Goal: Task Accomplishment & Management: Manage account settings

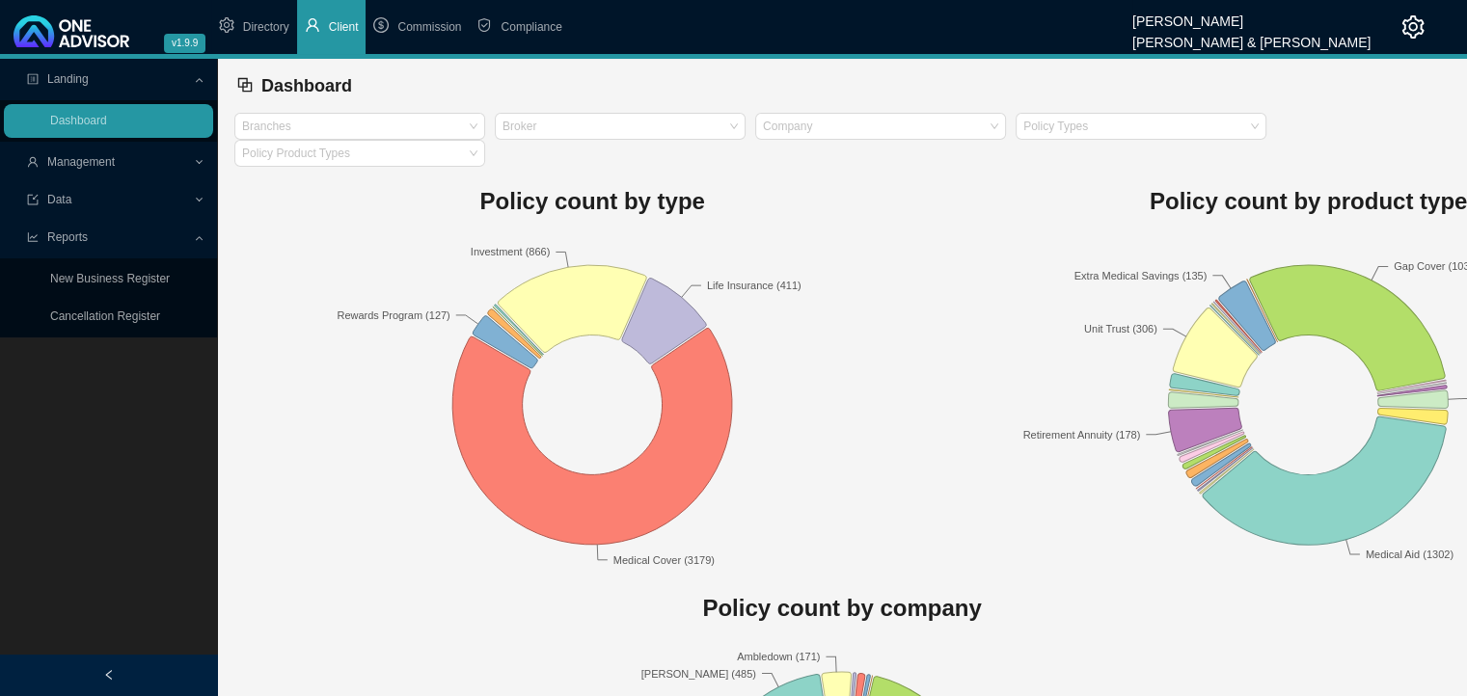
click at [340, 21] on span "Client" at bounding box center [344, 27] width 30 height 14
click at [115, 165] on span "Management" at bounding box center [81, 162] width 68 height 14
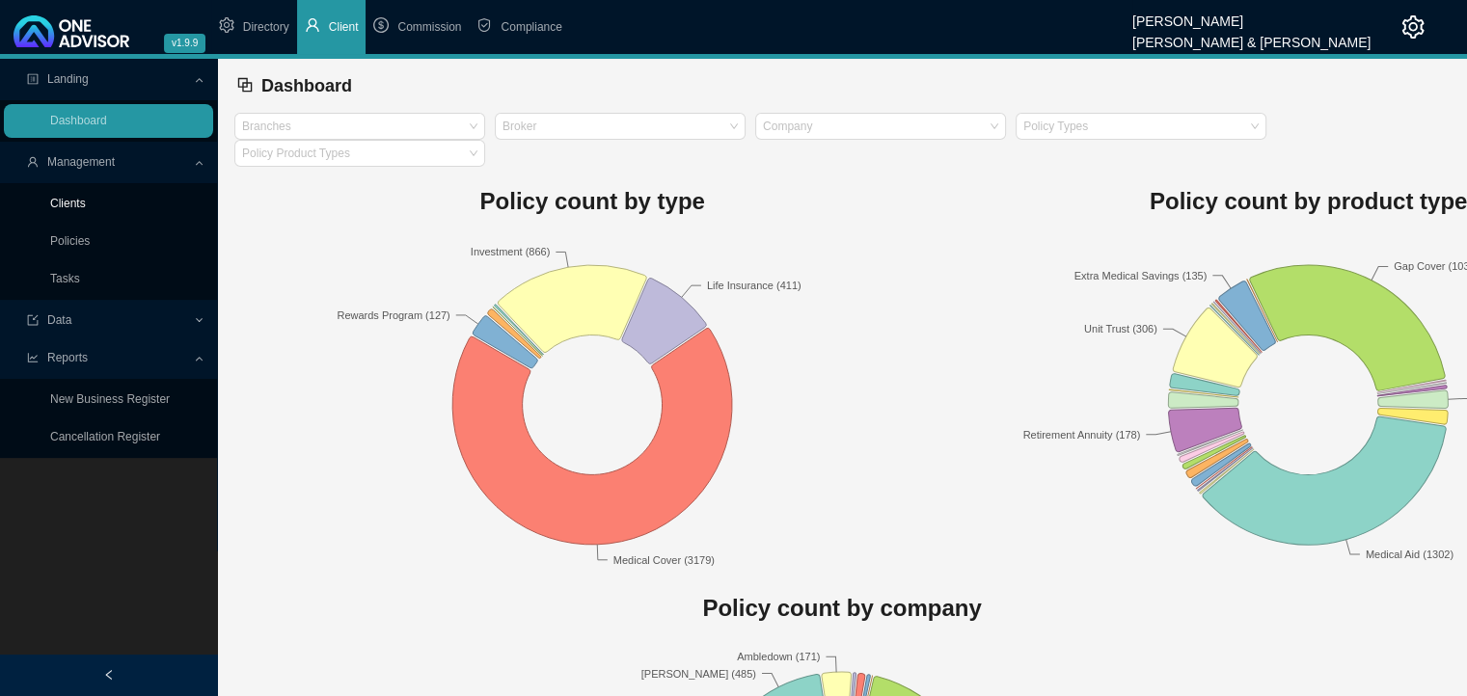
click at [86, 205] on link "Clients" at bounding box center [68, 204] width 36 height 14
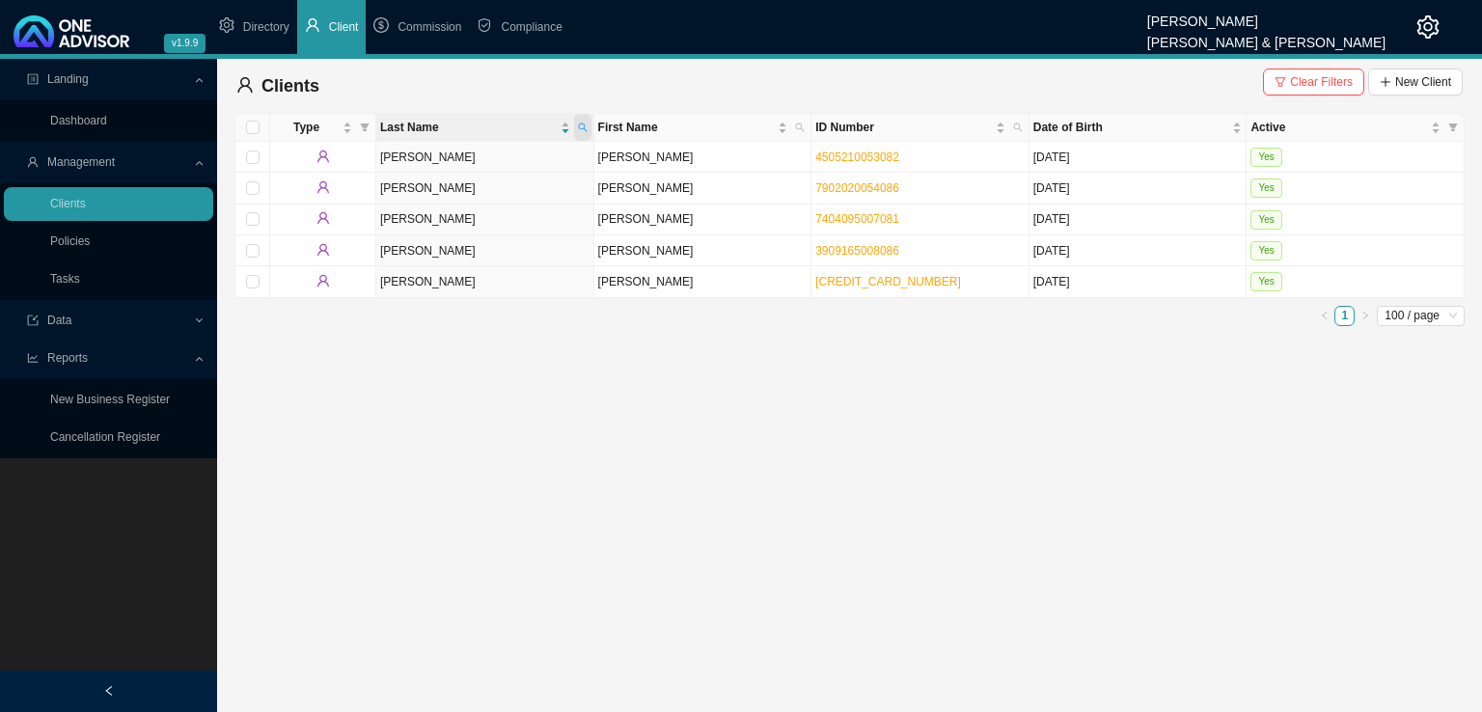
click at [588, 128] on span at bounding box center [582, 127] width 17 height 27
type input "milligan"
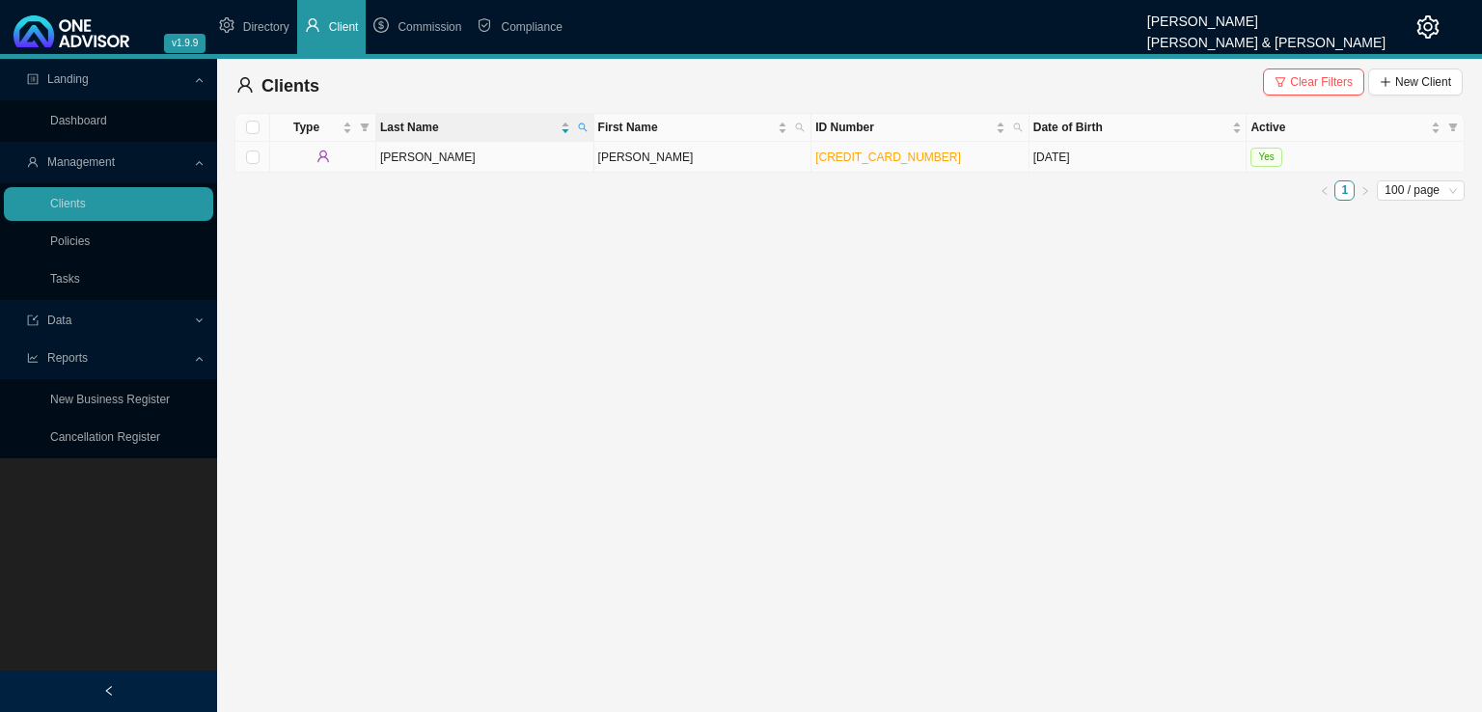
click at [505, 156] on td "Milligan" at bounding box center [485, 157] width 218 height 31
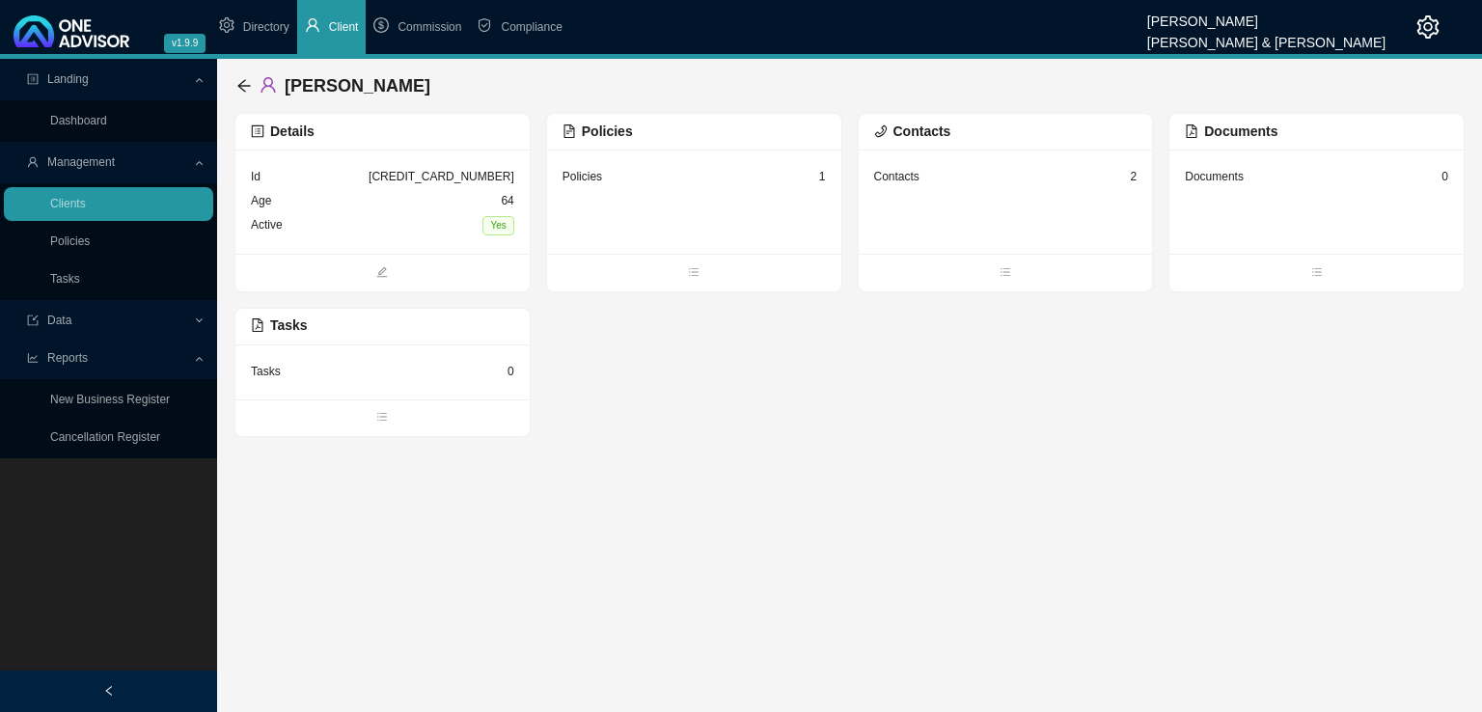
click at [457, 181] on div "6106275087087" at bounding box center [441, 176] width 146 height 19
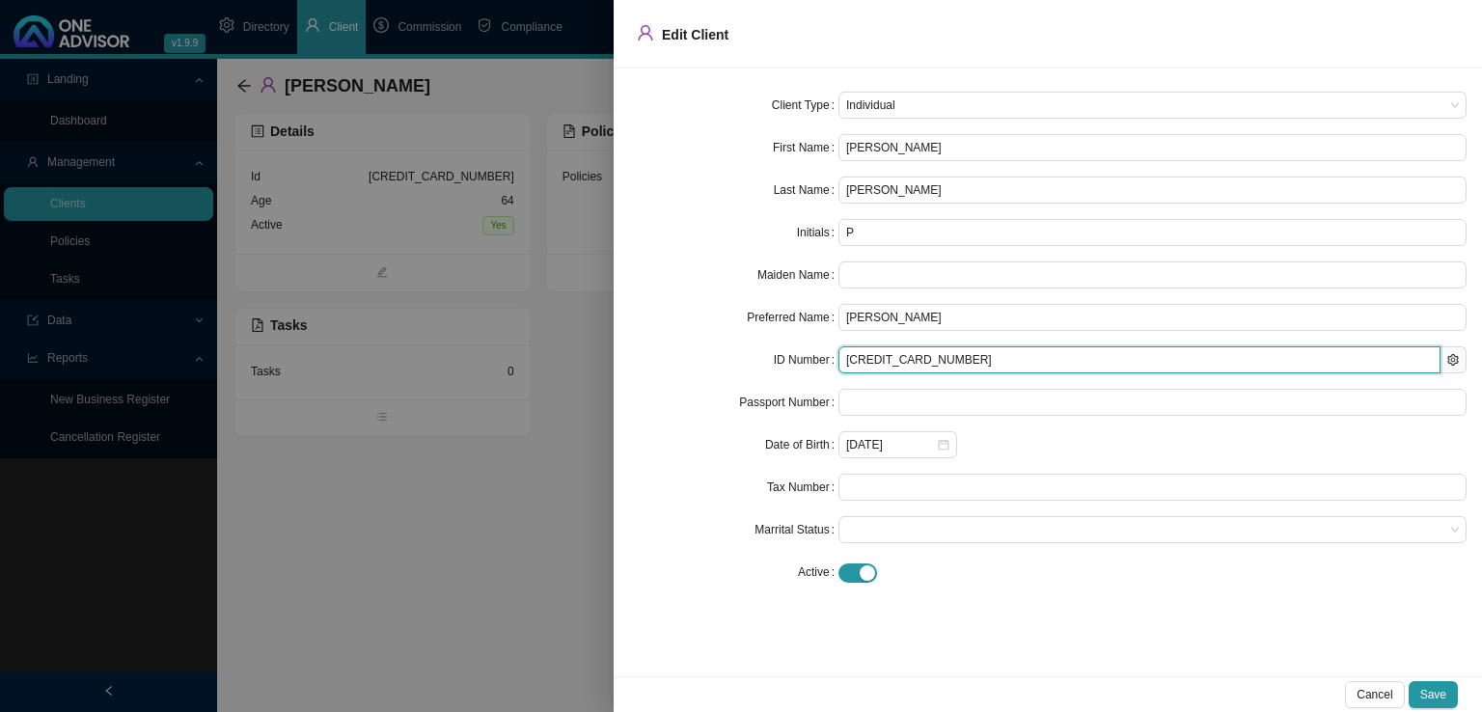
drag, startPoint x: 954, startPoint y: 360, endPoint x: 651, endPoint y: 368, distance: 303.0
click at [655, 367] on div "ID Number 6106275087087" at bounding box center [1047, 359] width 837 height 27
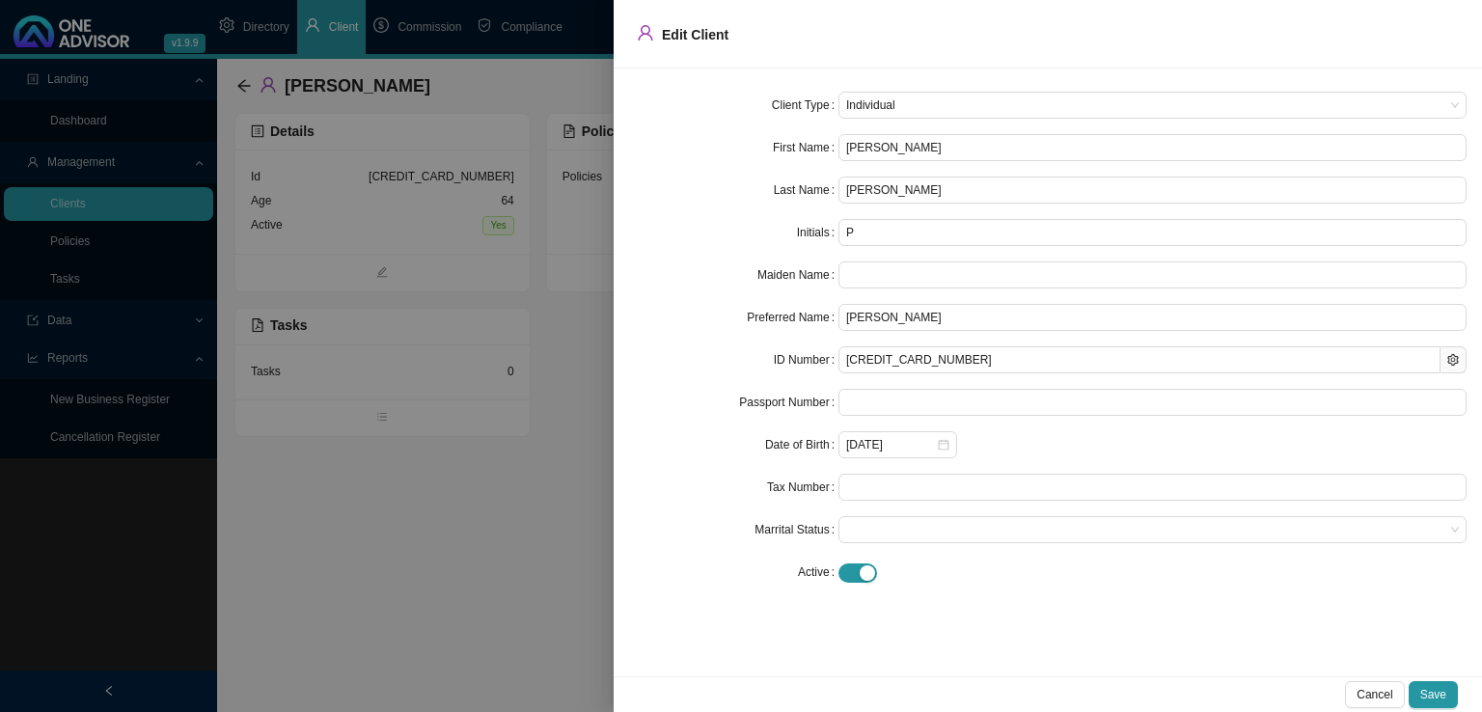
click at [417, 503] on div at bounding box center [741, 356] width 1482 height 712
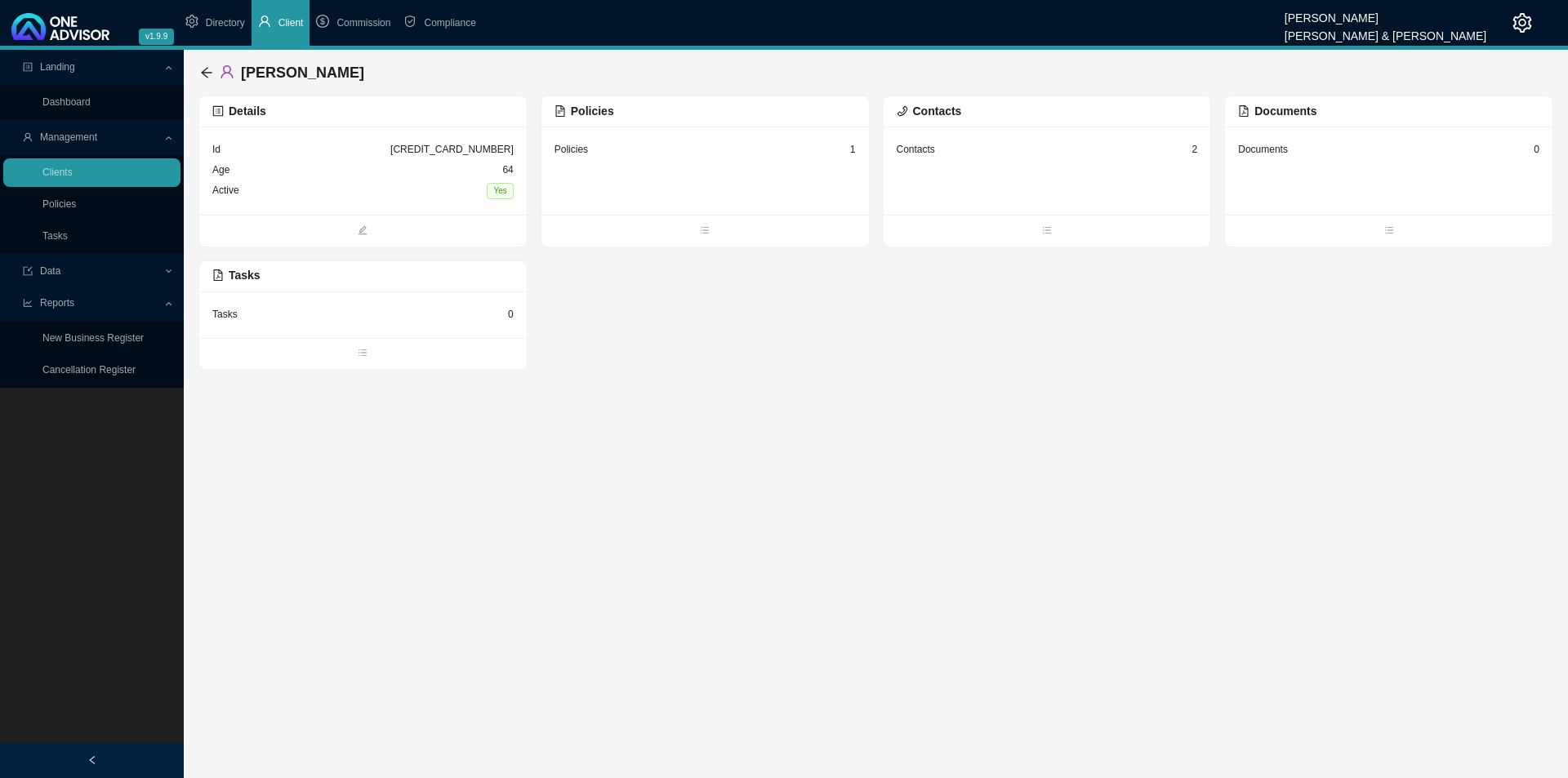
click at [655, 162] on div "Policies 1" at bounding box center [705, 171] width 328 height 88
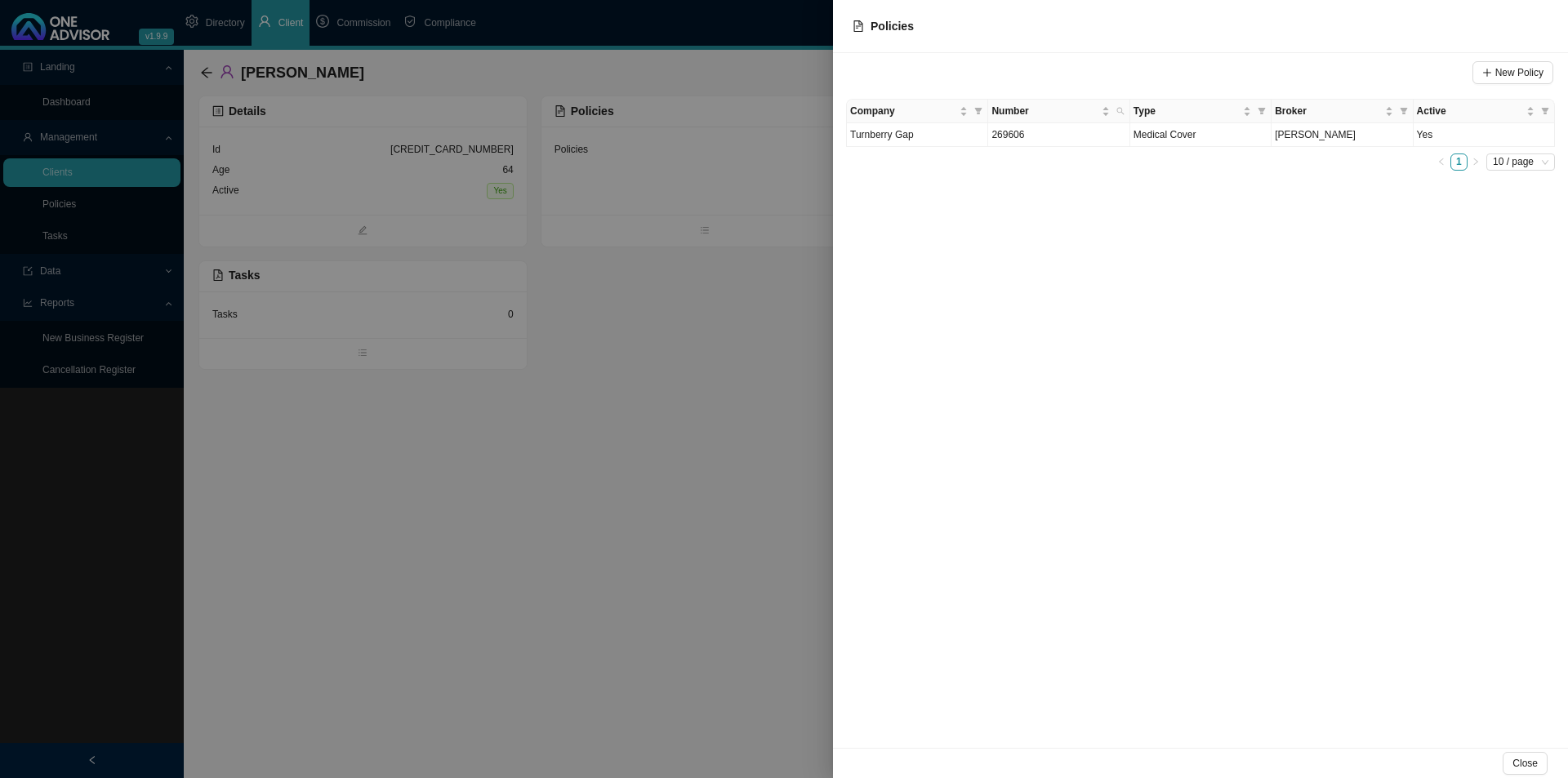
click at [710, 403] on div at bounding box center [784, 389] width 1568 height 778
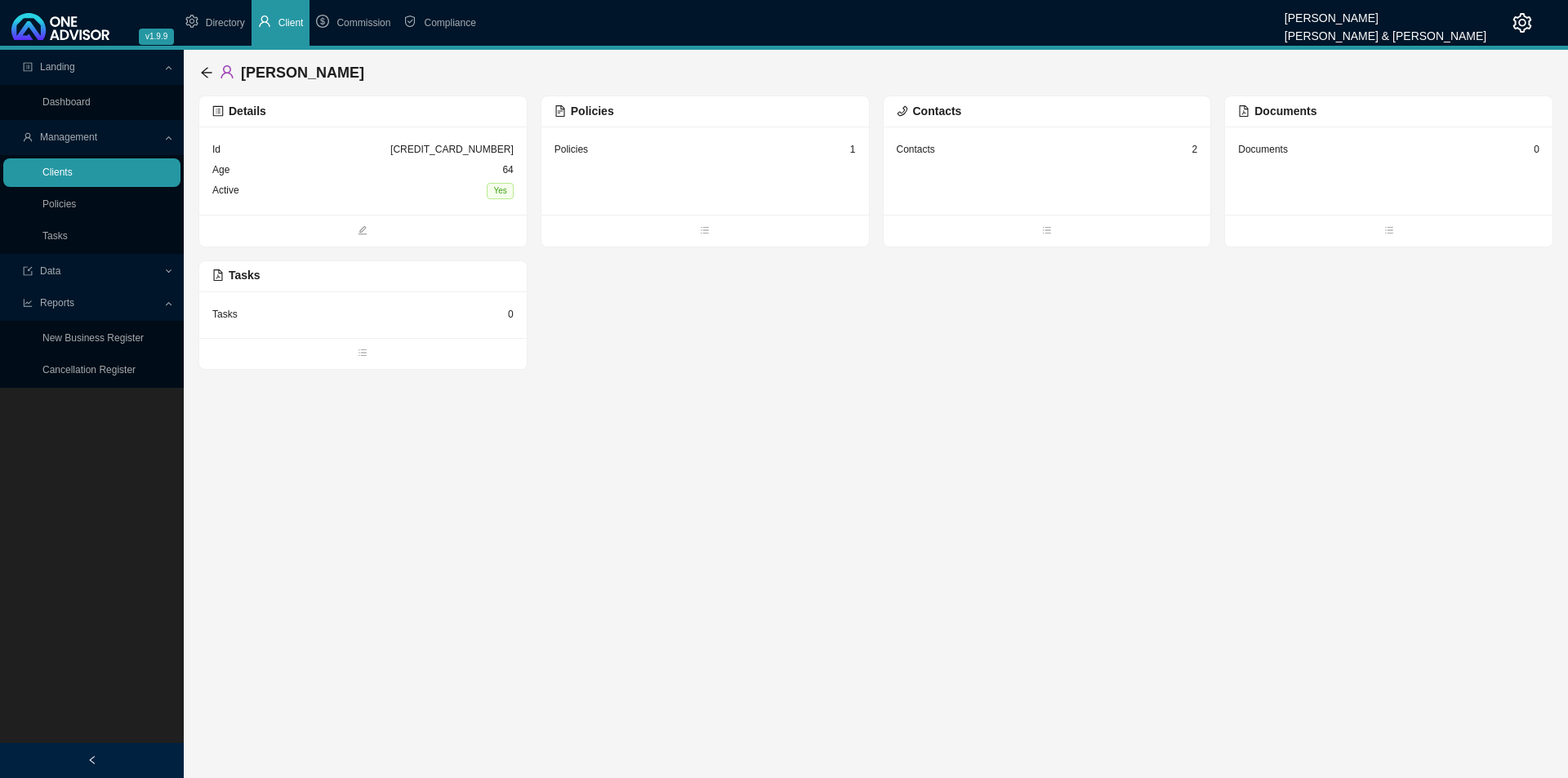
click at [60, 170] on link "Clients" at bounding box center [58, 173] width 30 height 12
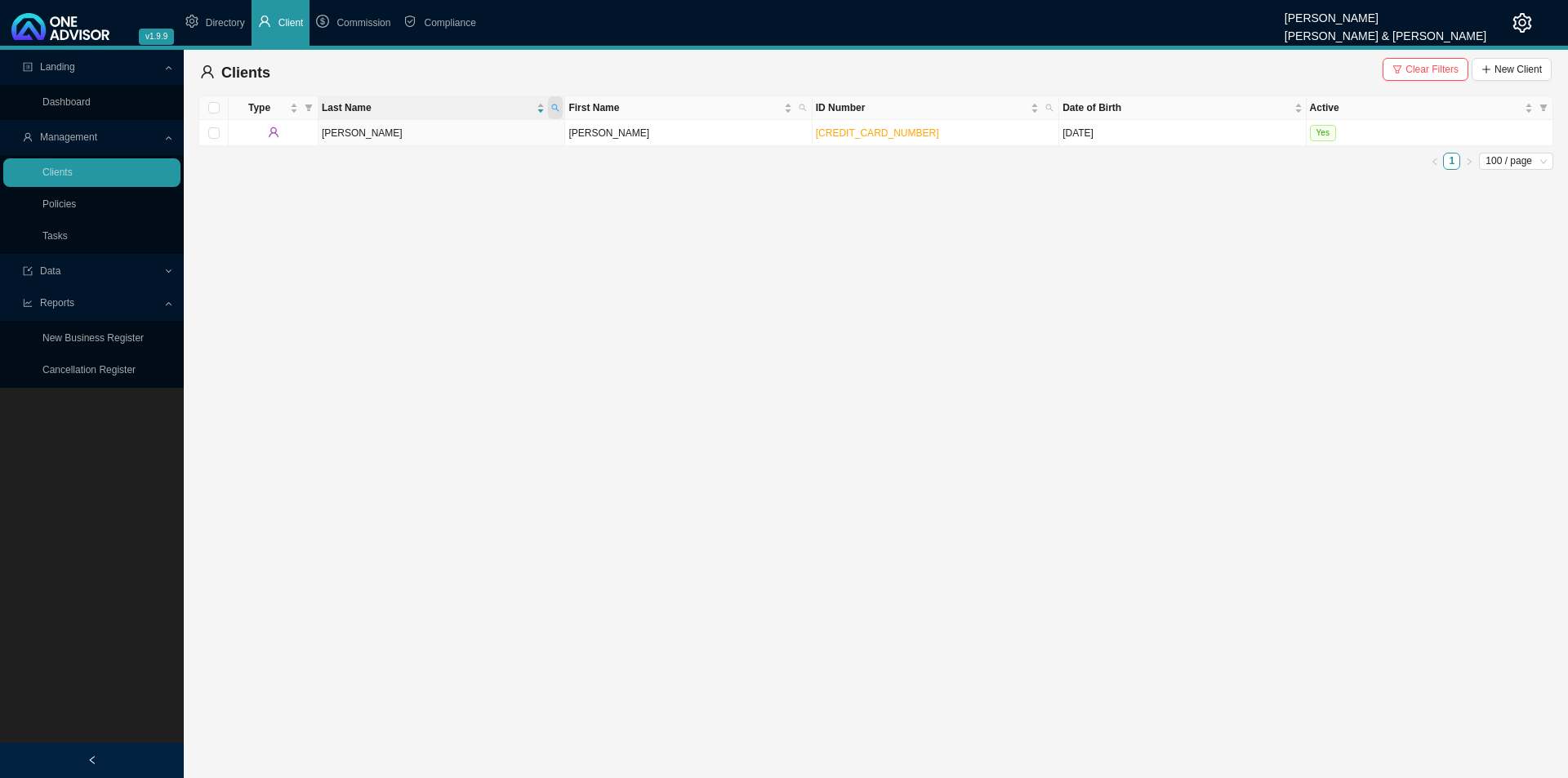
click at [560, 105] on icon "search" at bounding box center [555, 108] width 8 height 8
click at [855, 130] on link "5503295124083" at bounding box center [852, 133] width 71 height 12
drag, startPoint x: 416, startPoint y: 654, endPoint x: 493, endPoint y: 702, distance: 90.7
click at [455, 602] on main "Landing Dashboard Management Clients Policies Tasks Data Reports New Business R…" at bounding box center [784, 414] width 1568 height 728
click at [559, 110] on icon "search" at bounding box center [555, 108] width 8 height 8
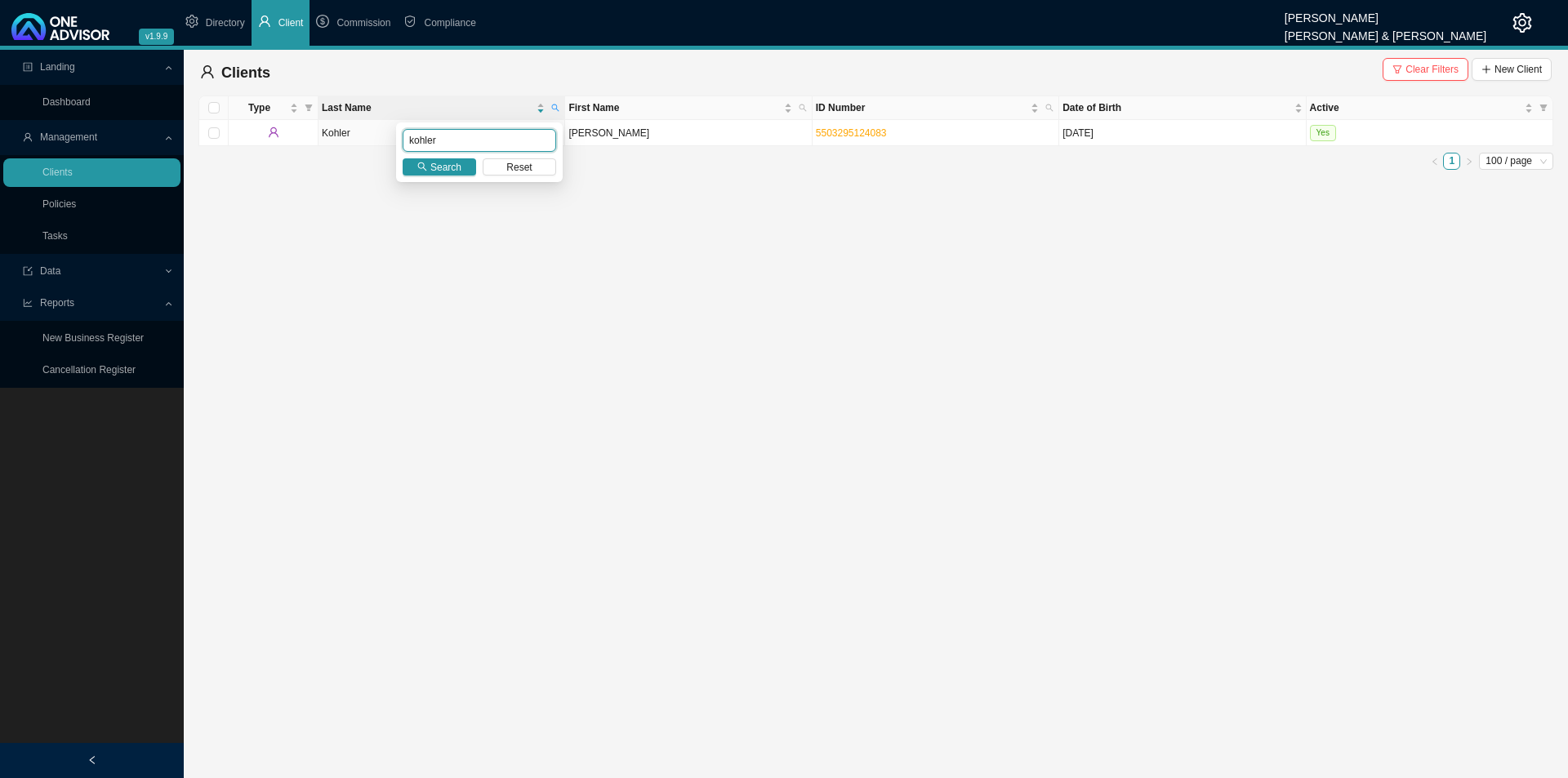
click at [455, 140] on input "kohler" at bounding box center [479, 140] width 153 height 23
drag, startPoint x: 462, startPoint y: 143, endPoint x: 334, endPoint y: 151, distance: 128.2
click at [334, 151] on body "v1.9.9 Joanne Bormann Smith & Bormann Directory Client Commission Compliance La…" at bounding box center [784, 389] width 1568 height 778
type input "malcolm"
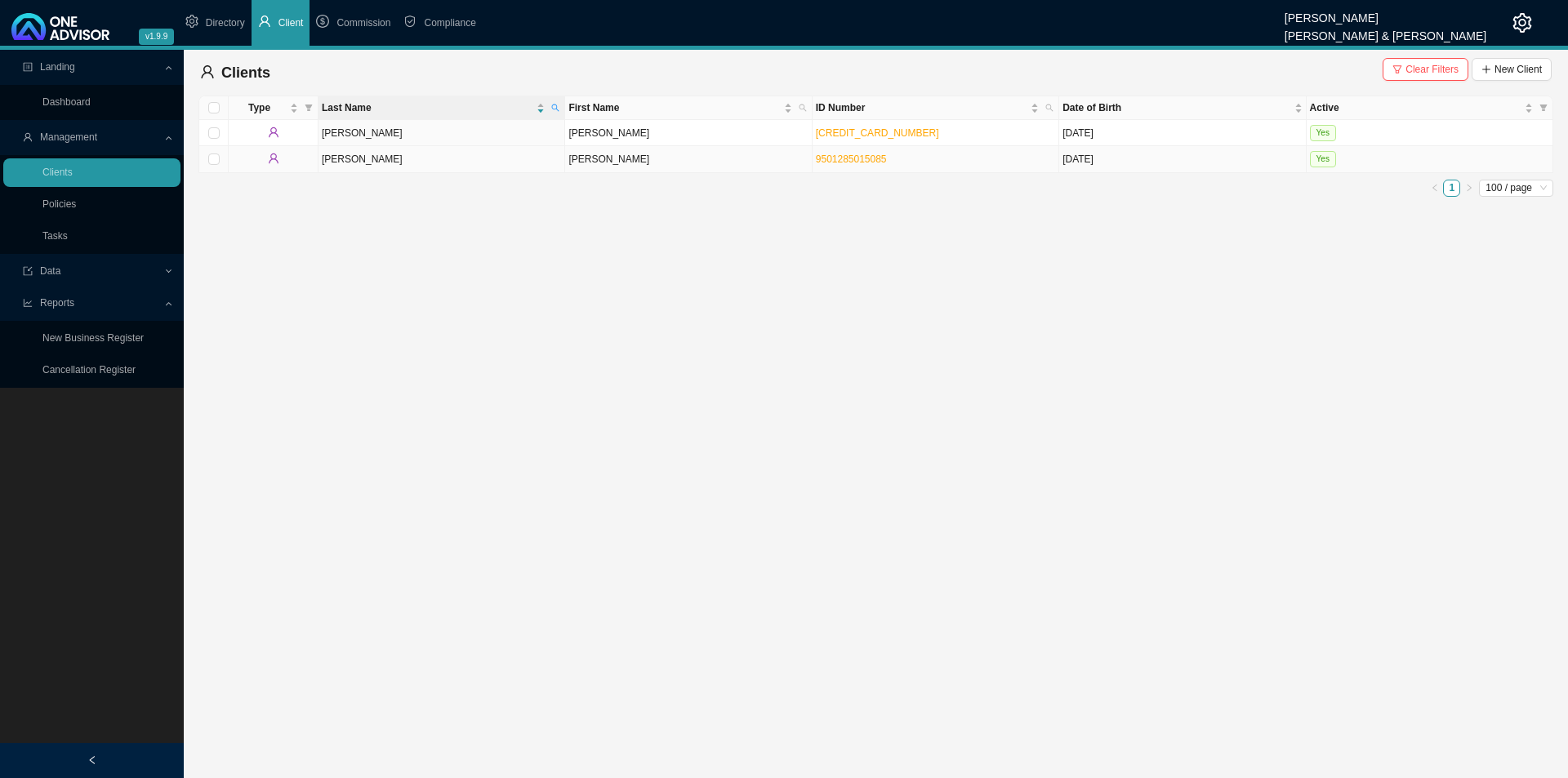
click at [660, 170] on td "Cameron Peter" at bounding box center [687, 159] width 246 height 26
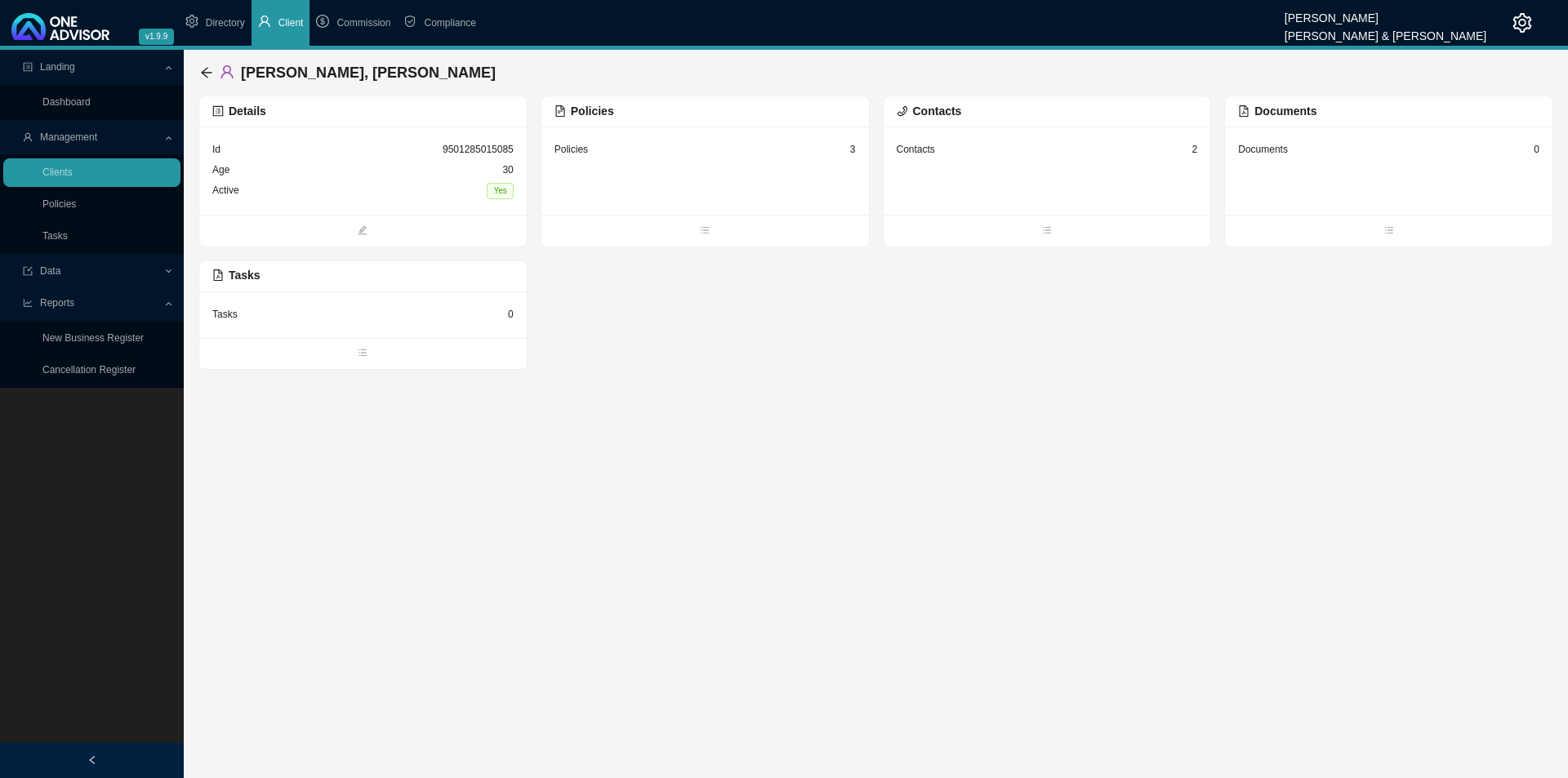
click at [642, 160] on div "Policies 3" at bounding box center [705, 171] width 328 height 88
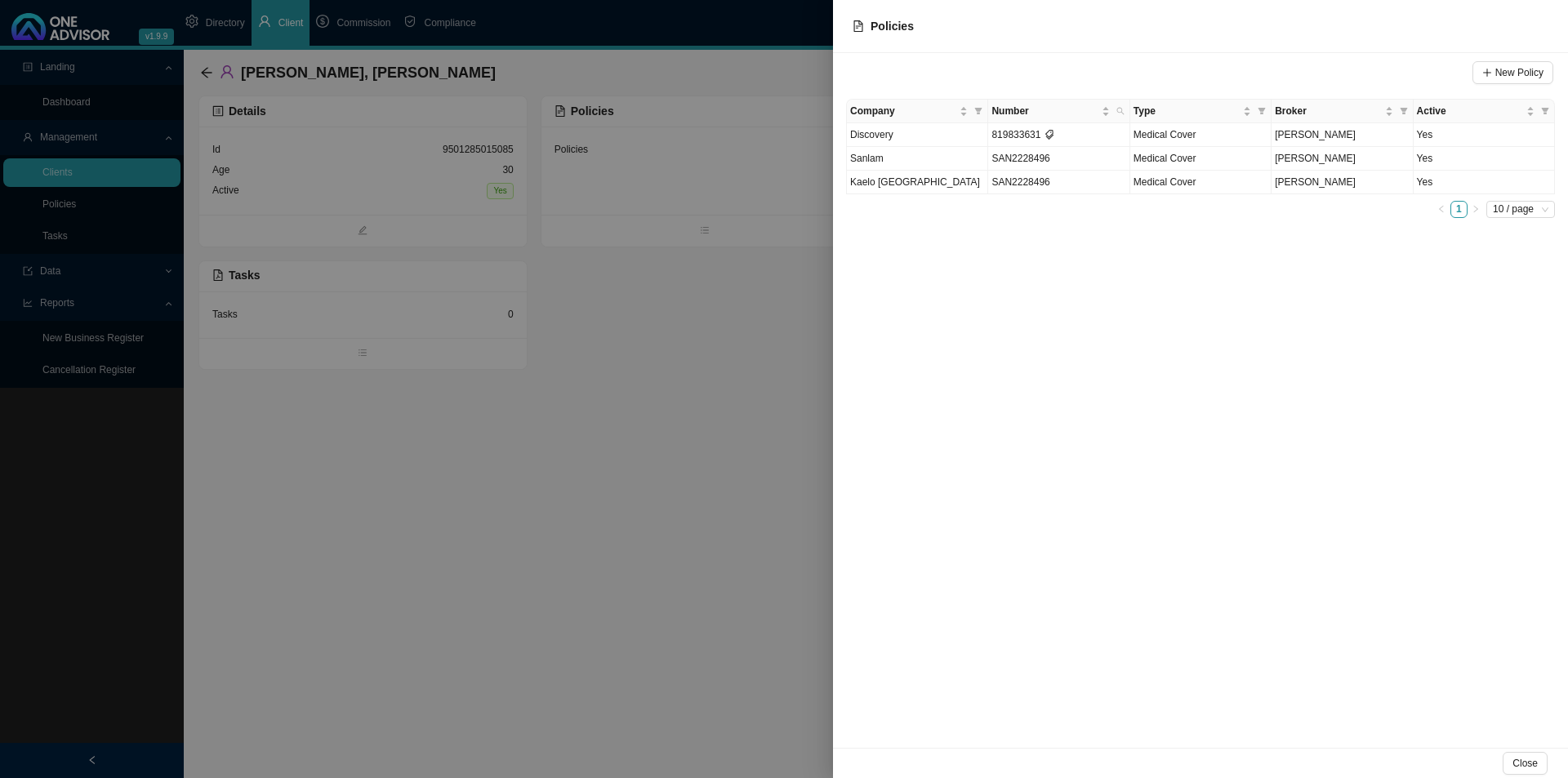
click at [1254, 602] on div "Close" at bounding box center [1201, 764] width 735 height 30
click at [1254, 602] on span "Close" at bounding box center [1525, 763] width 25 height 16
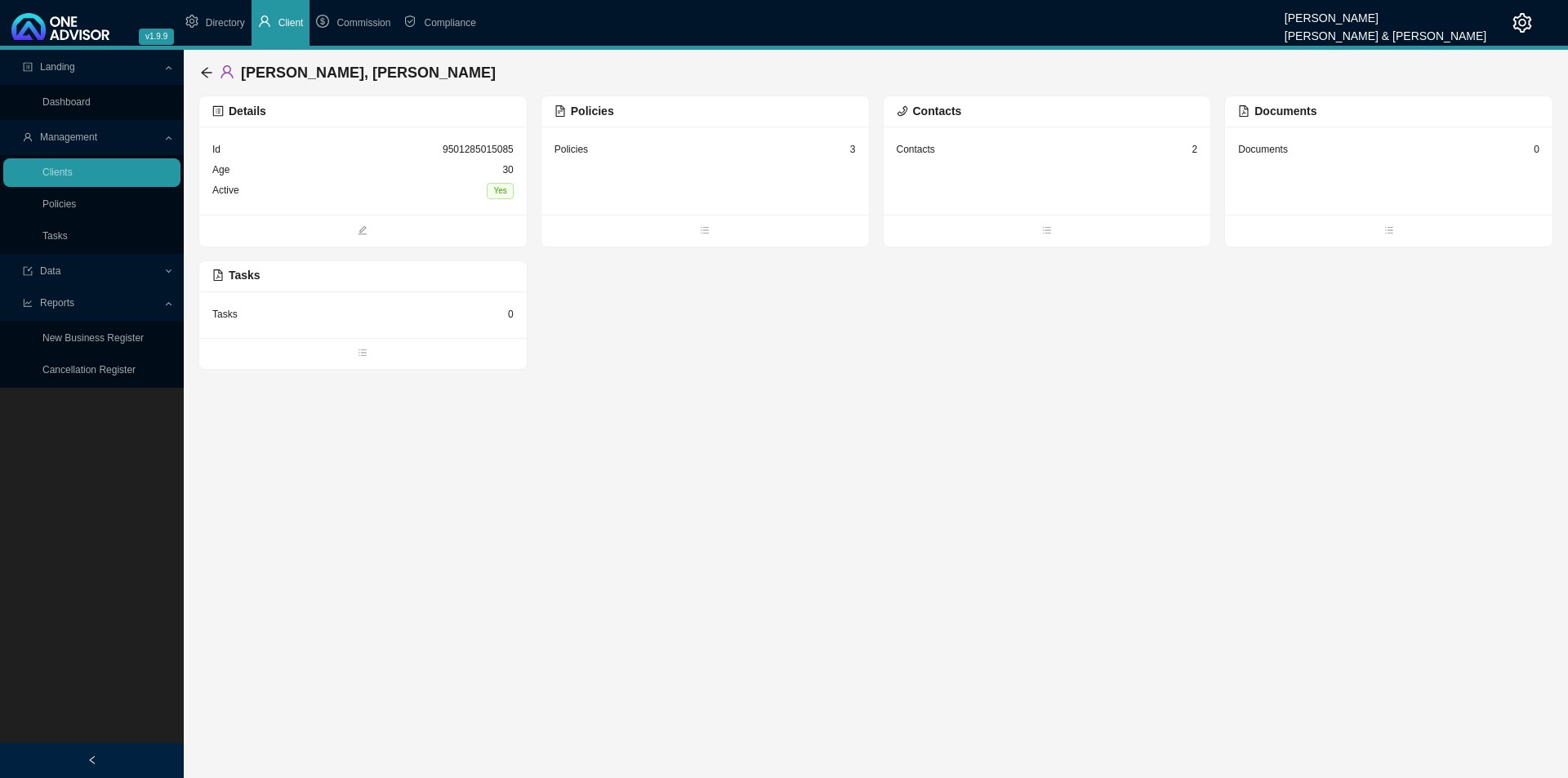
click at [341, 320] on div "Tasks 0" at bounding box center [363, 315] width 301 height 20
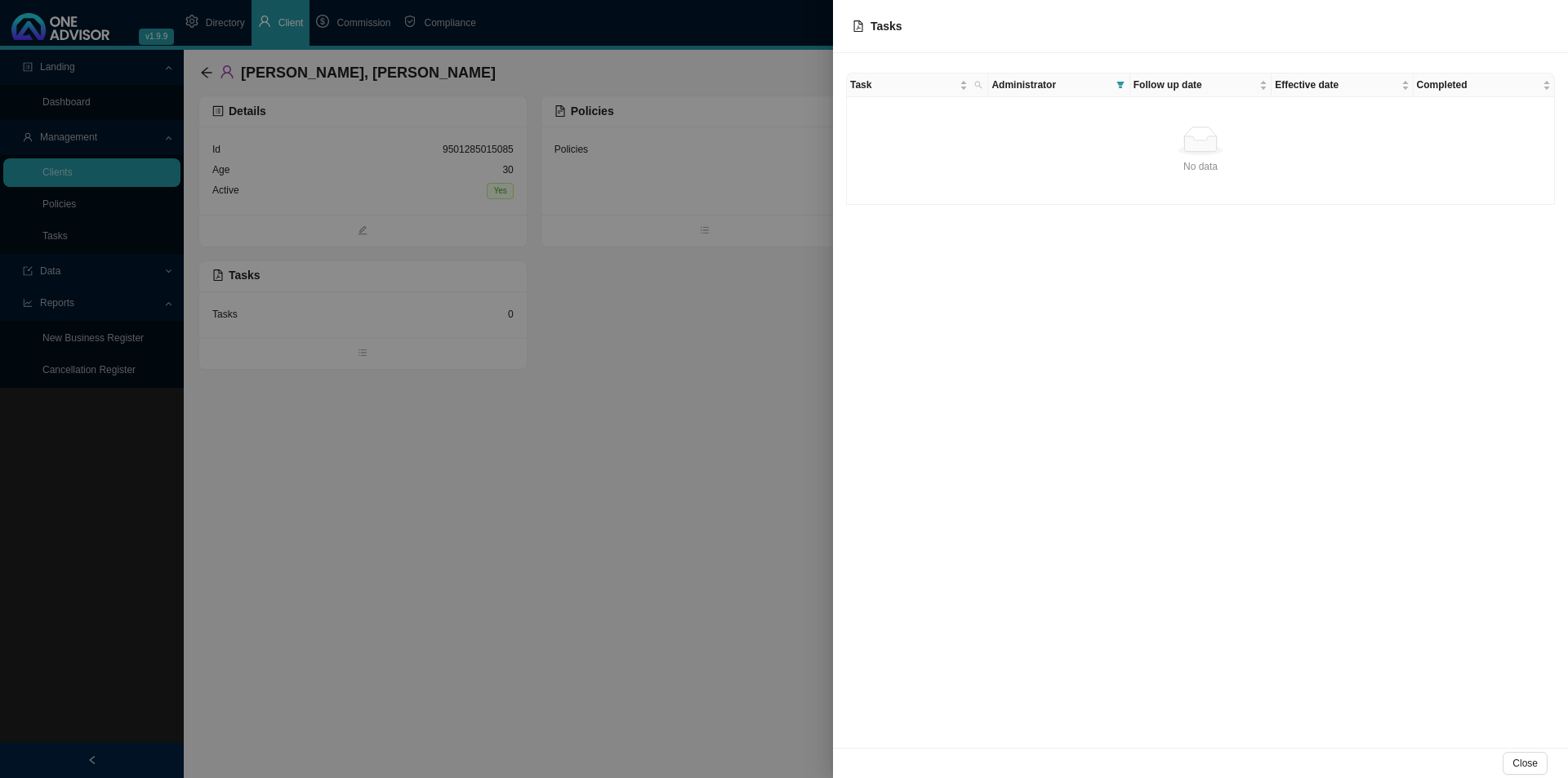
click at [585, 443] on div at bounding box center [784, 389] width 1568 height 778
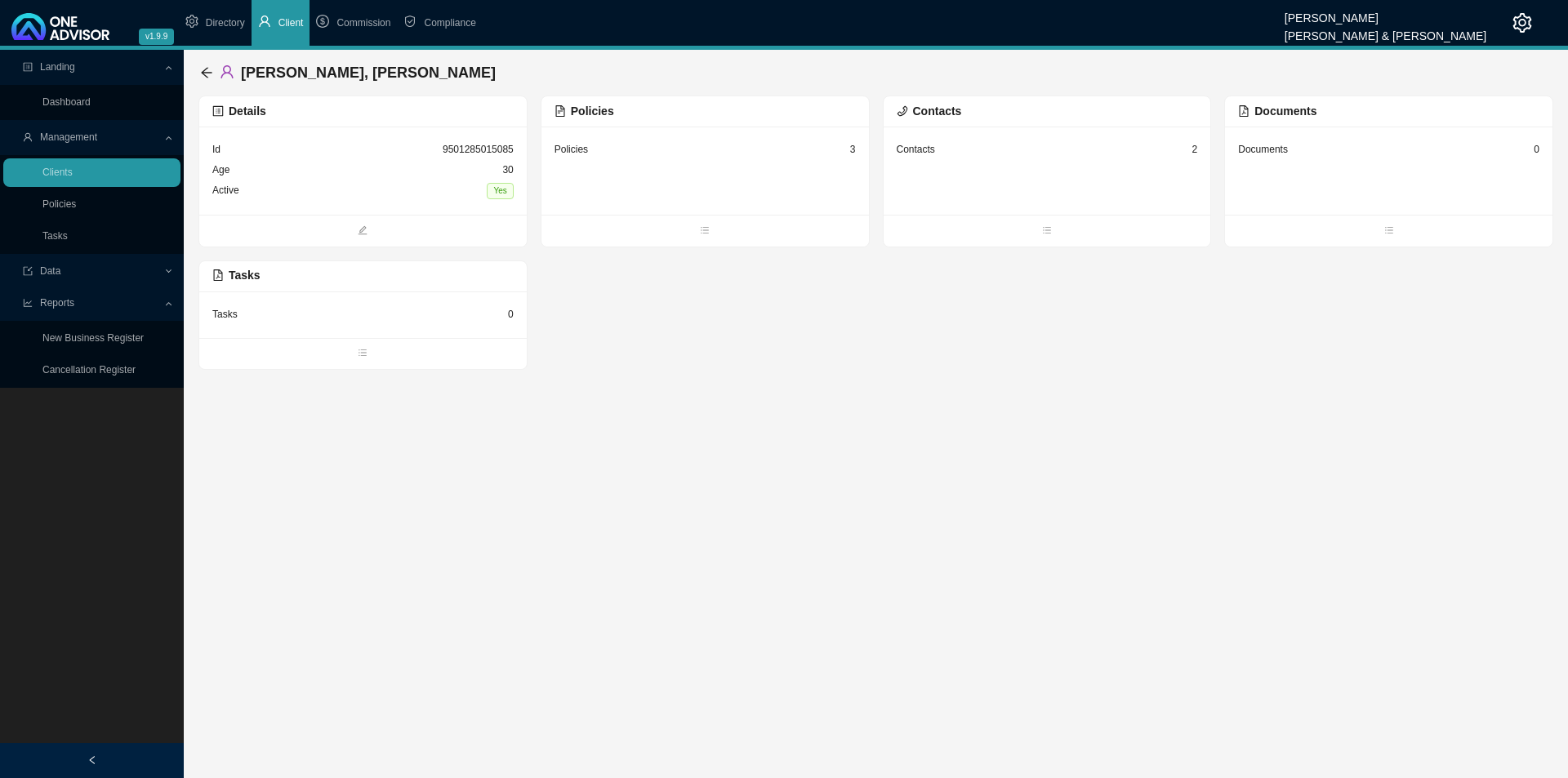
click at [698, 152] on div "Policies 3" at bounding box center [705, 150] width 301 height 20
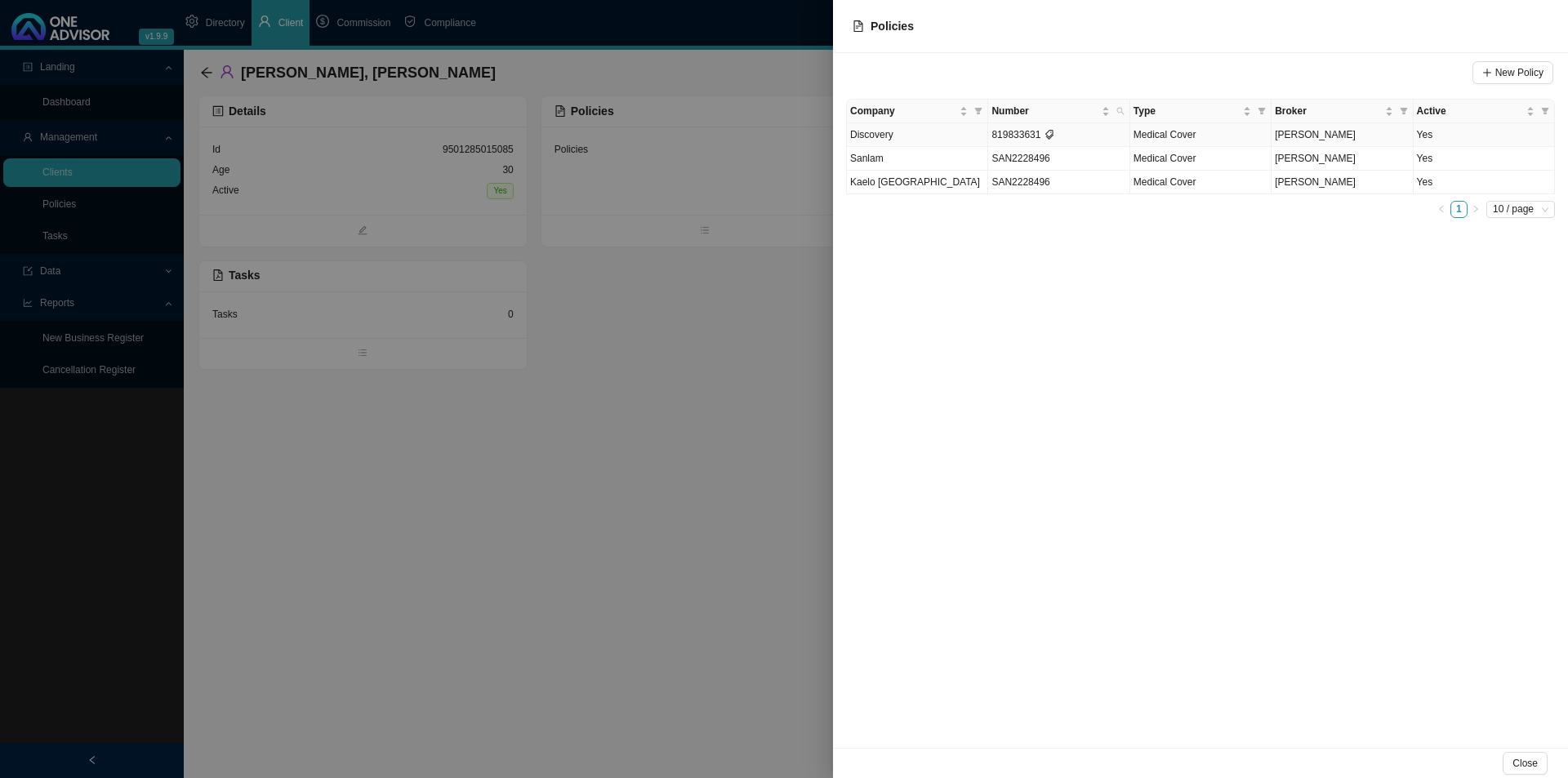
click at [906, 138] on td "Discovery" at bounding box center [917, 135] width 141 height 24
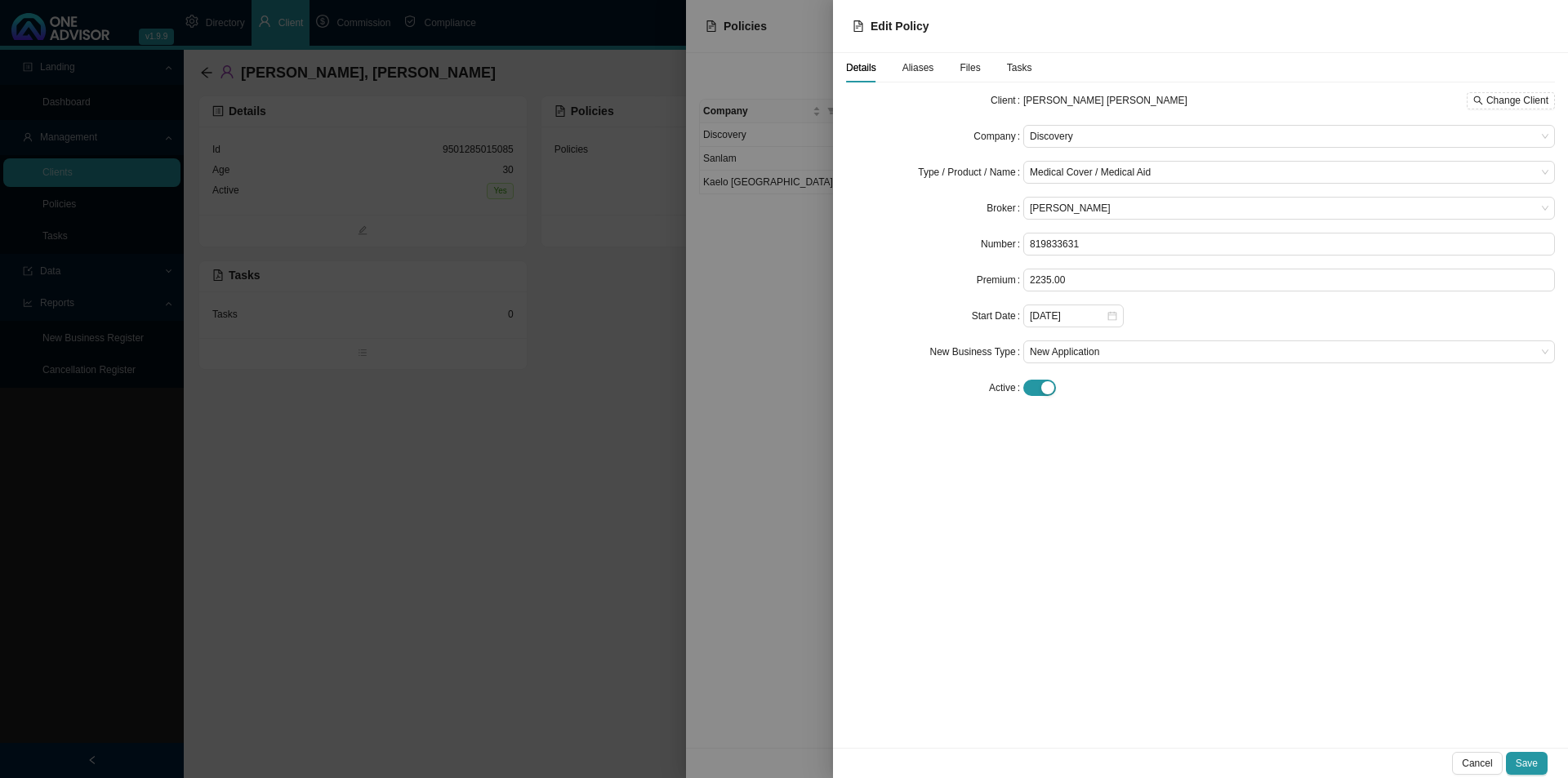
click at [1020, 65] on span "Tasks" at bounding box center [1019, 68] width 25 height 10
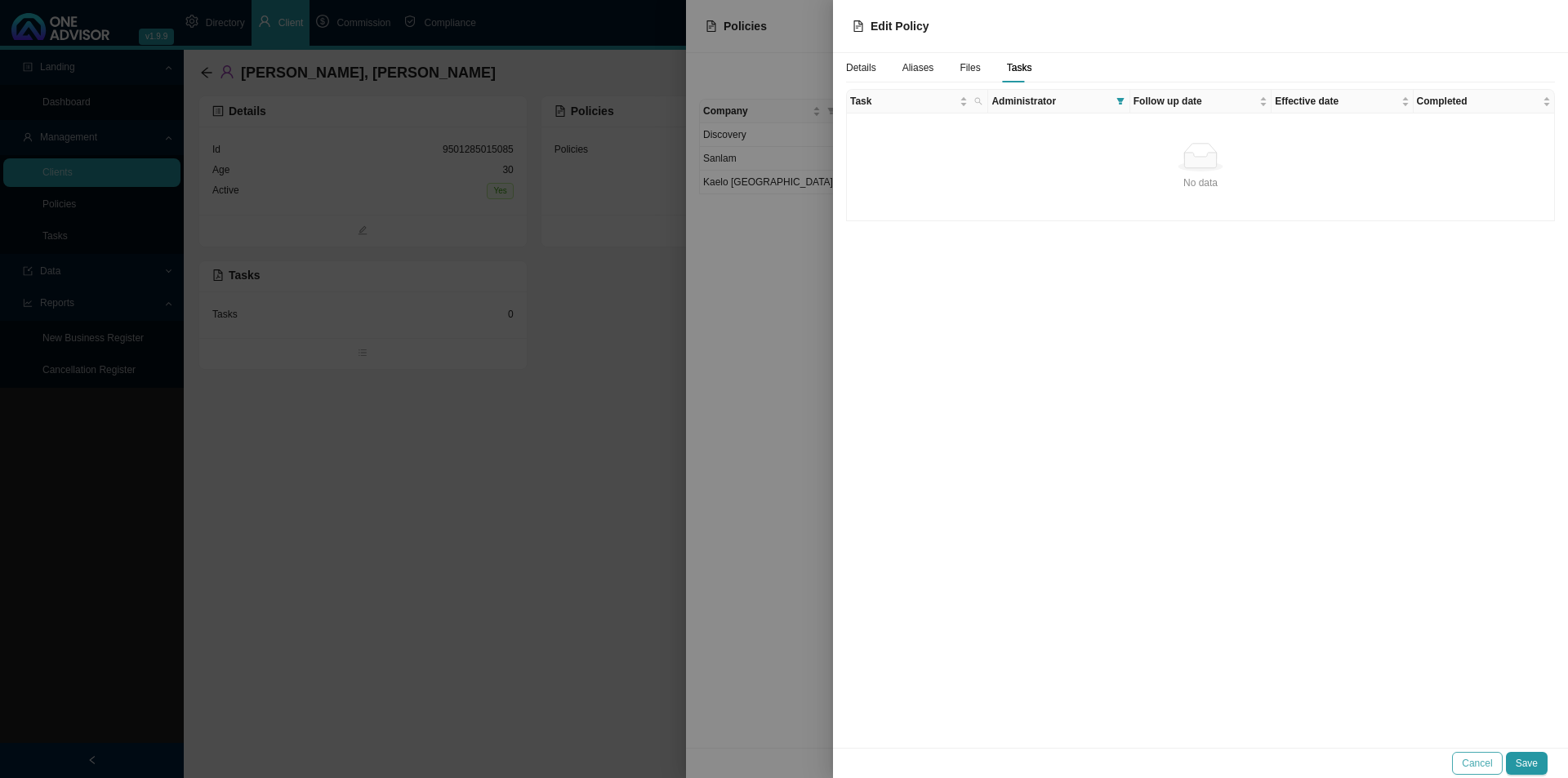
click at [1254, 602] on span "Cancel" at bounding box center [1477, 763] width 30 height 16
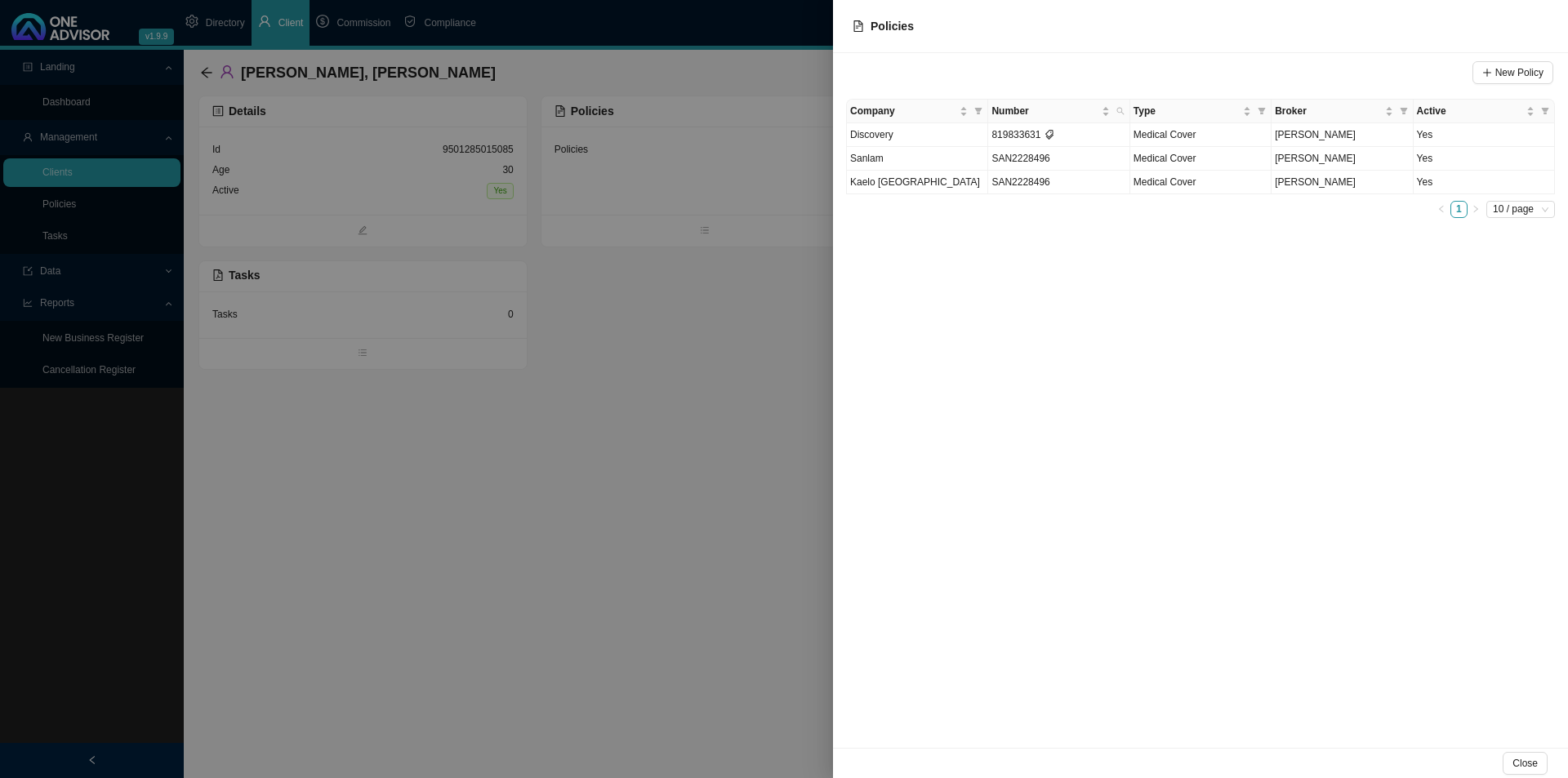
click at [594, 602] on div at bounding box center [784, 389] width 1568 height 778
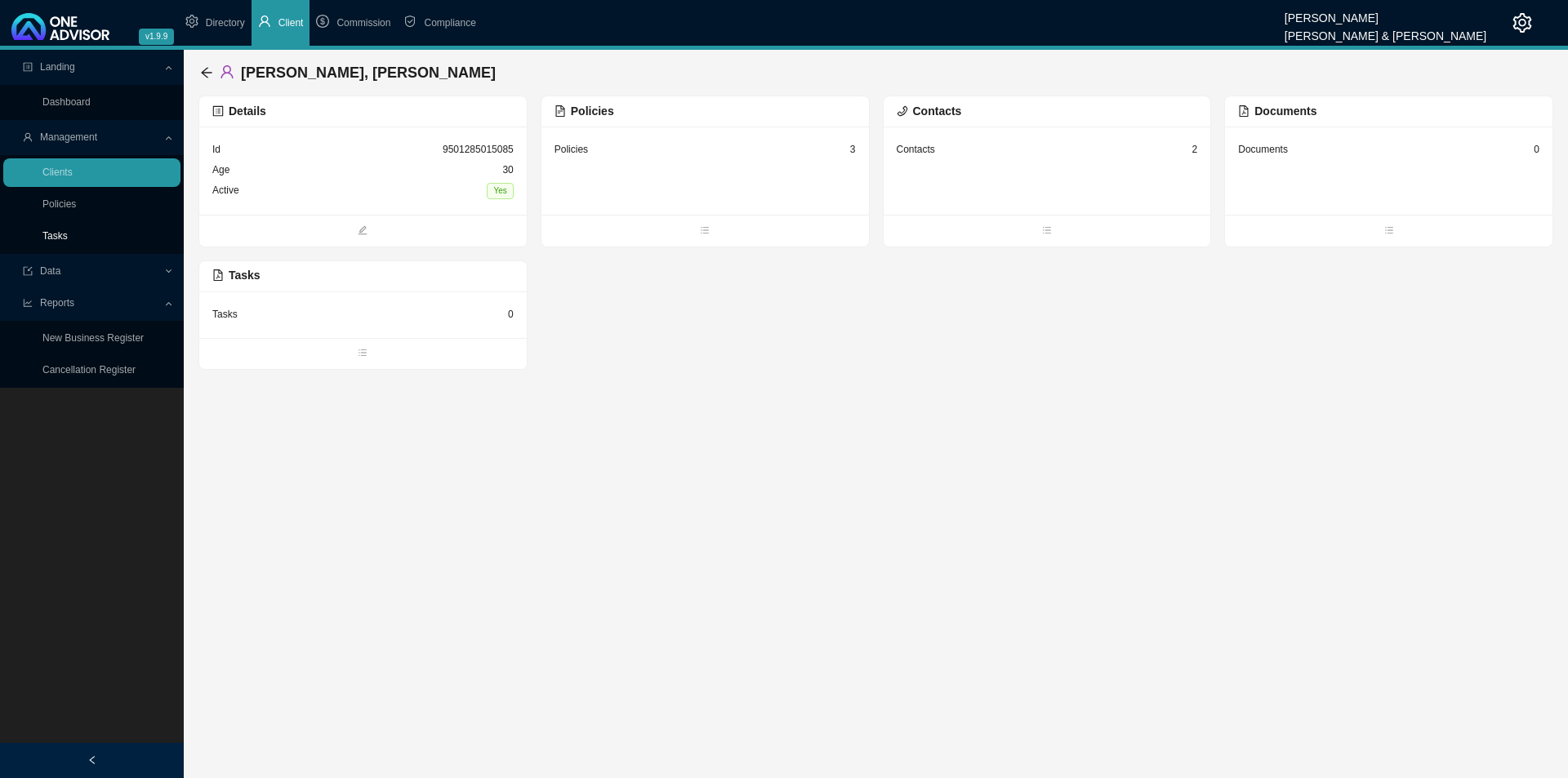
click at [50, 235] on link "Tasks" at bounding box center [55, 236] width 25 height 12
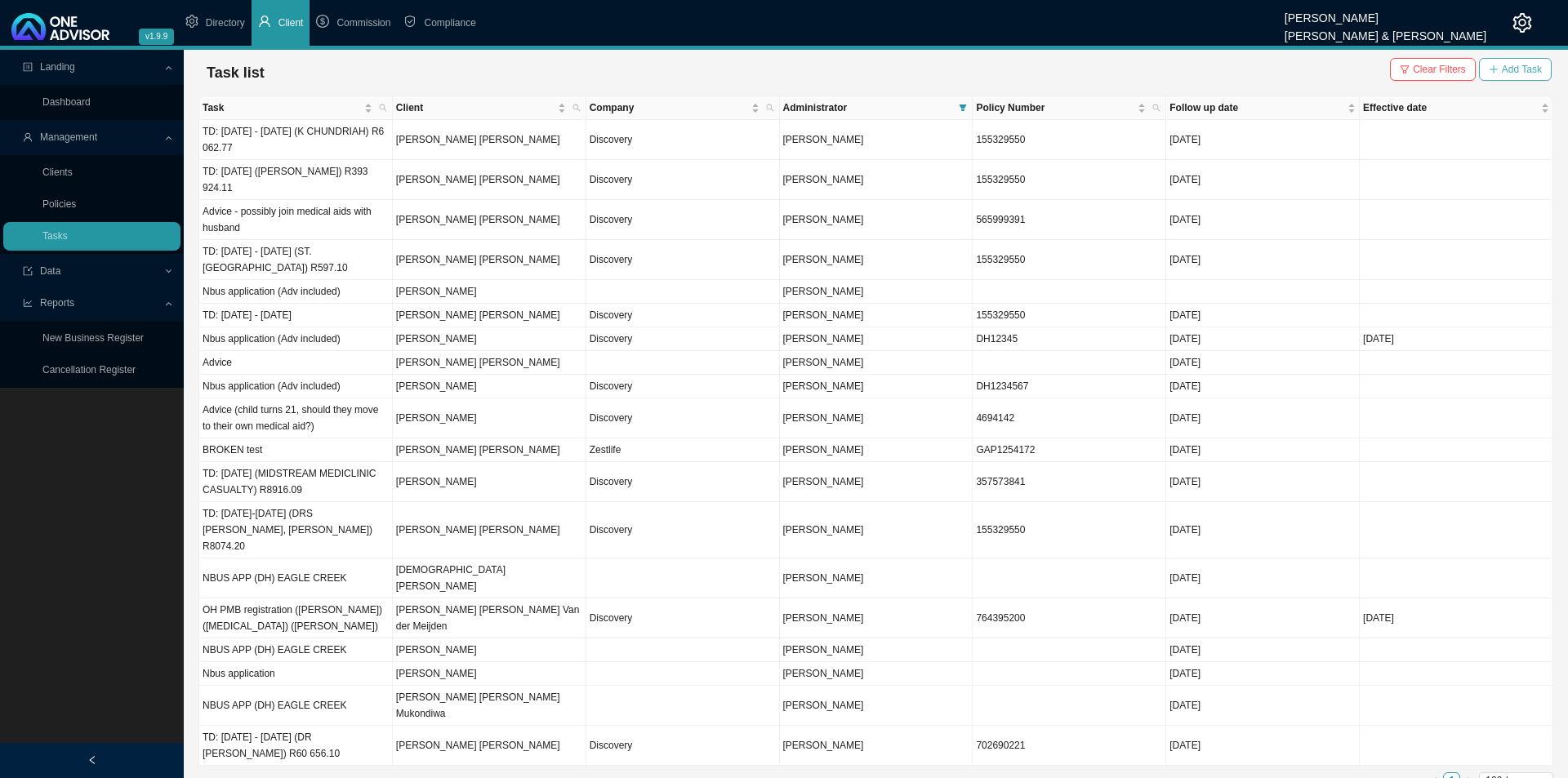
click at [1254, 62] on span "Add Task" at bounding box center [1521, 69] width 40 height 16
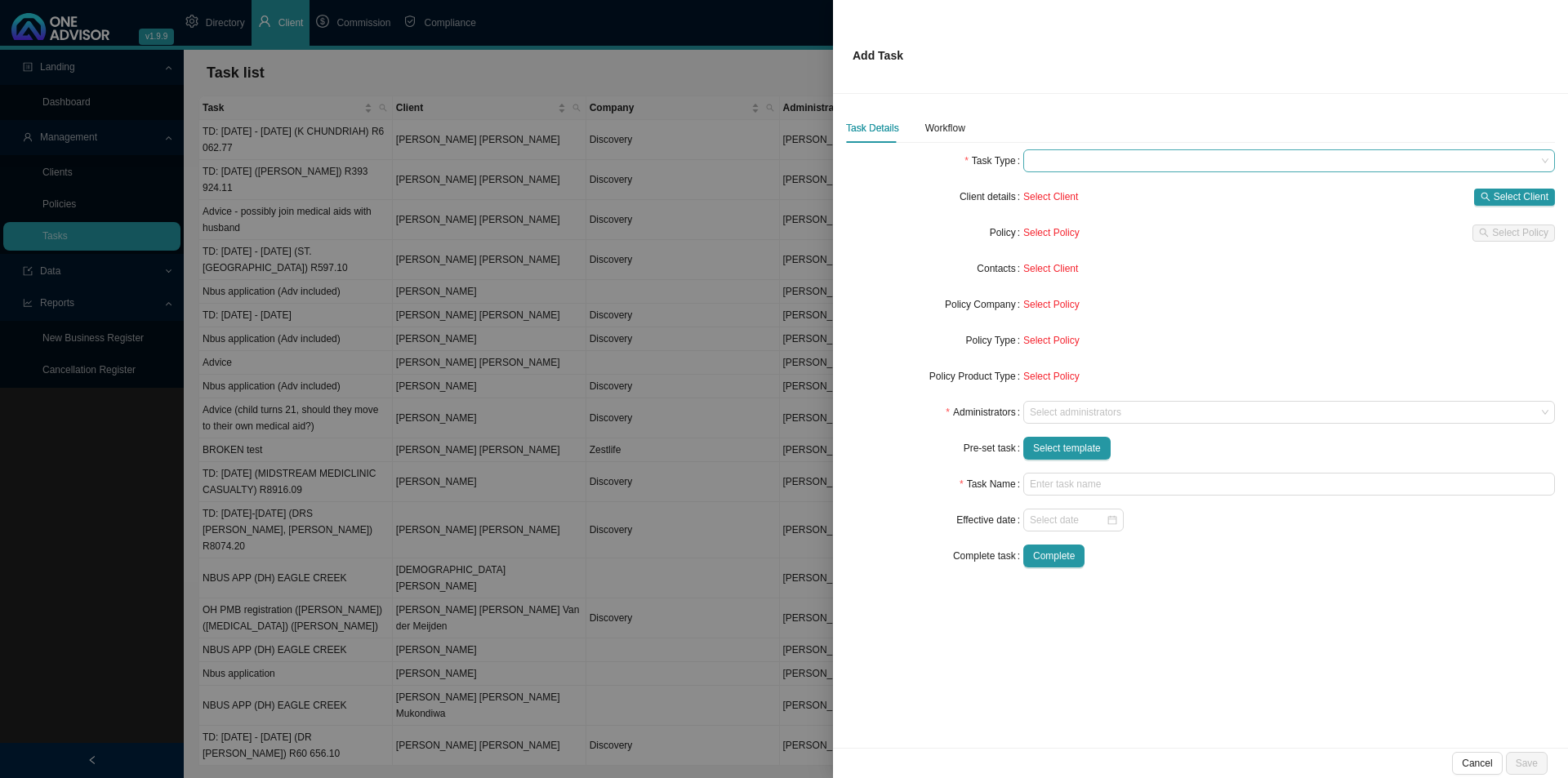
click at [1087, 163] on span at bounding box center [1289, 160] width 519 height 21
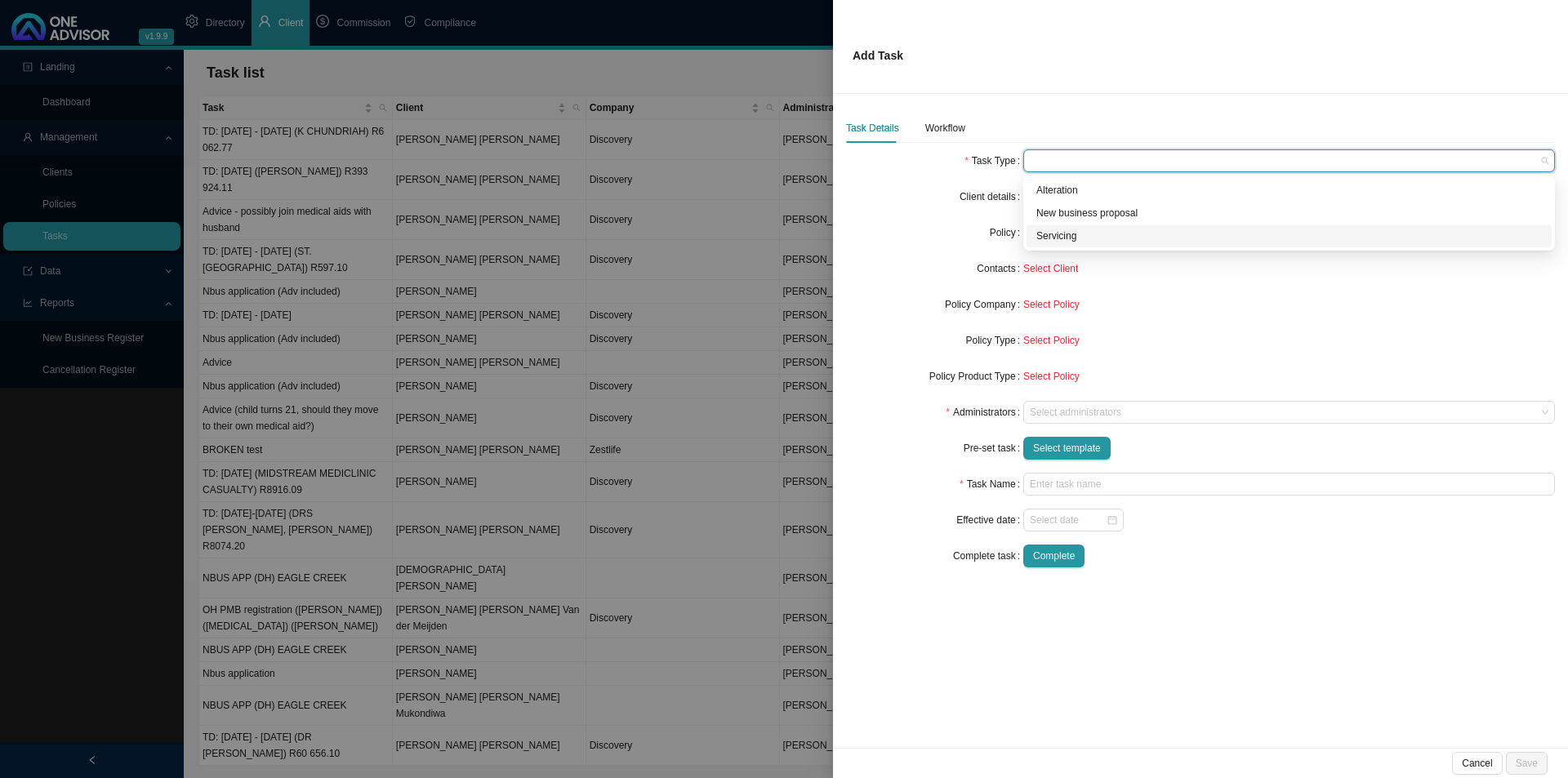
click at [1044, 235] on div "Servicing" at bounding box center [1289, 235] width 505 height 16
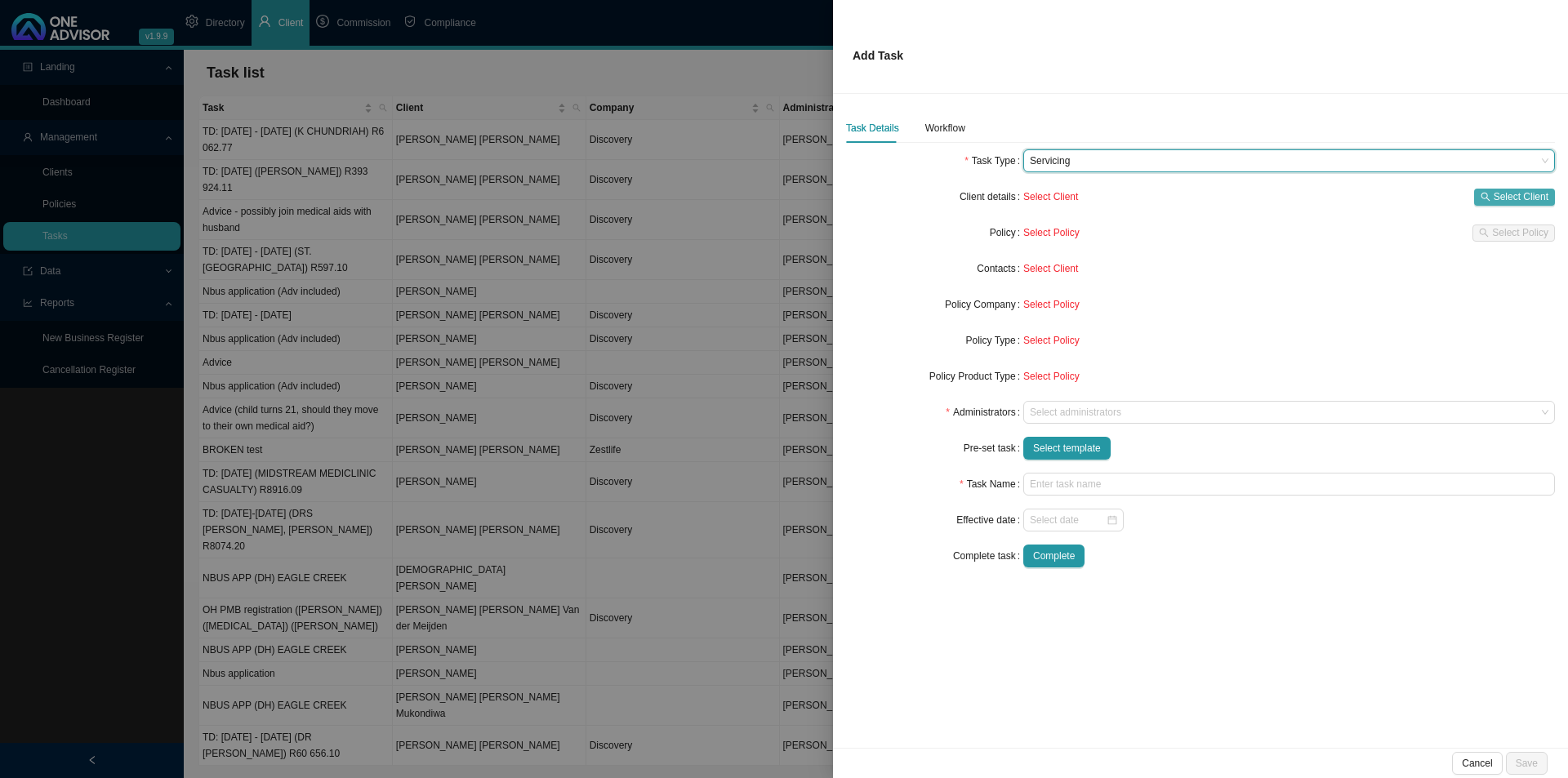
click at [1254, 199] on span "Select Client" at bounding box center [1521, 196] width 55 height 16
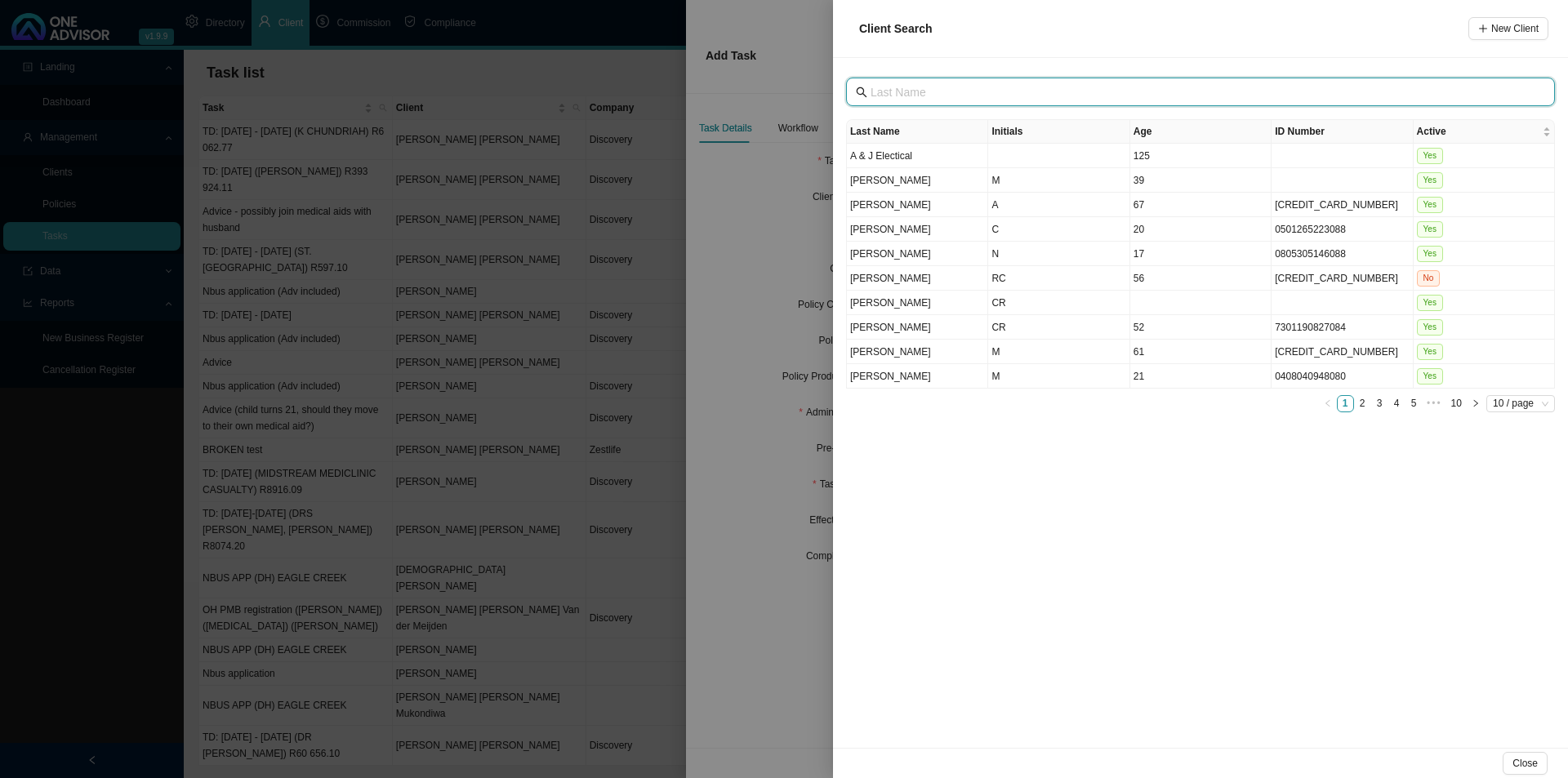
click at [908, 87] on input "text" at bounding box center [1201, 91] width 663 height 18
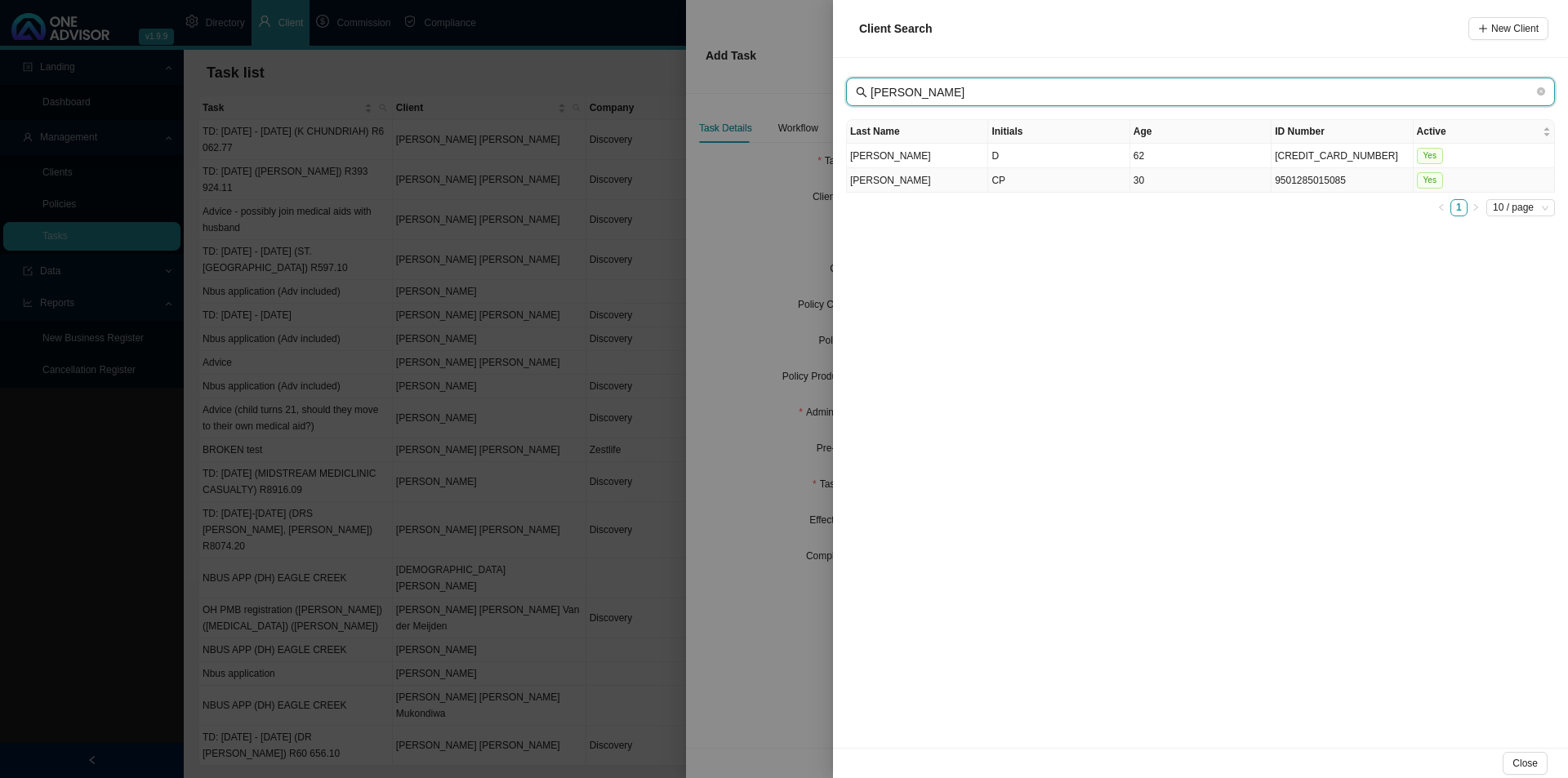
type input "malcolm"
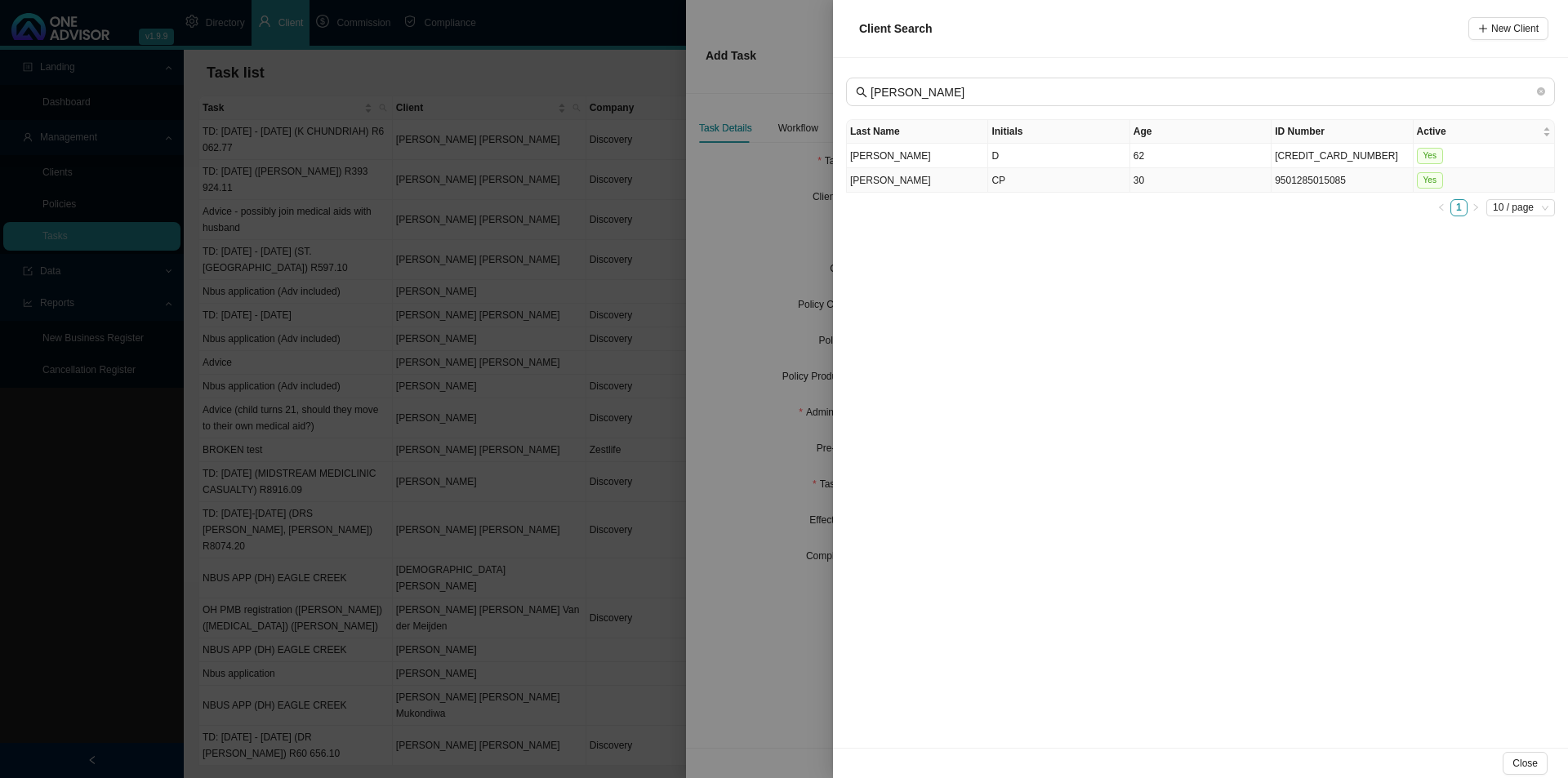
click at [1018, 186] on td "CP" at bounding box center [1058, 180] width 141 height 25
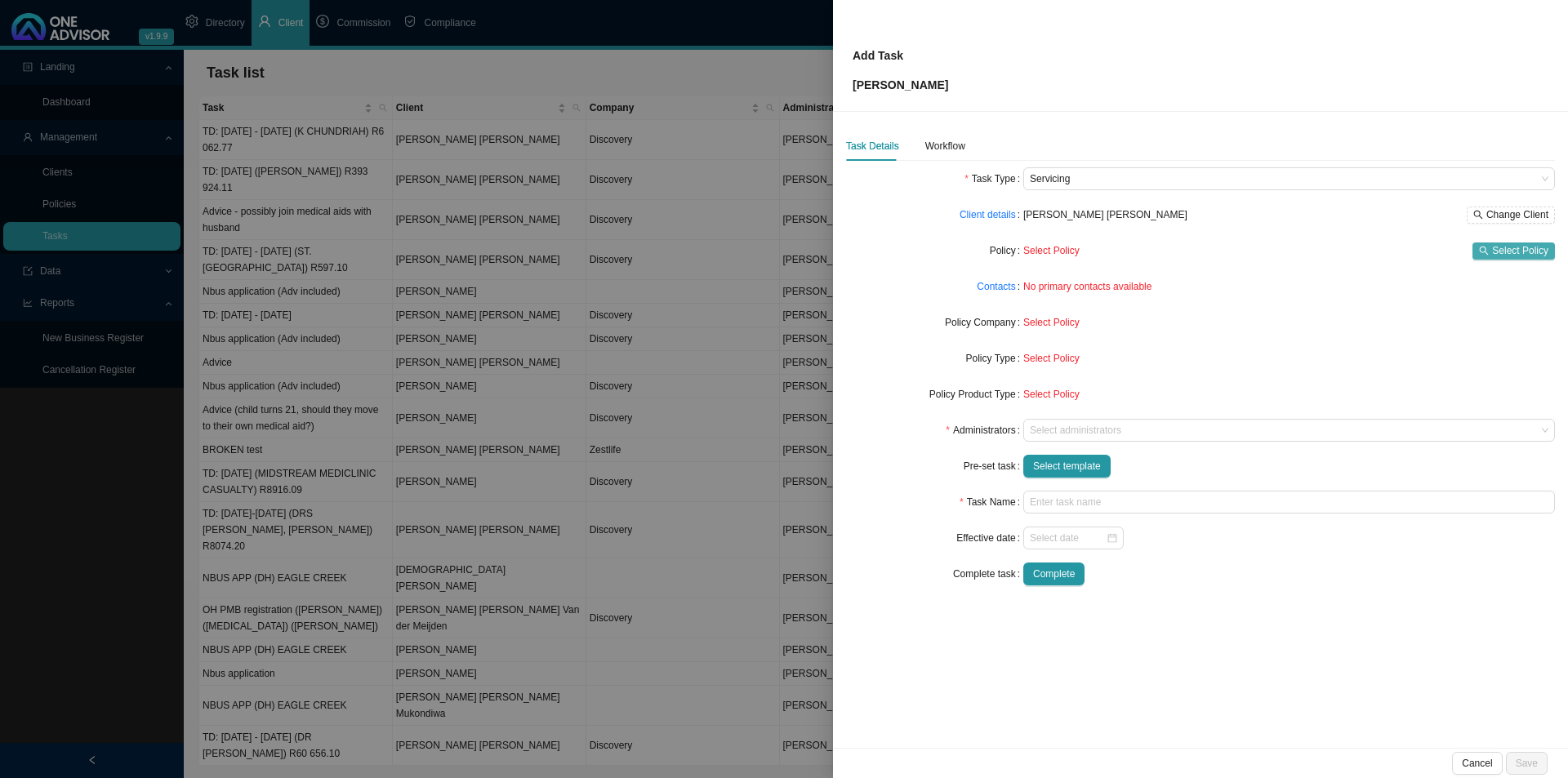
click at [1254, 253] on span "Select Policy" at bounding box center [1520, 250] width 57 height 16
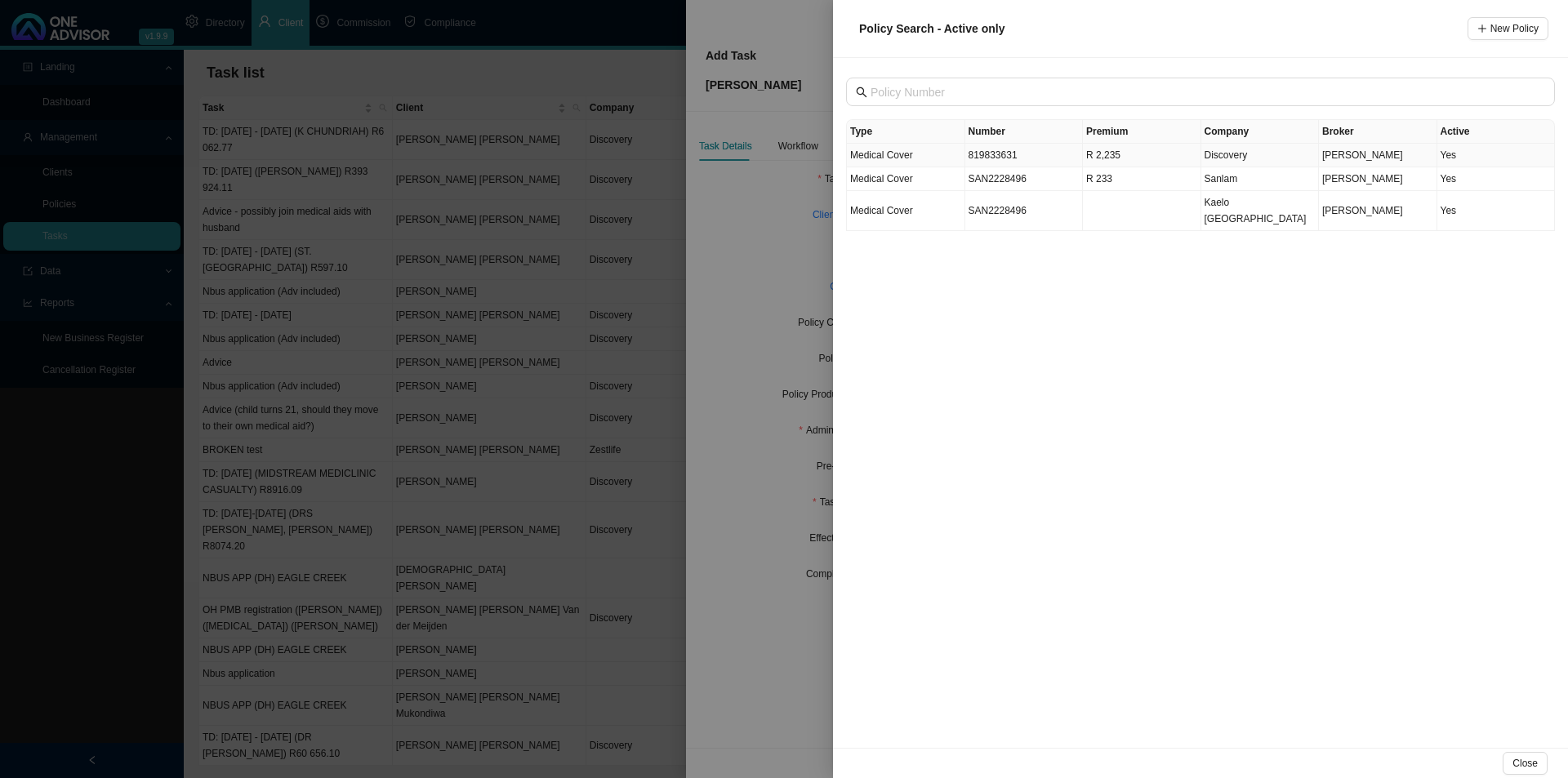
click at [1225, 157] on span "Discovery" at bounding box center [1226, 156] width 43 height 12
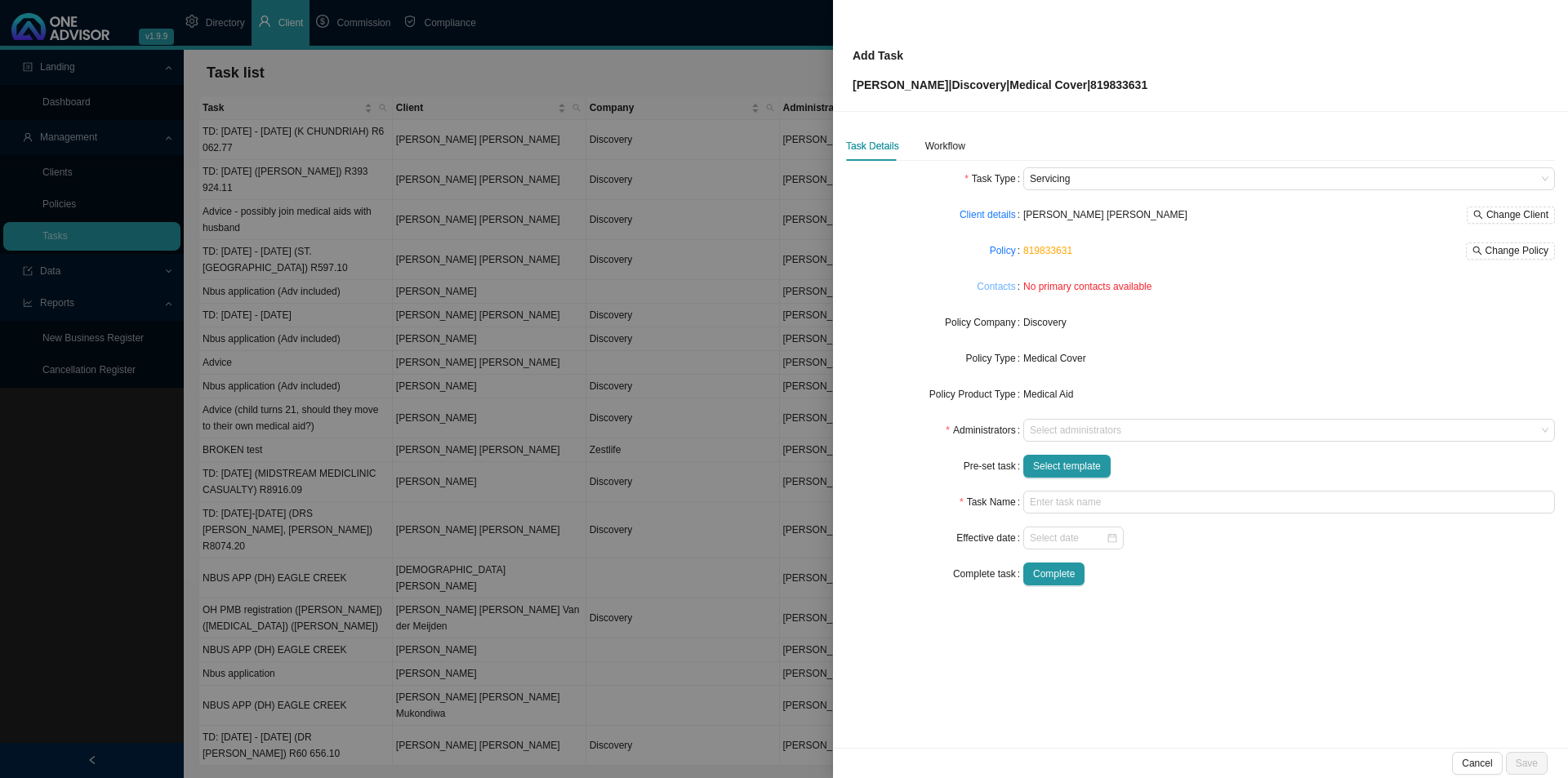
click at [999, 291] on link "Contacts" at bounding box center [996, 286] width 38 height 16
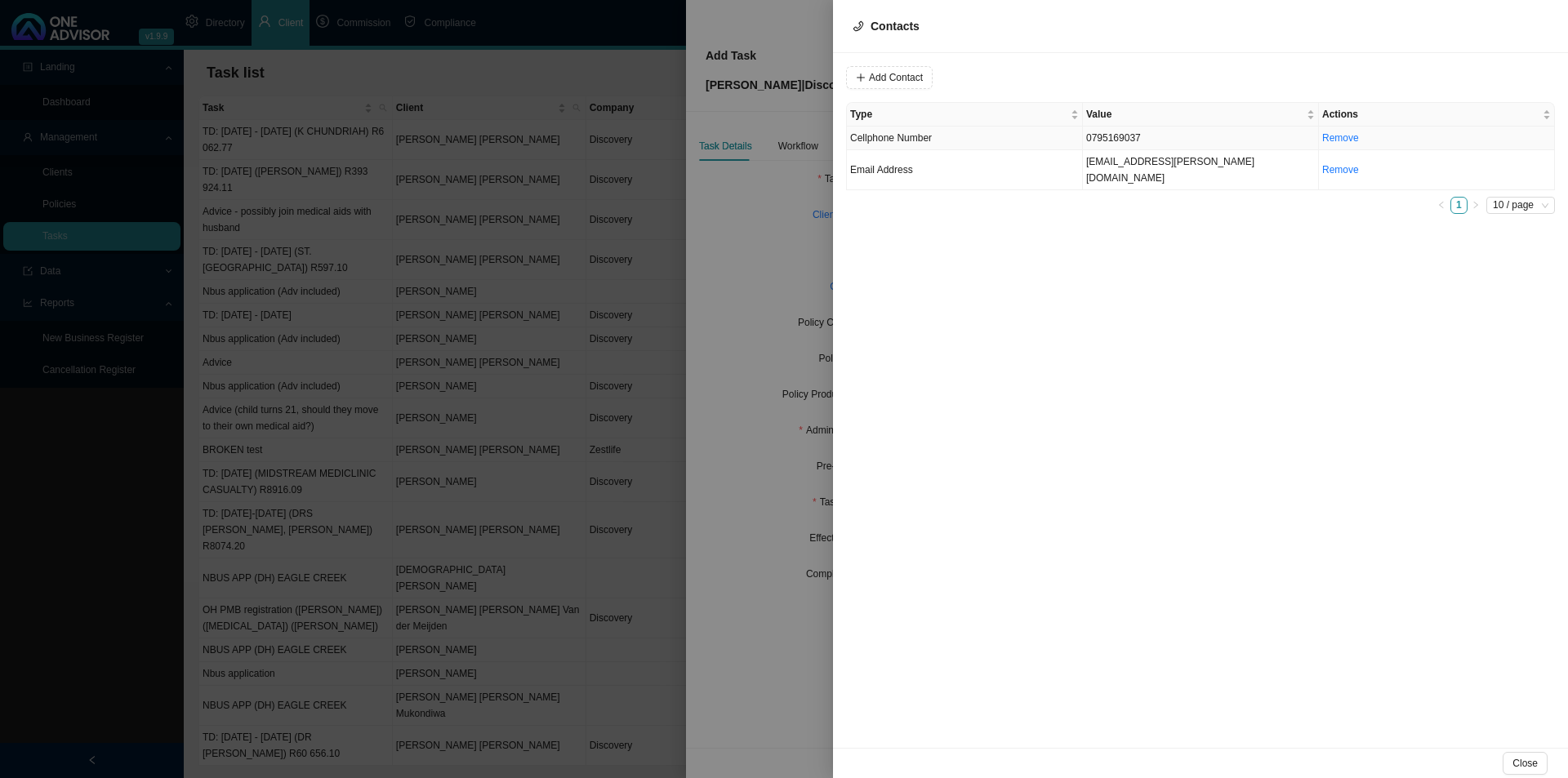
click at [980, 136] on td "Cellphone Number" at bounding box center [964, 139] width 236 height 24
click at [1090, 71] on span "Cellphone Number" at bounding box center [1110, 77] width 109 height 21
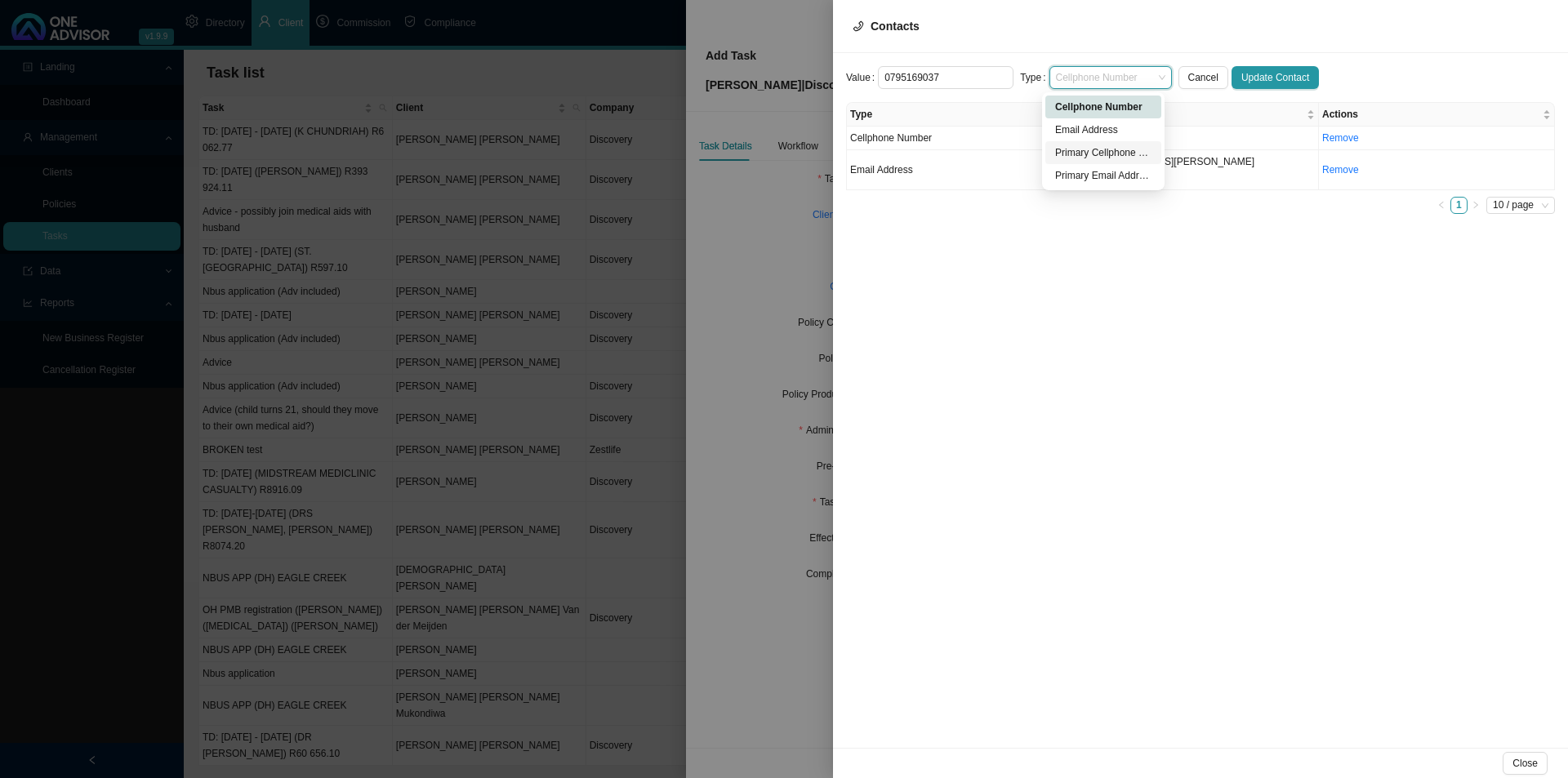
click at [1107, 150] on div "Primary Cellphone Number" at bounding box center [1103, 152] width 97 height 16
click at [1254, 74] on span "Update Contact" at bounding box center [1275, 77] width 68 height 16
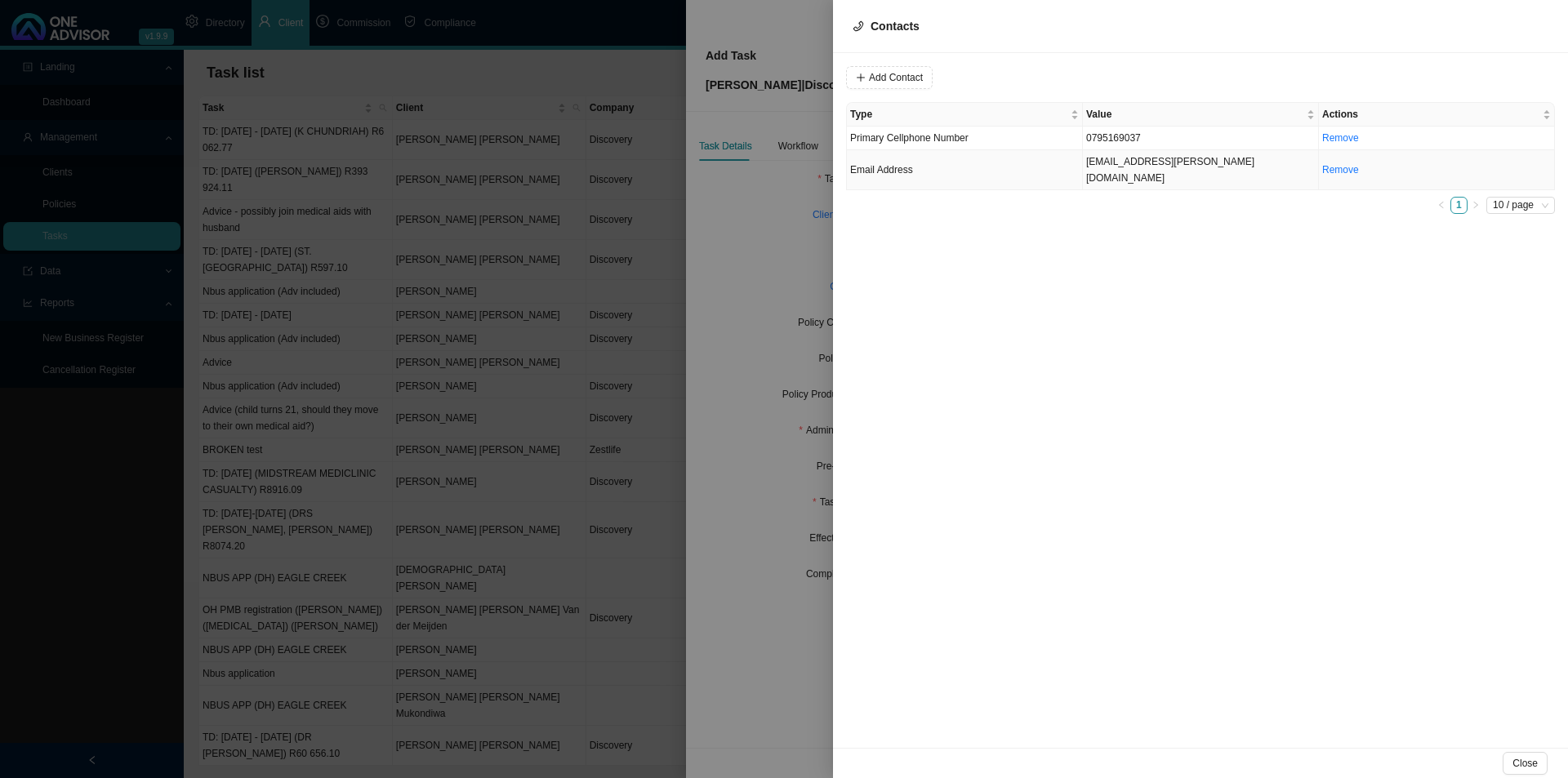
click at [961, 165] on td "Email Address" at bounding box center [964, 169] width 236 height 40
click at [1083, 73] on span "Email Address" at bounding box center [1110, 77] width 109 height 21
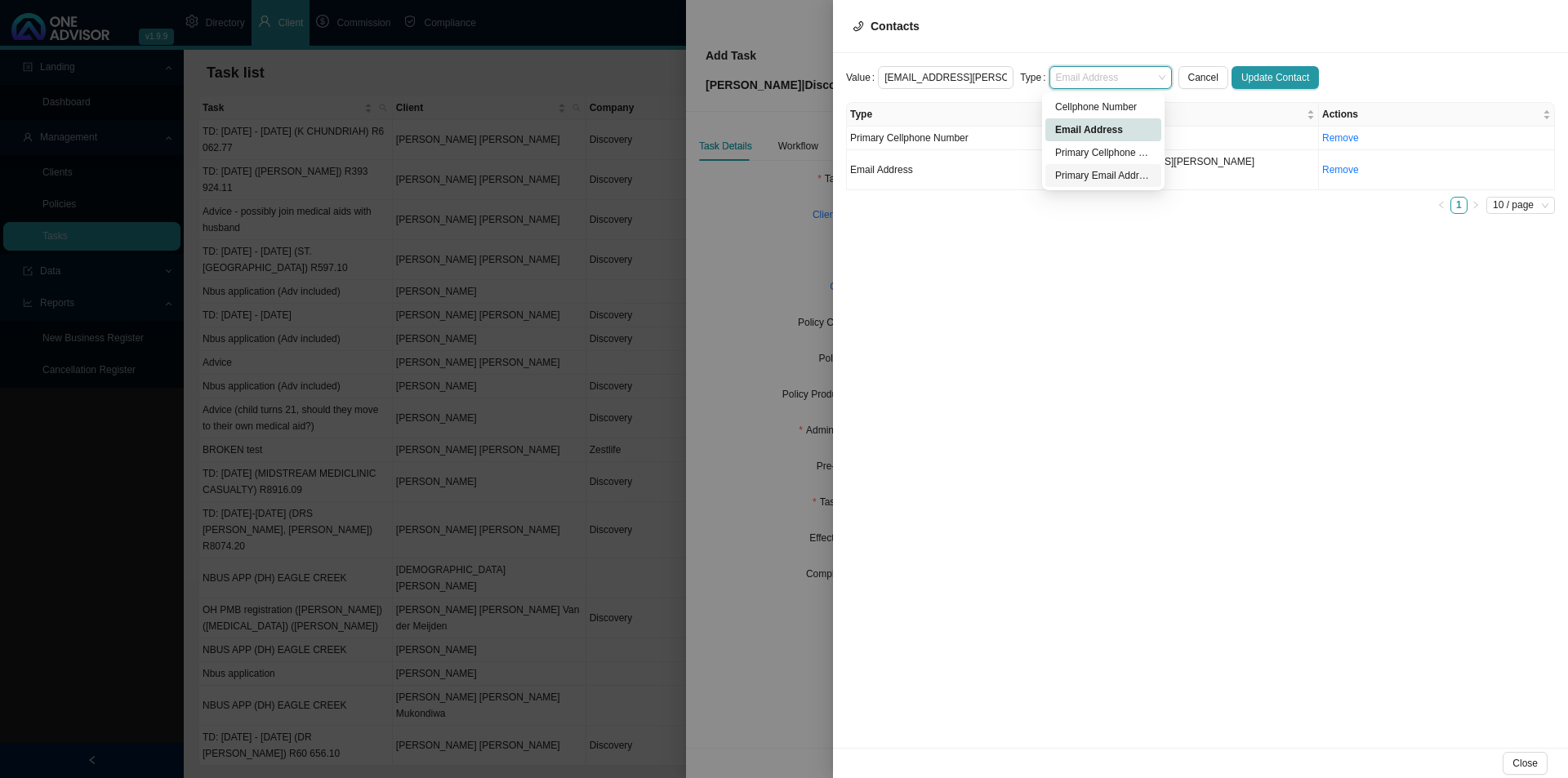
drag, startPoint x: 1087, startPoint y: 181, endPoint x: 1125, endPoint y: 177, distance: 38.2
click at [1089, 180] on div "Primary Email Address" at bounding box center [1103, 175] width 97 height 16
click at [1254, 77] on span "Update Contact" at bounding box center [1275, 77] width 68 height 16
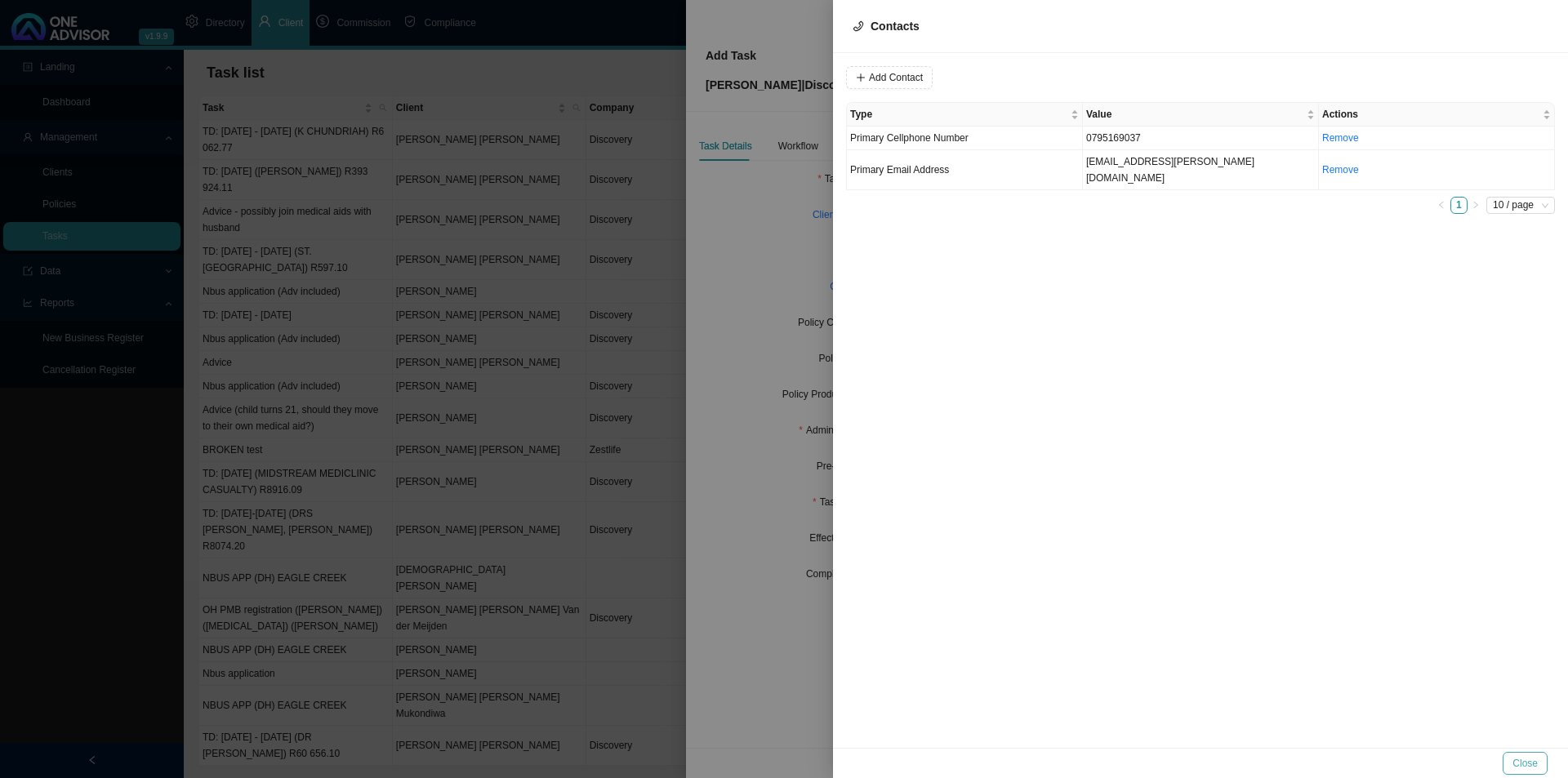
click at [1254, 602] on span "Close" at bounding box center [1525, 763] width 25 height 16
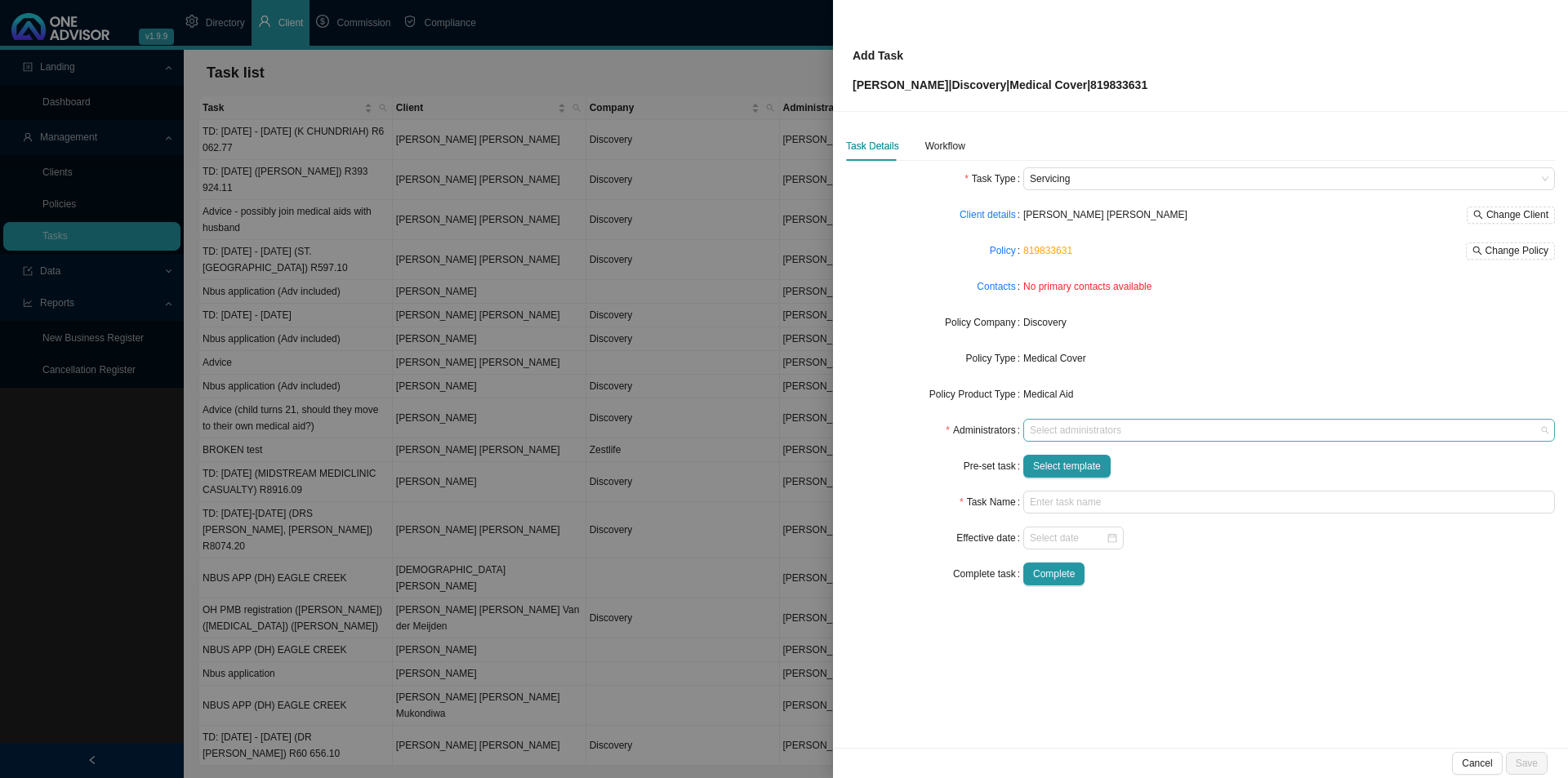
click at [1049, 428] on div at bounding box center [1281, 431] width 510 height 12
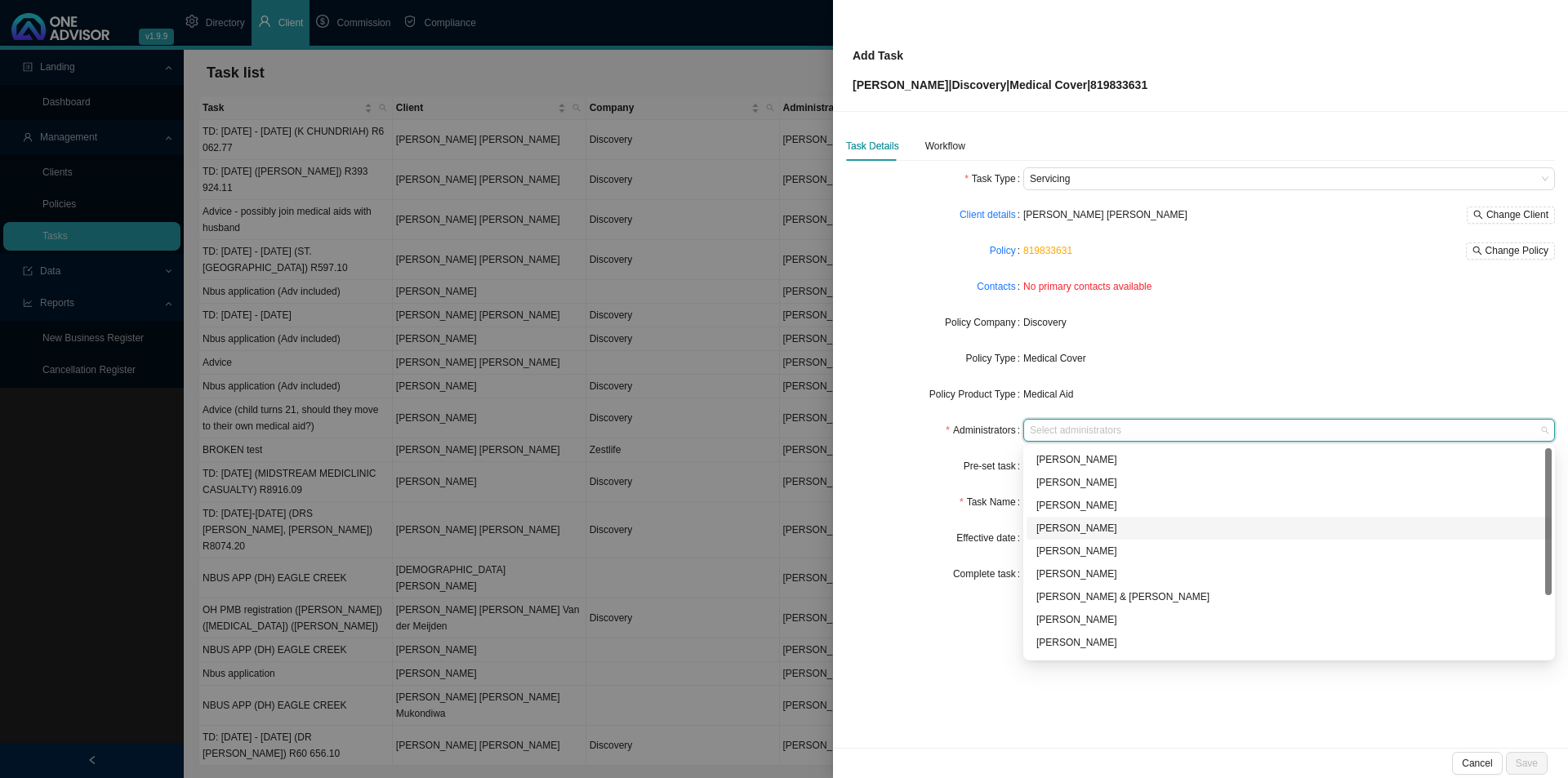
click at [1065, 533] on div "[PERSON_NAME]" at bounding box center [1289, 527] width 505 height 16
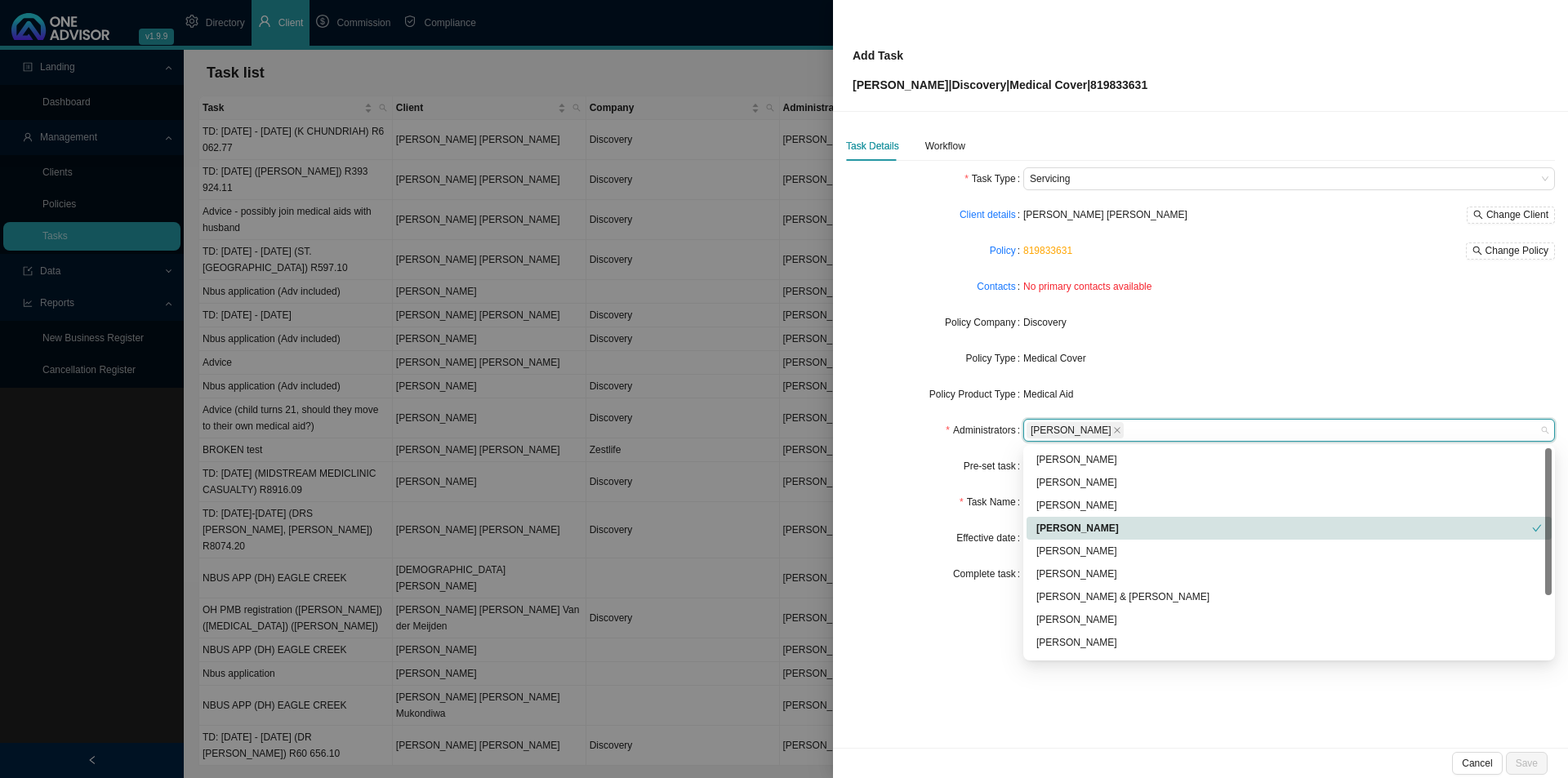
click at [902, 543] on div "Effective date" at bounding box center [934, 538] width 177 height 23
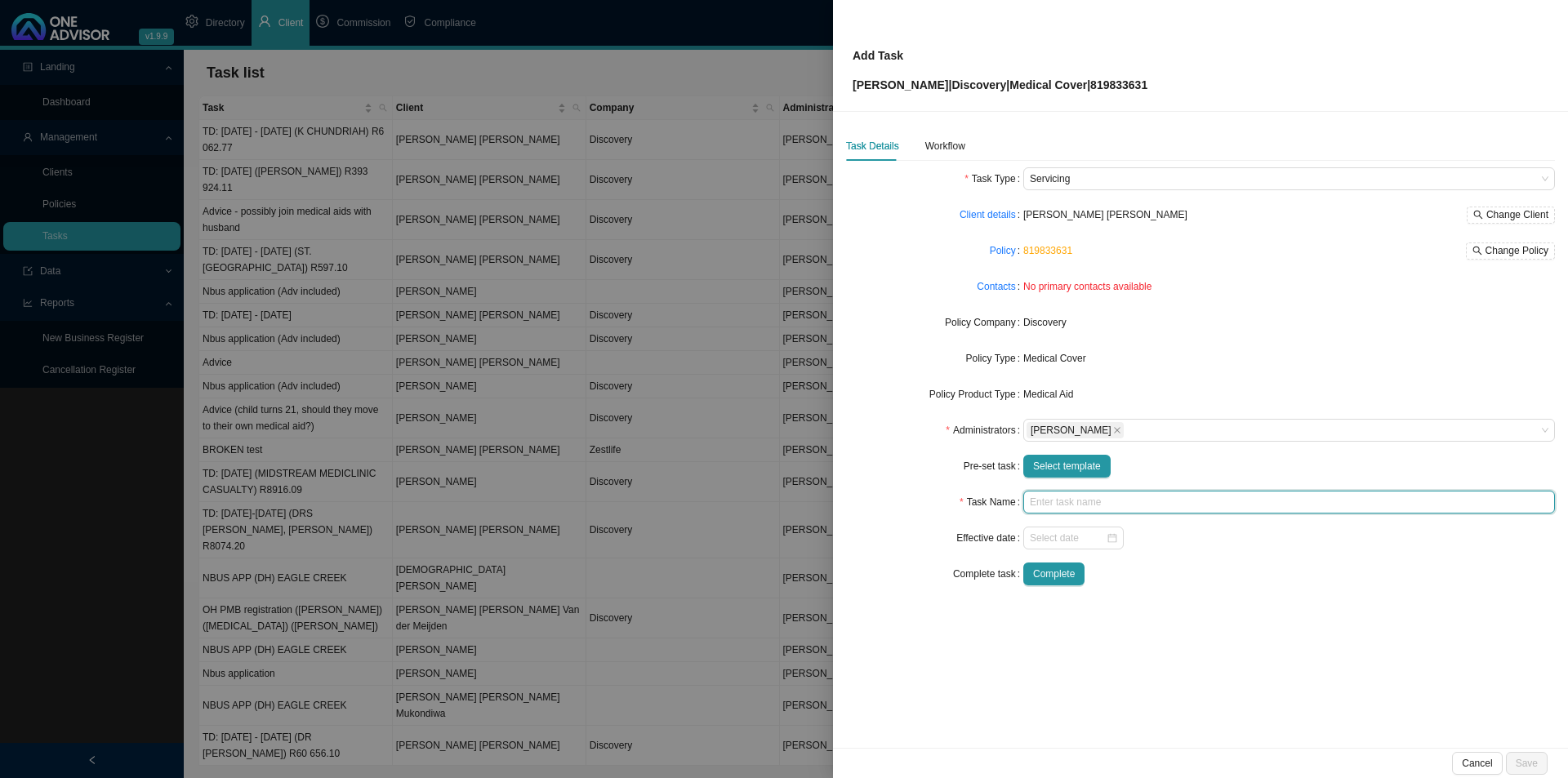
drag, startPoint x: 1041, startPoint y: 503, endPoint x: 1065, endPoint y: 503, distance: 24.0
click at [1041, 503] on input "text" at bounding box center [1289, 502] width 532 height 23
click at [1254, 586] on div "Task Type Servicing Client details Cameron Peter Malcolm Change Client Policy 8…" at bounding box center [1200, 383] width 709 height 431
click at [1090, 505] on input "Benefit enquiry" at bounding box center [1289, 502] width 532 height 23
click at [1118, 500] on input "Benefit enquiry" at bounding box center [1289, 502] width 532 height 23
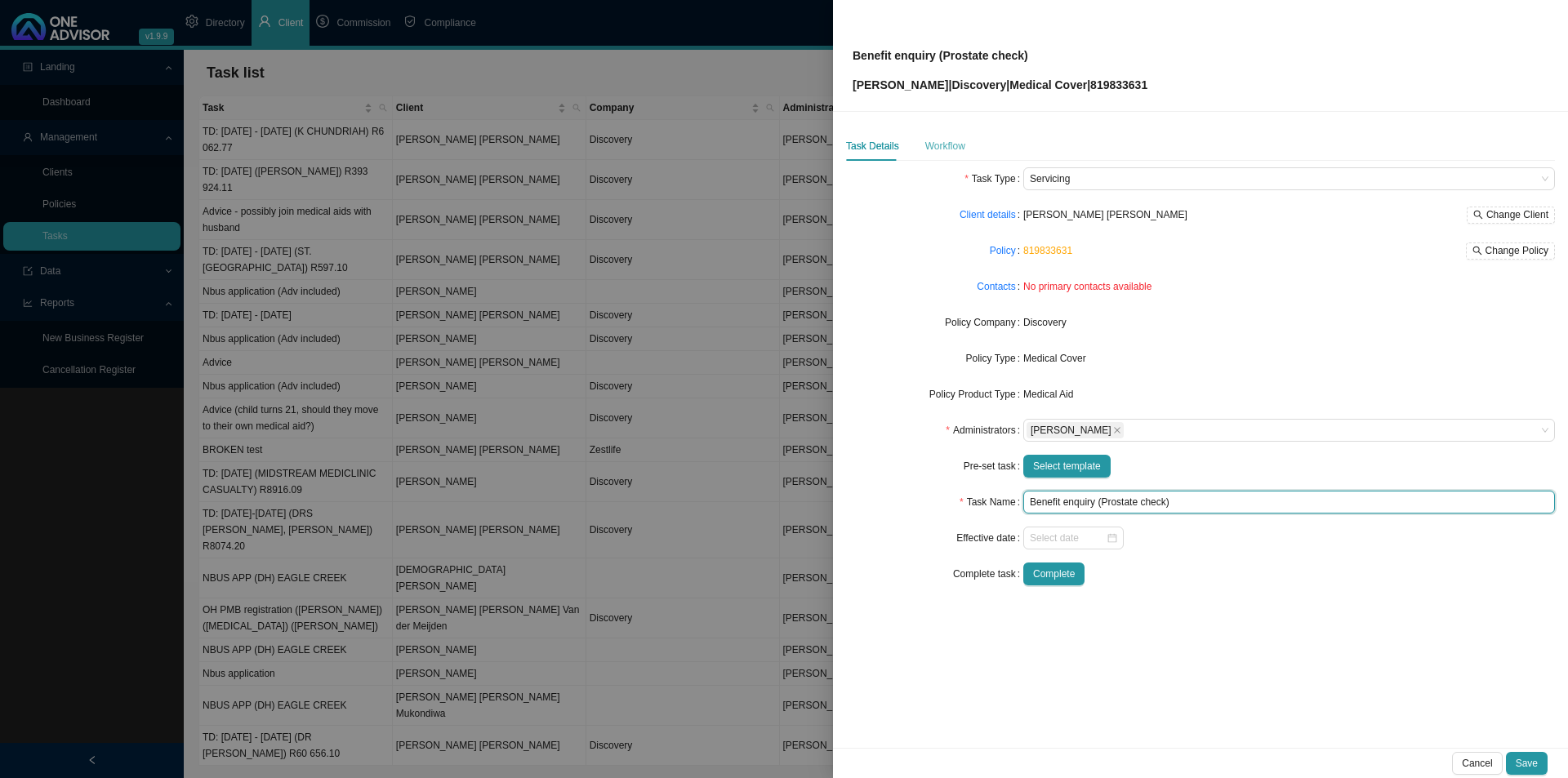
type input "Benefit enquiry (Prostate check)"
click at [931, 143] on div "Workflow" at bounding box center [945, 146] width 40 height 16
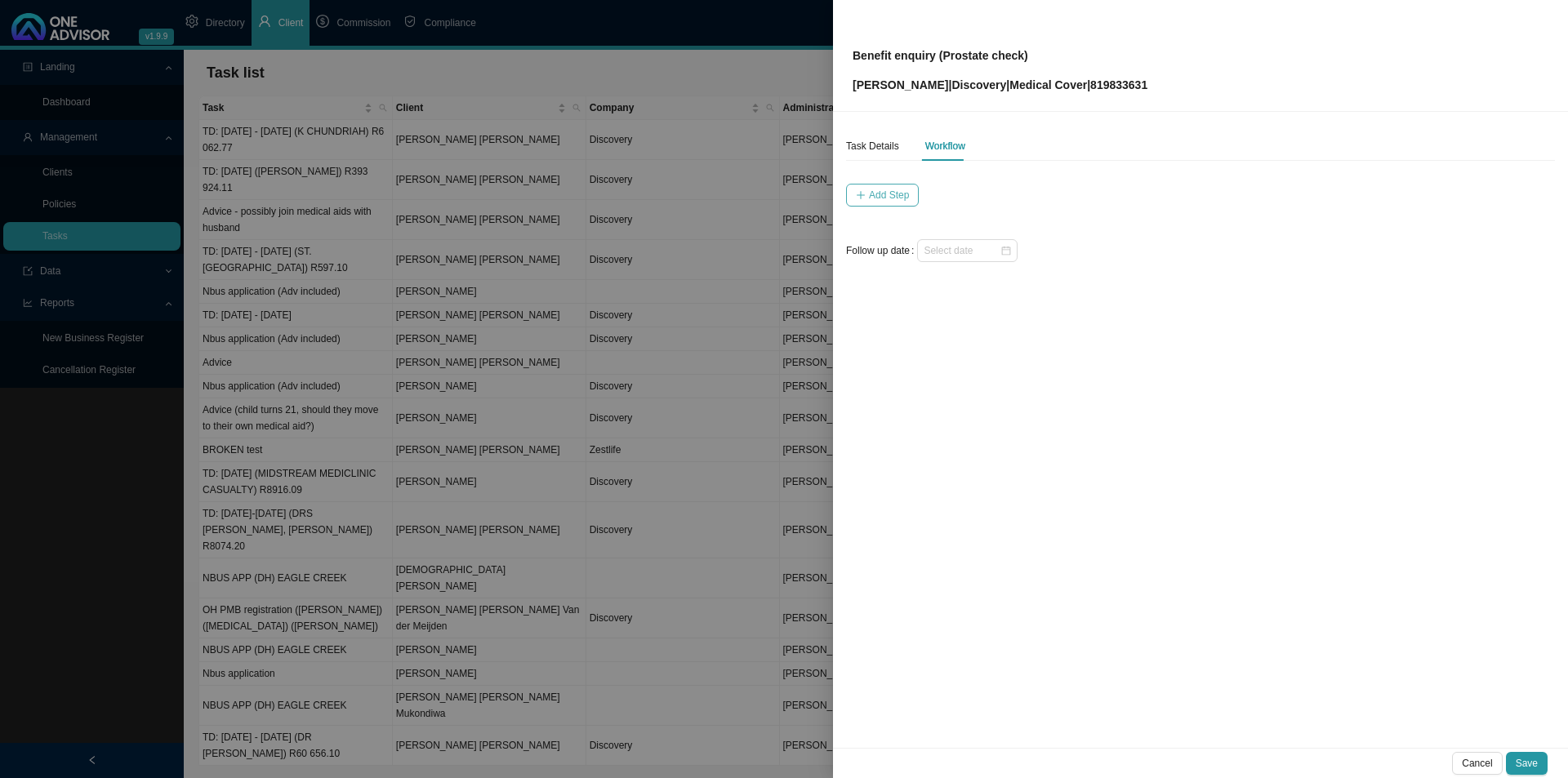
click at [888, 191] on span "Add Step" at bounding box center [888, 195] width 40 height 16
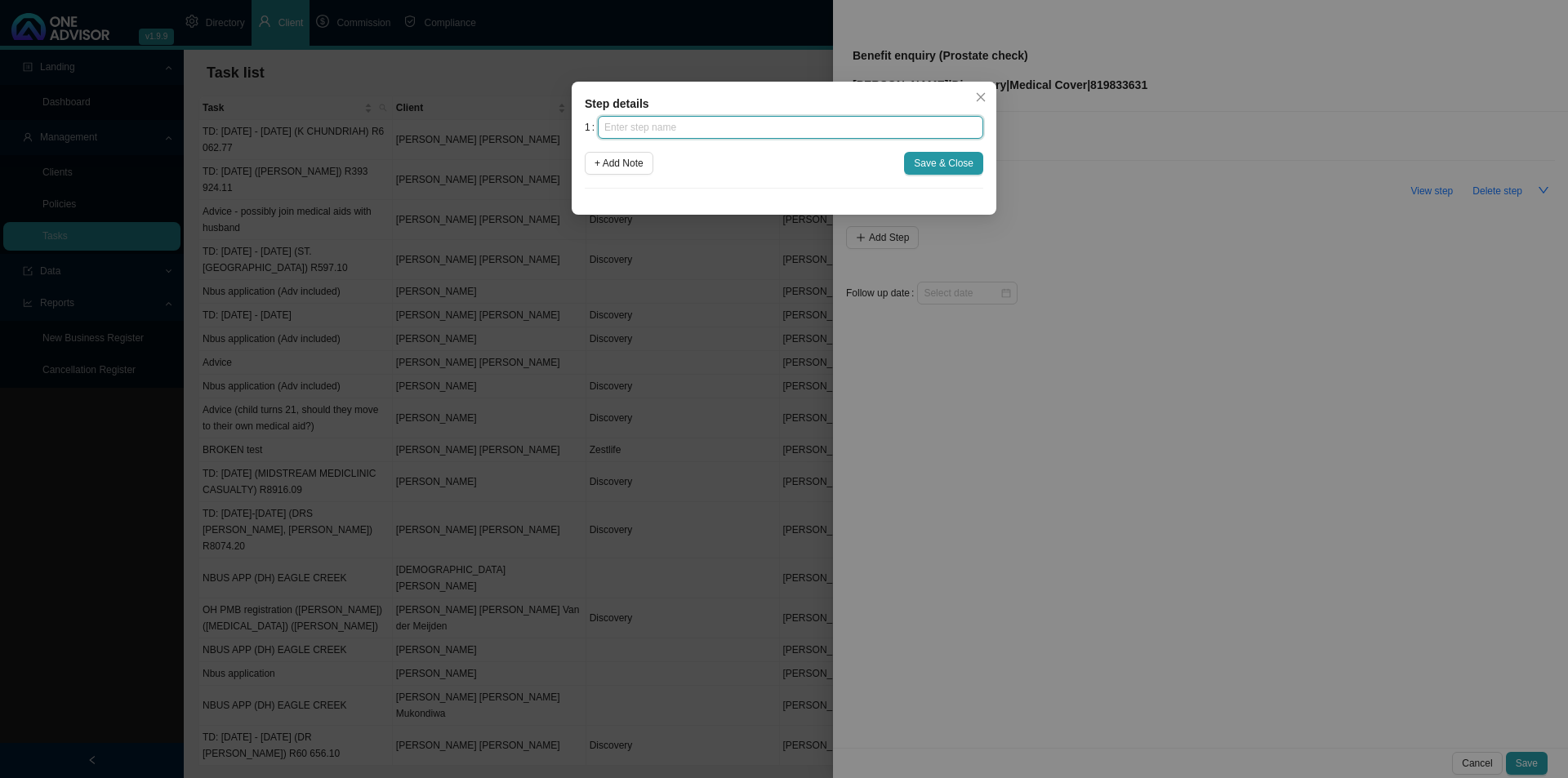
drag, startPoint x: 709, startPoint y: 128, endPoint x: 719, endPoint y: 126, distance: 10.2
click at [712, 127] on input "text" at bounding box center [790, 127] width 385 height 23
type input "Enquiry"
click at [634, 163] on span "+ Add Note" at bounding box center [619, 163] width 49 height 16
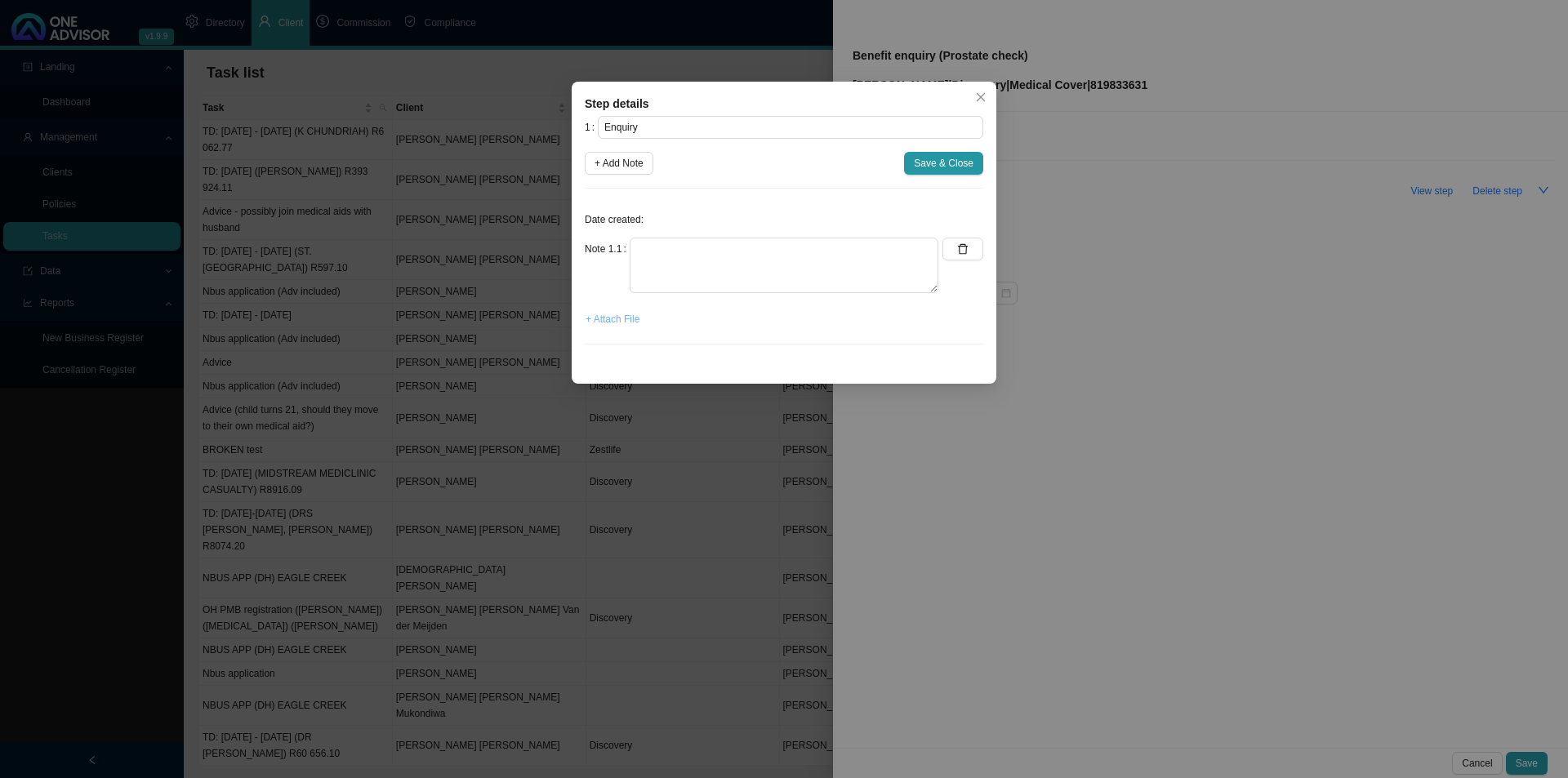
click at [625, 322] on span "+ Attach File" at bounding box center [613, 319] width 54 height 16
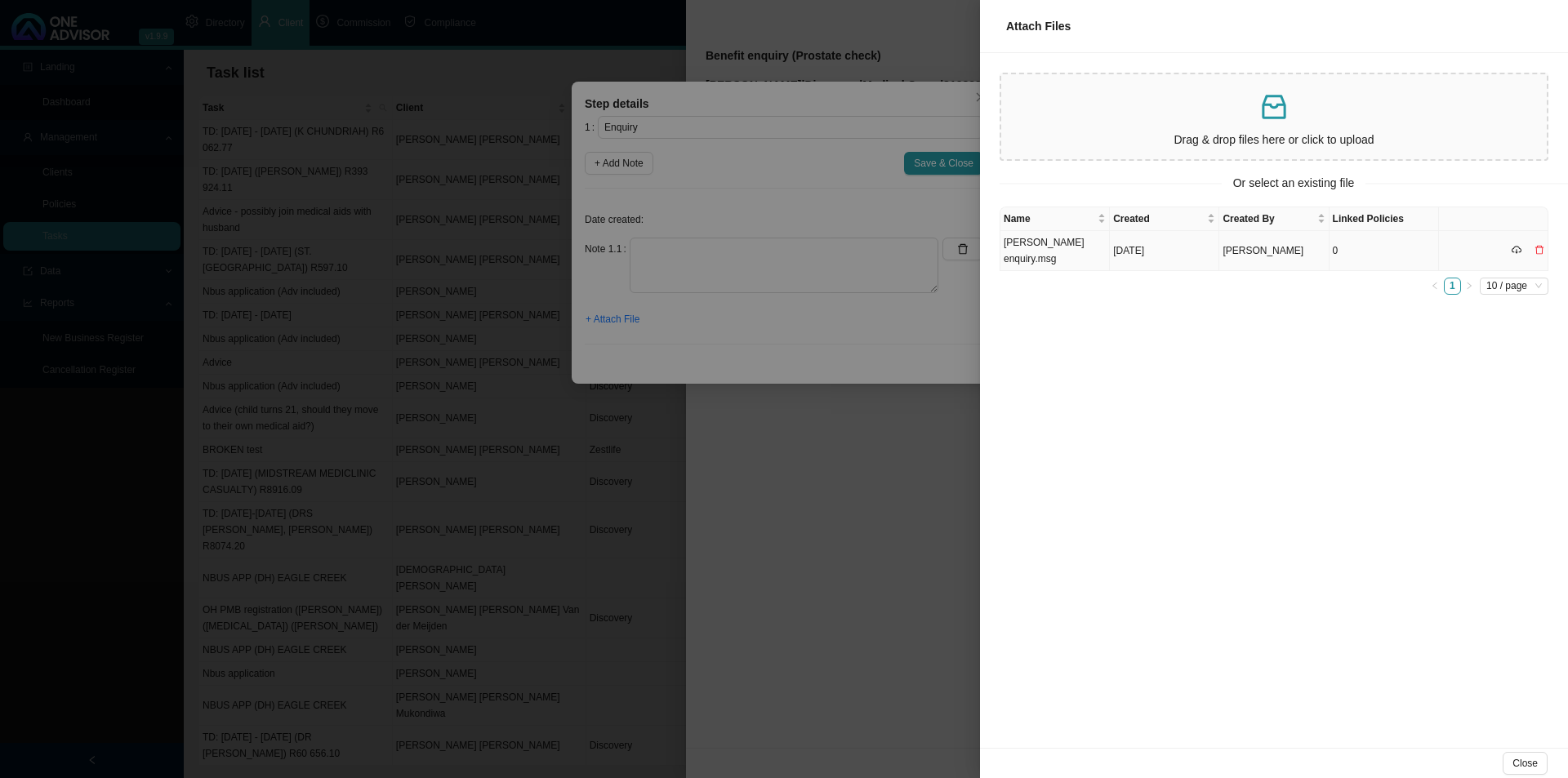
click at [1039, 254] on td "CP Malcolm enquiry.msg" at bounding box center [1055, 251] width 109 height 40
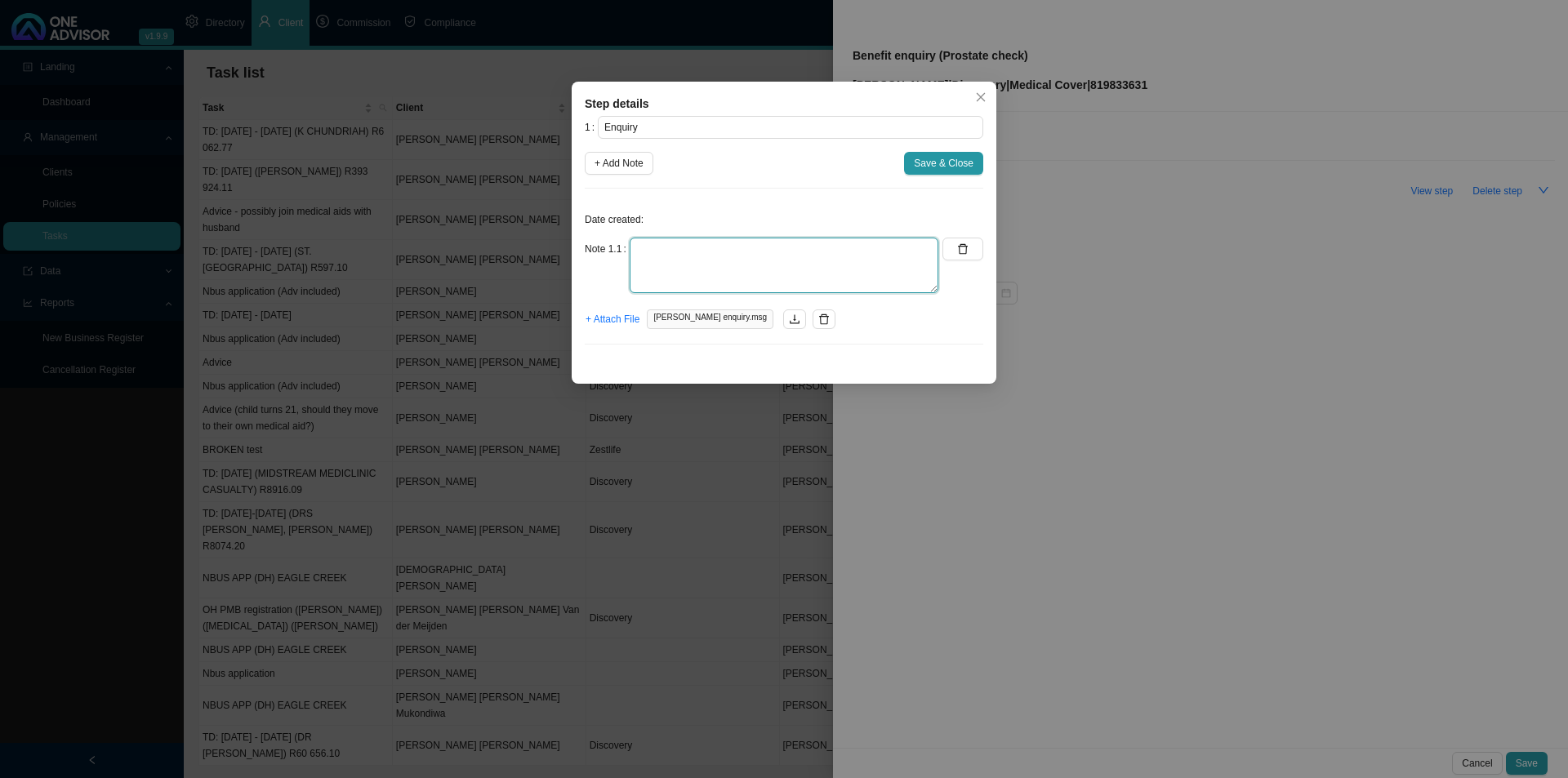
click at [664, 245] on textarea at bounding box center [784, 266] width 309 height 56
type textarea "r"
type textarea "Received an email from Cameron wanting to know if he is covered for a prostate …"
click at [943, 164] on span "Save & Close" at bounding box center [943, 163] width 59 height 16
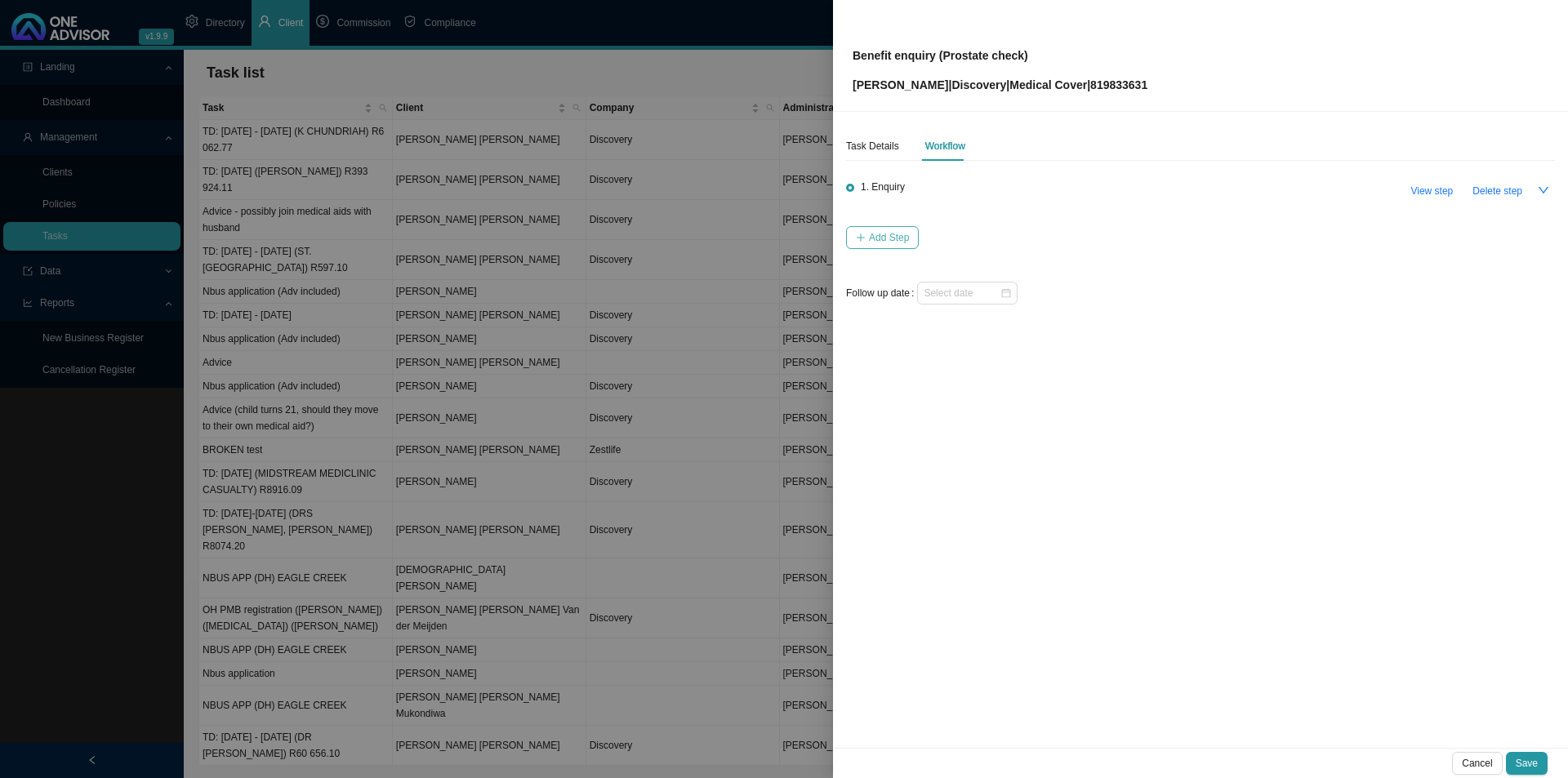
click at [887, 245] on button "Add Step" at bounding box center [882, 237] width 73 height 23
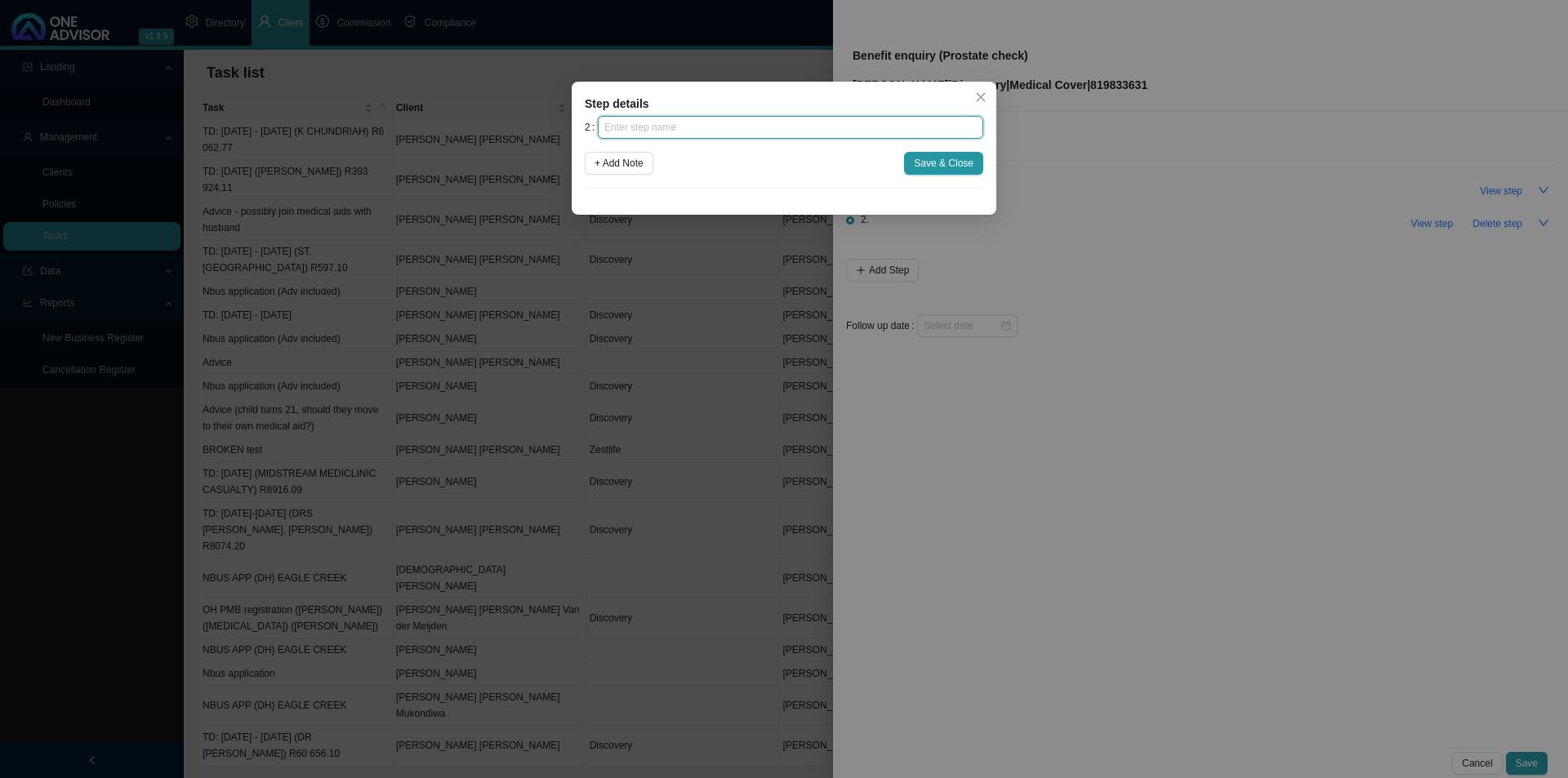
drag, startPoint x: 753, startPoint y: 135, endPoint x: 750, endPoint y: 121, distance: 14.3
click at [754, 135] on input "text" at bounding box center [790, 127] width 385 height 23
type input "Investigation"
click at [616, 149] on div "2 Investigation + Add Note Save & Close" at bounding box center [784, 152] width 399 height 73
click at [616, 152] on button "+ Add Note" at bounding box center [619, 163] width 69 height 23
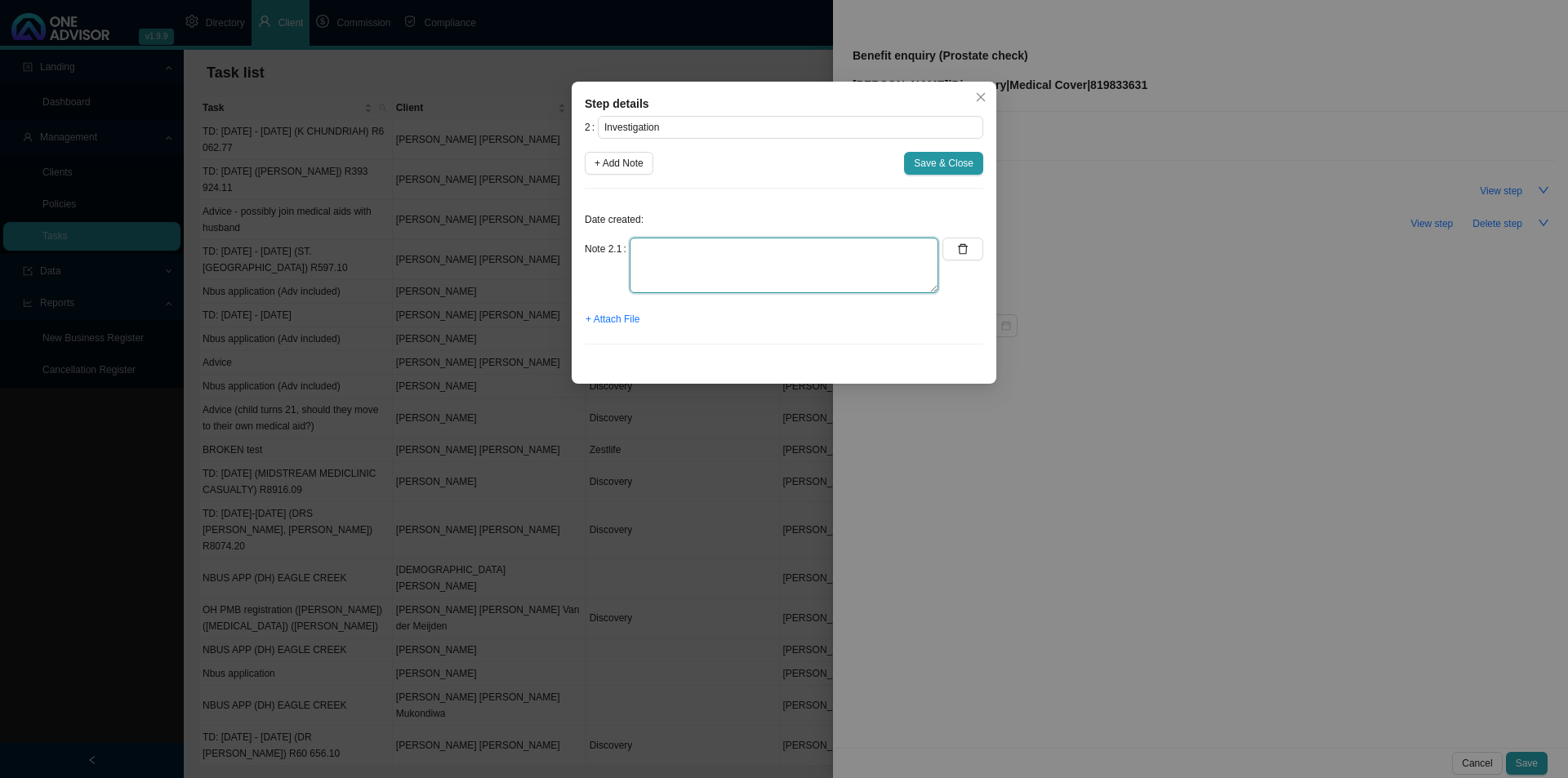
click at [665, 273] on textarea at bounding box center [784, 266] width 309 height 56
drag, startPoint x: 628, startPoint y: 284, endPoint x: 638, endPoint y: 282, distance: 10.2
click at [630, 284] on textarea "Cameron is 30yrs old He is on DH Classic Smart option." at bounding box center [784, 266] width 309 height 56
click at [634, 313] on span "+ Attach File" at bounding box center [613, 319] width 54 height 16
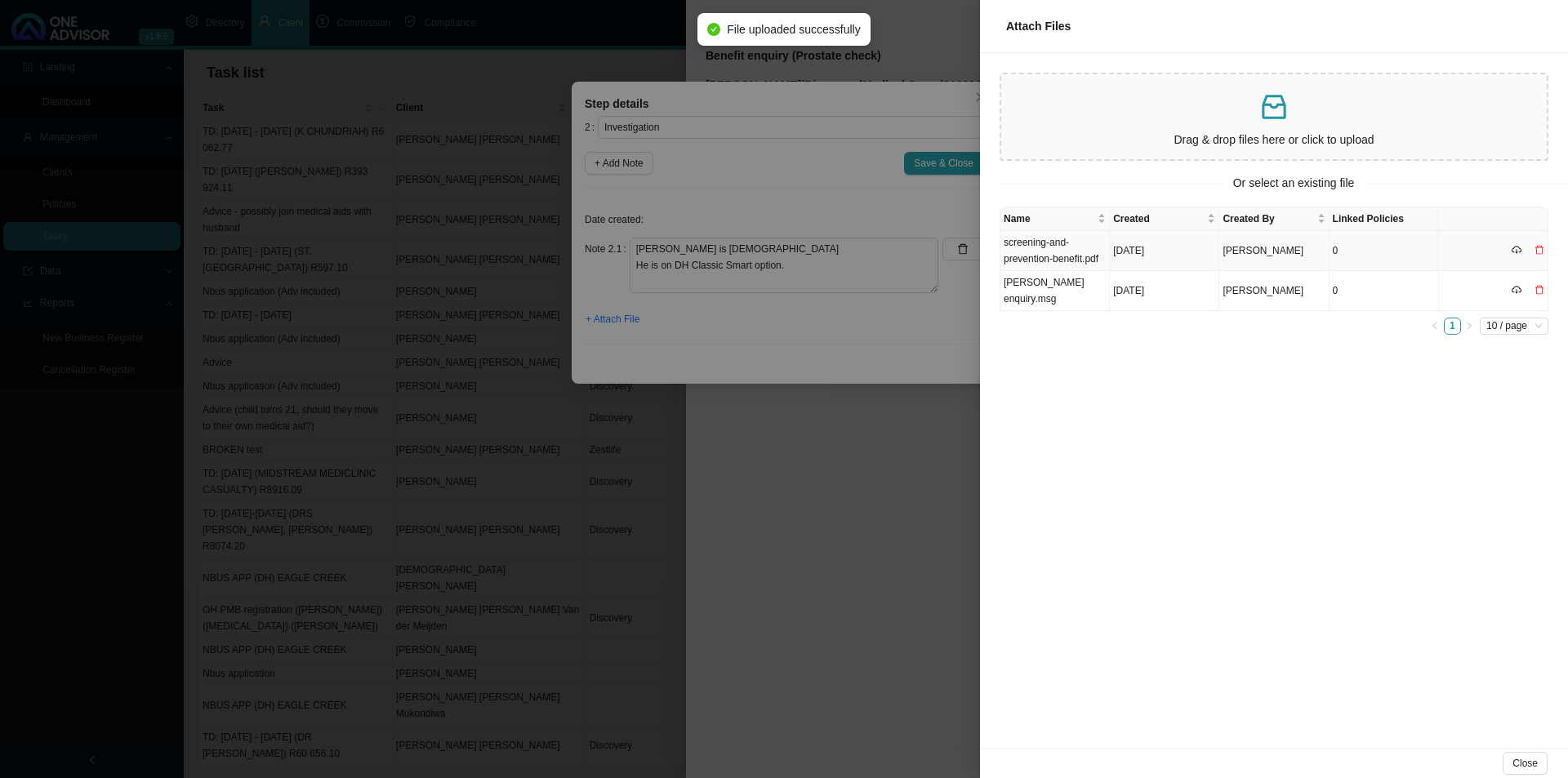
click at [1057, 249] on td "screening-and-prevention-benefit.pdf" at bounding box center [1055, 251] width 109 height 40
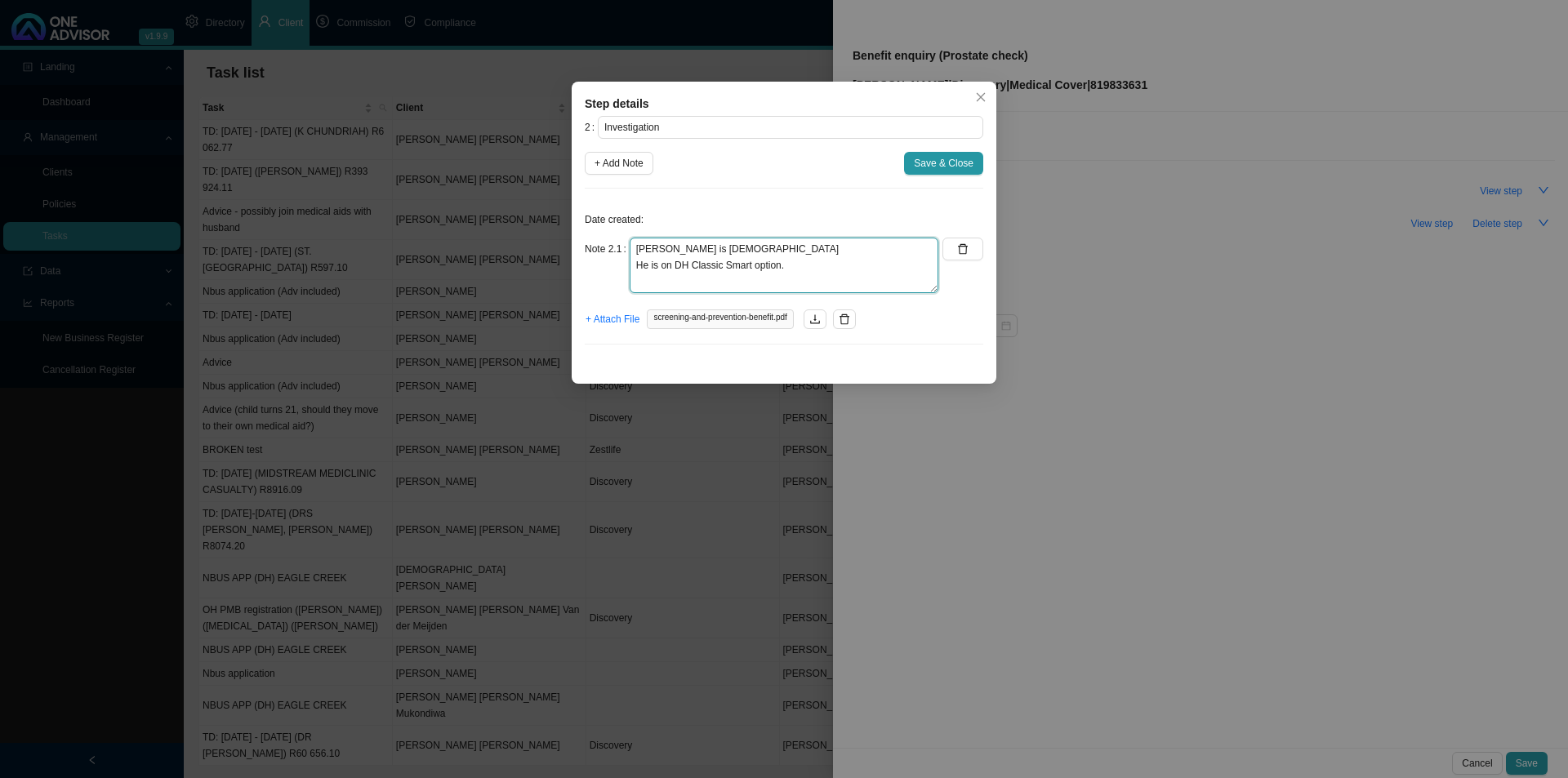
click at [698, 283] on textarea "Cameron is 30yrs old He is on DH Classic Smart option." at bounding box center [784, 266] width 309 height 56
type textarea "Cameron is 30yrs old He is on DH Classic Smart option. Checked benefit guide, D…"
click at [936, 154] on button "Save & Close" at bounding box center [944, 163] width 80 height 23
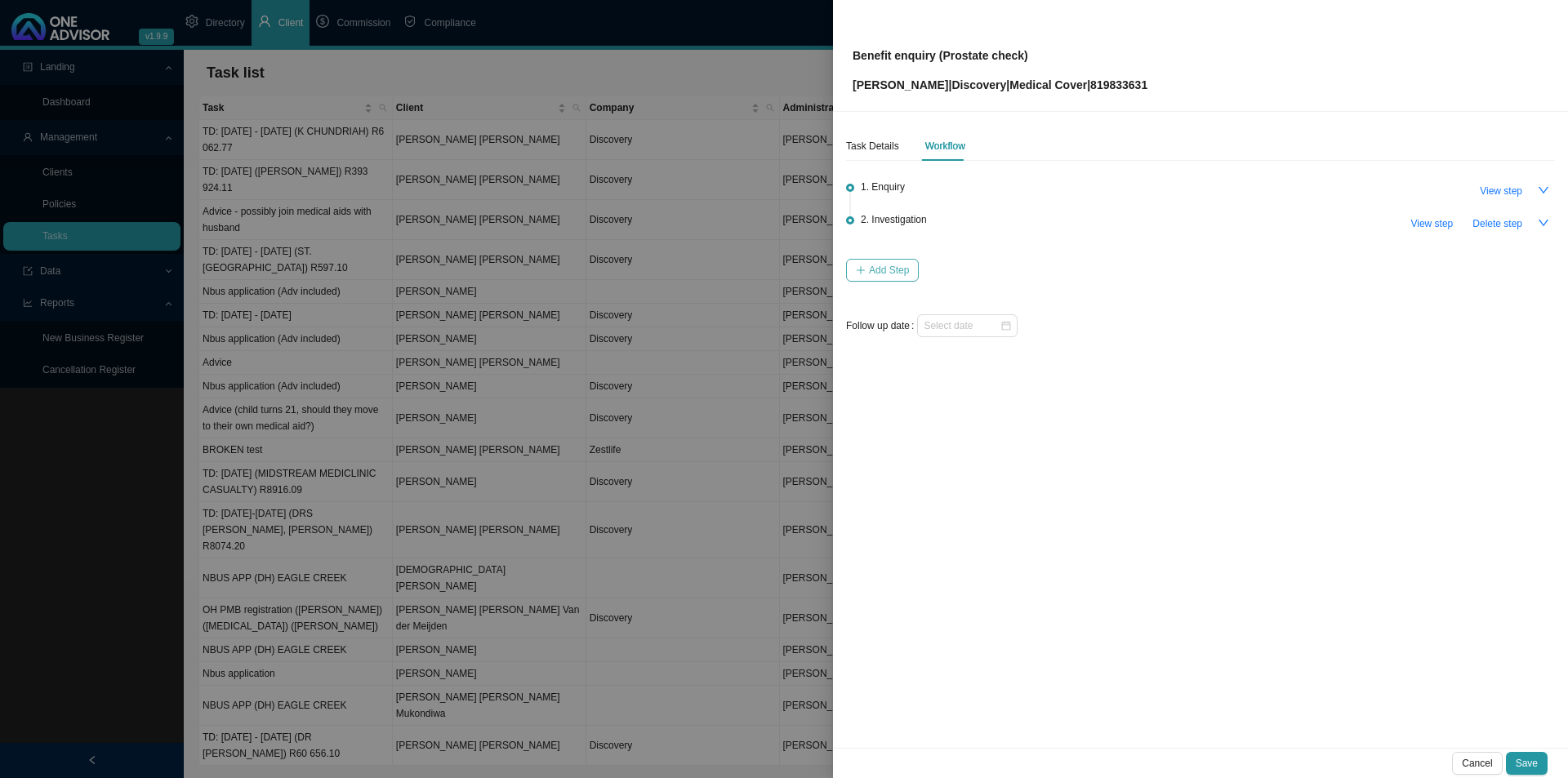
click at [879, 273] on span "Add Step" at bounding box center [888, 270] width 40 height 16
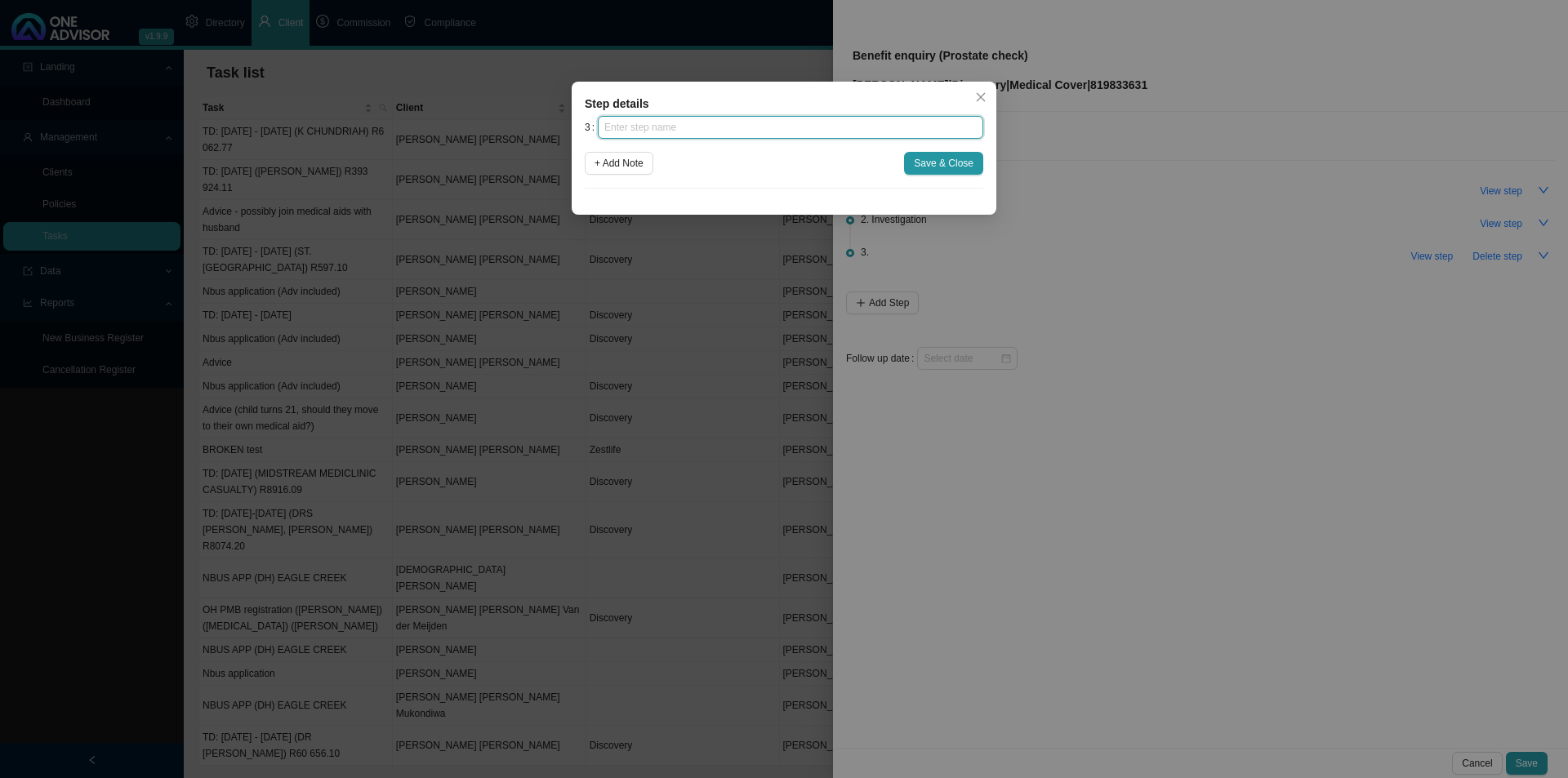
click at [693, 136] on input "text" at bounding box center [790, 127] width 385 height 23
type input "F"
type input "Confirmation of works done"
click at [613, 155] on span "+ Add Note" at bounding box center [619, 163] width 49 height 16
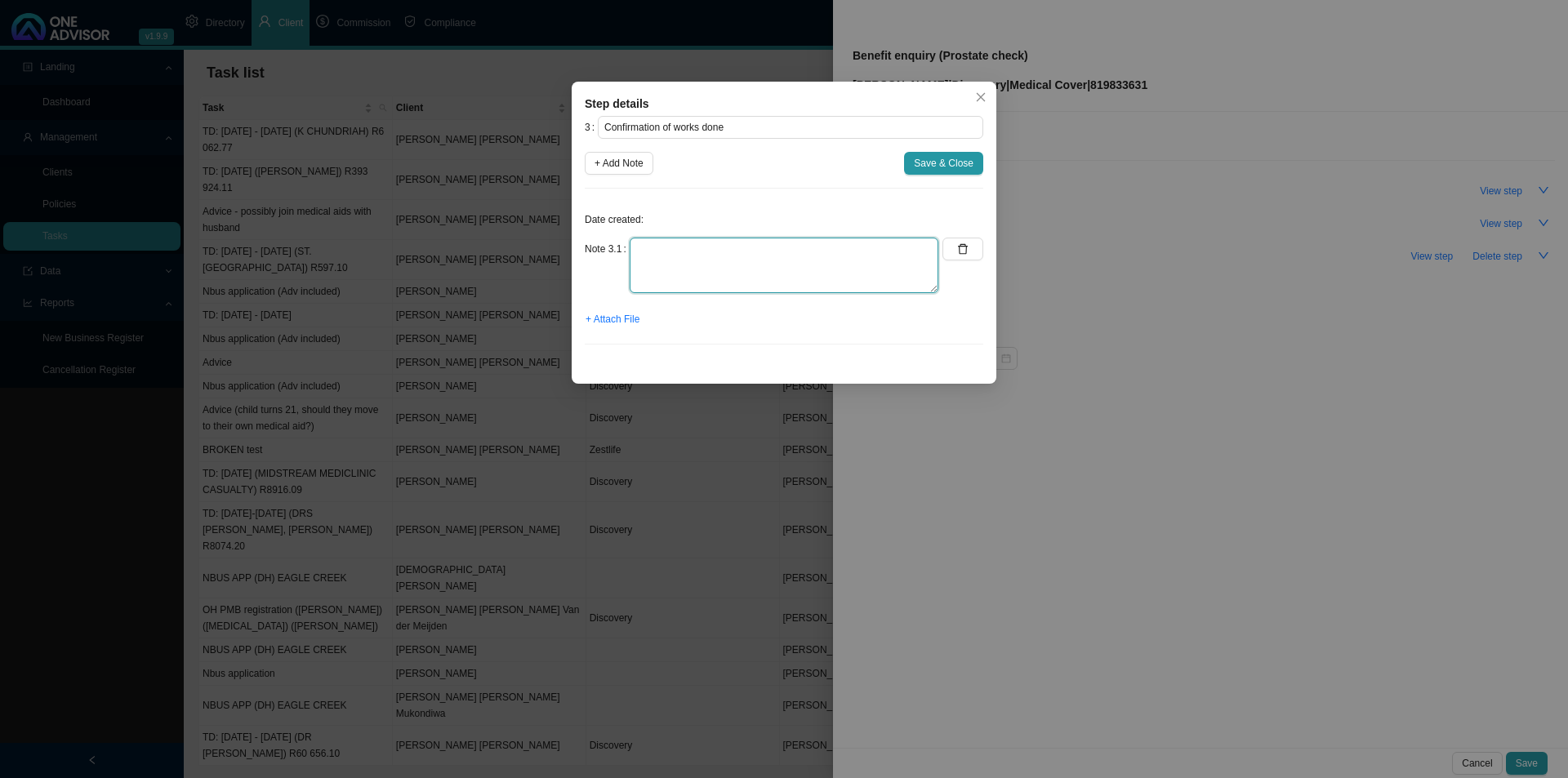
click at [668, 250] on textarea at bounding box center [784, 266] width 309 height 56
type textarea "Emailed Cameron feedback on the screening benefit and Vitality health check"
click at [600, 321] on span "+ Attach File" at bounding box center [613, 319] width 54 height 16
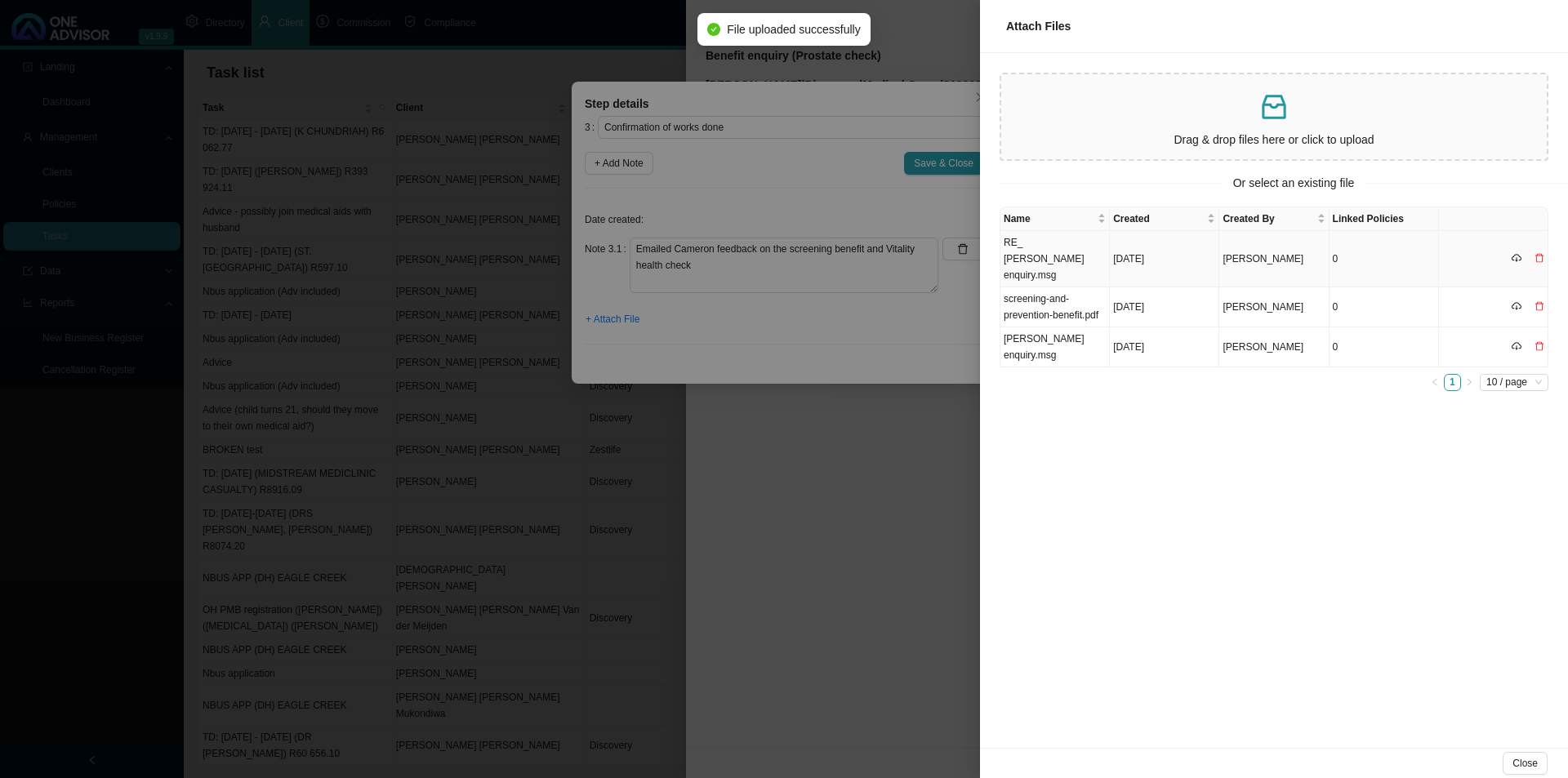
click at [1045, 247] on td "RE_ CP Malcolm enquiry.msg" at bounding box center [1055, 259] width 109 height 57
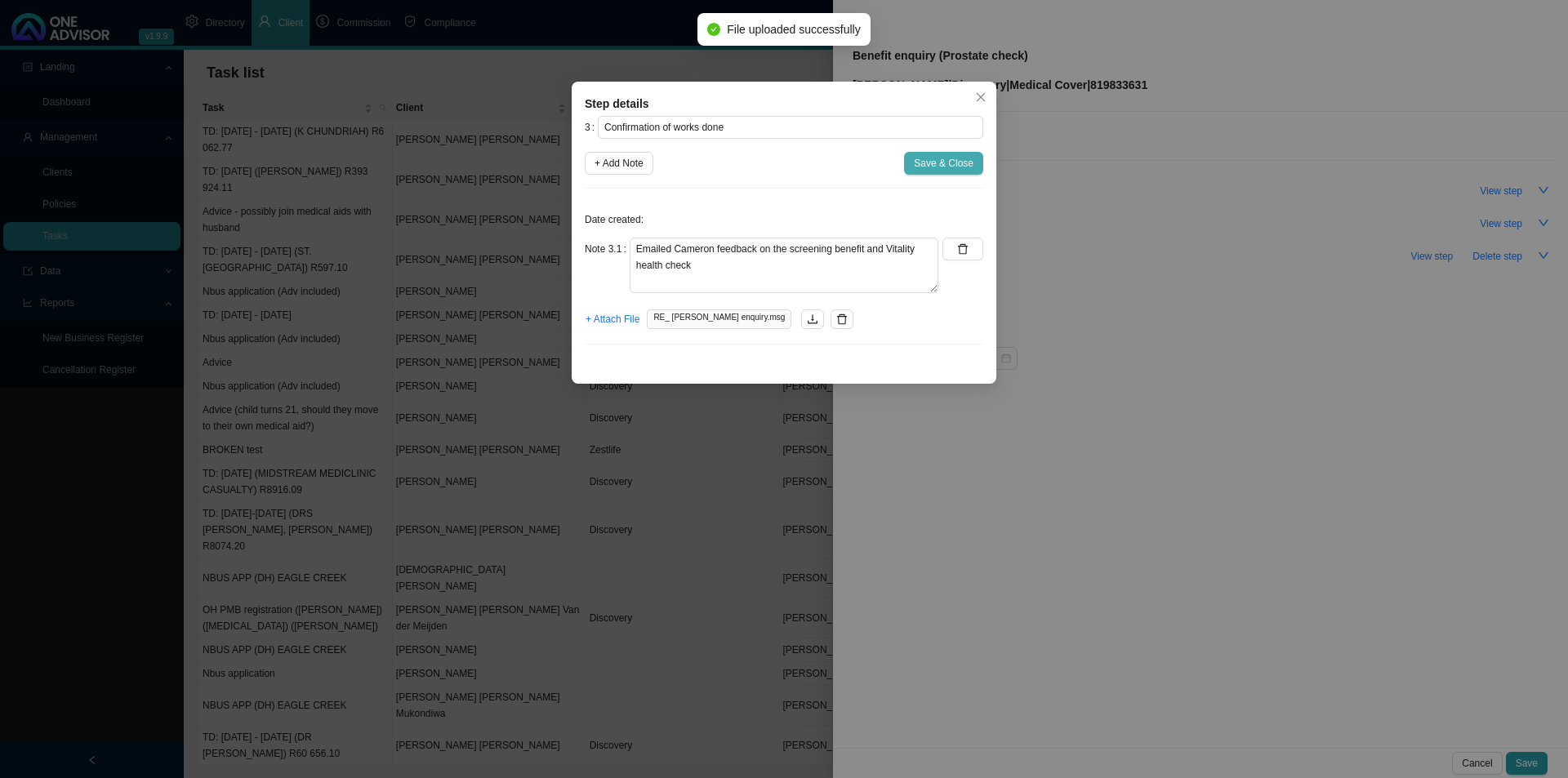
click at [967, 157] on span "Save & Close" at bounding box center [943, 163] width 59 height 16
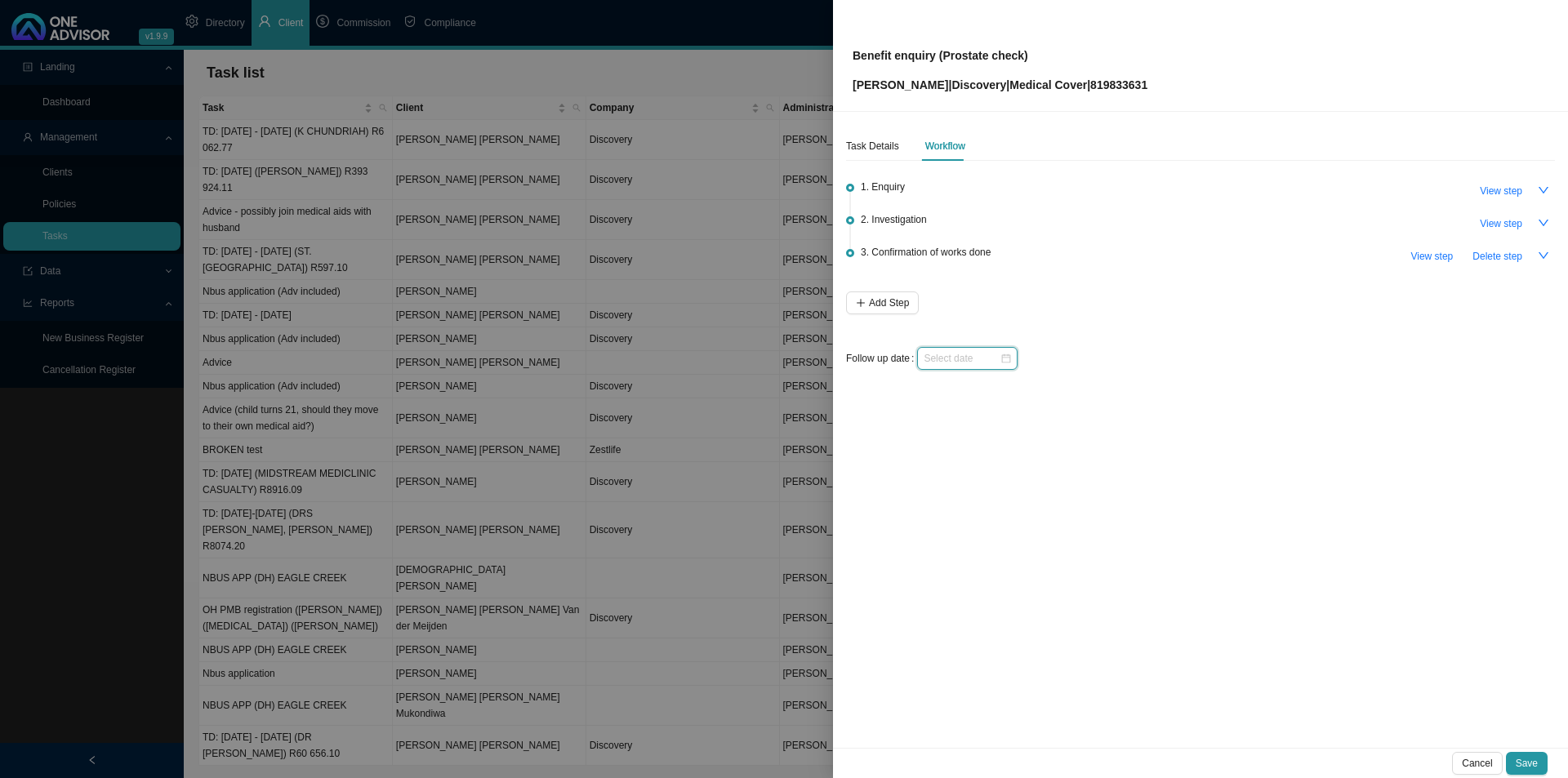
click at [969, 359] on input at bounding box center [962, 358] width 76 height 16
type input "[DATE]"
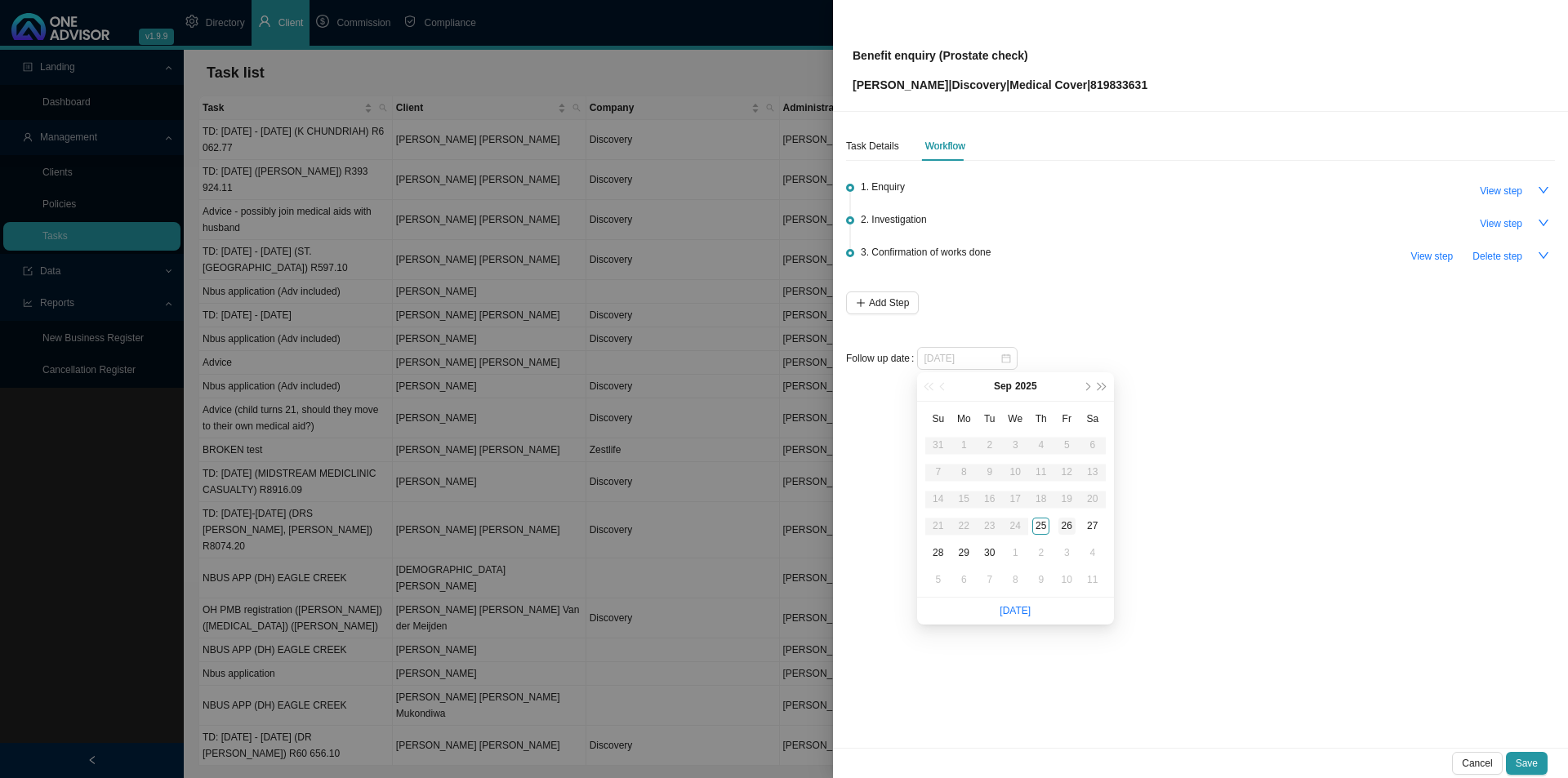
click at [1066, 529] on div "26" at bounding box center [1067, 527] width 17 height 17
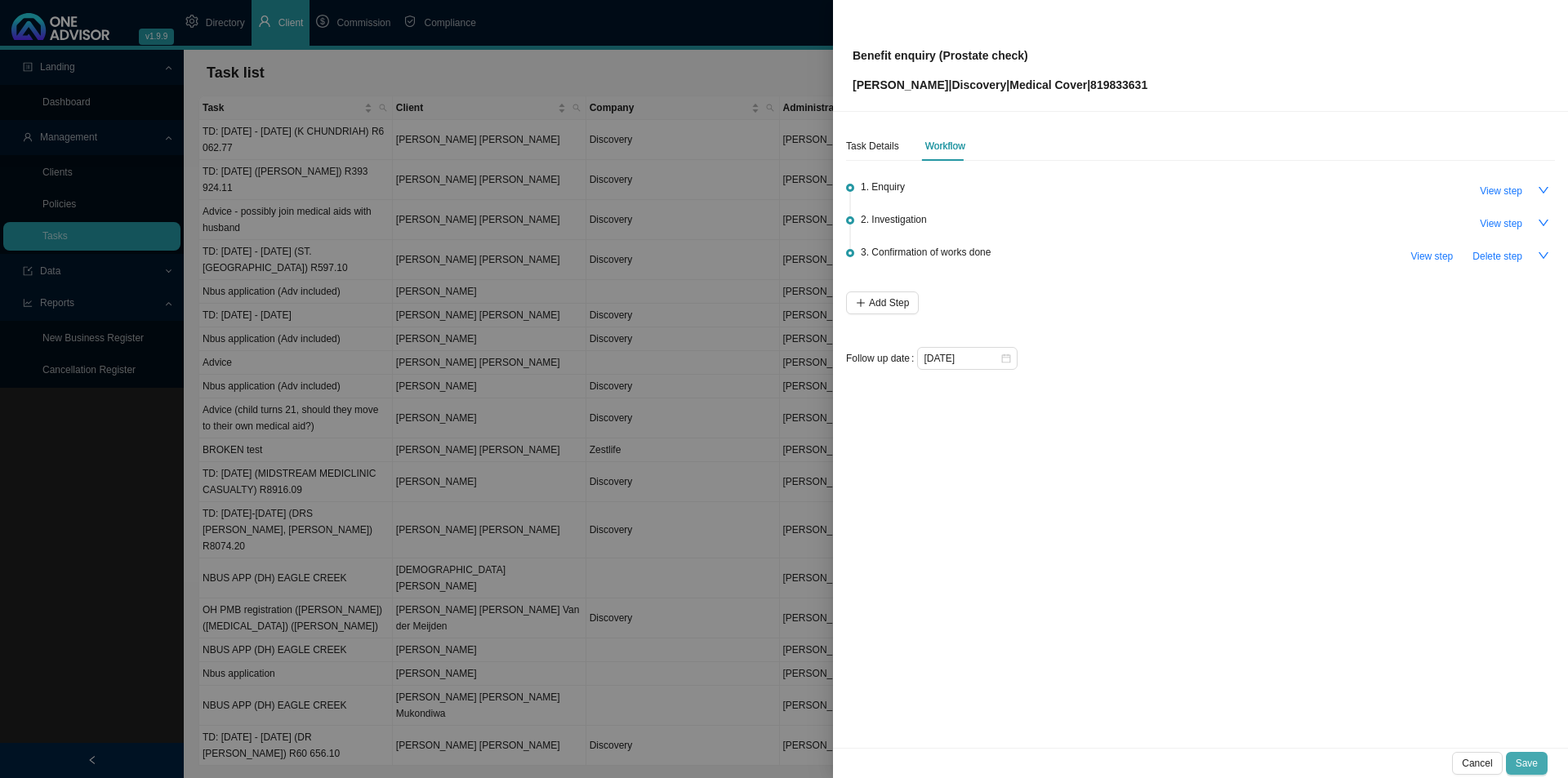
click at [1254, 602] on button "Save" at bounding box center [1527, 763] width 41 height 23
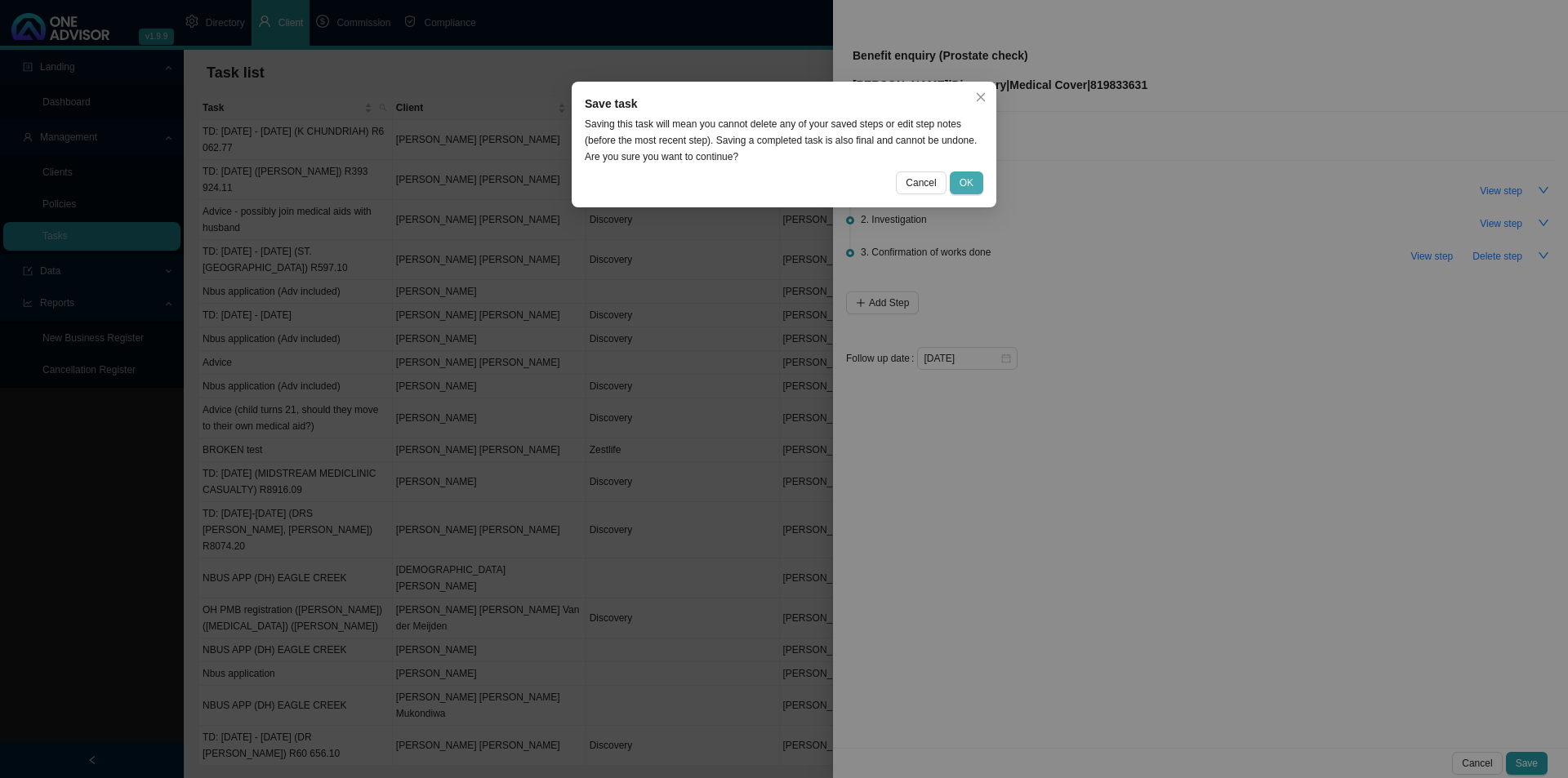
click at [971, 184] on span "OK" at bounding box center [966, 182] width 14 height 16
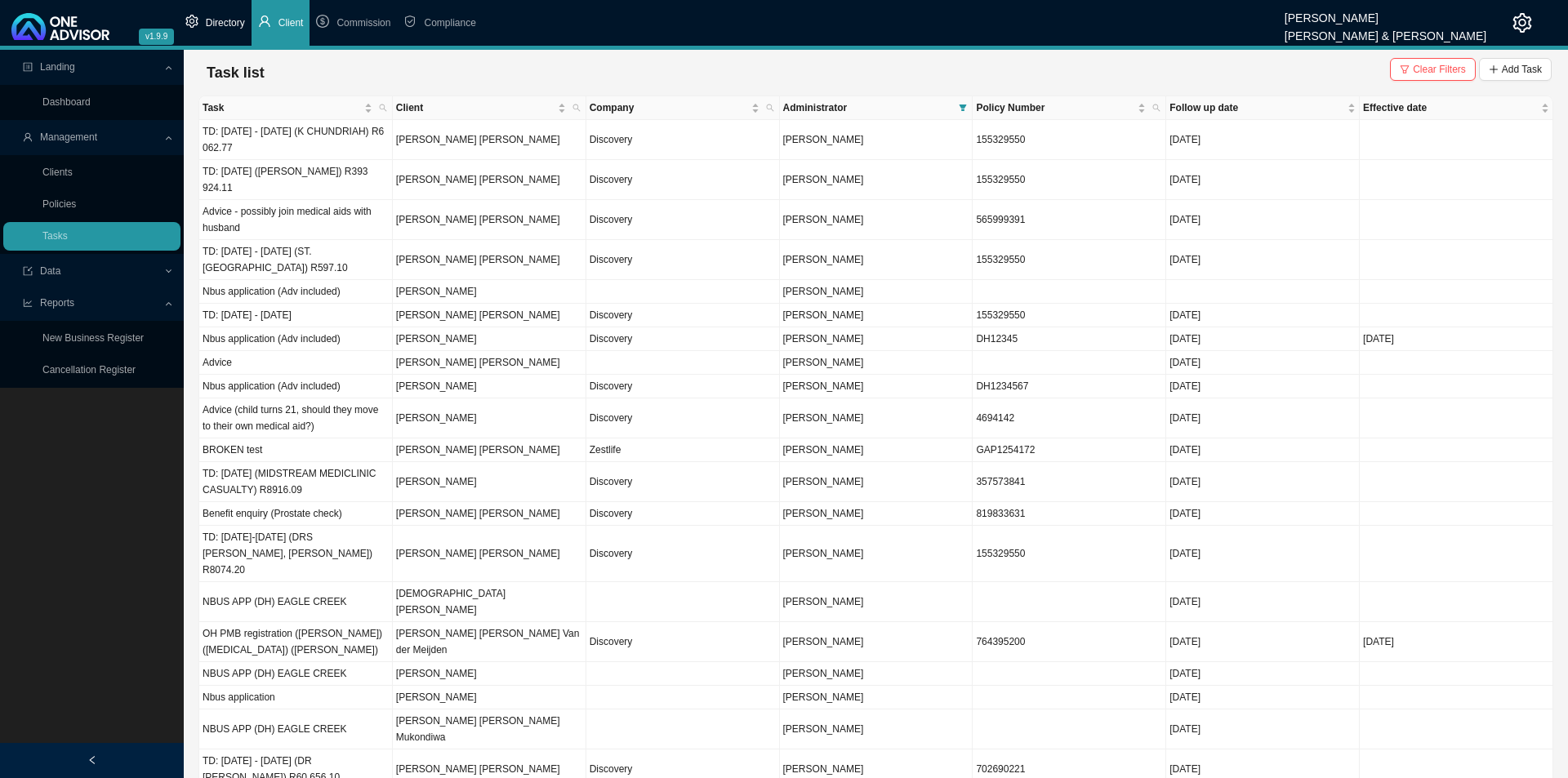
click at [223, 25] on span "Directory" at bounding box center [225, 23] width 39 height 12
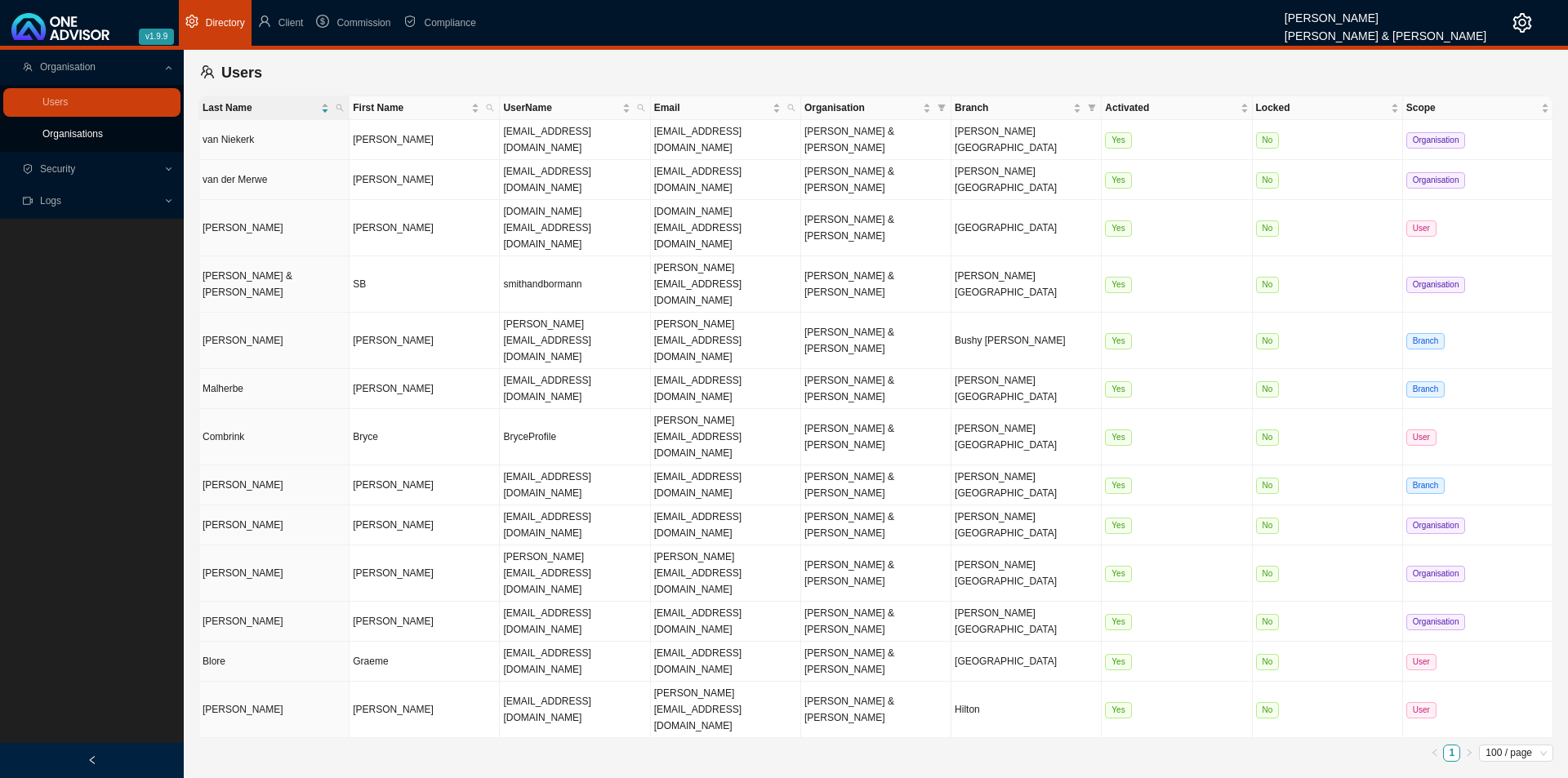
click at [80, 135] on link "Organisations" at bounding box center [72, 134] width 60 height 12
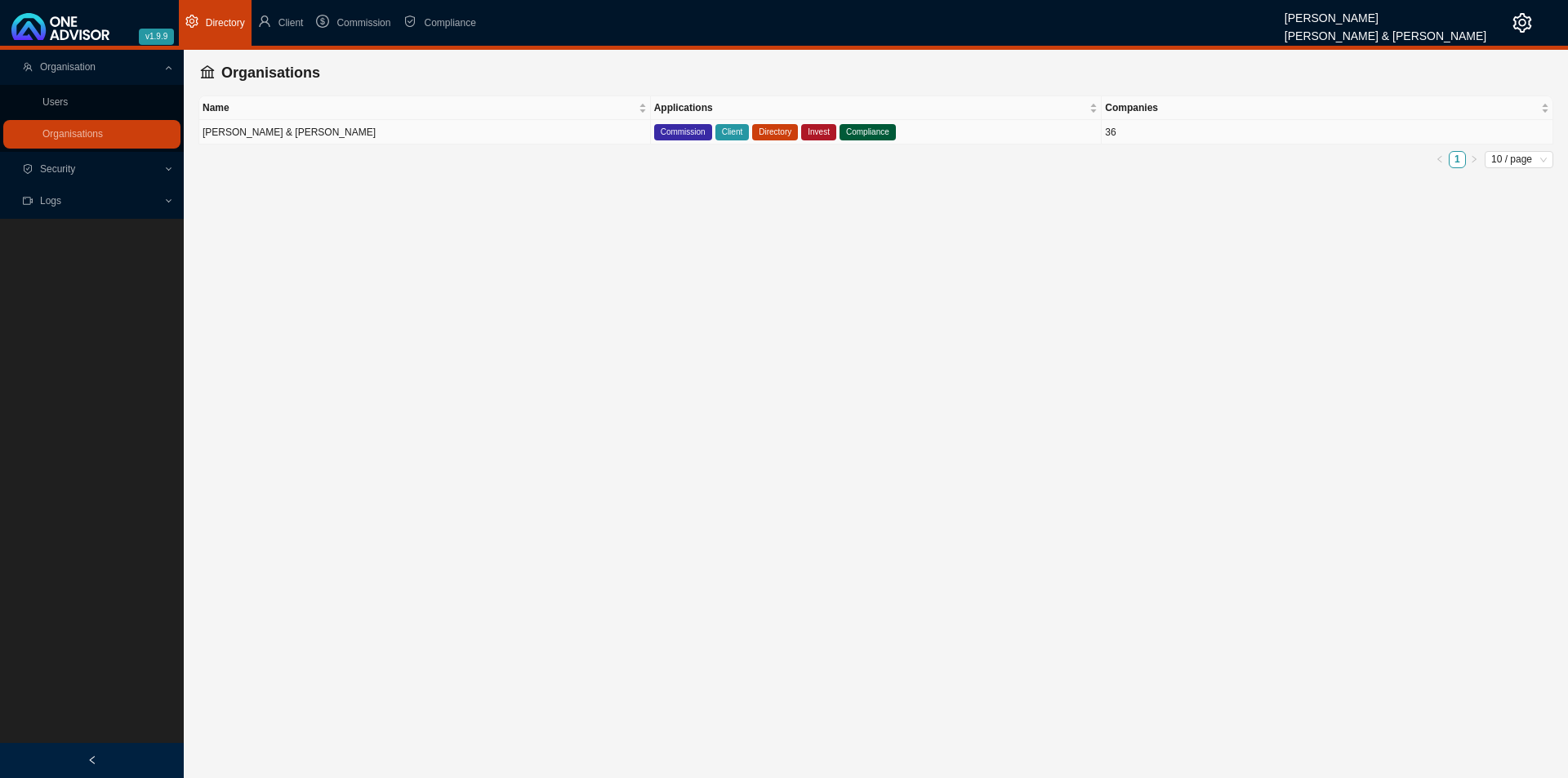
click at [384, 124] on td "[PERSON_NAME] & [PERSON_NAME]" at bounding box center [424, 132] width 451 height 25
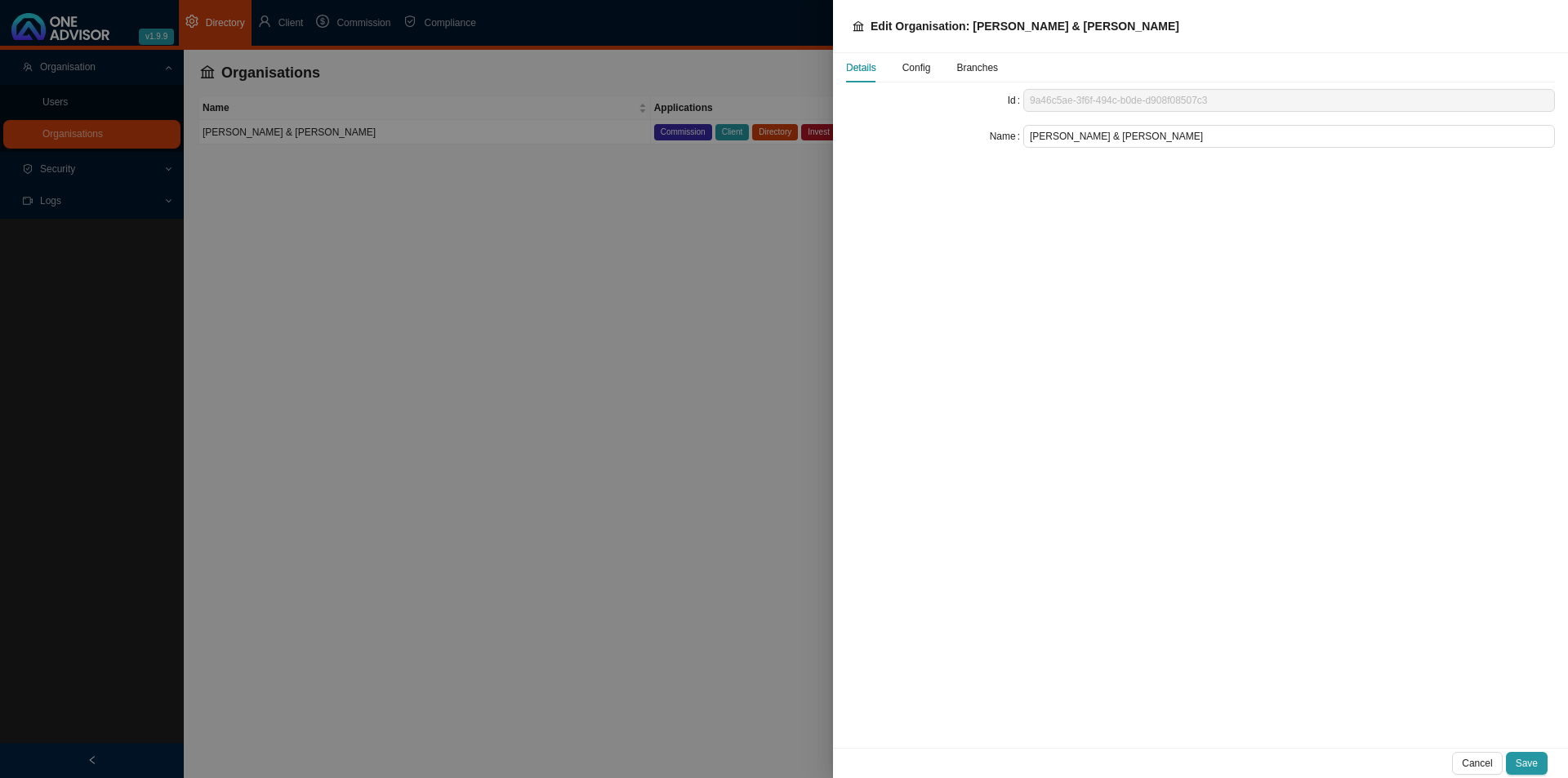
click at [925, 73] on span "Config" at bounding box center [917, 68] width 29 height 10
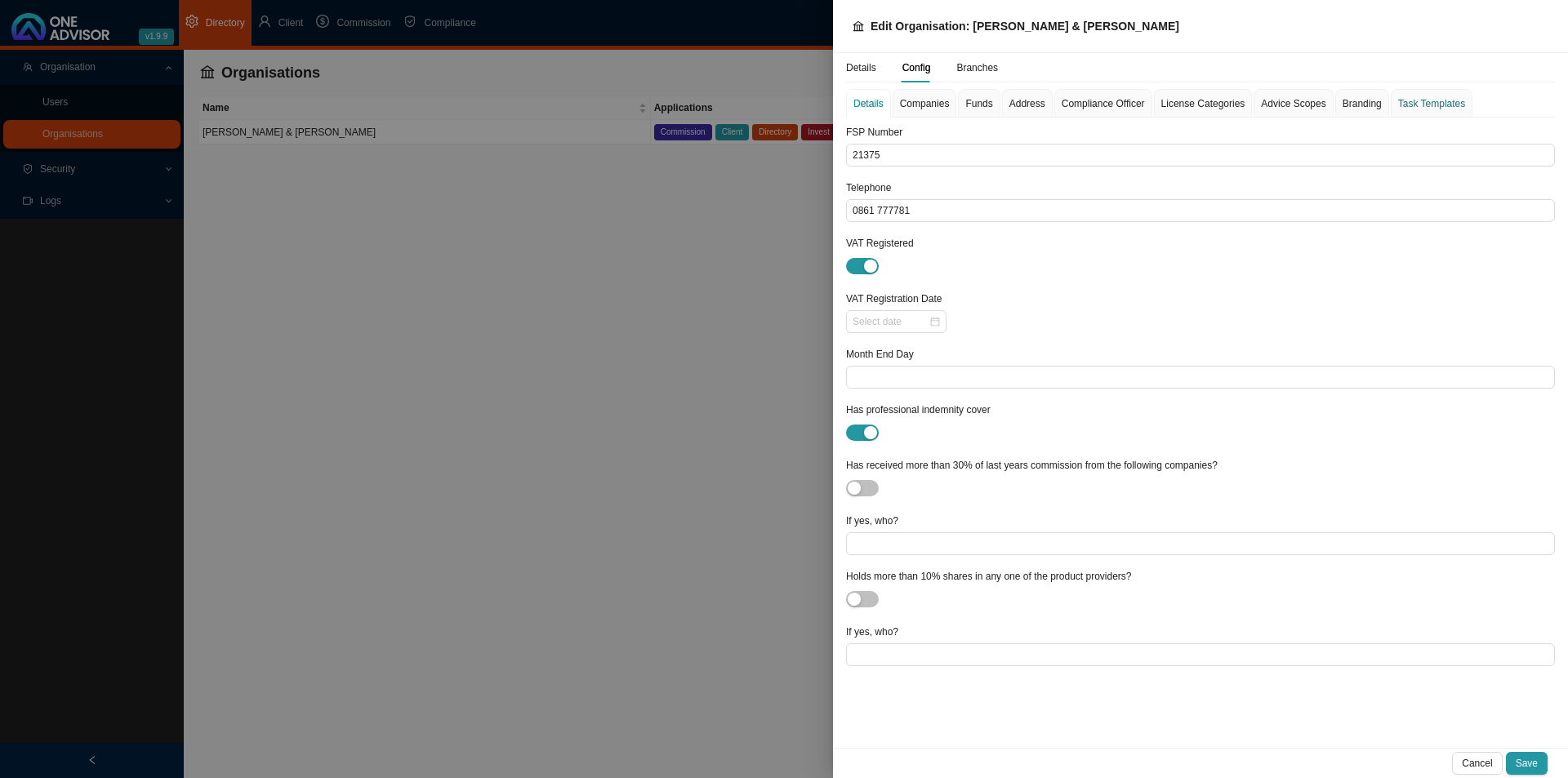
click at [1254, 108] on div "Task Templates" at bounding box center [1431, 103] width 67 height 16
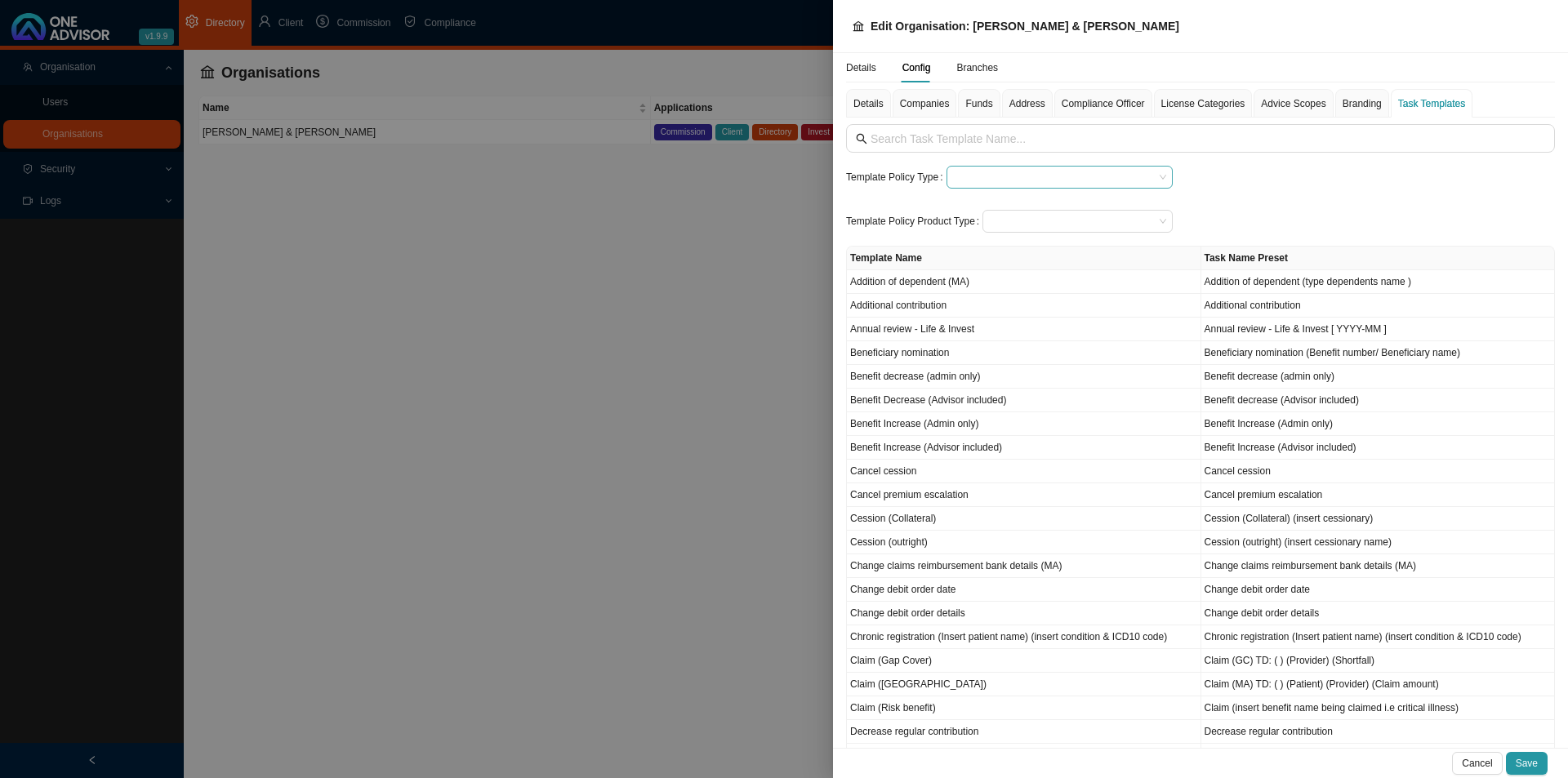
click at [992, 179] on input "search" at bounding box center [1053, 177] width 201 height 21
click at [1010, 273] on div "Medical Cover" at bounding box center [1058, 274] width 203 height 16
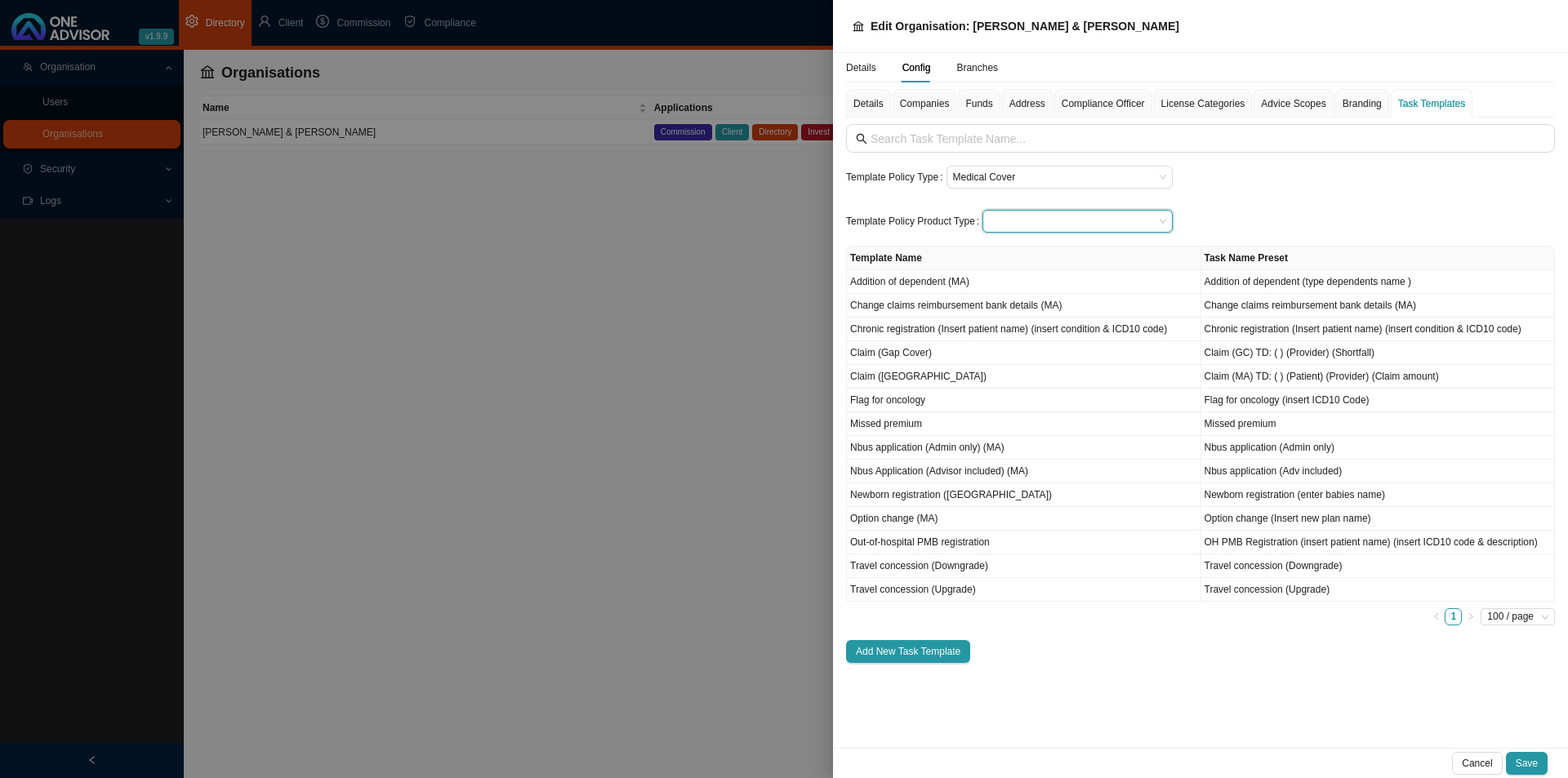
click at [1030, 226] on input "search" at bounding box center [1071, 221] width 165 height 21
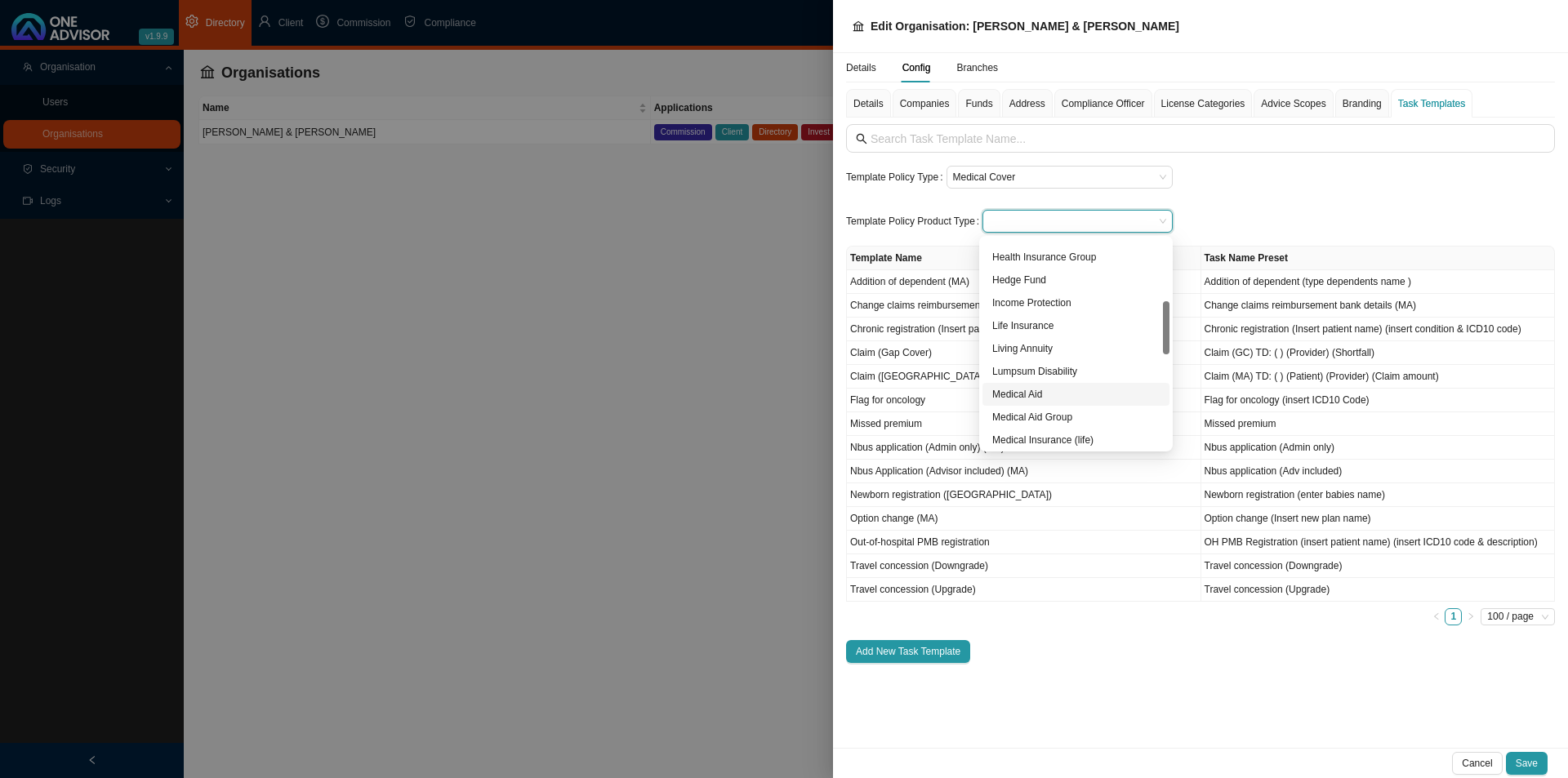
click at [1027, 395] on div "Medical Aid" at bounding box center [1076, 394] width 168 height 16
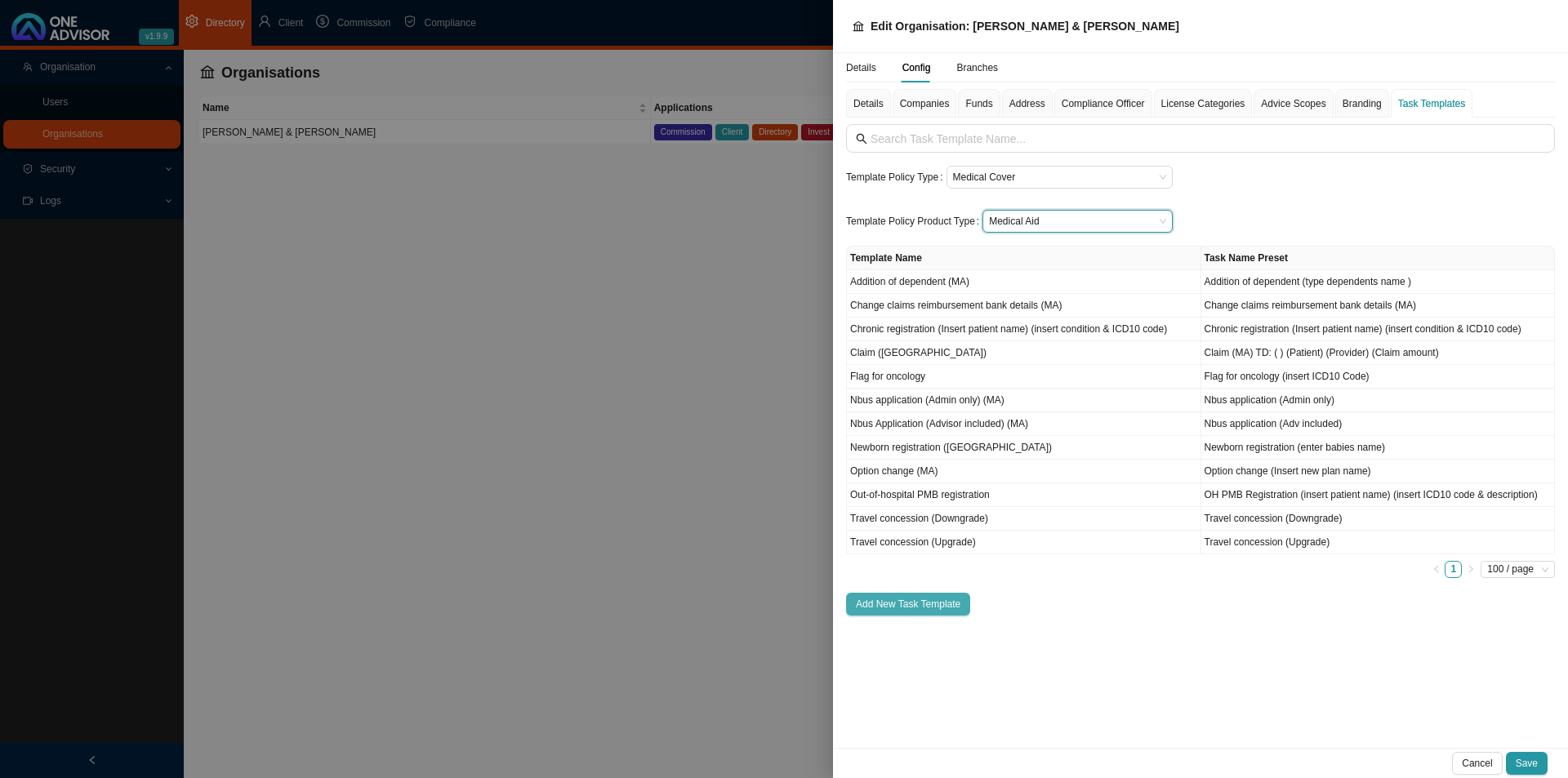
click at [941, 597] on span "Add New Task Template" at bounding box center [908, 604] width 104 height 16
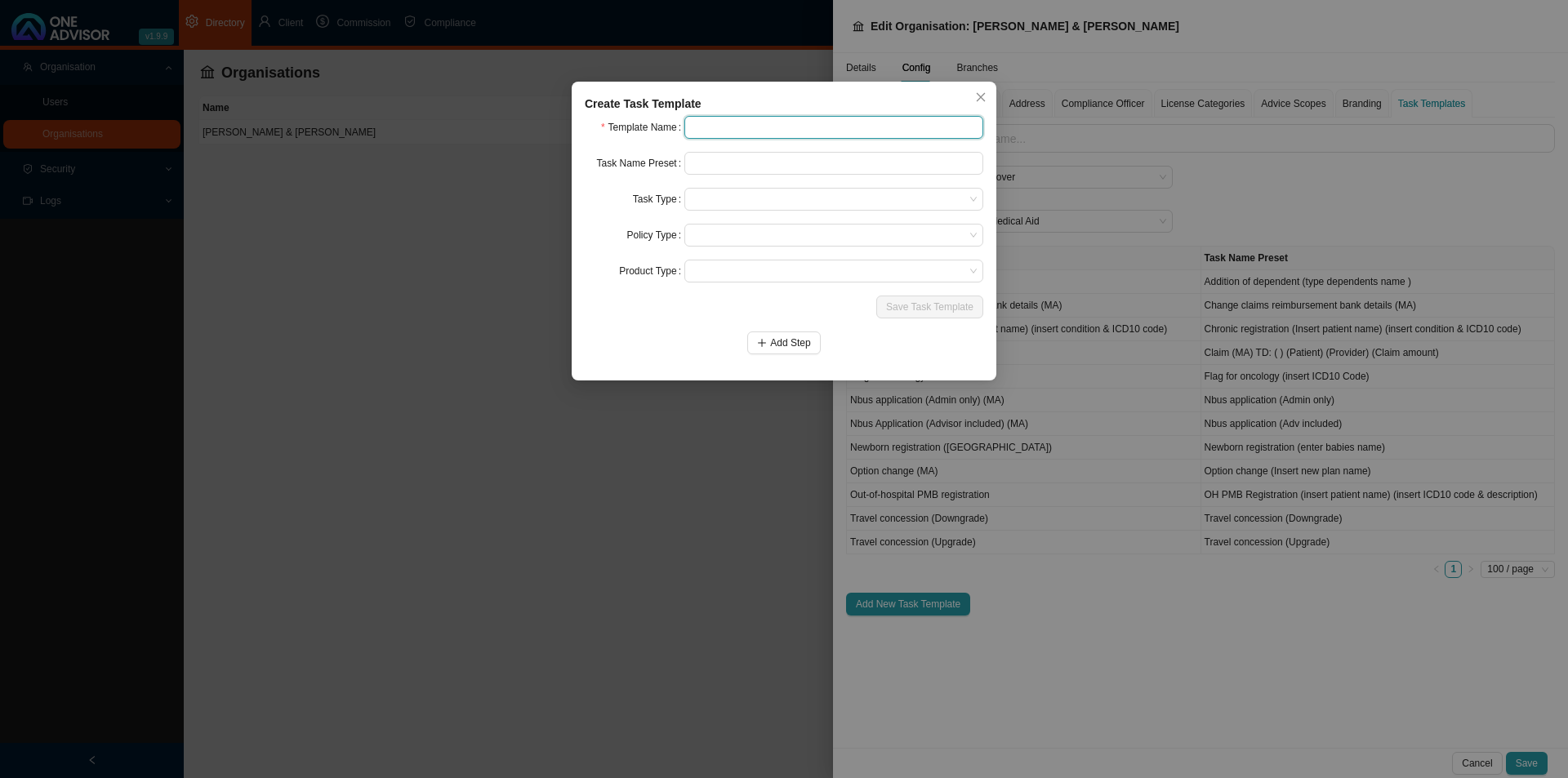
click at [732, 124] on input "text" at bounding box center [833, 127] width 299 height 23
type input "Benefit enquiry"
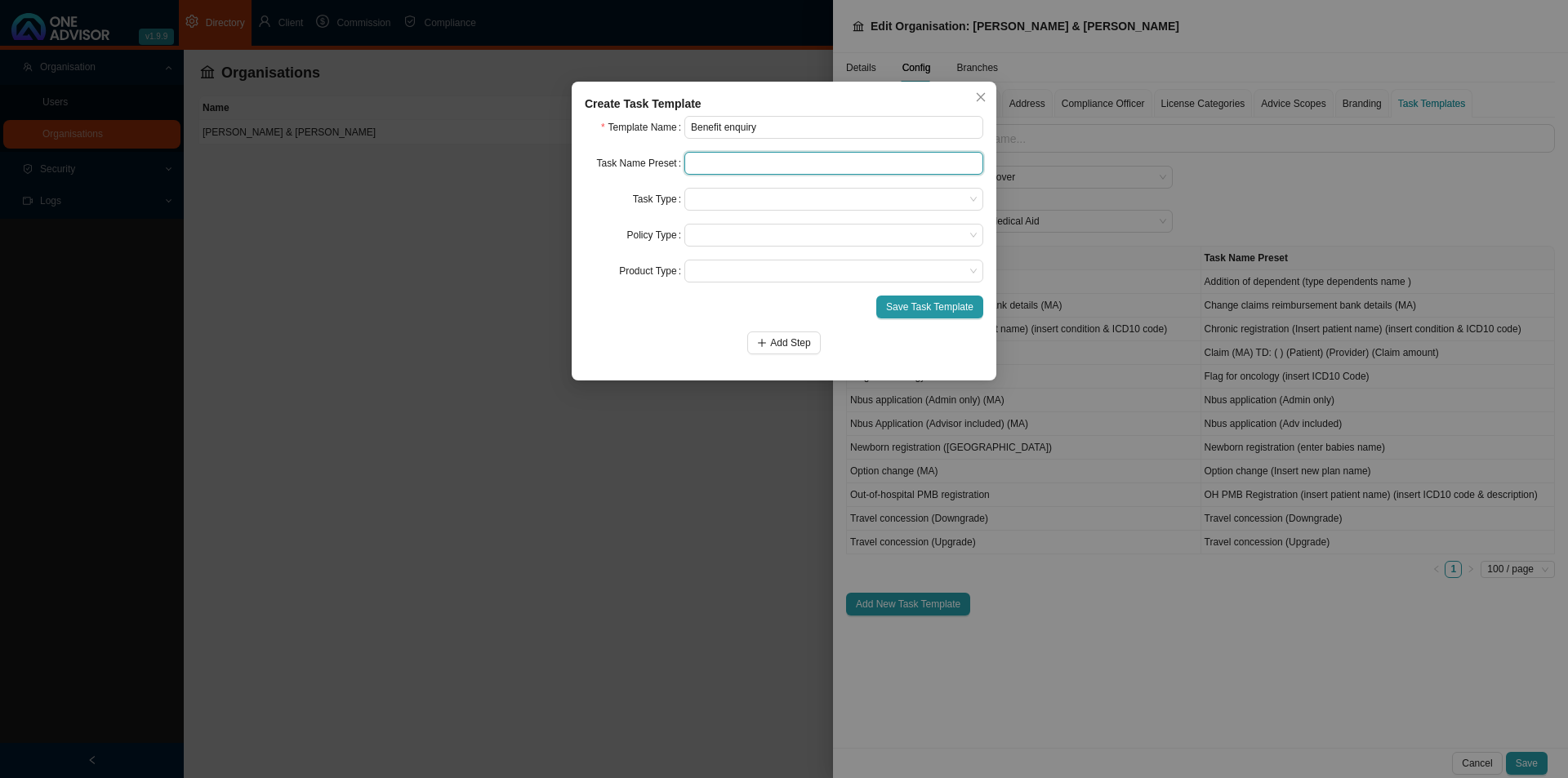
click at [737, 167] on input "text" at bounding box center [833, 163] width 299 height 23
click at [733, 196] on span at bounding box center [834, 199] width 286 height 21
type input "Benefit enquiry (insert name of benefit)"
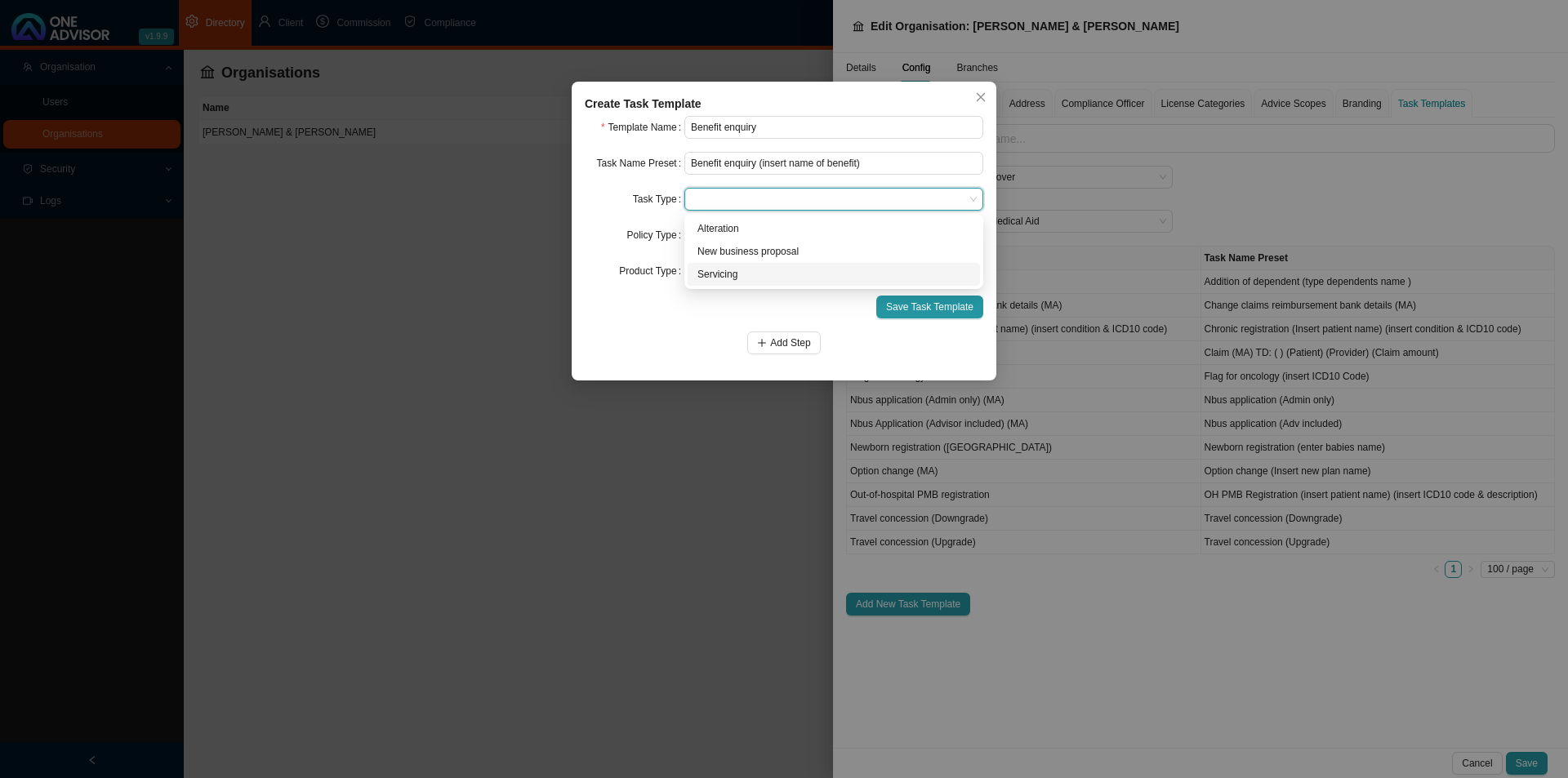
click at [738, 277] on div "Servicing" at bounding box center [834, 273] width 273 height 16
click at [726, 226] on span at bounding box center [834, 235] width 286 height 21
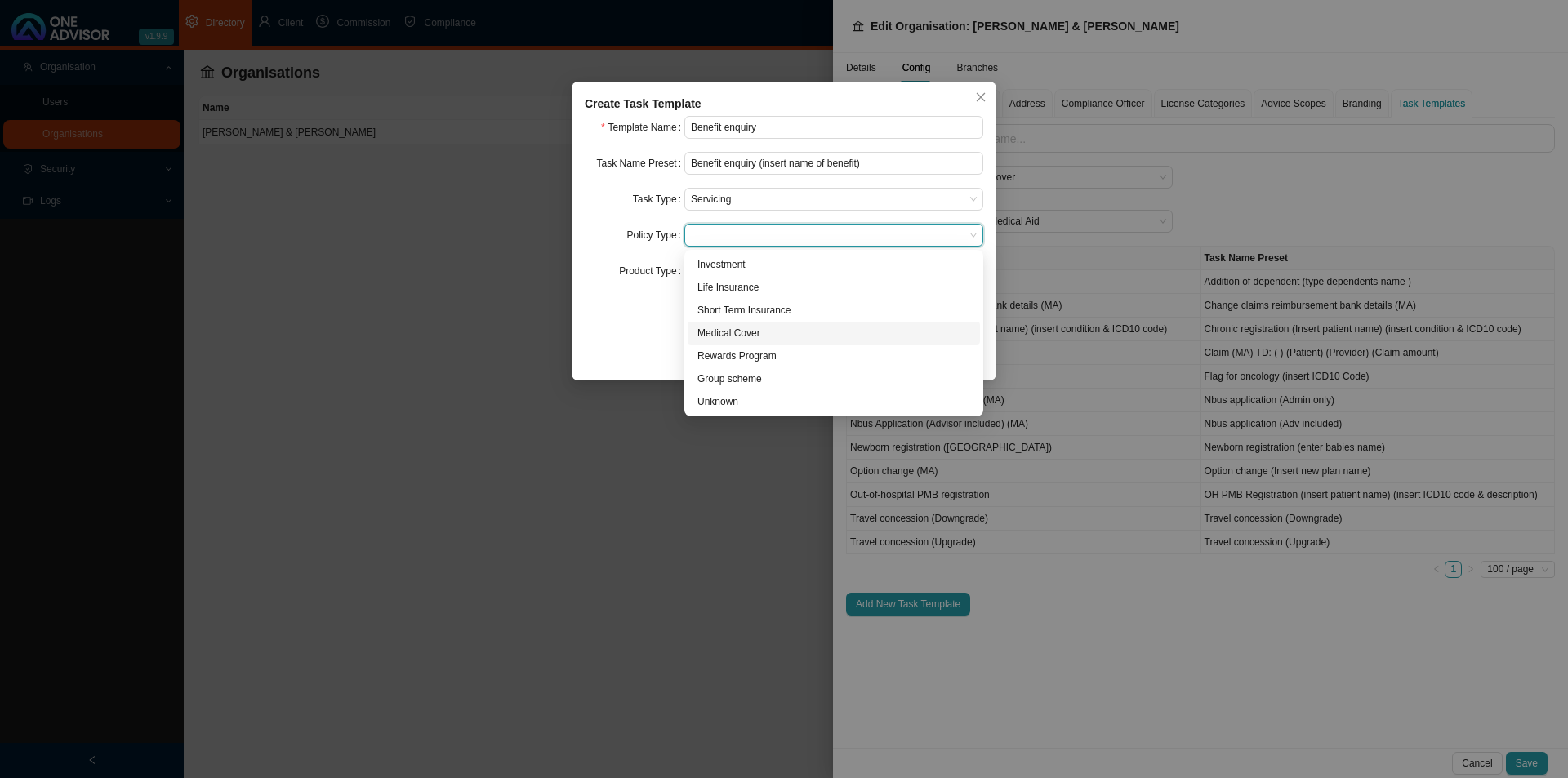
click at [742, 338] on div "Medical Cover" at bounding box center [834, 333] width 273 height 16
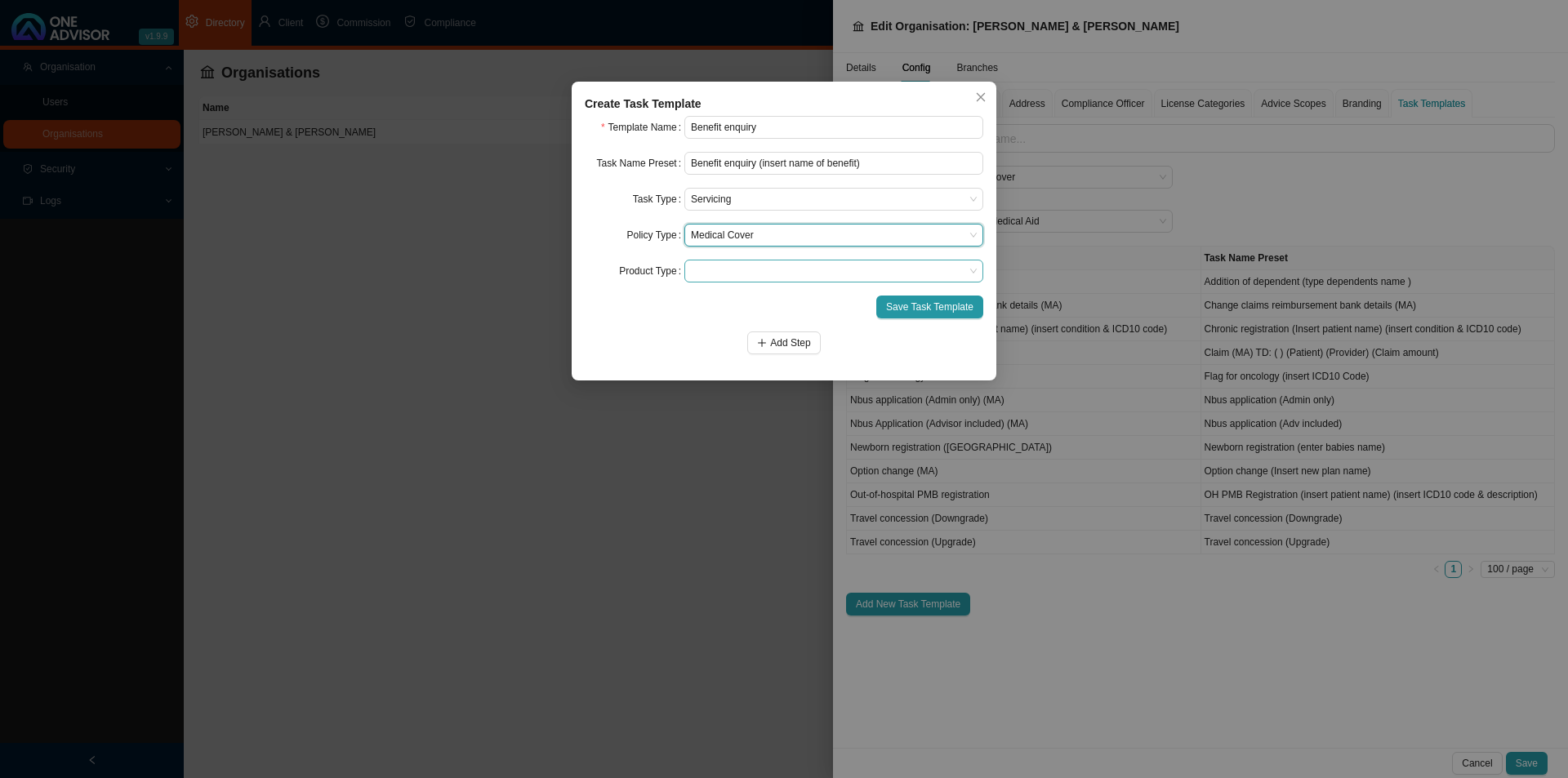
click at [761, 271] on span at bounding box center [834, 271] width 286 height 21
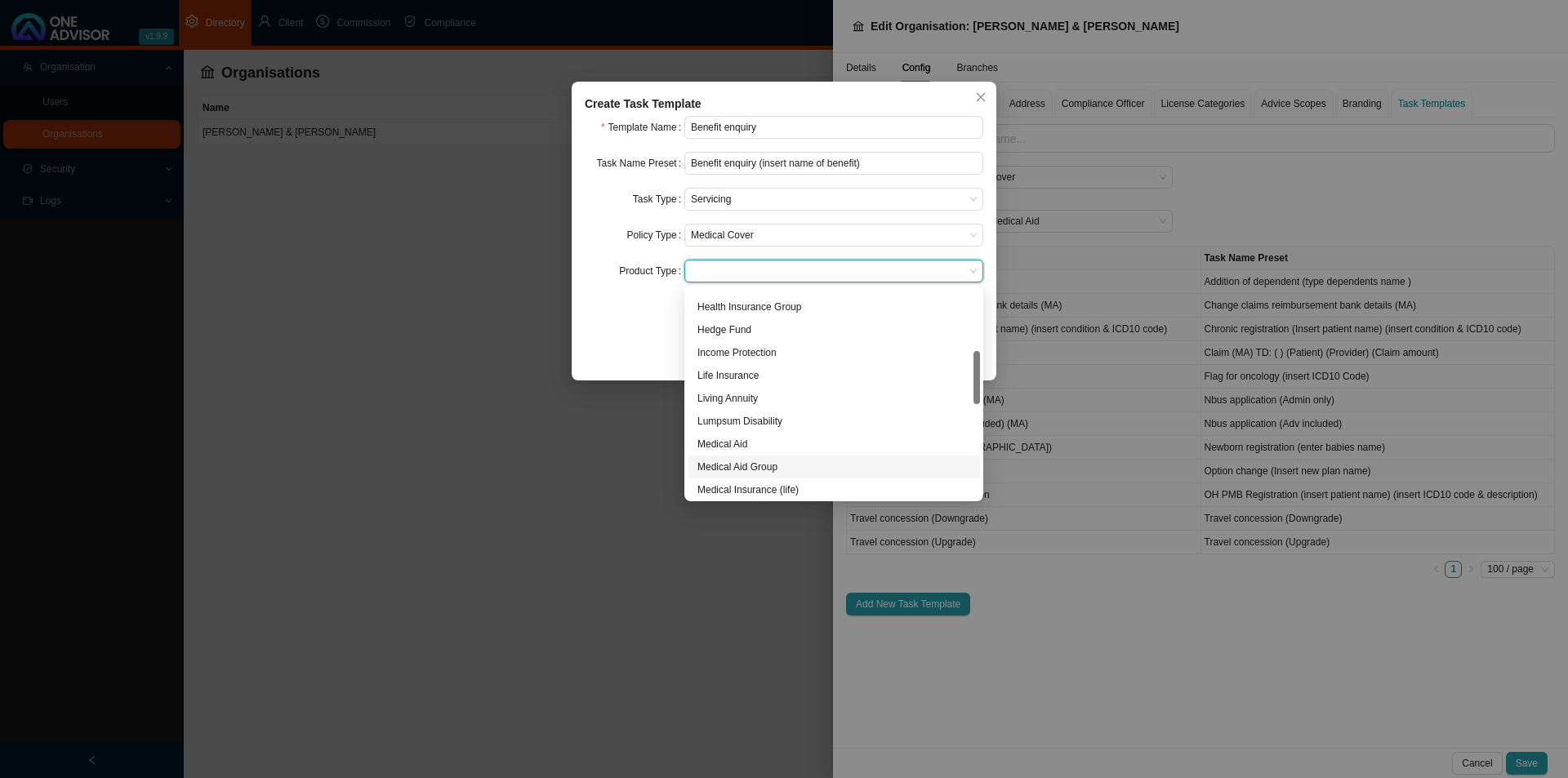
click at [643, 347] on div "Add Step" at bounding box center [784, 343] width 399 height 23
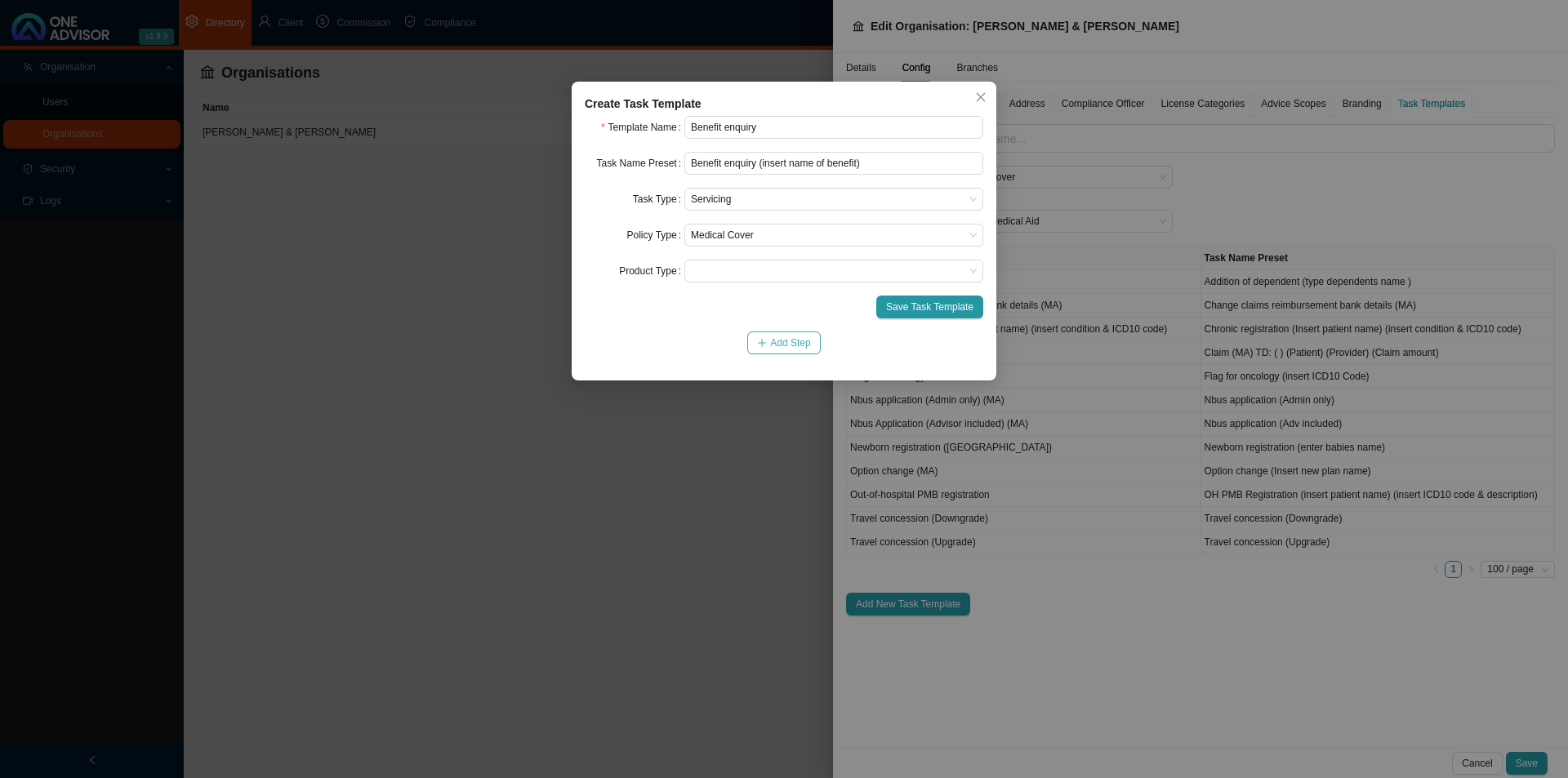
click at [767, 344] on icon "plus" at bounding box center [762, 343] width 10 height 10
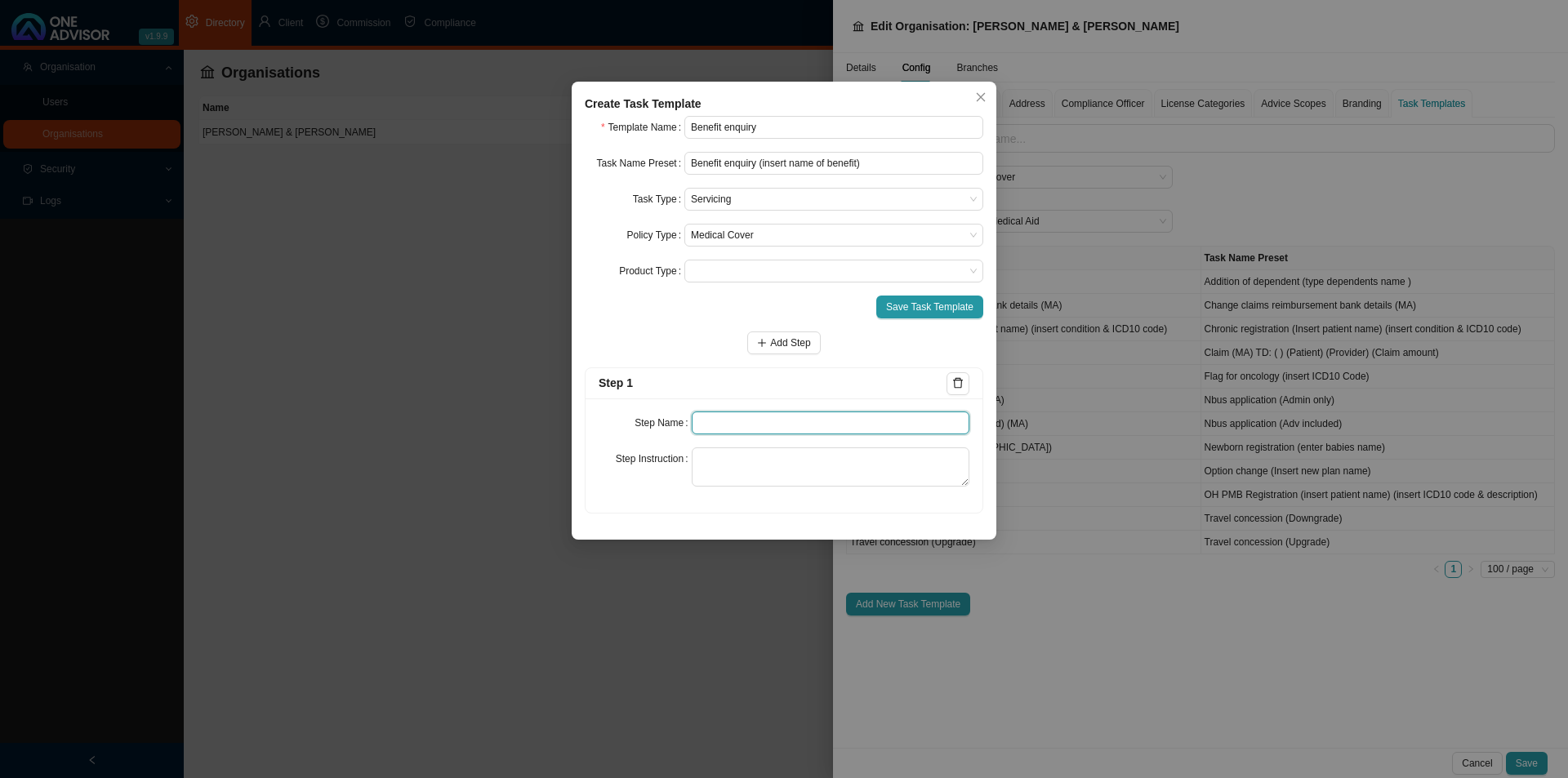
click at [715, 424] on input "text" at bounding box center [831, 422] width 279 height 23
type input "Enquiry"
click at [733, 462] on textarea at bounding box center [831, 467] width 279 height 39
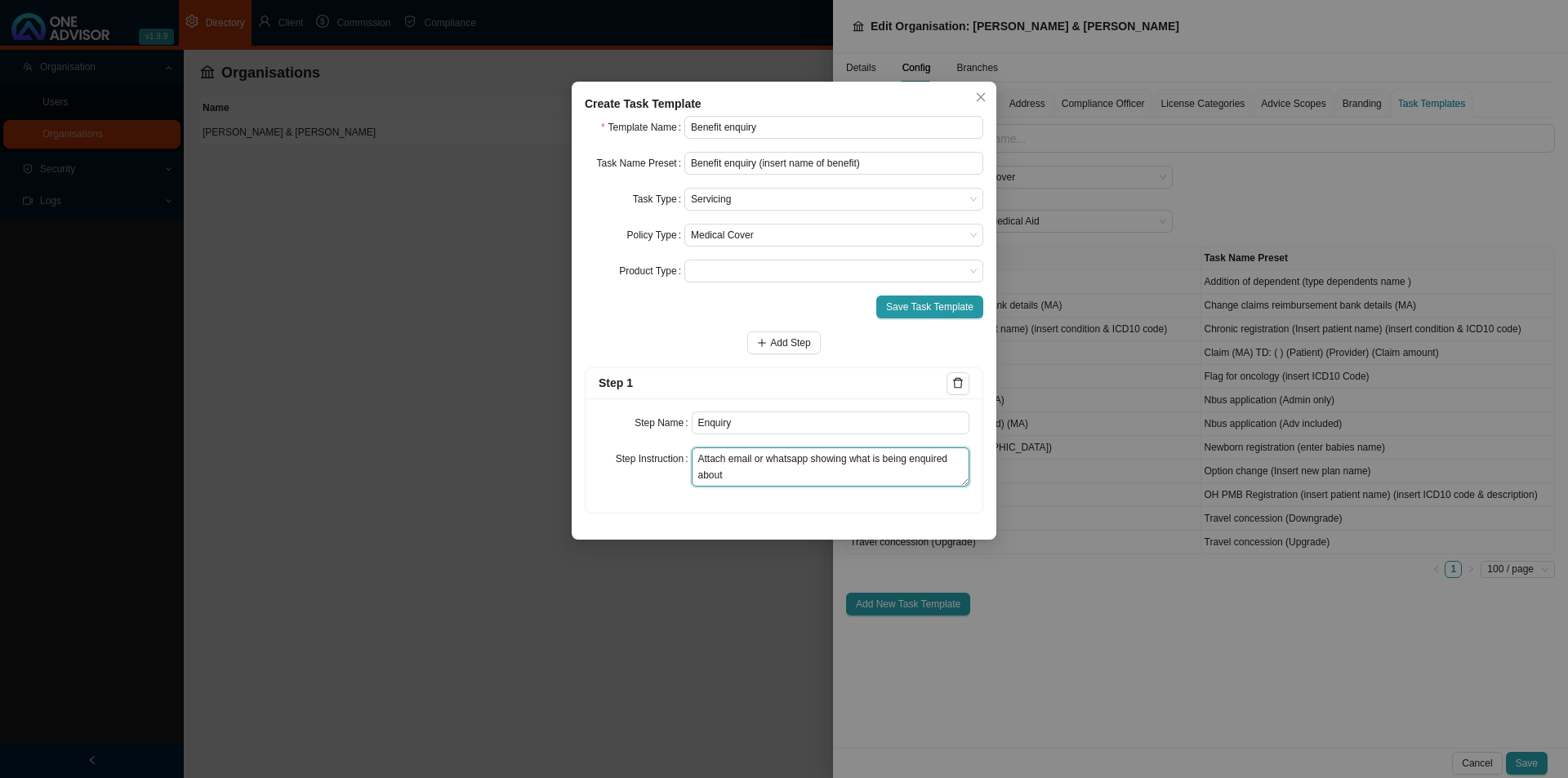
drag, startPoint x: 870, startPoint y: 459, endPoint x: 966, endPoint y: 452, distance: 96.3
click at [878, 459] on textarea "Attach email or whatsapp showing what is being enquired about" at bounding box center [831, 467] width 279 height 39
drag, startPoint x: 787, startPoint y: 471, endPoint x: 796, endPoint y: 470, distance: 9.1
click at [787, 472] on textarea "Attach email or whatsapp showing what benefit is being enquired about" at bounding box center [831, 467] width 279 height 39
type textarea "Attach email or whatsapp showing what benefit is being enquired about."
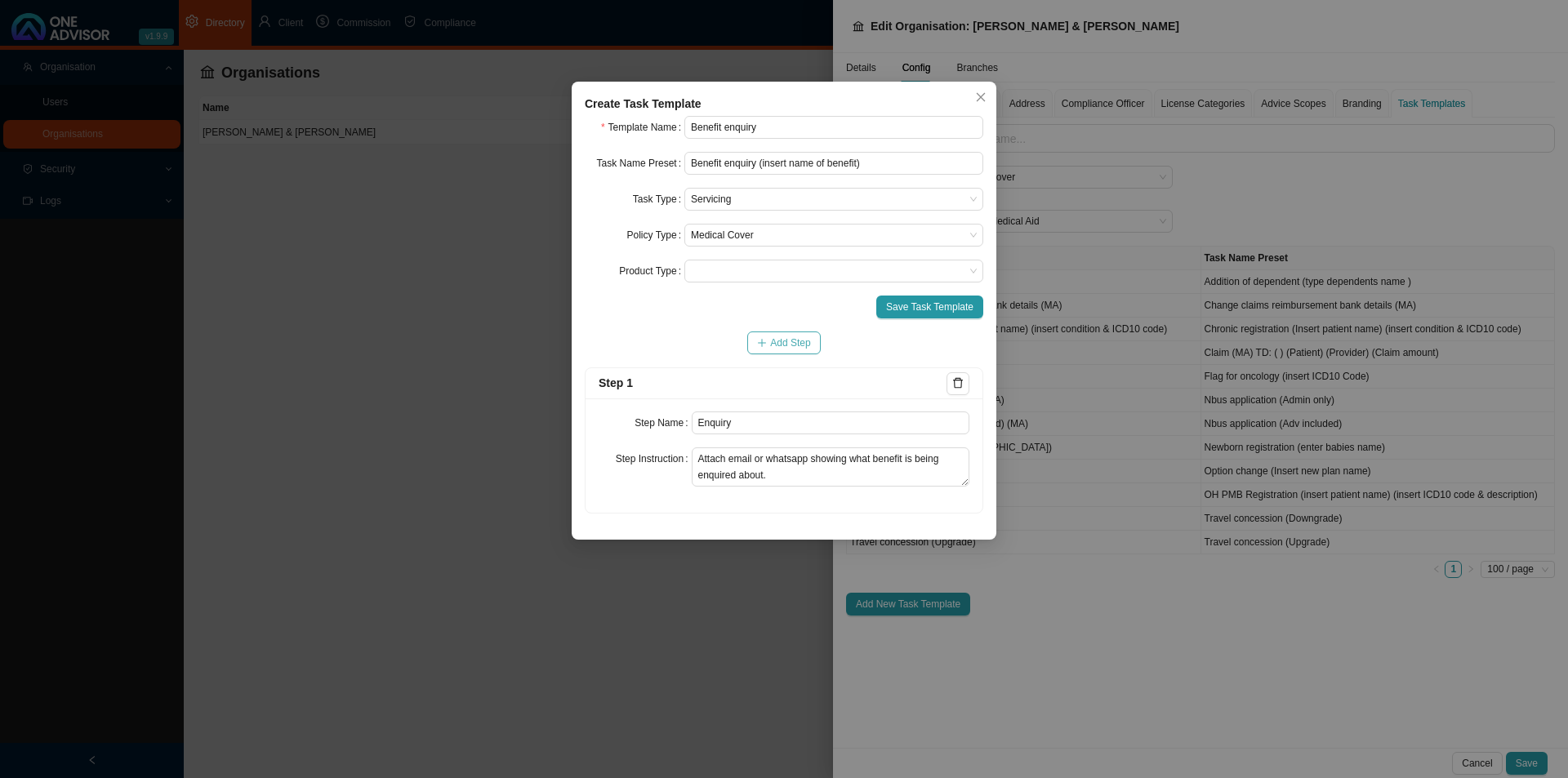
click at [780, 342] on span "Add Step" at bounding box center [790, 342] width 40 height 16
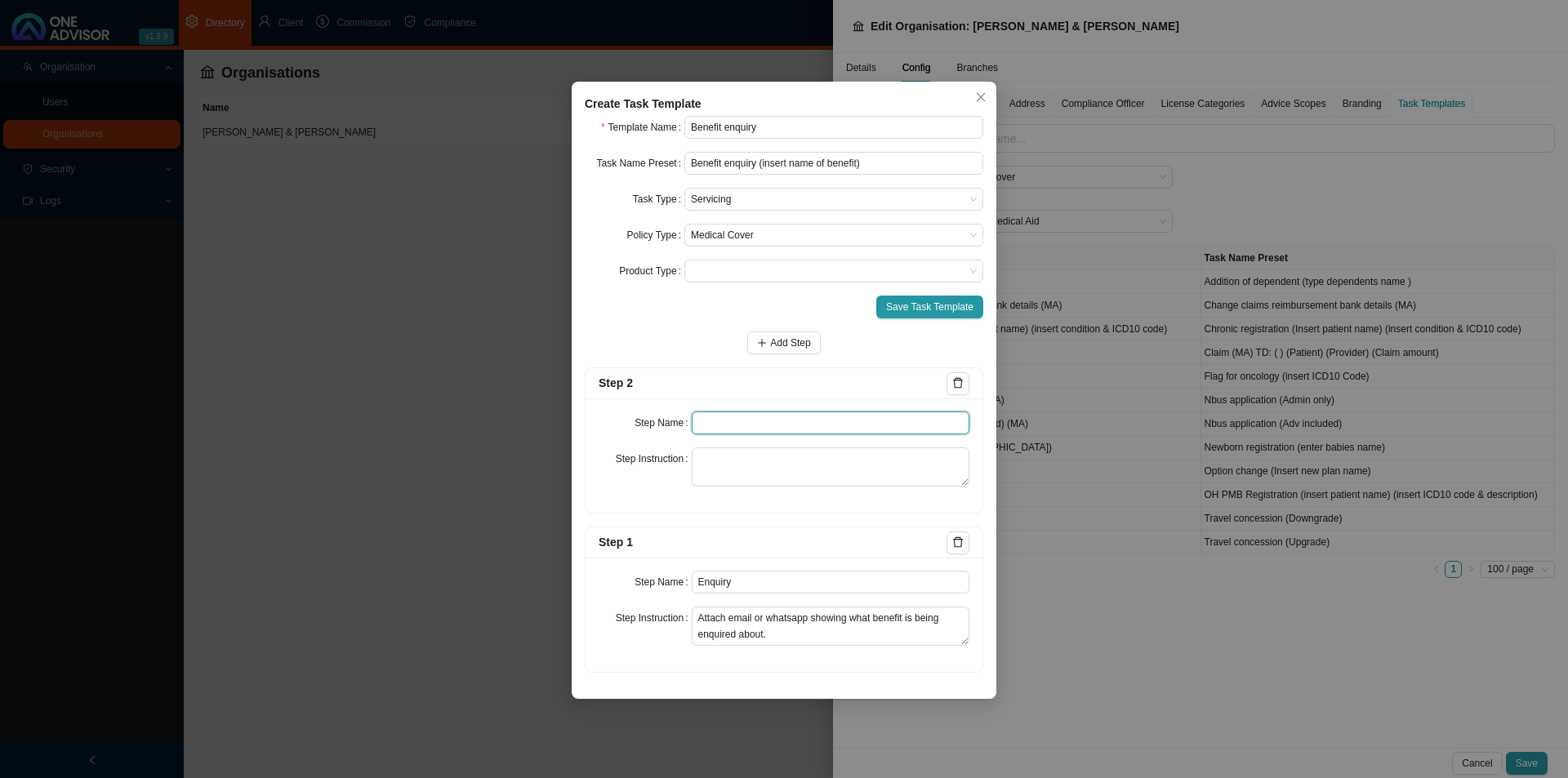
click at [737, 424] on input "text" at bounding box center [831, 422] width 279 height 23
type input "Investigation"
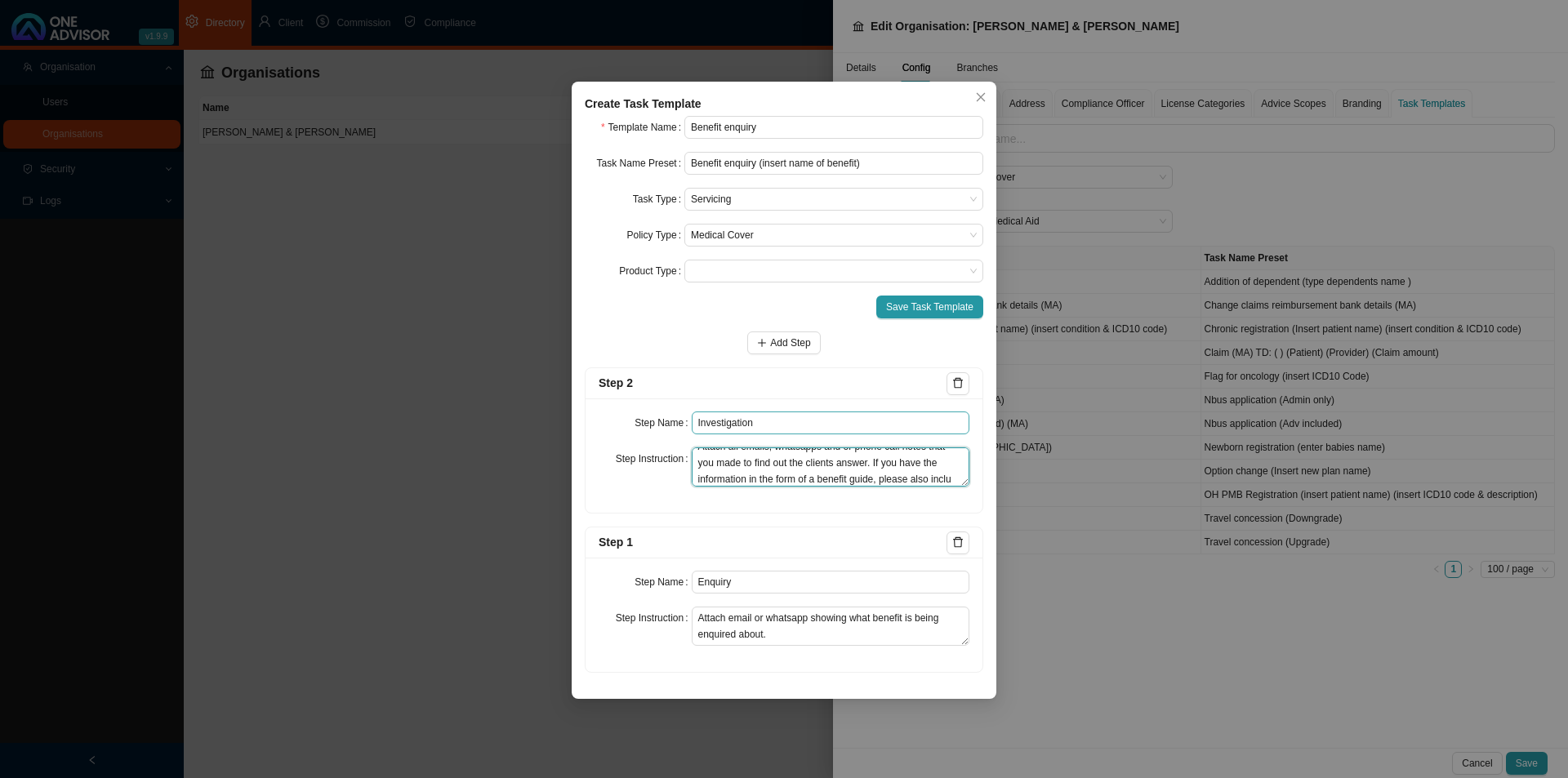
scroll to position [29, 0]
type textarea "Attach all emails, whatsapps and or phone call notes that you made to find out …"
click at [796, 343] on span "Add Step" at bounding box center [790, 342] width 40 height 16
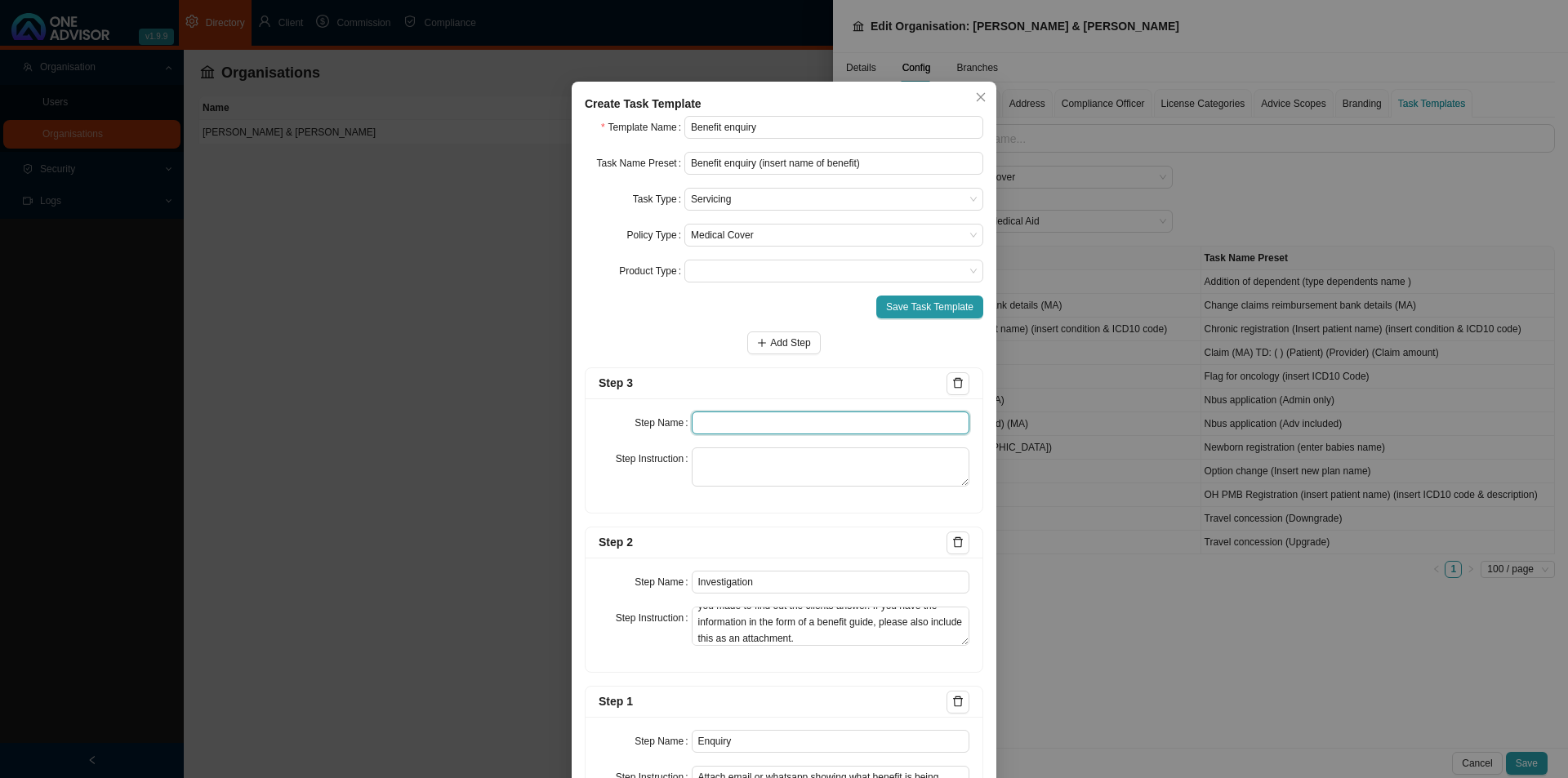
click at [741, 412] on input "text" at bounding box center [831, 422] width 279 height 23
type input "Confirmation of works done"
type textarea "R"
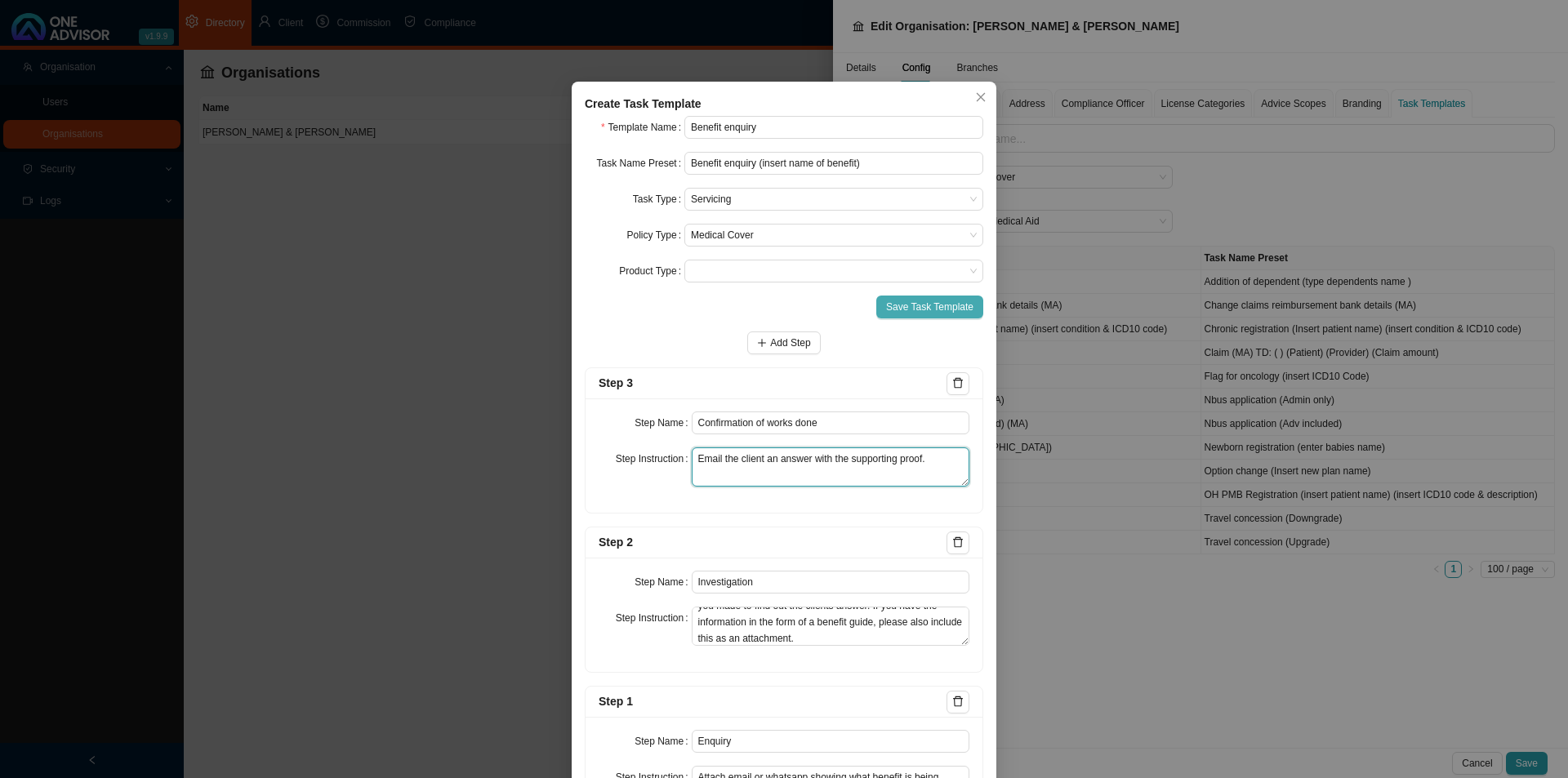
type textarea "Email the client an answer with the supporting proof."
click at [932, 301] on span "Save Task Template" at bounding box center [930, 306] width 87 height 16
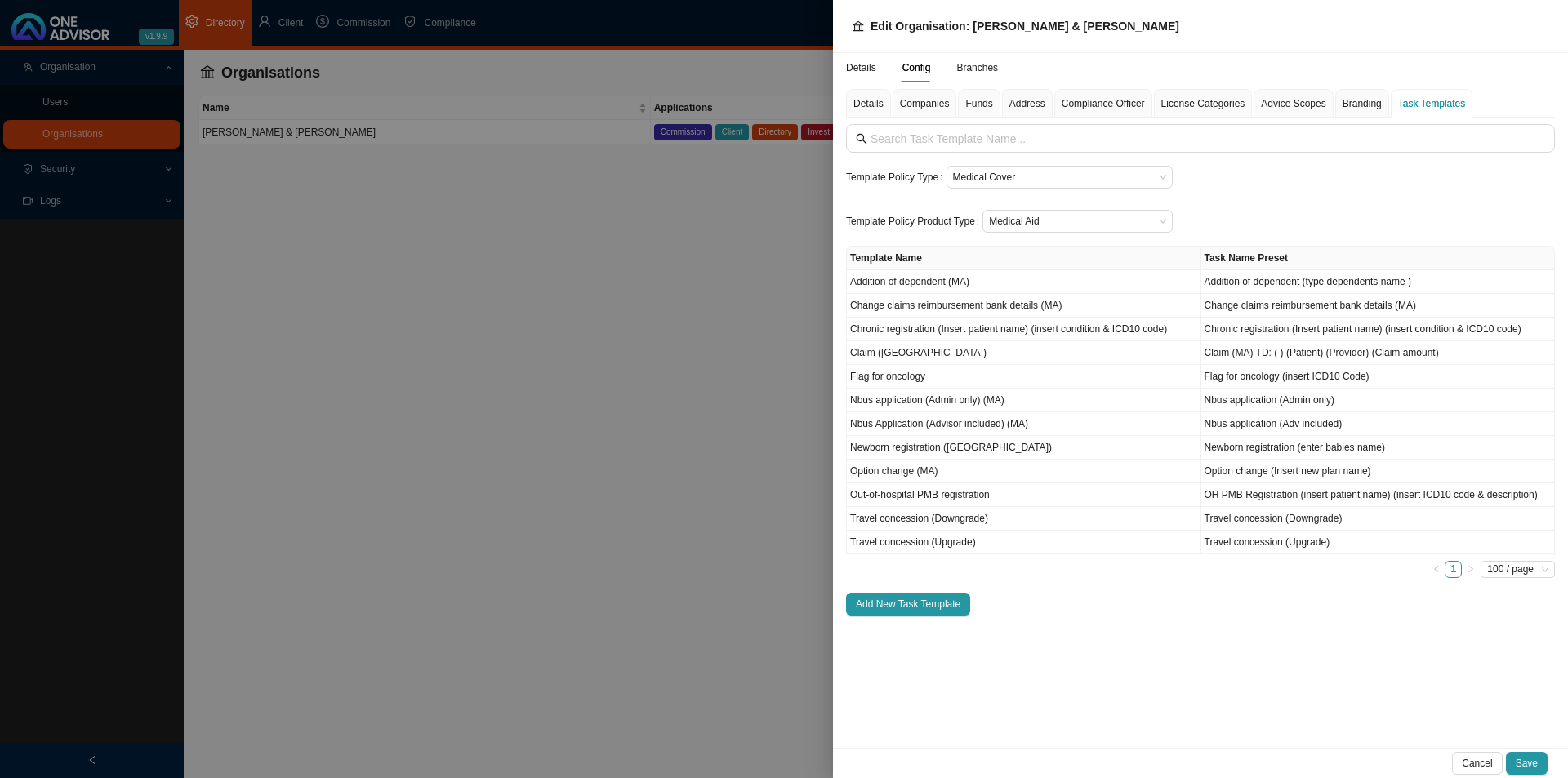
drag, startPoint x: 283, startPoint y: 281, endPoint x: 269, endPoint y: 273, distance: 16.1
click at [279, 280] on div at bounding box center [784, 389] width 1568 height 778
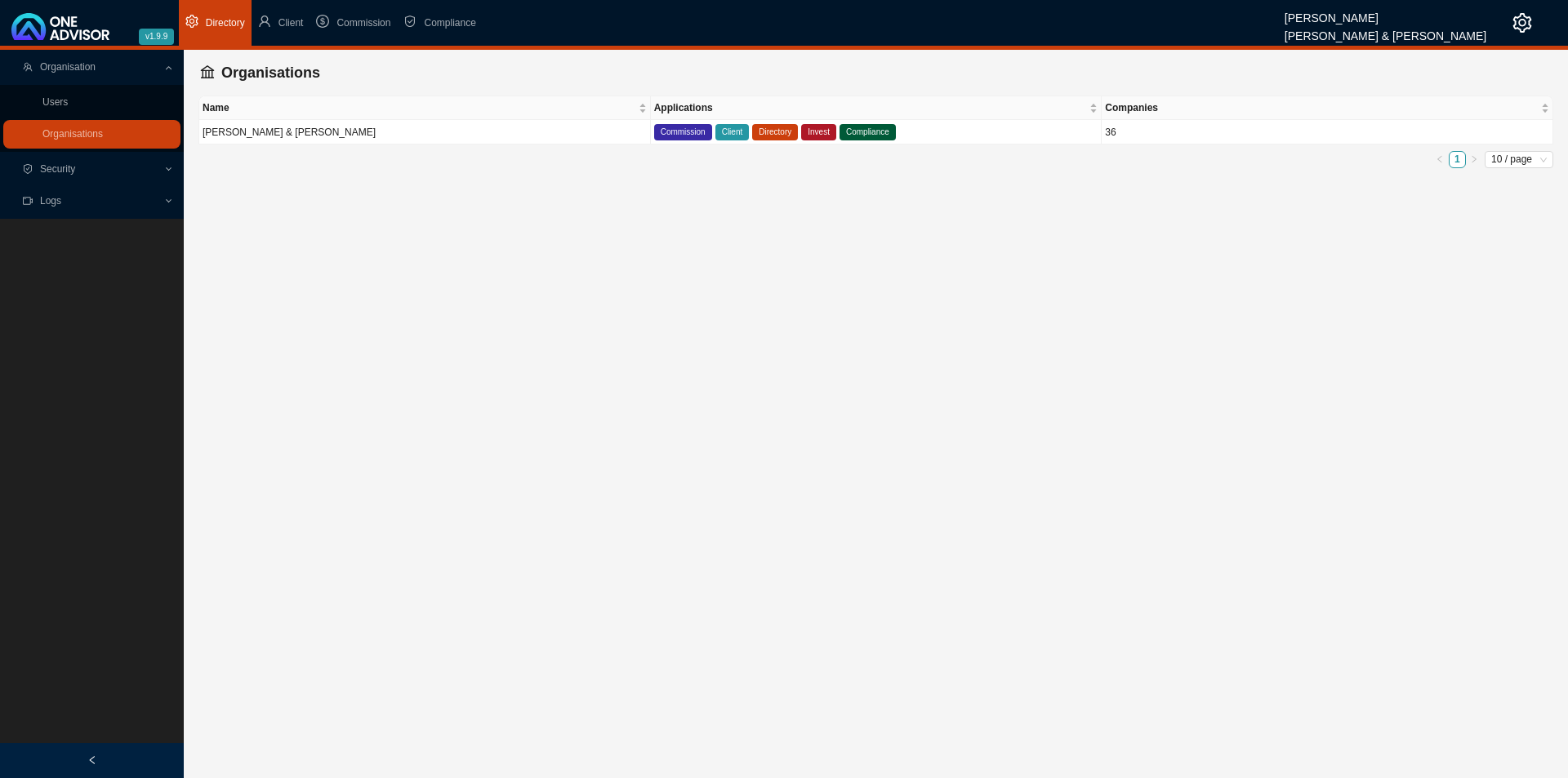
click at [84, 63] on span "Organisation" at bounding box center [68, 67] width 56 height 12
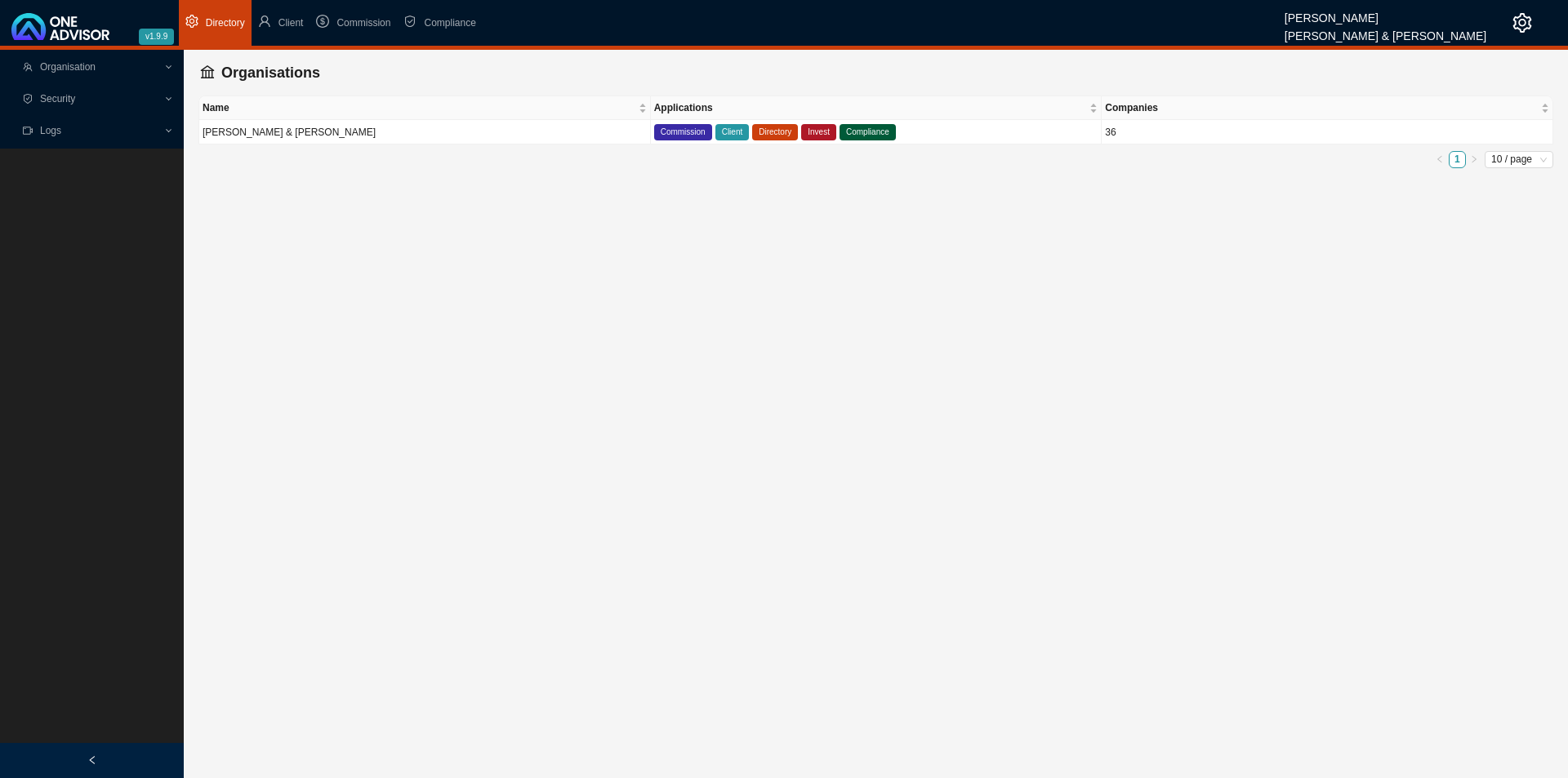
click at [94, 62] on span "Organisation" at bounding box center [68, 67] width 56 height 12
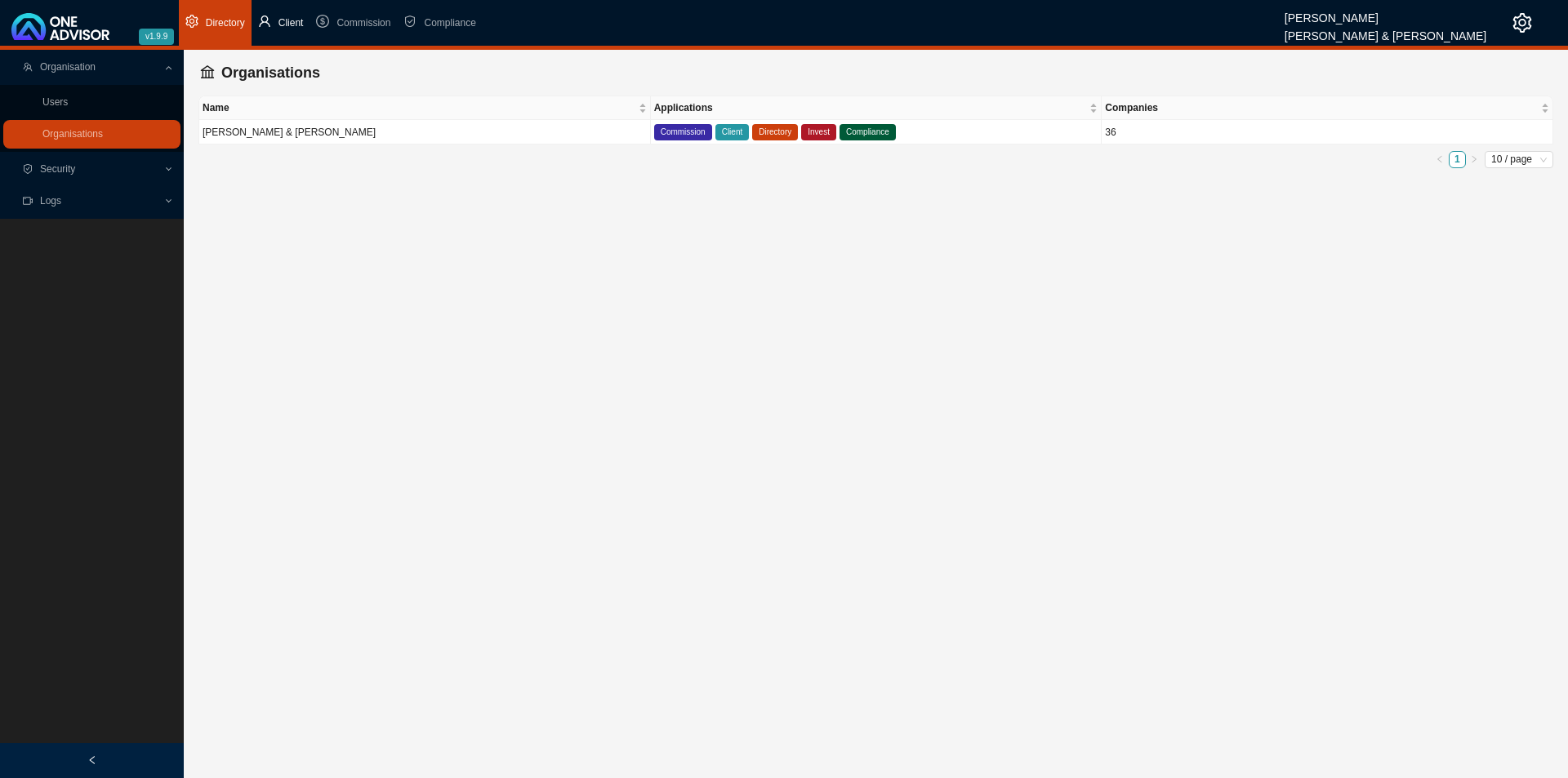
click at [261, 12] on li "Client" at bounding box center [280, 23] width 58 height 46
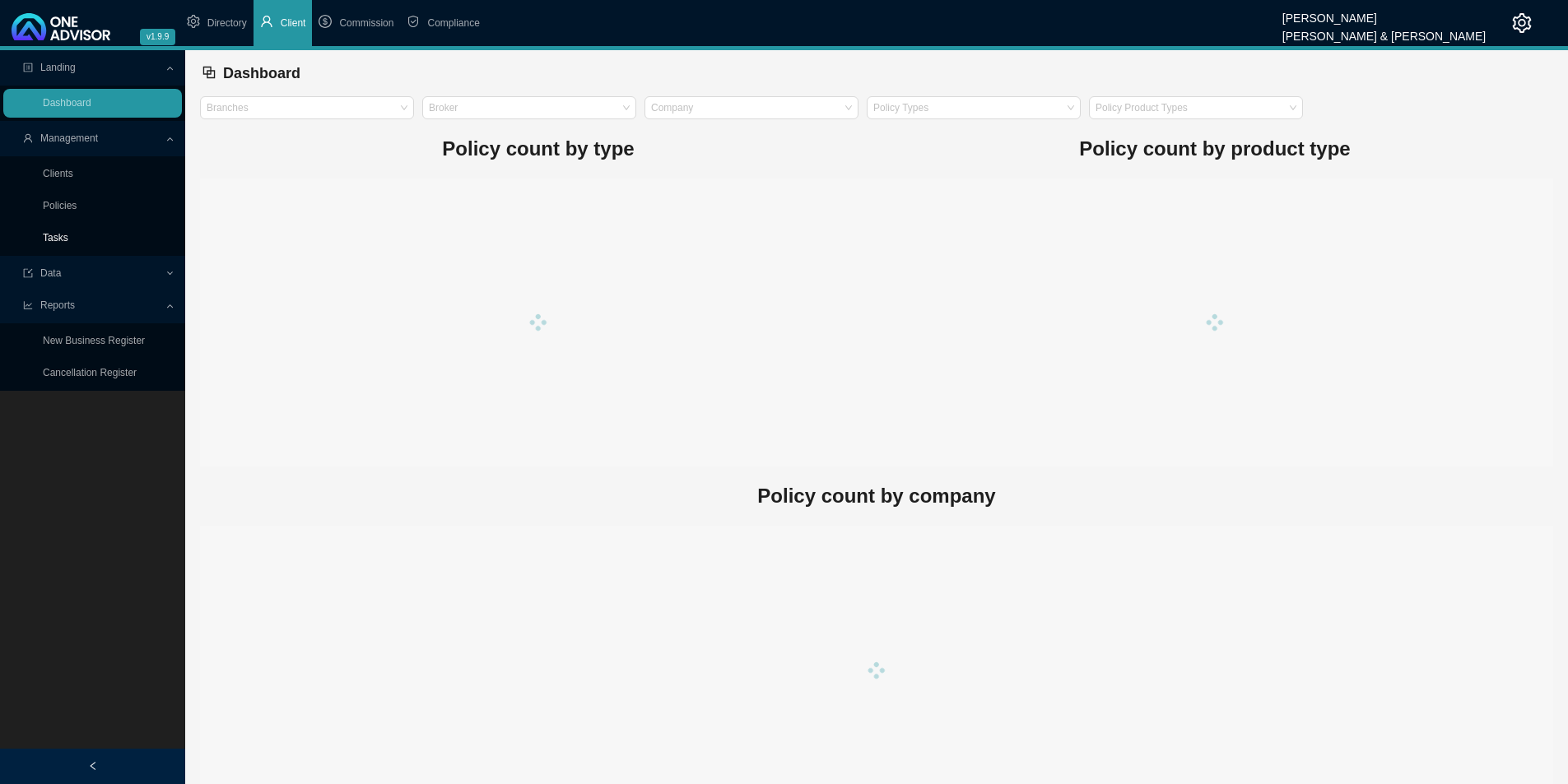
click at [55, 241] on link "Tasks" at bounding box center [55, 238] width 26 height 12
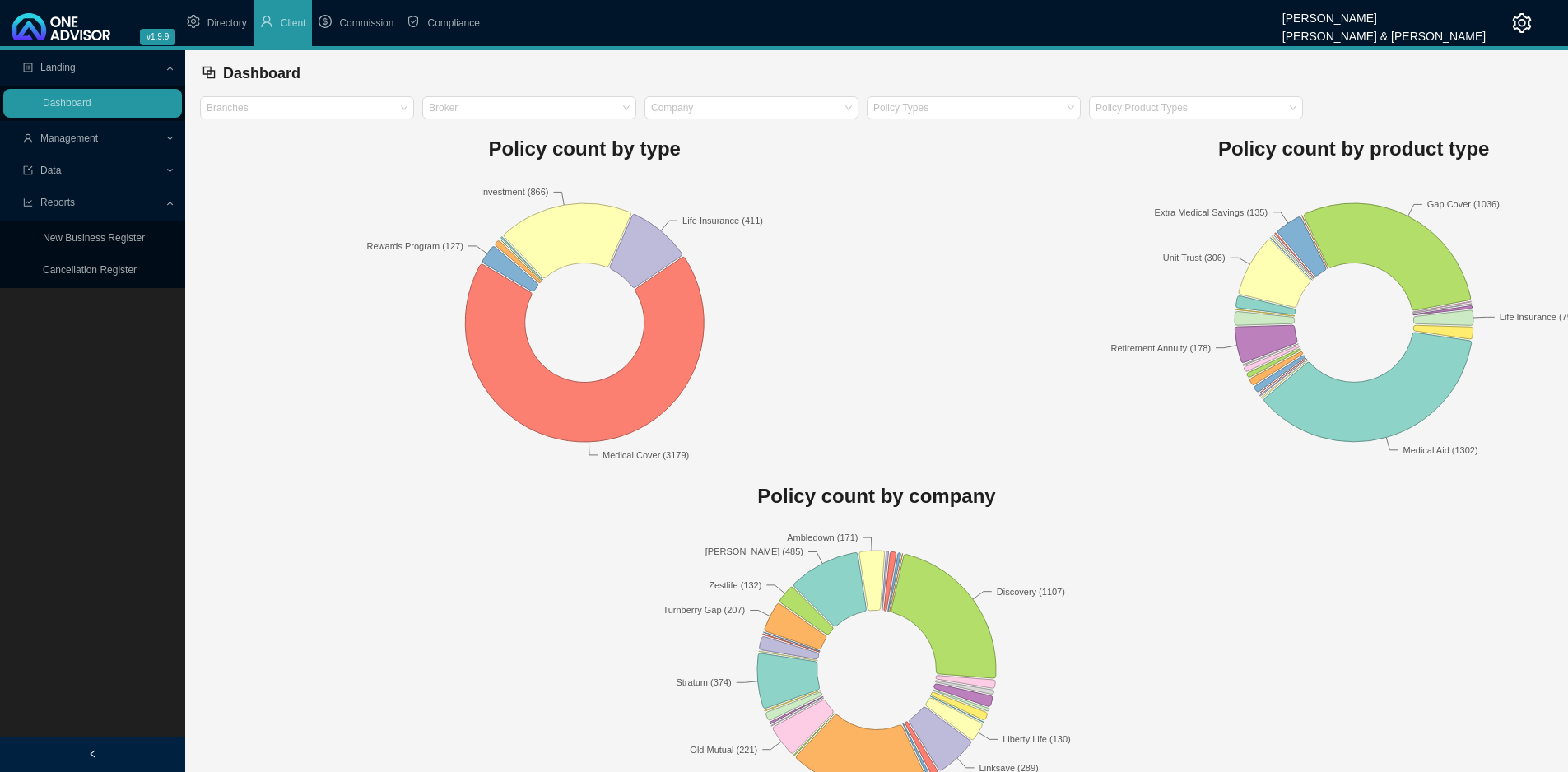
click at [73, 136] on span "Management" at bounding box center [69, 138] width 58 height 12
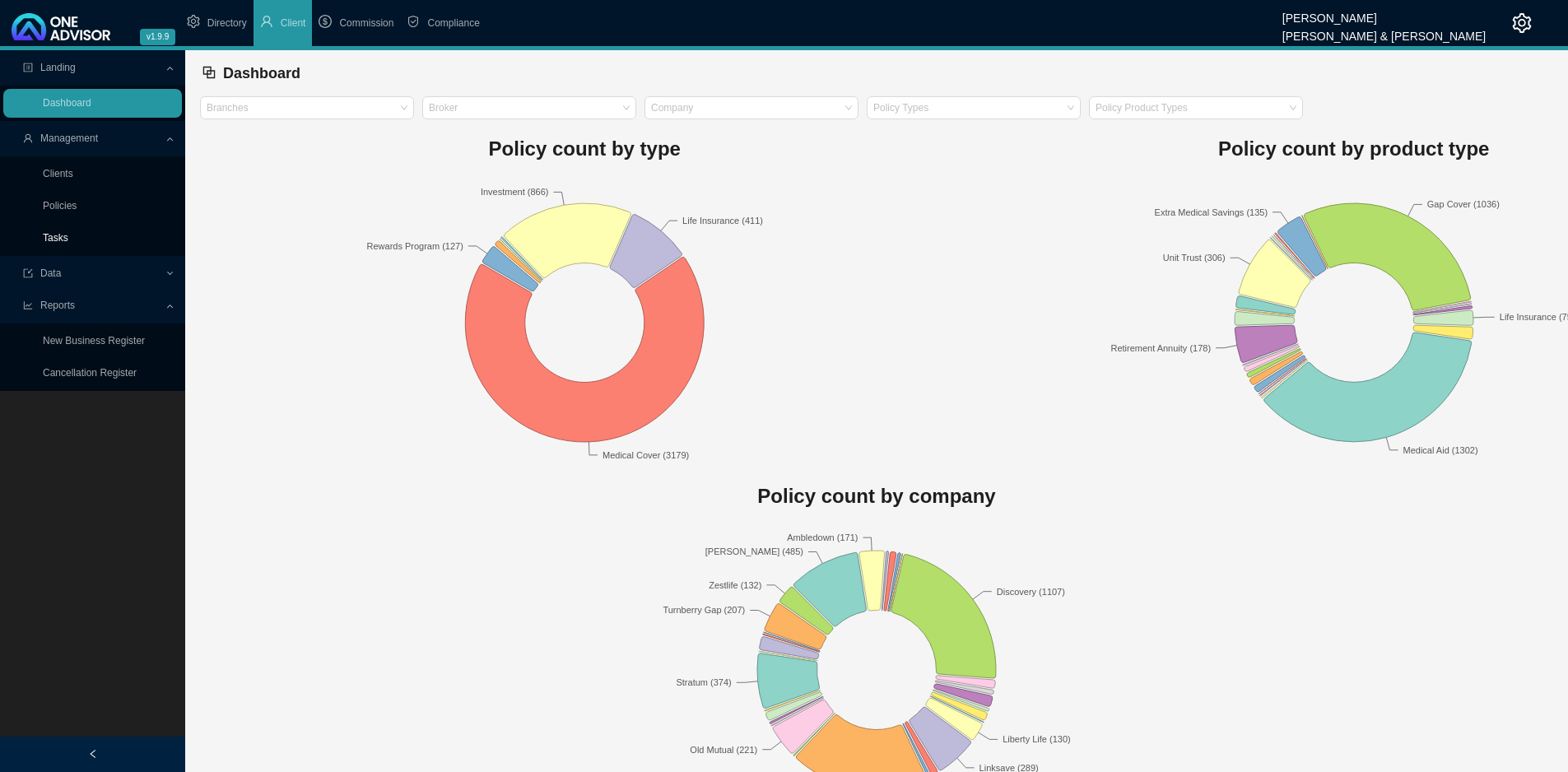
click at [58, 239] on link "Tasks" at bounding box center [55, 238] width 26 height 12
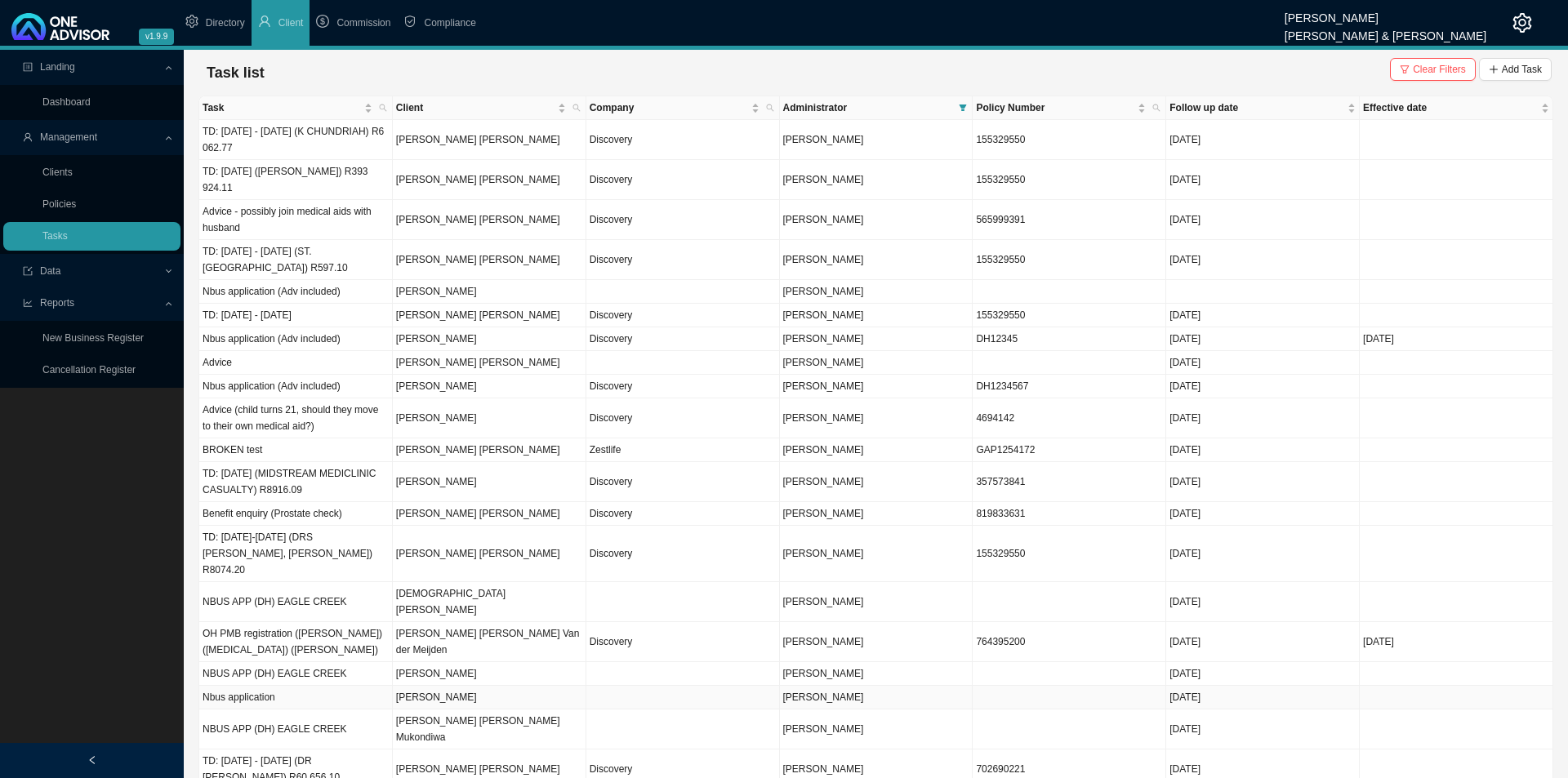
click at [459, 686] on td "[PERSON_NAME]" at bounding box center [489, 698] width 194 height 24
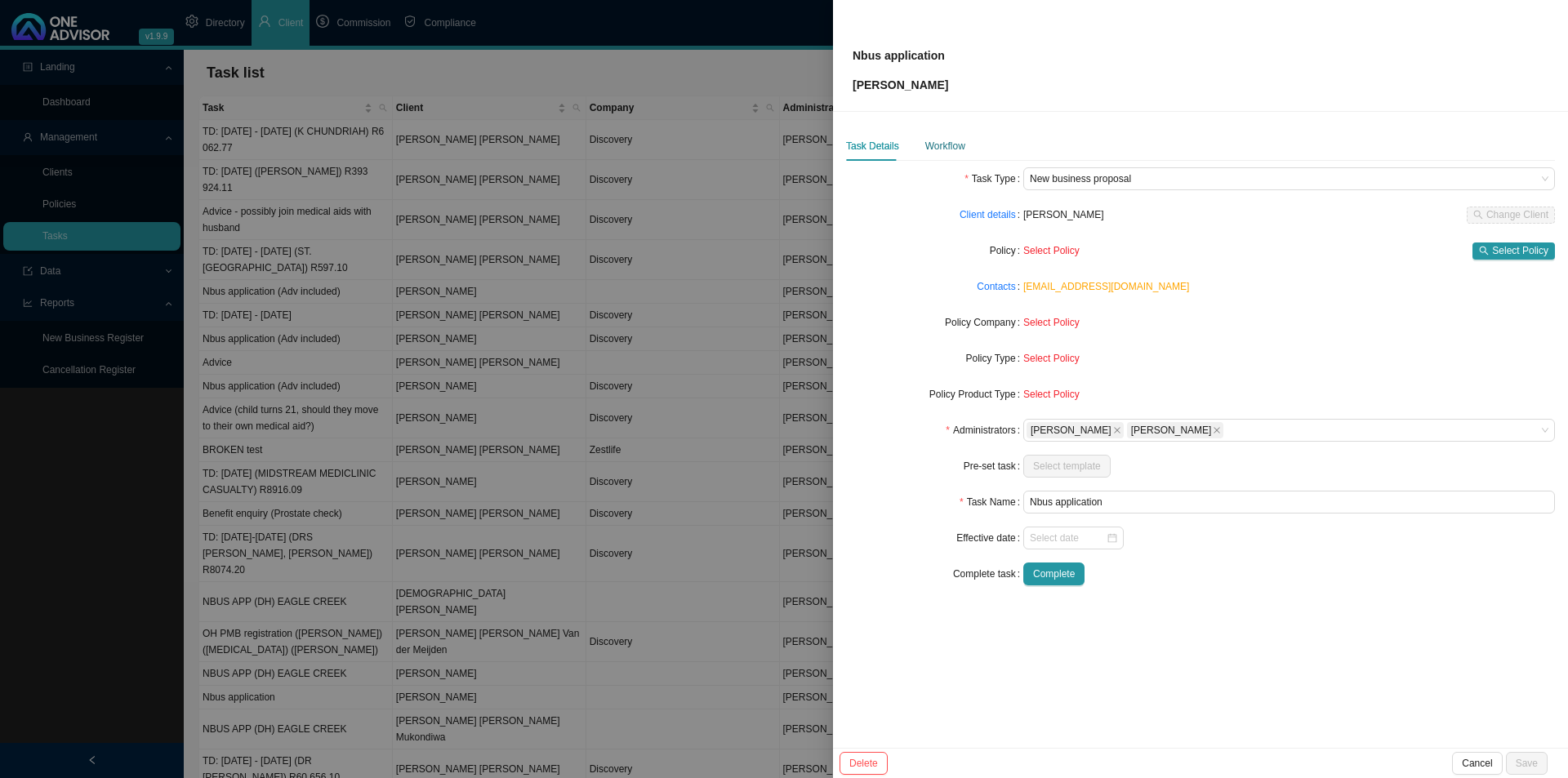
click at [936, 141] on div "Workflow" at bounding box center [945, 146] width 40 height 16
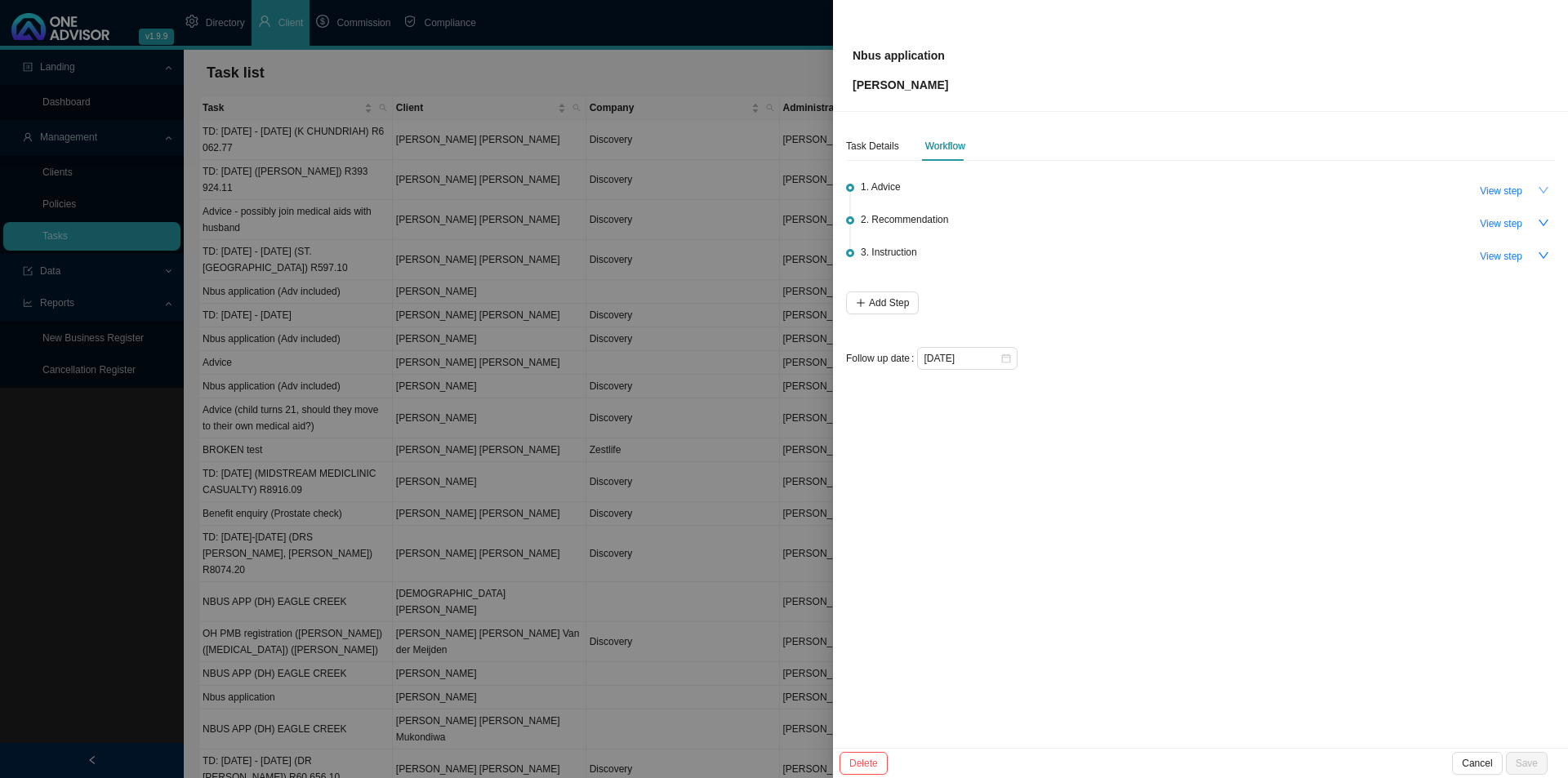
click at [1543, 190] on icon "down" at bounding box center [1543, 190] width 12 height 12
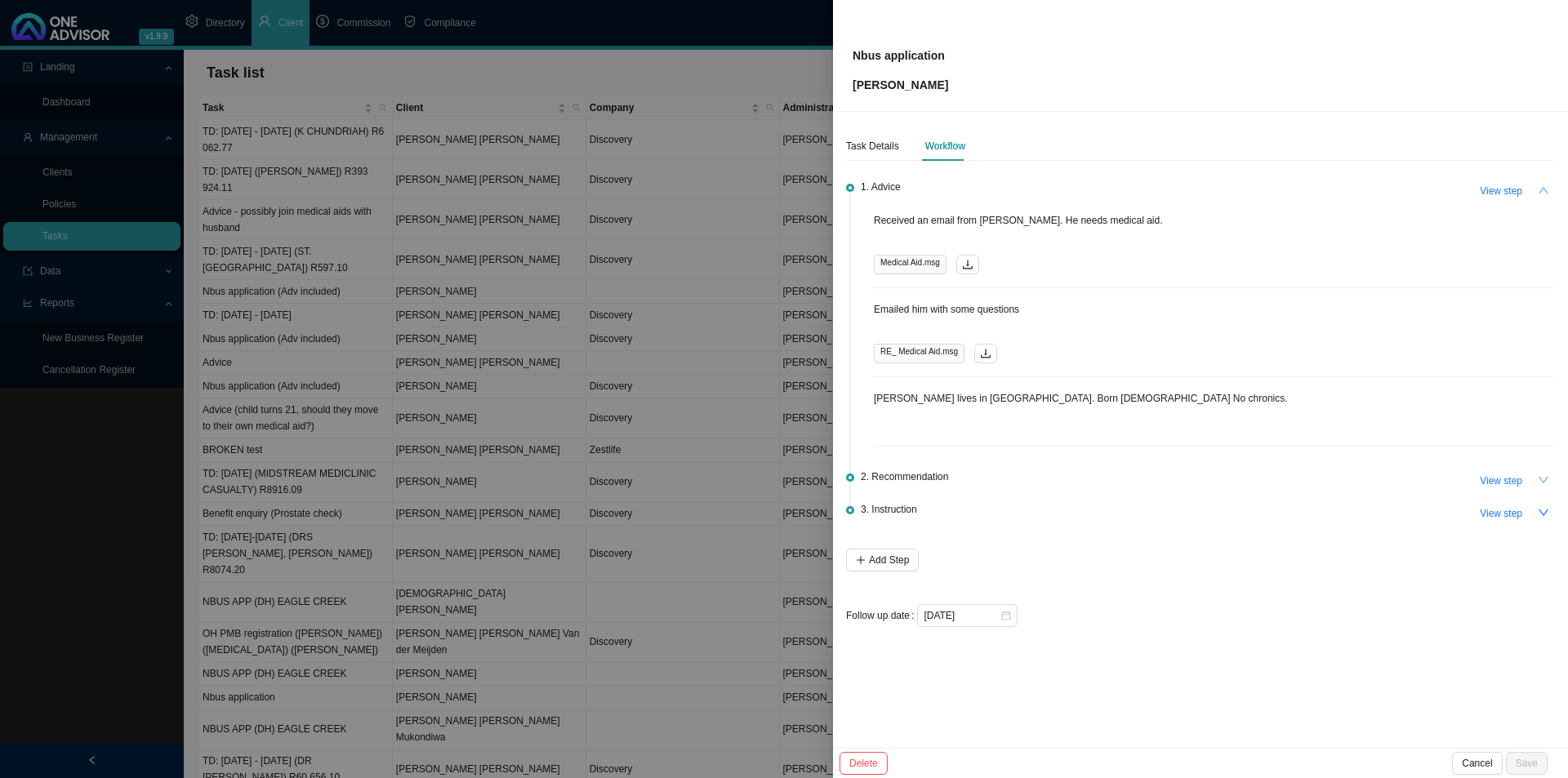
click at [1541, 477] on icon "down" at bounding box center [1543, 480] width 12 height 12
click at [1541, 477] on icon "up" at bounding box center [1543, 480] width 12 height 12
click at [1542, 514] on icon "down" at bounding box center [1543, 513] width 12 height 12
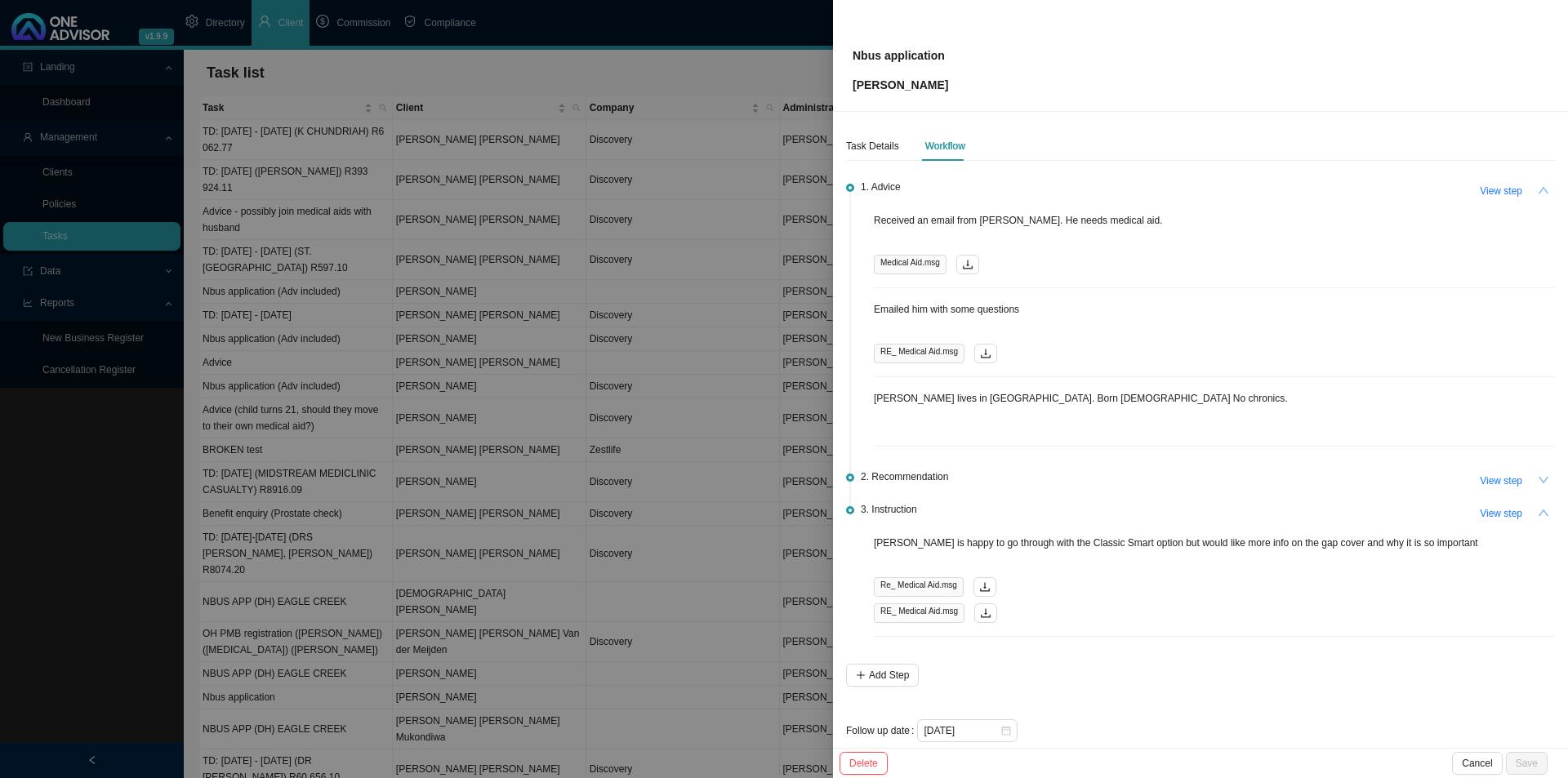
click at [1538, 474] on icon "down" at bounding box center [1543, 480] width 12 height 12
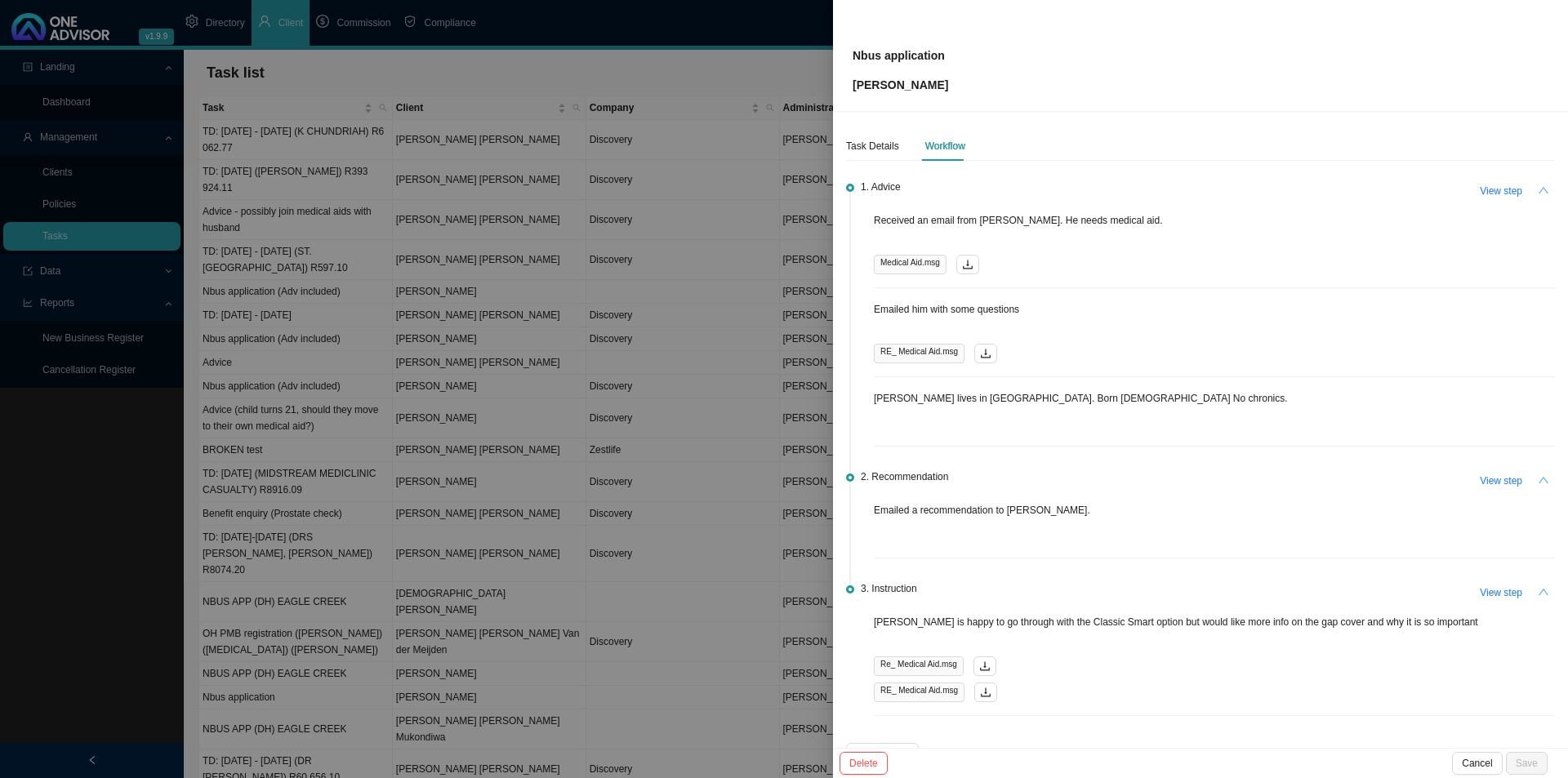
click at [1538, 480] on icon "up" at bounding box center [1543, 480] width 12 height 12
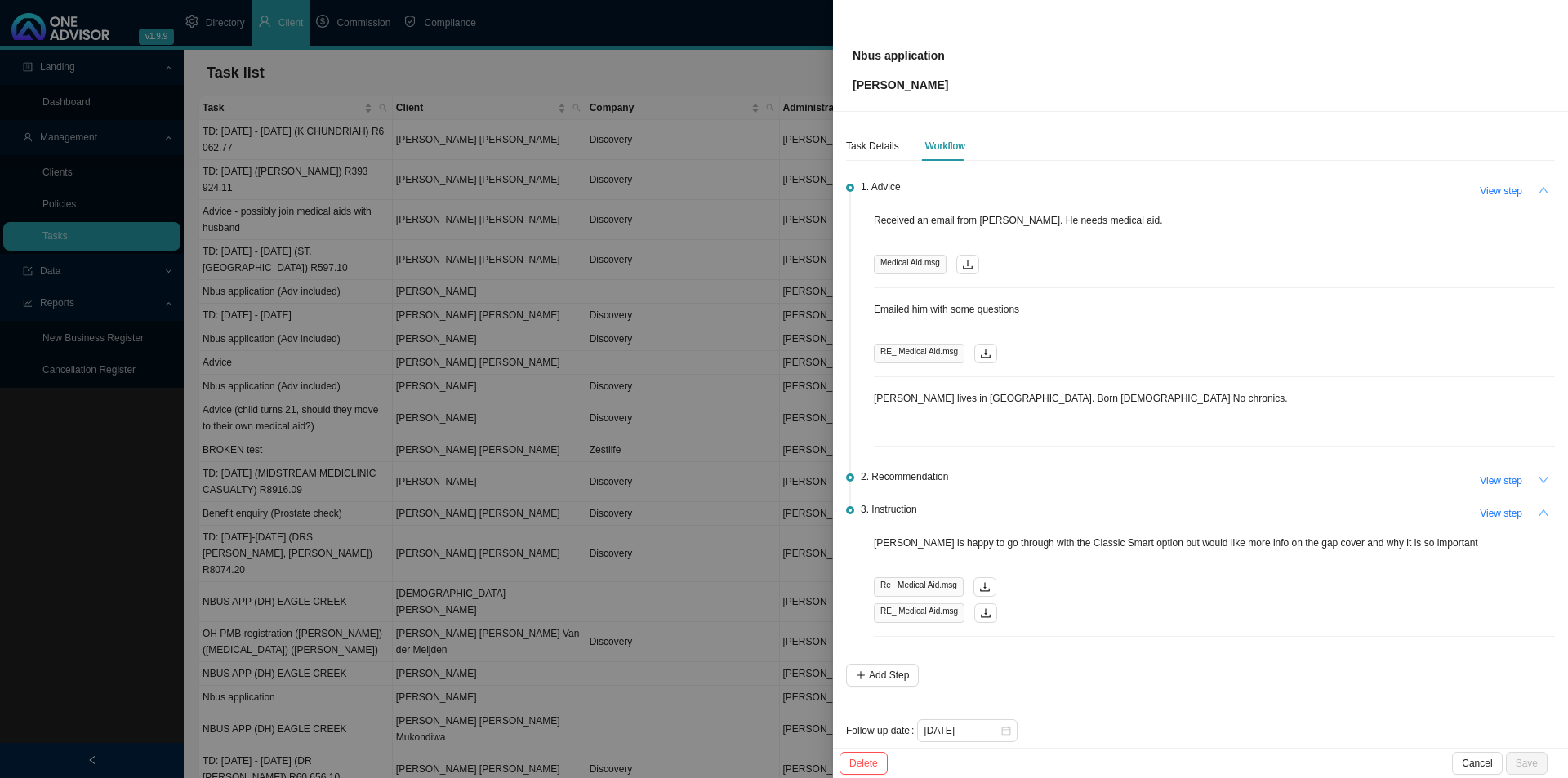
click at [1538, 194] on icon "up" at bounding box center [1543, 190] width 12 height 12
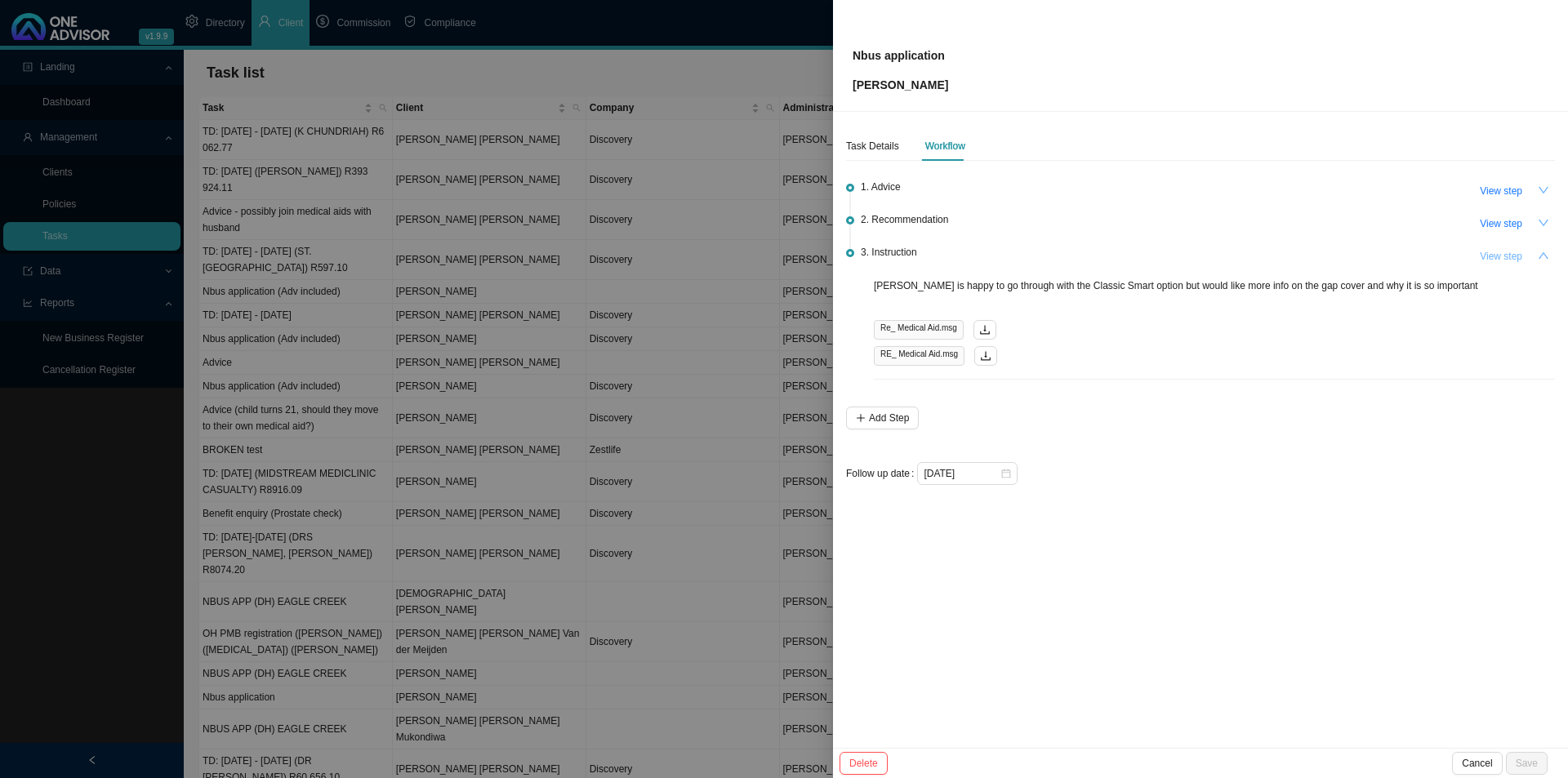
click at [1489, 259] on span "View step" at bounding box center [1501, 256] width 42 height 16
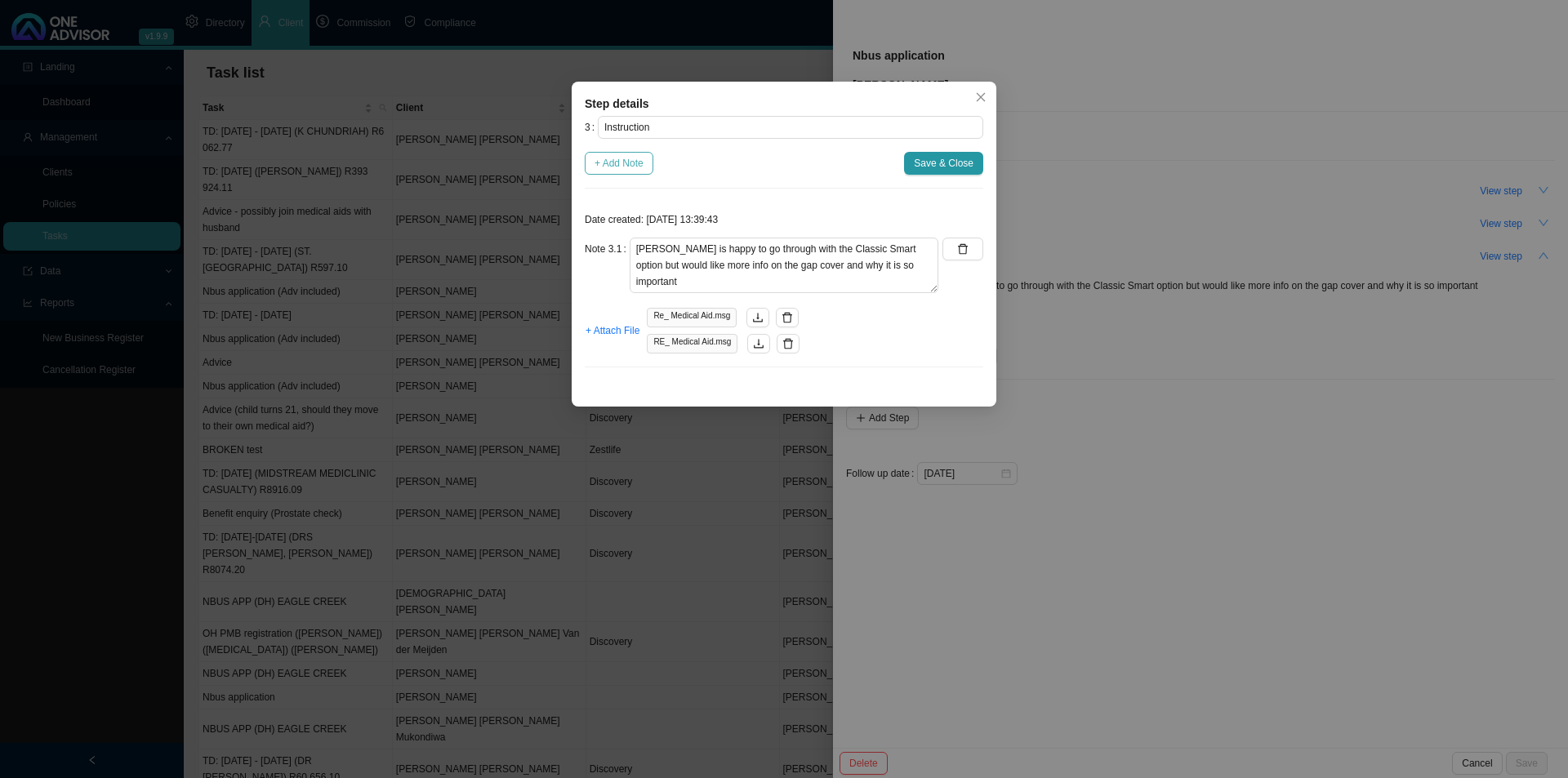
click at [642, 168] on span "+ Add Note" at bounding box center [619, 163] width 49 height 16
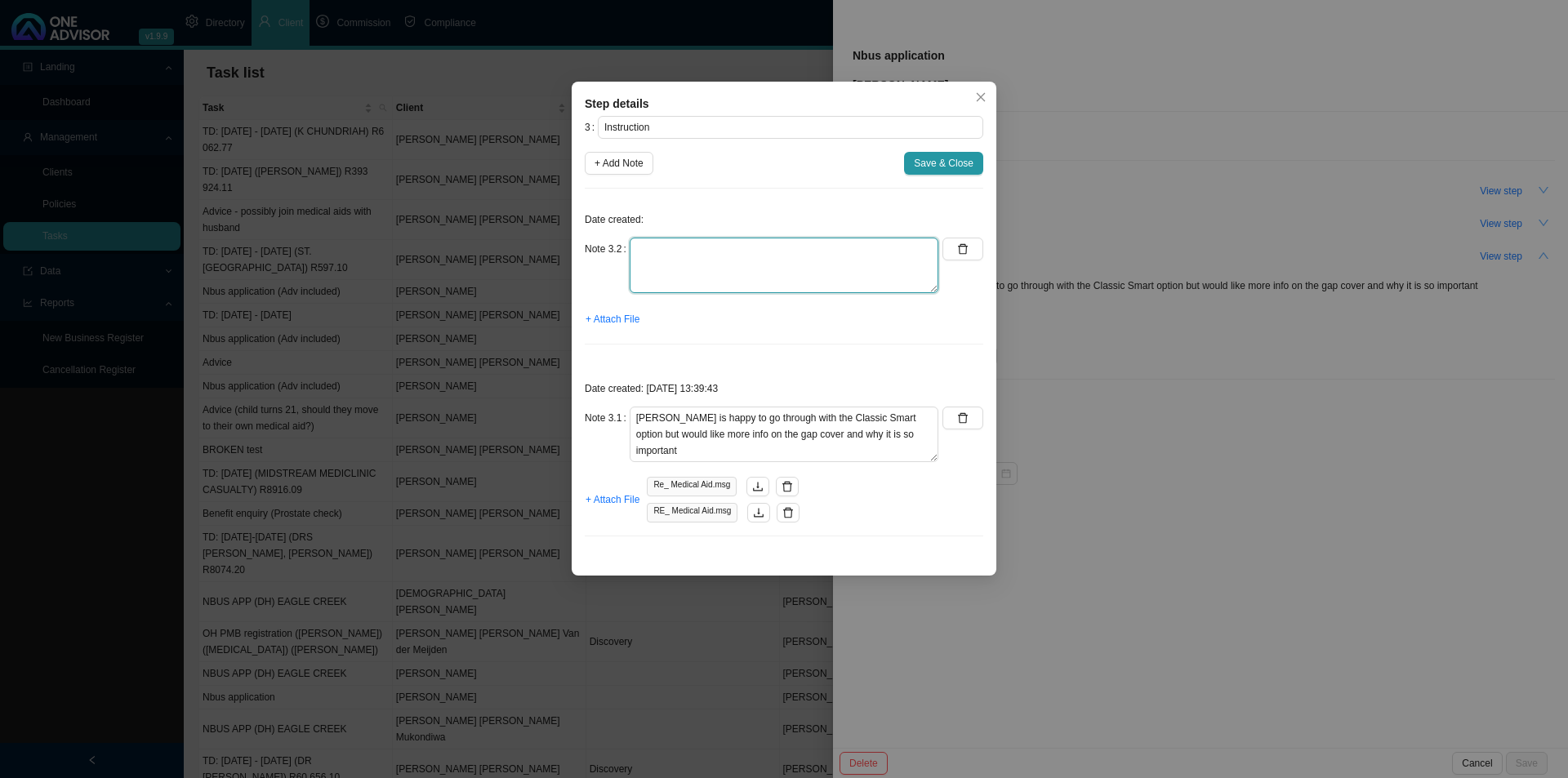
click at [679, 261] on textarea at bounding box center [784, 266] width 309 height 56
type textarea "Paul understands about gap cover and would like to add it."
click at [599, 316] on span "+ Attach File" at bounding box center [613, 319] width 54 height 16
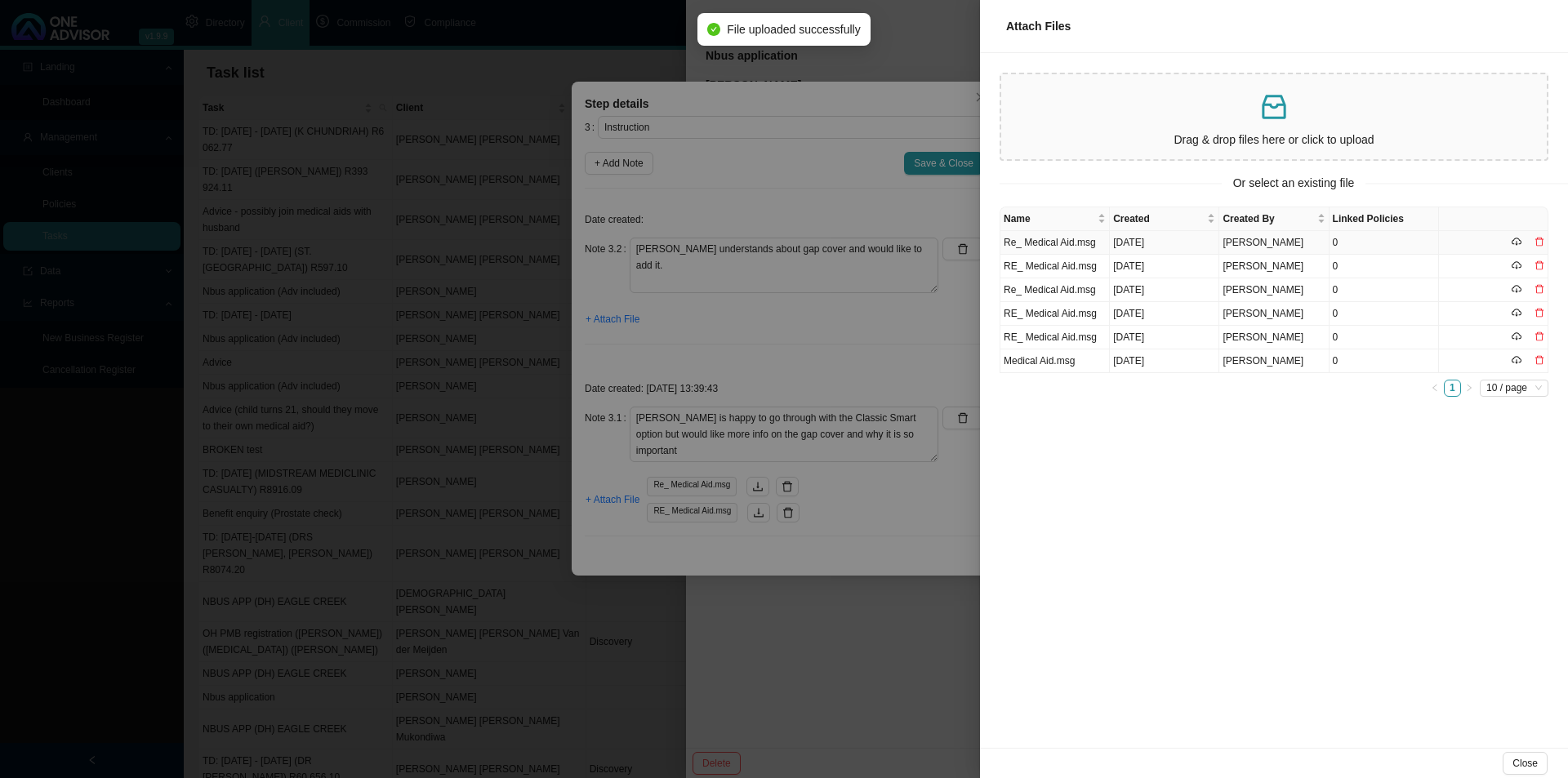
click at [1085, 240] on td "Re_ Medical Aid.msg" at bounding box center [1055, 243] width 109 height 24
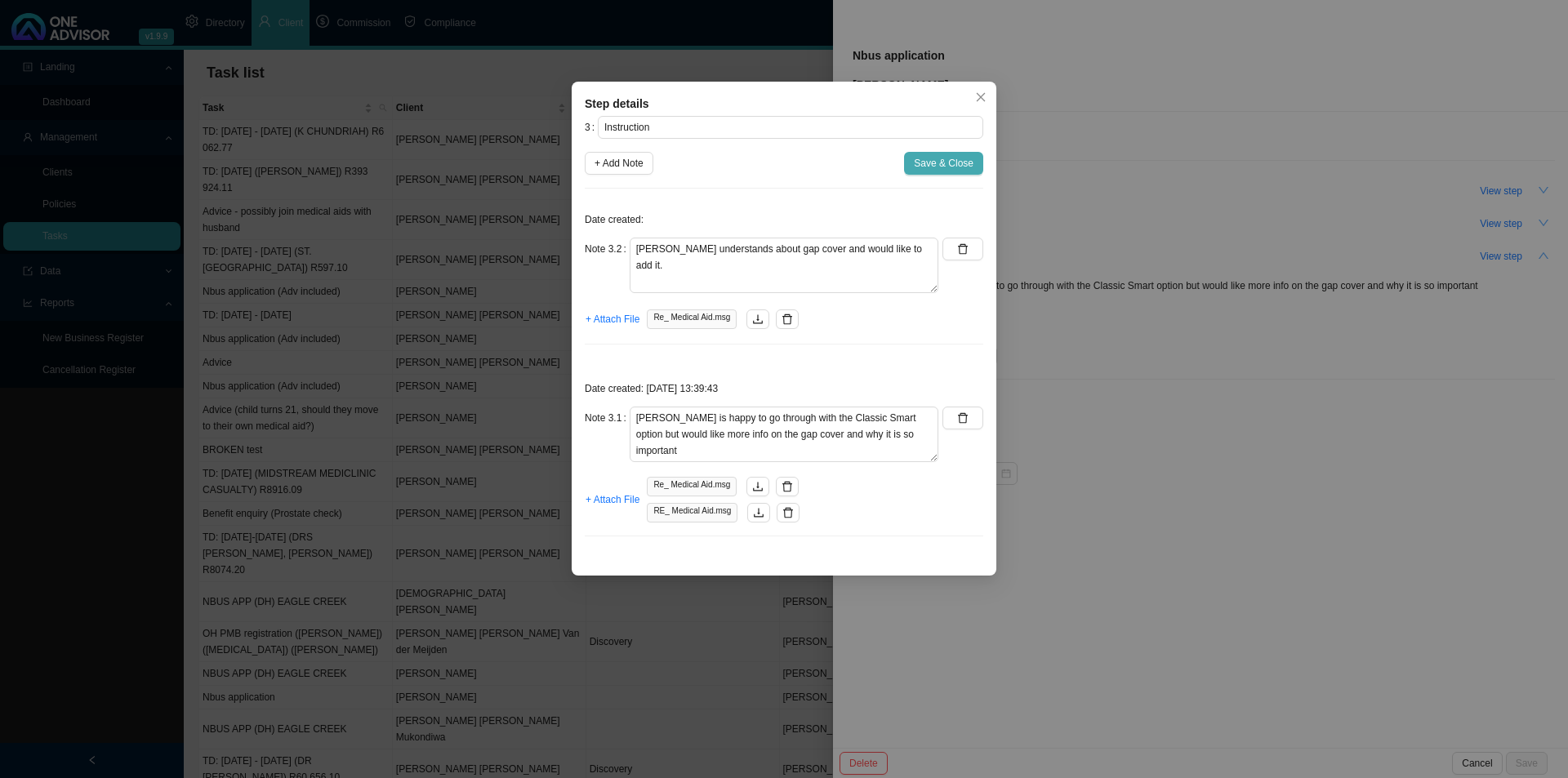
click at [960, 156] on span "Save & Close" at bounding box center [943, 163] width 59 height 16
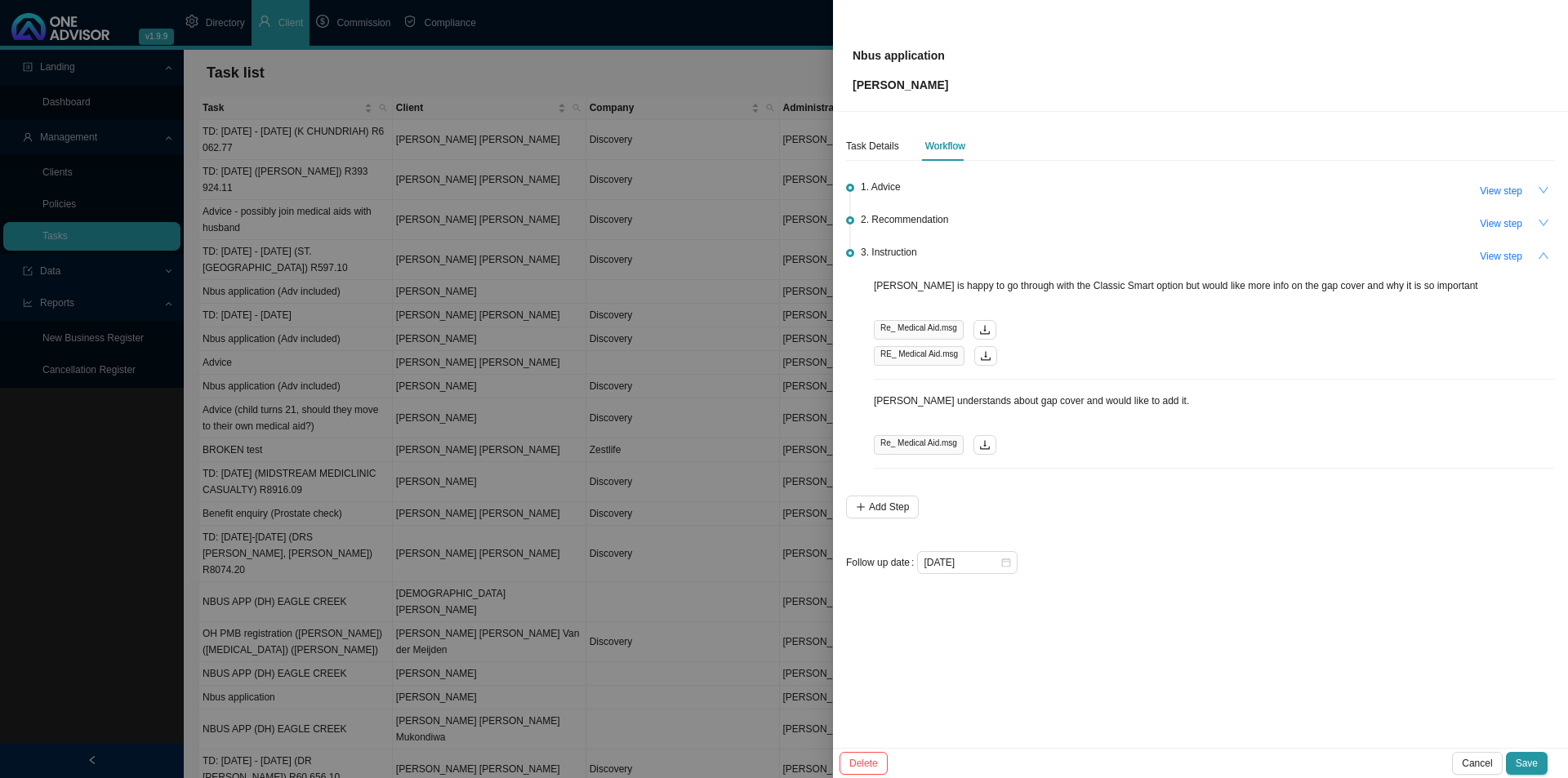
click at [1541, 255] on icon "up" at bounding box center [1543, 256] width 12 height 12
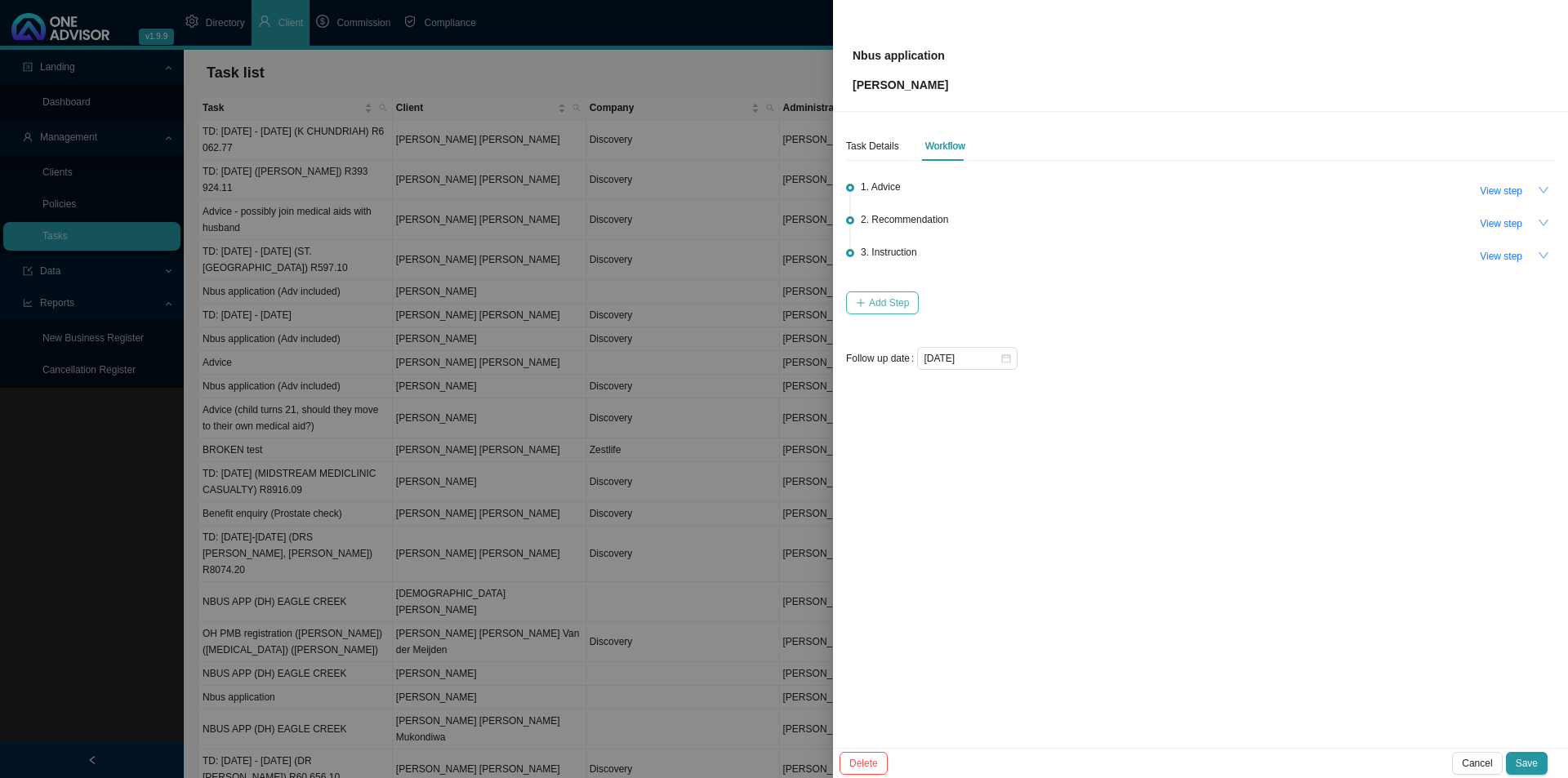
click at [888, 305] on span "Add Step" at bounding box center [888, 302] width 40 height 16
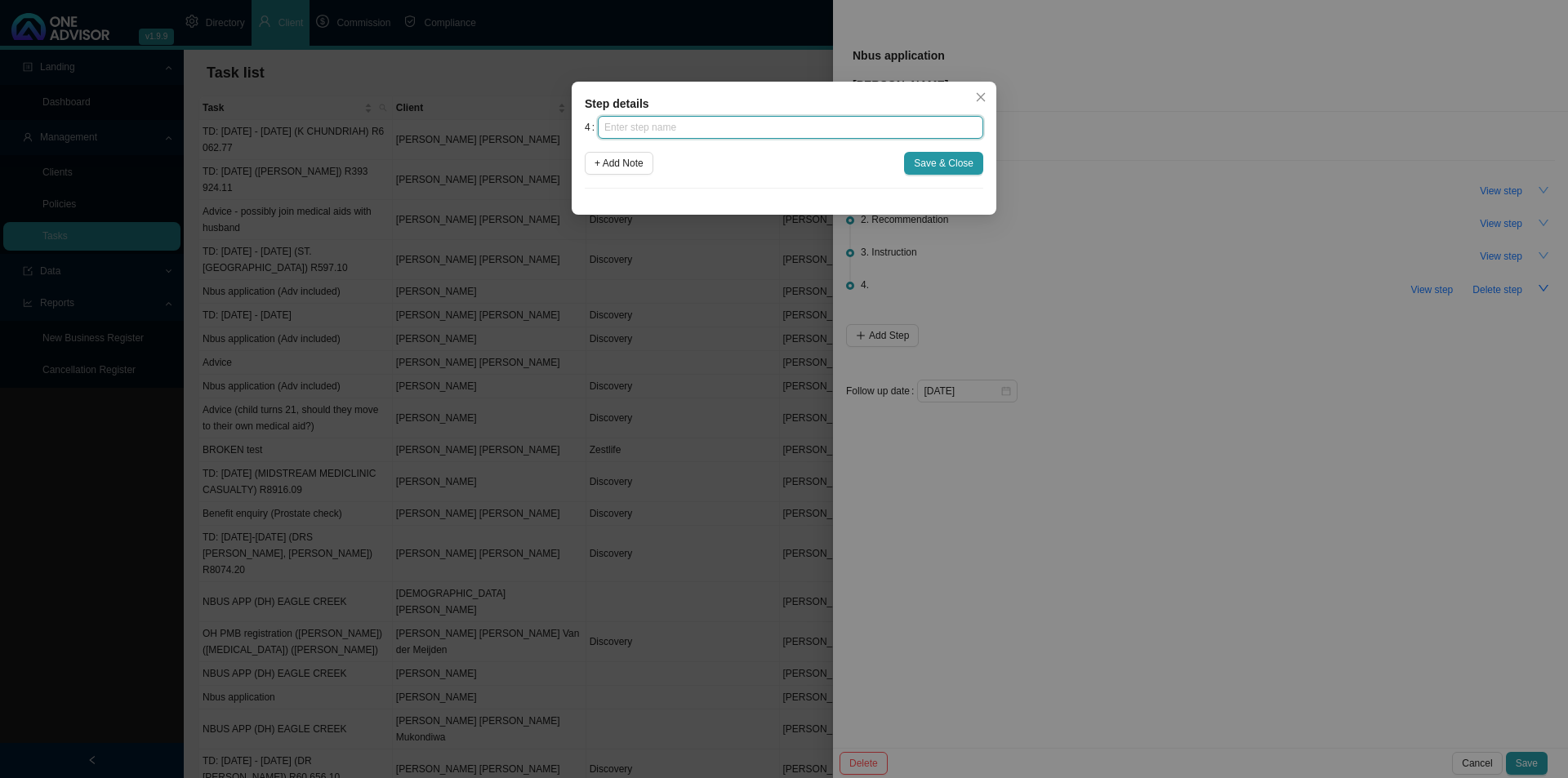
click at [698, 136] on input "text" at bounding box center [790, 127] width 385 height 23
type input "Paperwork"
click at [626, 170] on span "+ Add Note" at bounding box center [619, 163] width 49 height 16
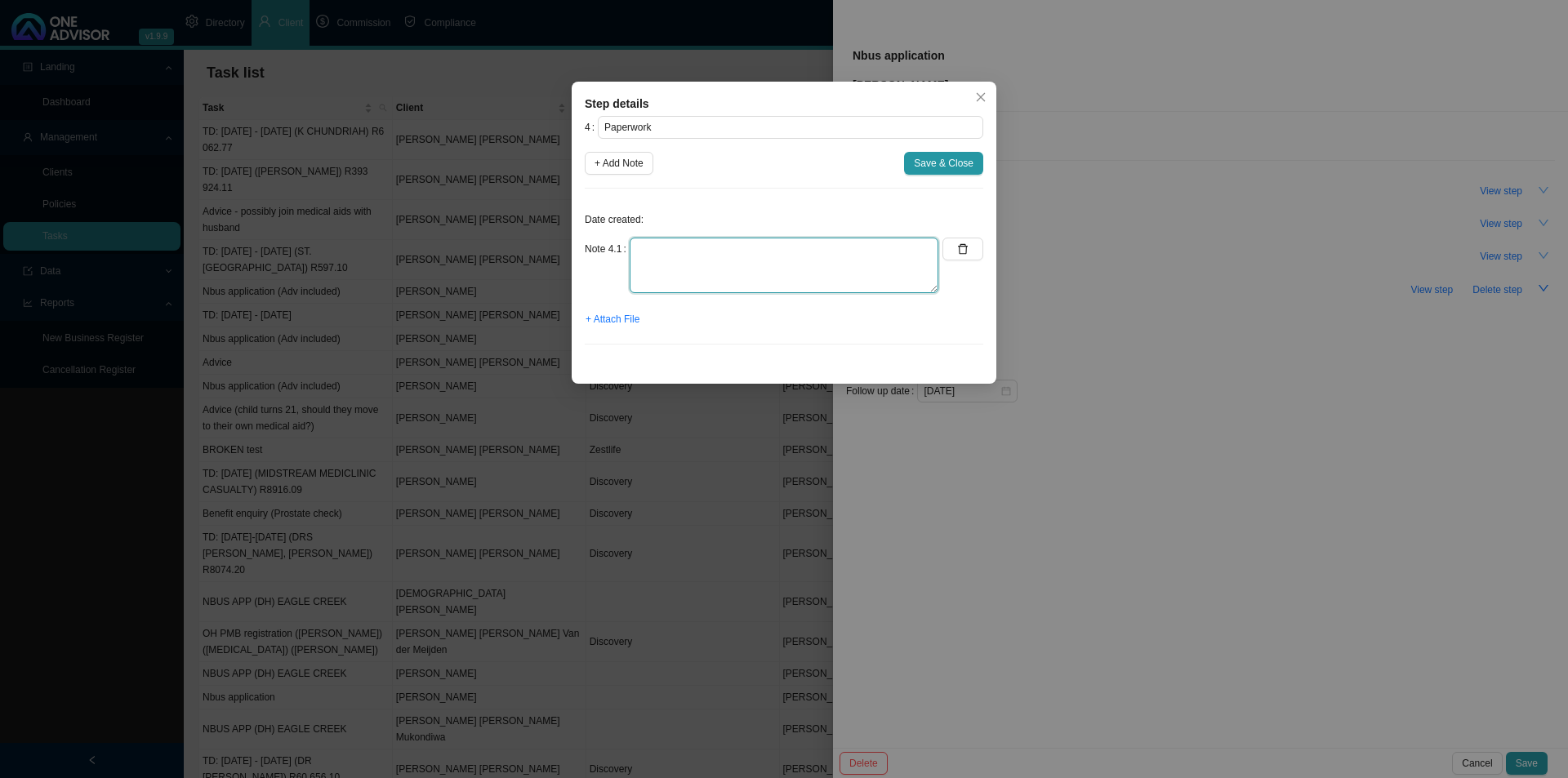
click at [658, 247] on textarea at bounding box center [784, 266] width 309 height 56
type textarea "Emailed the paperwork to Paul to sign. Offered to fetch it from him in Wintersk…"
click at [618, 311] on button "+ Attach File" at bounding box center [613, 319] width 56 height 23
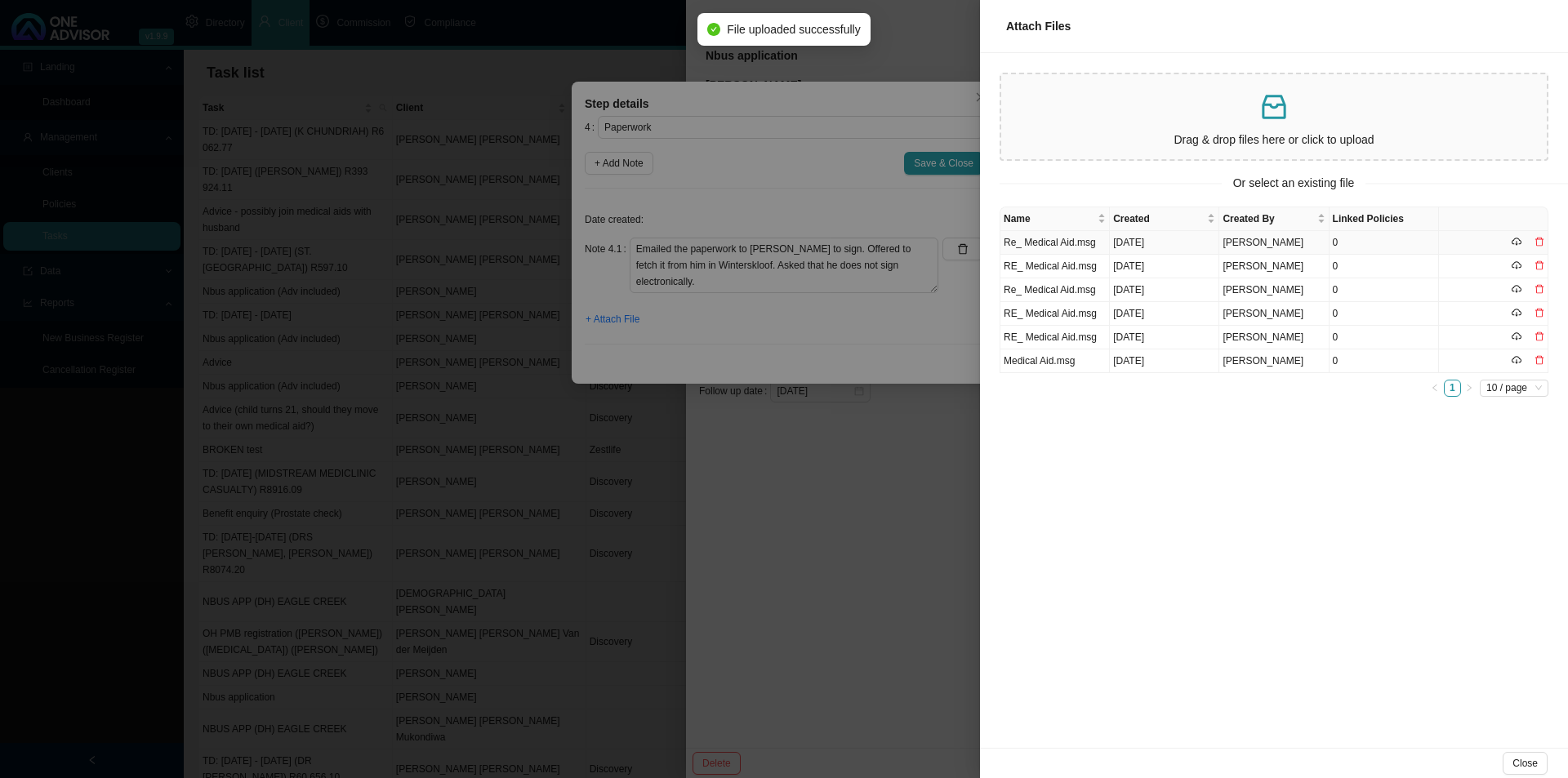
click at [1145, 241] on td "[DATE]" at bounding box center [1164, 243] width 109 height 24
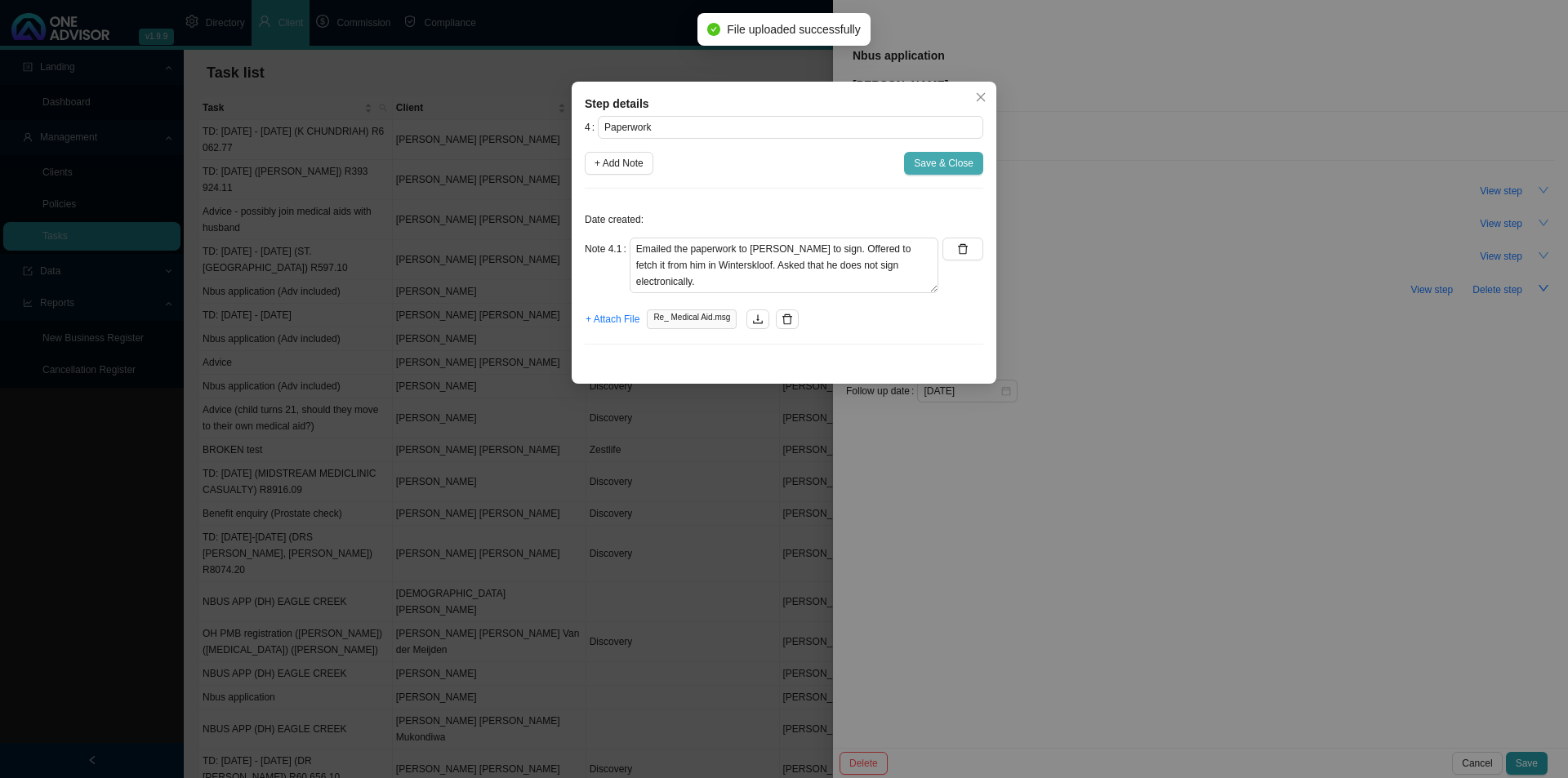
click at [947, 163] on span "Save & Close" at bounding box center [943, 163] width 59 height 16
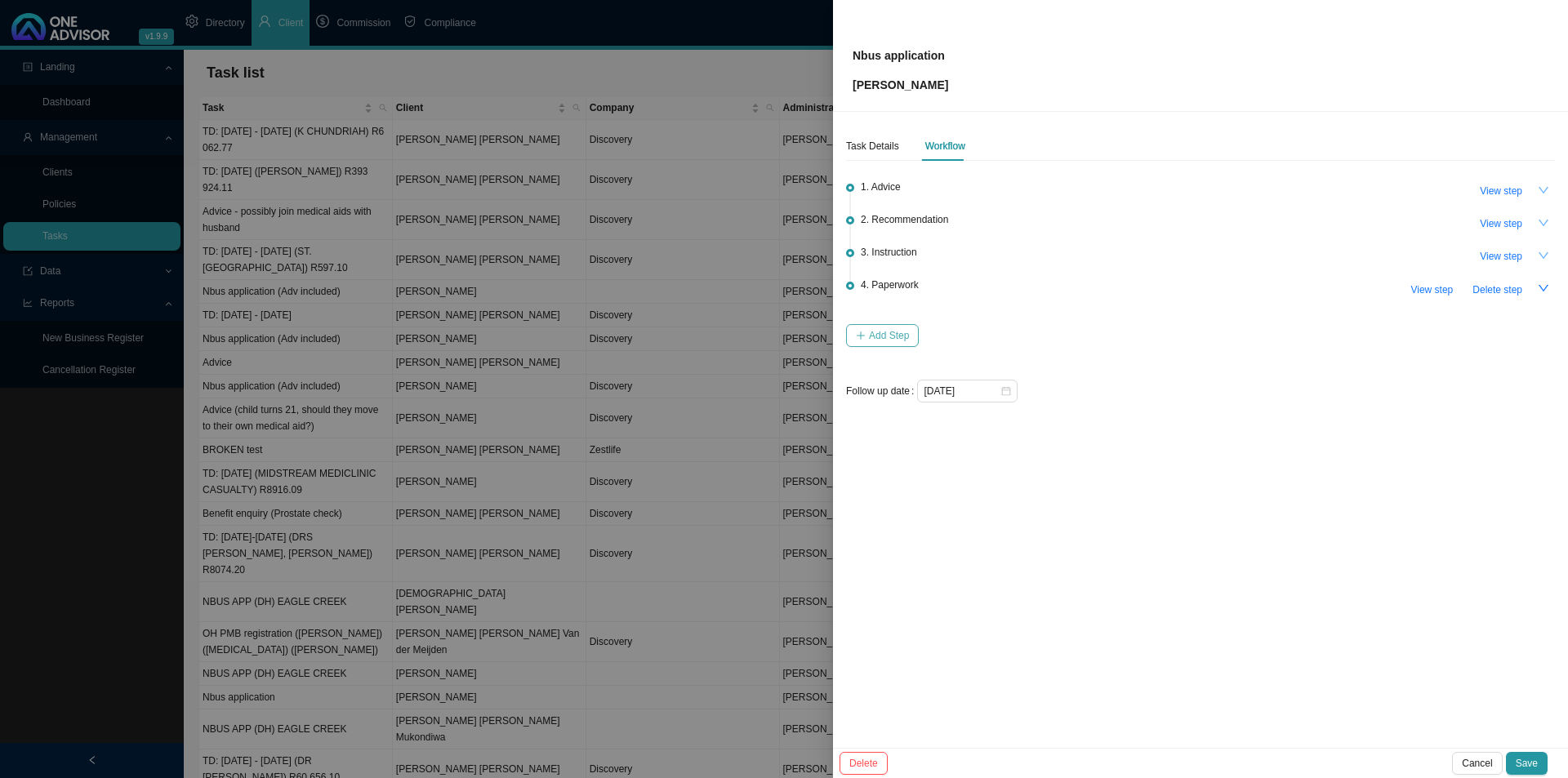
click at [896, 333] on span "Add Step" at bounding box center [888, 335] width 40 height 16
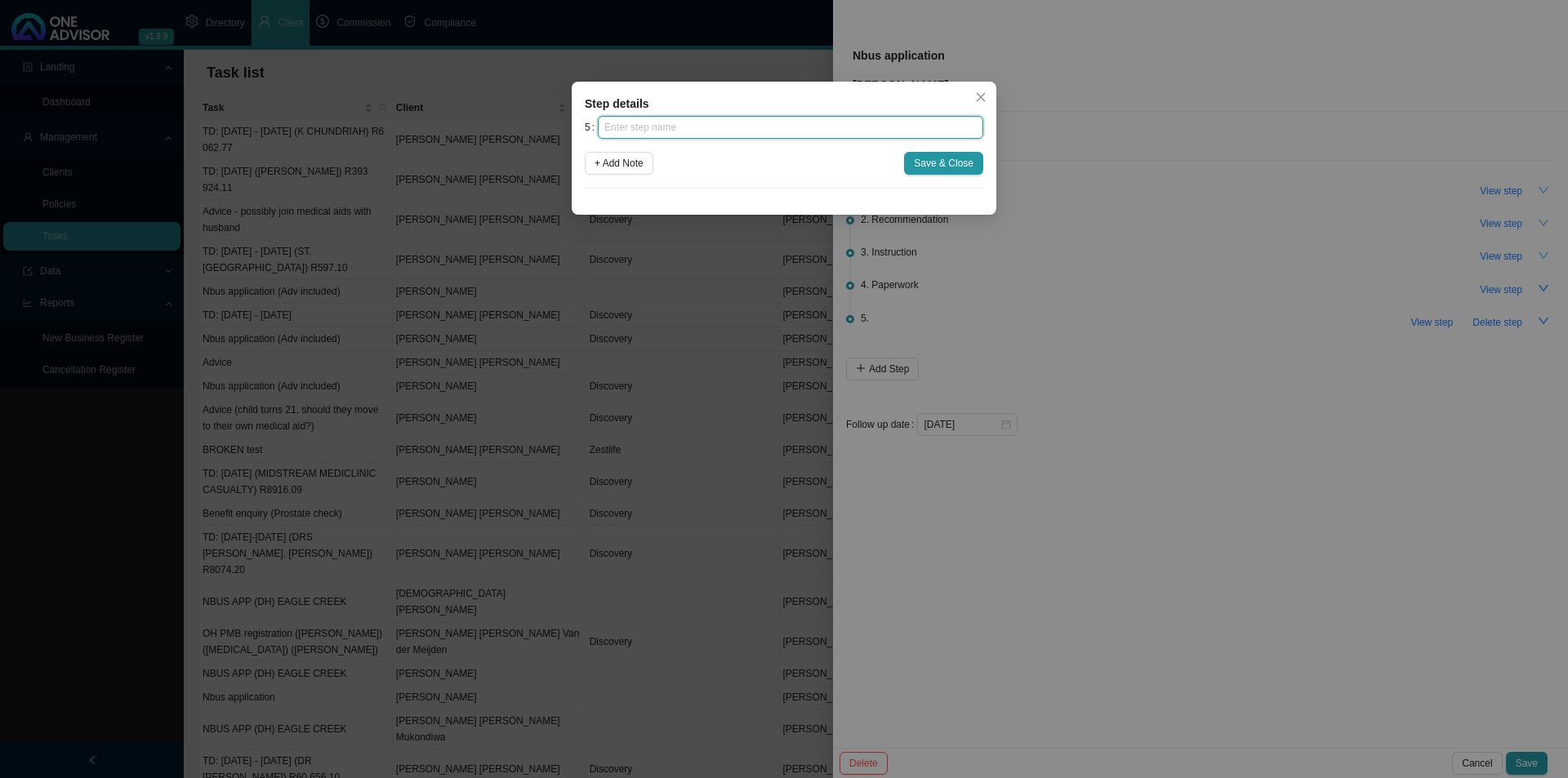
click at [680, 127] on input "text" at bounding box center [790, 127] width 385 height 23
type input "Submission"
click at [940, 170] on span "Save & Close" at bounding box center [943, 163] width 59 height 16
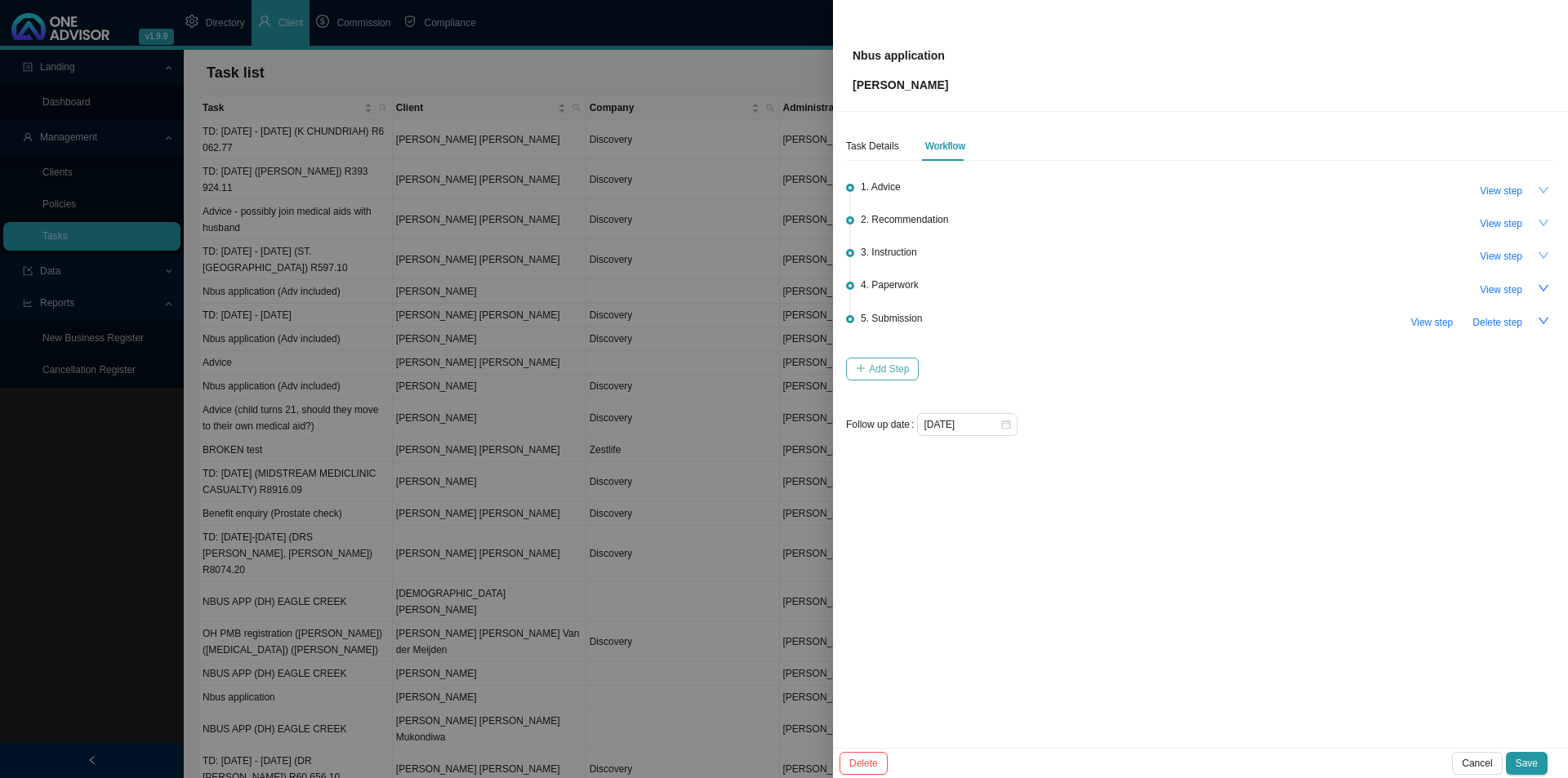
click at [881, 371] on span "Add Step" at bounding box center [888, 368] width 40 height 16
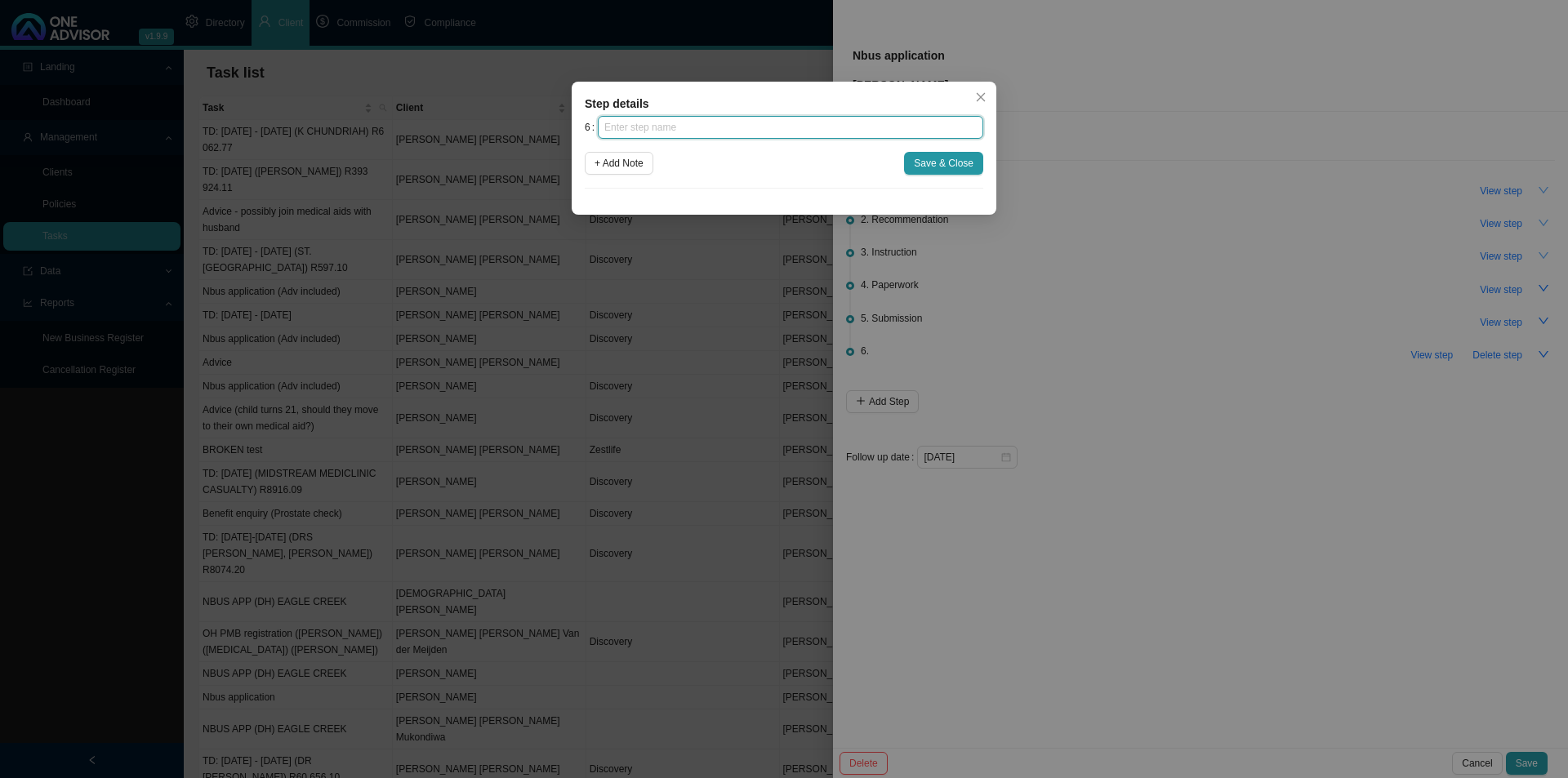
click at [726, 129] on input "text" at bounding box center [790, 127] width 385 height 23
type input "Confirmation of works done"
click at [960, 167] on span "Save & Close" at bounding box center [943, 163] width 59 height 16
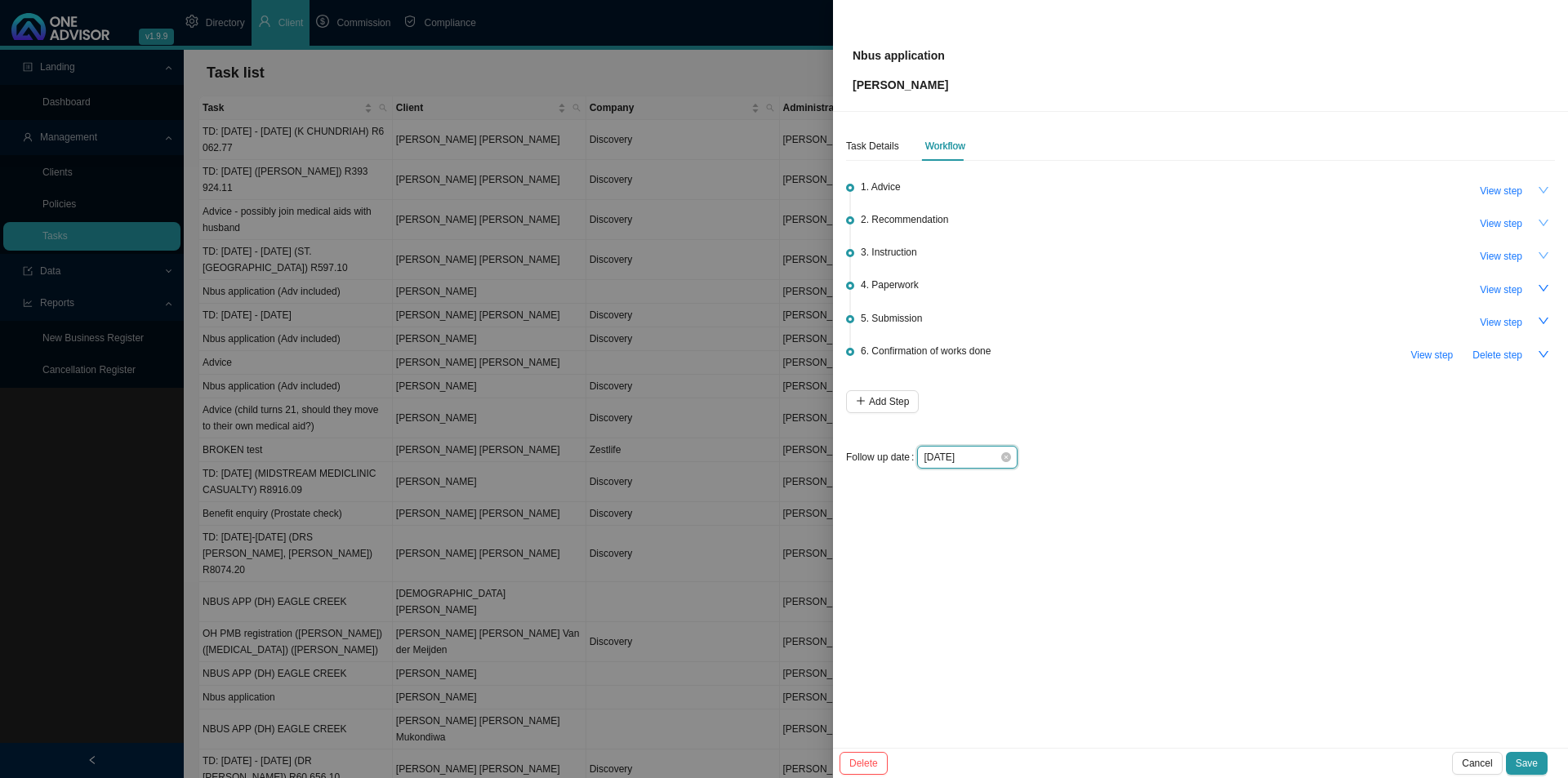
click at [962, 450] on input "[DATE]" at bounding box center [962, 457] width 76 height 16
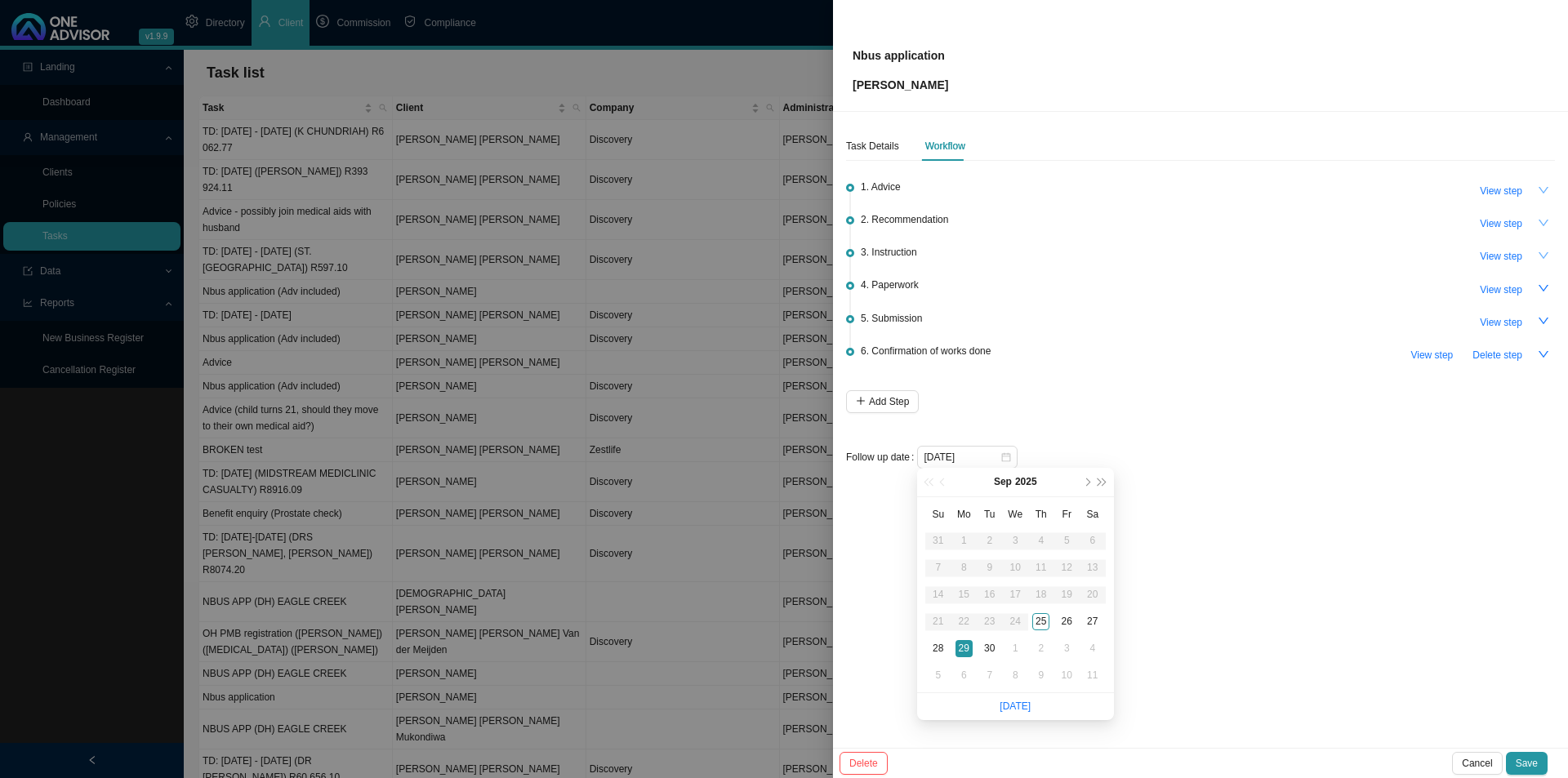
click at [850, 555] on div "Task Details Workflow 1. Advice View step 2. Recommendation View step 3. Instru…" at bounding box center [1201, 429] width 735 height 636
click at [1529, 762] on span "Save" at bounding box center [1527, 763] width 22 height 16
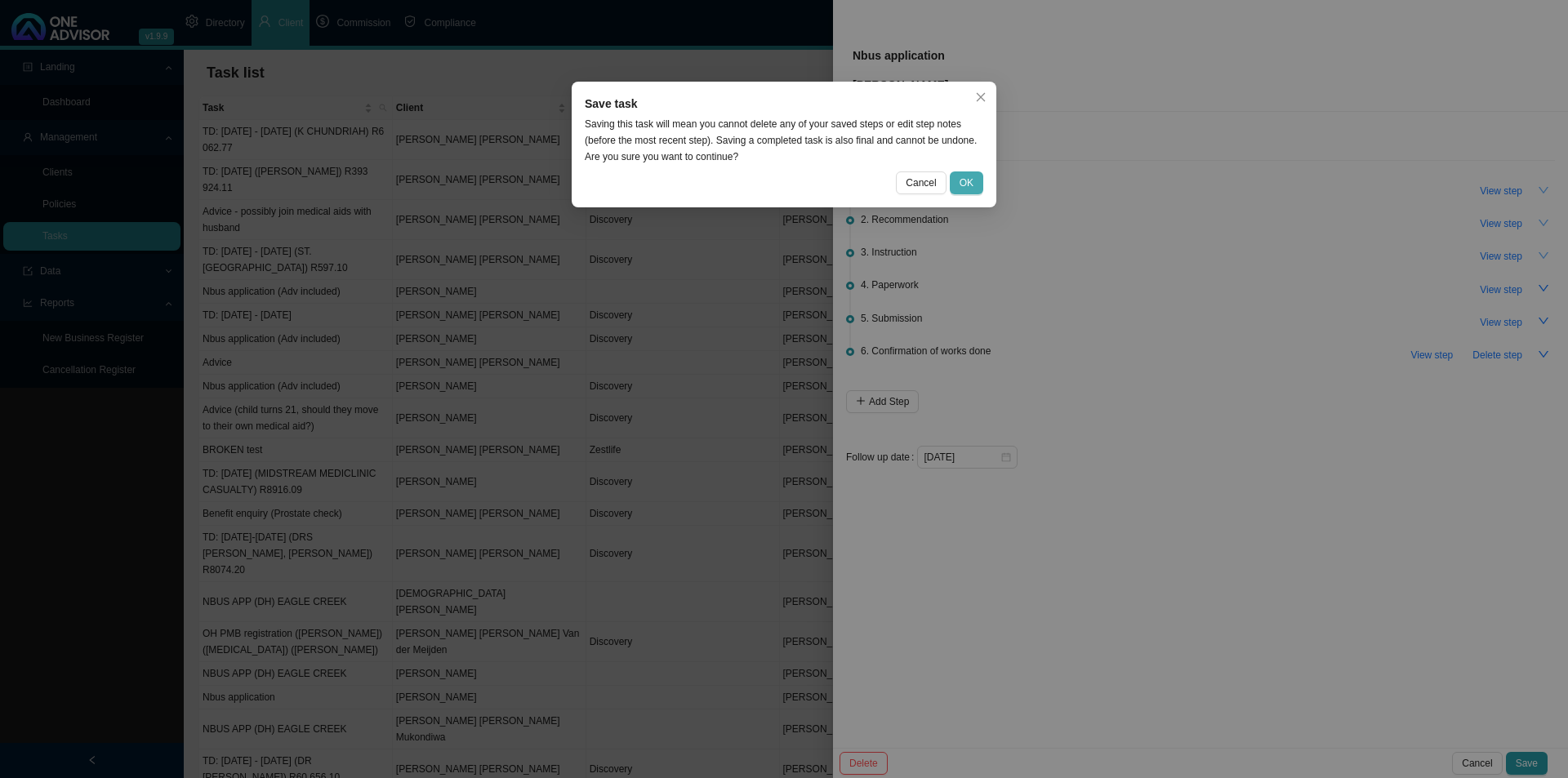
click at [975, 179] on button "OK" at bounding box center [967, 183] width 34 height 23
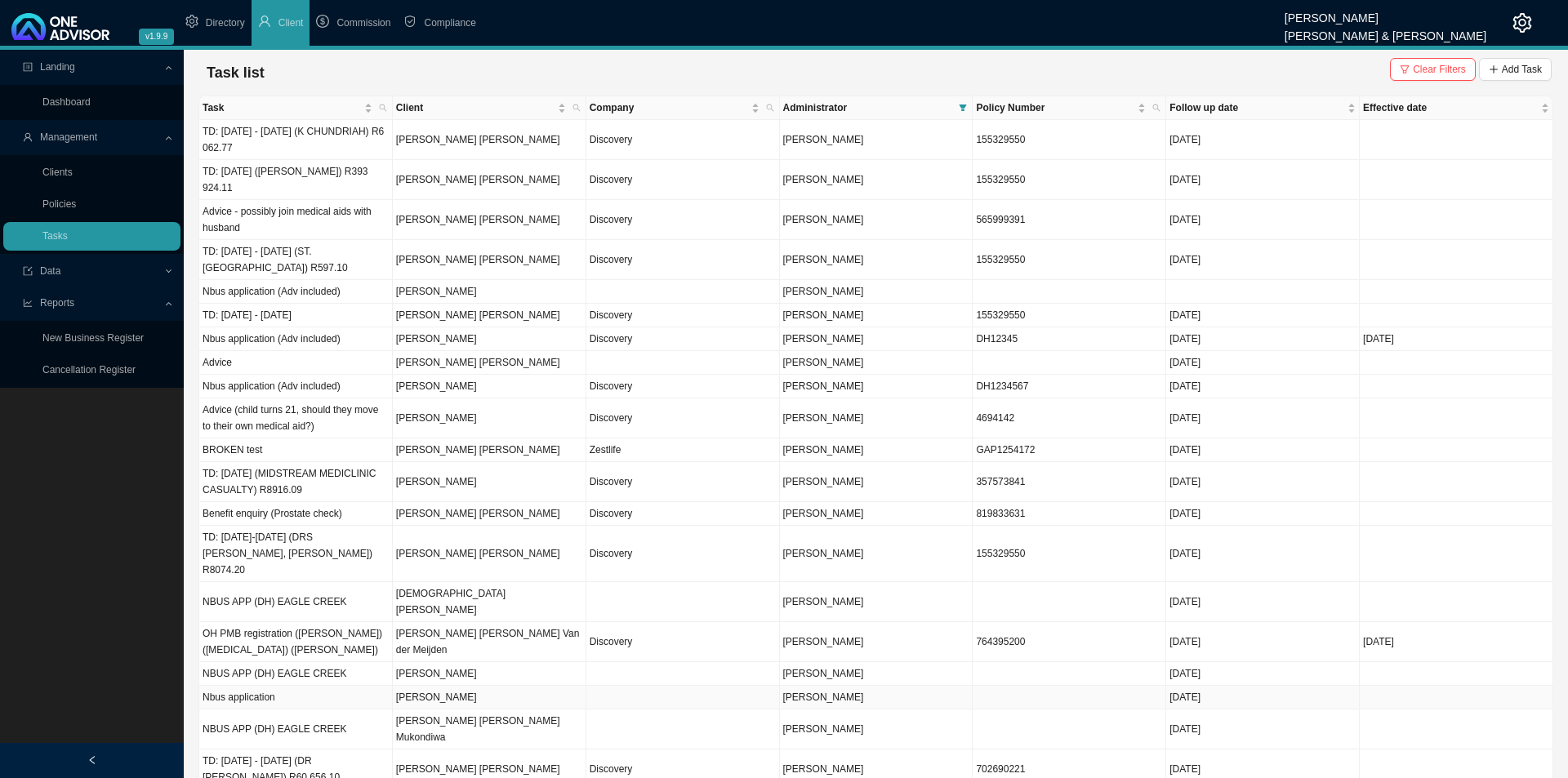
click at [842, 692] on span "[PERSON_NAME]" at bounding box center [823, 698] width 80 height 12
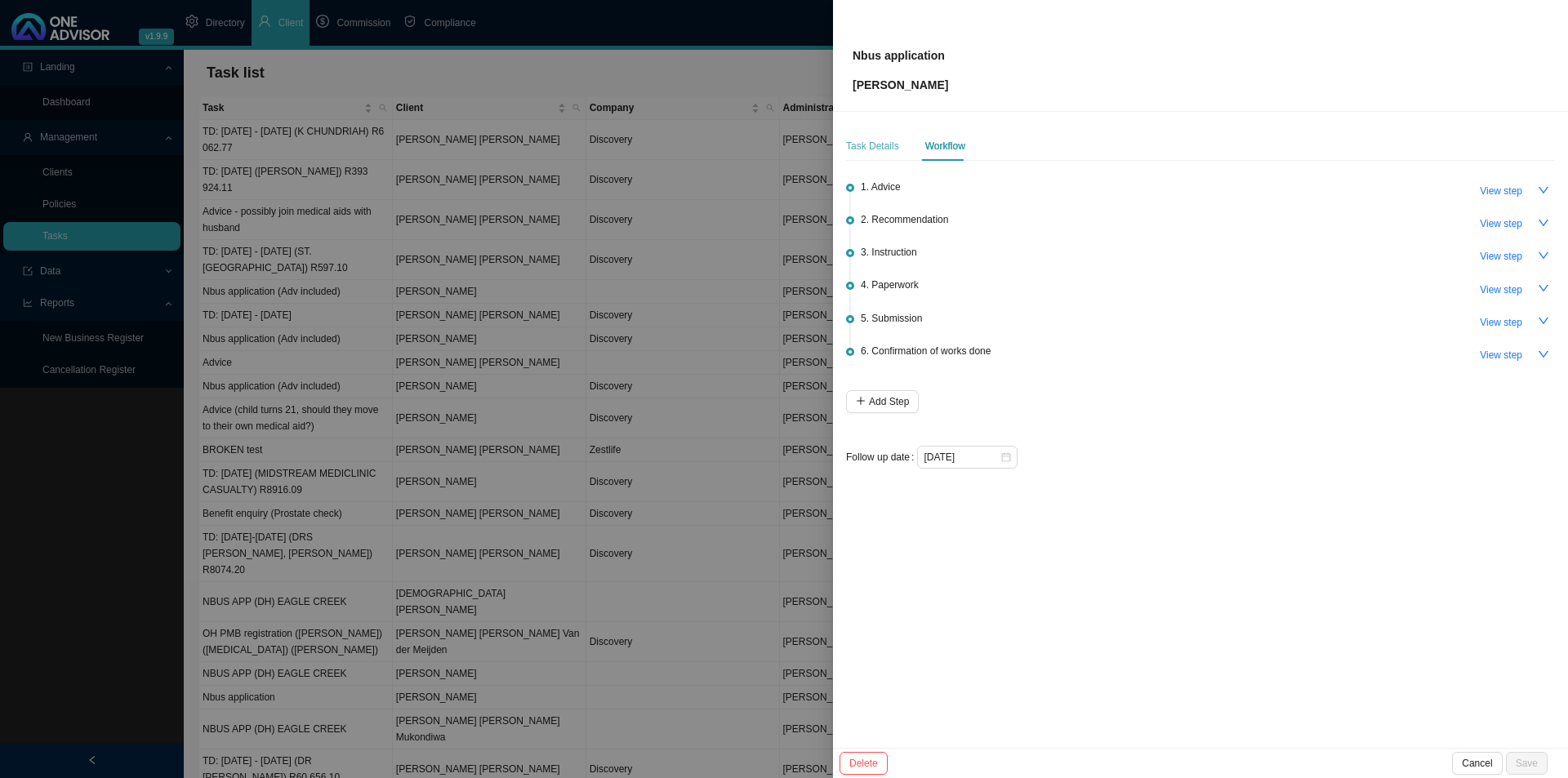
click at [870, 154] on div "Task Details" at bounding box center [872, 146] width 53 height 30
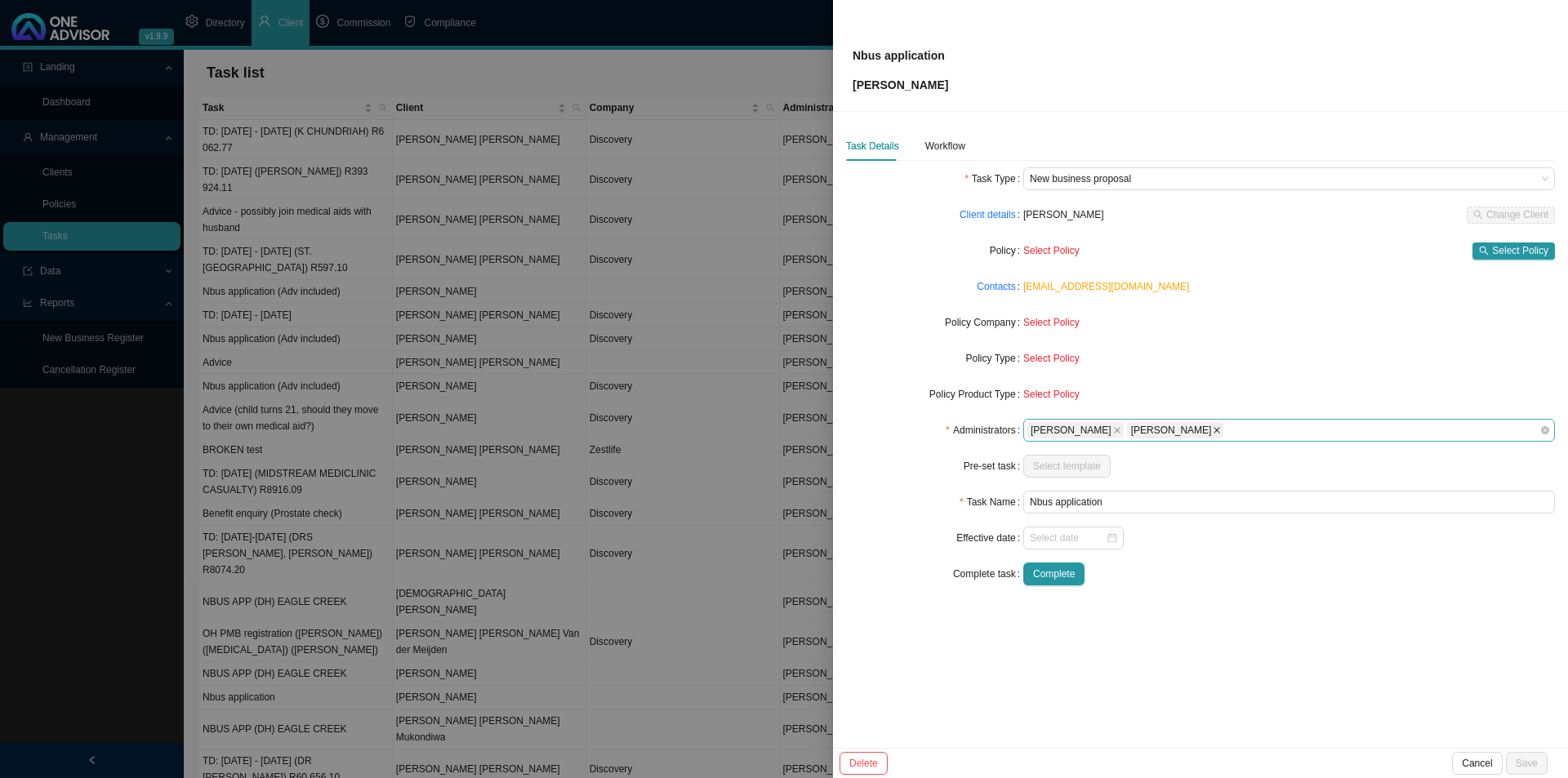
click at [1113, 432] on icon "close" at bounding box center [1118, 431] width 8 height 8
click at [1531, 763] on span "Save" at bounding box center [1527, 763] width 22 height 16
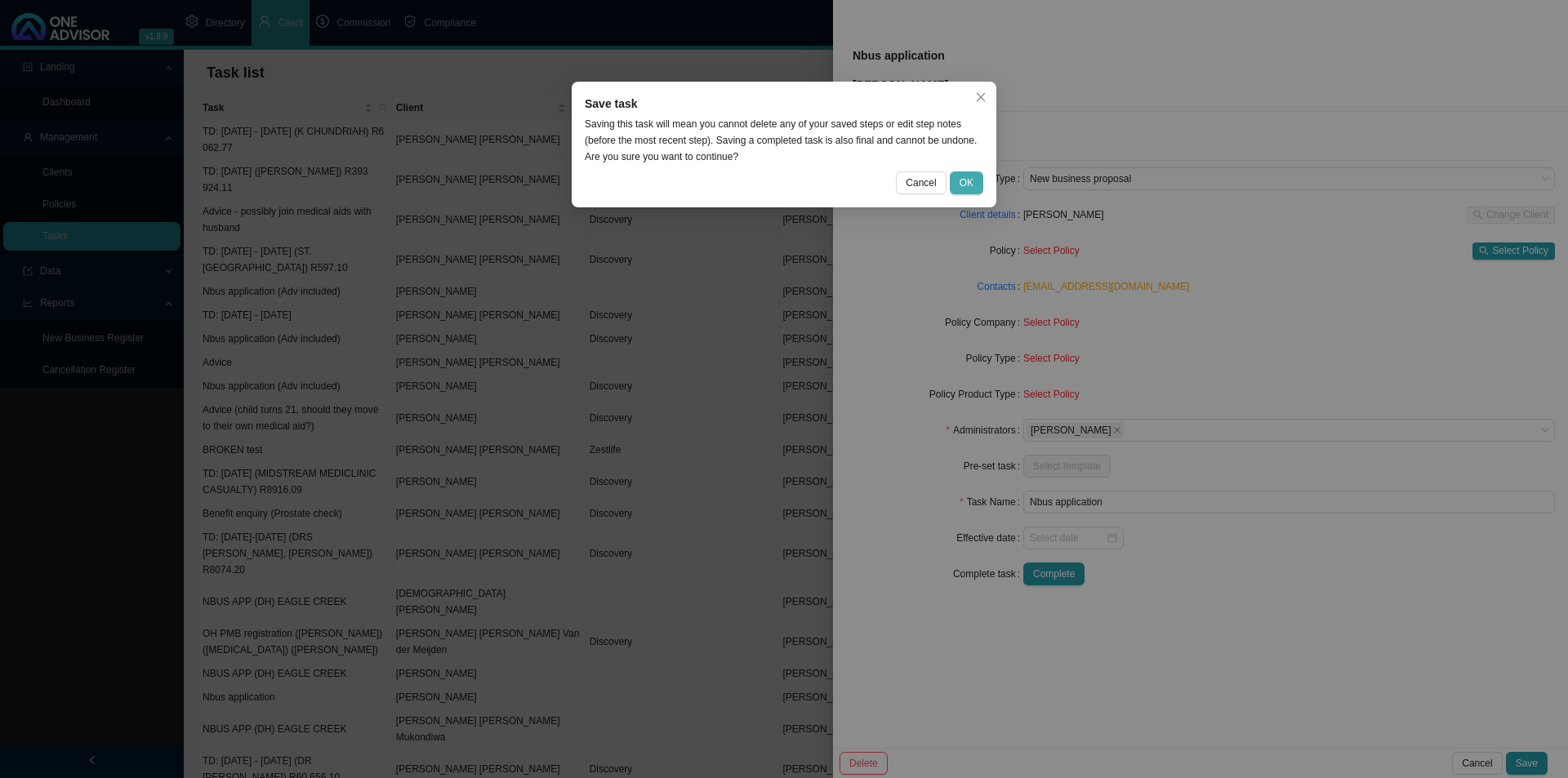
click at [968, 179] on span "OK" at bounding box center [966, 182] width 14 height 16
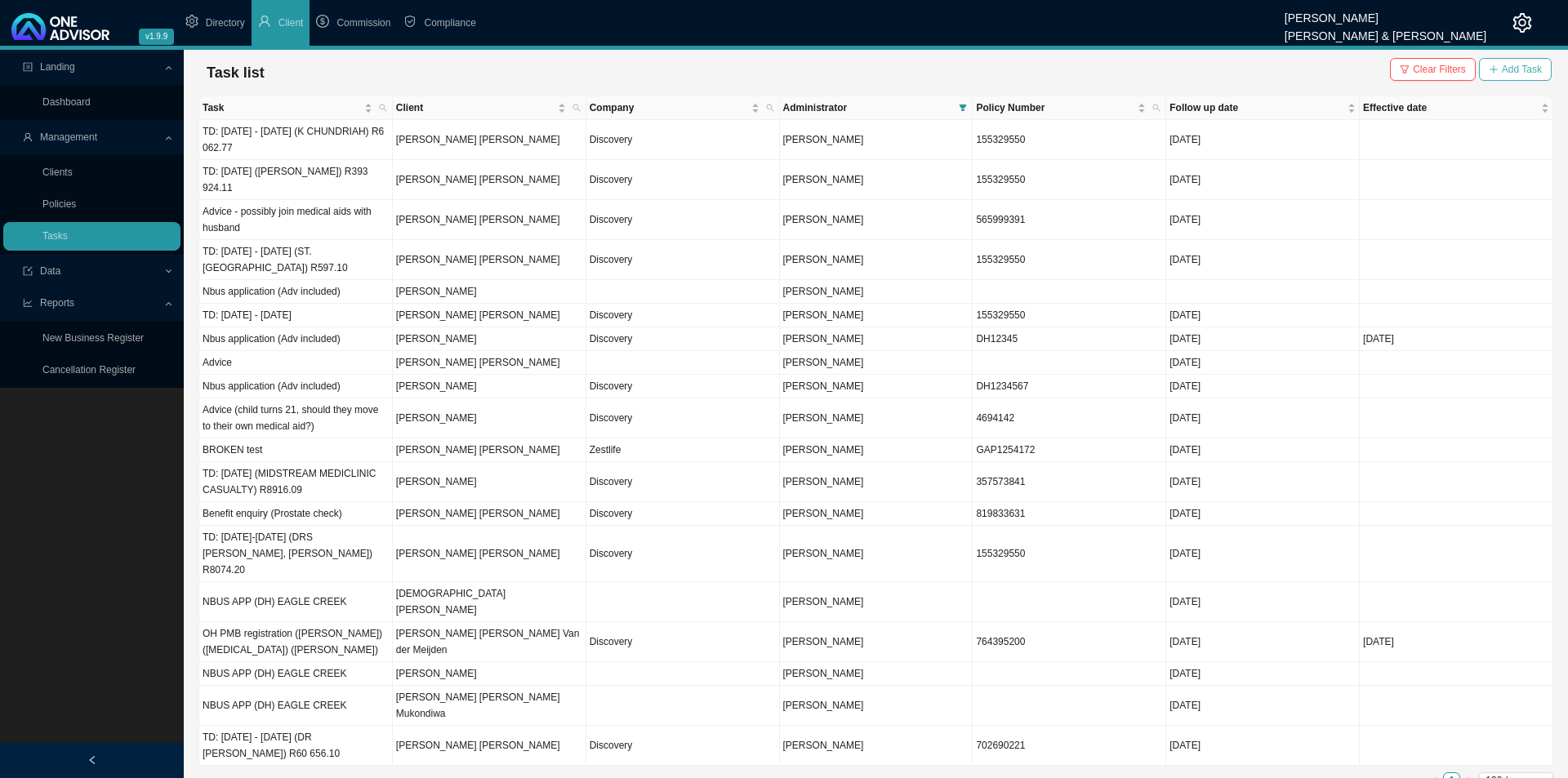
click at [1525, 59] on button "Add Task" at bounding box center [1516, 69] width 73 height 23
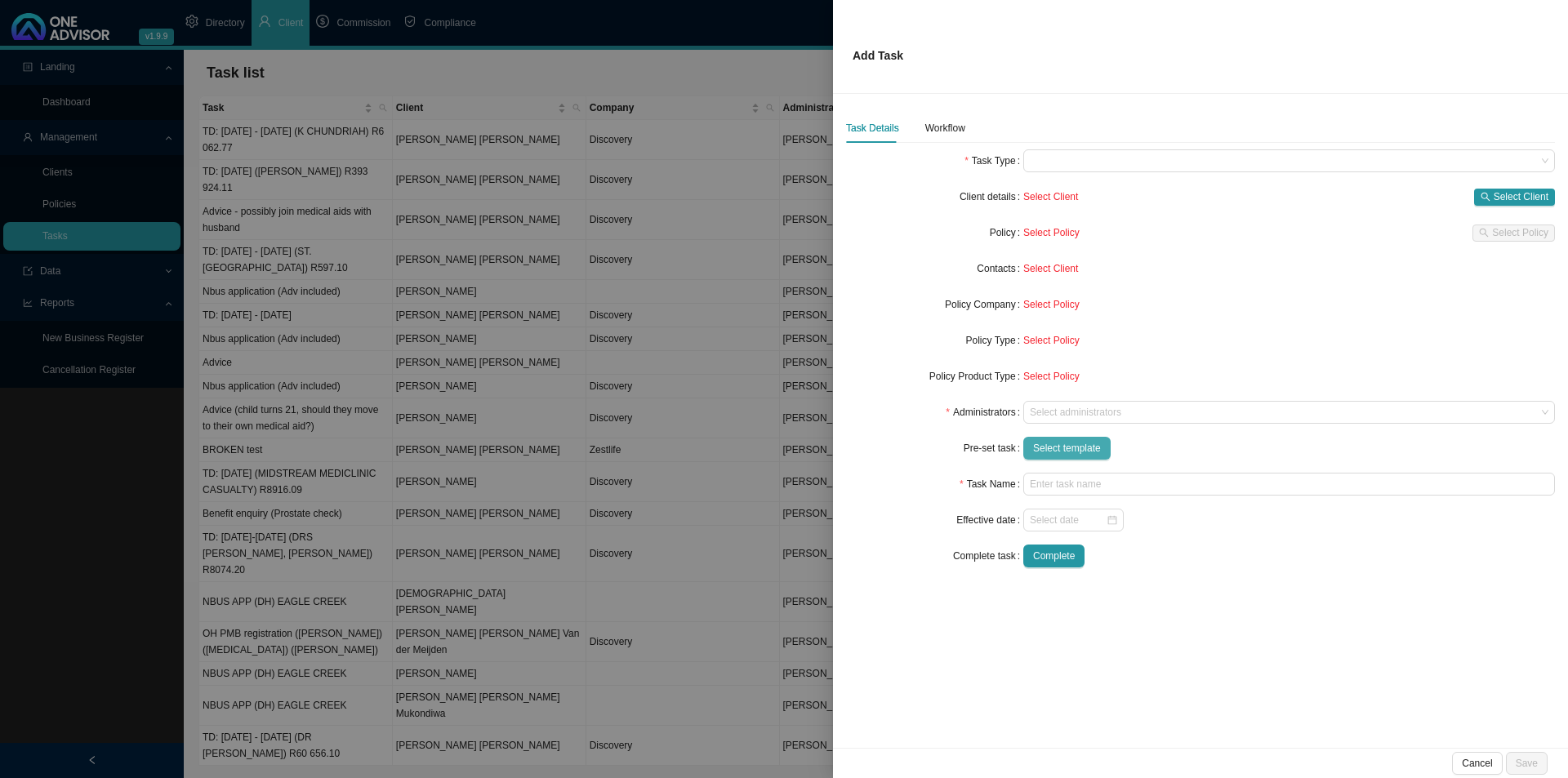
click at [1045, 451] on span "Select template" at bounding box center [1067, 448] width 68 height 16
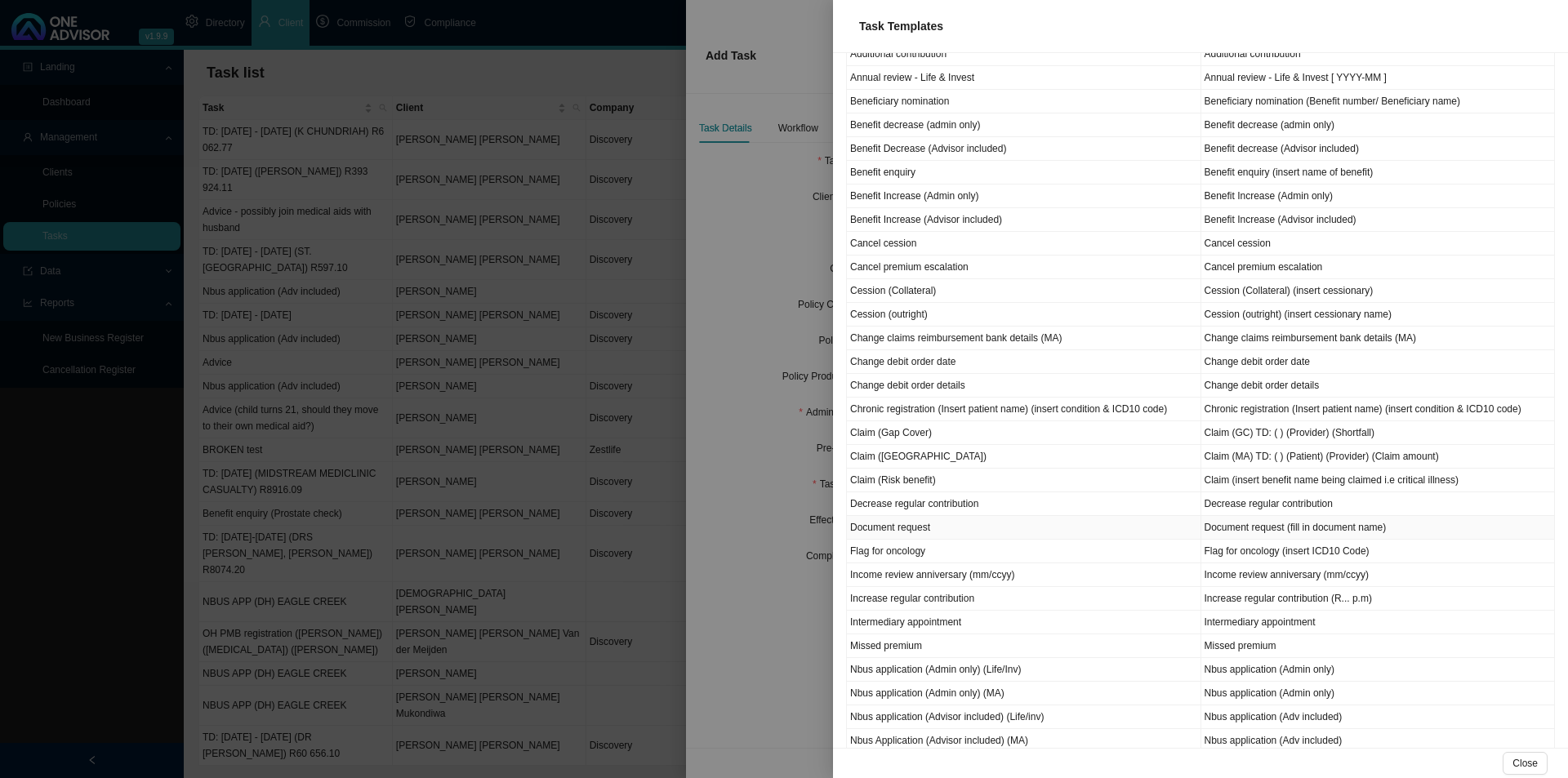
scroll to position [163, 0]
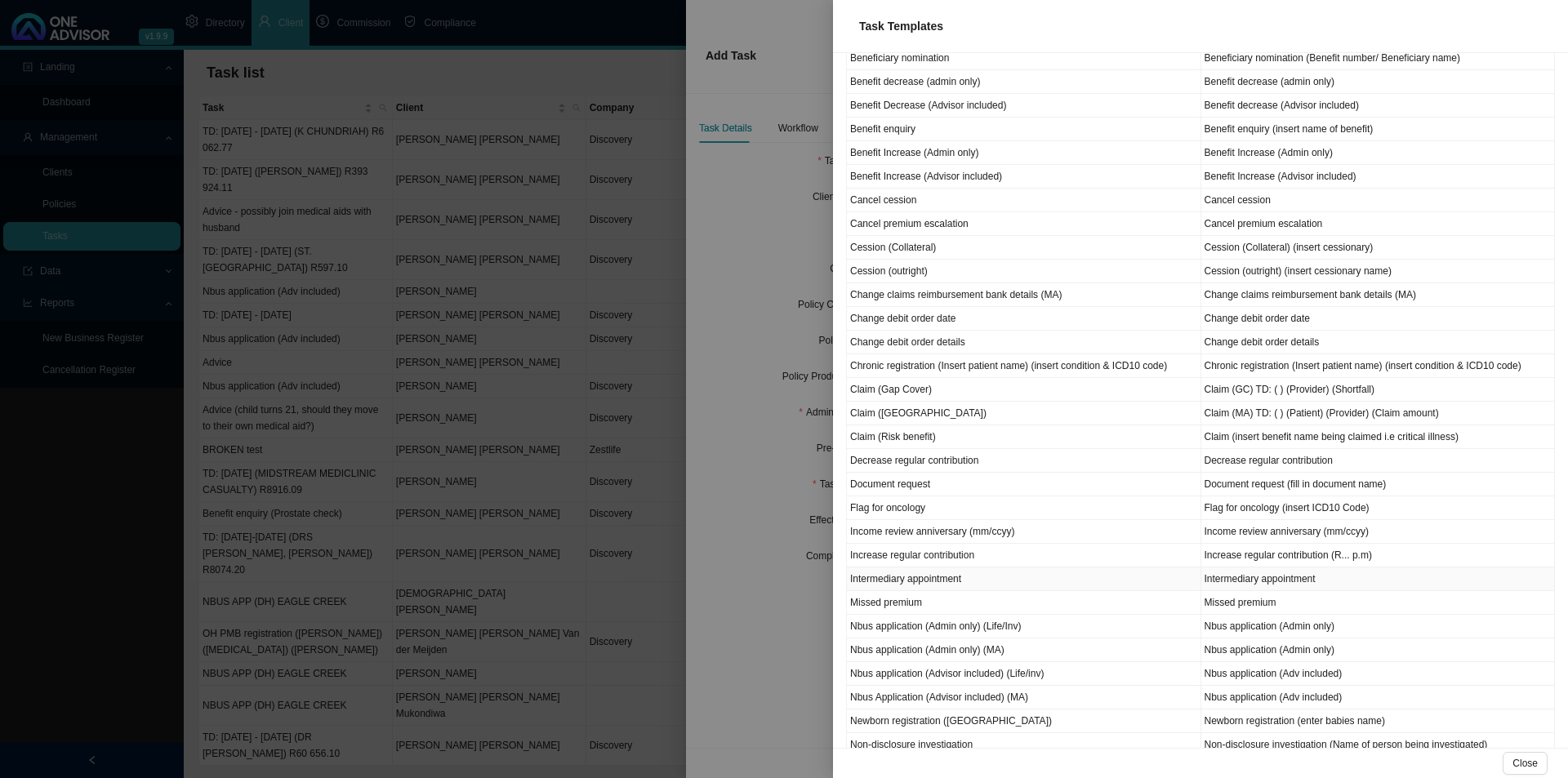
click at [942, 580] on td "Intermediary appointment" at bounding box center [1024, 579] width 355 height 24
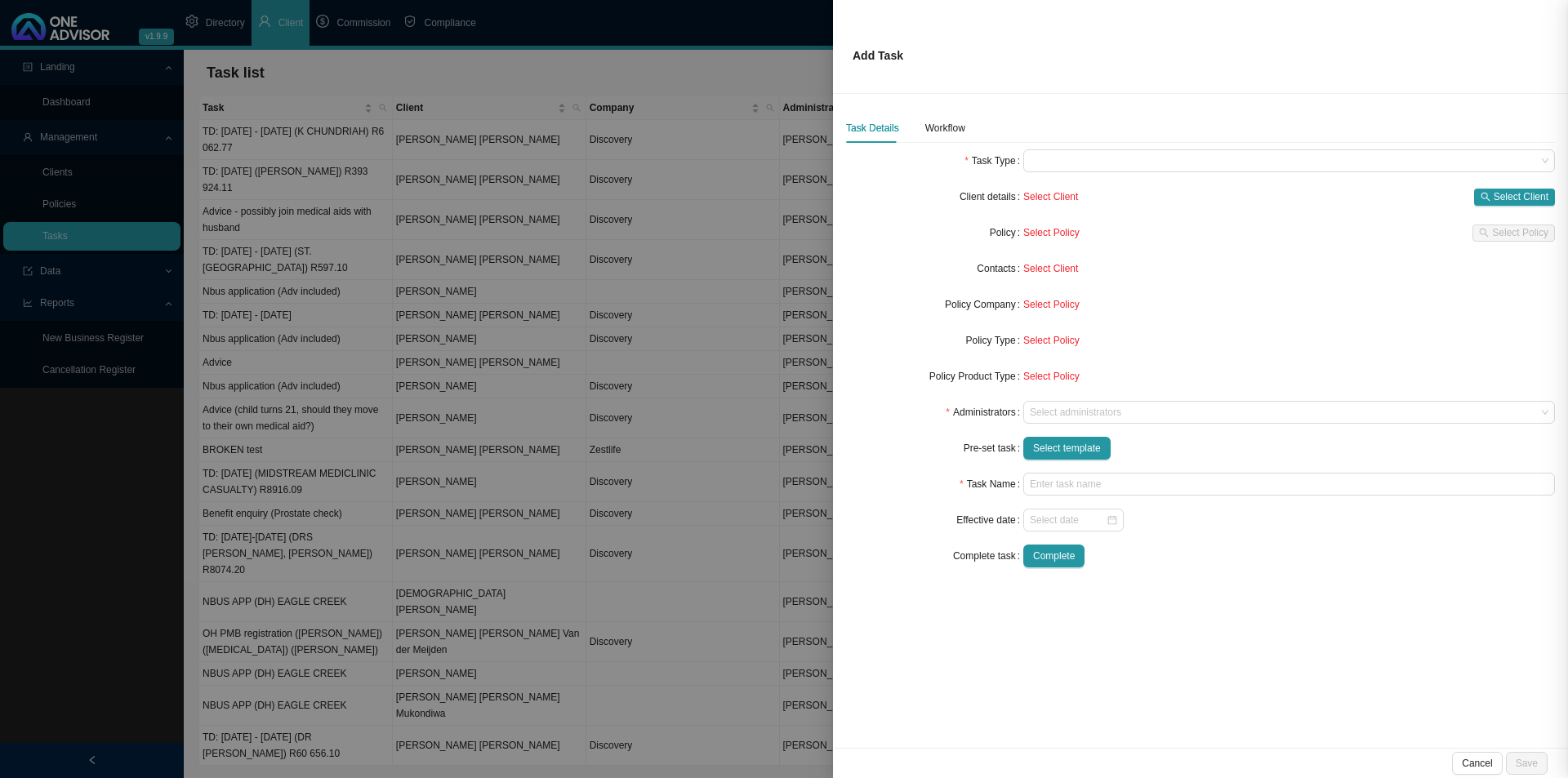
type input "Intermediary appointment"
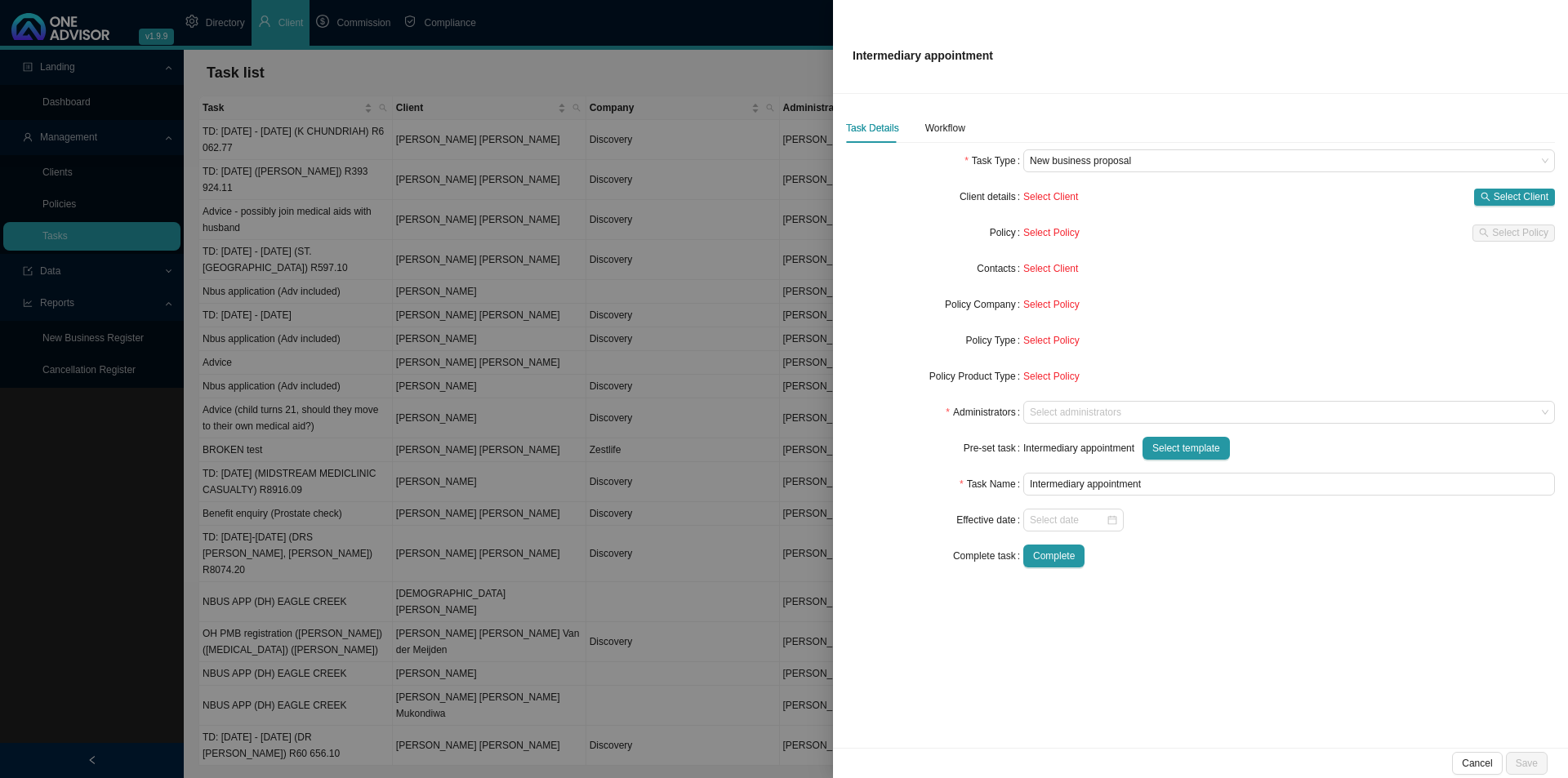
click at [942, 580] on div "Task Type New business proposal Client details Select Client Select Client Poli…" at bounding box center [1200, 365] width 709 height 431
click at [1520, 193] on span "Select Client" at bounding box center [1521, 196] width 55 height 16
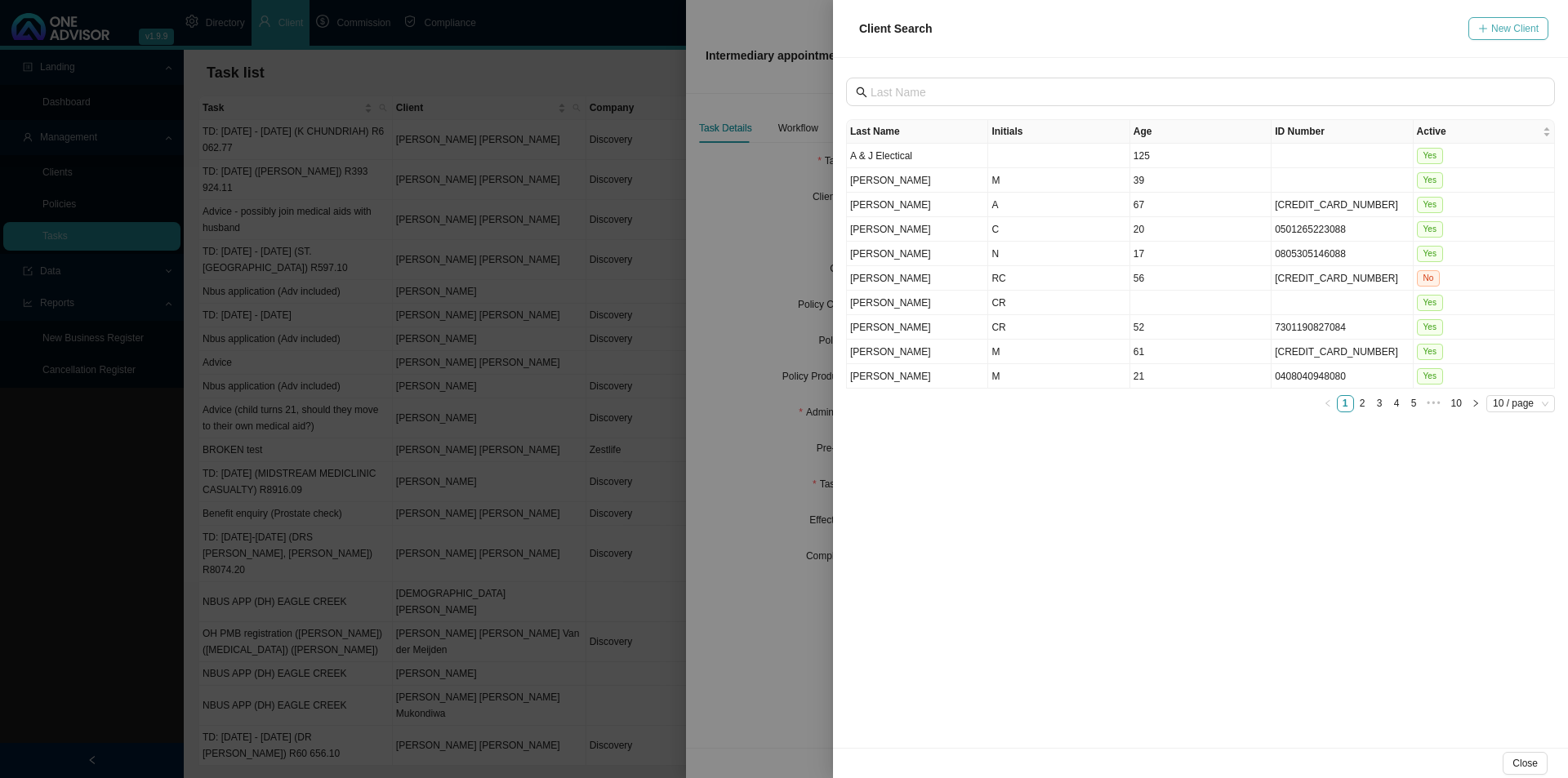
click at [1513, 25] on span "New Client" at bounding box center [1515, 28] width 47 height 16
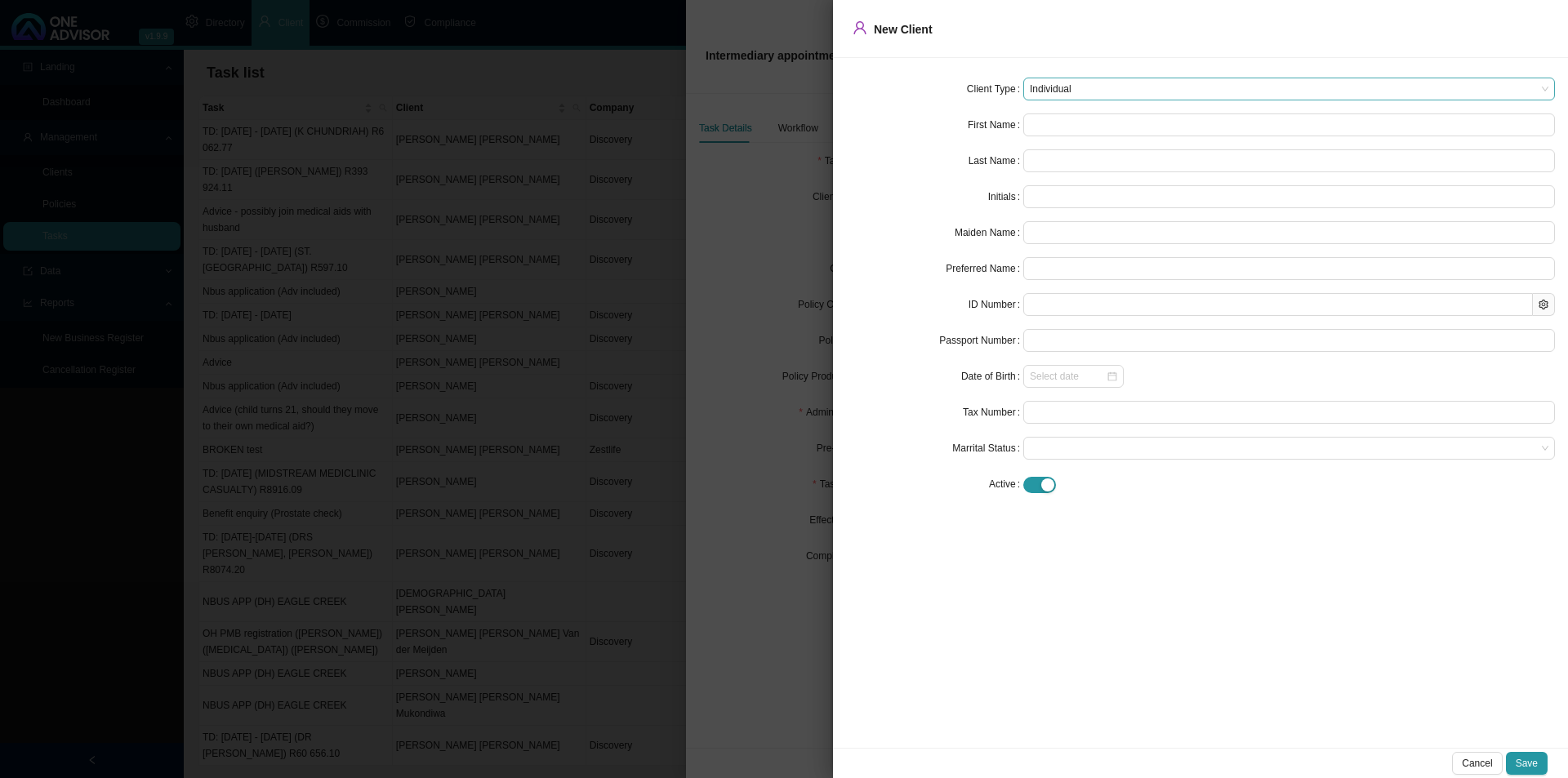
click at [1091, 89] on span "Individual" at bounding box center [1289, 89] width 519 height 21
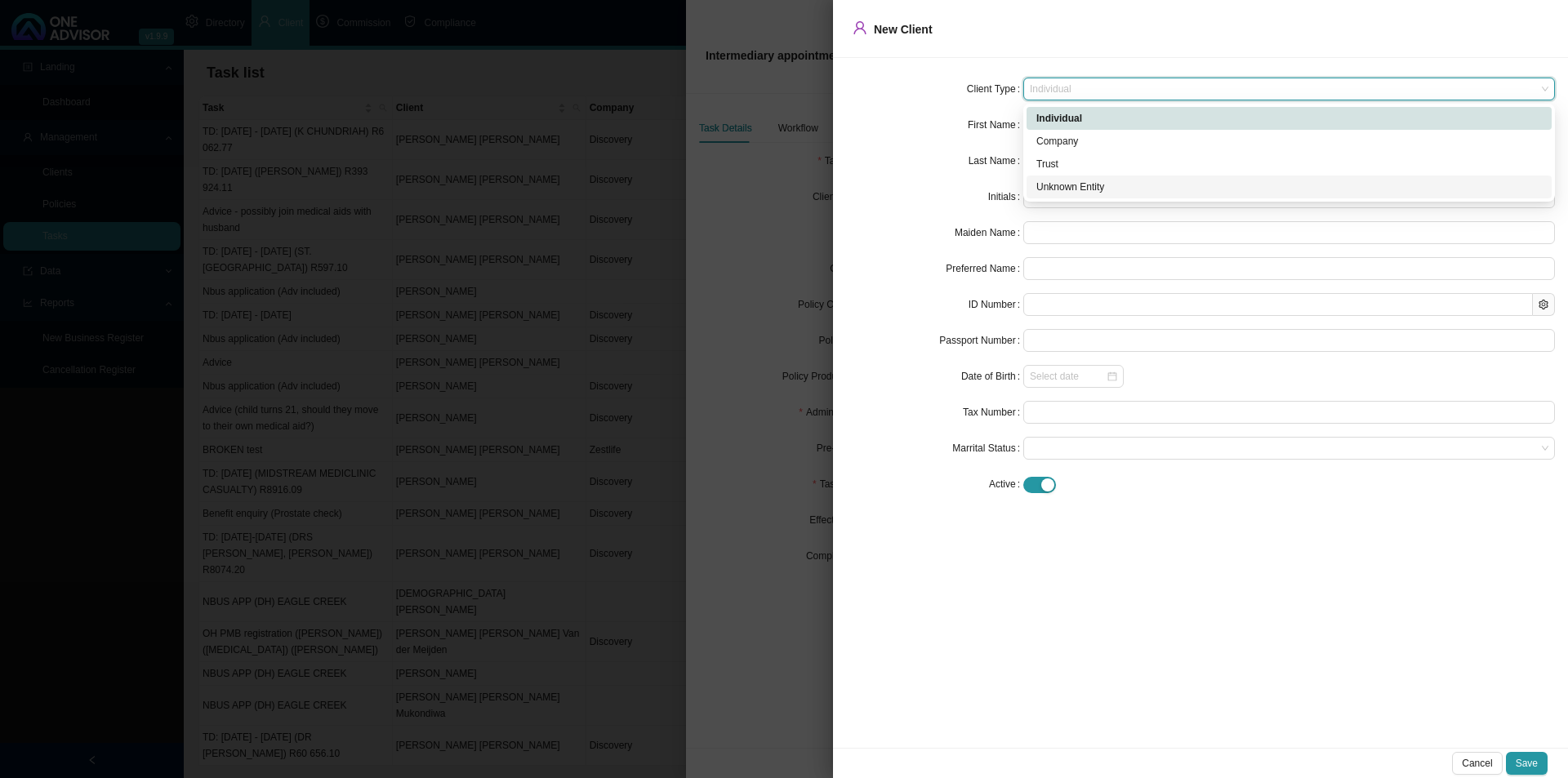
click at [1068, 196] on div "Unknown Entity" at bounding box center [1289, 186] width 525 height 23
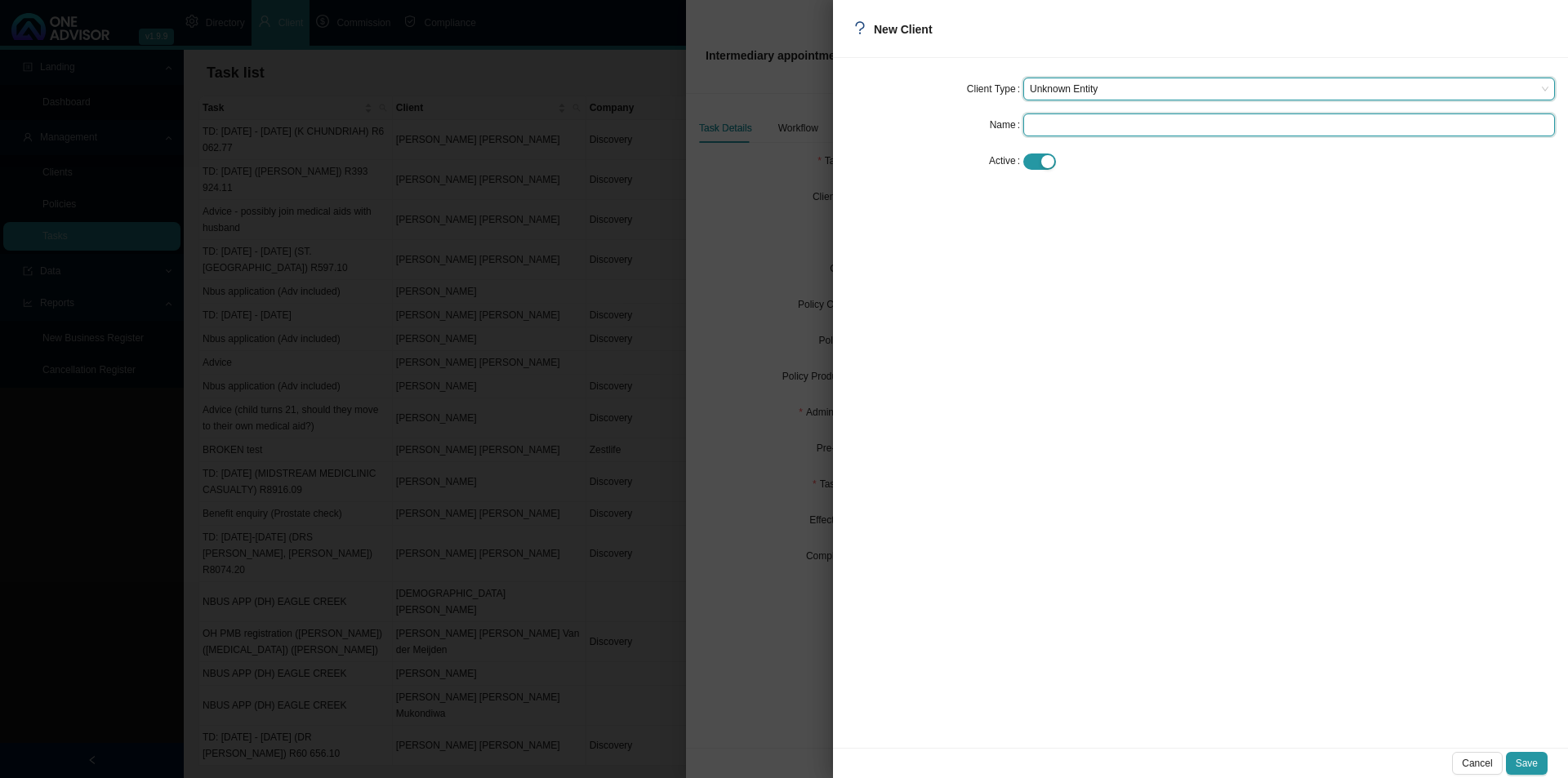
click at [1056, 129] on input "text" at bounding box center [1289, 124] width 532 height 23
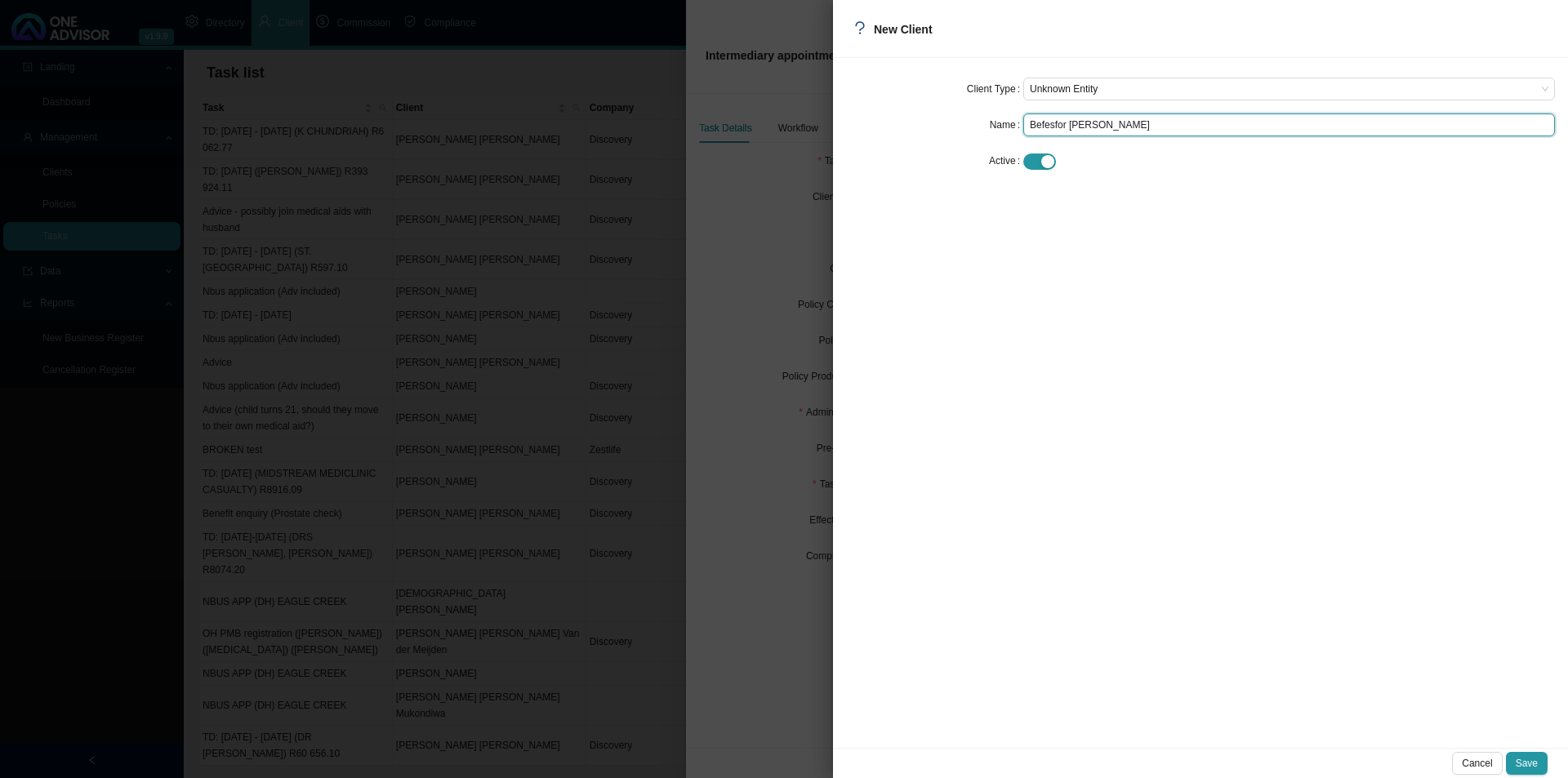
click at [1044, 125] on input "Befesfor Harris" at bounding box center [1289, 124] width 532 height 23
type input "[PERSON_NAME]"
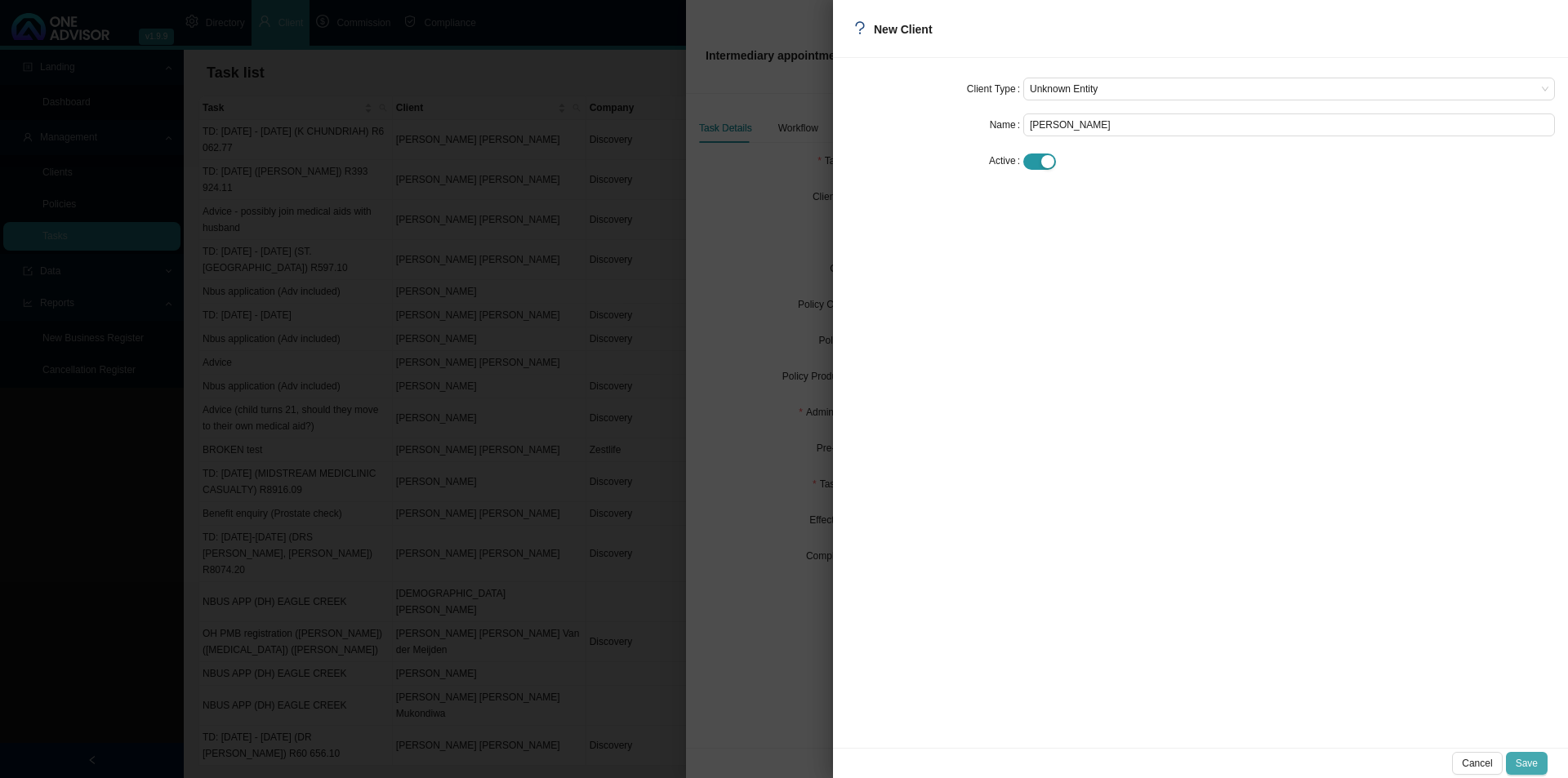
click at [1517, 757] on span "Save" at bounding box center [1527, 763] width 22 height 16
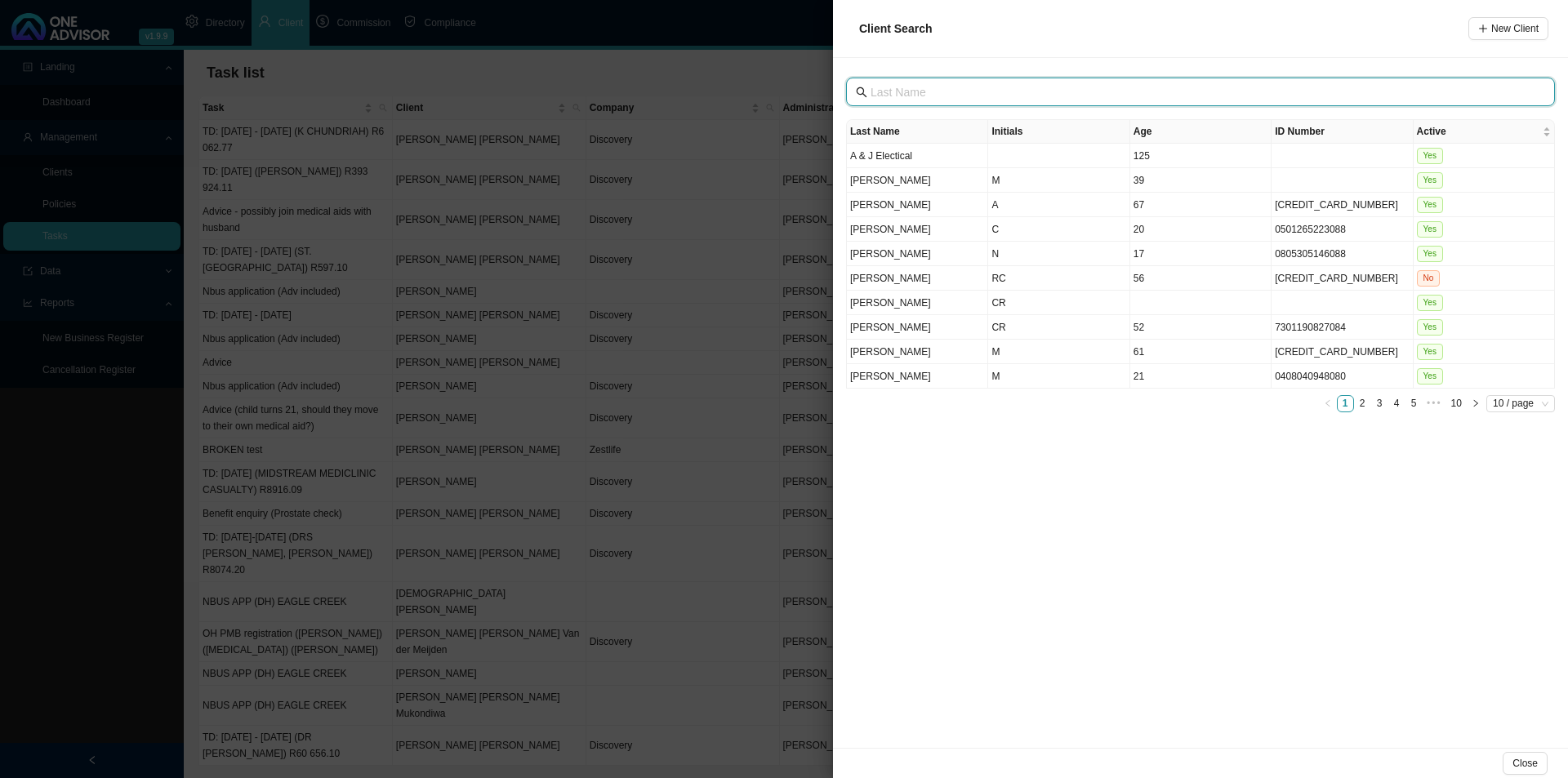
click at [982, 94] on input "text" at bounding box center [1201, 91] width 663 height 18
type input "harris"
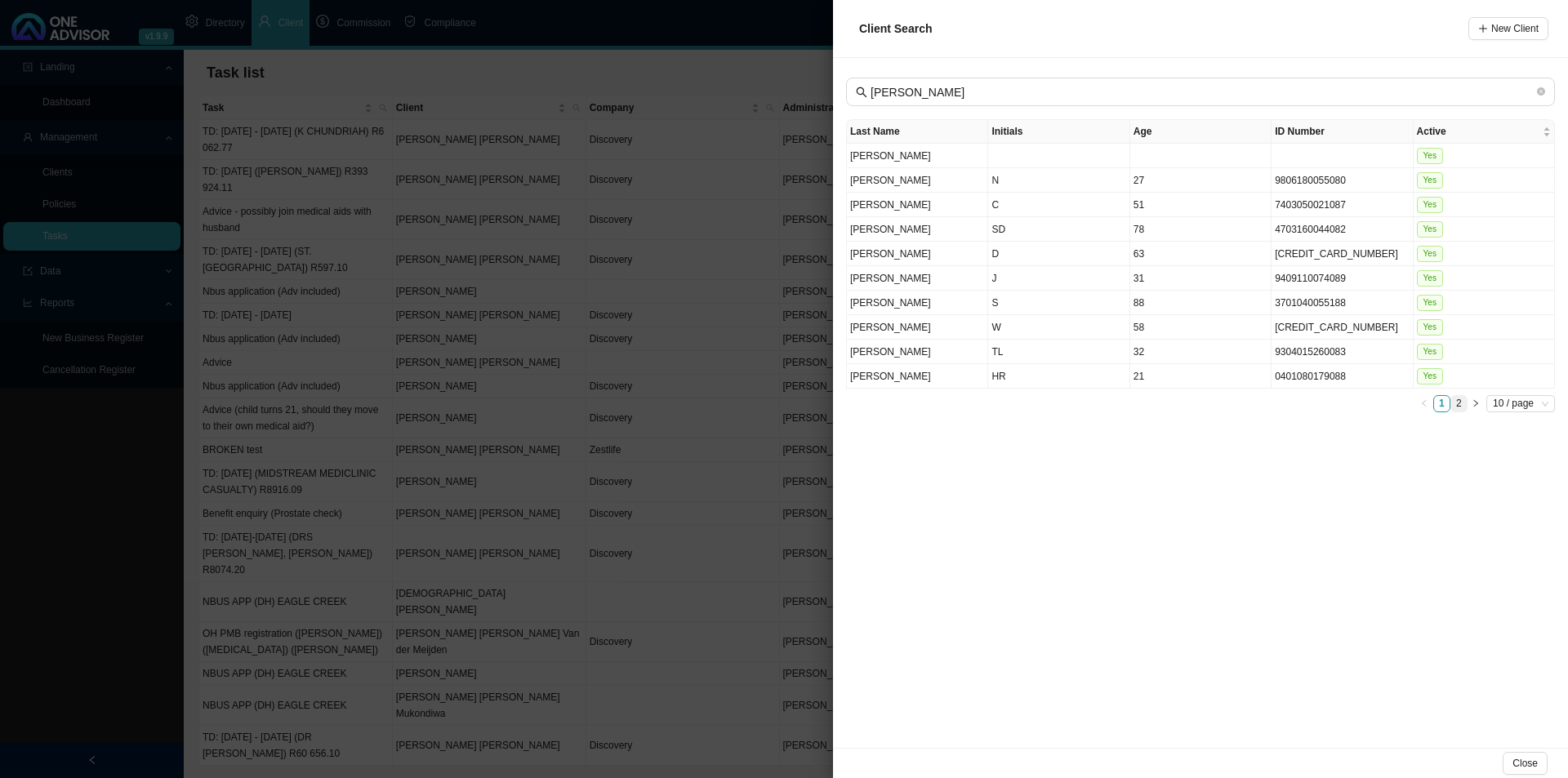
click at [1461, 406] on link "2" at bounding box center [1459, 404] width 15 height 15
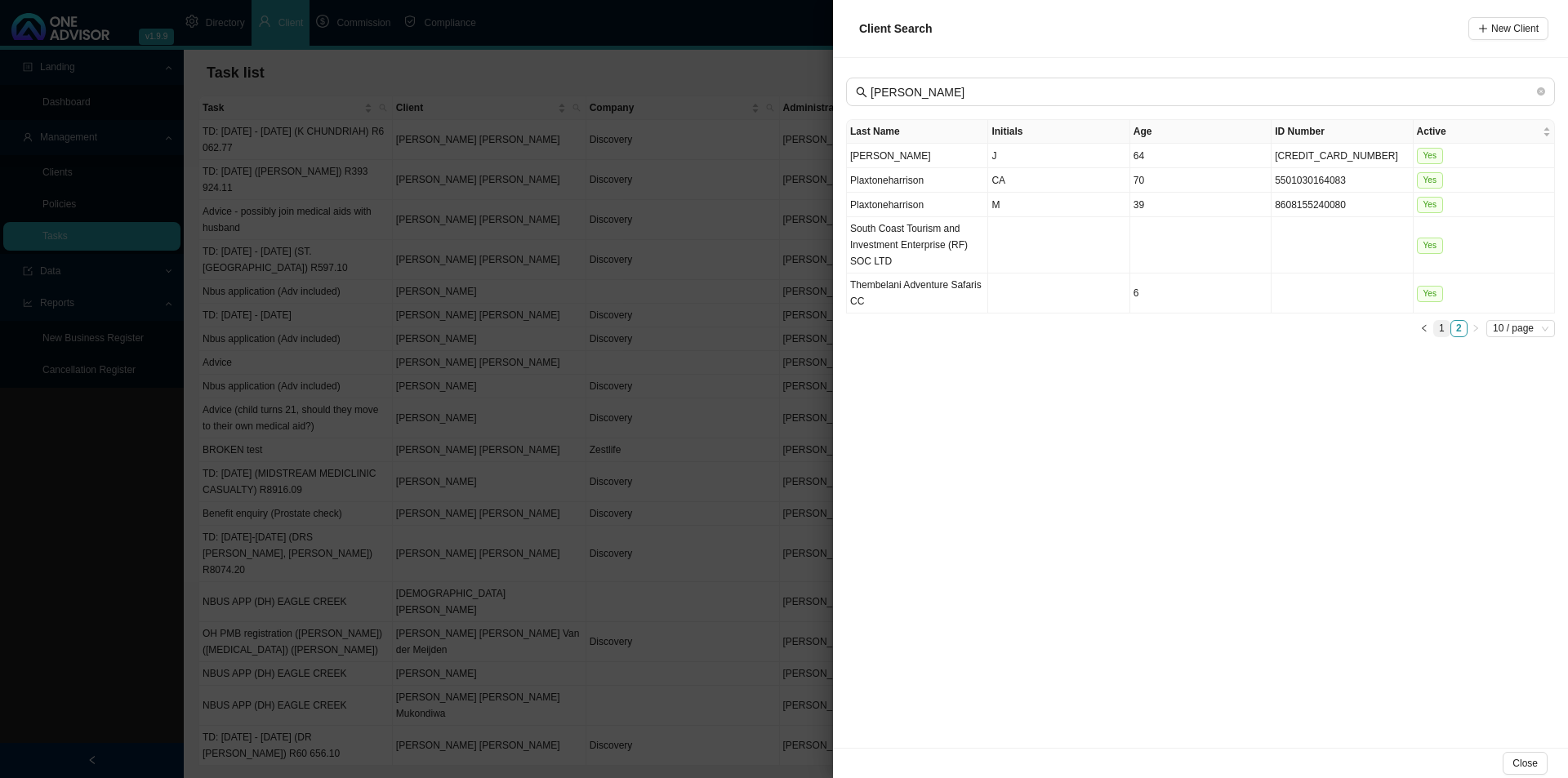
click at [1439, 329] on link "1" at bounding box center [1442, 328] width 15 height 15
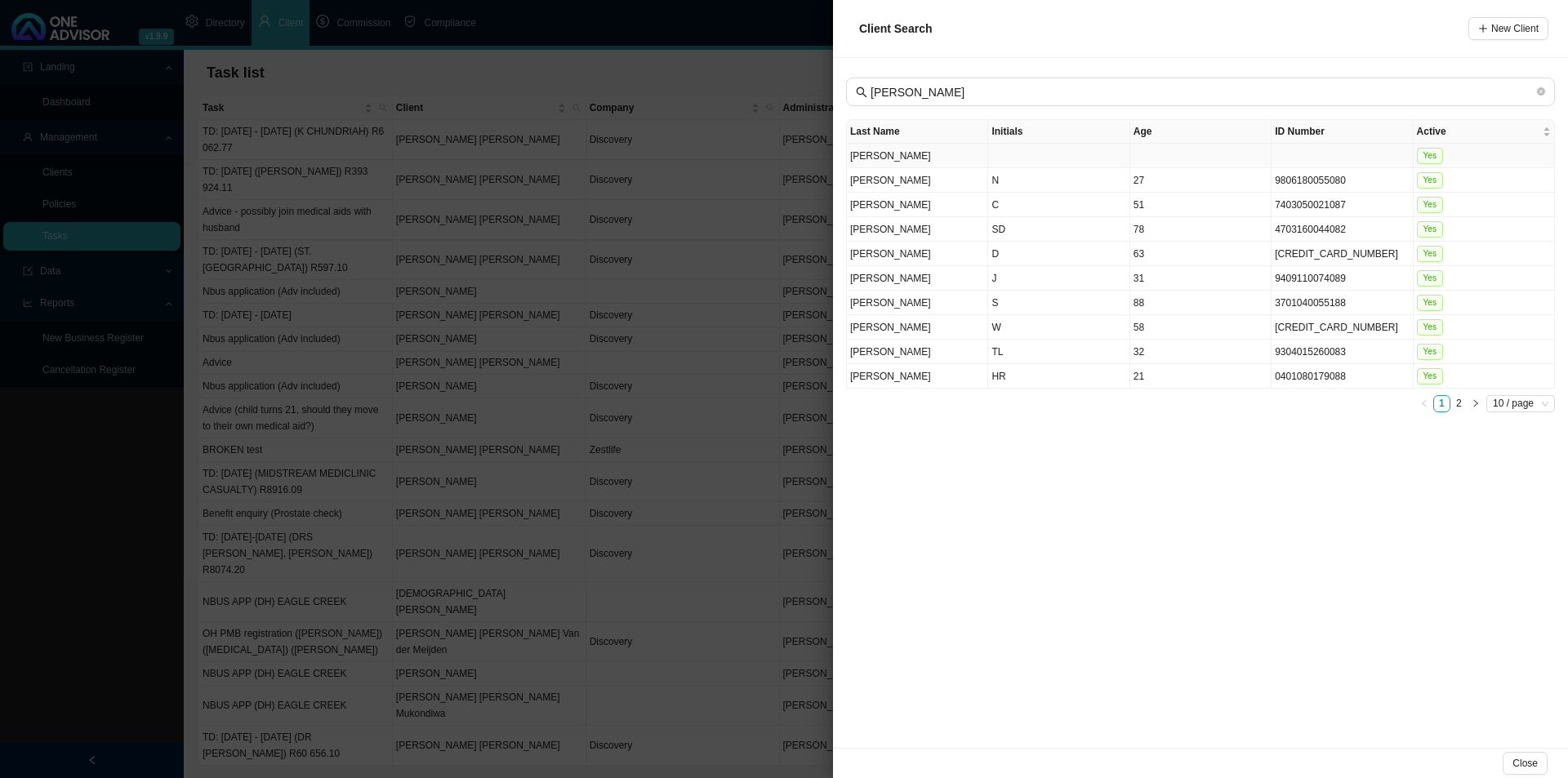
click at [1012, 151] on td at bounding box center [1058, 156] width 141 height 25
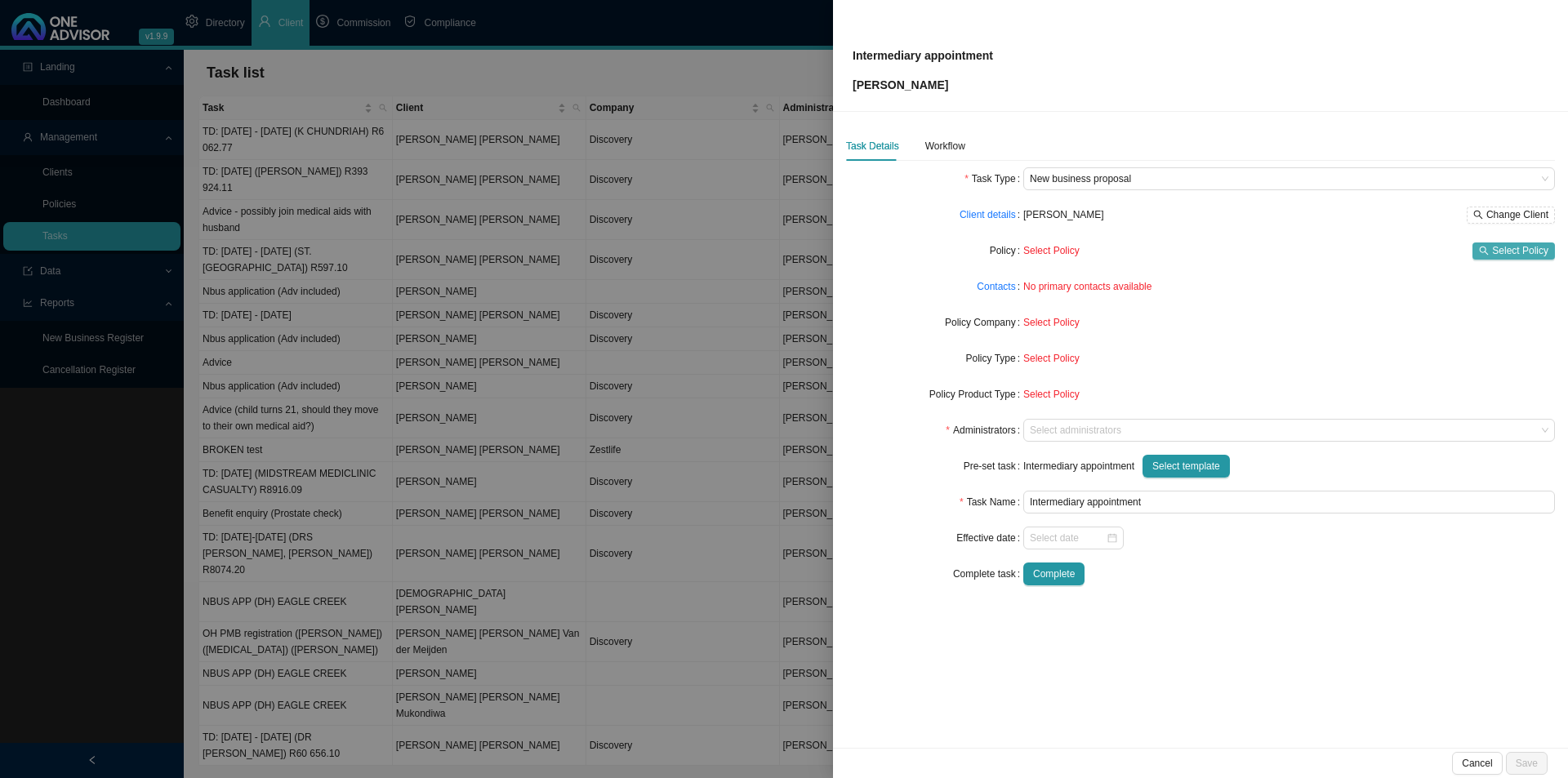
click at [1530, 250] on span "Select Policy" at bounding box center [1520, 250] width 57 height 16
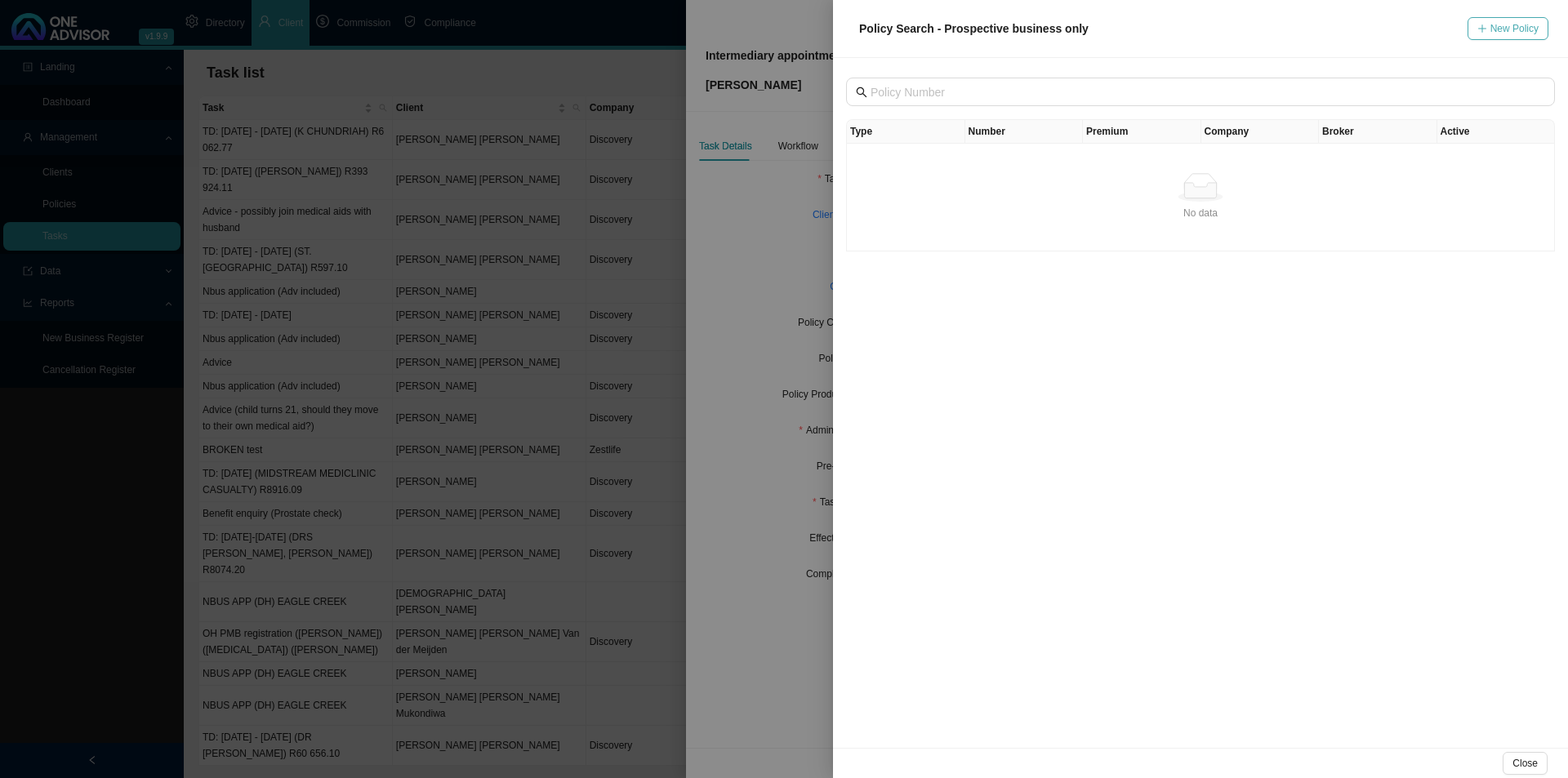
click at [1501, 32] on span "New Policy" at bounding box center [1514, 28] width 48 height 16
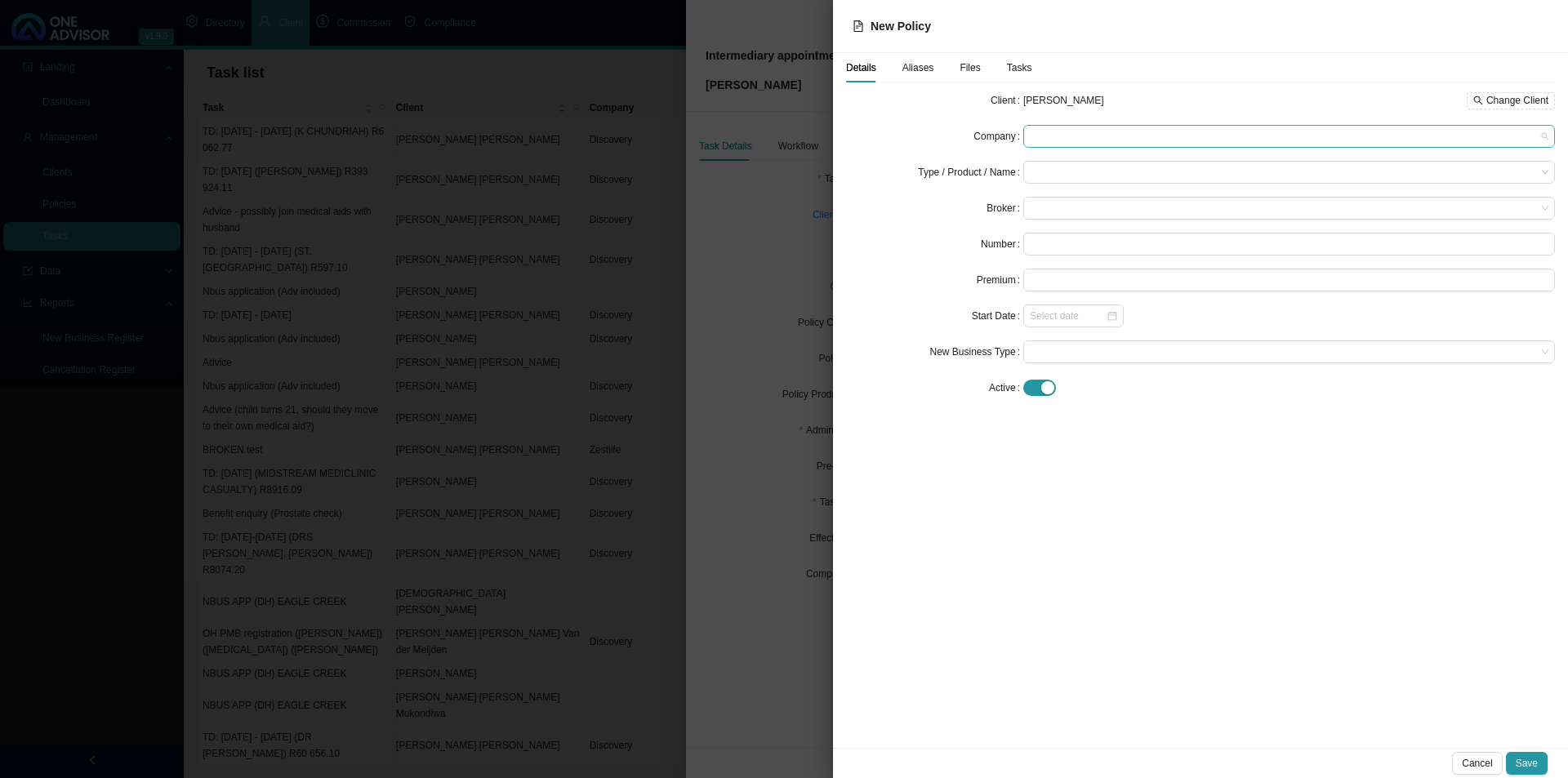
click at [1053, 135] on span at bounding box center [1289, 136] width 519 height 21
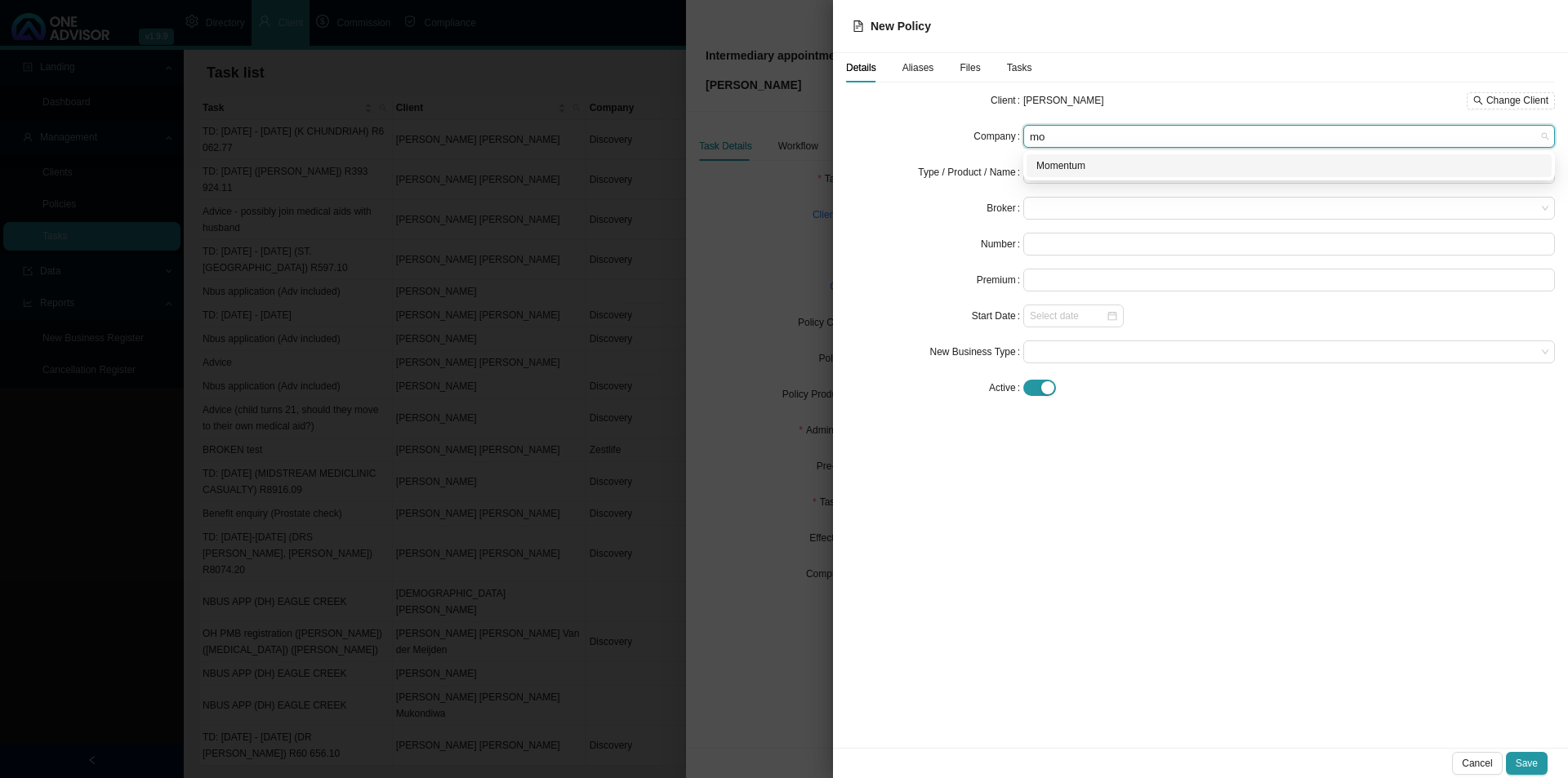
type input "mom"
click at [1084, 163] on div "Momentum" at bounding box center [1289, 165] width 505 height 16
click at [1082, 174] on input "search" at bounding box center [1283, 172] width 506 height 21
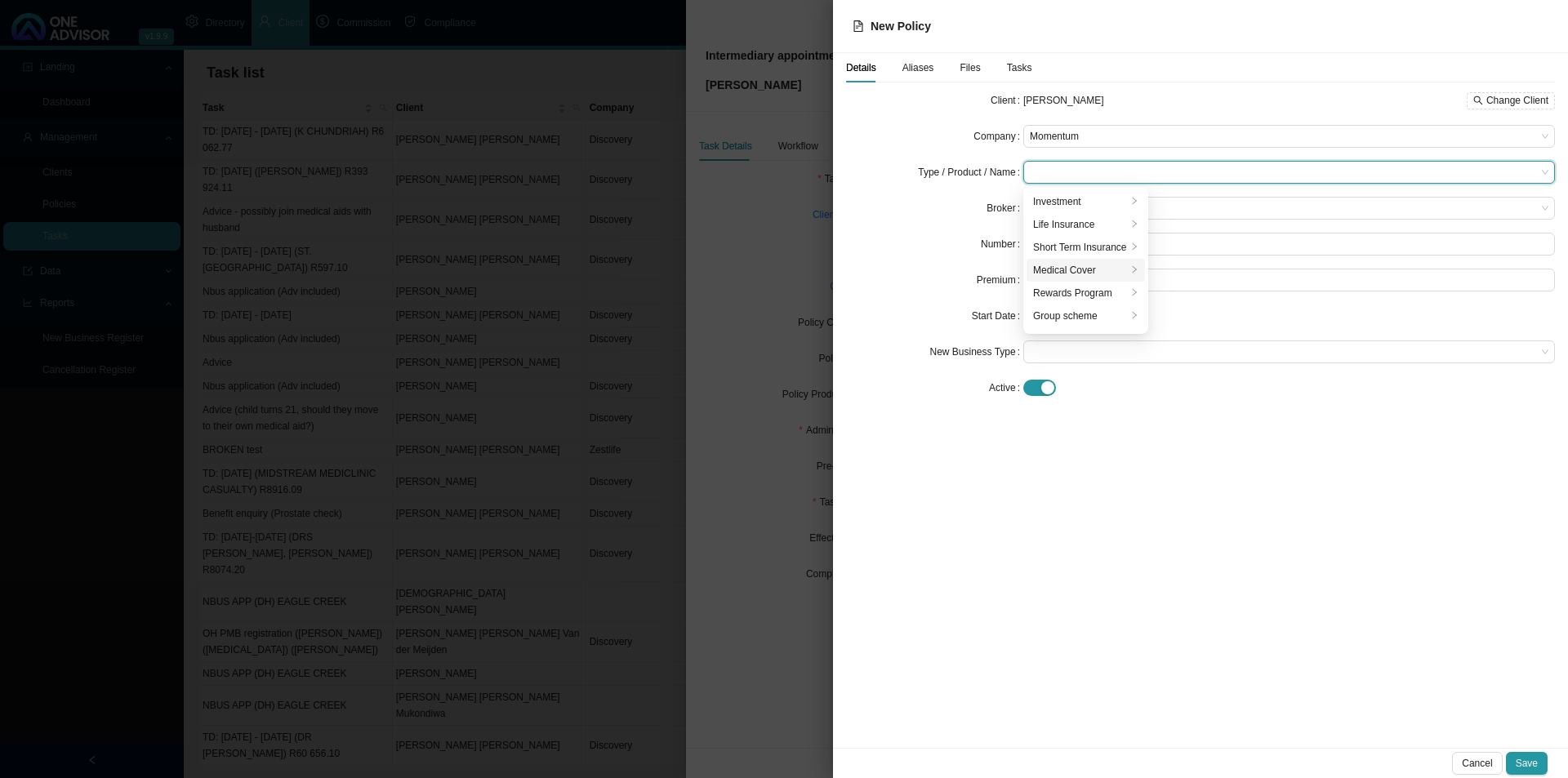
click at [1072, 267] on div "Medical Cover" at bounding box center [1079, 270] width 94 height 16
click at [1220, 313] on div "Medical Aid" at bounding box center [1211, 316] width 104 height 16
click at [1078, 208] on span at bounding box center [1289, 207] width 519 height 21
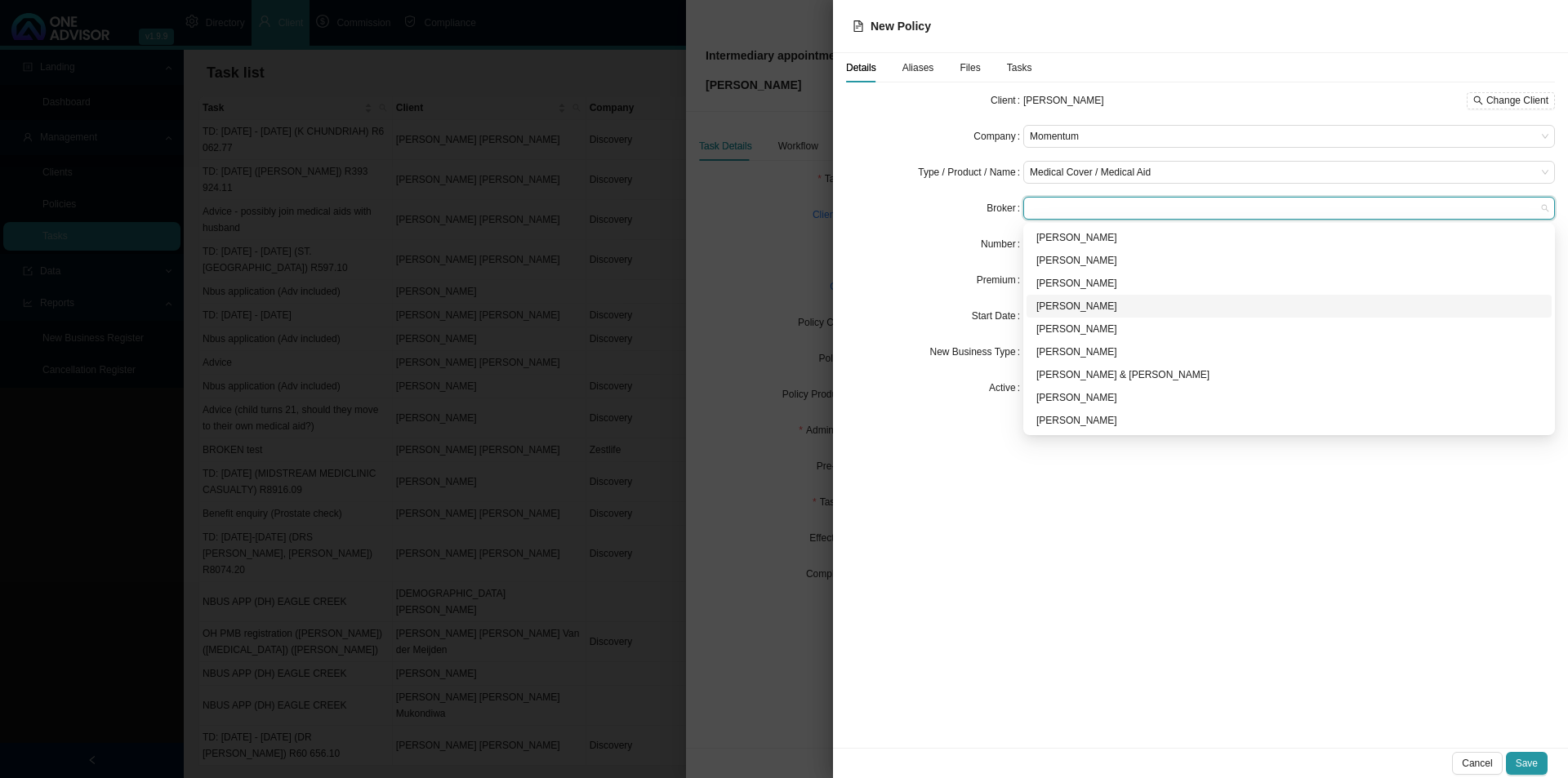
click at [1056, 312] on div "[PERSON_NAME]" at bounding box center [1289, 306] width 505 height 16
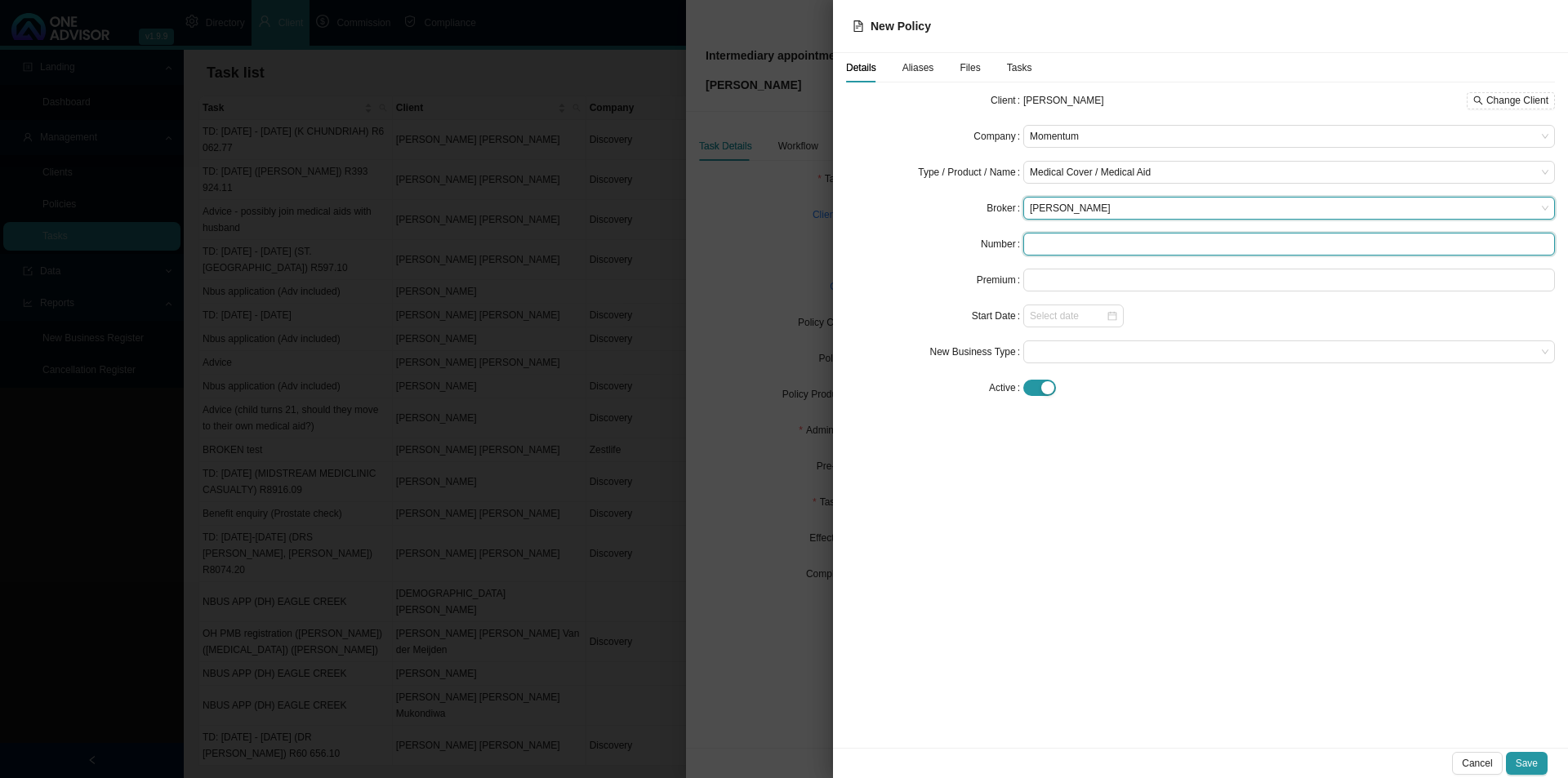
click at [1052, 242] on input "text" at bounding box center [1289, 244] width 532 height 23
click at [1101, 357] on span at bounding box center [1289, 351] width 519 height 21
type input "TBC"
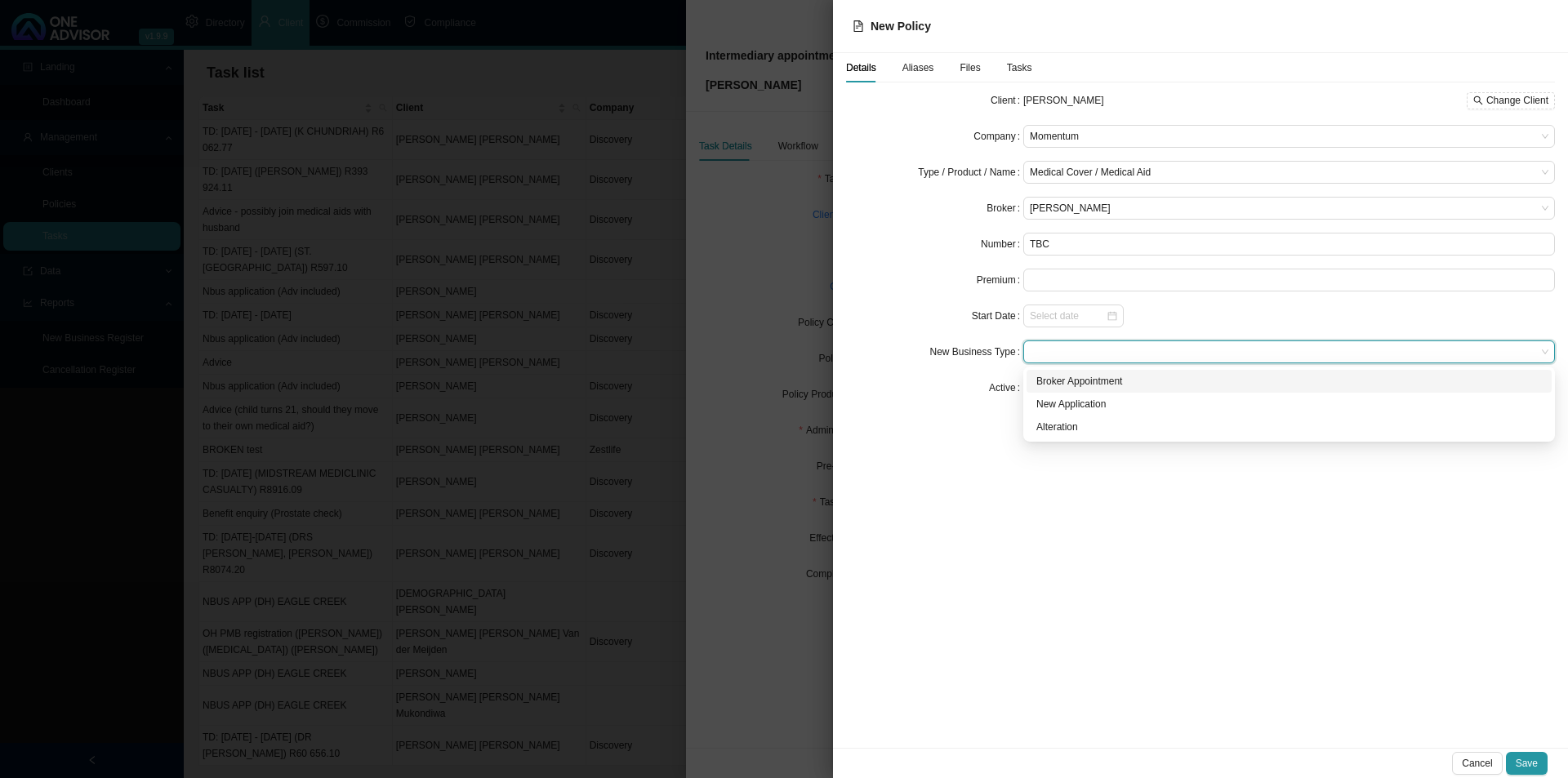
click at [1101, 378] on div "Broker Appointment" at bounding box center [1289, 381] width 505 height 16
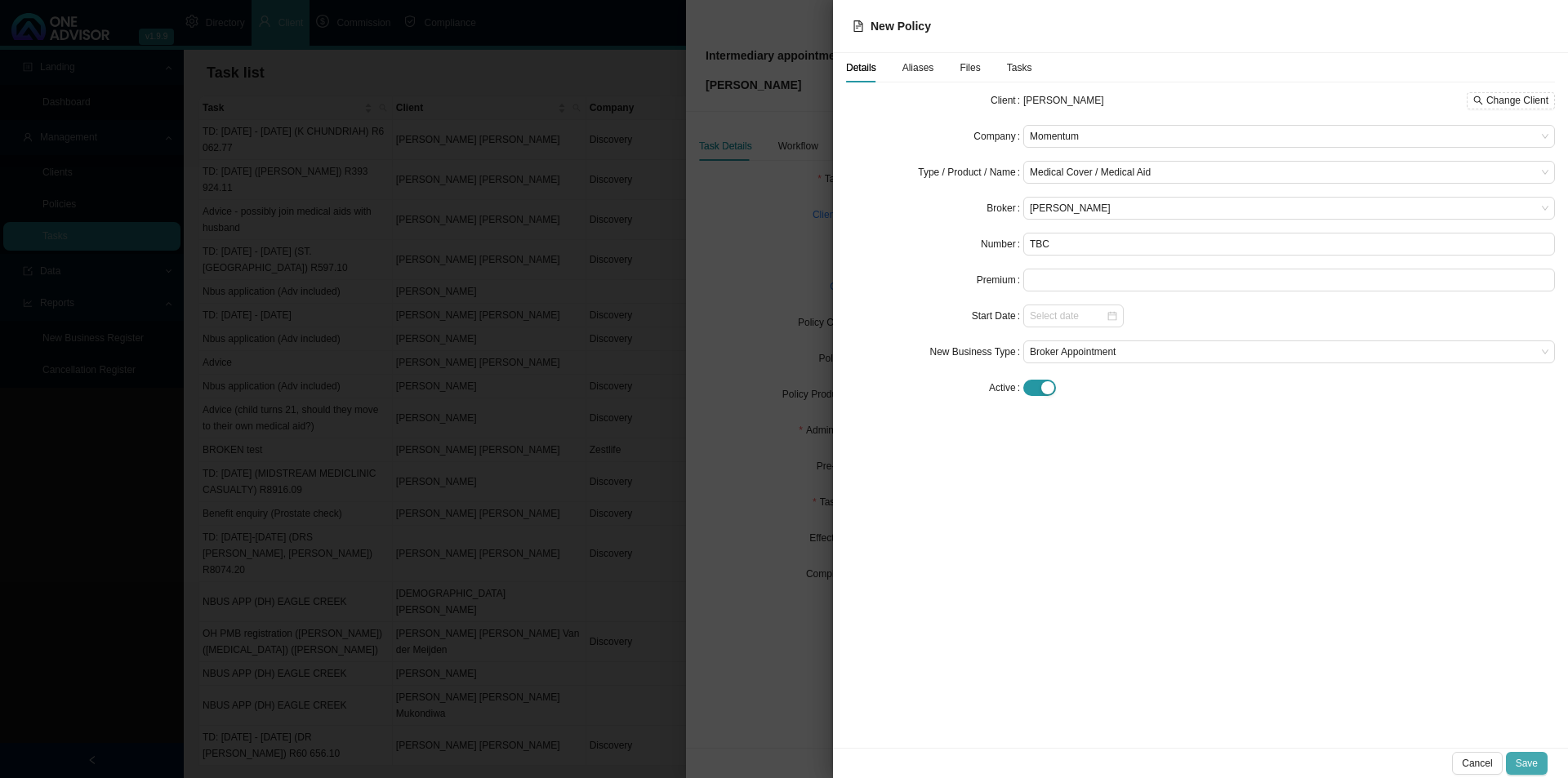
click at [1533, 762] on span "Save" at bounding box center [1527, 763] width 22 height 16
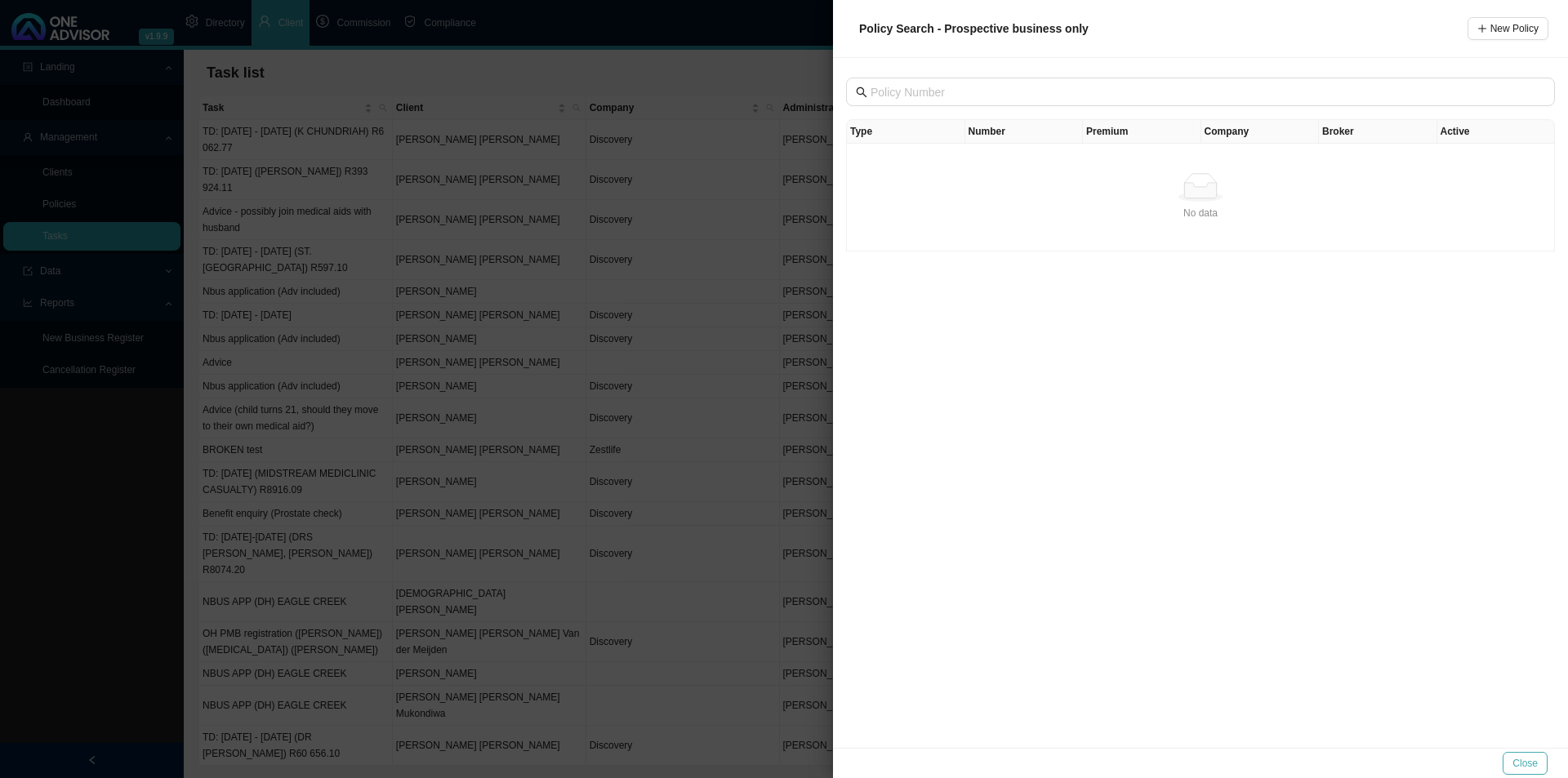
click at [1527, 769] on span "Close" at bounding box center [1525, 763] width 25 height 16
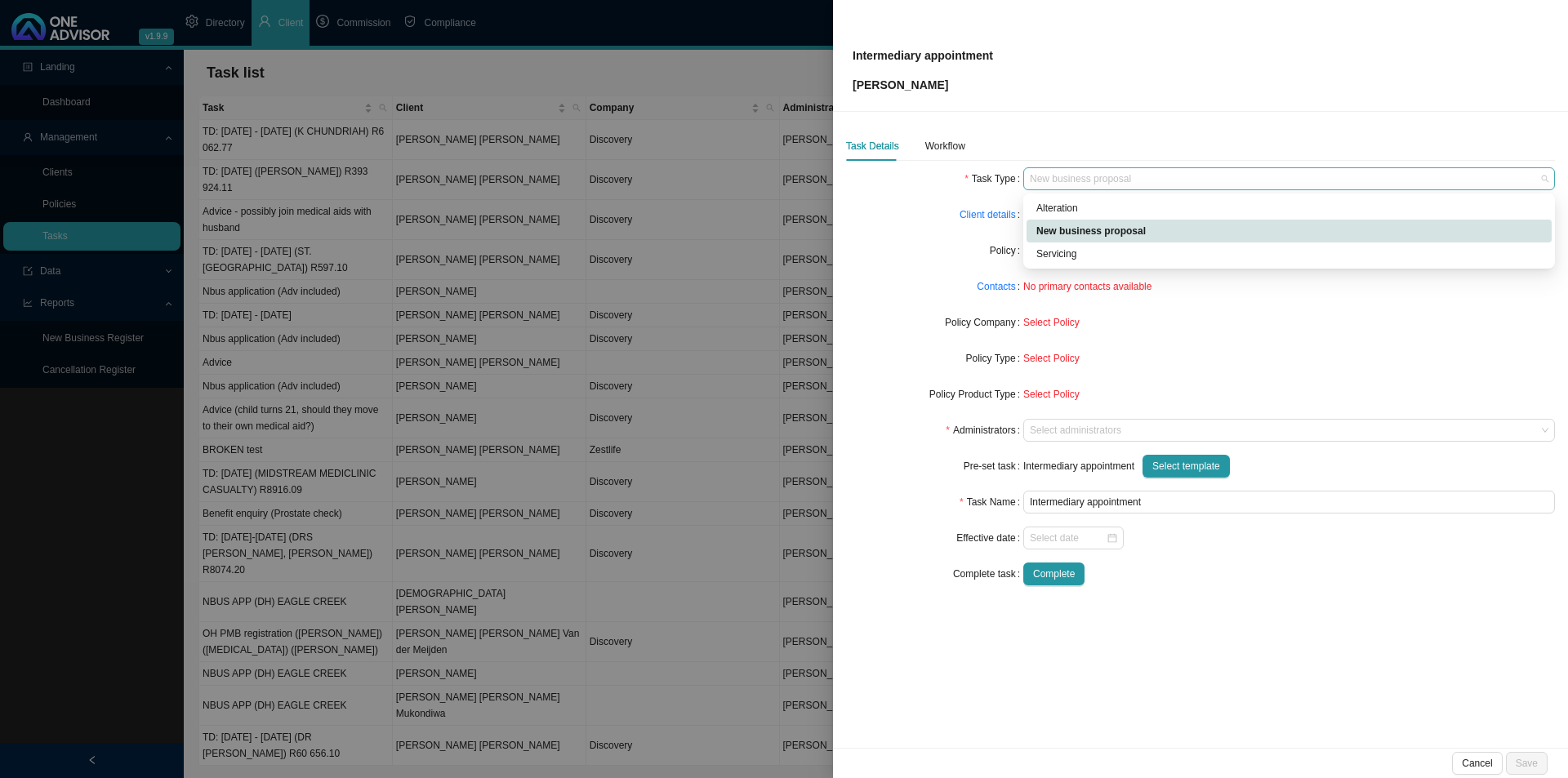
click at [1138, 182] on span "New business proposal" at bounding box center [1289, 179] width 519 height 21
click at [1119, 230] on div "New business proposal" at bounding box center [1289, 230] width 505 height 16
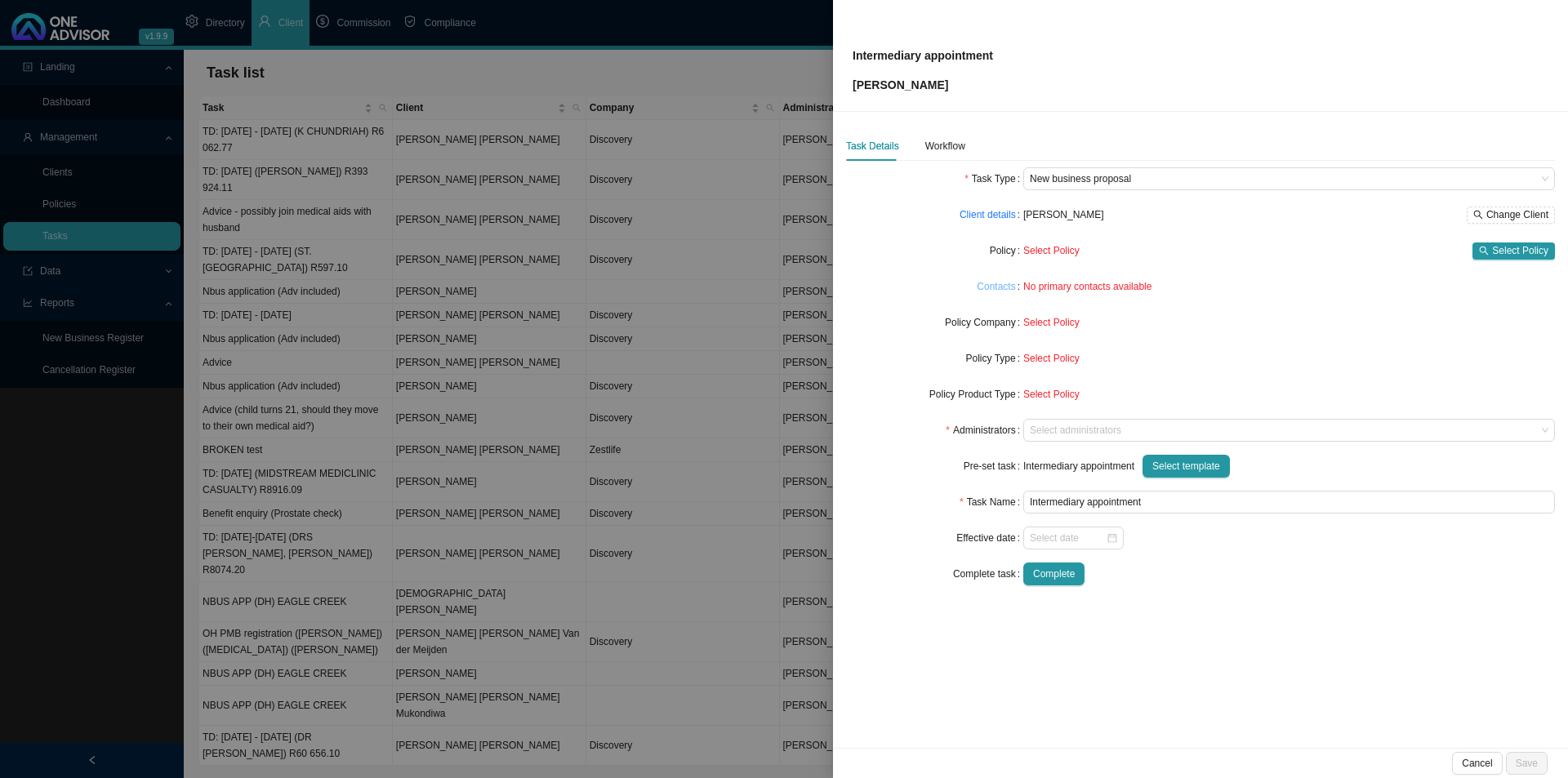
click at [1009, 290] on link "Contacts" at bounding box center [996, 286] width 38 height 16
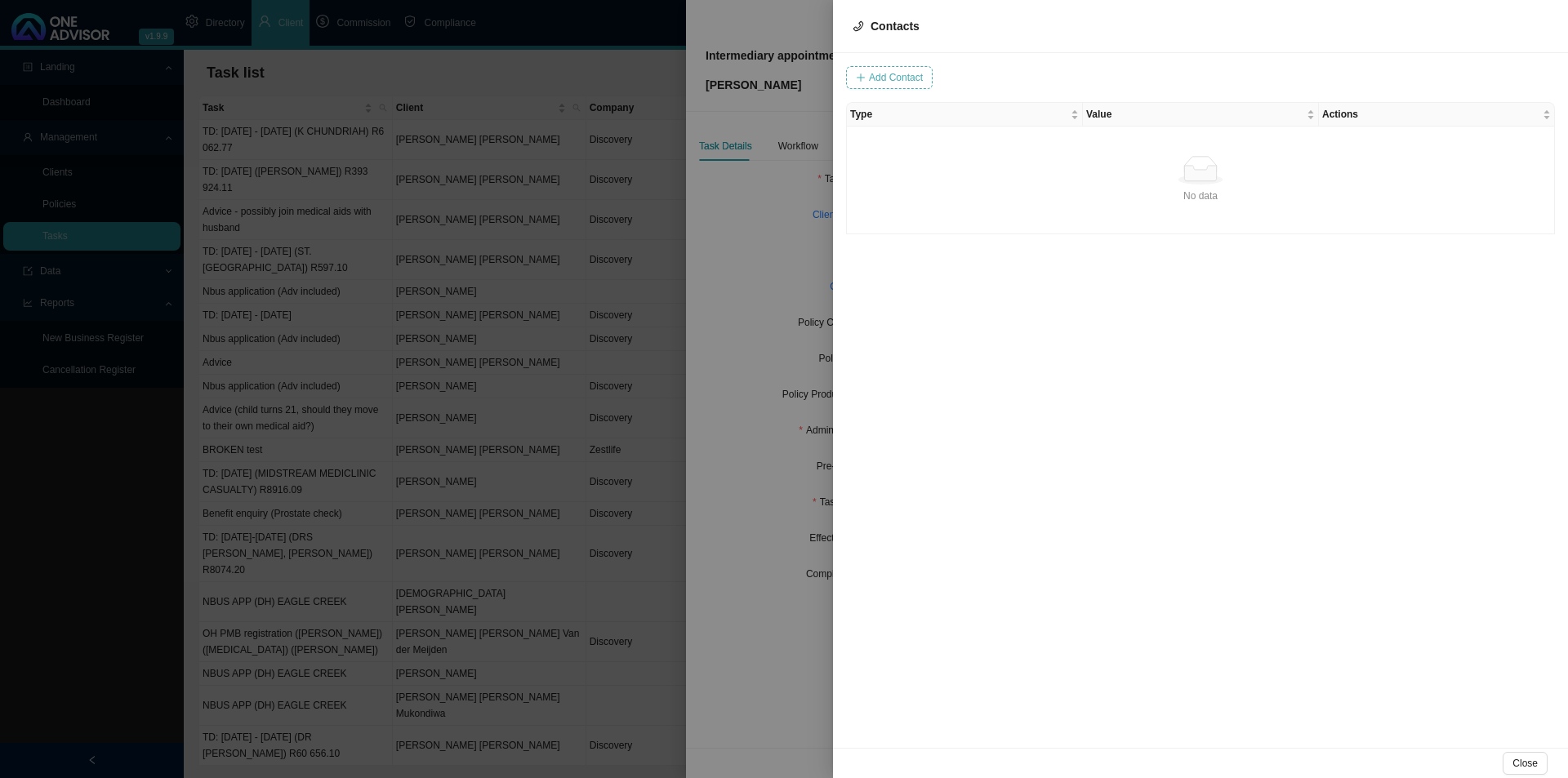
click at [885, 74] on span "Add Contact" at bounding box center [896, 77] width 54 height 16
type input "B"
type input "baharris@telkomsa.net"
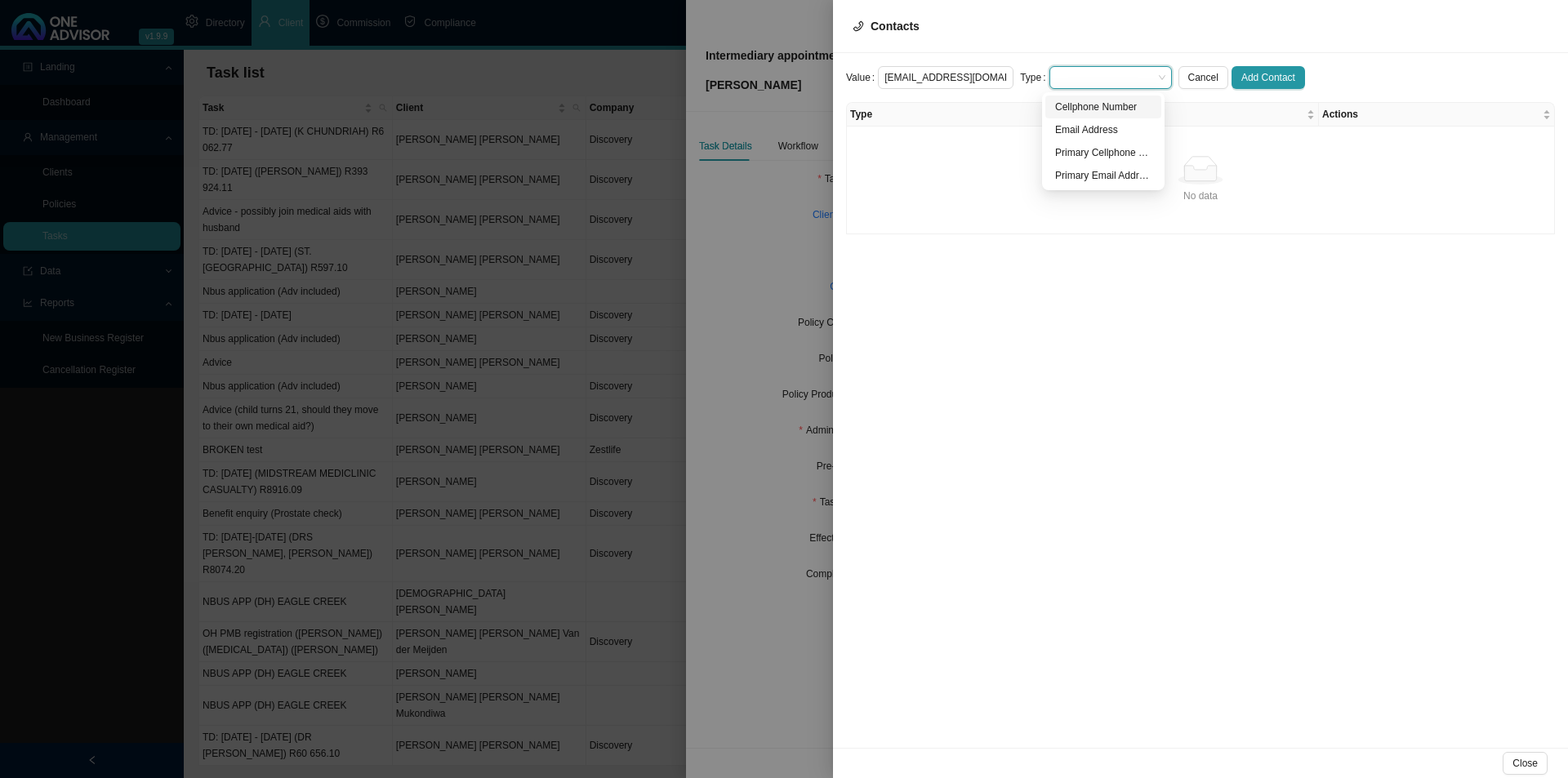
click at [1125, 77] on span at bounding box center [1110, 77] width 109 height 21
click at [1118, 169] on div "Primary Email Address" at bounding box center [1103, 175] width 97 height 16
click at [1270, 70] on span "Add Contact" at bounding box center [1268, 77] width 54 height 16
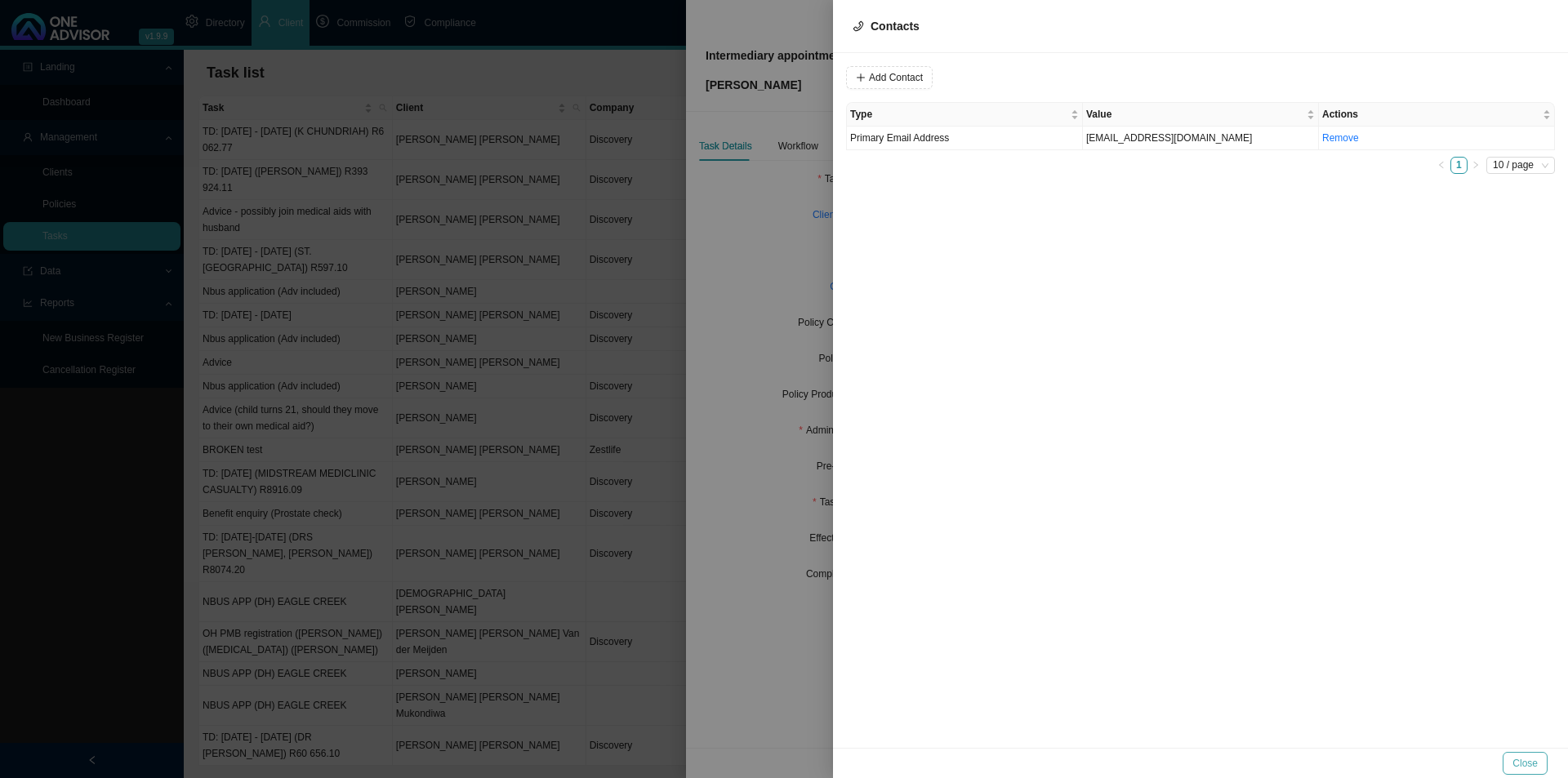
click at [1530, 759] on span "Close" at bounding box center [1525, 763] width 25 height 16
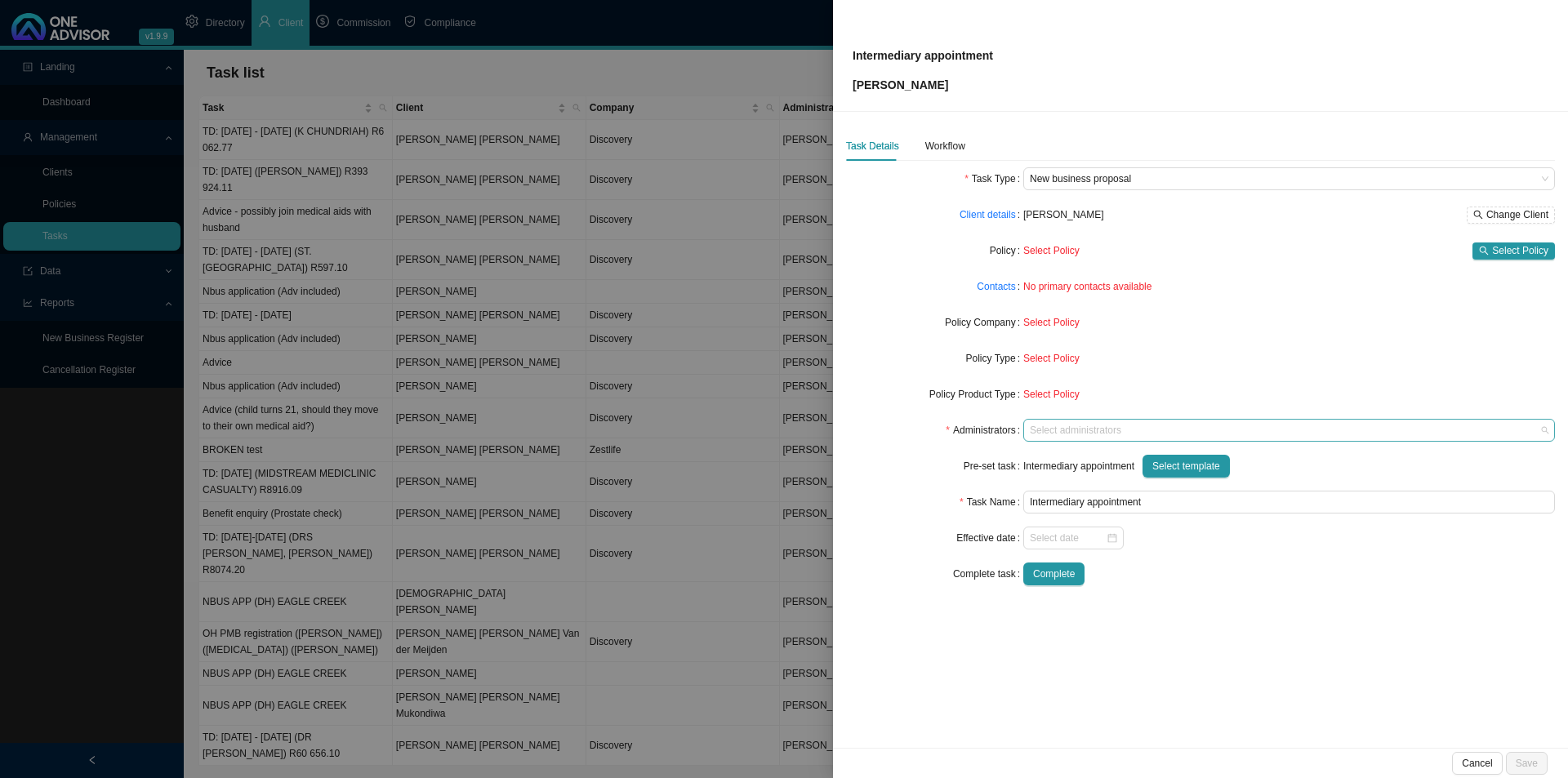
click at [1049, 437] on div at bounding box center [1281, 431] width 510 height 12
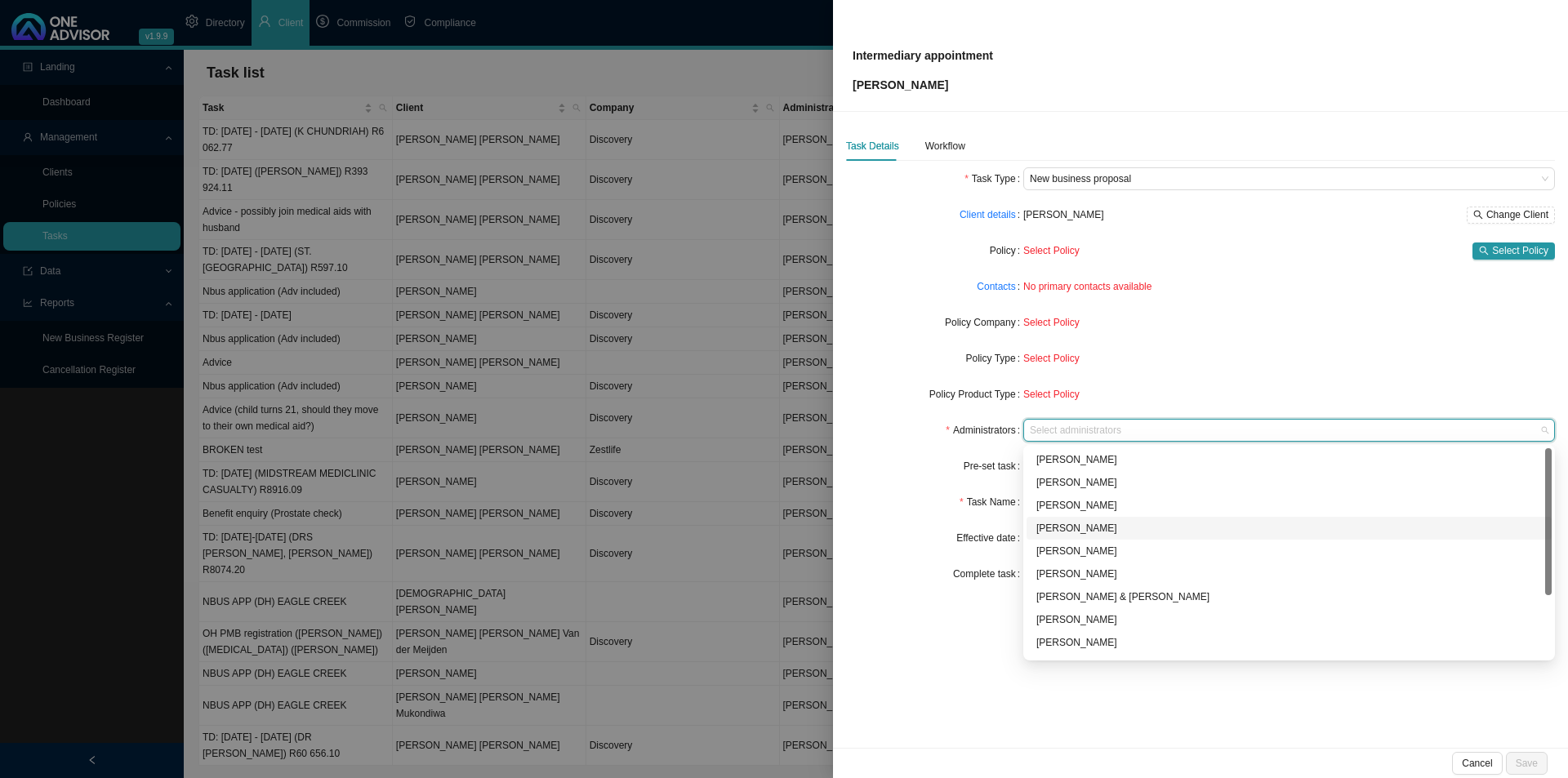
click at [1065, 532] on div "[PERSON_NAME]" at bounding box center [1289, 527] width 505 height 16
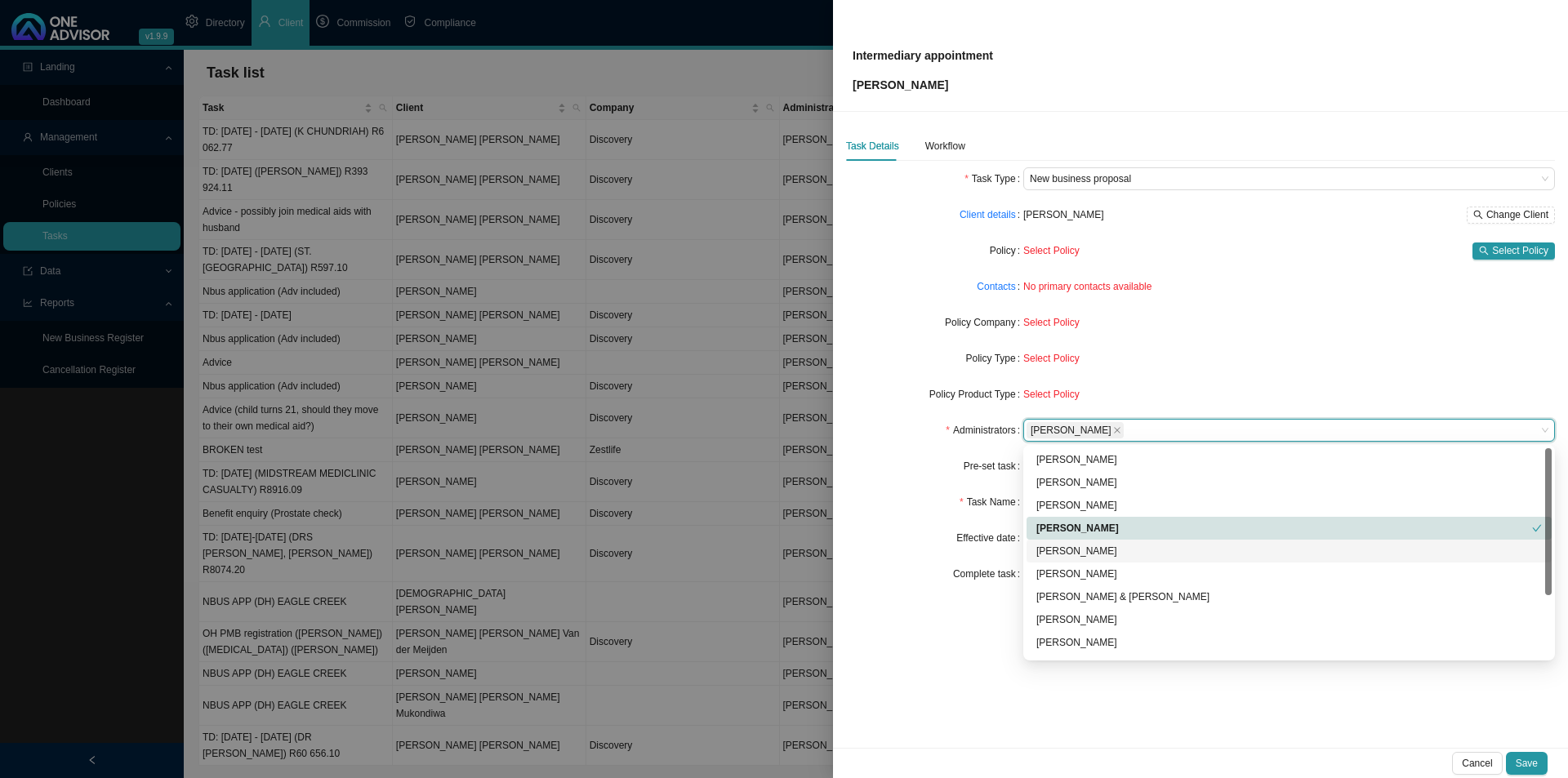
drag, startPoint x: 936, startPoint y: 549, endPoint x: 948, endPoint y: 543, distance: 13.4
click at [938, 548] on div "Effective date" at bounding box center [934, 538] width 177 height 23
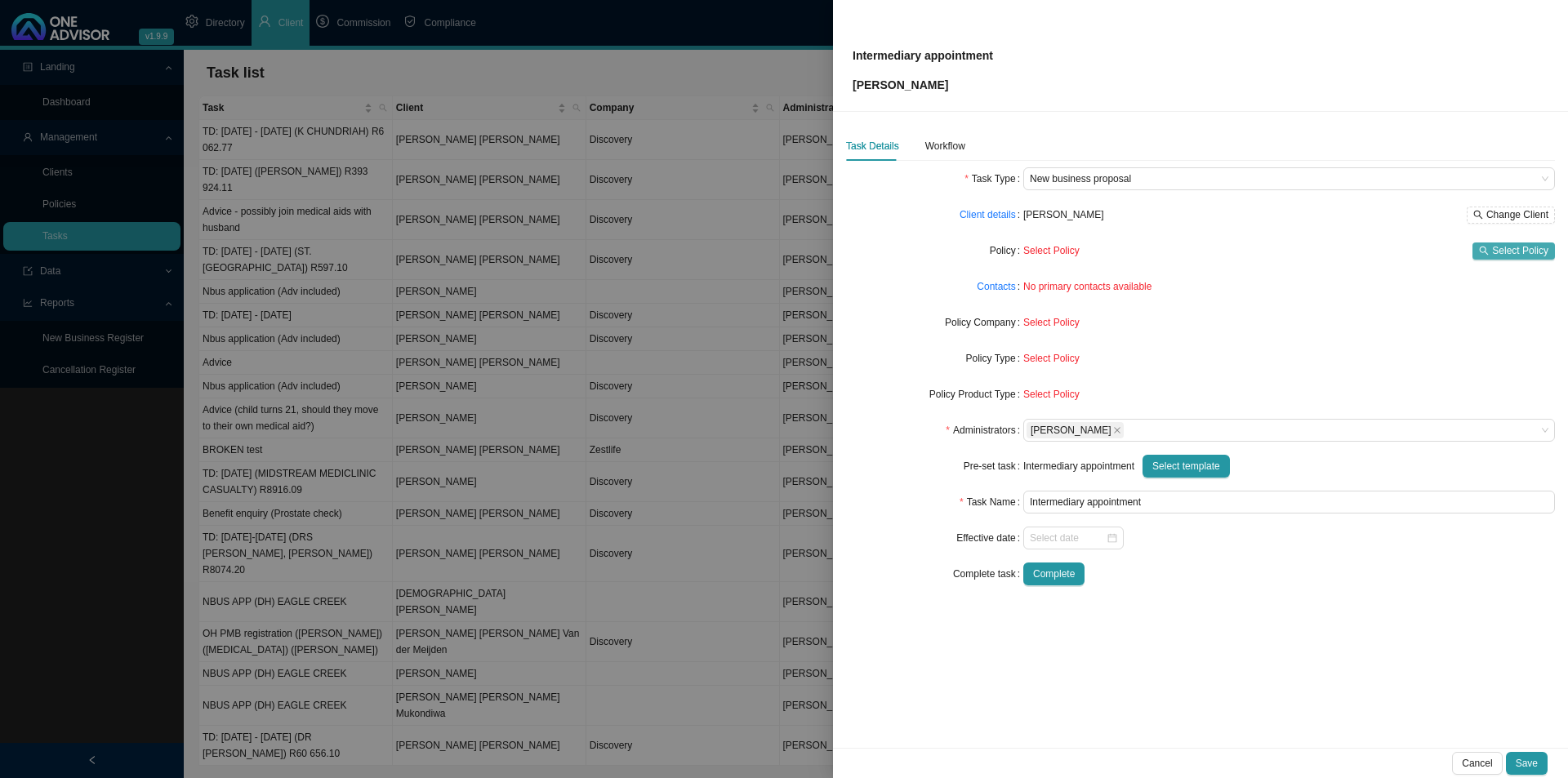
click at [1511, 250] on span "Select Policy" at bounding box center [1520, 250] width 57 height 16
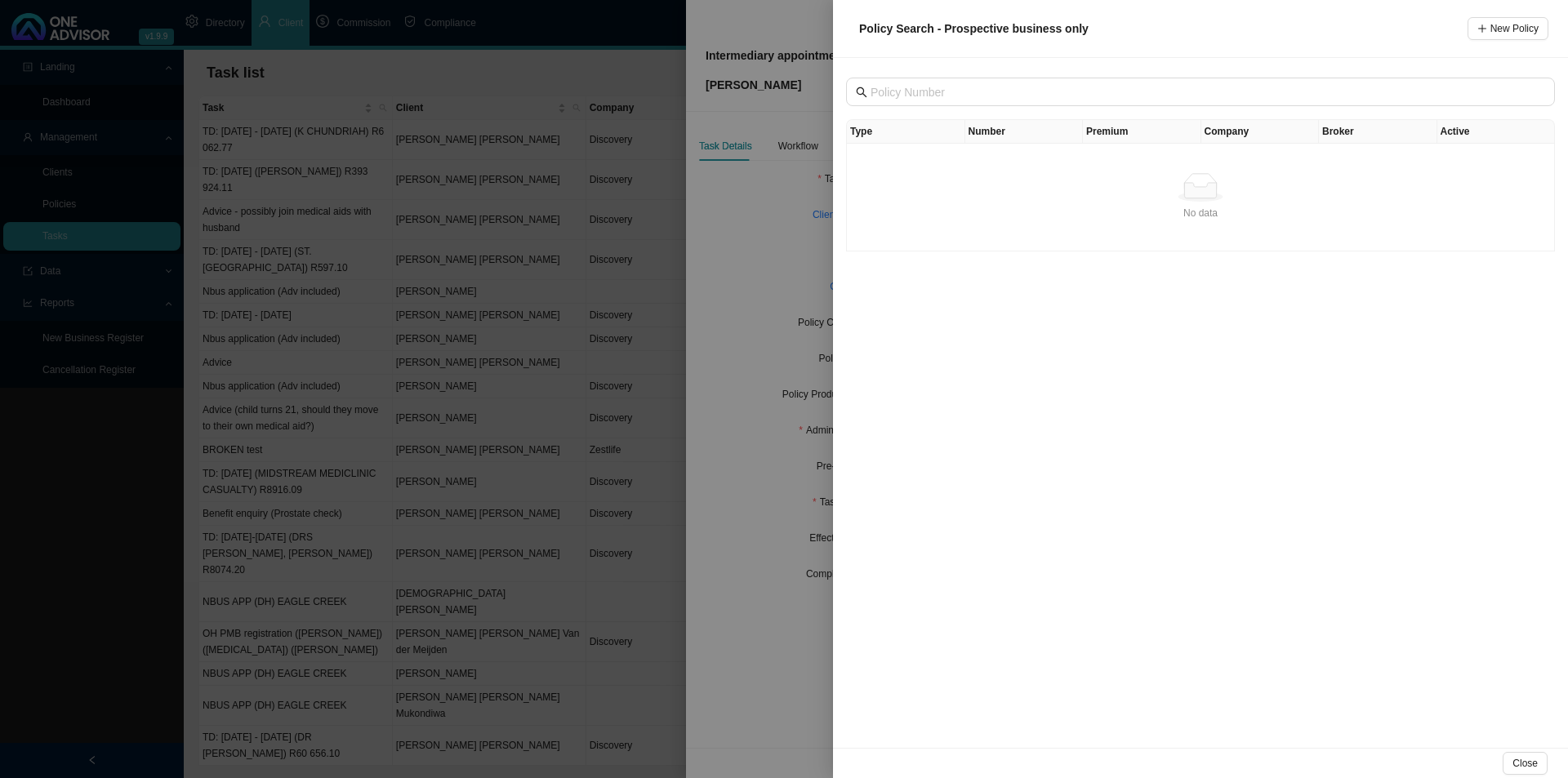
click at [1522, 763] on span "Close" at bounding box center [1525, 763] width 25 height 16
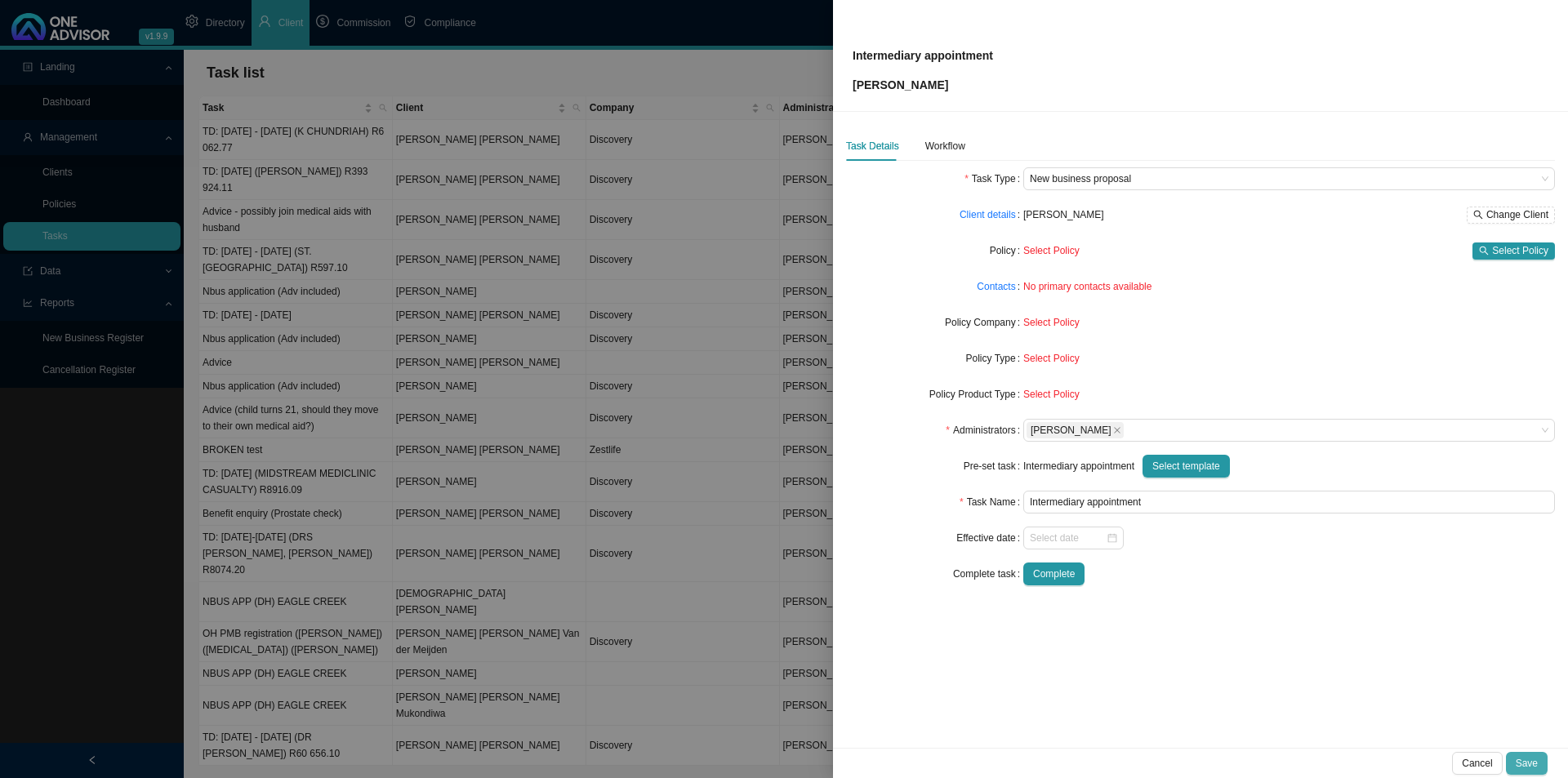
click at [1532, 766] on span "Save" at bounding box center [1527, 763] width 22 height 16
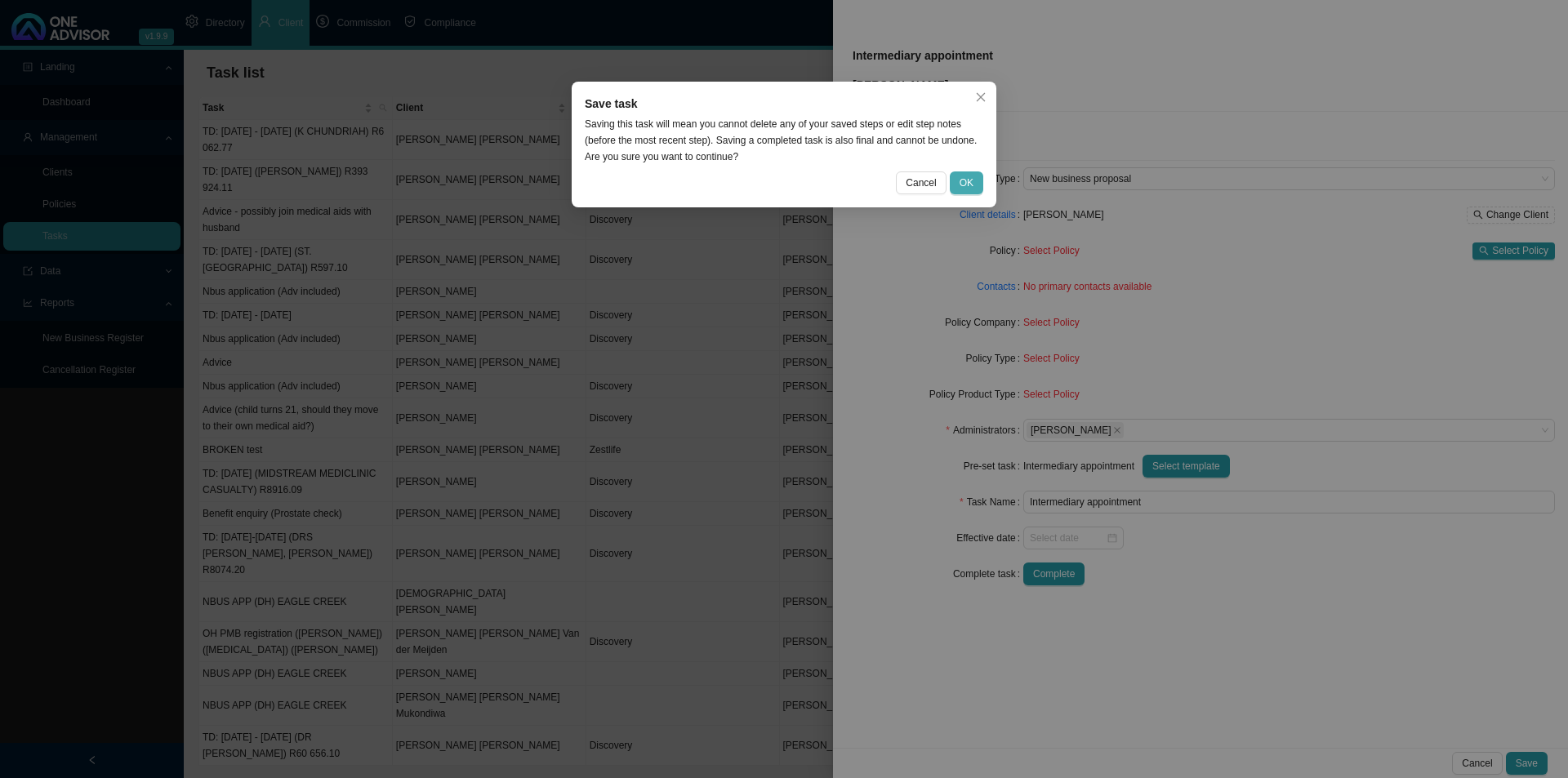
click at [973, 181] on span "OK" at bounding box center [966, 182] width 14 height 16
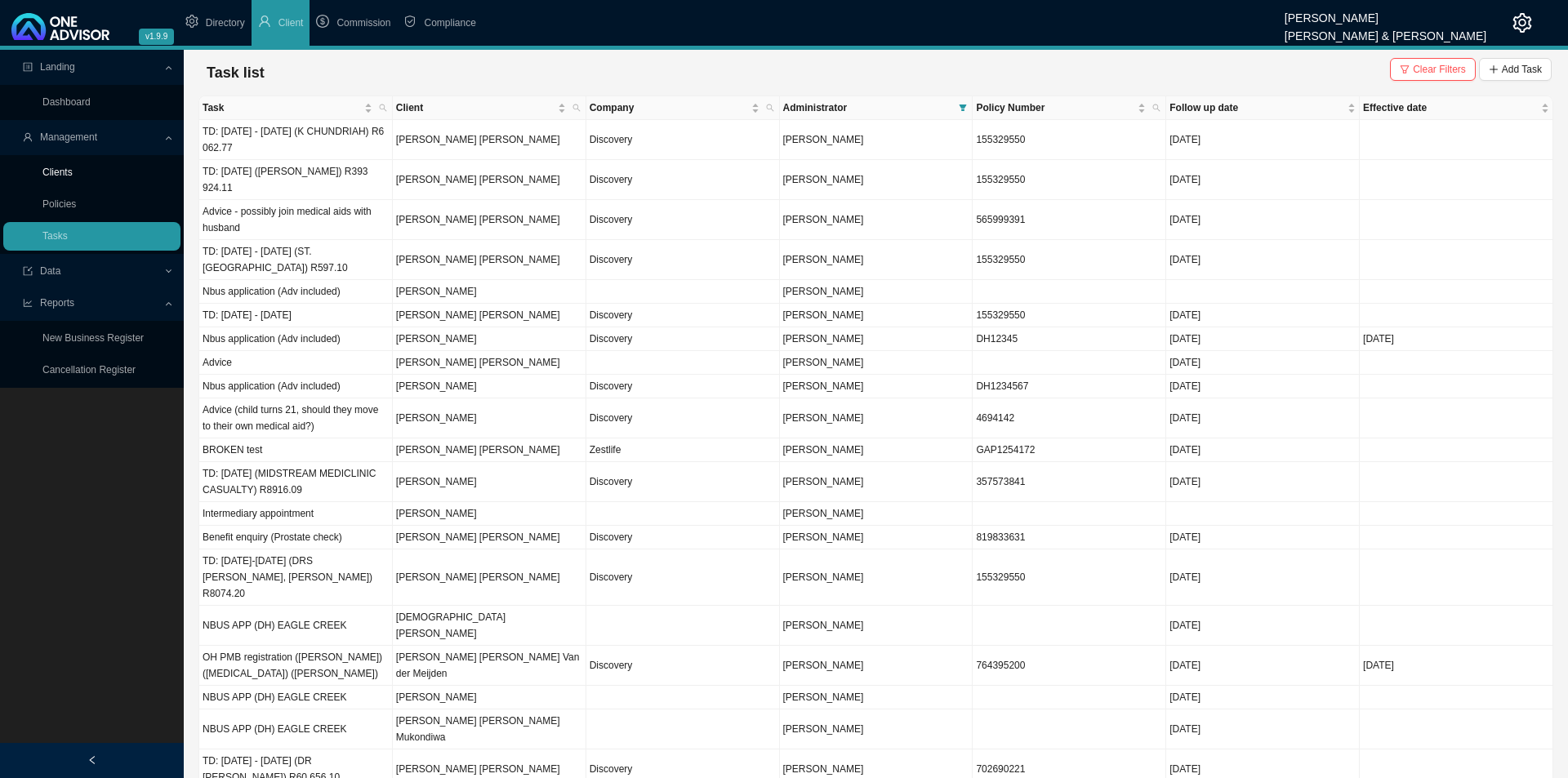
click at [73, 174] on link "Clients" at bounding box center [58, 173] width 30 height 12
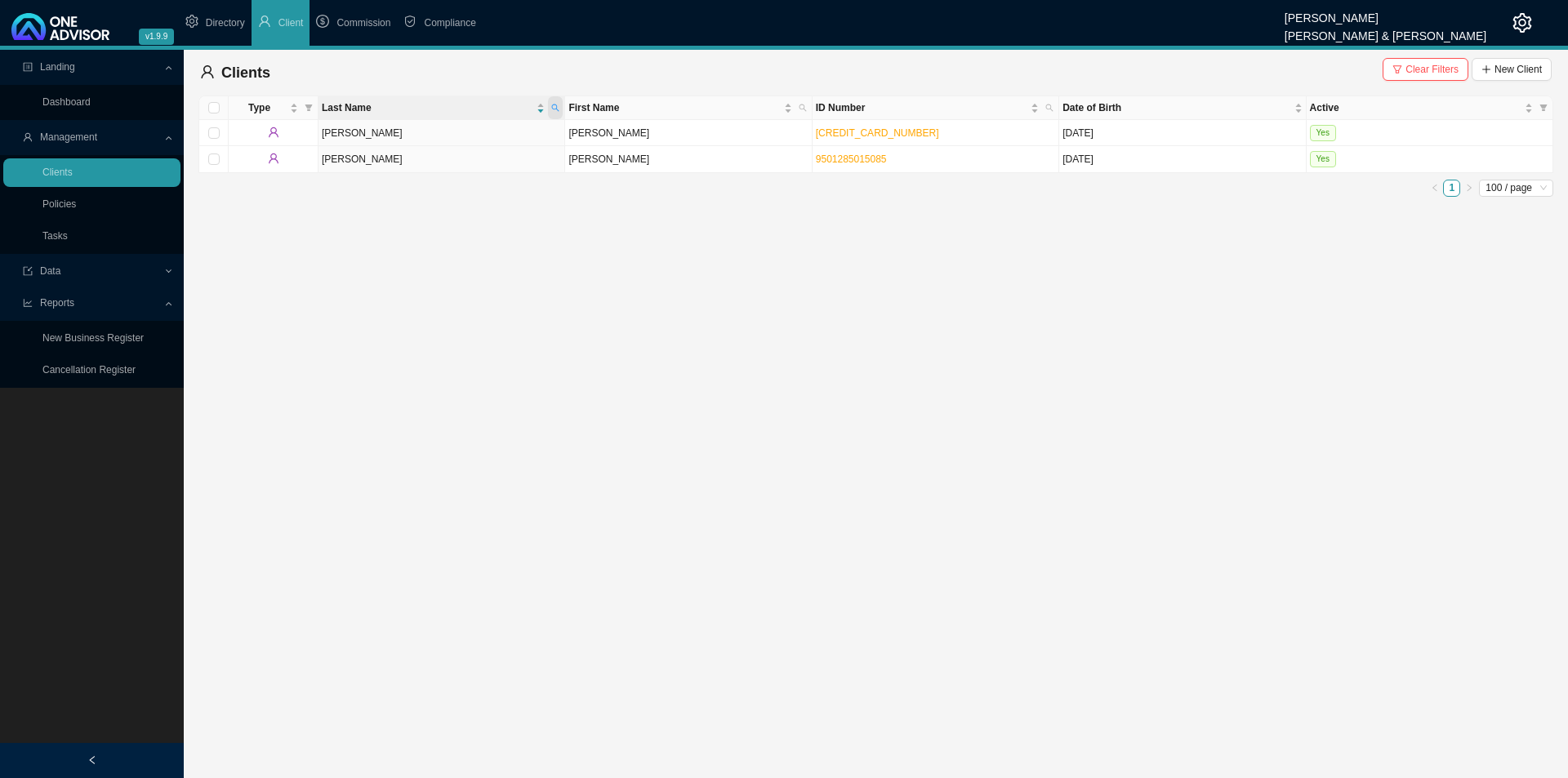
click at [558, 108] on icon "search" at bounding box center [555, 108] width 8 height 8
type input "beresford"
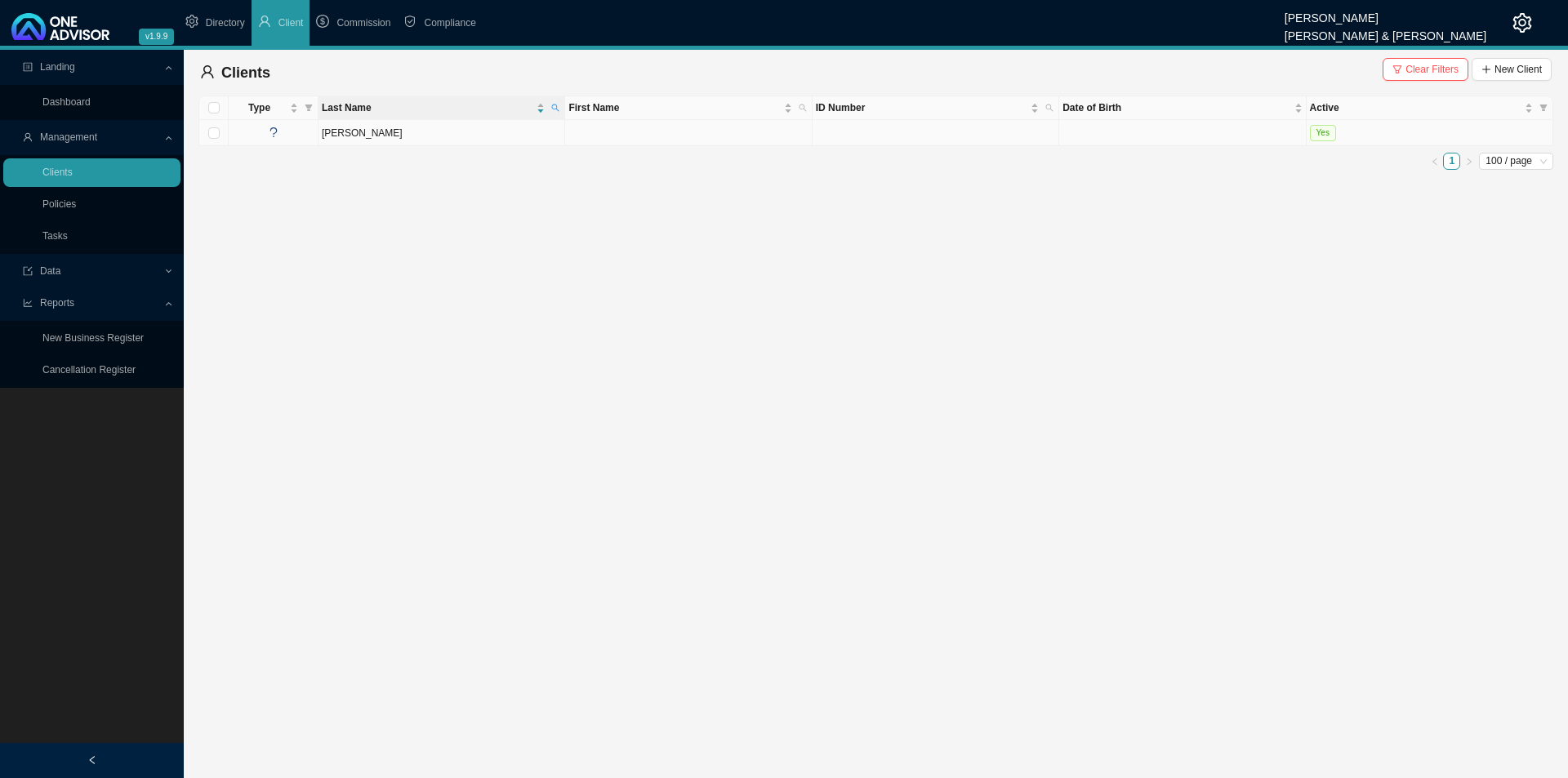
click at [483, 141] on td "[PERSON_NAME]" at bounding box center [441, 133] width 246 height 26
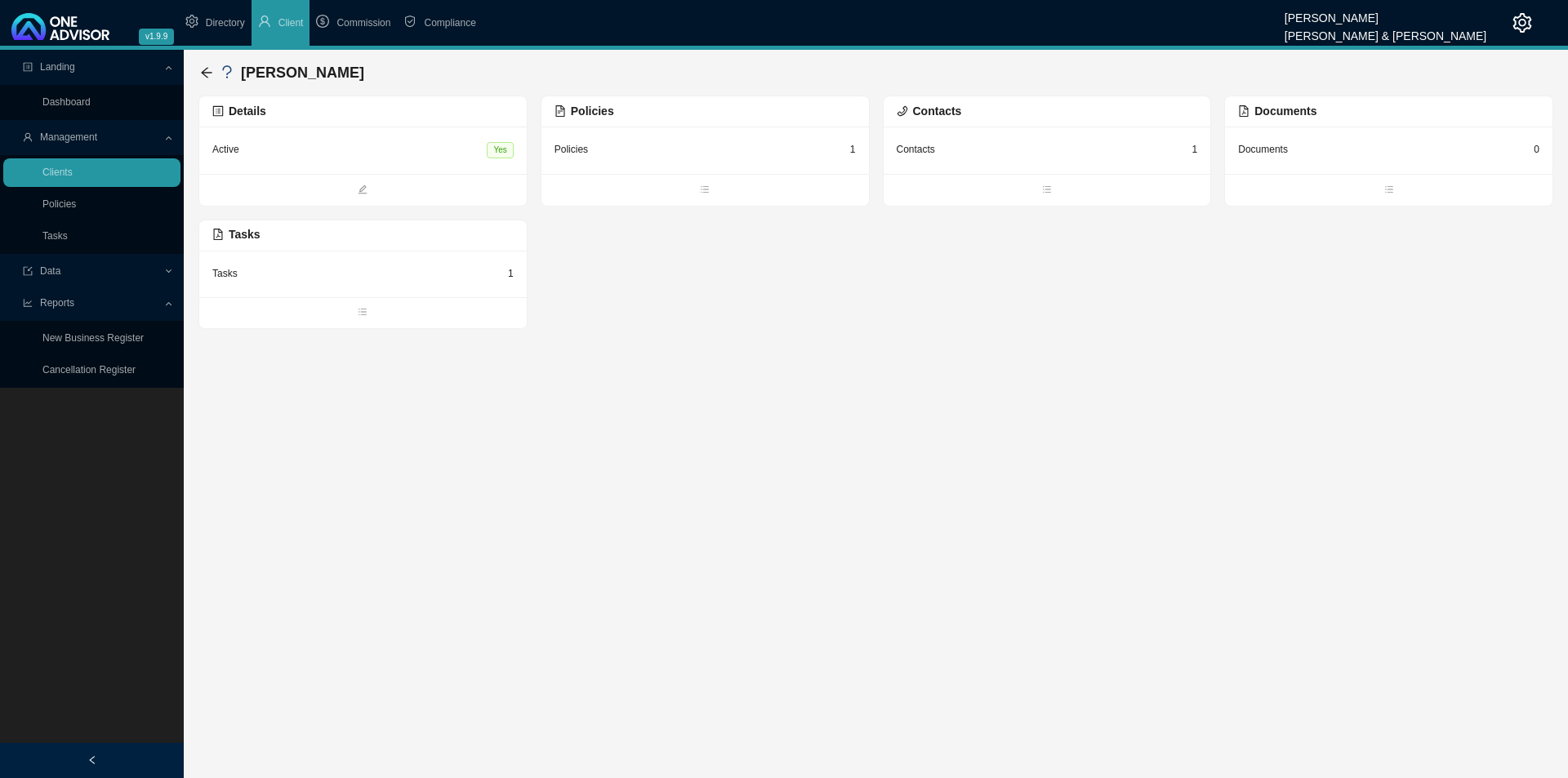
click at [617, 152] on div "Policies 1" at bounding box center [705, 150] width 301 height 20
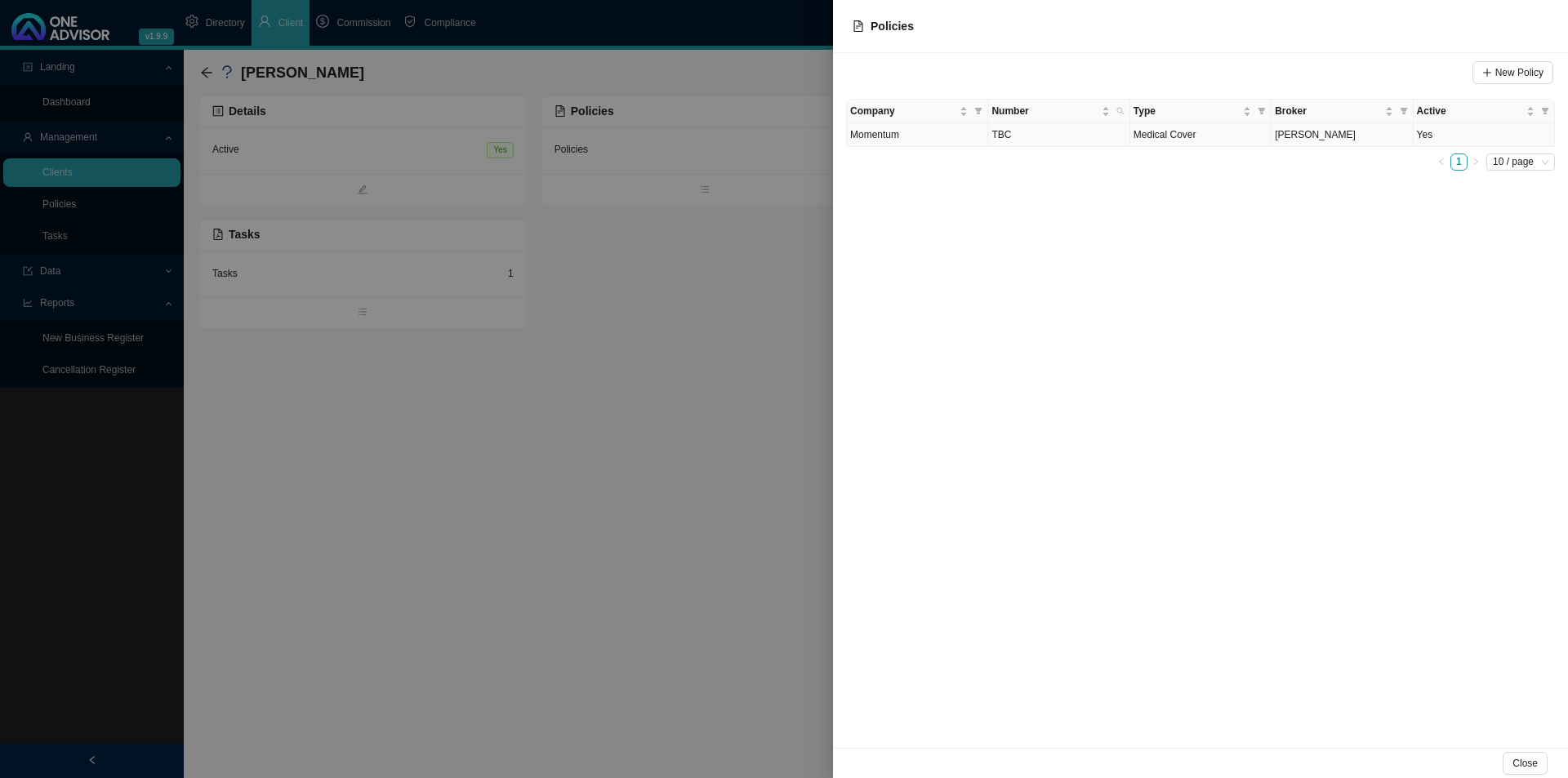
click at [1066, 143] on td "TBC" at bounding box center [1058, 135] width 141 height 24
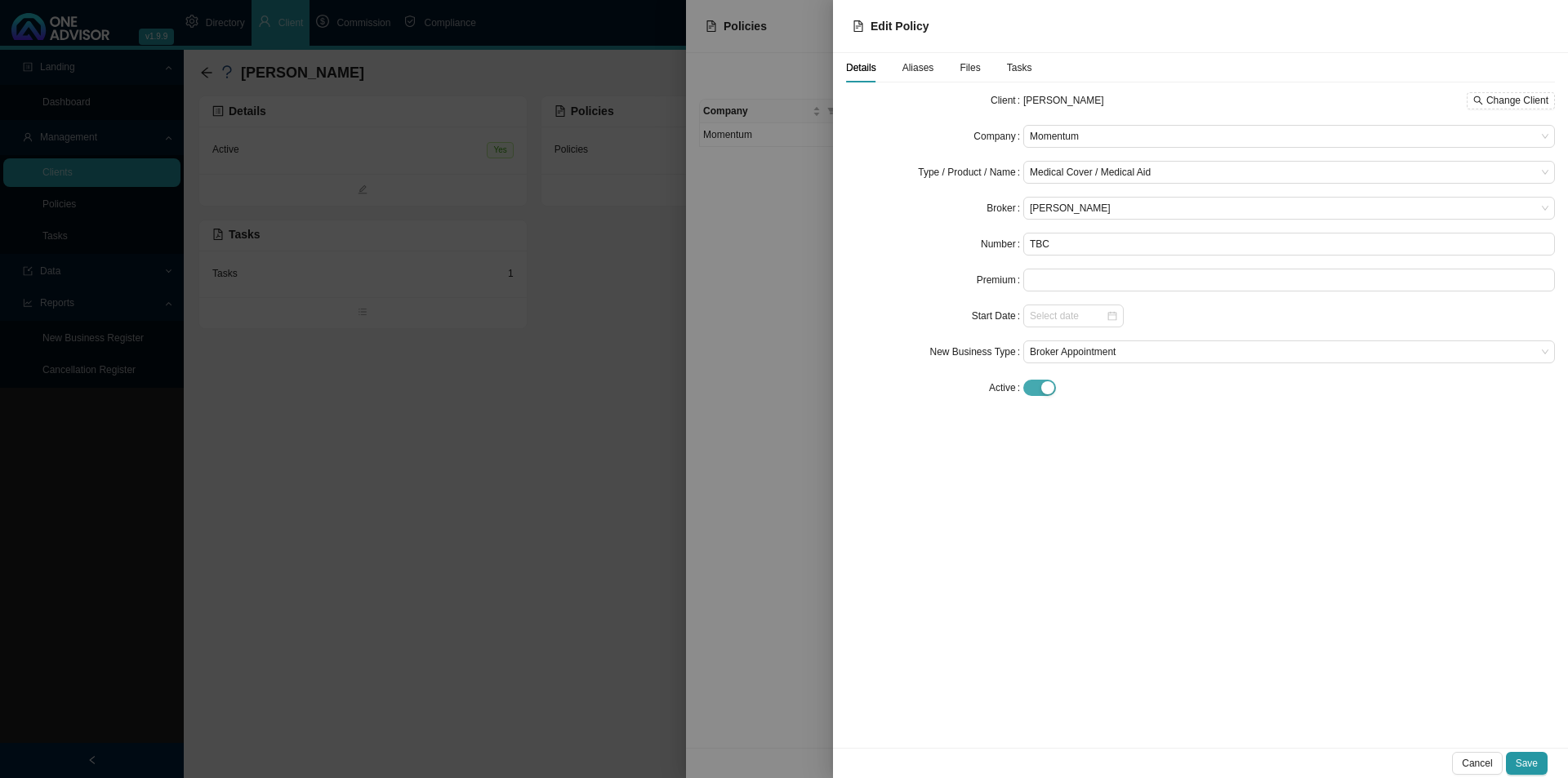
click at [1052, 390] on div "button" at bounding box center [1047, 387] width 13 height 13
click at [1054, 458] on span at bounding box center [1289, 460] width 519 height 21
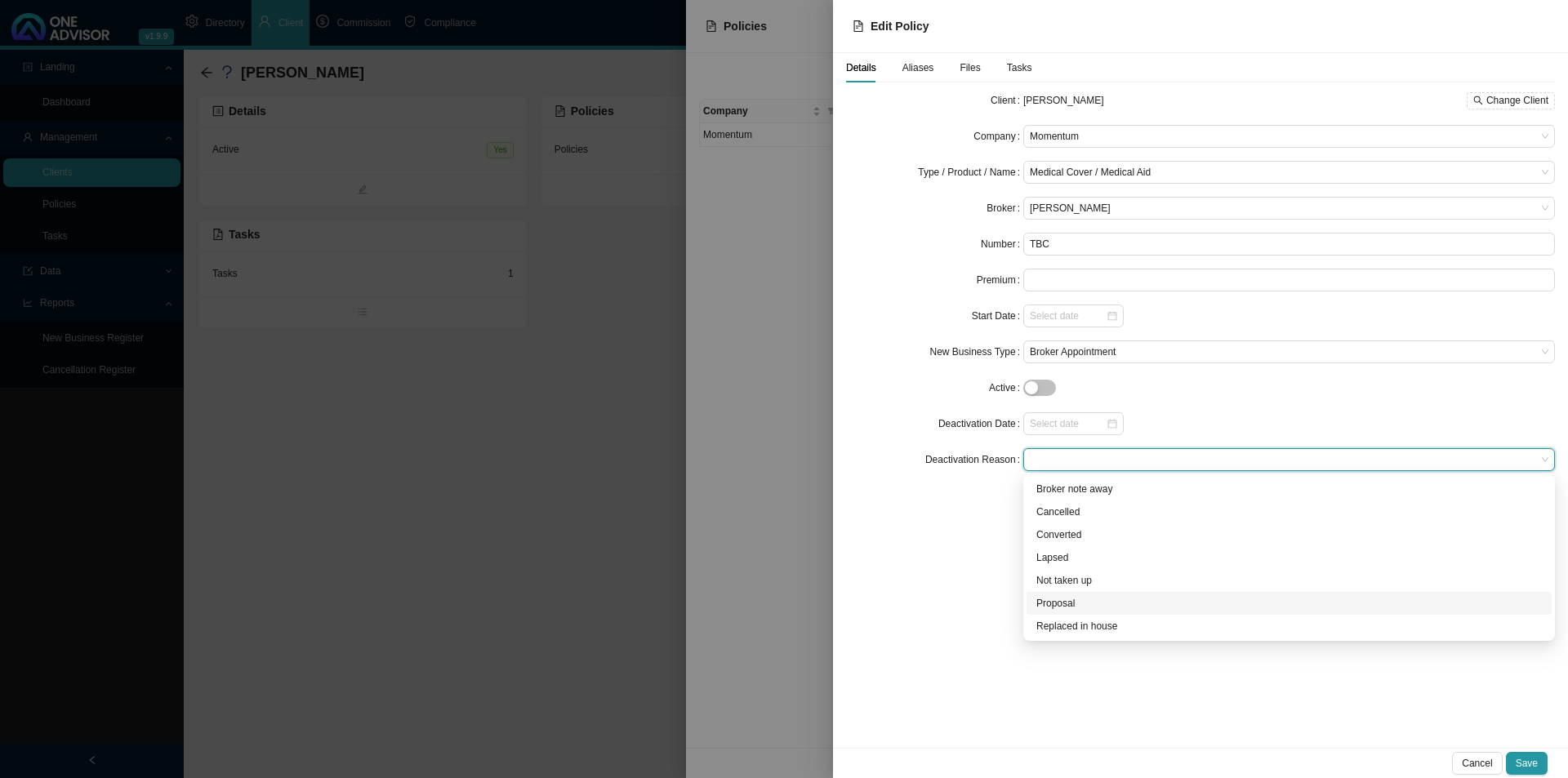
click at [1078, 608] on div "Proposal" at bounding box center [1289, 603] width 505 height 16
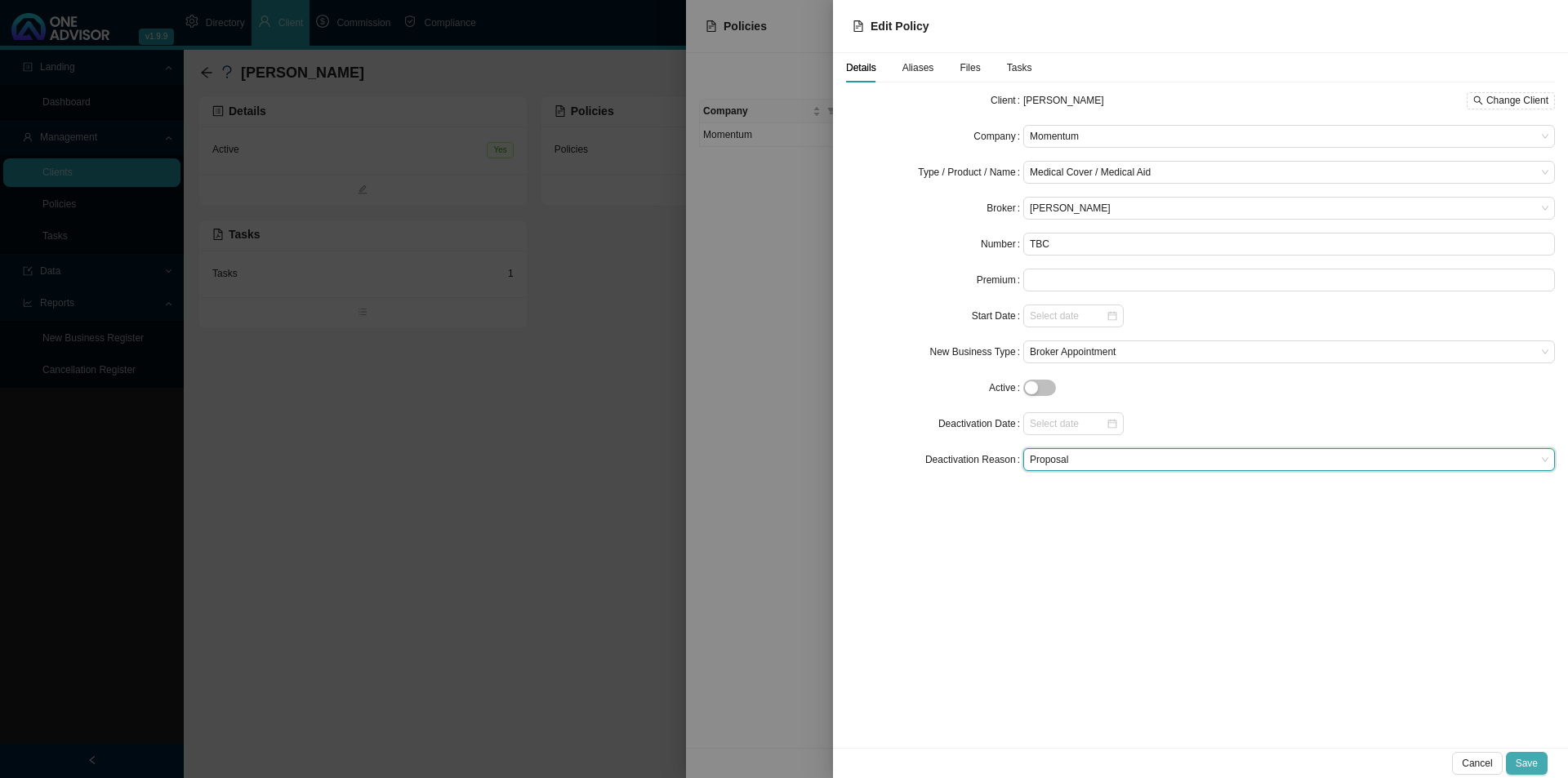
click at [1528, 765] on span "Save" at bounding box center [1527, 763] width 22 height 16
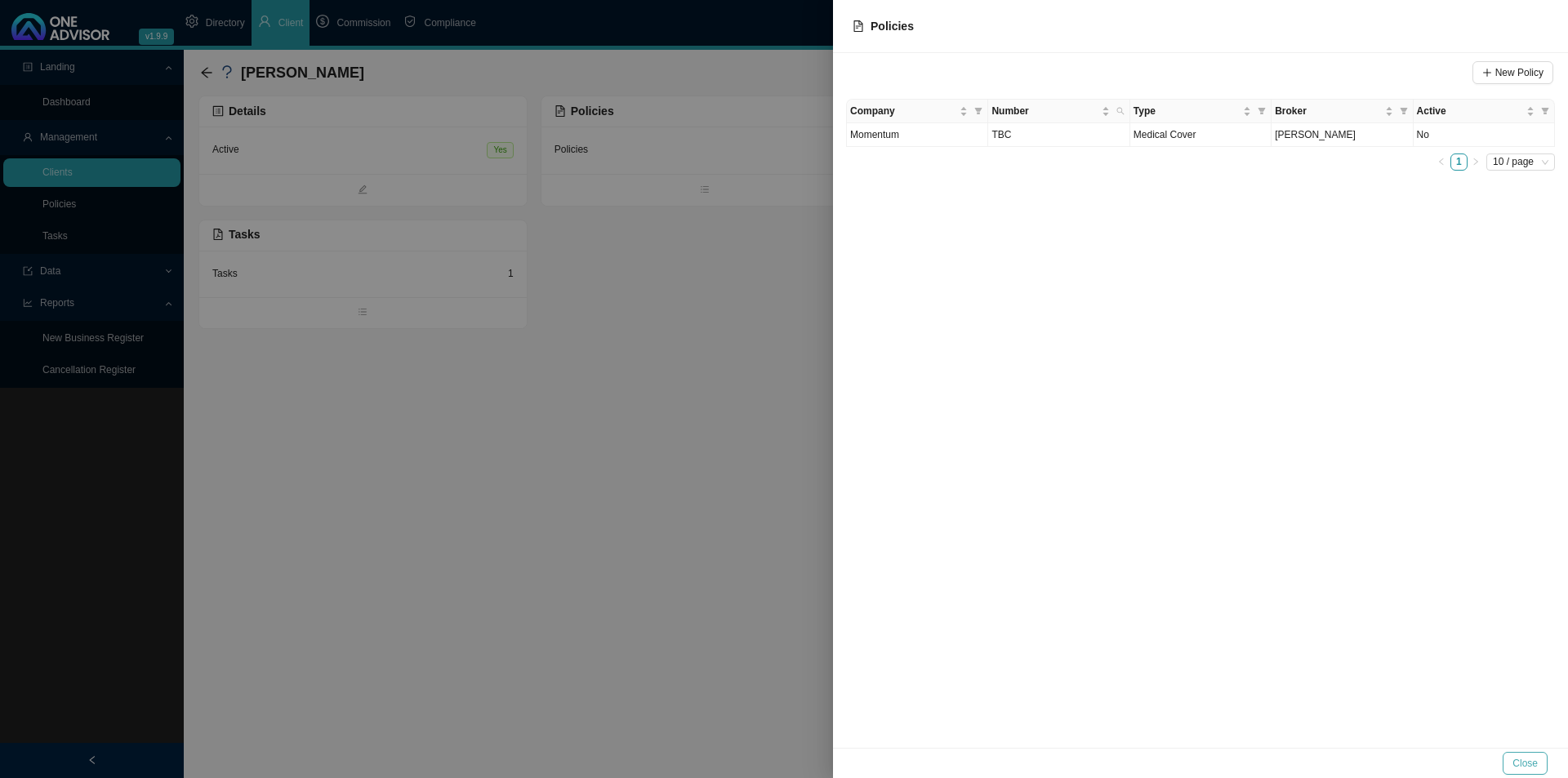
click at [1511, 762] on button "Close" at bounding box center [1525, 763] width 45 height 23
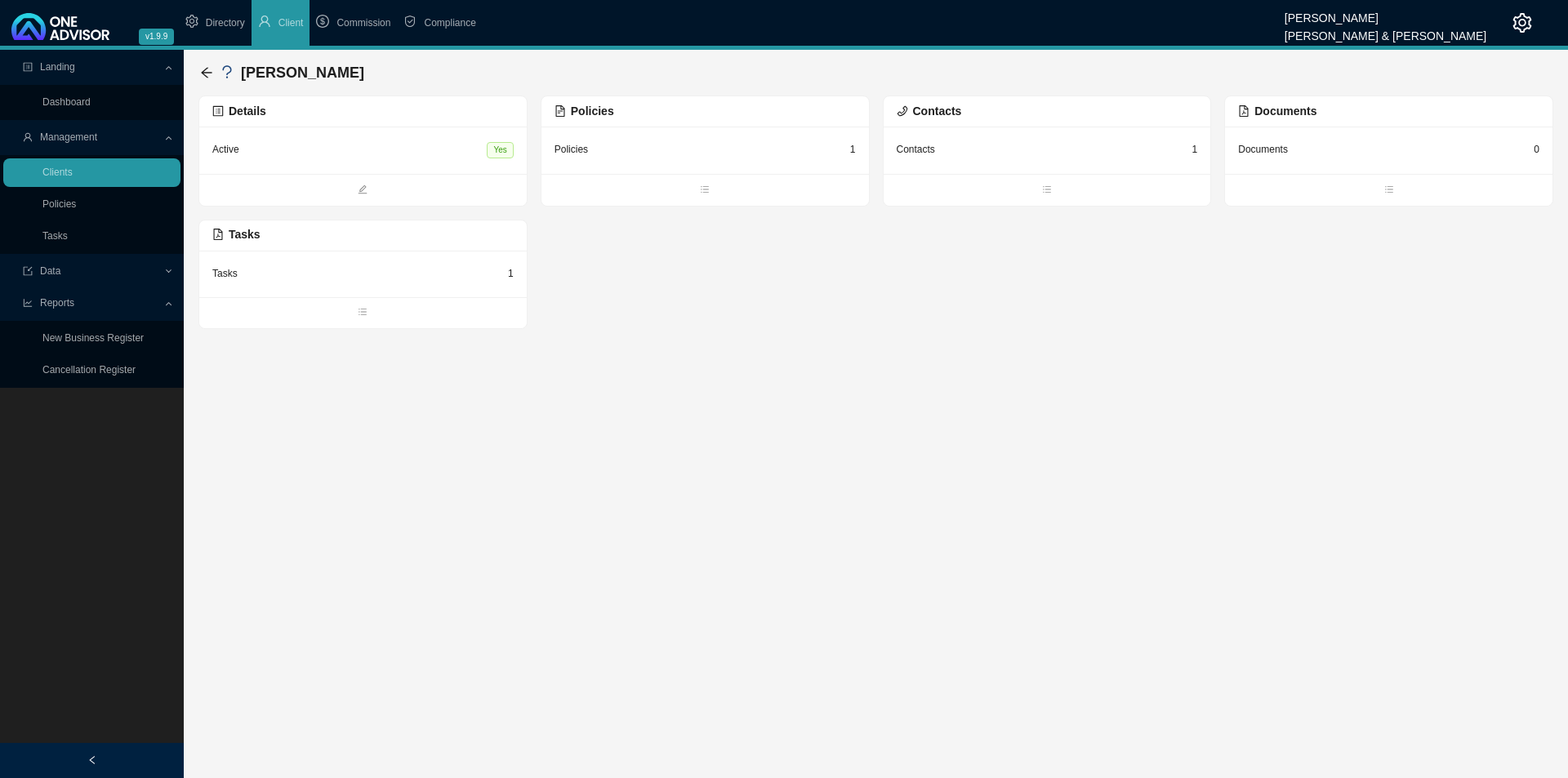
click at [403, 280] on div "Tasks 1" at bounding box center [363, 274] width 301 height 20
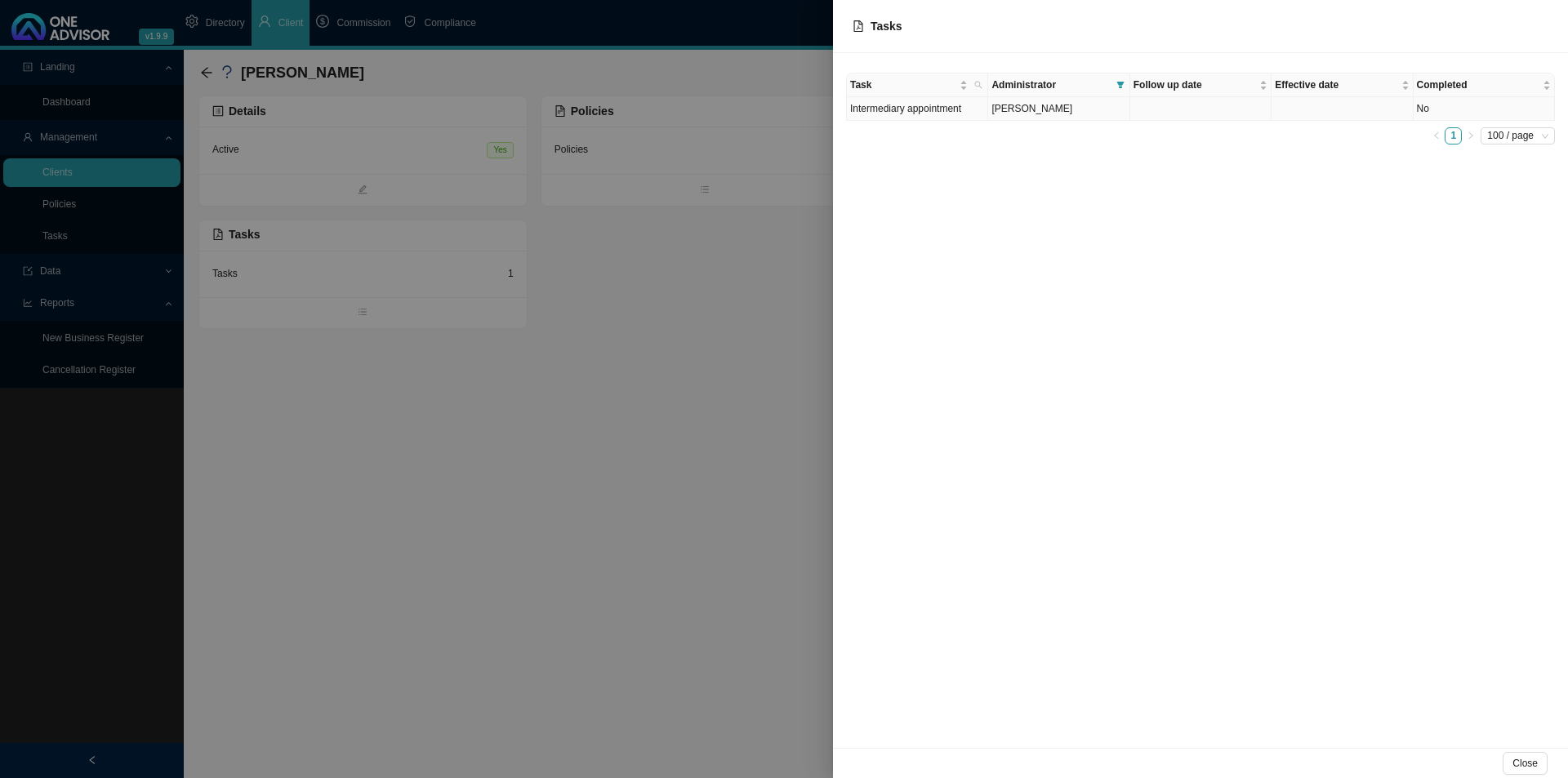
click at [944, 114] on td "Intermediary appointment" at bounding box center [917, 109] width 141 height 24
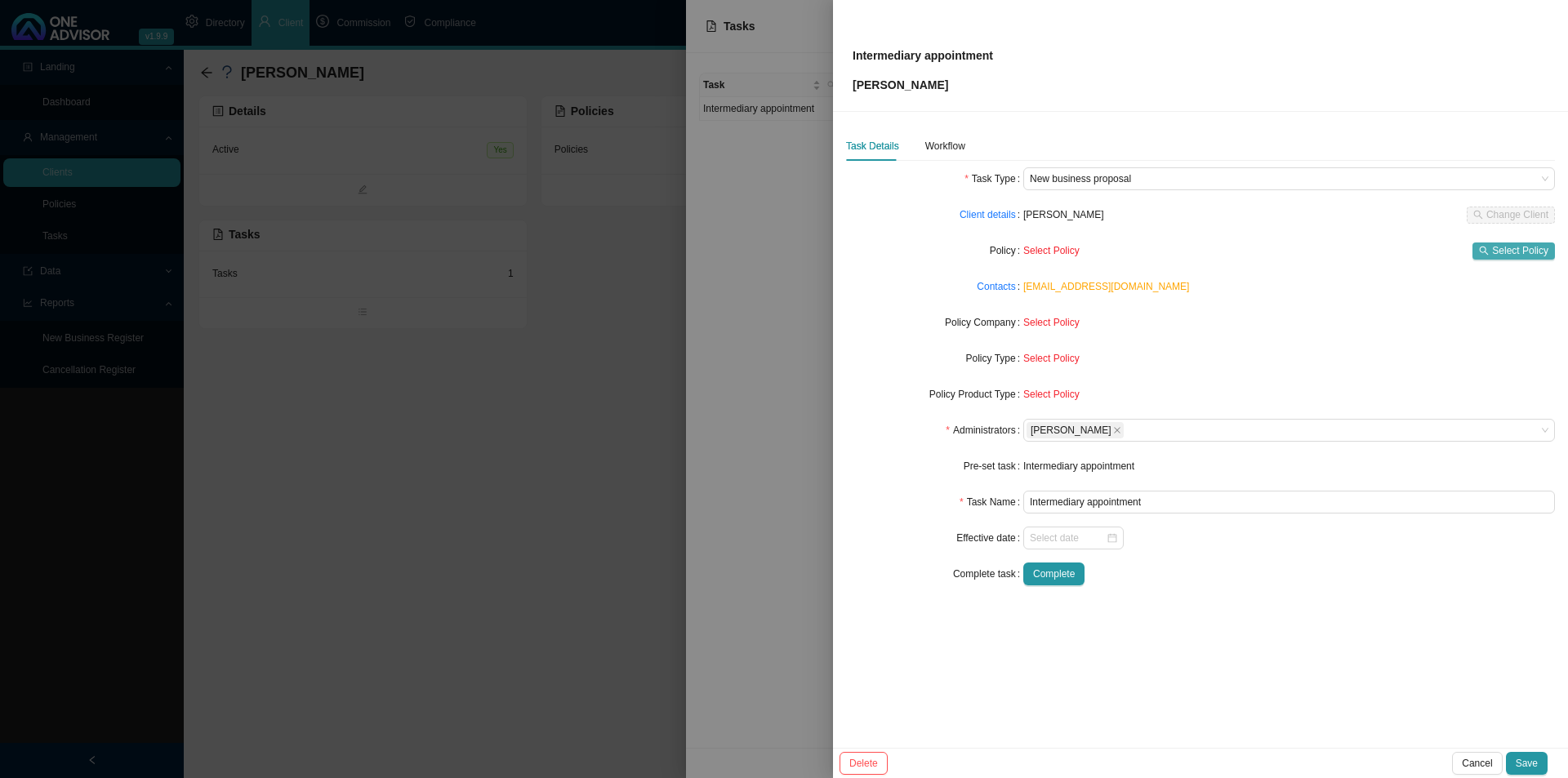
click at [1541, 250] on span "Select Policy" at bounding box center [1520, 250] width 57 height 16
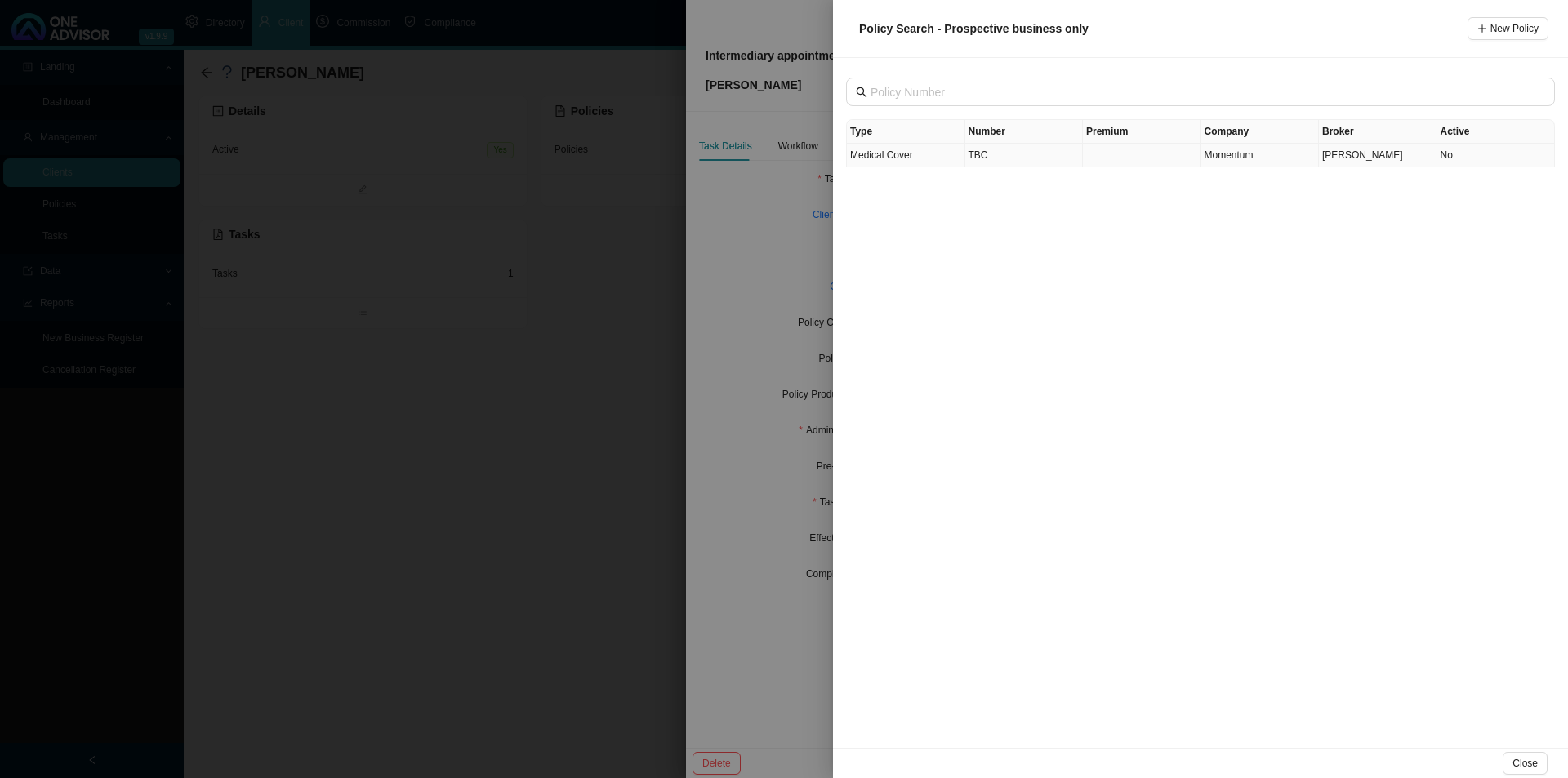
click at [1015, 155] on td "TBC" at bounding box center [1024, 156] width 119 height 24
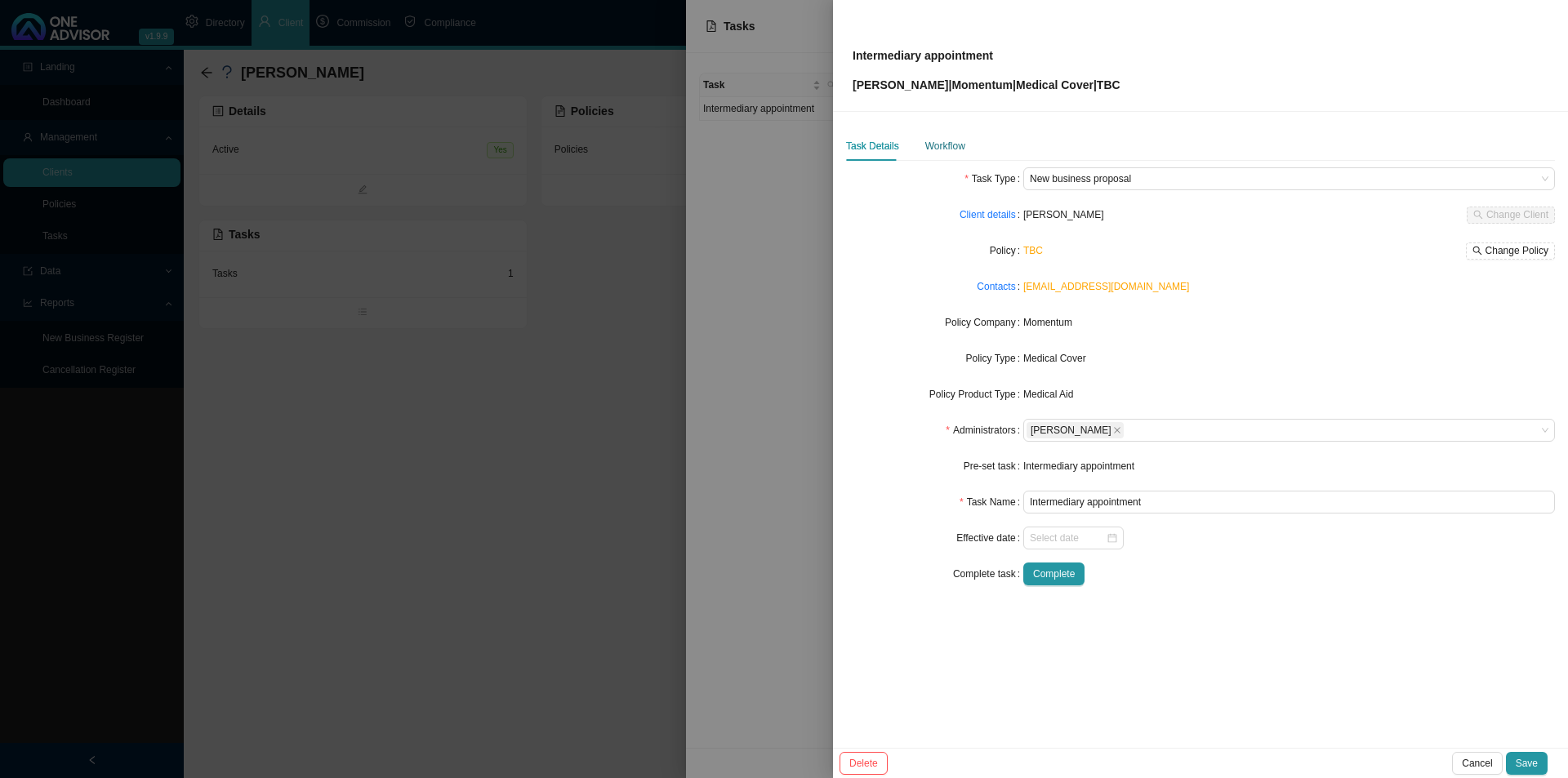
click at [931, 143] on div "Workflow" at bounding box center [945, 146] width 40 height 16
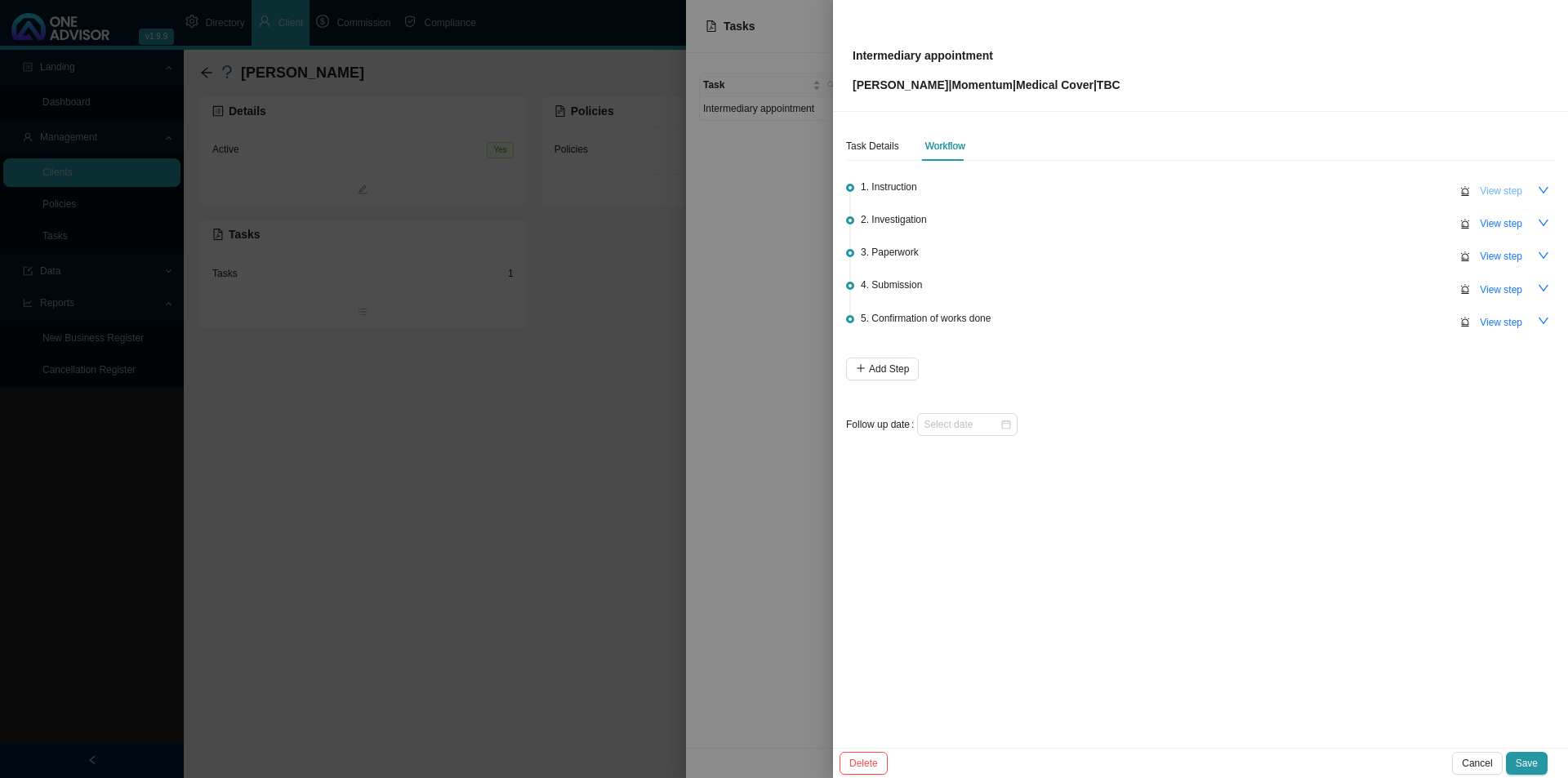
click at [1494, 189] on span "View step" at bounding box center [1501, 190] width 42 height 16
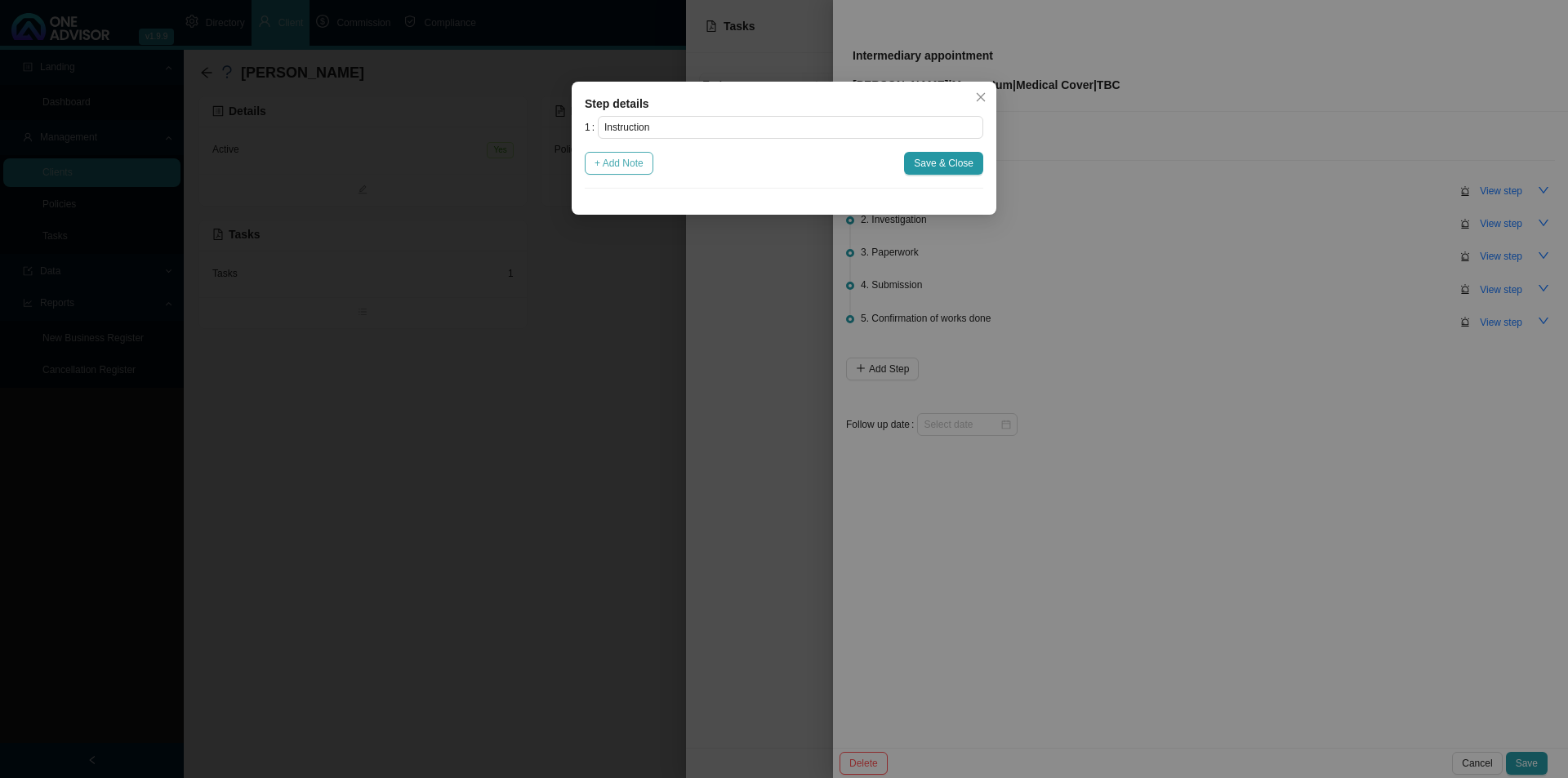
click at [630, 161] on span "+ Add Note" at bounding box center [619, 163] width 49 height 16
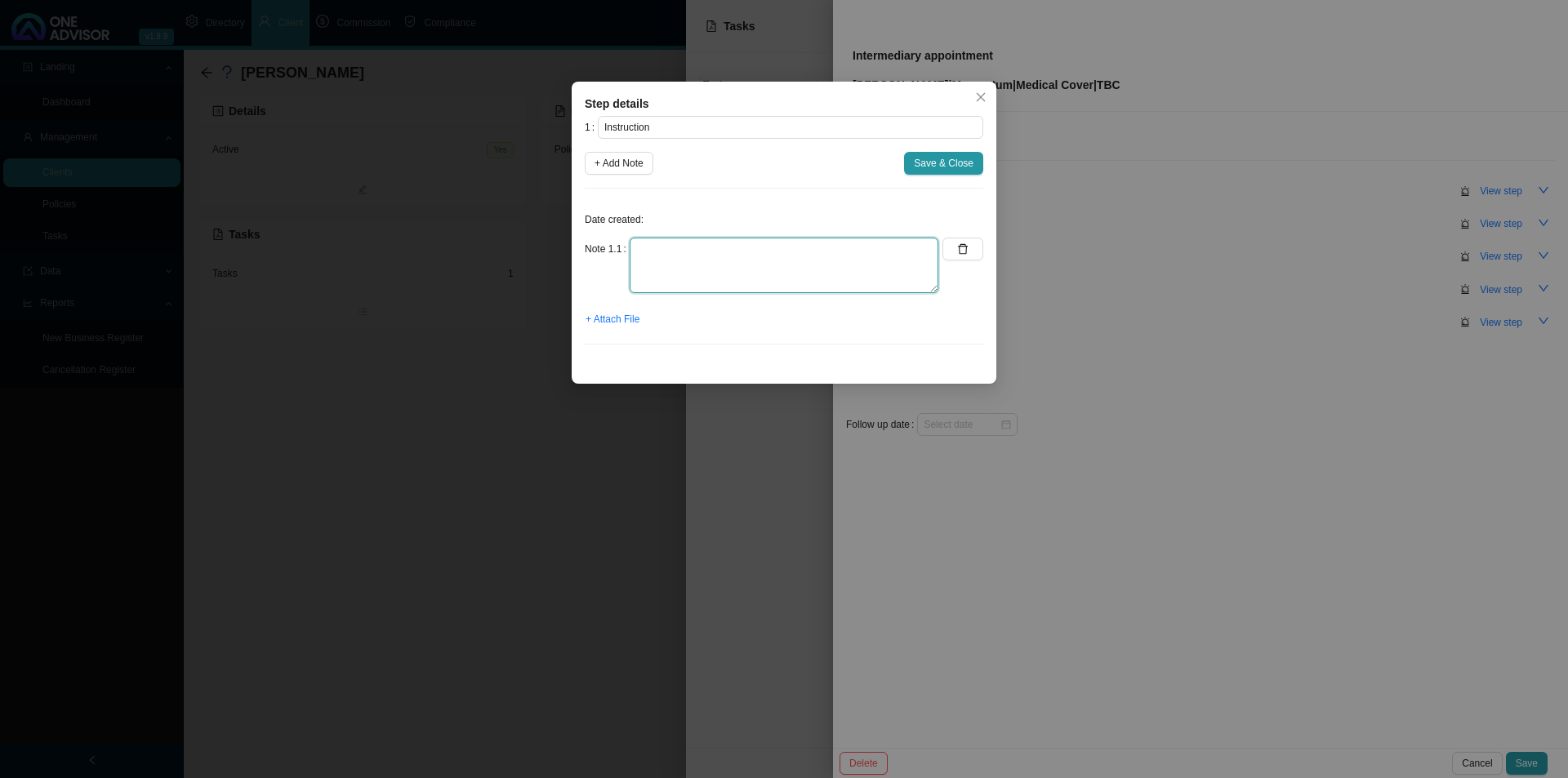
click at [657, 246] on textarea at bounding box center [784, 266] width 309 height 56
type textarea "Received an enquiry from Niels Klusener regarding his father in-law who is 96yr…"
click at [615, 321] on span "+ Attach File" at bounding box center [613, 319] width 54 height 16
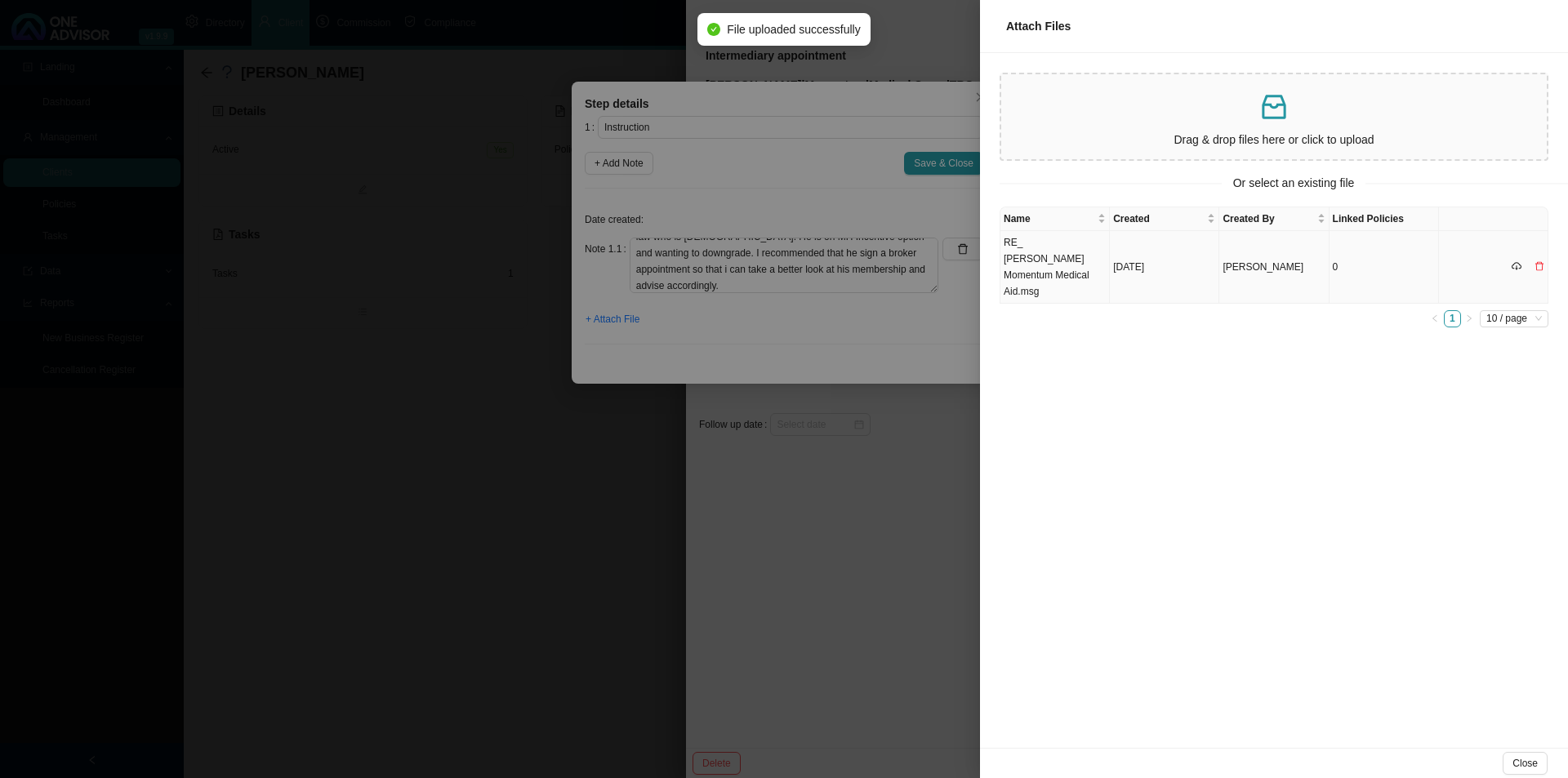
click at [1031, 265] on td "RE_ BA Harris Momentum Medical Aid.msg" at bounding box center [1055, 268] width 109 height 73
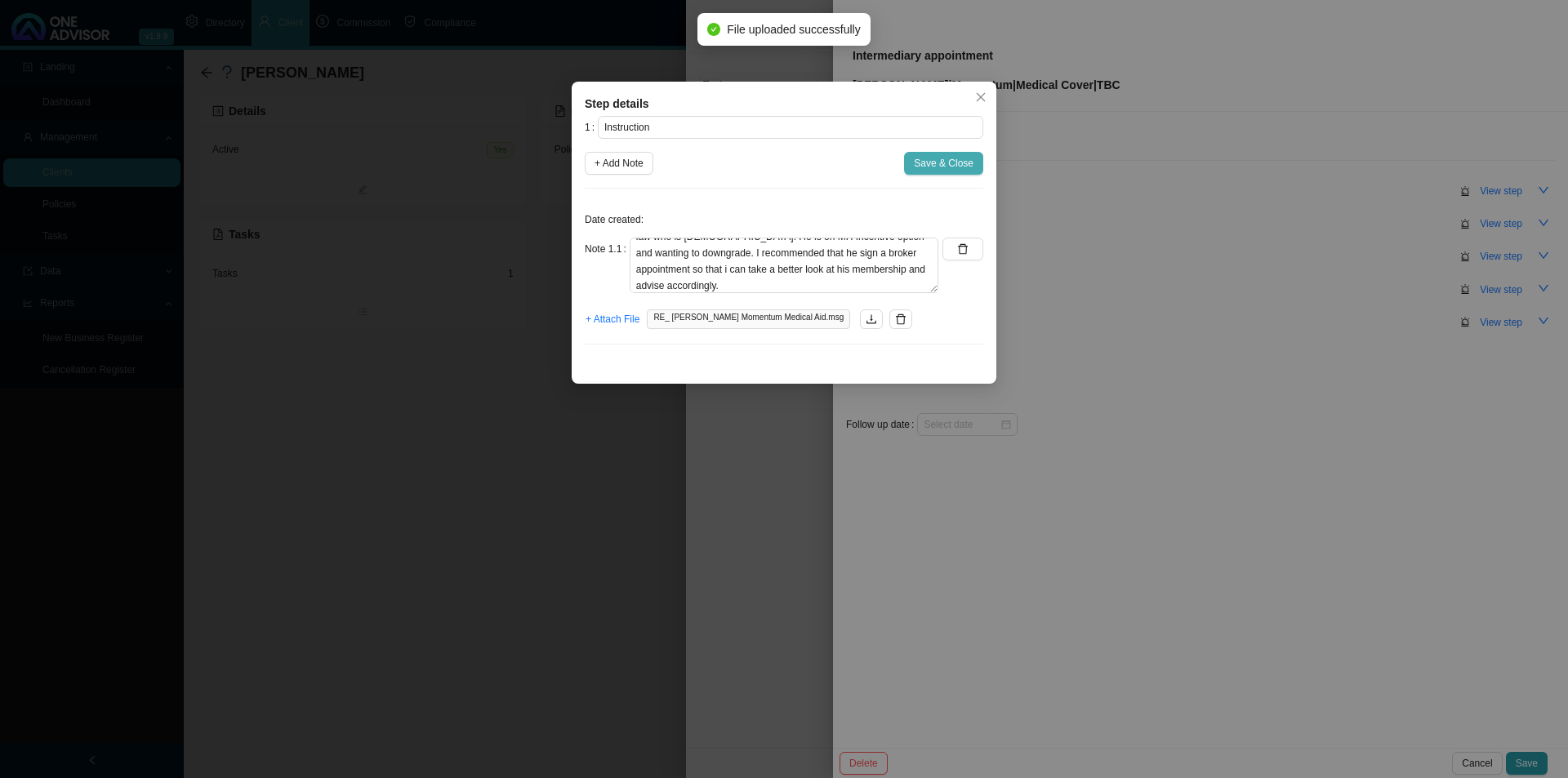
click at [947, 163] on span "Save & Close" at bounding box center [943, 163] width 59 height 16
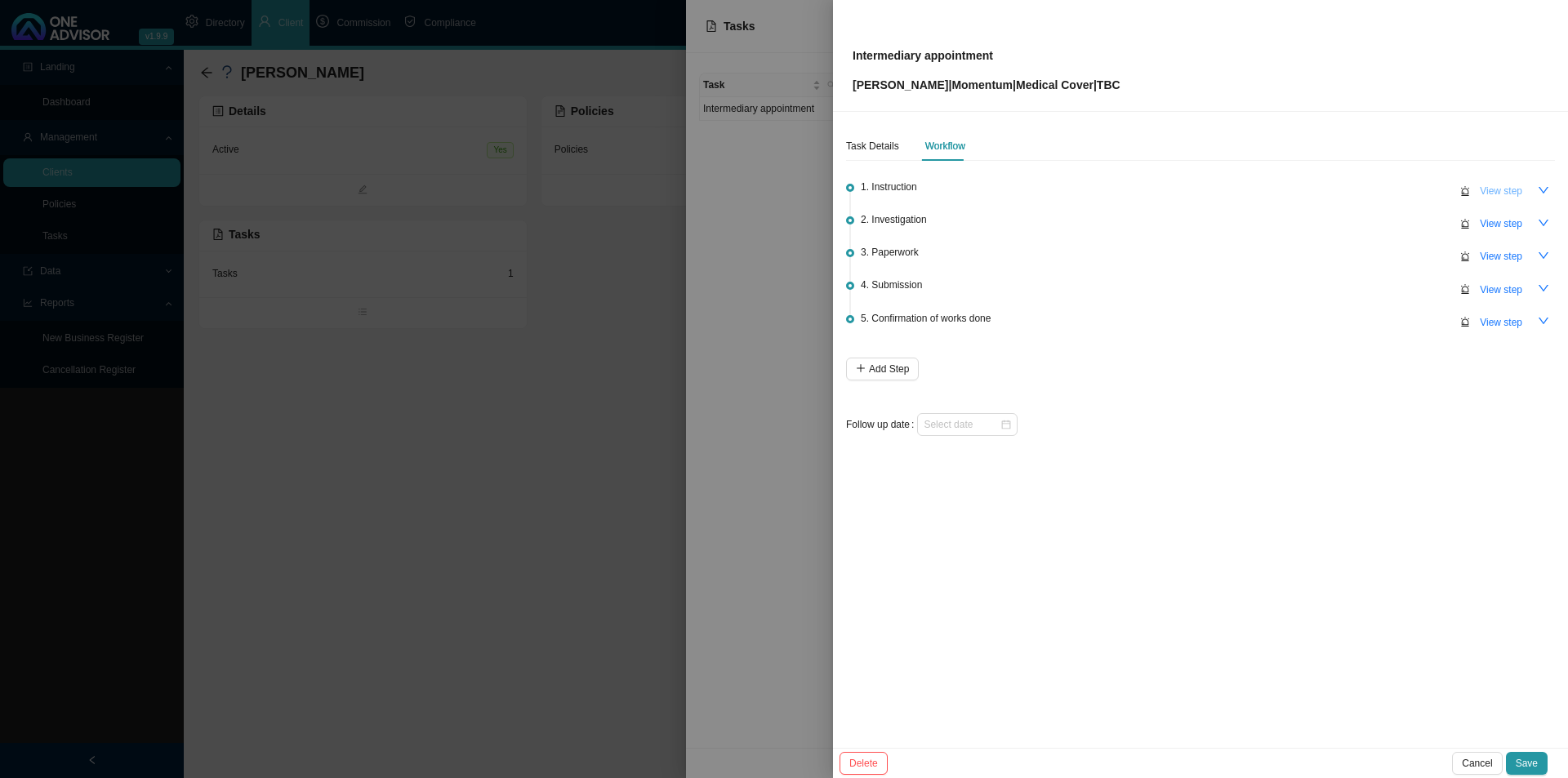
click at [1491, 191] on span "View step" at bounding box center [1501, 190] width 42 height 16
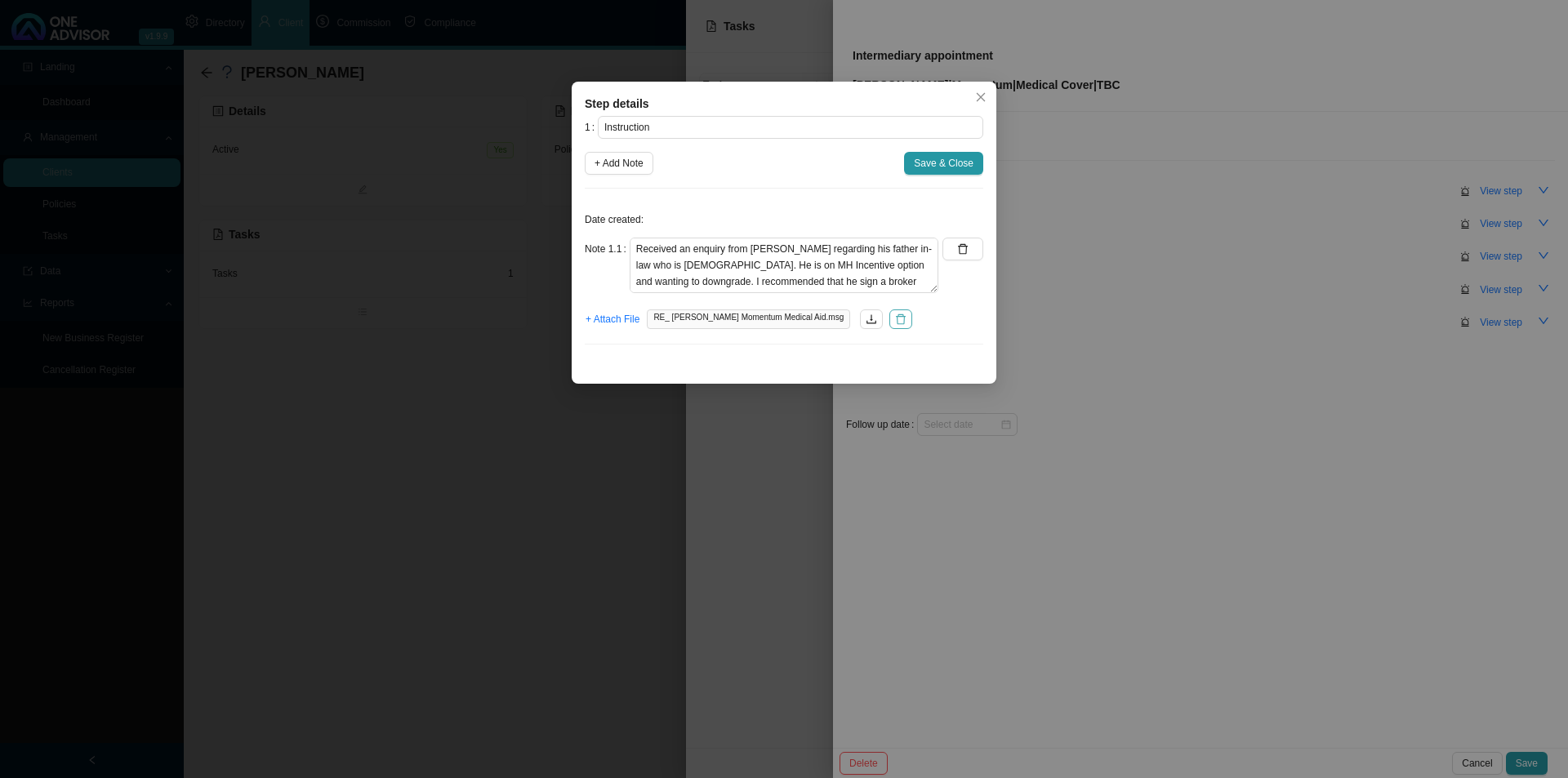
click at [895, 323] on icon "delete" at bounding box center [901, 319] width 12 height 12
drag, startPoint x: 702, startPoint y: 283, endPoint x: 855, endPoint y: 280, distance: 153.0
click at [855, 280] on textarea "Received an enquiry from Niels Klusener regarding his father in-law who is 96yr…" at bounding box center [784, 266] width 309 height 56
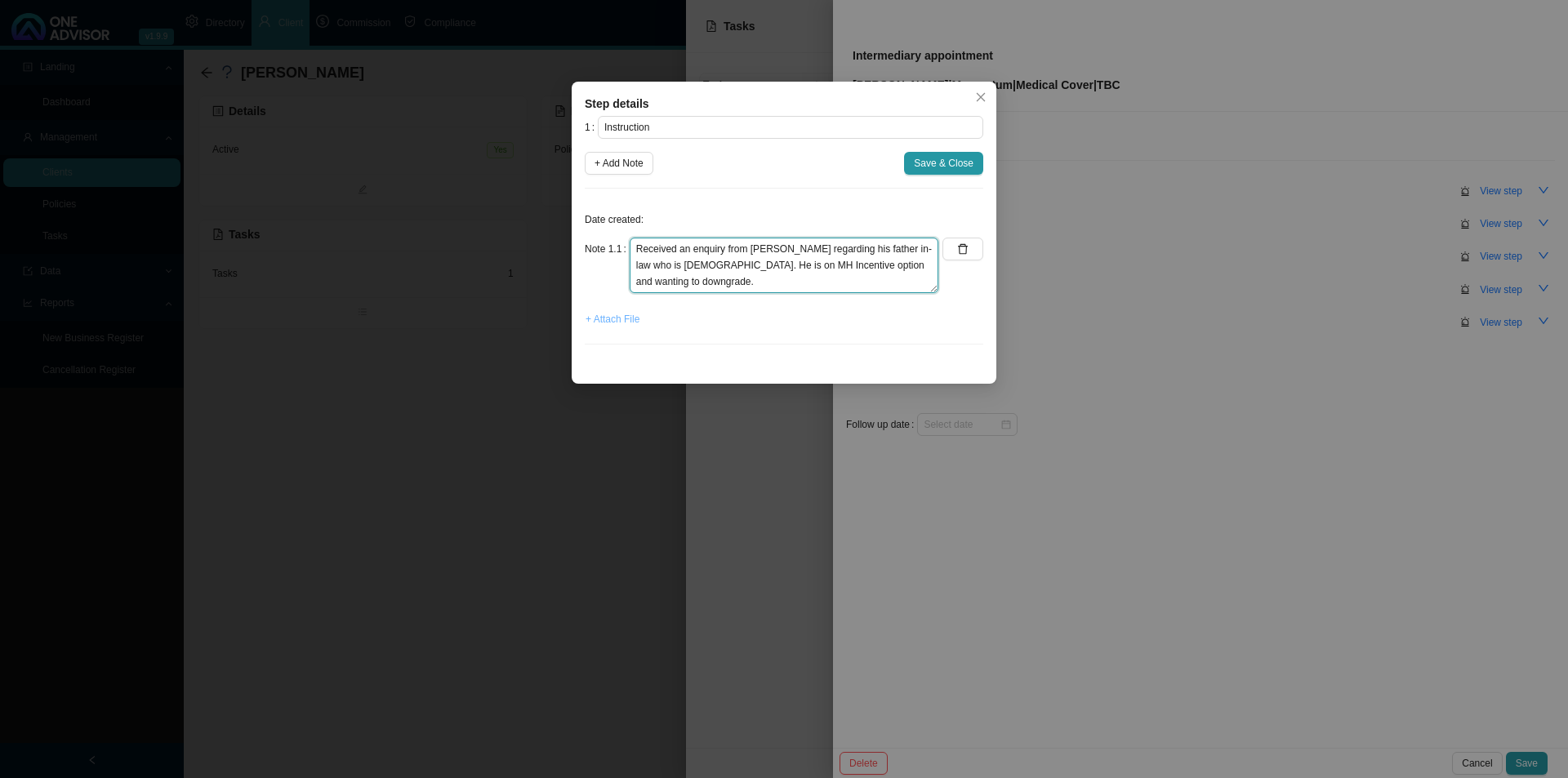
type textarea "Received an enquiry from Niels Klusener regarding his father in-law who is 96yr…"
click at [626, 319] on span "+ Attach File" at bounding box center [613, 319] width 54 height 16
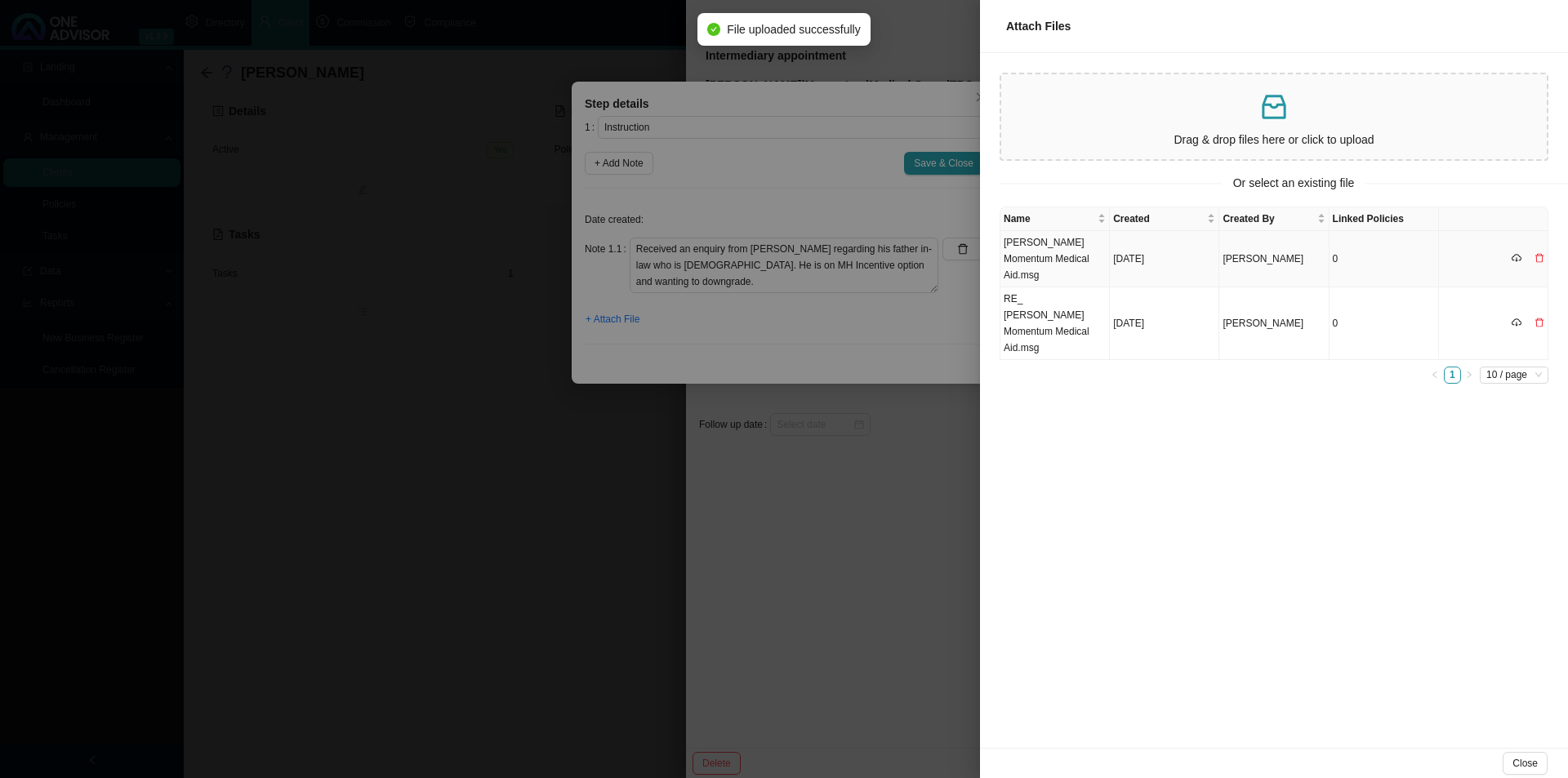
click at [1052, 257] on td "BA Harris Momentum Medical Aid.msg" at bounding box center [1055, 259] width 109 height 57
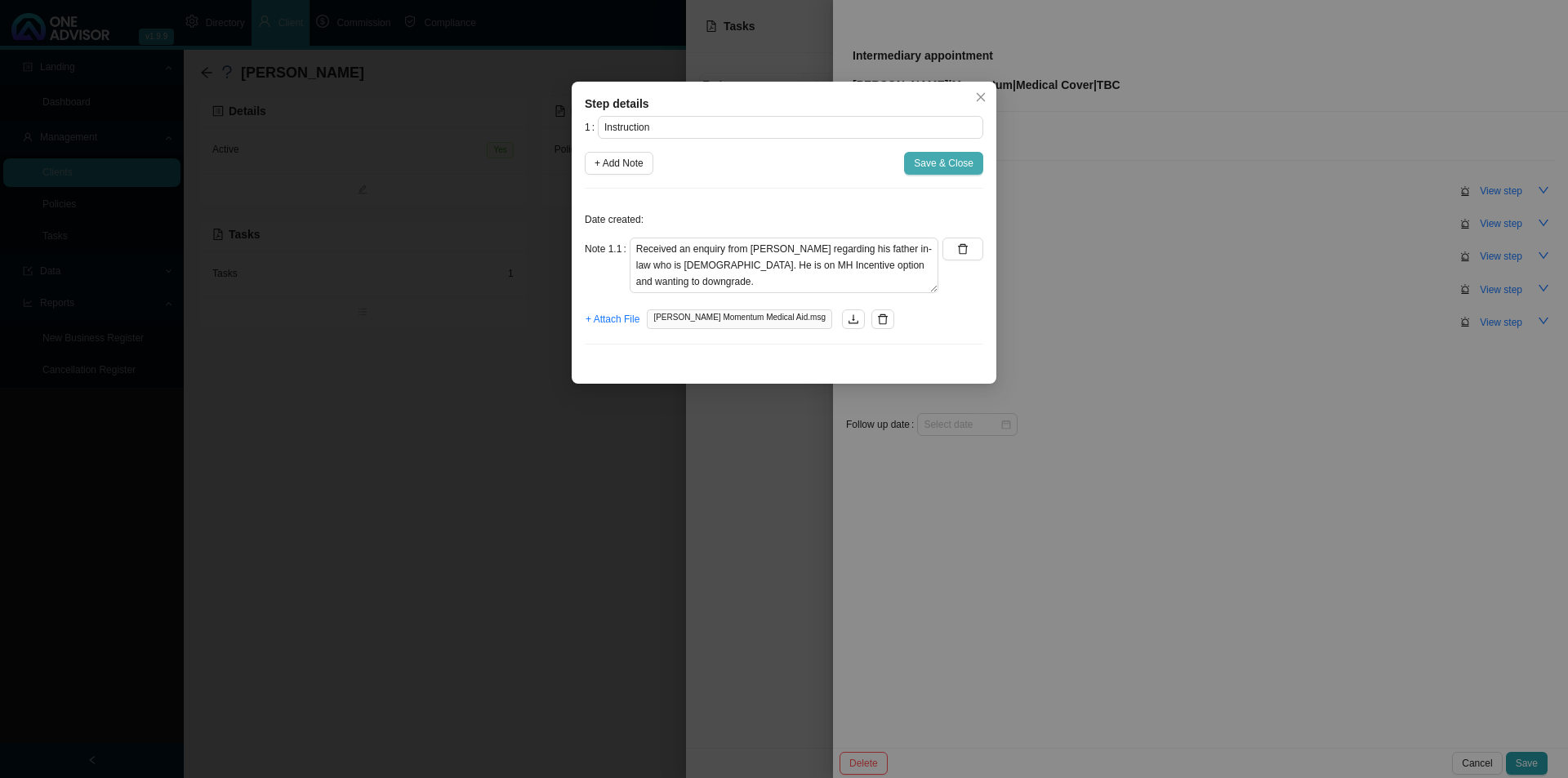
click at [950, 161] on span "Save & Close" at bounding box center [943, 163] width 59 height 16
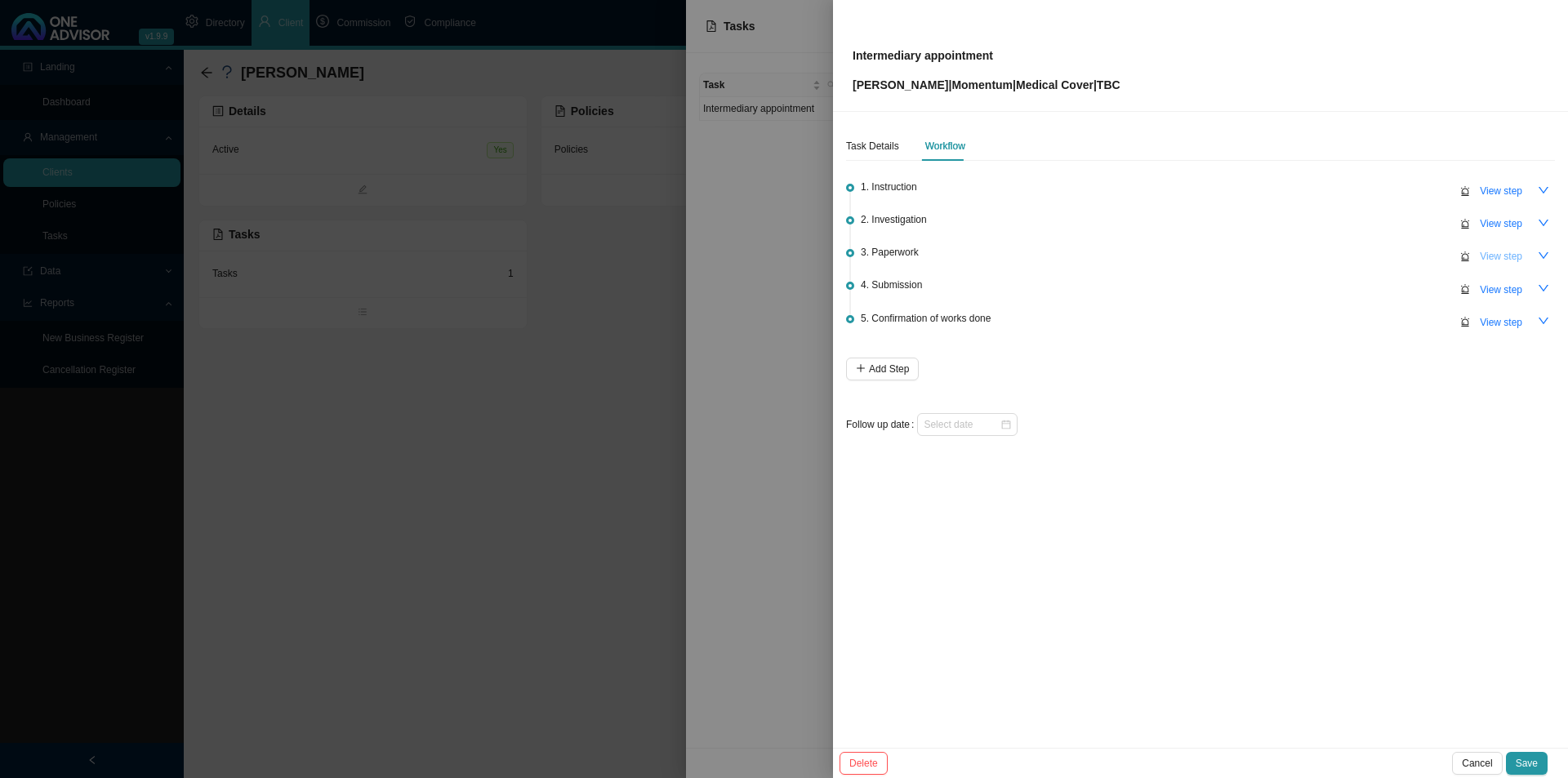
click at [1516, 254] on span "View step" at bounding box center [1501, 256] width 42 height 16
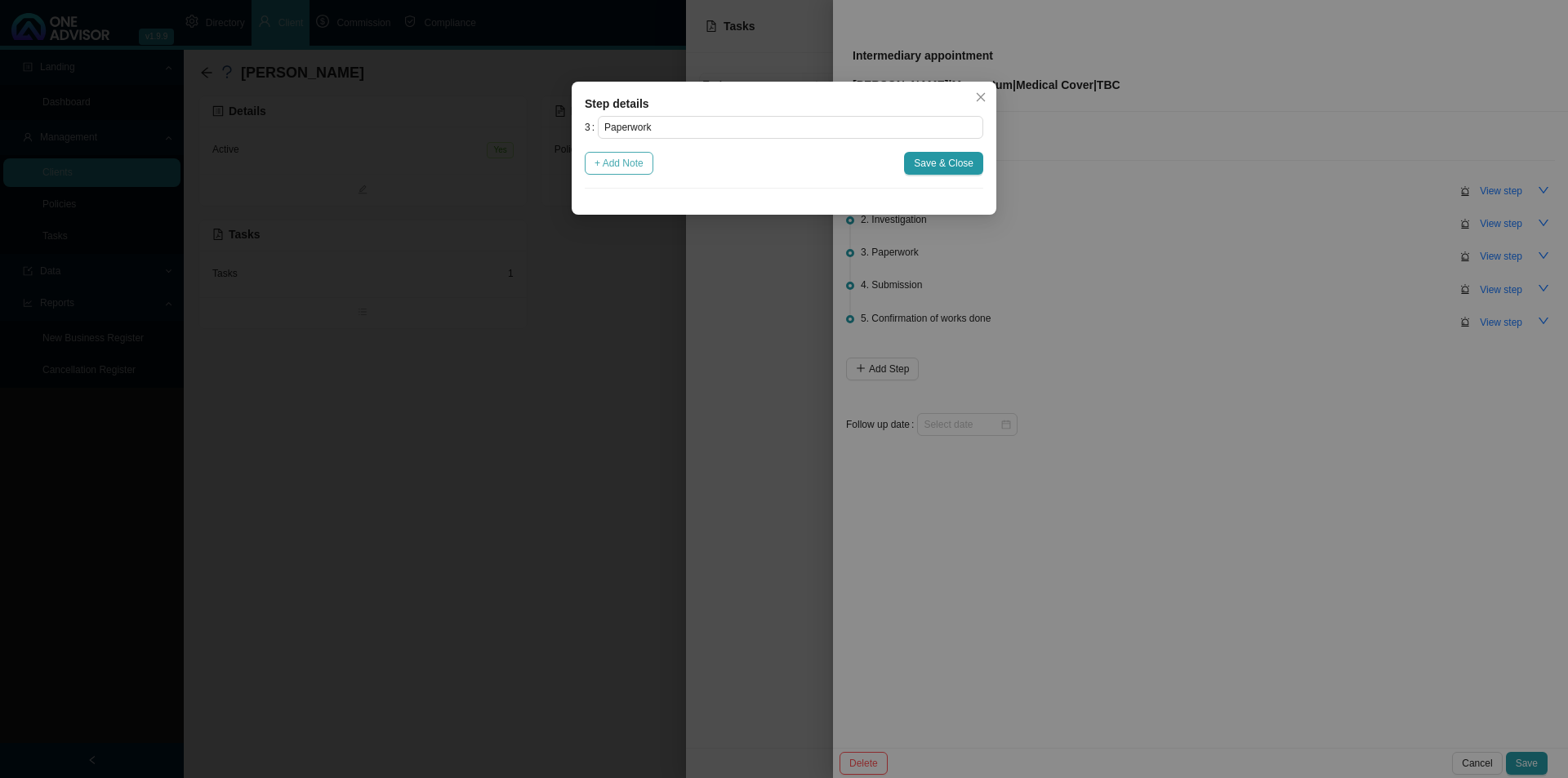
click at [632, 163] on span "+ Add Note" at bounding box center [619, 163] width 49 height 16
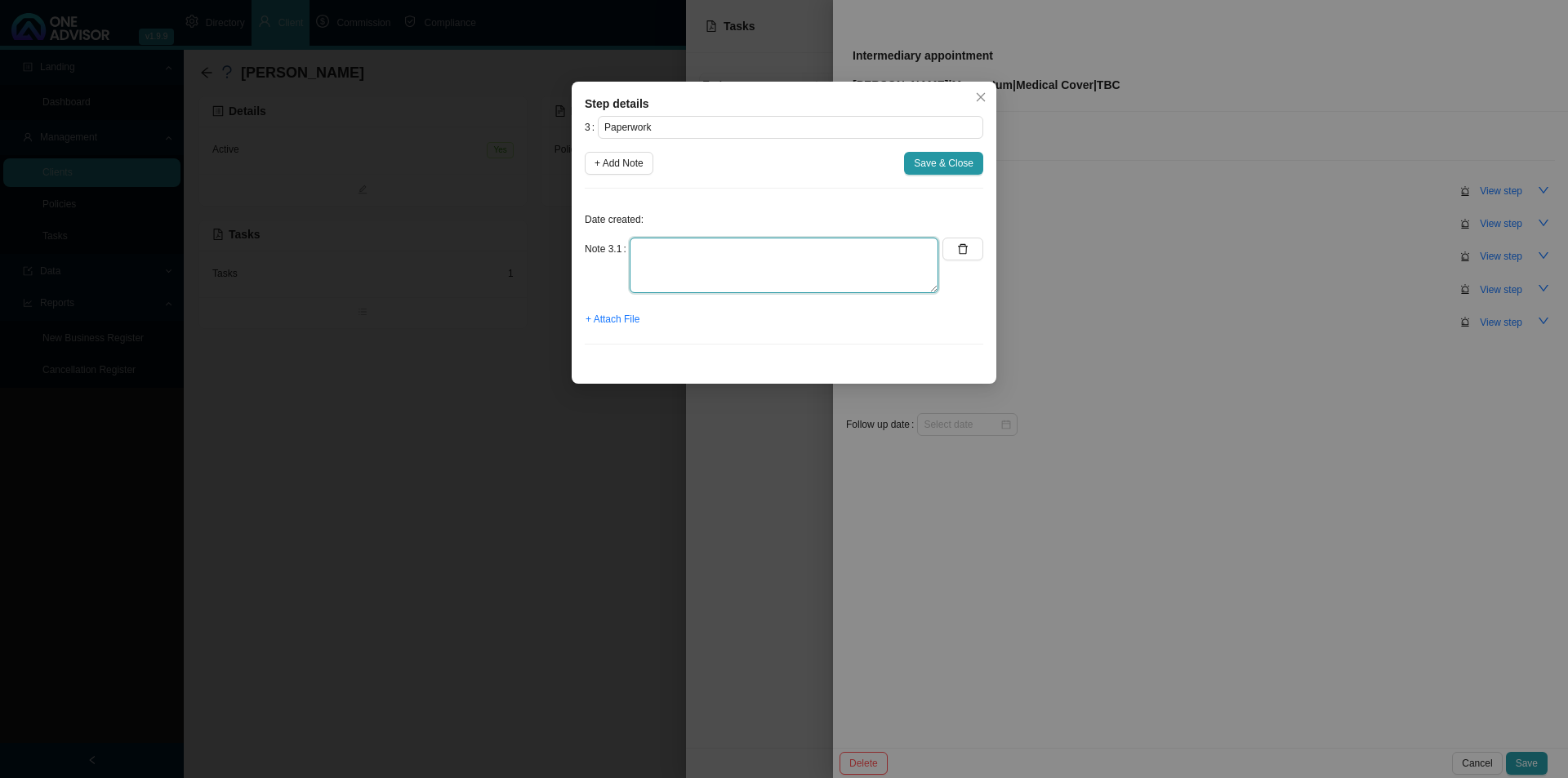
drag, startPoint x: 658, startPoint y: 265, endPoint x: 649, endPoint y: 247, distance: 20.1
click at [645, 250] on textarea at bounding box center [784, 266] width 309 height 56
paste textarea "I recommended that he sign a broker appointment so that i can take a better loo…"
type textarea "I recommended that he sign a broker appointment so that i can take a better loo…"
click at [627, 312] on span "+ Attach File" at bounding box center [613, 319] width 54 height 16
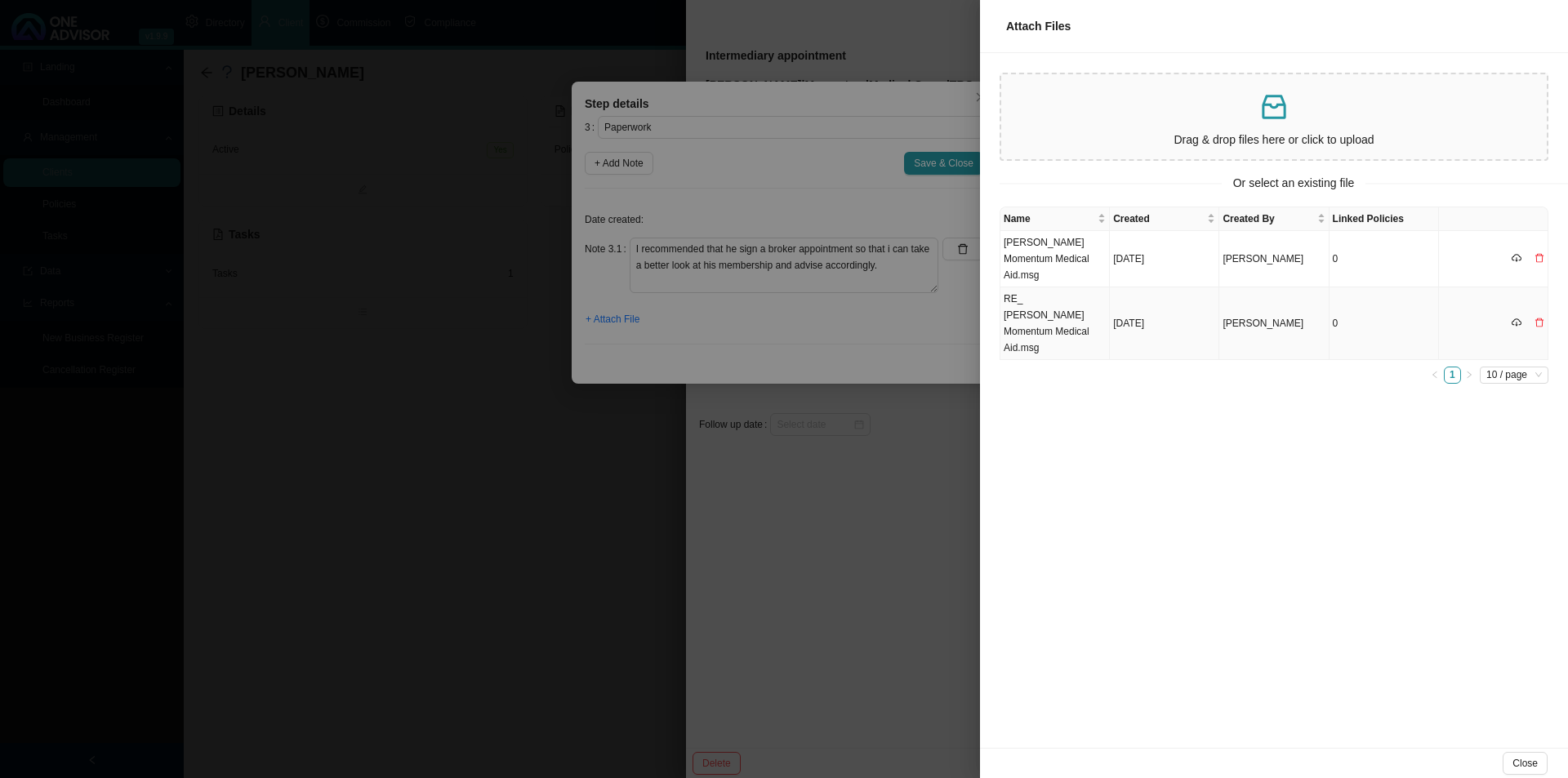
click at [1042, 296] on td "RE_ BA Harris Momentum Medical Aid.msg" at bounding box center [1055, 324] width 109 height 73
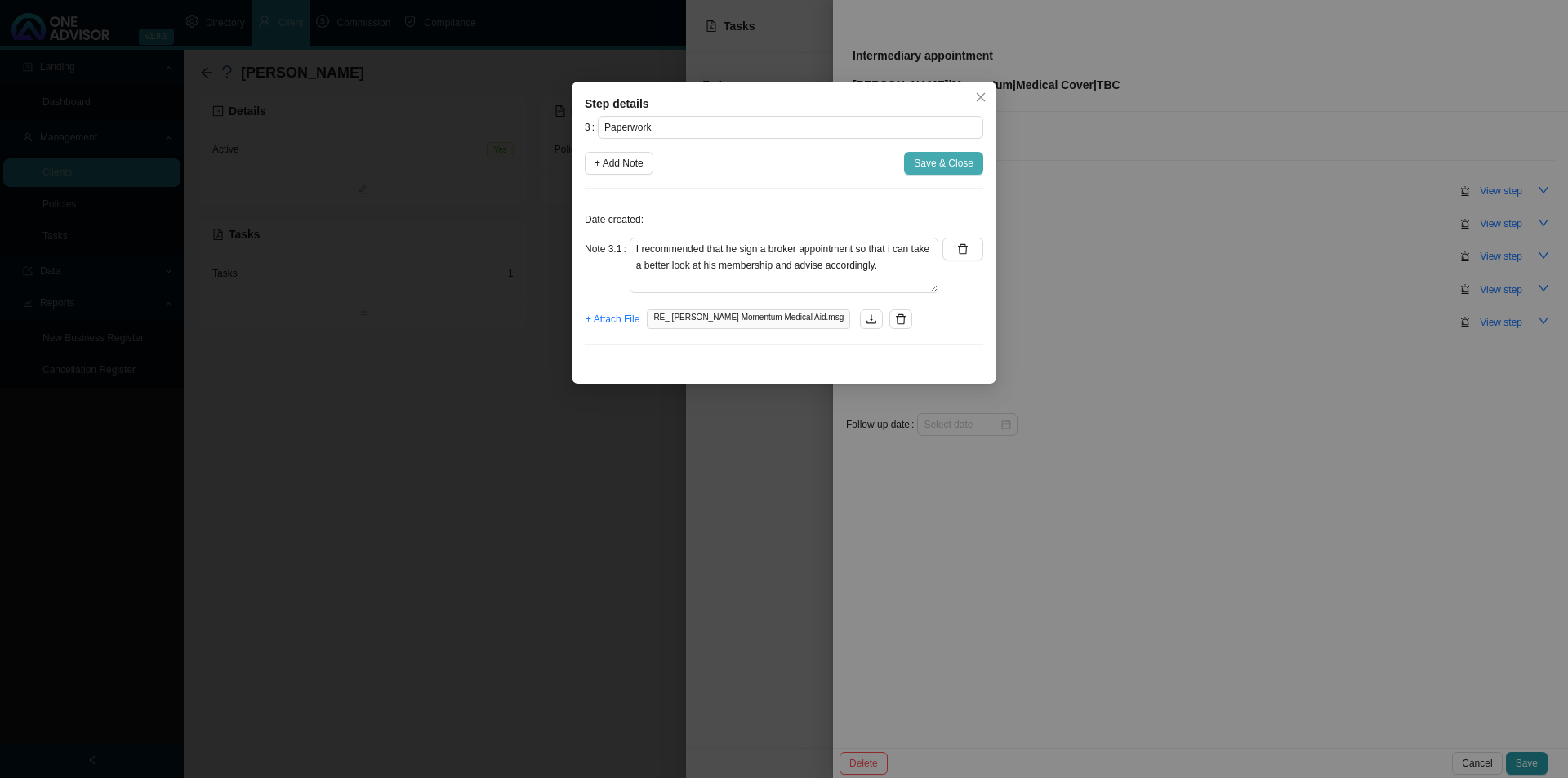
click at [945, 169] on span "Save & Close" at bounding box center [943, 163] width 59 height 16
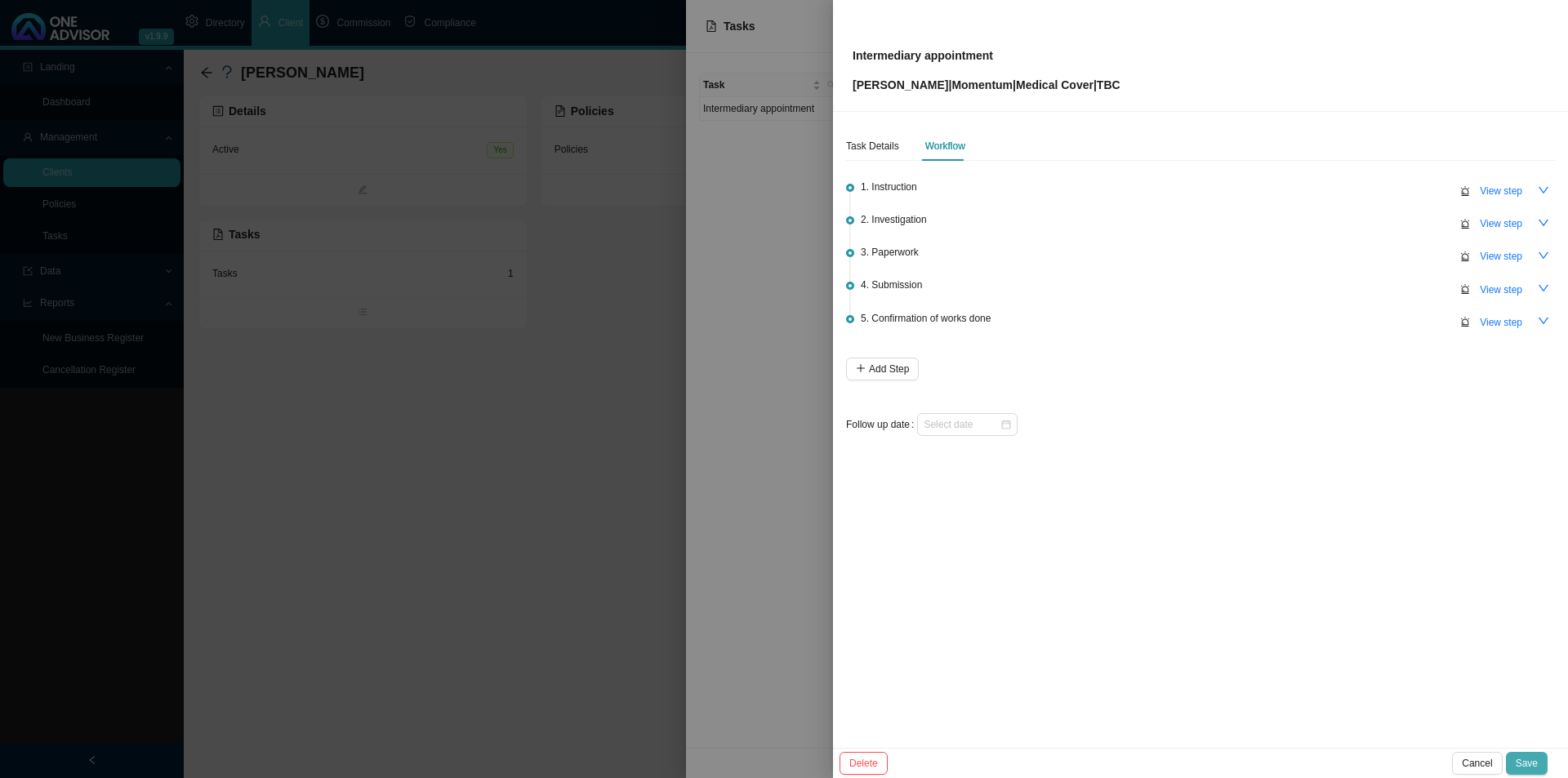
click at [1542, 759] on button "Save" at bounding box center [1527, 763] width 41 height 23
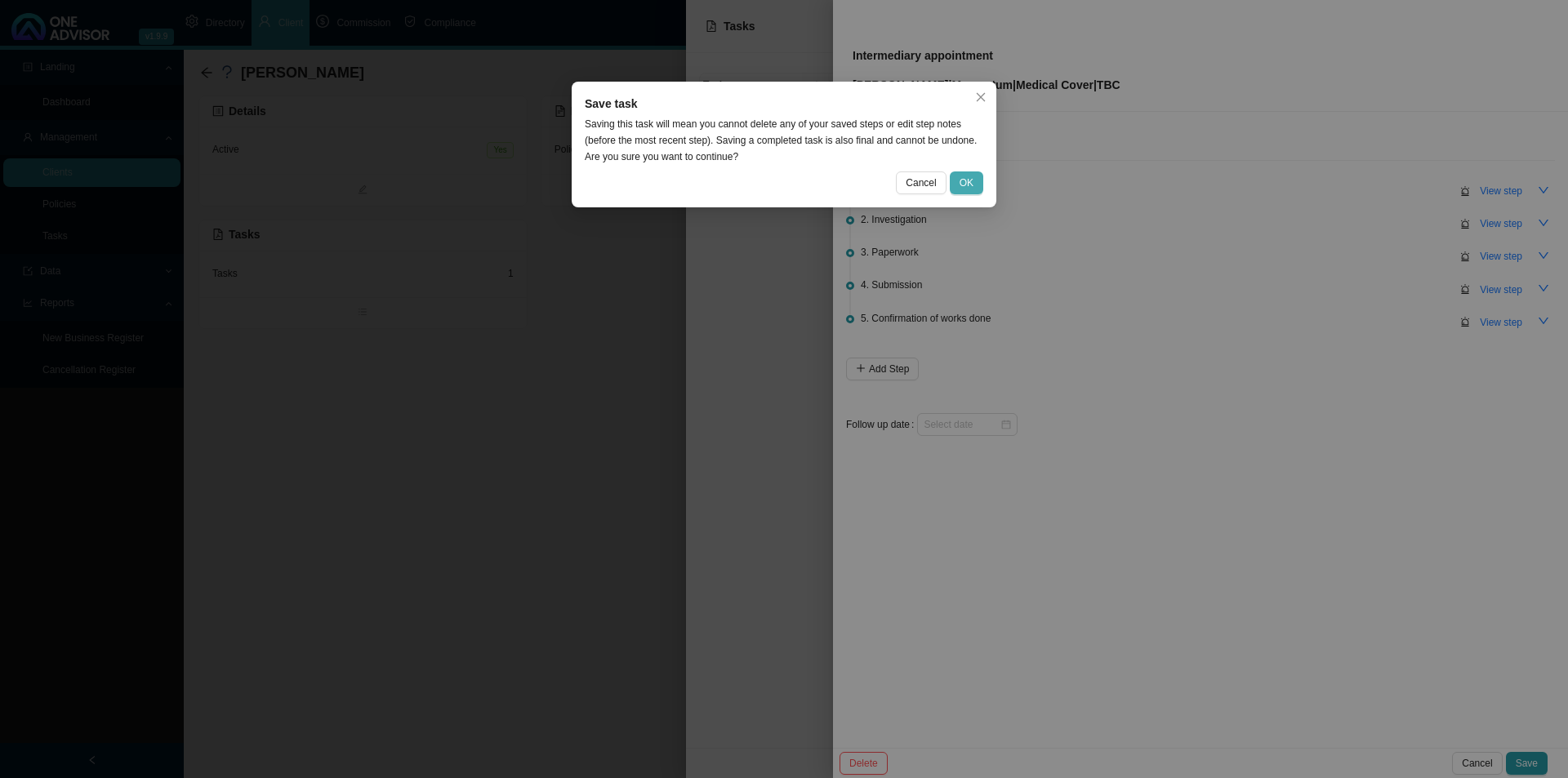
click at [977, 180] on button "OK" at bounding box center [967, 183] width 34 height 23
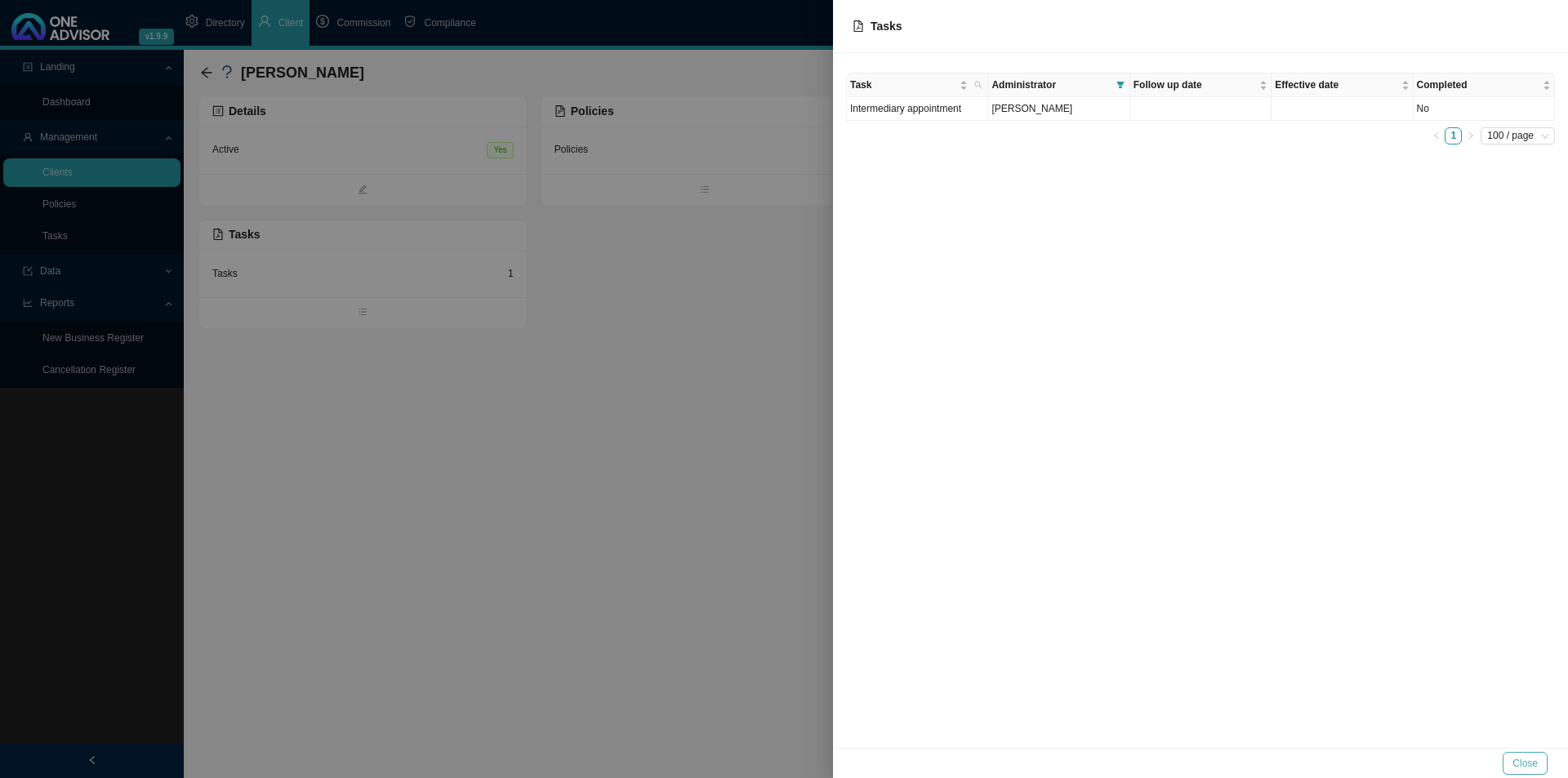
click at [1527, 755] on span "Close" at bounding box center [1525, 763] width 25 height 16
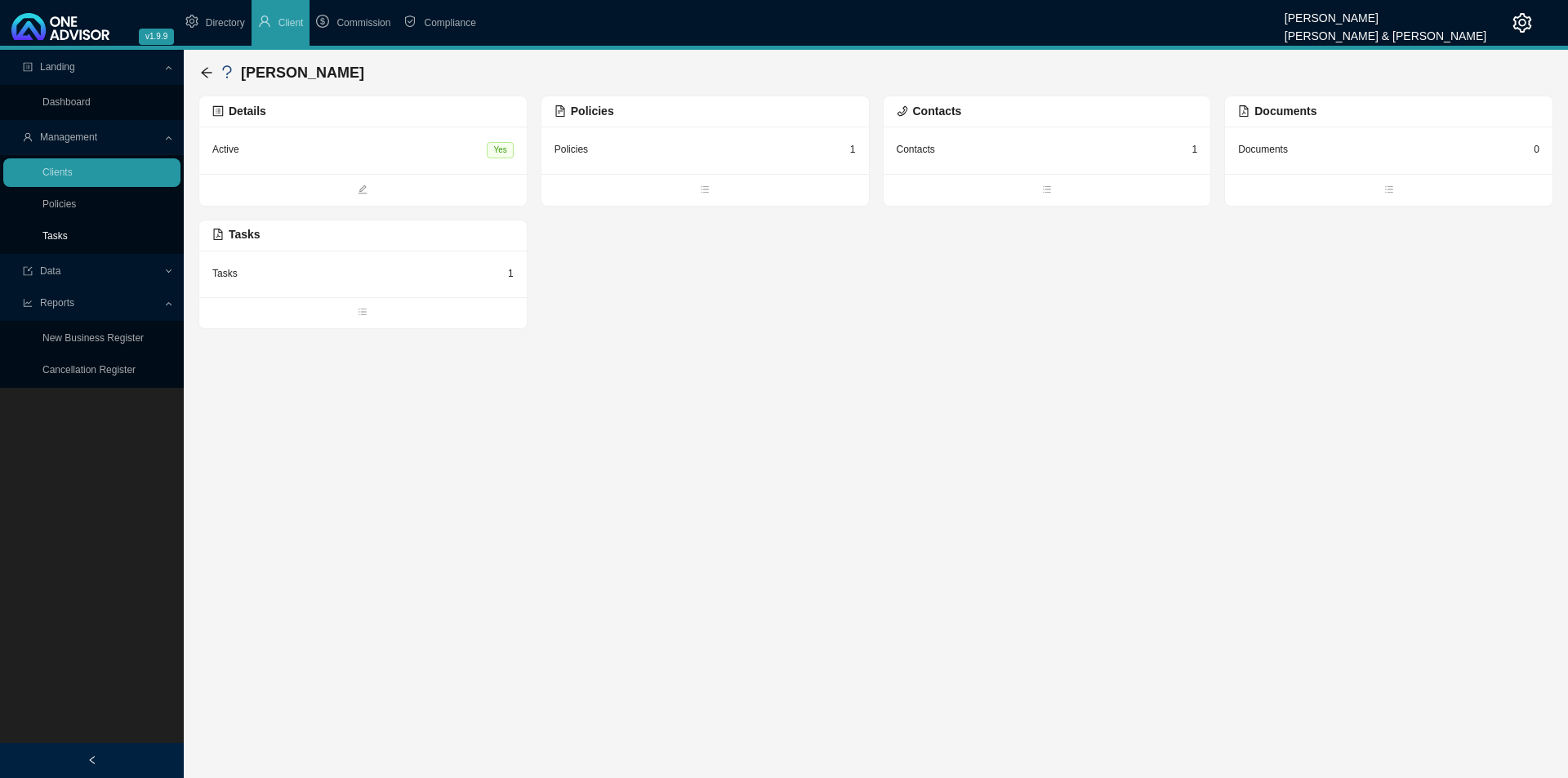
click at [52, 238] on link "Tasks" at bounding box center [55, 236] width 25 height 12
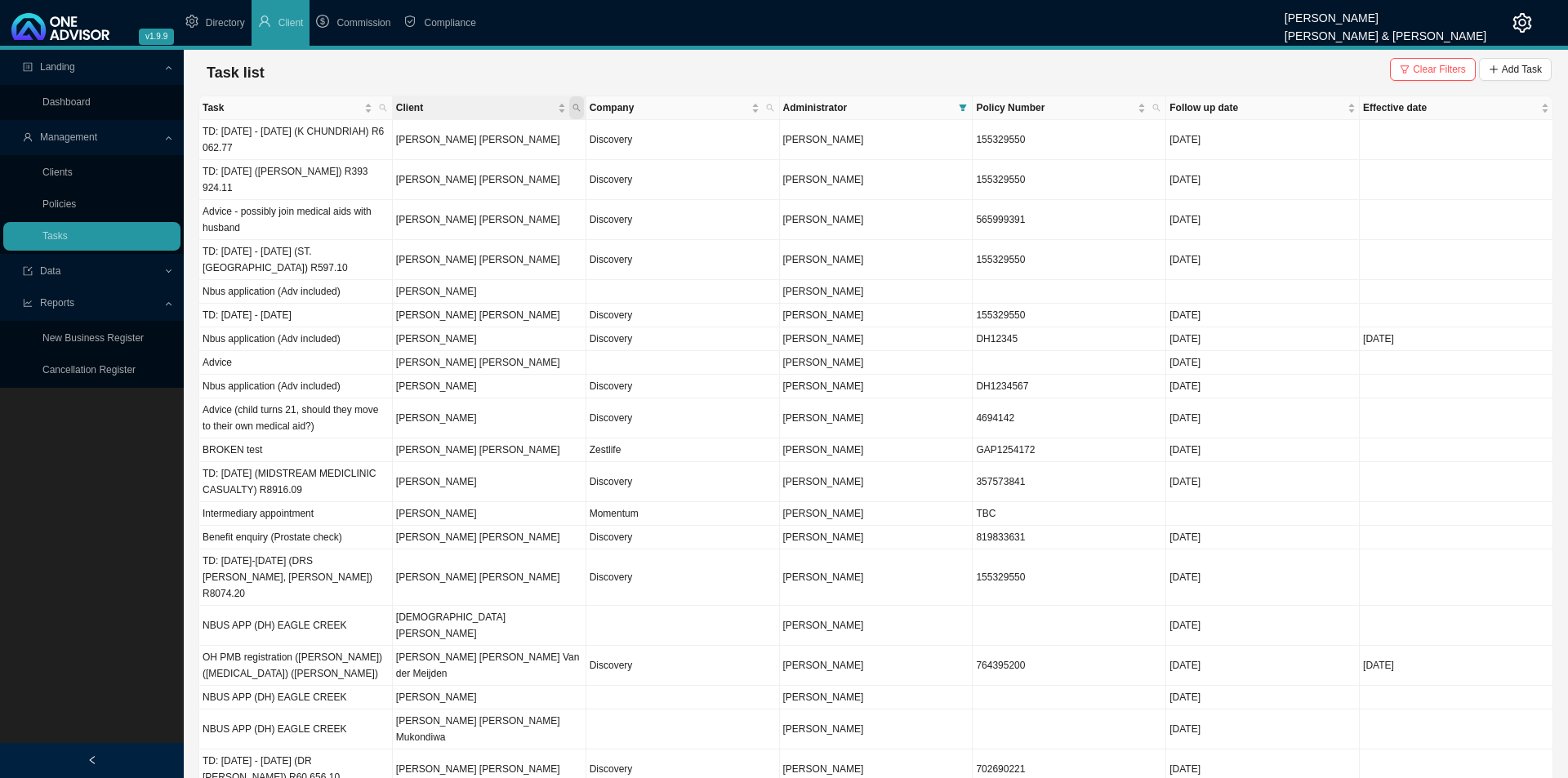
click at [578, 108] on icon "search" at bounding box center [577, 108] width 8 height 8
type input "ballack"
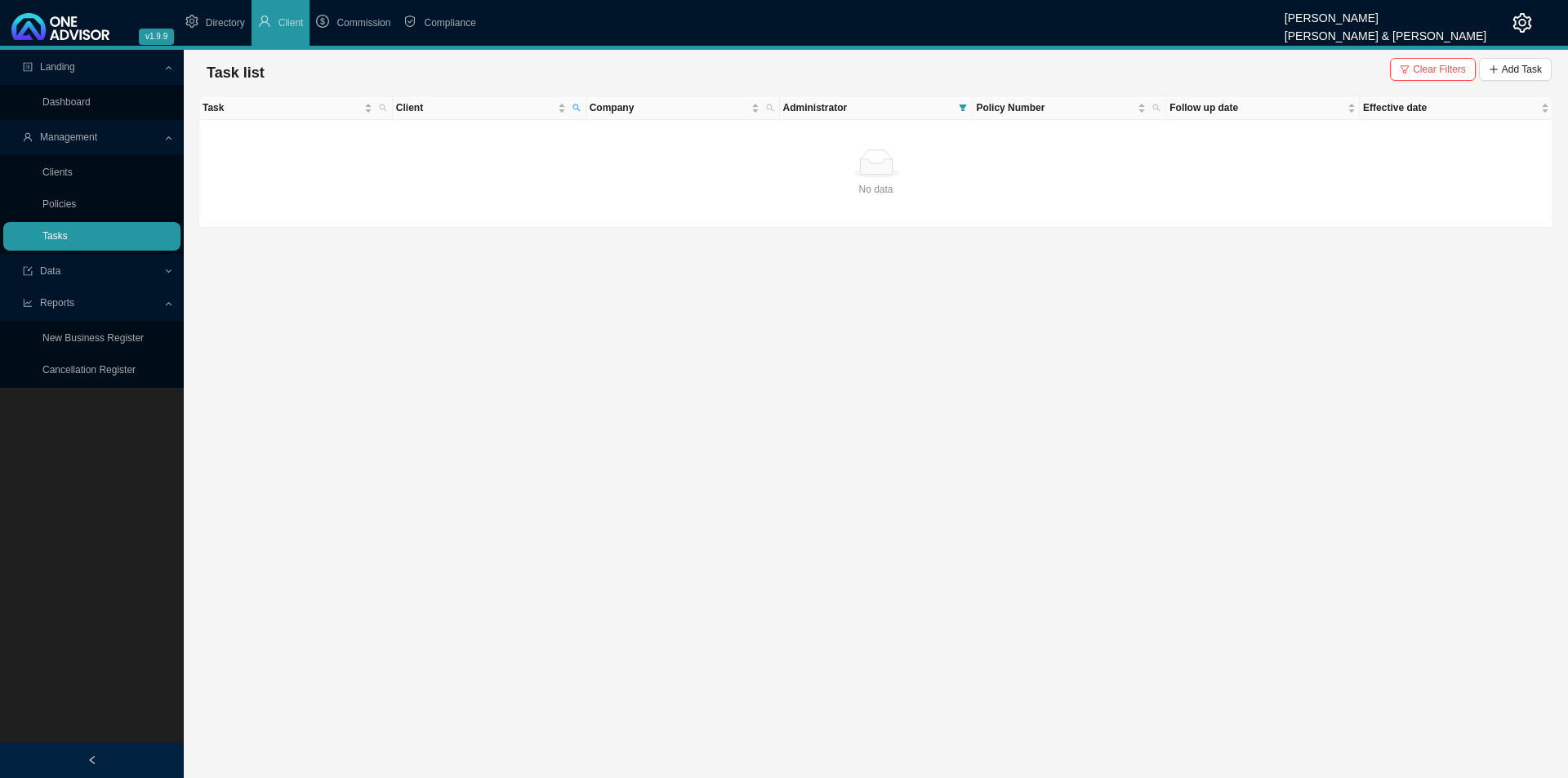
click at [58, 242] on link "Tasks" at bounding box center [55, 236] width 25 height 12
drag, startPoint x: 1455, startPoint y: 67, endPoint x: 1425, endPoint y: 91, distance: 38.4
click at [1454, 67] on span "Clear Filters" at bounding box center [1439, 69] width 53 height 16
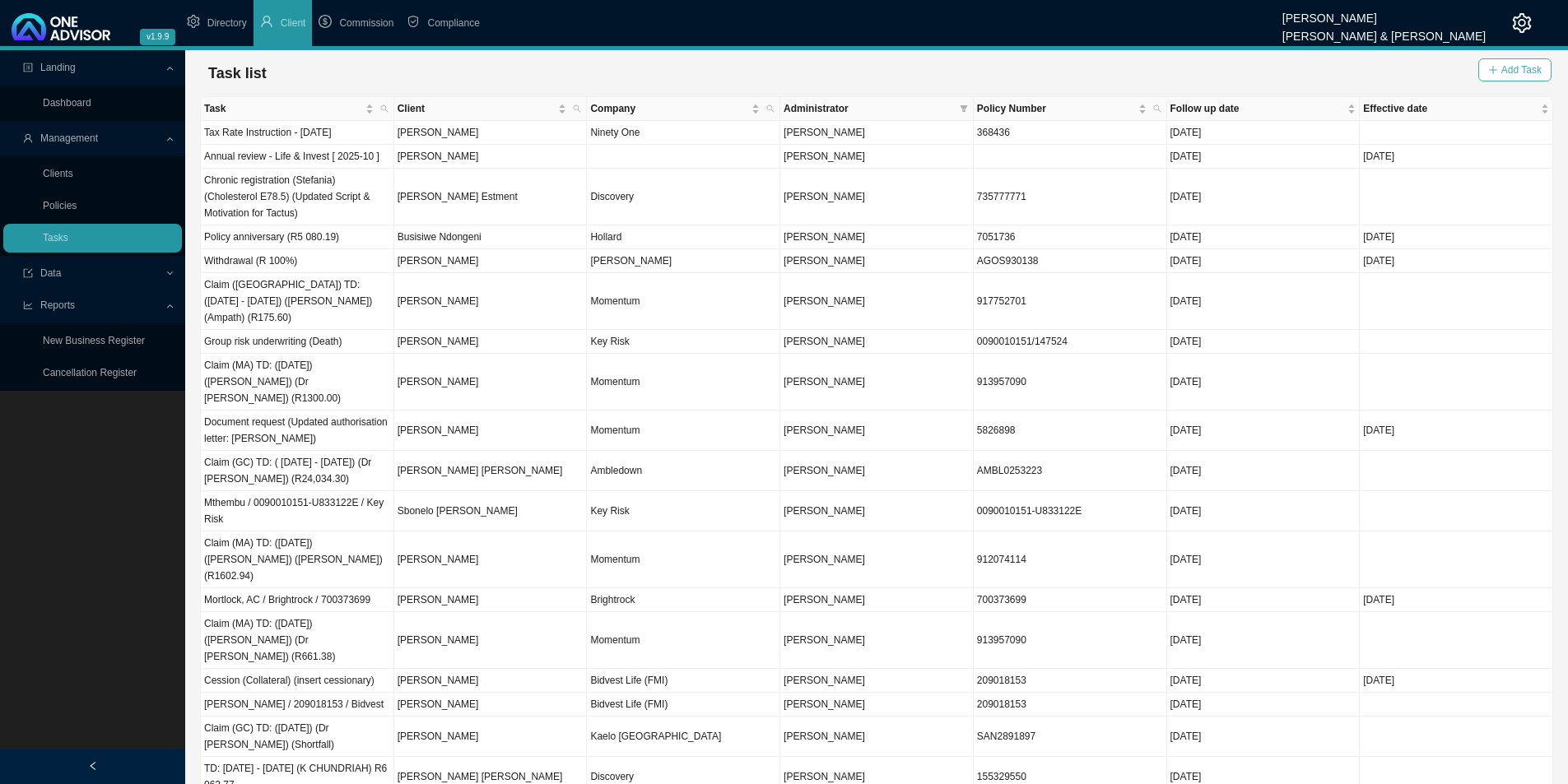
click at [1516, 67] on span "Add Task" at bounding box center [1520, 69] width 40 height 16
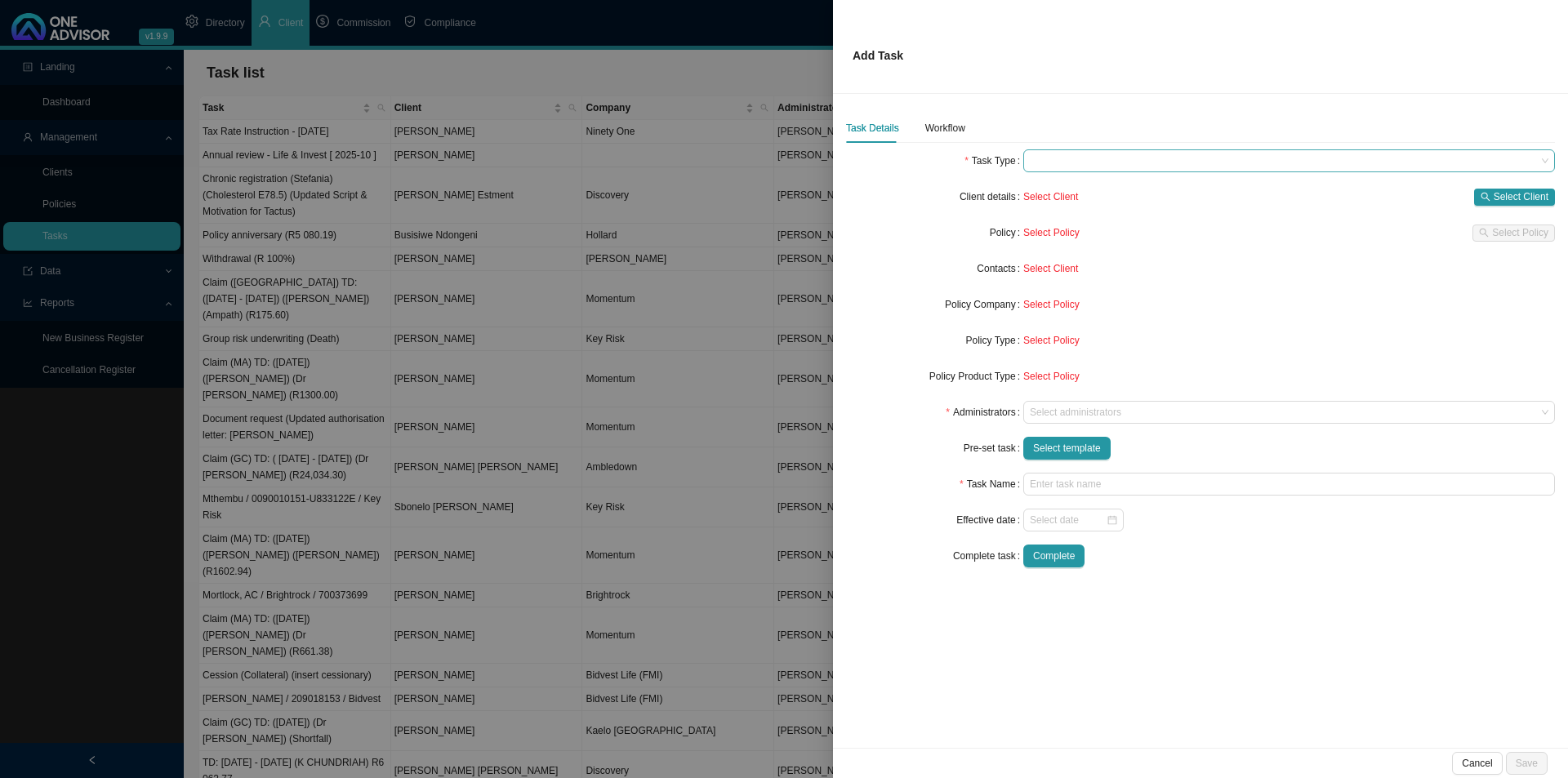
click at [1111, 153] on span at bounding box center [1289, 160] width 519 height 21
click at [1099, 218] on div "New business proposal" at bounding box center [1289, 212] width 505 height 16
click at [1529, 197] on span "Select Client" at bounding box center [1521, 196] width 55 height 16
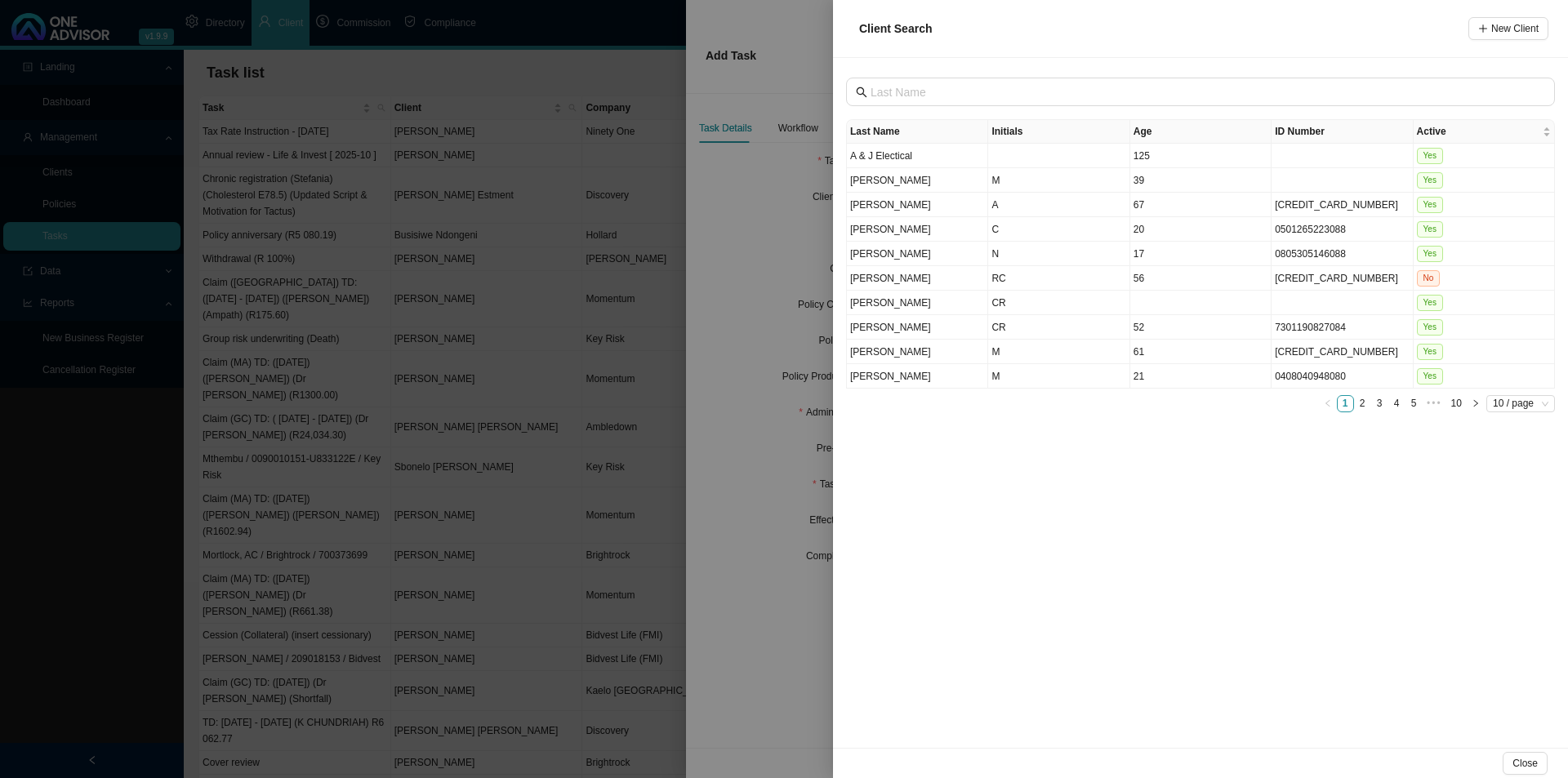
drag, startPoint x: 1044, startPoint y: 508, endPoint x: 1063, endPoint y: 506, distance: 19.1
click at [1050, 506] on div "Last Name Initials Age ID Number Active A & J Electical 125 Yes Ackerman M 39 Y…" at bounding box center [1201, 402] width 735 height 690
click at [1512, 762] on button "Close" at bounding box center [1525, 763] width 45 height 23
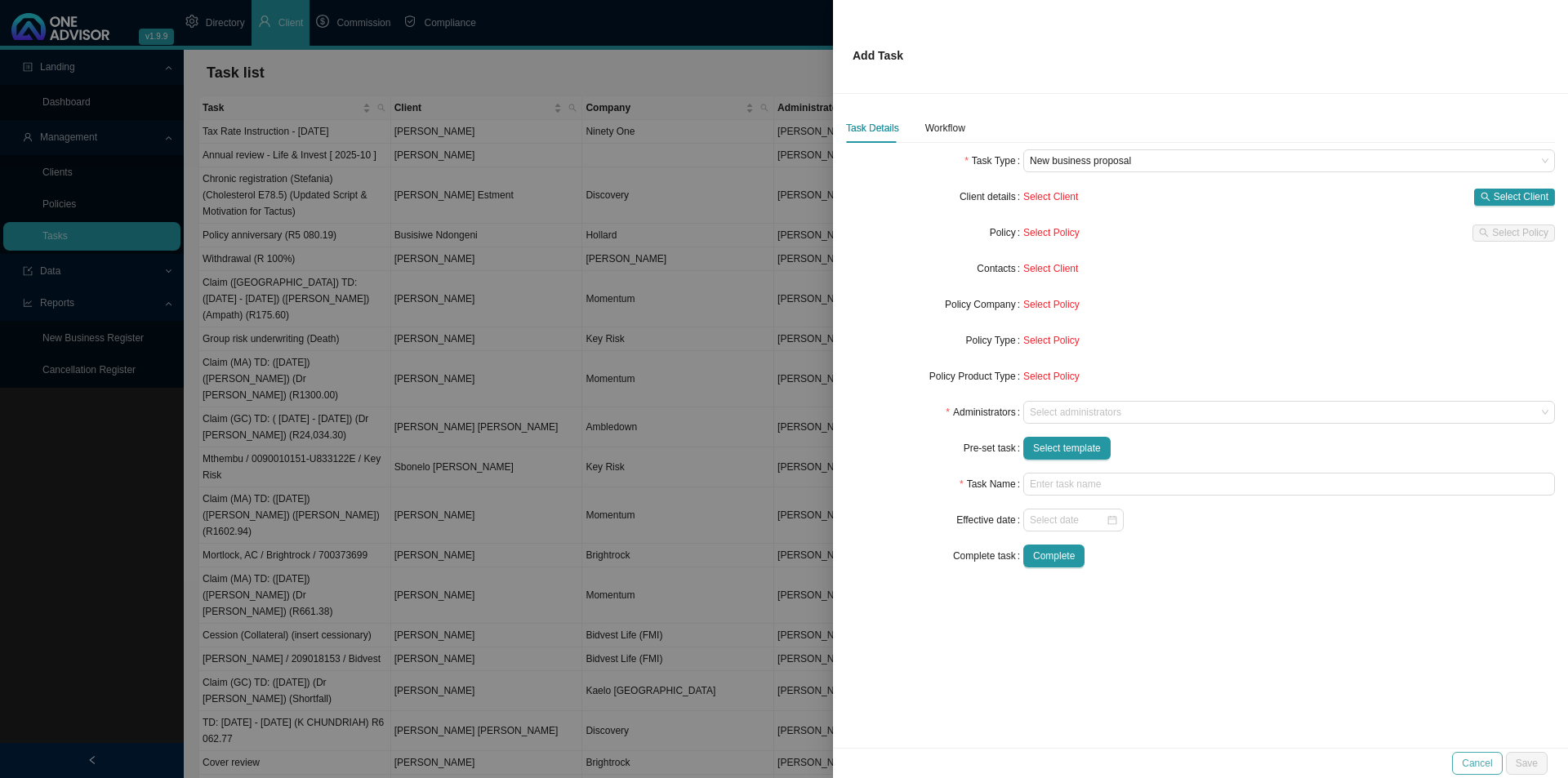
click at [1468, 762] on span "Cancel" at bounding box center [1477, 763] width 30 height 16
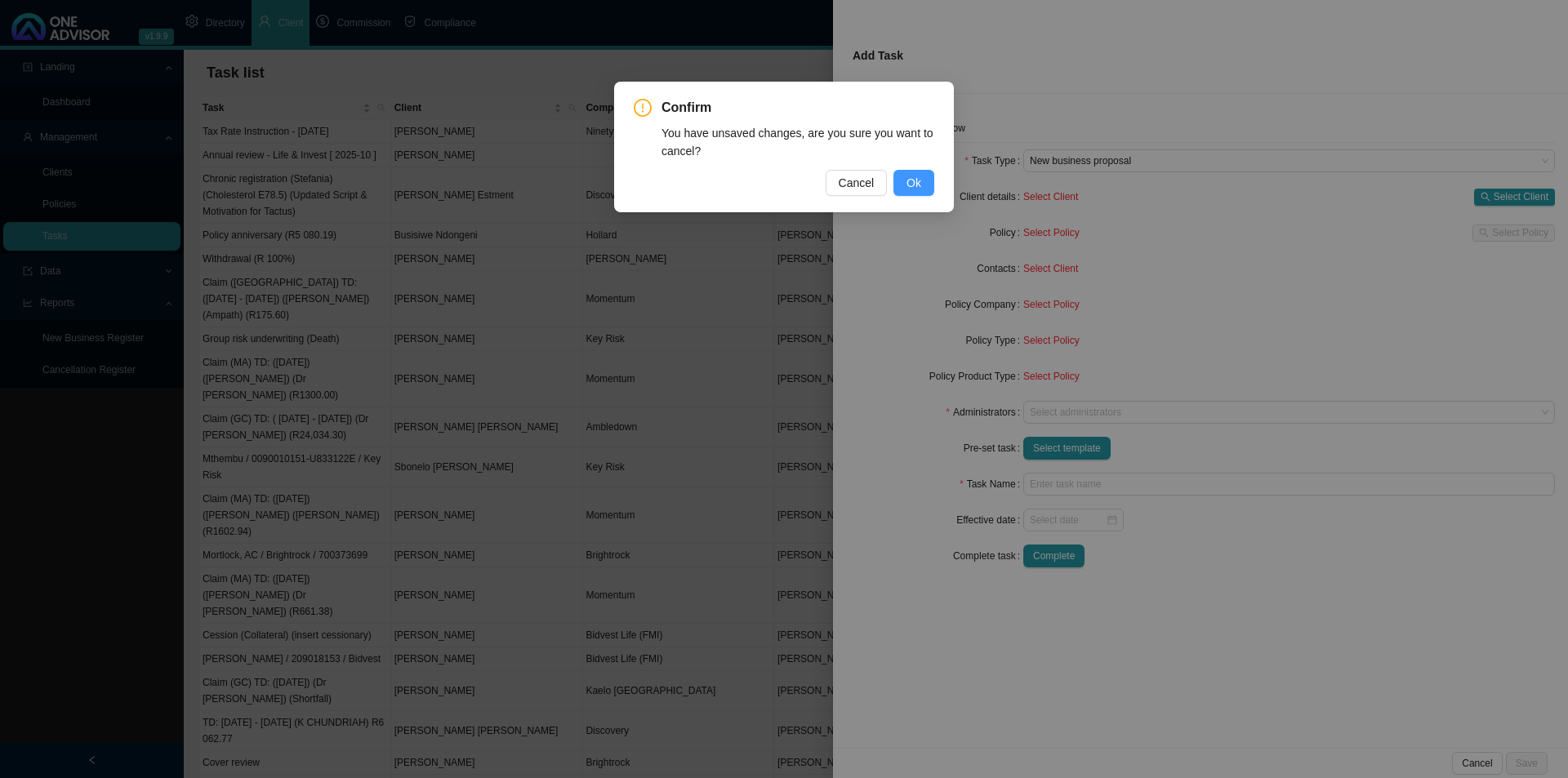
click at [919, 185] on span "Ok" at bounding box center [914, 182] width 14 height 18
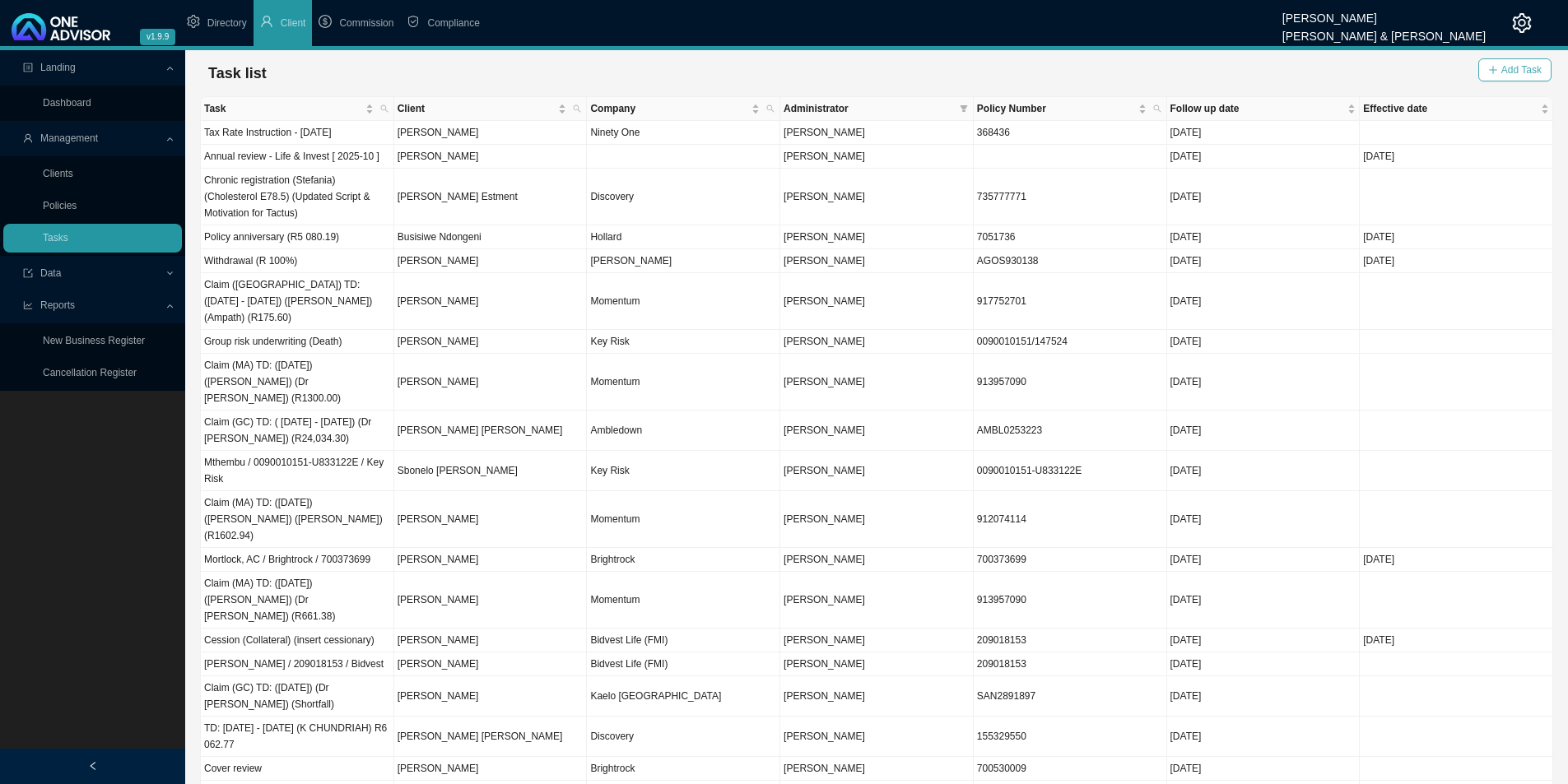
click at [1527, 62] on span "Add Task" at bounding box center [1520, 69] width 40 height 16
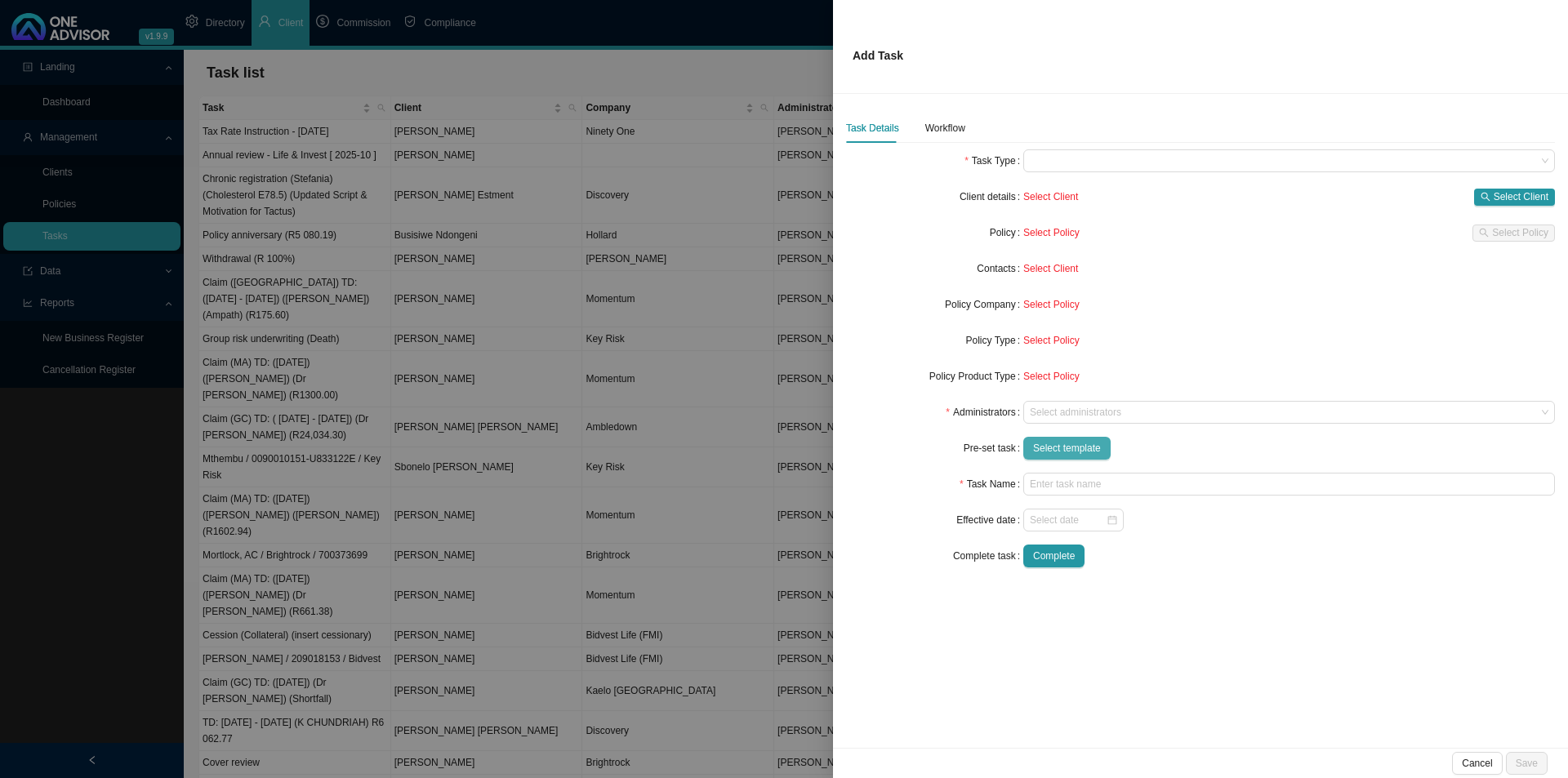
click at [1072, 450] on span "Select template" at bounding box center [1067, 448] width 68 height 16
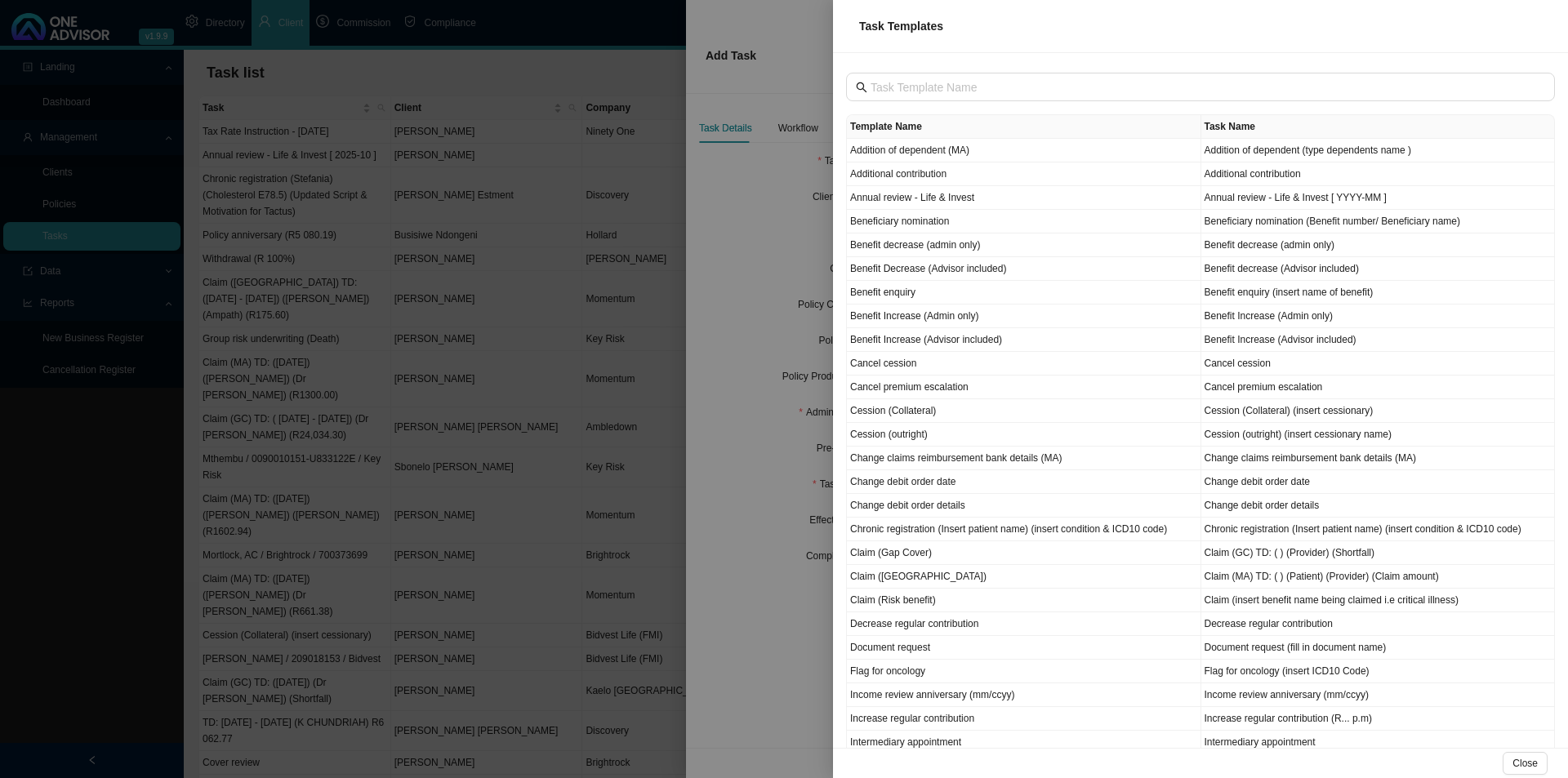
click at [753, 688] on div at bounding box center [784, 389] width 1568 height 778
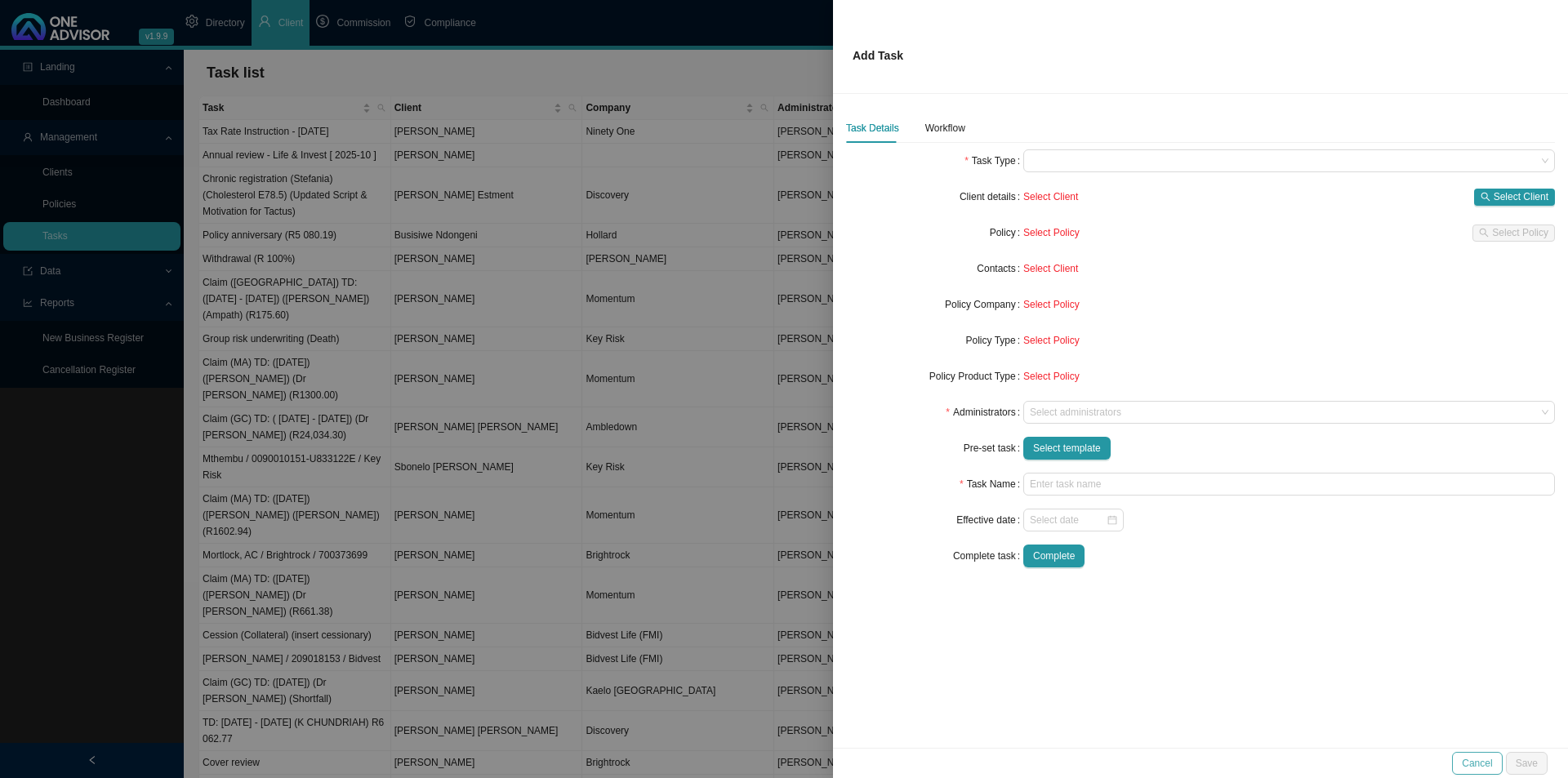
click at [1474, 755] on span "Cancel" at bounding box center [1477, 763] width 30 height 16
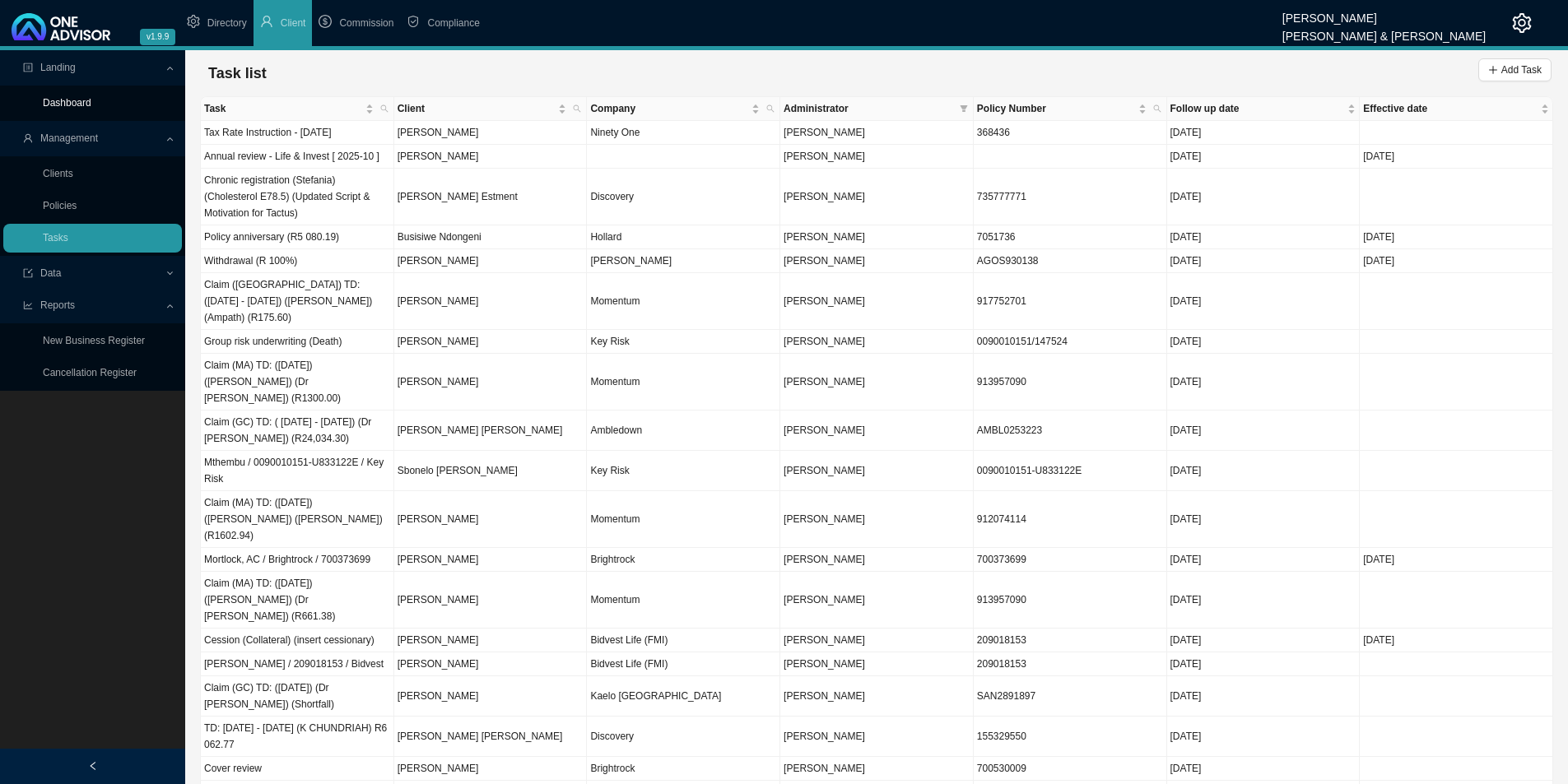
click at [69, 107] on link "Dashboard" at bounding box center [67, 103] width 49 height 12
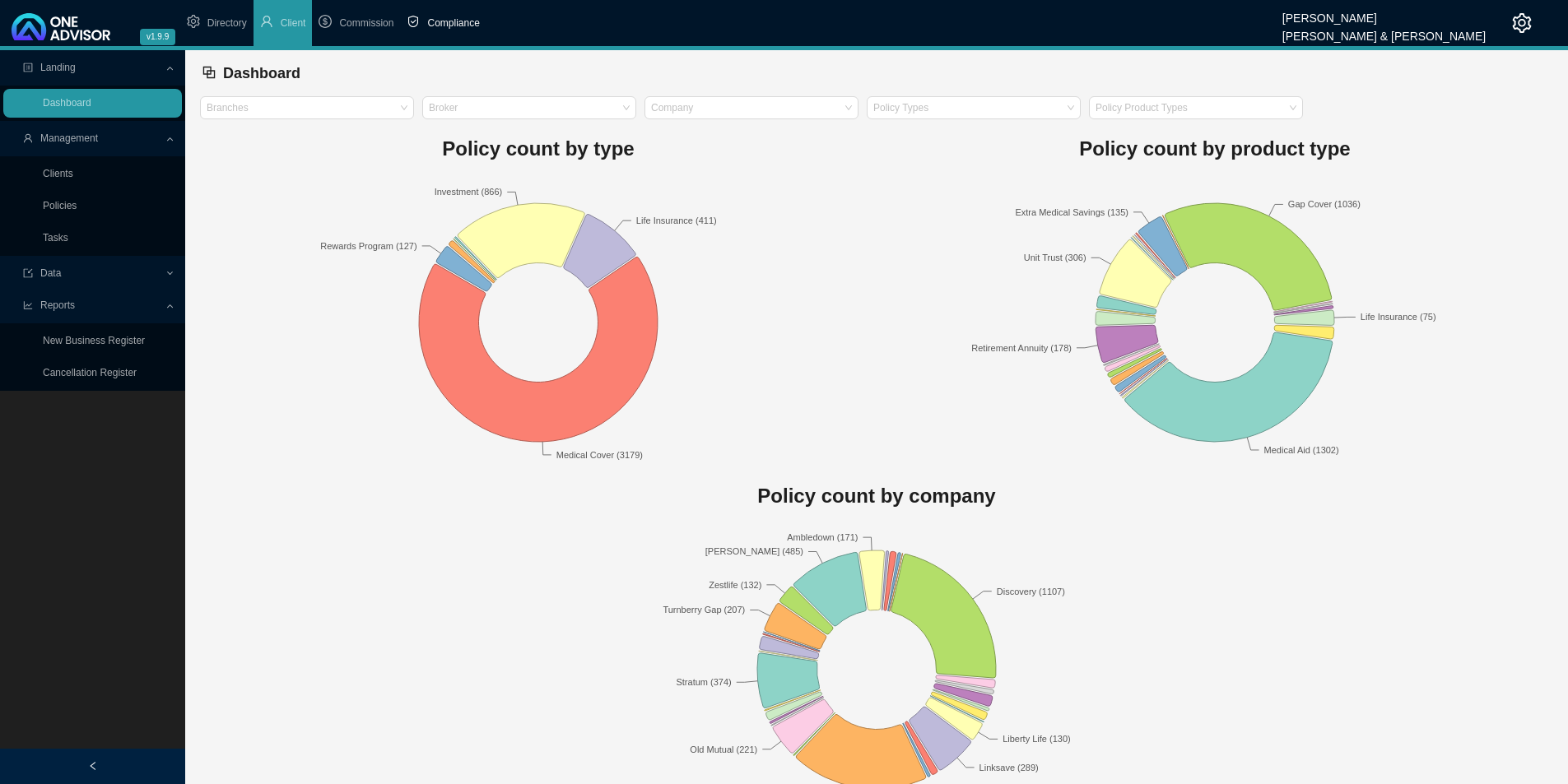
click at [448, 21] on span "Compliance" at bounding box center [453, 23] width 52 height 12
click at [231, 21] on span "Directory" at bounding box center [227, 23] width 39 height 12
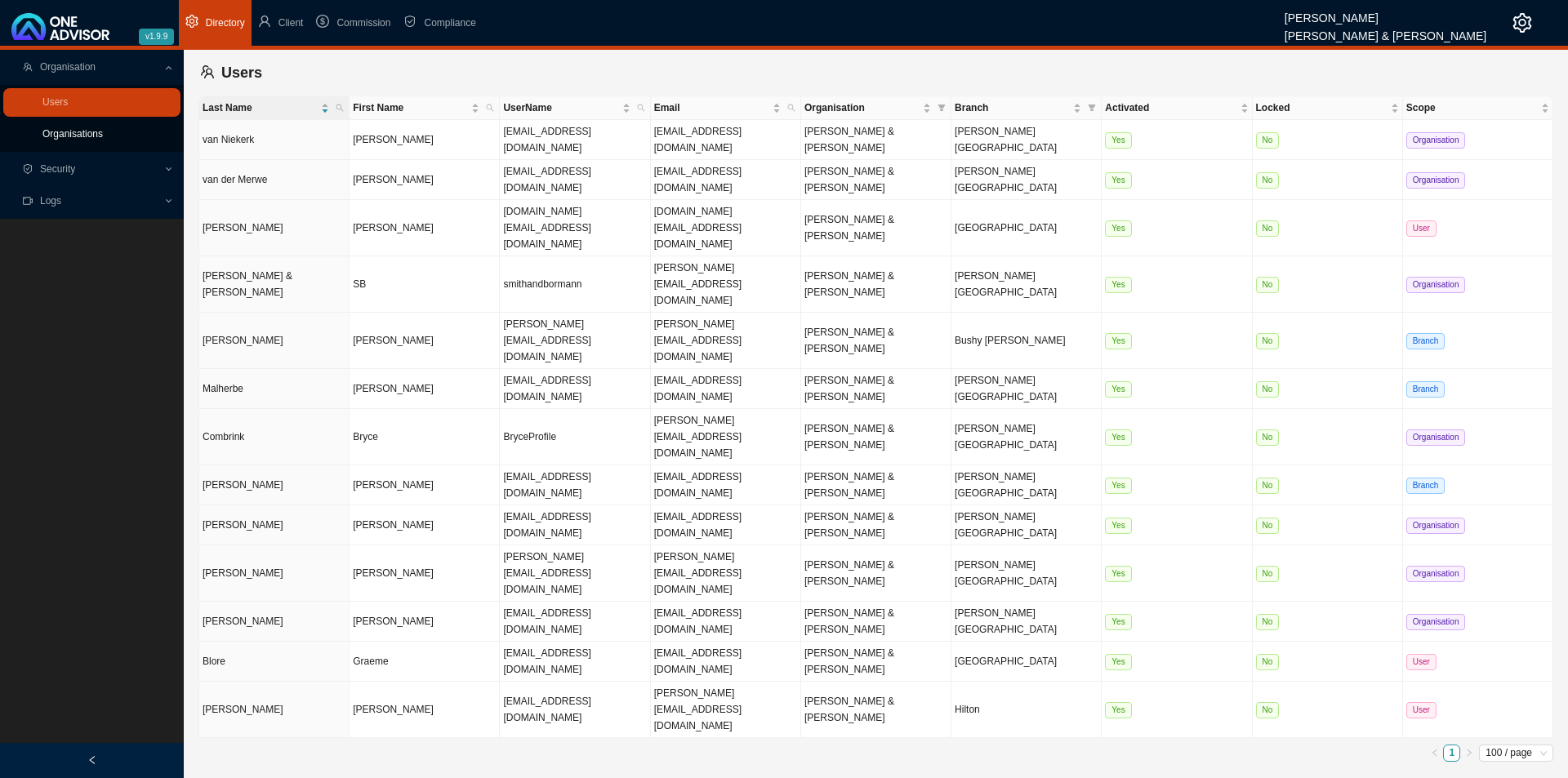
click at [65, 136] on link "Organisations" at bounding box center [72, 134] width 60 height 12
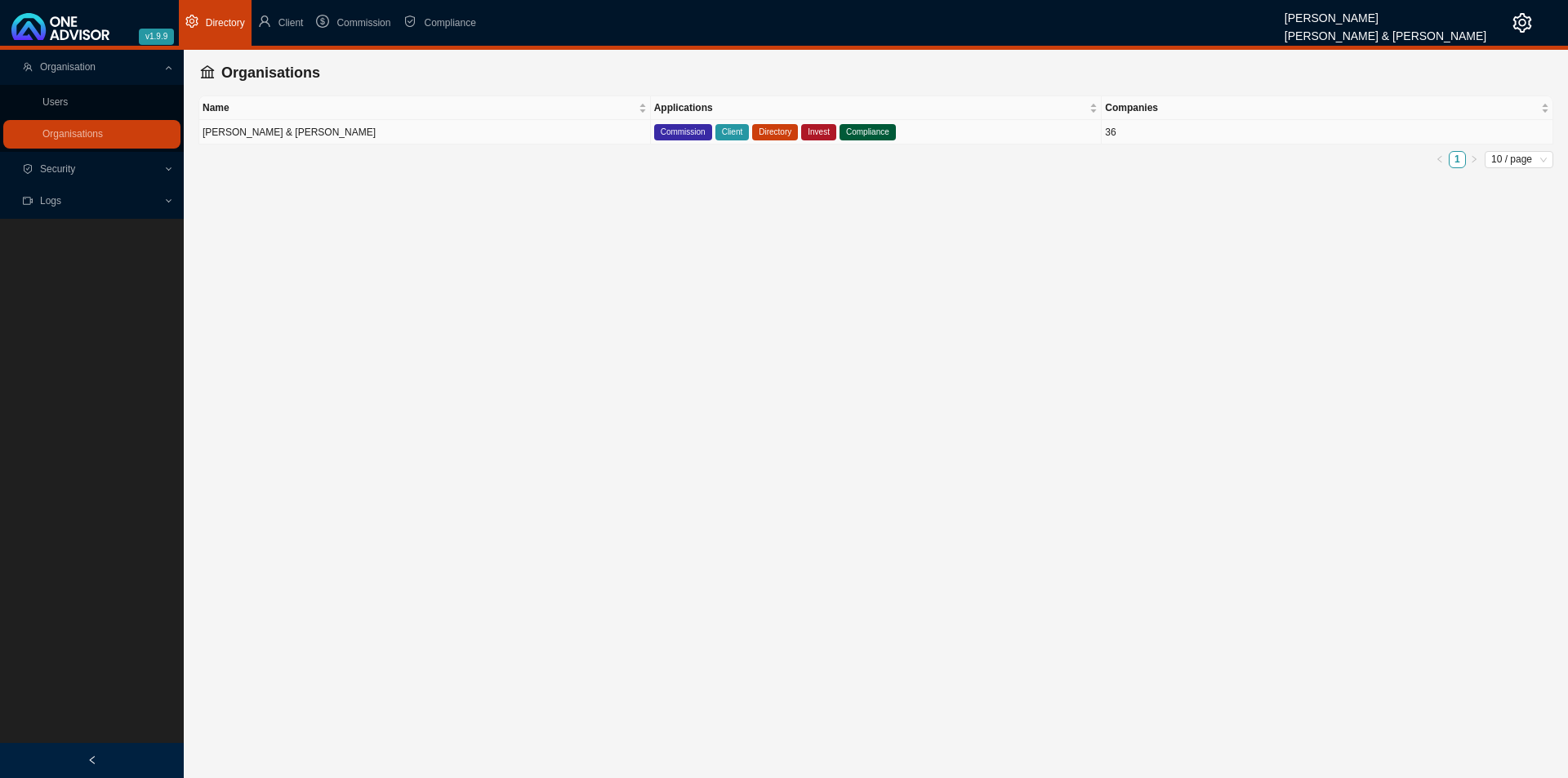
click at [456, 130] on td "[PERSON_NAME] & [PERSON_NAME]" at bounding box center [424, 132] width 451 height 25
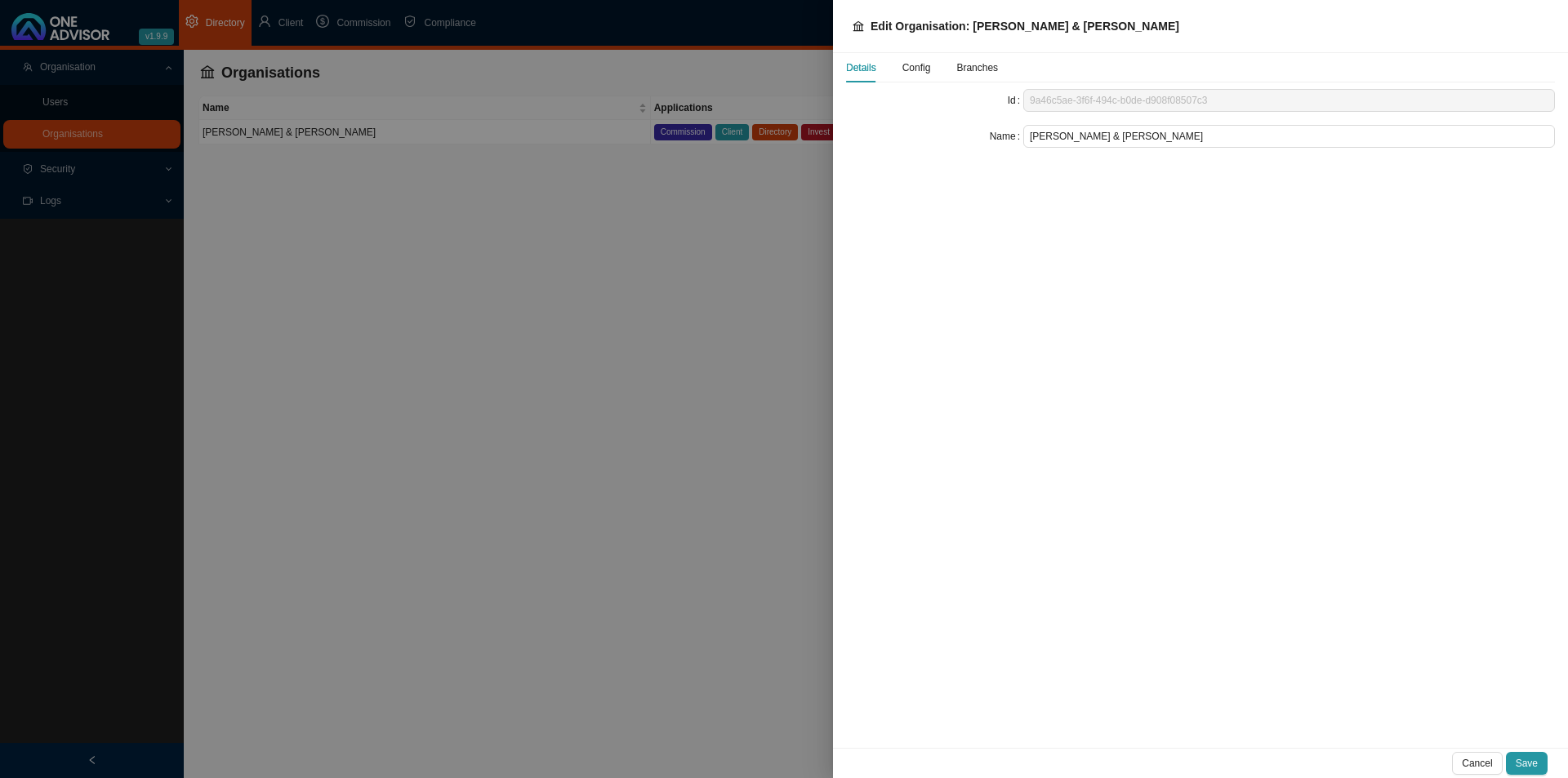
click at [919, 69] on span "Config" at bounding box center [917, 68] width 29 height 10
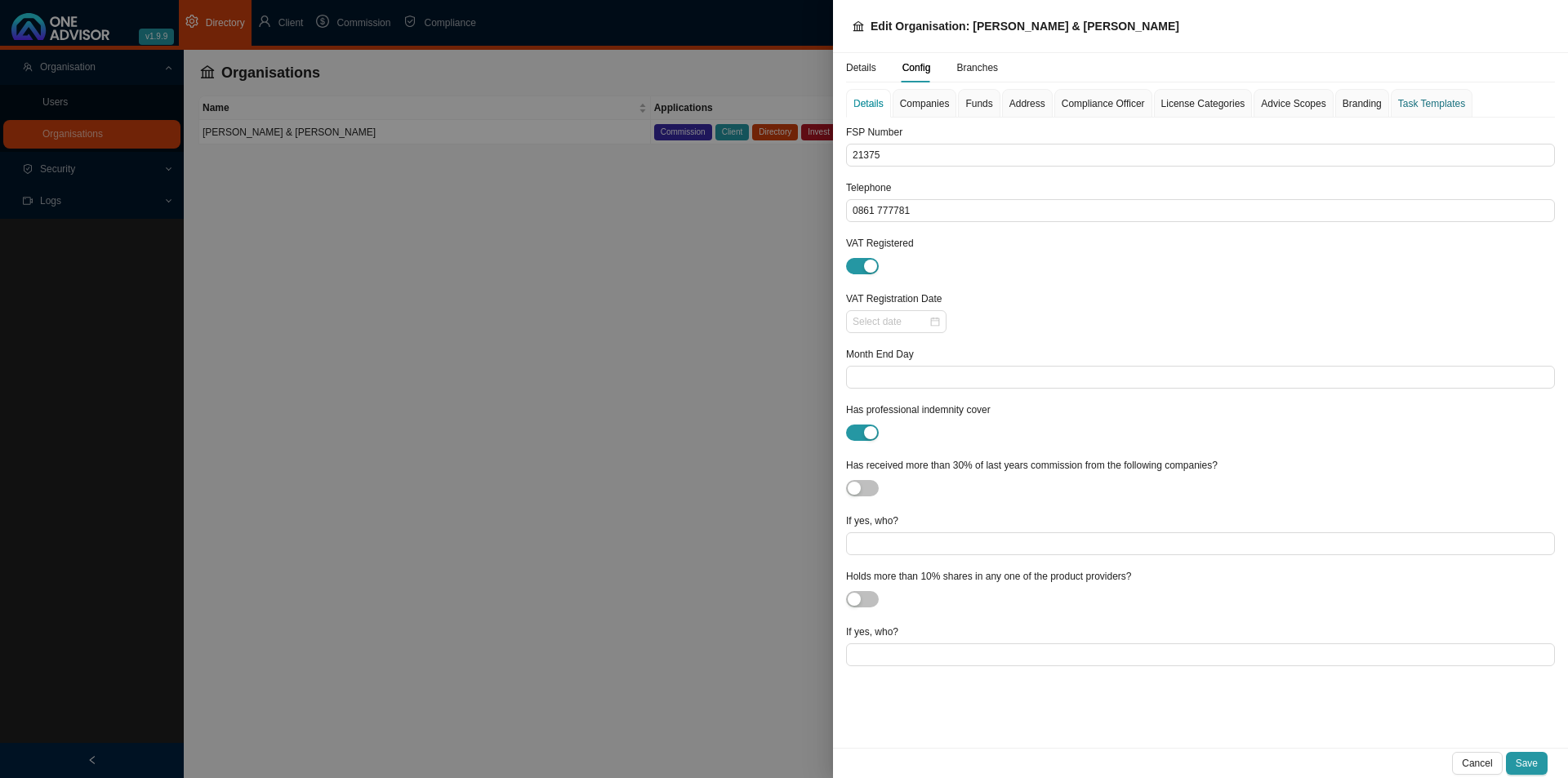
click at [1419, 97] on div "Task Templates" at bounding box center [1431, 103] width 67 height 16
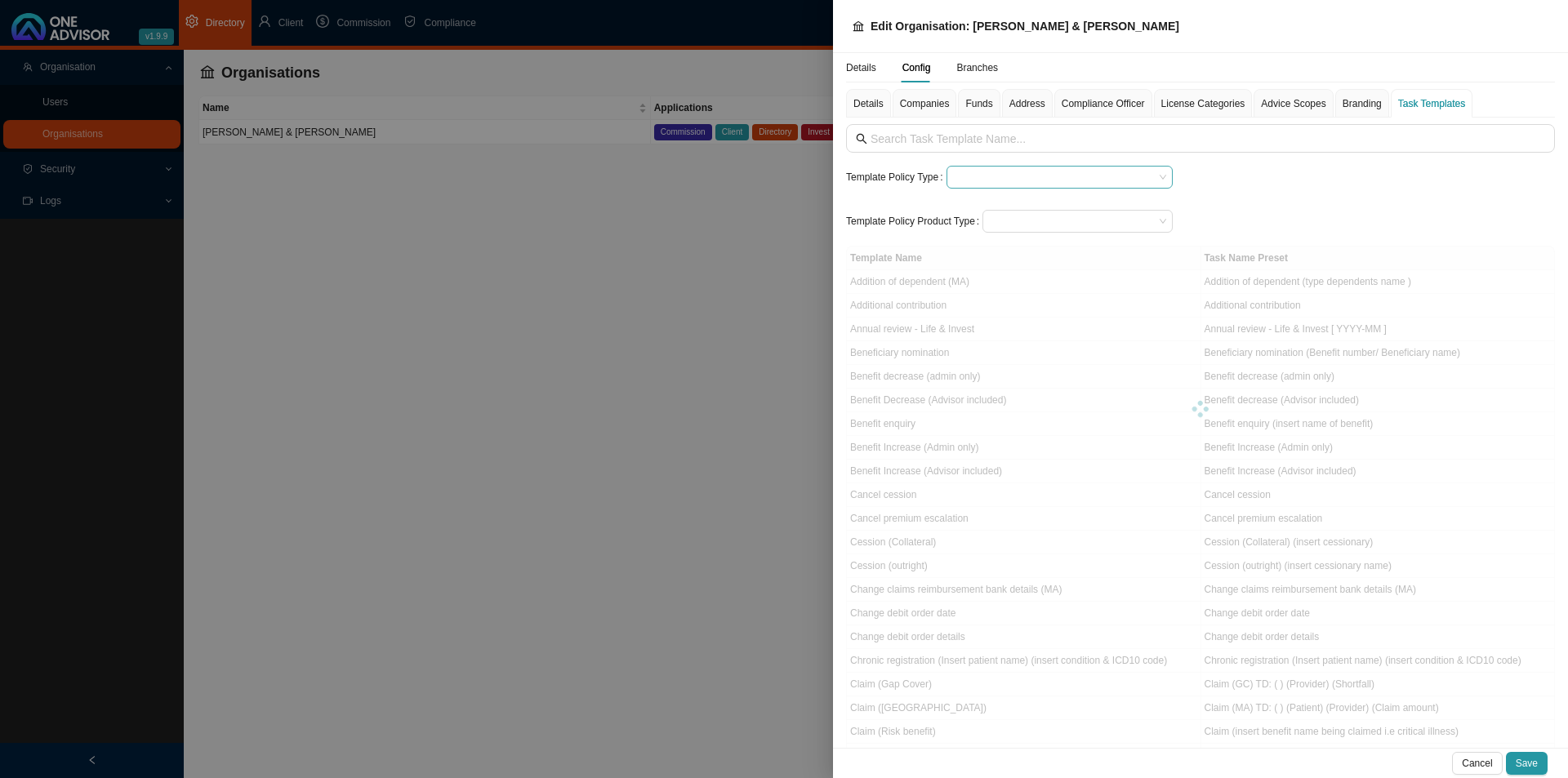
click at [1009, 176] on input "search" at bounding box center [1053, 177] width 201 height 21
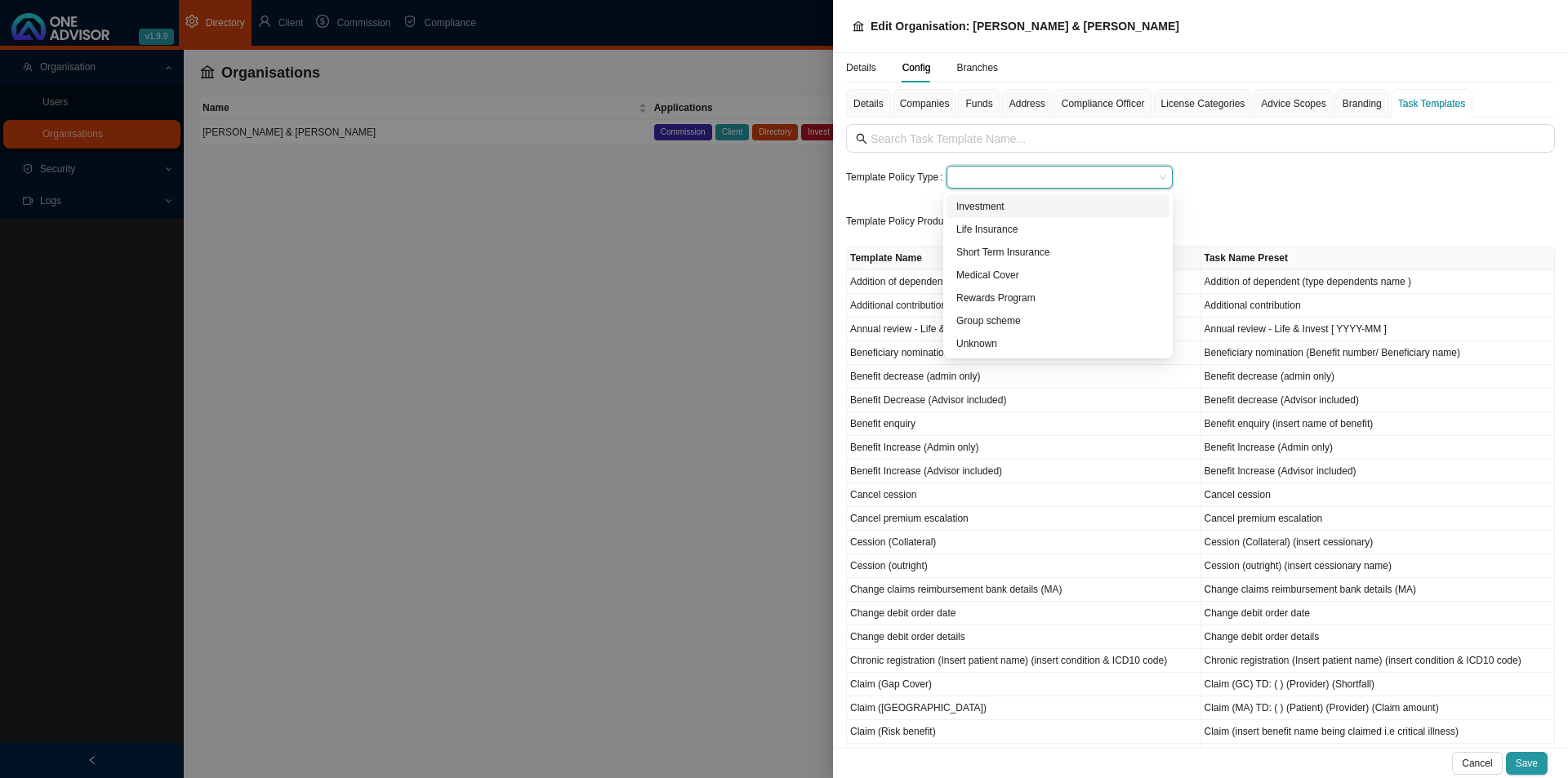
click at [1006, 176] on input "search" at bounding box center [1053, 177] width 201 height 21
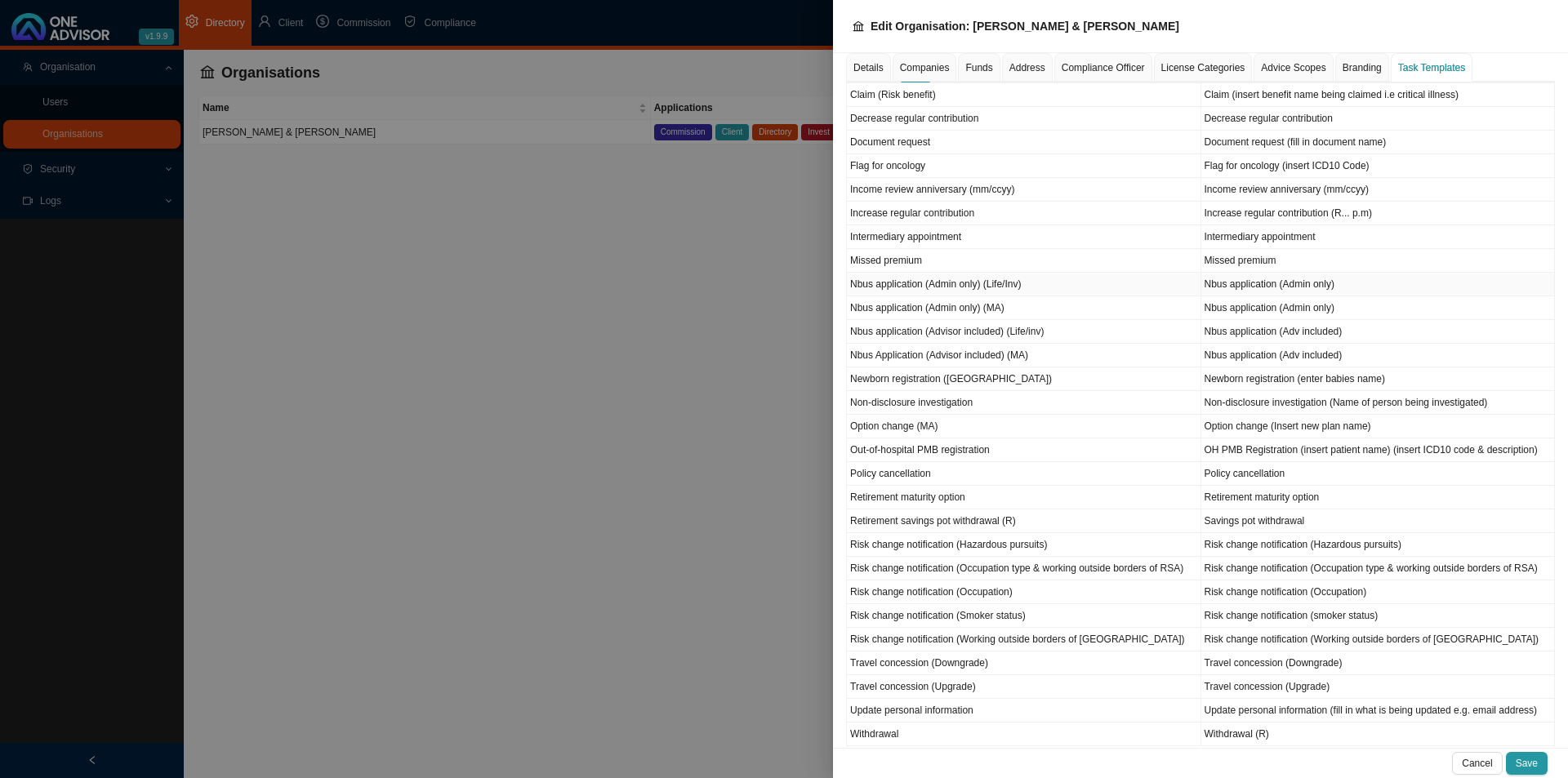
scroll to position [709, 0]
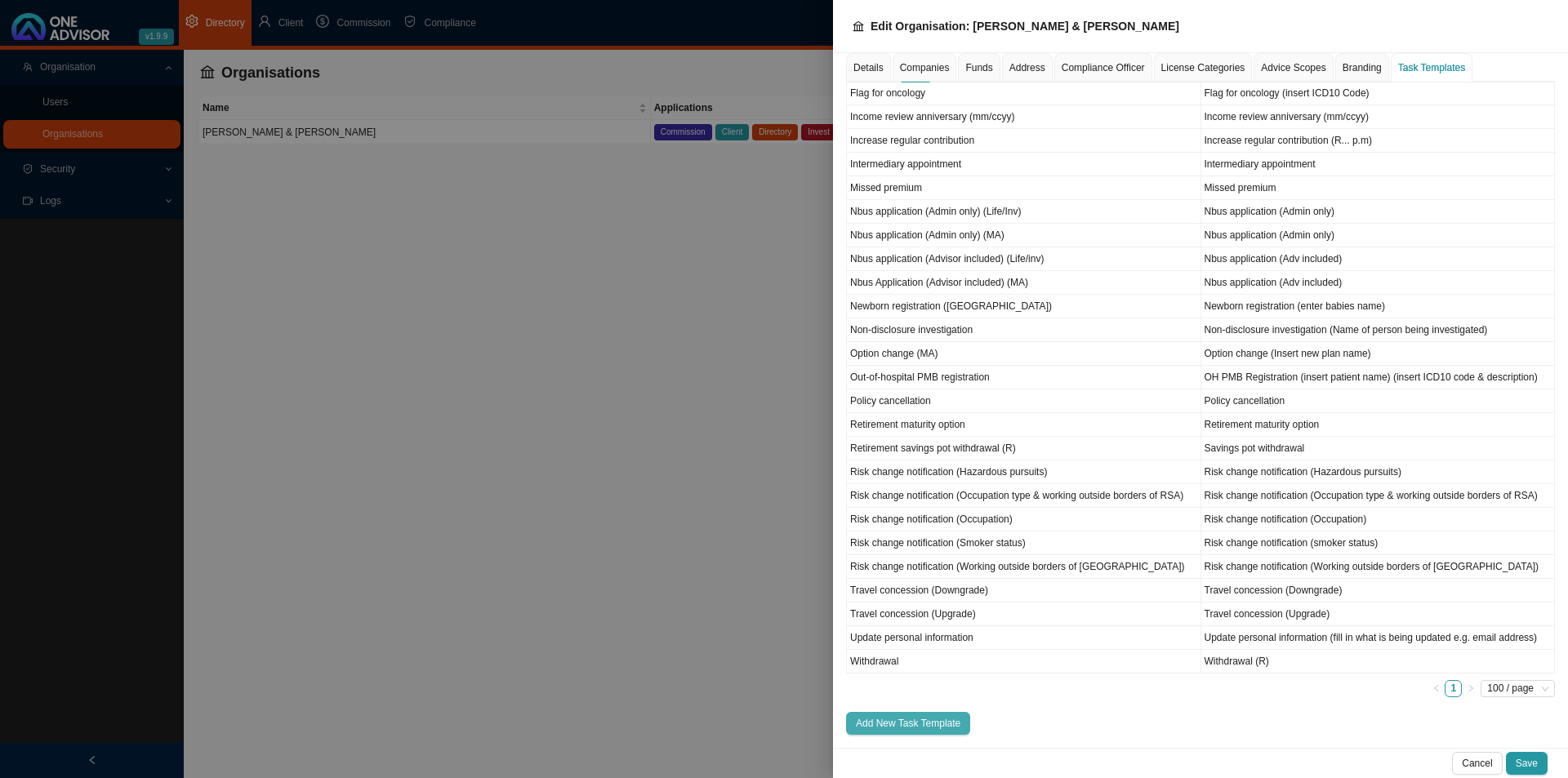
click at [905, 731] on button "Add New Task Template" at bounding box center [908, 723] width 124 height 23
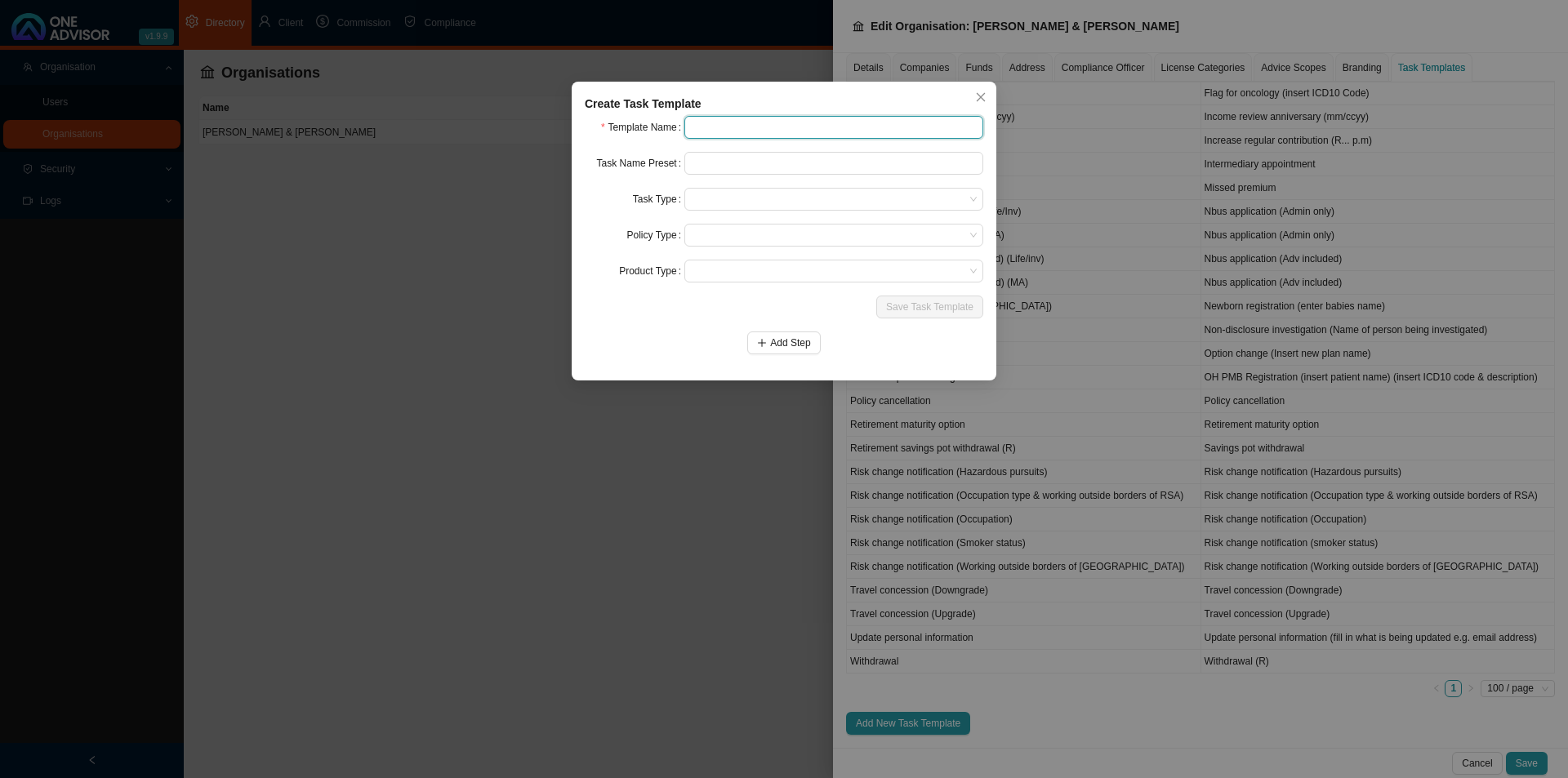
click at [748, 119] on input "text" at bounding box center [833, 127] width 299 height 23
type input "Contribution enquiry"
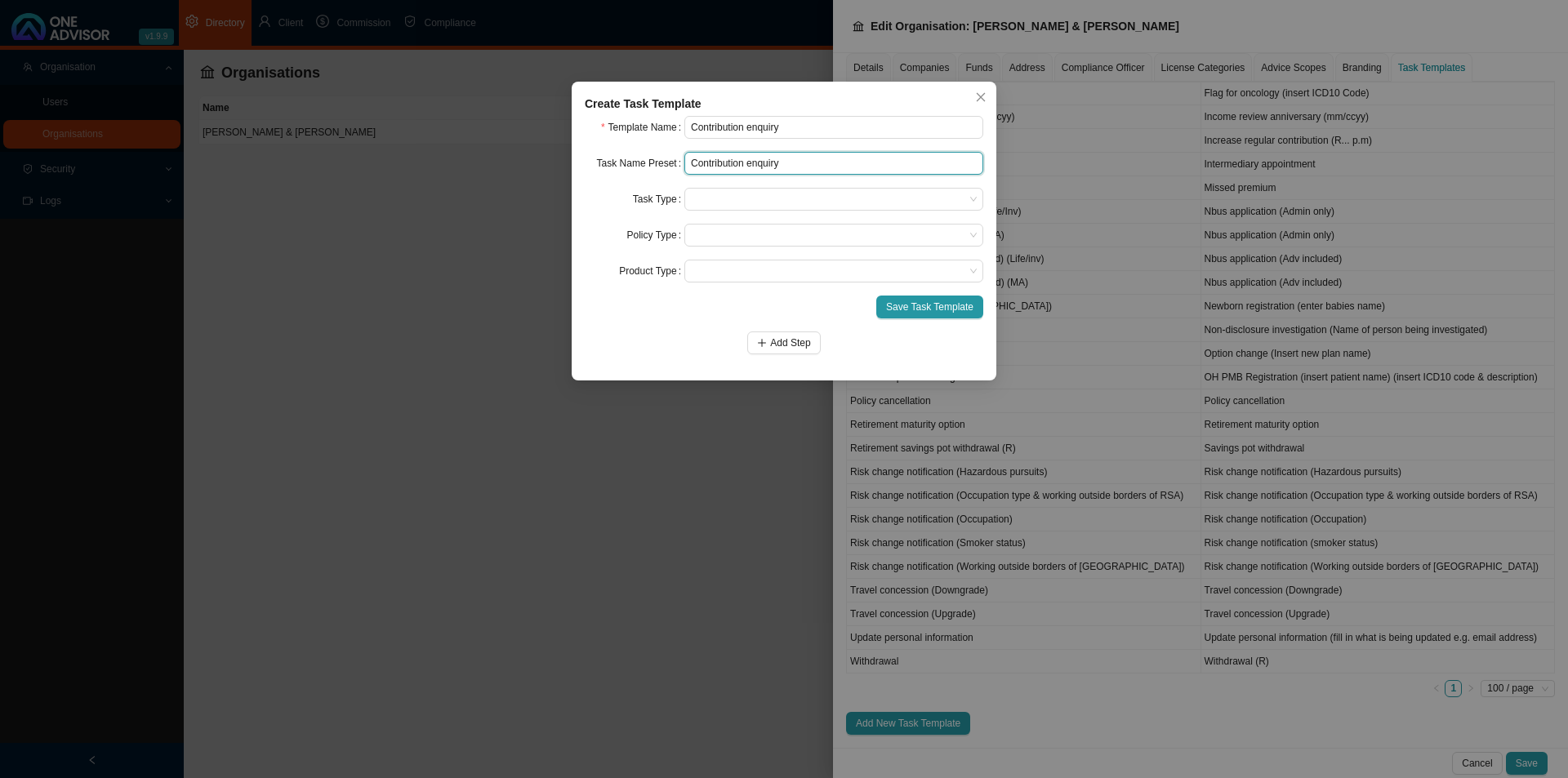
type input "Contribution enquiry"
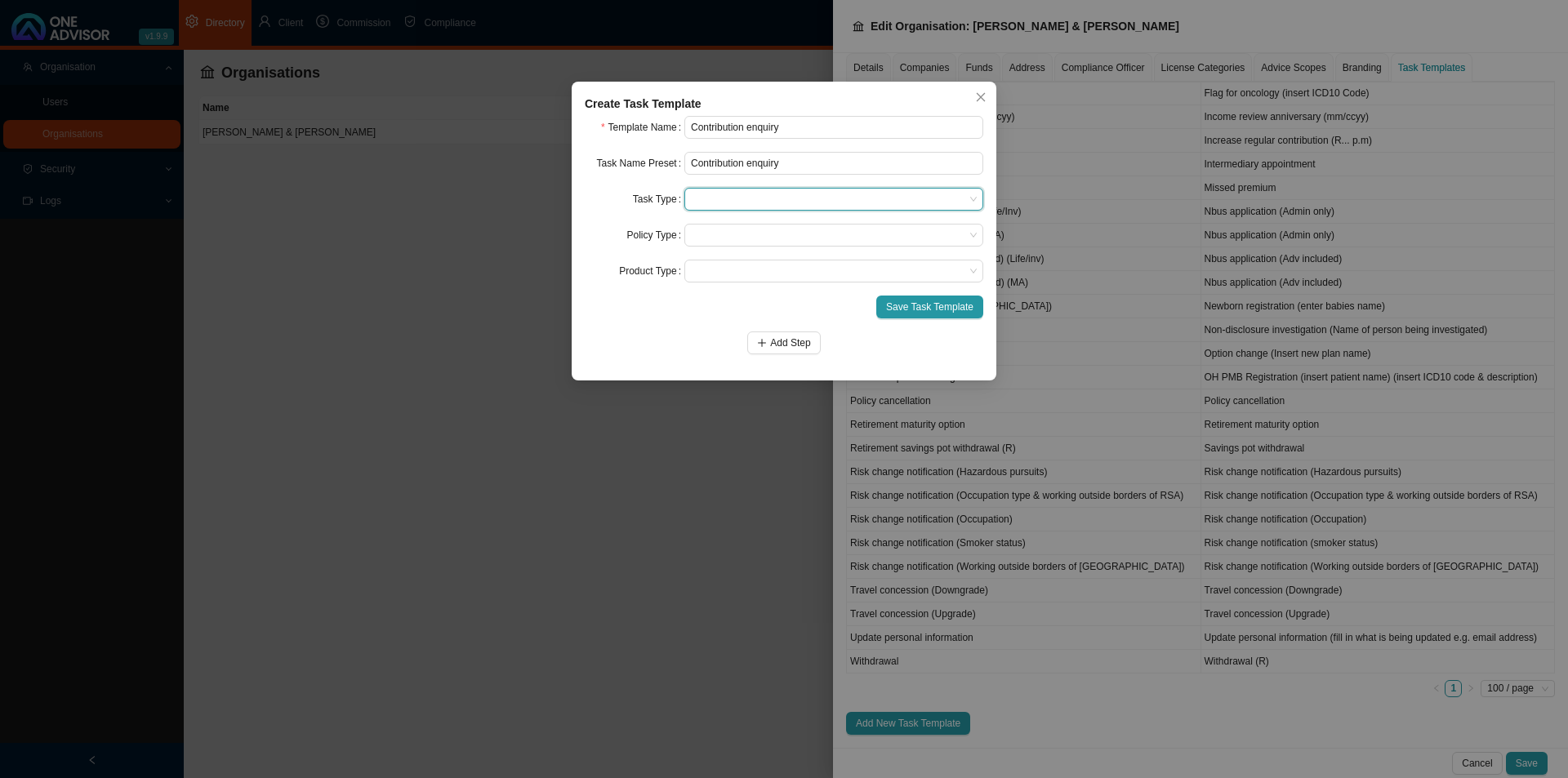
click at [788, 193] on span at bounding box center [834, 199] width 286 height 21
click at [725, 271] on div "Servicing" at bounding box center [834, 273] width 273 height 16
click at [733, 223] on div at bounding box center [833, 235] width 299 height 23
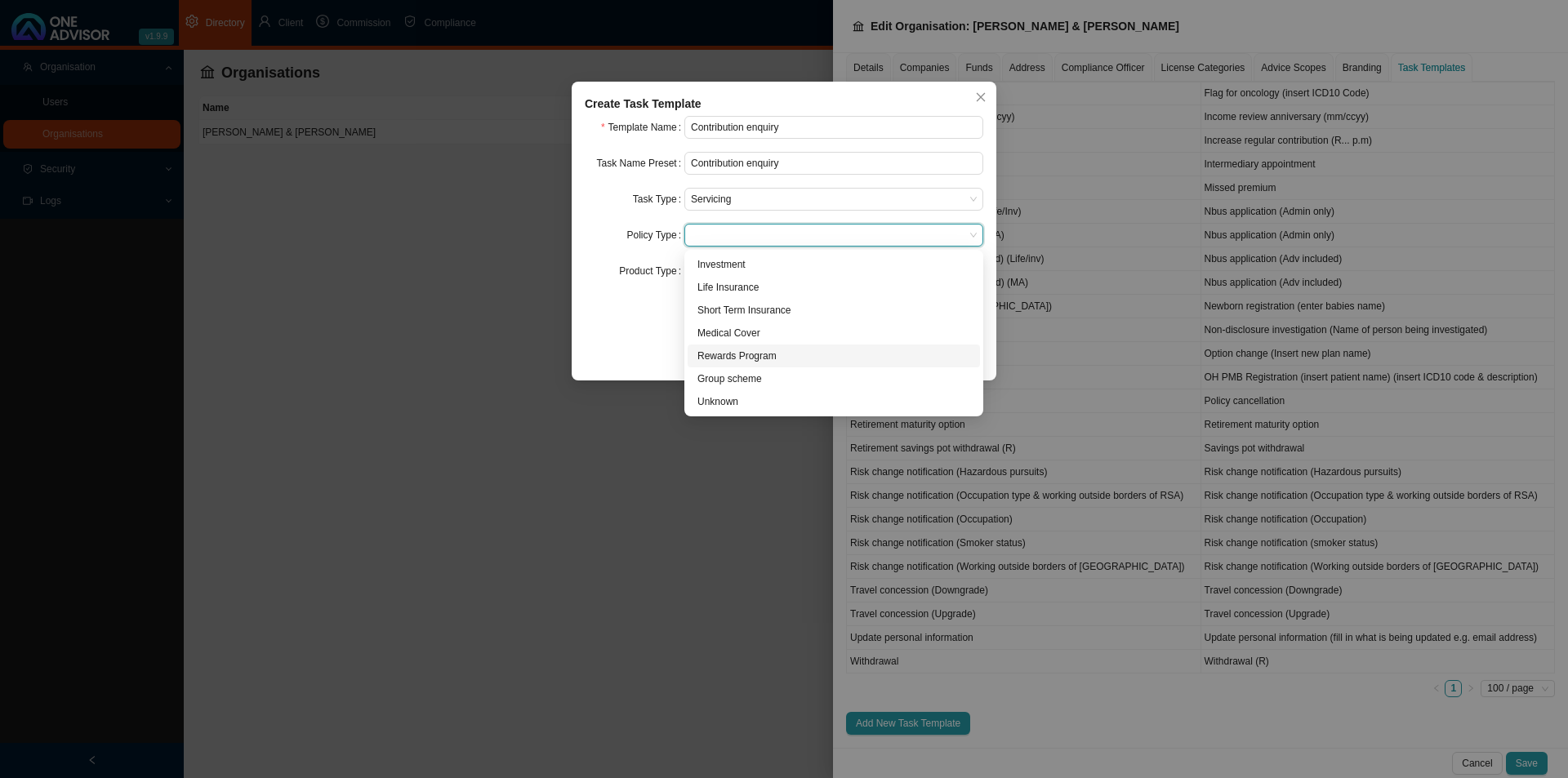
drag, startPoint x: 608, startPoint y: 328, endPoint x: 643, endPoint y: 323, distance: 35.4
click at [610, 325] on form "Template Name Contribution enquiry Task Name Preset Contribution enquiry Task T…" at bounding box center [784, 235] width 399 height 239
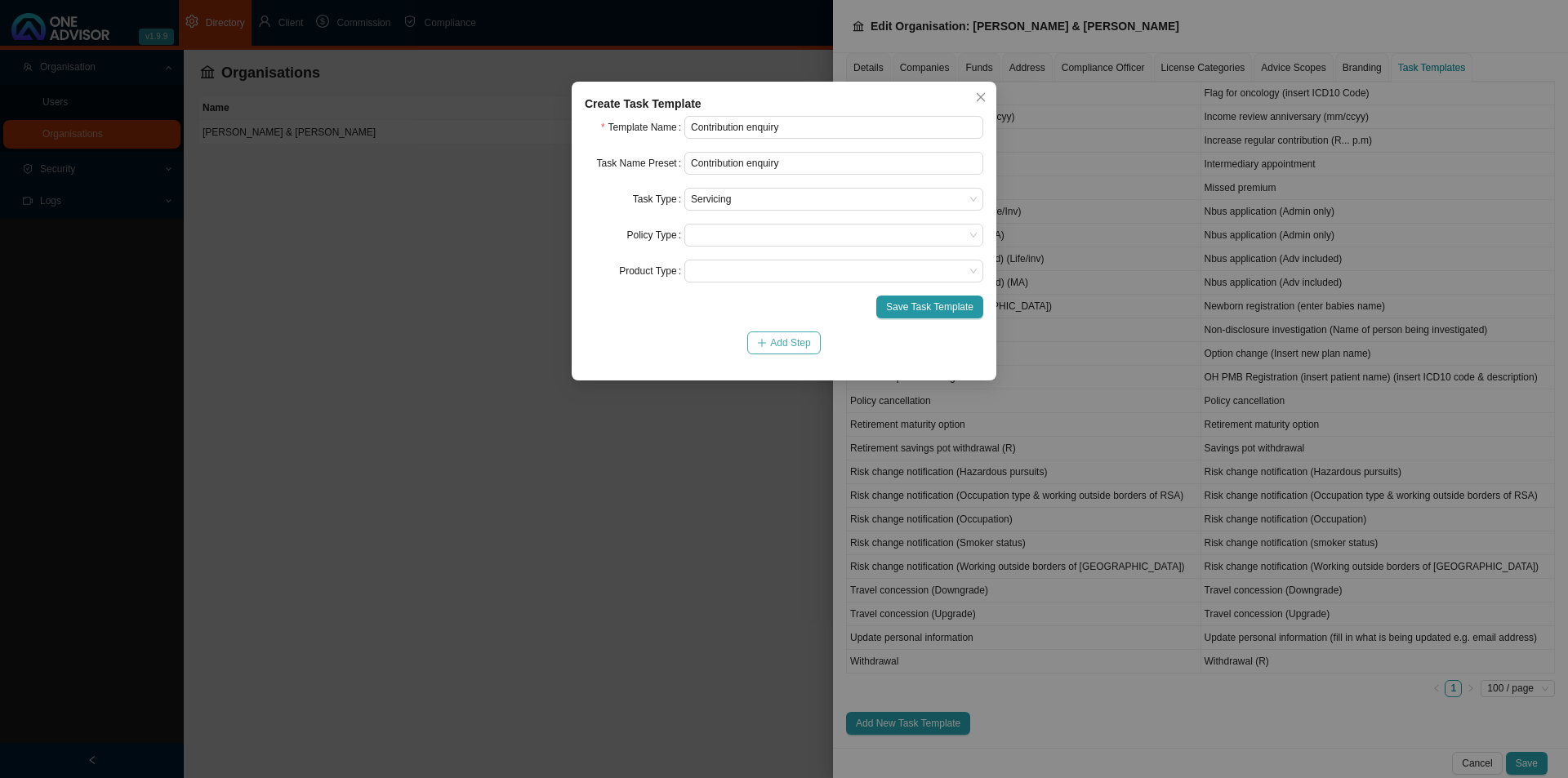
drag, startPoint x: 788, startPoint y: 345, endPoint x: 780, endPoint y: 347, distance: 8.2
click at [785, 345] on span "Add Step" at bounding box center [790, 342] width 40 height 16
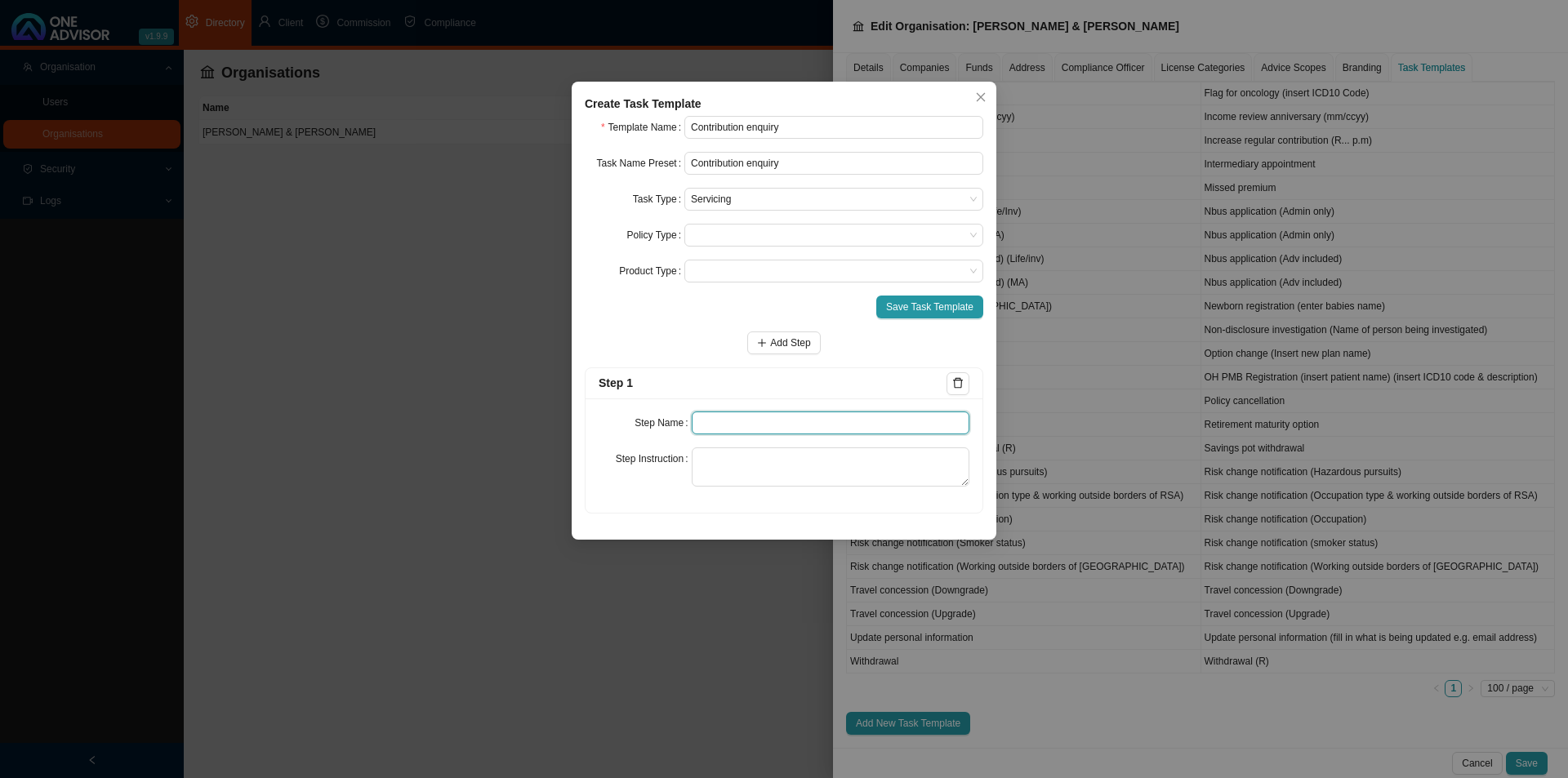
click at [702, 422] on input "text" at bounding box center [831, 422] width 279 height 23
type input "Enquiry"
click at [749, 470] on textarea at bounding box center [831, 467] width 279 height 39
type textarea "Record the enquiry that was received."
click at [795, 339] on span "Add Step" at bounding box center [790, 342] width 40 height 16
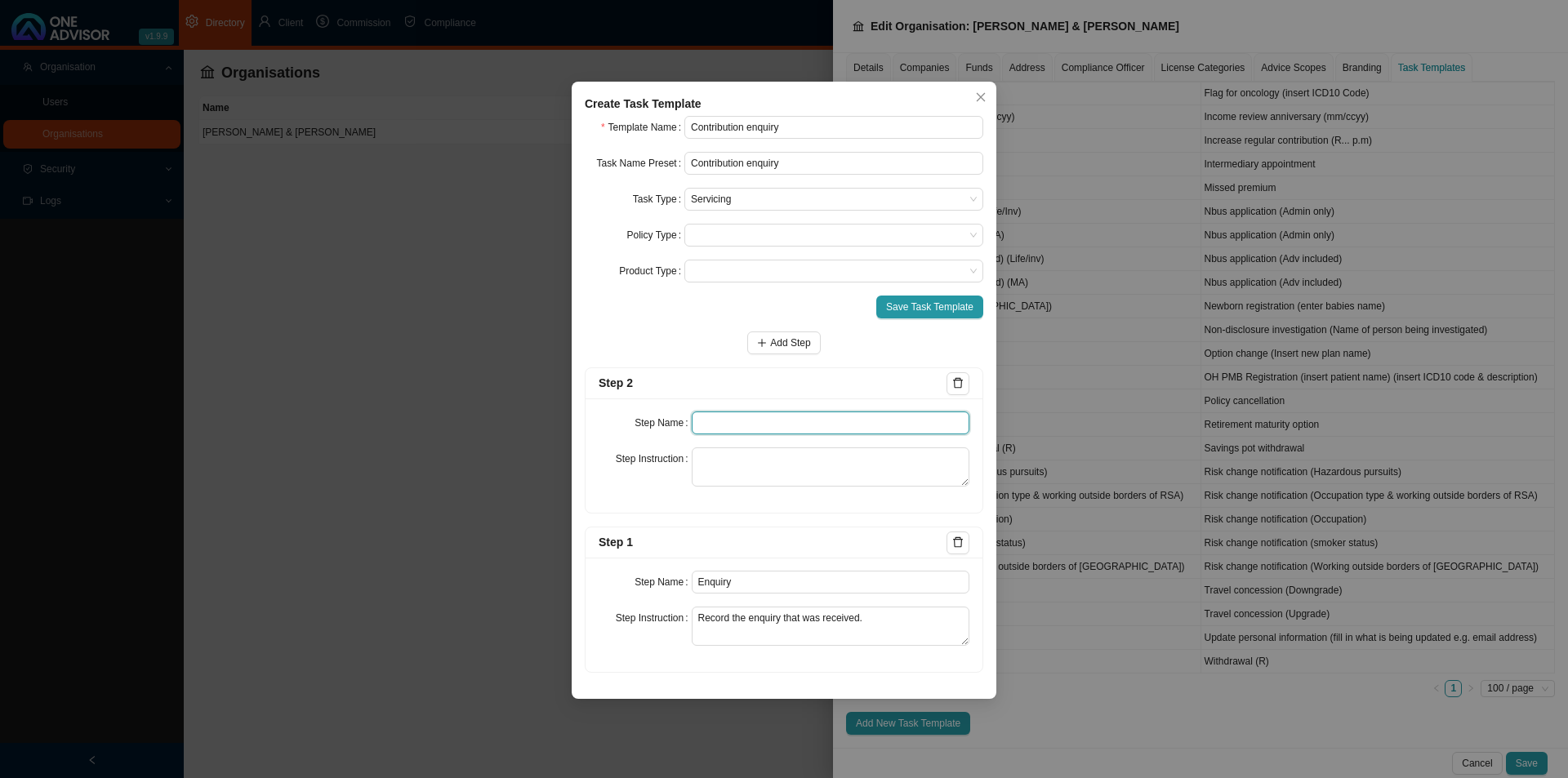
click at [733, 412] on input "text" at bounding box center [831, 422] width 279 height 23
type input "Investigation"
type textarea "I"
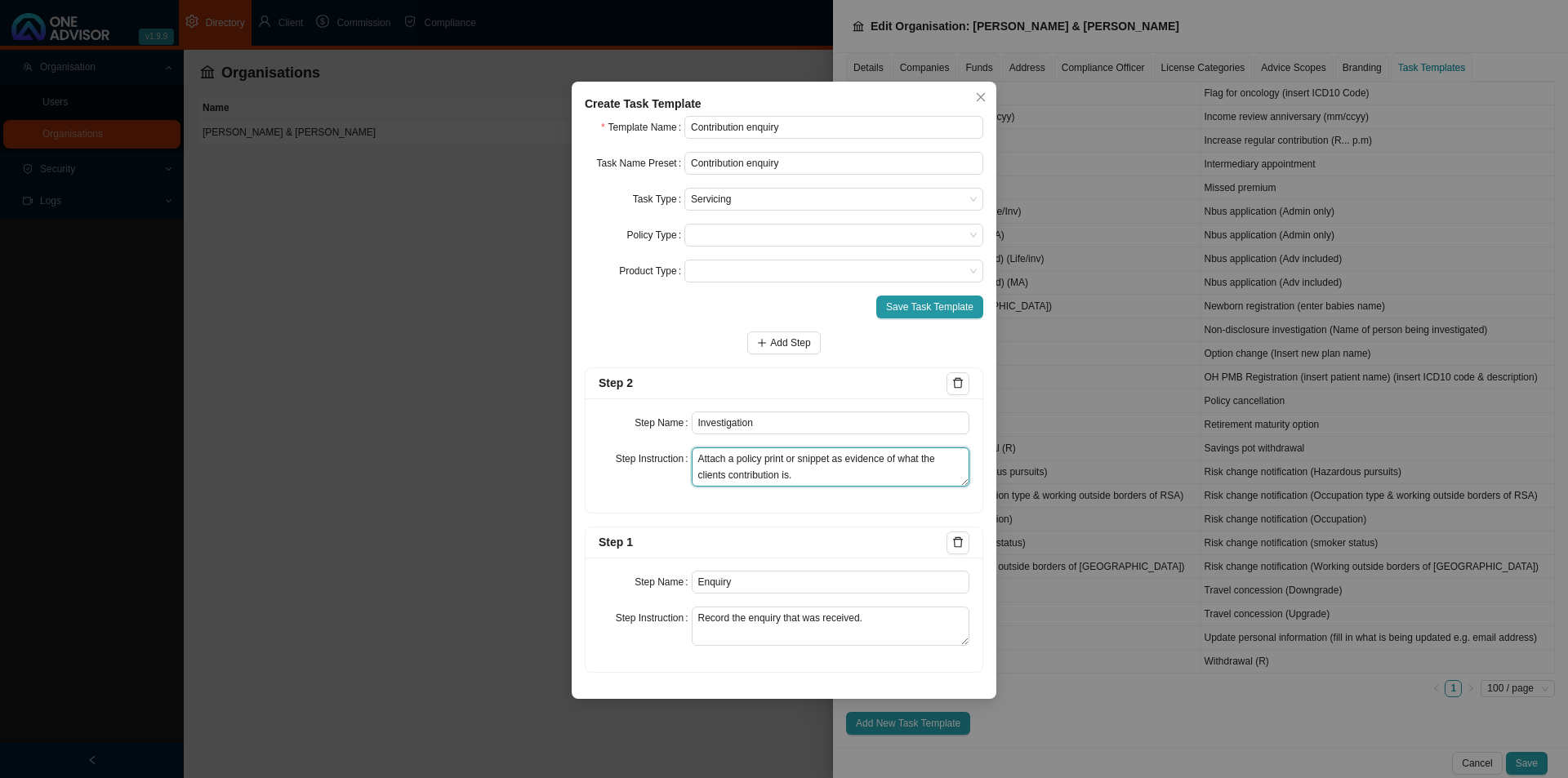
type textarea "Attach a policy print or snippet as evidence of what the clients contribution i…"
click at [767, 330] on form "Template Name Contribution enquiry Task Name Preset Contribution enquiry Task T…" at bounding box center [784, 395] width 399 height 557
click at [767, 338] on span "button" at bounding box center [762, 343] width 10 height 11
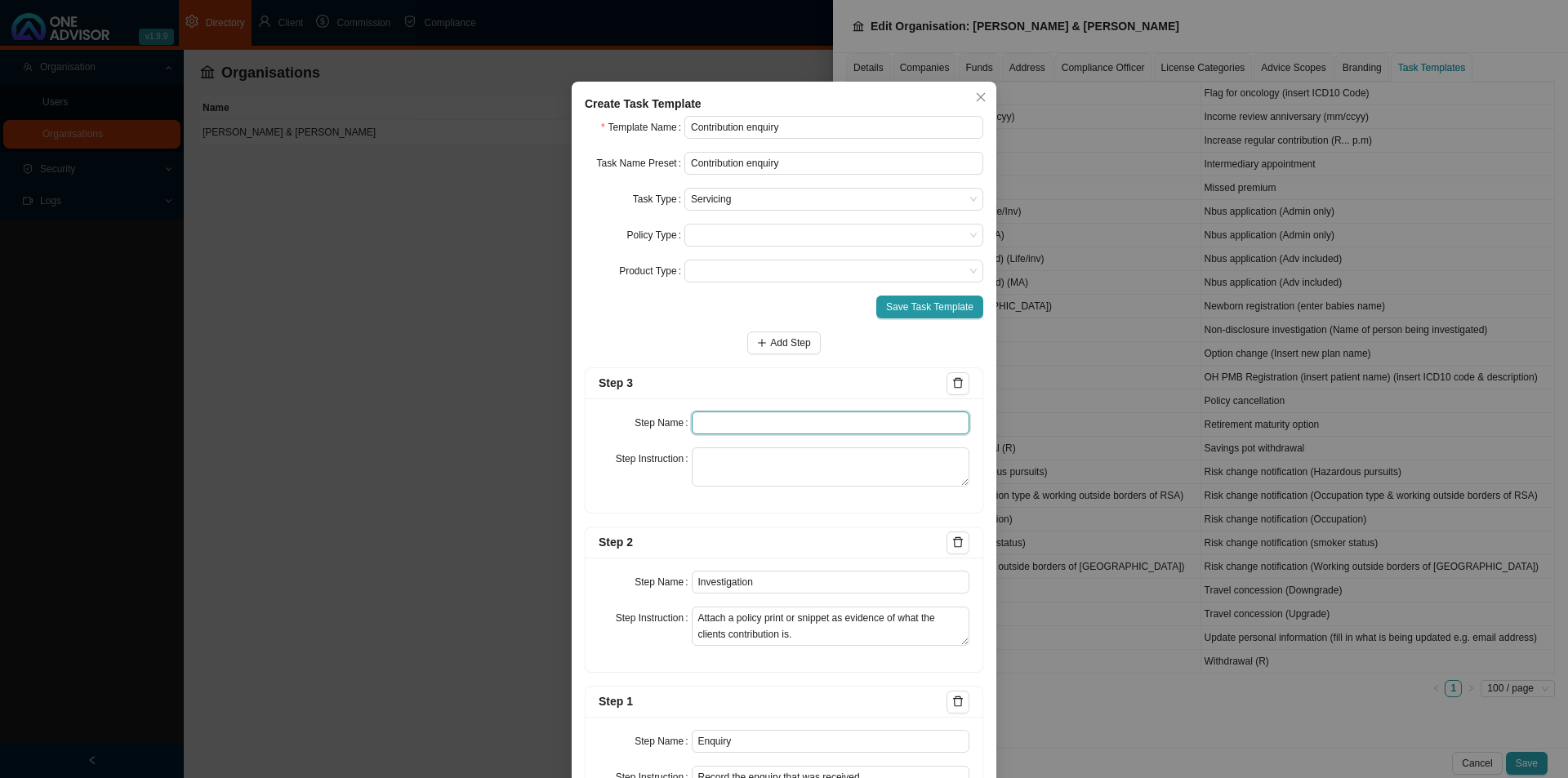
click at [776, 422] on input "text" at bounding box center [831, 422] width 279 height 23
type input "c"
type input "Confirmation of works done"
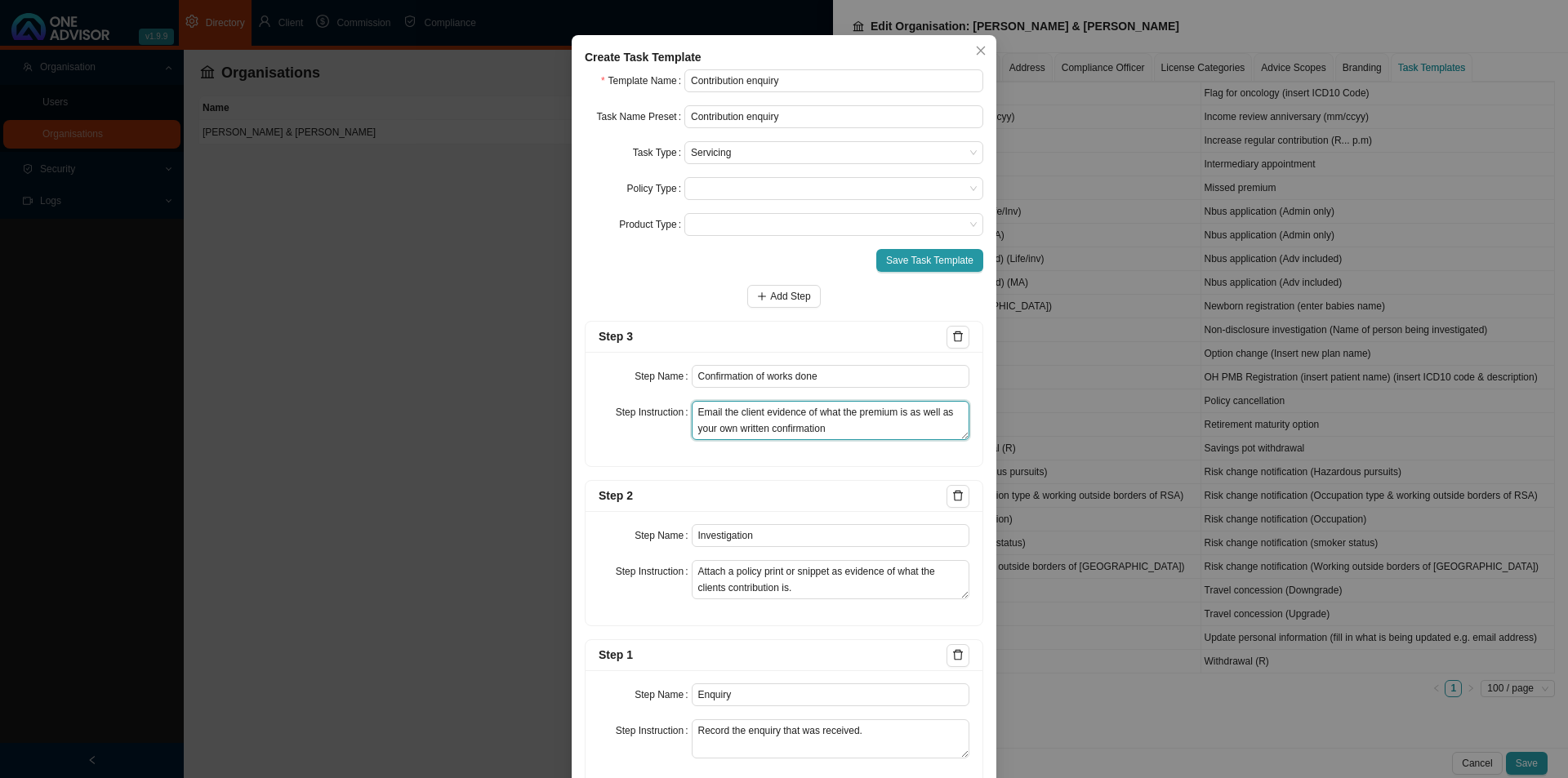
scroll to position [93, 0]
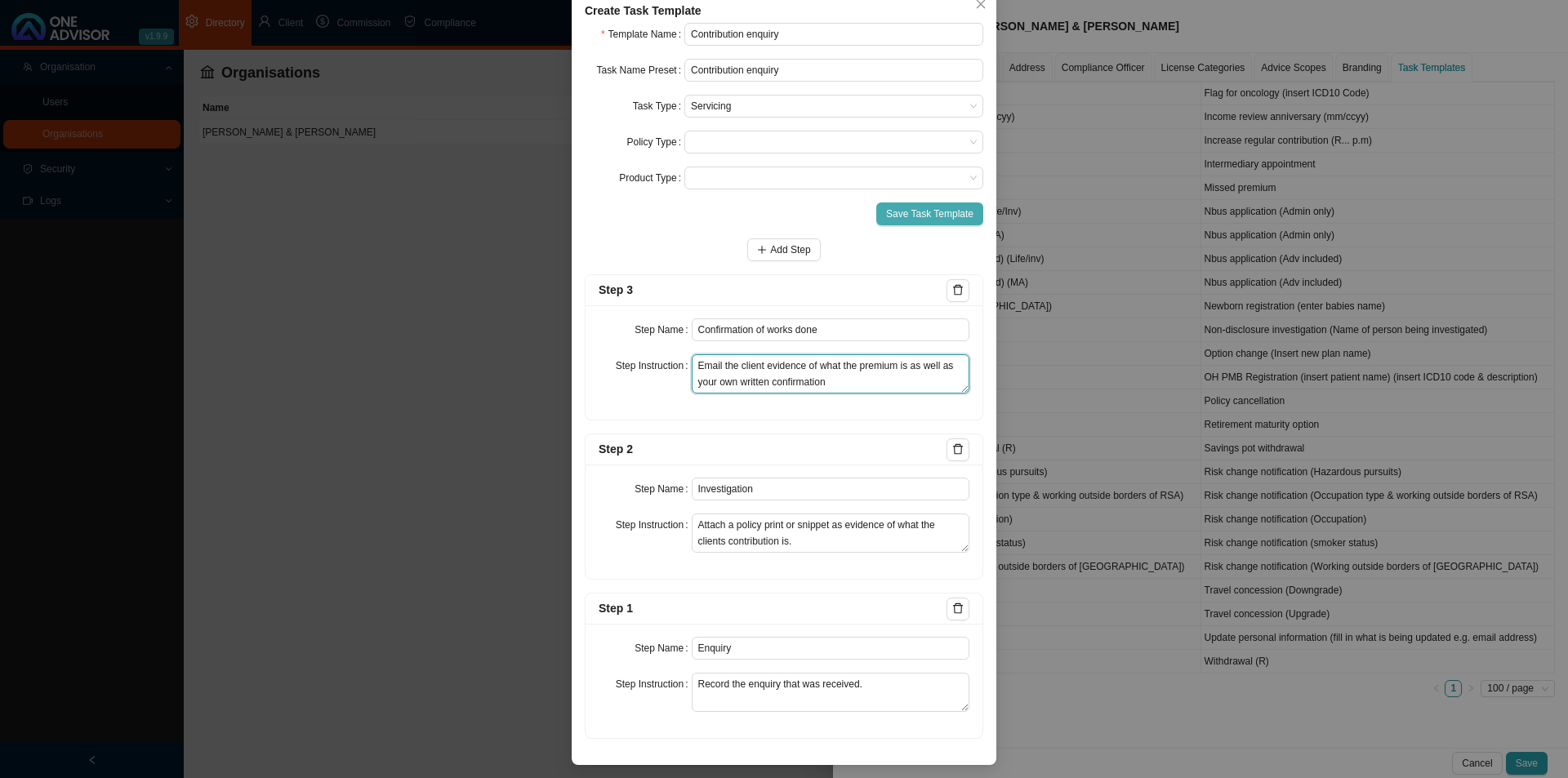
type textarea "Email the client evidence of what the premium is as well as your own written co…"
click at [936, 207] on span "Save Task Template" at bounding box center [930, 213] width 87 height 16
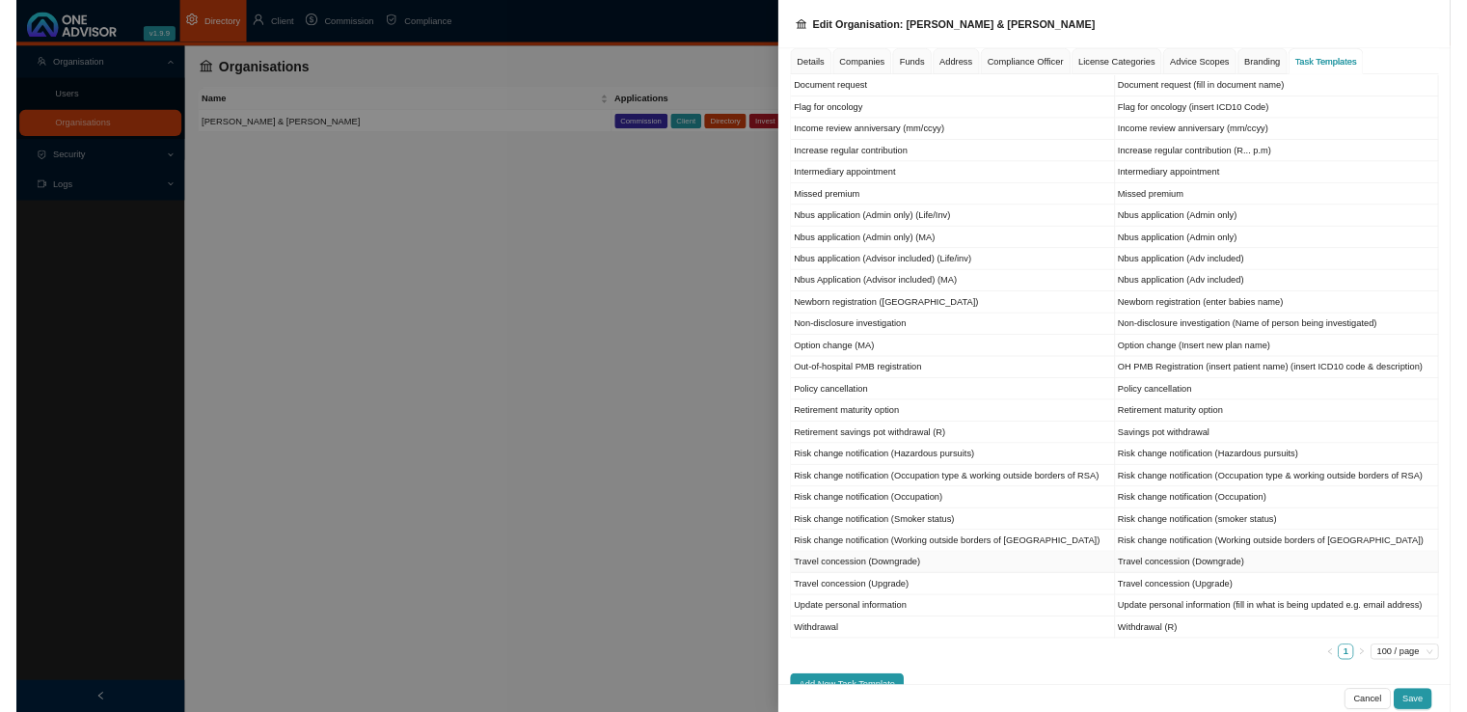
scroll to position [866, 0]
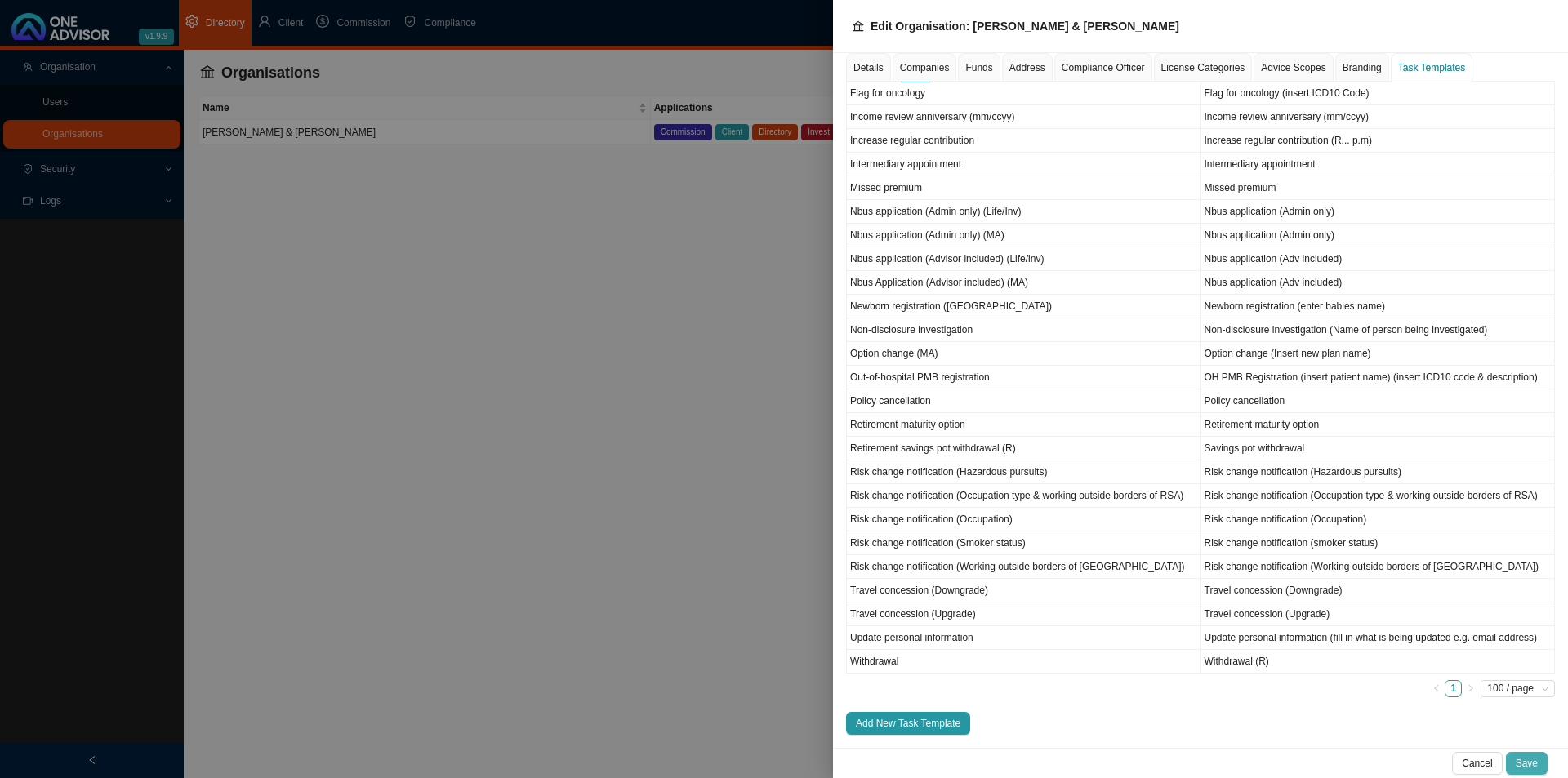
click at [1532, 769] on span "Save" at bounding box center [1527, 763] width 22 height 16
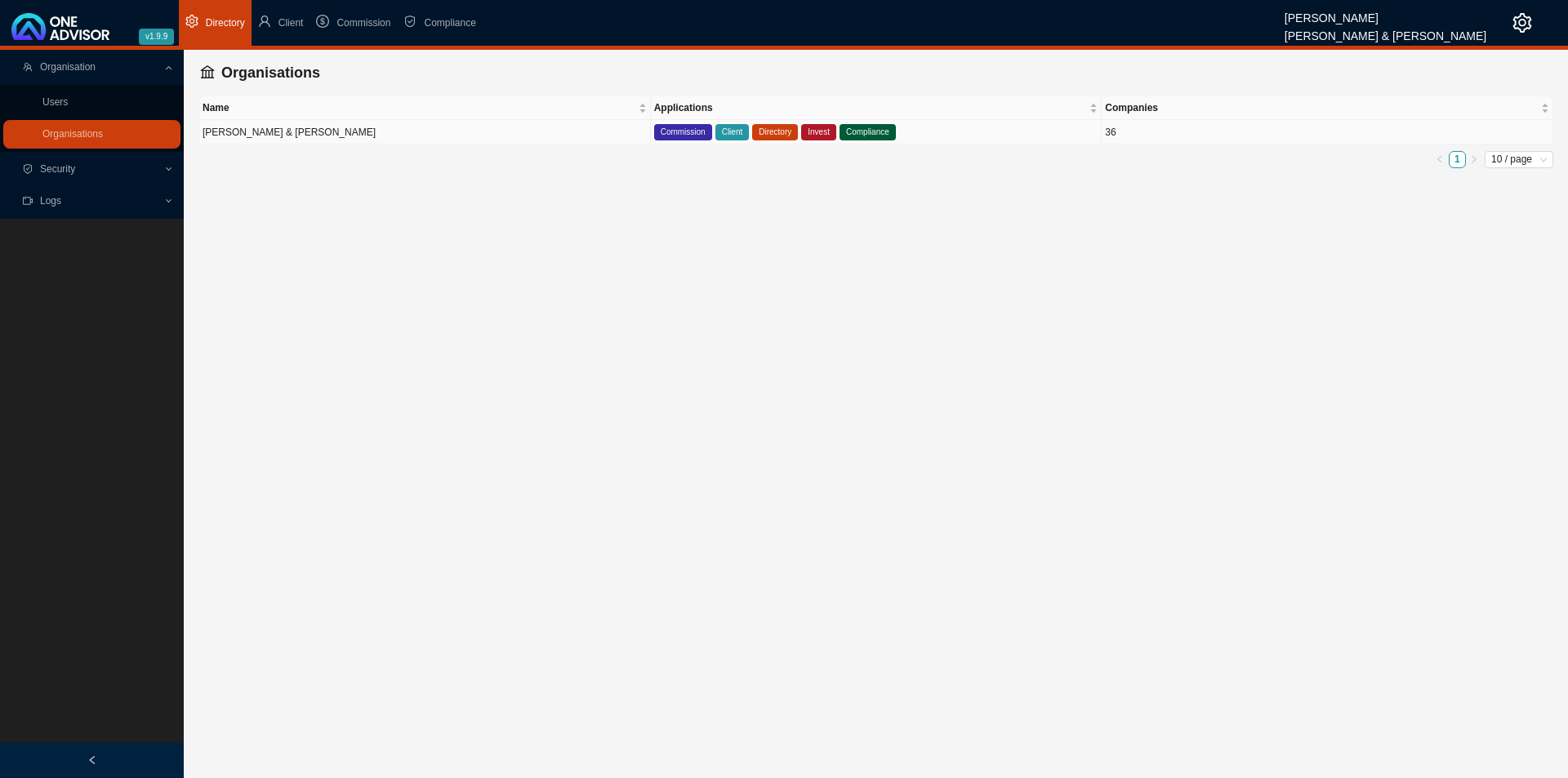
click at [553, 136] on td "[PERSON_NAME] & [PERSON_NAME]" at bounding box center [424, 132] width 451 height 25
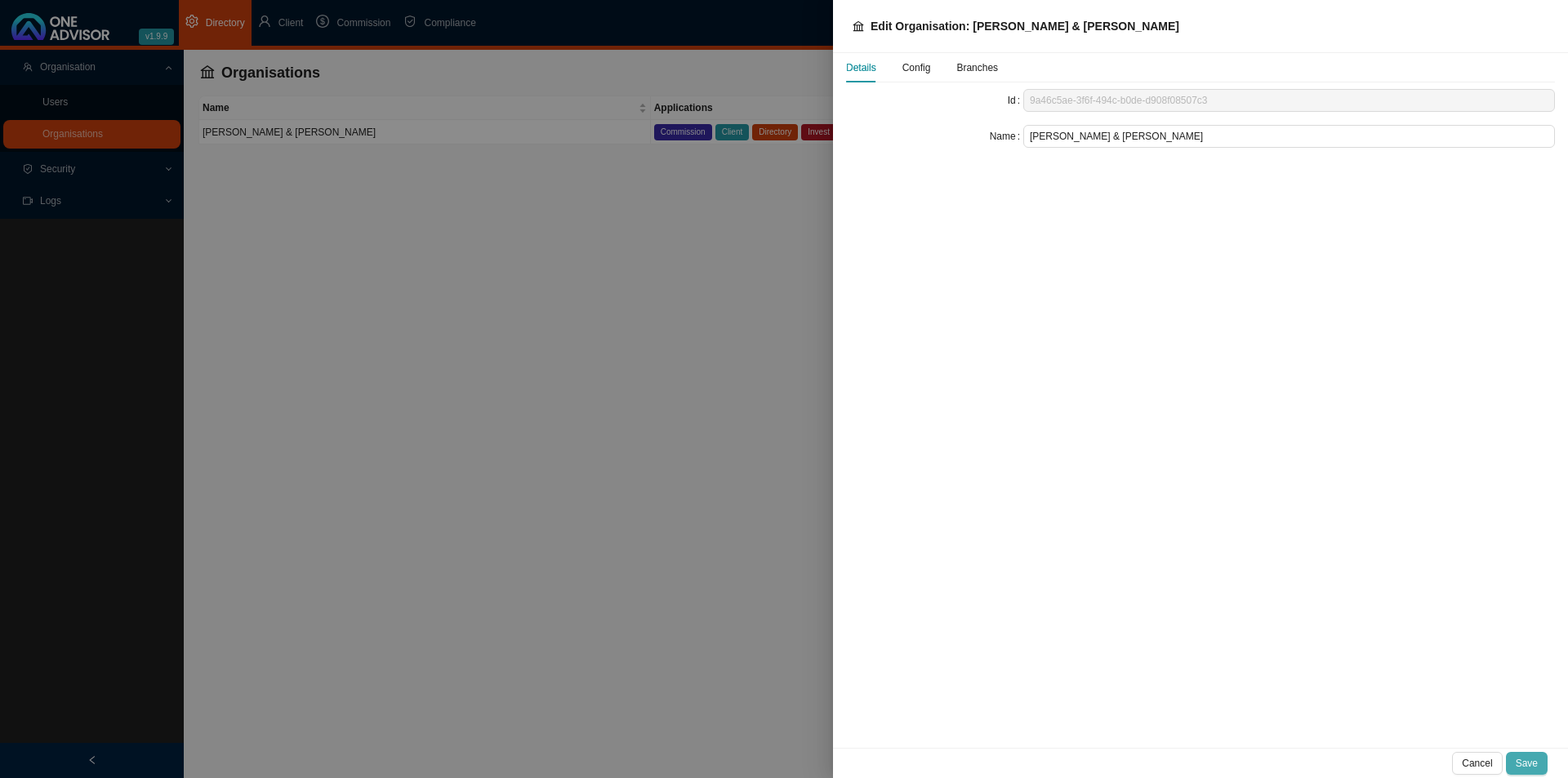
click at [1532, 770] on span "Save" at bounding box center [1527, 763] width 22 height 16
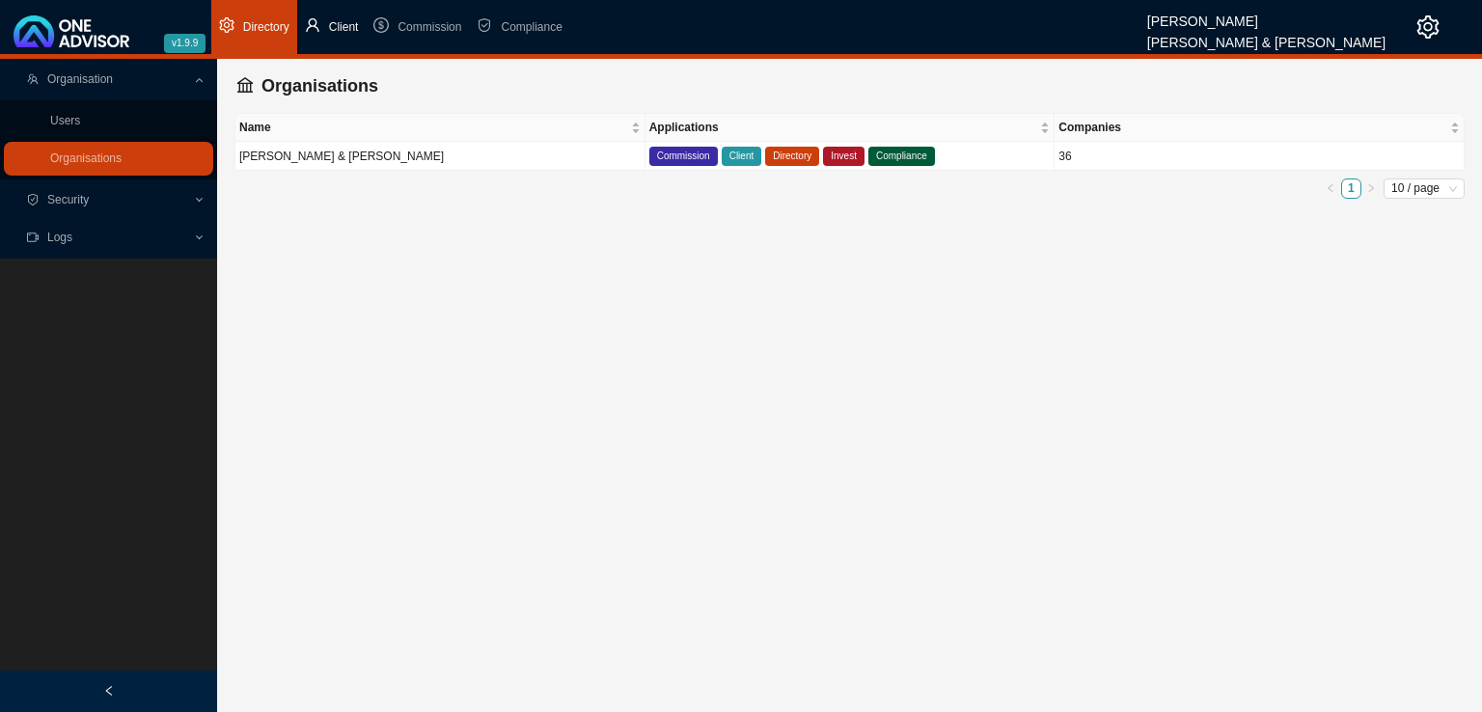
click at [324, 31] on li "Client" at bounding box center [331, 27] width 69 height 54
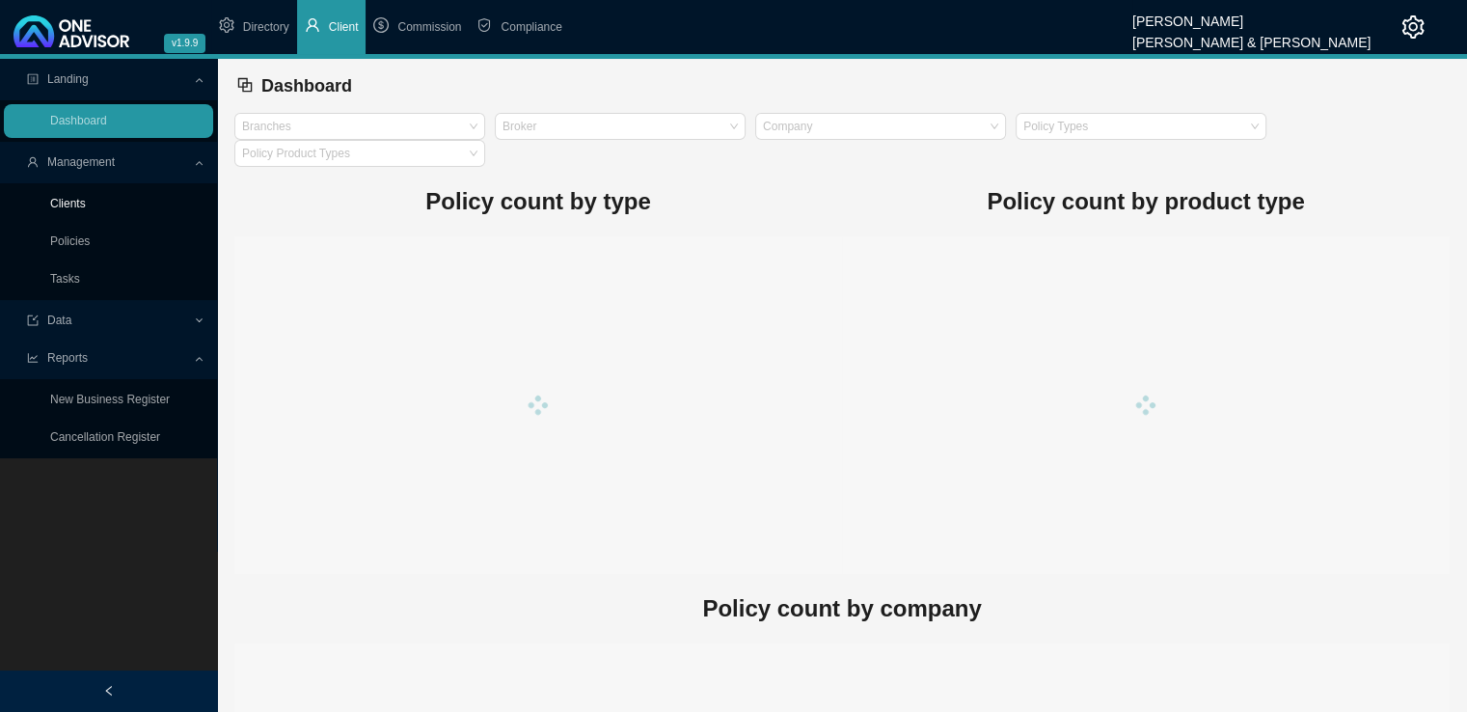
drag, startPoint x: 71, startPoint y: 202, endPoint x: 73, endPoint y: 212, distance: 10.8
click at [71, 203] on link "Clients" at bounding box center [68, 204] width 36 height 14
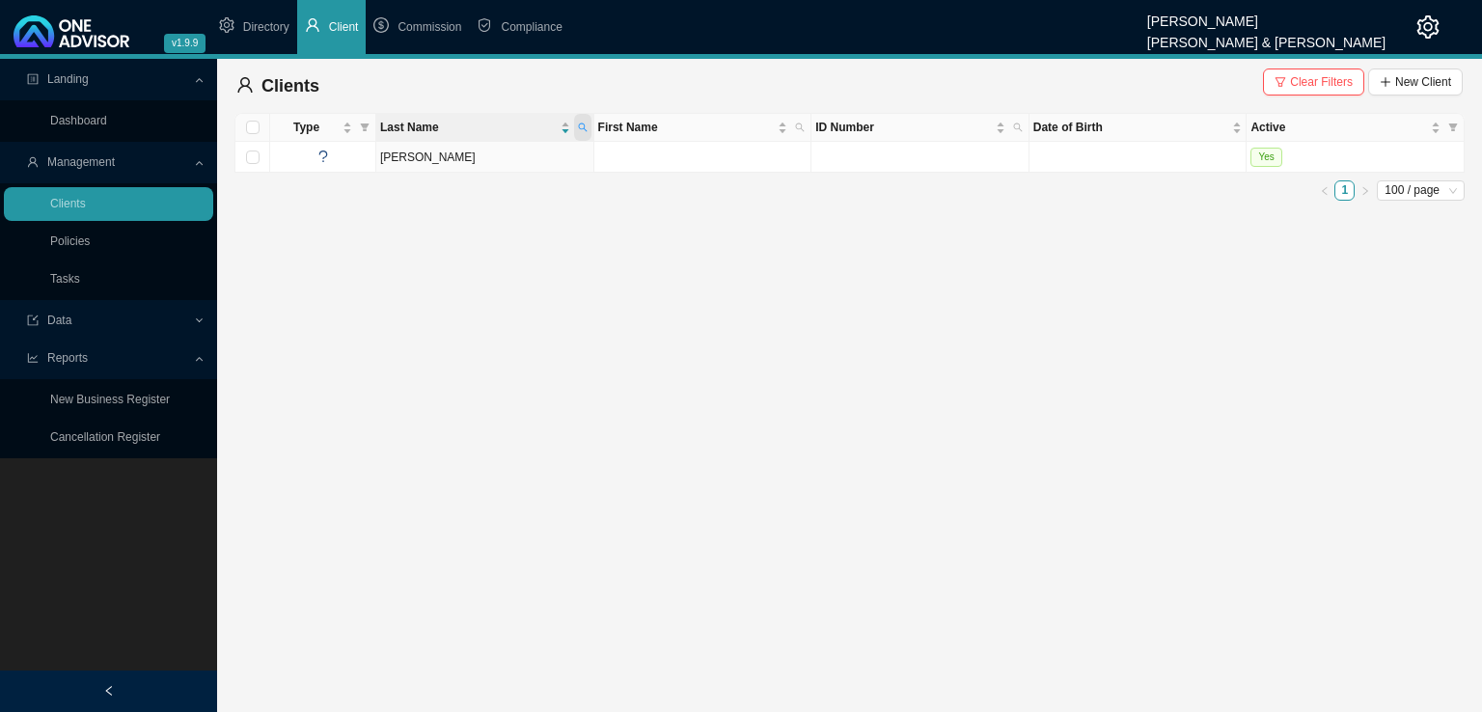
click at [583, 131] on icon "search" at bounding box center [583, 128] width 10 height 10
type input "armour"
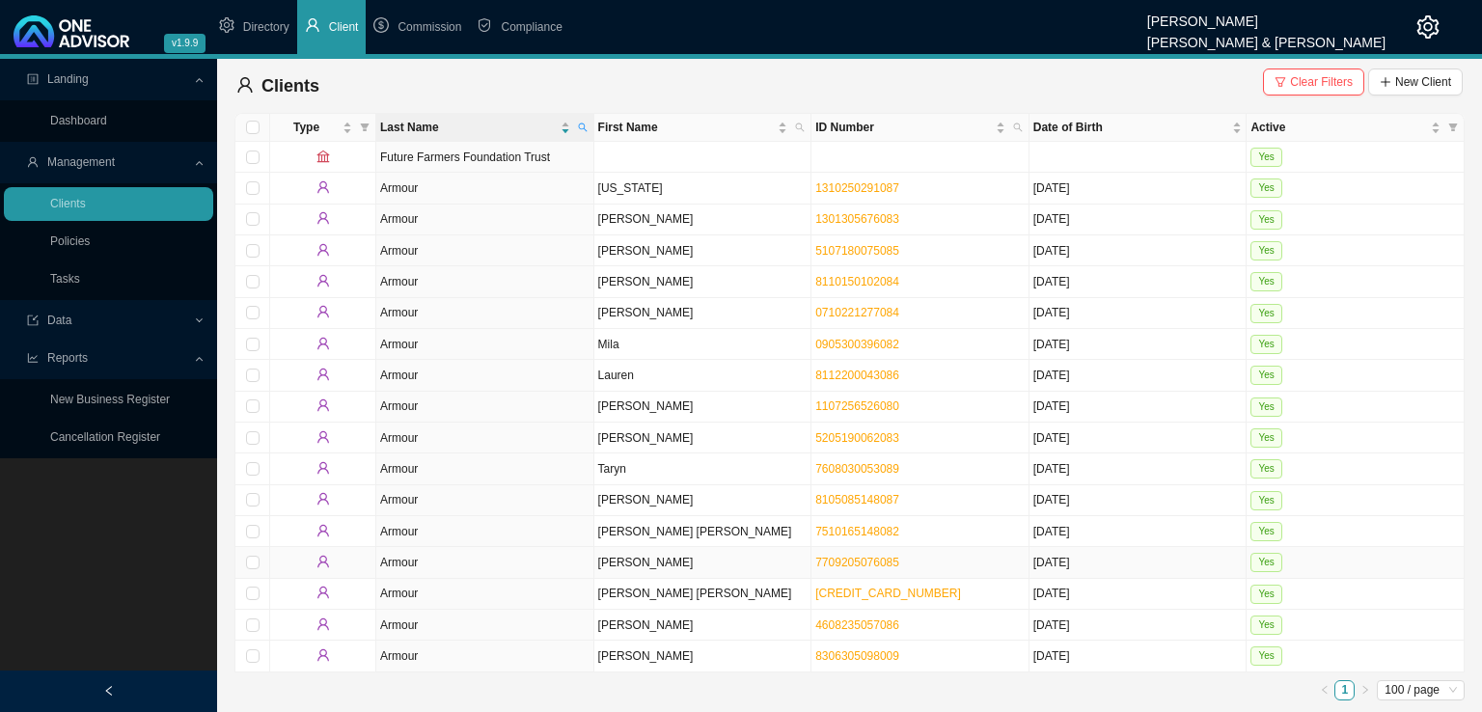
click at [608, 566] on td "[PERSON_NAME]" at bounding box center [703, 562] width 218 height 31
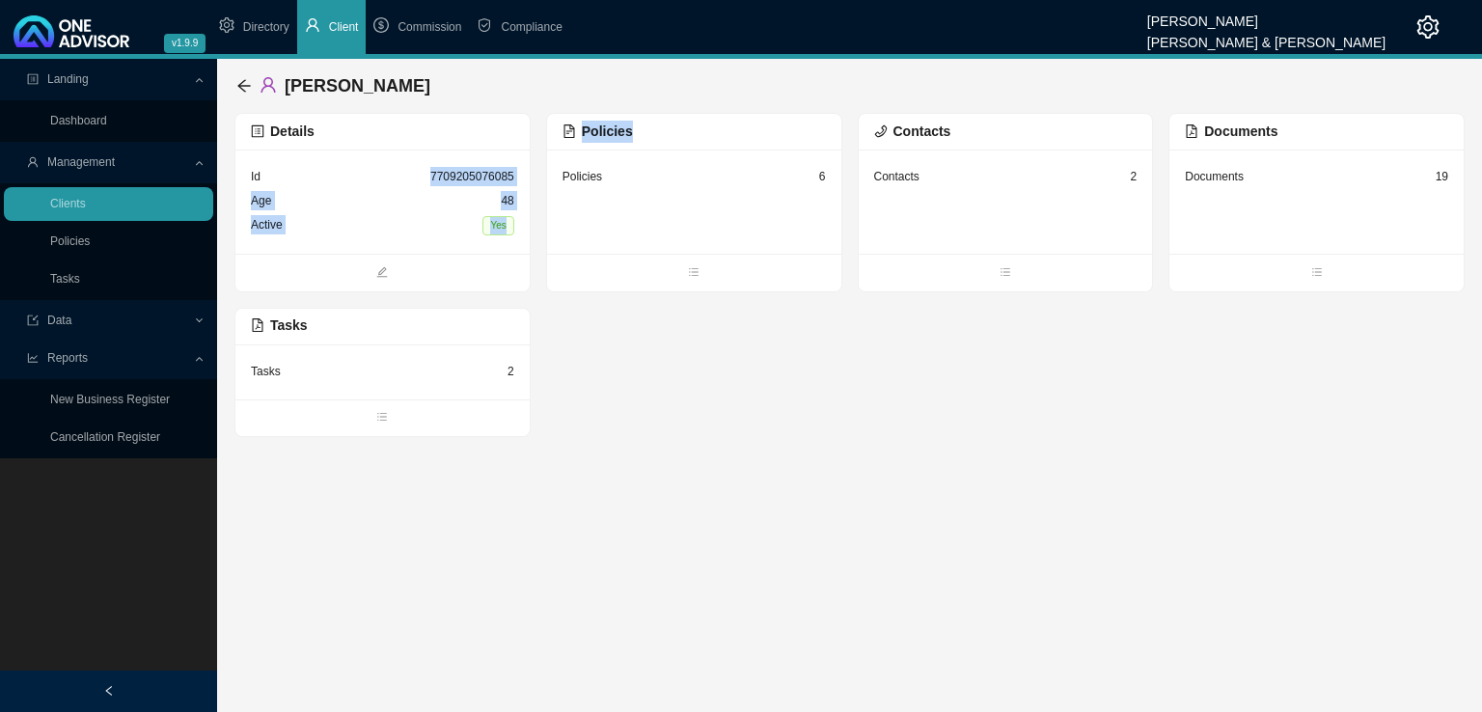
drag, startPoint x: 427, startPoint y: 173, endPoint x: 548, endPoint y: 173, distance: 120.6
click at [548, 173] on div "Details Id 7709205076085 Age 48 Active Yes Policies Policies 6 Contacts Contact…" at bounding box center [849, 275] width 1230 height 324
click at [447, 204] on div "Age 48" at bounding box center [382, 201] width 263 height 24
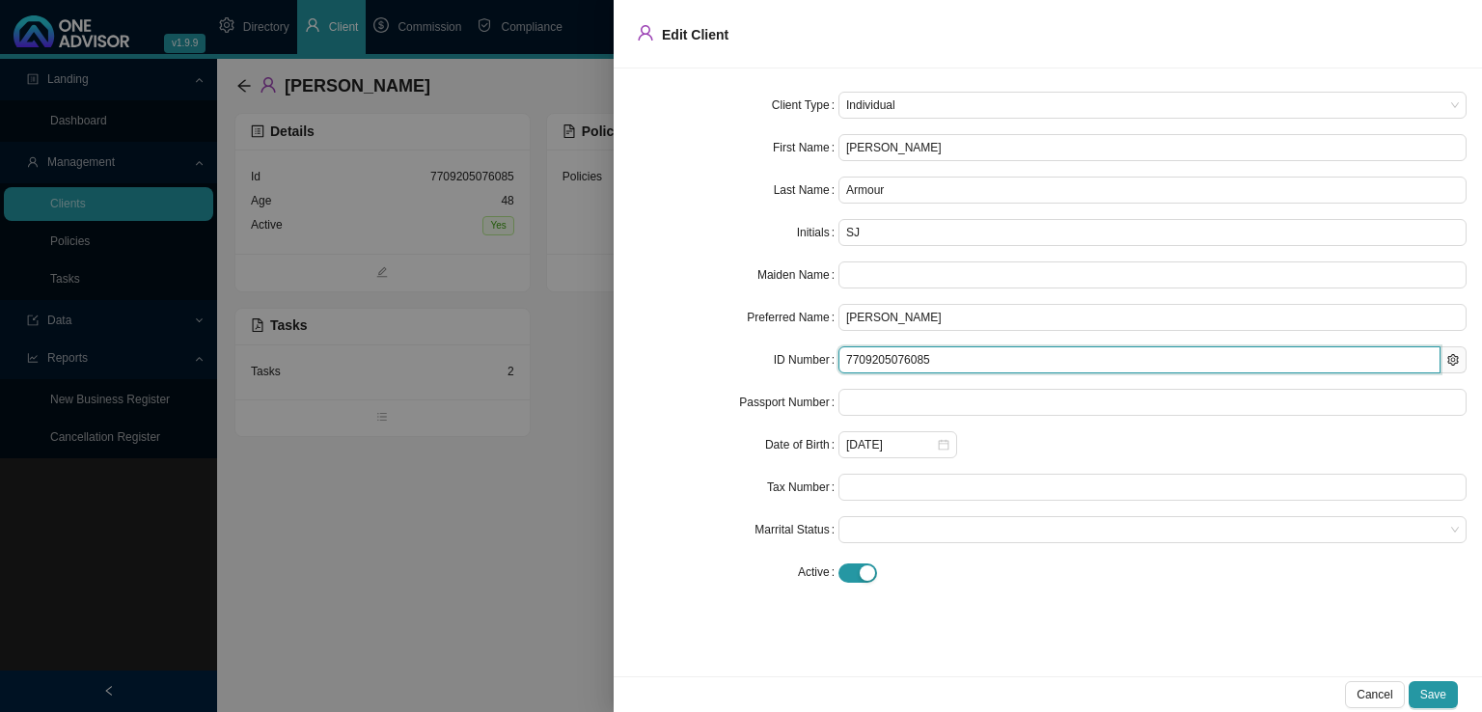
drag, startPoint x: 938, startPoint y: 362, endPoint x: 736, endPoint y: 363, distance: 201.6
click at [736, 363] on div "ID Number 7709205076085" at bounding box center [1047, 359] width 837 height 27
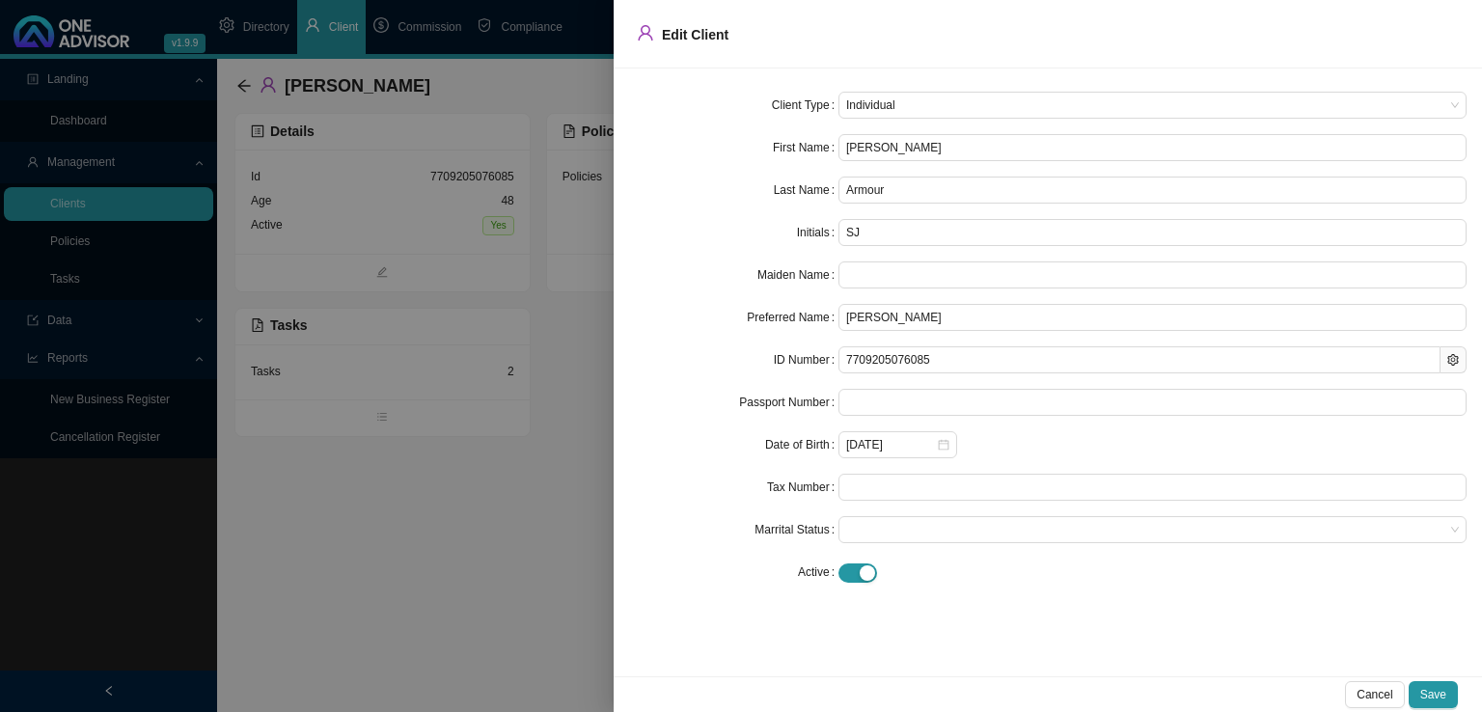
click at [389, 630] on div at bounding box center [741, 356] width 1482 height 712
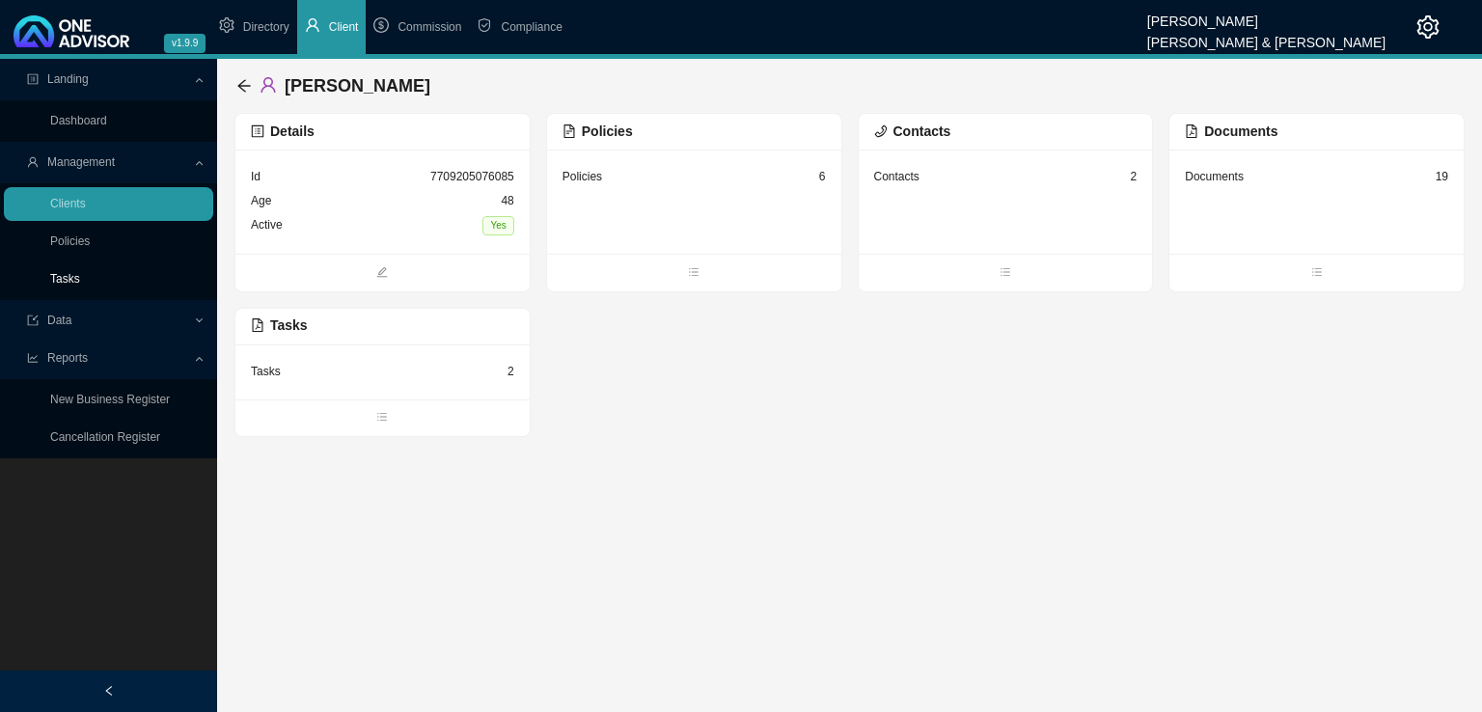
click at [68, 285] on link "Tasks" at bounding box center [65, 279] width 30 height 14
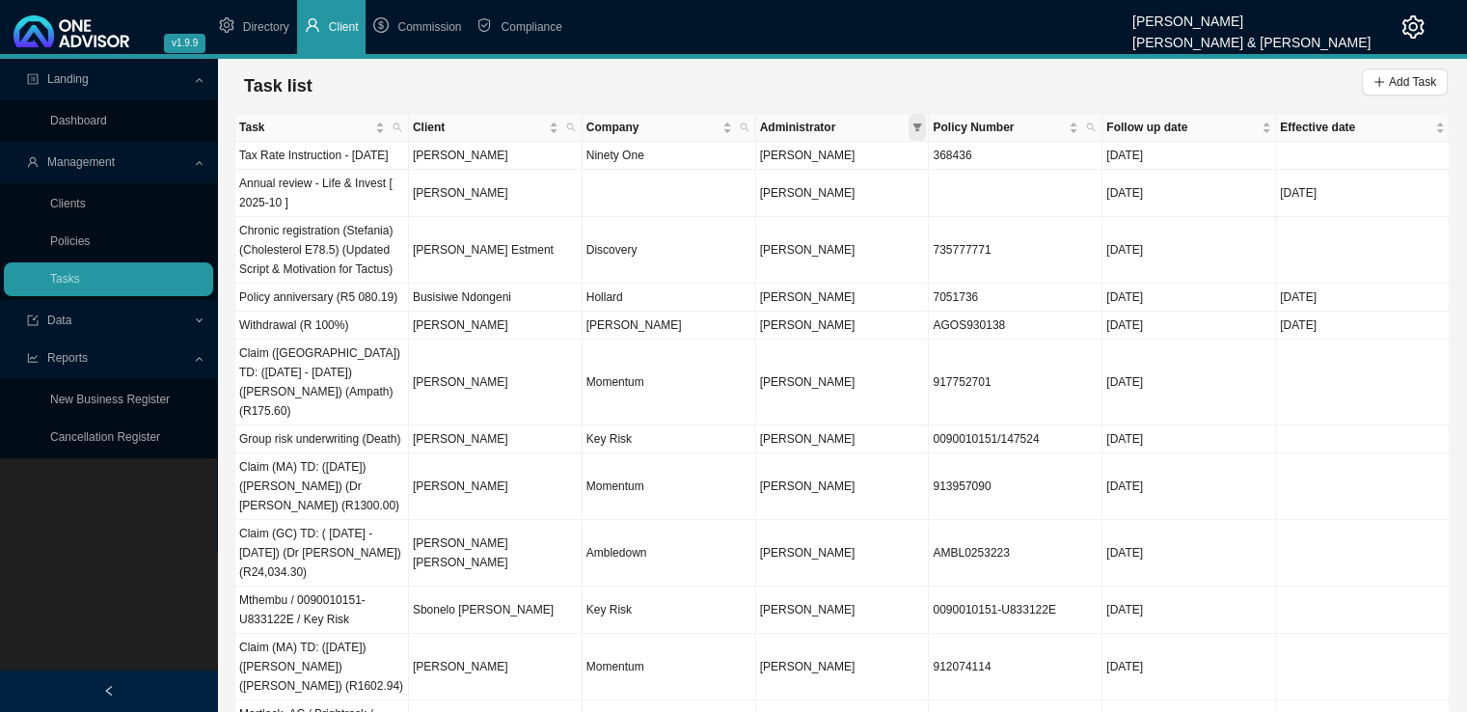
click at [916, 128] on icon "filter" at bounding box center [917, 127] width 9 height 8
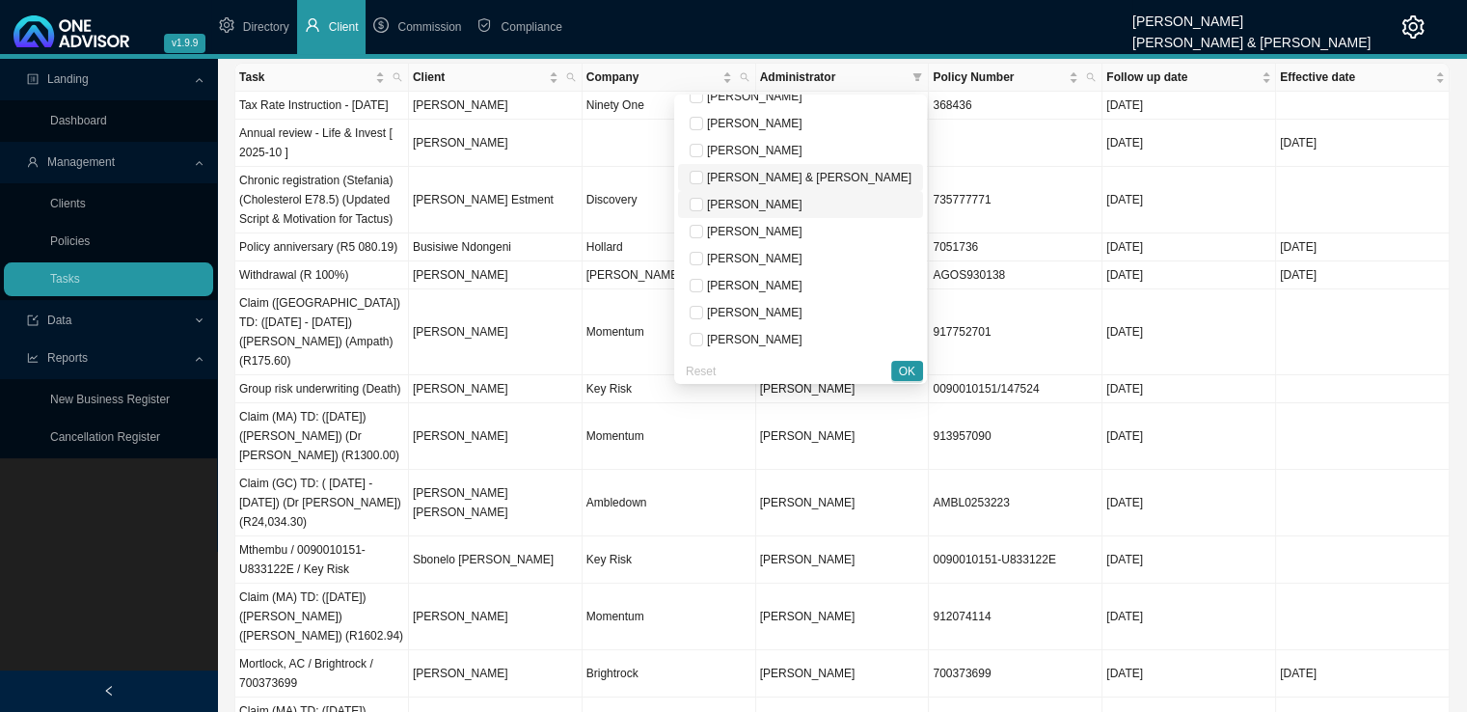
scroll to position [96, 0]
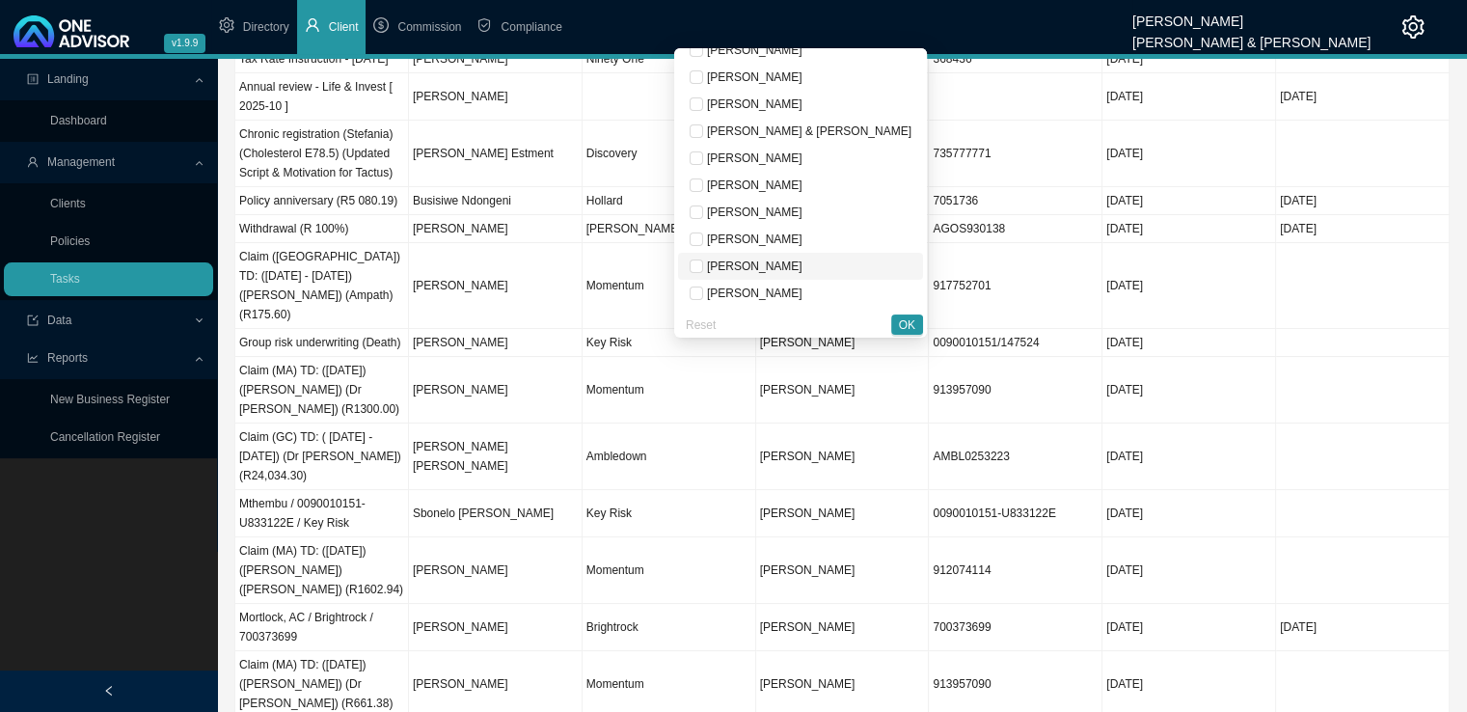
click at [800, 269] on span "[PERSON_NAME]" at bounding box center [752, 266] width 99 height 14
checkbox input "true"
click at [906, 329] on span "OK" at bounding box center [907, 324] width 16 height 19
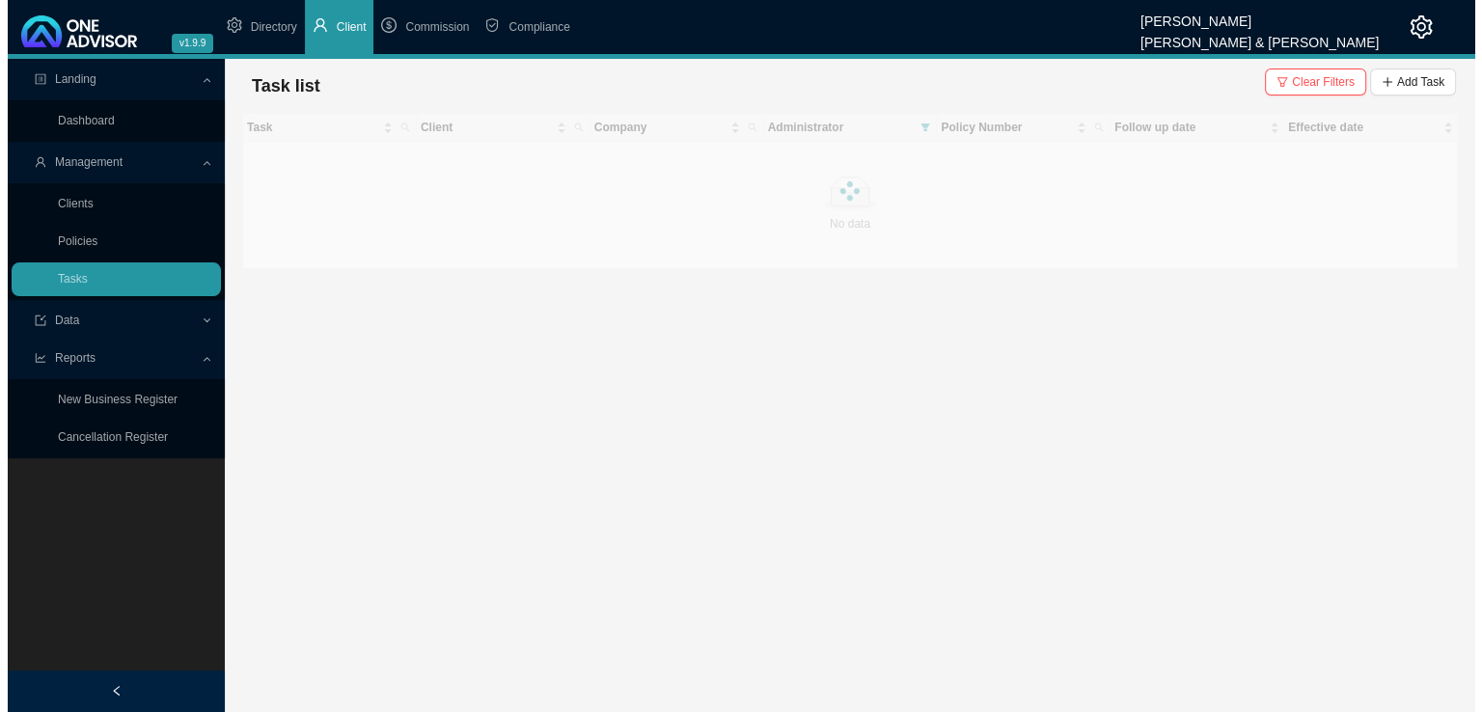
scroll to position [0, 0]
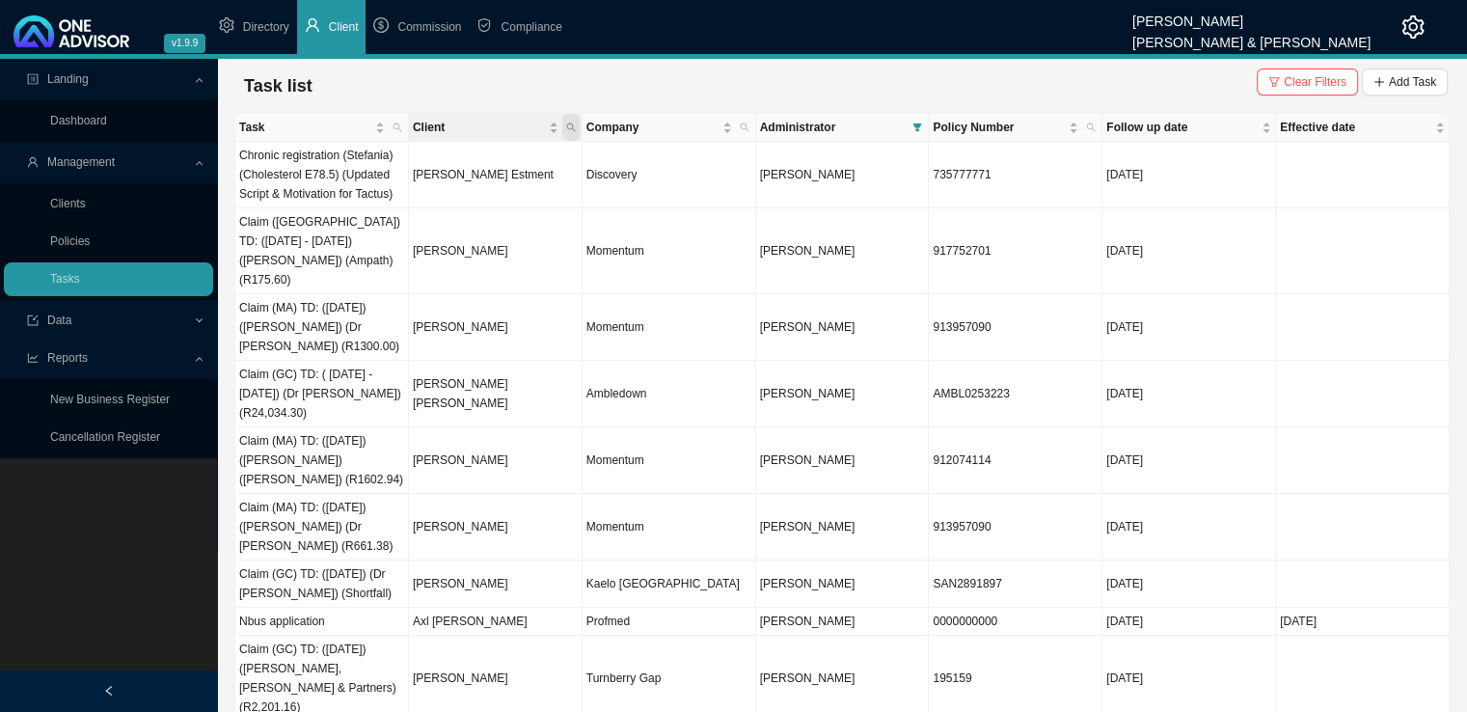
click at [567, 126] on icon "search" at bounding box center [571, 128] width 10 height 10
type input "armour"
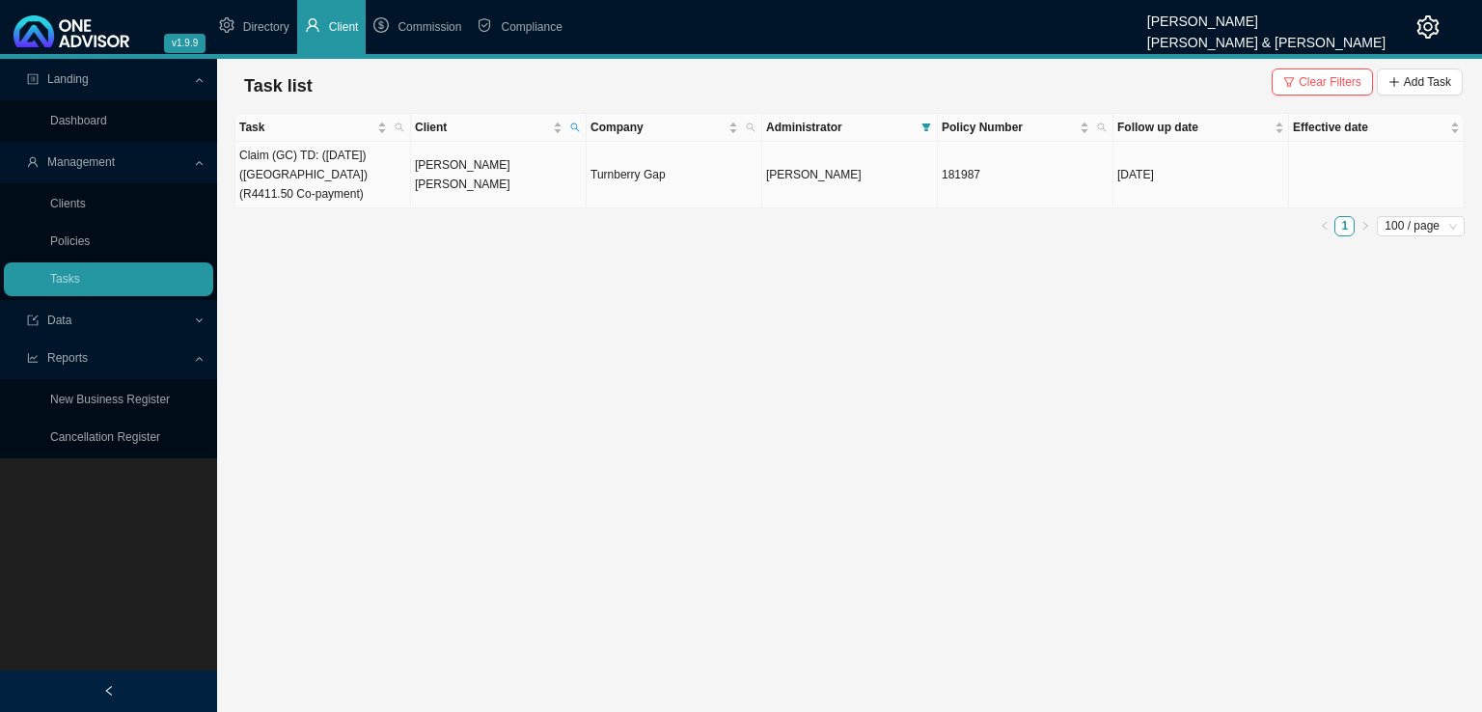
click at [474, 175] on td "[PERSON_NAME] [PERSON_NAME]" at bounding box center [499, 175] width 176 height 67
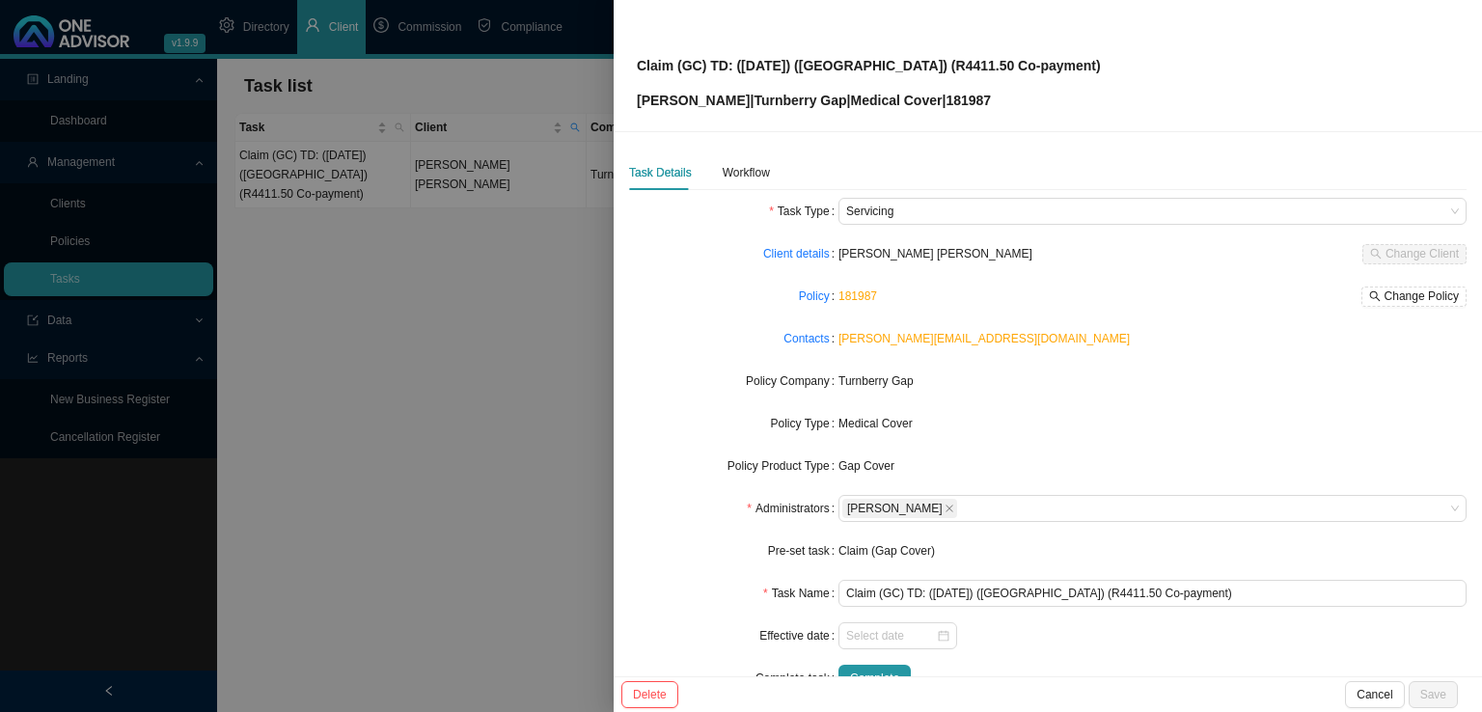
click at [749, 193] on div "Task Details Workflow Task Type Servicing Client details Simon John Armour Chan…" at bounding box center [1047, 431] width 837 height 552
click at [751, 175] on div "Workflow" at bounding box center [745, 172] width 47 height 19
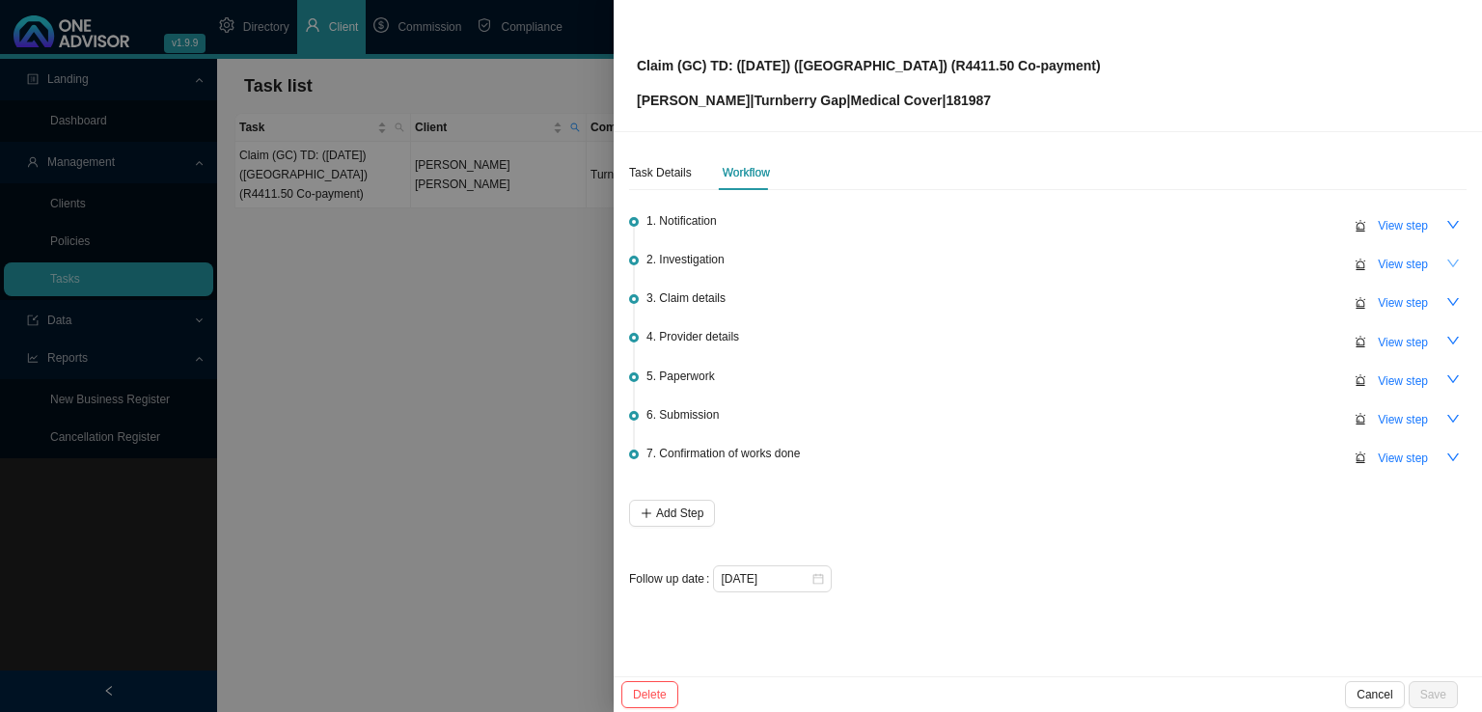
click at [1447, 259] on icon "down" at bounding box center [1453, 263] width 12 height 8
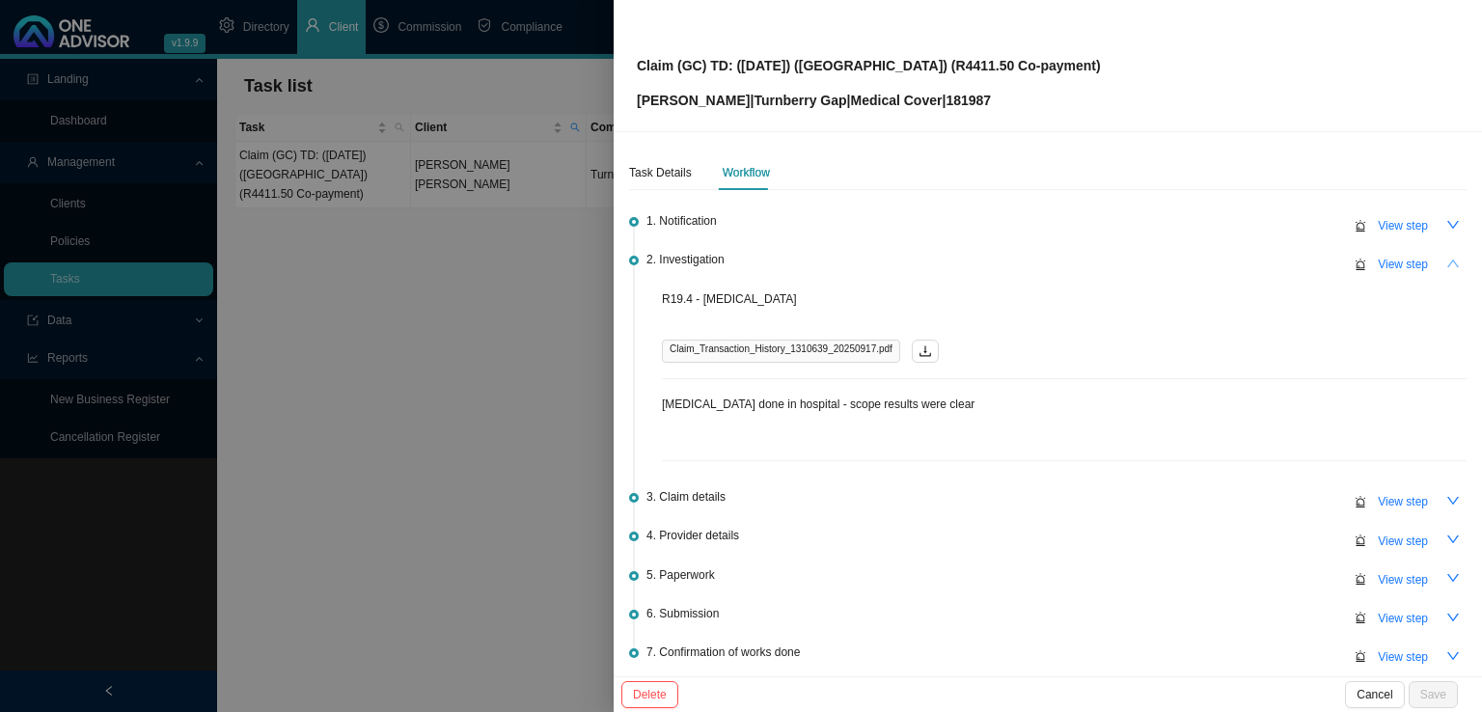
click at [1447, 259] on button "button" at bounding box center [1452, 263] width 27 height 27
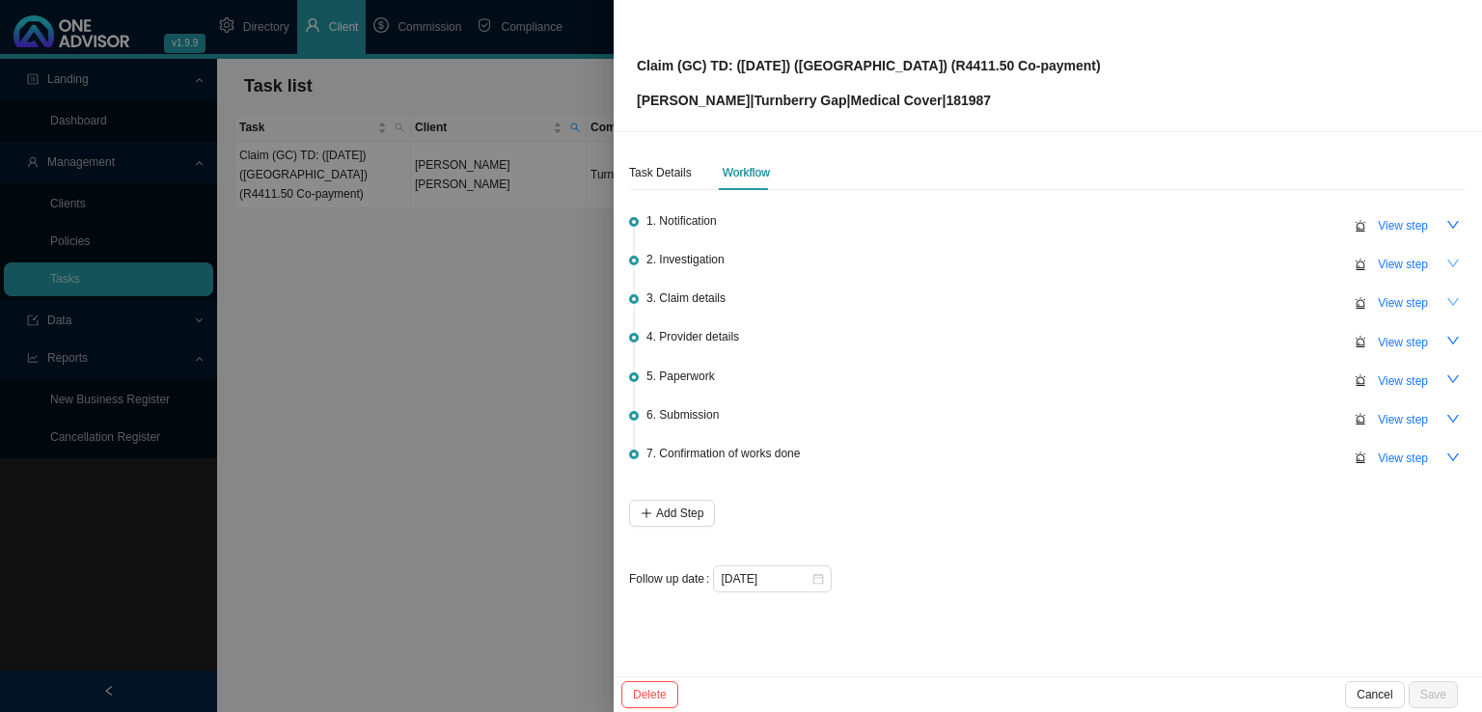
click at [1451, 303] on icon "down" at bounding box center [1453, 302] width 14 height 14
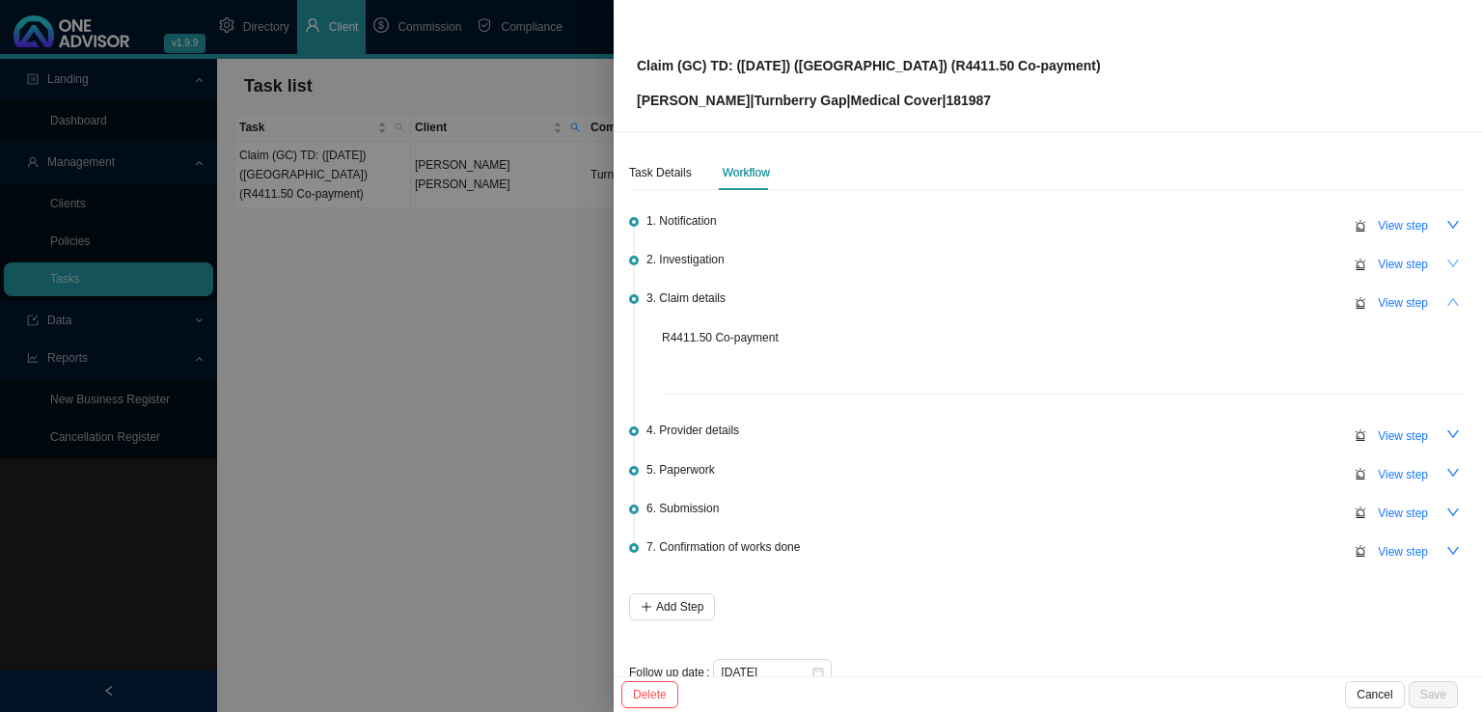
click at [1451, 303] on button "button" at bounding box center [1452, 301] width 27 height 27
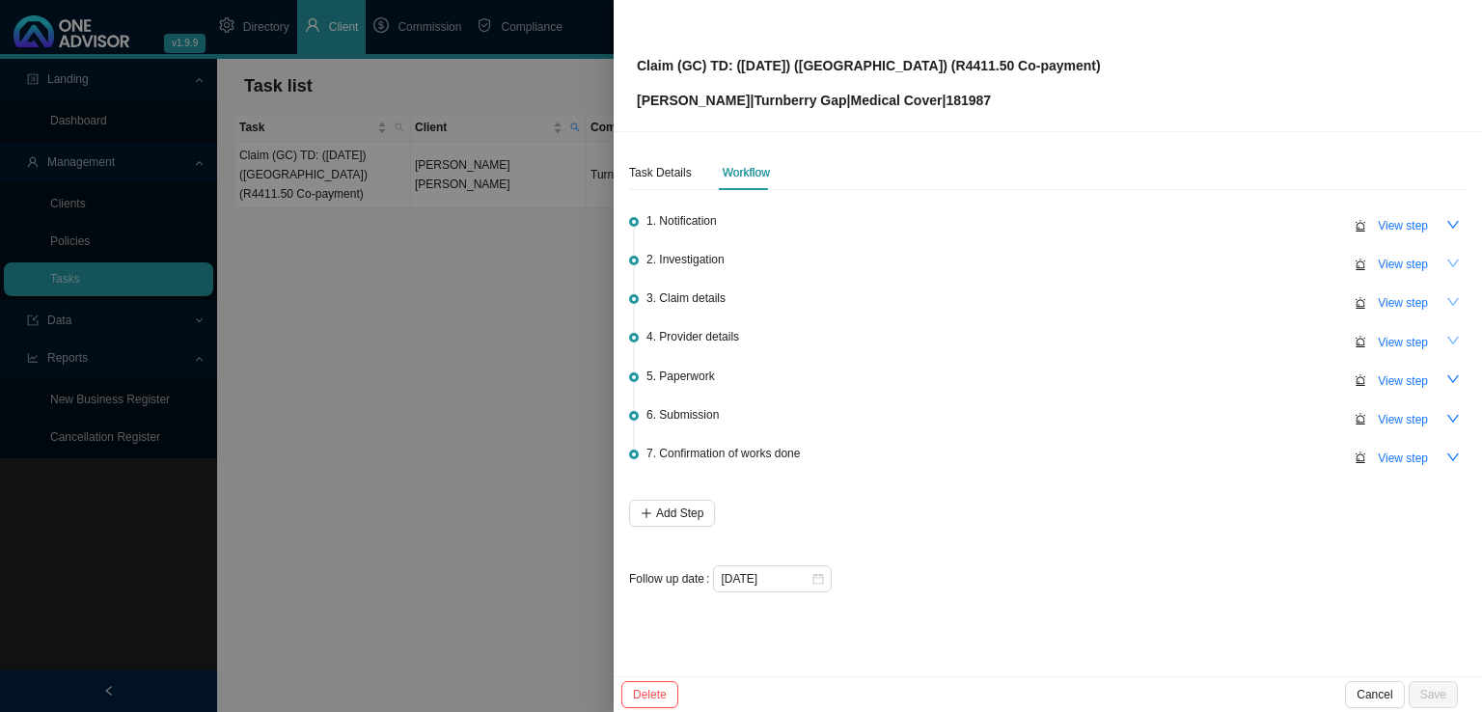
click at [1448, 340] on icon "down" at bounding box center [1453, 341] width 14 height 14
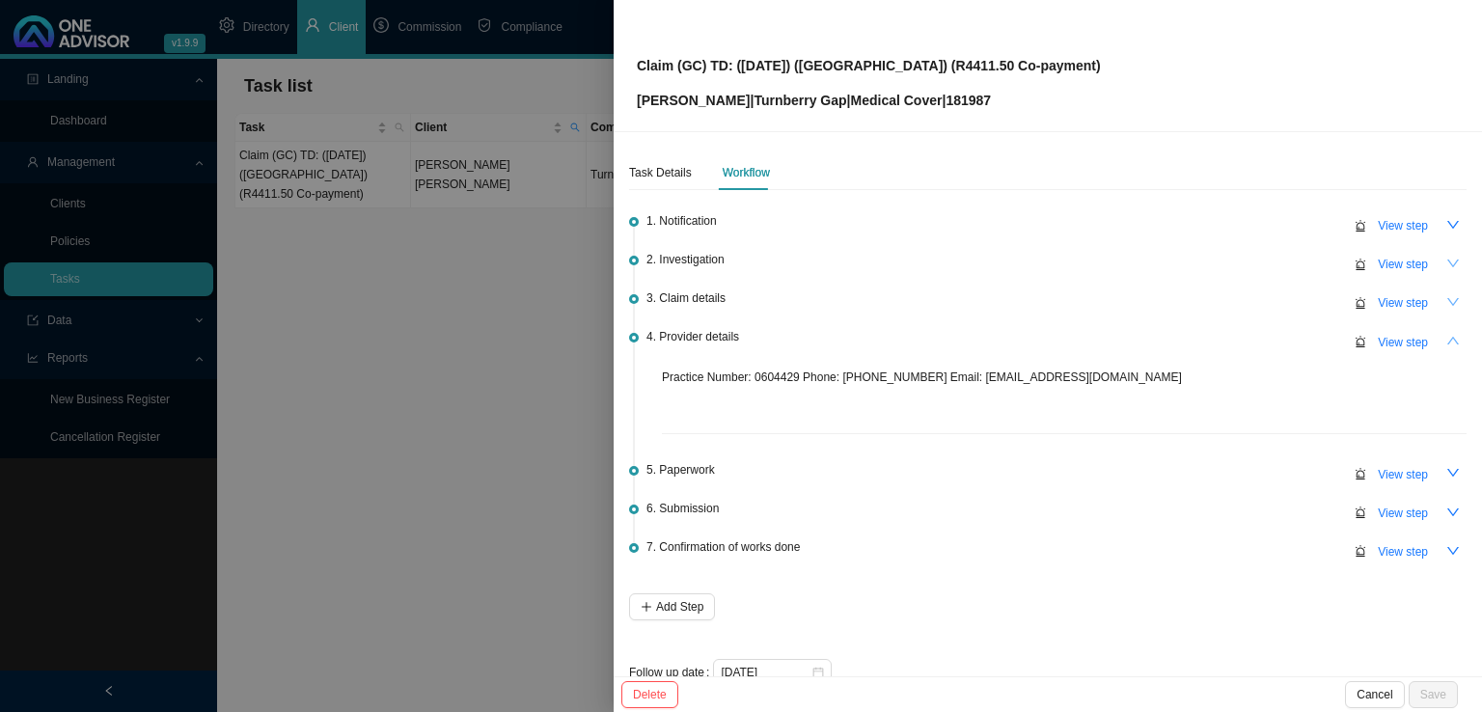
click at [1448, 340] on button "button" at bounding box center [1452, 340] width 27 height 27
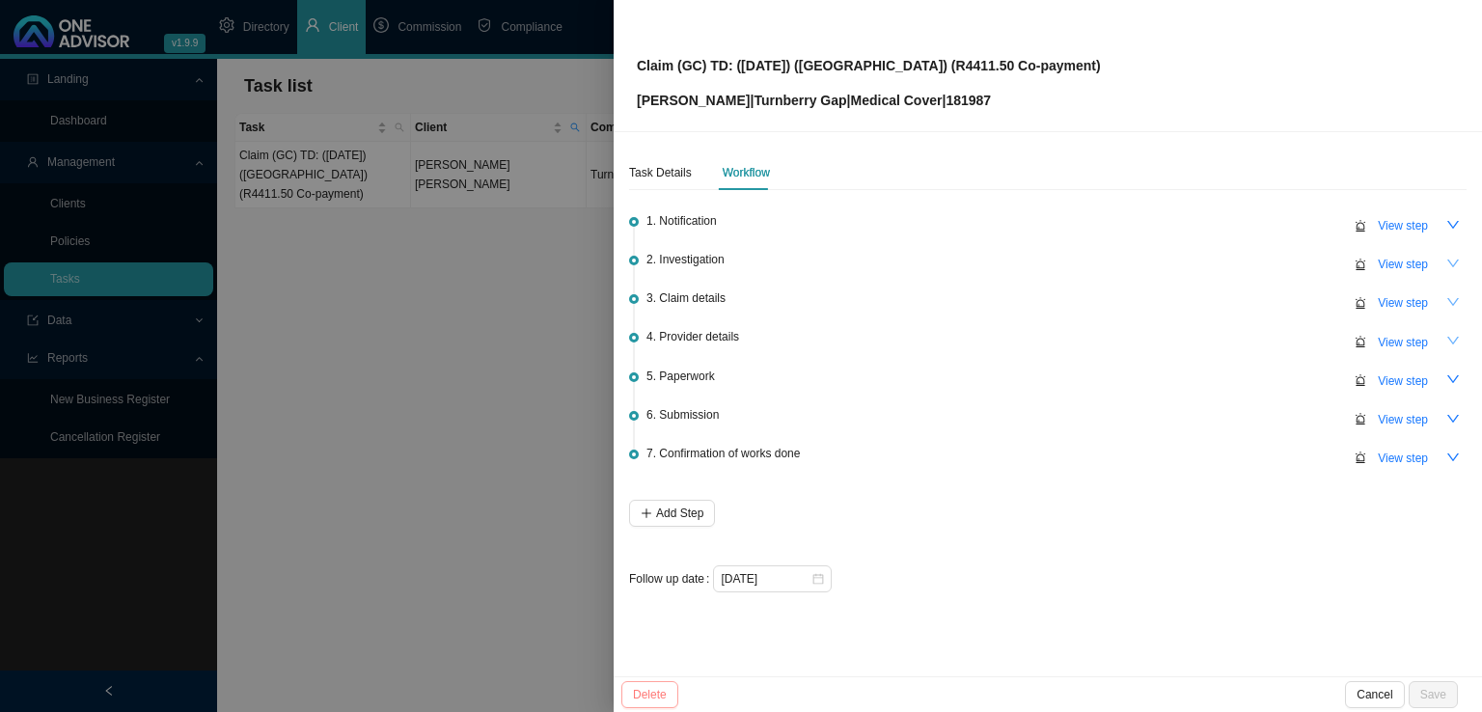
click at [1391, 694] on span "Cancel" at bounding box center [1374, 694] width 36 height 19
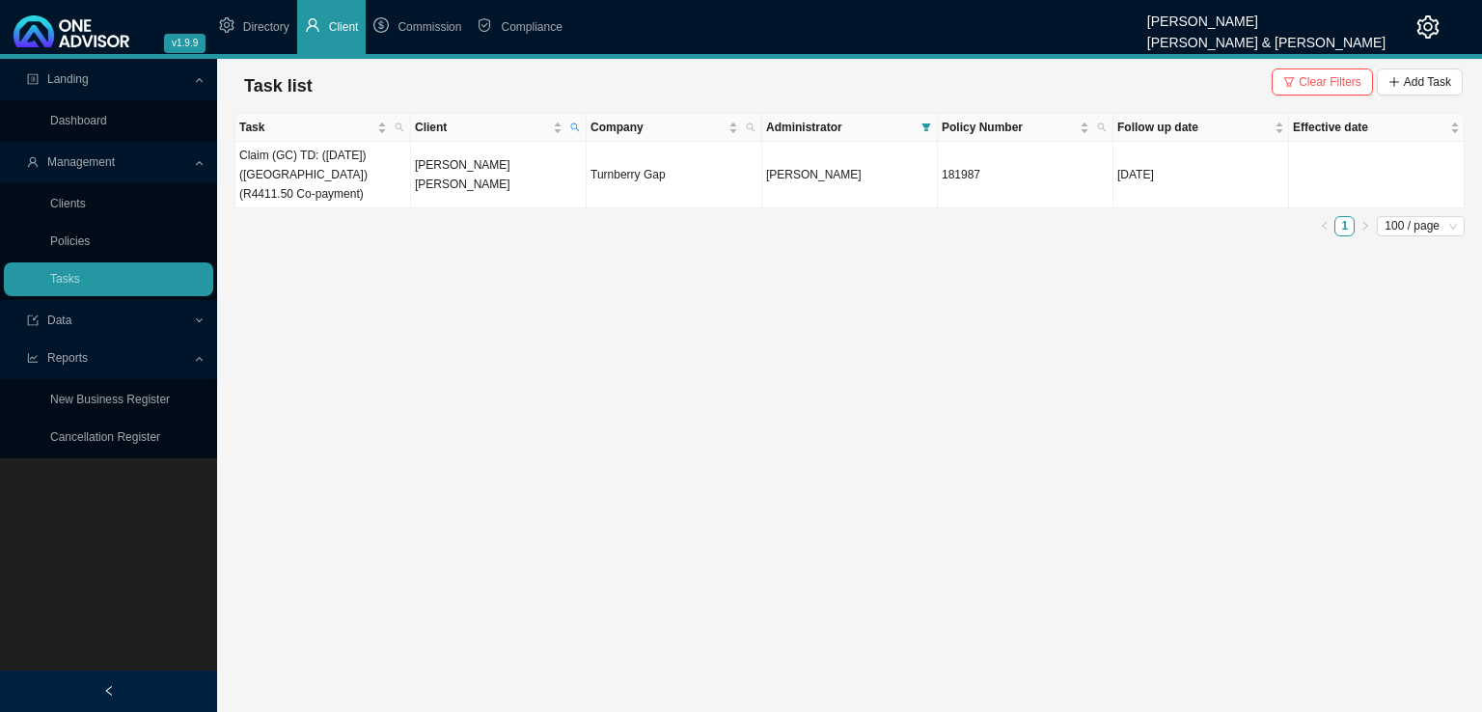
click at [505, 441] on main "Landing Dashboard Management Clients Policies Tasks Data Reports New Business R…" at bounding box center [741, 385] width 1482 height 653
click at [275, 36] on li "Directory" at bounding box center [254, 27] width 86 height 54
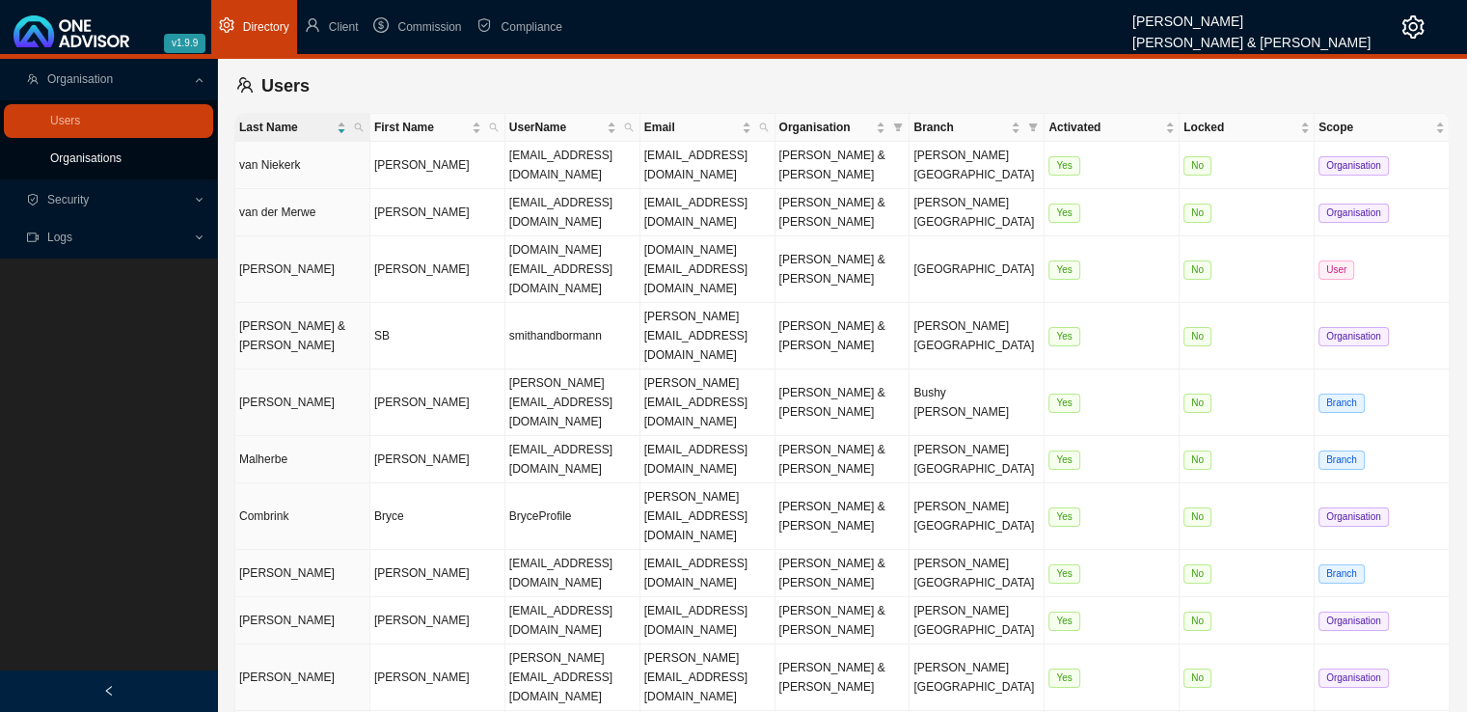
click at [78, 151] on link "Organisations" at bounding box center [85, 158] width 71 height 14
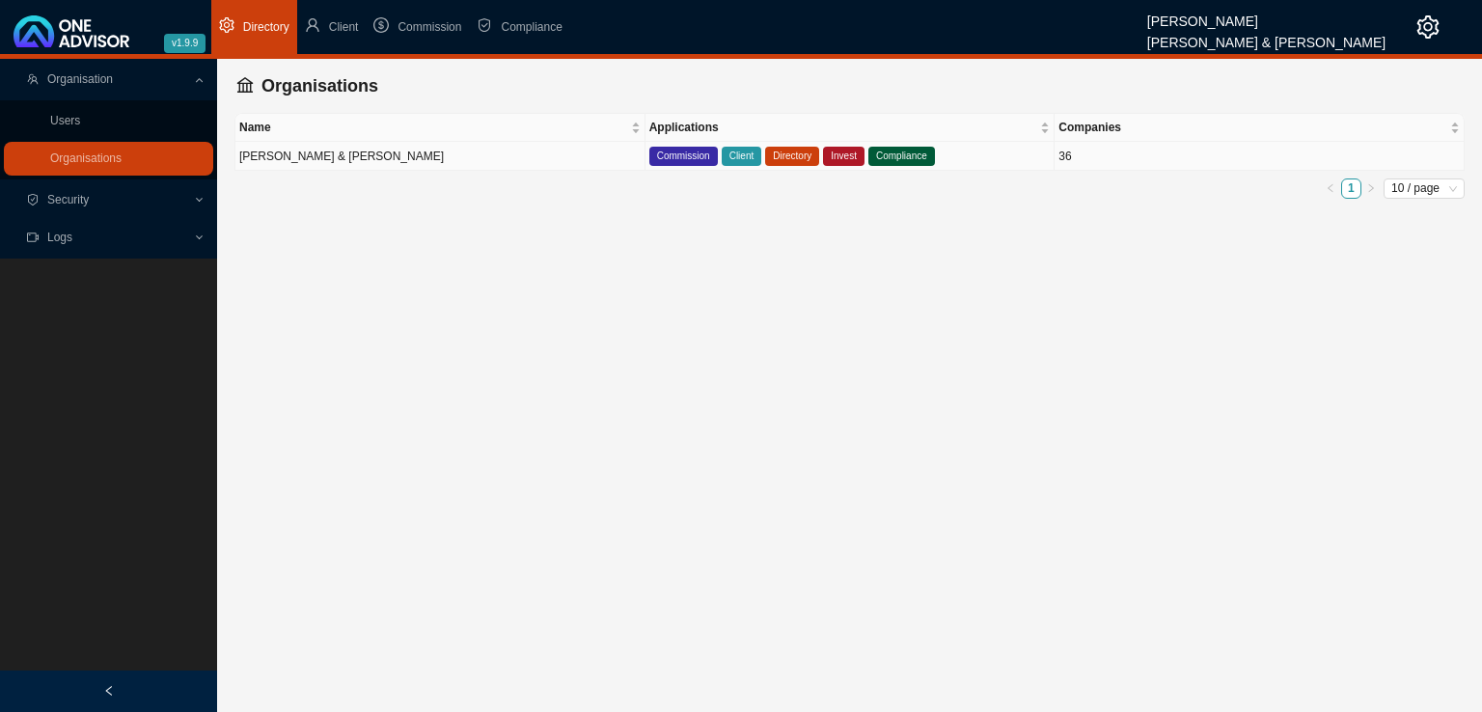
click at [507, 158] on td "[PERSON_NAME] & [PERSON_NAME]" at bounding box center [440, 156] width 410 height 29
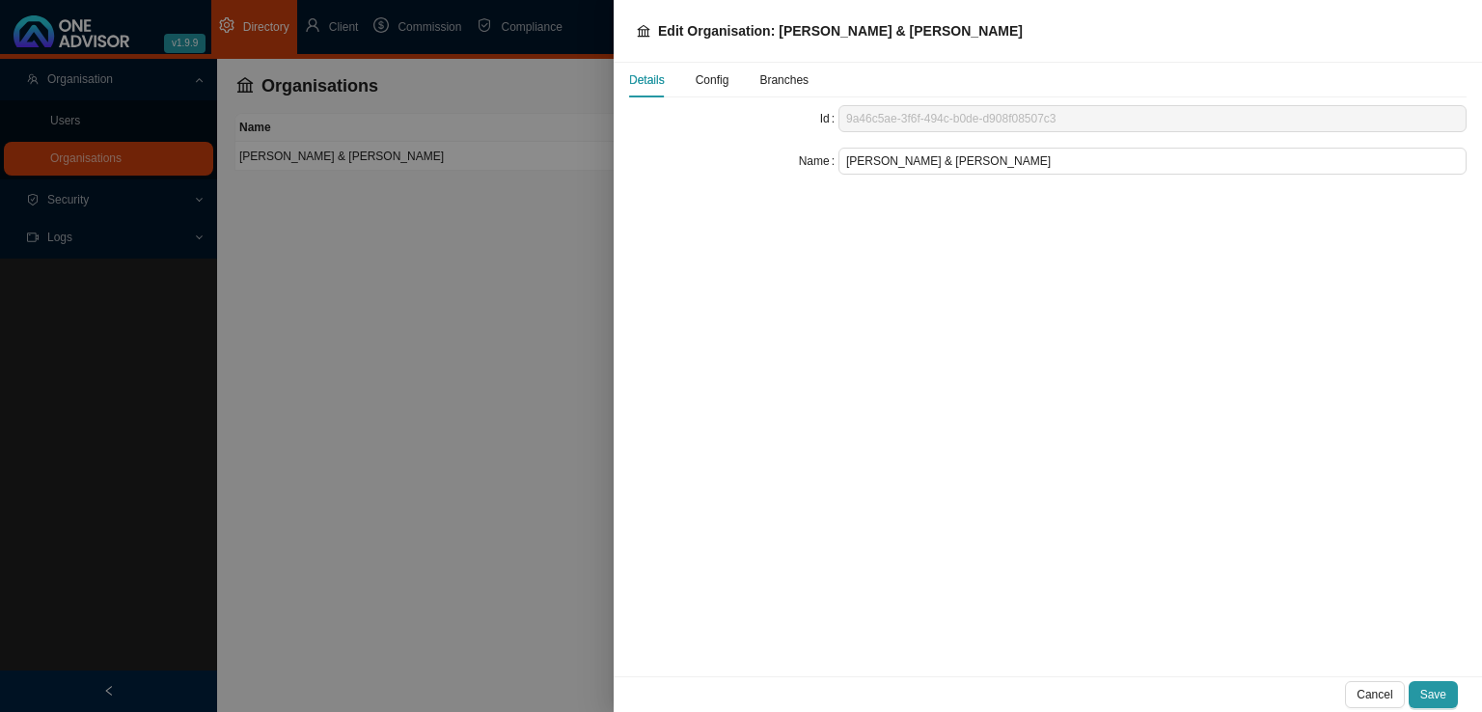
click at [724, 80] on span "Config" at bounding box center [712, 80] width 34 height 12
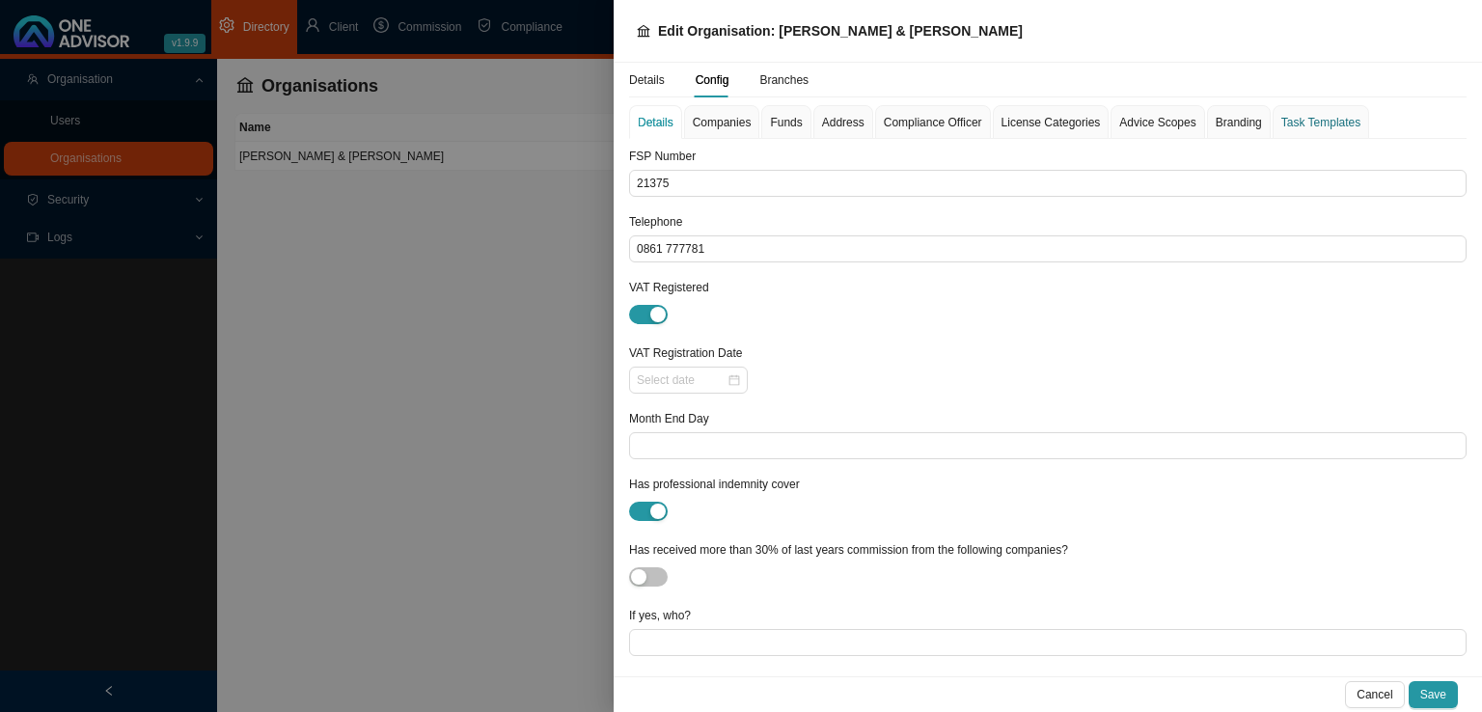
click at [1314, 114] on div "Task Templates" at bounding box center [1320, 122] width 79 height 19
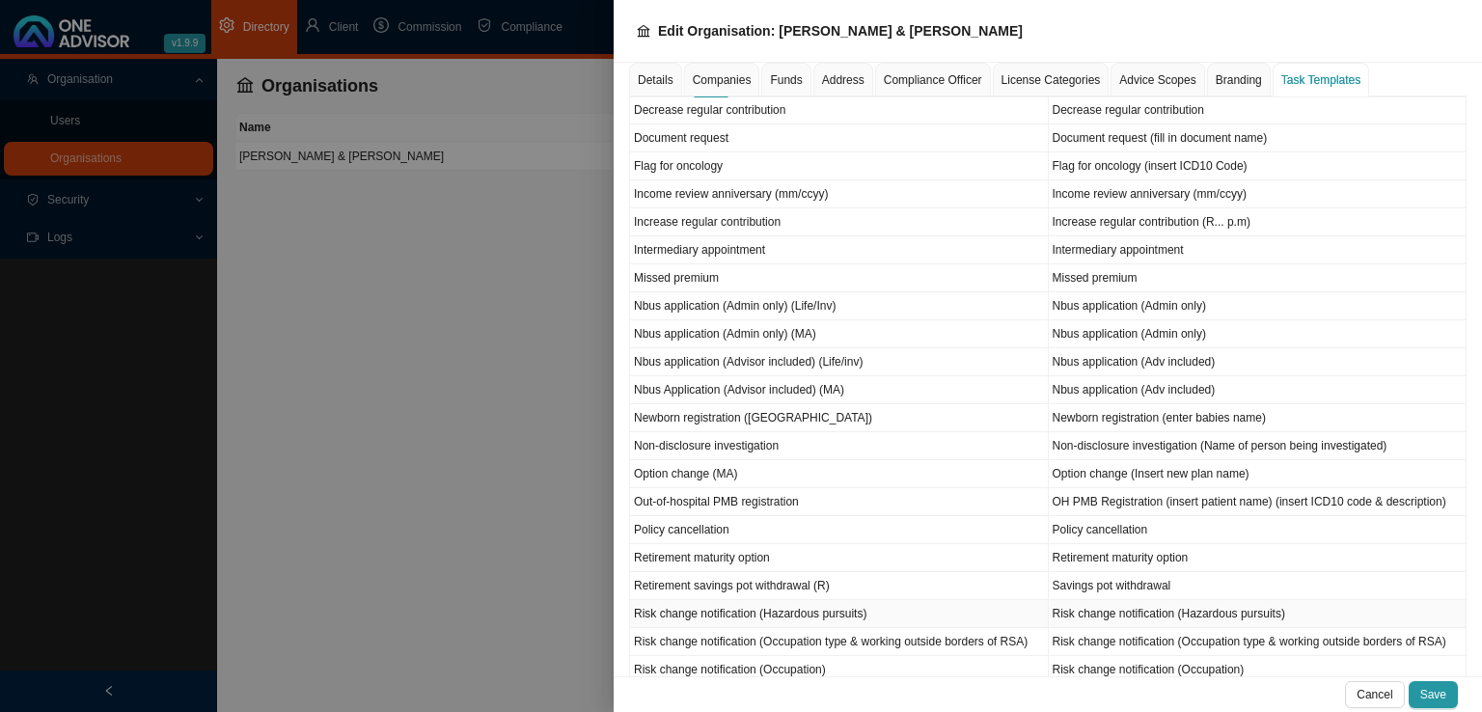
scroll to position [1063, 0]
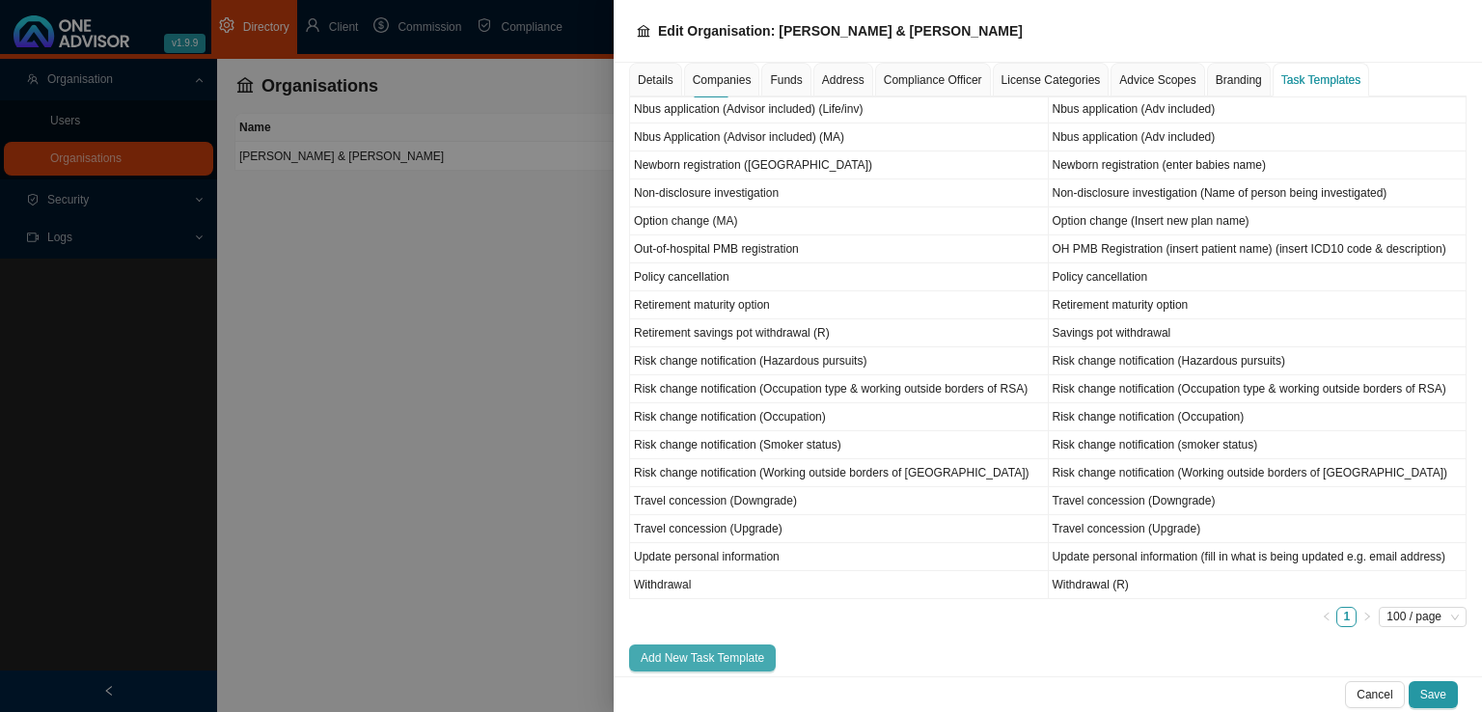
click at [714, 648] on span "Add New Task Template" at bounding box center [701, 657] width 123 height 19
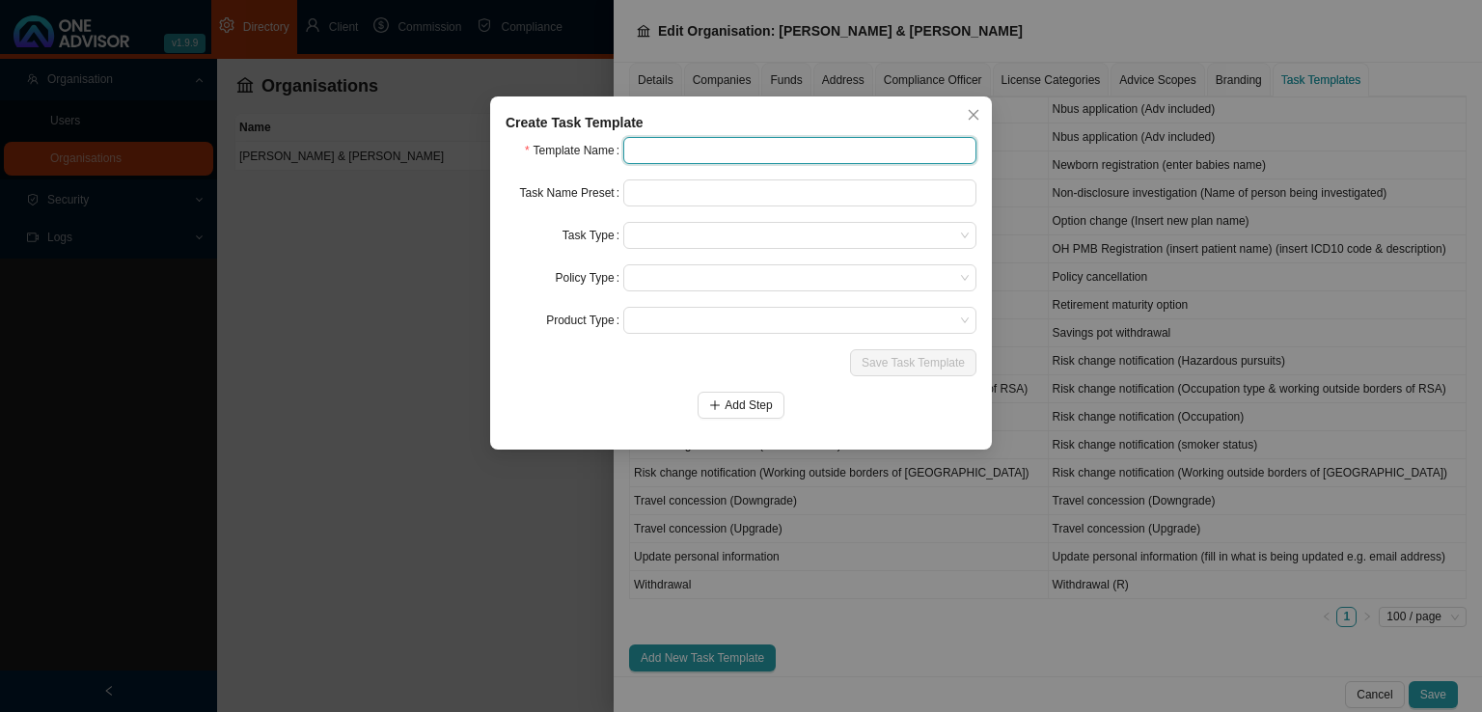
click at [666, 159] on input "text" at bounding box center [799, 150] width 353 height 27
type input "Option change (MA)"
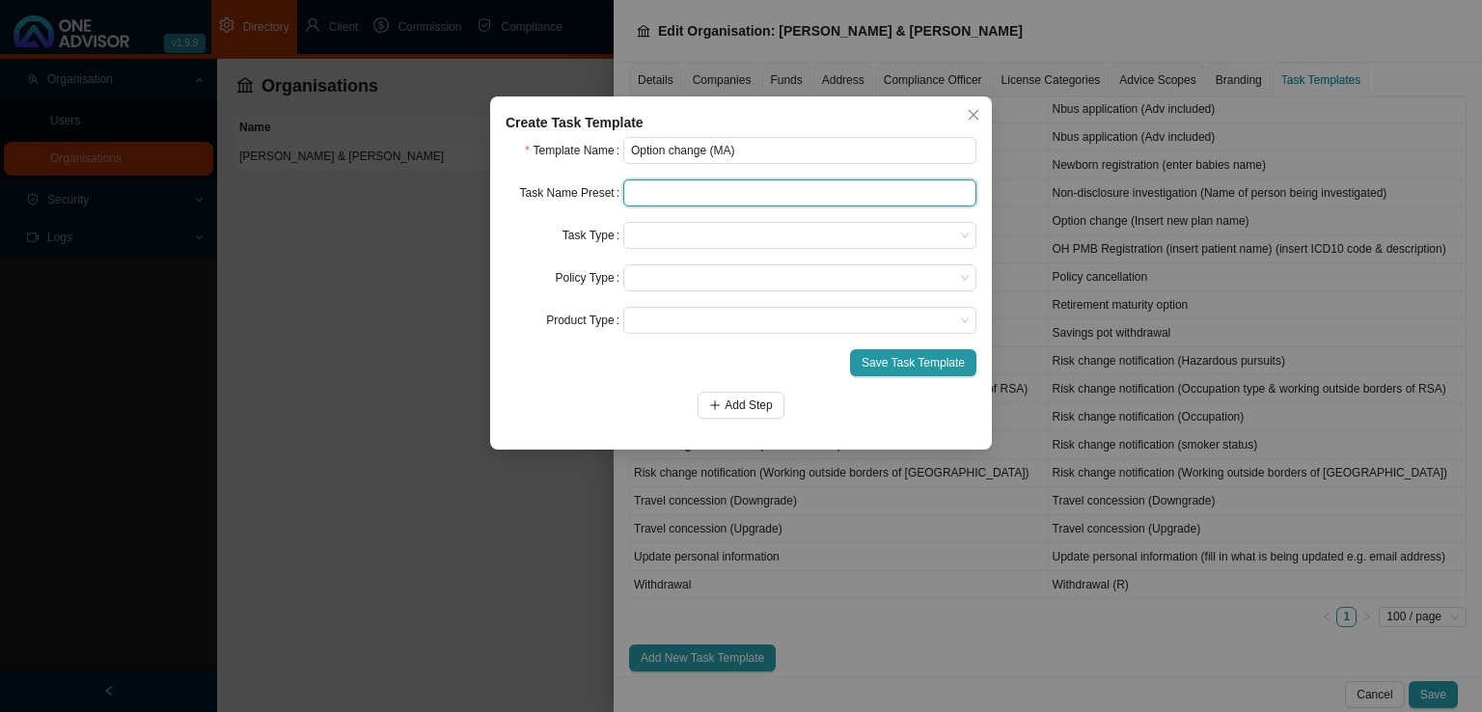
click at [666, 188] on input "text" at bounding box center [799, 192] width 353 height 27
click at [697, 236] on span at bounding box center [800, 235] width 338 height 25
type input "Option change (insert new option name)"
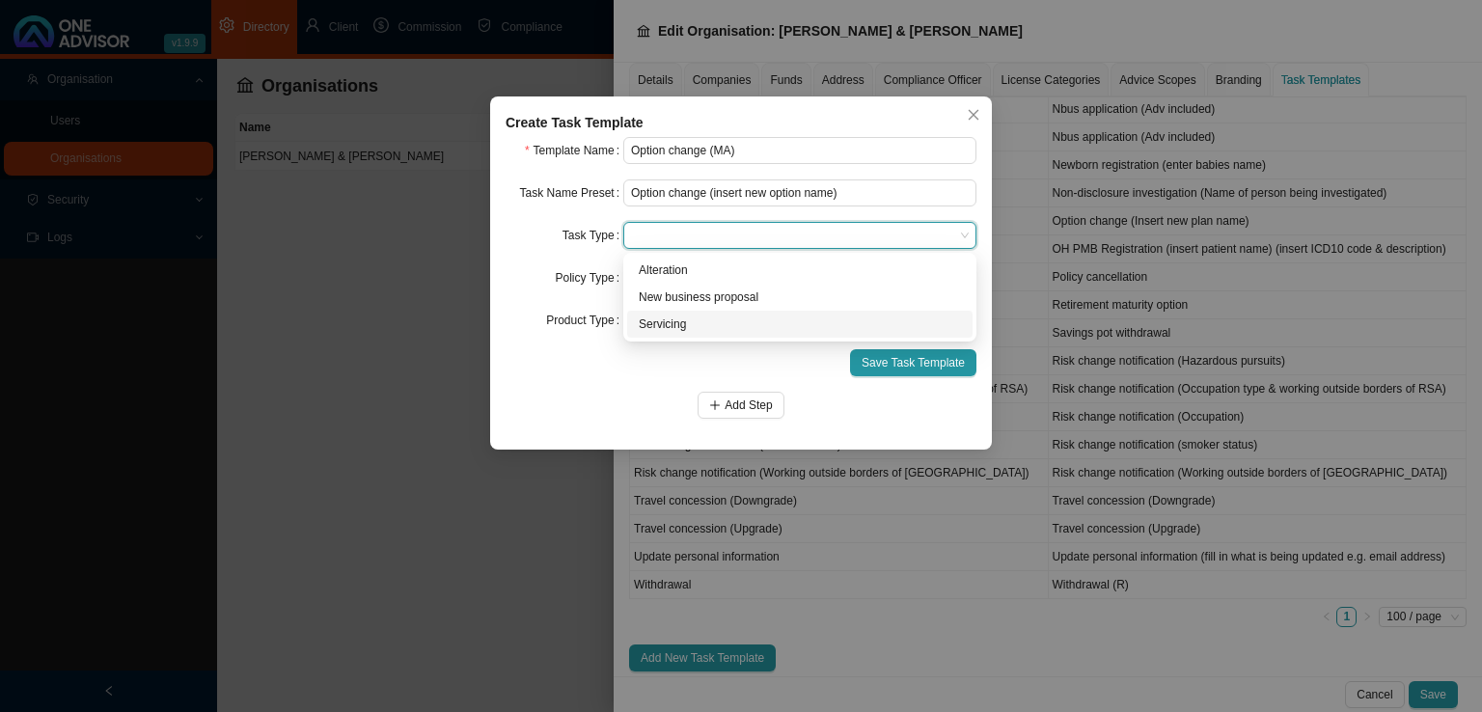
click at [667, 329] on div "Servicing" at bounding box center [800, 323] width 322 height 19
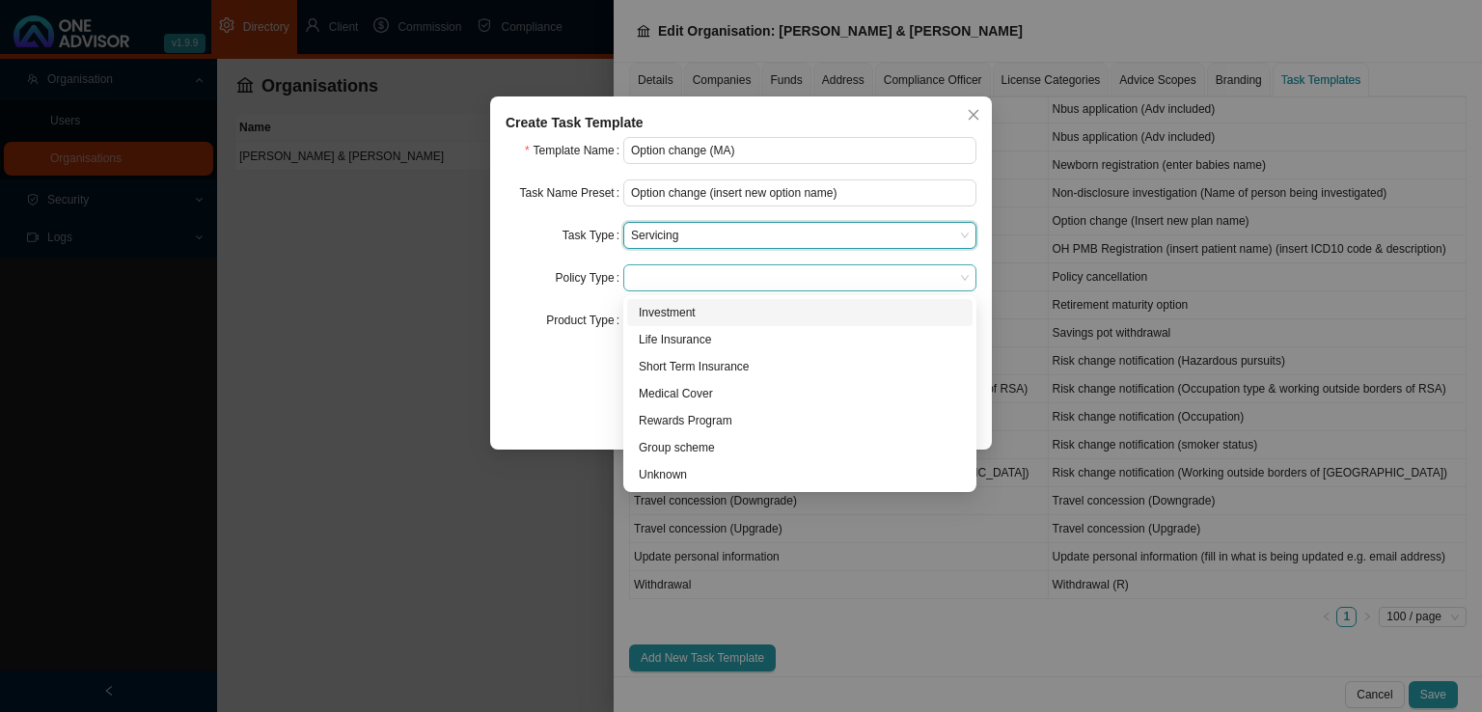
click at [679, 287] on span at bounding box center [800, 277] width 338 height 25
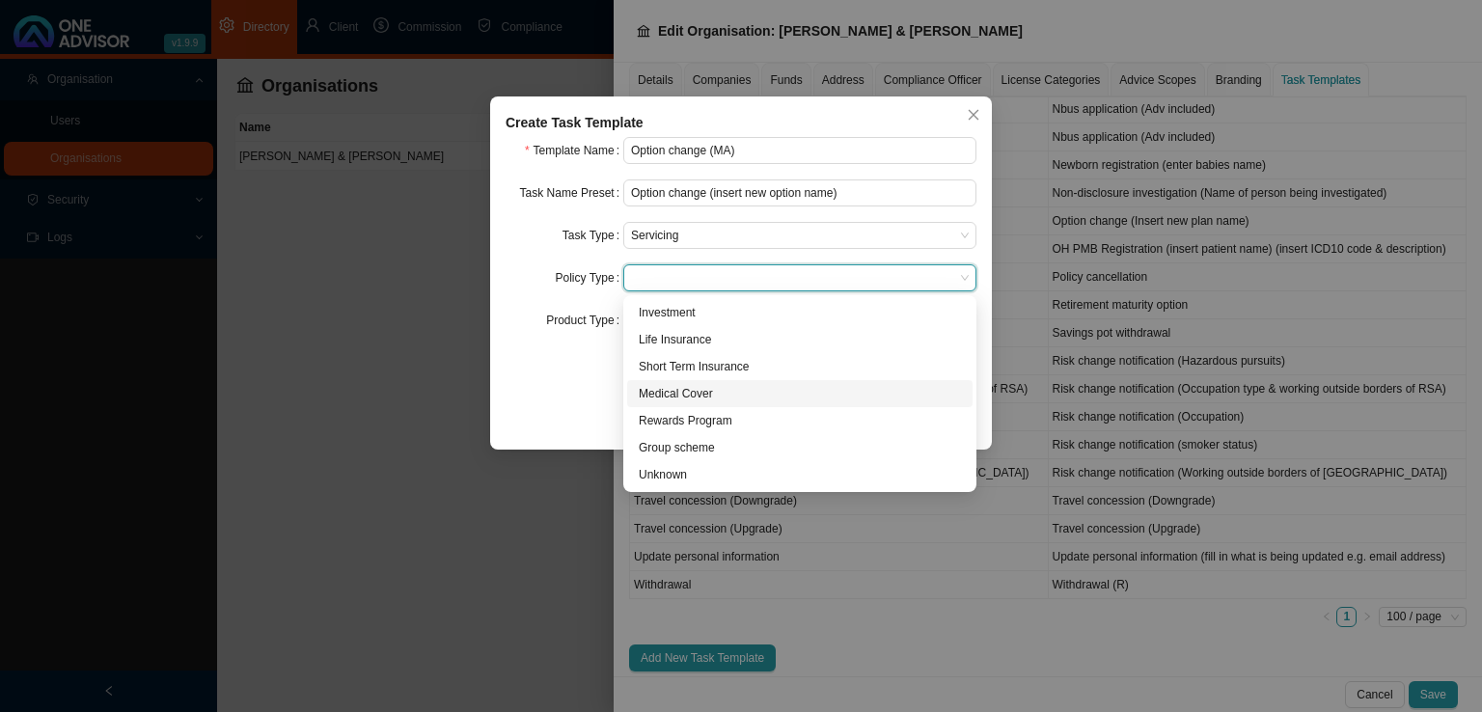
click at [706, 395] on div "Medical Cover" at bounding box center [800, 393] width 322 height 19
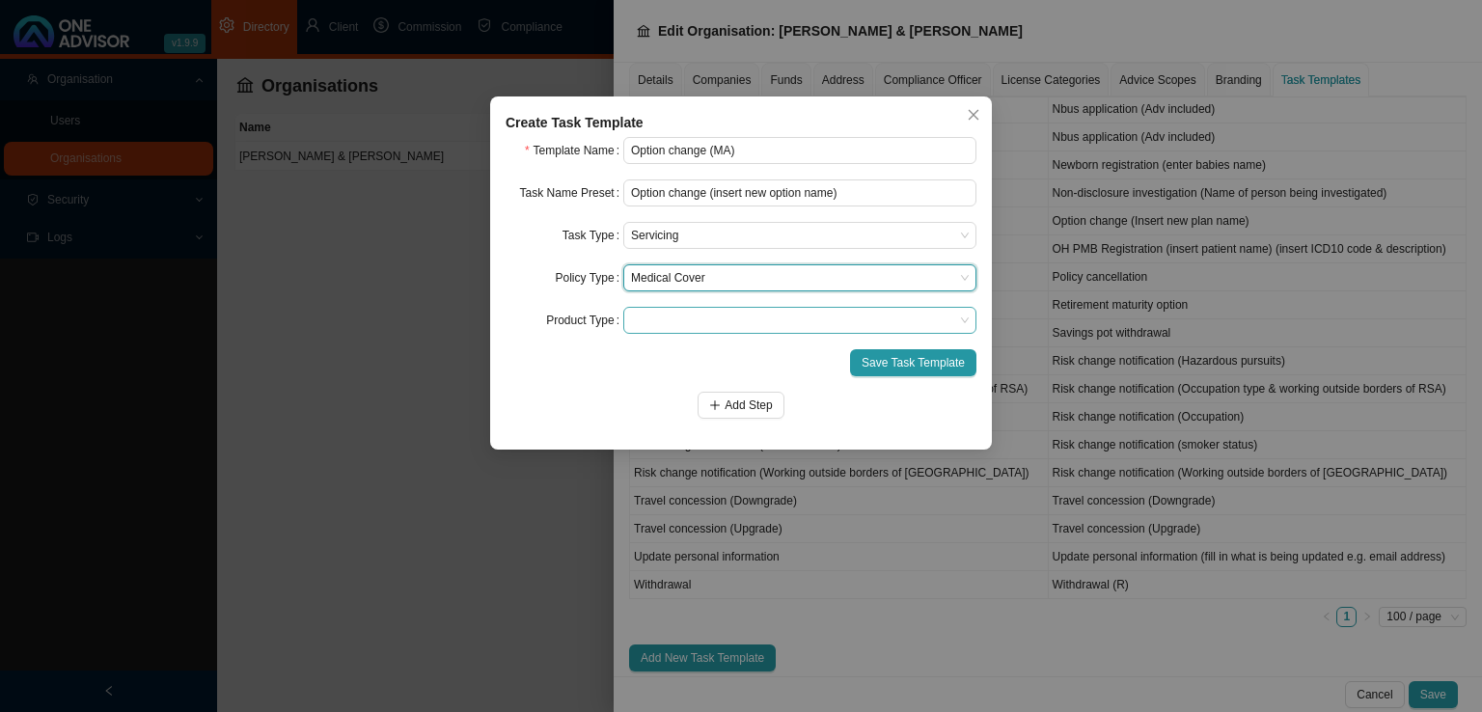
click at [666, 328] on span at bounding box center [800, 320] width 338 height 25
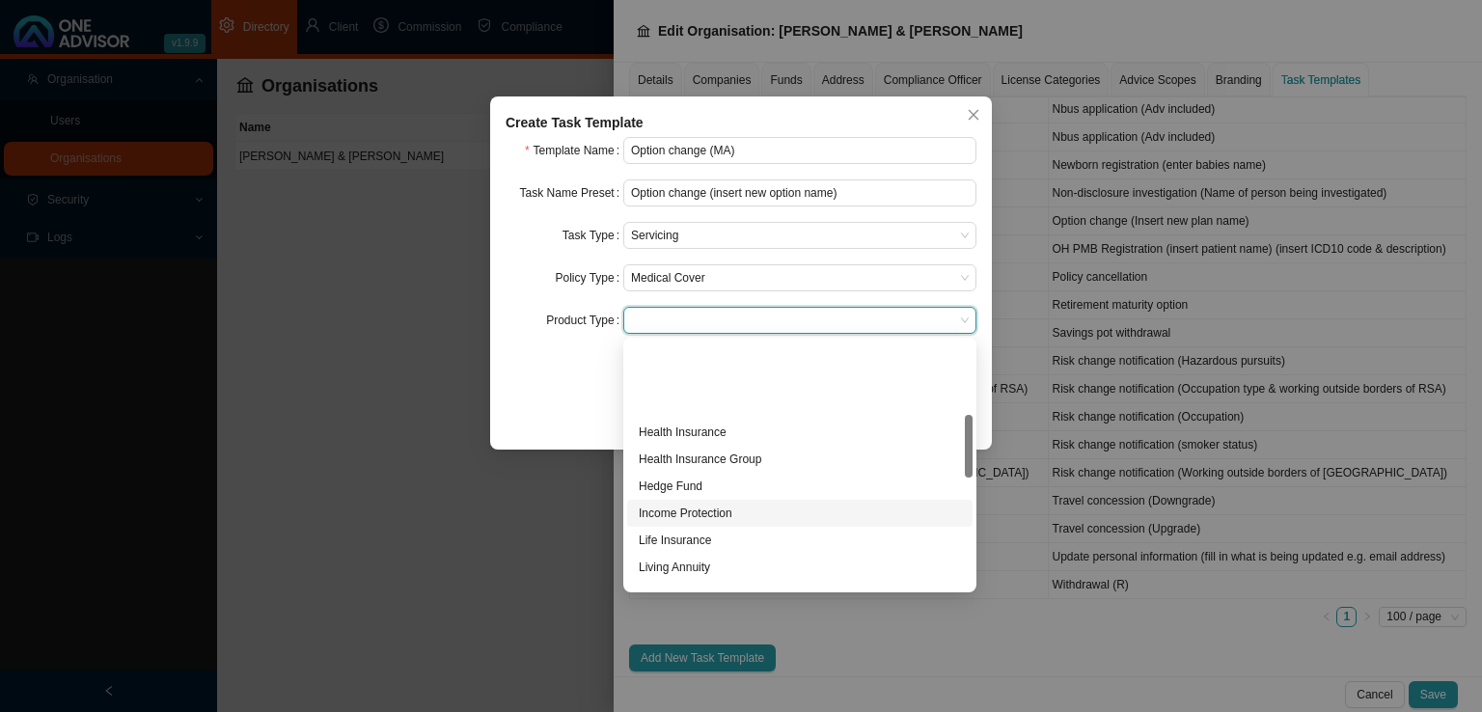
scroll to position [289, 0]
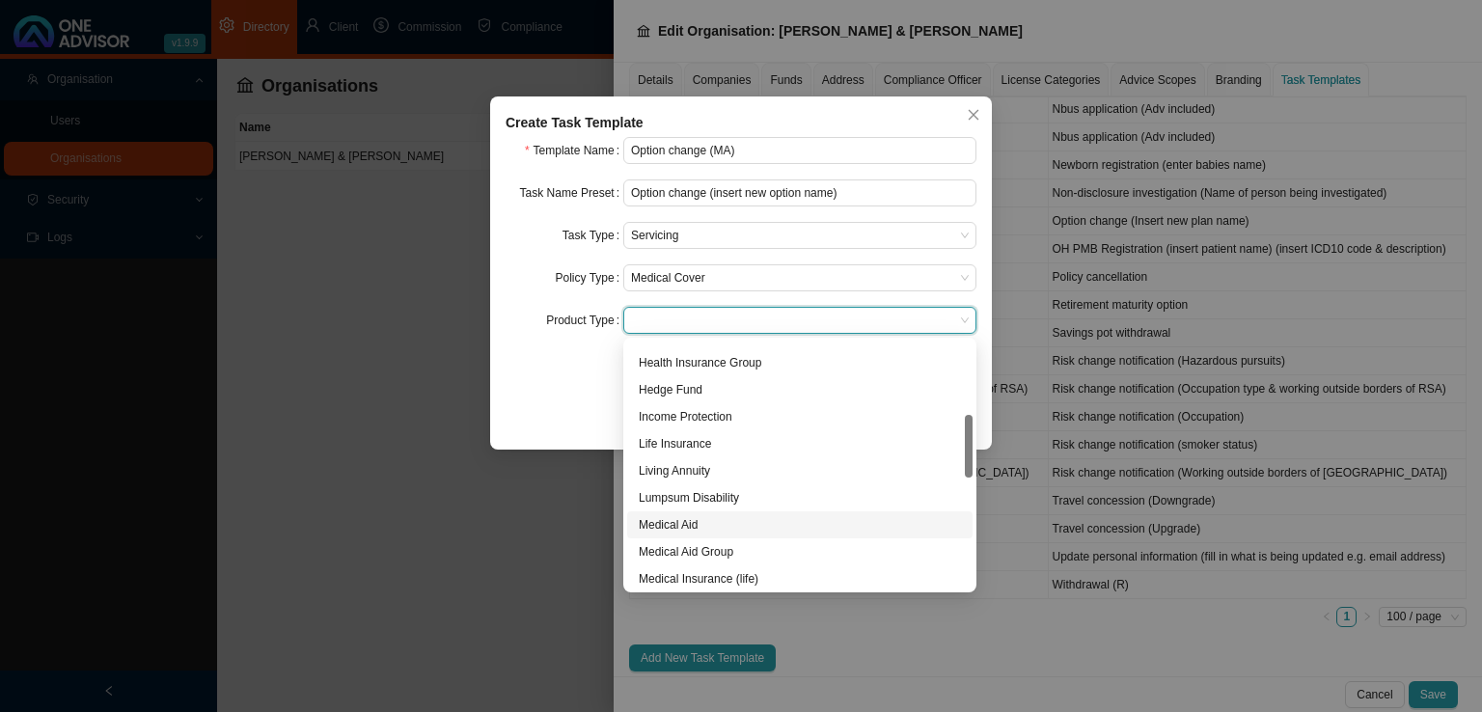
drag, startPoint x: 694, startPoint y: 518, endPoint x: 830, endPoint y: 518, distance: 136.0
click at [695, 518] on div "Medical Aid" at bounding box center [800, 524] width 322 height 19
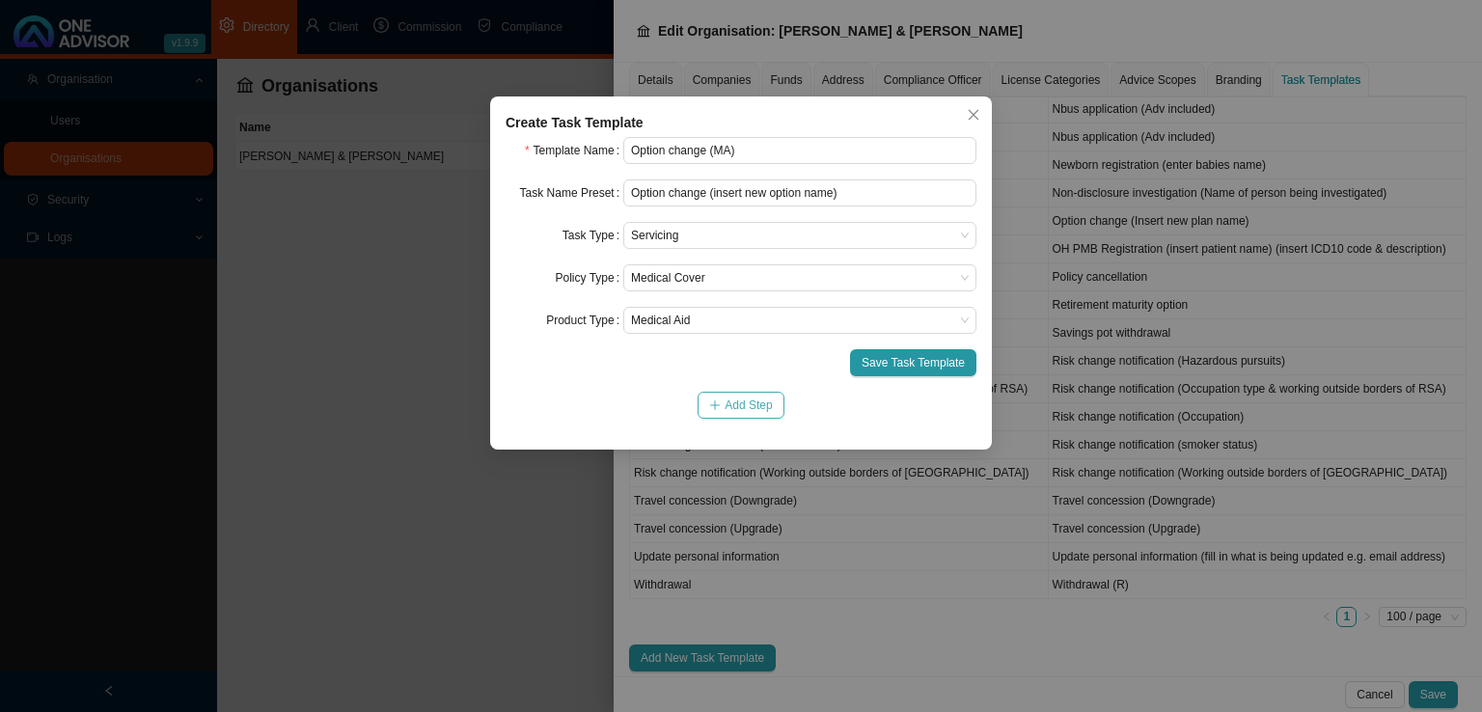
click at [735, 414] on span "Add Step" at bounding box center [747, 404] width 47 height 19
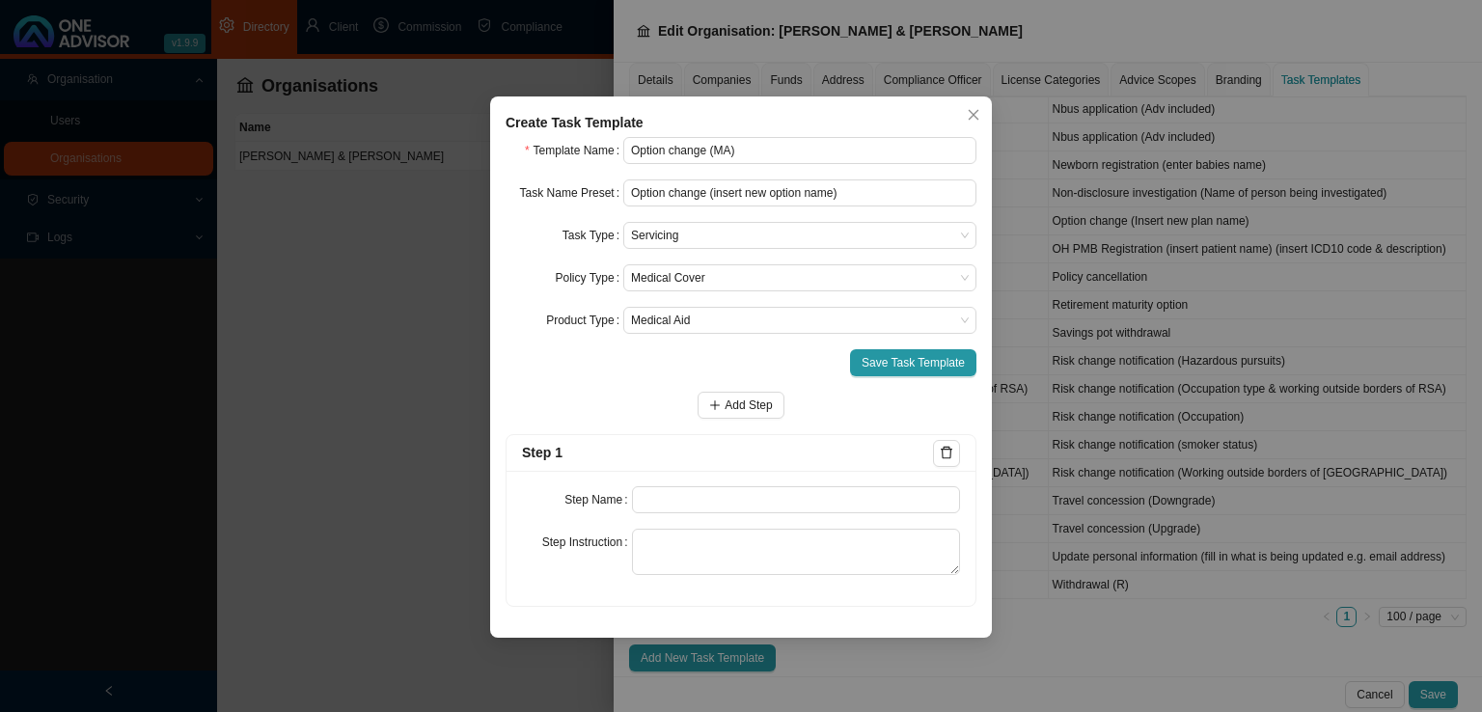
drag, startPoint x: 625, startPoint y: 510, endPoint x: 645, endPoint y: 510, distance: 20.3
click at [627, 510] on label "Step Name" at bounding box center [597, 499] width 67 height 27
click at [659, 504] on input "text" at bounding box center [796, 499] width 329 height 27
type input "Advice"
click at [718, 565] on textarea at bounding box center [796, 552] width 329 height 46
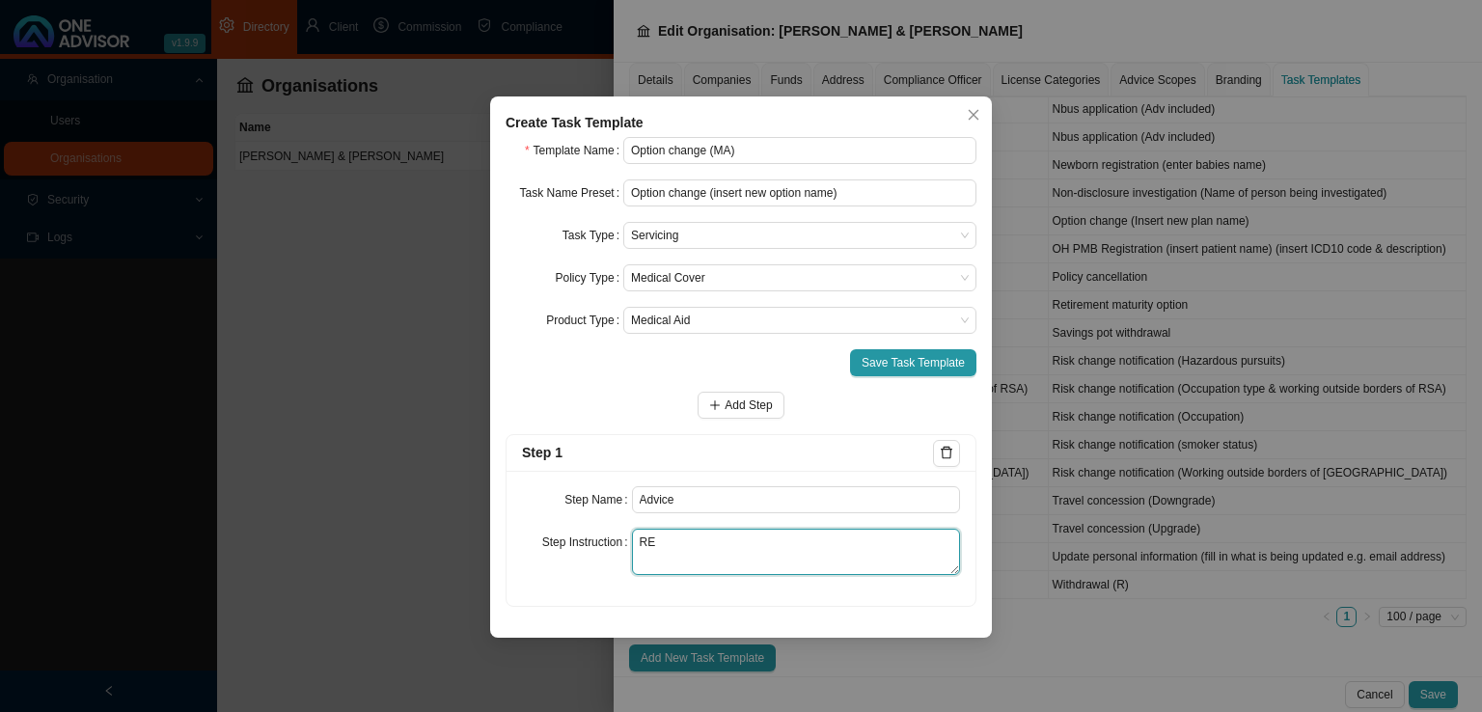
type textarea "R"
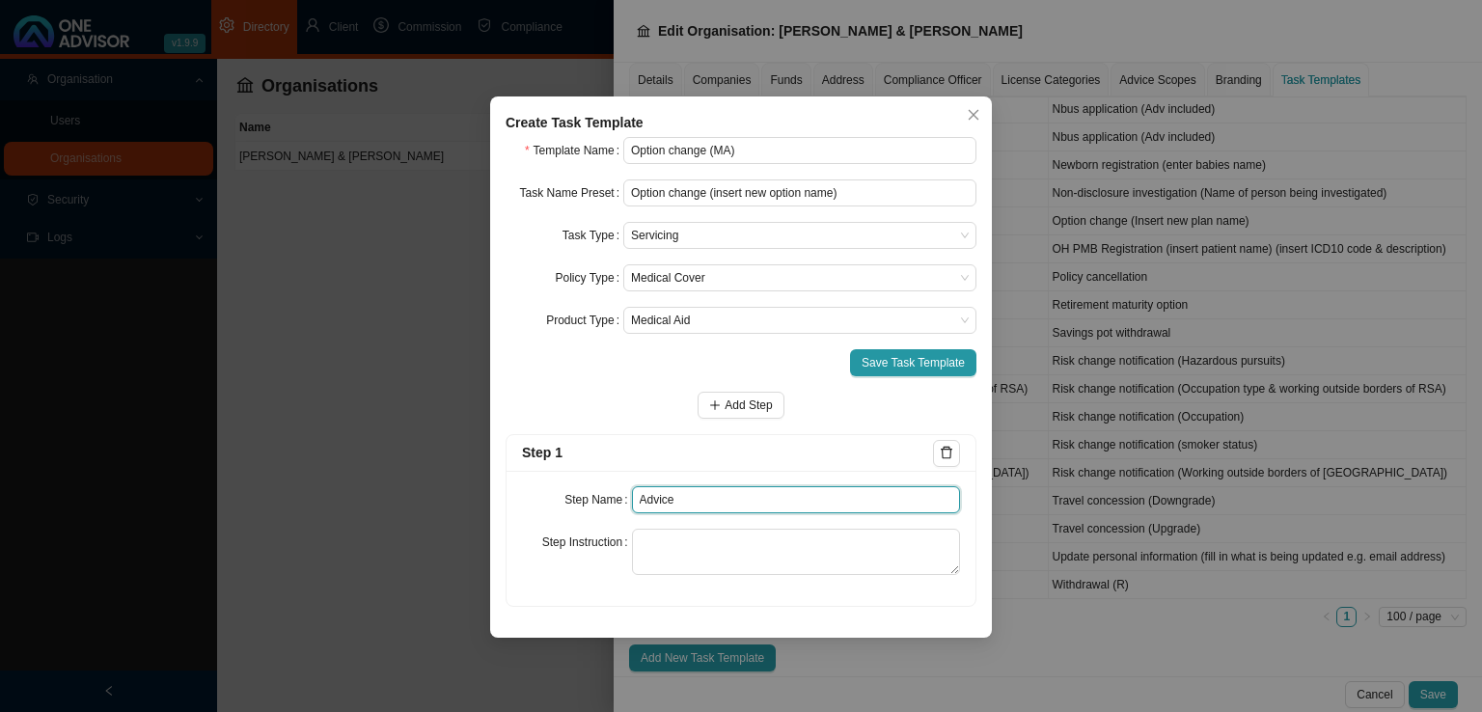
drag, startPoint x: 693, startPoint y: 510, endPoint x: 586, endPoint y: 510, distance: 106.1
click at [586, 510] on div "Step Name Advice" at bounding box center [741, 499] width 438 height 27
type input "Enquiry"
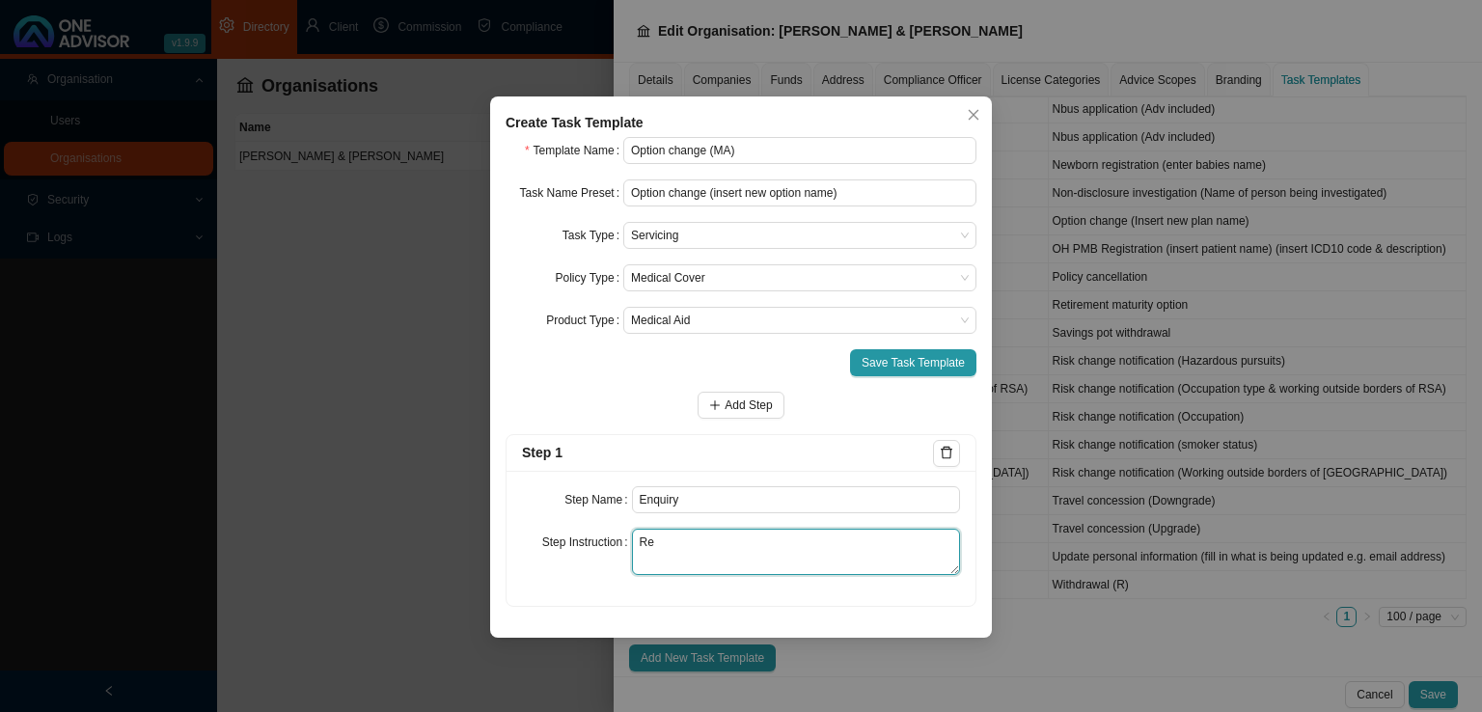
type textarea "R"
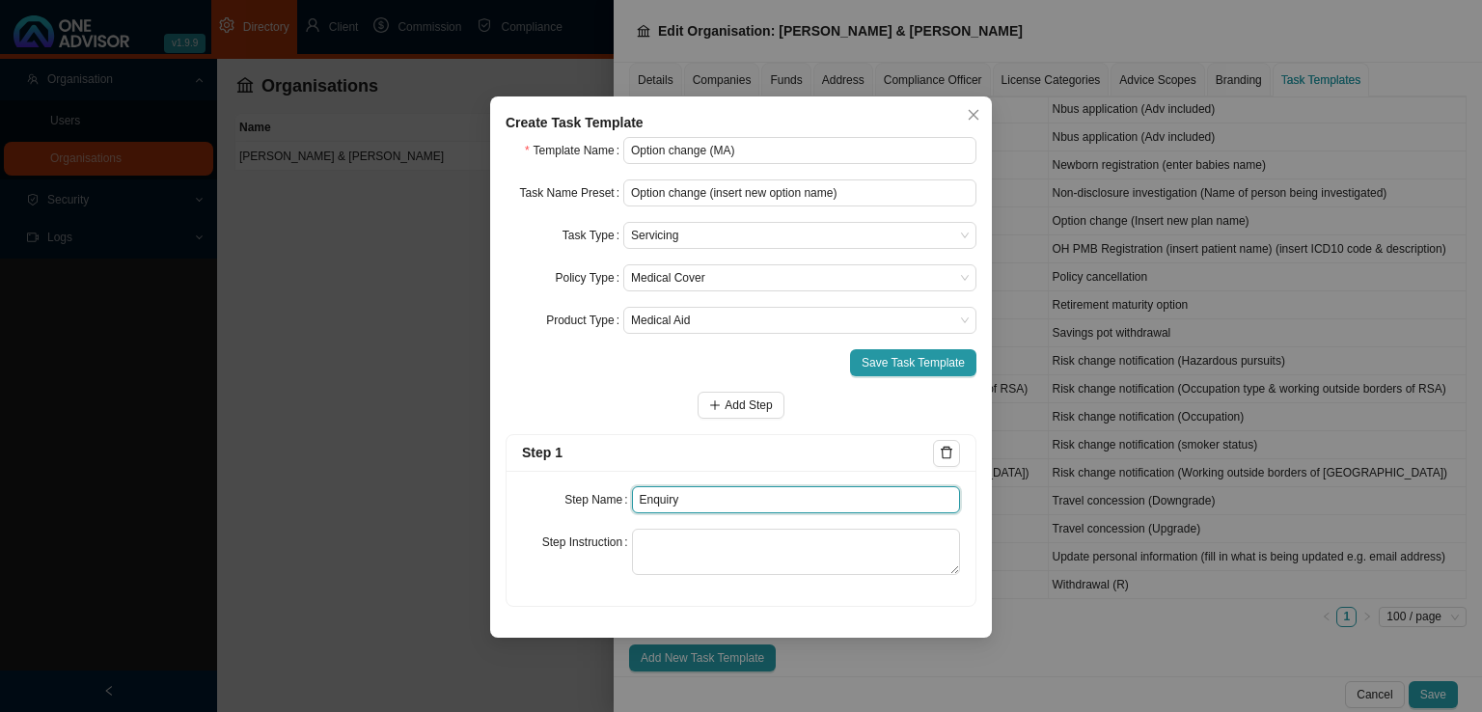
drag, startPoint x: 702, startPoint y: 495, endPoint x: 590, endPoint y: 494, distance: 111.9
click at [590, 494] on div "Step Name Enquiry" at bounding box center [741, 499] width 438 height 27
type input "Instruction"
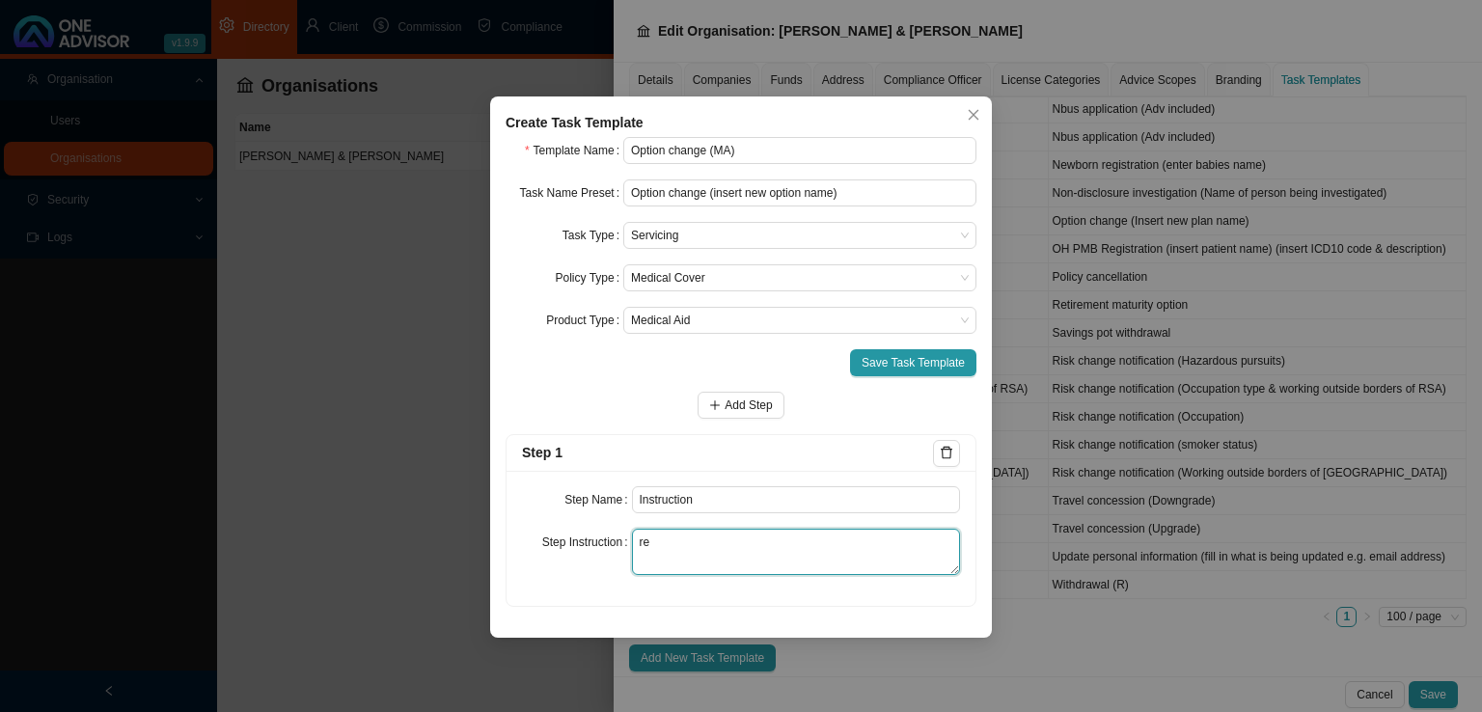
type textarea "r"
type textarea "Record instruction"
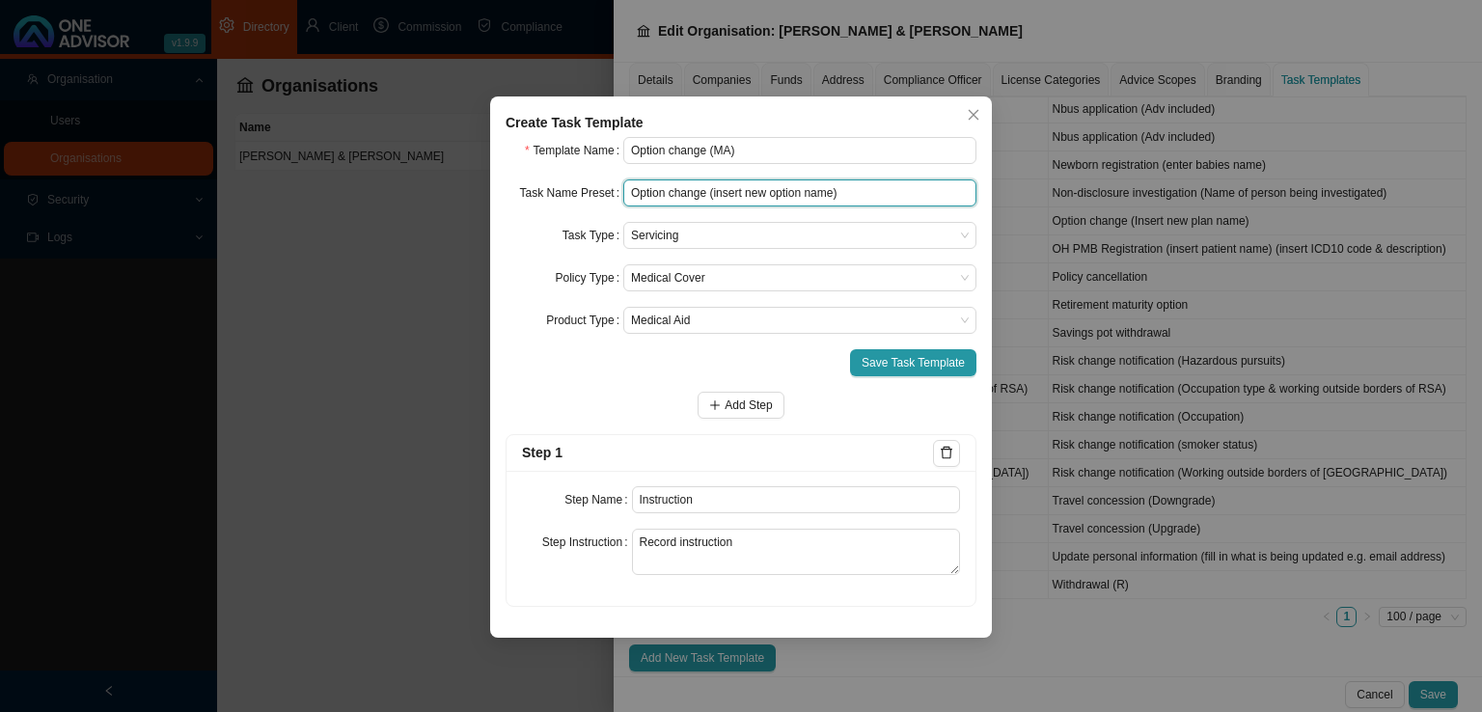
click at [848, 190] on input "Option change (insert new option name)" at bounding box center [799, 192] width 353 height 27
type input "Option change (insert new option name) (Including Advisor)"
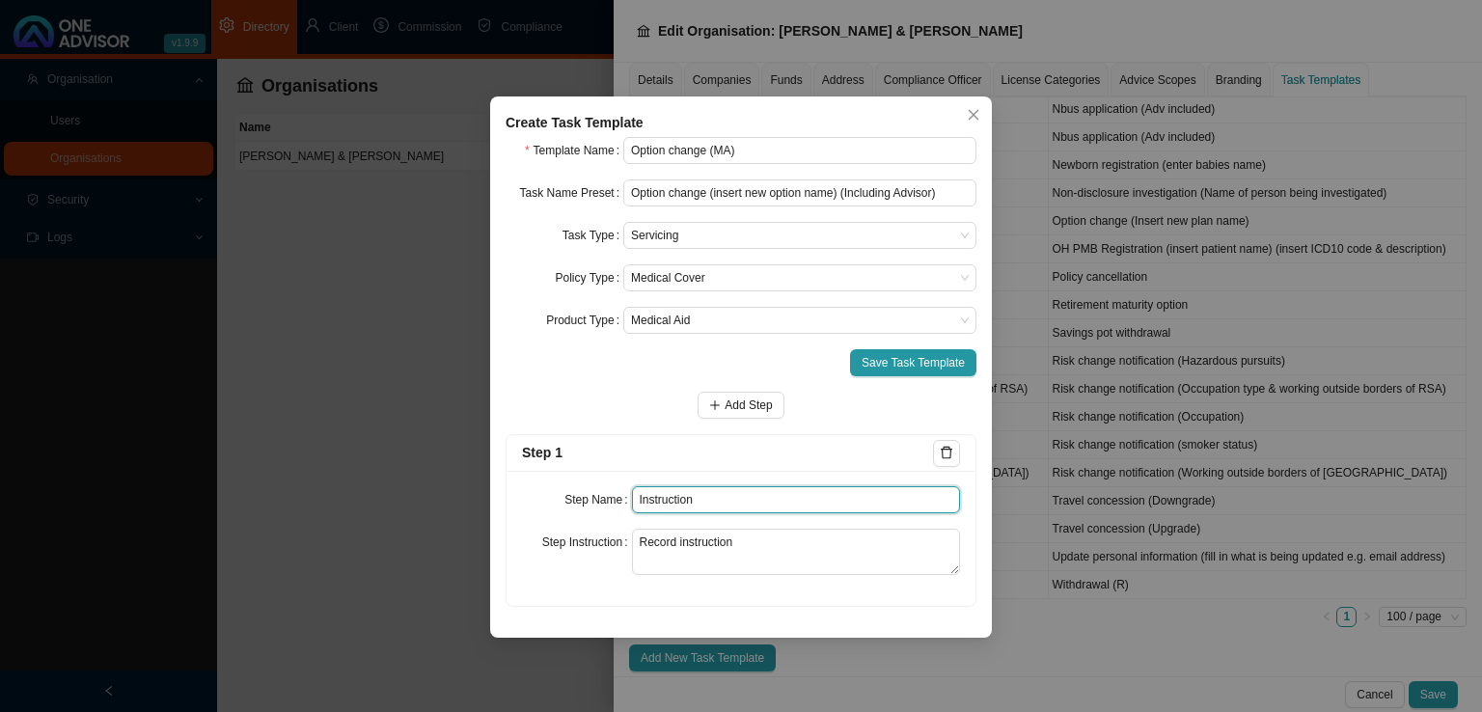
drag, startPoint x: 707, startPoint y: 503, endPoint x: 604, endPoint y: 512, distance: 103.7
click at [604, 512] on div "Step Name Instruction" at bounding box center [741, 499] width 438 height 27
type input "Enquiry"
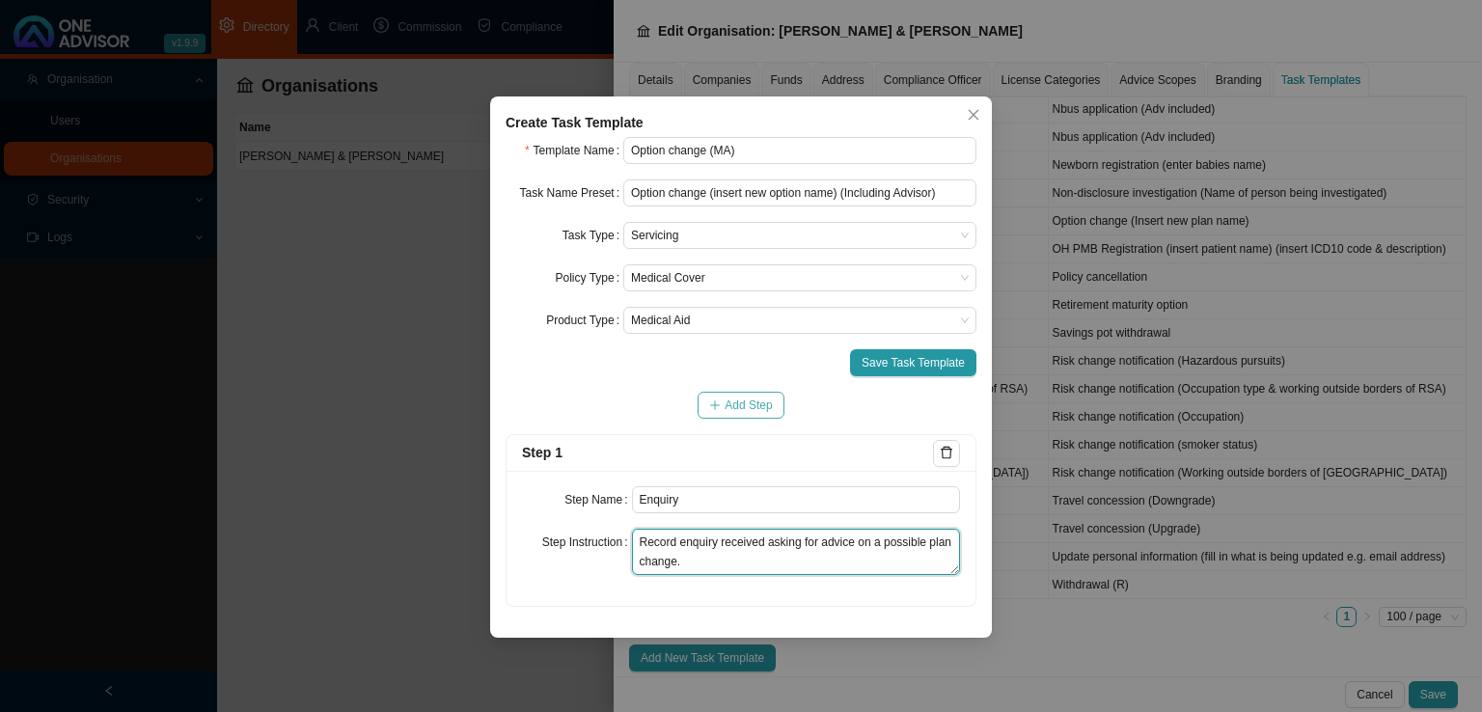
type textarea "Record enquiry received asking for advice on a possible plan change."
click at [749, 403] on span "Add Step" at bounding box center [747, 404] width 47 height 19
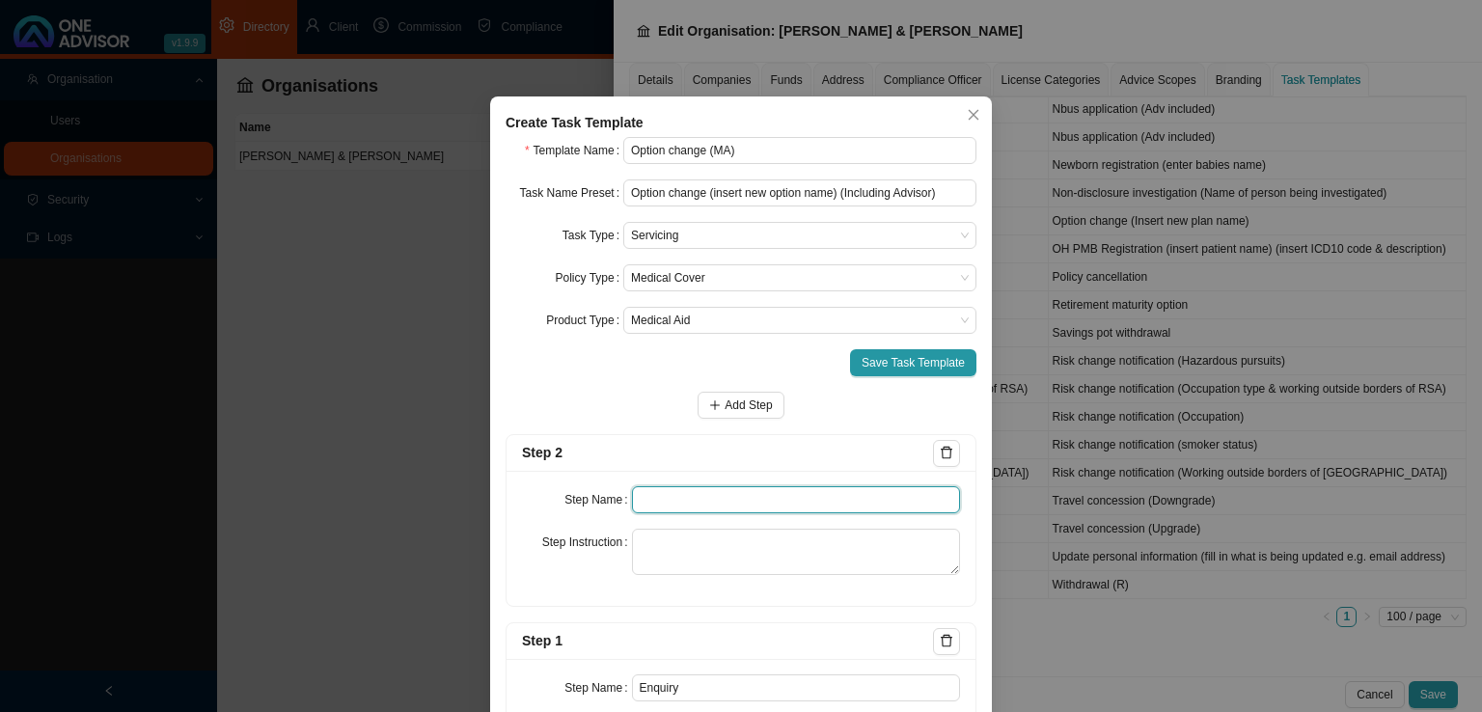
click at [673, 509] on input "text" at bounding box center [796, 499] width 329 height 27
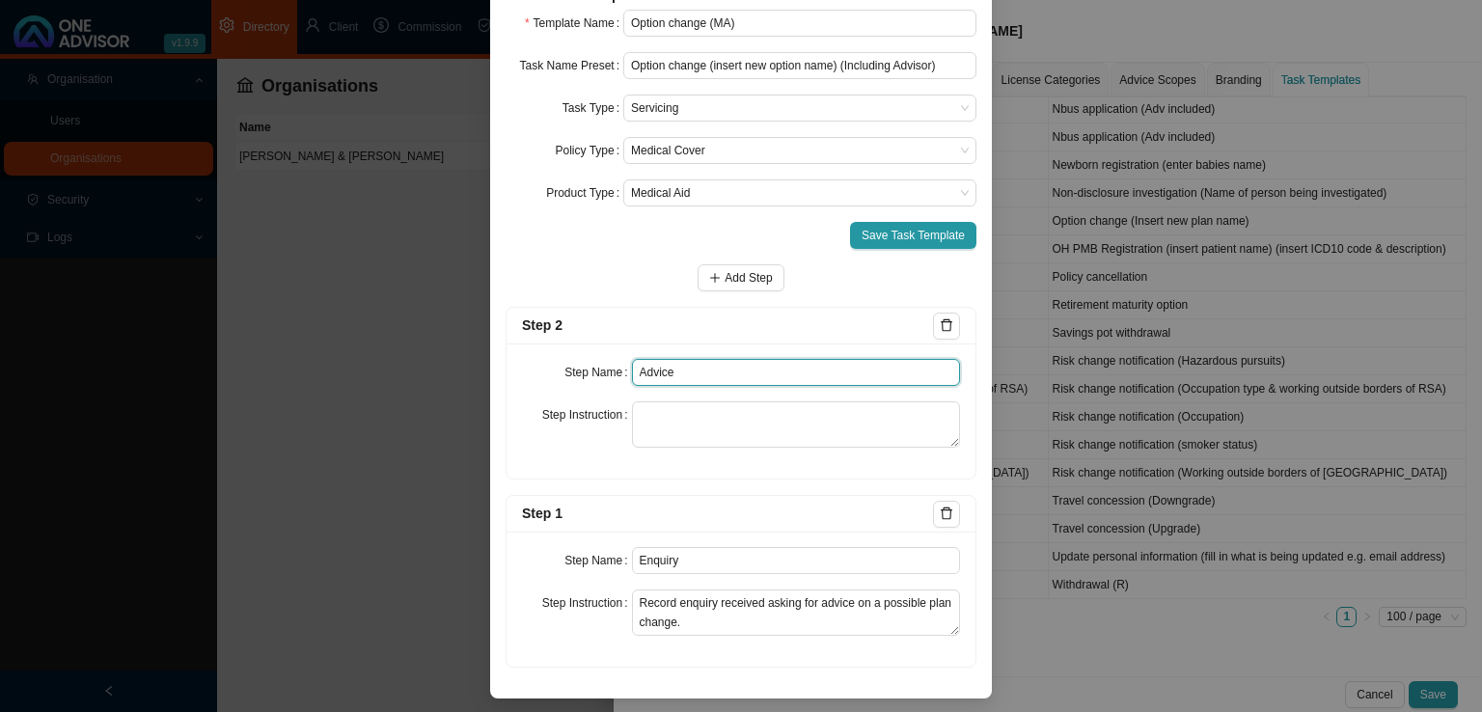
type input "Advice"
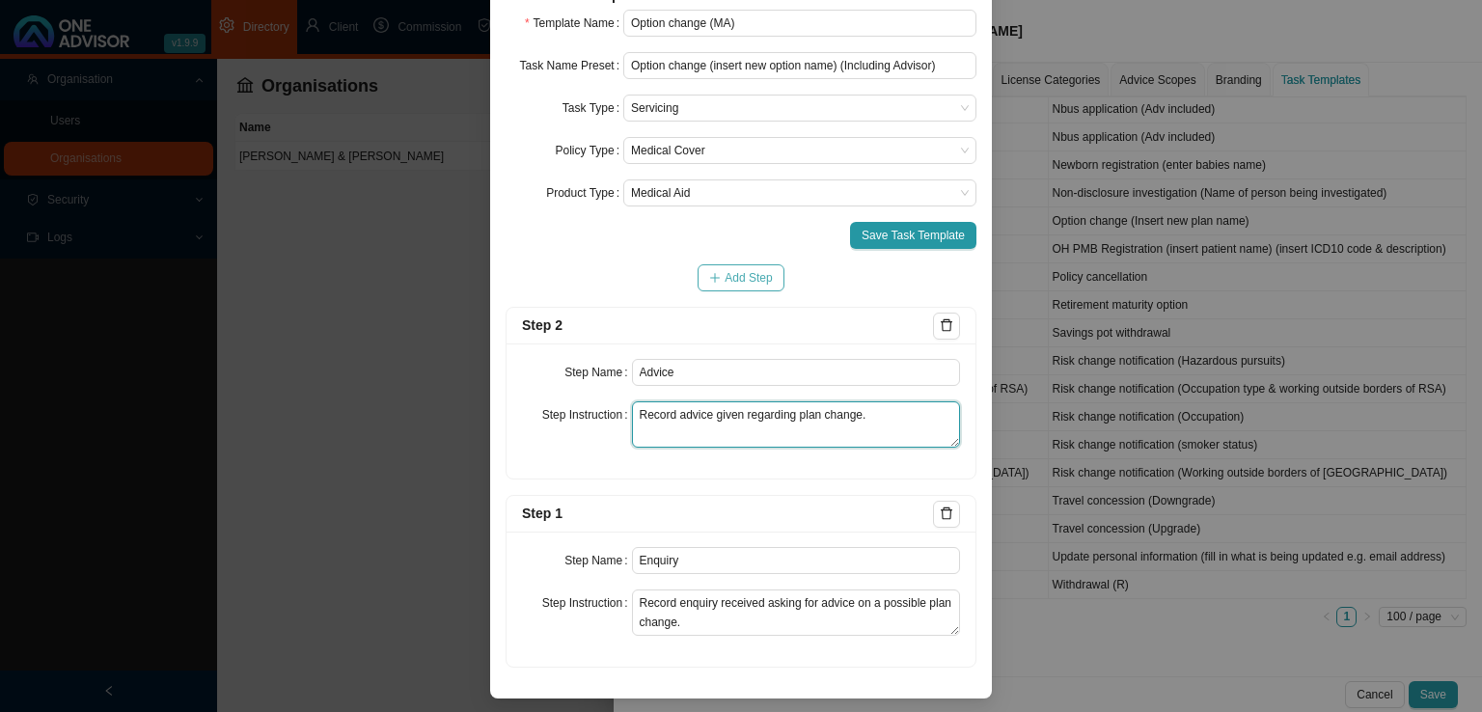
type textarea "Record advice given regarding plan change."
click at [745, 270] on span "Add Step" at bounding box center [747, 277] width 47 height 19
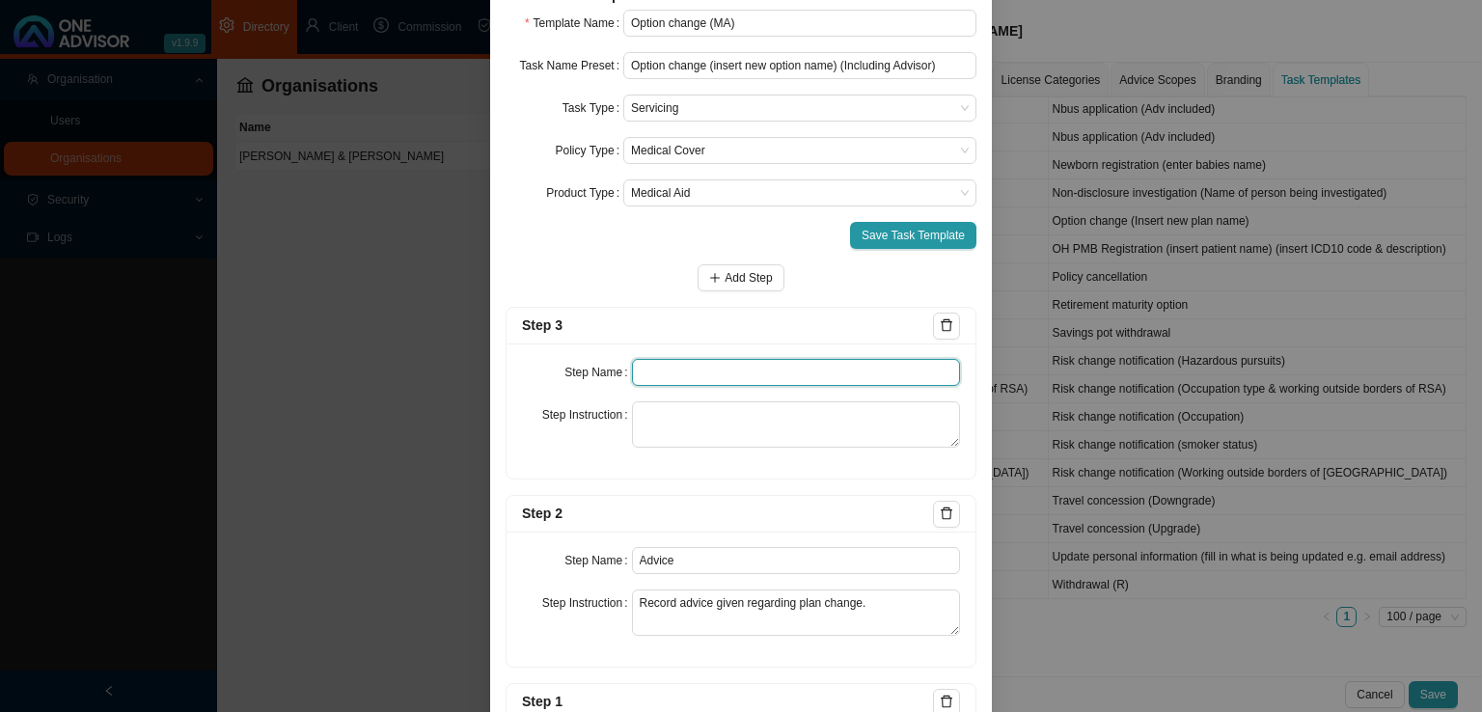
drag, startPoint x: 660, startPoint y: 376, endPoint x: 682, endPoint y: 372, distance: 22.5
click at [662, 375] on input "text" at bounding box center [796, 372] width 329 height 27
type input "Instruction"
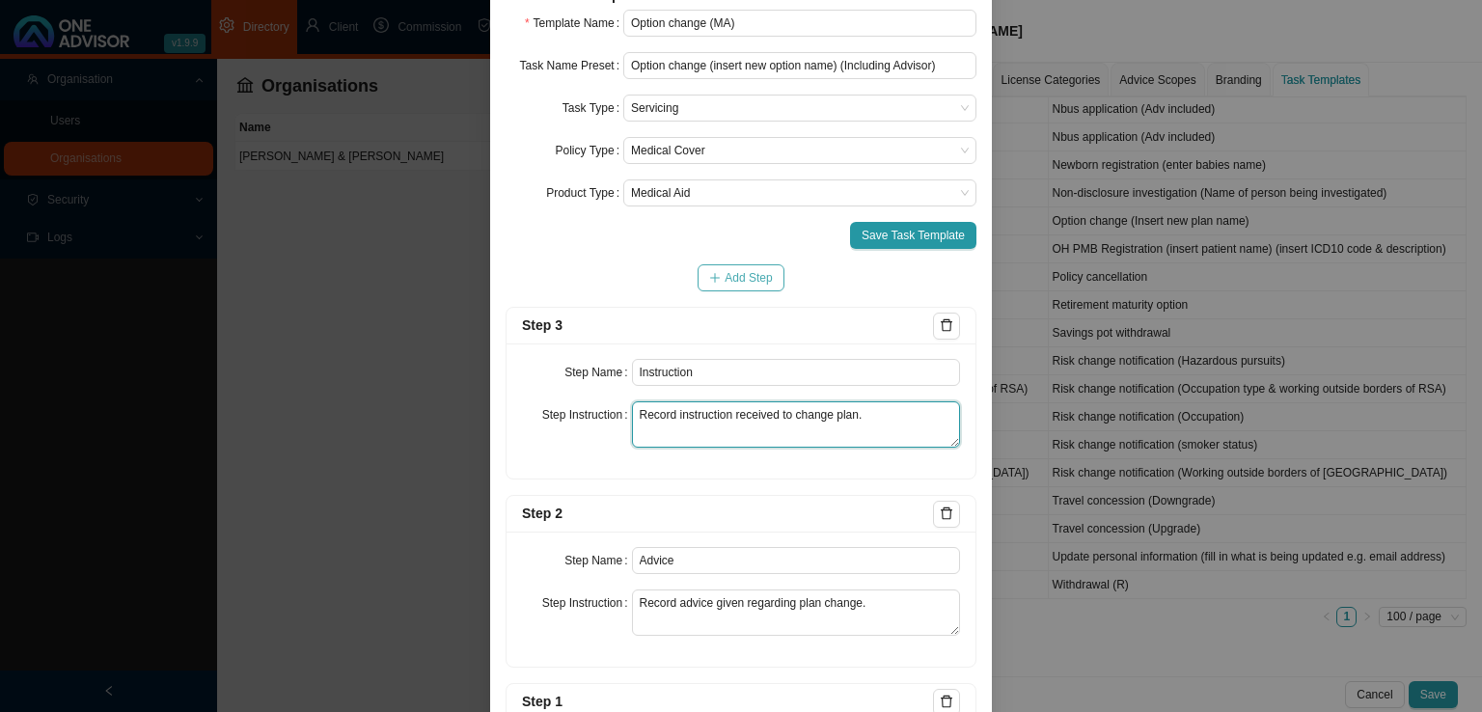
type textarea "Record instruction received to change plan."
click at [742, 281] on span "Add Step" at bounding box center [747, 277] width 47 height 19
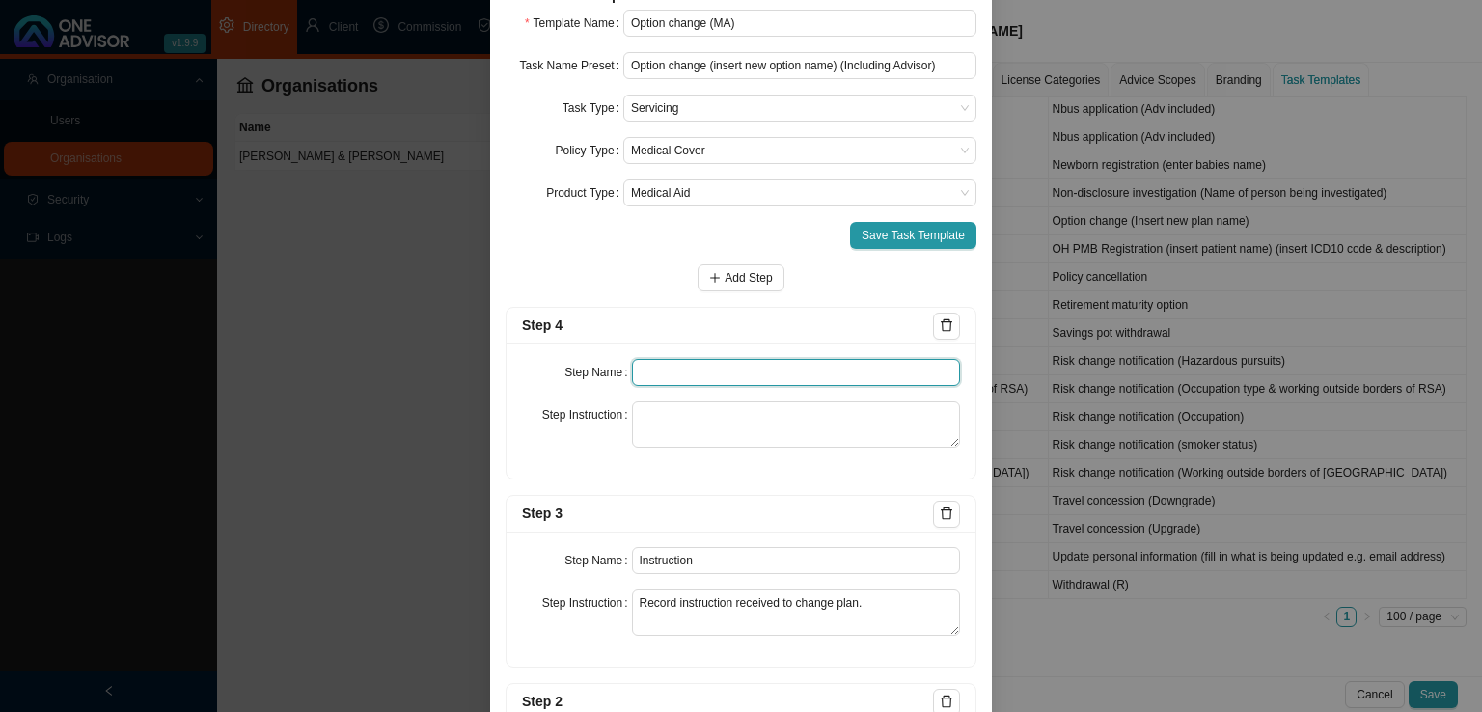
click at [671, 372] on input "text" at bounding box center [796, 372] width 329 height 27
type input "Submission"
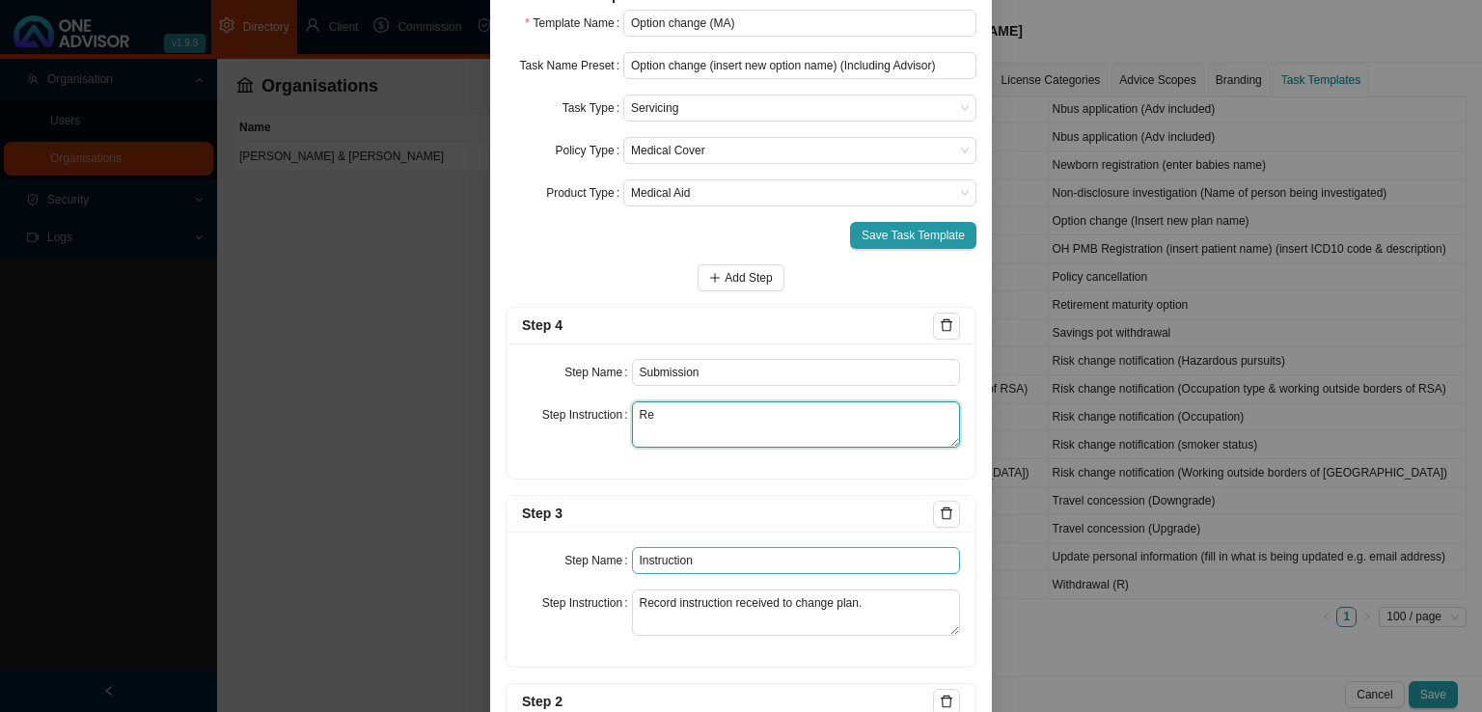
type textarea "R"
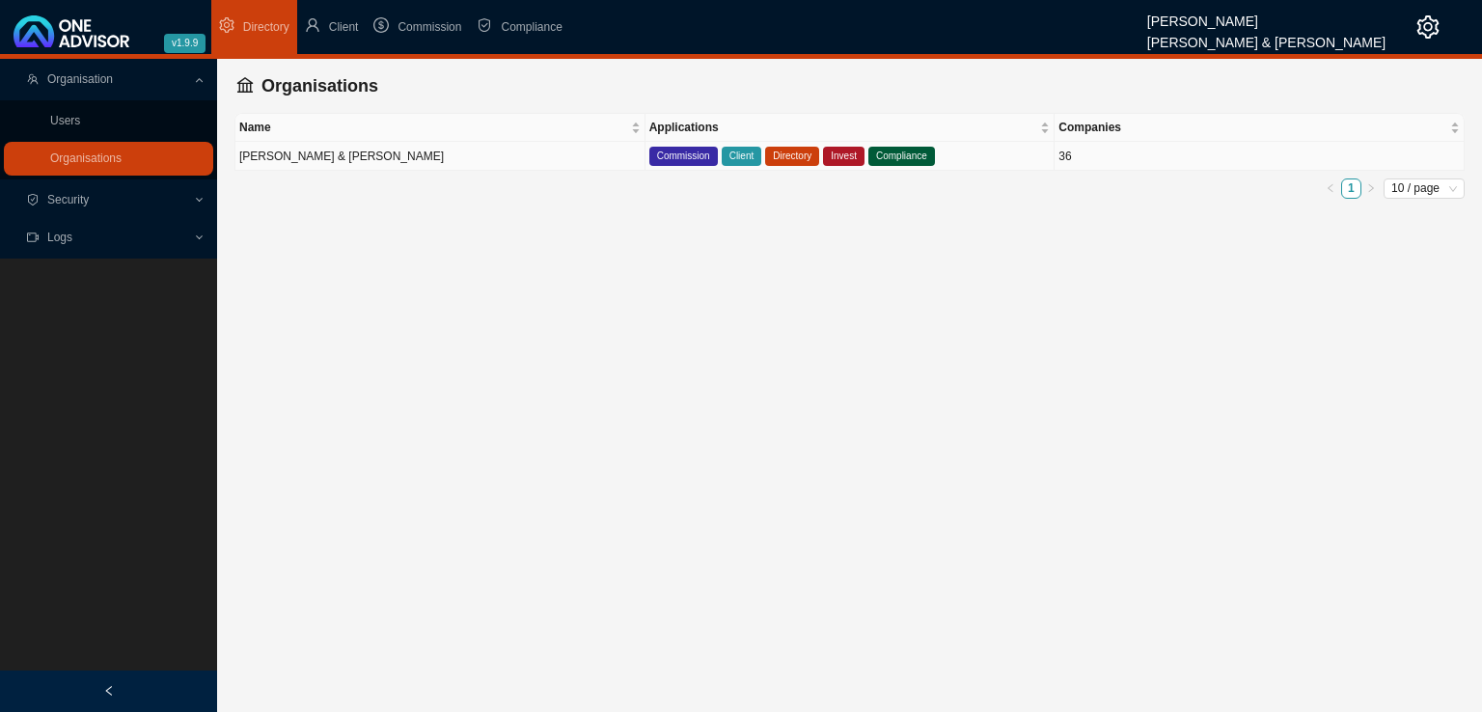
click at [482, 153] on td "[PERSON_NAME] & [PERSON_NAME]" at bounding box center [440, 156] width 410 height 29
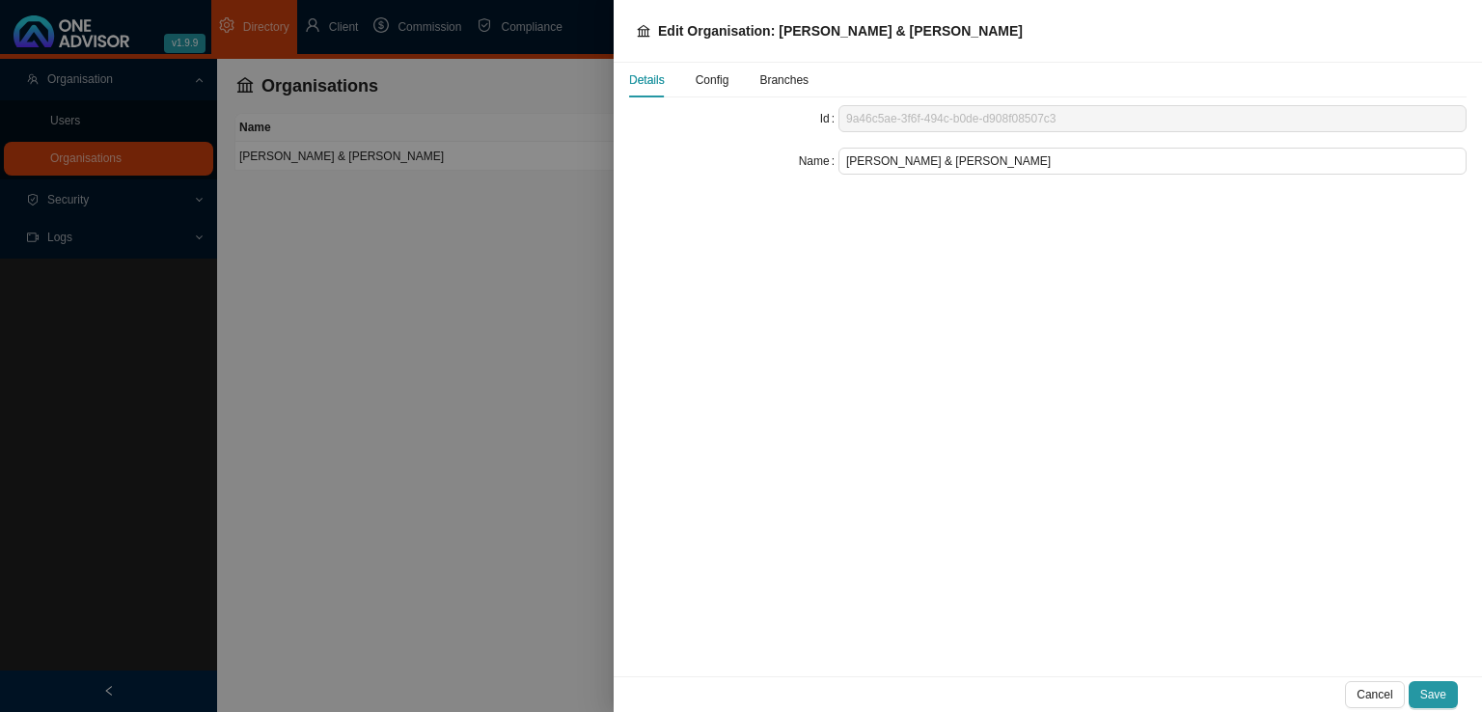
click at [708, 82] on span "Config" at bounding box center [712, 80] width 34 height 12
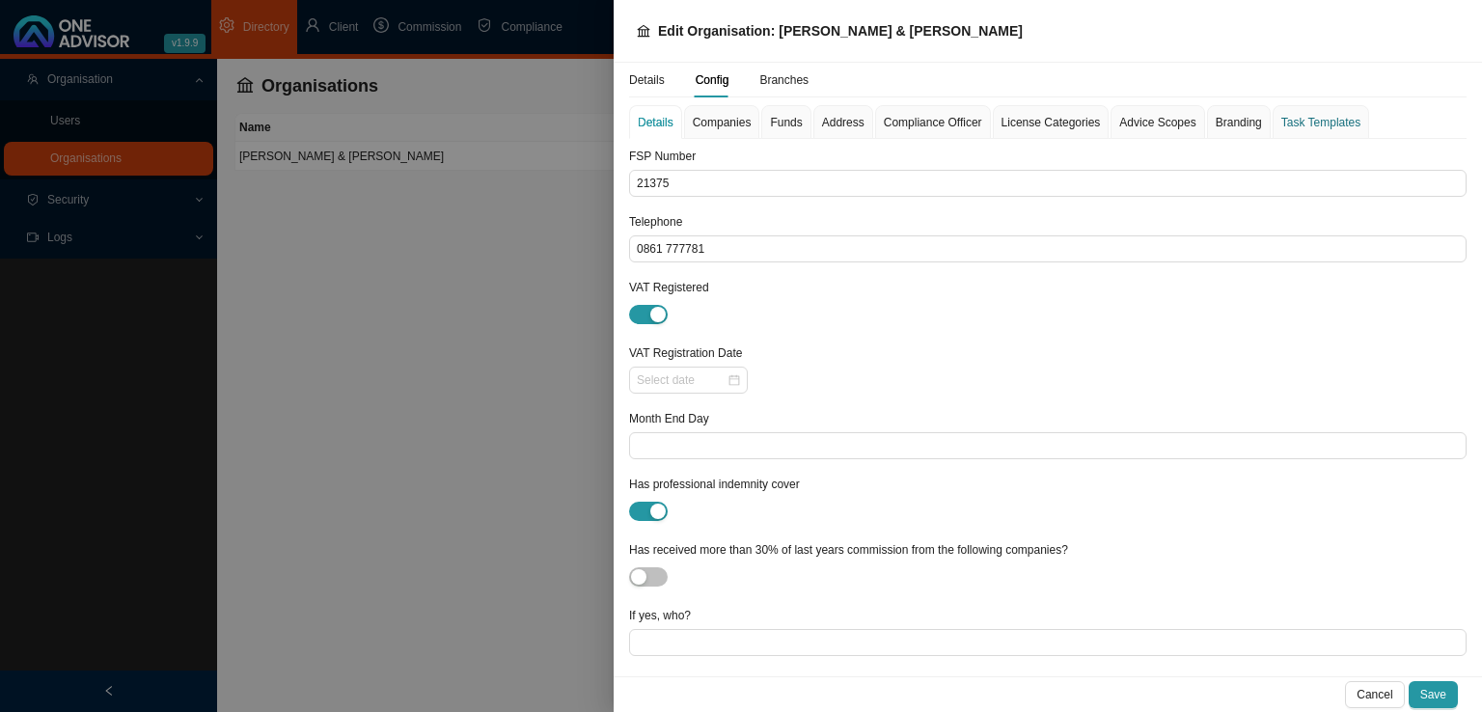
click at [1294, 117] on div "Task Templates" at bounding box center [1320, 122] width 79 height 19
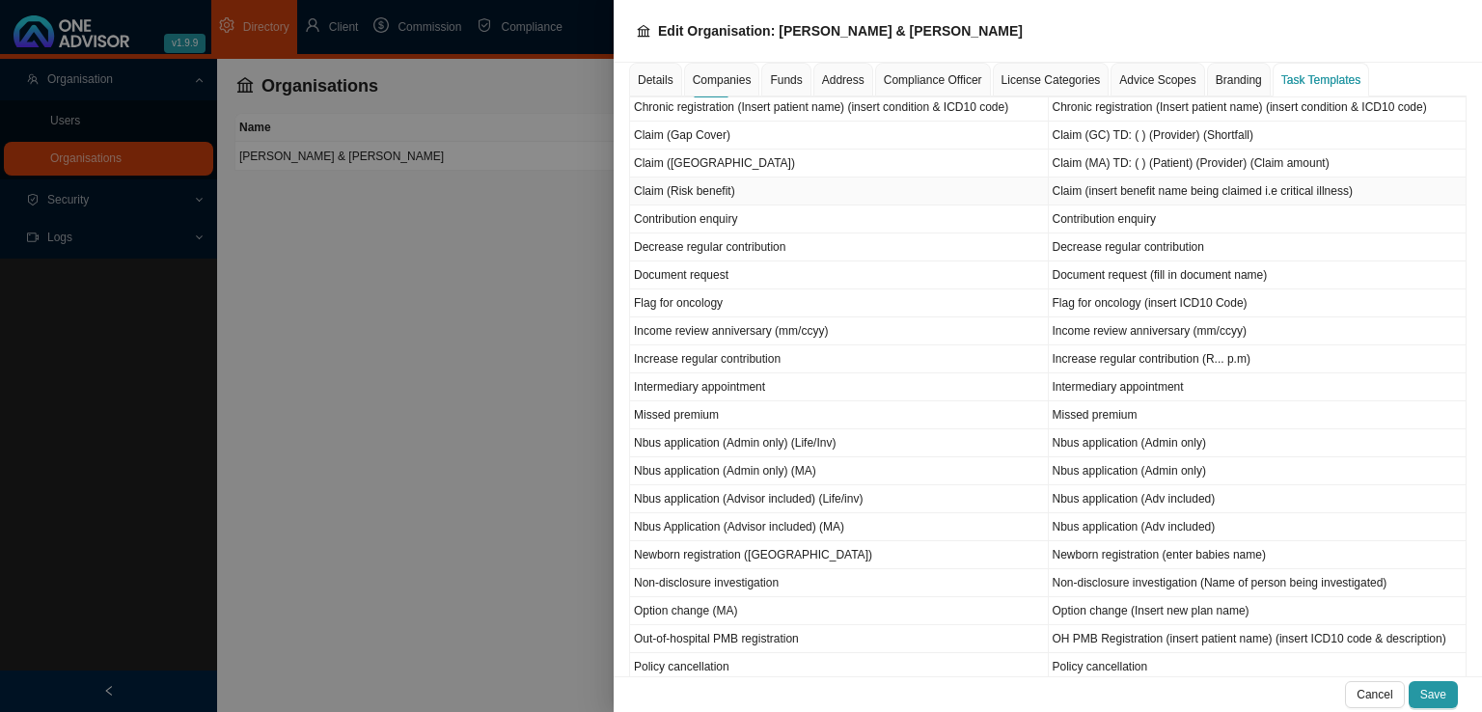
scroll to position [675, 0]
click at [1151, 595] on td "Option change (Insert new plan name)" at bounding box center [1257, 609] width 419 height 28
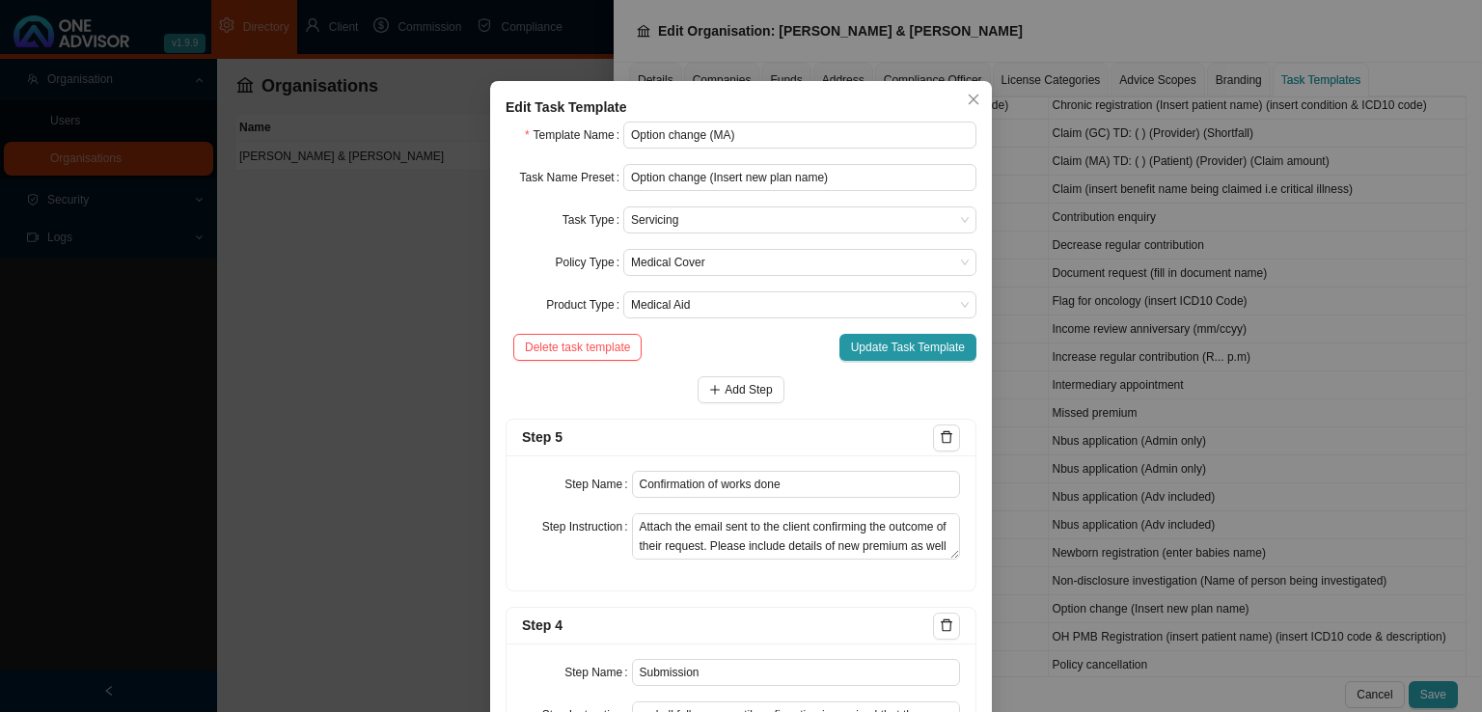
scroll to position [14, 0]
click at [969, 94] on icon "close" at bounding box center [973, 101] width 14 height 14
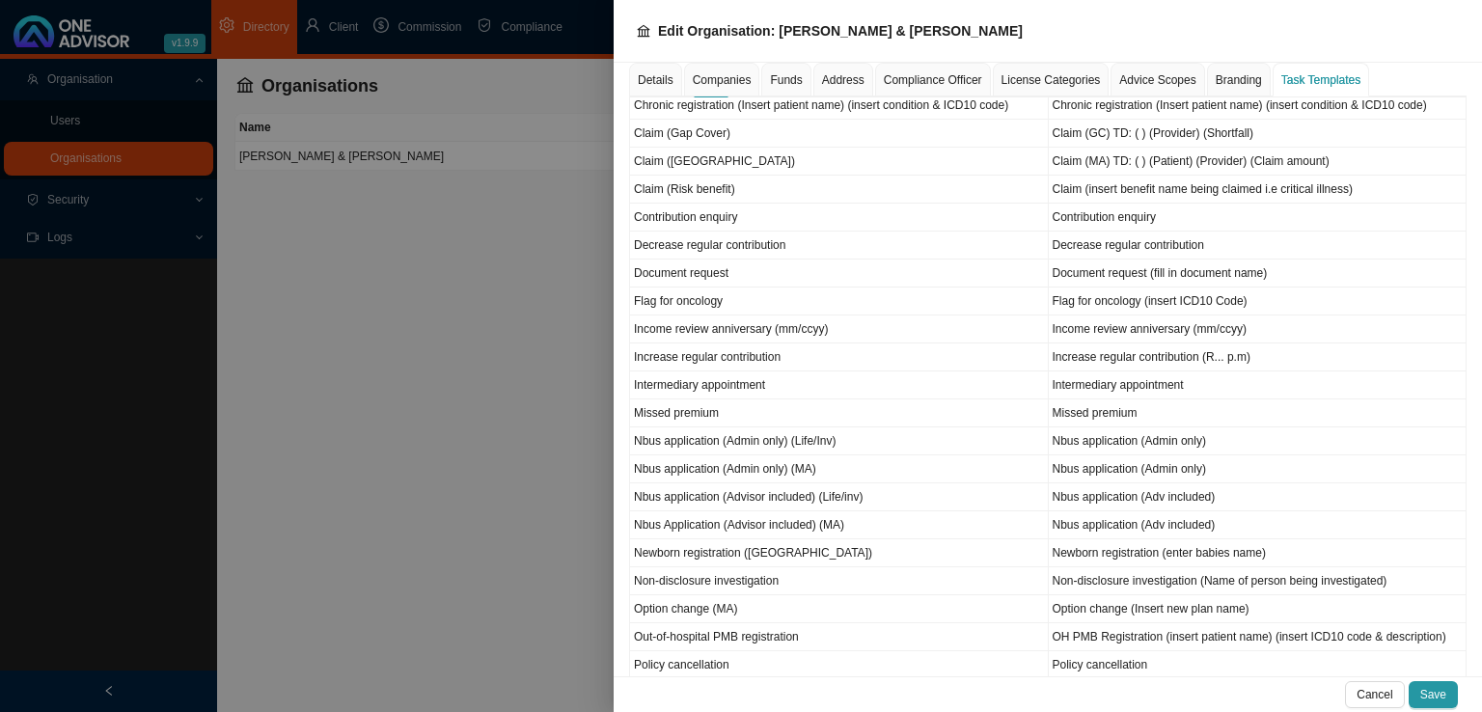
click at [477, 540] on div at bounding box center [741, 356] width 1482 height 712
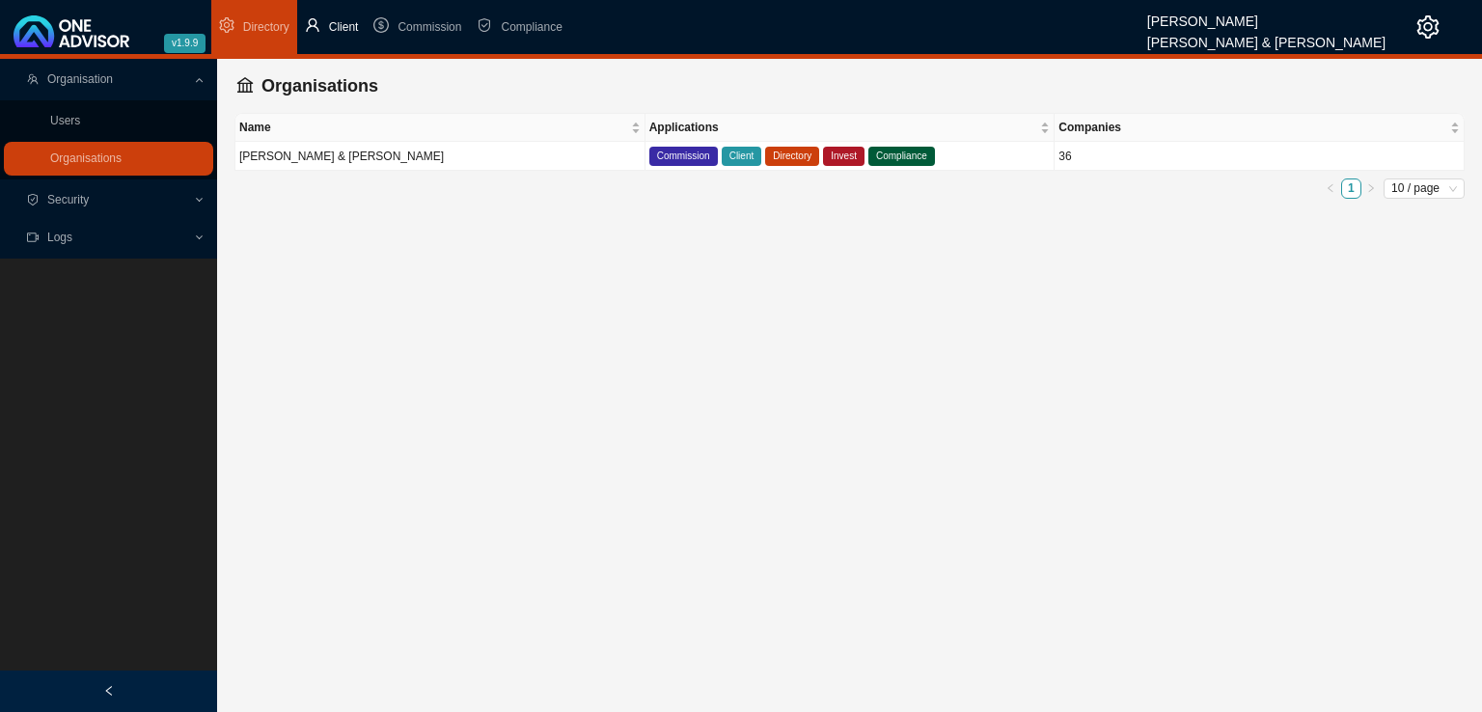
click at [308, 32] on icon "user" at bounding box center [312, 24] width 15 height 15
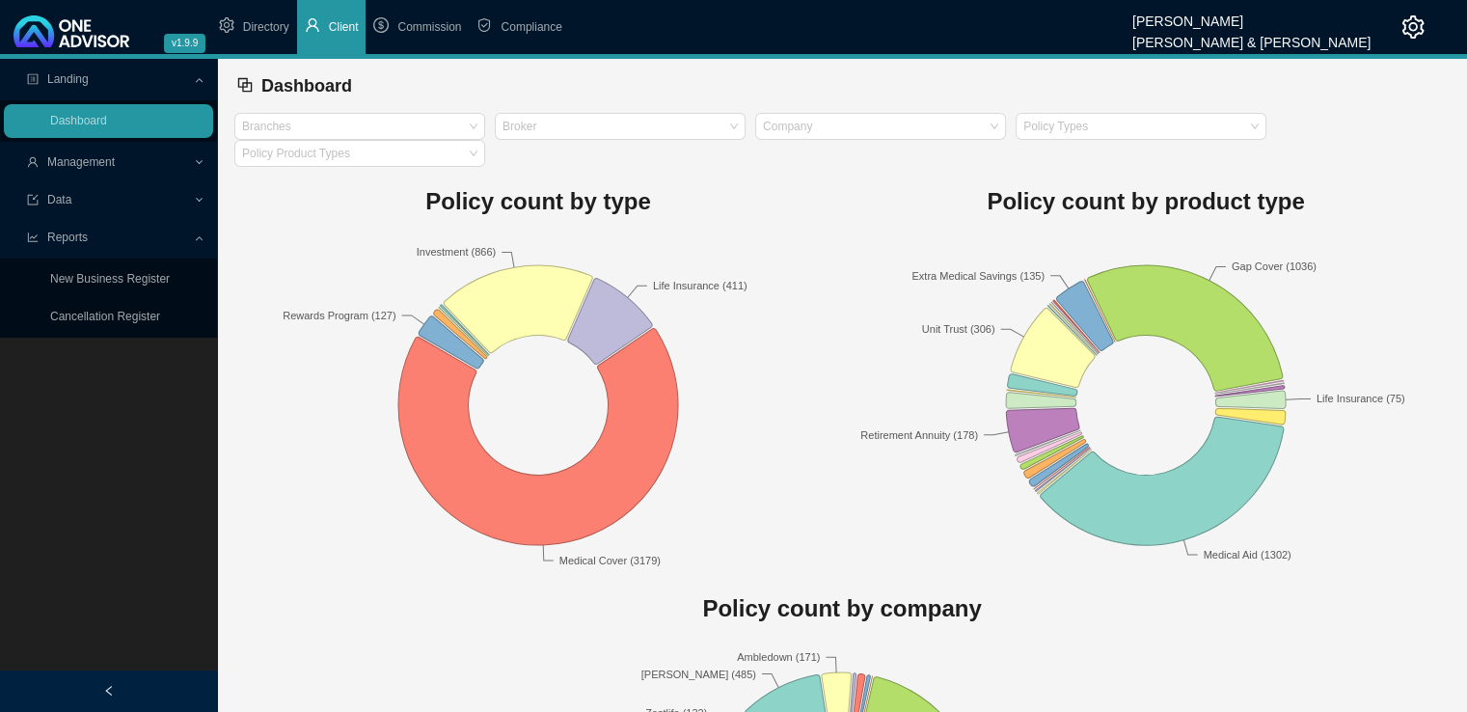
click at [183, 236] on span "Reports" at bounding box center [110, 238] width 166 height 34
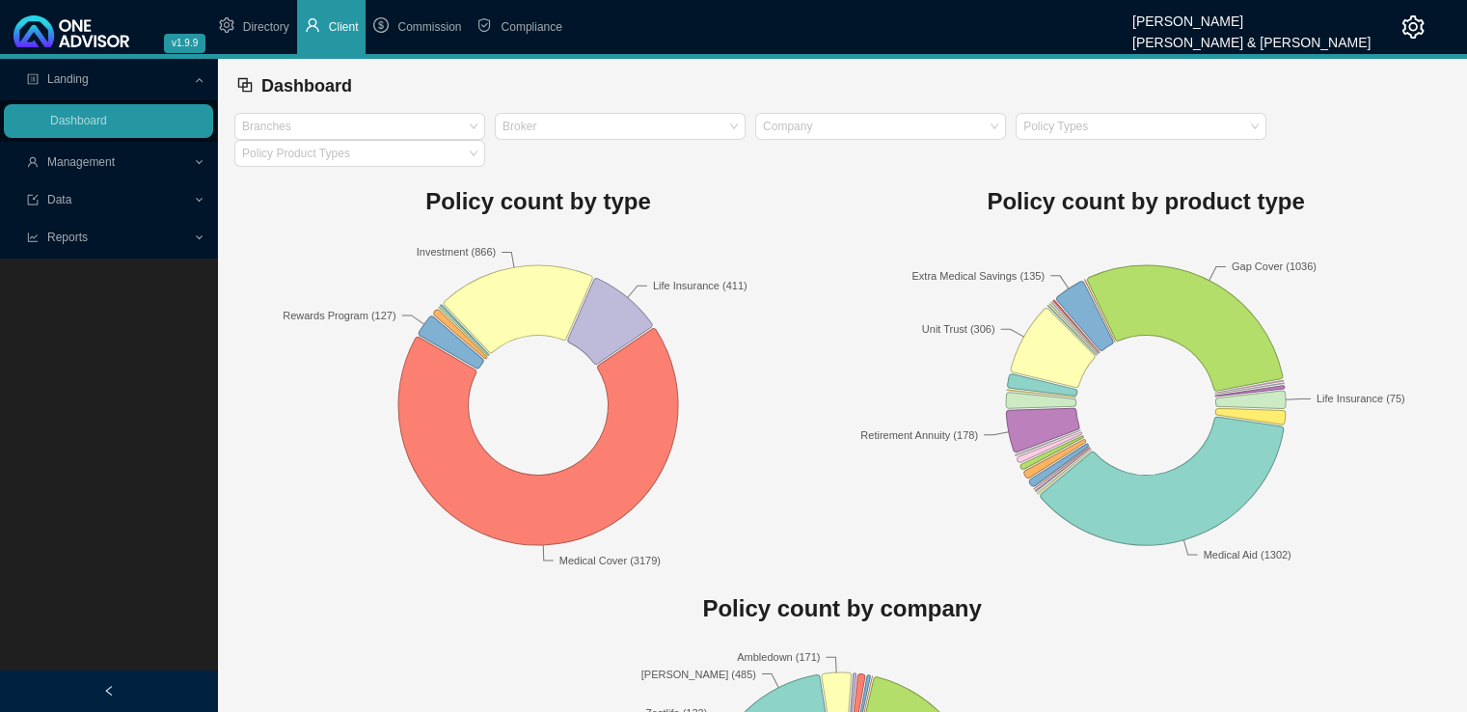
click at [183, 236] on span "Reports" at bounding box center [110, 238] width 166 height 34
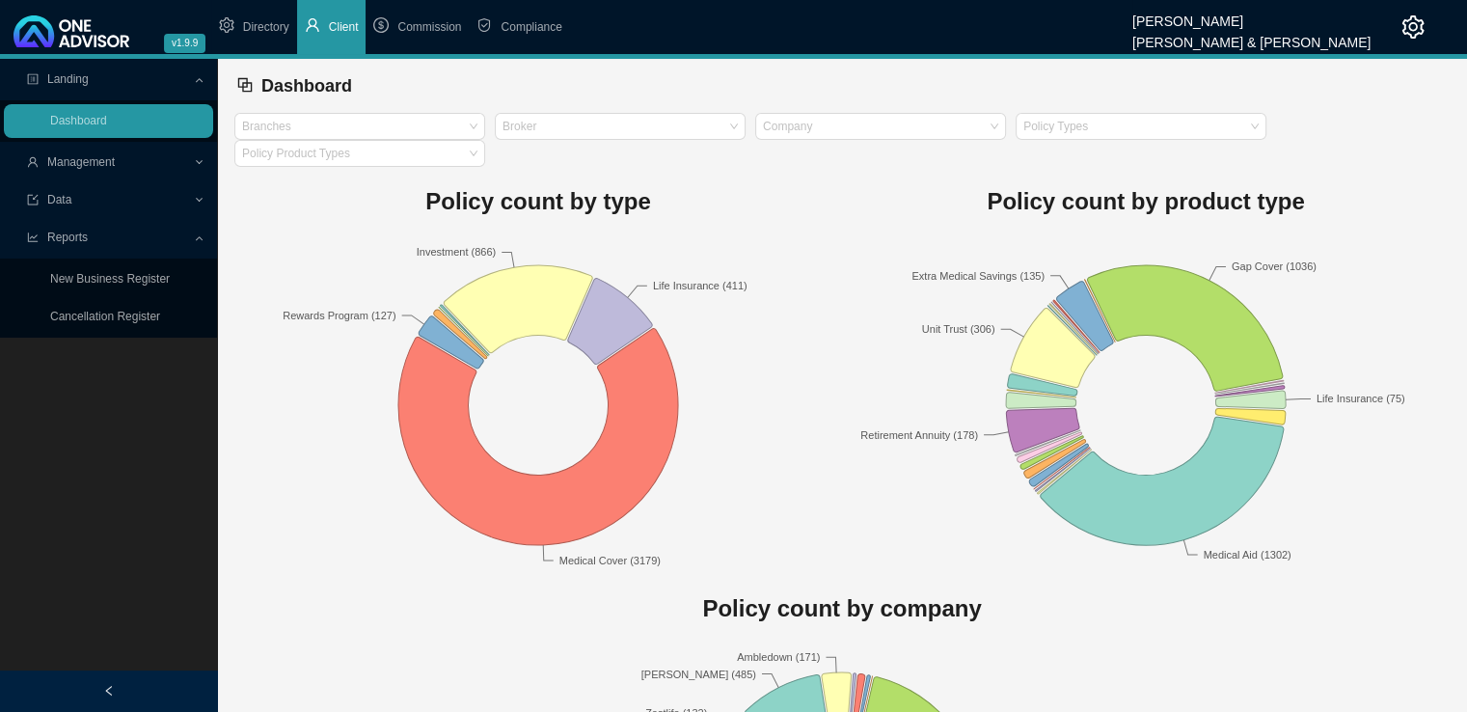
click at [165, 162] on span "Management" at bounding box center [110, 163] width 166 height 34
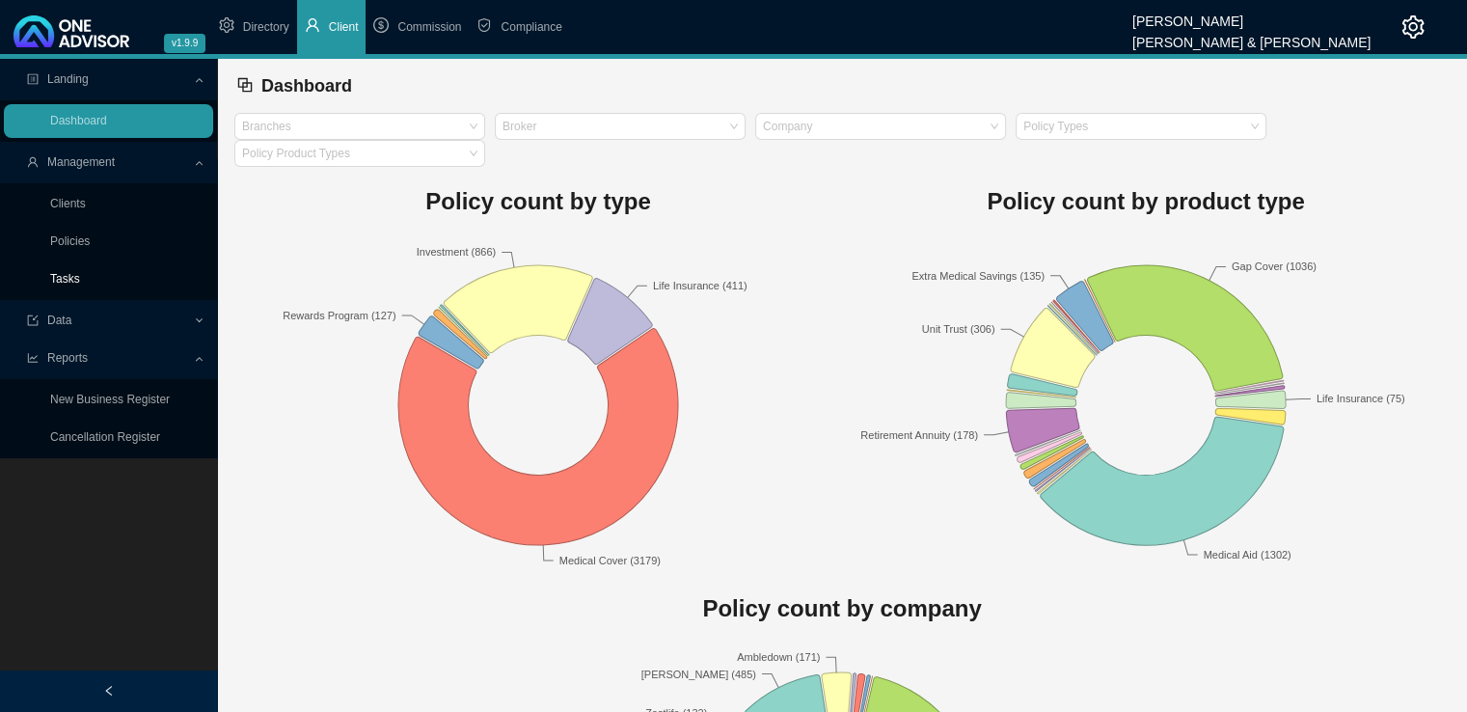
click at [70, 277] on link "Tasks" at bounding box center [65, 279] width 30 height 14
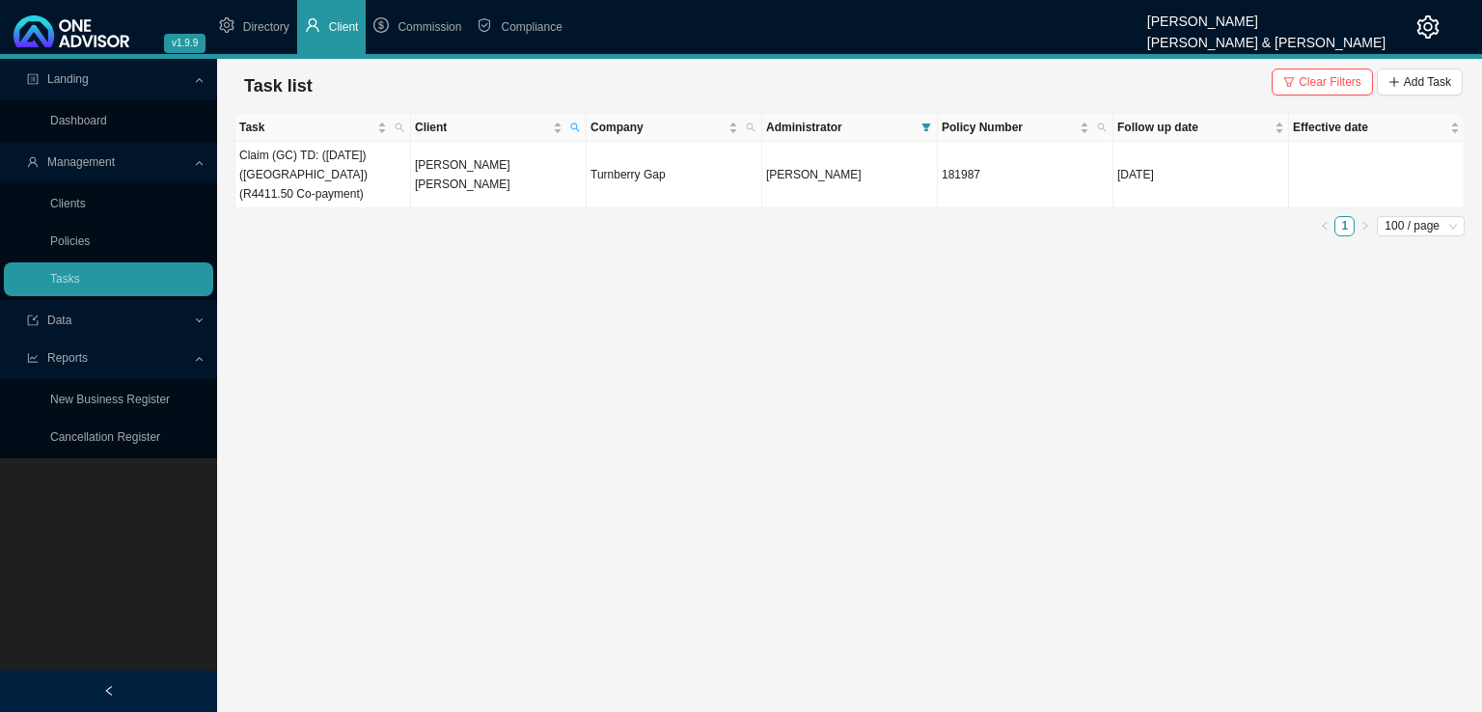
drag, startPoint x: 1310, startPoint y: 90, endPoint x: 1305, endPoint y: 105, distance: 16.2
click at [1309, 91] on span "Clear Filters" at bounding box center [1329, 81] width 63 height 19
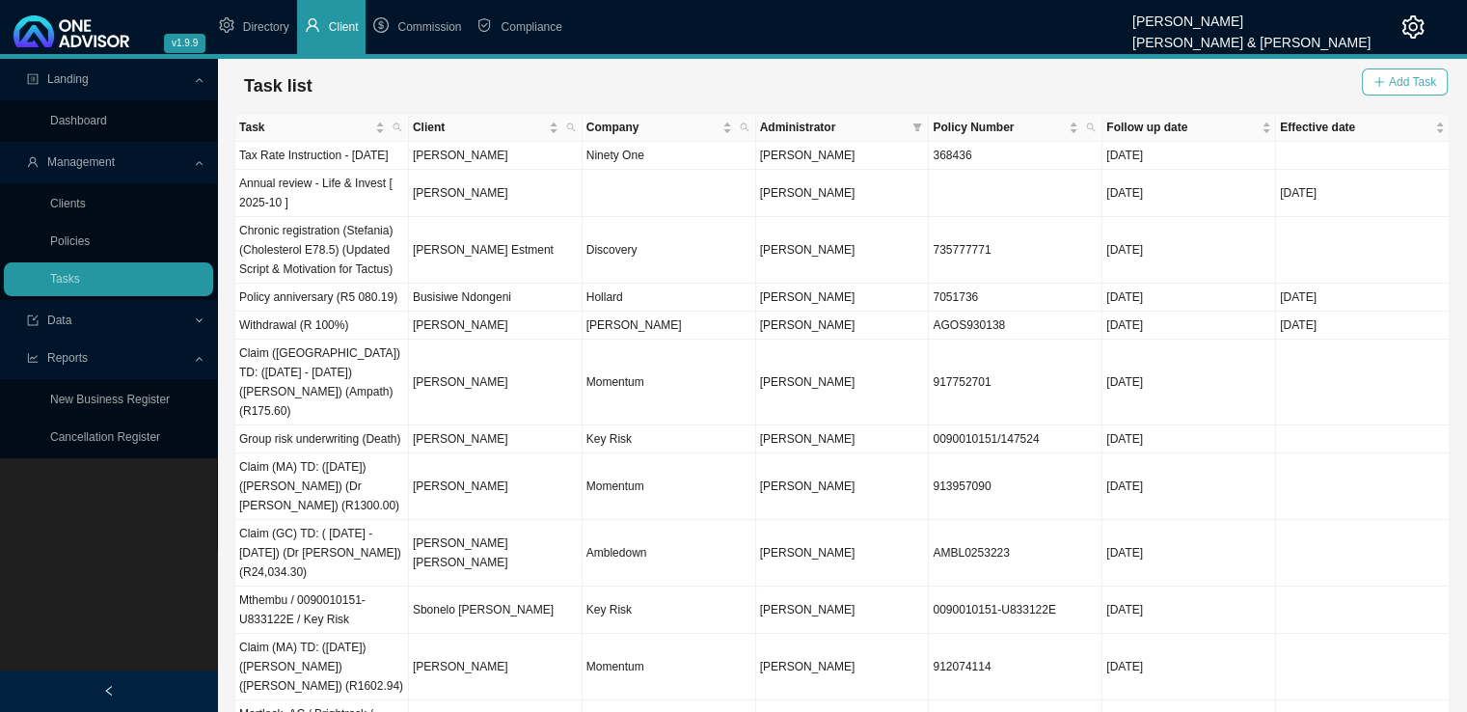
click at [1412, 78] on span "Add Task" at bounding box center [1412, 81] width 47 height 19
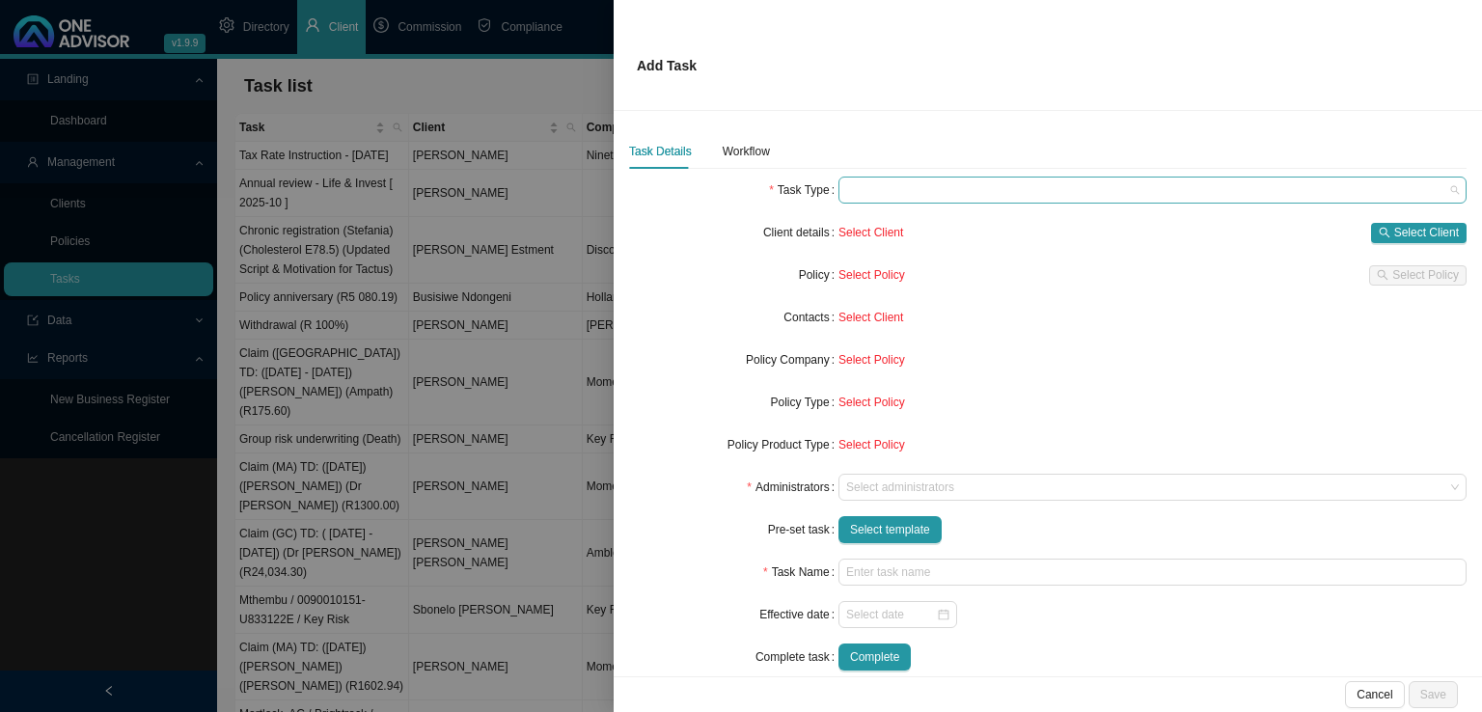
click at [893, 190] on span at bounding box center [1152, 189] width 613 height 25
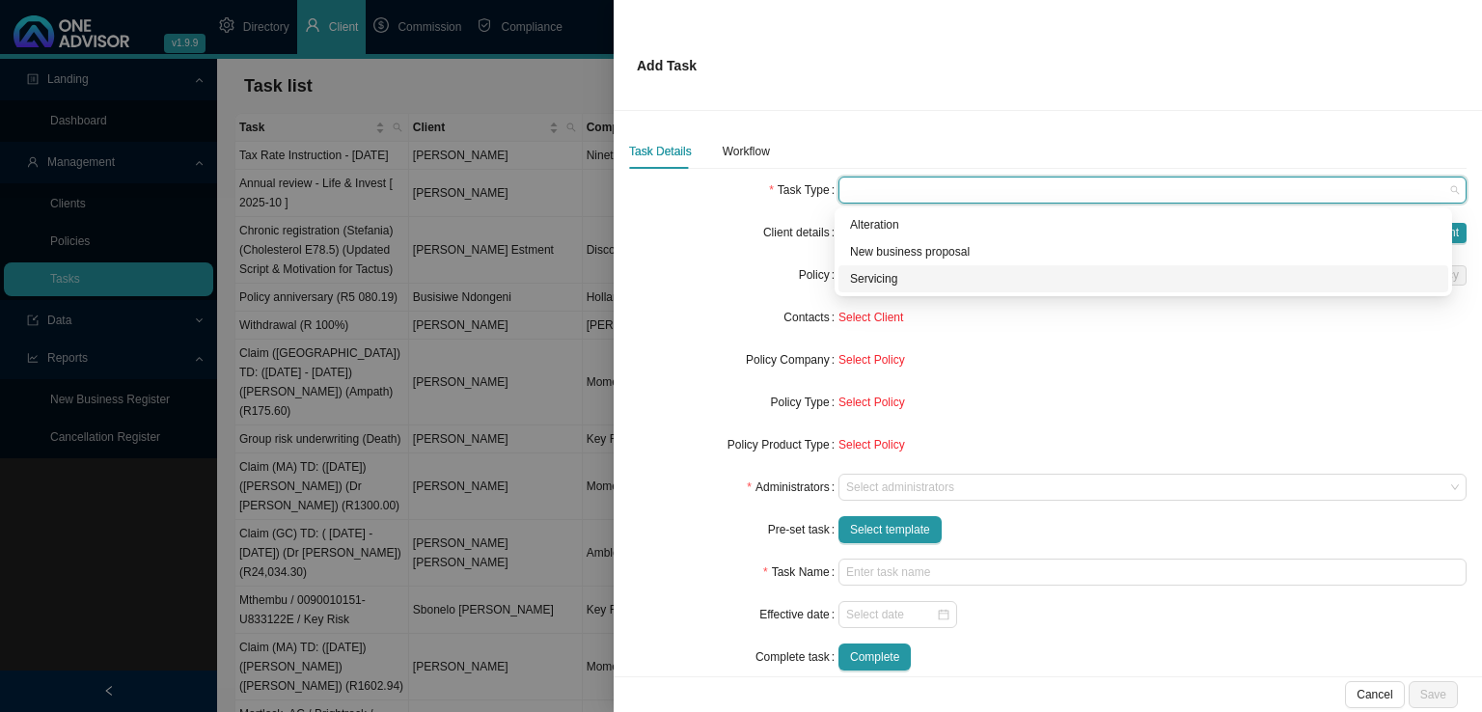
click at [893, 283] on div "Servicing" at bounding box center [1143, 278] width 586 height 19
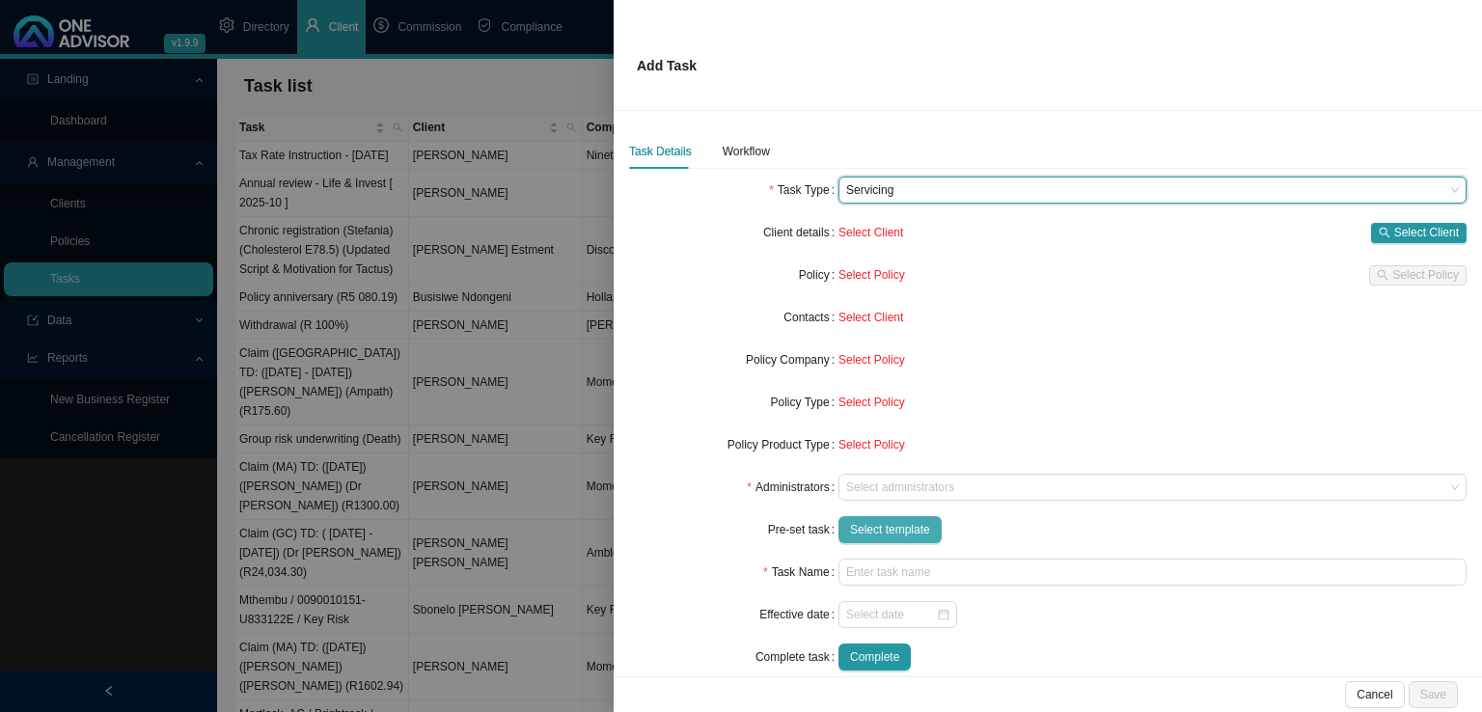
click at [890, 526] on span "Select template" at bounding box center [890, 529] width 80 height 19
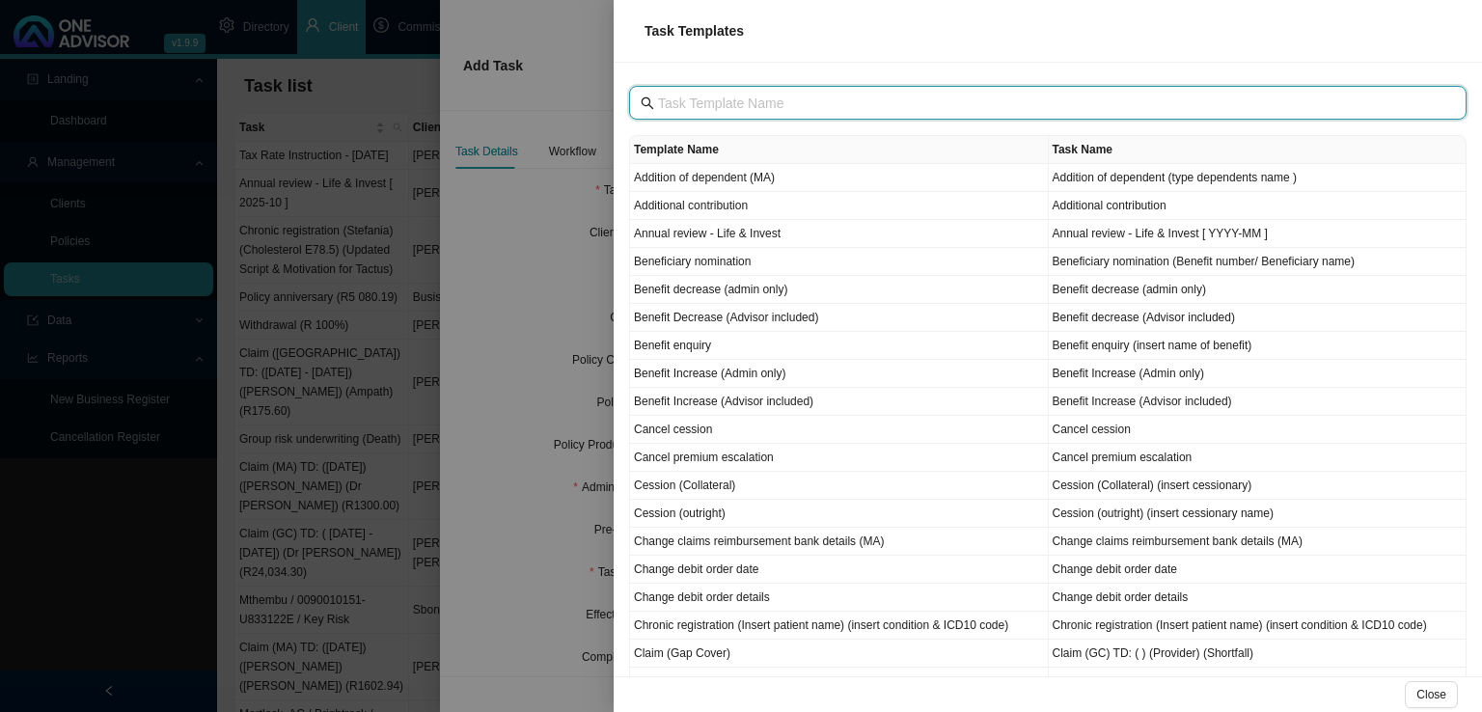
click at [780, 100] on input "text" at bounding box center [1049, 103] width 783 height 21
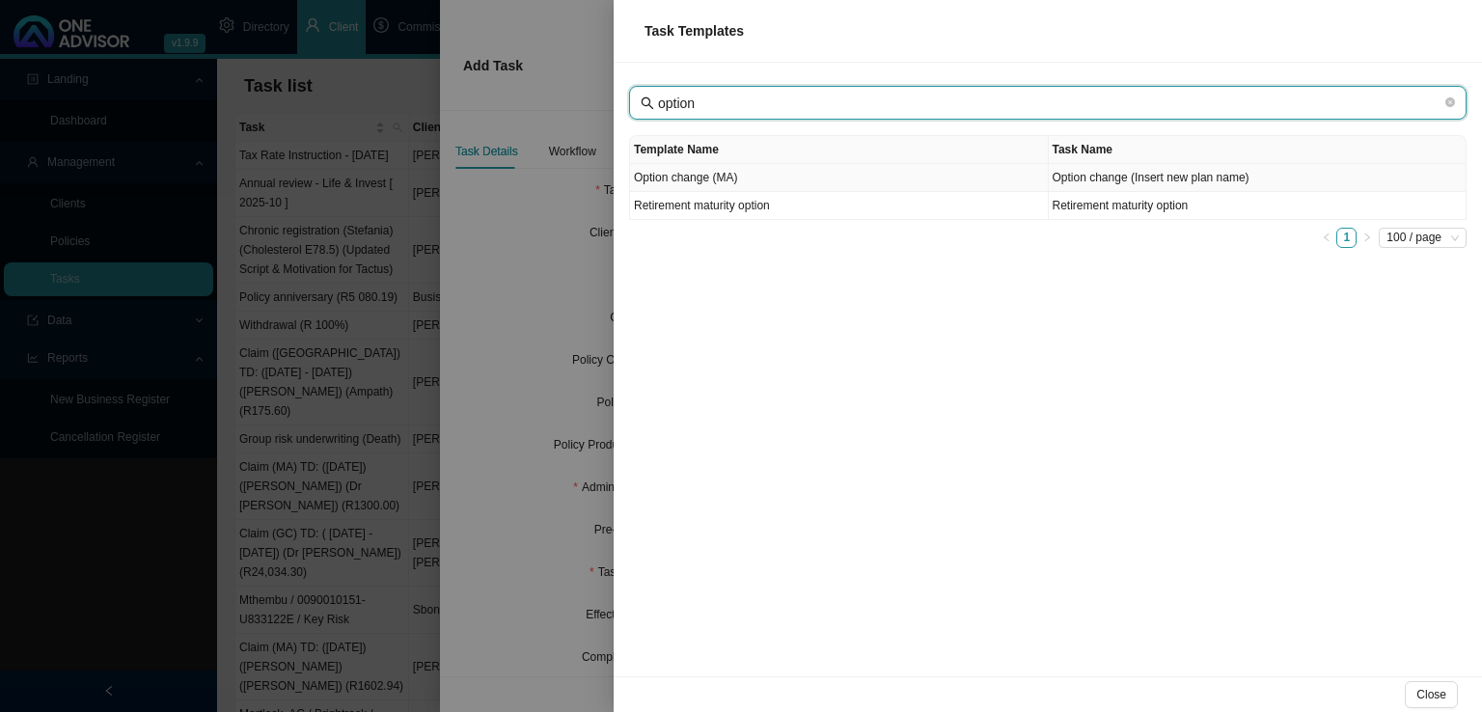
type input "option"
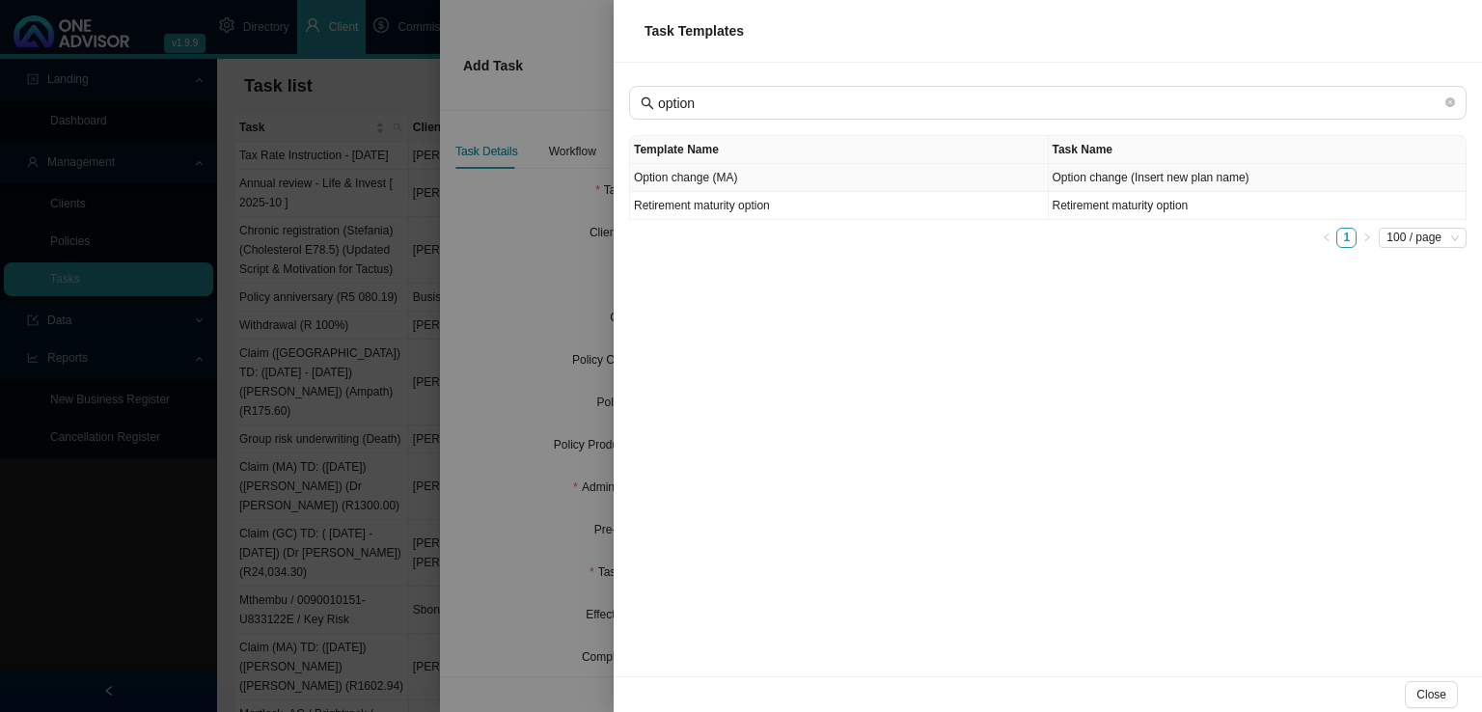
click at [783, 178] on td "Option change (MA)" at bounding box center [839, 178] width 419 height 28
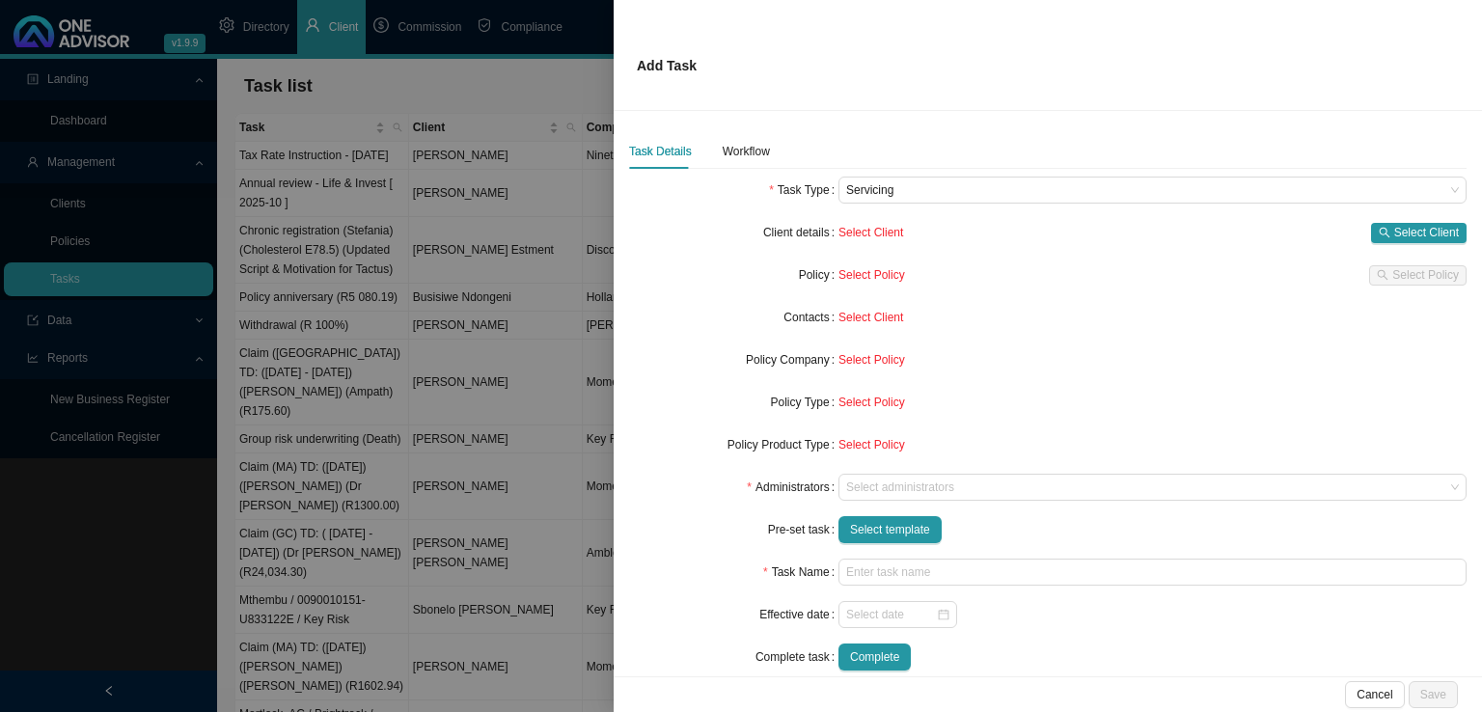
type input "Option change (Insert new plan name)"
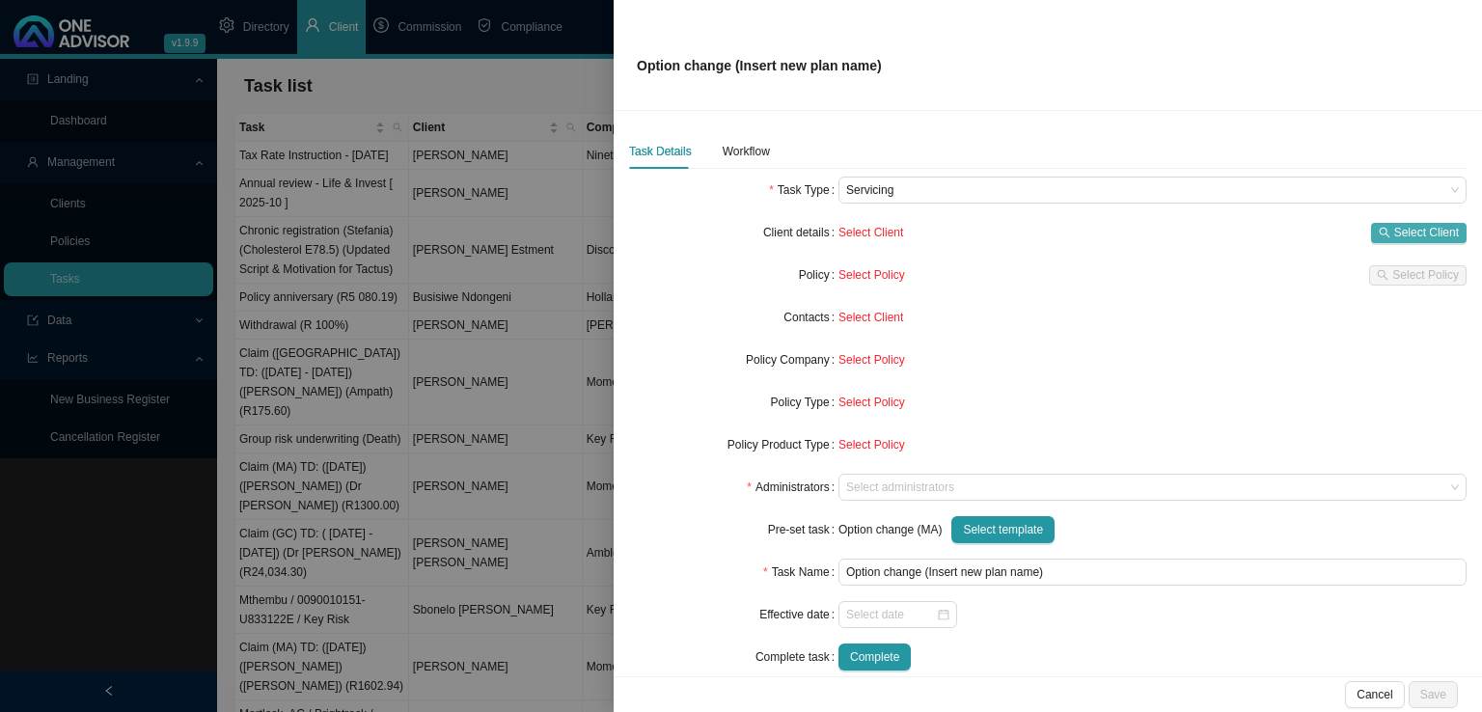
click at [1394, 230] on span "Select Client" at bounding box center [1426, 232] width 65 height 19
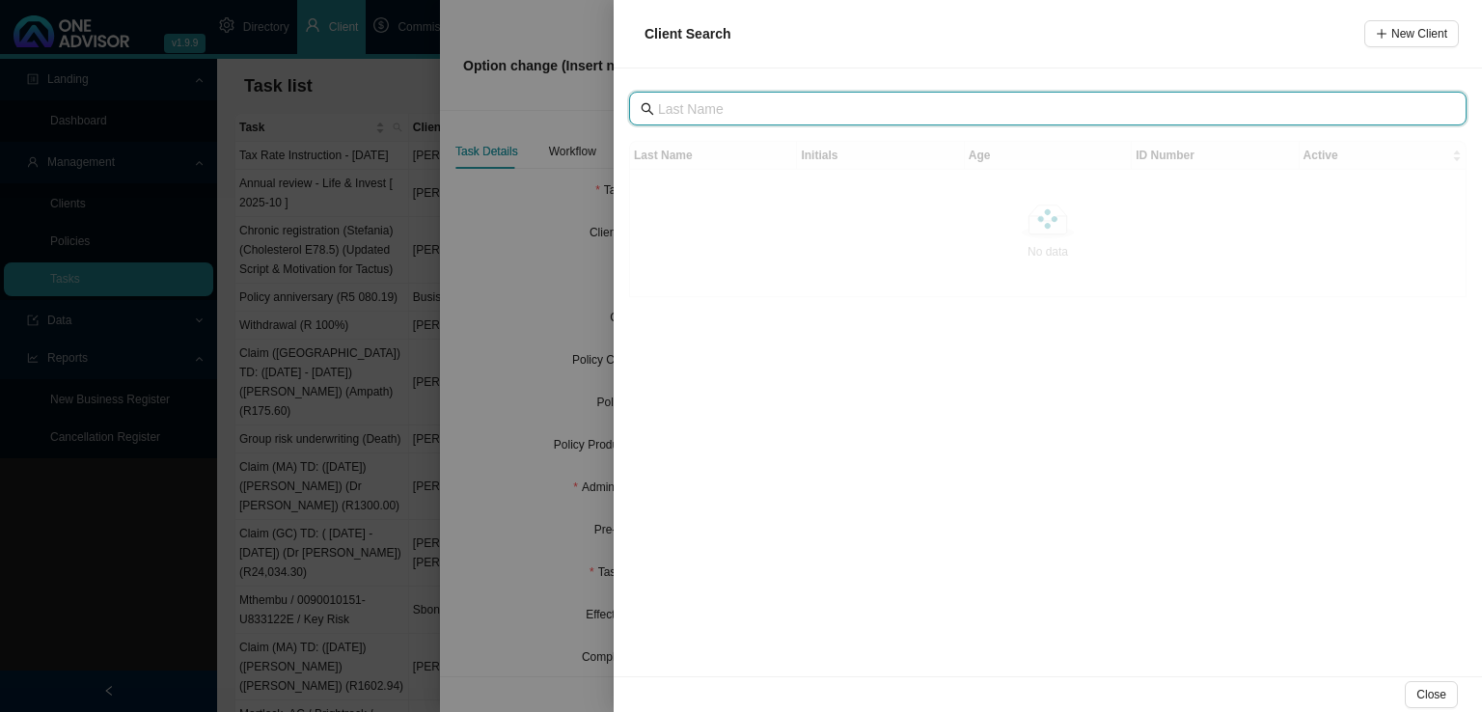
click at [706, 105] on input "text" at bounding box center [1049, 108] width 783 height 21
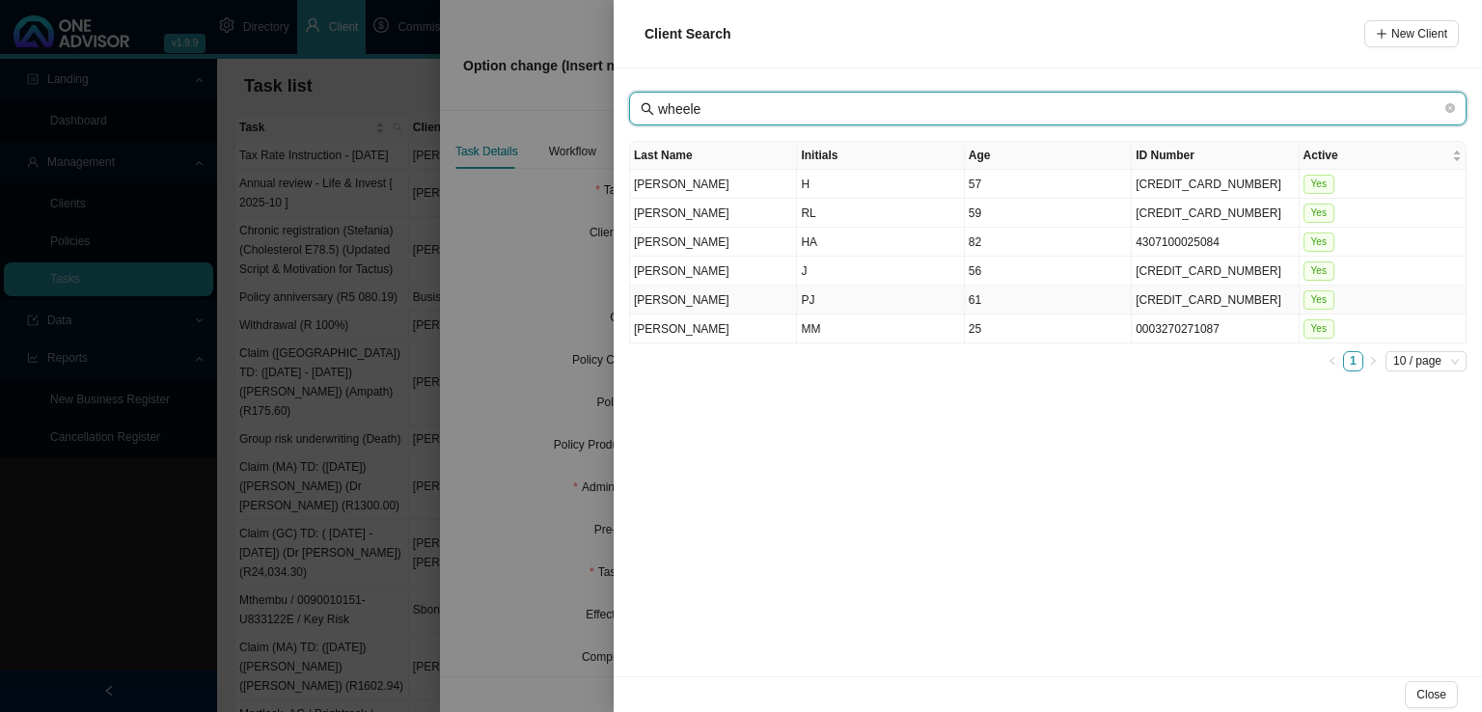
type input "wheele"
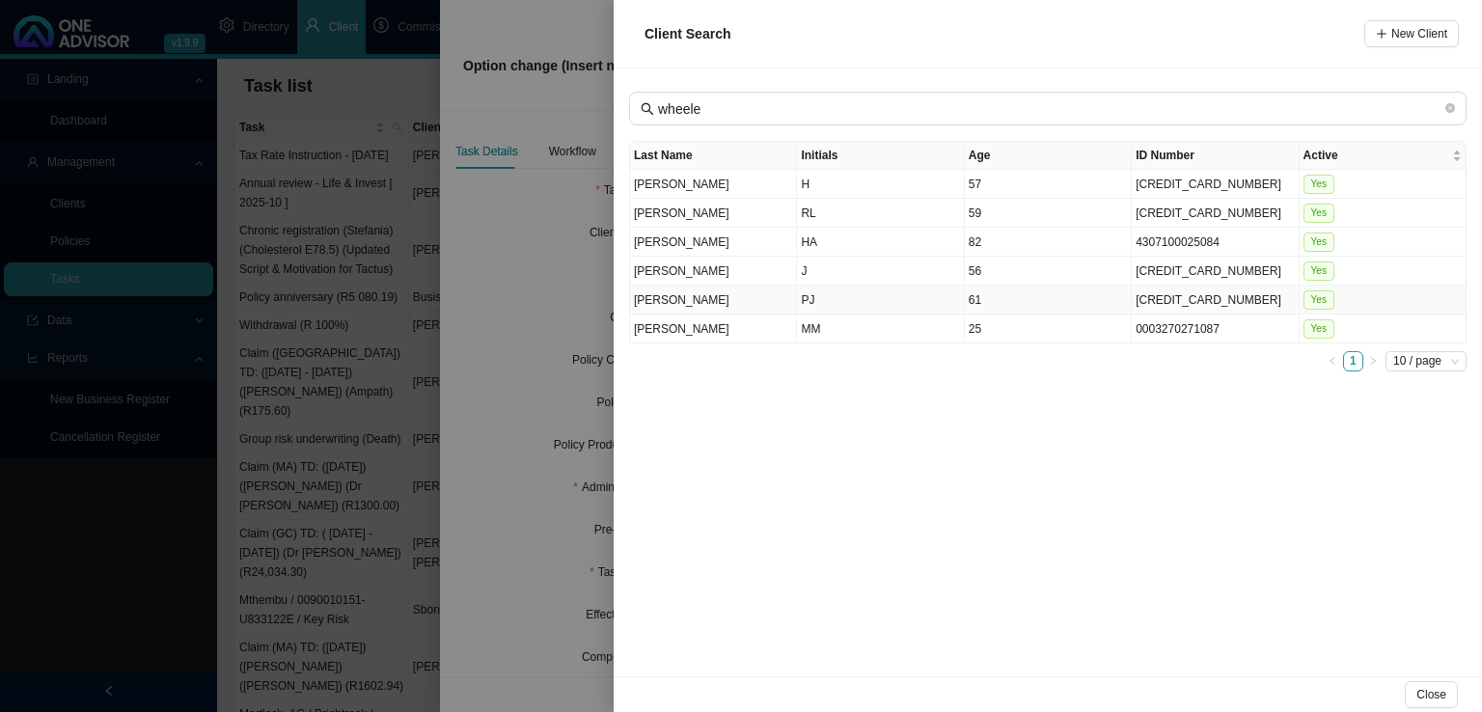
click at [857, 302] on td "PJ" at bounding box center [880, 300] width 167 height 29
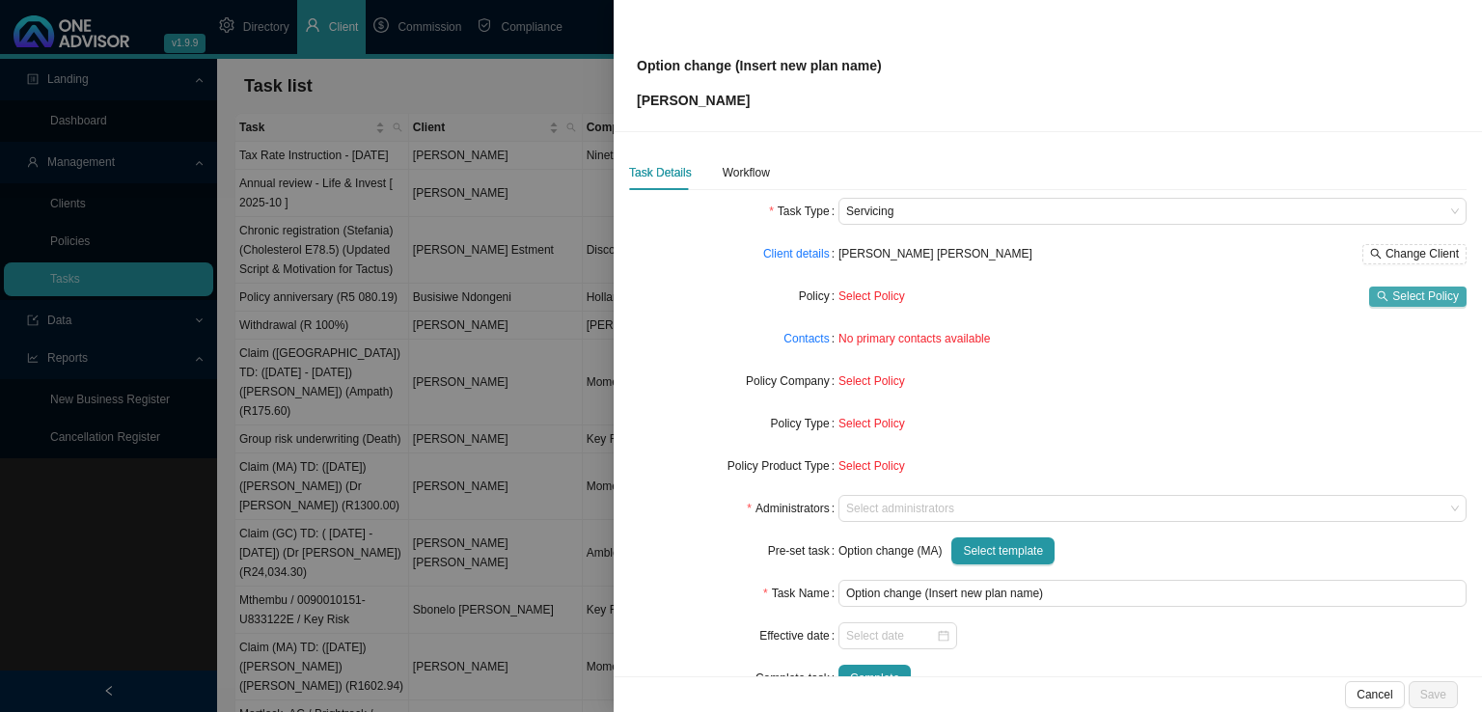
click at [1399, 297] on span "Select Policy" at bounding box center [1425, 295] width 67 height 19
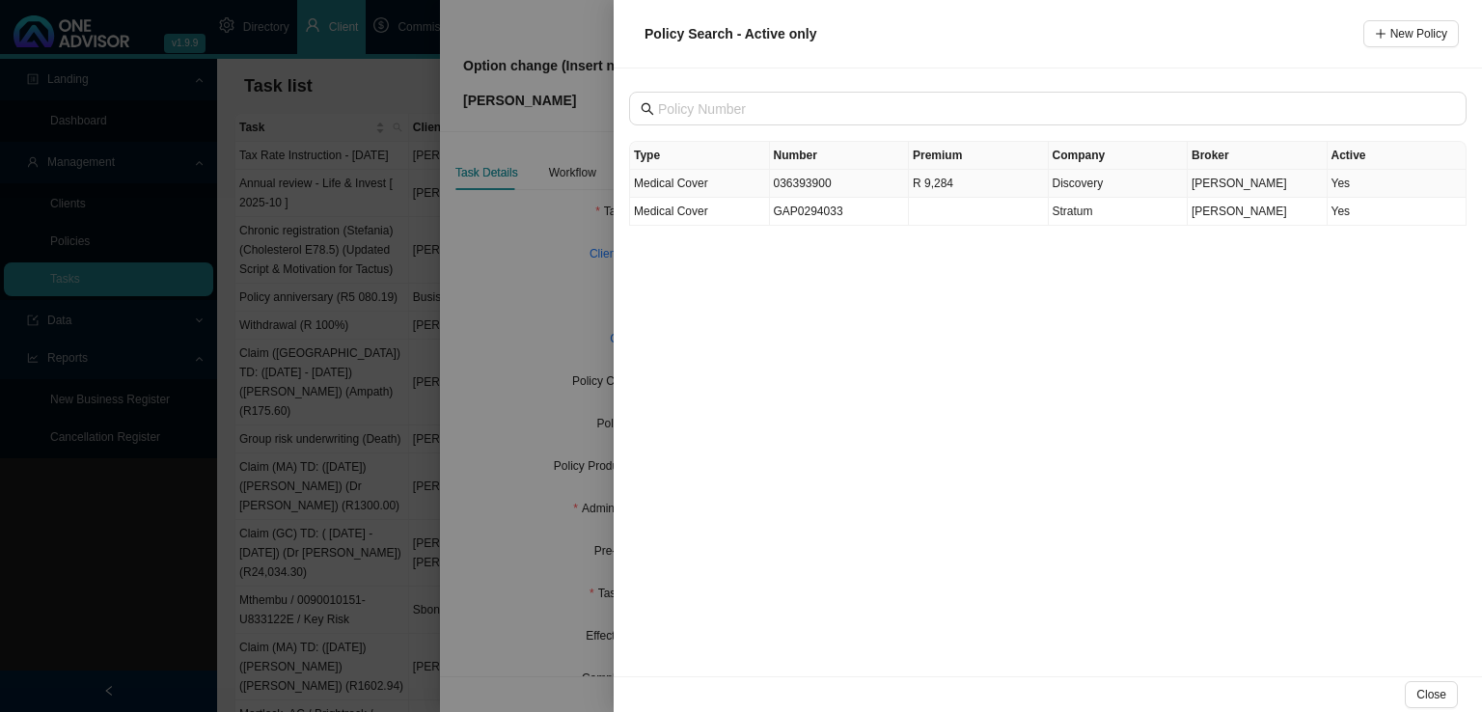
click at [933, 184] on td "R 9,284" at bounding box center [979, 184] width 140 height 28
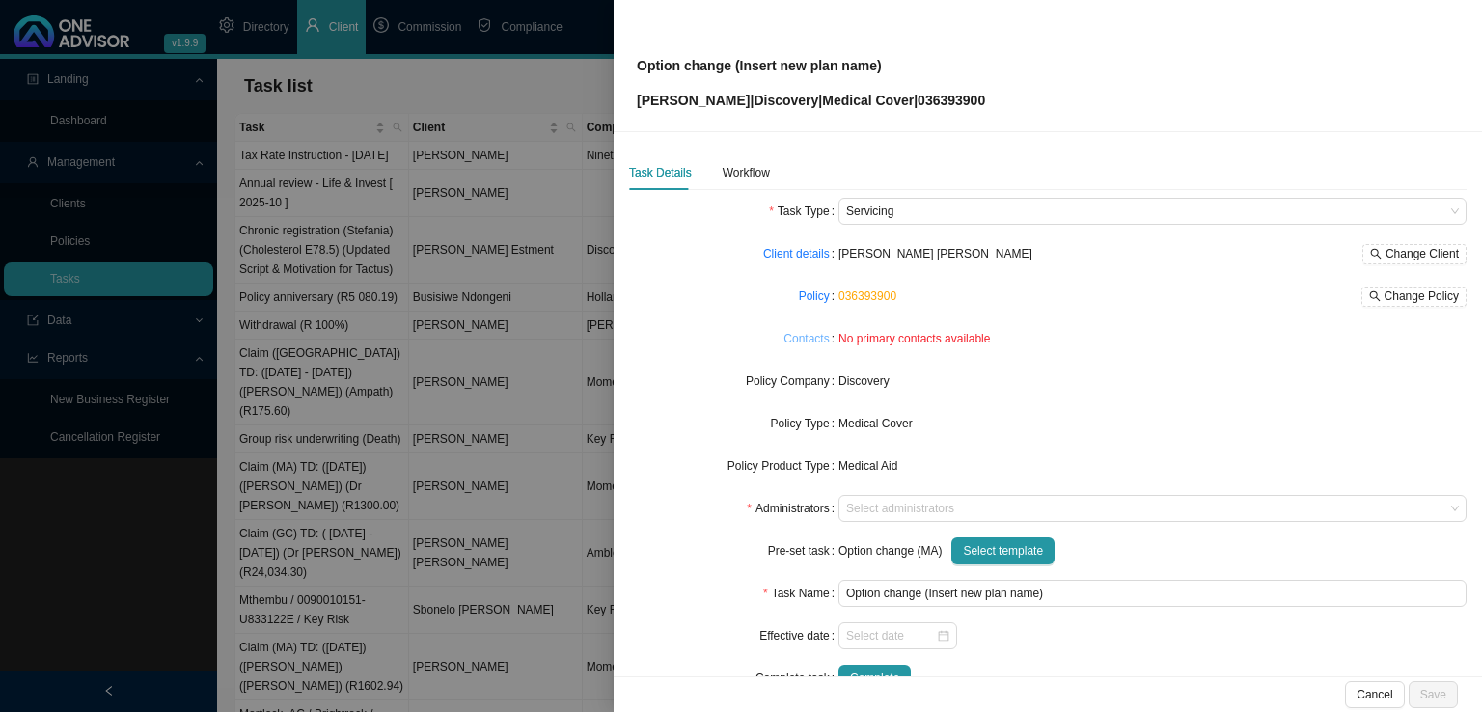
click at [806, 341] on link "Contacts" at bounding box center [805, 338] width 45 height 19
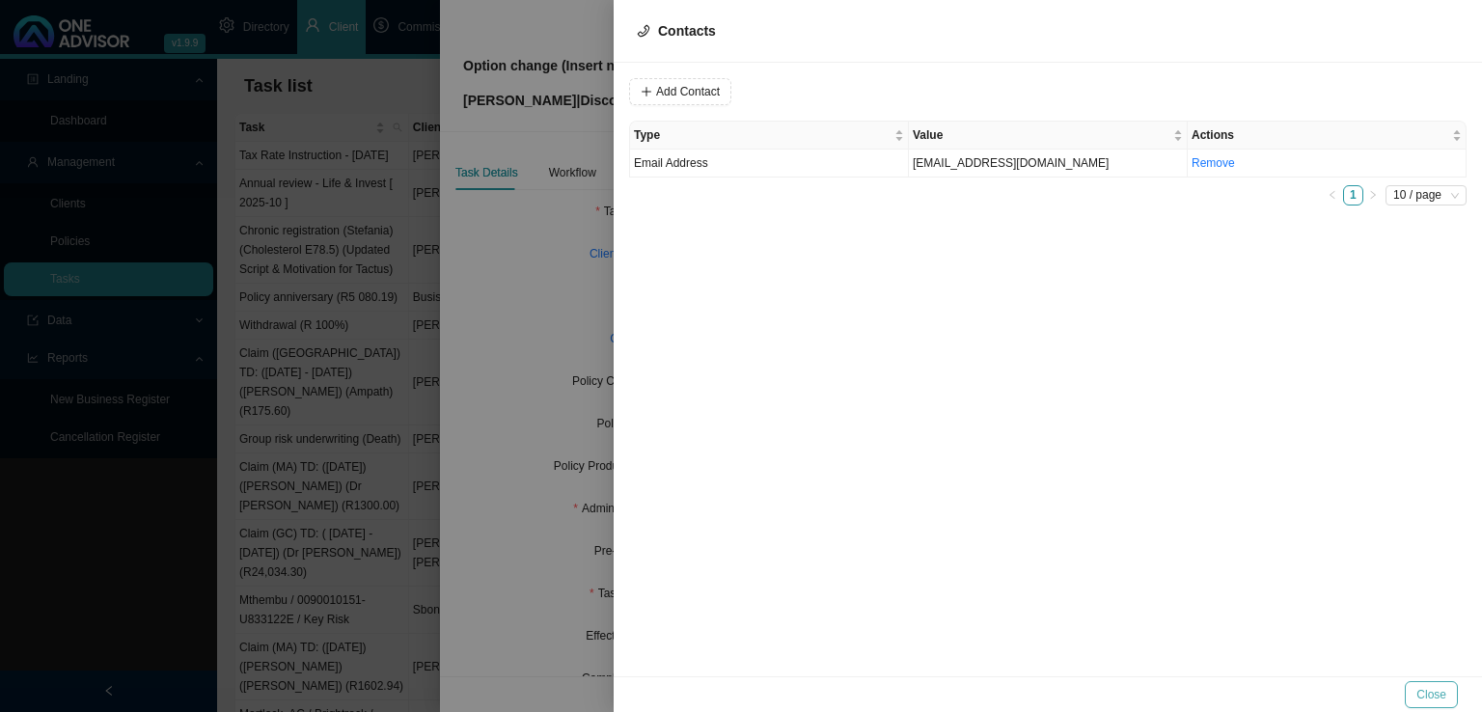
click at [1443, 681] on button "Close" at bounding box center [1430, 694] width 53 height 27
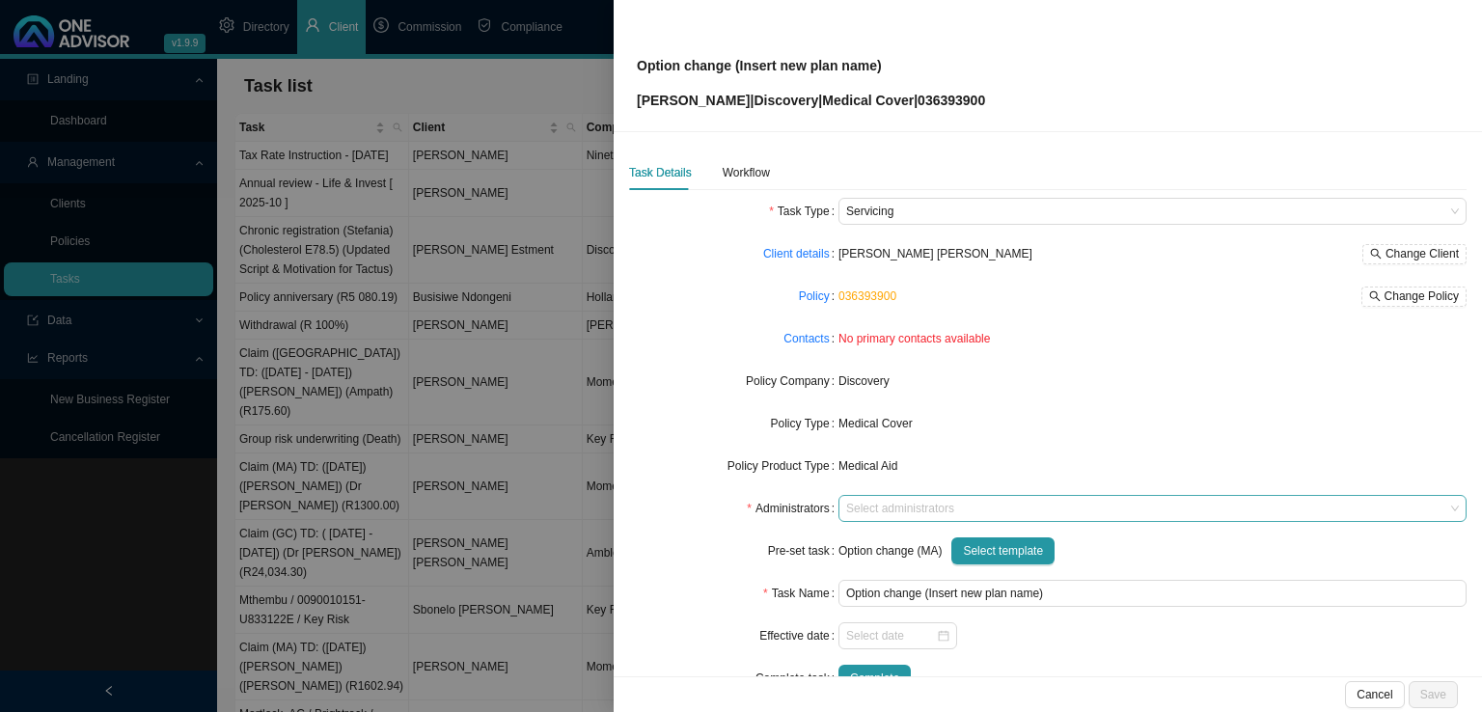
click at [931, 506] on div at bounding box center [1143, 509] width 602 height 14
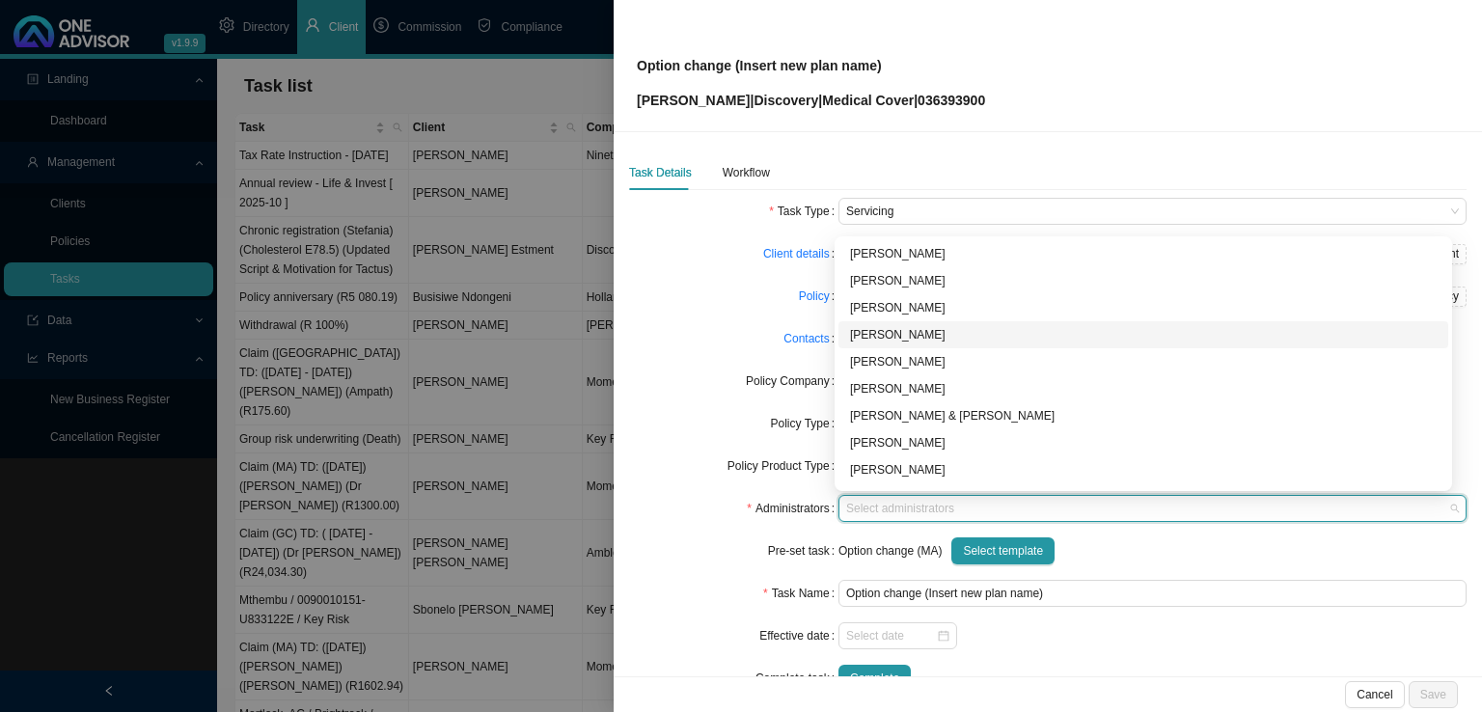
click at [909, 336] on div "[PERSON_NAME]" at bounding box center [1143, 334] width 586 height 19
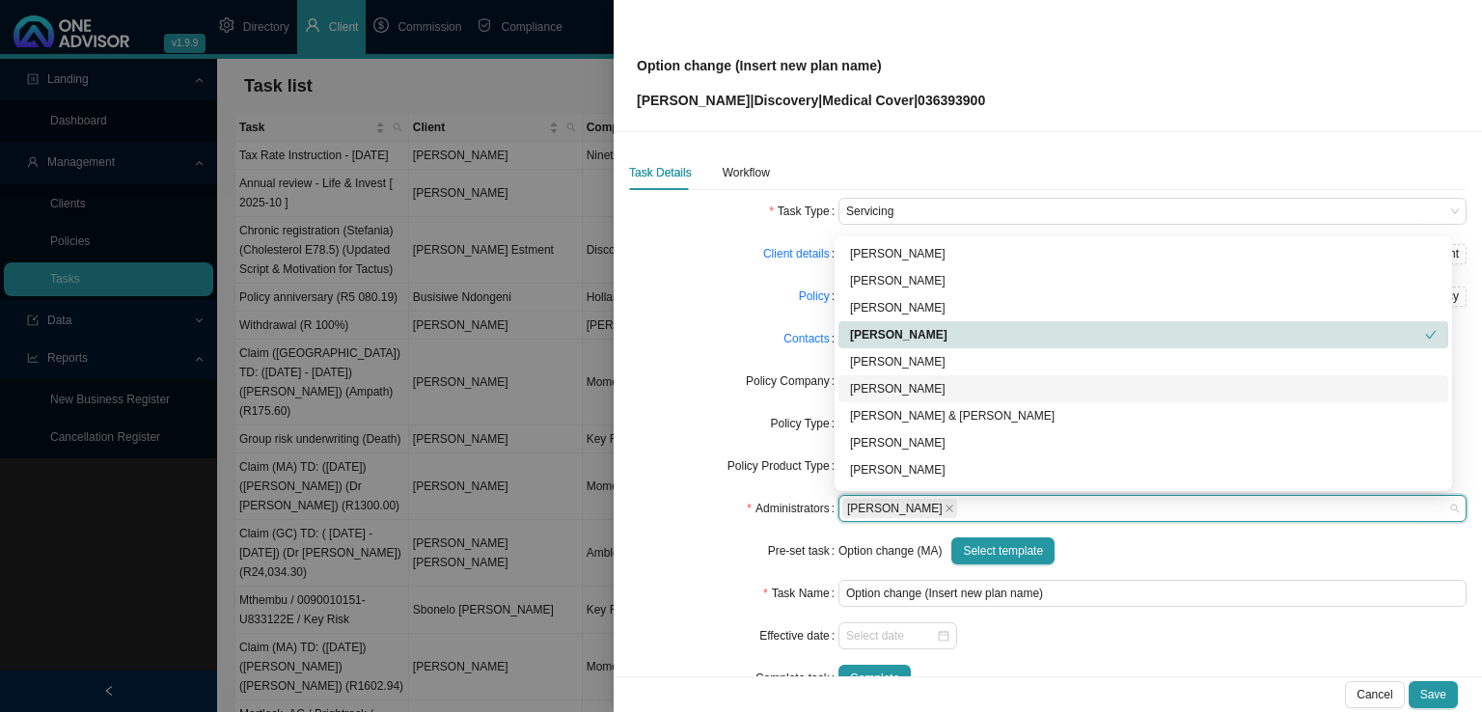
click at [714, 288] on div "Policy" at bounding box center [733, 296] width 209 height 27
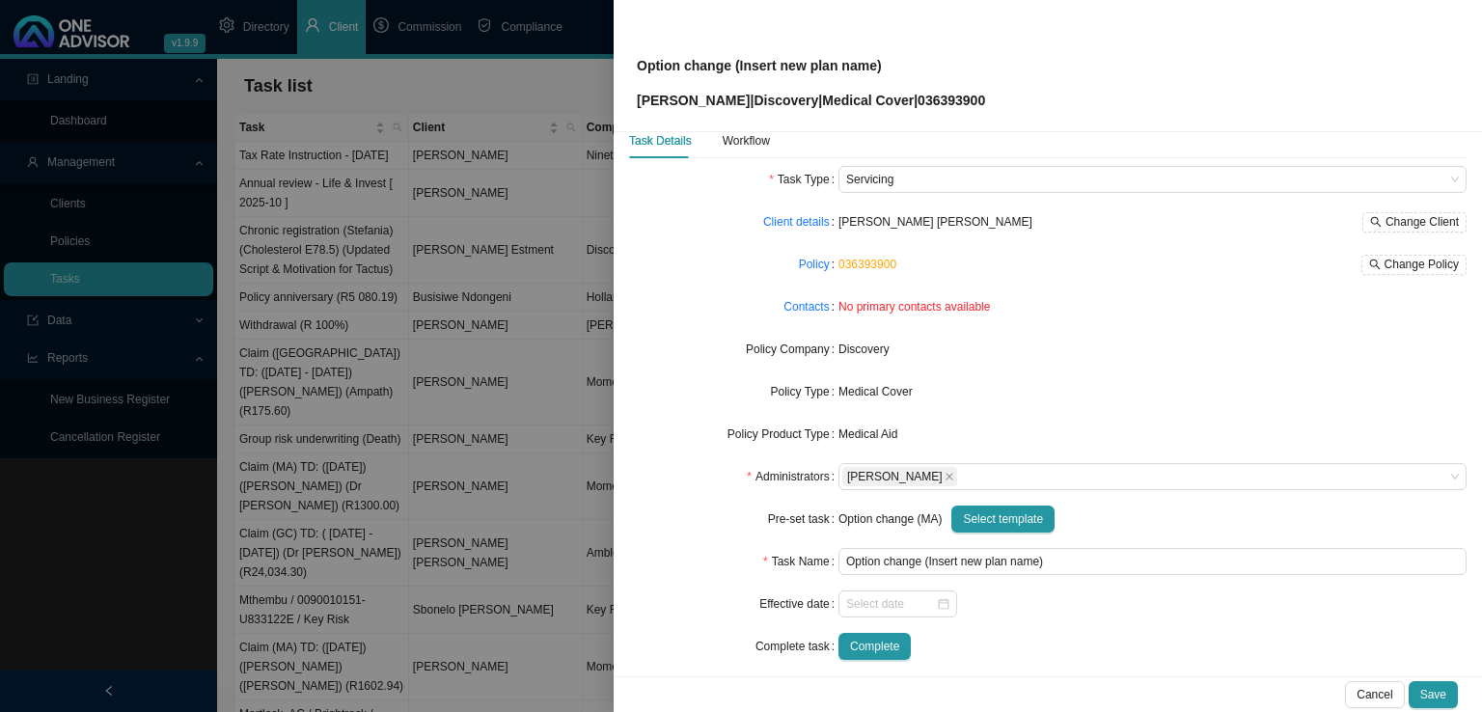
scroll to position [46, 0]
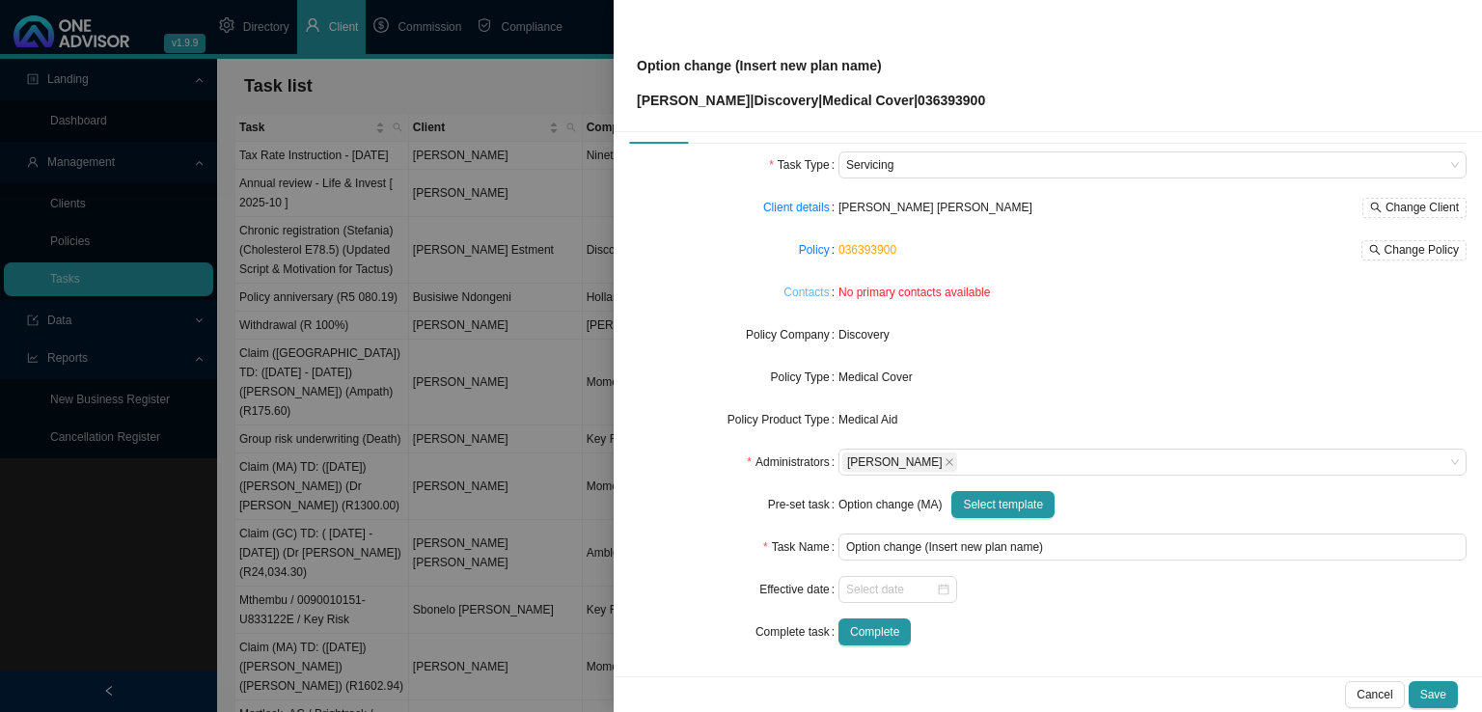
click at [825, 284] on link "Contacts" at bounding box center [805, 292] width 45 height 19
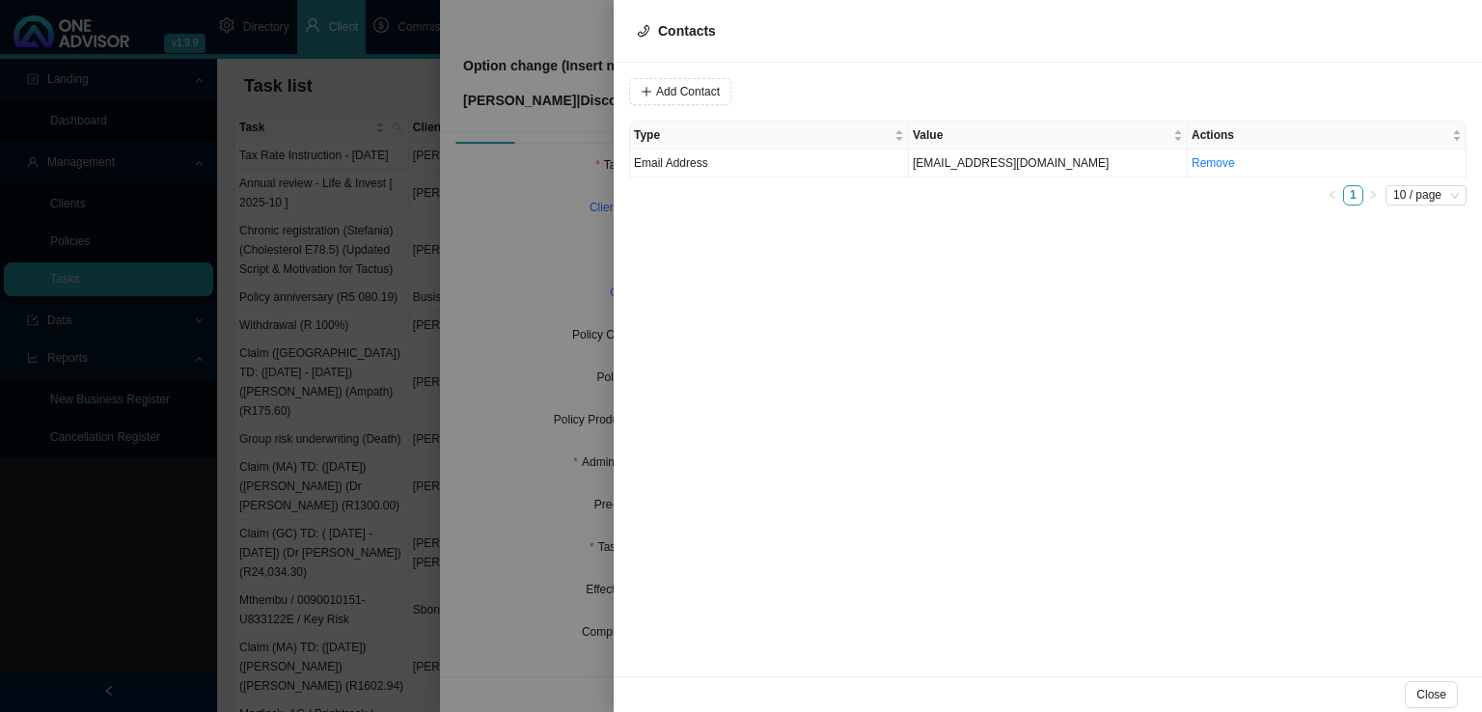
click at [552, 442] on div at bounding box center [741, 356] width 1482 height 712
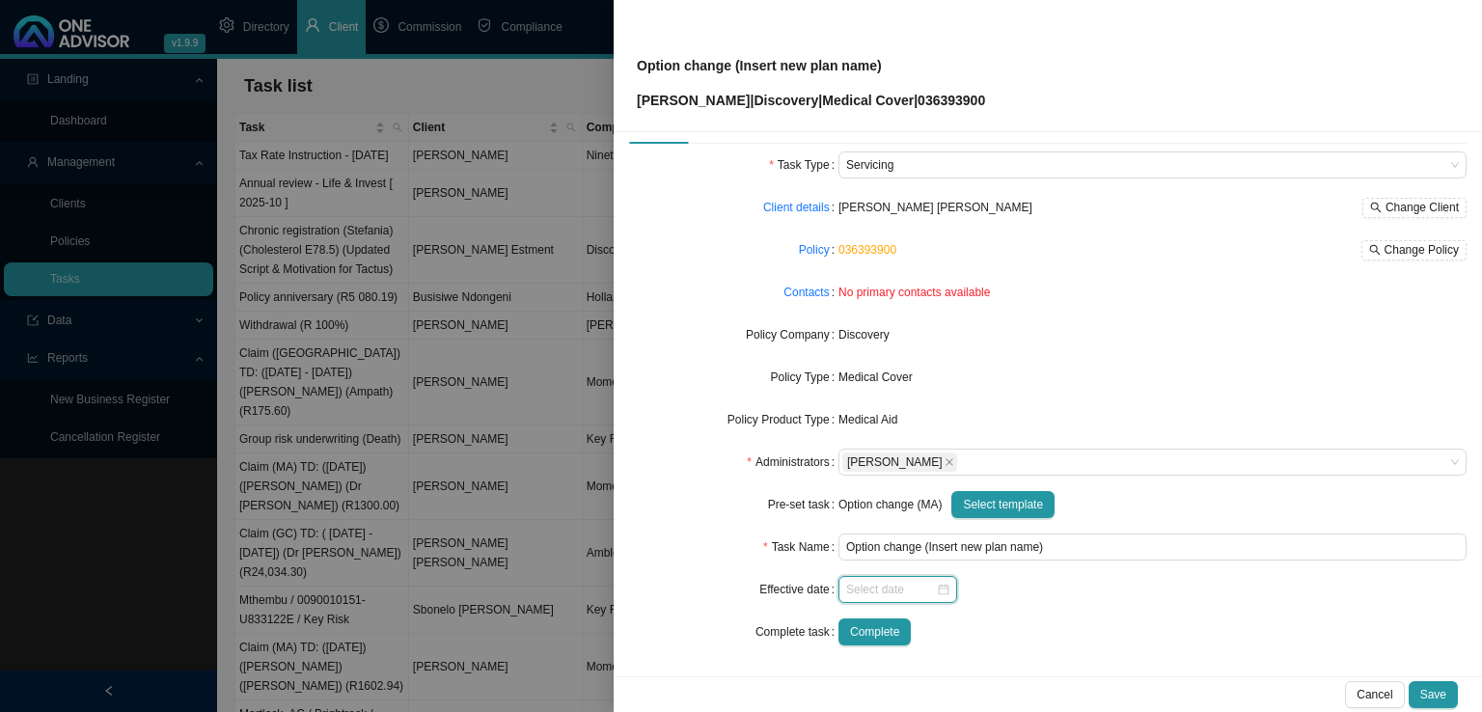
click at [879, 585] on input at bounding box center [891, 589] width 90 height 19
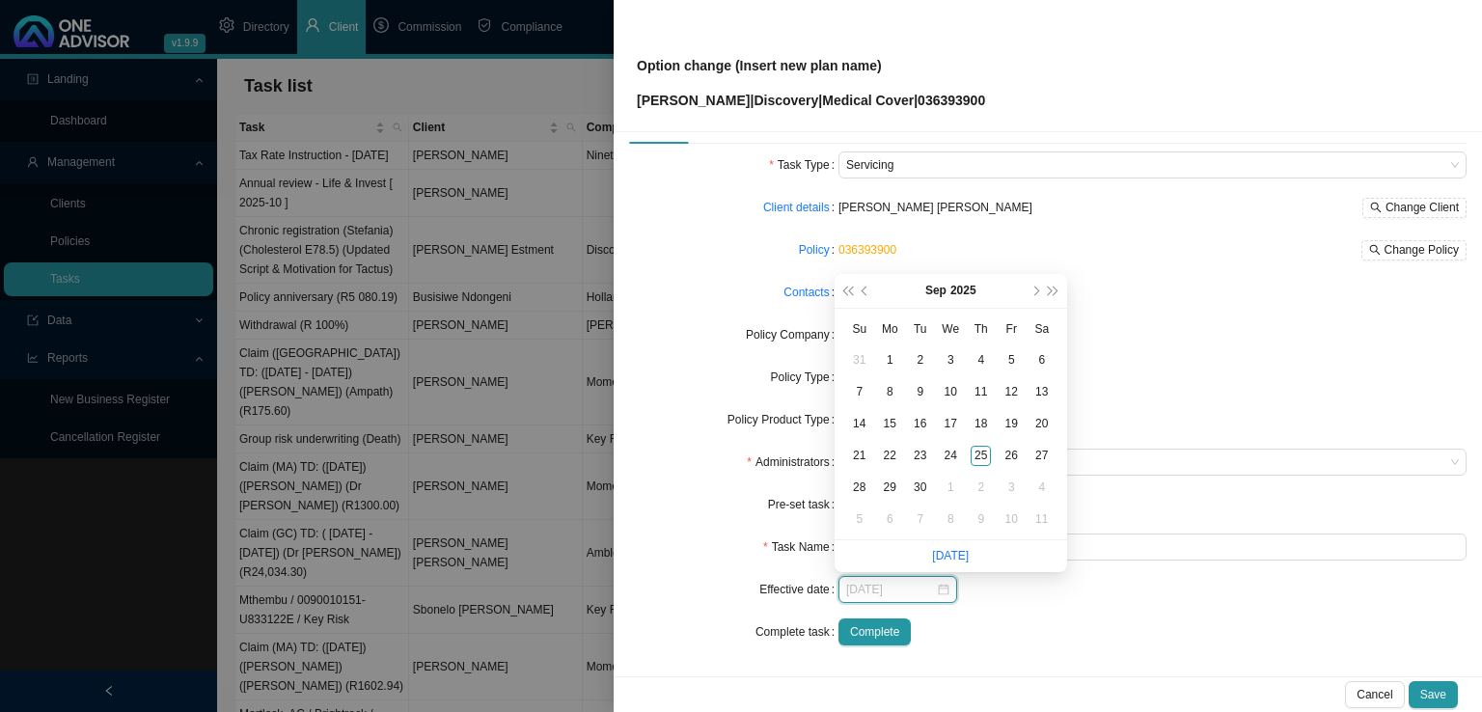
type input "[DATE]"
click at [1032, 288] on button "next-year" at bounding box center [1034, 291] width 18 height 34
click at [1032, 288] on span "next-year" at bounding box center [1035, 291] width 10 height 10
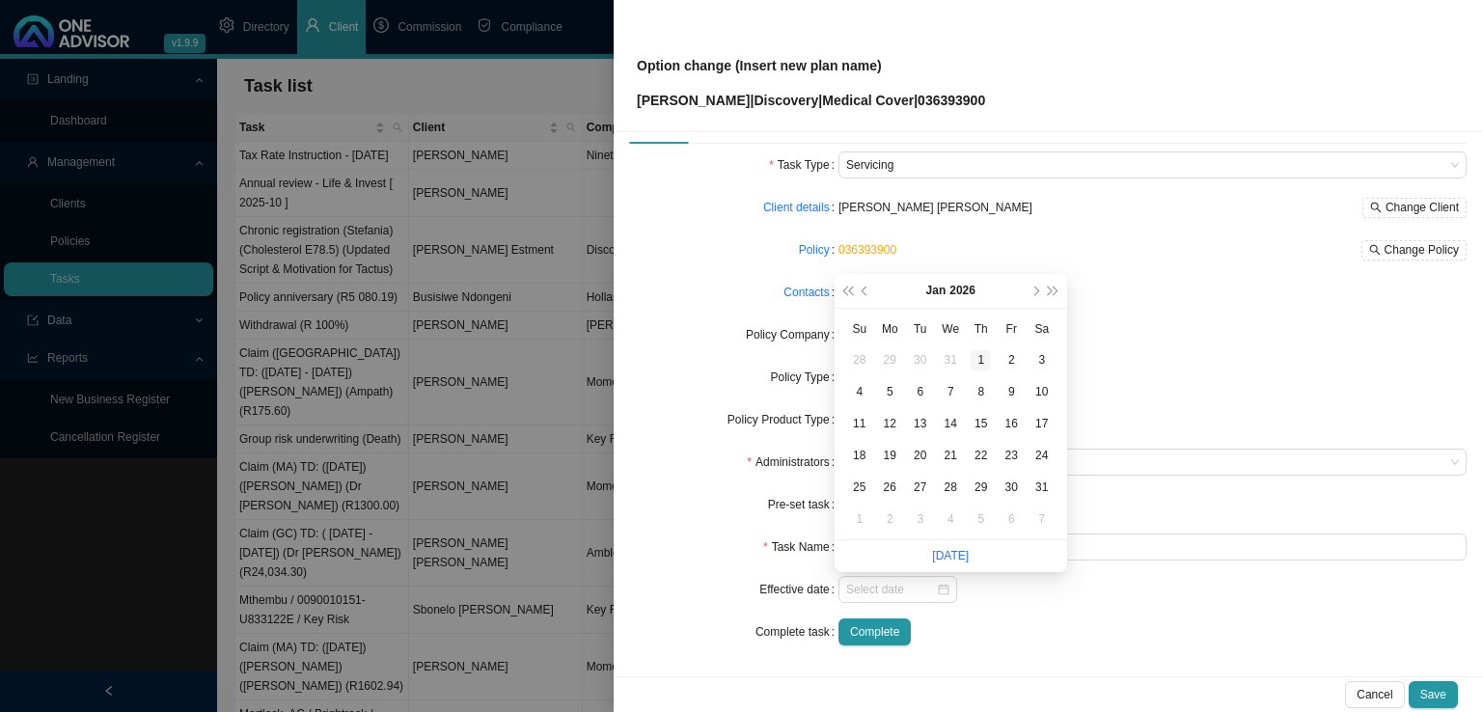
type input "[DATE]"
click at [985, 360] on div "1" at bounding box center [980, 360] width 20 height 20
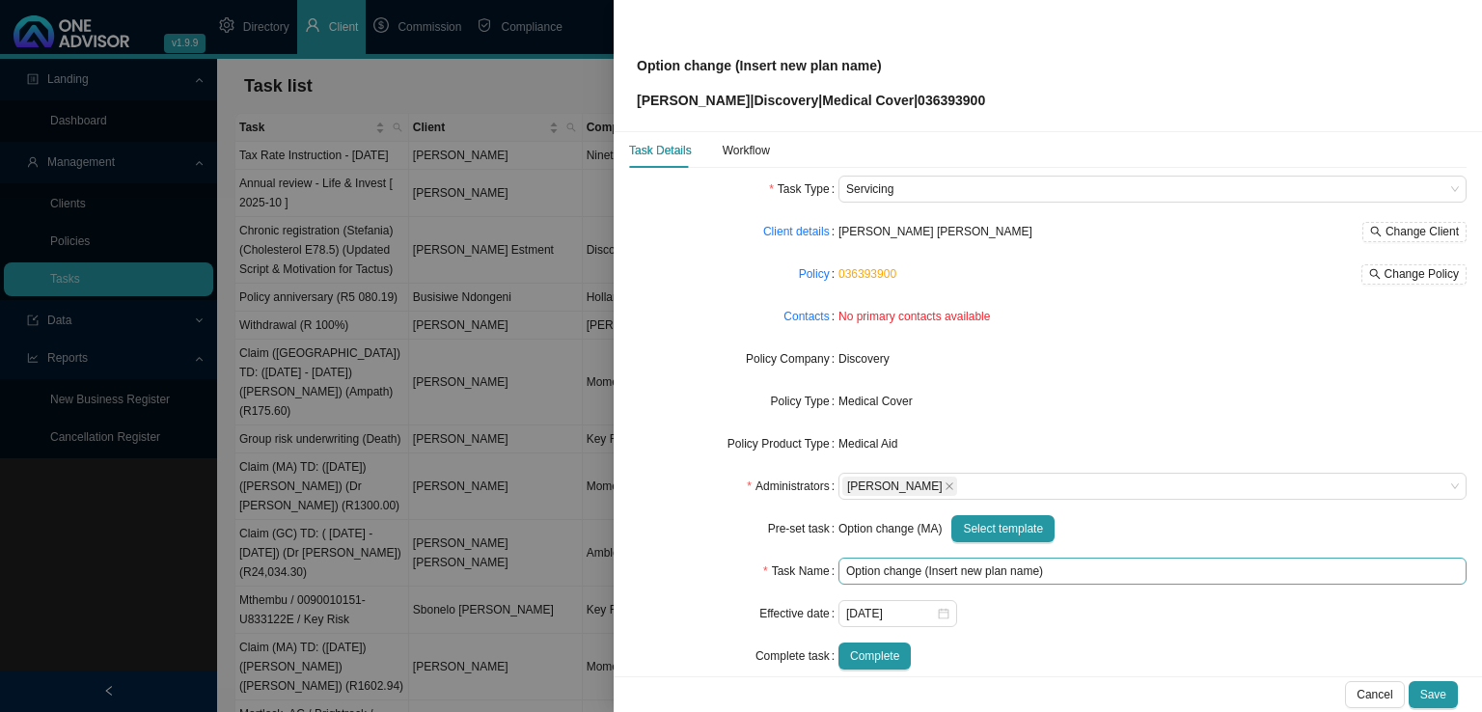
scroll to position [0, 0]
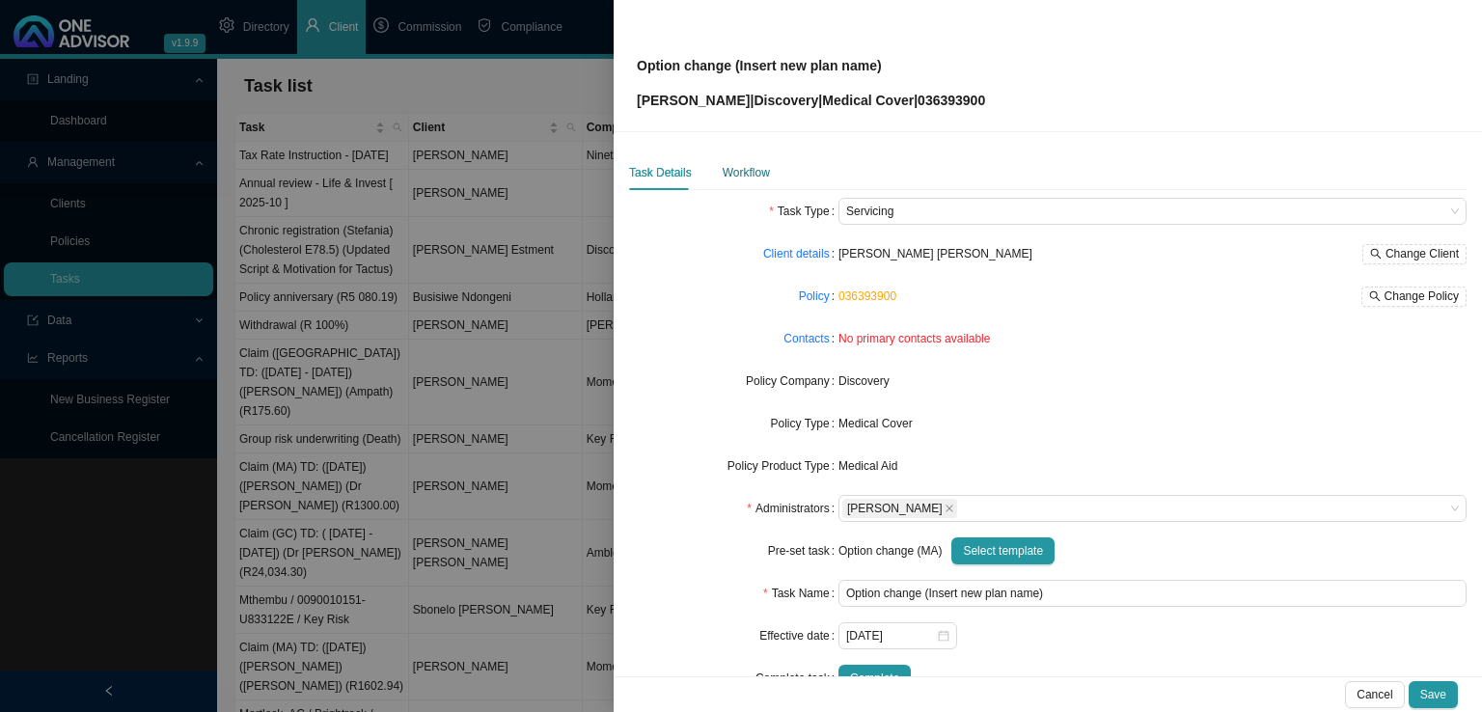
click at [760, 171] on div "Workflow" at bounding box center [745, 172] width 47 height 19
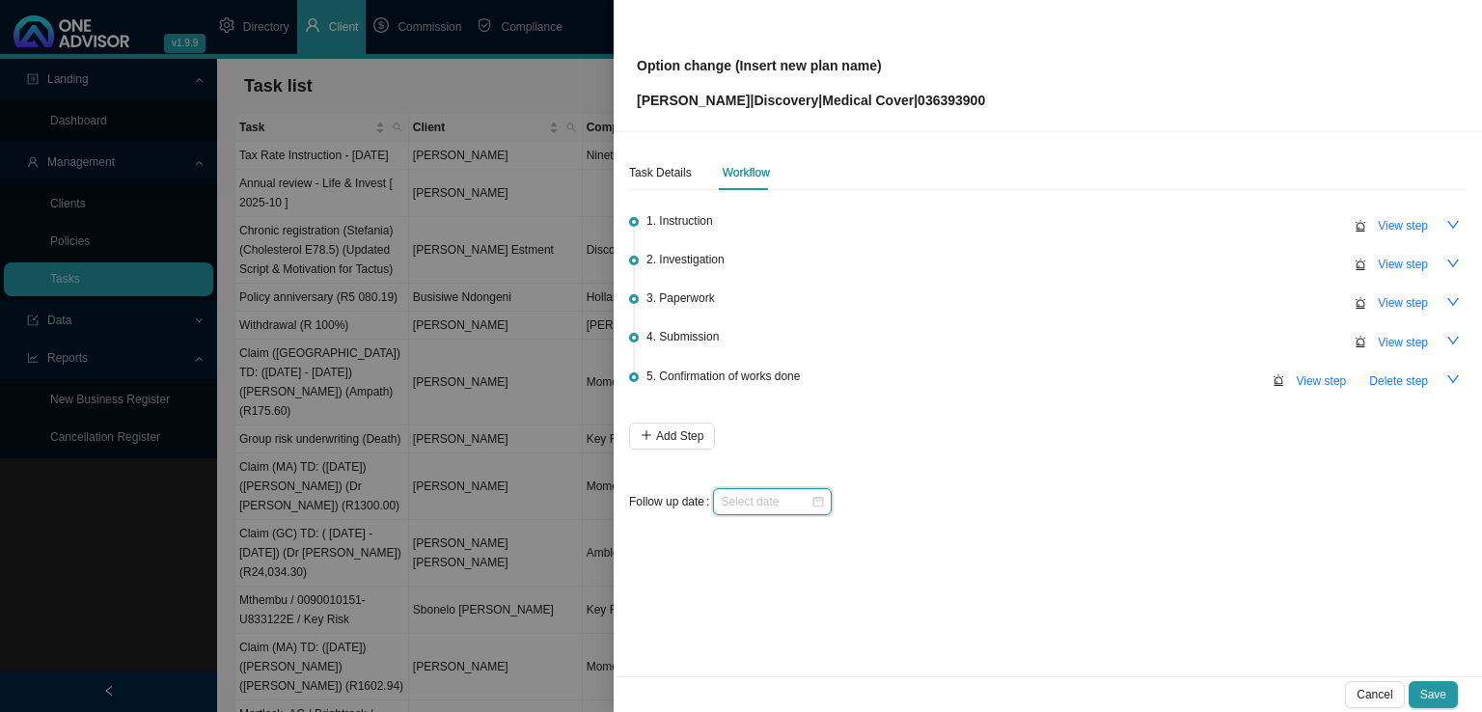
click at [732, 504] on input at bounding box center [766, 501] width 90 height 19
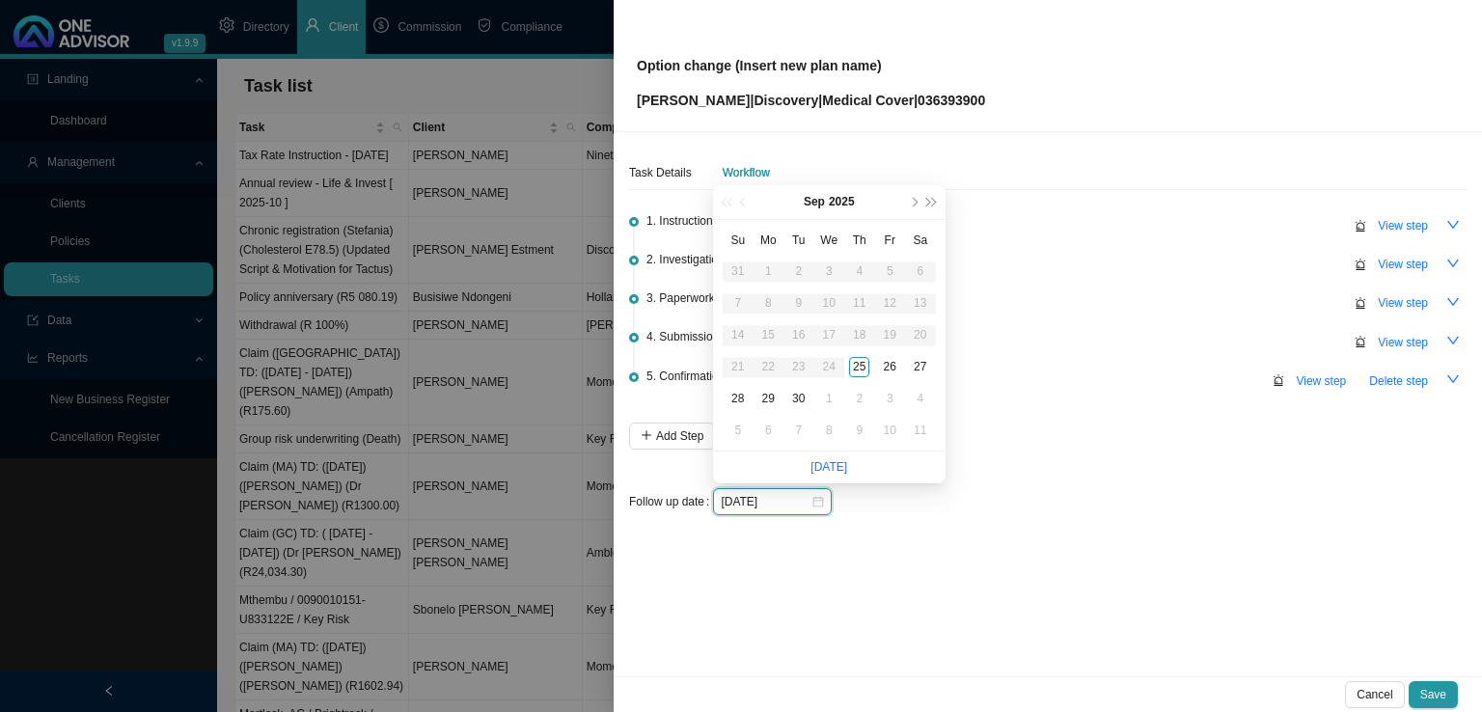
type input "[DATE]"
click at [910, 199] on button "next-year" at bounding box center [913, 202] width 18 height 34
click at [912, 199] on span "next-year" at bounding box center [914, 203] width 10 height 10
type input "[DATE]"
click at [775, 305] on div "3" at bounding box center [768, 303] width 20 height 20
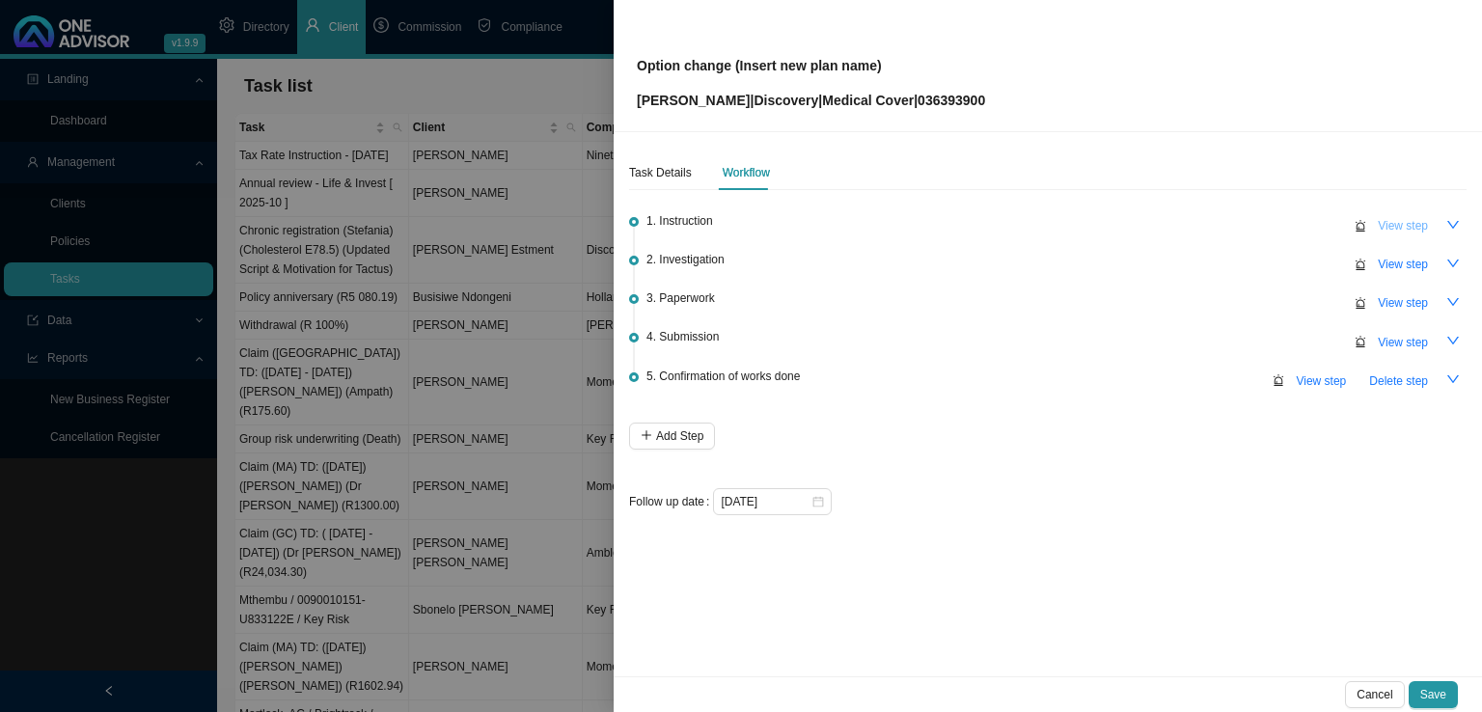
click at [1399, 216] on span "View step" at bounding box center [1402, 225] width 50 height 19
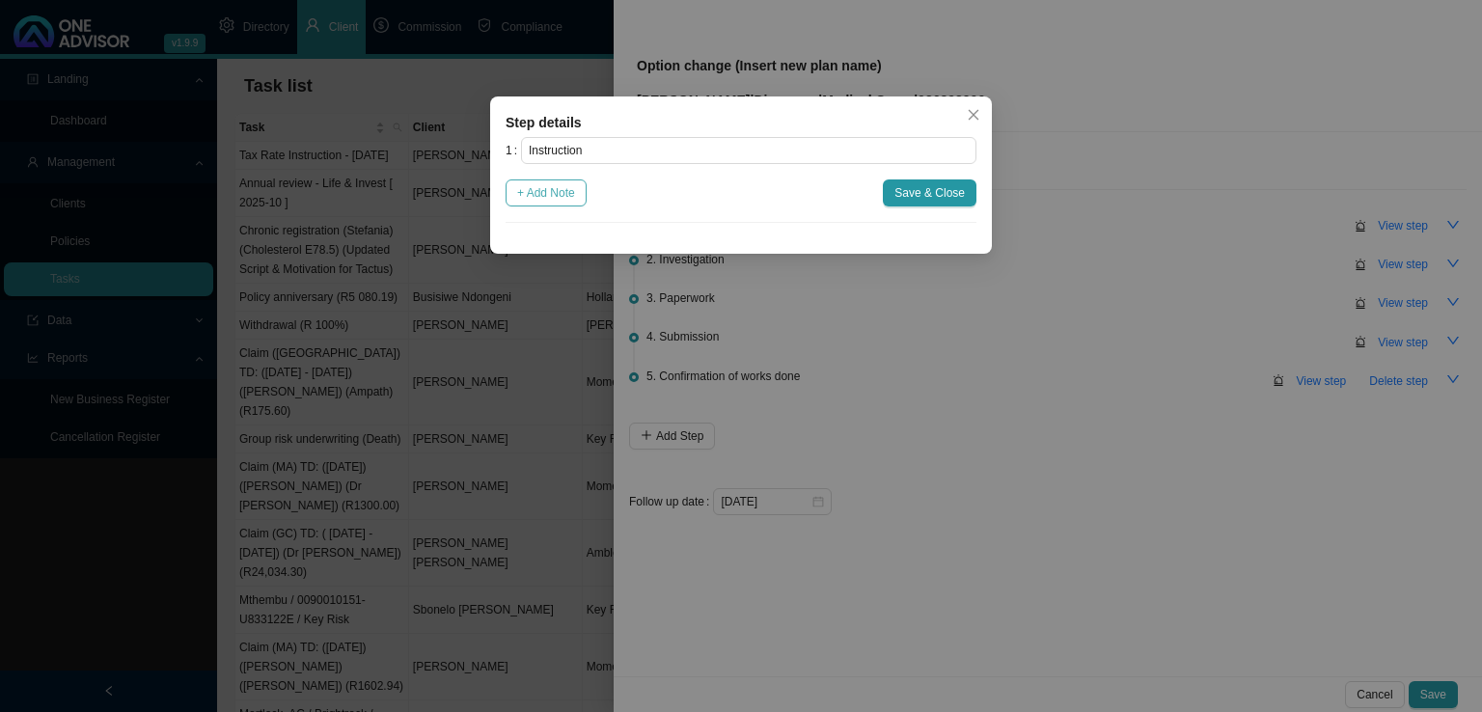
click at [563, 197] on span "+ Add Note" at bounding box center [546, 192] width 58 height 19
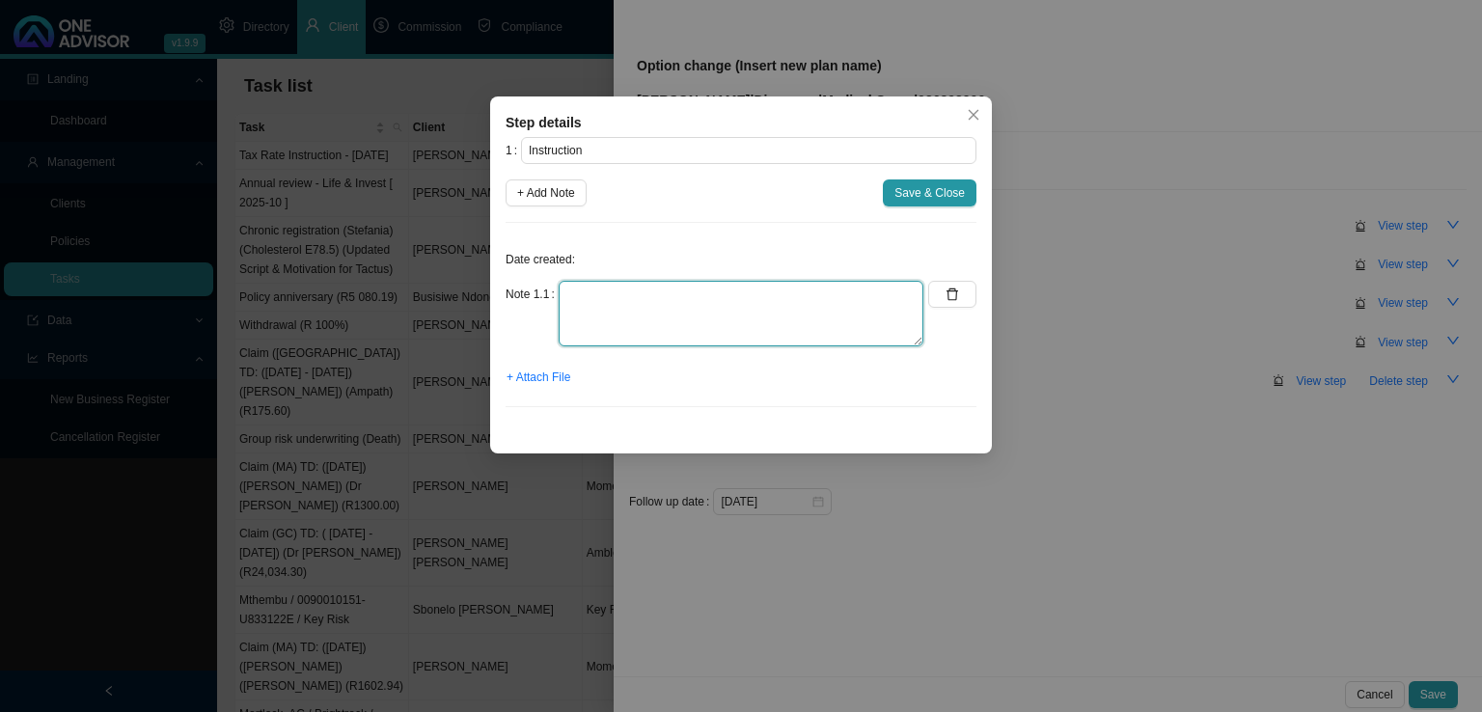
click at [574, 282] on textarea at bounding box center [740, 314] width 365 height 66
paste textarea "Good morning [PERSON_NAME], Just checking when the date is for us to change Dis…"
type textarea "Good morning [PERSON_NAME], Just checking when the date is for us to change Dis…"
click at [534, 380] on span "+ Attach File" at bounding box center [538, 377] width 64 height 19
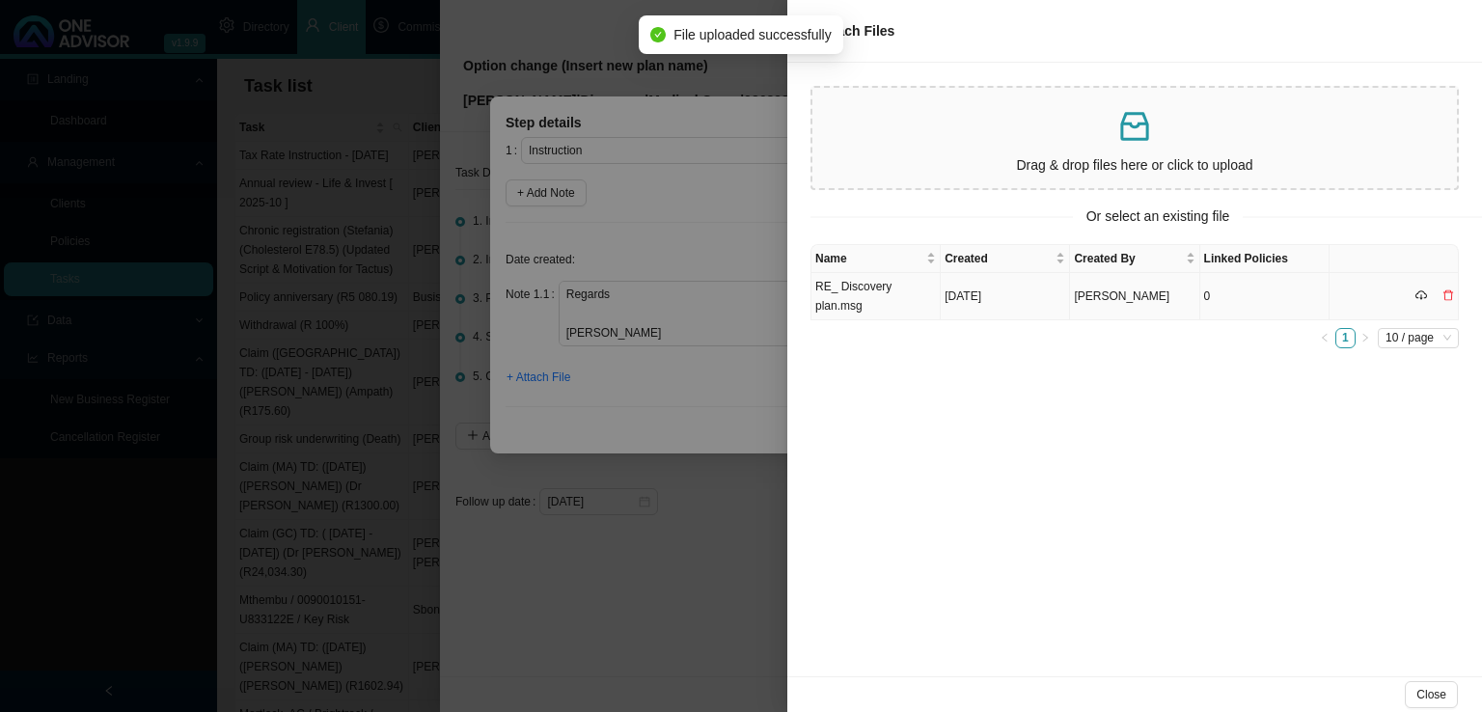
click at [968, 291] on td "[DATE]" at bounding box center [1004, 296] width 129 height 47
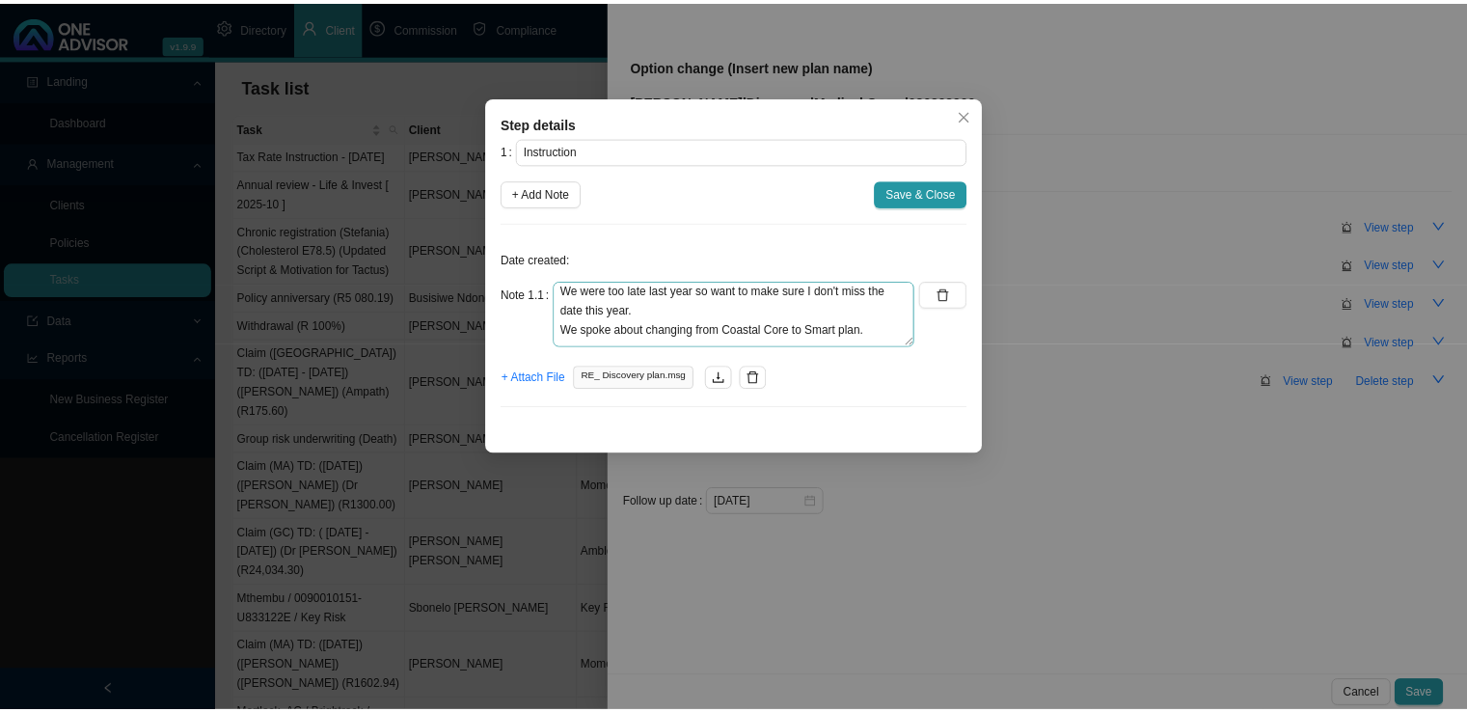
scroll to position [0, 0]
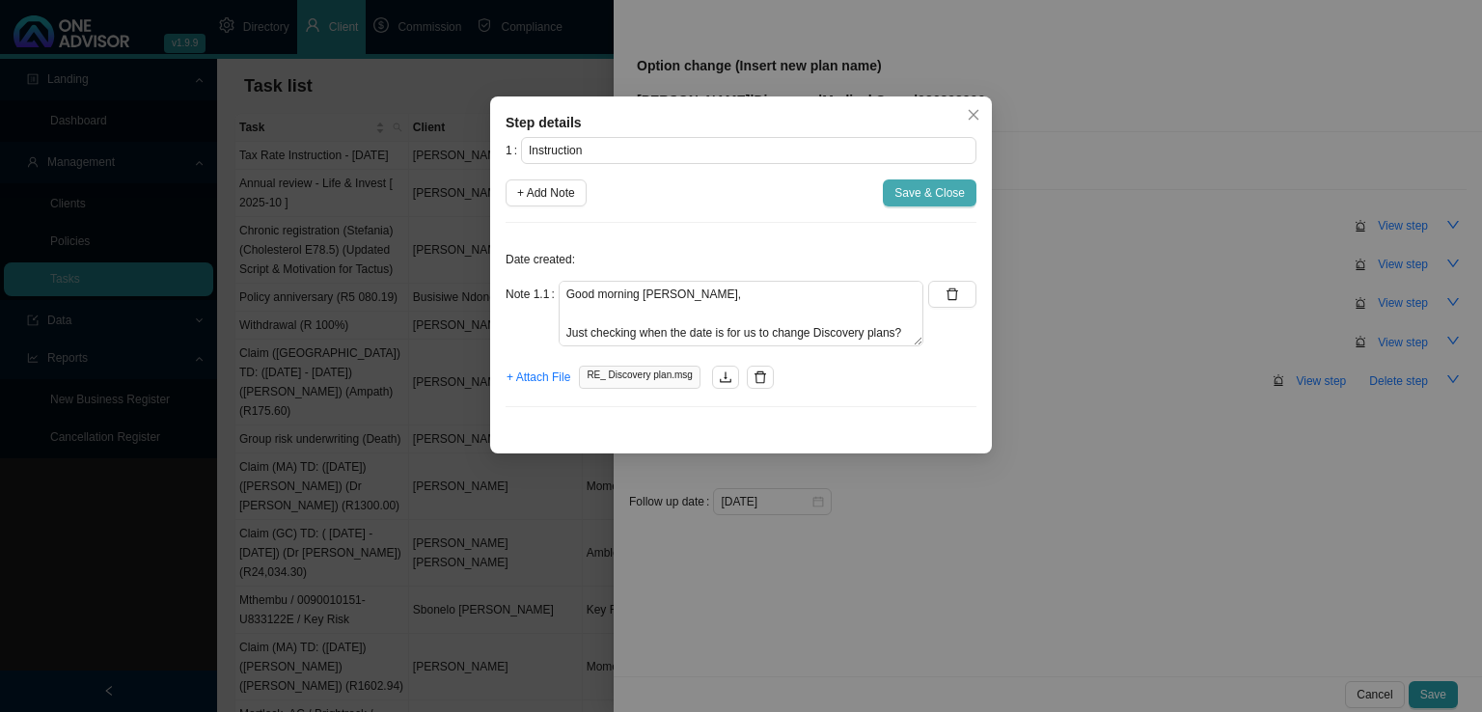
click at [895, 190] on button "Save & Close" at bounding box center [930, 192] width 94 height 27
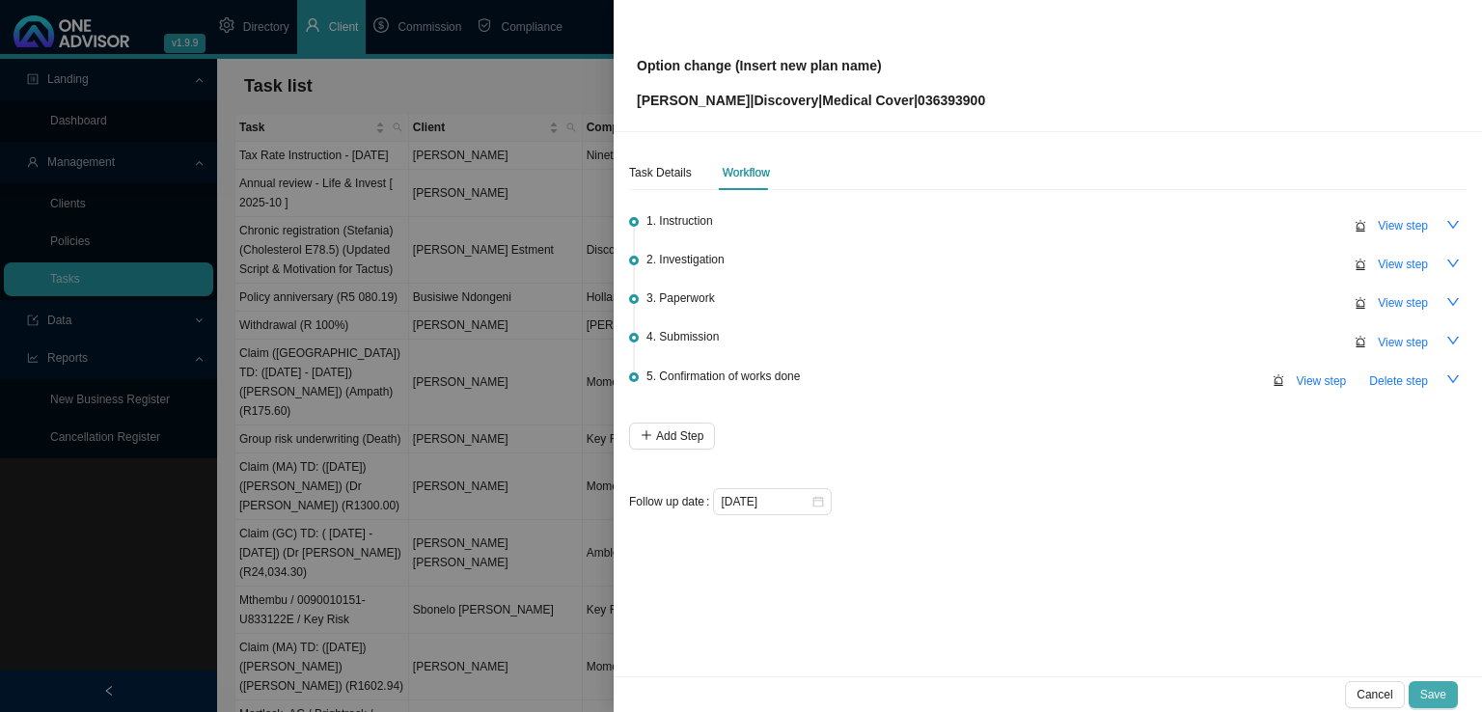
click at [1440, 688] on span "Save" at bounding box center [1433, 694] width 26 height 19
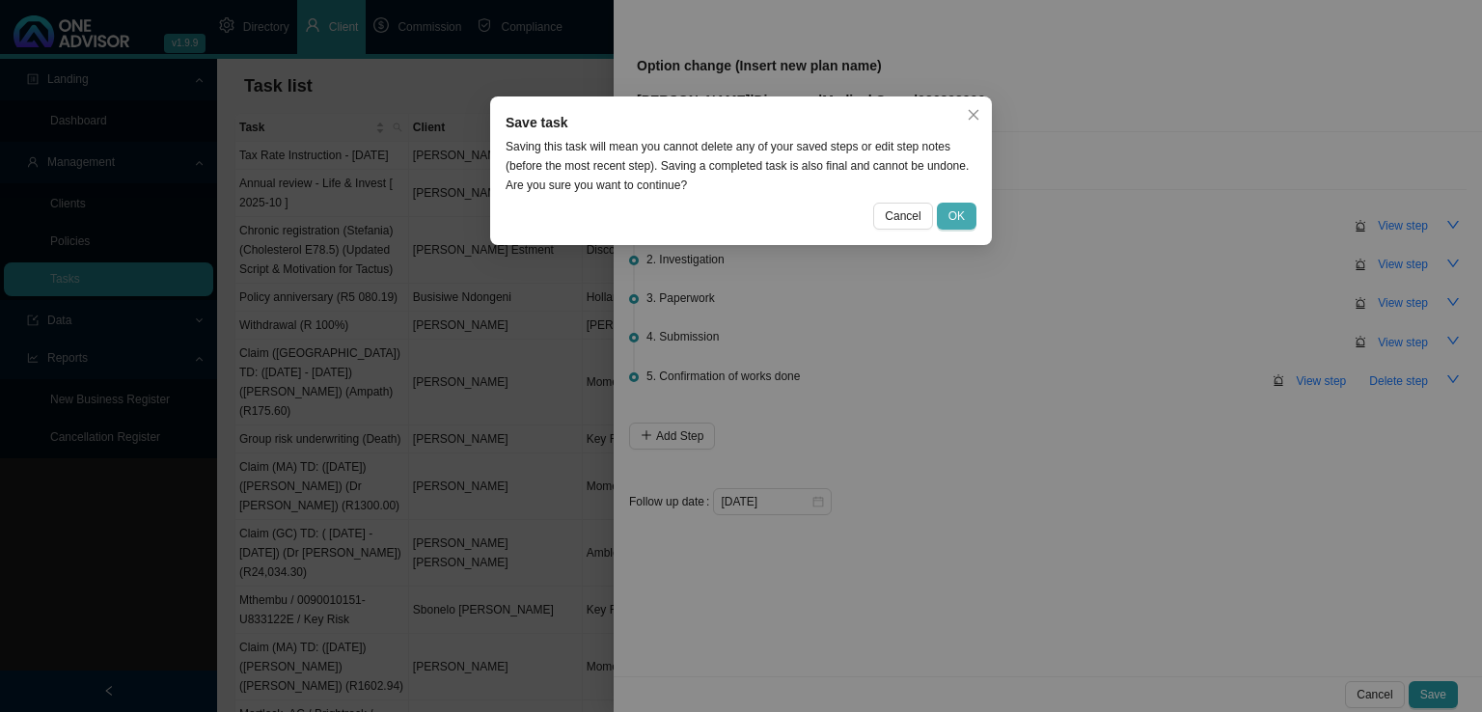
click at [949, 207] on span "OK" at bounding box center [956, 215] width 16 height 19
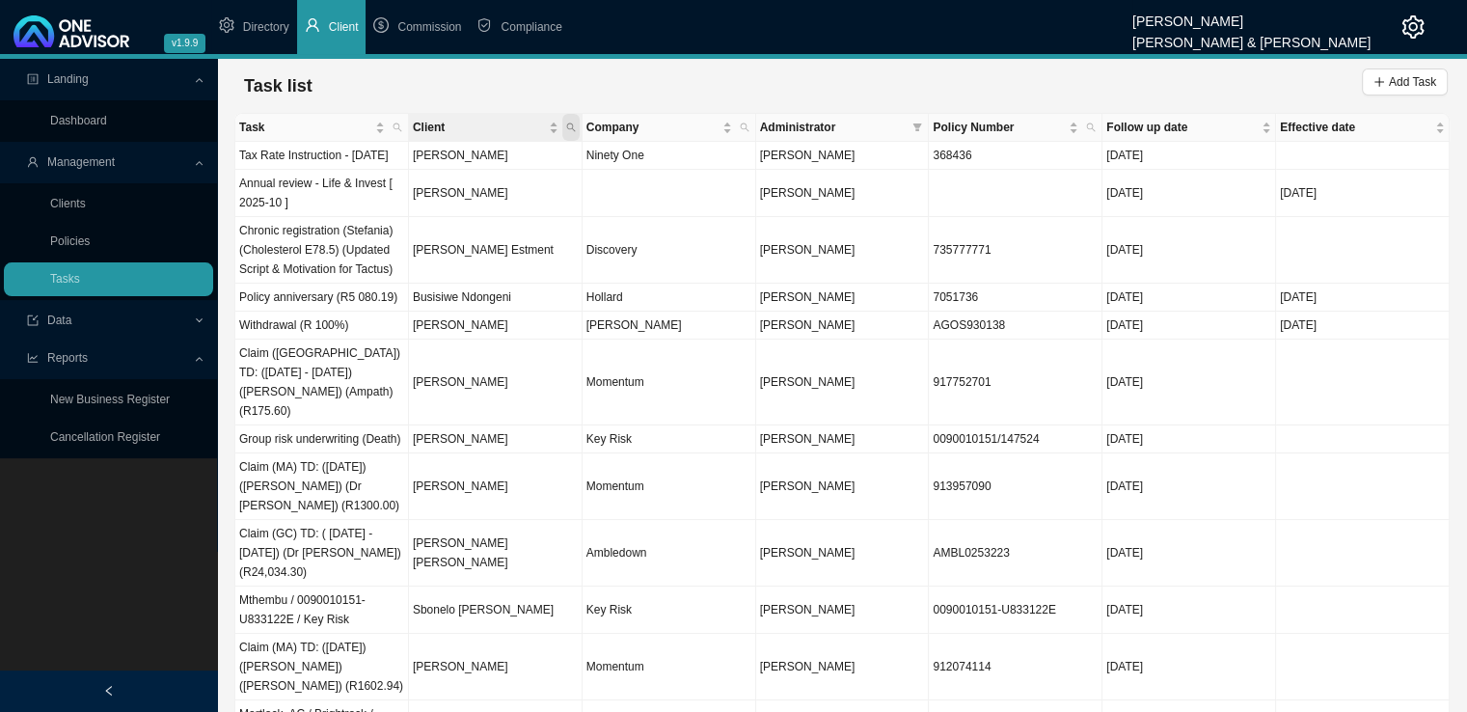
click at [578, 125] on span "Client" at bounding box center [570, 127] width 17 height 27
click at [482, 172] on input "text" at bounding box center [481, 165] width 181 height 27
type input "[PERSON_NAME]"
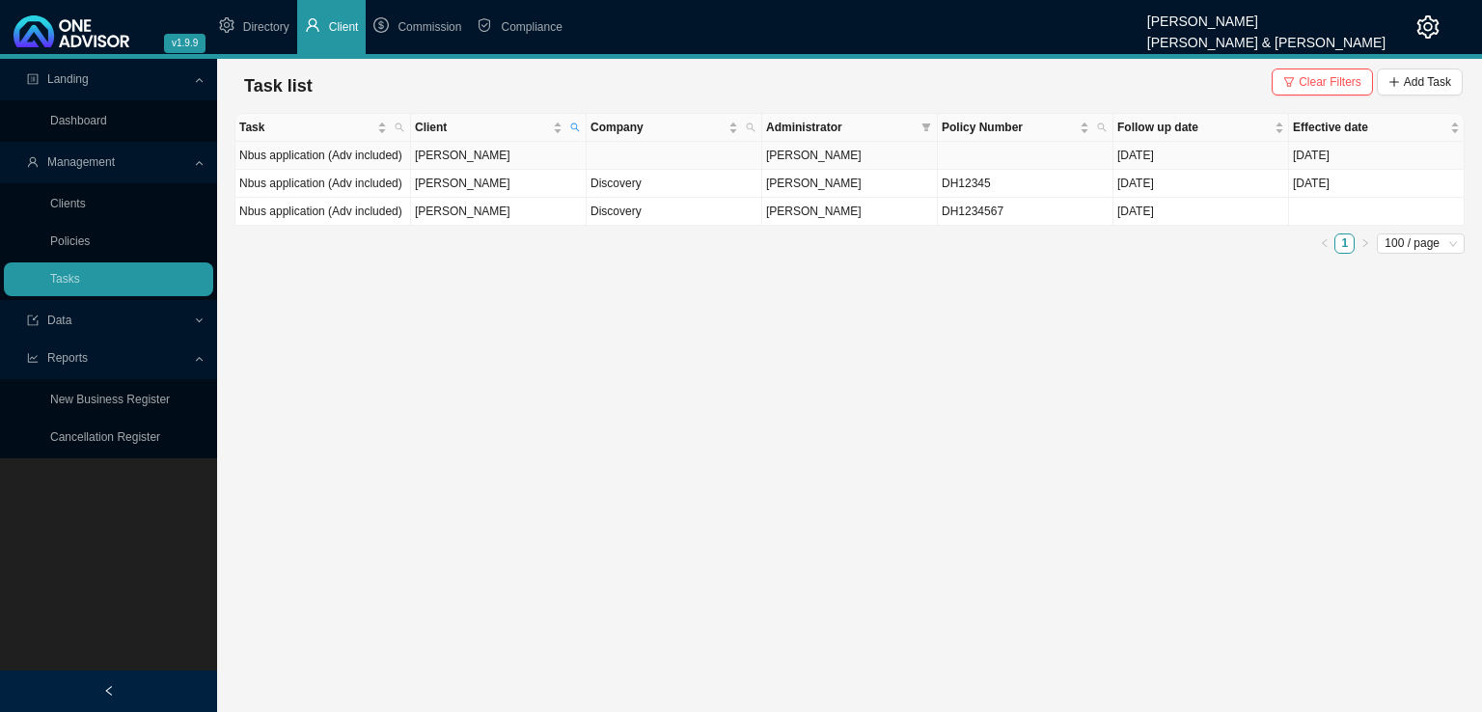
click at [495, 155] on td "[PERSON_NAME]" at bounding box center [499, 156] width 176 height 28
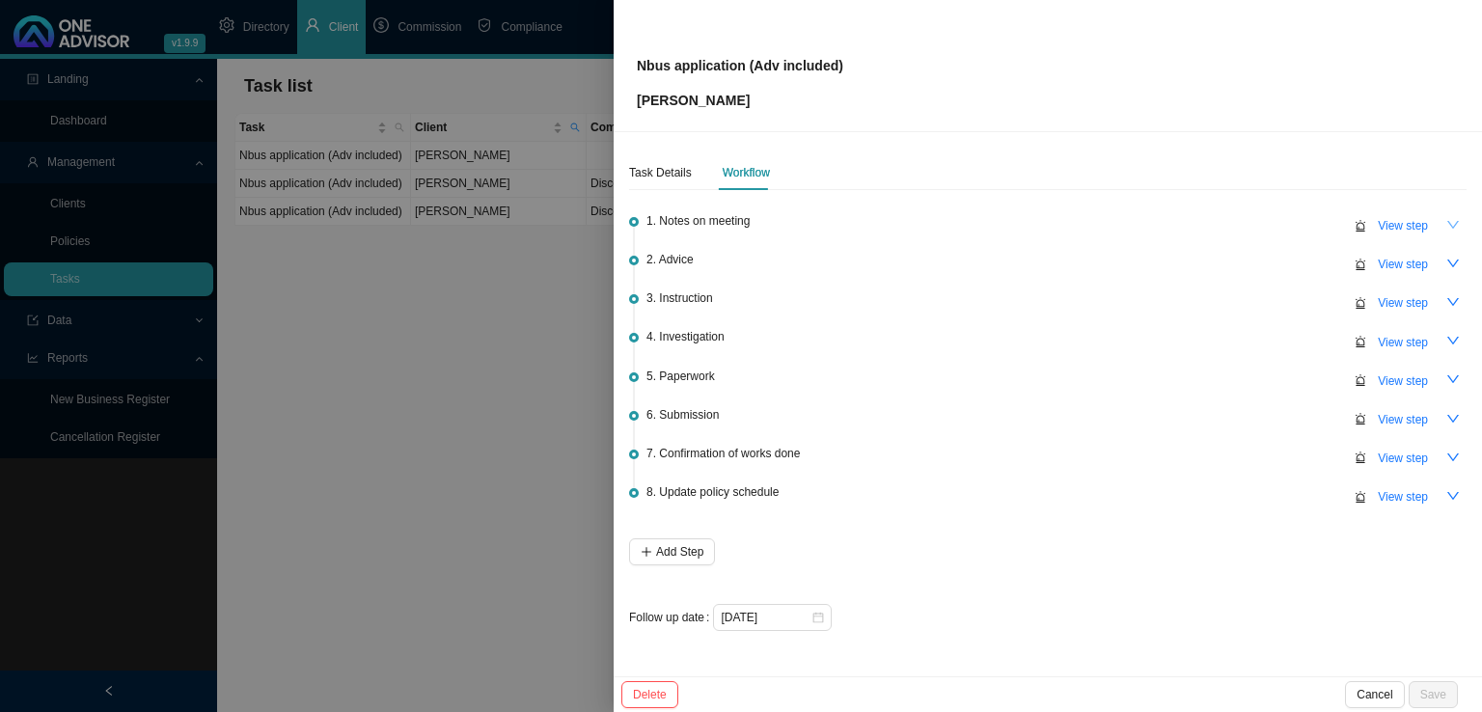
click at [1452, 231] on icon "down" at bounding box center [1453, 225] width 14 height 14
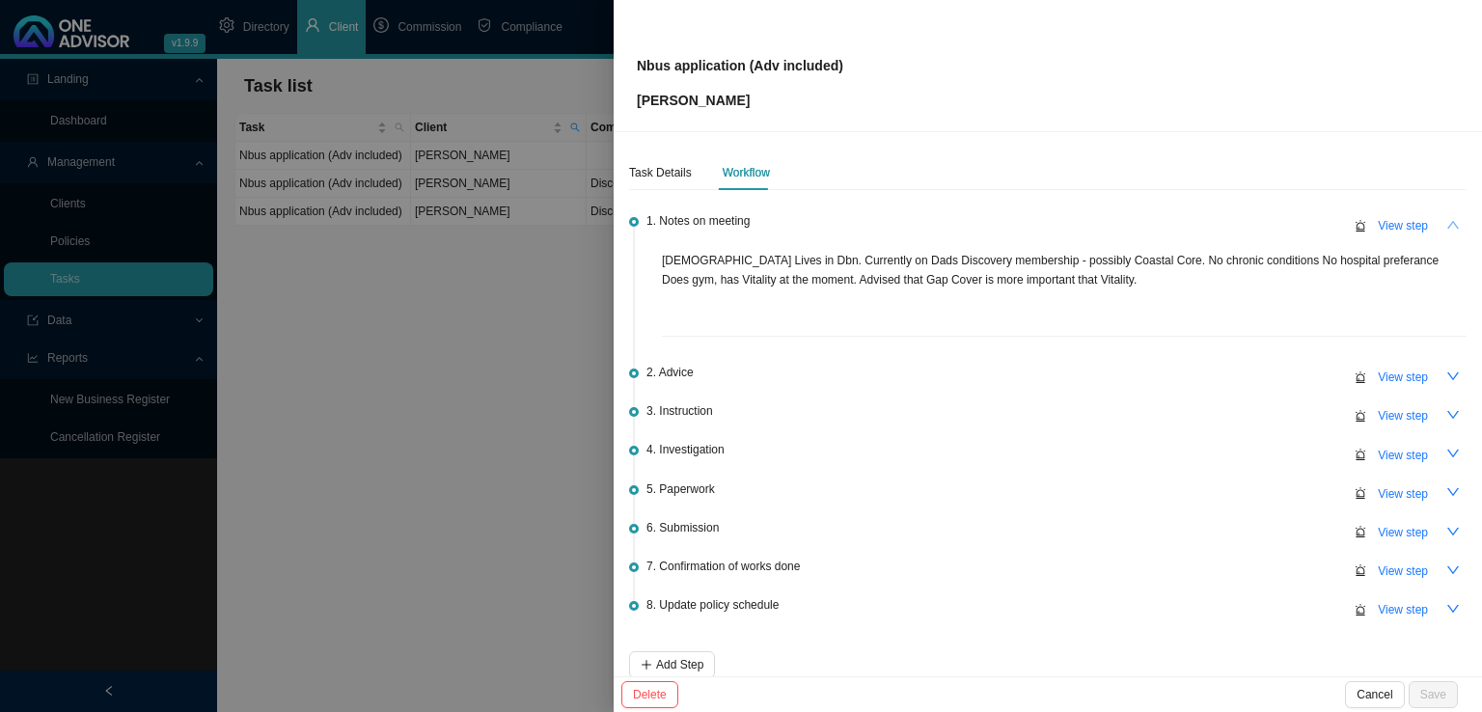
click at [1452, 231] on div "Task Details Workflow 1. Notes on meeting View step [DEMOGRAPHIC_DATA] Lives in…" at bounding box center [1047, 404] width 868 height 544
click at [1446, 378] on icon "down" at bounding box center [1453, 376] width 14 height 14
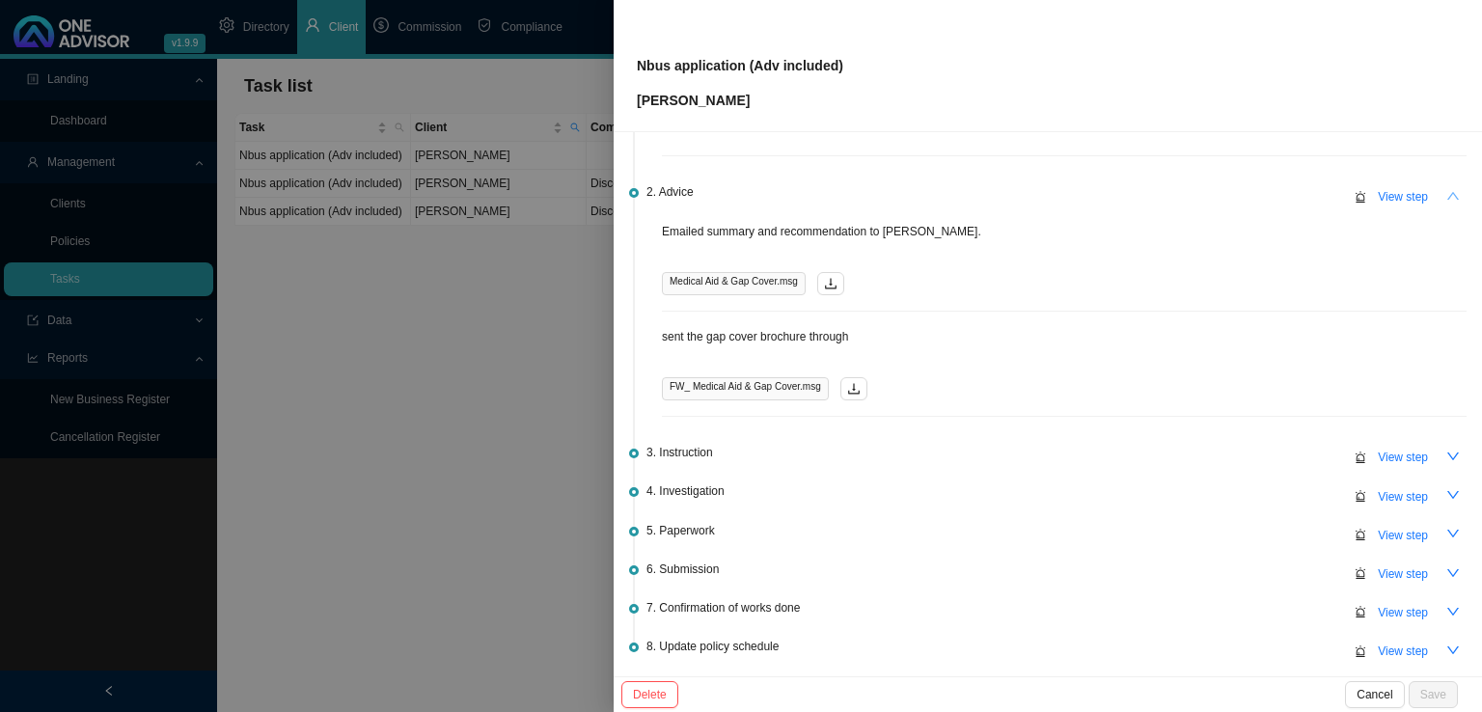
scroll to position [193, 0]
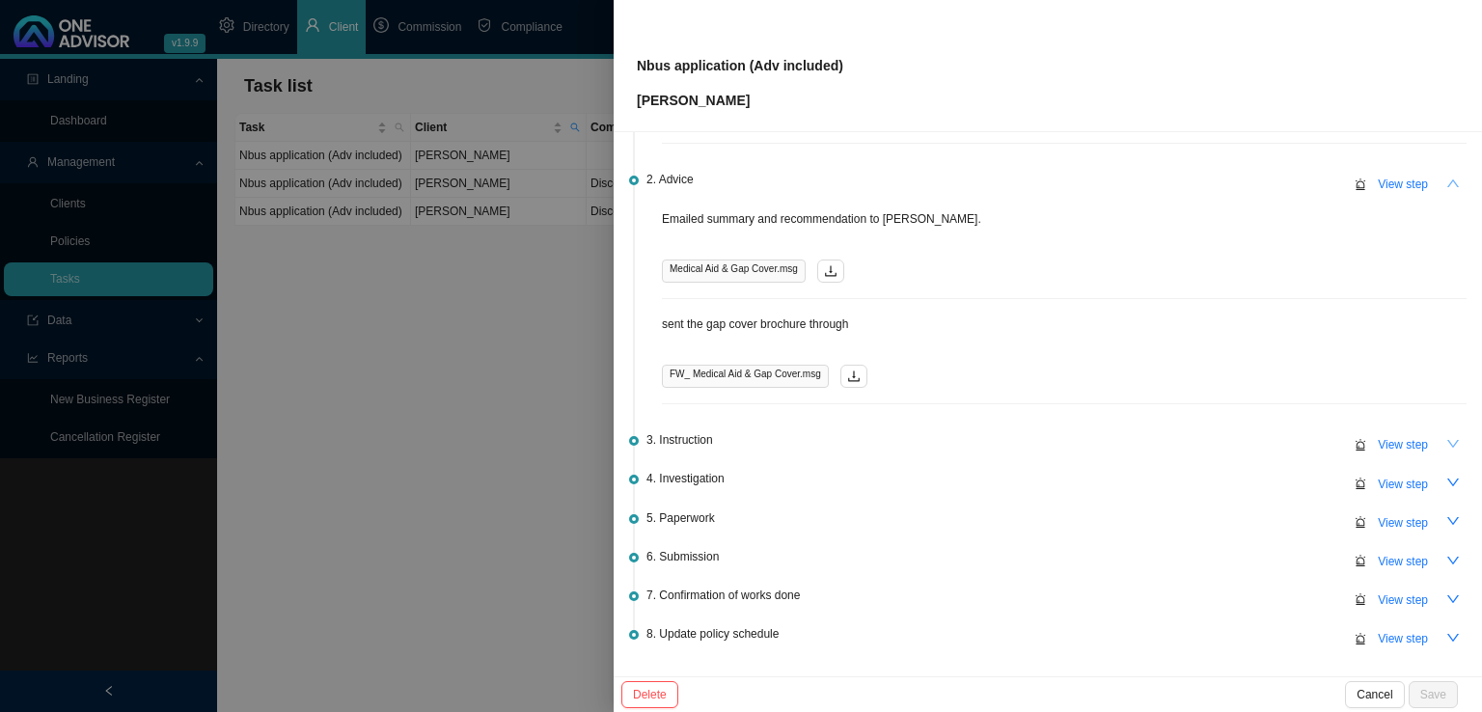
click at [1447, 443] on icon "down" at bounding box center [1453, 444] width 12 height 8
click at [1447, 441] on icon "up" at bounding box center [1453, 444] width 12 height 8
click at [490, 406] on div at bounding box center [741, 356] width 1482 height 712
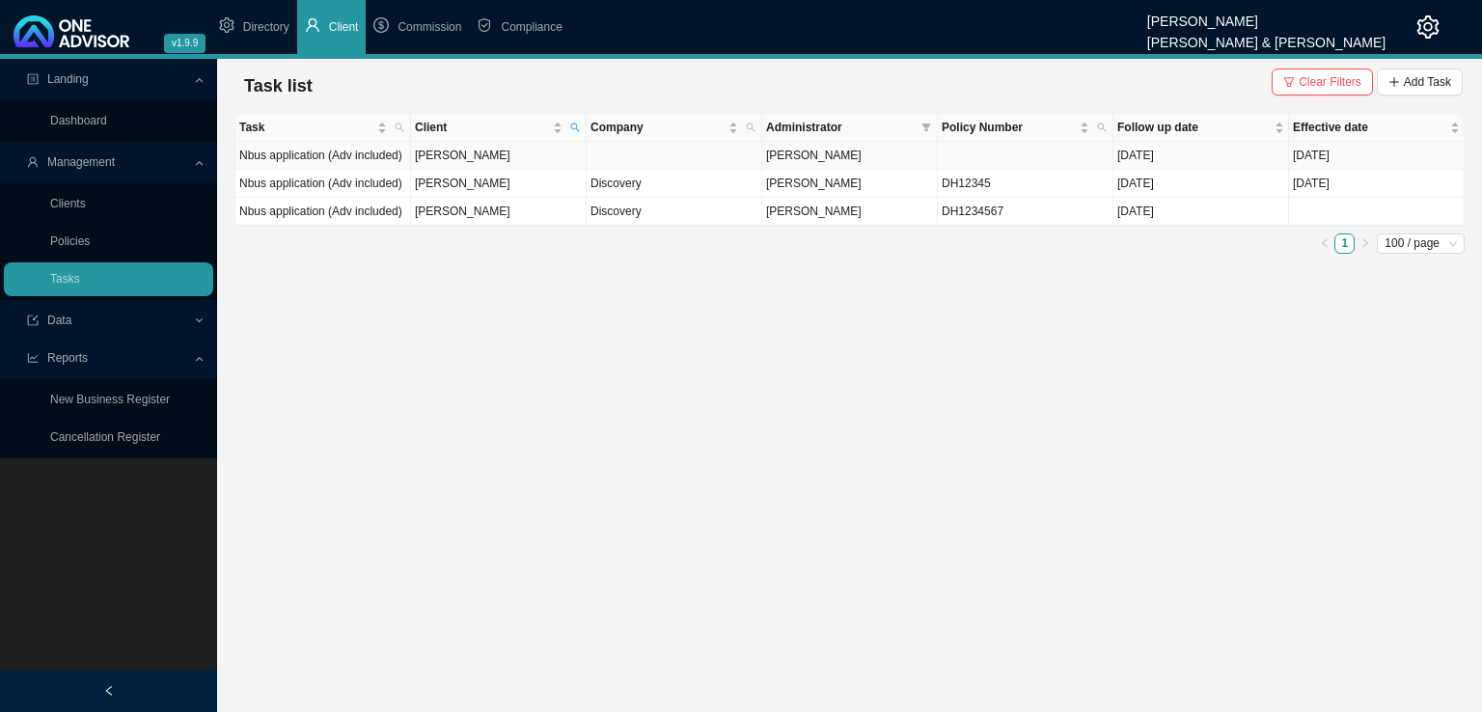
click at [961, 148] on td at bounding box center [1026, 156] width 176 height 28
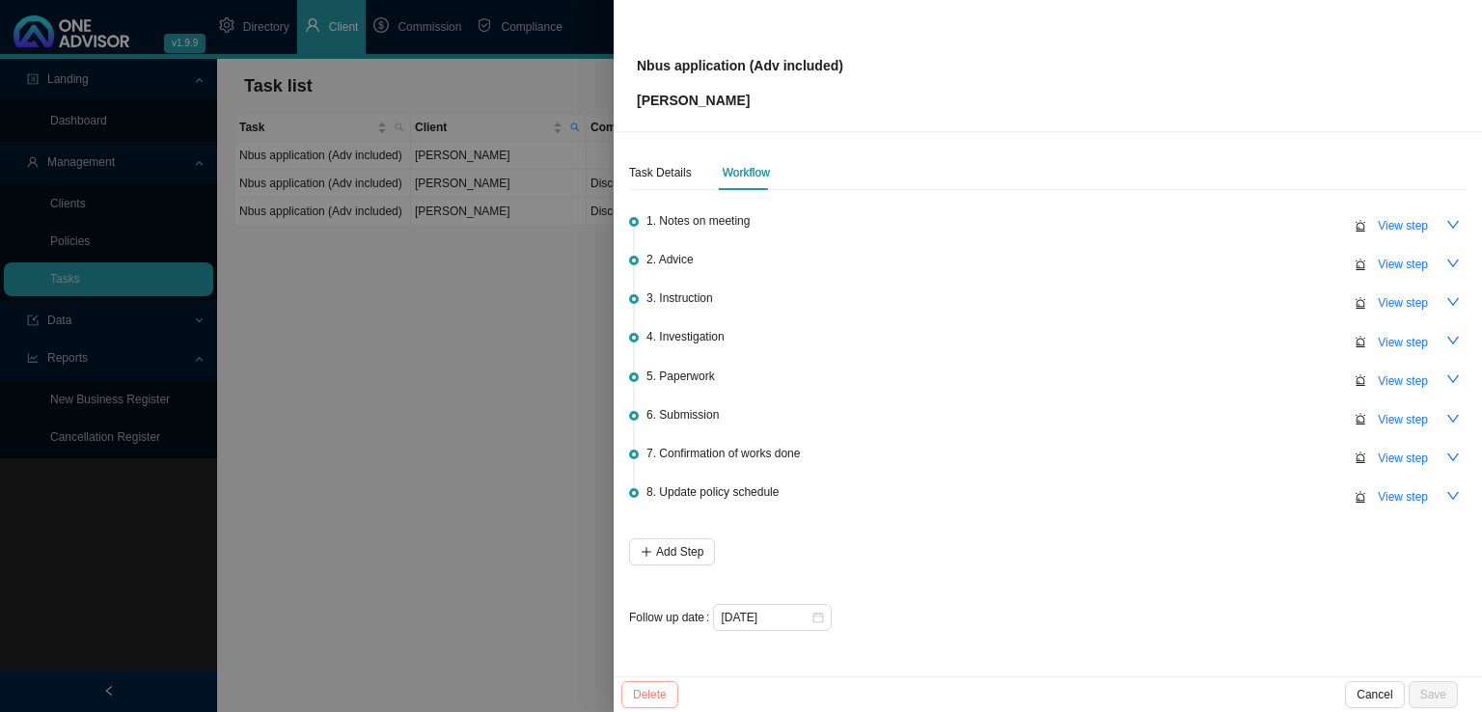
click at [665, 695] on span "Delete" at bounding box center [650, 694] width 34 height 19
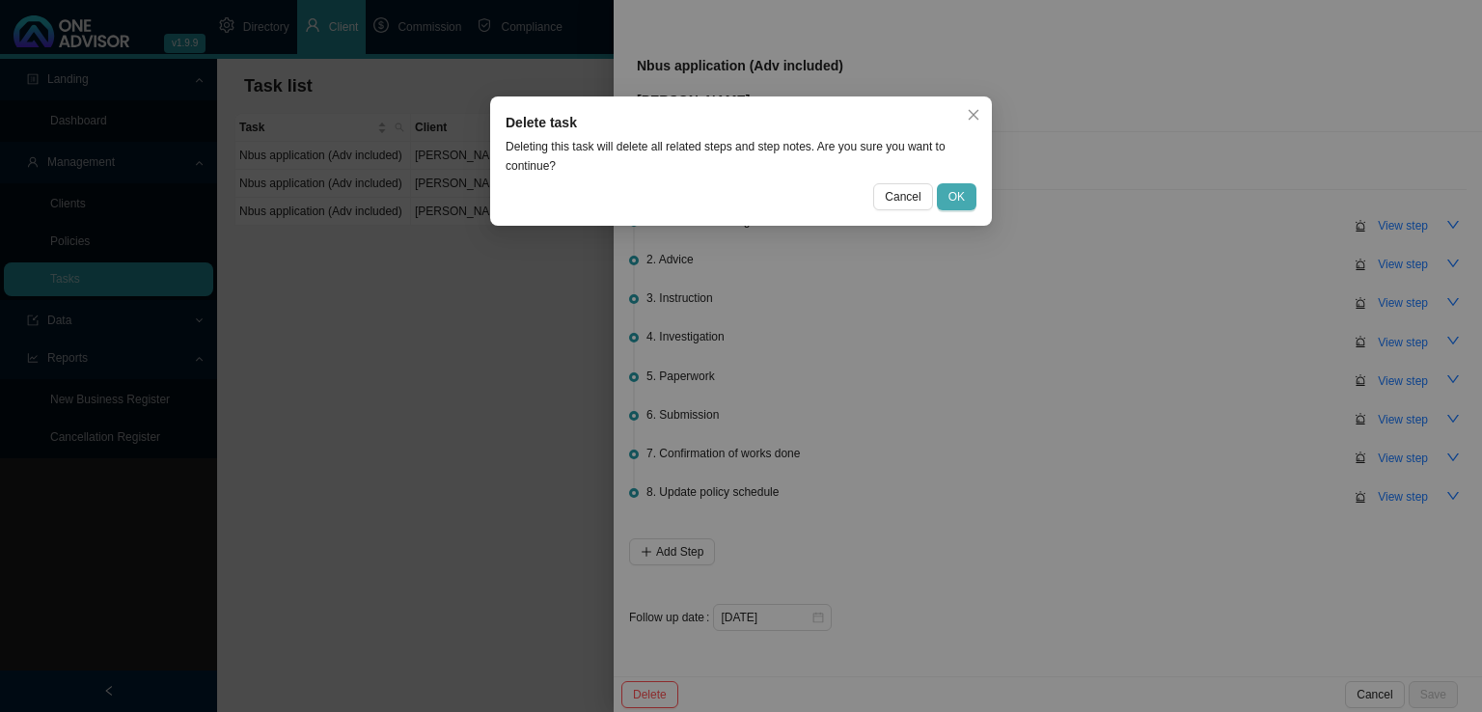
click at [965, 197] on span "OK" at bounding box center [956, 196] width 16 height 19
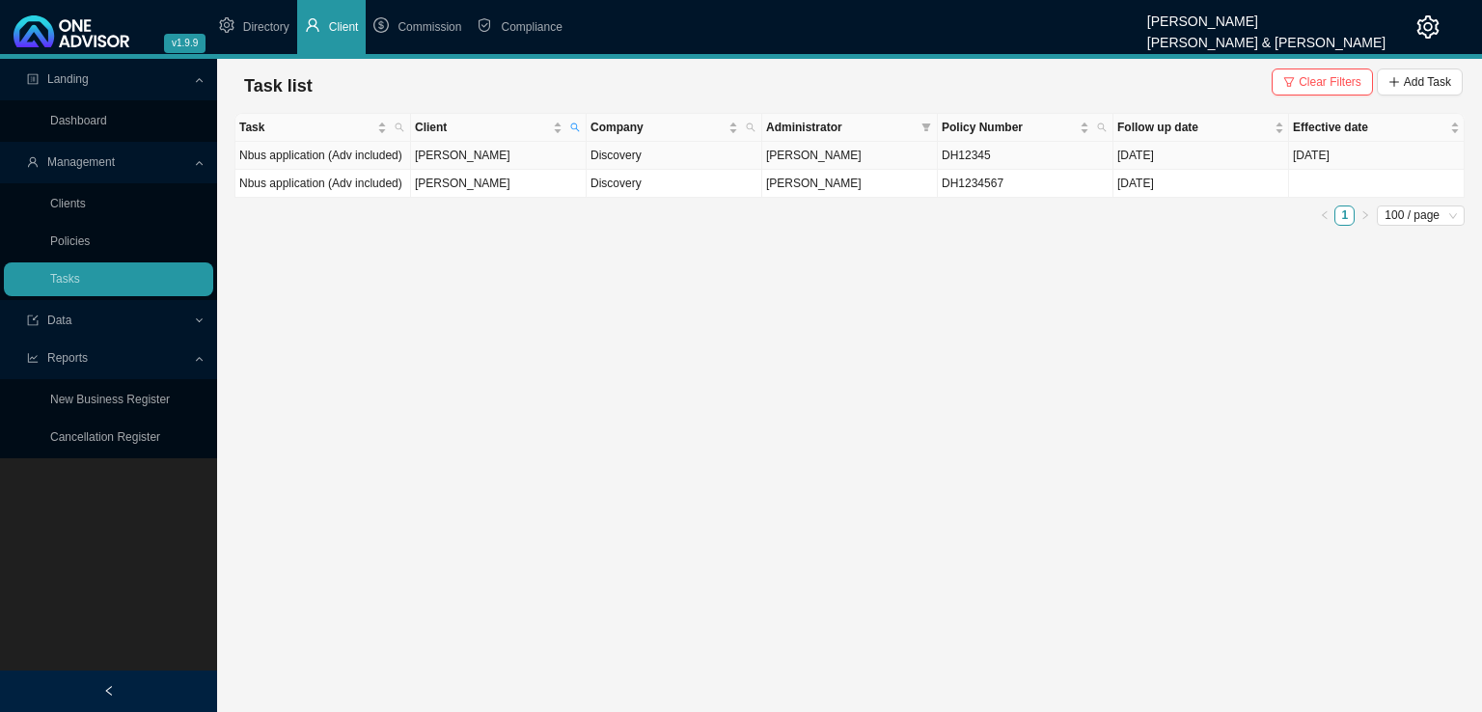
click at [497, 149] on td "[PERSON_NAME]" at bounding box center [499, 156] width 176 height 28
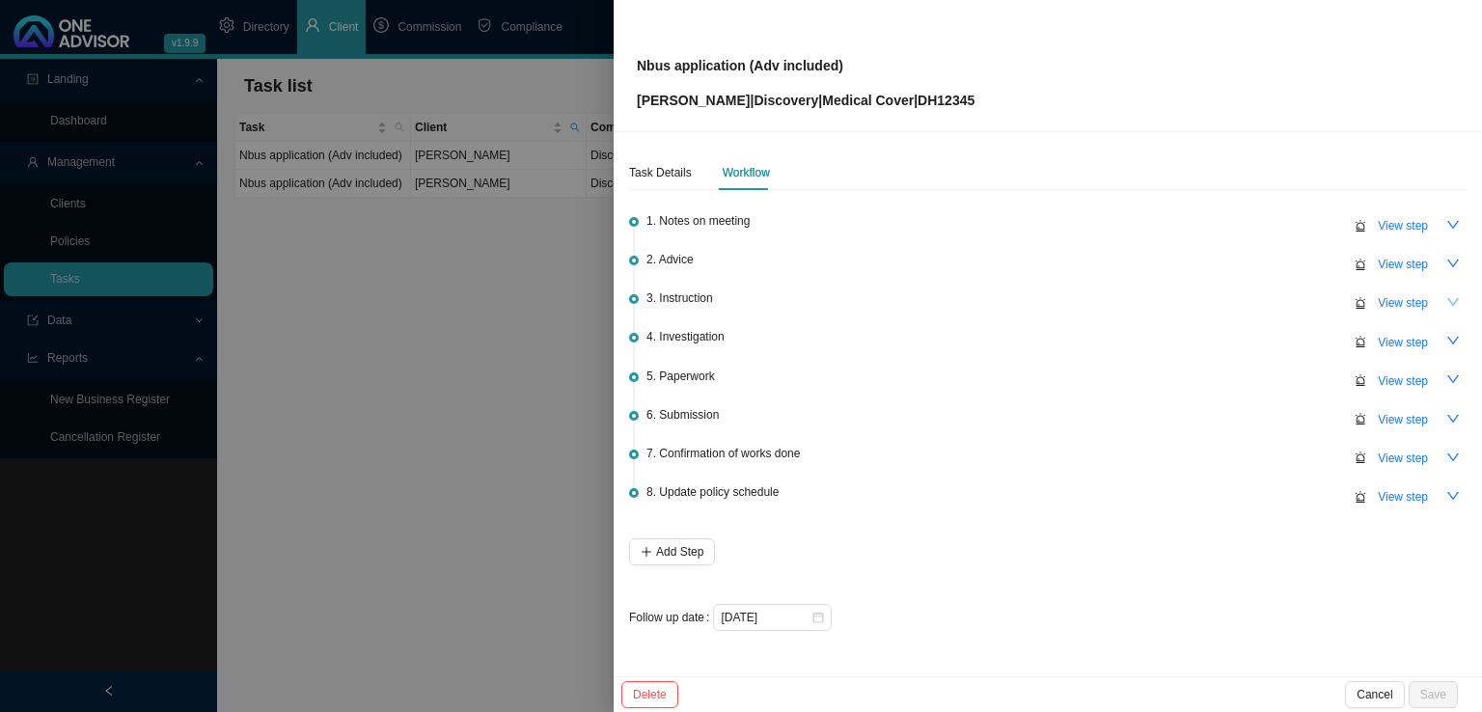
click at [1455, 293] on button "button" at bounding box center [1452, 301] width 27 height 27
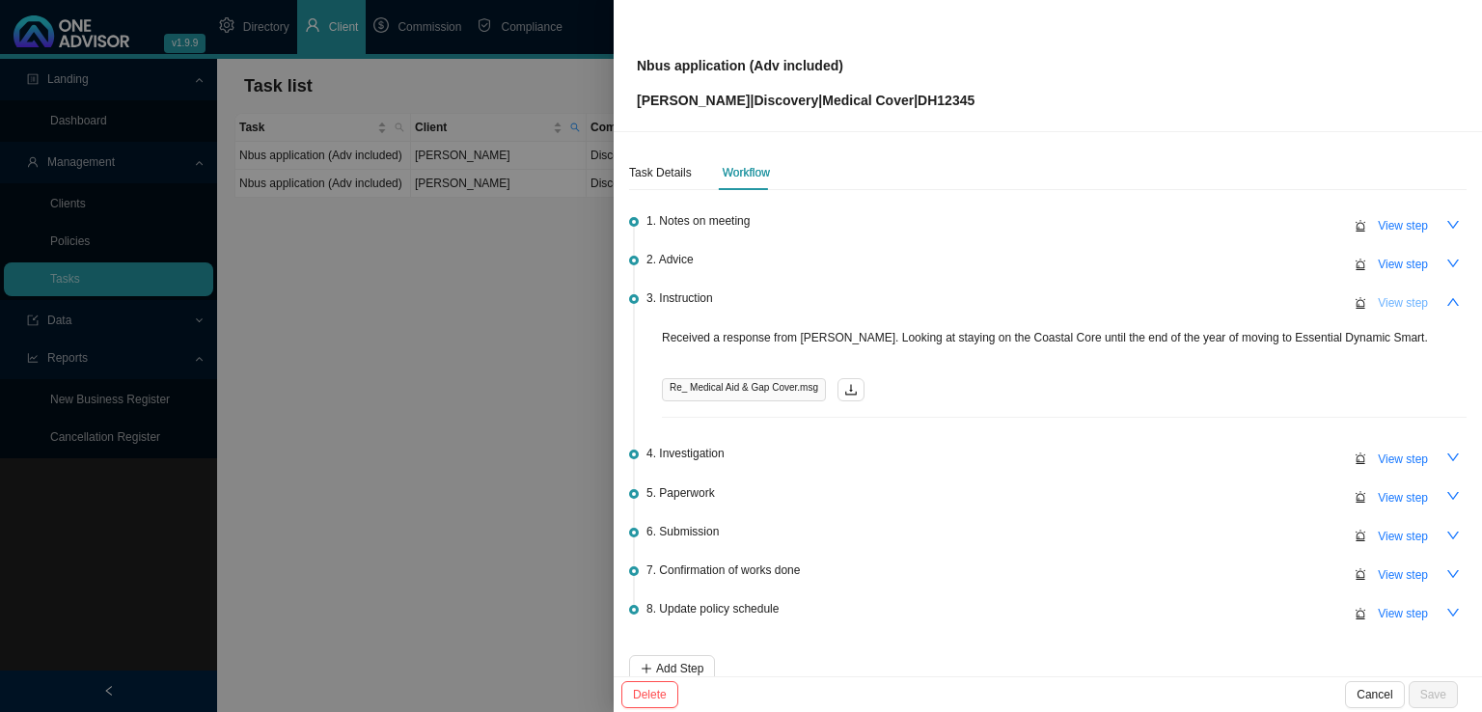
click at [1386, 306] on span "View step" at bounding box center [1402, 302] width 50 height 19
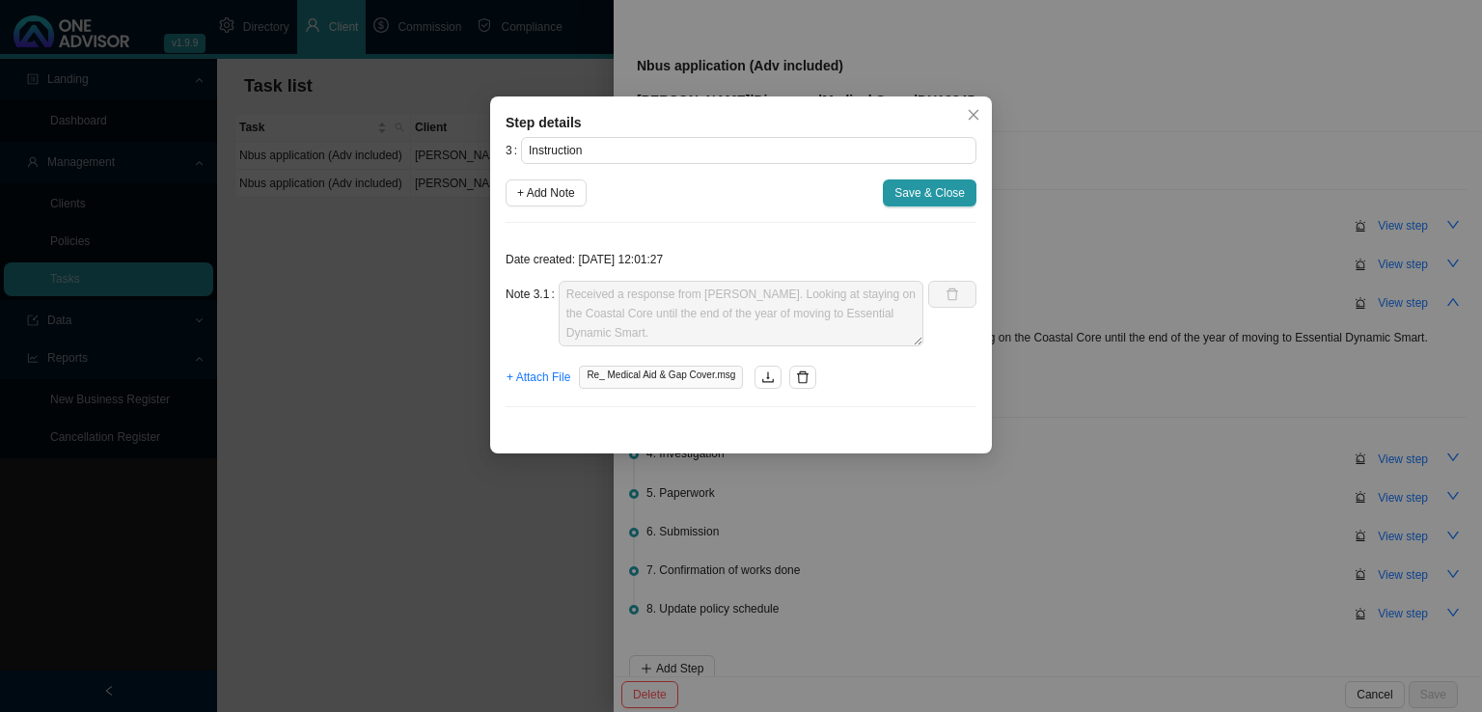
click at [549, 211] on div "3 Instruction + Add Note Save & Close Date created: [DATE] 12:01:27 Note 3.1 Re…" at bounding box center [740, 280] width 471 height 286
click at [551, 198] on span "+ Add Note" at bounding box center [546, 192] width 58 height 19
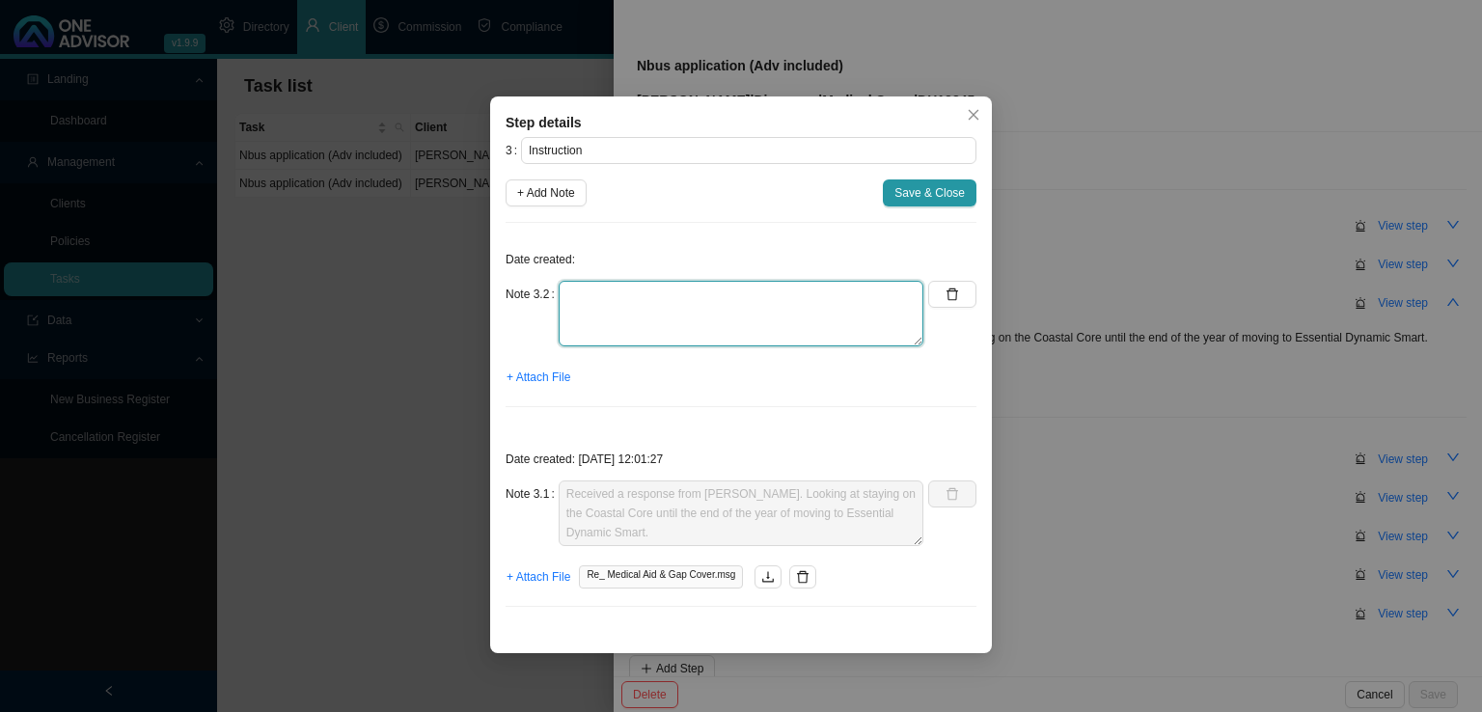
click at [632, 313] on textarea at bounding box center [740, 314] width 365 height 66
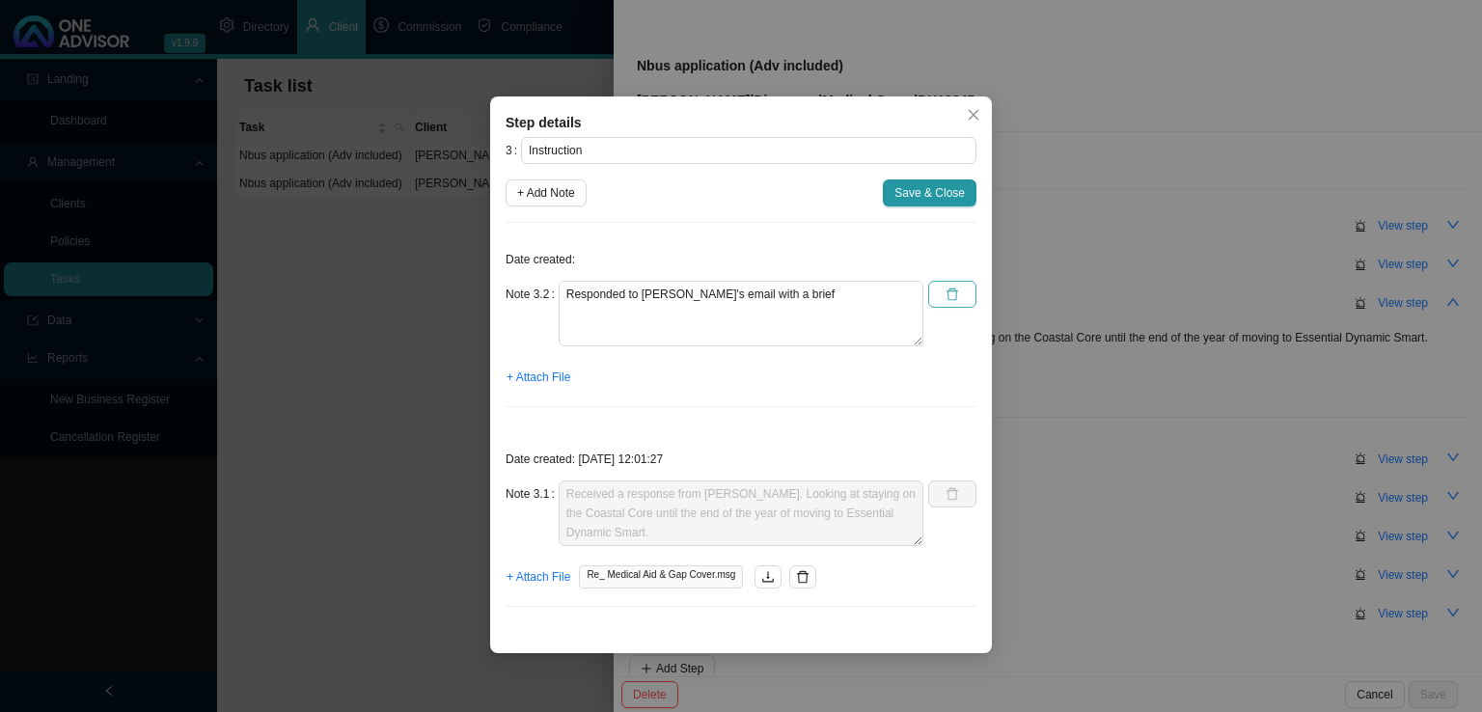
click at [961, 294] on button "button" at bounding box center [952, 294] width 48 height 27
type textarea "Received a response from [PERSON_NAME]. Looking at staying on the Coastal Core …"
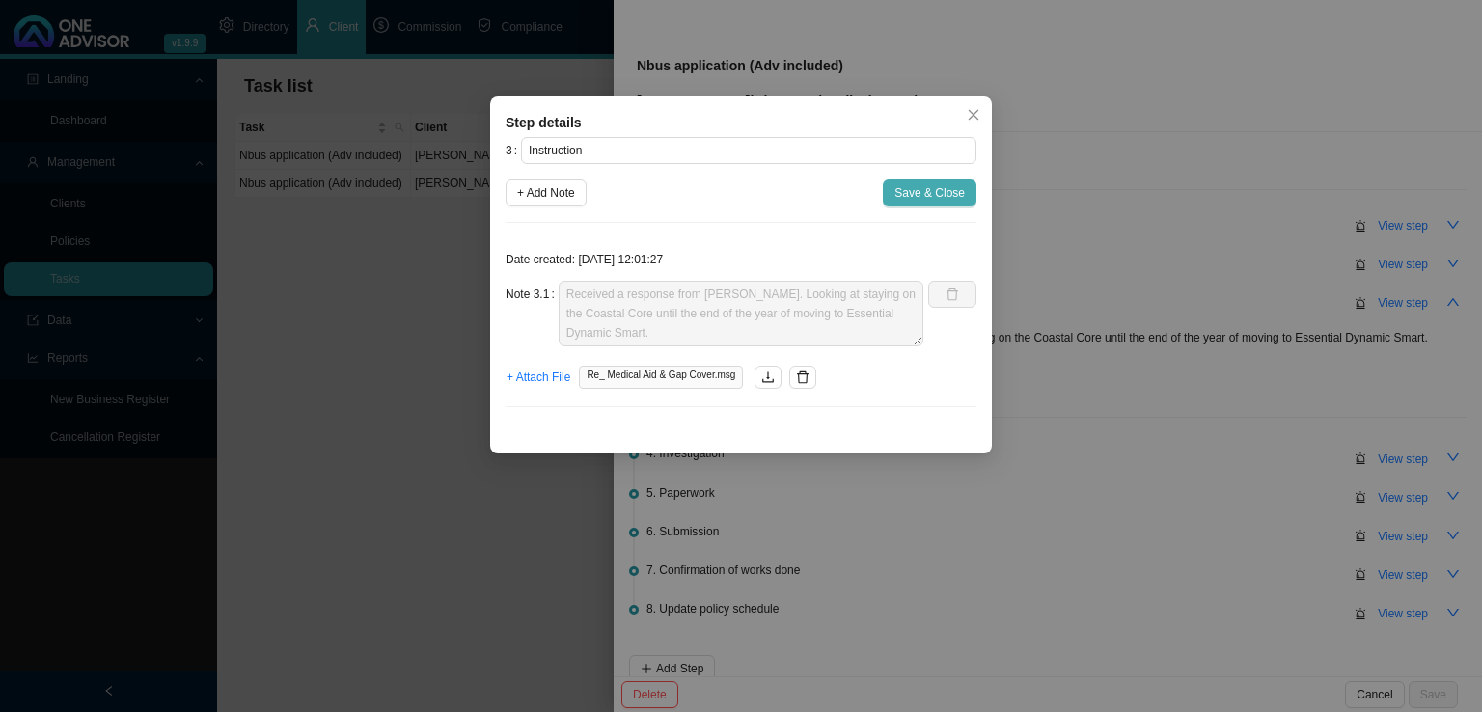
click at [922, 185] on span "Save & Close" at bounding box center [929, 192] width 70 height 19
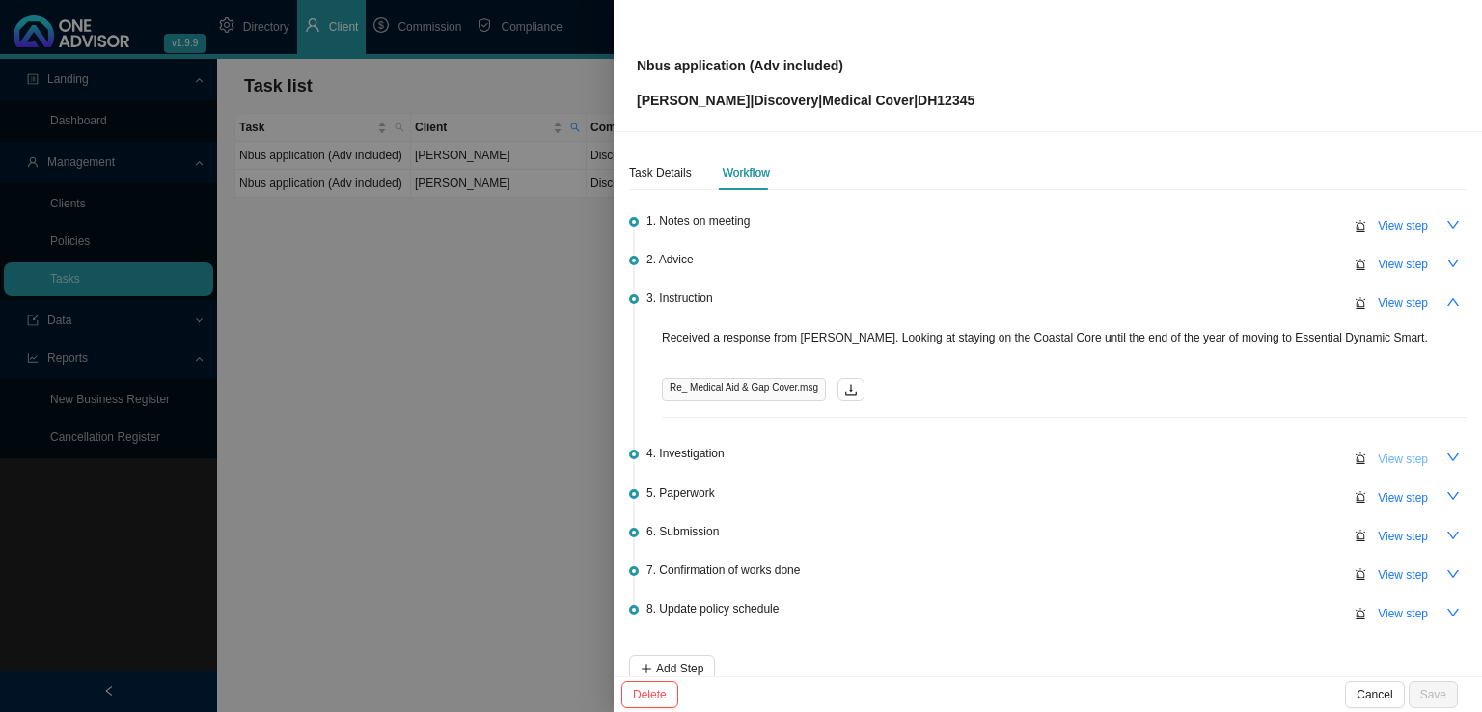
click at [1396, 466] on span "View step" at bounding box center [1402, 458] width 50 height 19
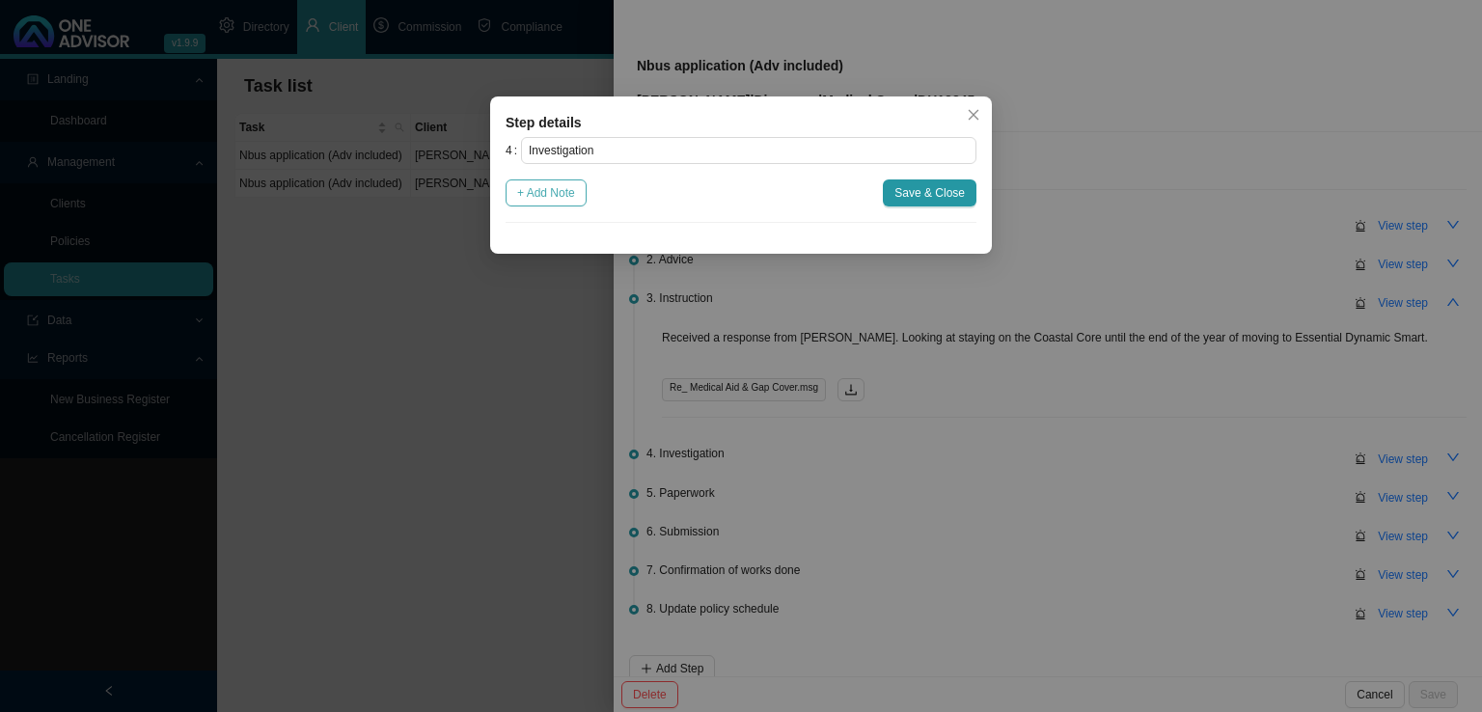
click at [544, 198] on span "+ Add Note" at bounding box center [546, 192] width 58 height 19
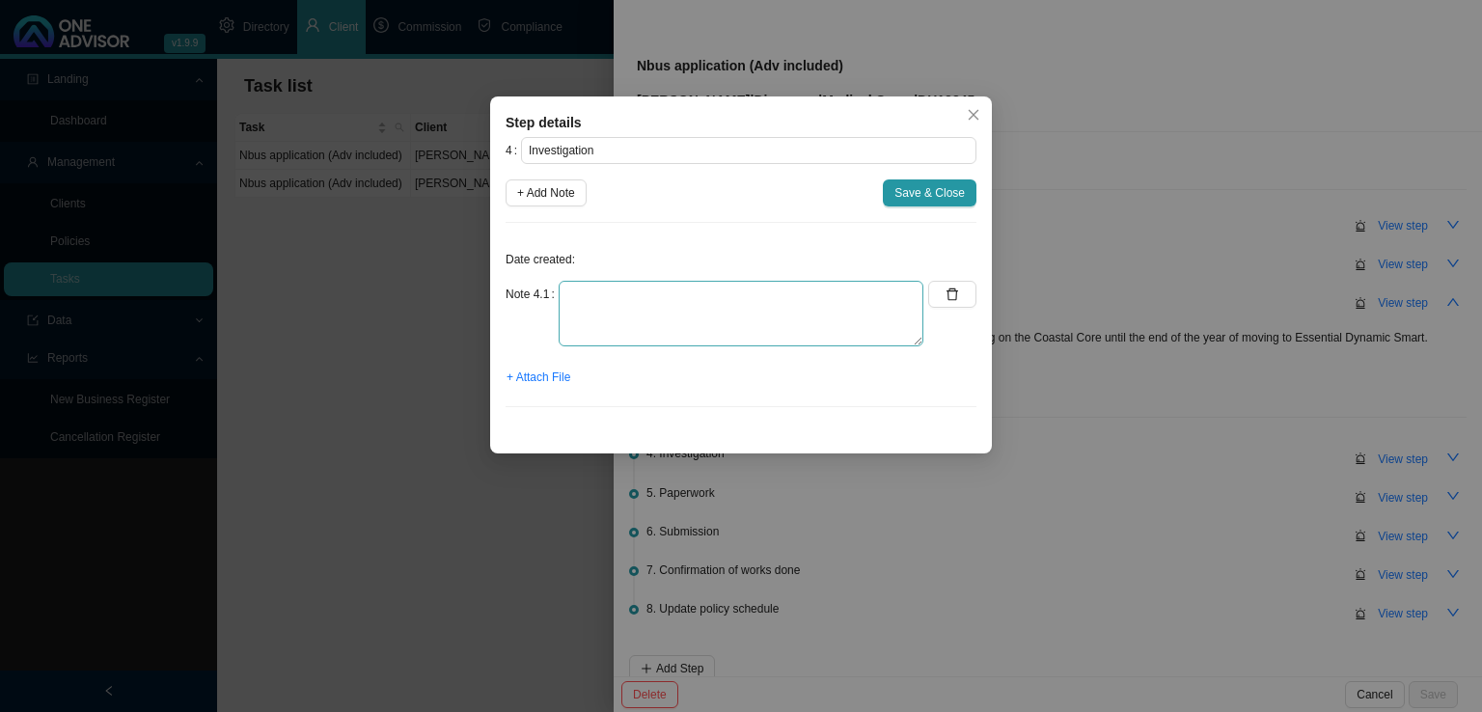
drag, startPoint x: 587, startPoint y: 276, endPoint x: 755, endPoint y: 311, distance: 171.4
click at [592, 276] on div "Date created: Note 4.1 + Attach File" at bounding box center [740, 330] width 471 height 184
click at [716, 306] on textarea at bounding box center [740, 314] width 365 height 66
click at [852, 292] on textarea "Responded to [PERSON_NAME]'s email with a brief summary between the differences" at bounding box center [740, 314] width 365 height 66
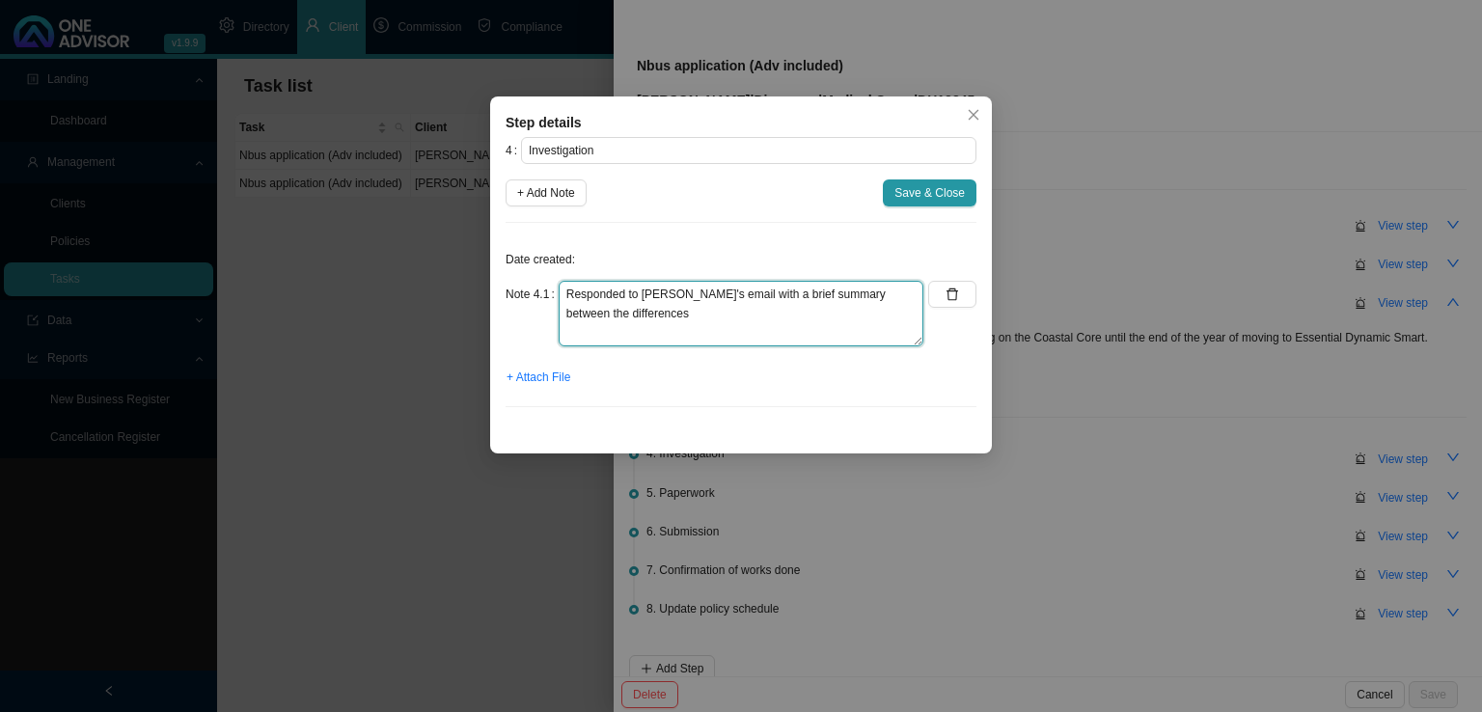
click at [803, 295] on textarea "Responded to [PERSON_NAME]'s email with a brief summary between the differences" at bounding box center [740, 314] width 365 height 66
click at [826, 292] on textarea "Responded to [PERSON_NAME]'s email with a brief summary between the differences" at bounding box center [740, 314] width 365 height 66
click at [605, 310] on textarea "Responded to [PERSON_NAME]'s email with a brief summary of the differences" at bounding box center [740, 314] width 365 height 66
click at [914, 288] on textarea "Responded to [PERSON_NAME]'s email with a brief summary of the differences" at bounding box center [740, 314] width 365 height 66
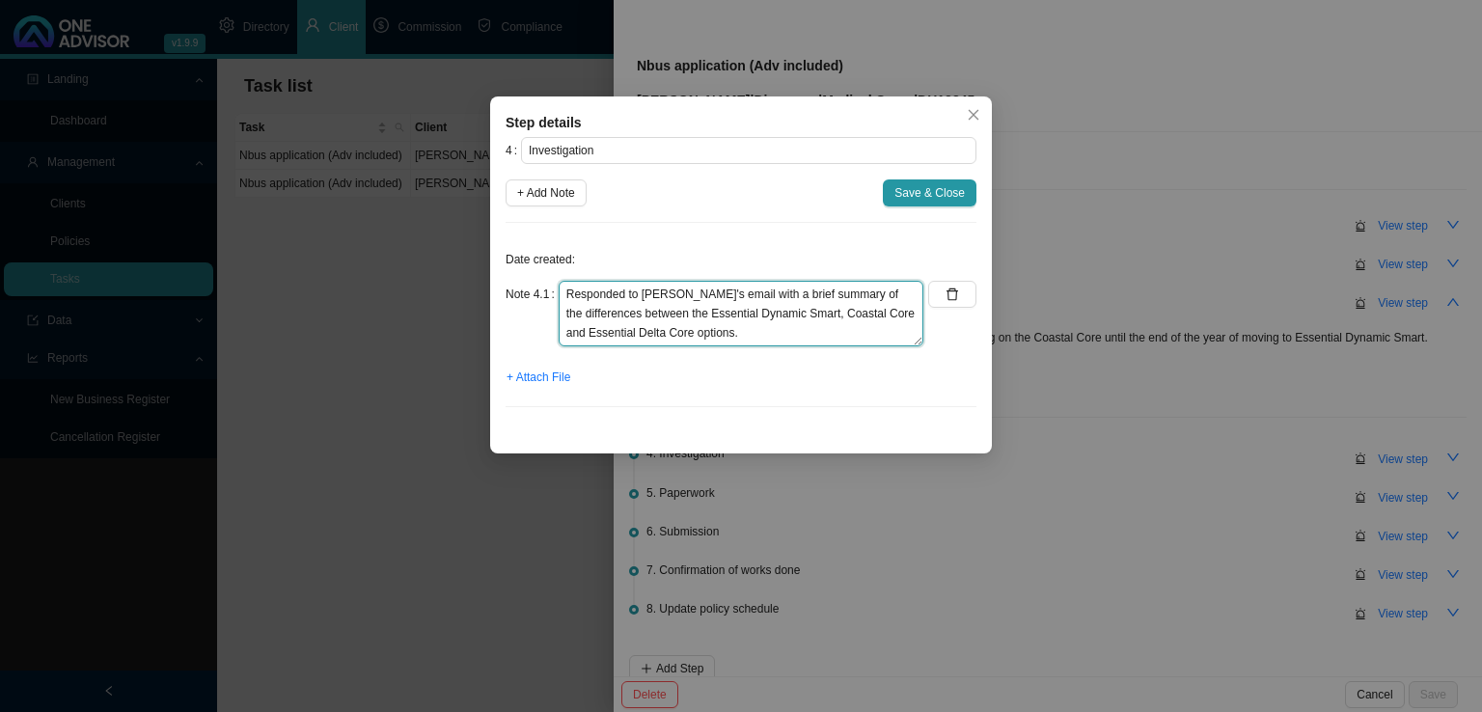
type textarea "Responded to [PERSON_NAME]'s email with a brief summary of the differences betw…"
click at [503, 383] on div "Step details 4 Investigation + Add Note Save & Close Date created: Note 4.1 Res…" at bounding box center [741, 274] width 502 height 357
click at [535, 378] on span "+ Attach File" at bounding box center [538, 377] width 64 height 19
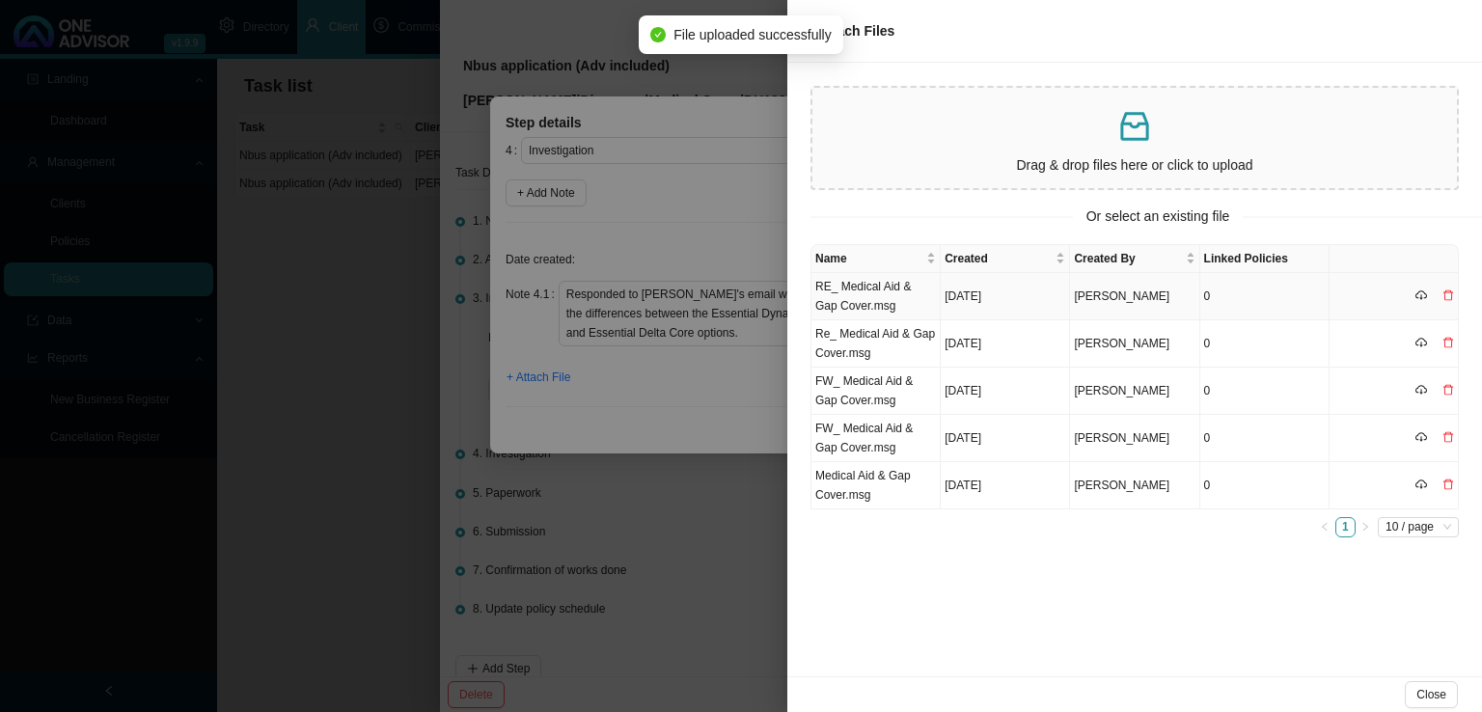
click at [892, 282] on td "RE_ Medical Aid & Gap Cover.msg" at bounding box center [875, 296] width 129 height 47
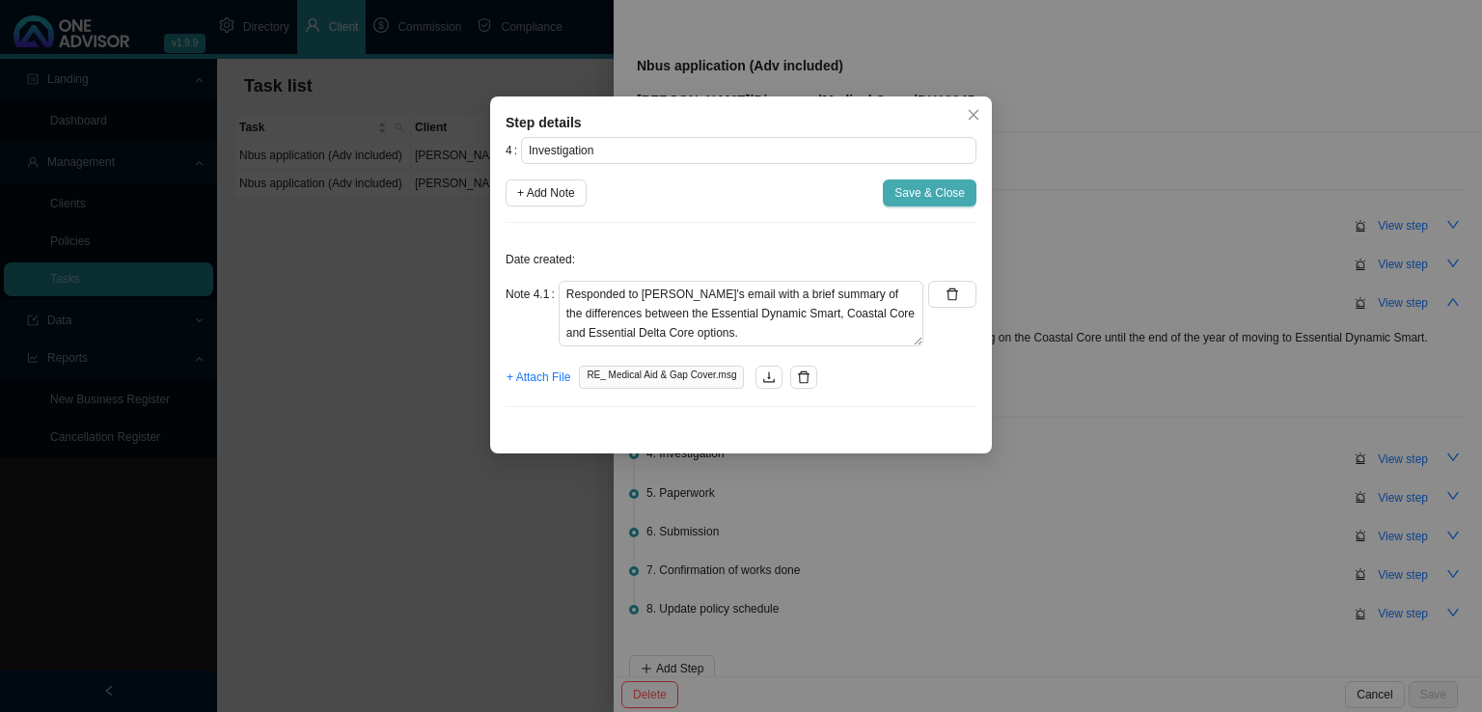
click at [934, 192] on span "Save & Close" at bounding box center [929, 192] width 70 height 19
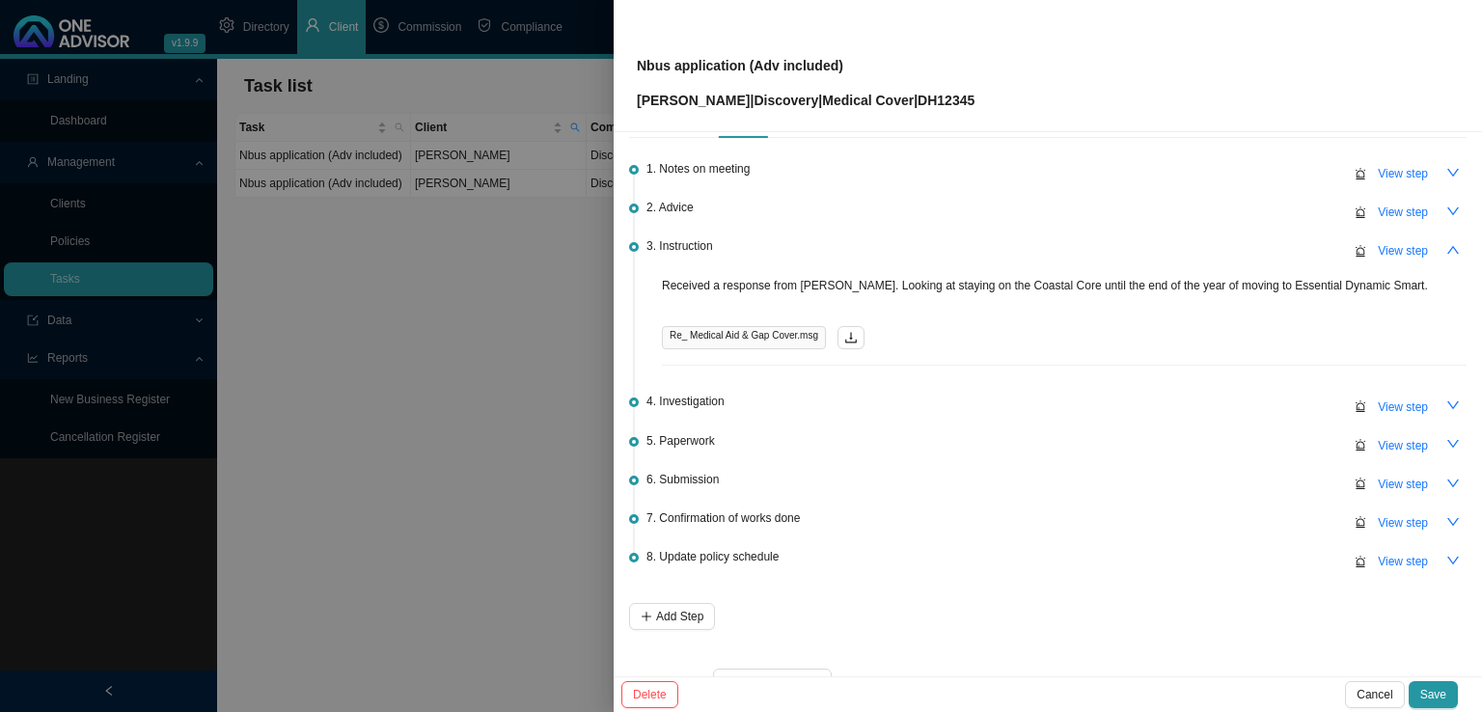
scroll to position [100, 0]
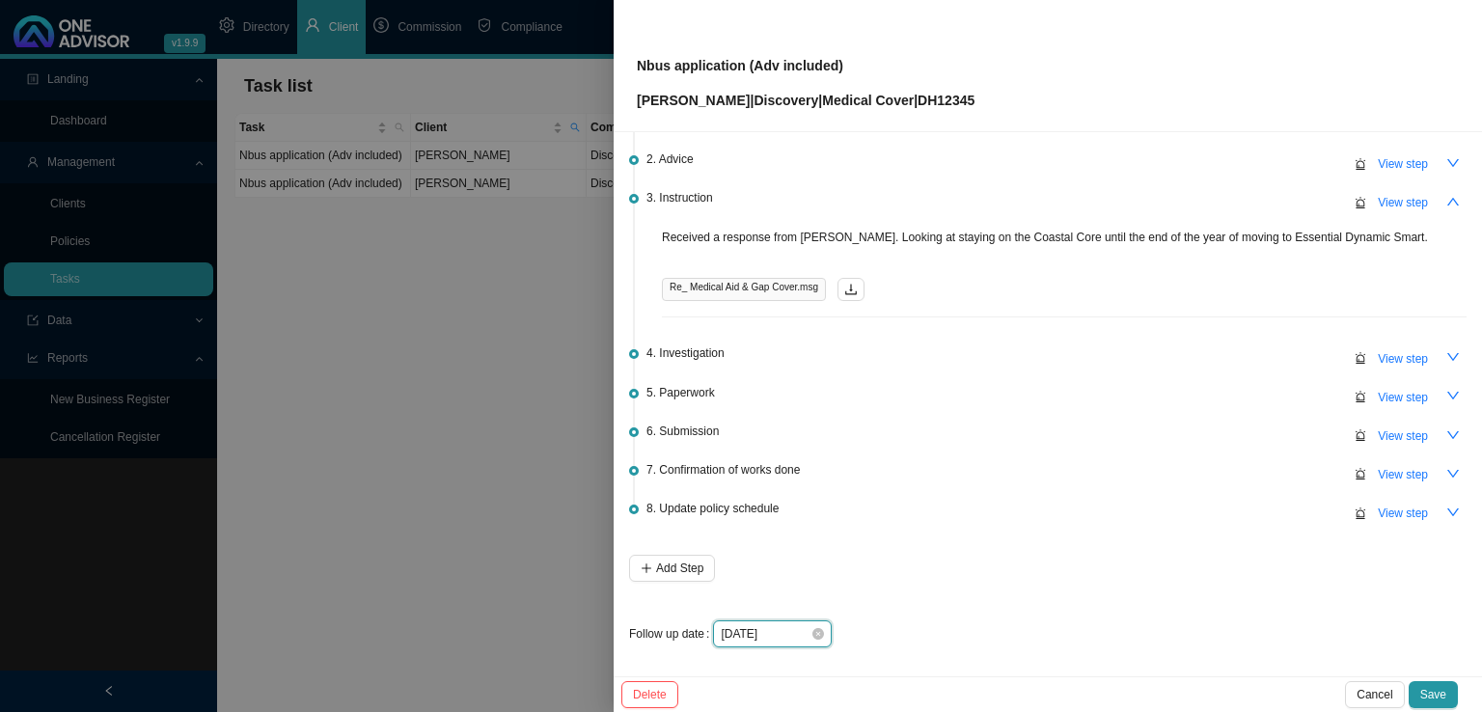
click at [773, 632] on input "[DATE]" at bounding box center [766, 633] width 90 height 19
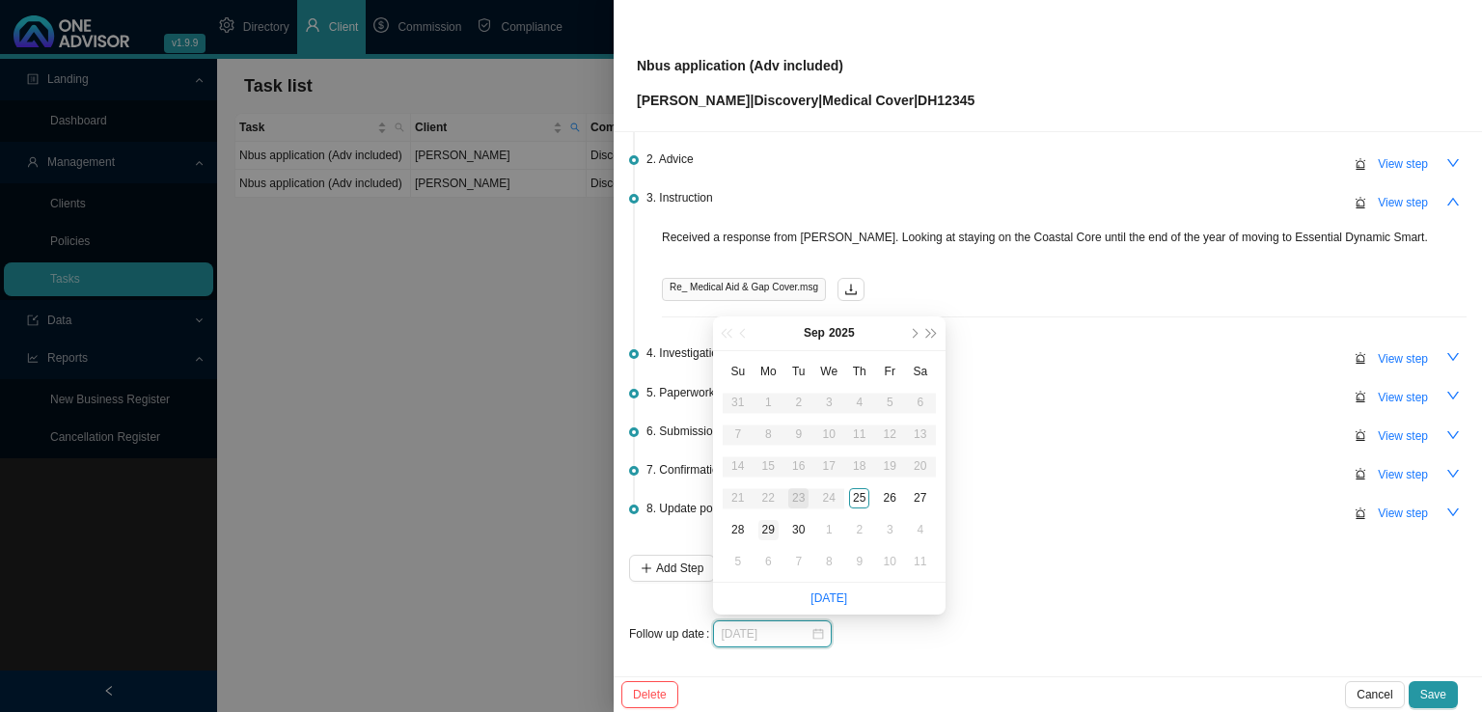
type input "[DATE]"
click at [768, 526] on div "29" at bounding box center [768, 530] width 20 height 20
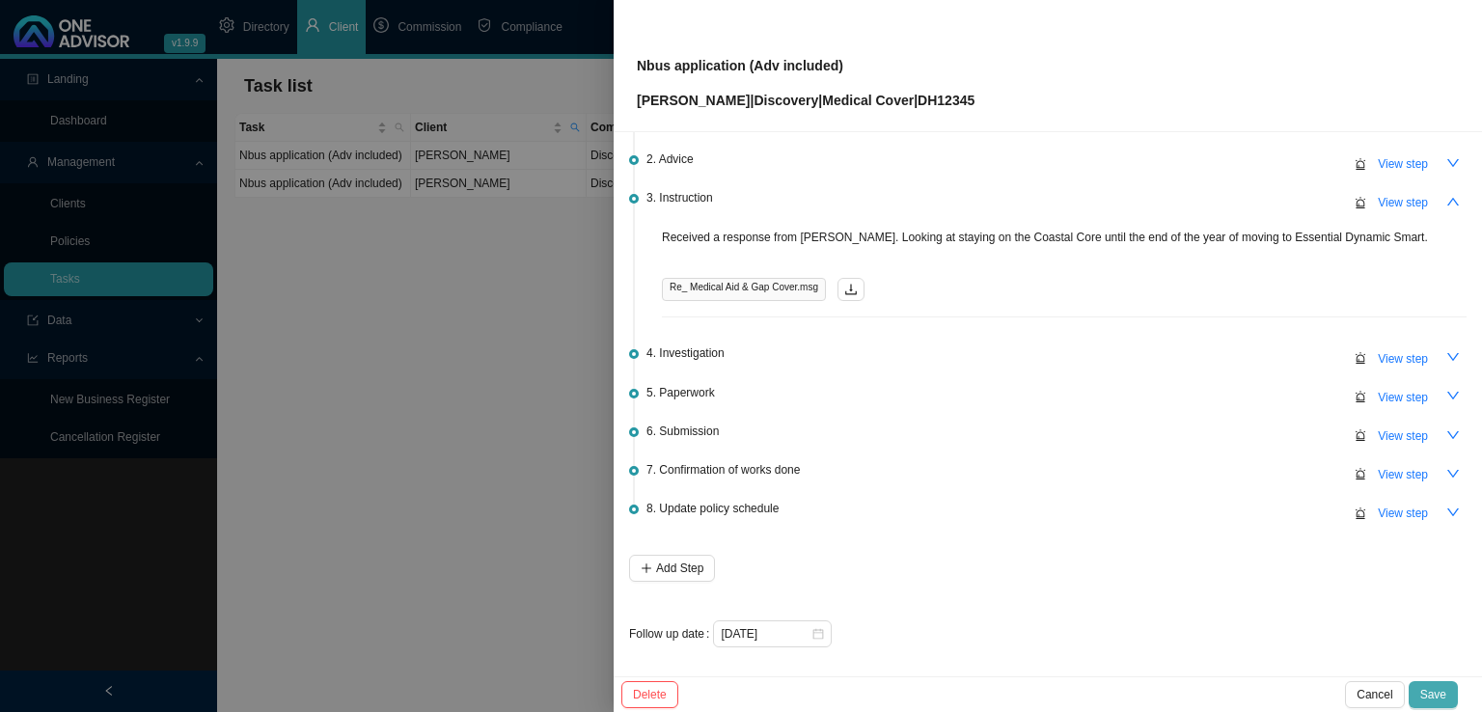
click at [1436, 704] on button "Save" at bounding box center [1432, 694] width 49 height 27
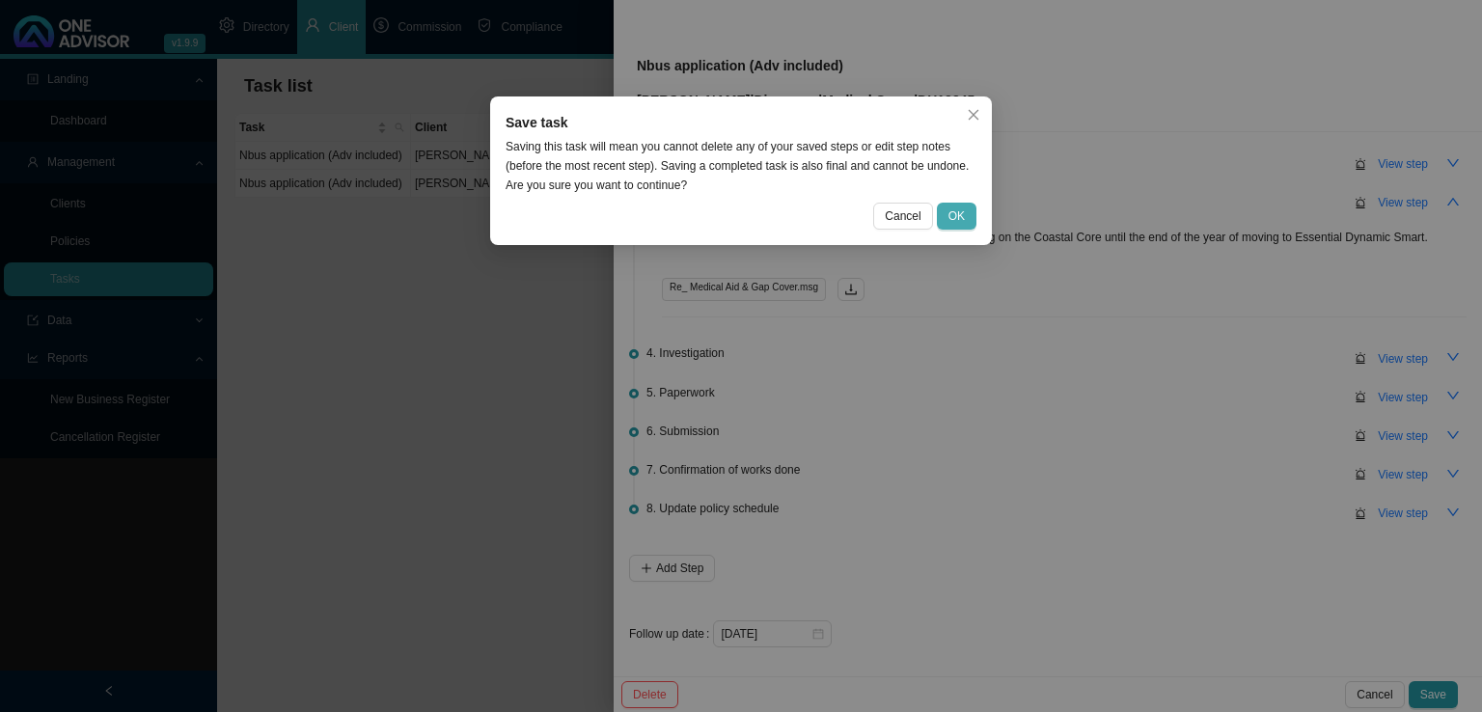
click at [950, 221] on span "OK" at bounding box center [956, 215] width 16 height 19
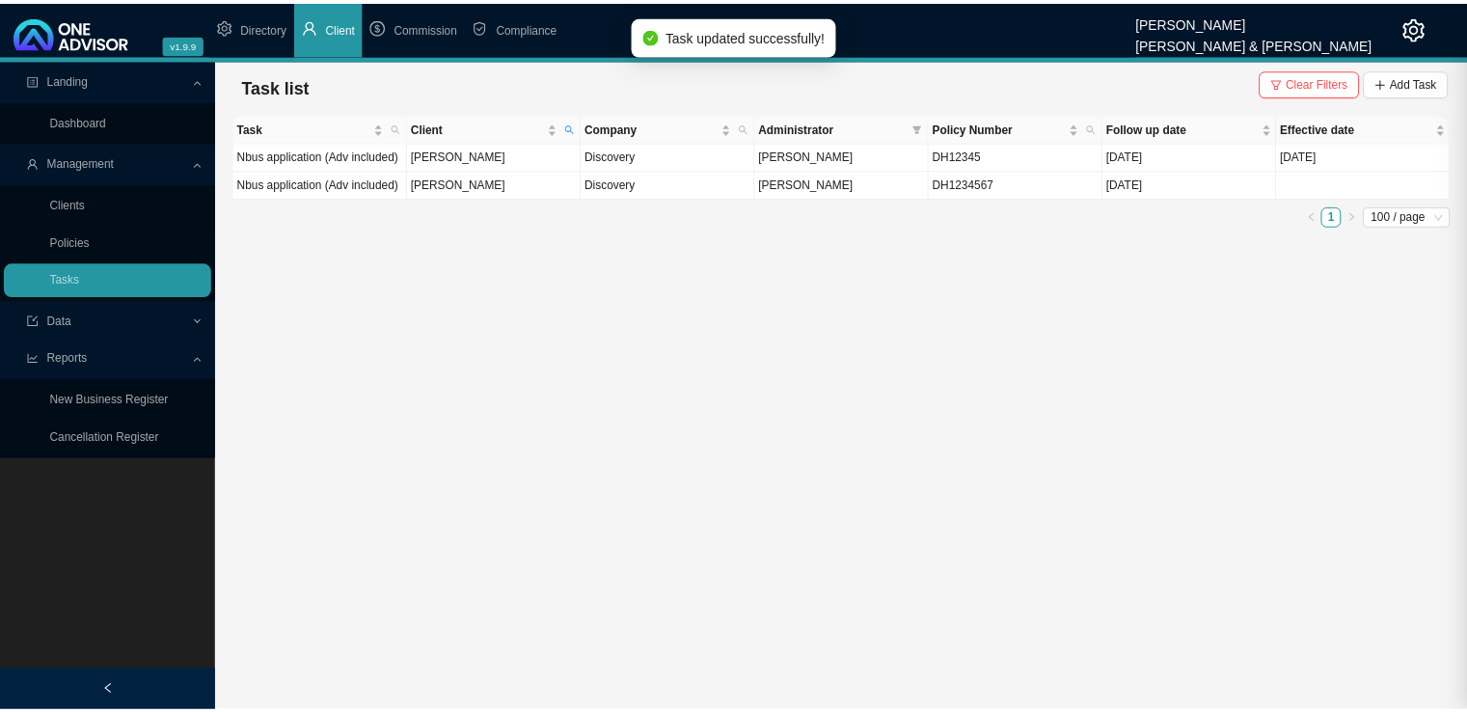
scroll to position [0, 0]
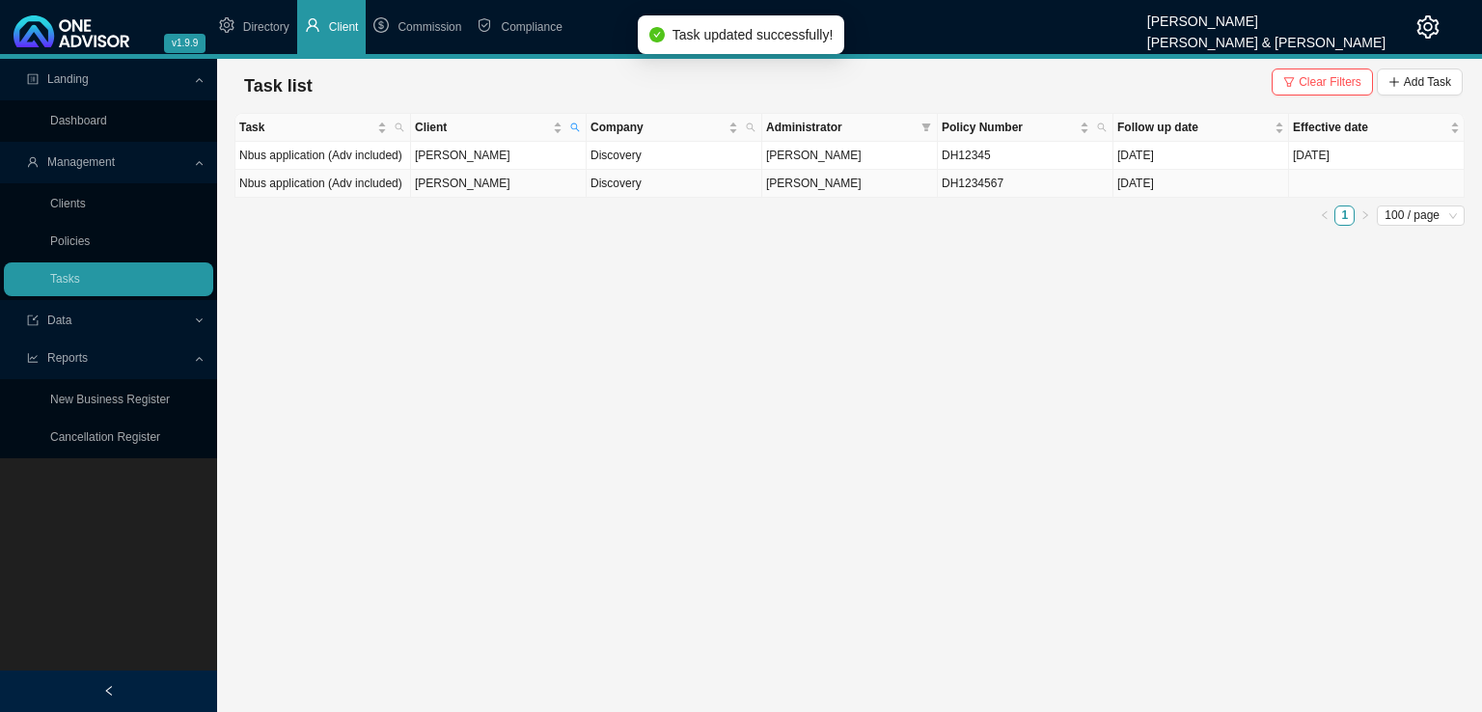
click at [691, 190] on td "Discovery" at bounding box center [674, 184] width 176 height 28
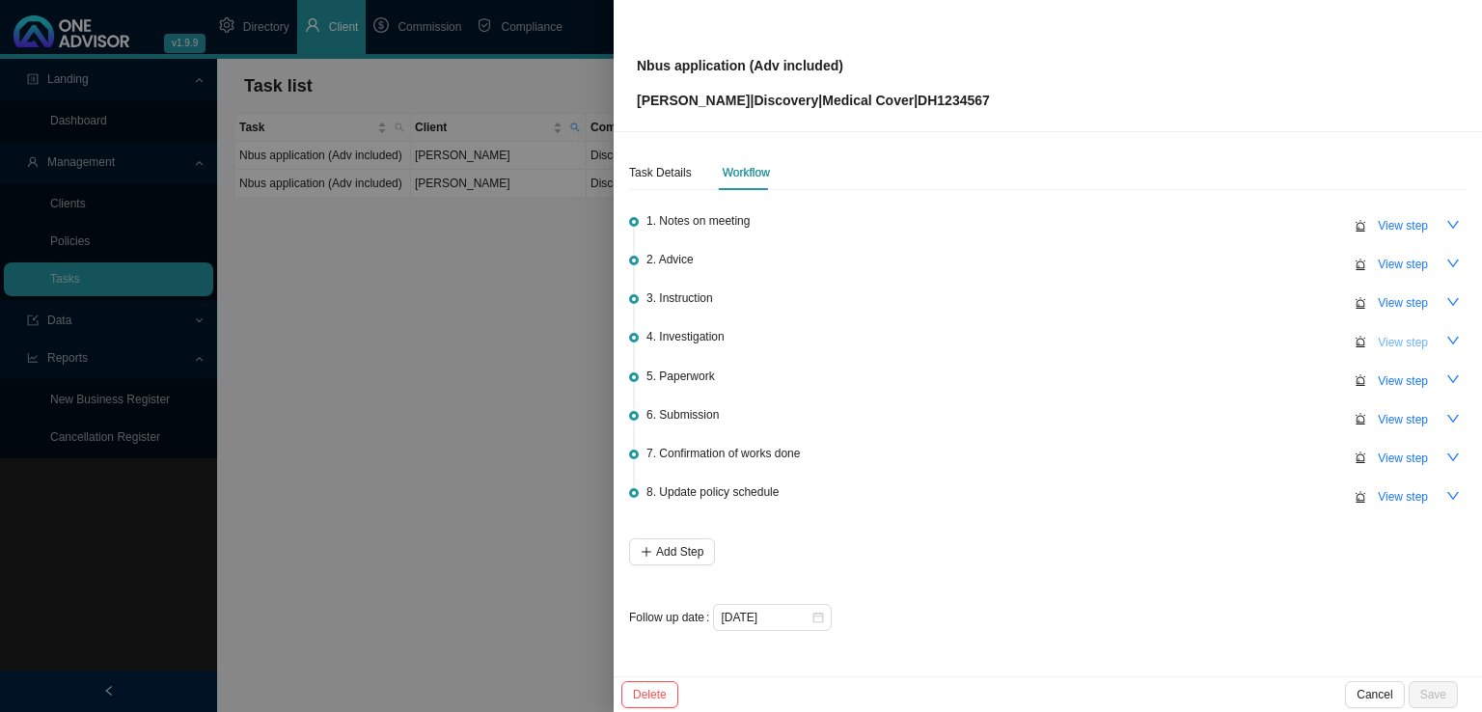
click at [1404, 344] on span "View step" at bounding box center [1402, 342] width 50 height 19
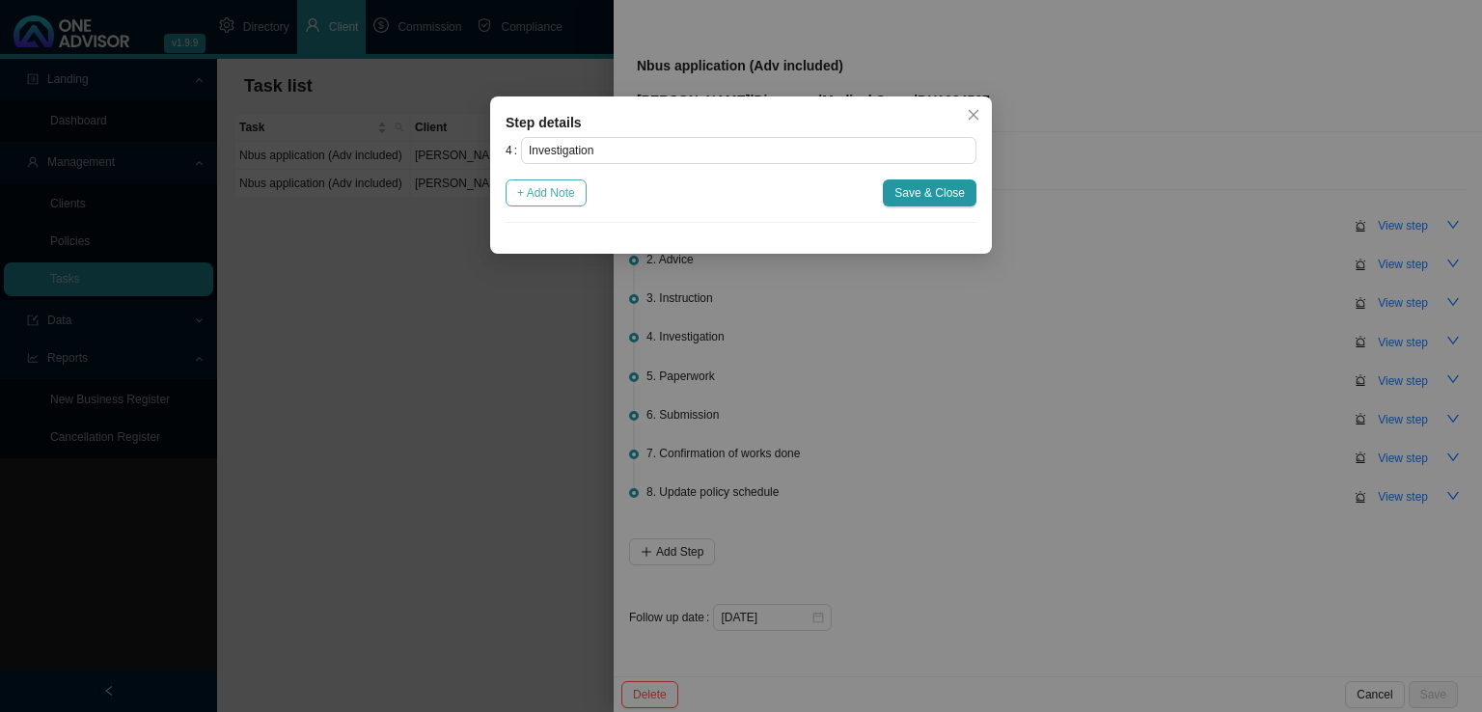
click at [547, 190] on span "+ Add Note" at bounding box center [546, 192] width 58 height 19
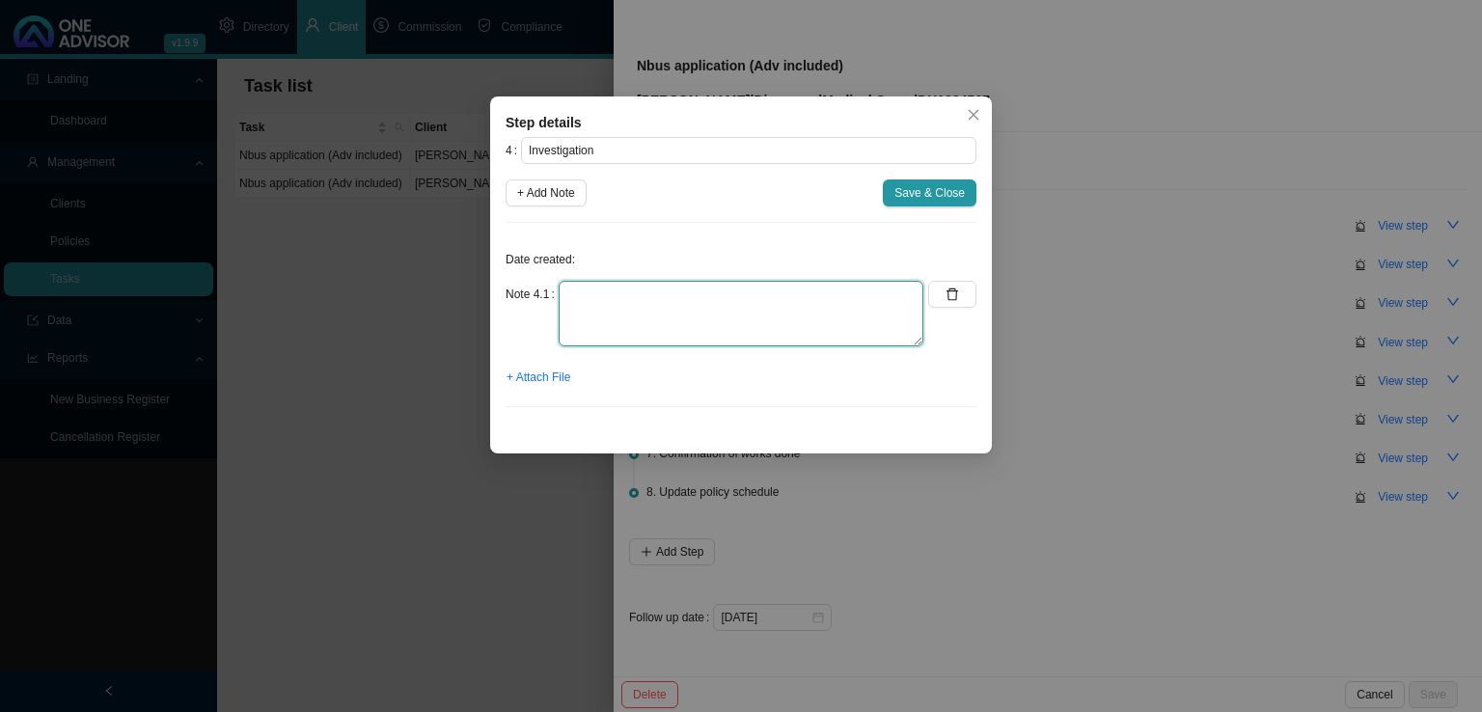
click at [619, 289] on textarea at bounding box center [740, 314] width 365 height 66
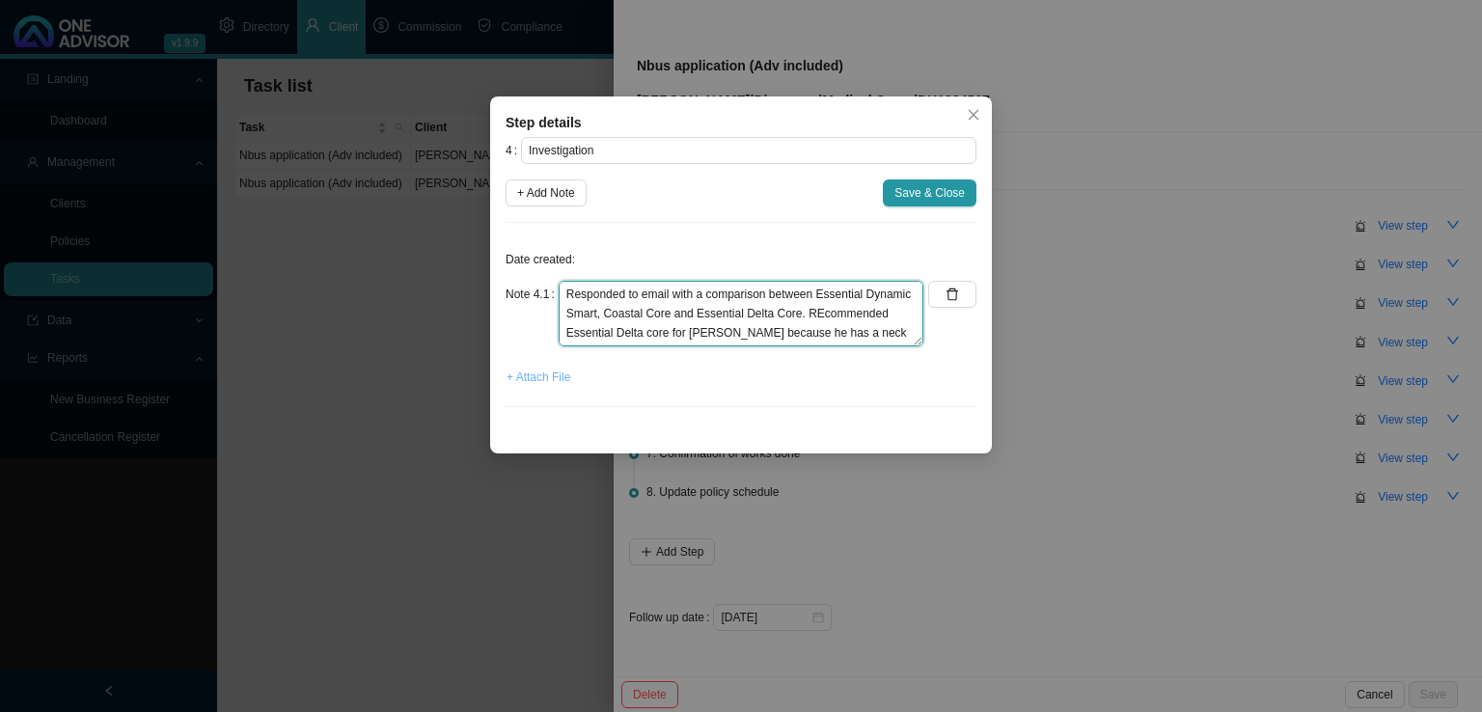
type textarea "Responded to email with a comparison between Essential Dynamic Smart, Coastal C…"
click at [532, 381] on span "+ Attach File" at bounding box center [538, 377] width 64 height 19
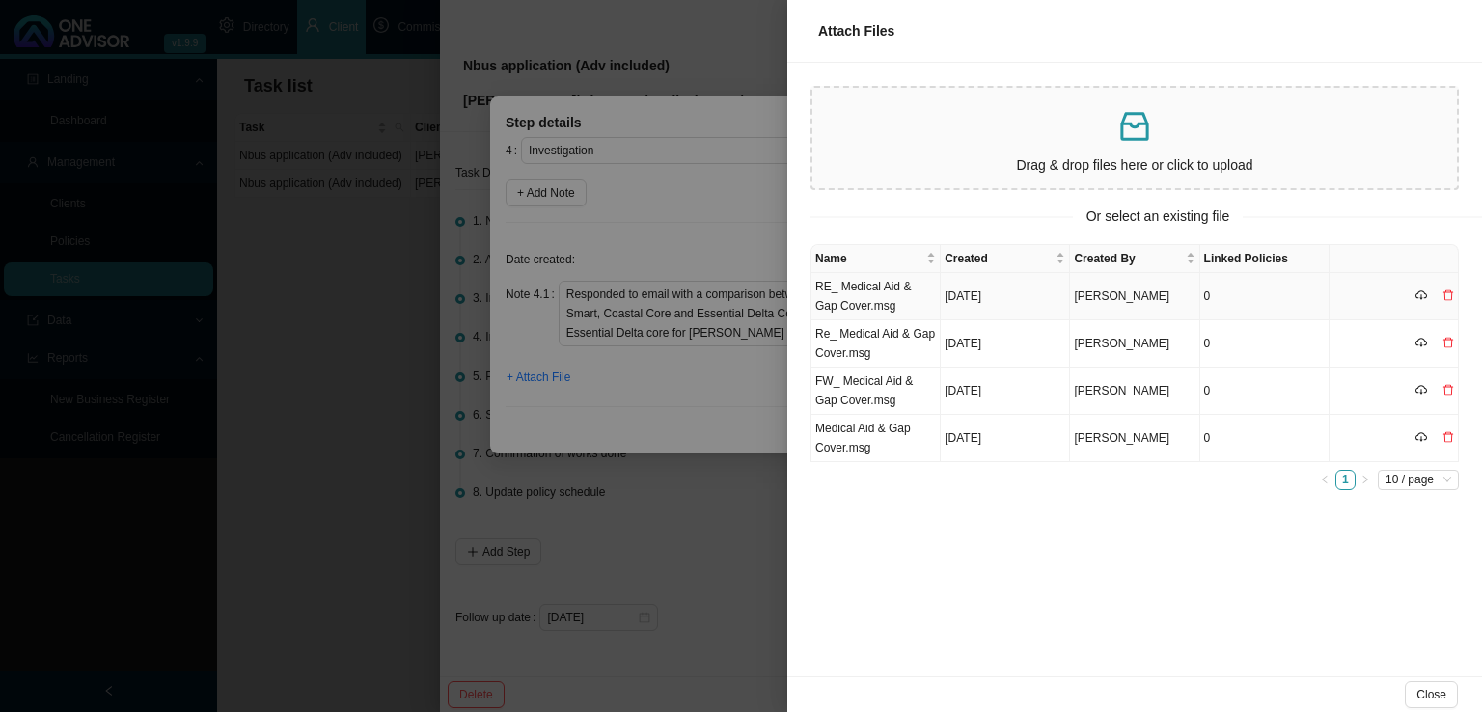
click at [882, 289] on td "RE_ Medical Aid & Gap Cover.msg" at bounding box center [875, 296] width 129 height 47
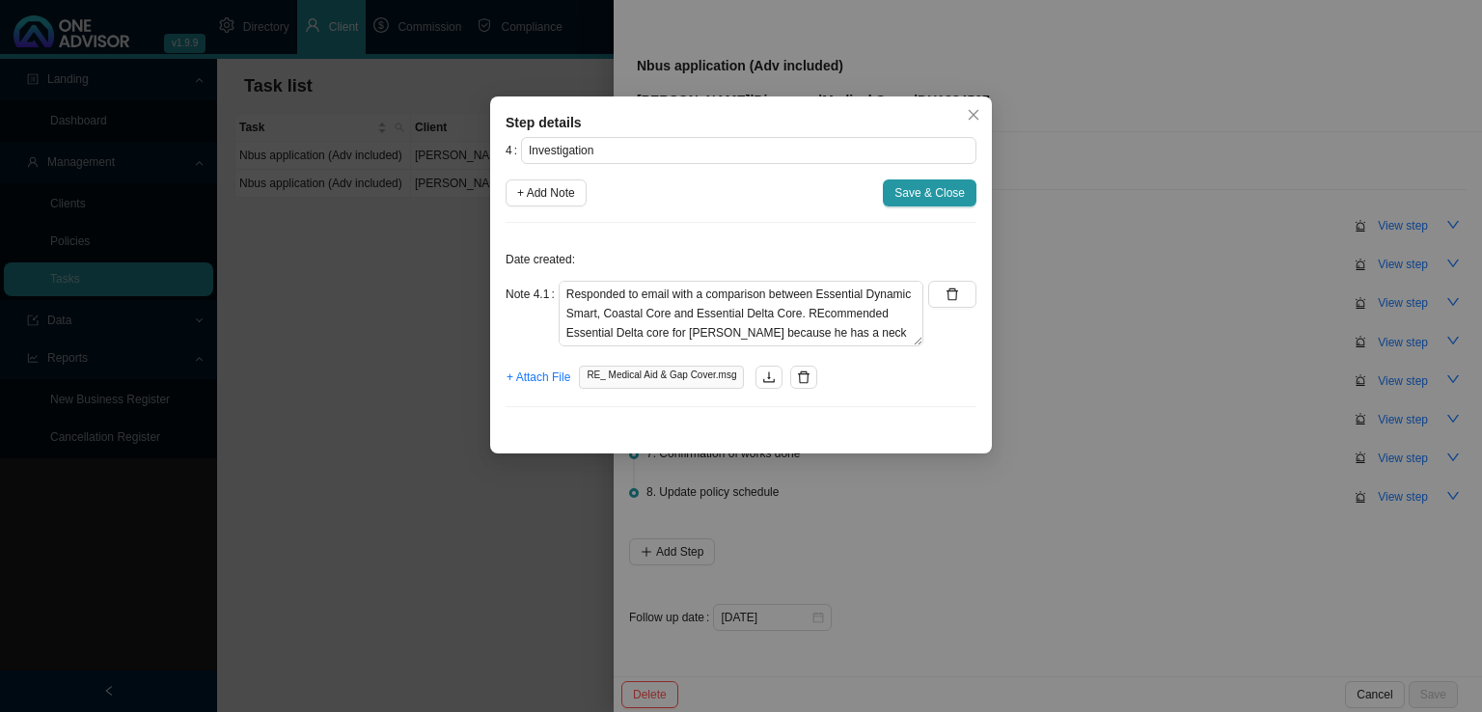
click at [910, 189] on span "Save & Close" at bounding box center [929, 192] width 70 height 19
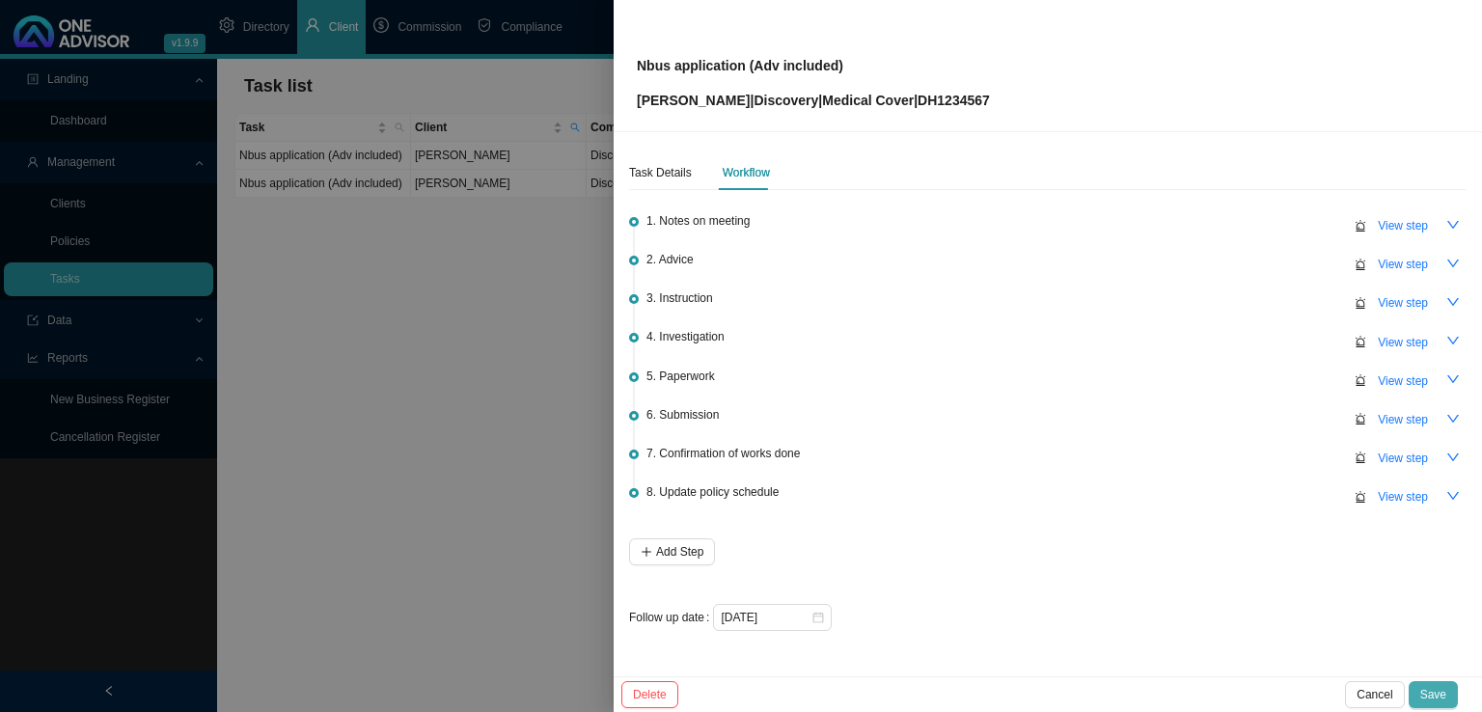
click at [1432, 694] on span "Save" at bounding box center [1433, 694] width 26 height 19
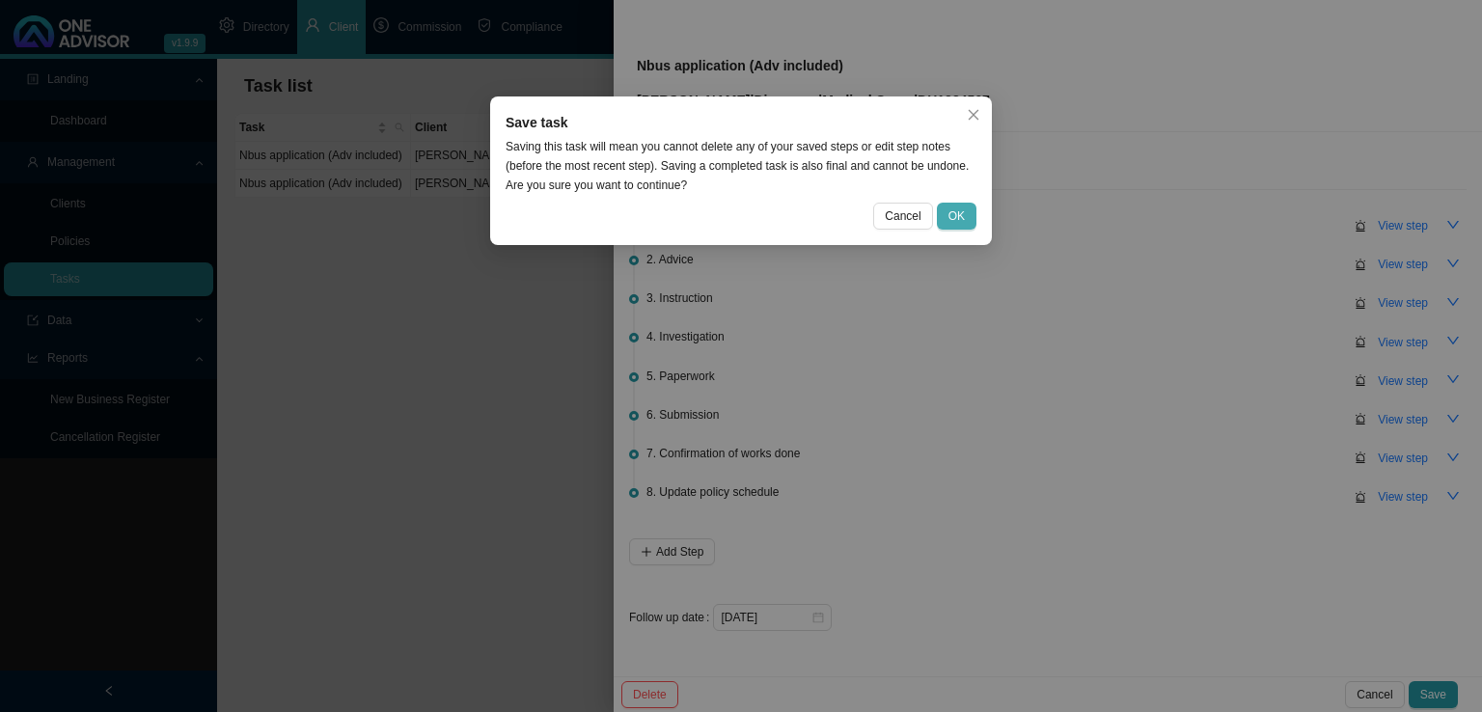
click at [956, 213] on span "OK" at bounding box center [956, 215] width 16 height 19
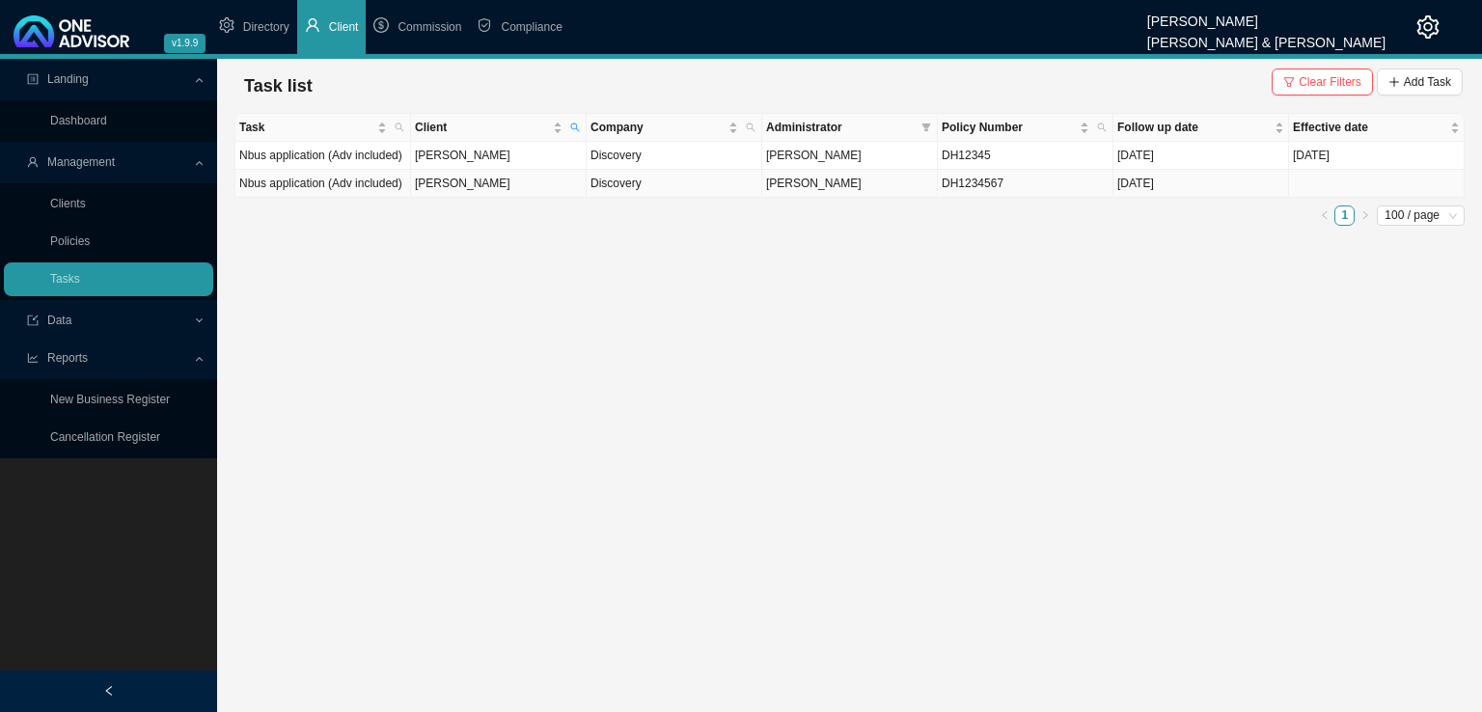
click at [464, 183] on td "[PERSON_NAME]" at bounding box center [499, 184] width 176 height 28
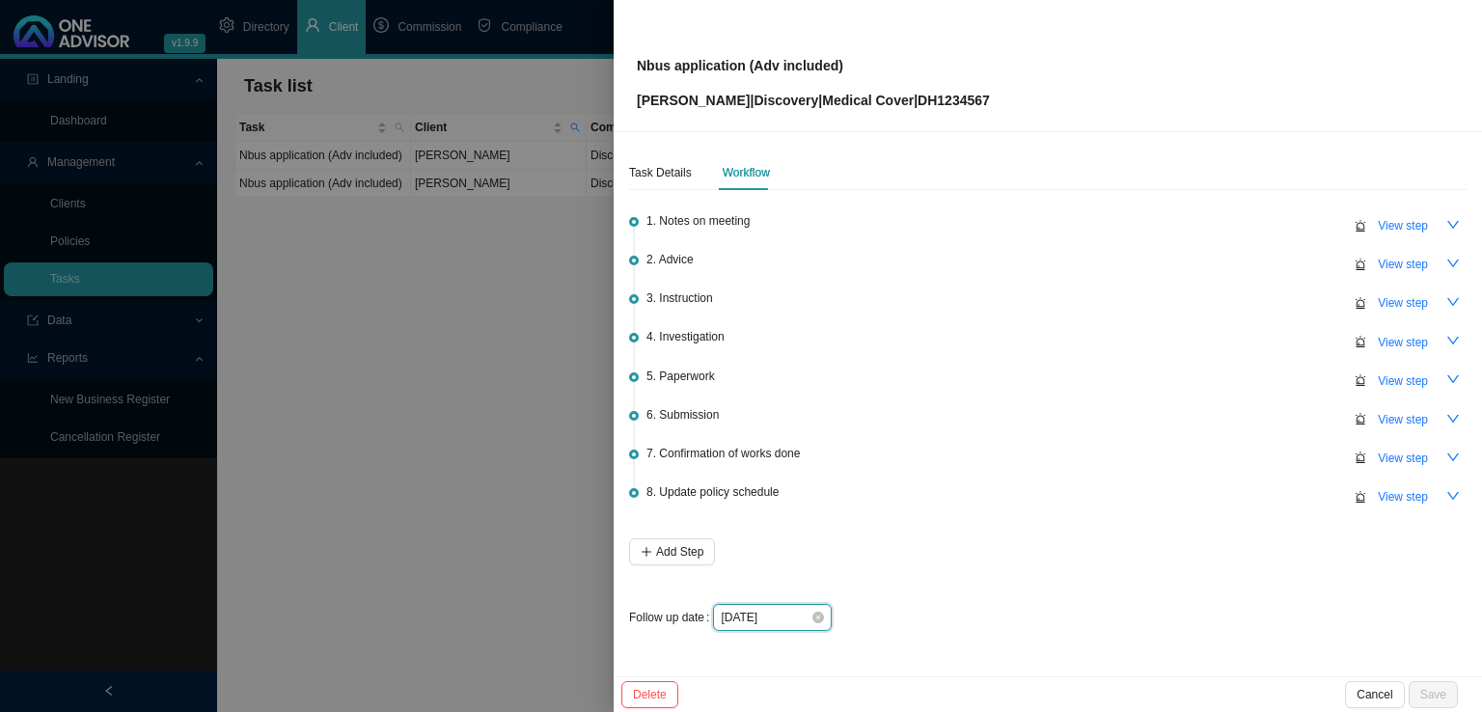
click at [772, 614] on input "[DATE]" at bounding box center [766, 617] width 90 height 19
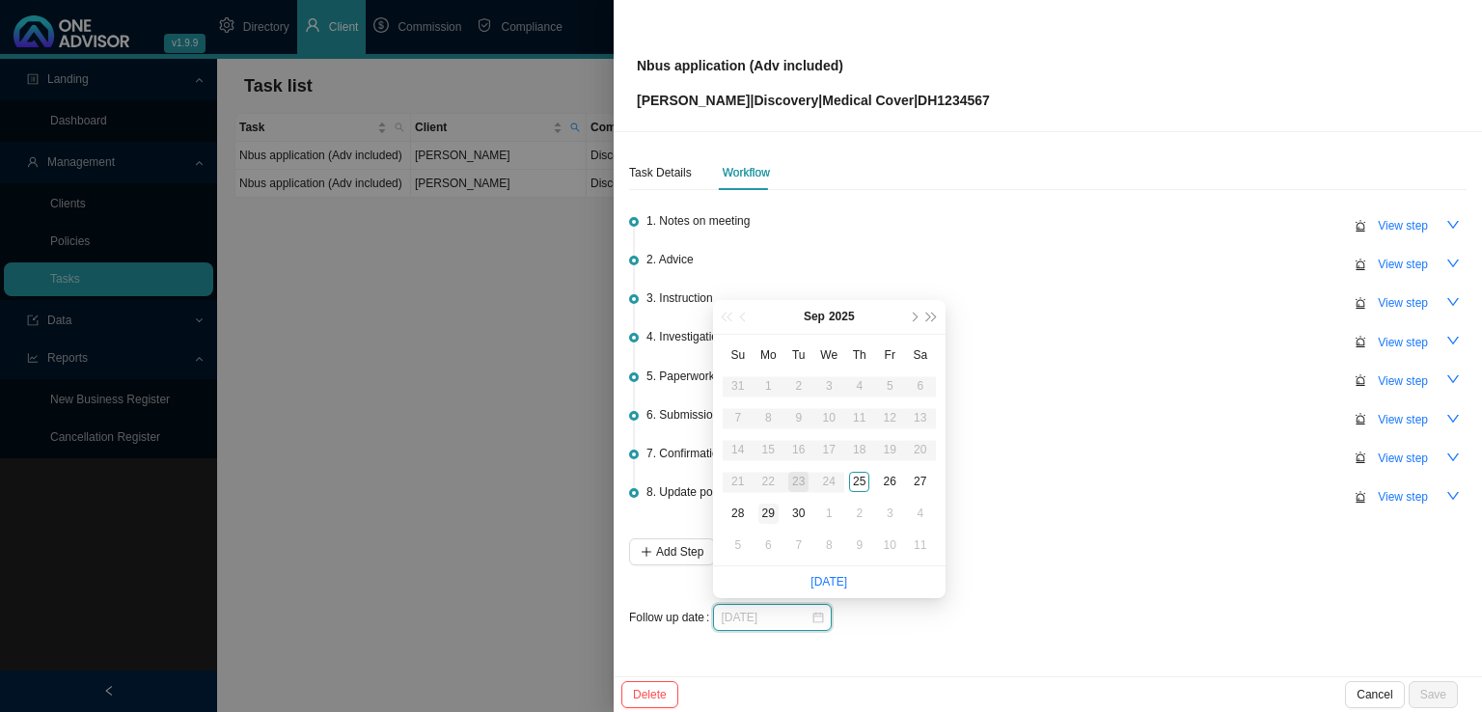
type input "[DATE]"
click at [774, 512] on div "29" at bounding box center [768, 514] width 20 height 20
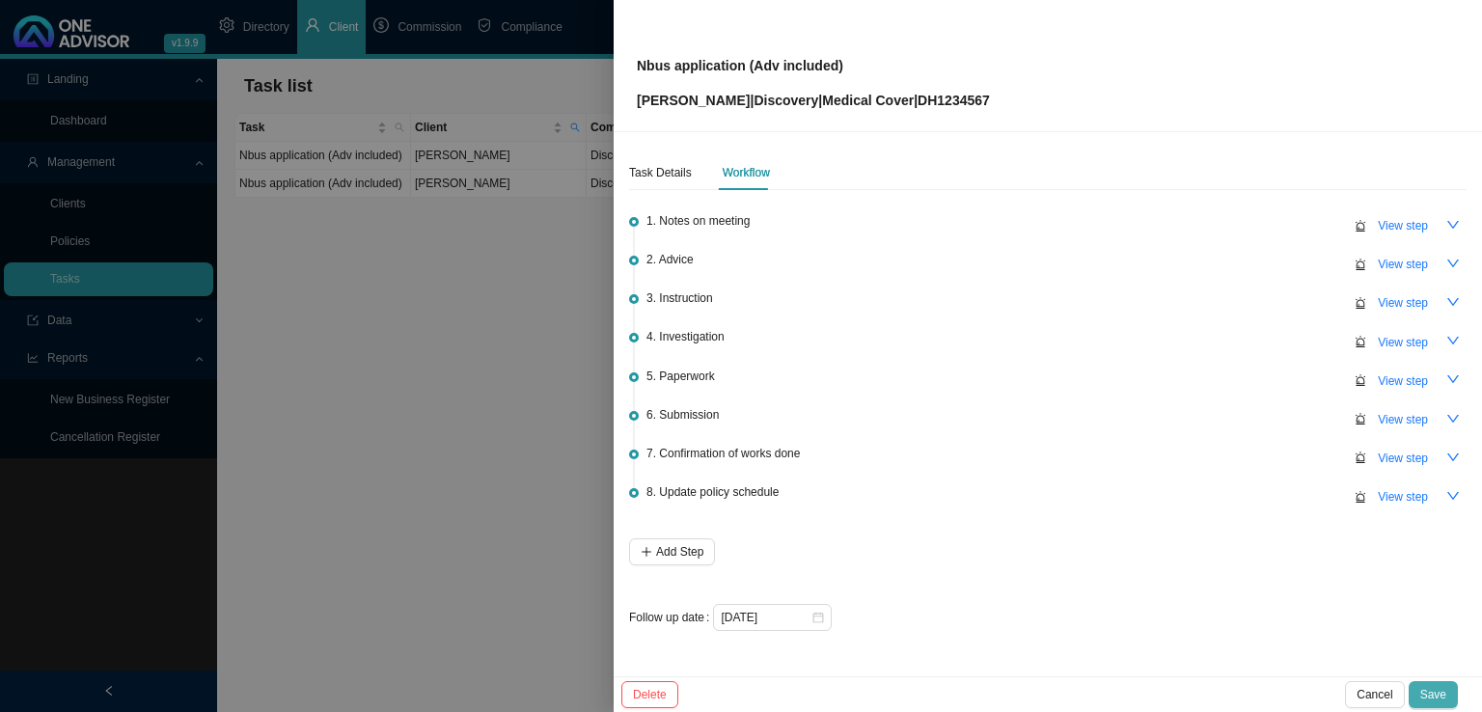
click at [1446, 688] on button "Save" at bounding box center [1432, 694] width 49 height 27
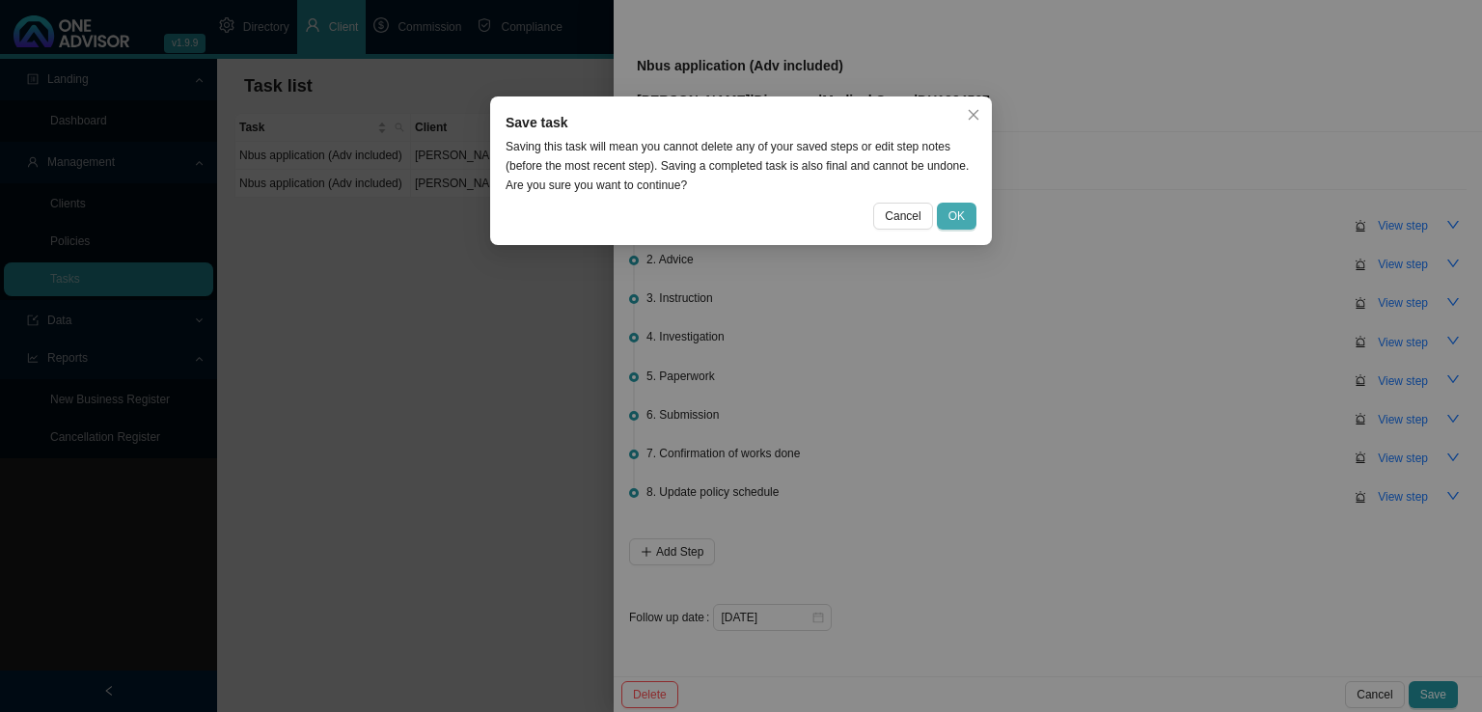
click at [971, 213] on button "OK" at bounding box center [957, 216] width 40 height 27
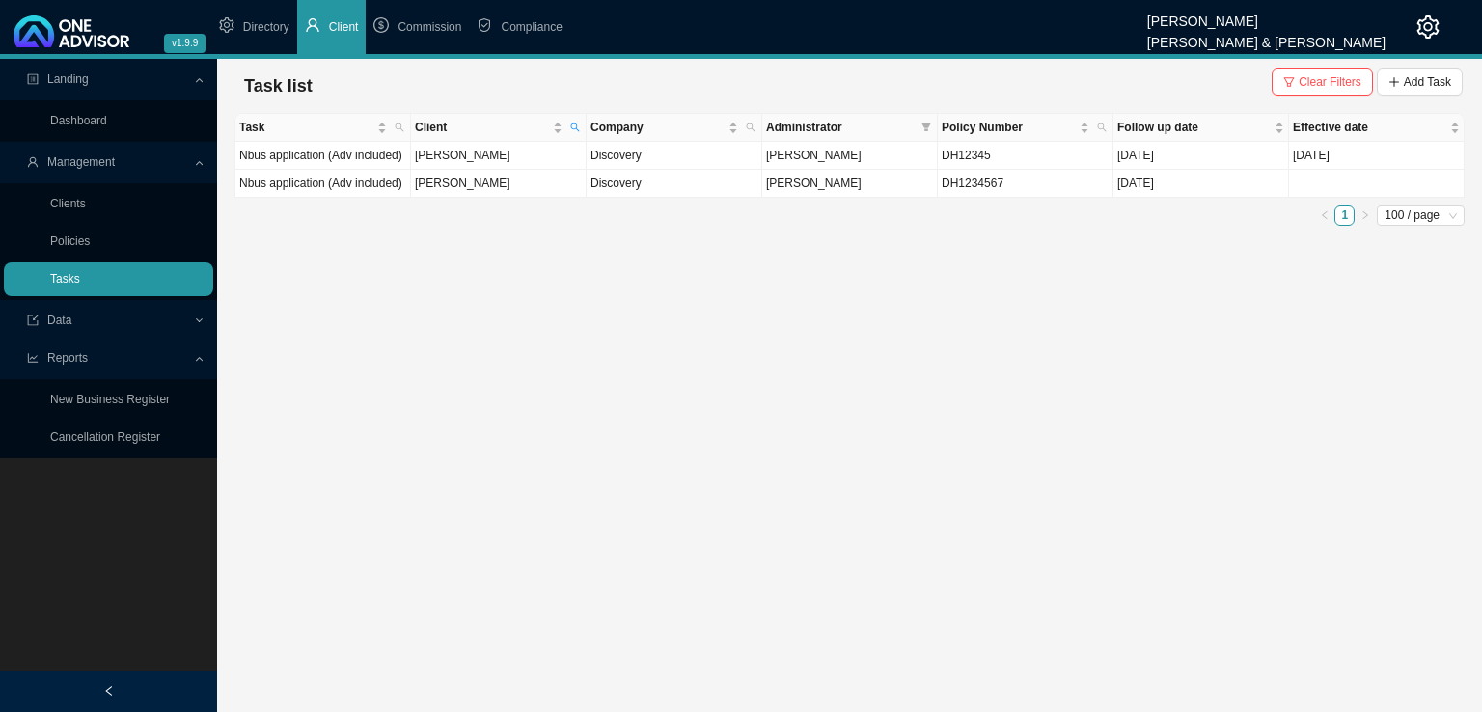
click at [80, 278] on link "Tasks" at bounding box center [65, 279] width 30 height 14
click at [1306, 70] on button "Clear Filters" at bounding box center [1321, 81] width 101 height 27
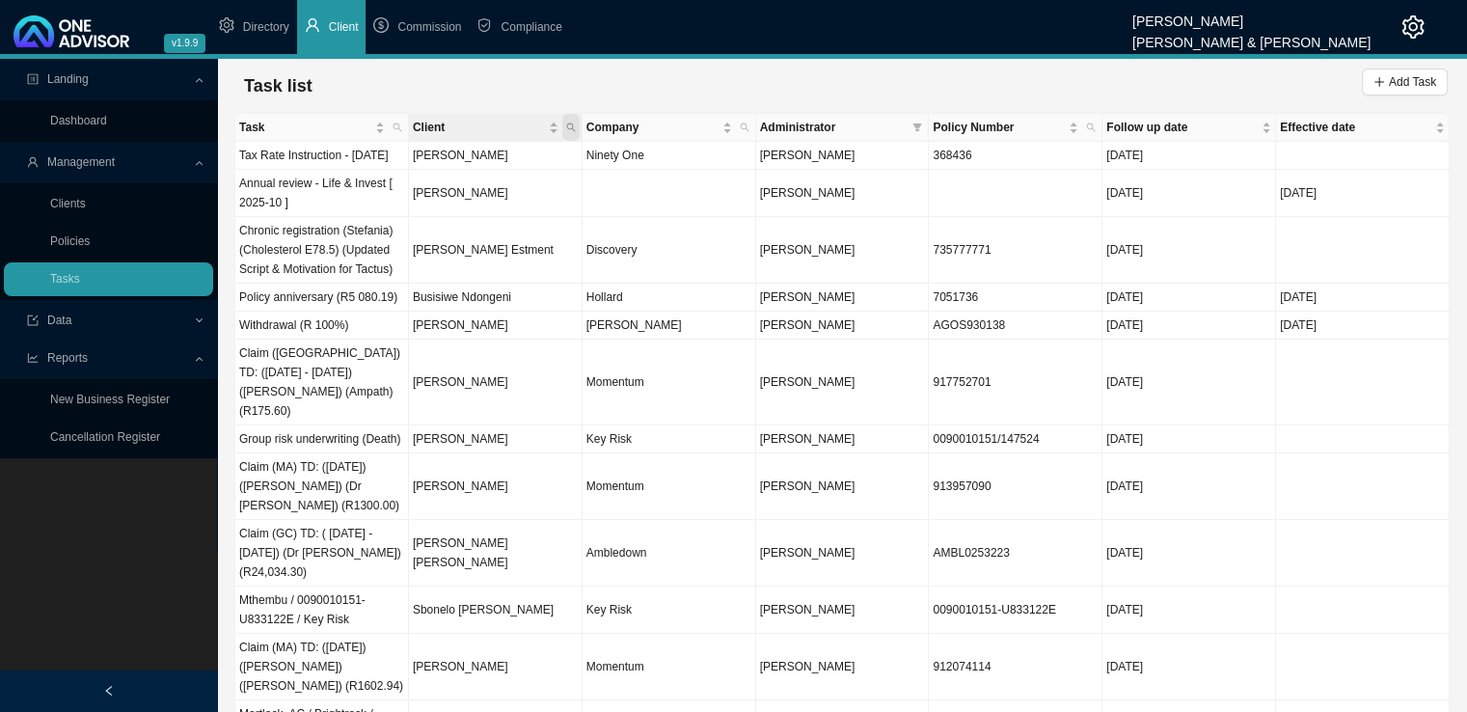
click at [571, 129] on icon "search" at bounding box center [571, 128] width 10 height 10
drag, startPoint x: 571, startPoint y: 129, endPoint x: 598, endPoint y: 130, distance: 27.0
click at [571, 129] on icon "search" at bounding box center [571, 128] width 10 height 10
click at [912, 123] on icon "filter" at bounding box center [917, 128] width 10 height 10
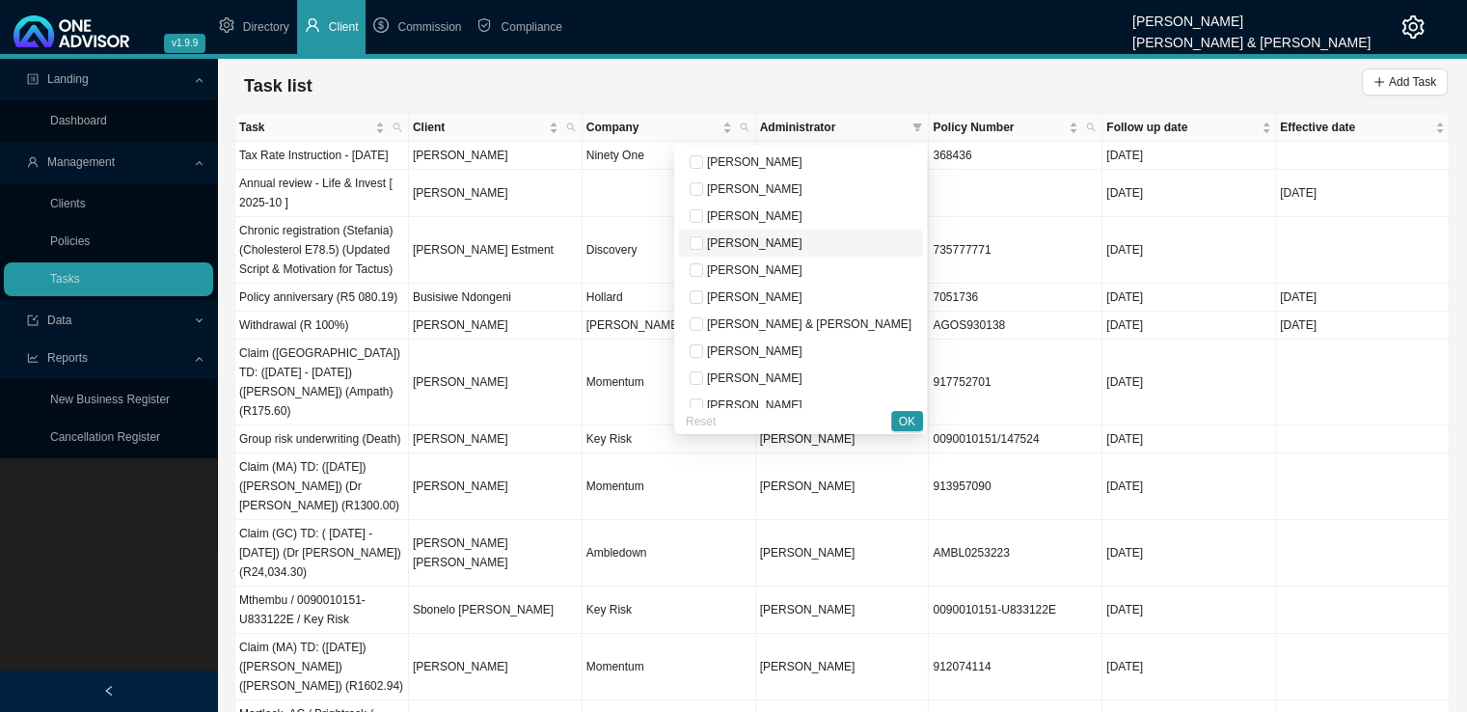
click at [803, 236] on span "[PERSON_NAME]" at bounding box center [752, 243] width 99 height 14
checkbox input "true"
click at [910, 418] on span "OK" at bounding box center [907, 421] width 16 height 19
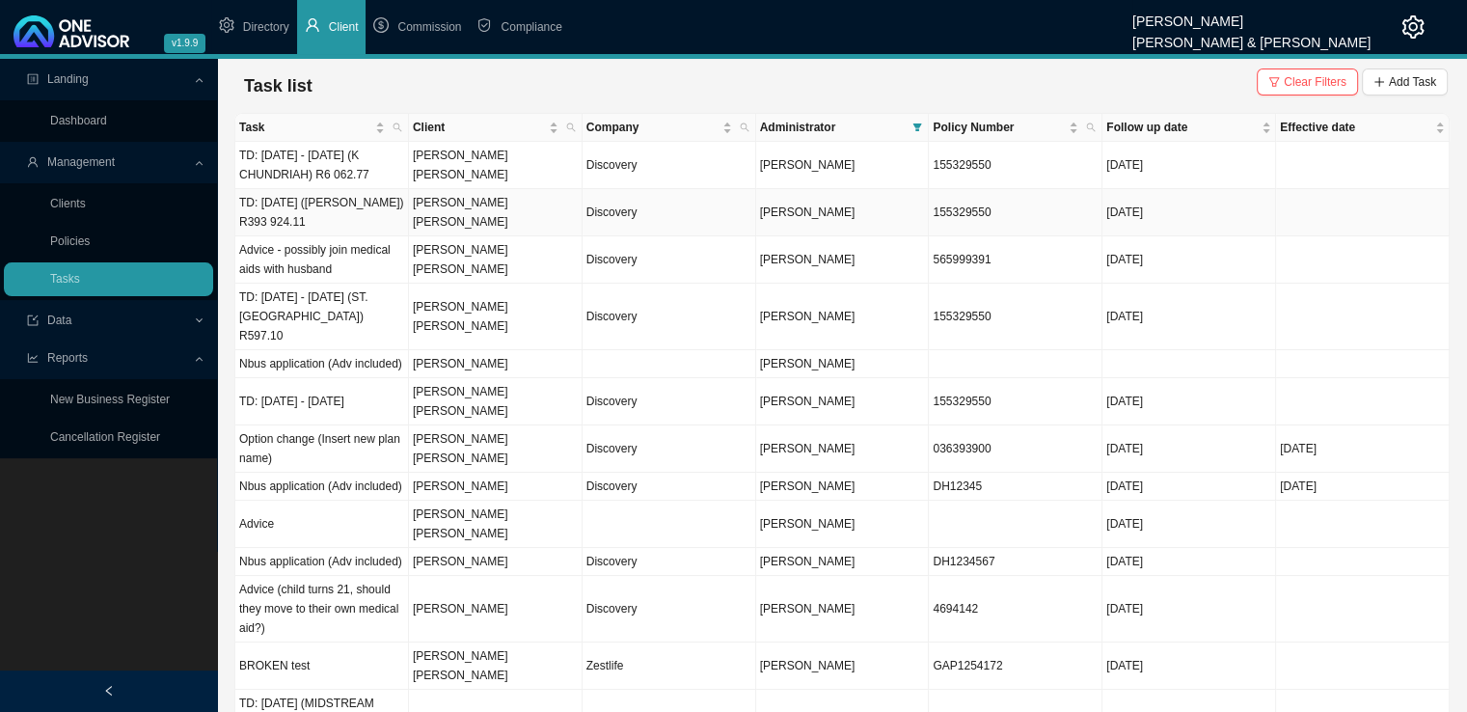
click at [340, 202] on td "TD: [DATE] ([PERSON_NAME]) R393 924.11" at bounding box center [322, 212] width 174 height 47
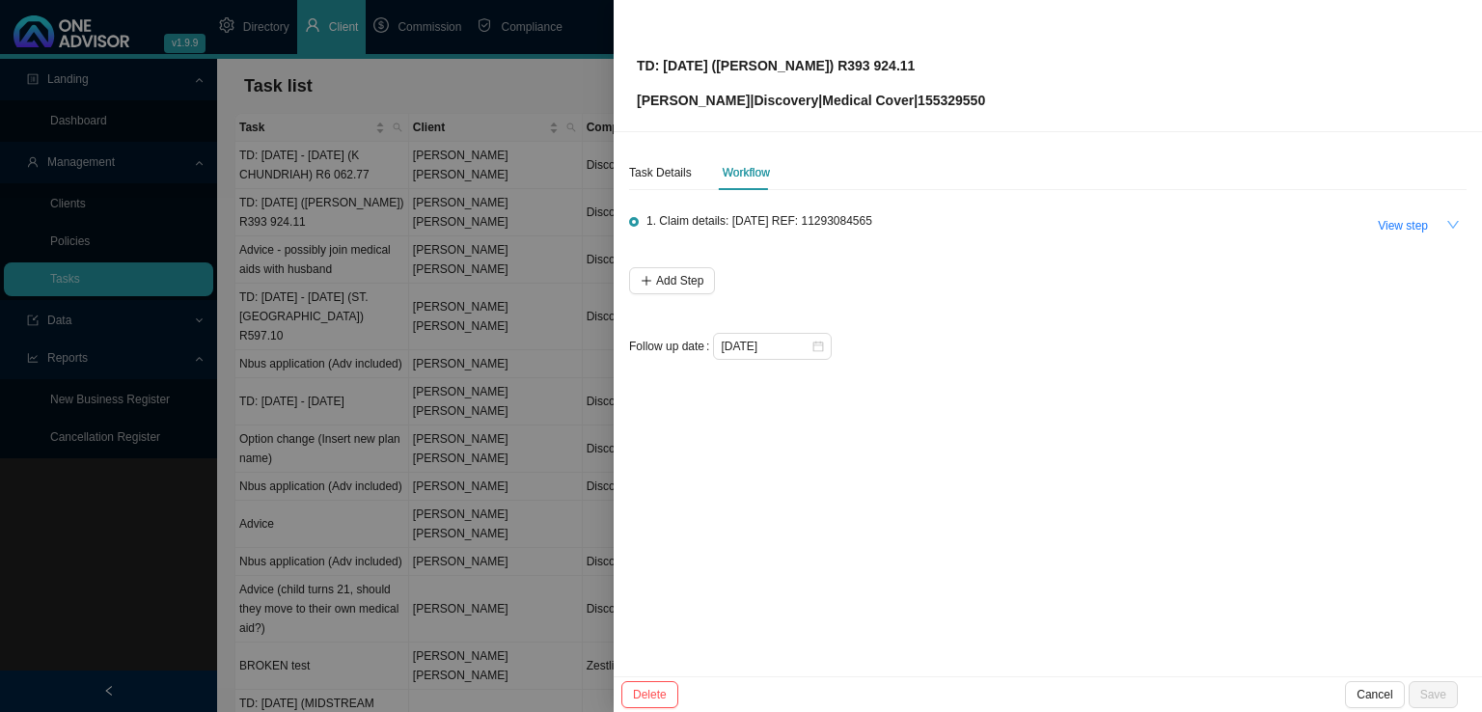
click at [1458, 227] on icon "down" at bounding box center [1453, 225] width 14 height 14
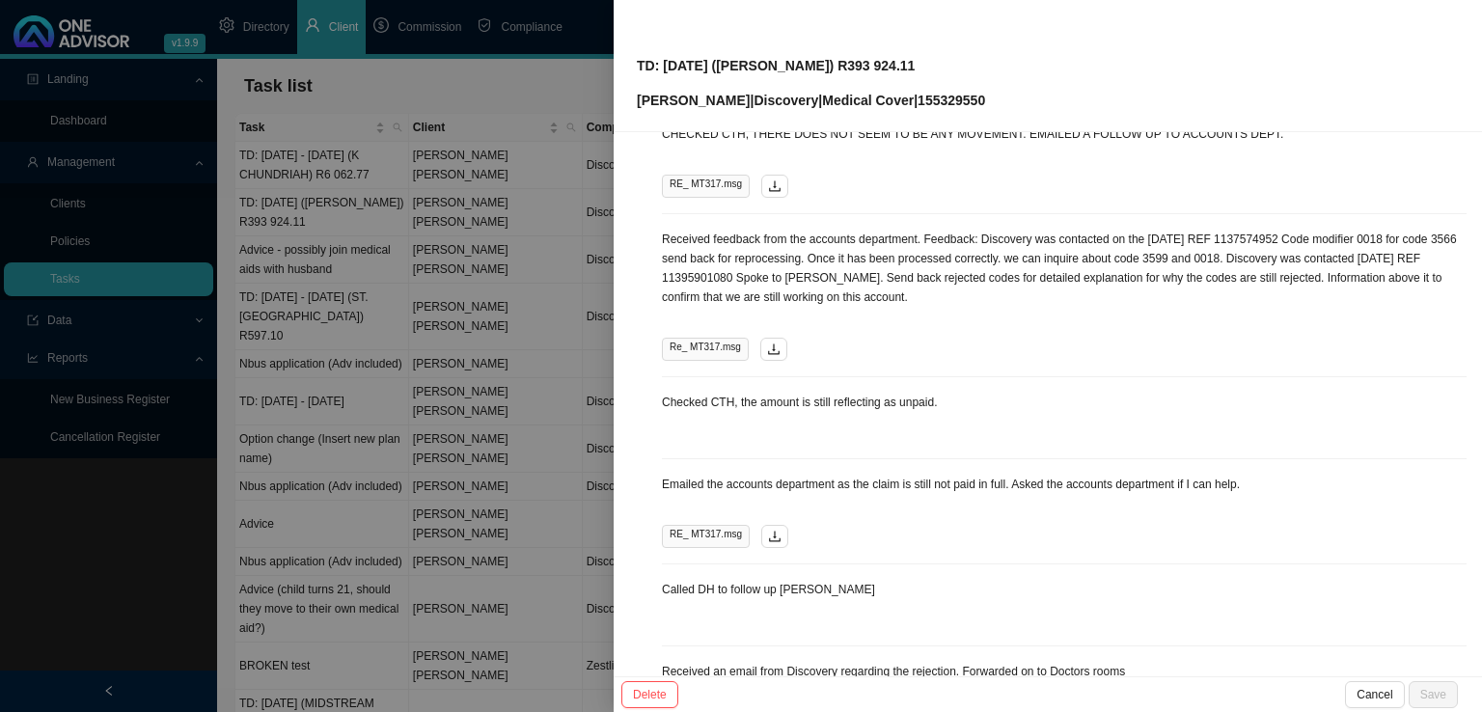
scroll to position [845, 0]
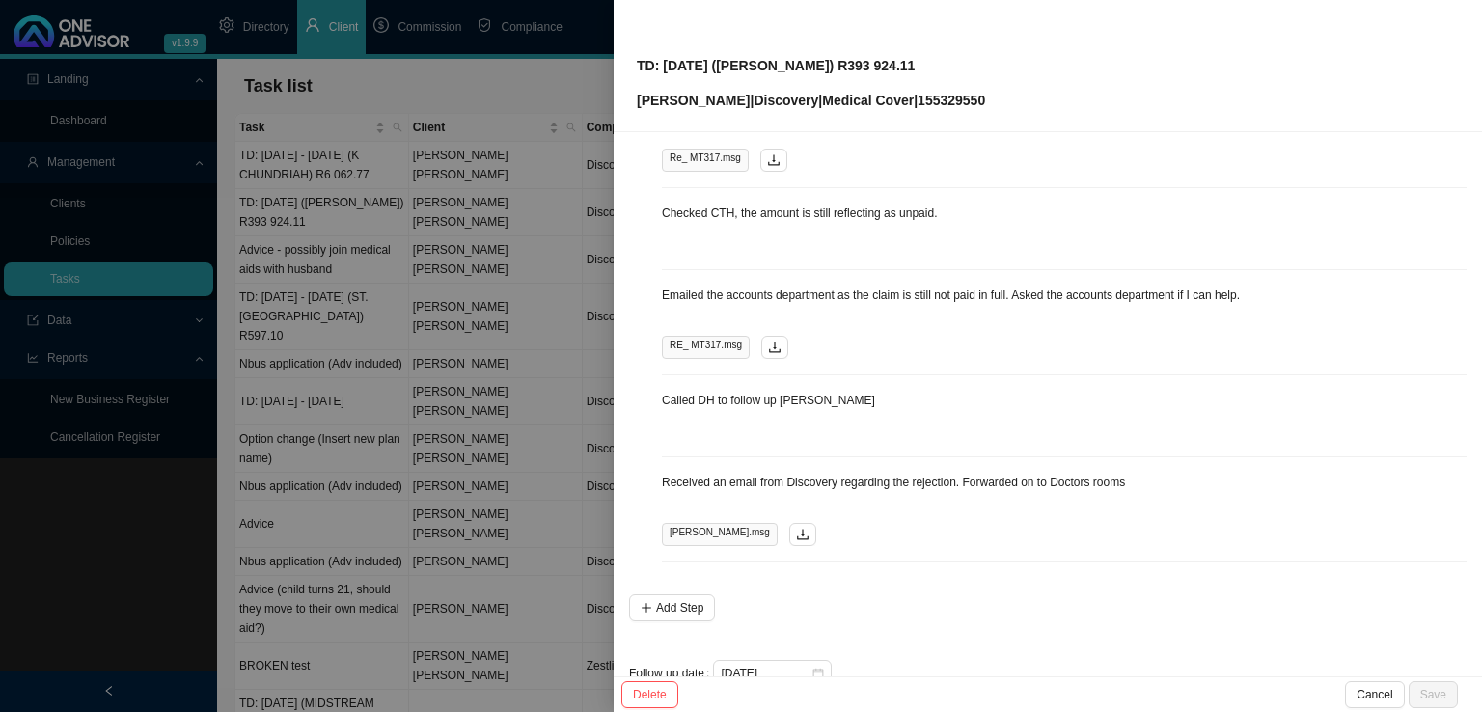
click at [707, 291] on div "Emailed the accounts department as the claim is still not paid in full. Asked t…" at bounding box center [1064, 331] width 804 height 90
click at [691, 336] on span "RE_ MT317.msg" at bounding box center [706, 347] width 88 height 23
click at [721, 336] on span "RE_ MT317.msg" at bounding box center [706, 347] width 88 height 23
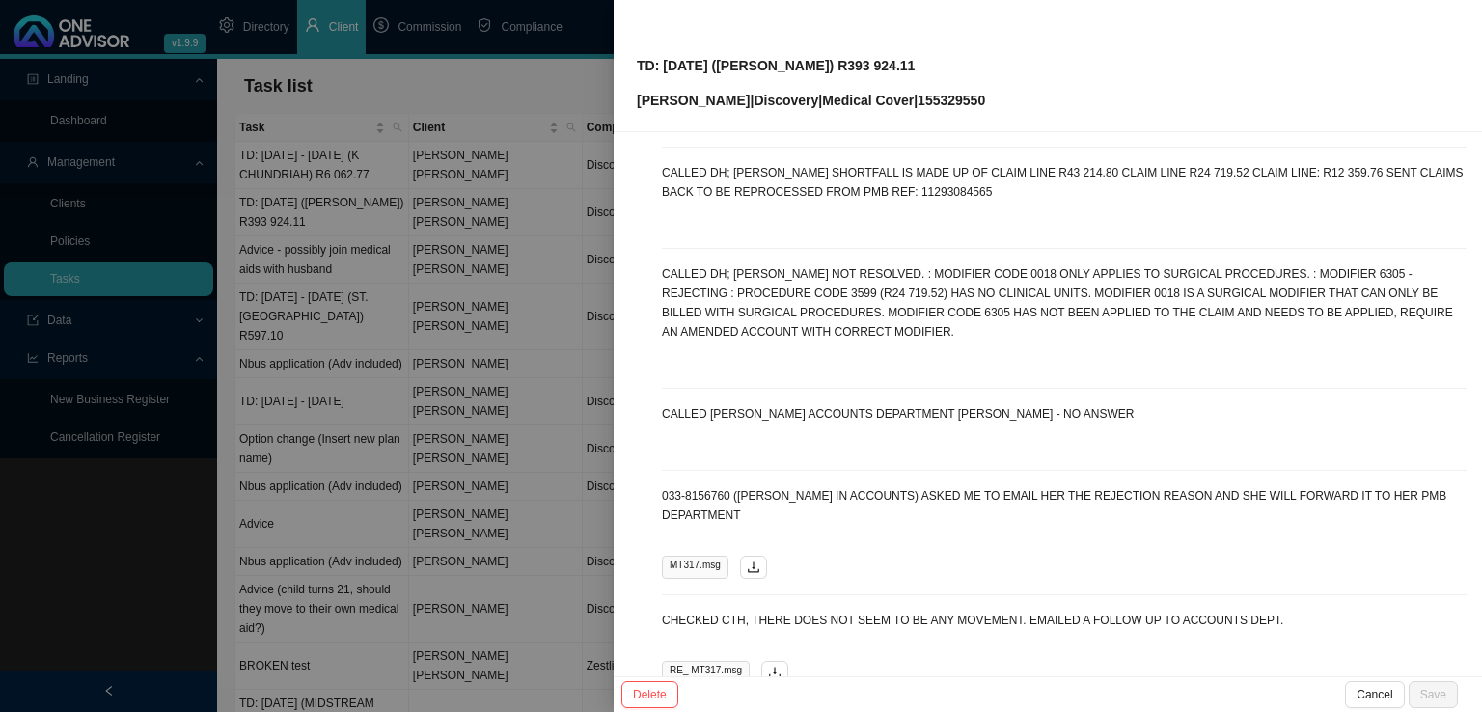
scroll to position [0, 0]
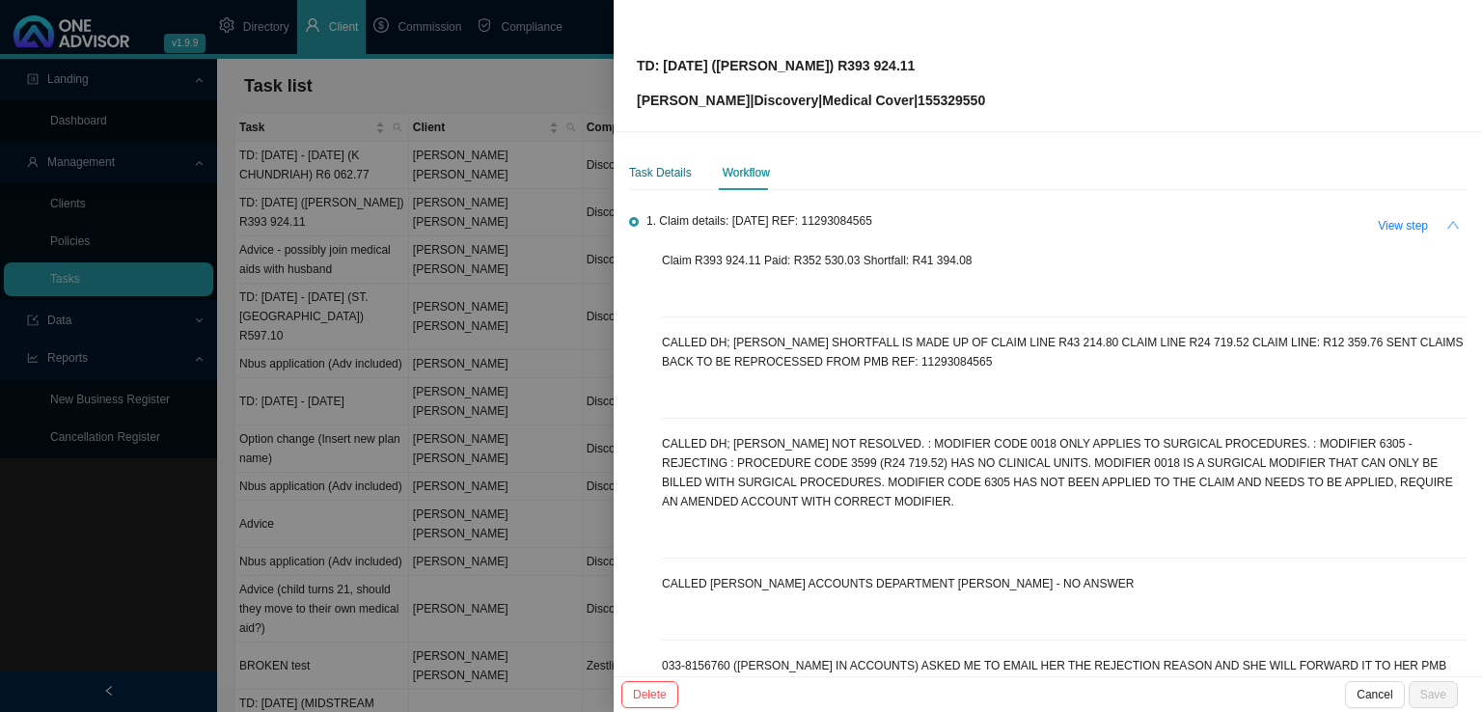
click at [666, 173] on div "Task Details" at bounding box center [660, 172] width 63 height 19
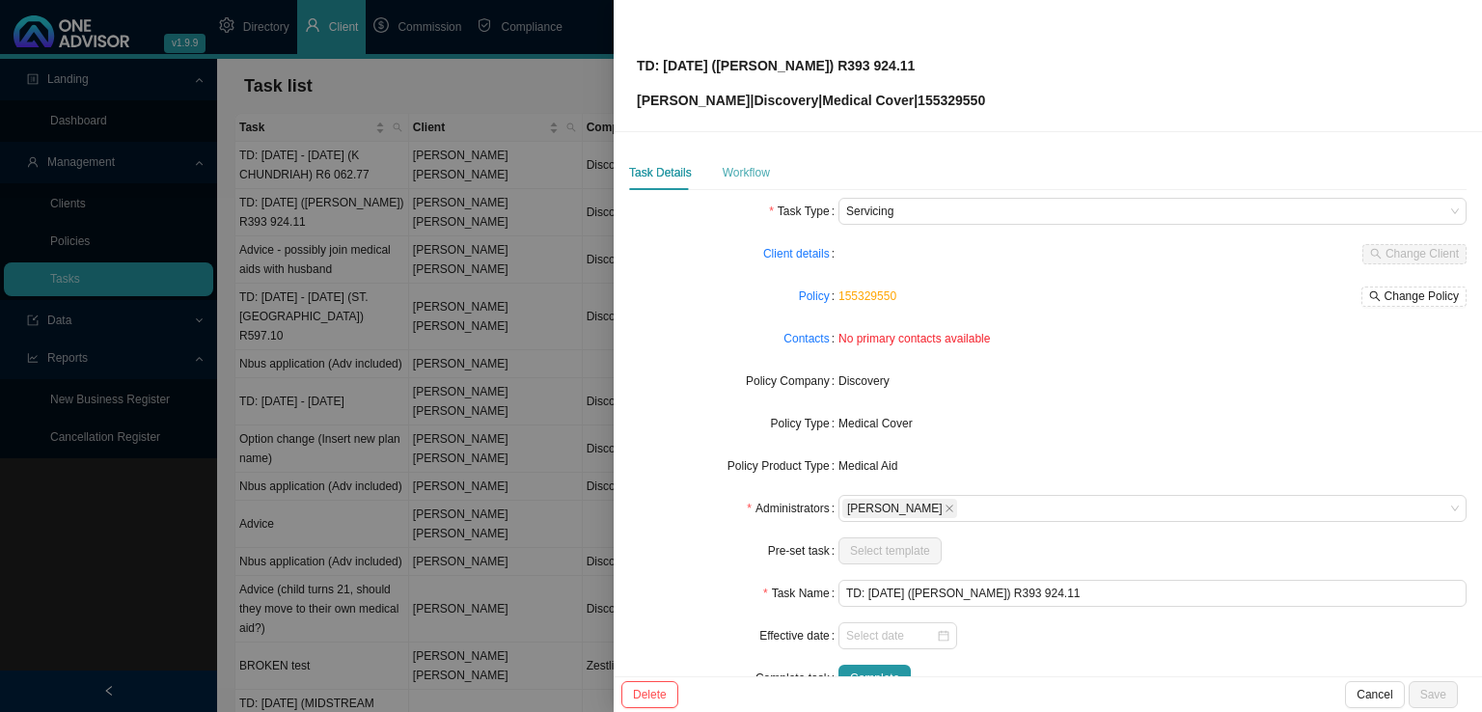
click at [747, 159] on div "Workflow" at bounding box center [745, 172] width 47 height 35
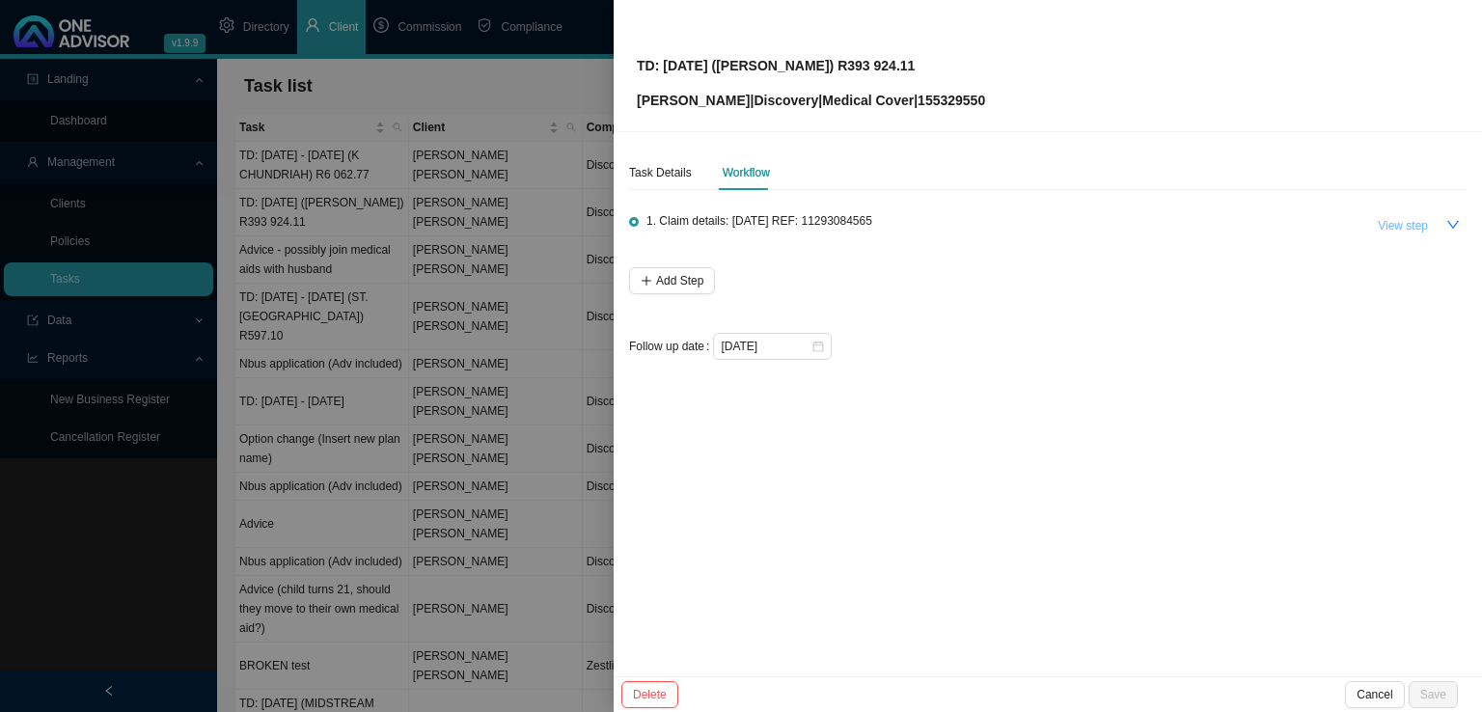
click at [1405, 221] on span "View step" at bounding box center [1402, 225] width 50 height 19
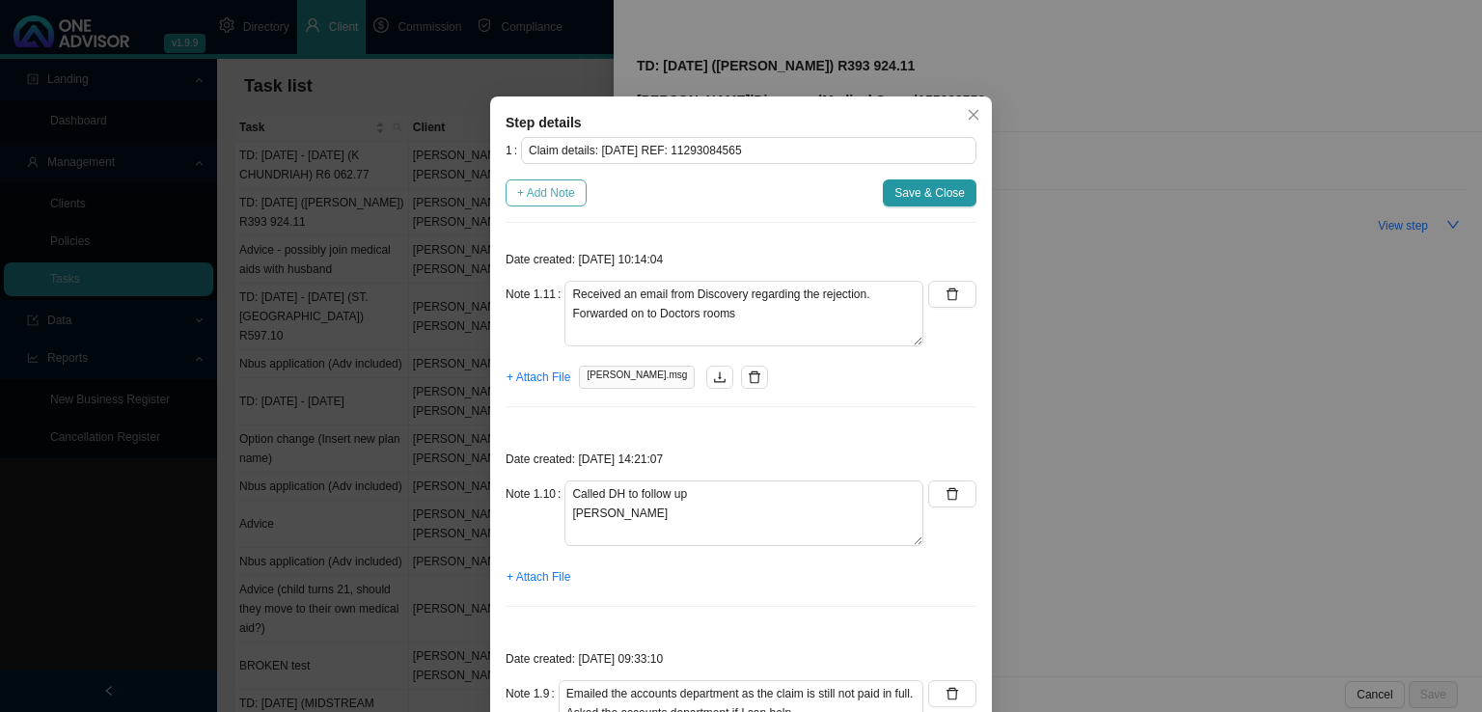
click at [553, 185] on span "+ Add Note" at bounding box center [546, 192] width 58 height 19
type textarea "Received an email from Discovery regarding the rejection. Forwarded on to Docto…"
type textarea "Called DH to follow up [PERSON_NAME]"
type textarea "Emailed the accounts department as the claim is still not paid in full. Asked t…"
type textarea "Checked CTH, the amount is still reflecting as unpaid."
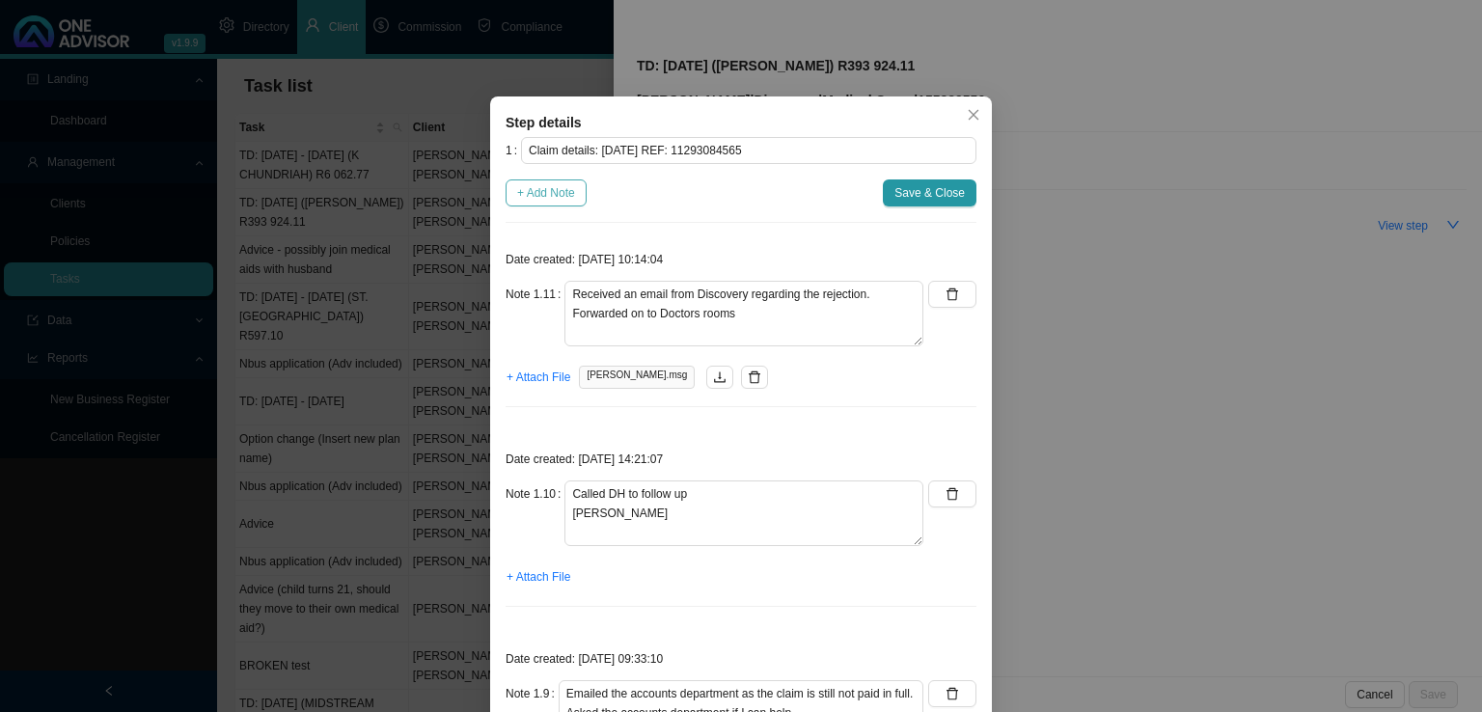
type textarea "Received feedback from the accounts department. Feedback: Discovery was contact…"
type textarea "CHECKED CTH, THERE DOES NOT SEEM TO BE ANY MOVEMENT. EMAILED A FOLLOW UP TO ACC…"
type textarea "033-8156760 ([PERSON_NAME] IN ACCOUNTS) ASKED ME TO EMAIL HER THE REJECTION REA…"
type textarea "CALLED [PERSON_NAME] ACCOUNTS DEPARTMENT [PERSON_NAME] - NO ANSWER"
type textarea "CALLED DH; [PERSON_NAME] NOT RESOLVED. : MODIFIER CODE 0018 ONLY APPLIES TO SUR…"
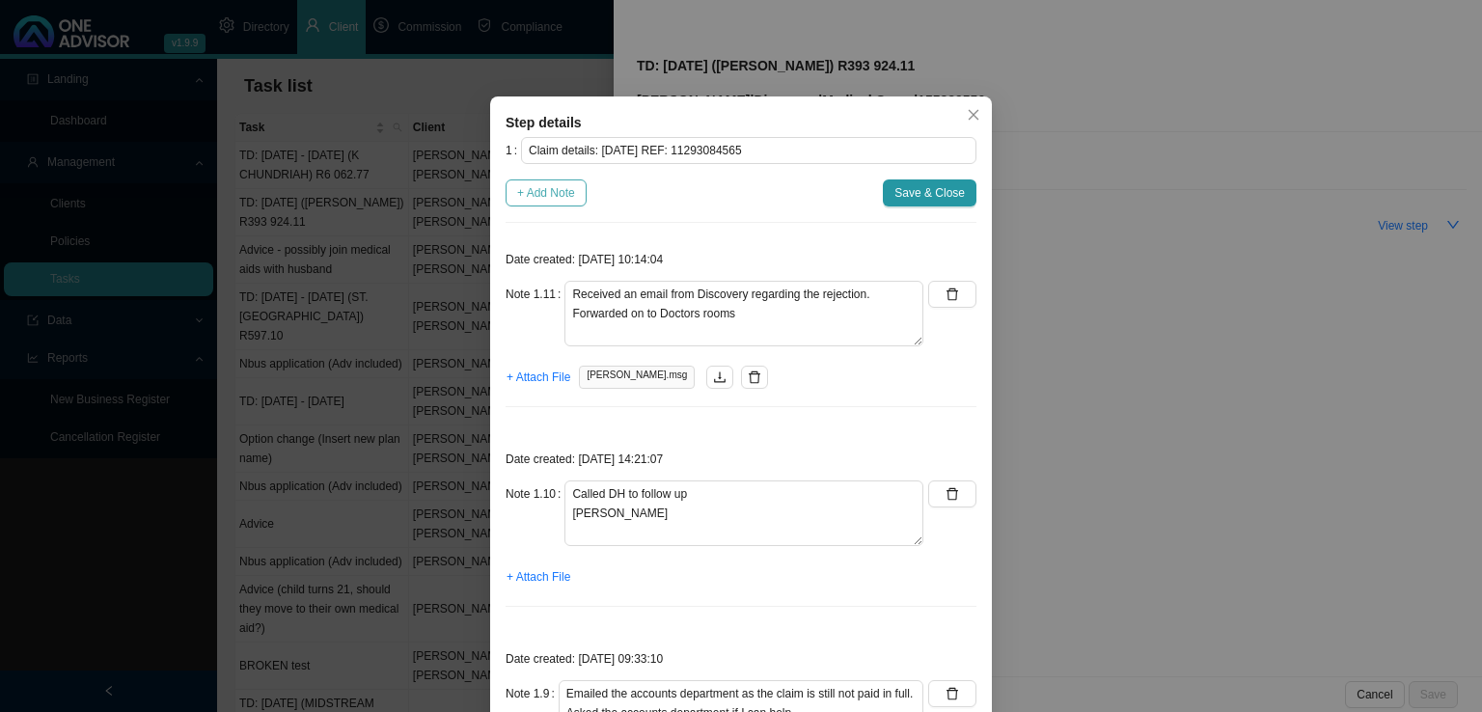
type textarea "CALLED DH; [PERSON_NAME] SHORTFALL IS MADE UP OF CLAIM LINE R43 214.80 CLAIM LI…"
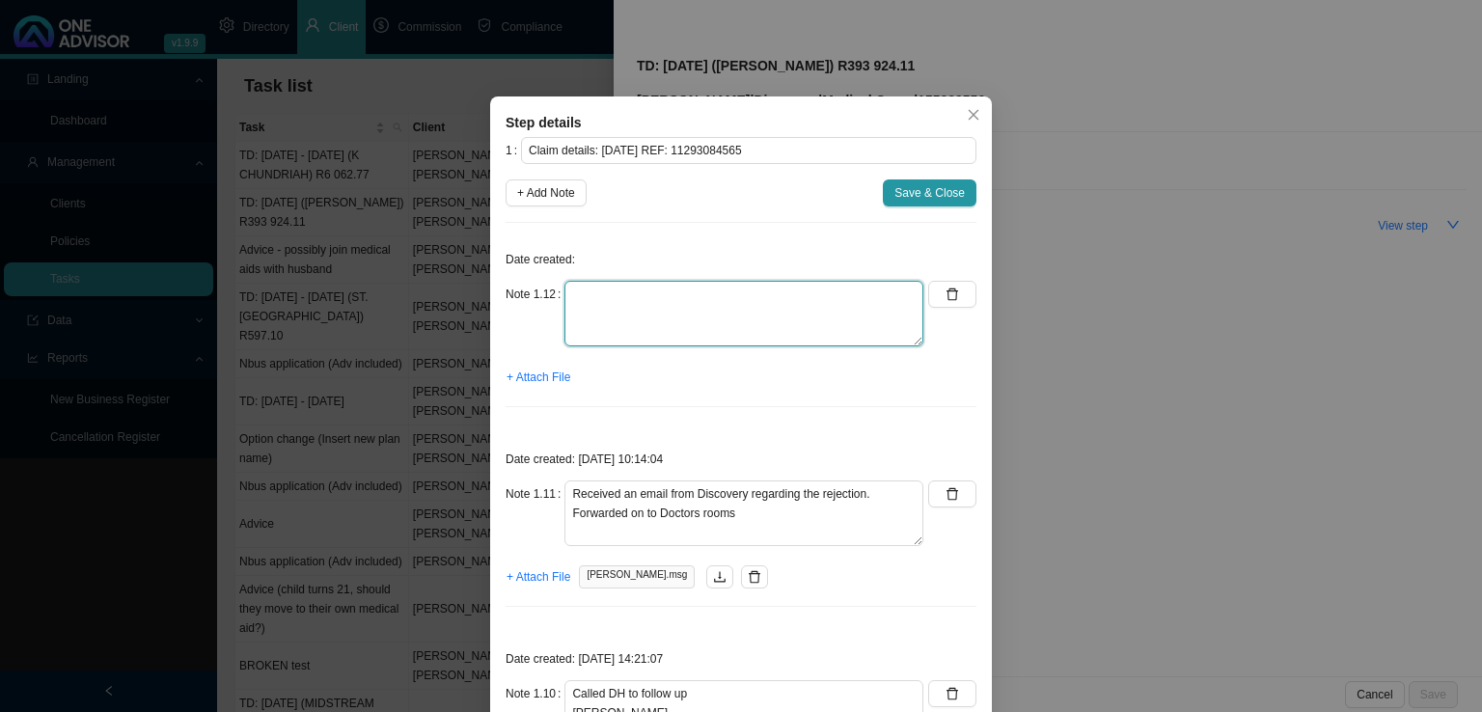
click at [640, 329] on textarea at bounding box center [743, 314] width 359 height 66
type textarea "Emailed the accounts department again. REquested feedback. Cannot get through b…"
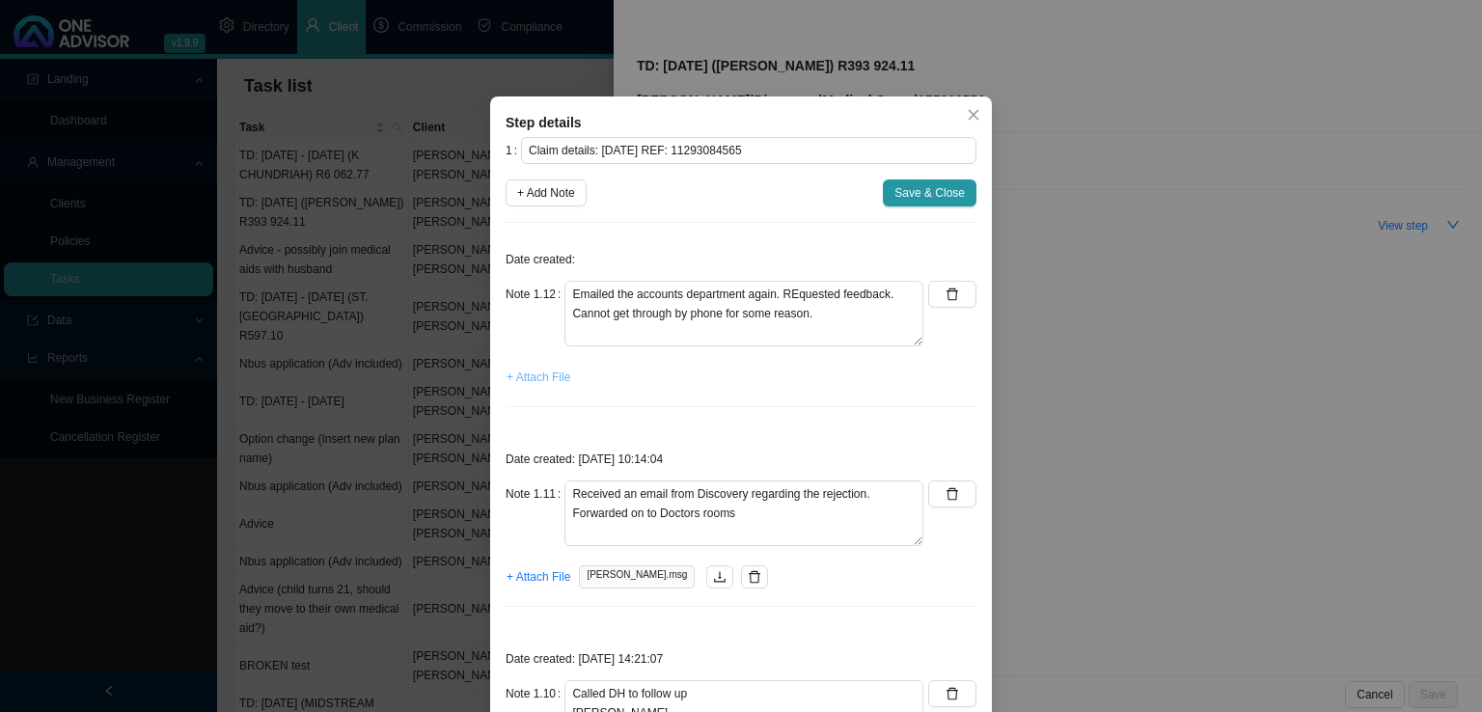
click at [523, 382] on span "+ Attach File" at bounding box center [538, 377] width 64 height 19
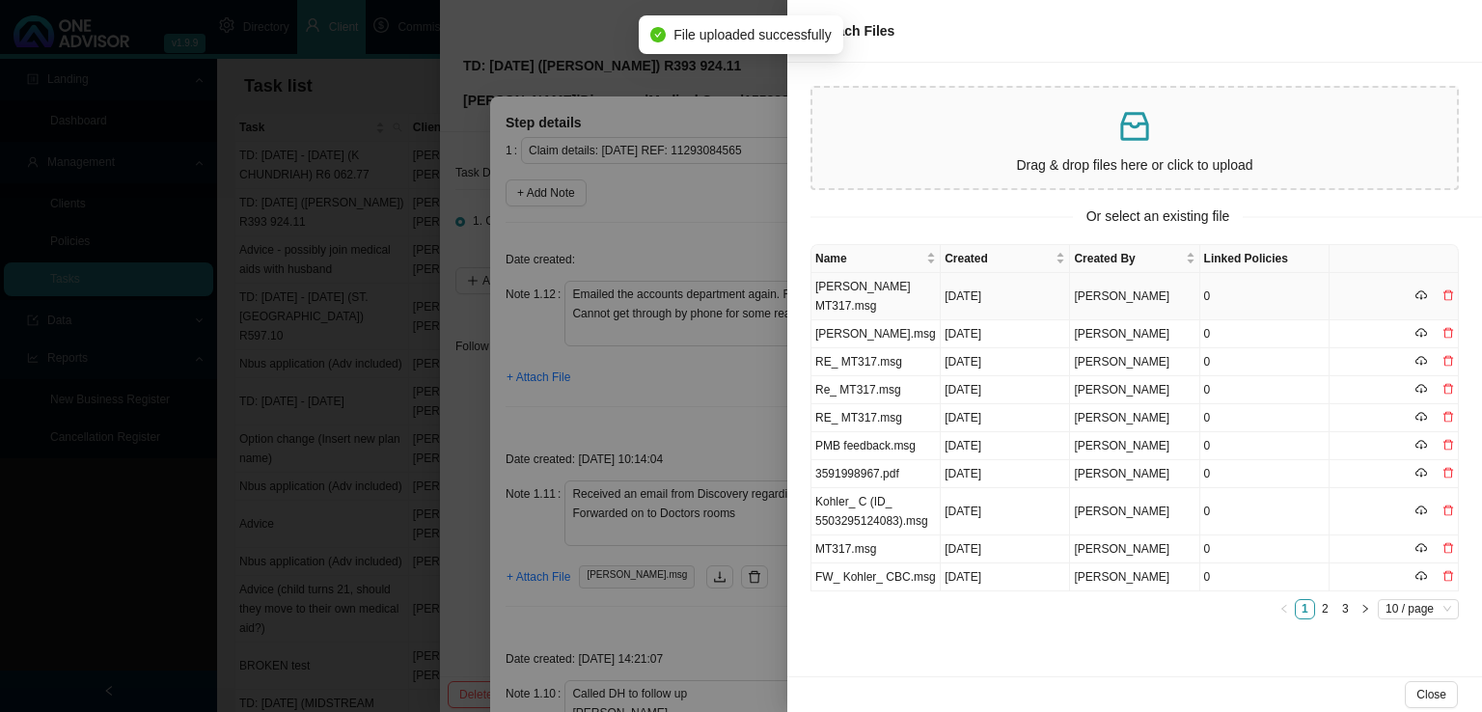
click at [891, 307] on td "[PERSON_NAME] MT317.msg" at bounding box center [875, 296] width 129 height 47
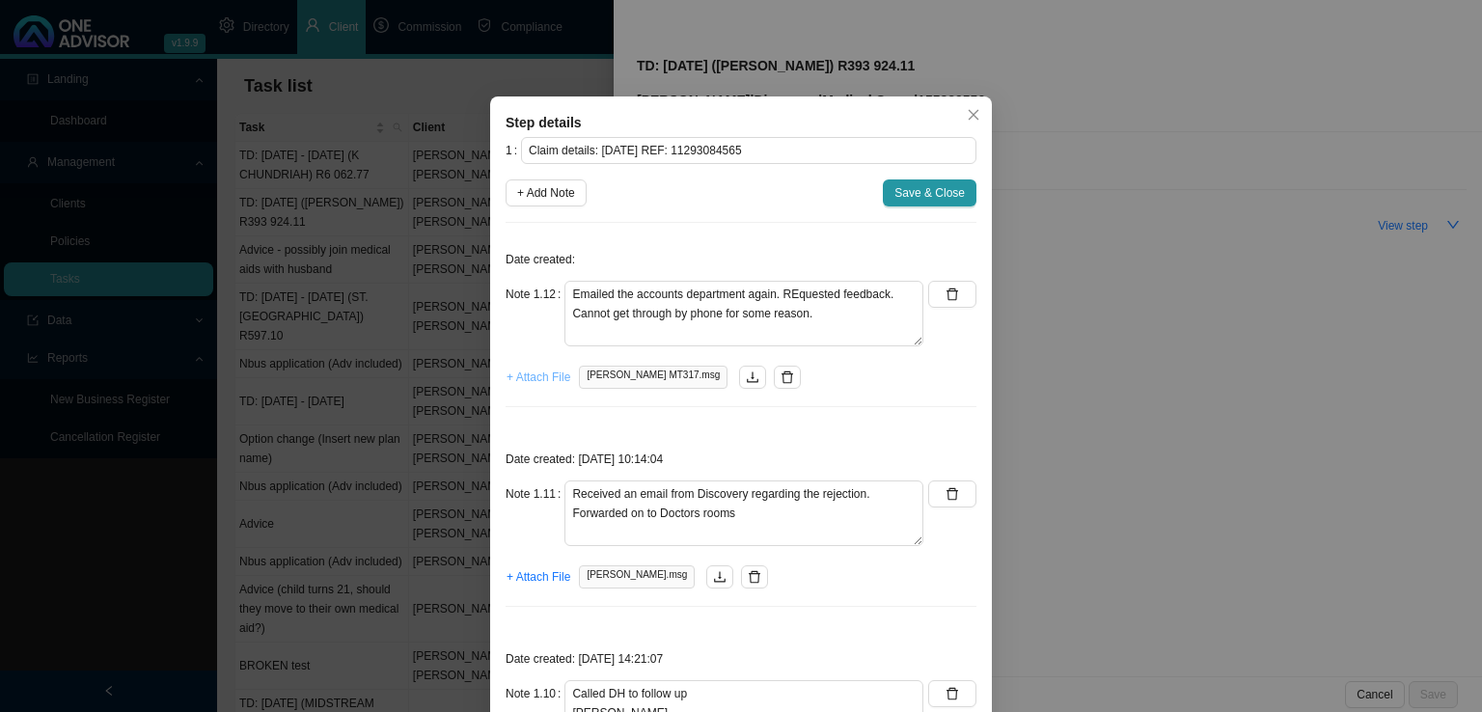
click at [513, 373] on span "+ Attach File" at bounding box center [538, 377] width 64 height 19
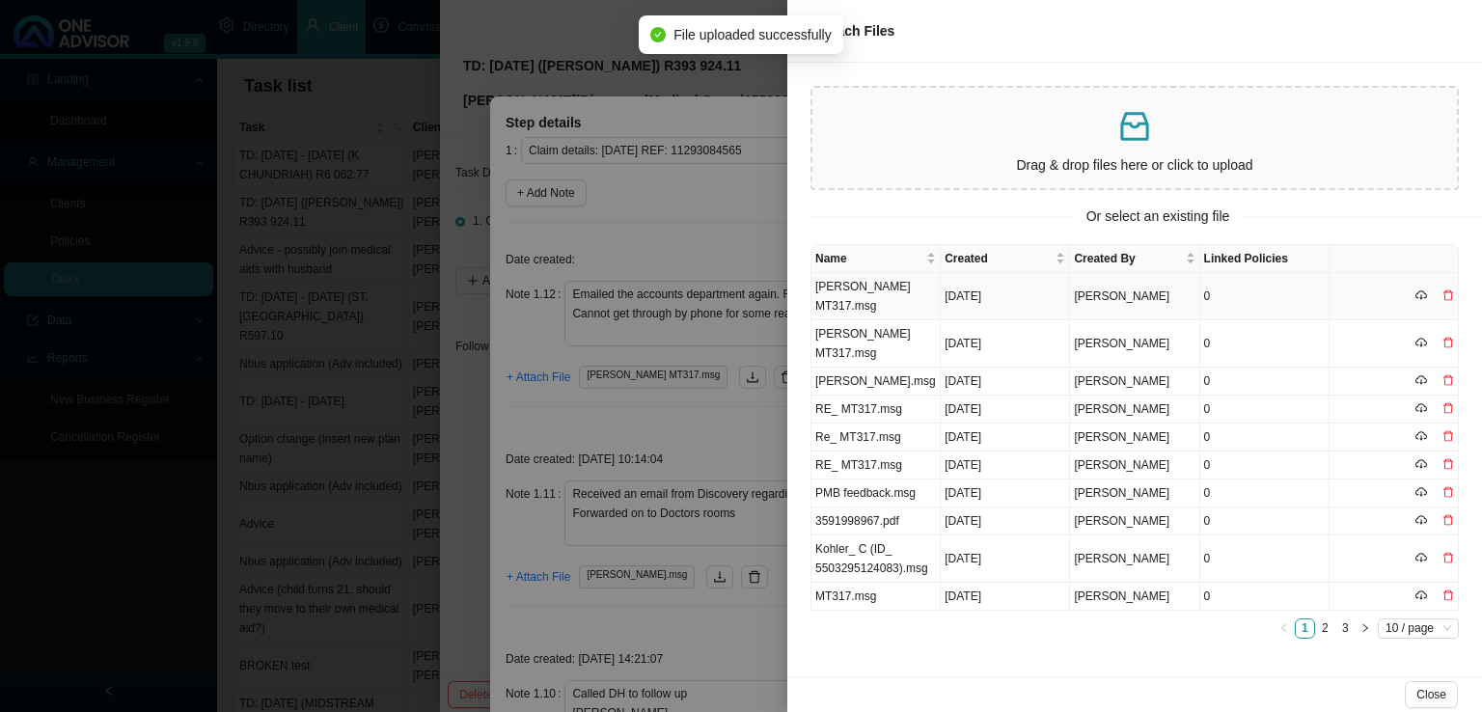
click at [870, 298] on td "[PERSON_NAME] MT317.msg" at bounding box center [875, 296] width 129 height 47
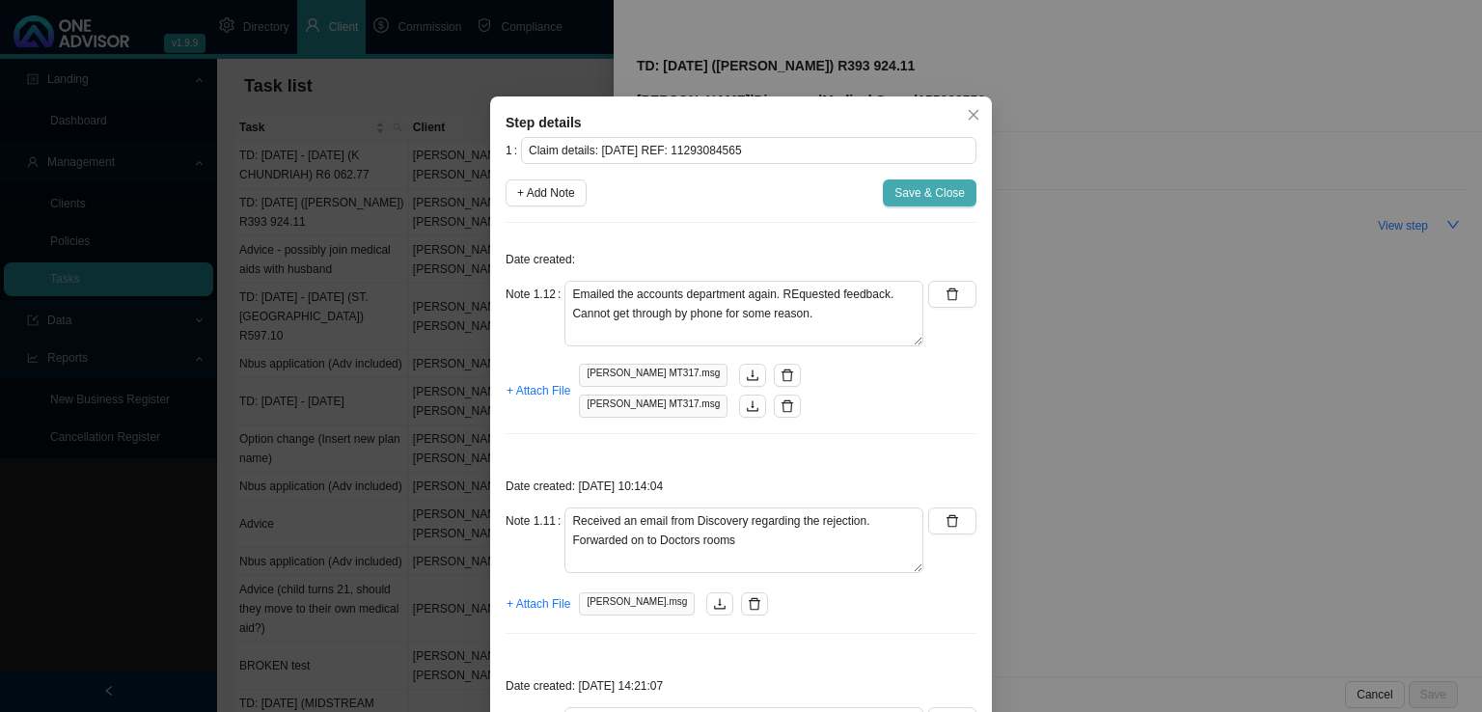
click at [931, 186] on span "Save & Close" at bounding box center [929, 192] width 70 height 19
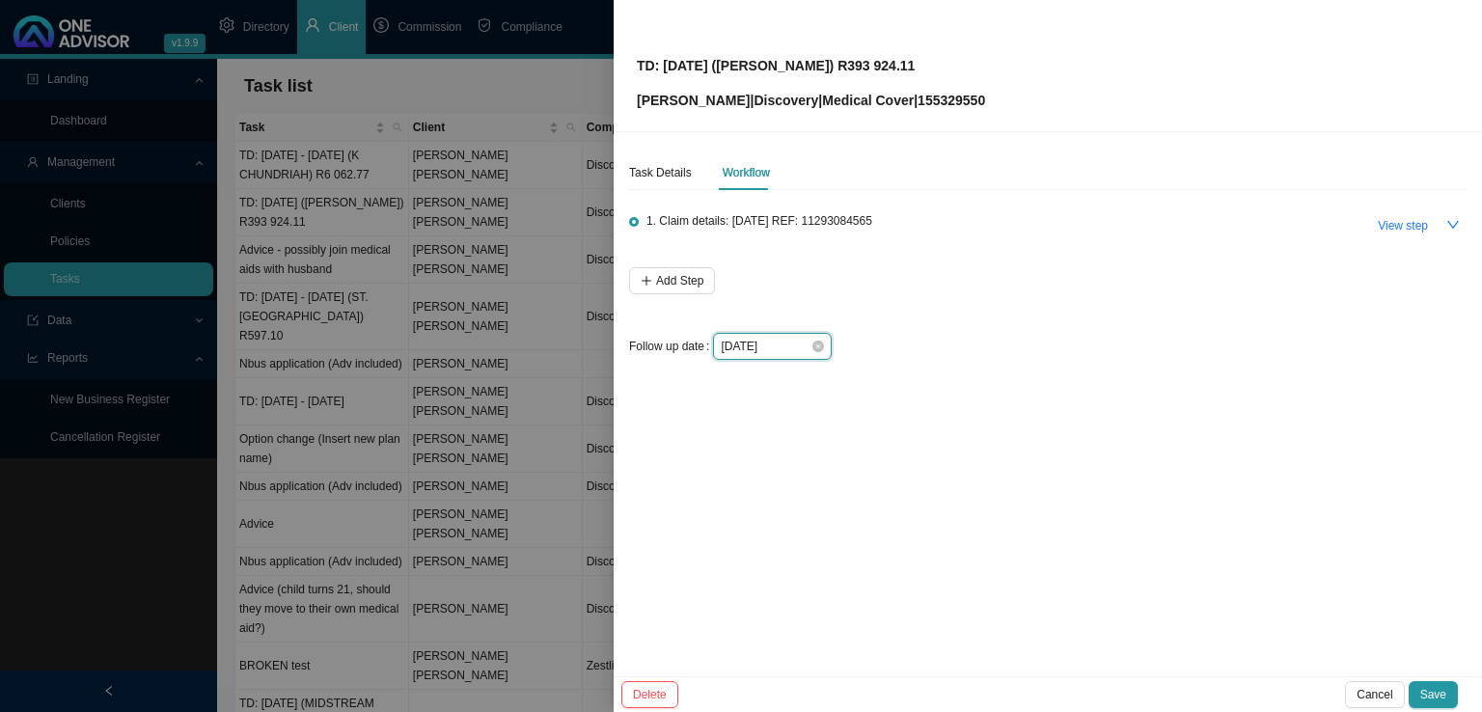
click at [752, 340] on input "[DATE]" at bounding box center [766, 346] width 90 height 19
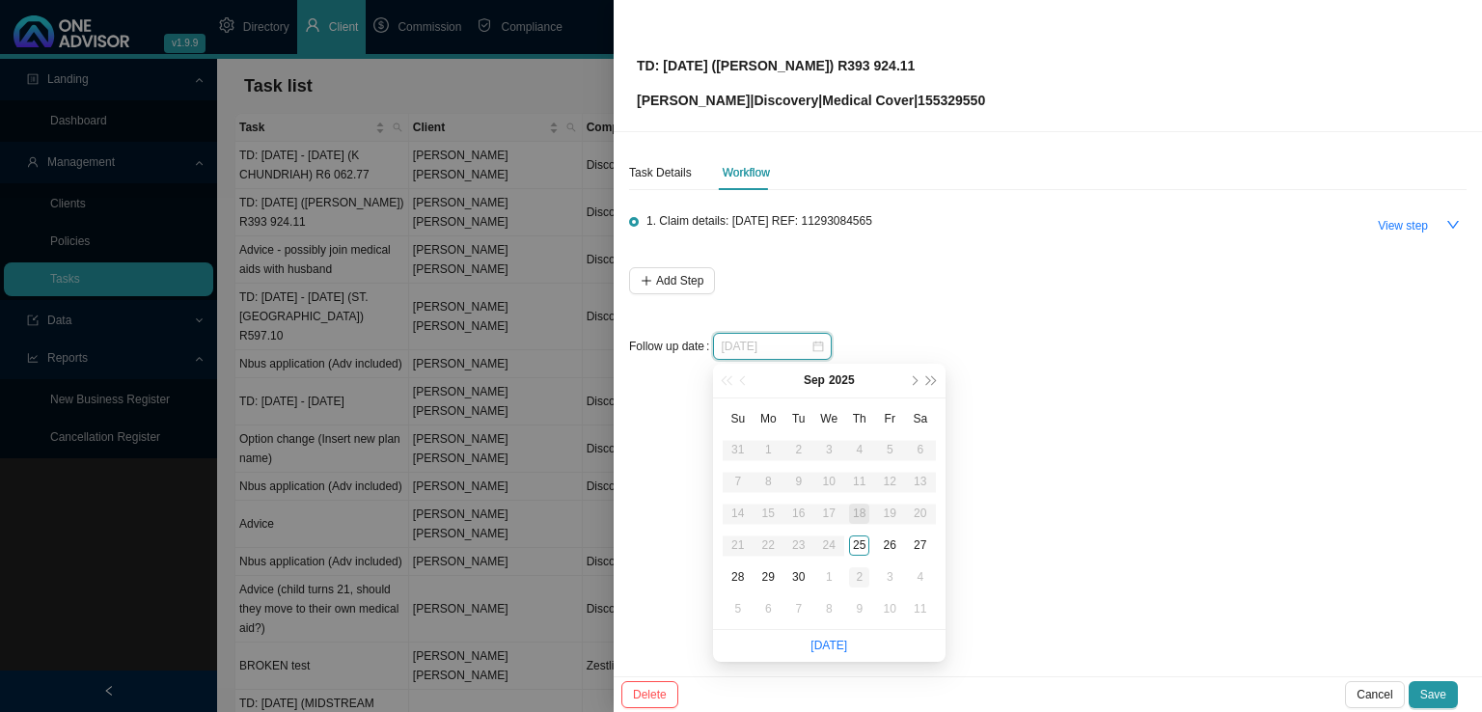
type input "[DATE]"
click at [857, 581] on div "2" at bounding box center [859, 577] width 20 height 20
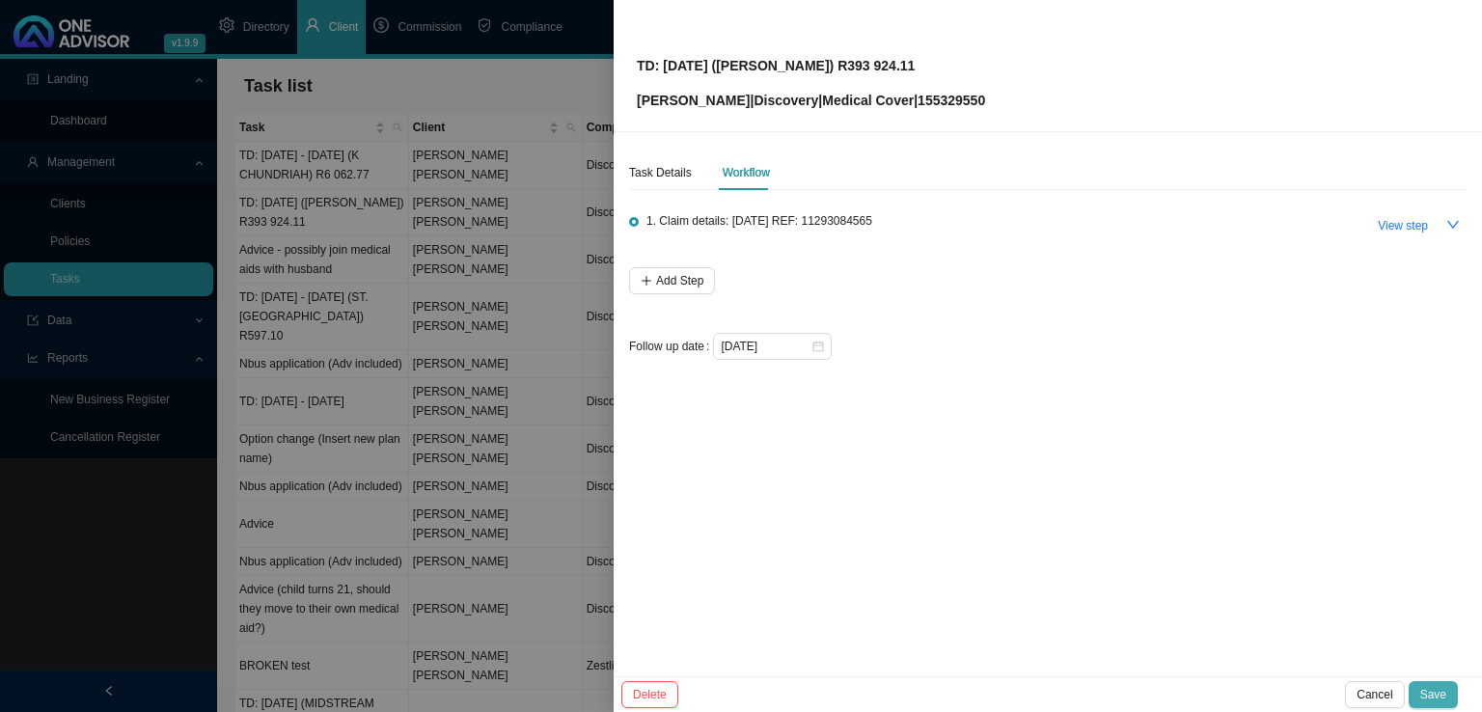
click at [1437, 696] on span "Save" at bounding box center [1433, 694] width 26 height 19
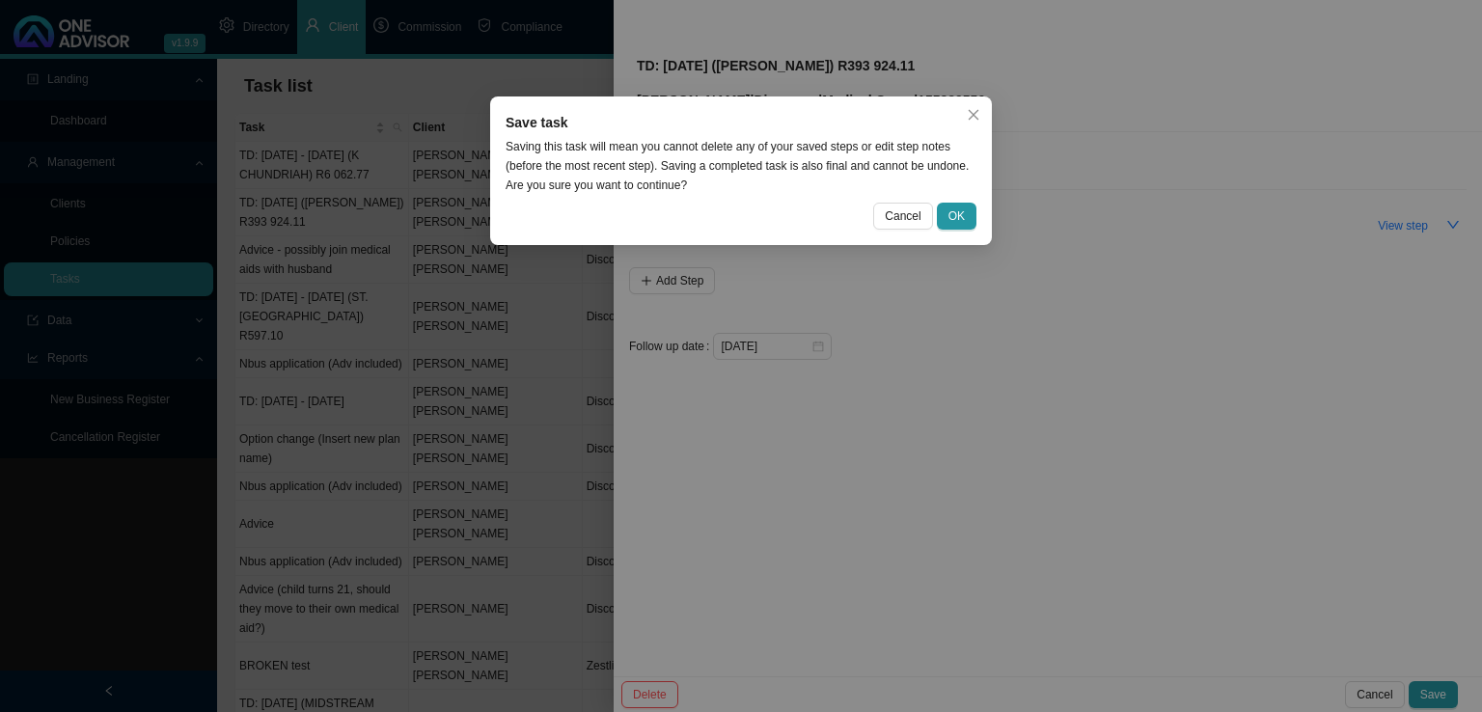
click at [954, 201] on div "Save task Saving this task will mean you cannot delete any of your saved steps …" at bounding box center [741, 170] width 502 height 149
click at [954, 212] on span "OK" at bounding box center [956, 215] width 16 height 19
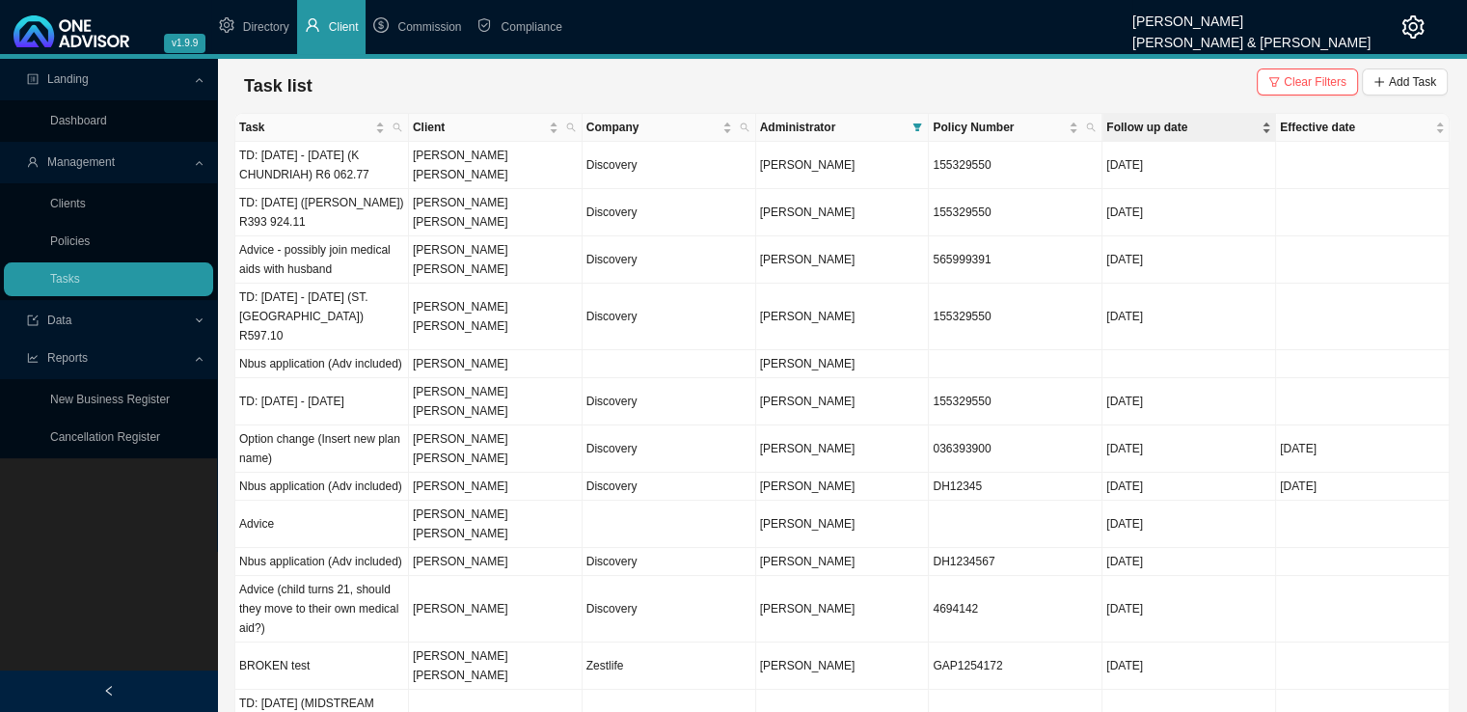
click at [1266, 132] on div "Follow up date" at bounding box center [1188, 127] width 165 height 19
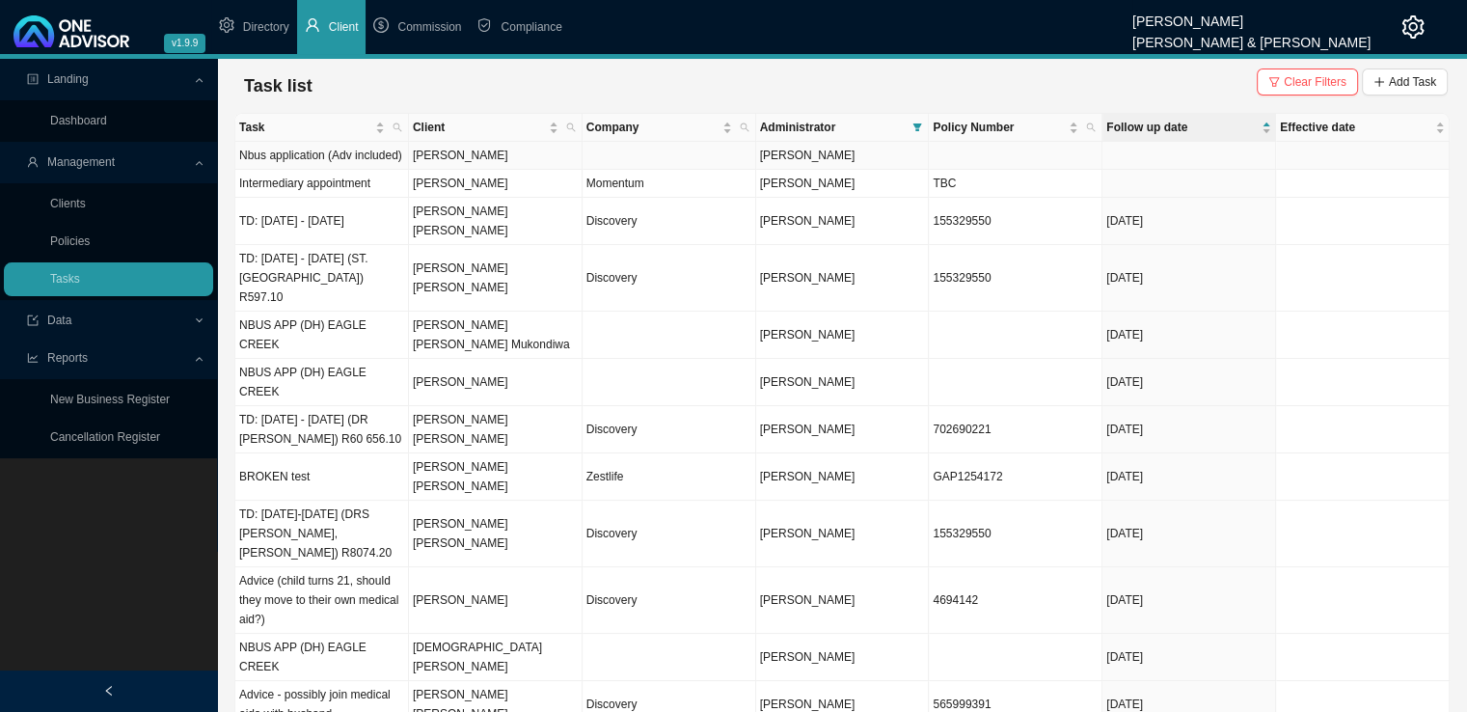
click at [488, 159] on td "[PERSON_NAME]" at bounding box center [496, 156] width 174 height 28
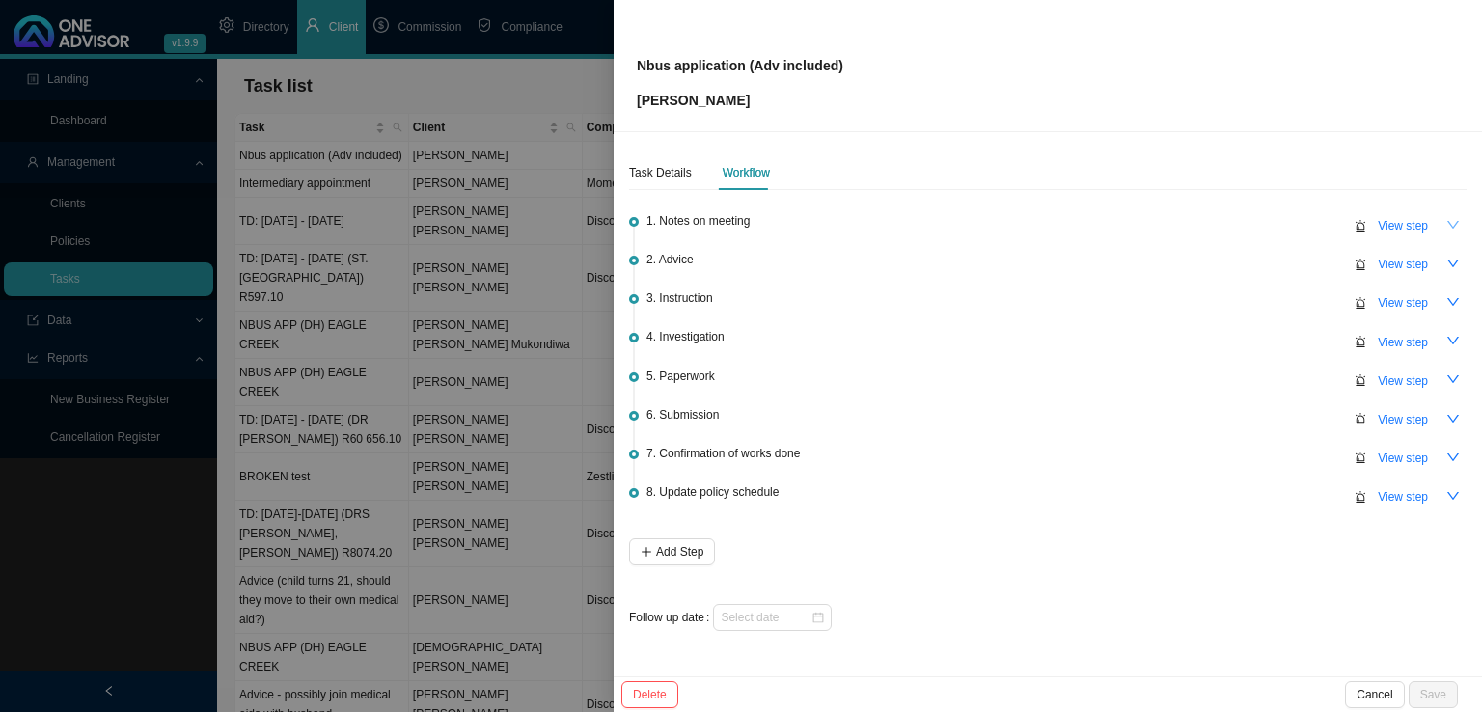
click at [1455, 220] on icon "down" at bounding box center [1453, 225] width 14 height 14
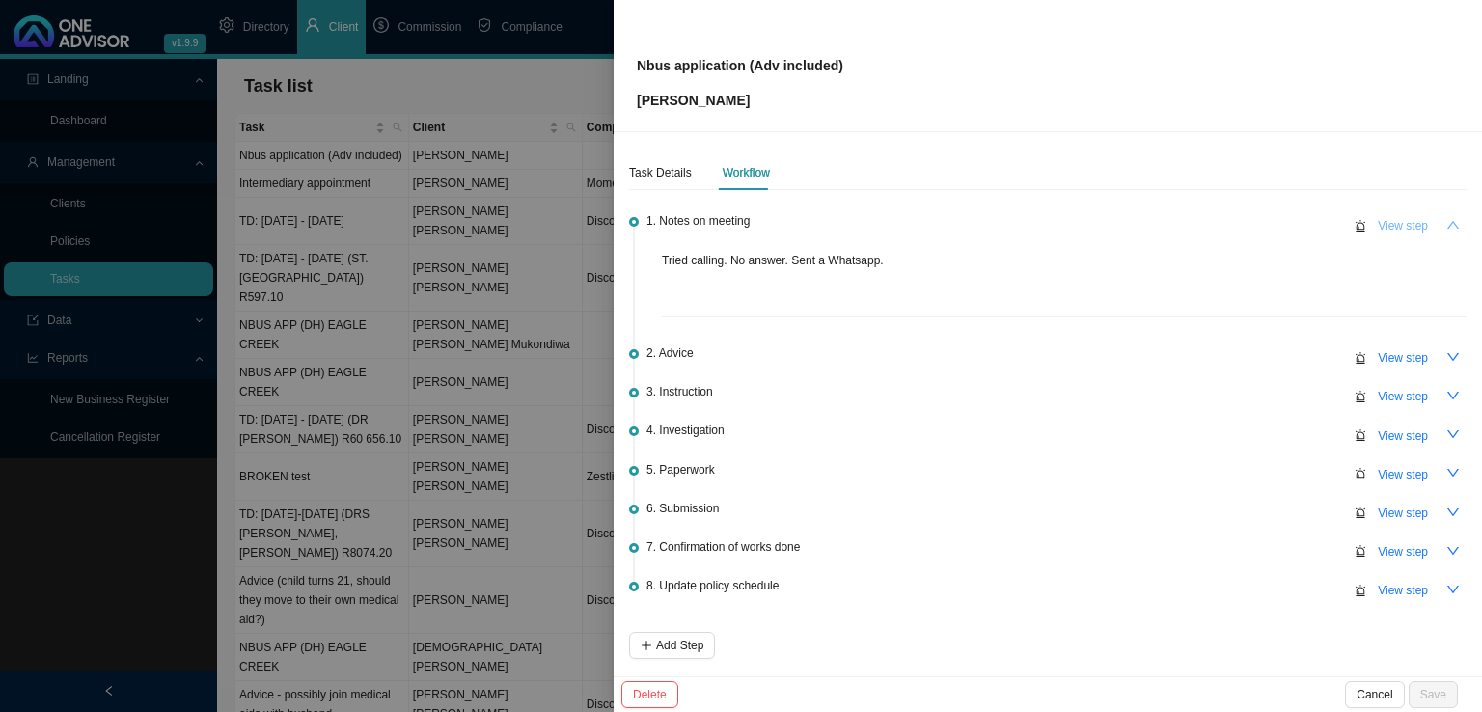
click at [1382, 231] on span "View step" at bounding box center [1402, 225] width 50 height 19
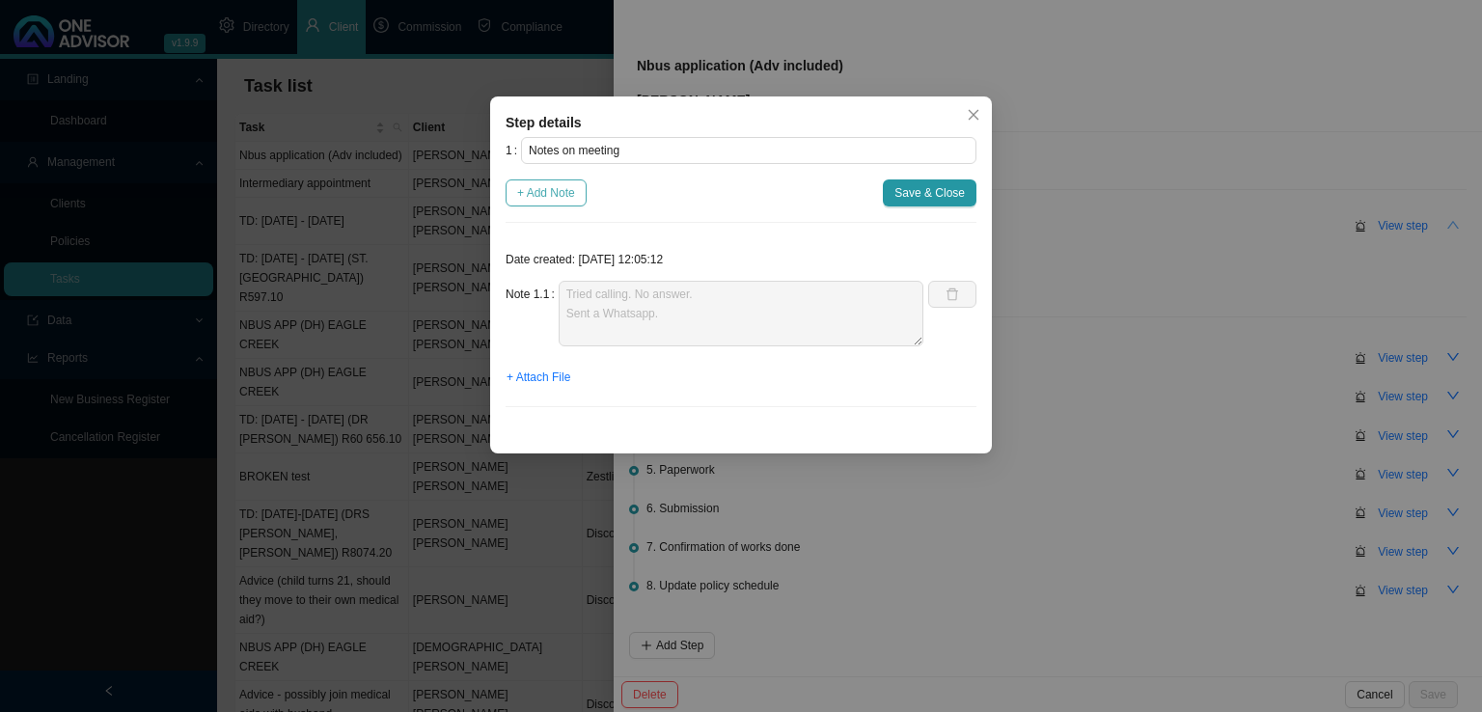
click at [536, 197] on span "+ Add Note" at bounding box center [546, 192] width 58 height 19
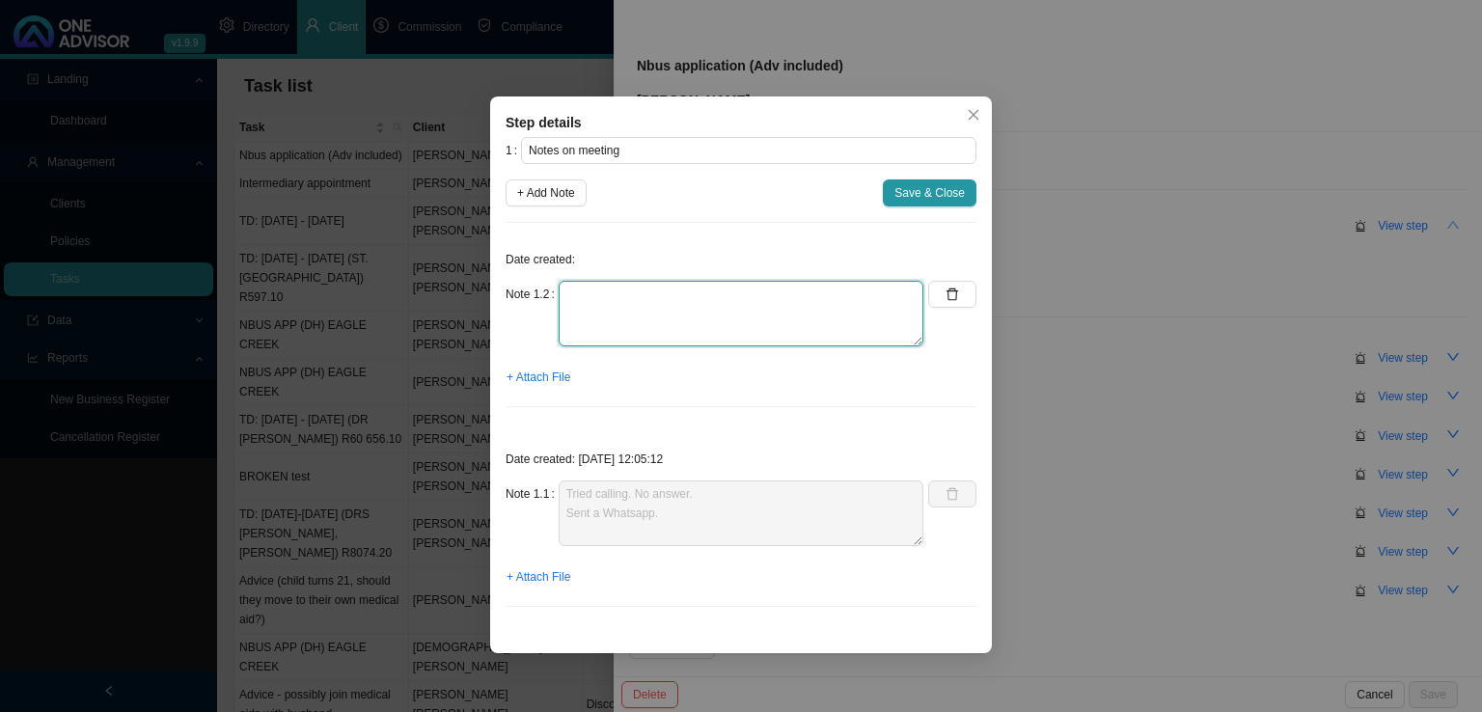
drag, startPoint x: 583, startPoint y: 287, endPoint x: 598, endPoint y: 300, distance: 19.9
click at [586, 290] on textarea at bounding box center [740, 314] width 365 height 66
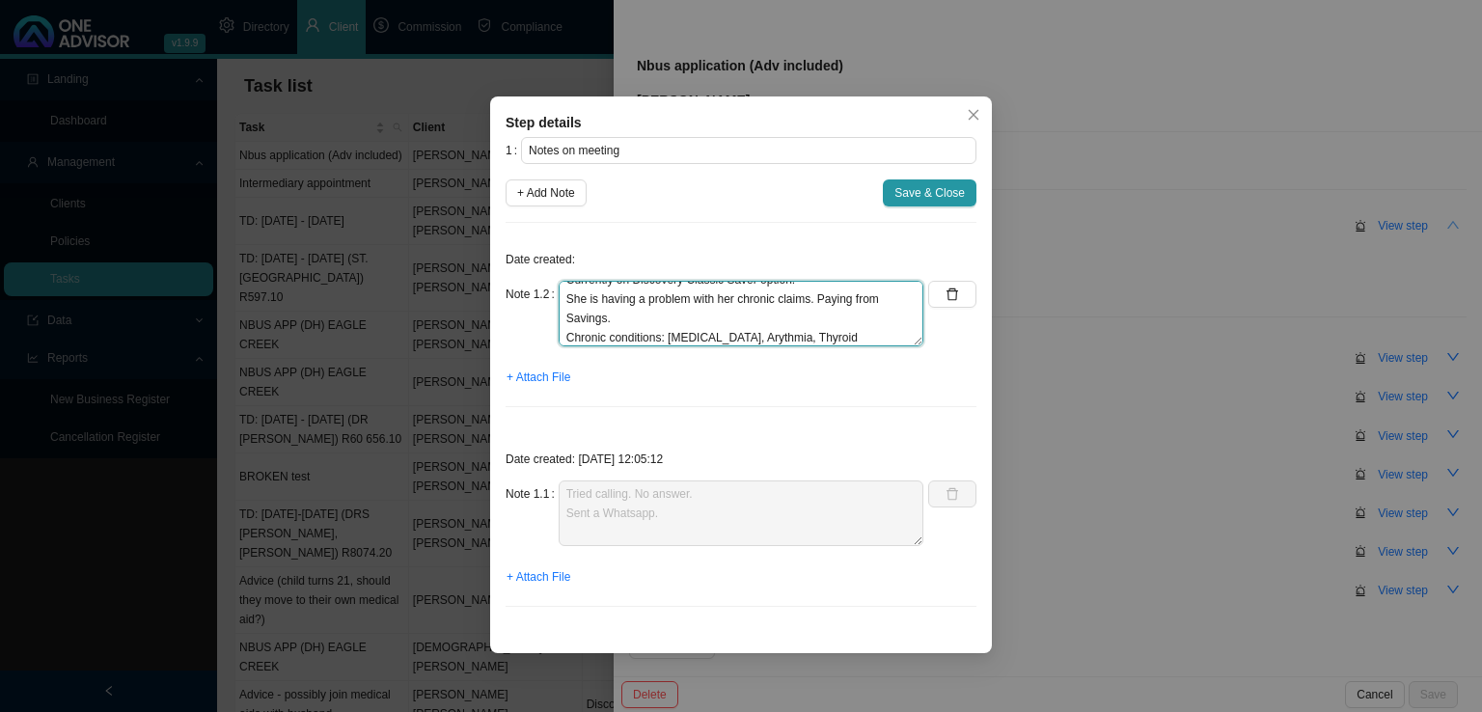
click at [728, 340] on textarea "Got hold of [PERSON_NAME]. Currently on Discovery Classic Saver option. She is …" at bounding box center [740, 314] width 365 height 66
click at [852, 342] on textarea "Got hold of [PERSON_NAME]. Currently on Discovery Classic Saver option. She is …" at bounding box center [740, 314] width 365 height 66
click at [687, 303] on textarea "Got hold of [PERSON_NAME]. Currently on Discovery Classic Saver option. She is …" at bounding box center [740, 314] width 365 height 66
click at [704, 297] on textarea "Got hold of [PERSON_NAME]. Currently on Discovery Classic Saver option. She is …" at bounding box center [740, 314] width 365 height 66
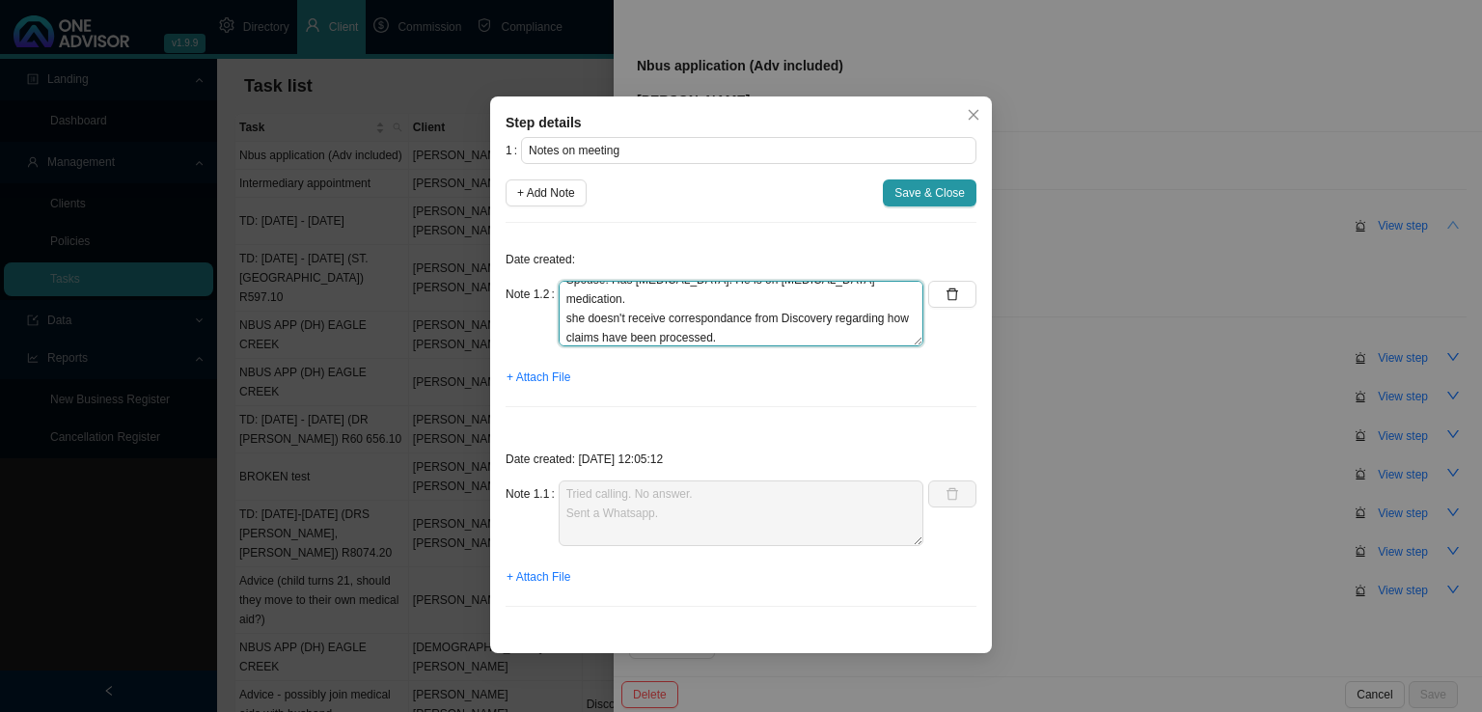
click at [704, 297] on textarea "Got hold of [PERSON_NAME]. Currently on Discovery Classic Saver option. She is …" at bounding box center [740, 314] width 365 height 66
click at [606, 337] on textarea "Got hold of [PERSON_NAME]. Currently on Discovery Classic Saver option. She is …" at bounding box center [740, 314] width 365 height 66
click at [758, 323] on textarea "Got hold of [PERSON_NAME]. Currently on Discovery Classic Saver option. She is …" at bounding box center [740, 314] width 365 height 66
type textarea "Got hold of [PERSON_NAME]. Currently on Discovery Classic Saver option. She is …"
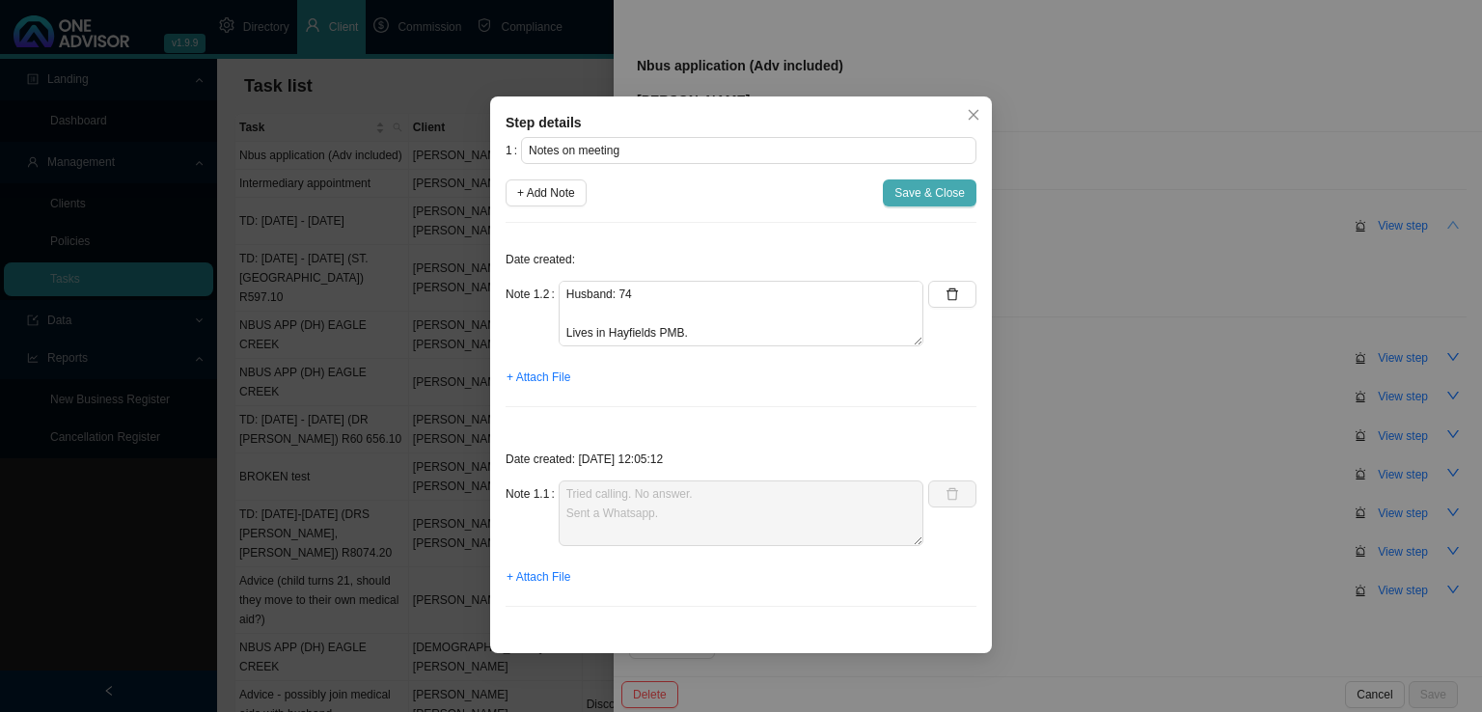
click at [914, 190] on span "Save & Close" at bounding box center [929, 192] width 70 height 19
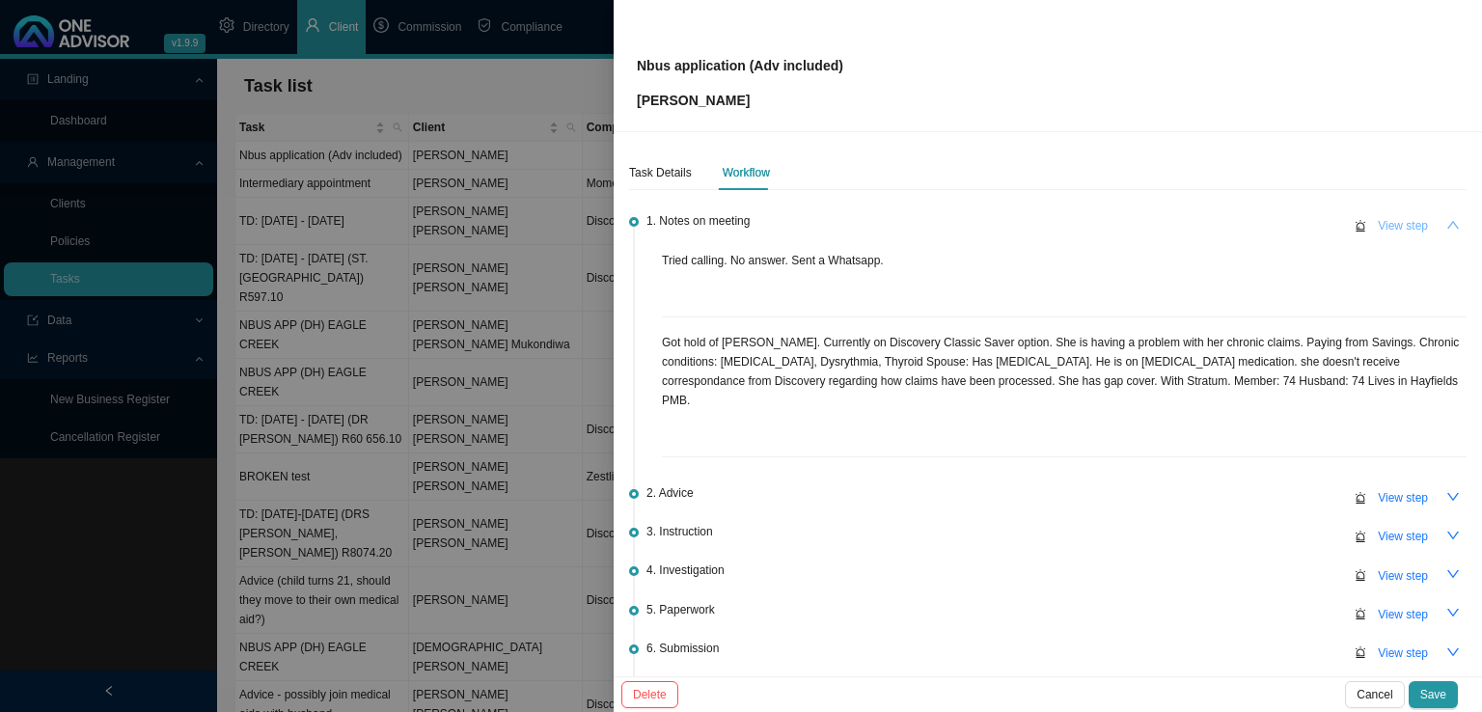
click at [1389, 218] on span "View step" at bounding box center [1402, 225] width 50 height 19
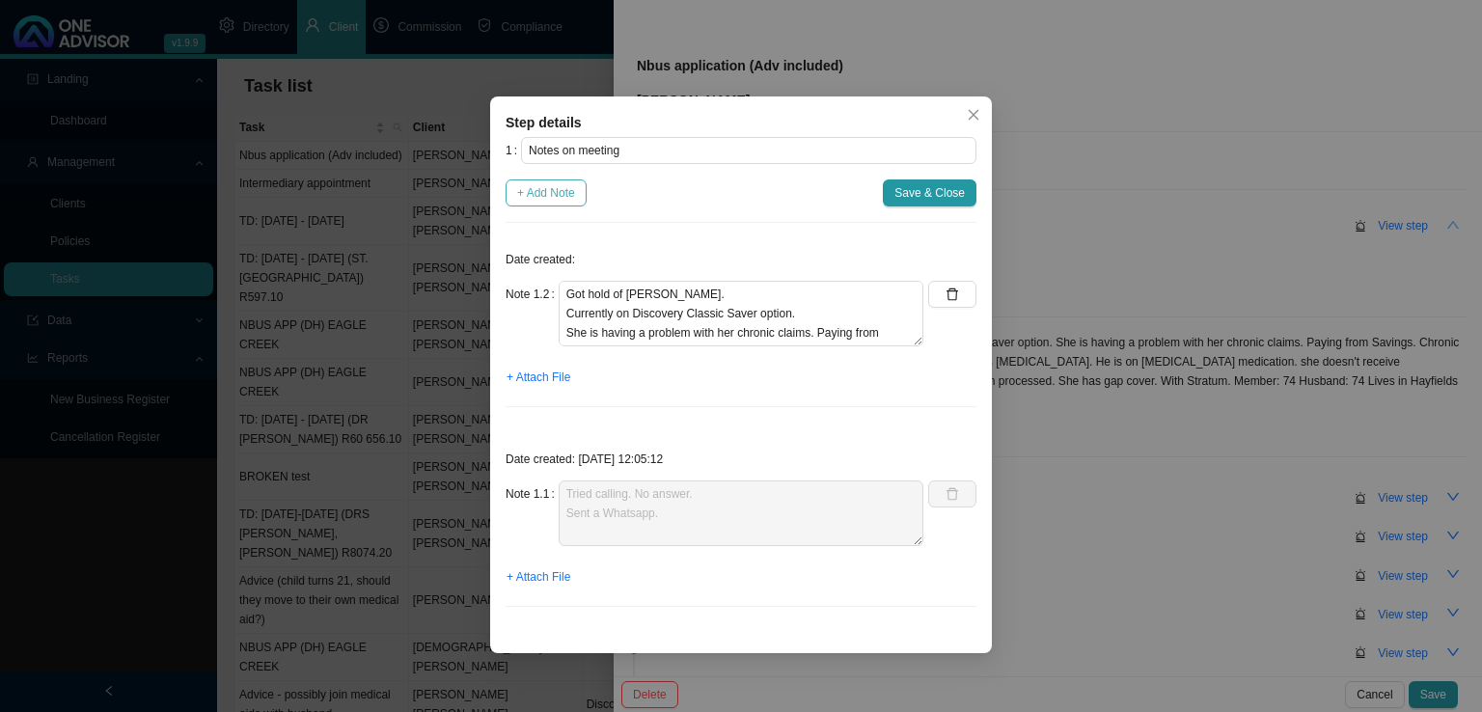
click at [550, 201] on span "+ Add Note" at bounding box center [546, 192] width 58 height 19
type textarea "Got hold of [PERSON_NAME]. Currently on Discovery Classic Saver option. She is …"
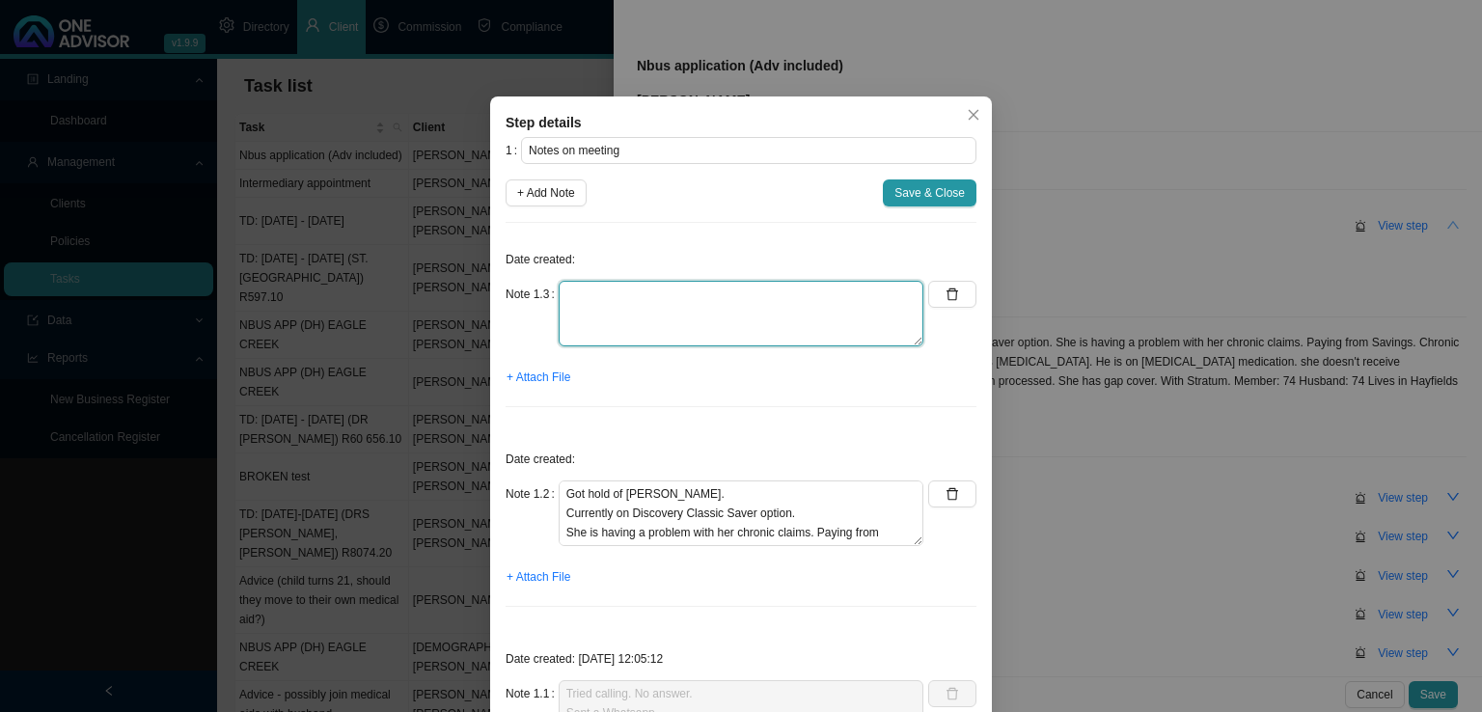
click at [604, 317] on textarea at bounding box center [740, 314] width 365 height 66
paste textarea "786096331"
click at [952, 302] on button "button" at bounding box center [952, 294] width 48 height 27
type textarea "Got hold of [PERSON_NAME]. Currently on Discovery Classic Saver option. She is …"
type textarea "Tried calling. No answer. Sent a Whatsapp."
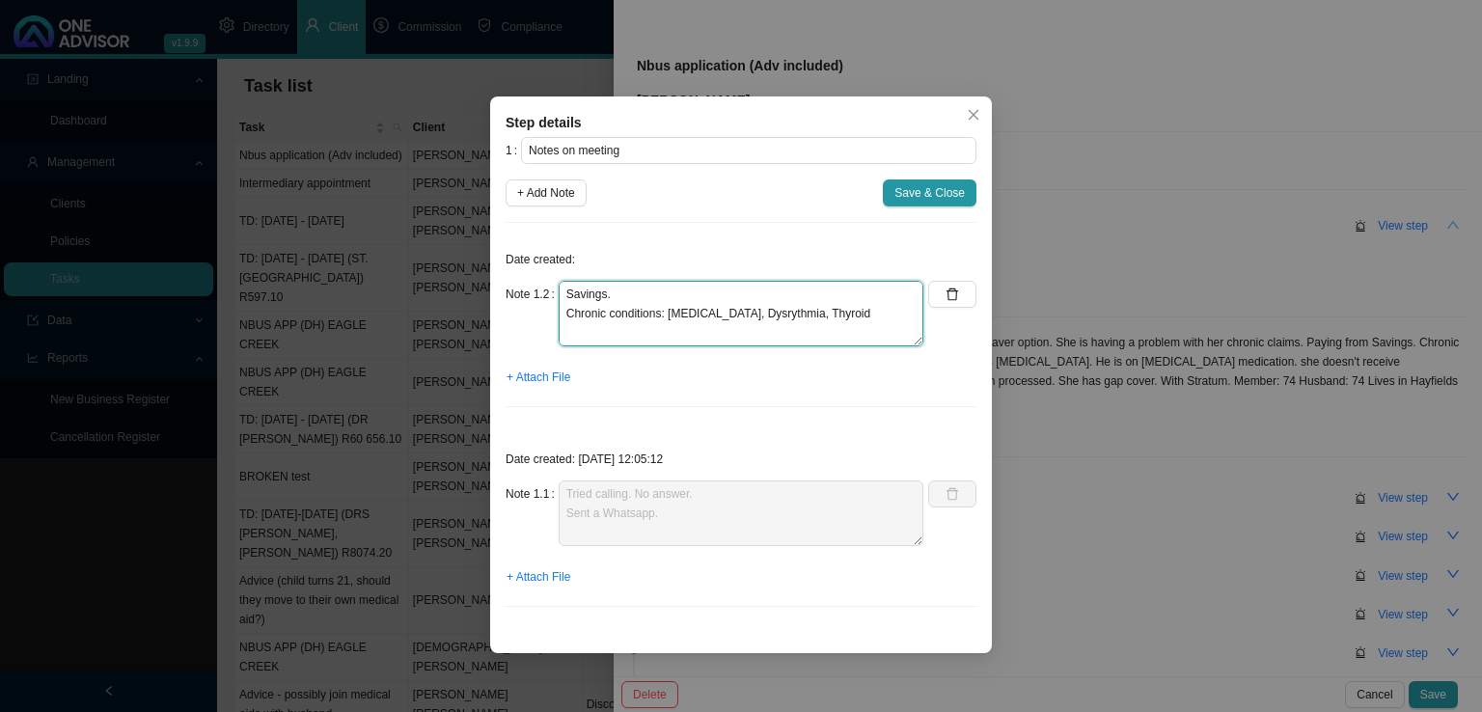
scroll to position [96, 0]
click at [864, 310] on textarea "Got hold of [PERSON_NAME]. Currently on Discovery Classic Saver option. She is …" at bounding box center [740, 314] width 365 height 66
type textarea "Got hold of [PERSON_NAME]. Currently on Discovery Classic Saver option. She is …"
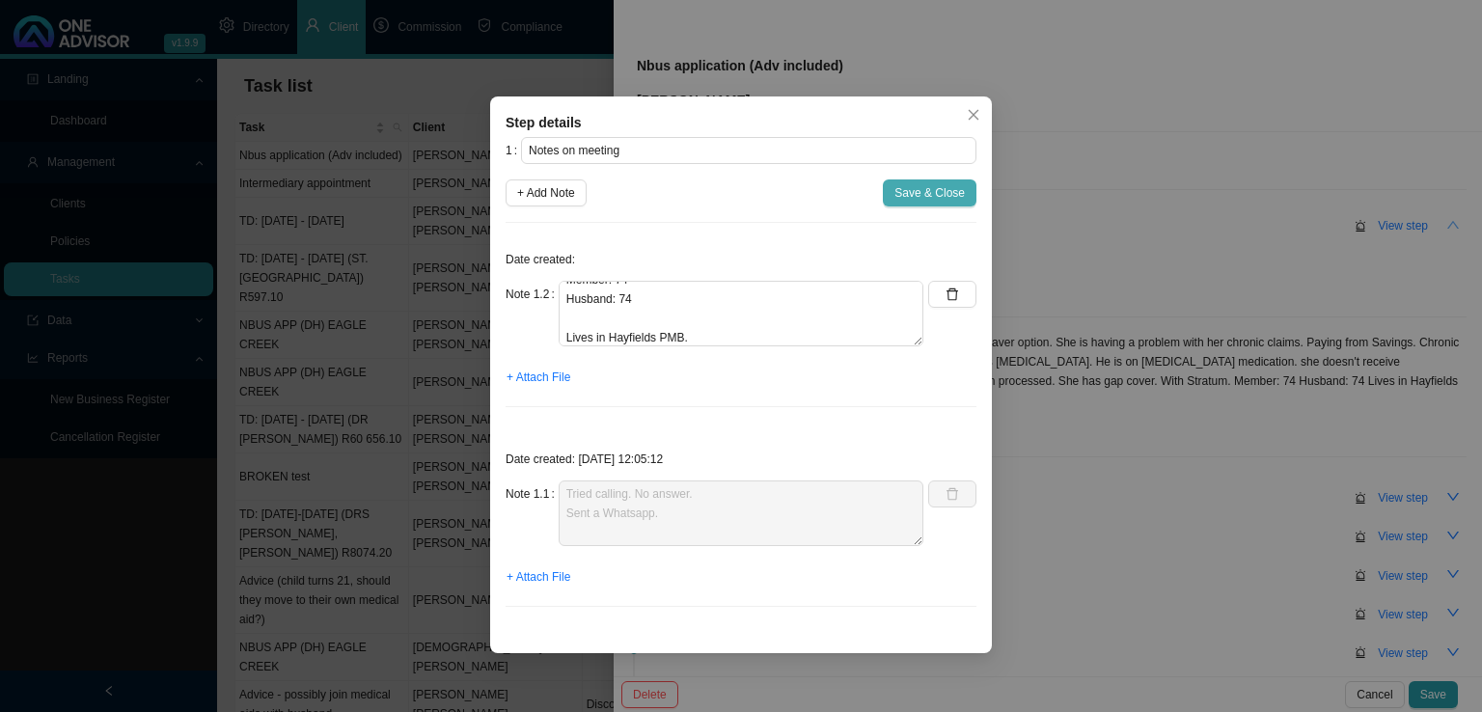
click at [930, 202] on span "Save & Close" at bounding box center [929, 192] width 70 height 19
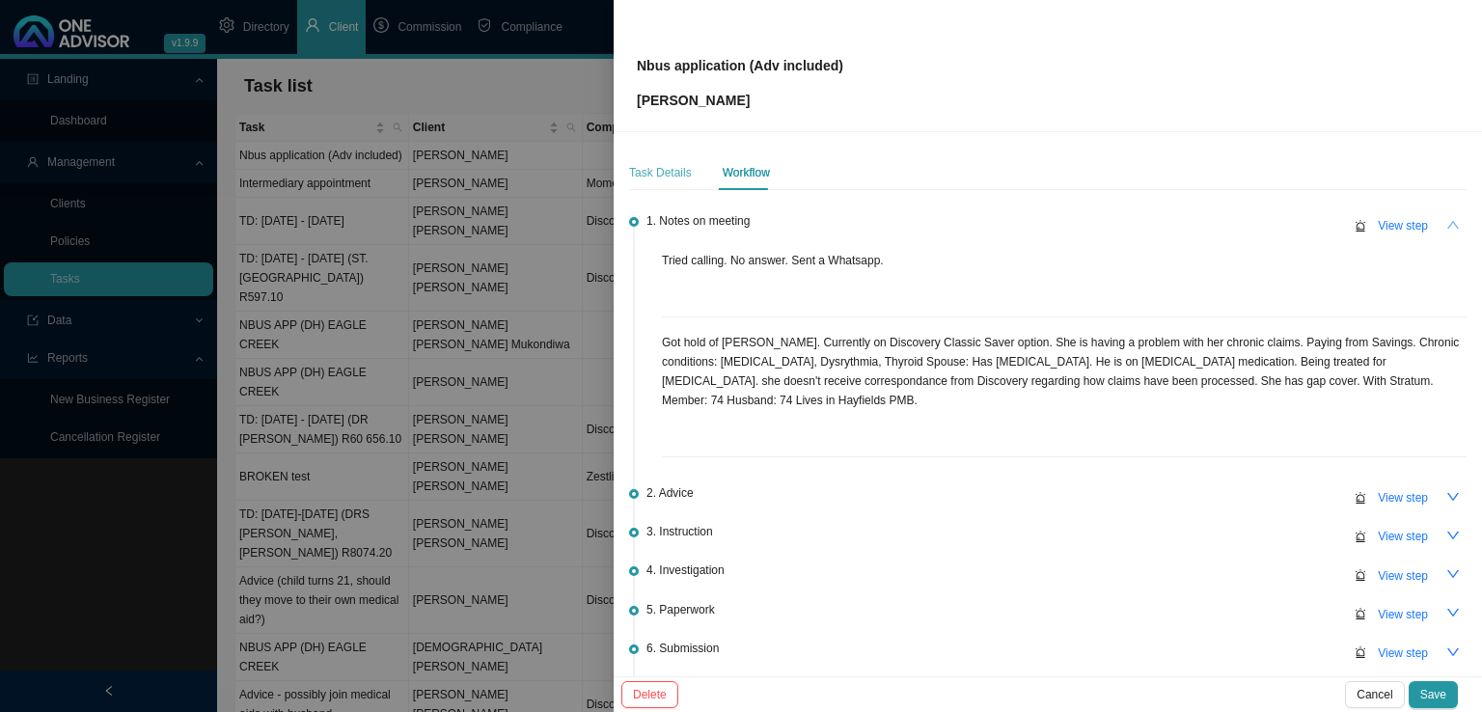
click at [668, 184] on div "Task Details" at bounding box center [660, 172] width 63 height 35
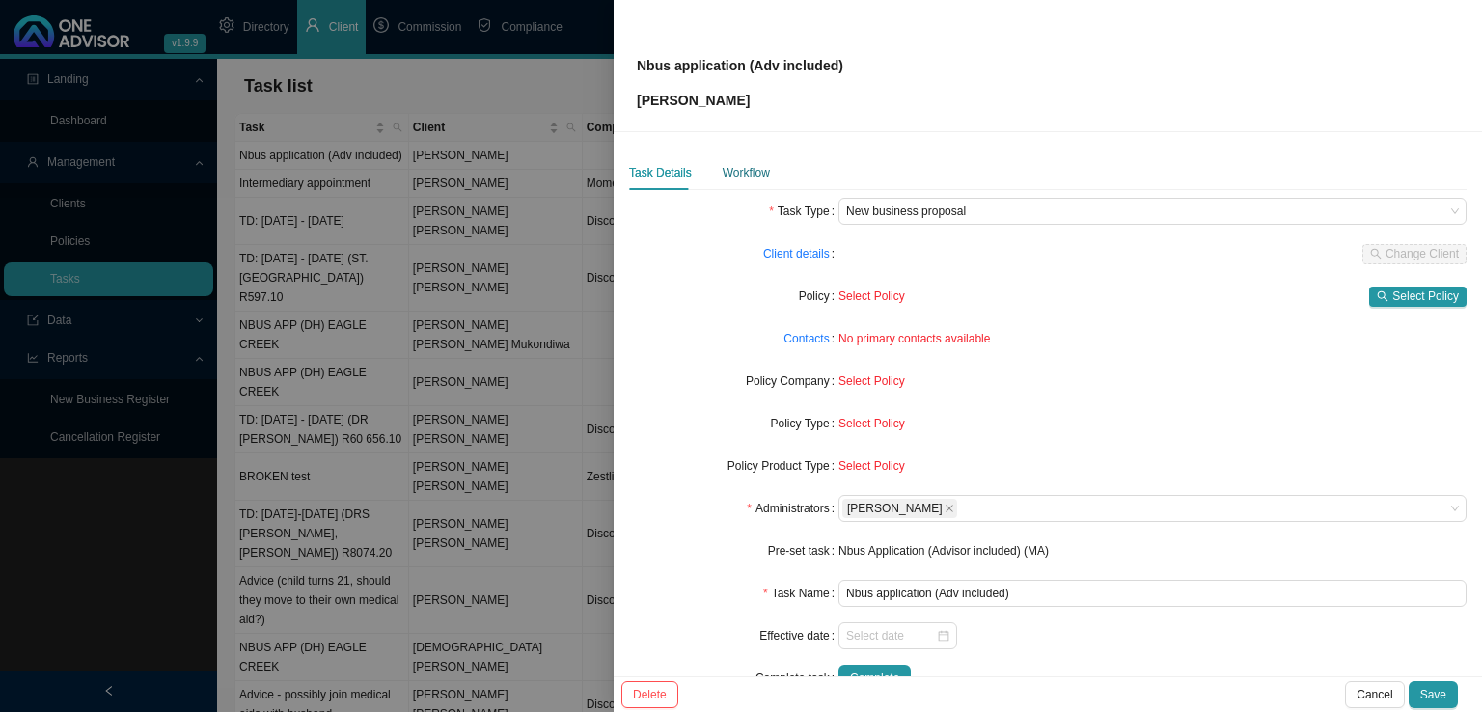
click at [751, 170] on div "Workflow" at bounding box center [745, 172] width 47 height 19
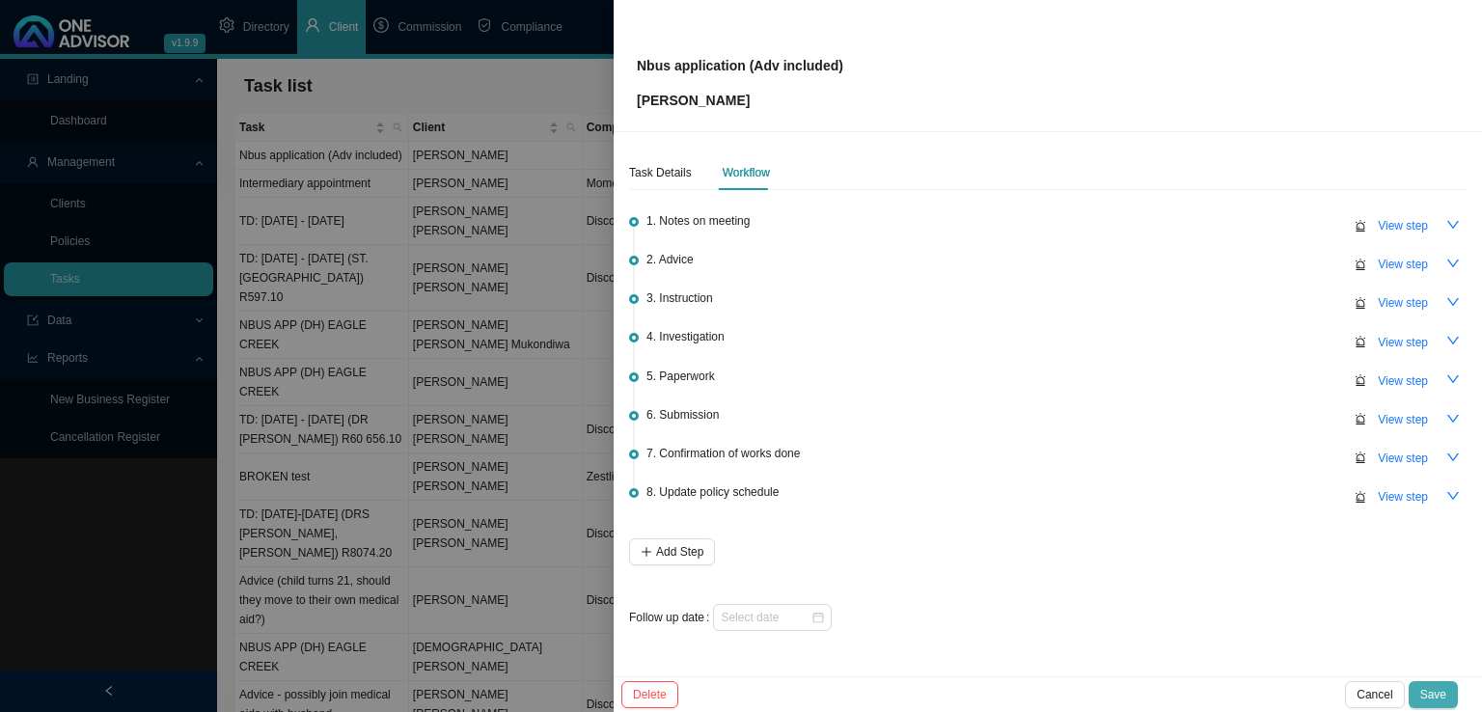
click at [1449, 688] on button "Save" at bounding box center [1432, 694] width 49 height 27
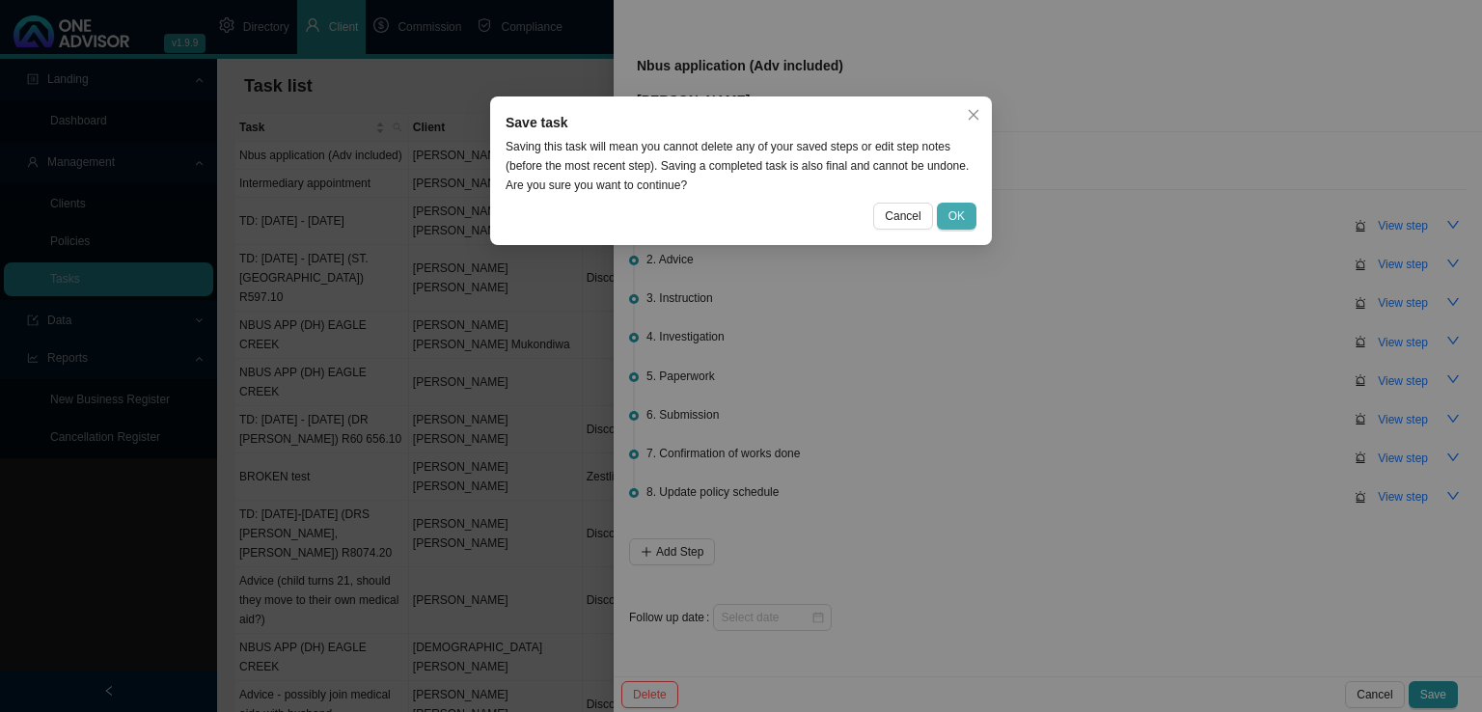
click at [968, 217] on button "OK" at bounding box center [957, 216] width 40 height 27
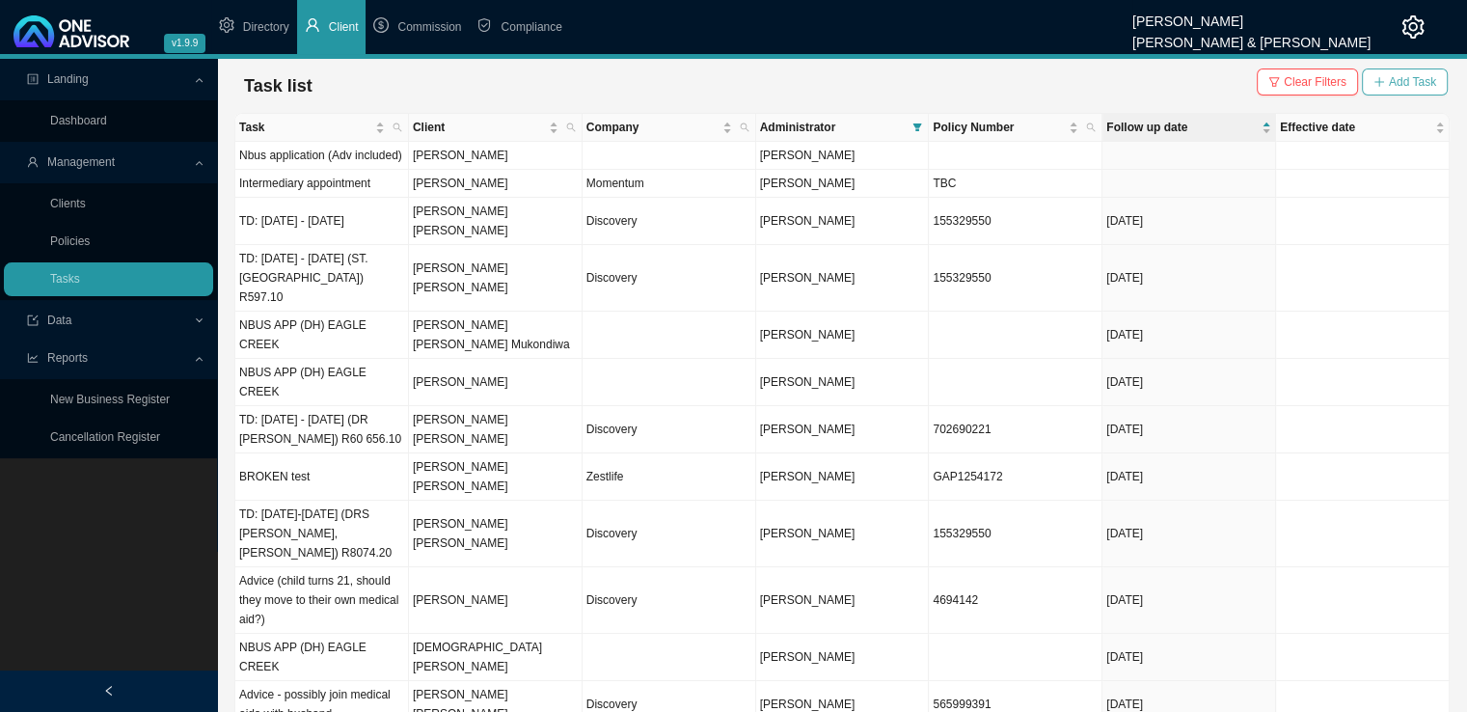
click at [1422, 81] on span "Add Task" at bounding box center [1412, 81] width 47 height 19
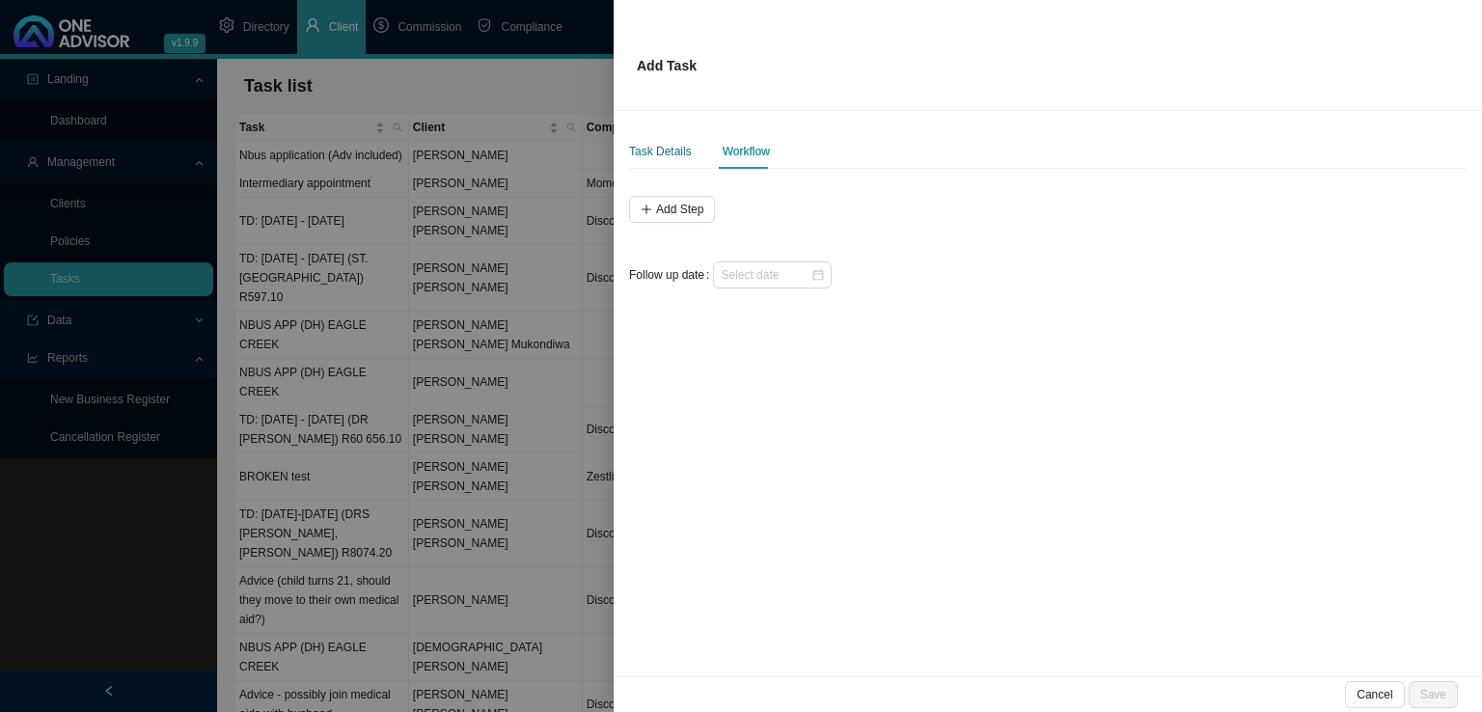
click at [662, 150] on div "Task Details" at bounding box center [660, 151] width 63 height 19
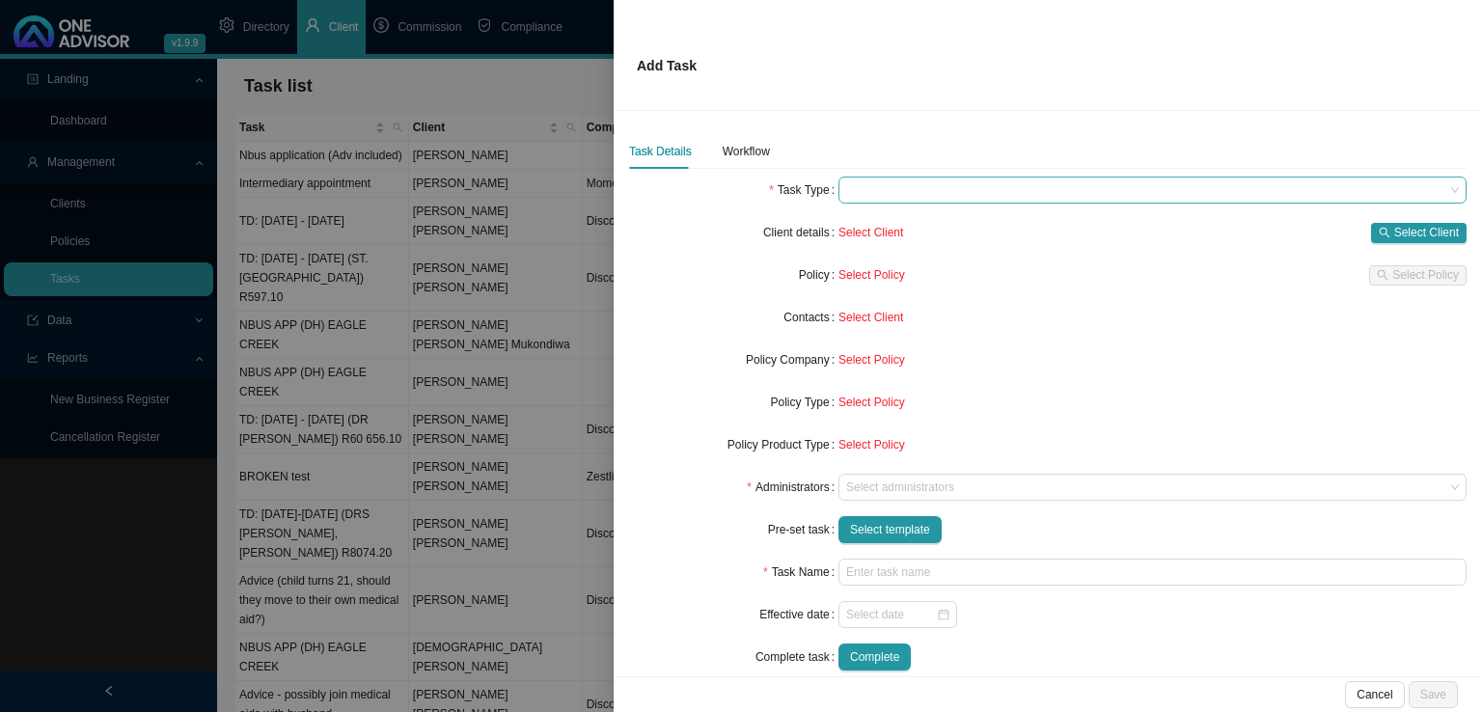
click at [870, 202] on input "search" at bounding box center [1145, 189] width 598 height 25
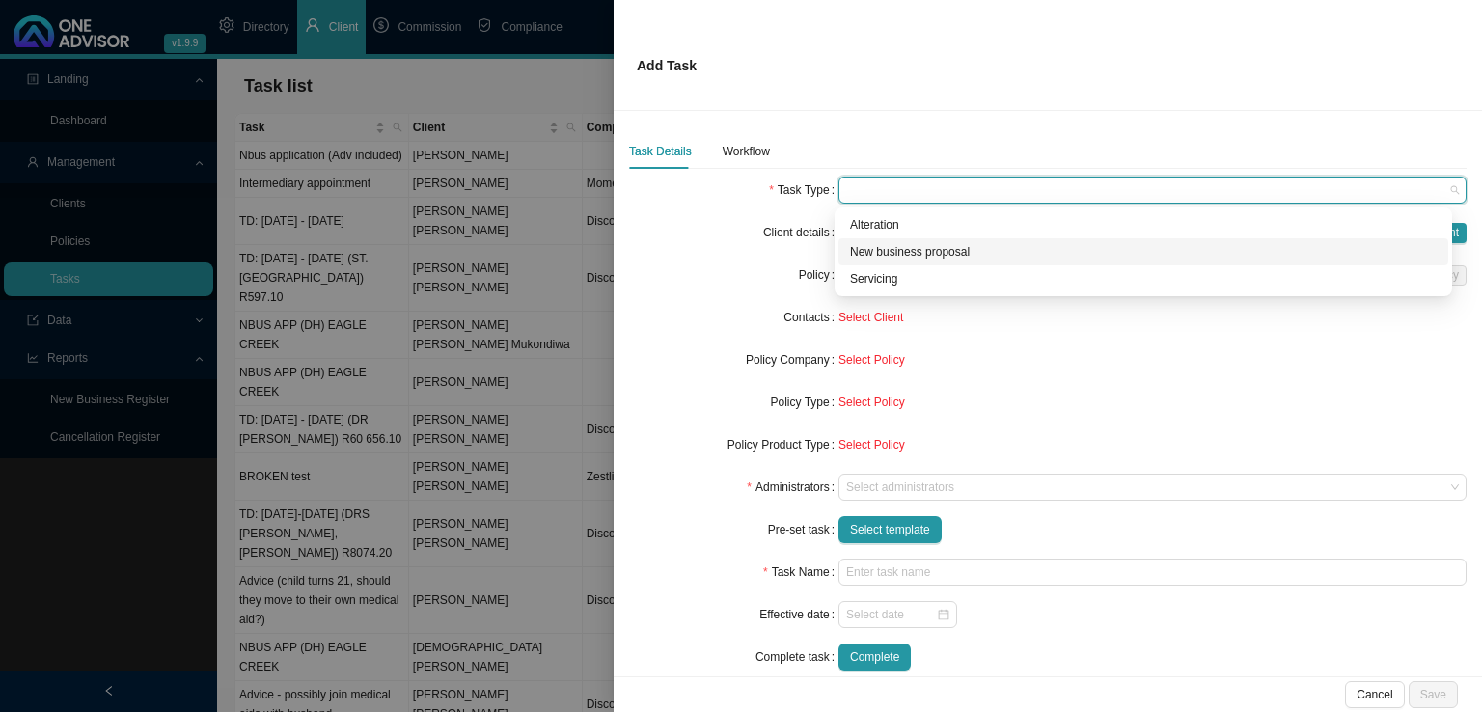
click at [906, 252] on div "New business proposal" at bounding box center [1143, 251] width 586 height 19
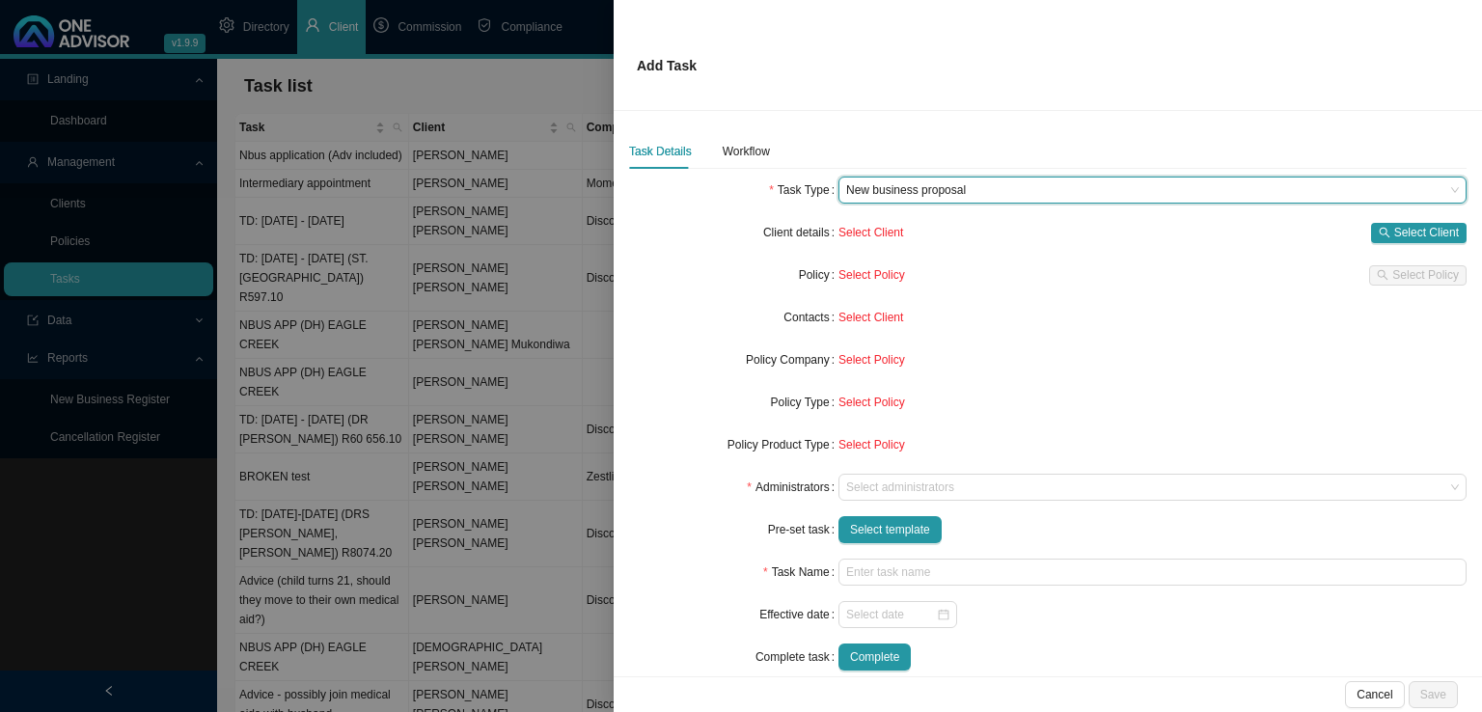
click at [918, 193] on span "New business proposal" at bounding box center [1152, 189] width 613 height 25
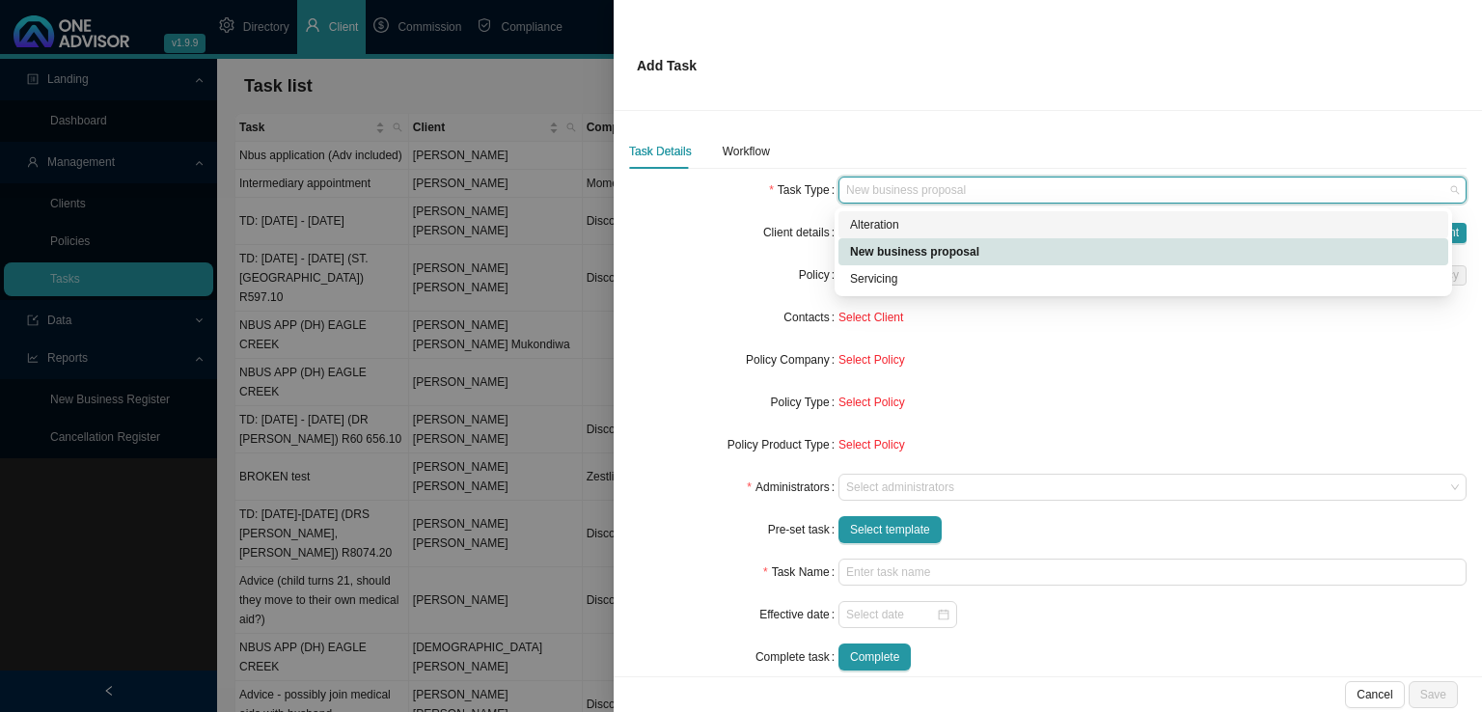
click at [896, 230] on div "Alteration" at bounding box center [1143, 224] width 586 height 19
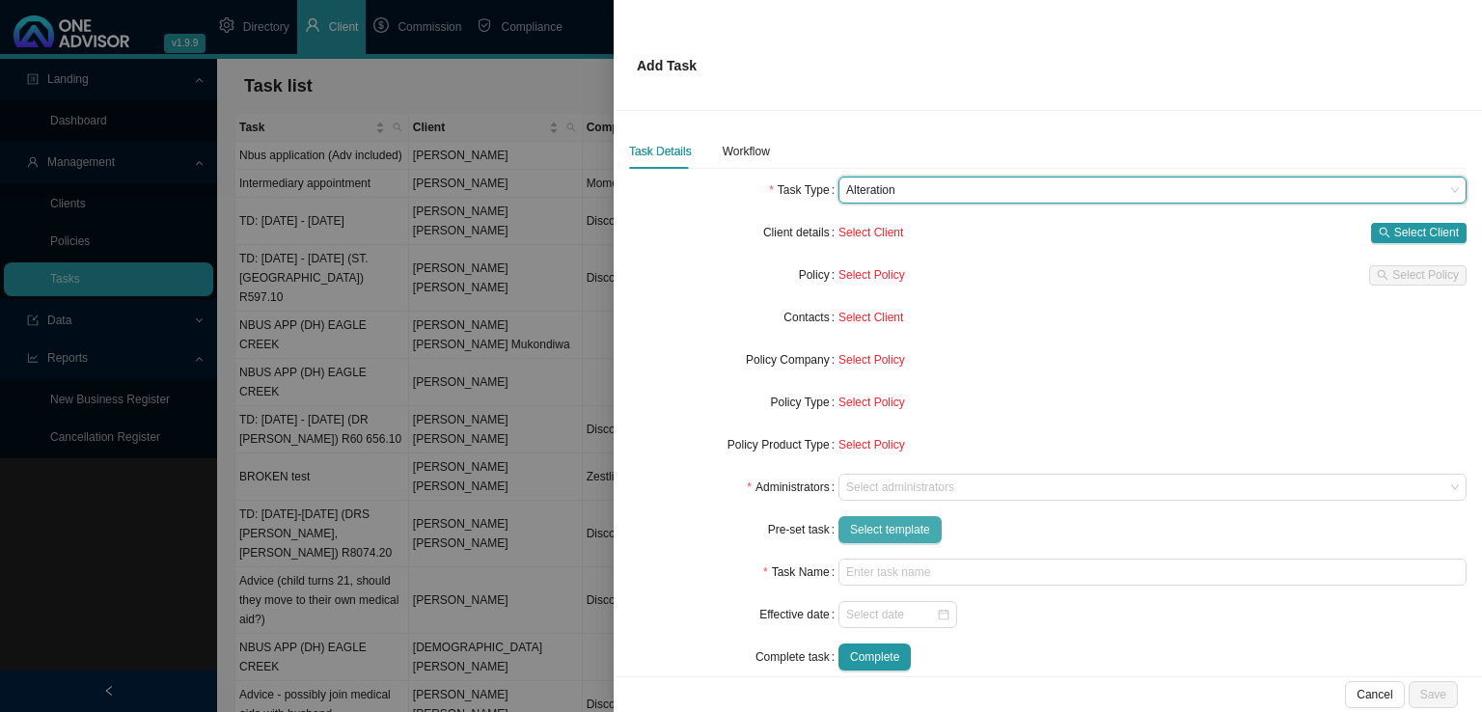
click at [901, 533] on span "Select template" at bounding box center [890, 529] width 80 height 19
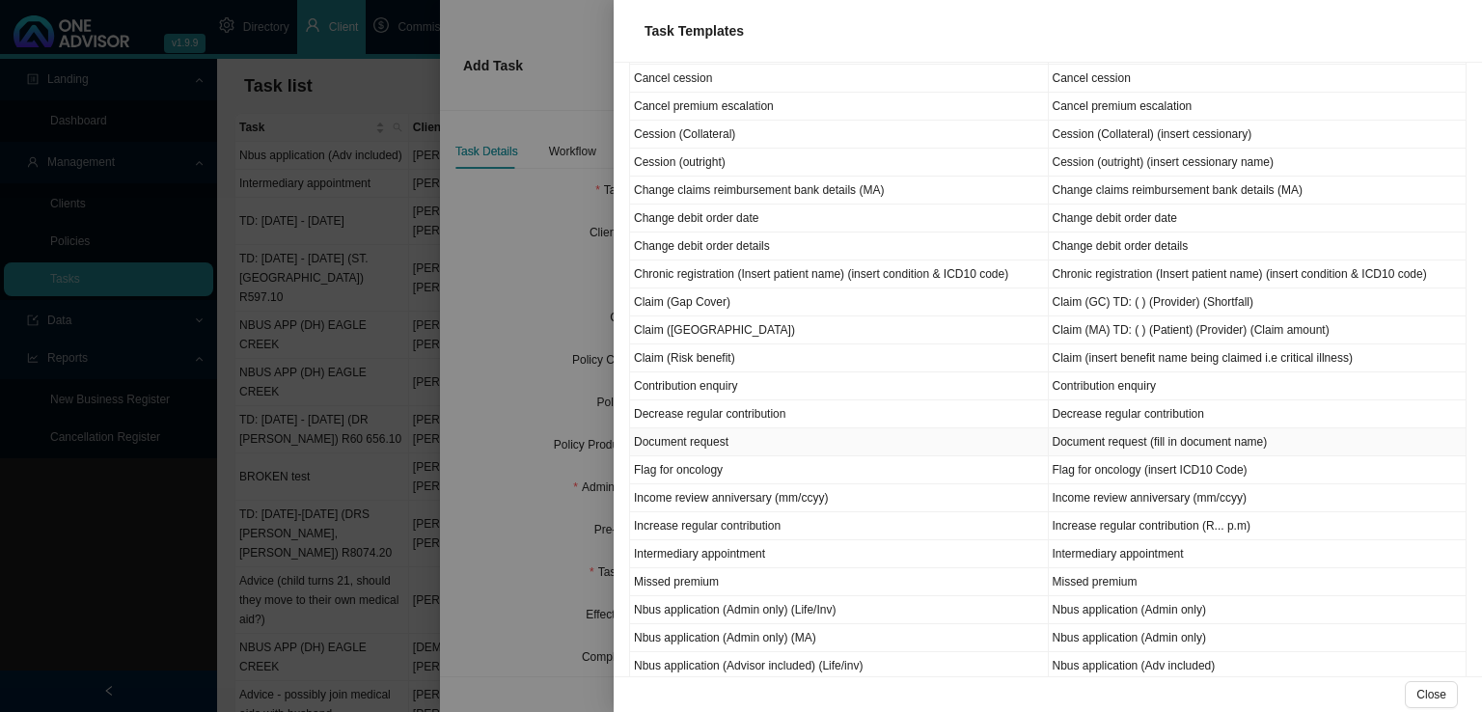
scroll to position [386, 0]
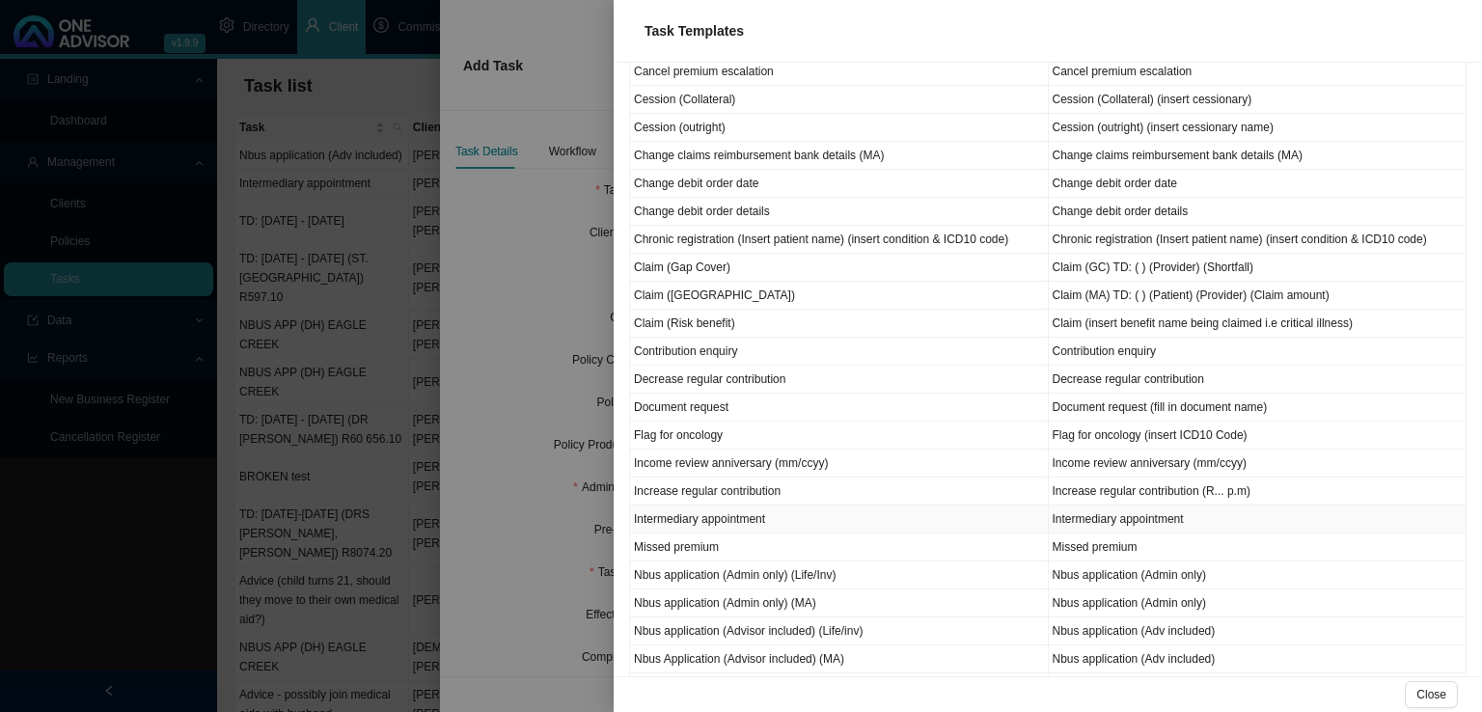
click at [728, 510] on td "Intermediary appointment" at bounding box center [839, 519] width 419 height 28
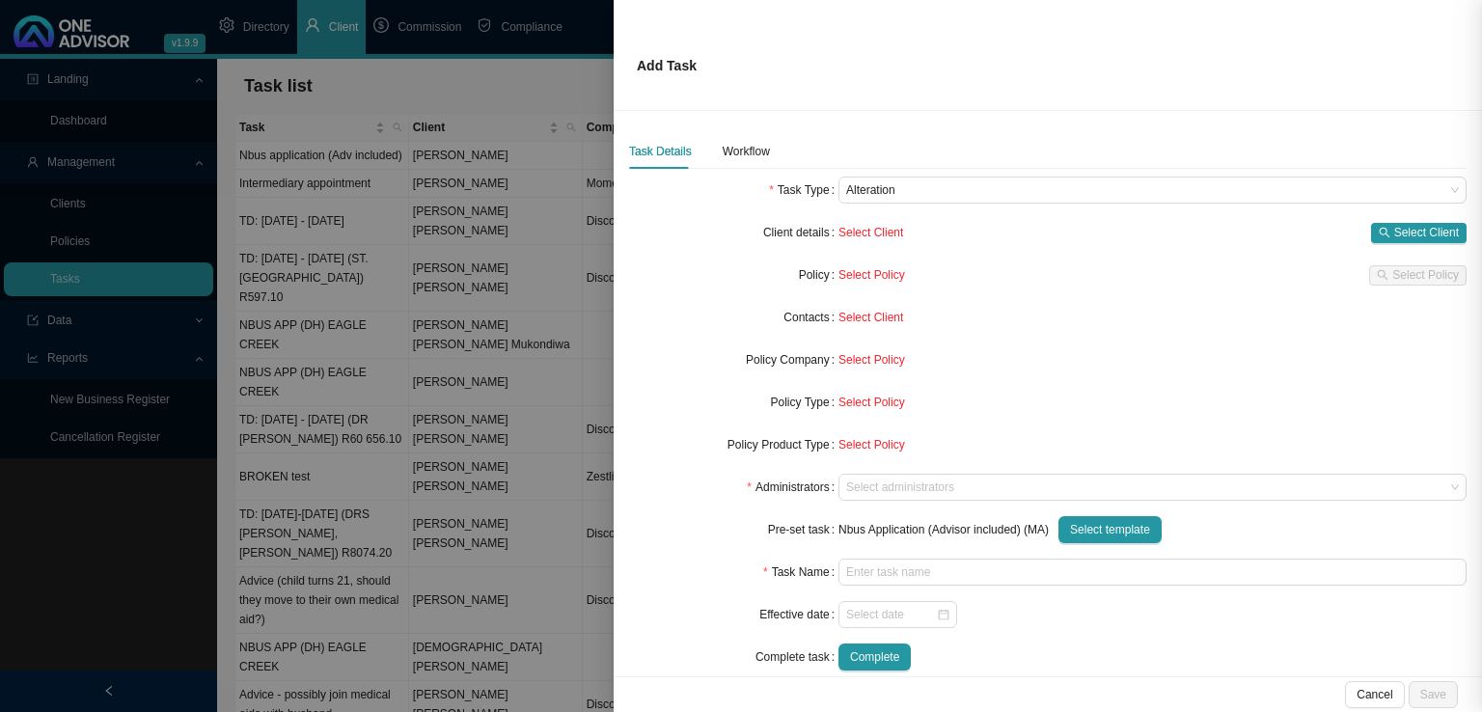
type input "Intermediary appointment"
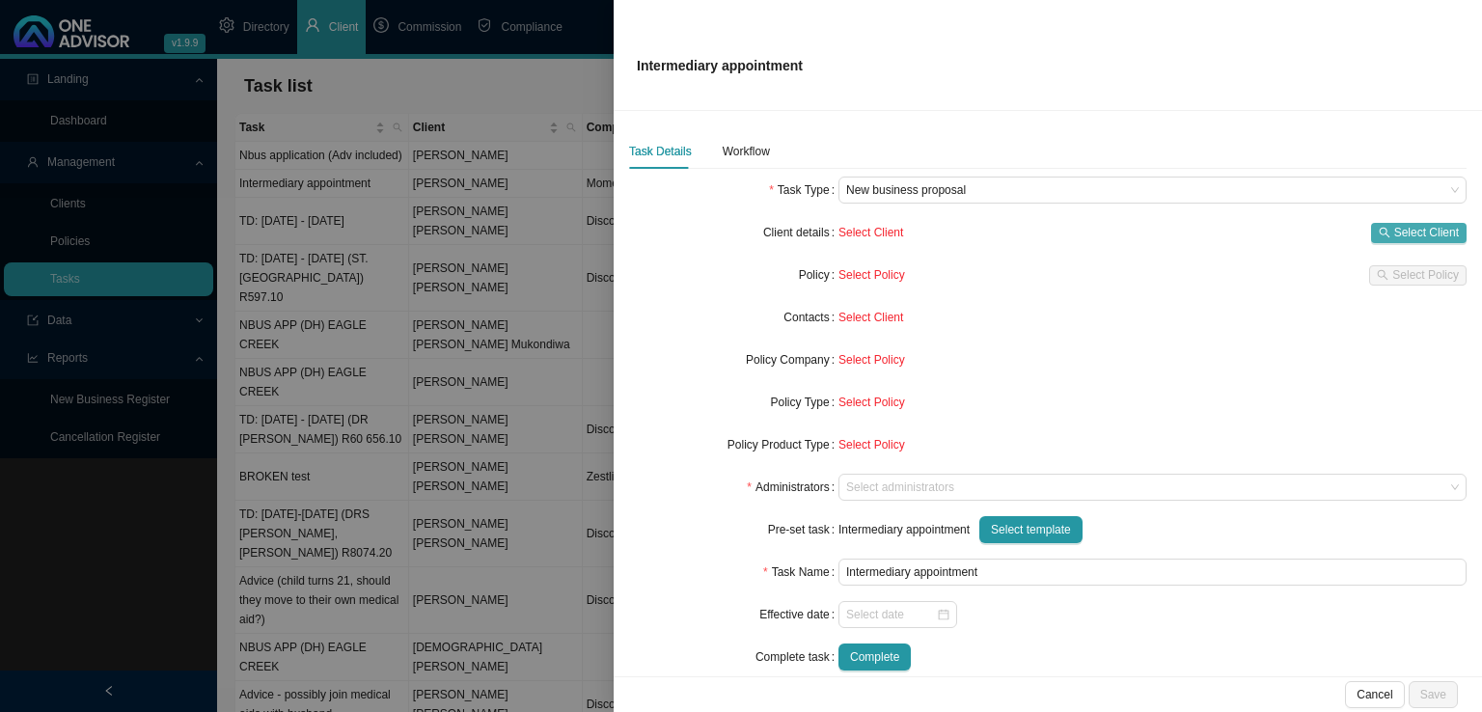
click at [1416, 227] on span "Select Client" at bounding box center [1426, 232] width 65 height 19
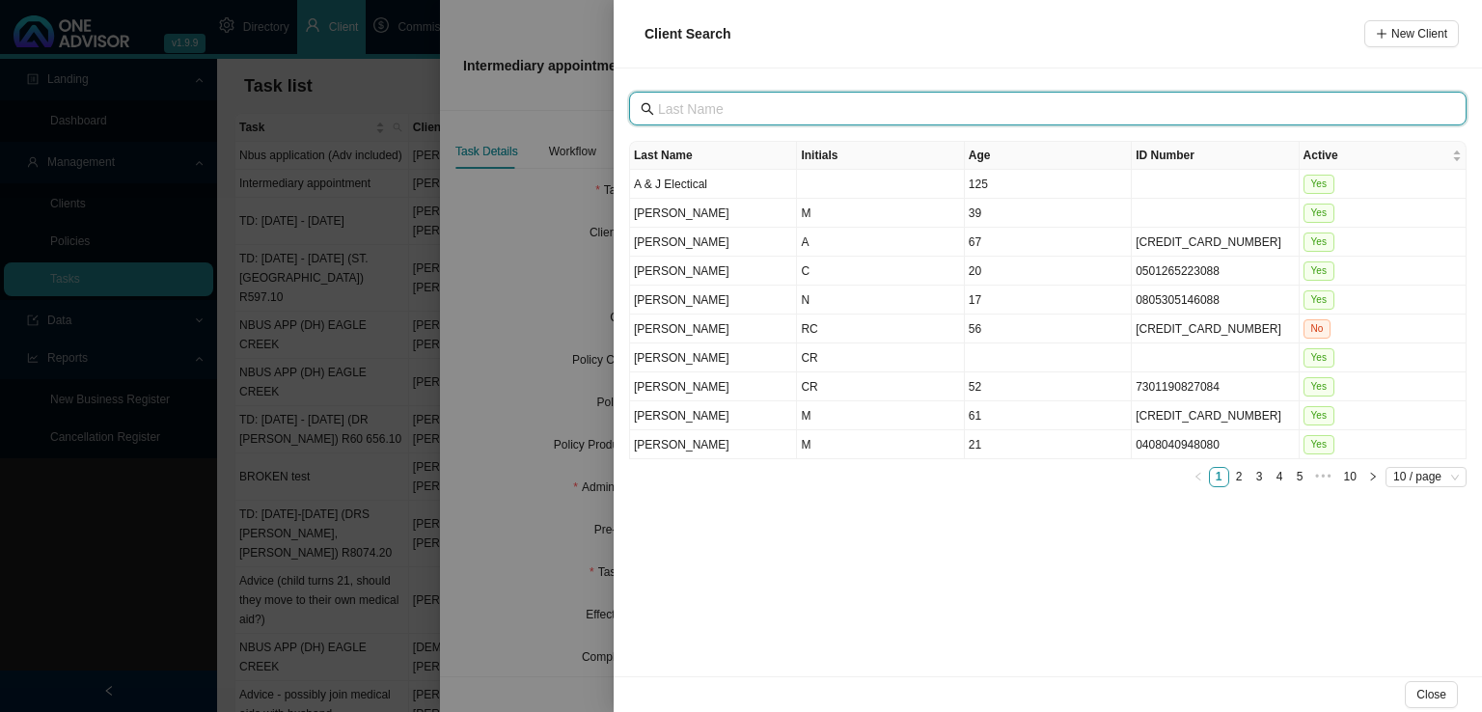
click at [765, 99] on input "text" at bounding box center [1049, 108] width 783 height 21
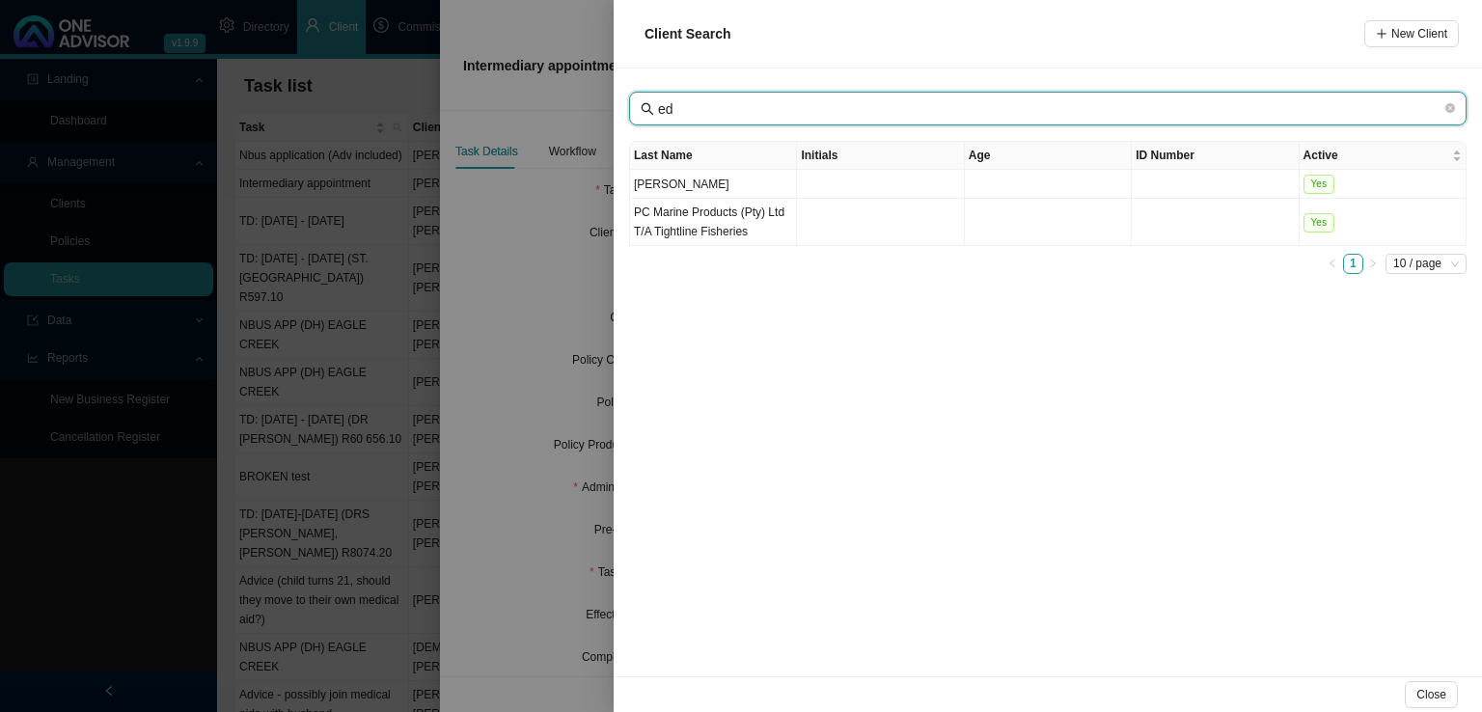
type input "e"
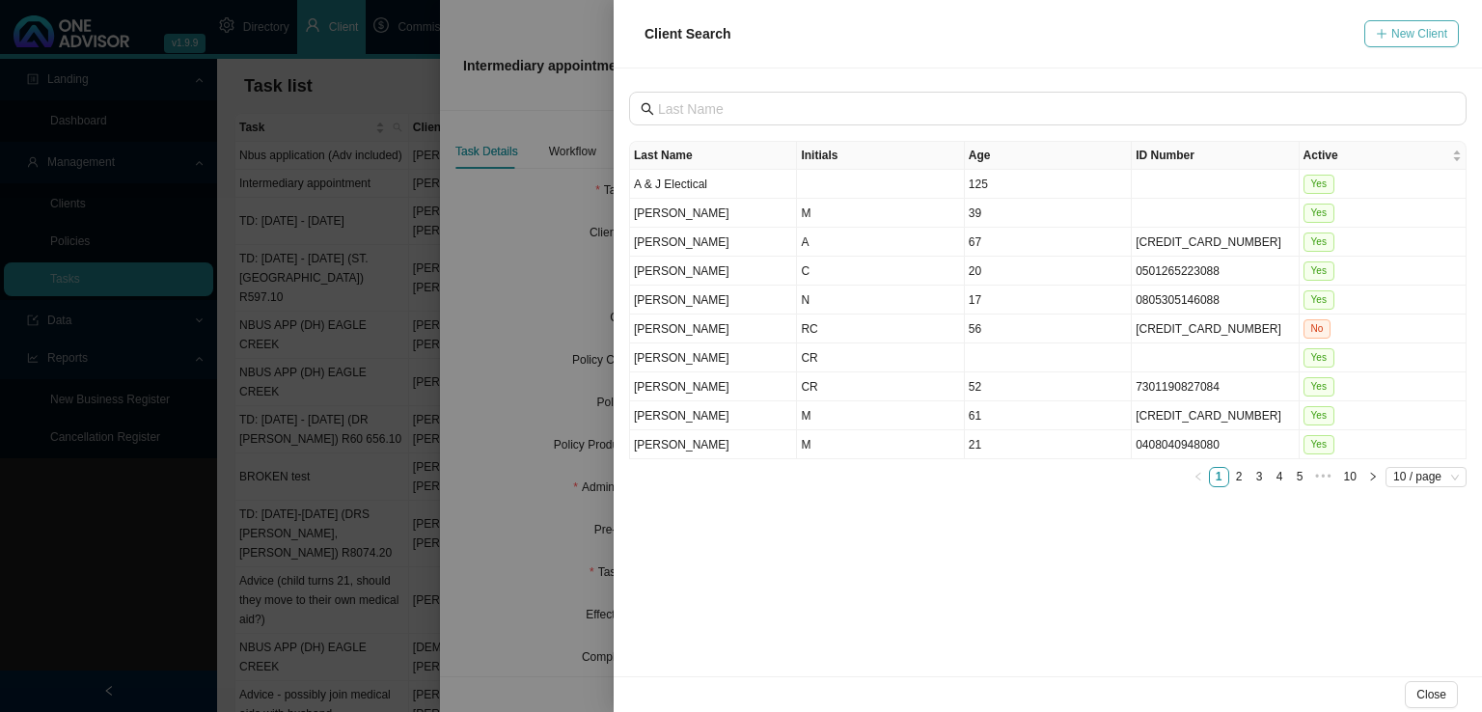
click at [1385, 25] on button "New Client" at bounding box center [1411, 33] width 95 height 27
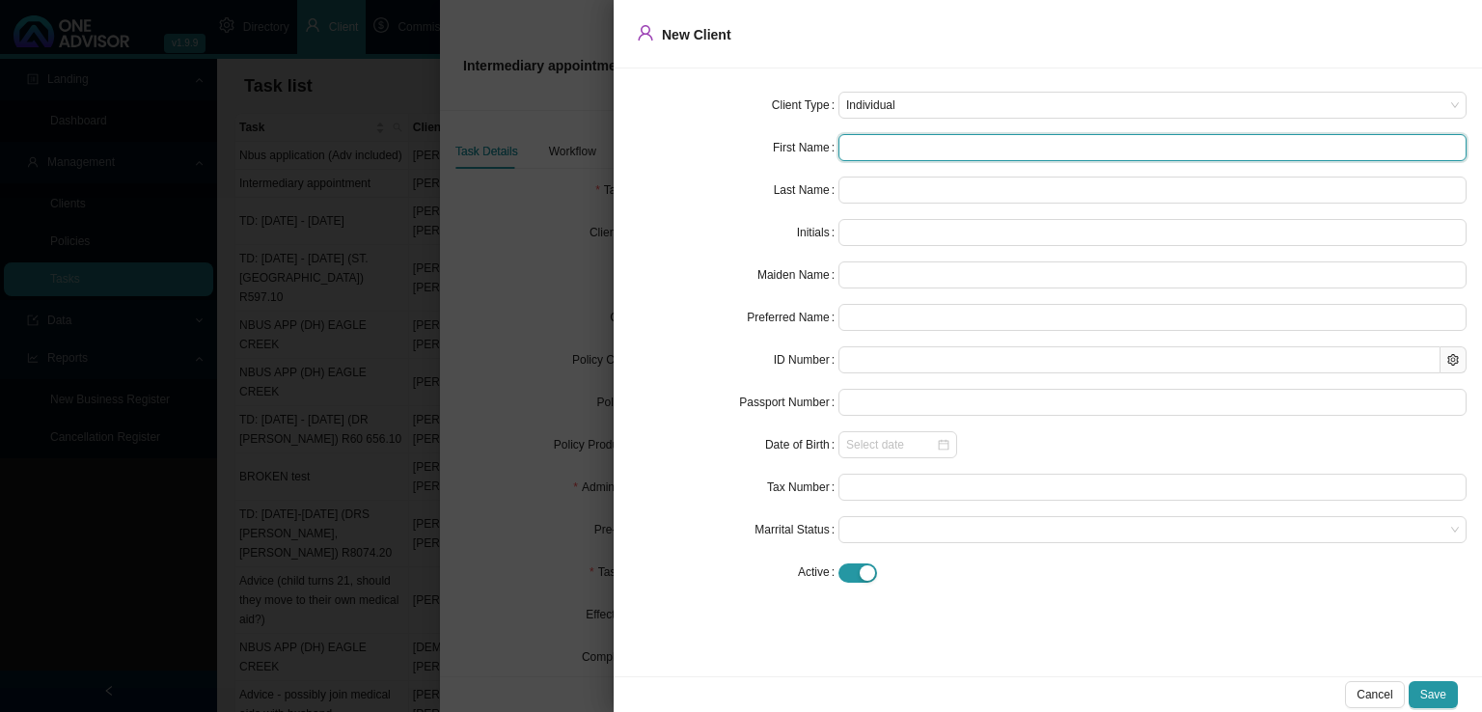
click at [868, 150] on input "text" at bounding box center [1152, 147] width 628 height 27
type input "K"
type input "Ka"
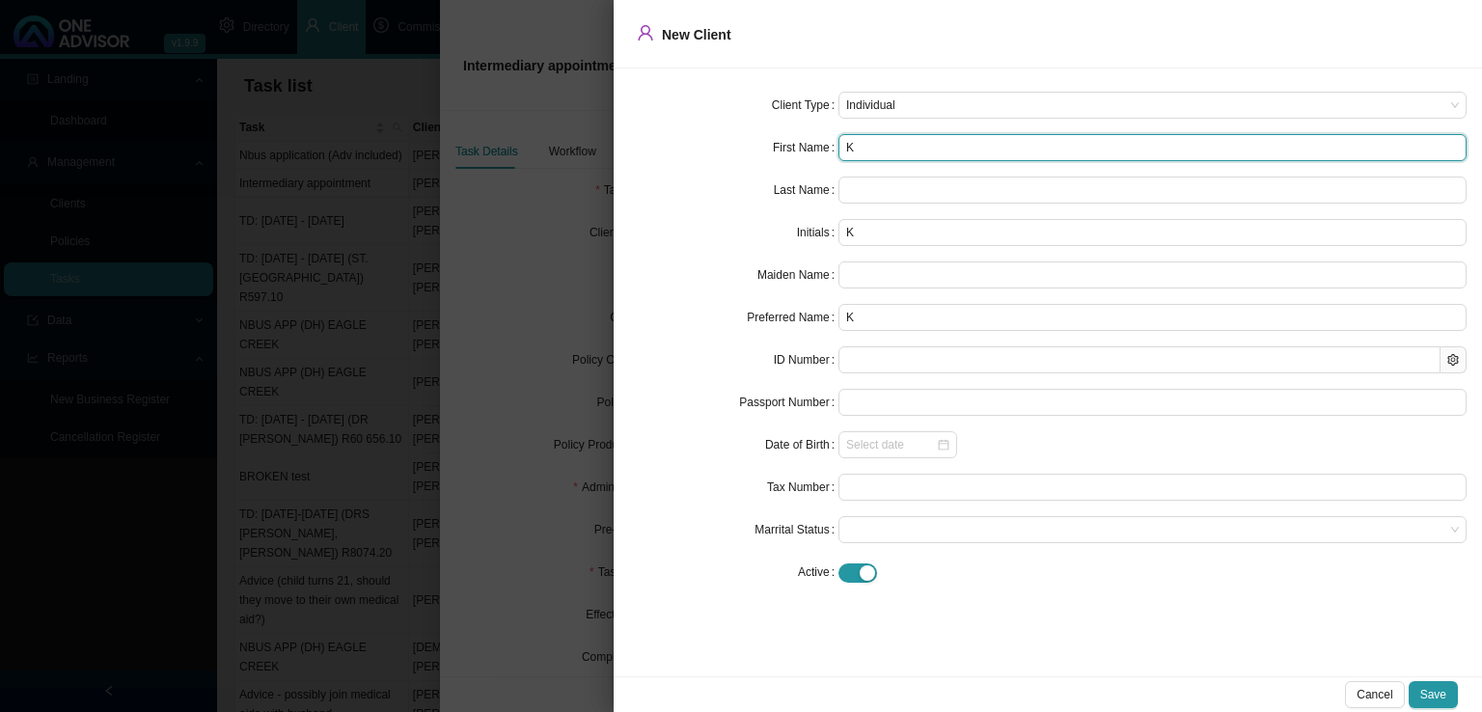
type input "Ka"
type input "Kar"
type input "[PERSON_NAME]"
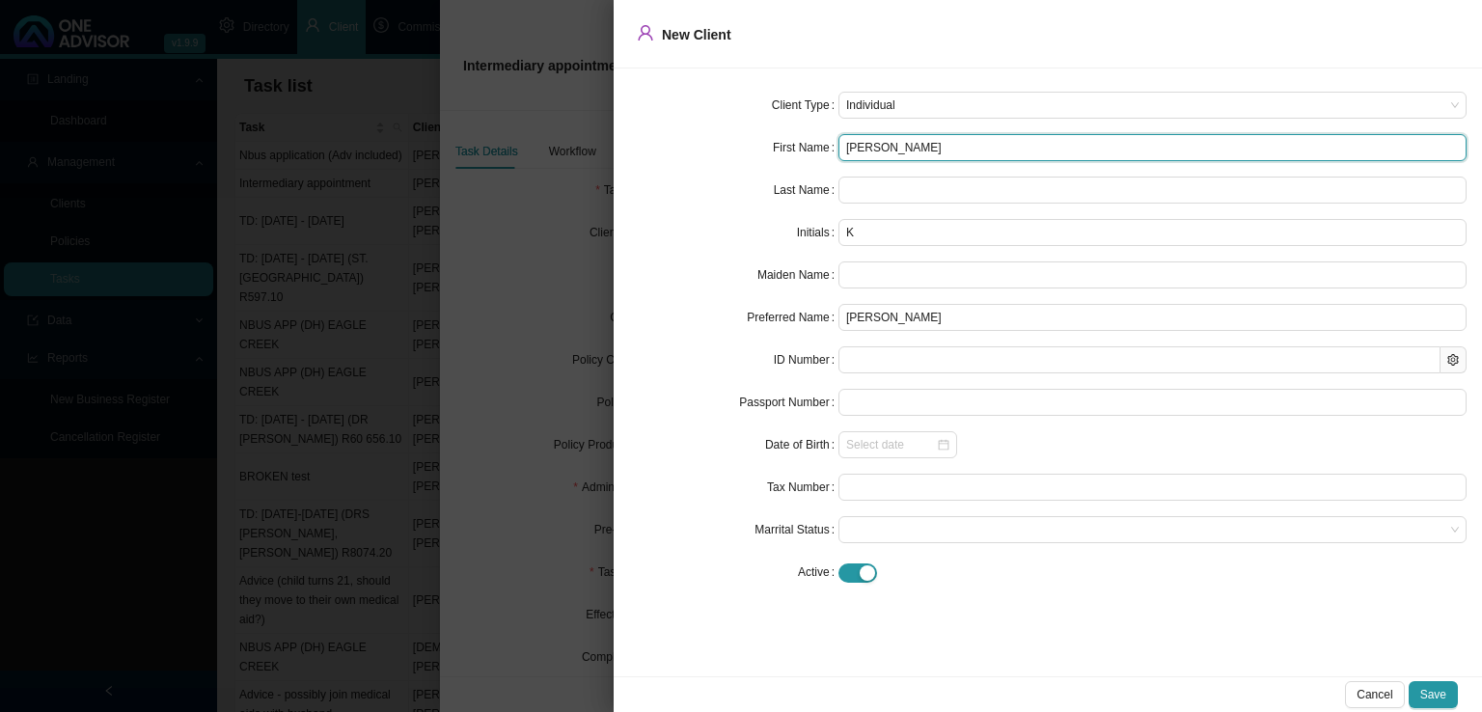
type input "[PERSON_NAME]"
type input "KR"
click at [876, 142] on input "[PERSON_NAME]" at bounding box center [1152, 147] width 628 height 27
type input "[PERSON_NAME]"
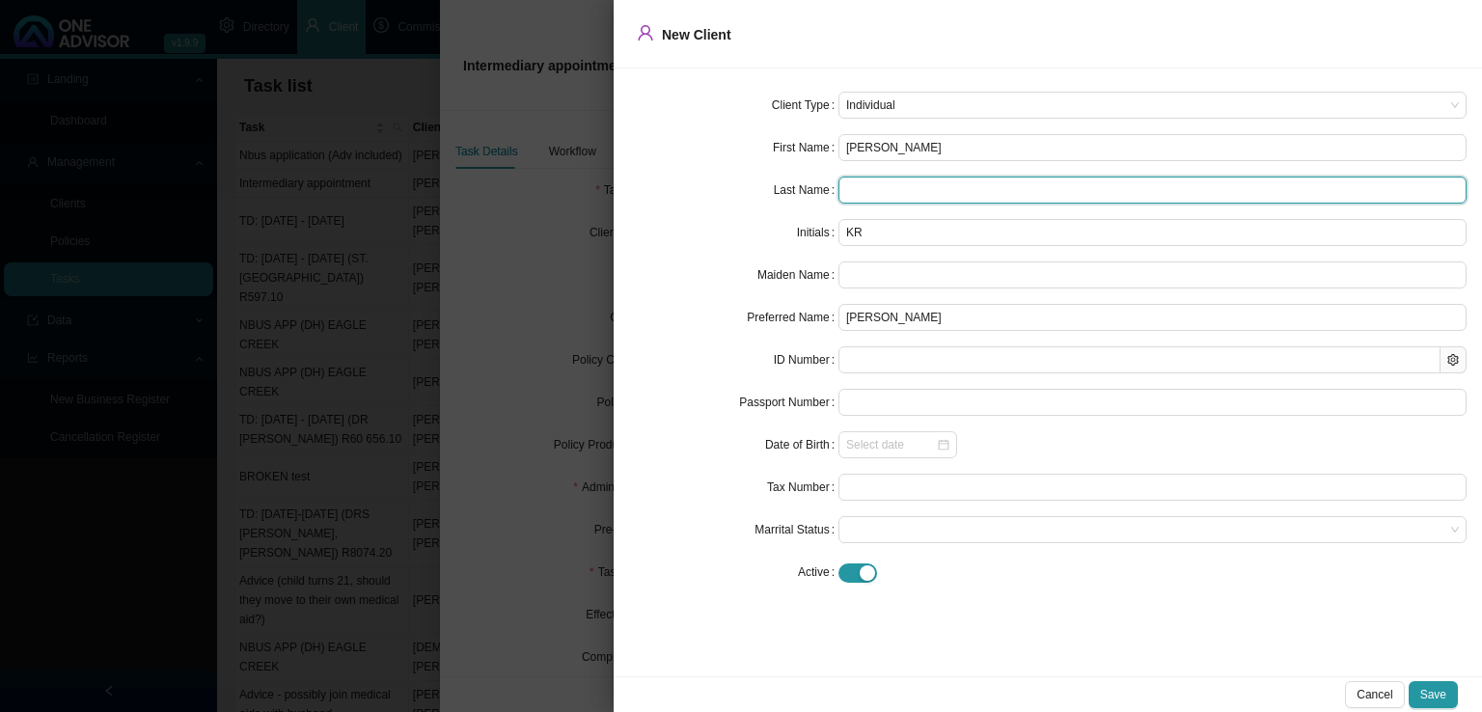
click at [917, 195] on input "text" at bounding box center [1152, 190] width 628 height 27
type input "Hillermann"
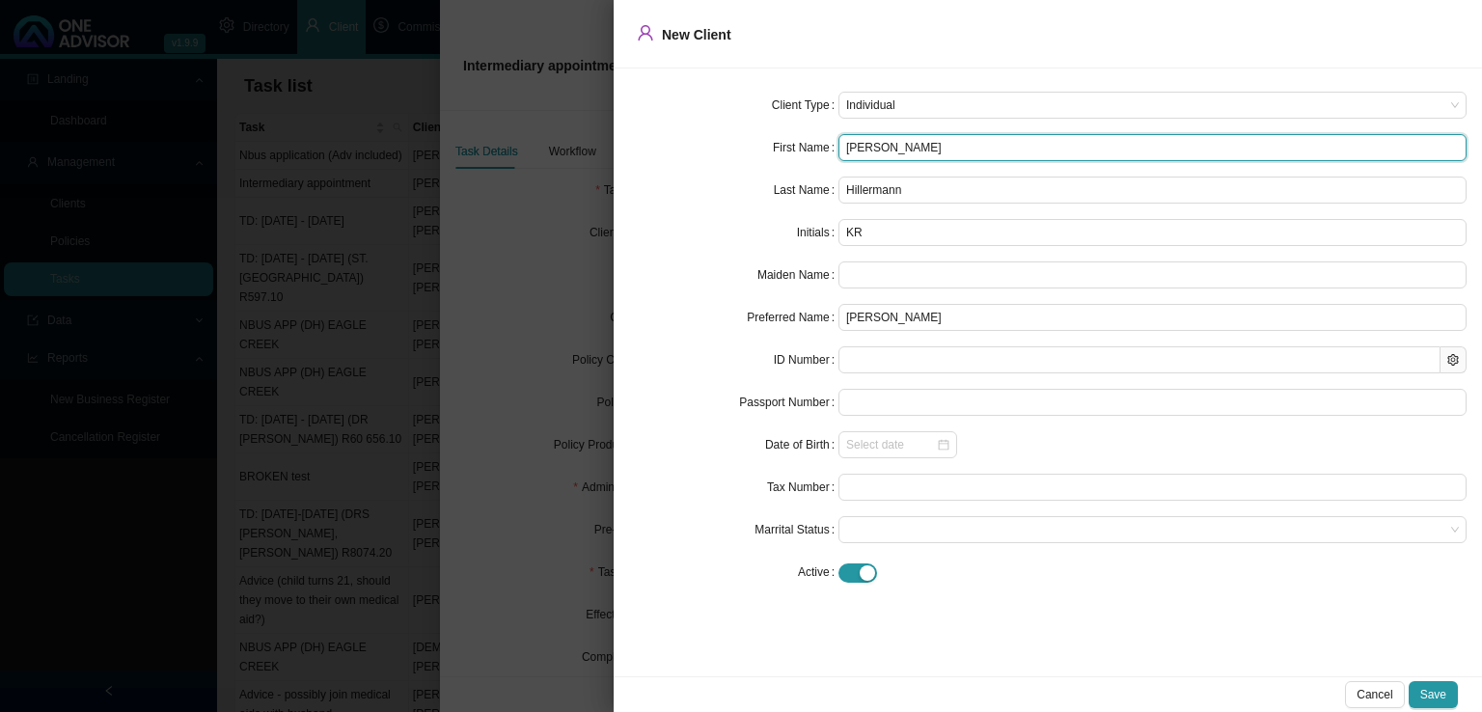
click at [868, 144] on input "[PERSON_NAME]" at bounding box center [1152, 147] width 628 height 27
type input "KarlReinhard"
type input "K"
type input "KarlReinhard"
type input "KarReinhard"
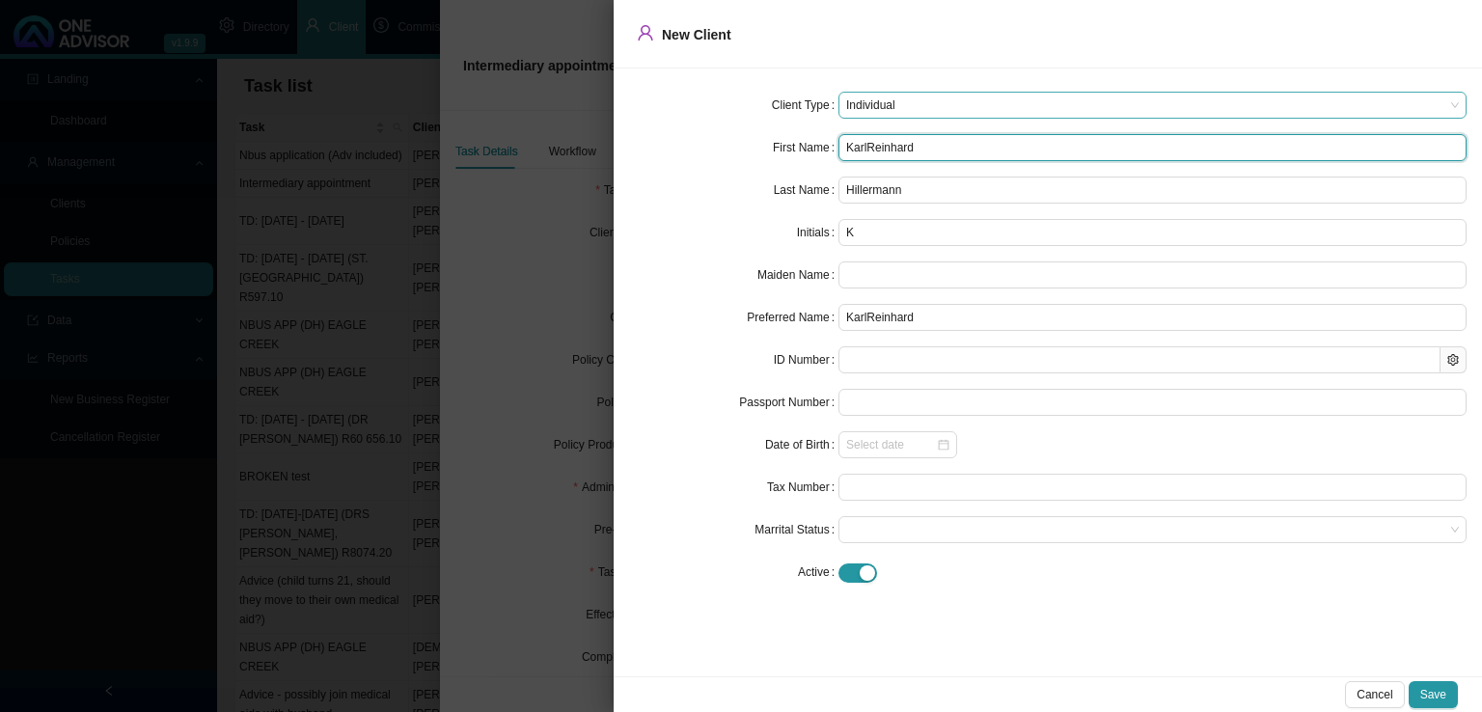
type input "KarReinhard"
type input "KaReinhard"
type input "KReinhard"
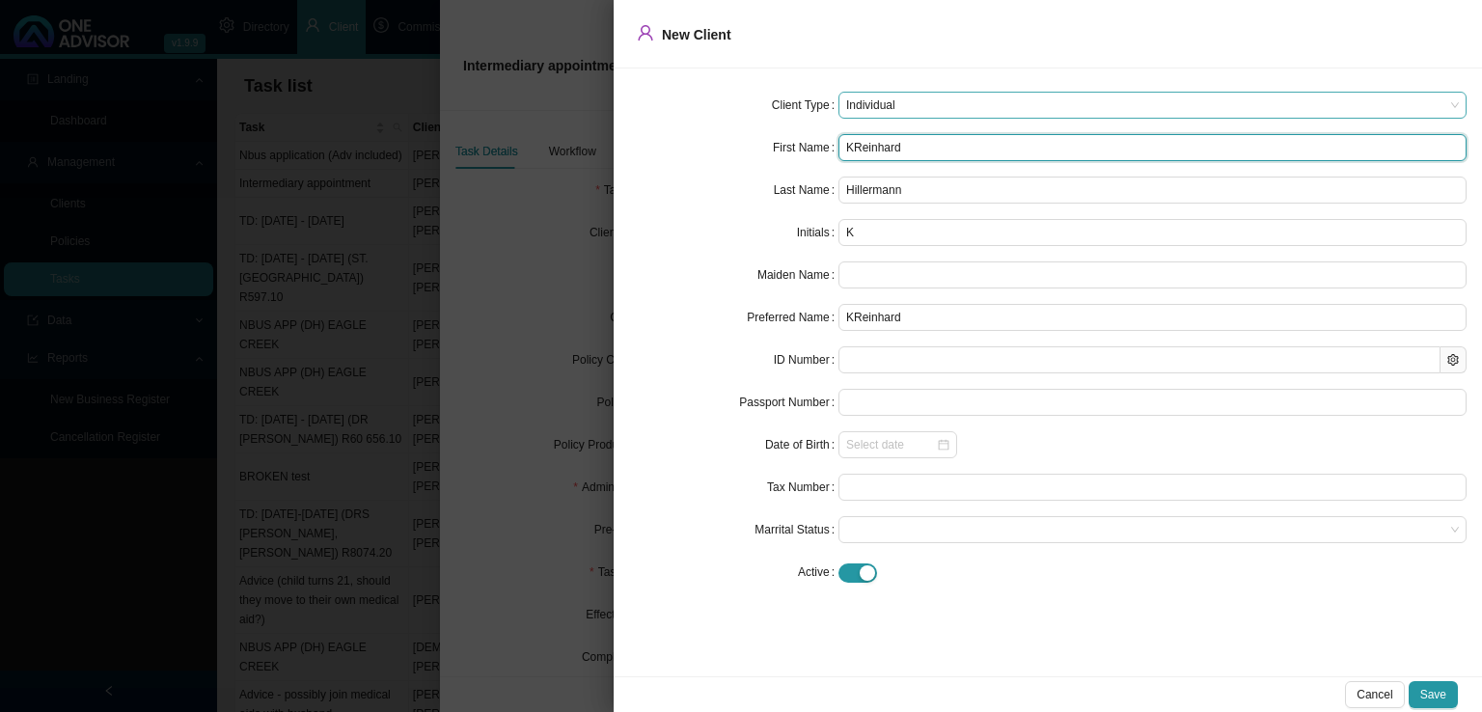
type input "KuReinhard"
type input "KurReinhard"
type input "KurtReinhard"
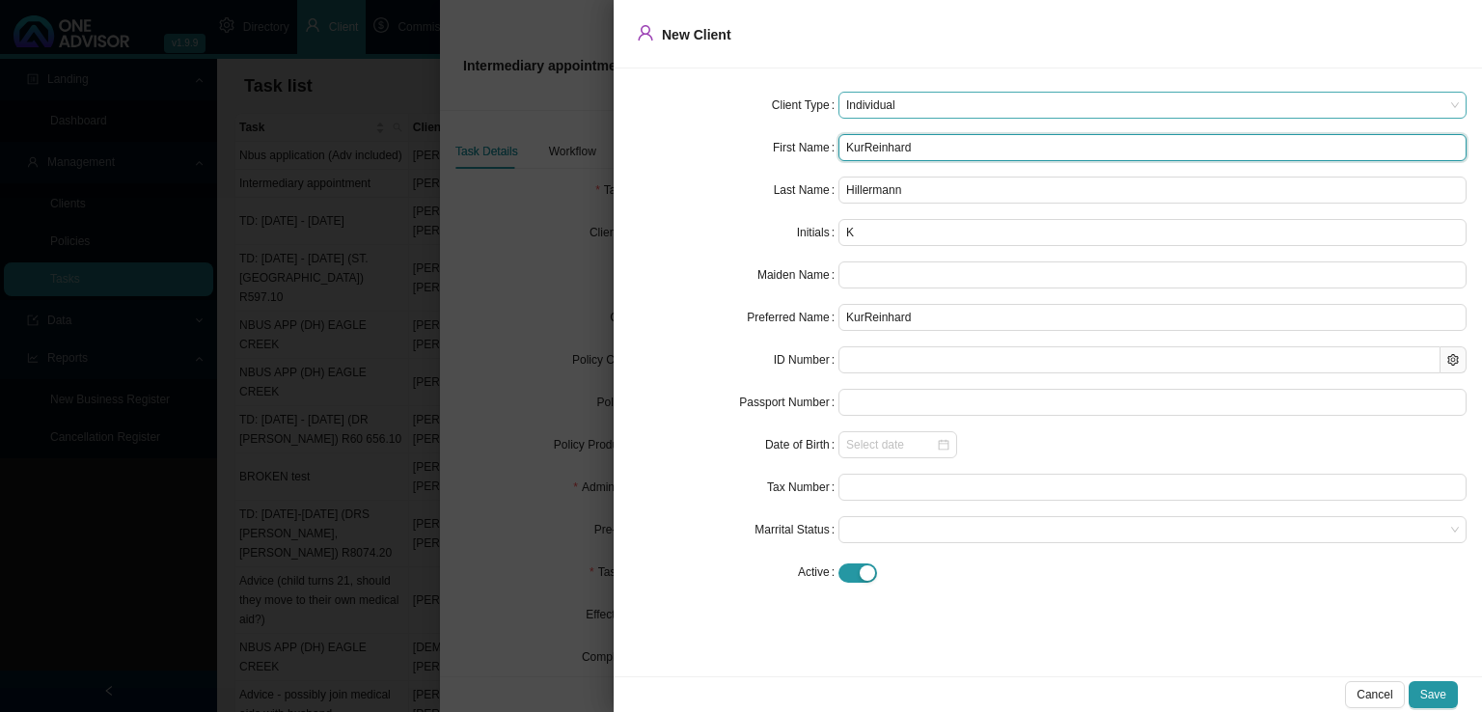
type input "KurtReinhard"
type input "[PERSON_NAME]"
type input "KR"
type input "[PERSON_NAME]"
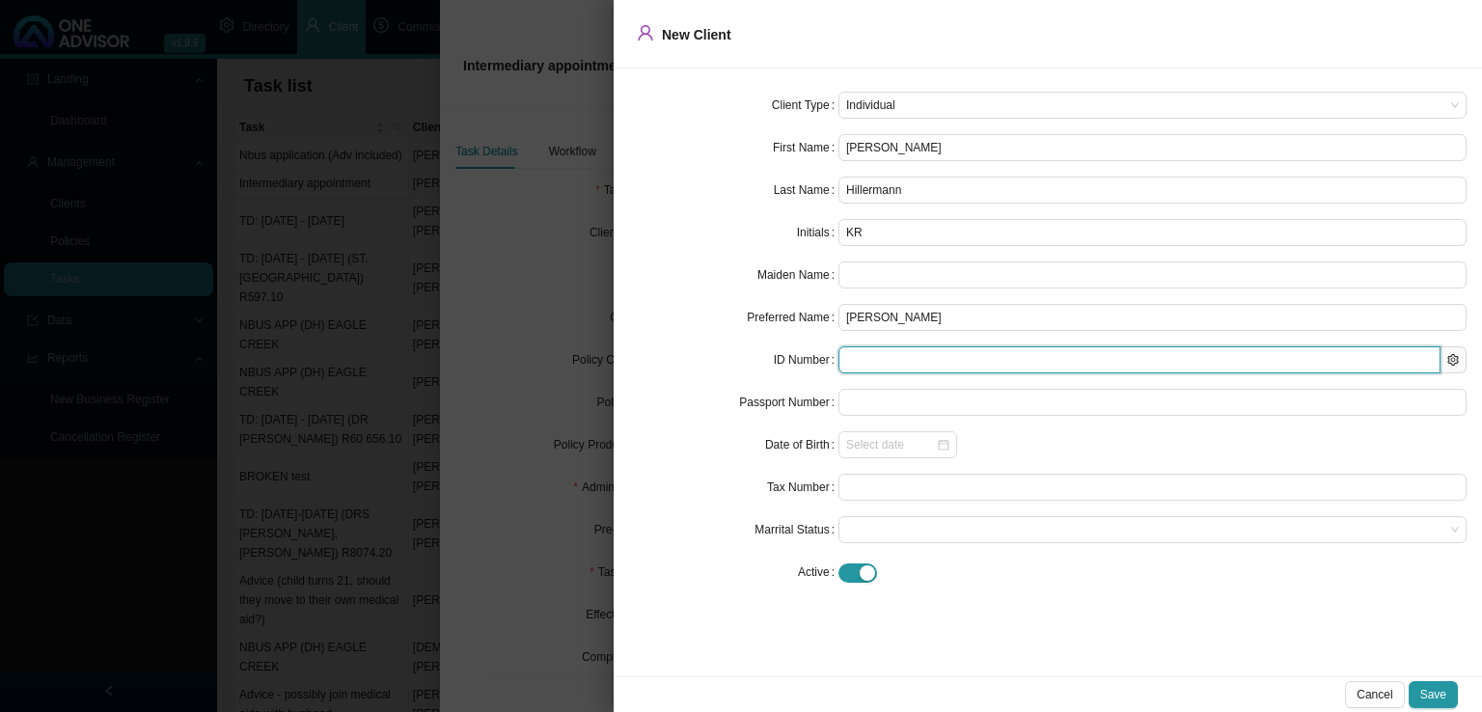
click at [864, 362] on input "text" at bounding box center [1139, 359] width 602 height 27
type input "500730"
type input "[DATE]"
click at [901, 541] on span at bounding box center [1152, 529] width 613 height 25
type input "[CREDIT_CARD_NUMBER]"
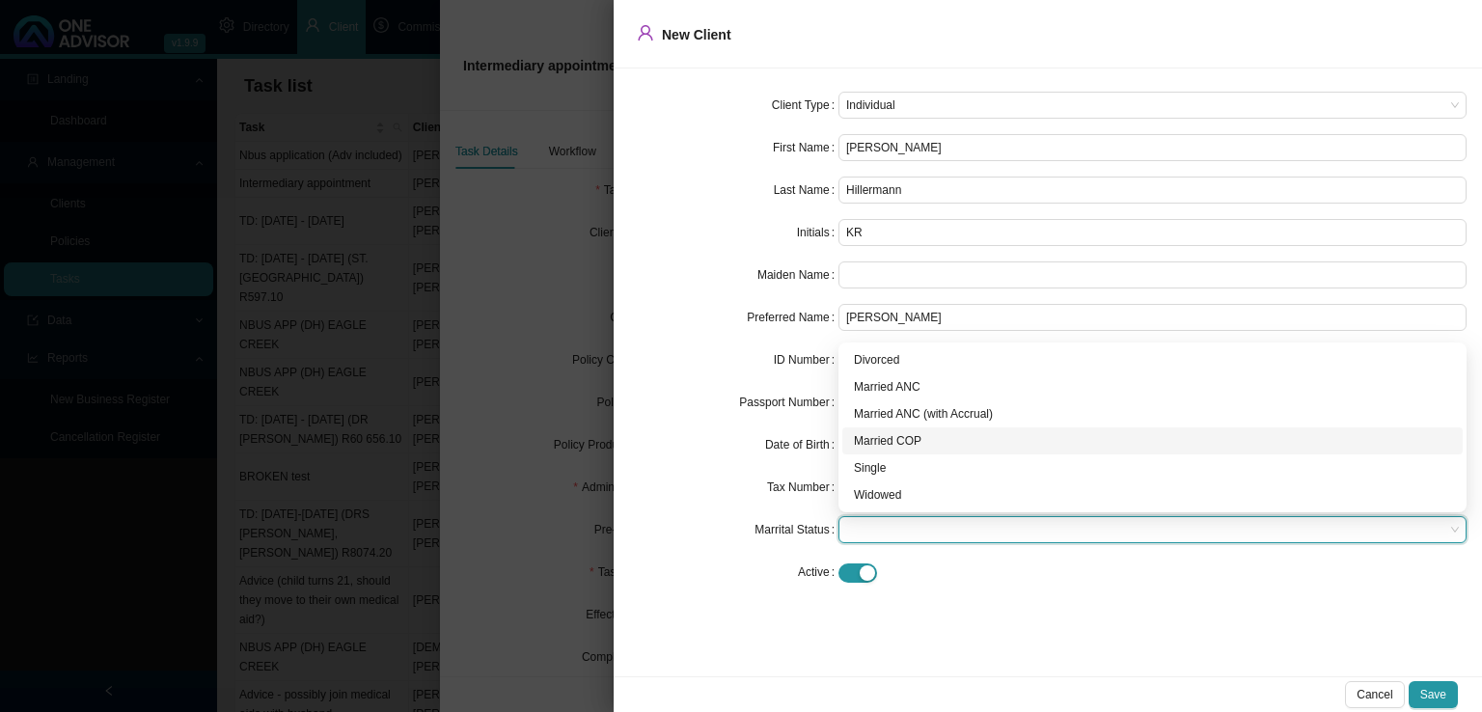
click at [909, 440] on div "Married COP" at bounding box center [1152, 440] width 597 height 19
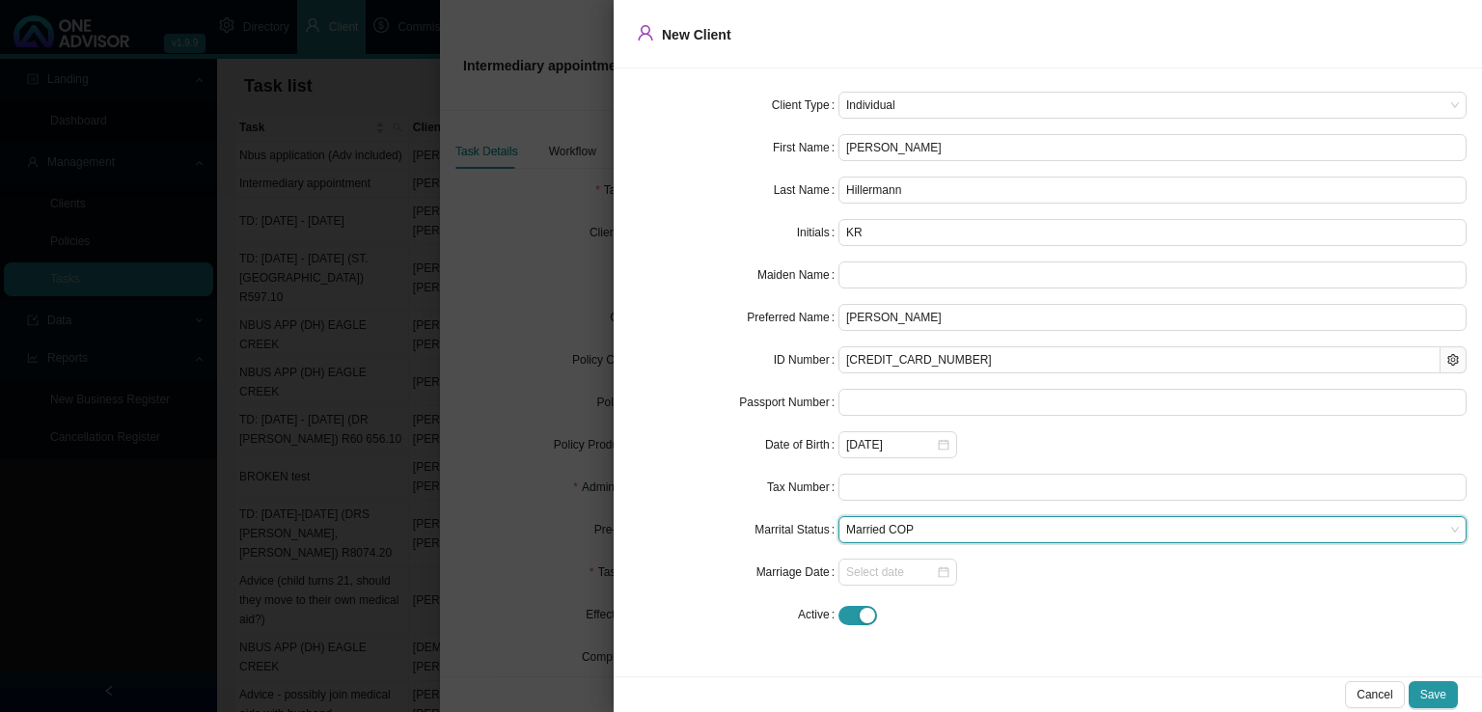
click at [1038, 668] on div "Client Type Individual First Name [PERSON_NAME] Last Name [PERSON_NAME] Initial…" at bounding box center [1047, 372] width 868 height 608
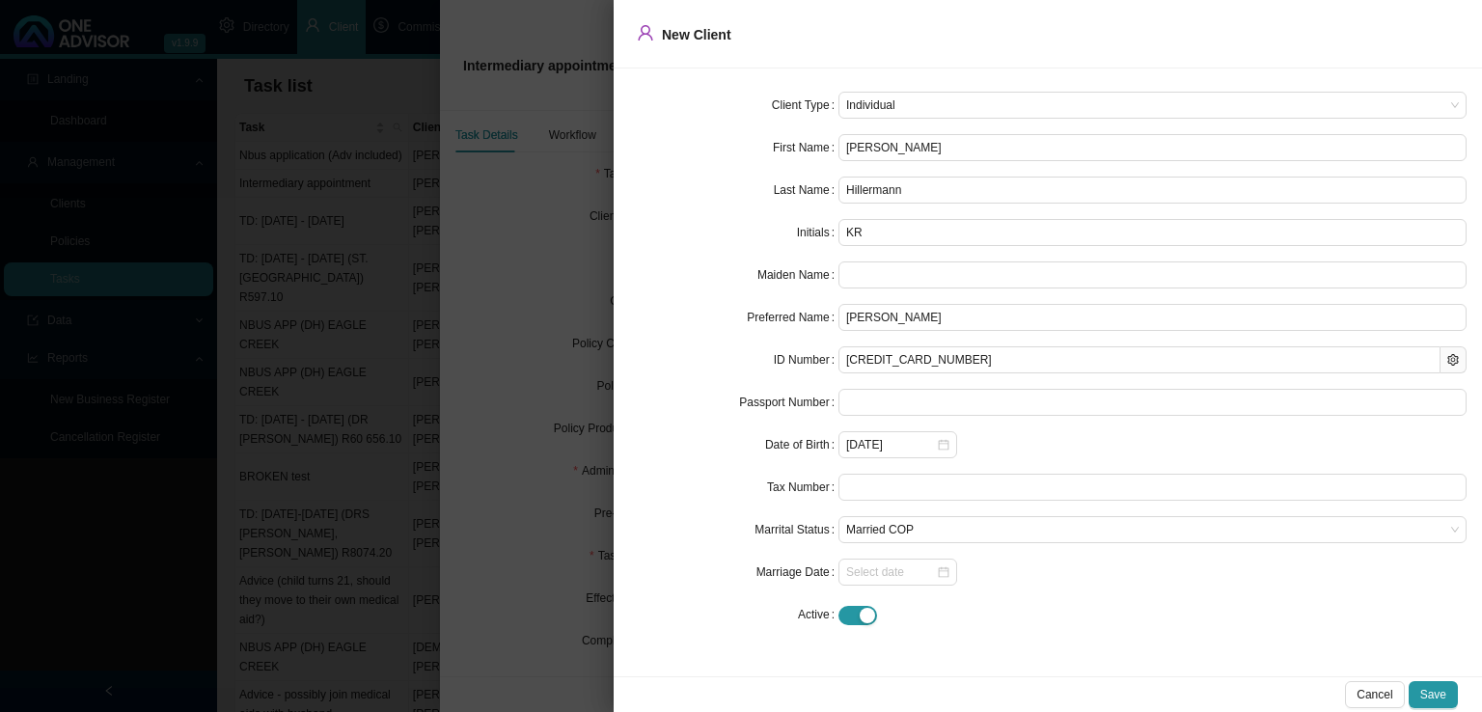
scroll to position [24, 0]
click at [1439, 691] on span "Save" at bounding box center [1433, 694] width 26 height 19
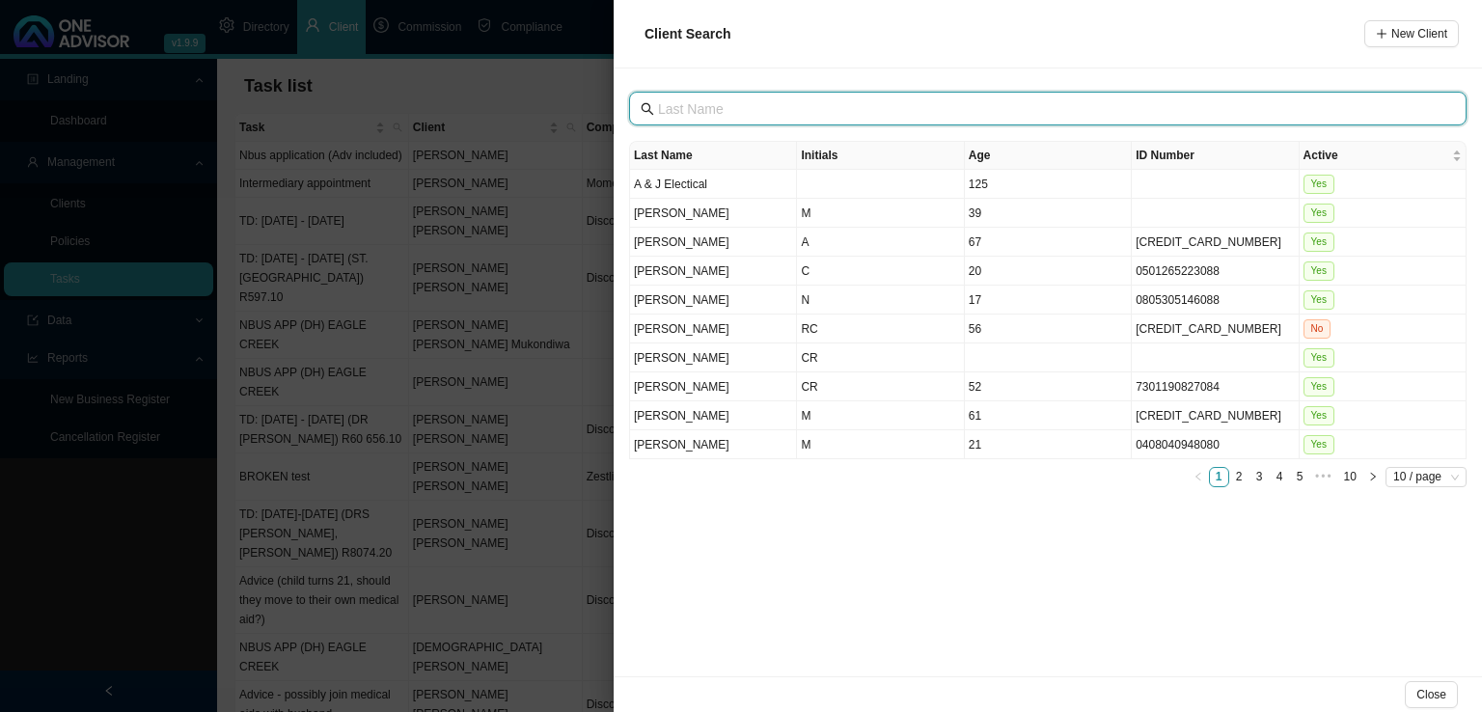
click at [725, 114] on input "text" at bounding box center [1049, 108] width 783 height 21
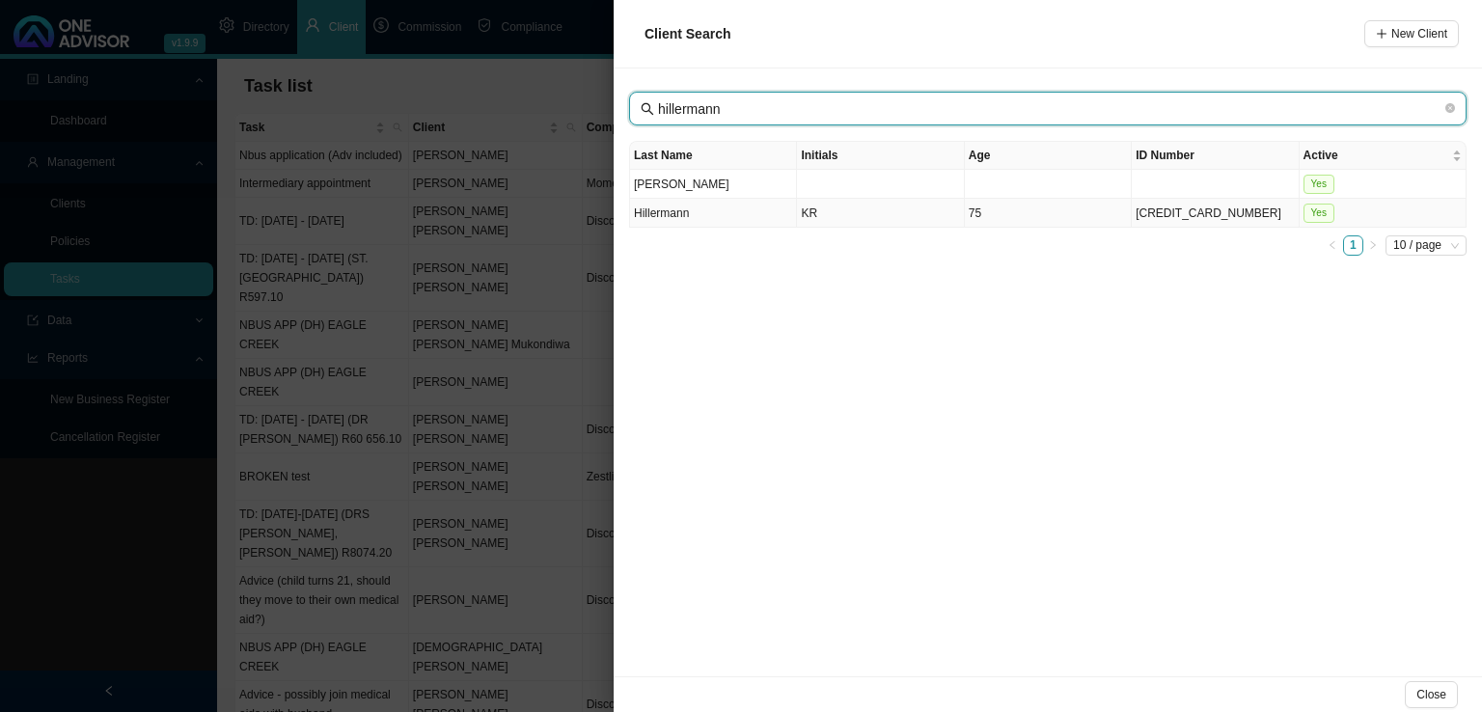
type input "hillermann"
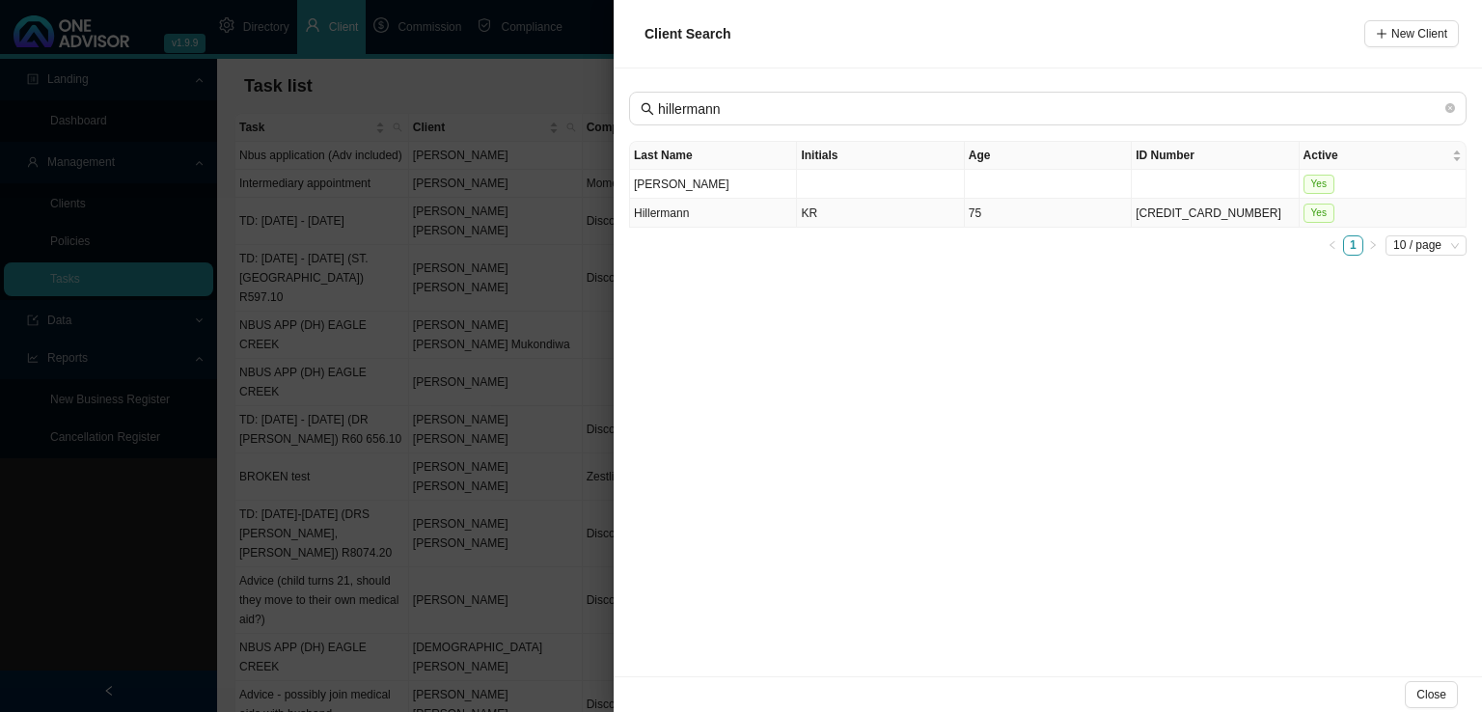
click at [716, 214] on td "Hillermann" at bounding box center [713, 213] width 167 height 29
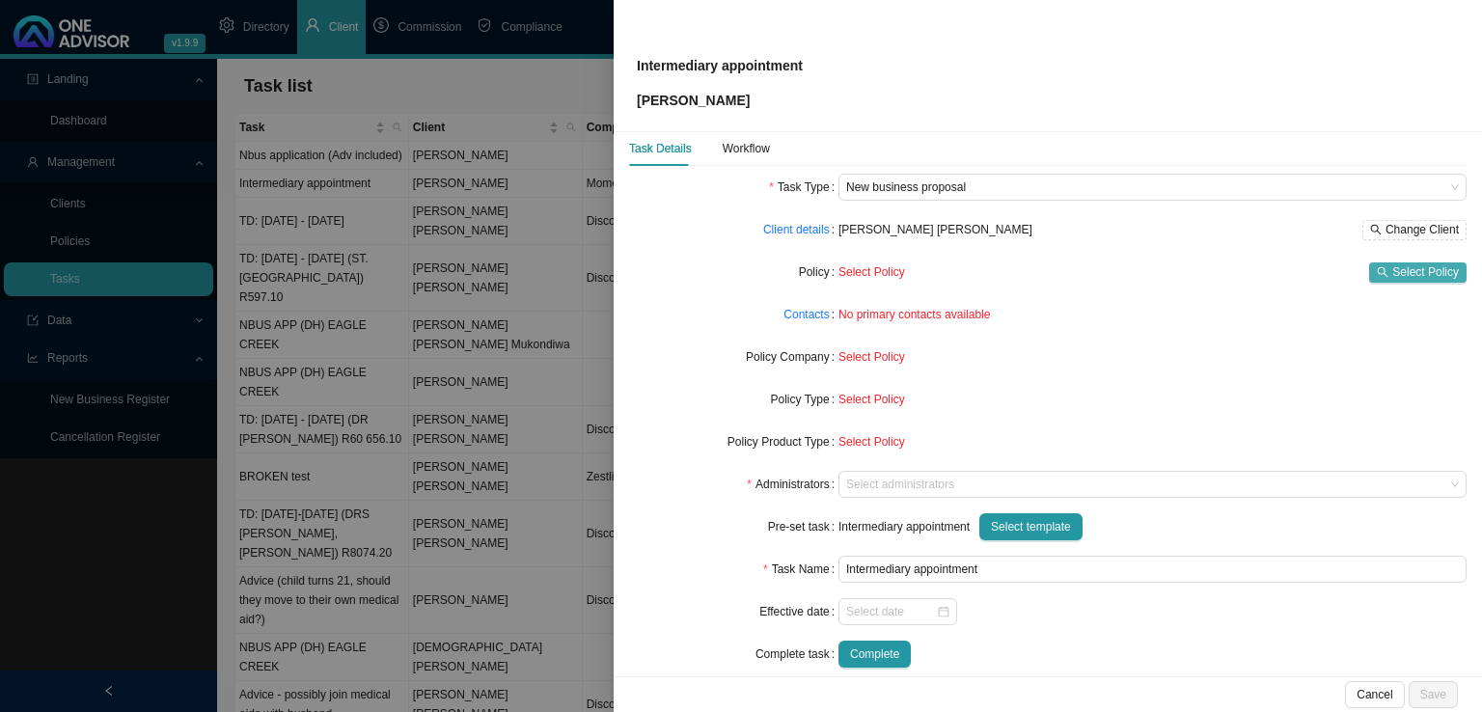
click at [1416, 270] on span "Select Policy" at bounding box center [1425, 271] width 67 height 19
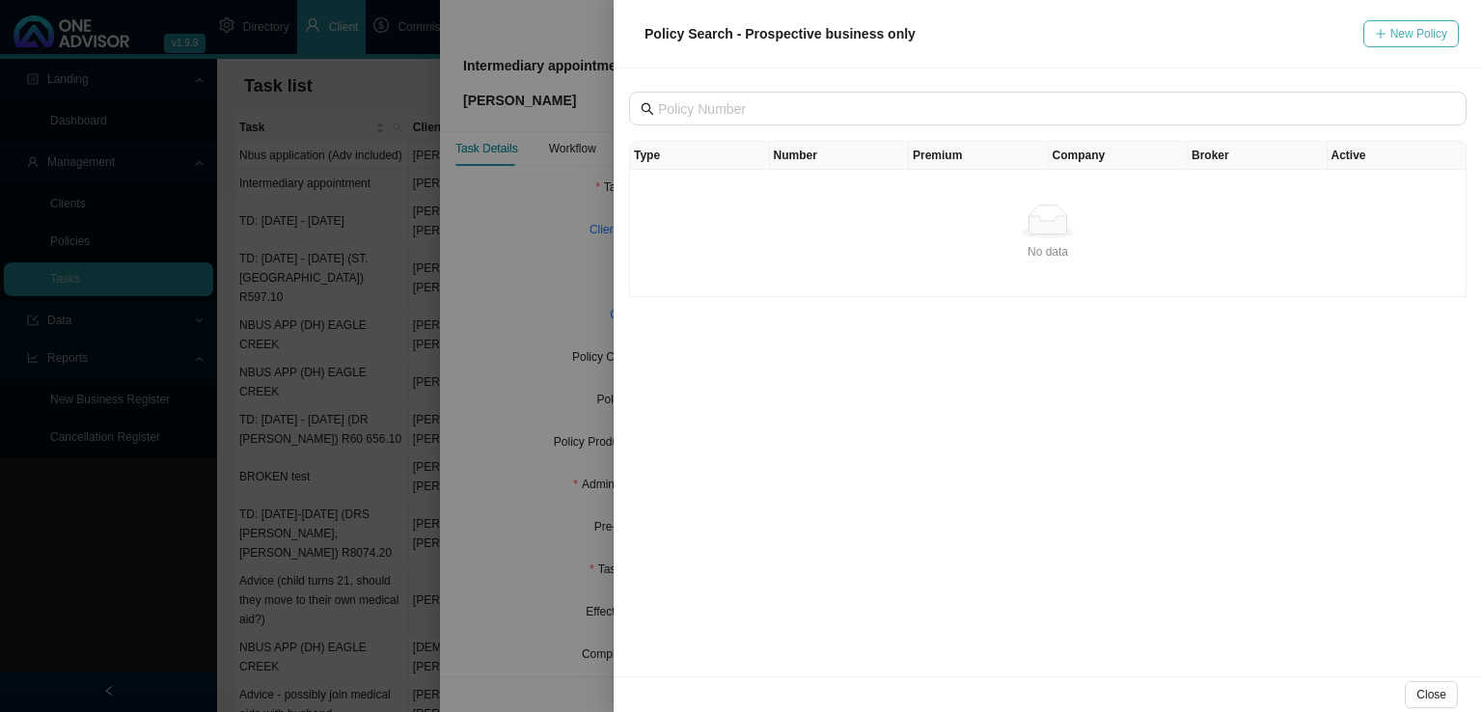
click at [1434, 39] on span "New Policy" at bounding box center [1418, 33] width 57 height 19
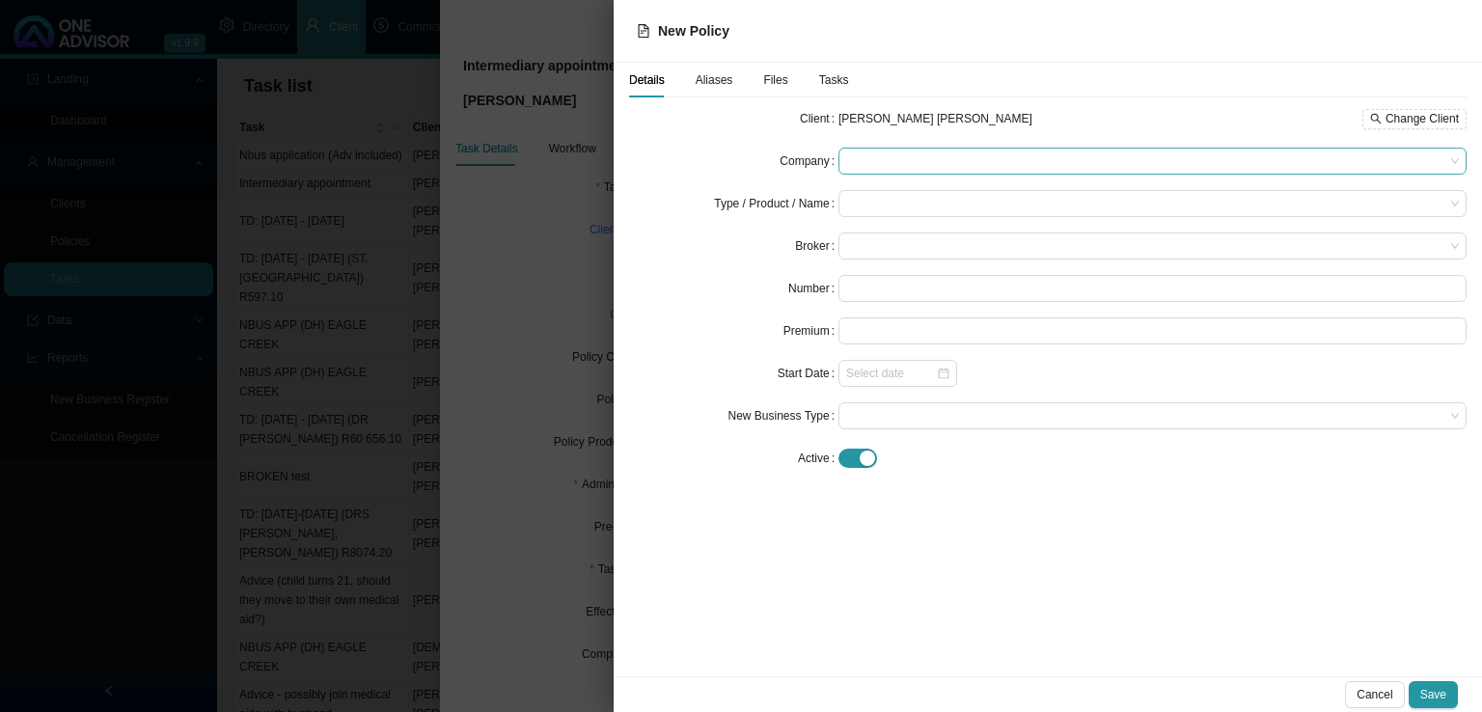
click at [887, 163] on span at bounding box center [1152, 161] width 613 height 25
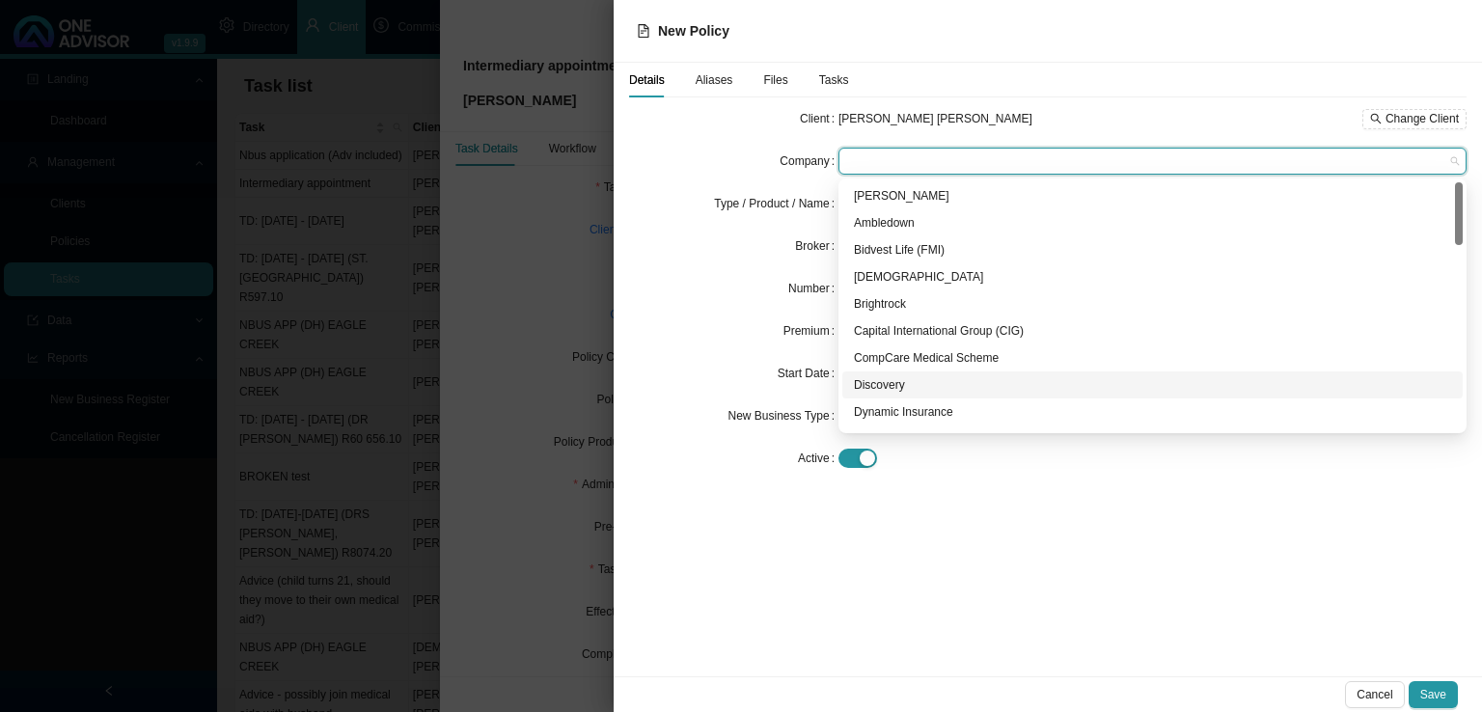
click at [904, 381] on div "Discovery" at bounding box center [1152, 384] width 597 height 19
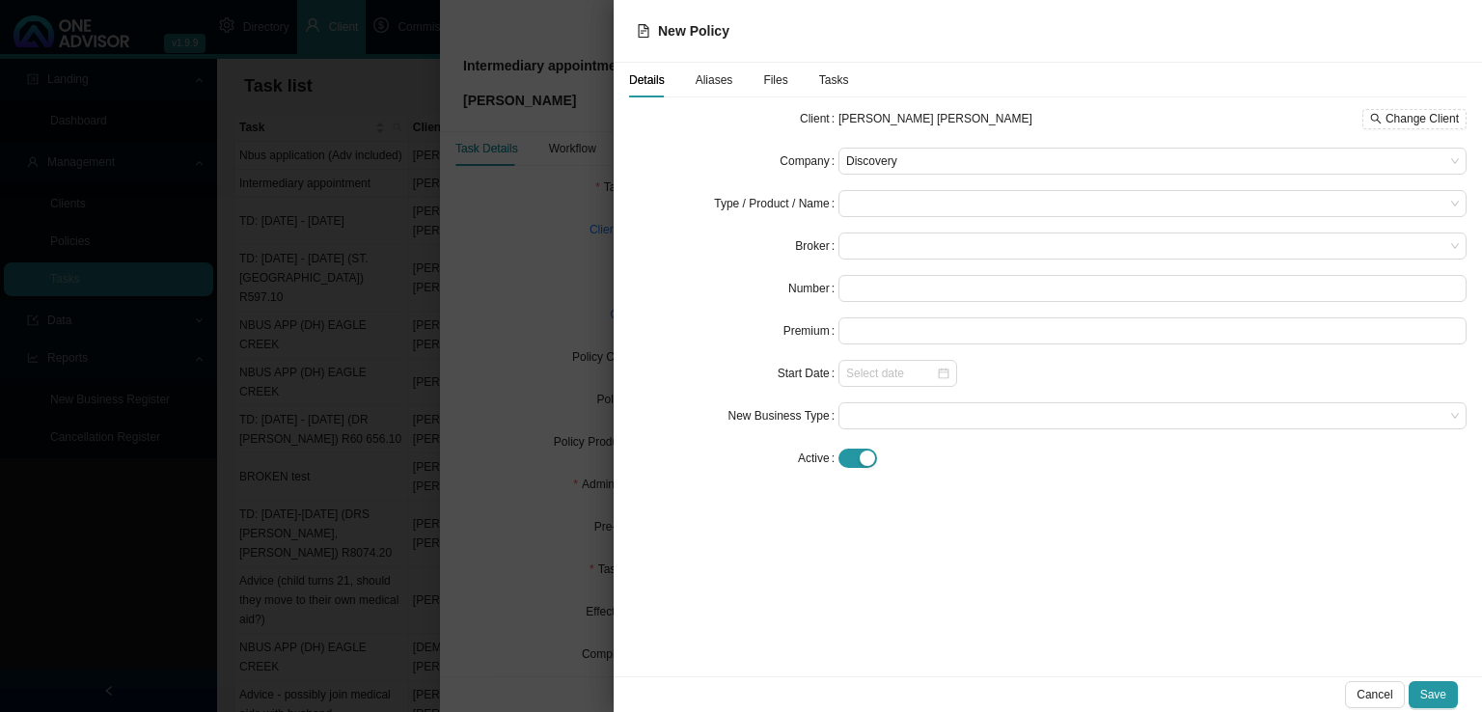
click at [899, 188] on form "Client [PERSON_NAME] [PERSON_NAME] Change Client Company Discovery Type / Produ…" at bounding box center [1047, 288] width 837 height 367
click at [901, 207] on input "search" at bounding box center [1145, 203] width 598 height 25
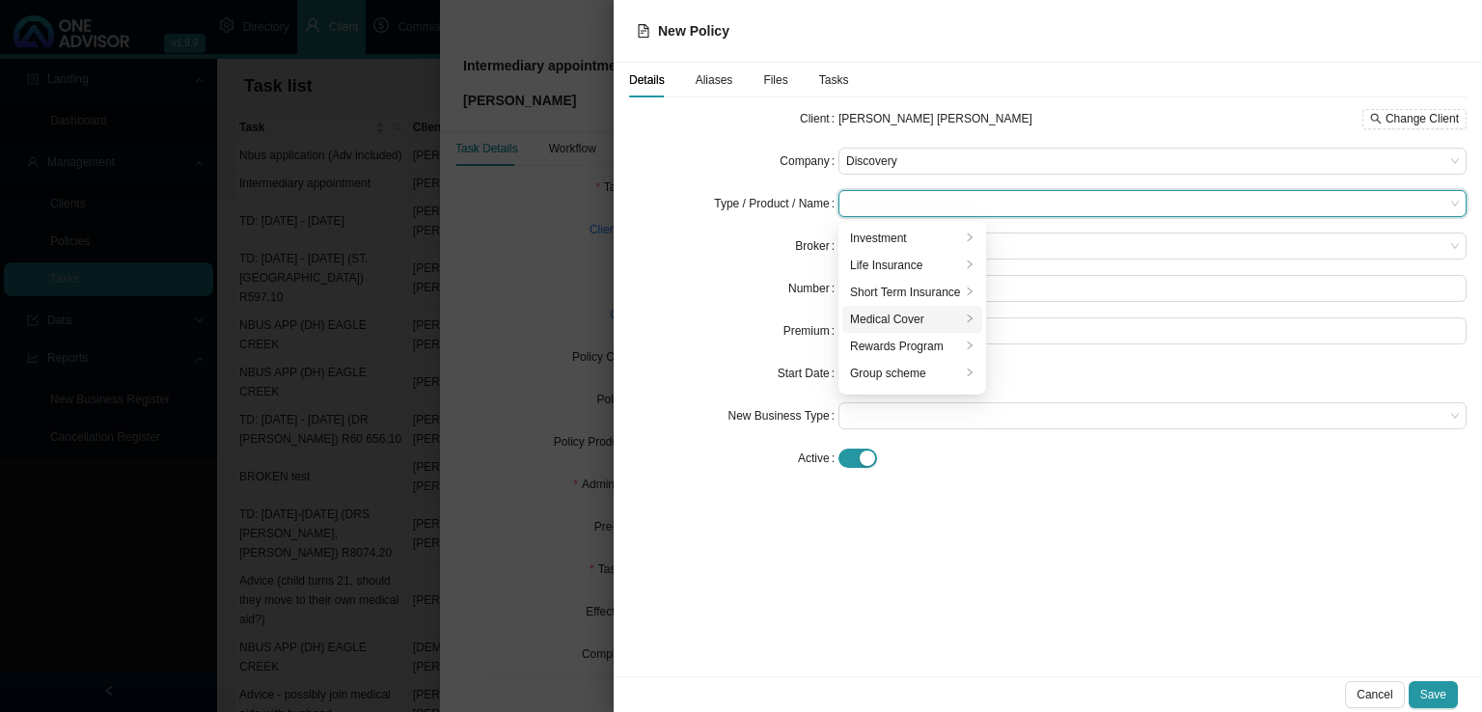
click at [914, 323] on div "Medical Cover" at bounding box center [905, 319] width 111 height 19
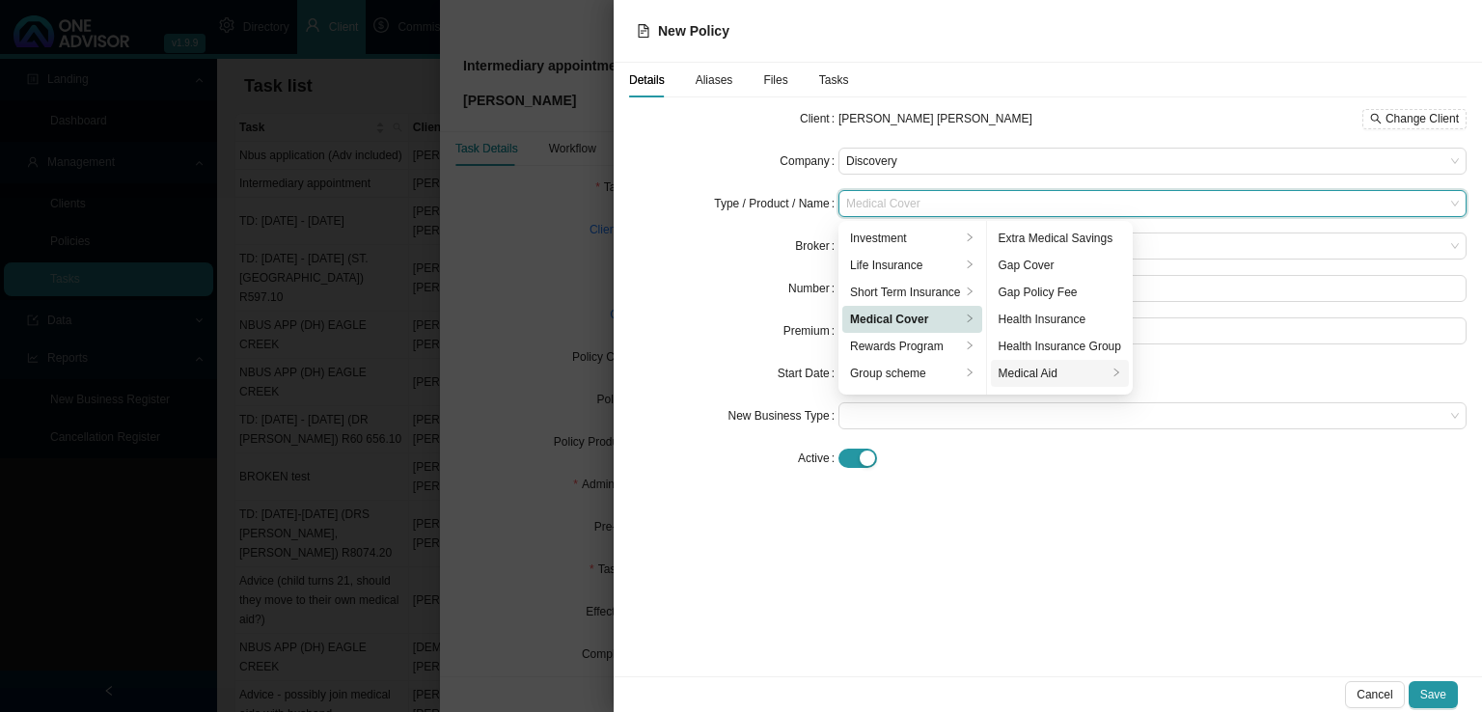
click at [1030, 377] on div "Medical Aid" at bounding box center [1052, 373] width 109 height 19
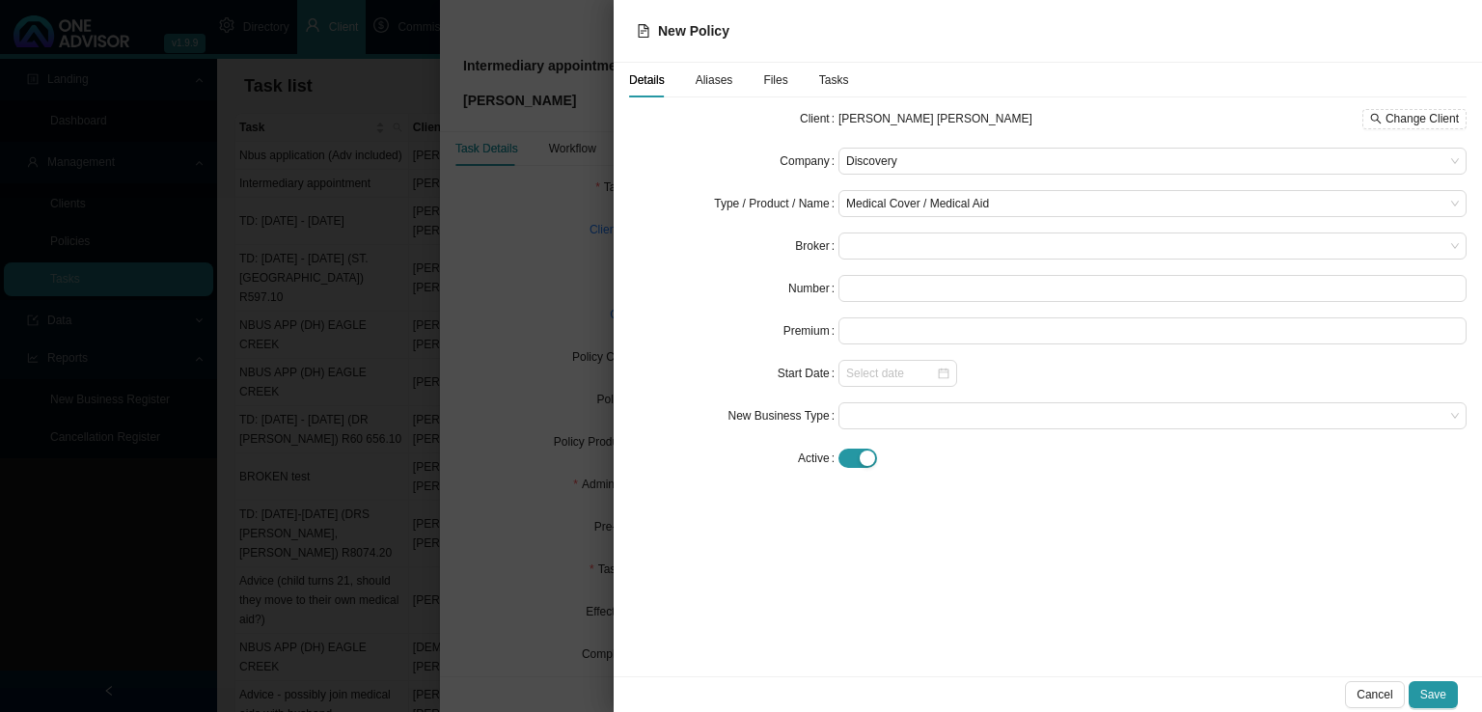
click at [1080, 531] on div "Details Aliases Files Tasks Client [PERSON_NAME] [PERSON_NAME] Change Client Co…" at bounding box center [1047, 369] width 868 height 613
click at [917, 248] on span at bounding box center [1152, 245] width 613 height 25
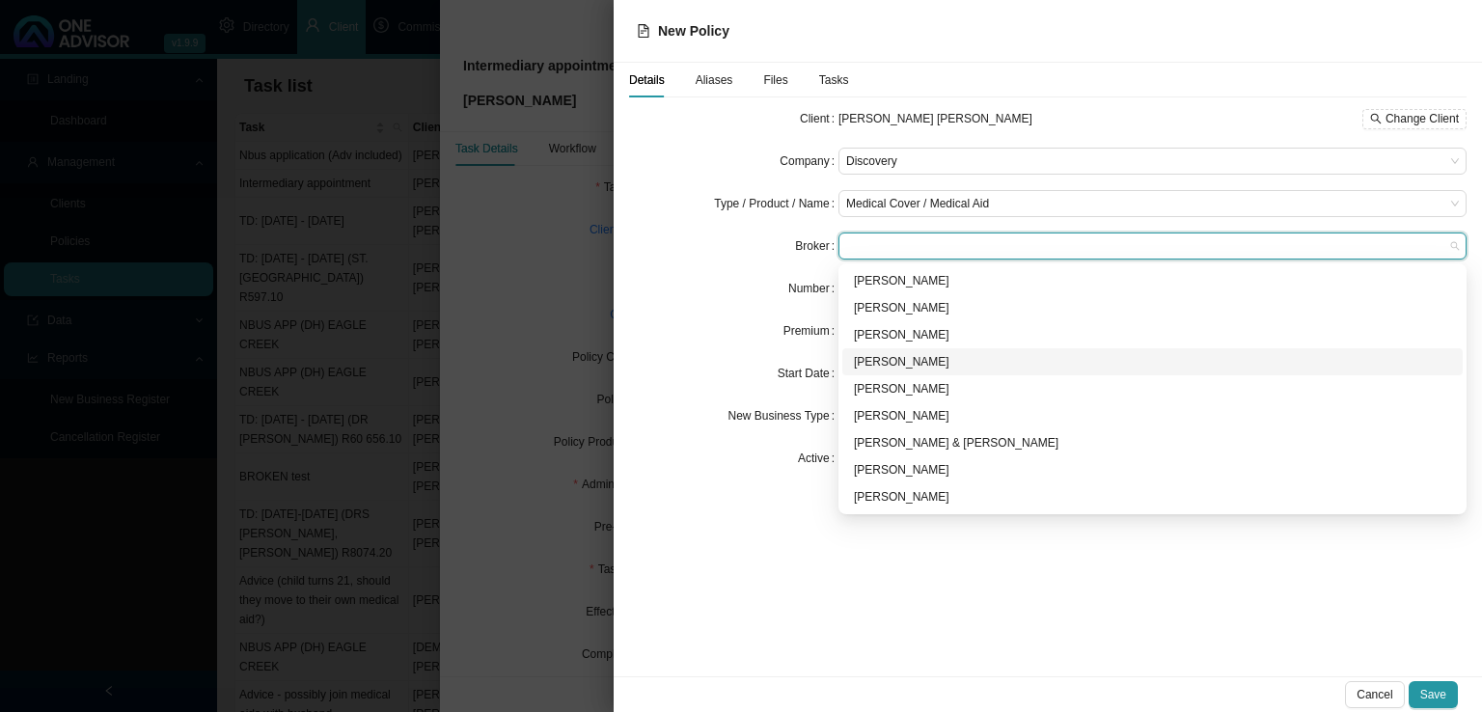
click at [888, 364] on div "[PERSON_NAME]" at bounding box center [1152, 361] width 597 height 19
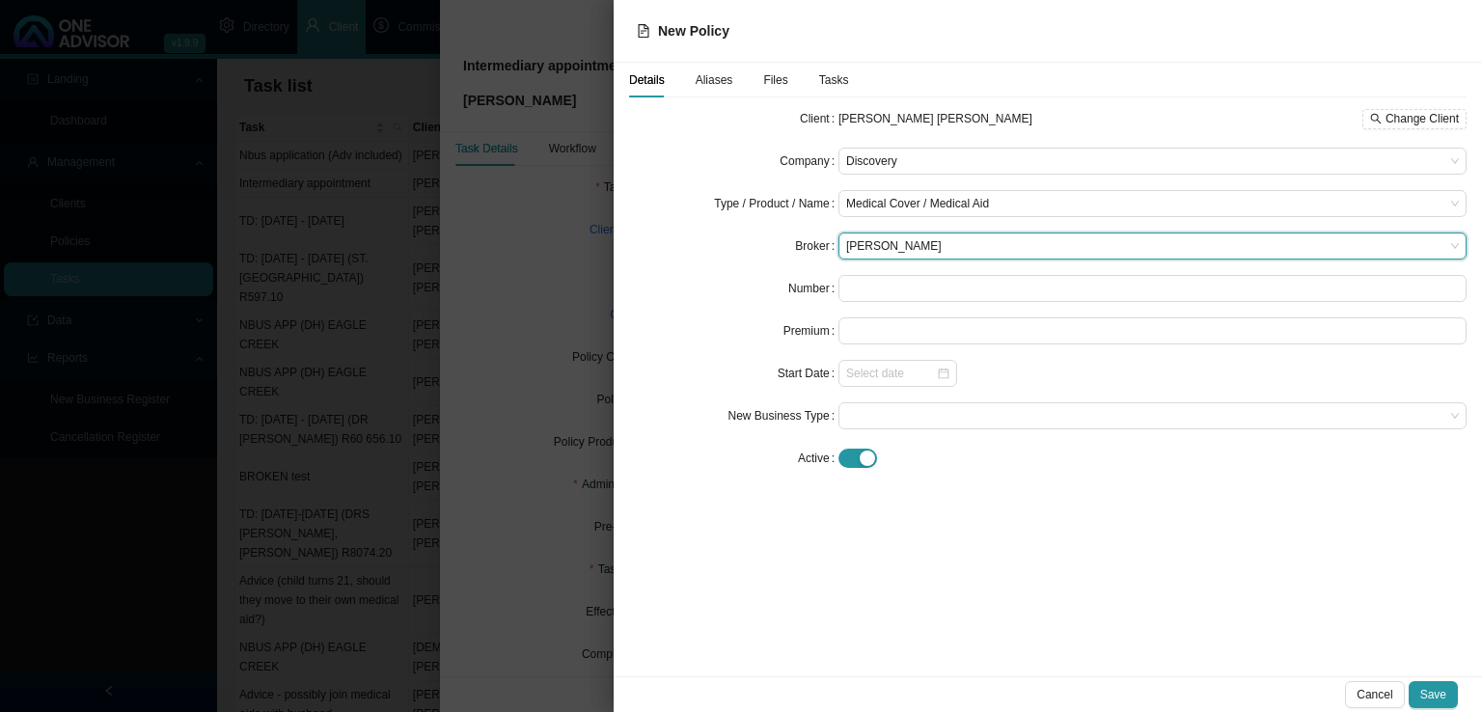
click at [723, 351] on form "Client [PERSON_NAME] [PERSON_NAME] Change Client Company Discovery Type / Produ…" at bounding box center [1047, 288] width 837 height 367
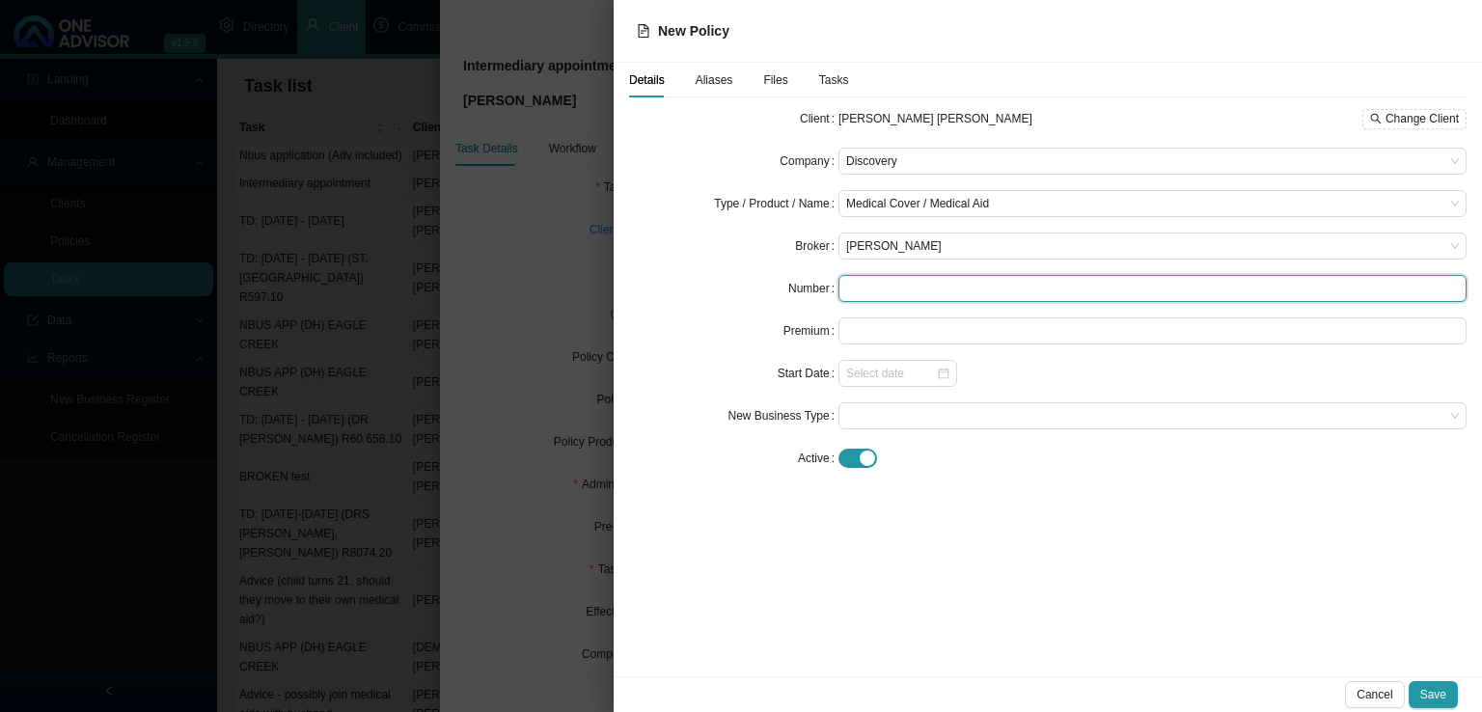
click at [888, 298] on input "text" at bounding box center [1152, 288] width 628 height 27
click at [896, 282] on input "text" at bounding box center [1152, 288] width 628 height 27
type input "786096331"
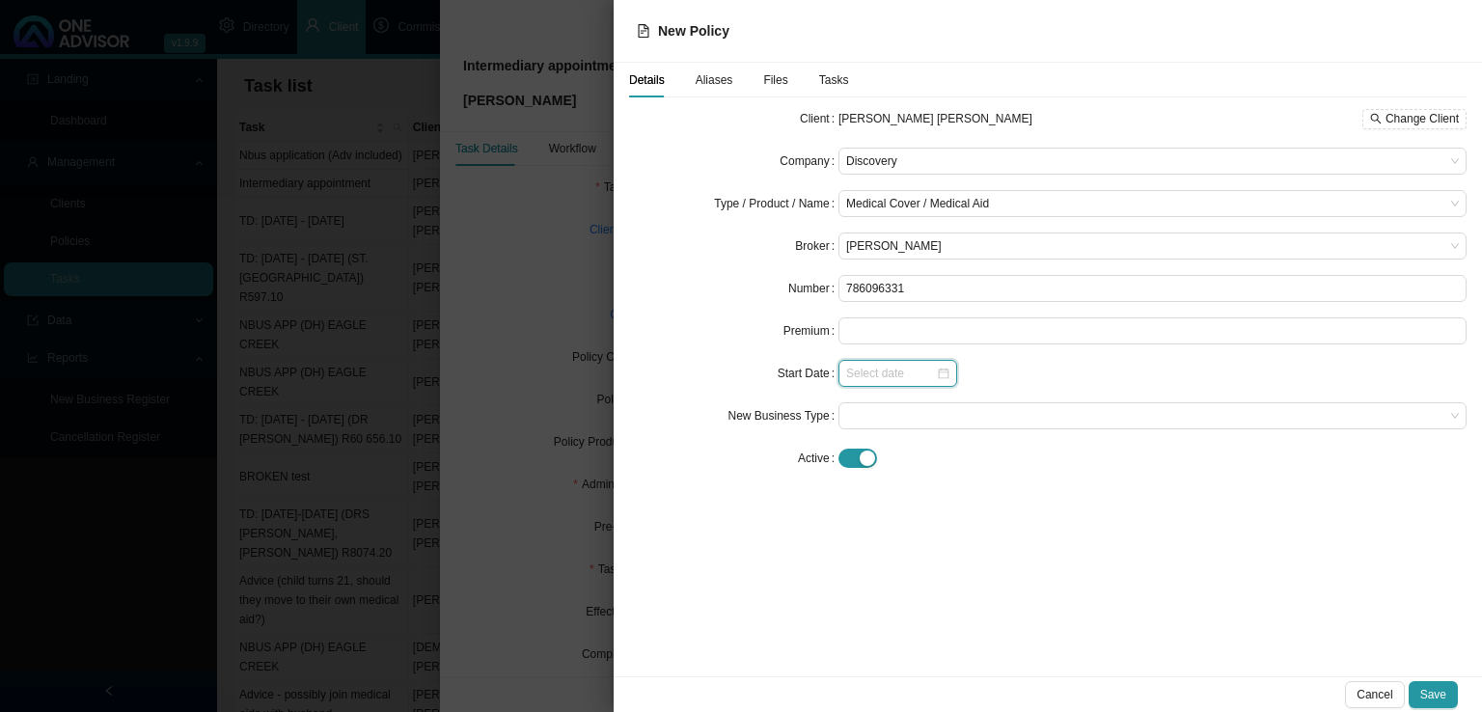
click at [876, 375] on input at bounding box center [891, 373] width 90 height 19
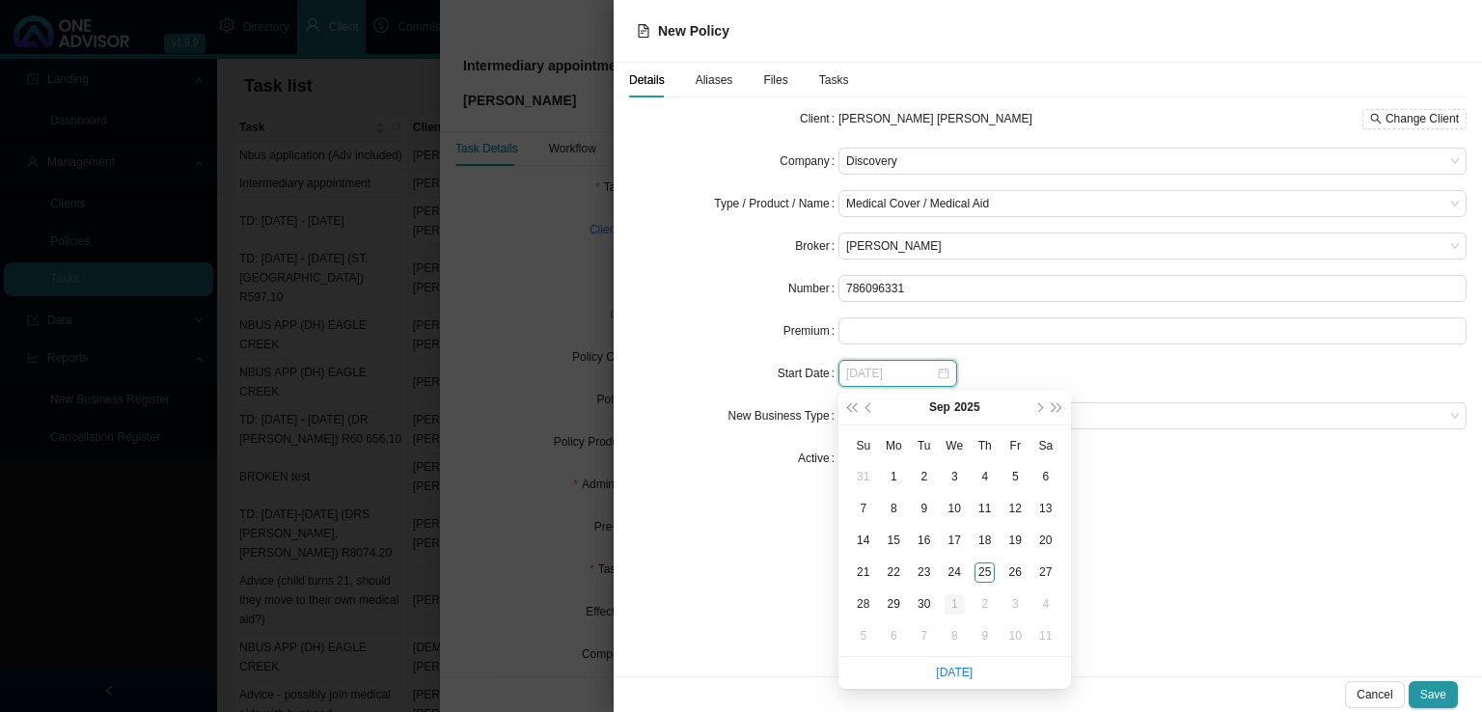
type input "[DATE]"
click at [948, 602] on div "1" at bounding box center [954, 604] width 20 height 20
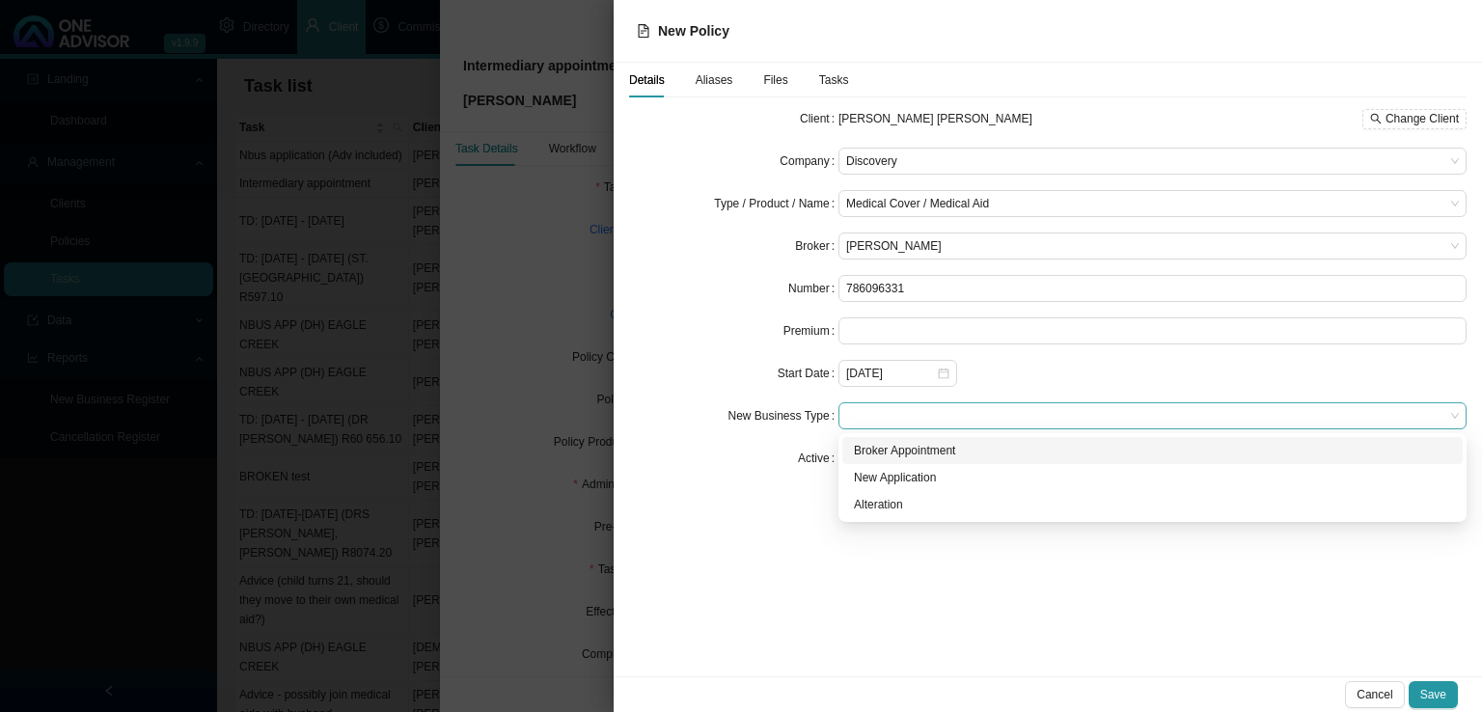
click at [876, 420] on span at bounding box center [1152, 415] width 613 height 25
click at [935, 448] on div "Broker Appointment" at bounding box center [1152, 450] width 597 height 19
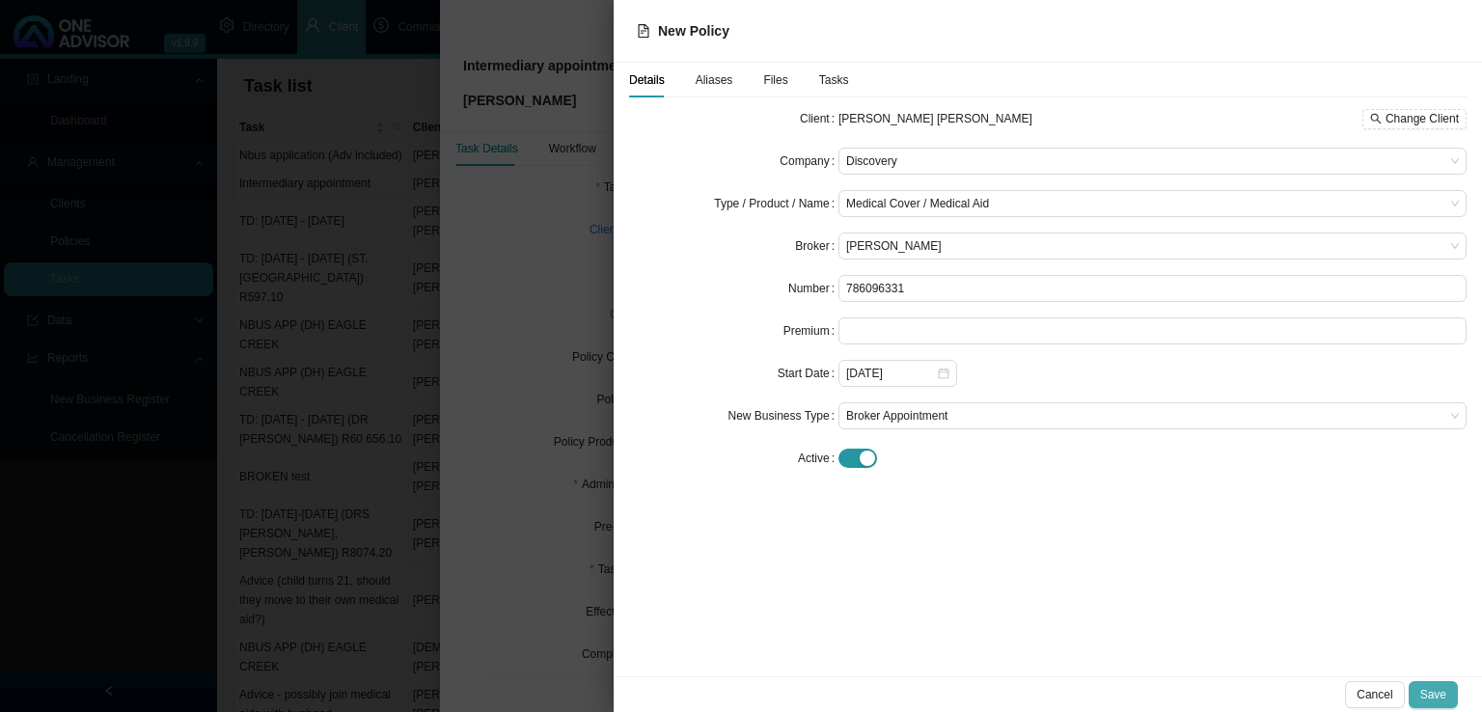
click at [1439, 686] on span "Save" at bounding box center [1433, 694] width 26 height 19
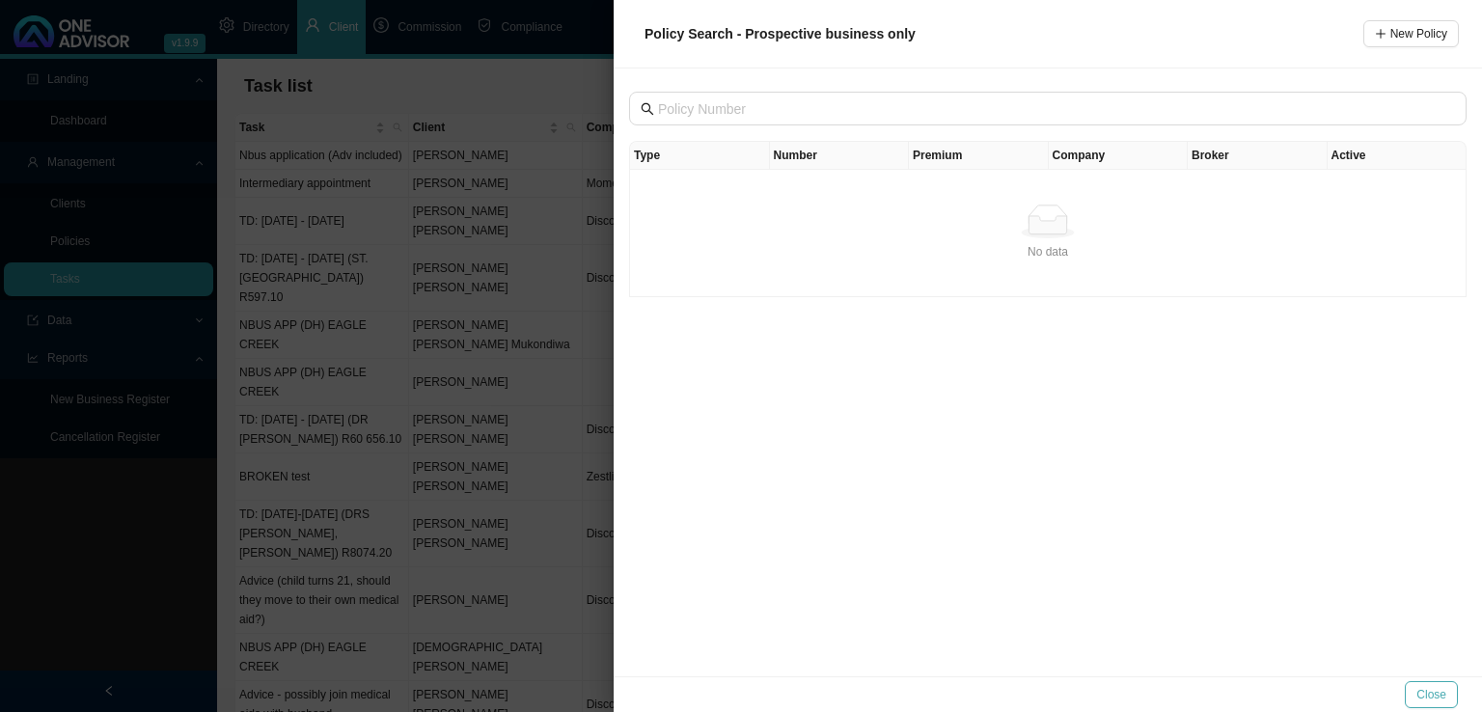
drag, startPoint x: 1433, startPoint y: 680, endPoint x: 1414, endPoint y: 694, distance: 24.1
click at [1430, 684] on div "Close" at bounding box center [1047, 694] width 868 height 36
click at [1419, 692] on span "Close" at bounding box center [1431, 694] width 30 height 19
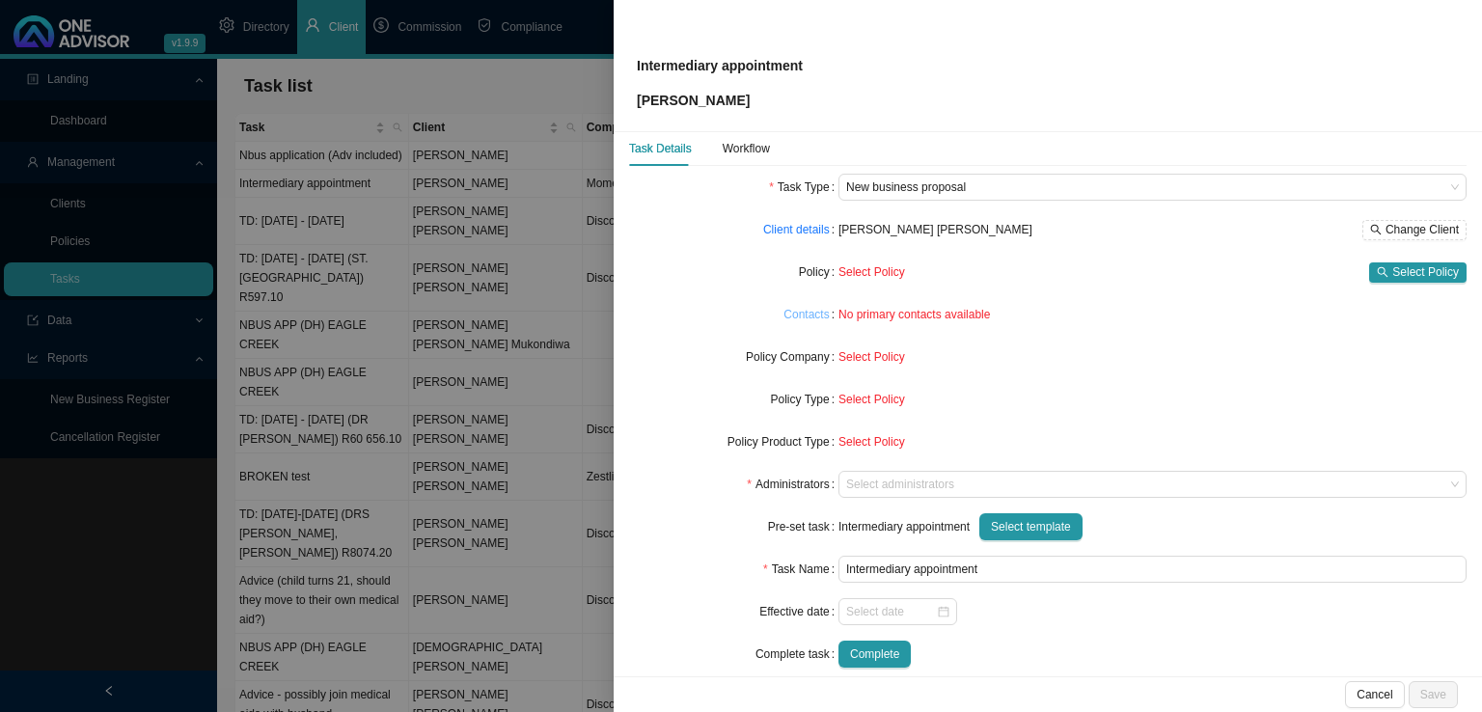
click at [807, 321] on link "Contacts" at bounding box center [805, 314] width 45 height 19
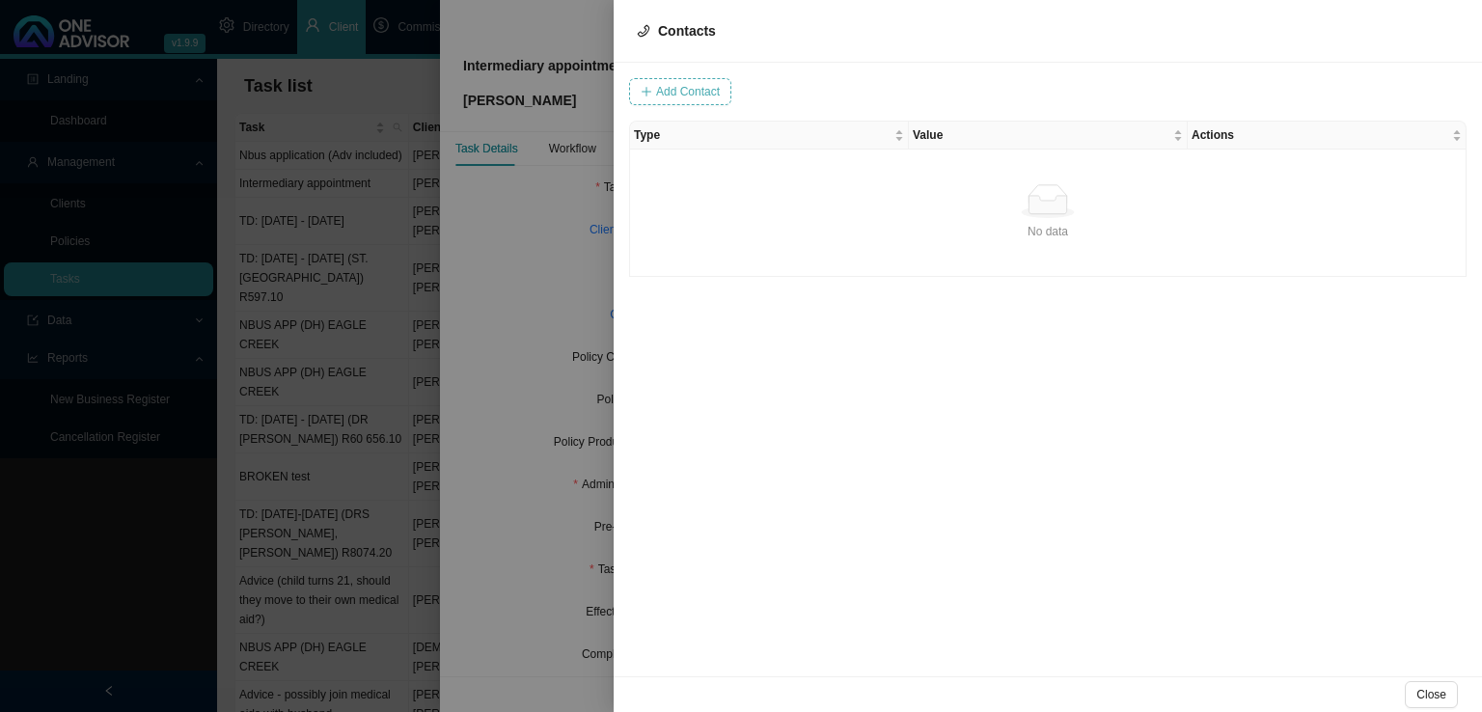
click at [682, 82] on span "Add Contact" at bounding box center [688, 91] width 64 height 19
click at [877, 86] on span at bounding box center [941, 91] width 129 height 25
type input "0823754783"
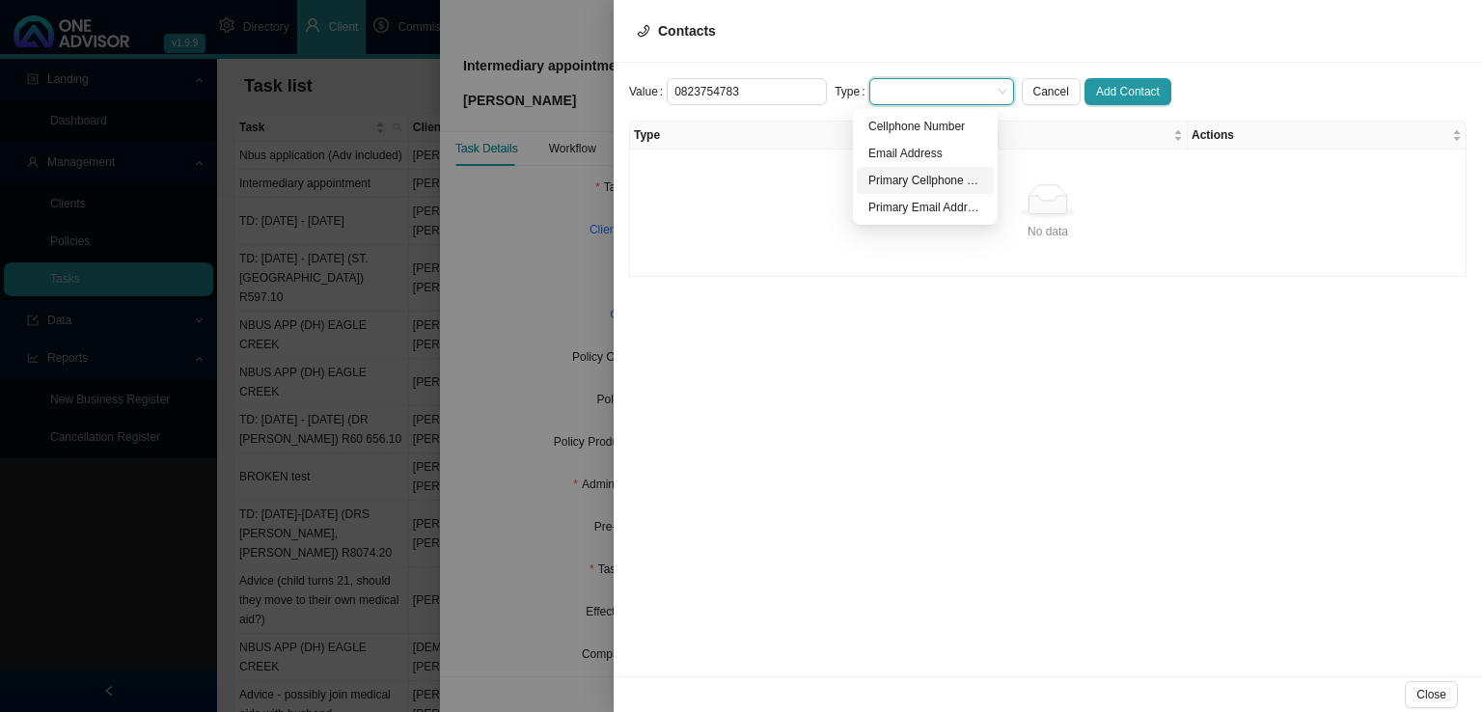
drag, startPoint x: 908, startPoint y: 176, endPoint x: 972, endPoint y: 159, distance: 66.7
click at [908, 175] on div "Primary Cellphone Number" at bounding box center [925, 180] width 114 height 19
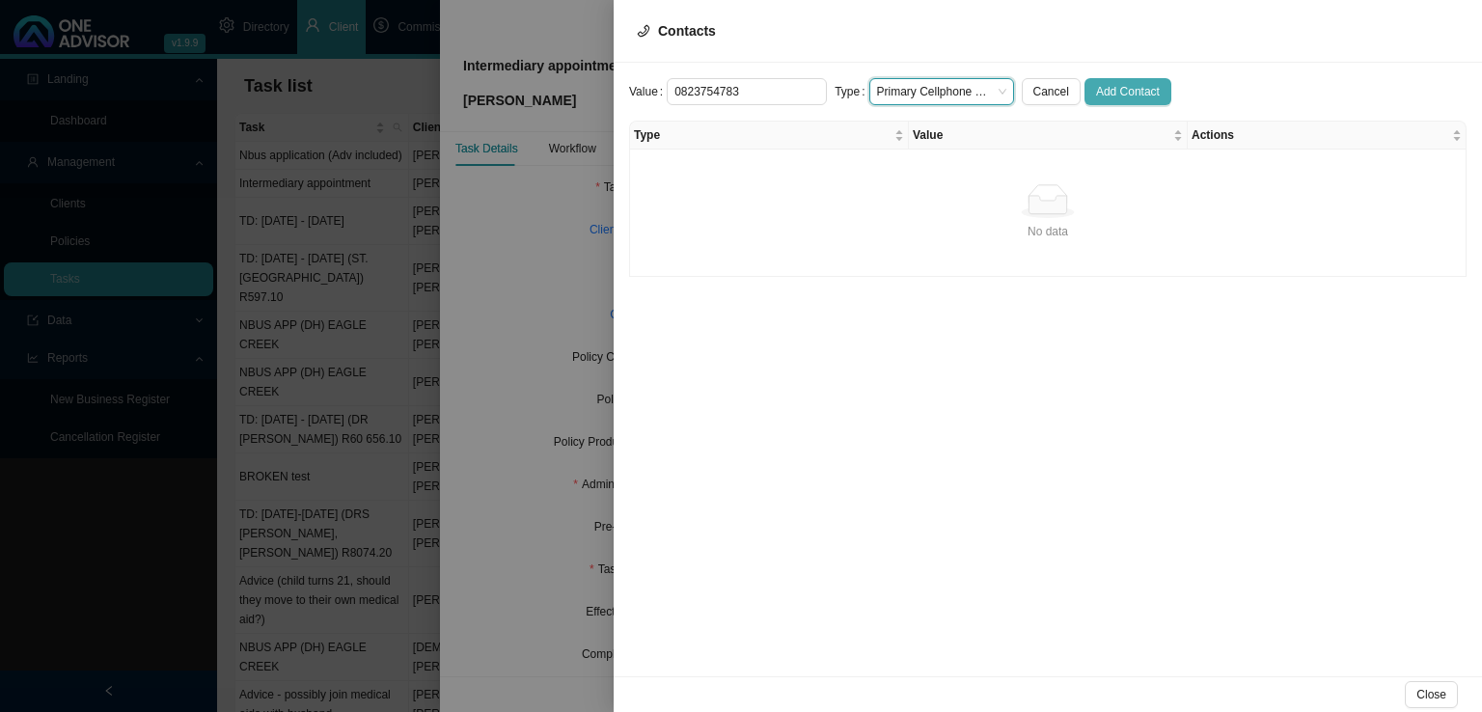
click at [1096, 91] on span "Add Contact" at bounding box center [1128, 91] width 64 height 19
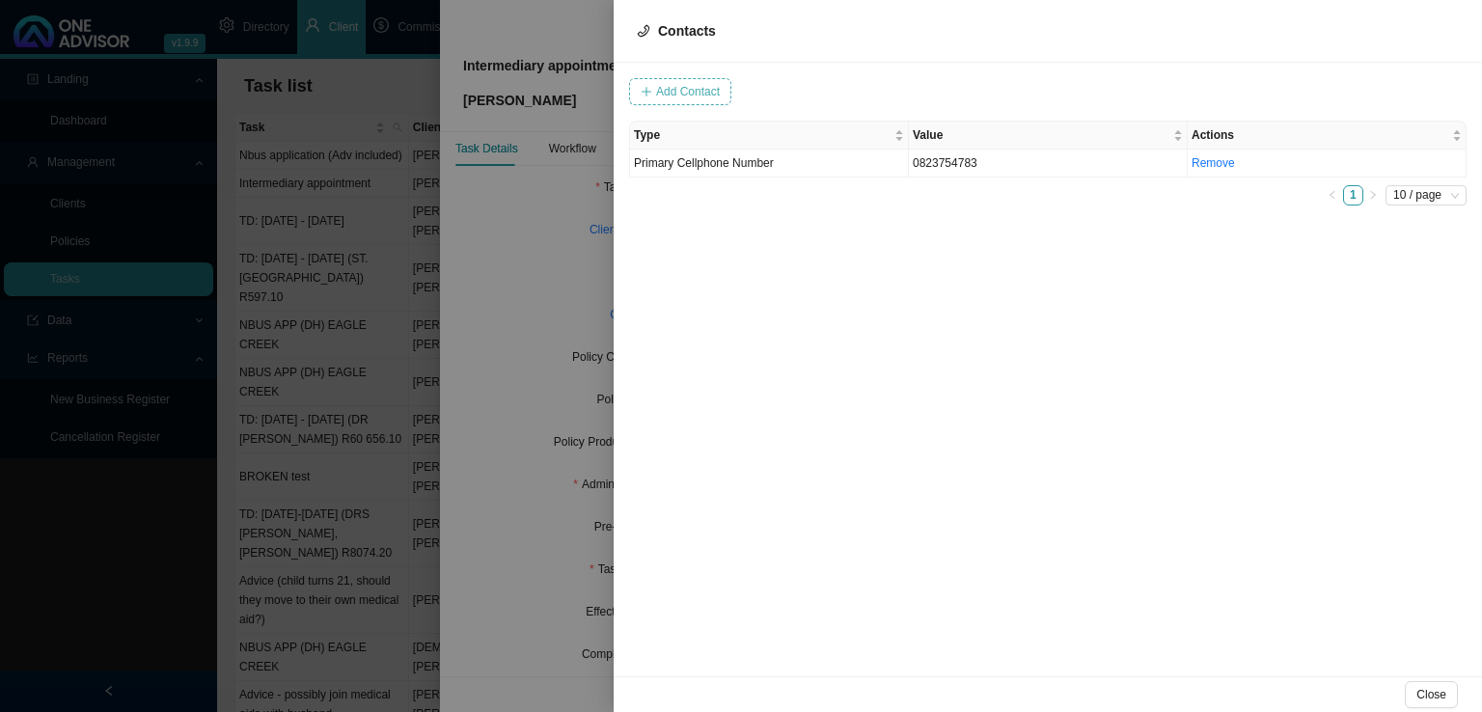
click at [660, 94] on span "Add Contact" at bounding box center [688, 91] width 64 height 19
type input "[PERSON_NAME][EMAIL_ADDRESS][PERSON_NAME][DOMAIN_NAME]"
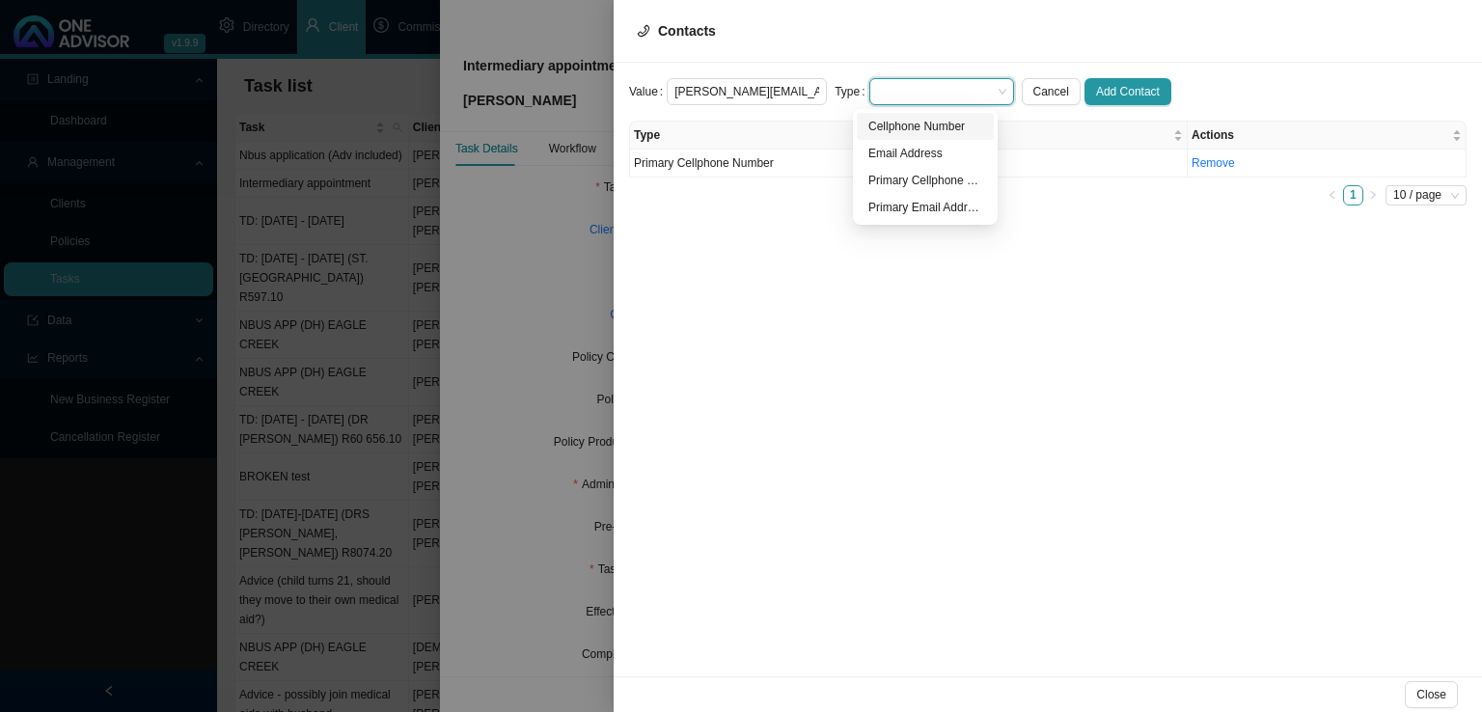
click at [877, 81] on span at bounding box center [941, 91] width 129 height 25
click at [948, 207] on div "Primary Email Address" at bounding box center [925, 207] width 114 height 19
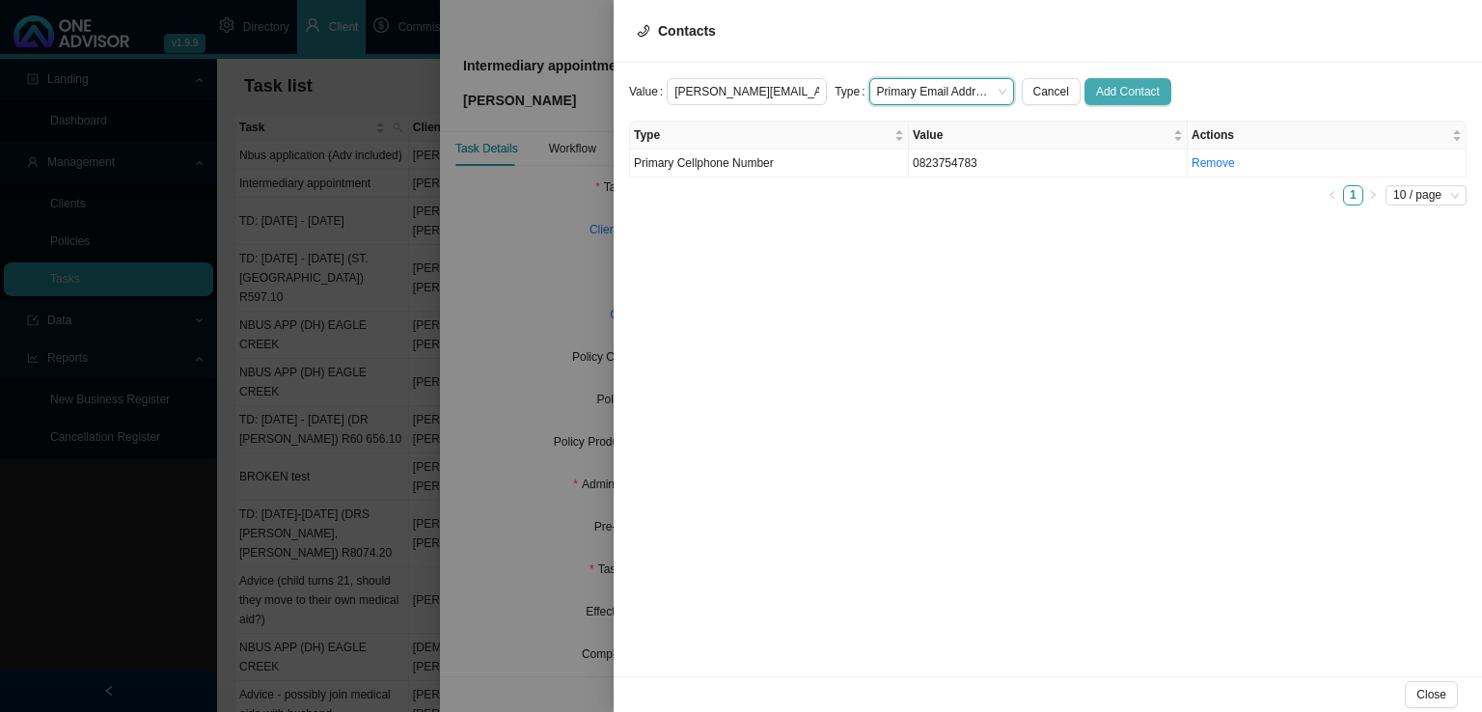
click at [1127, 90] on span "Add Contact" at bounding box center [1128, 91] width 64 height 19
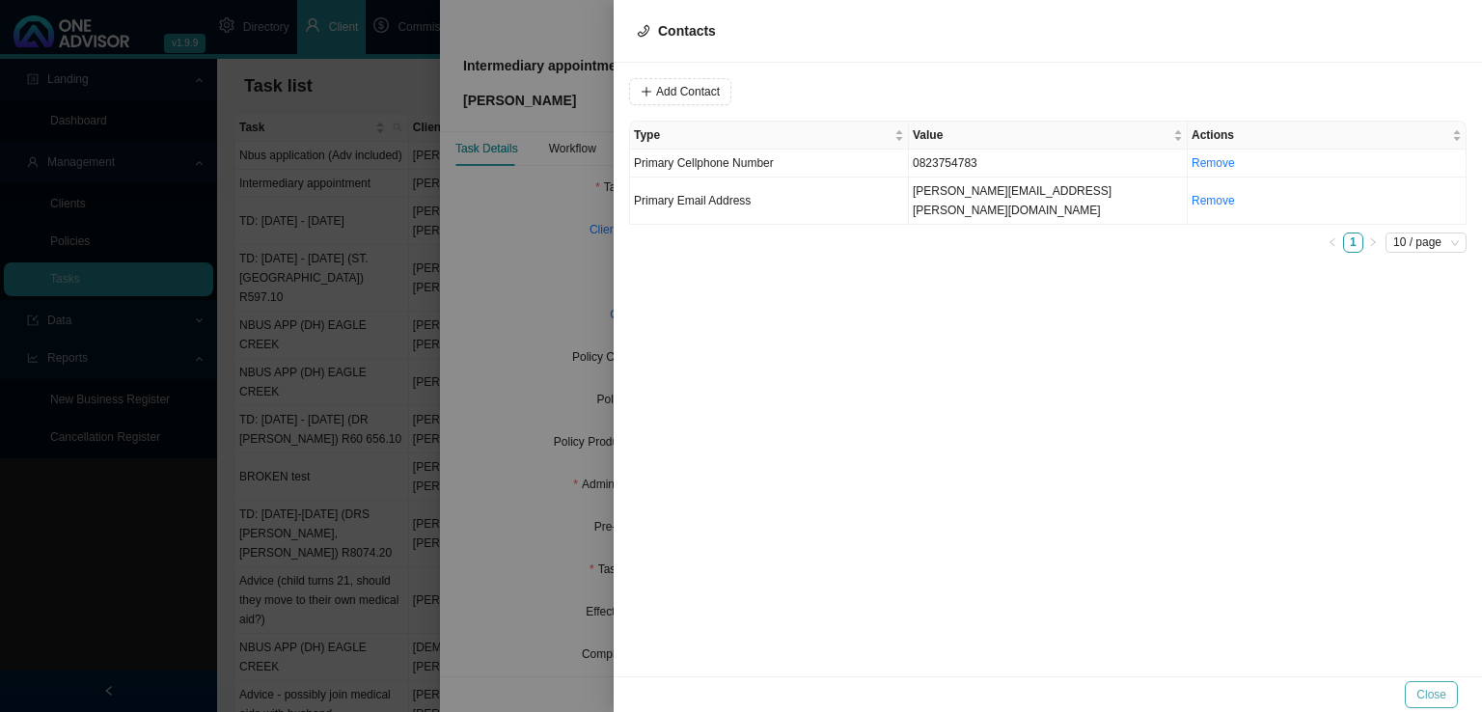
click at [1432, 697] on span "Close" at bounding box center [1431, 694] width 30 height 19
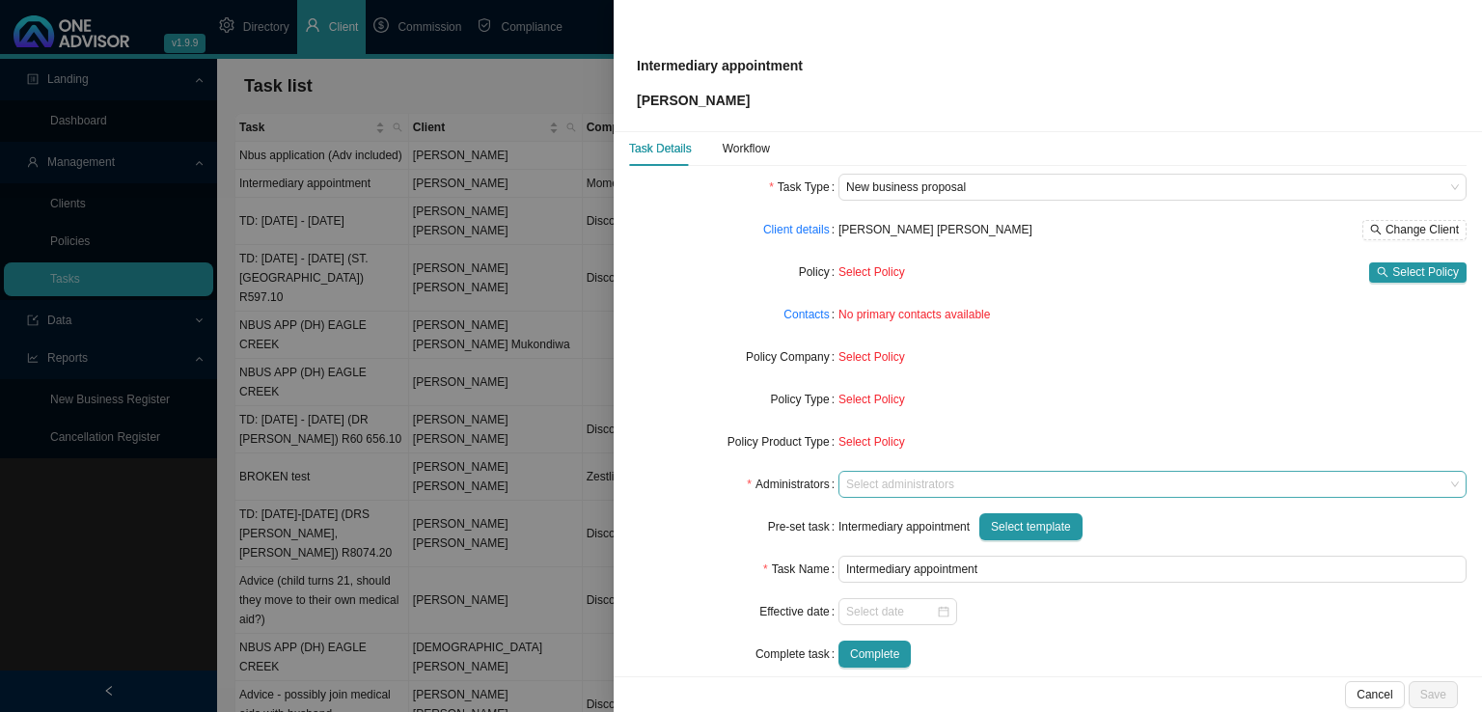
click at [871, 483] on div at bounding box center [1143, 484] width 602 height 14
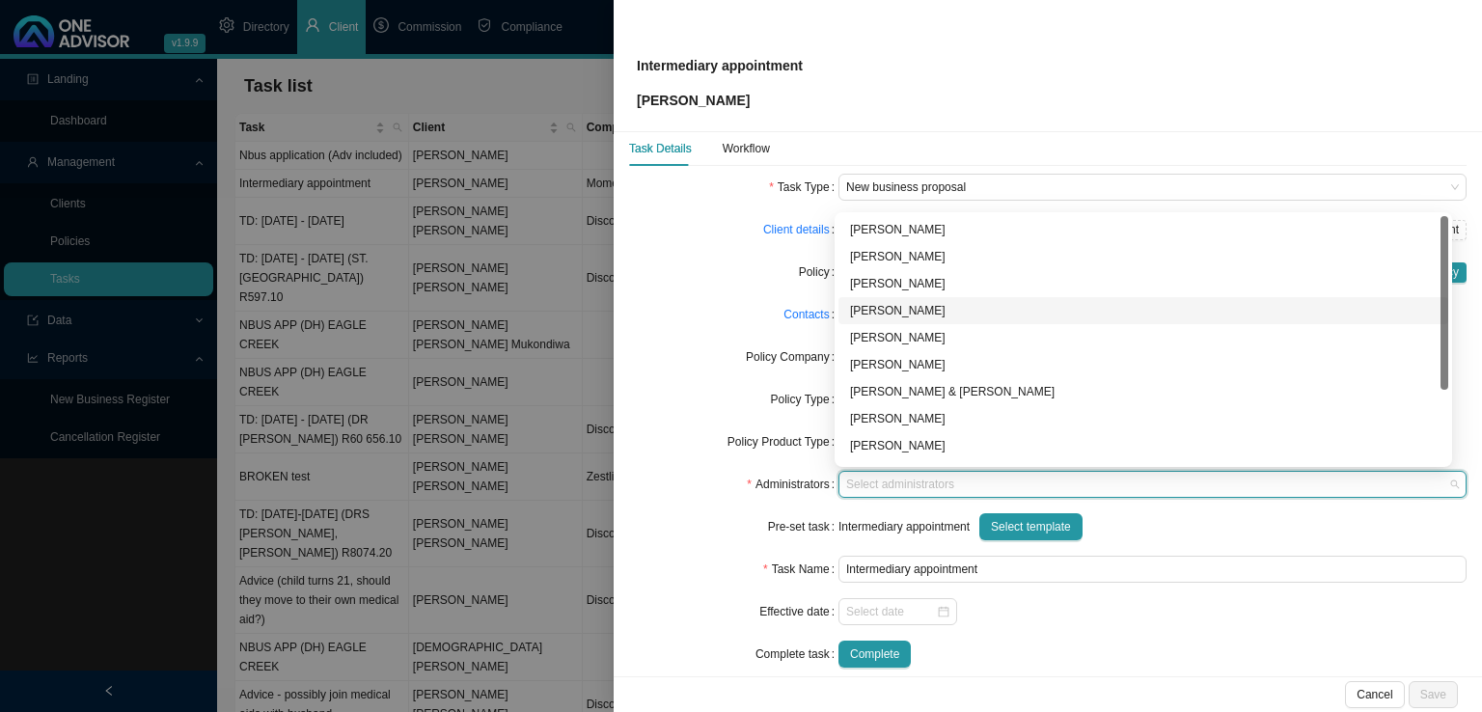
click at [885, 312] on div "[PERSON_NAME]" at bounding box center [1143, 310] width 586 height 19
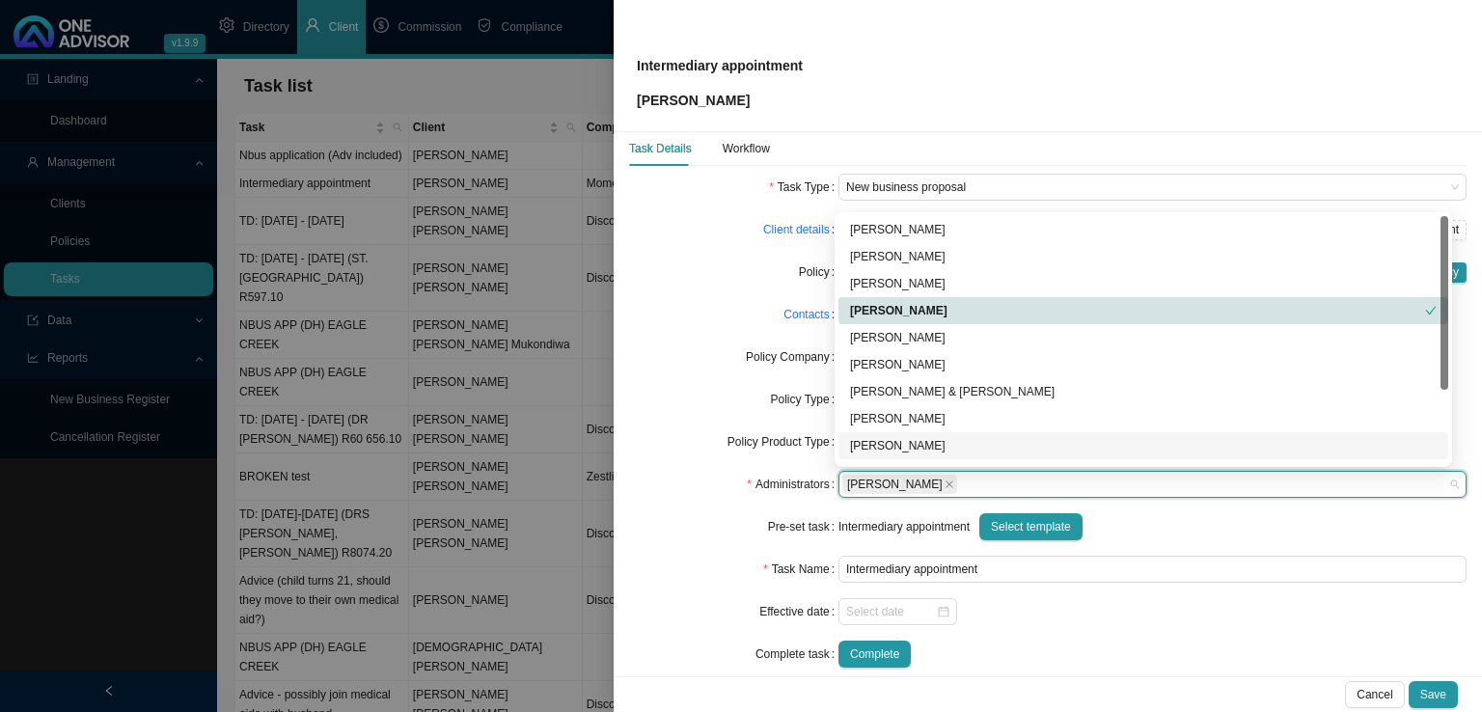
click at [1049, 666] on div "Complete" at bounding box center [1152, 653] width 628 height 27
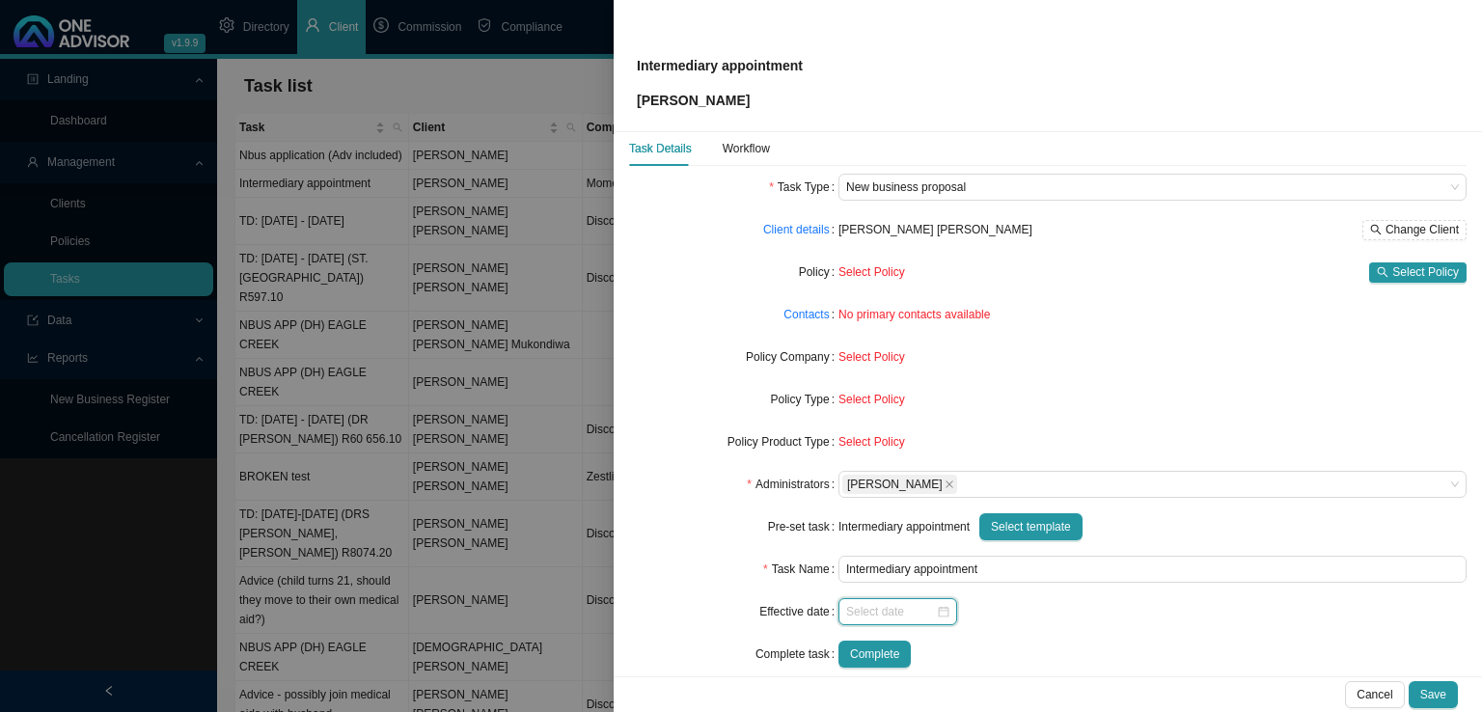
click at [847, 603] on input at bounding box center [891, 611] width 90 height 19
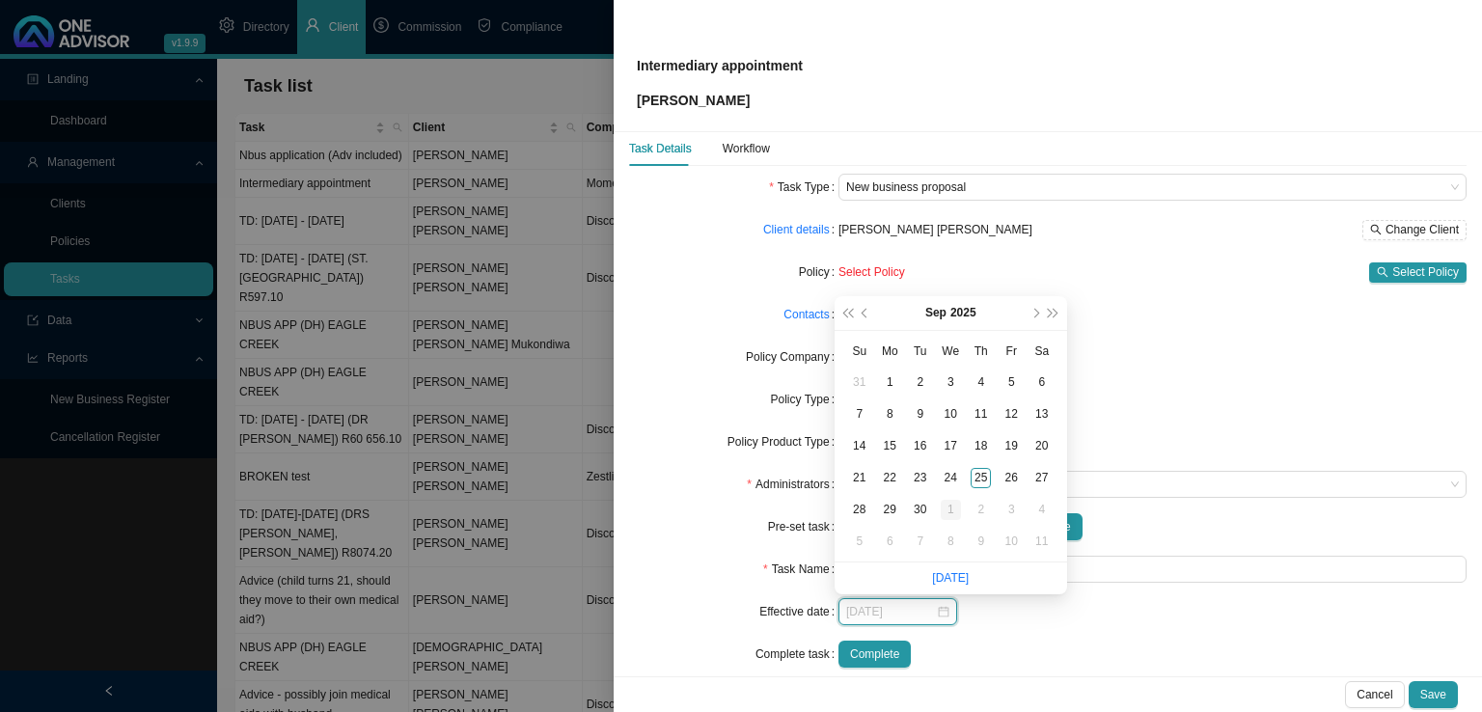
type input "[DATE]"
click at [958, 512] on div "1" at bounding box center [950, 510] width 20 height 20
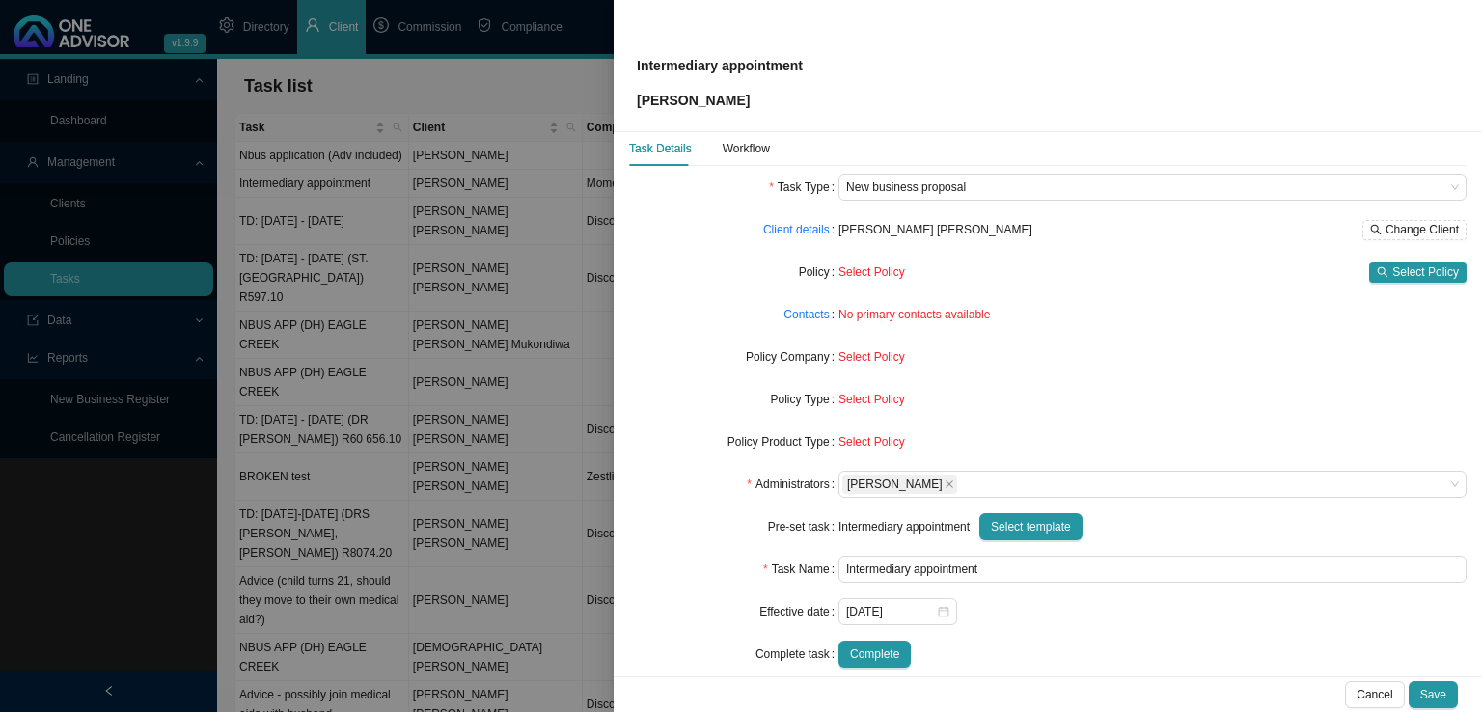
click at [1049, 618] on div "[DATE]" at bounding box center [1152, 611] width 628 height 27
click at [1440, 698] on span "Save" at bounding box center [1433, 694] width 26 height 19
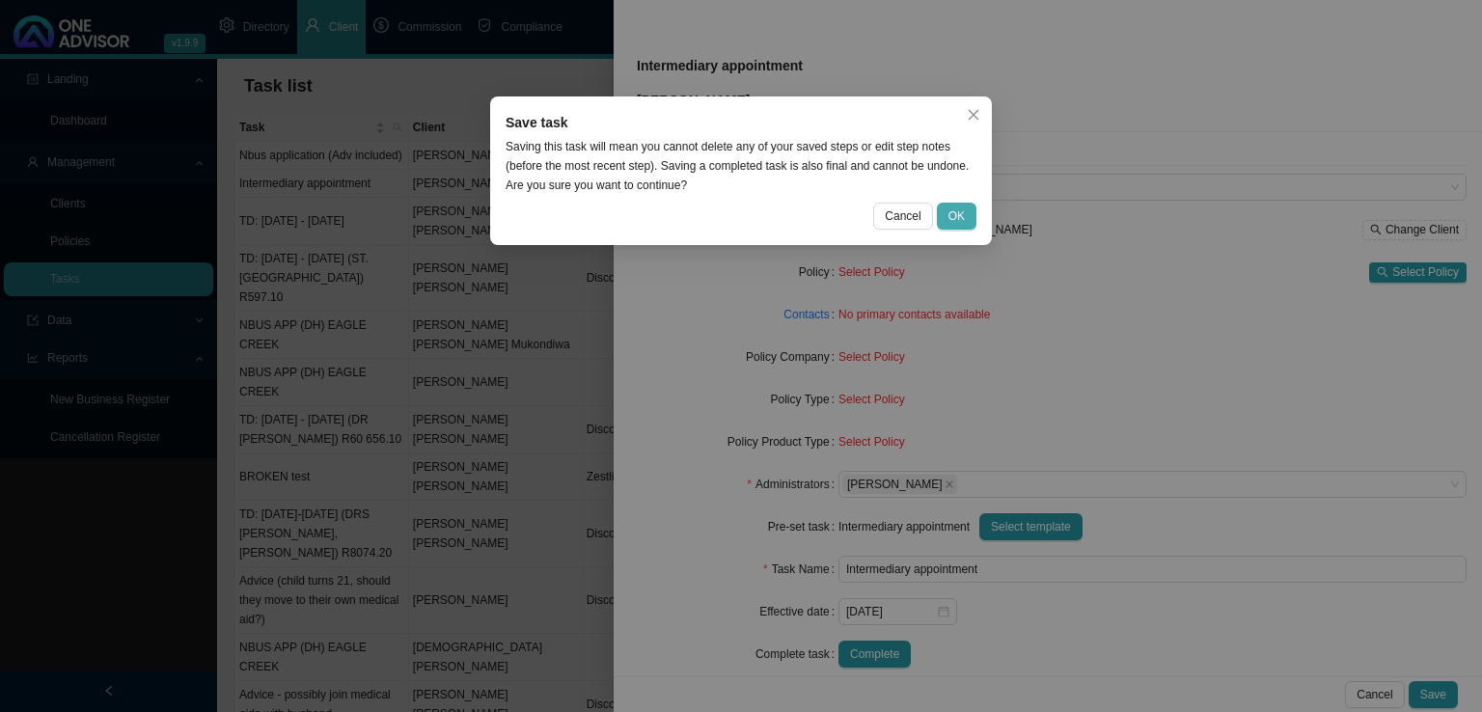
click at [955, 213] on span "OK" at bounding box center [956, 215] width 16 height 19
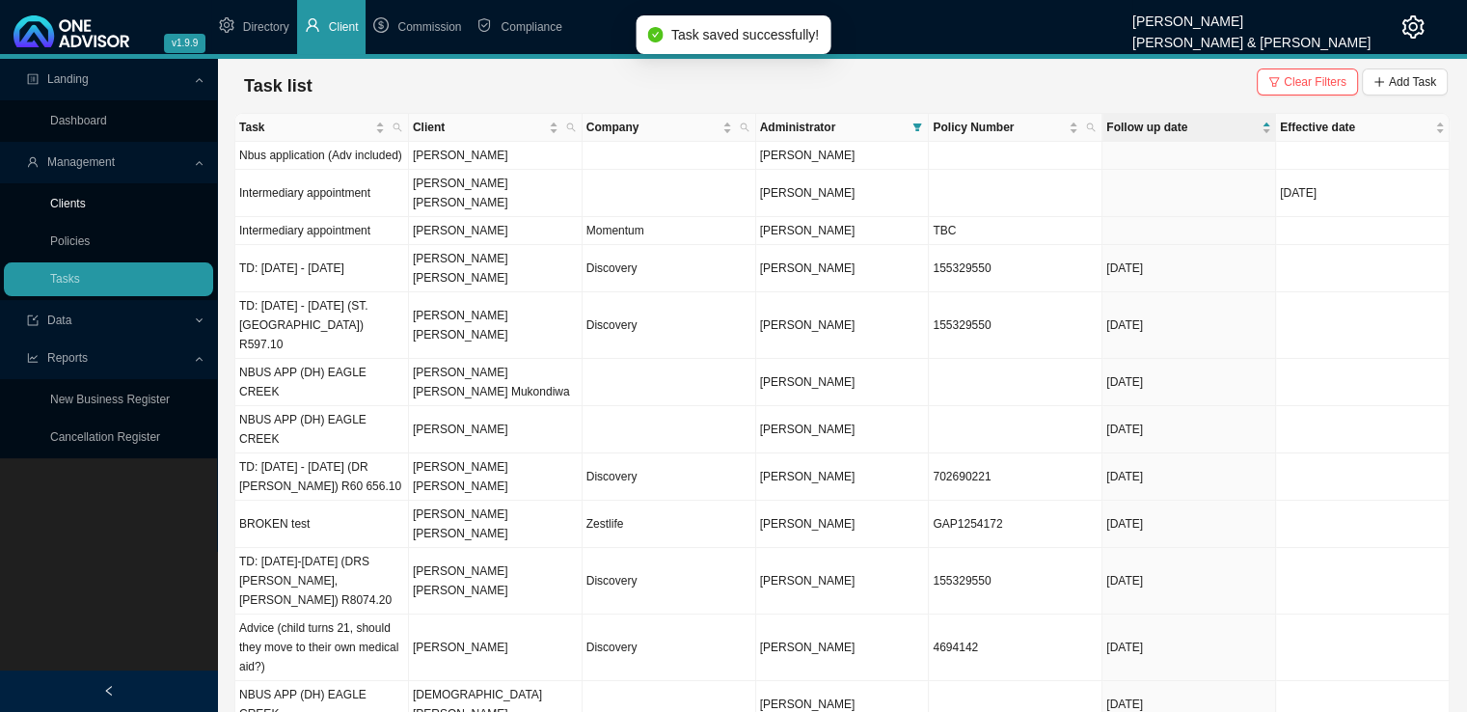
click at [70, 206] on link "Clients" at bounding box center [68, 204] width 36 height 14
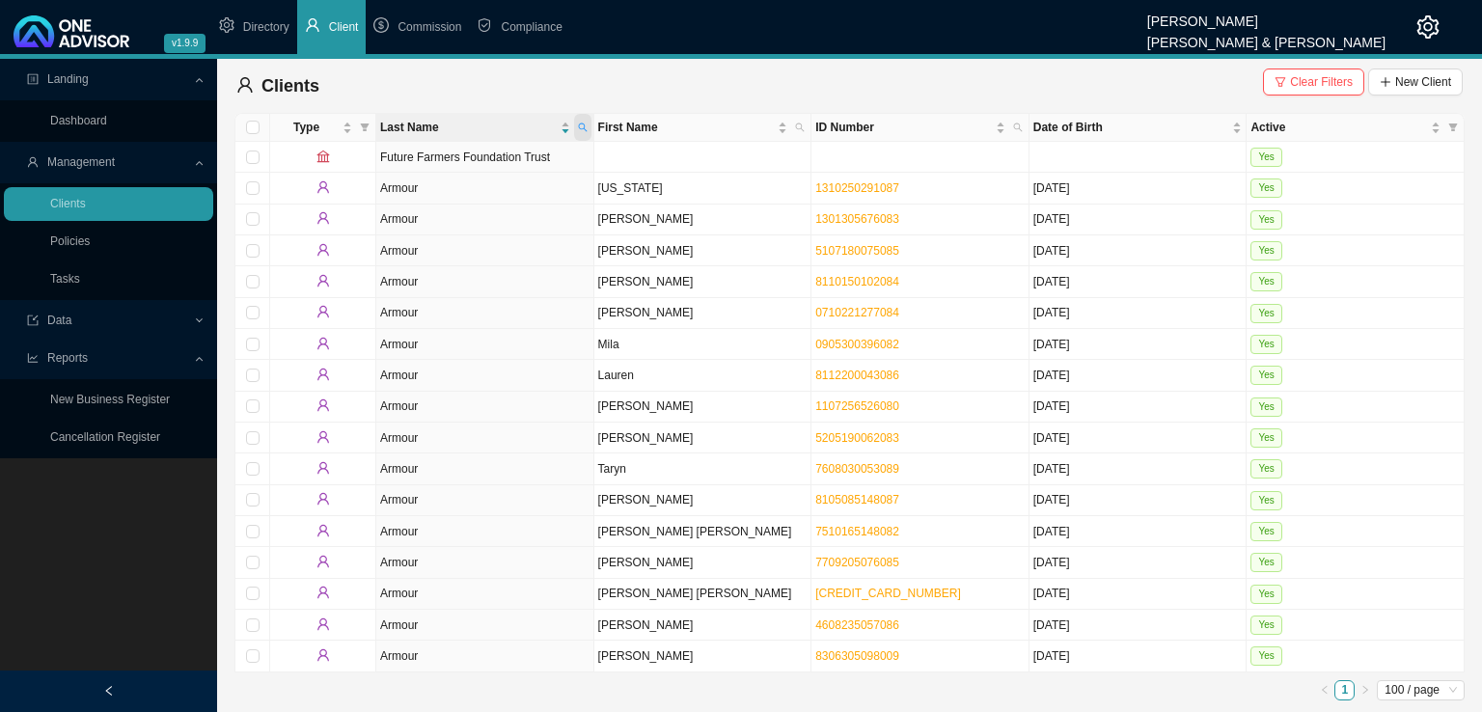
click at [579, 126] on icon "search" at bounding box center [582, 127] width 9 height 9
type input "hillermann"
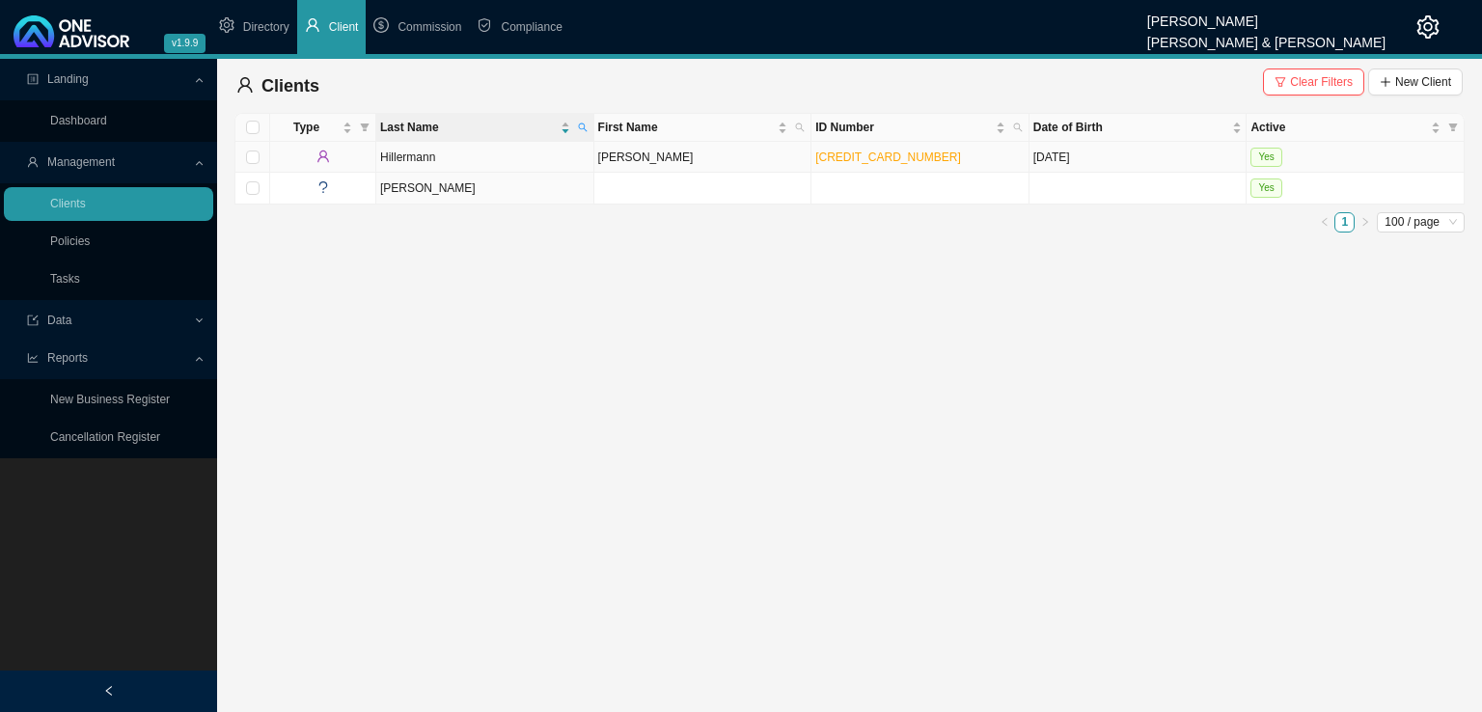
click at [629, 151] on td "[PERSON_NAME]" at bounding box center [703, 157] width 218 height 31
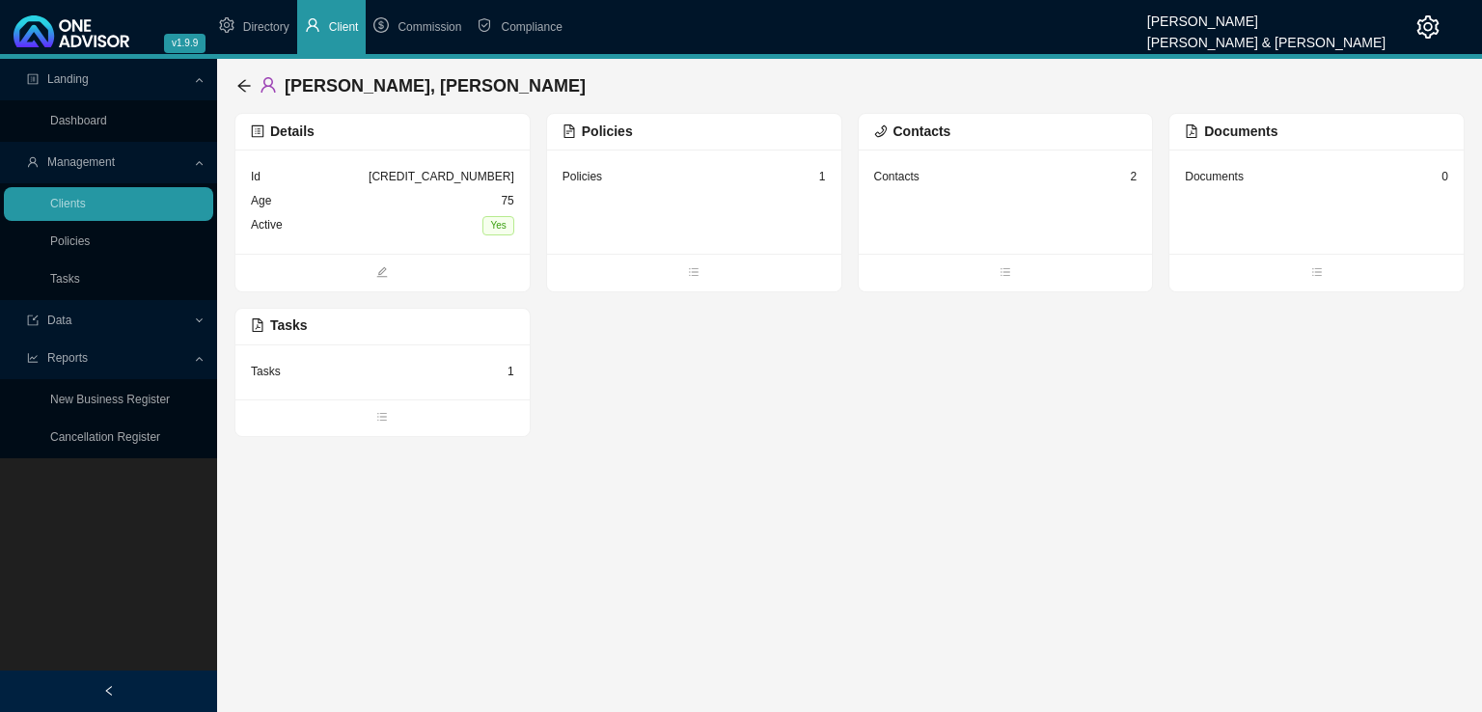
click at [687, 155] on div "Policies 1" at bounding box center [694, 202] width 294 height 104
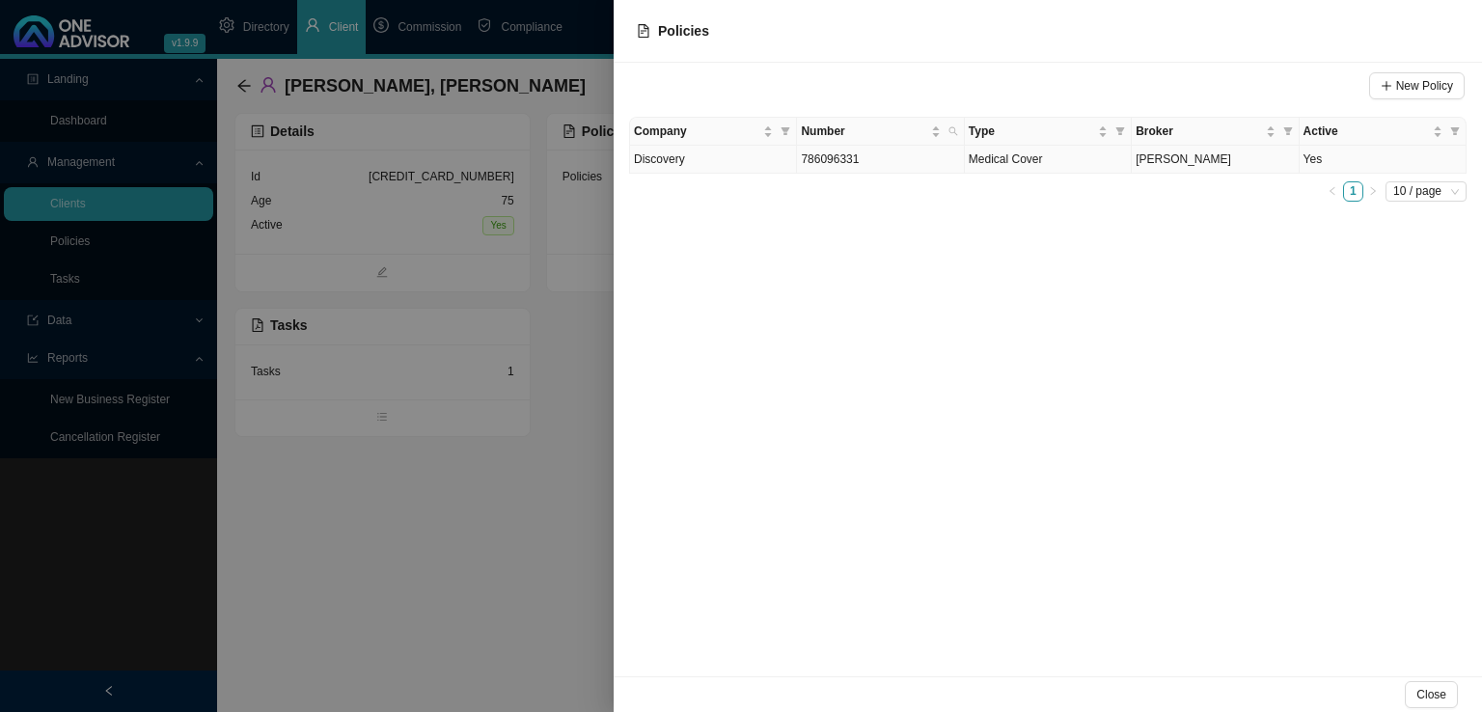
click at [881, 157] on td "786096331" at bounding box center [880, 160] width 167 height 28
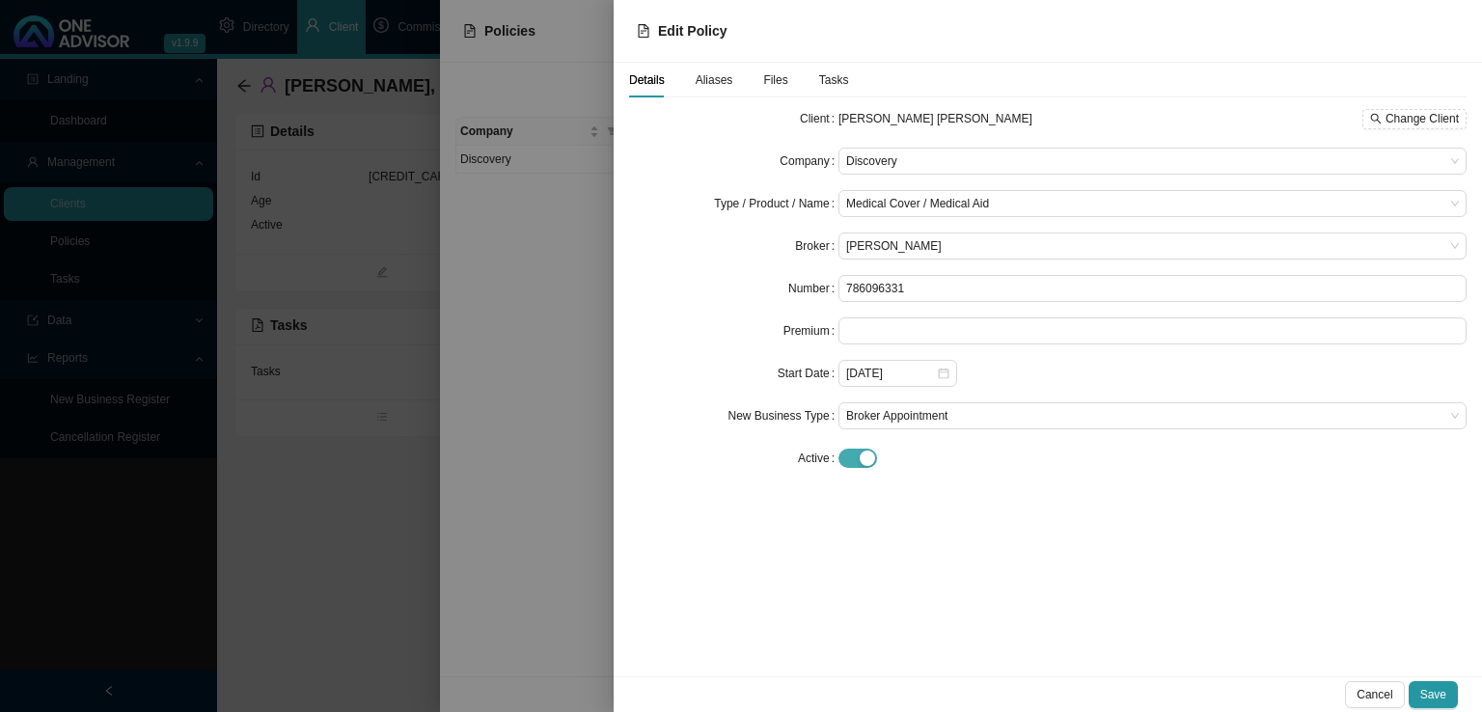
click at [852, 464] on span "button" at bounding box center [857, 458] width 39 height 19
click at [877, 532] on span at bounding box center [1152, 543] width 613 height 25
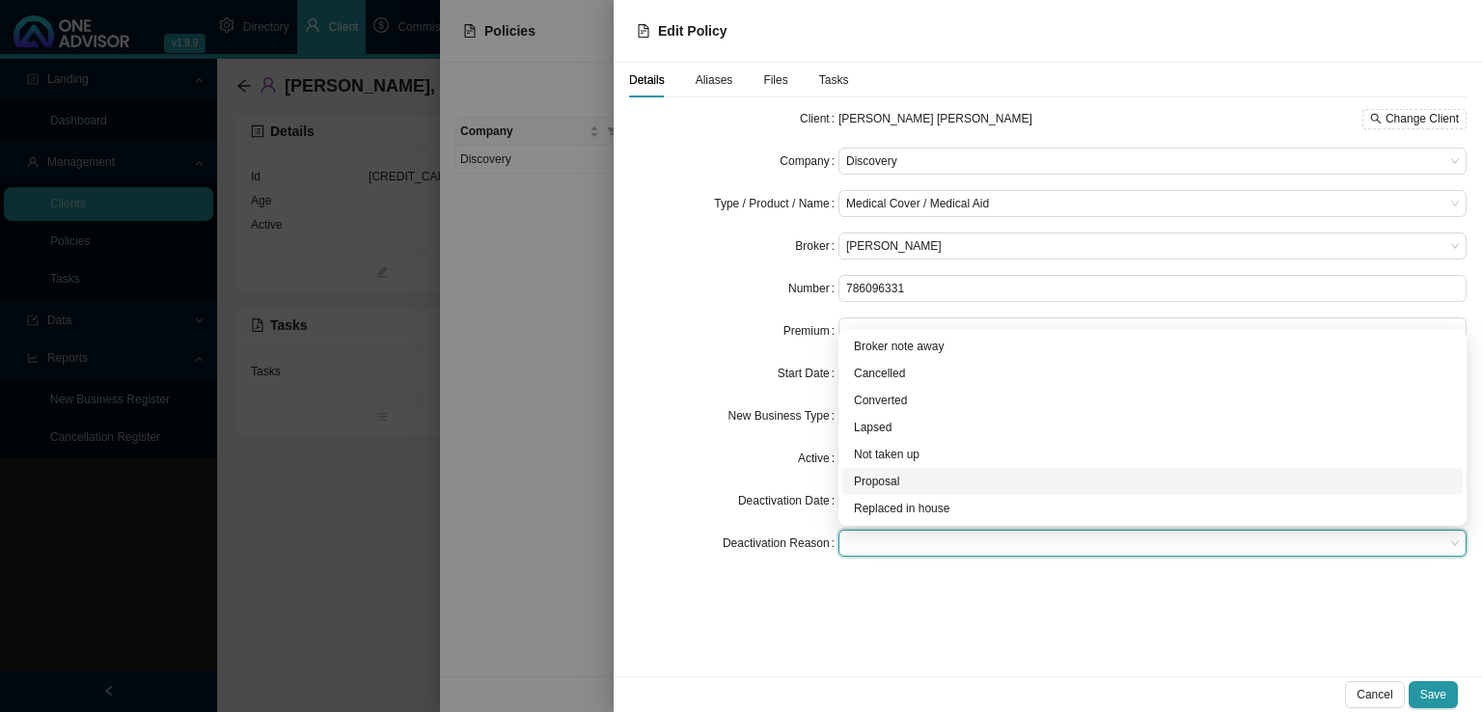
click at [885, 474] on div "Proposal" at bounding box center [1152, 481] width 597 height 19
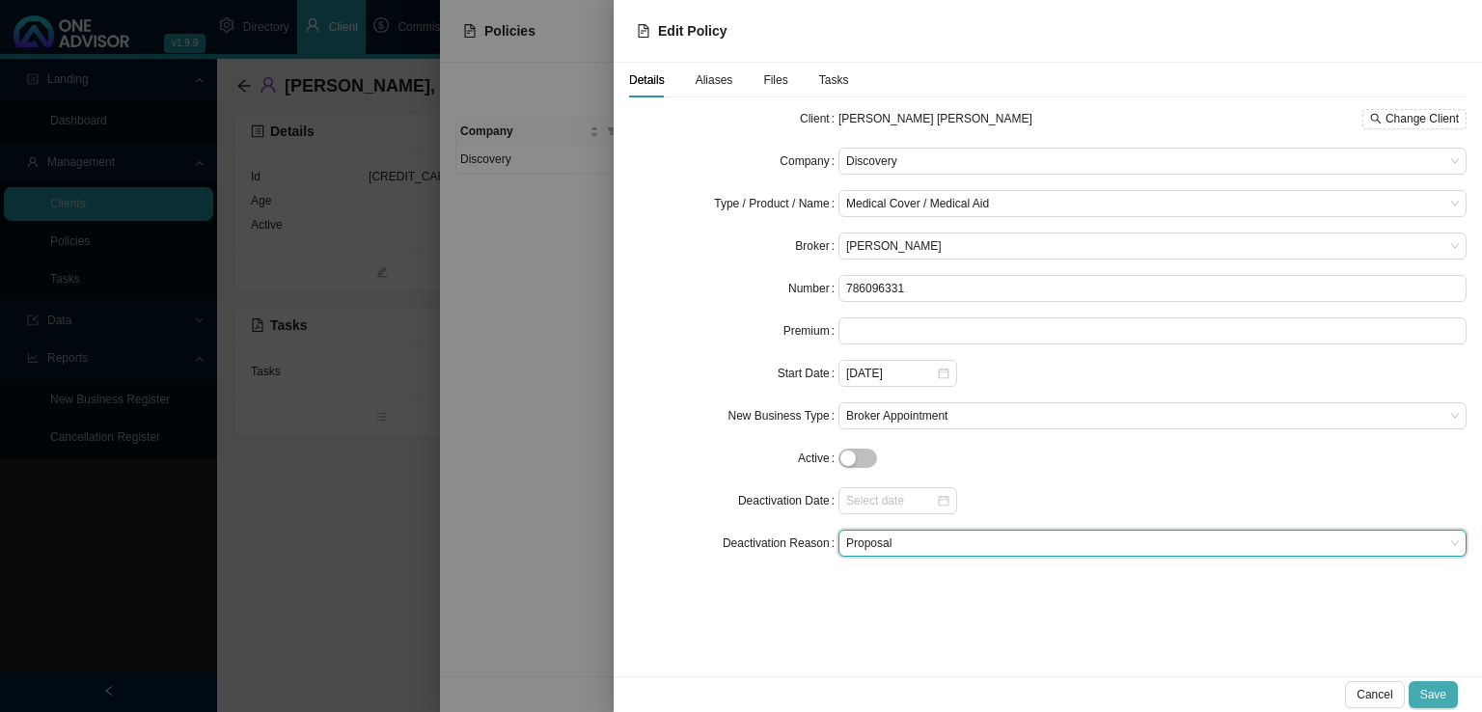
click at [1441, 692] on span "Save" at bounding box center [1433, 694] width 26 height 19
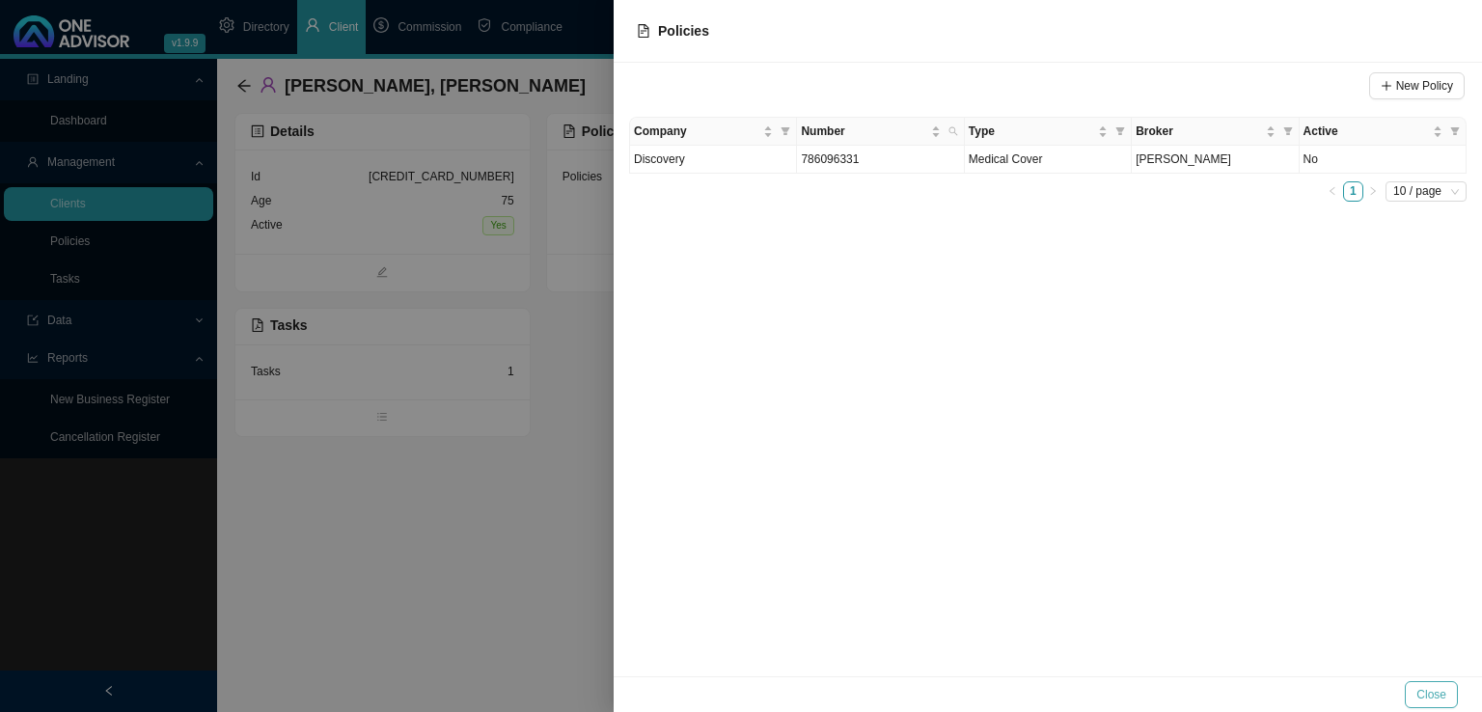
click at [1441, 699] on span "Close" at bounding box center [1431, 694] width 30 height 19
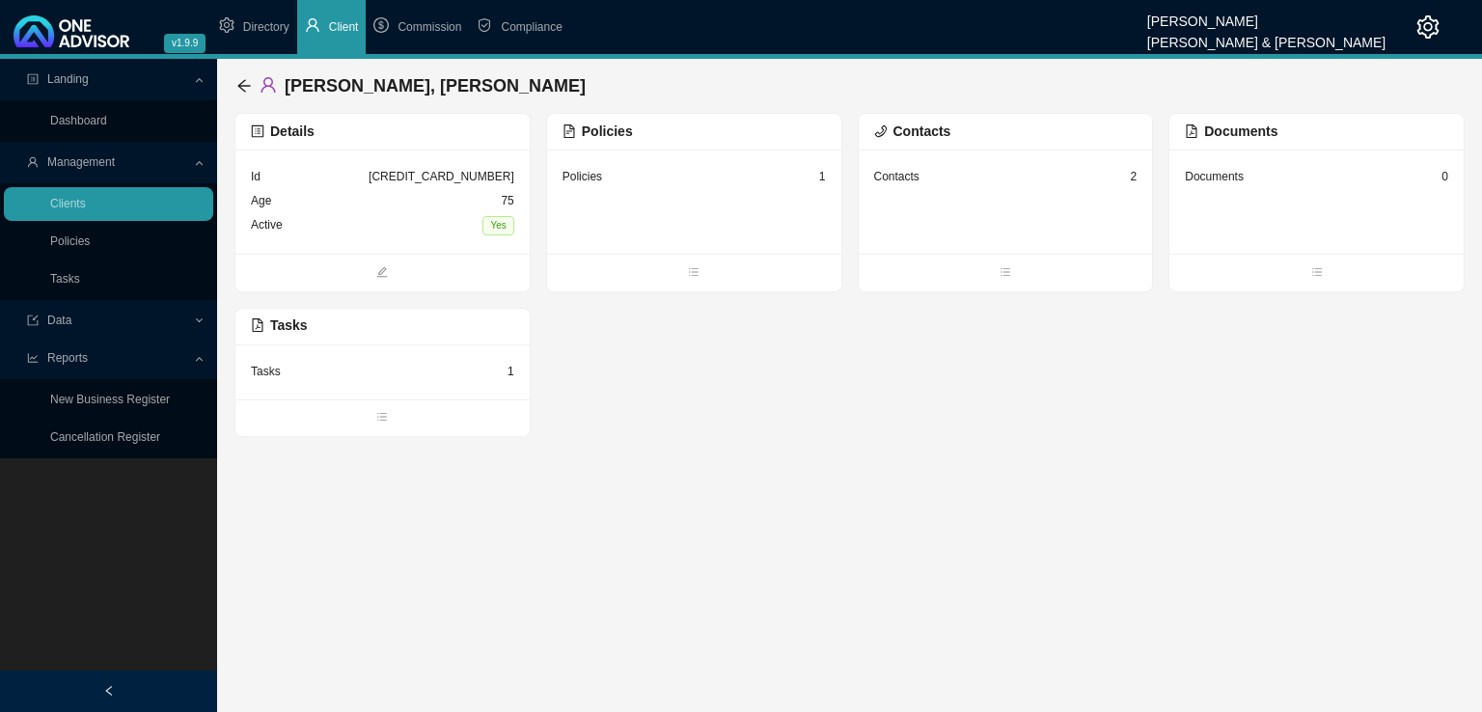
click at [334, 385] on div "Tasks 1" at bounding box center [382, 371] width 294 height 55
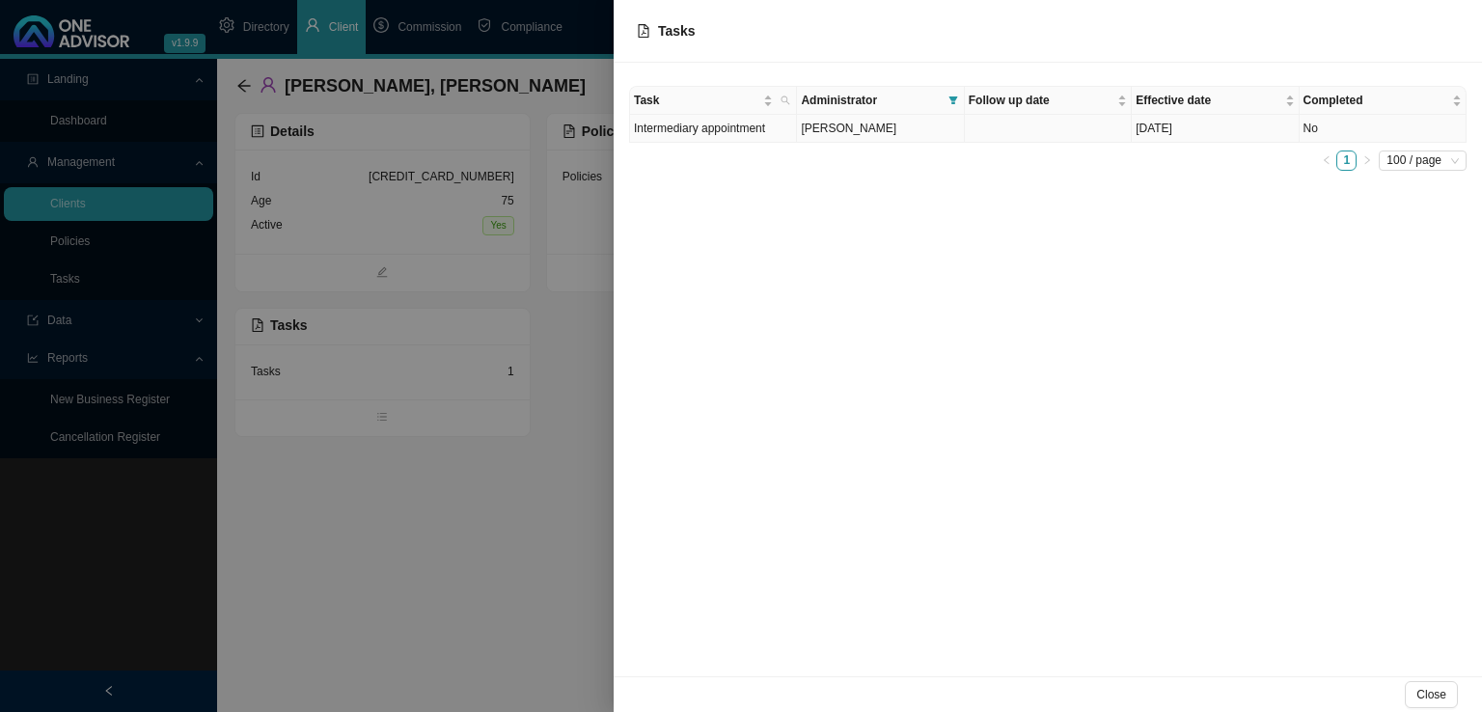
click at [724, 134] on td "Intermediary appointment" at bounding box center [713, 129] width 167 height 28
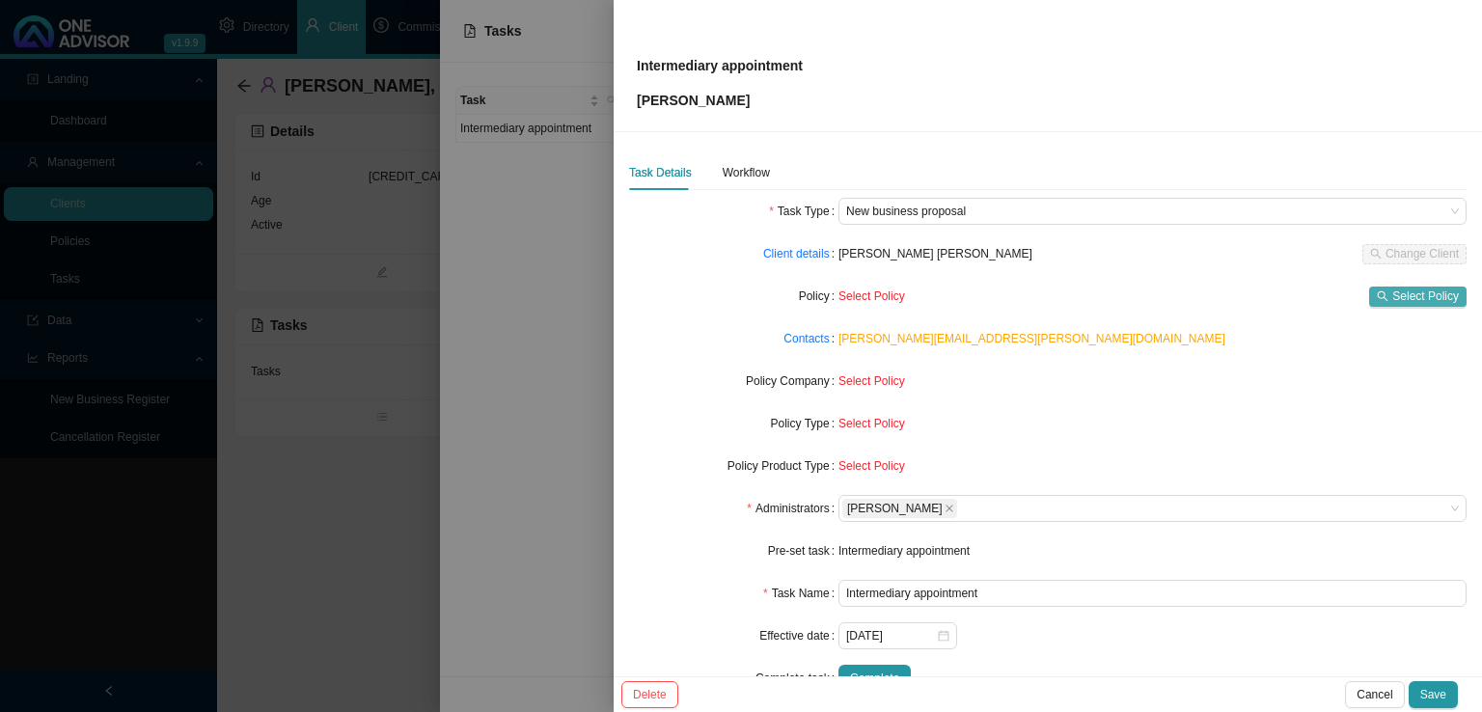
click at [1403, 288] on span "Select Policy" at bounding box center [1425, 295] width 67 height 19
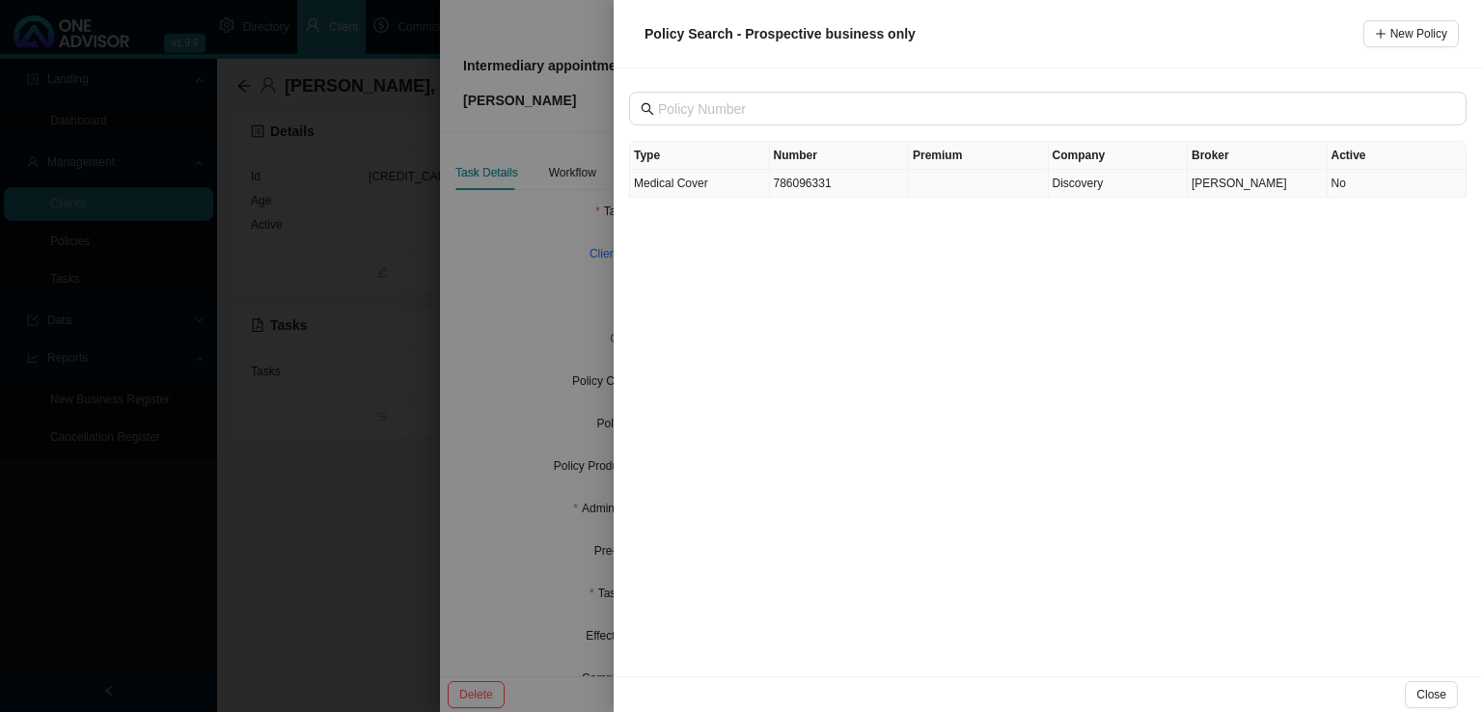
click at [728, 187] on td "Medical Cover" at bounding box center [700, 184] width 140 height 28
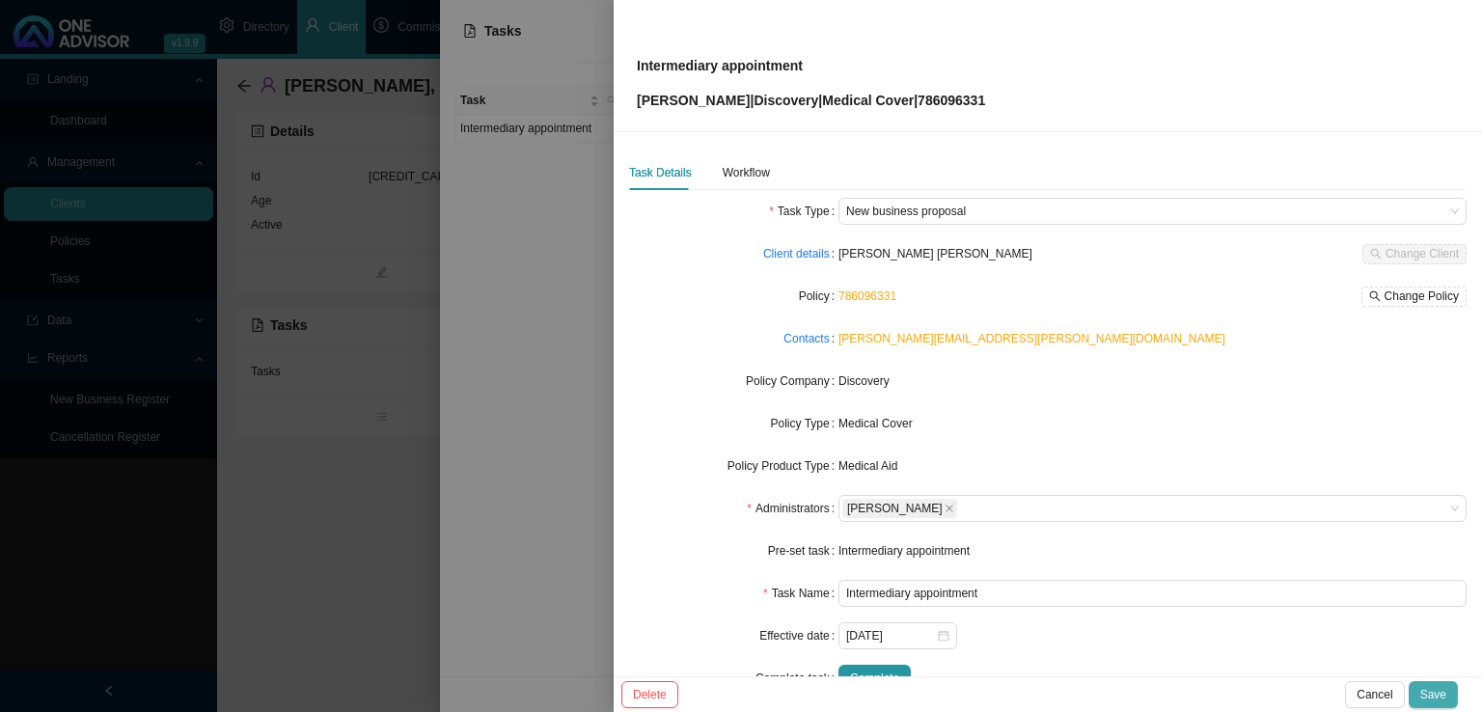
click at [1429, 683] on button "Save" at bounding box center [1432, 694] width 49 height 27
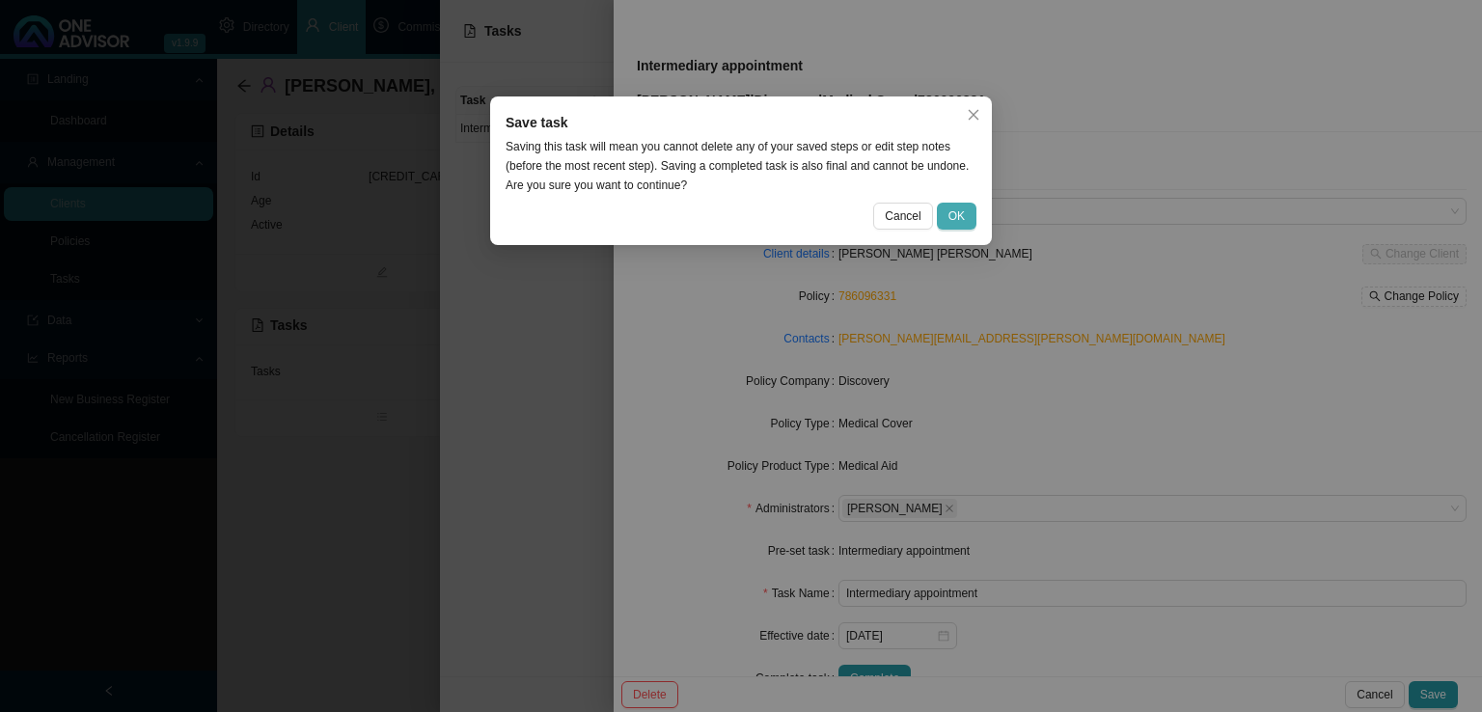
click at [960, 209] on span "OK" at bounding box center [956, 215] width 16 height 19
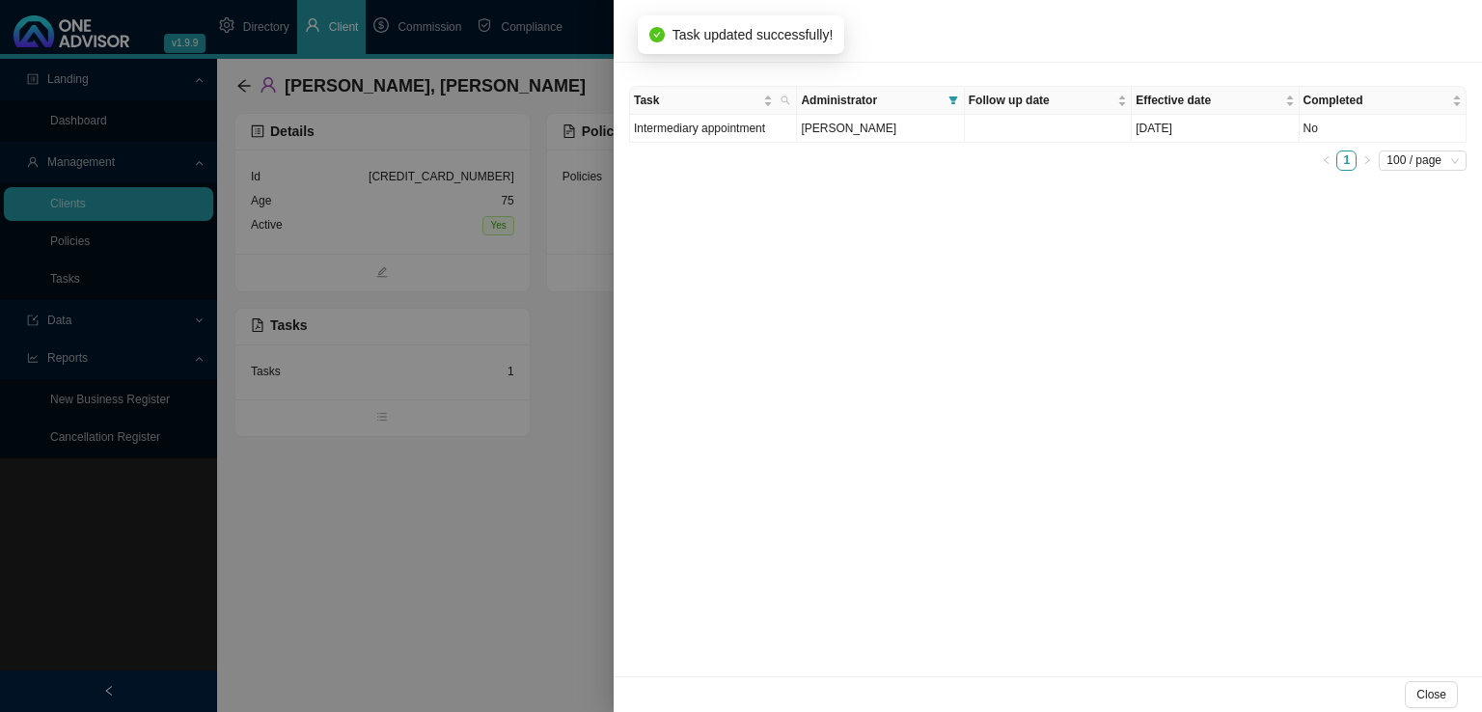
click at [438, 576] on div at bounding box center [741, 356] width 1482 height 712
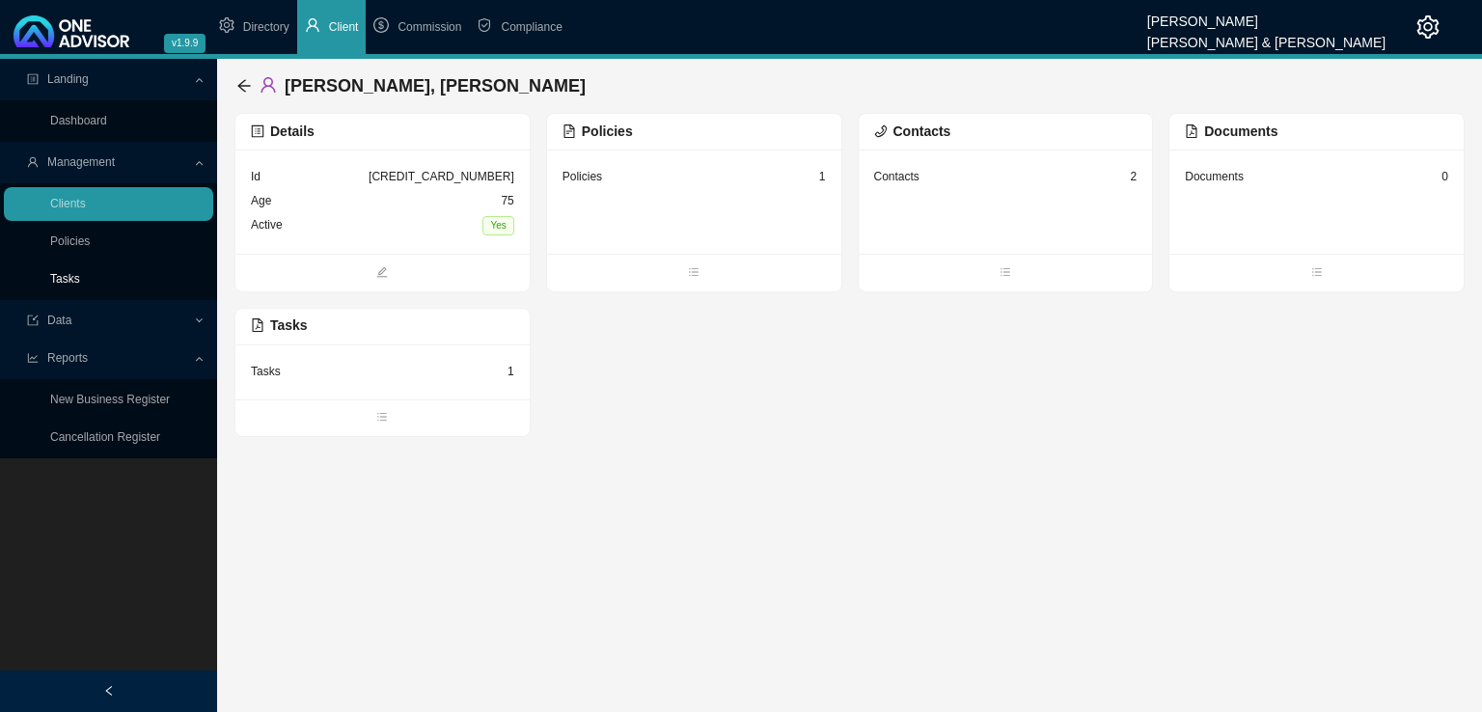
click at [64, 286] on link "Tasks" at bounding box center [65, 279] width 30 height 14
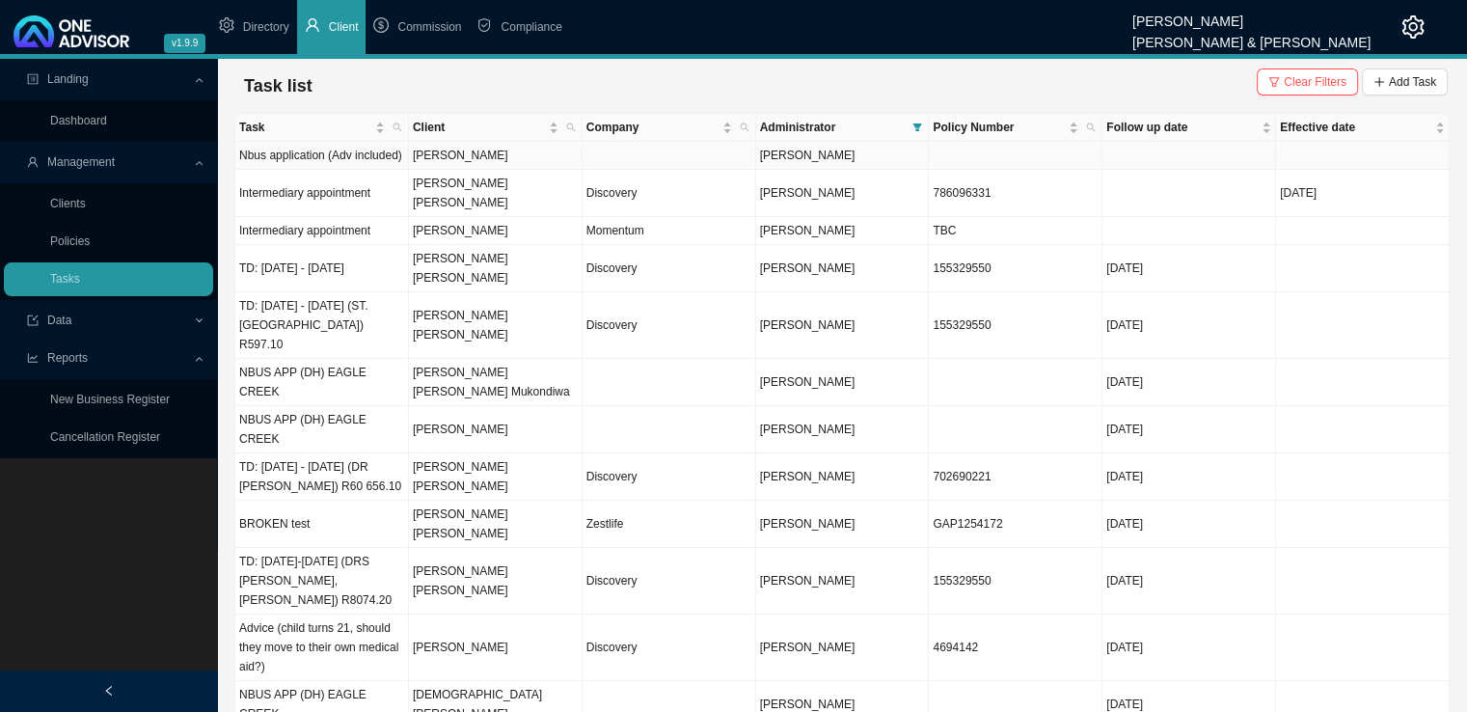
click at [521, 159] on td "[PERSON_NAME]" at bounding box center [496, 156] width 174 height 28
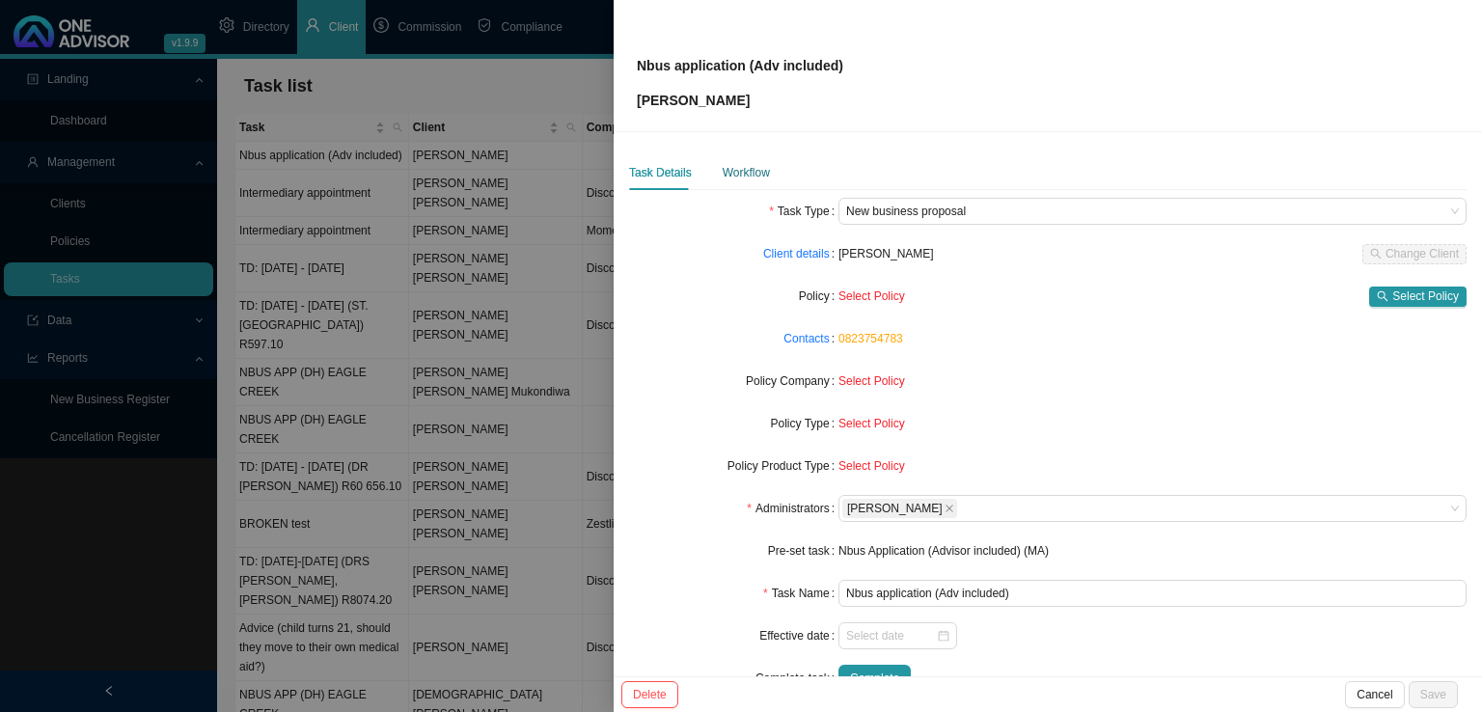
click at [722, 178] on div "Workflow" at bounding box center [745, 172] width 47 height 19
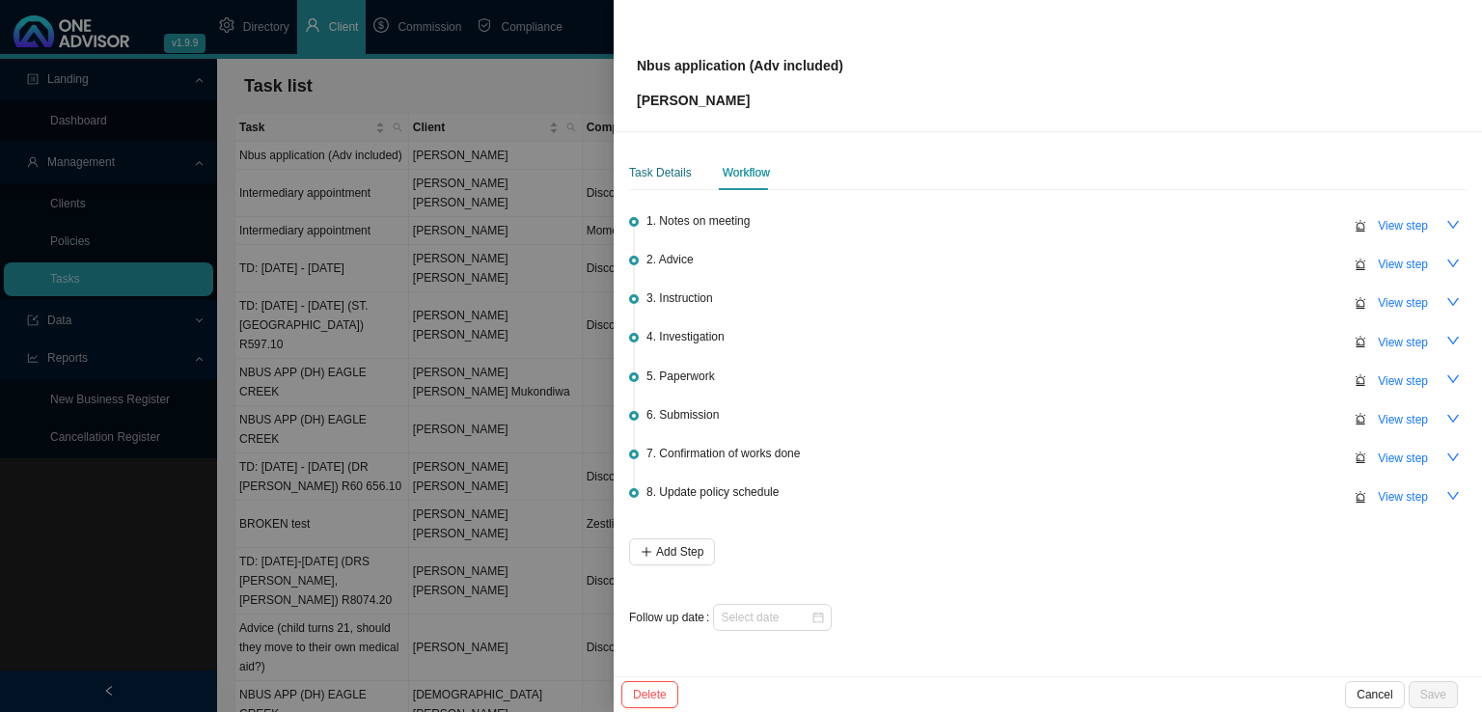
click at [640, 181] on div "Task Details" at bounding box center [660, 172] width 63 height 19
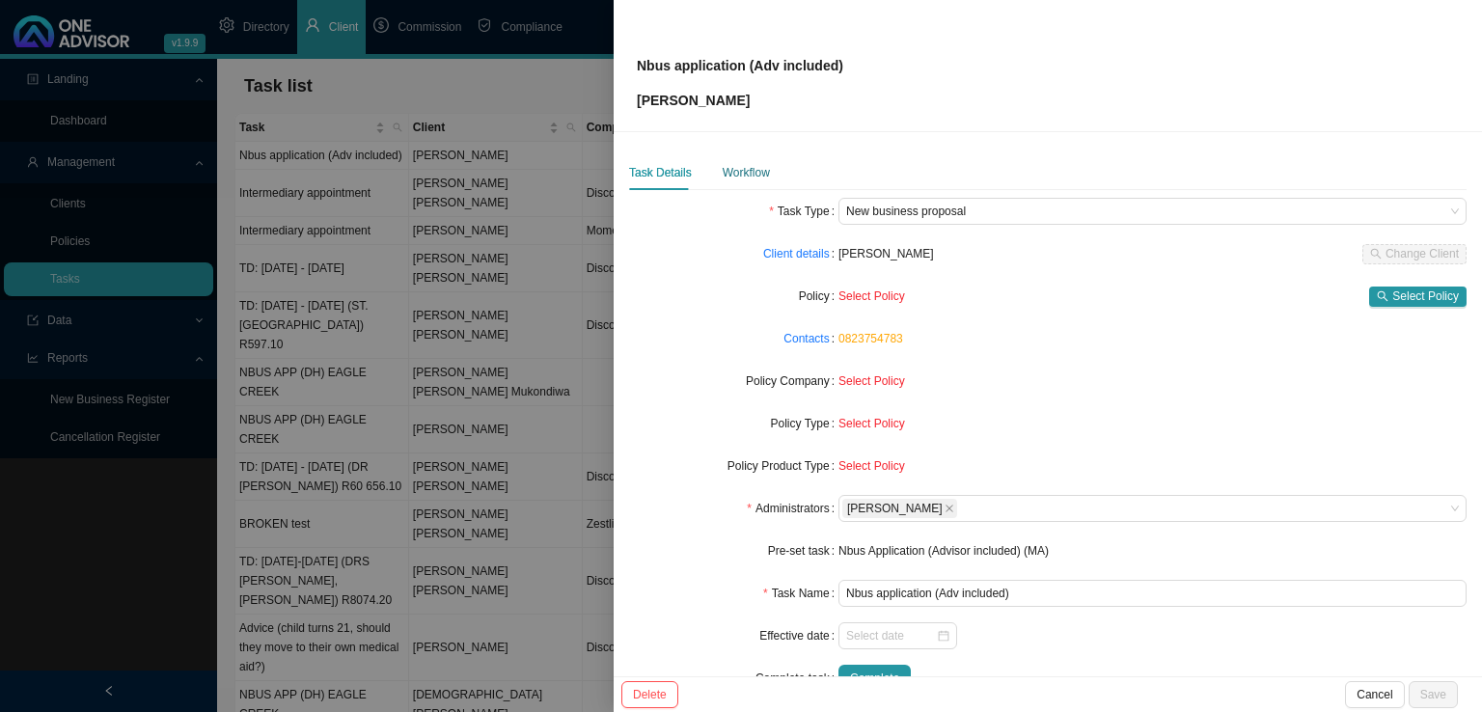
click at [729, 163] on div "Workflow" at bounding box center [745, 172] width 47 height 19
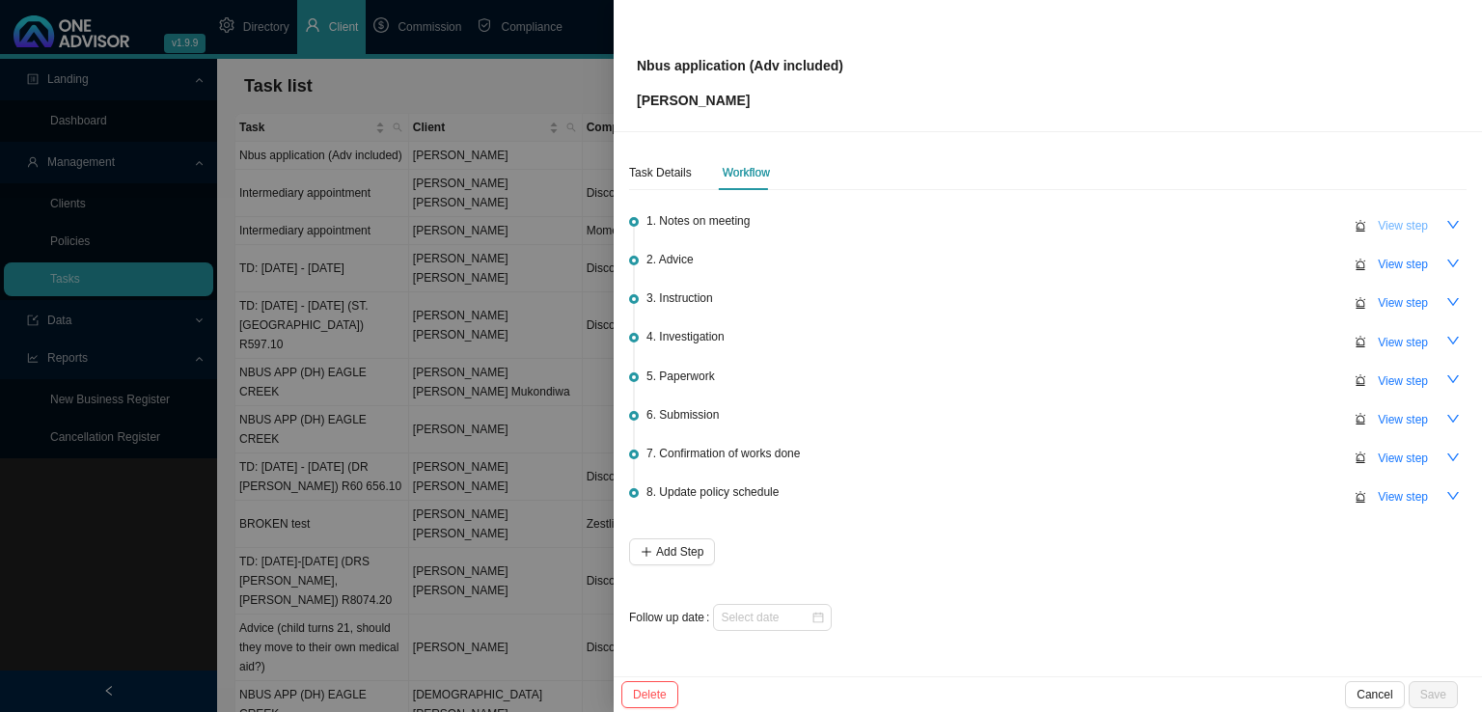
click at [1418, 218] on span "View step" at bounding box center [1402, 225] width 50 height 19
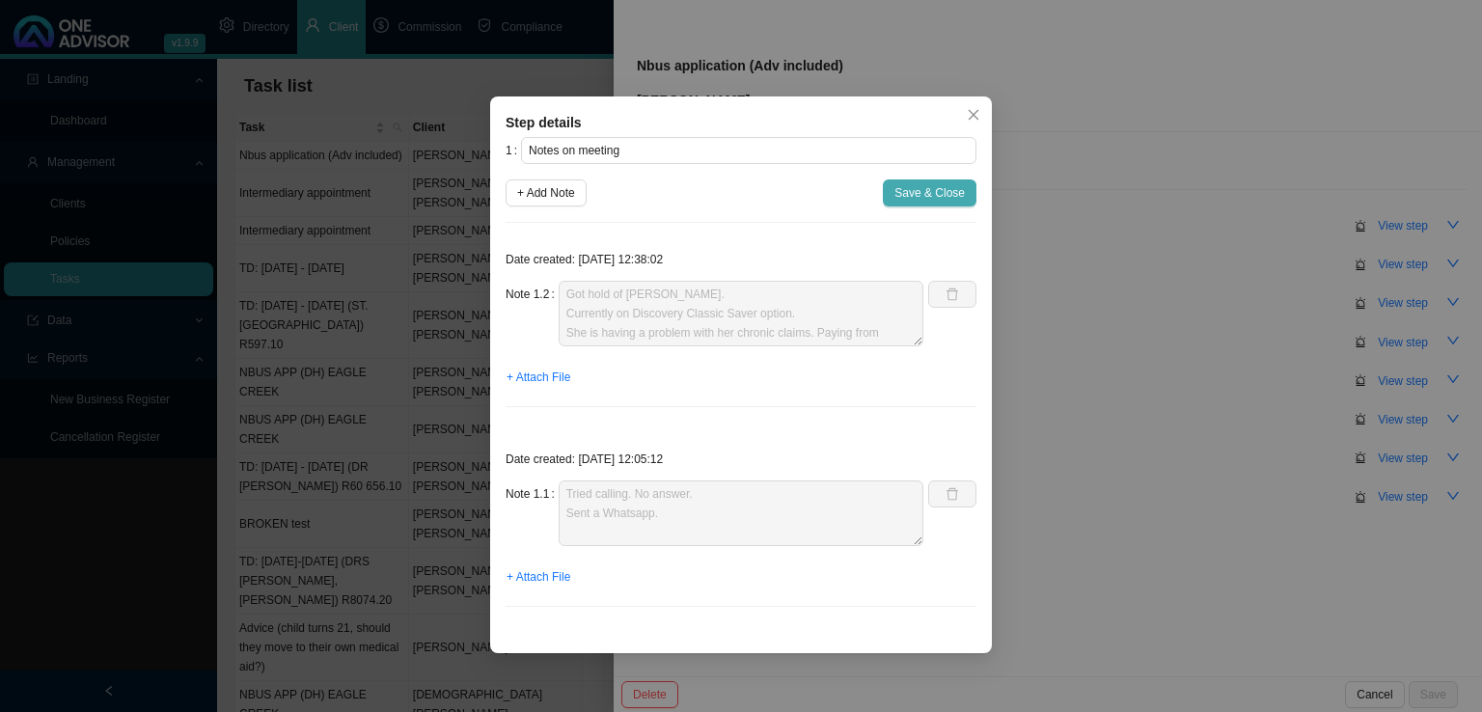
click at [928, 204] on button "Save & Close" at bounding box center [930, 192] width 94 height 27
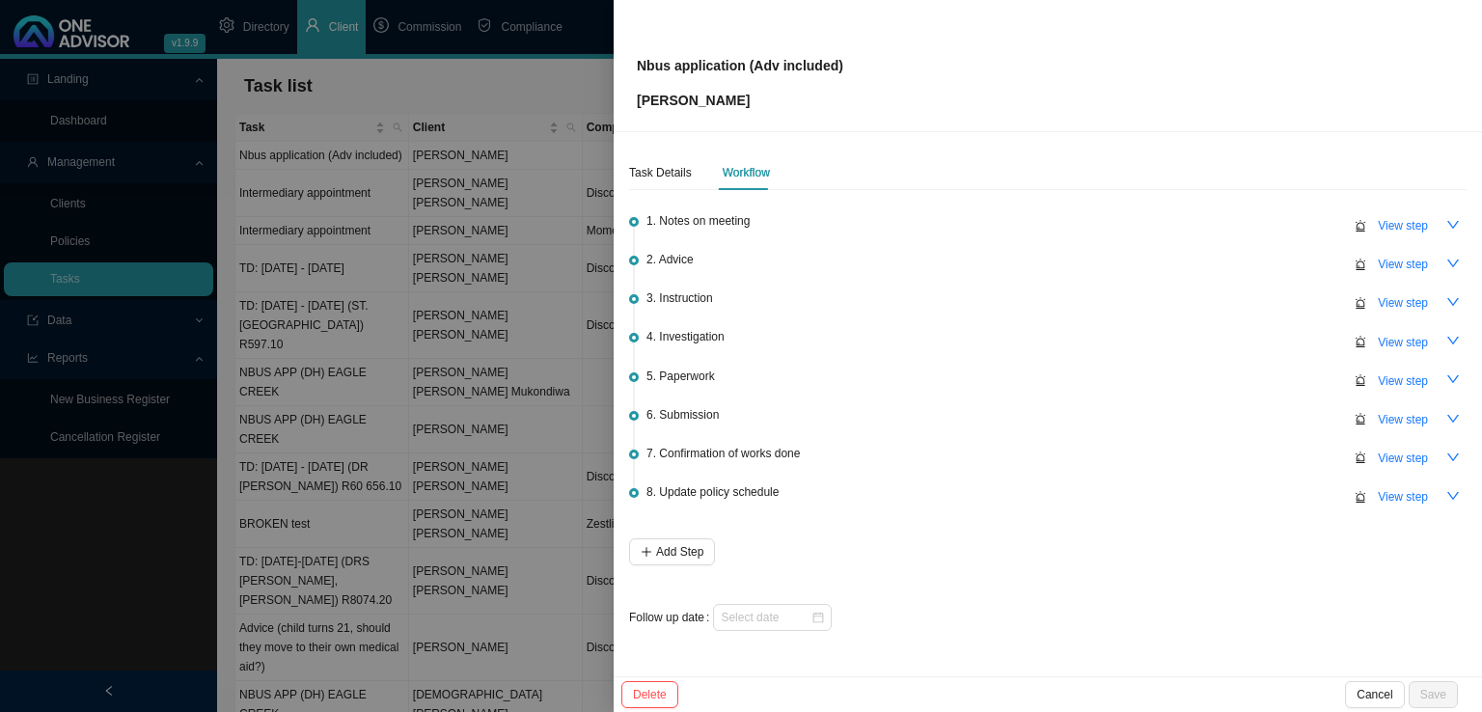
click at [377, 396] on div at bounding box center [741, 356] width 1482 height 712
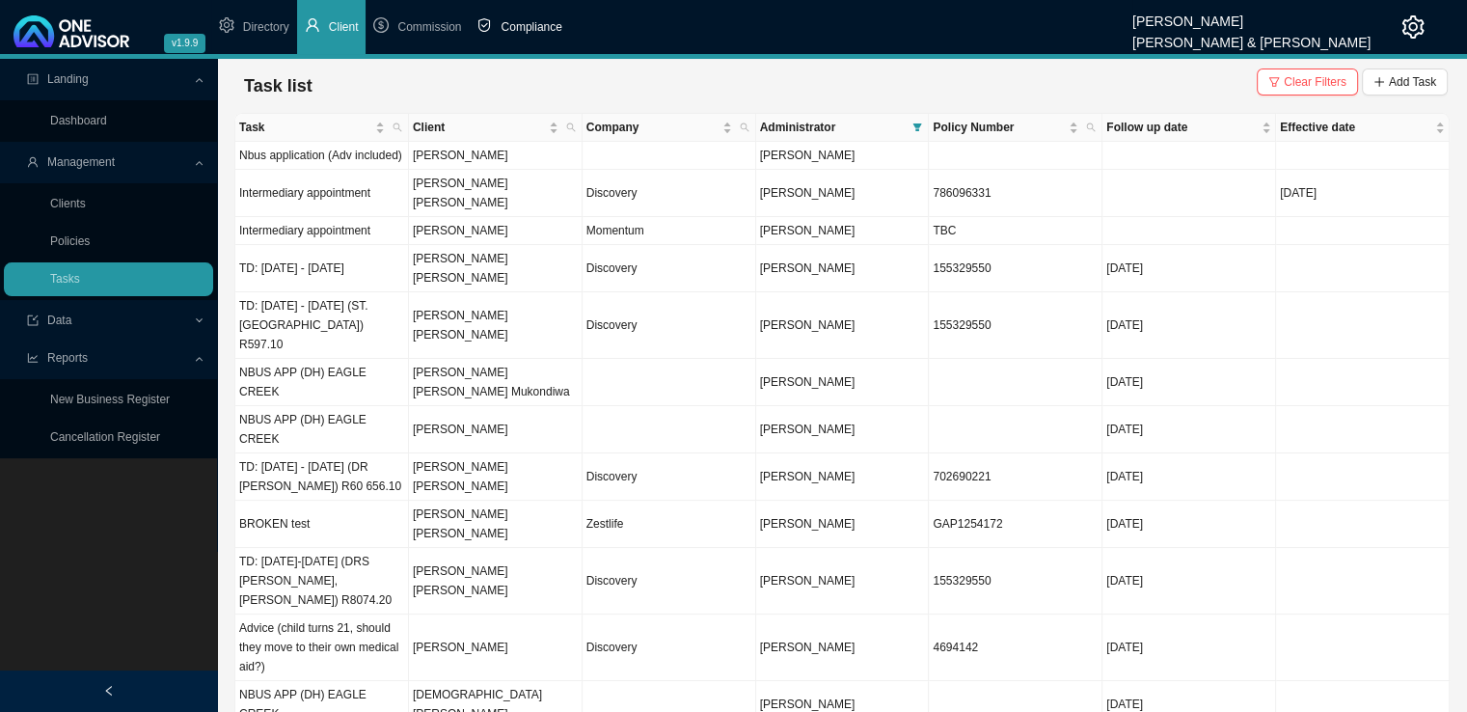
click at [537, 31] on span "Compliance" at bounding box center [531, 27] width 61 height 14
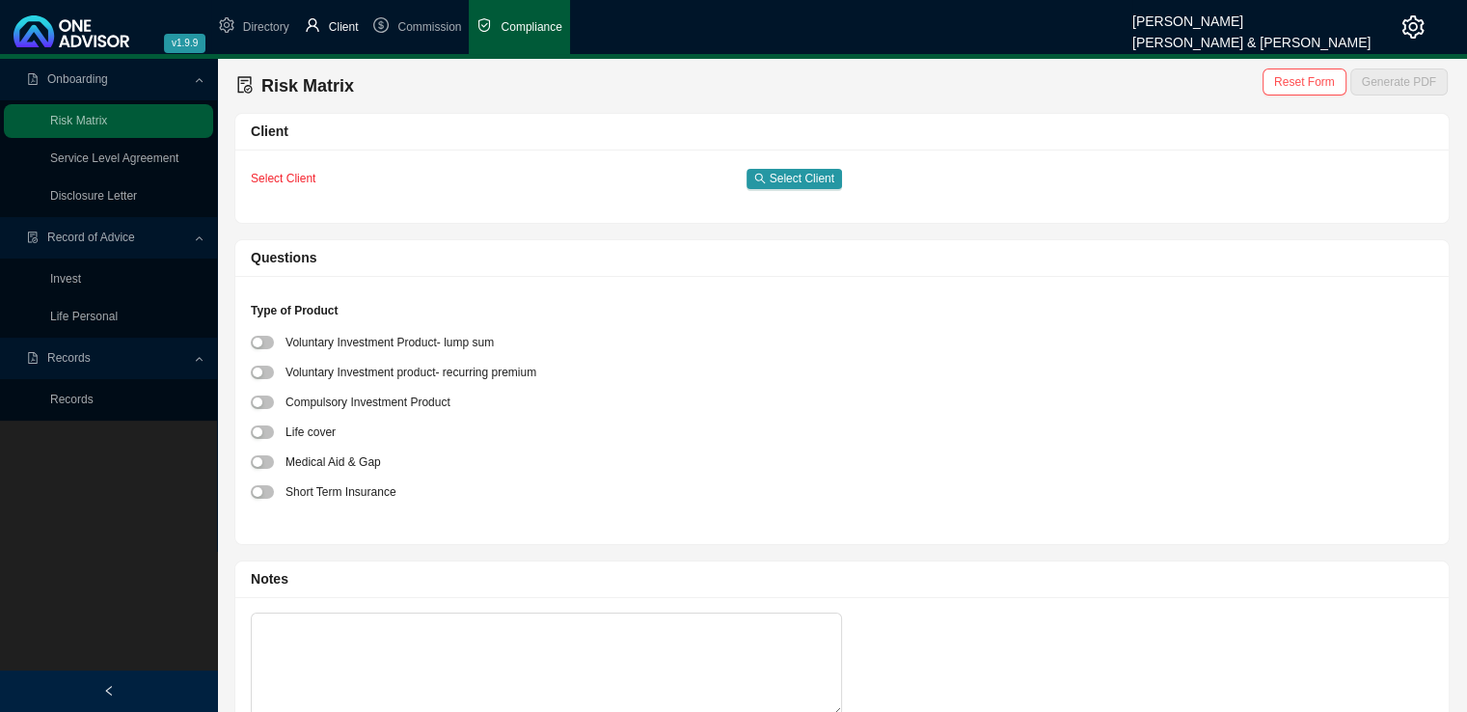
click at [351, 17] on li "Client" at bounding box center [331, 27] width 69 height 54
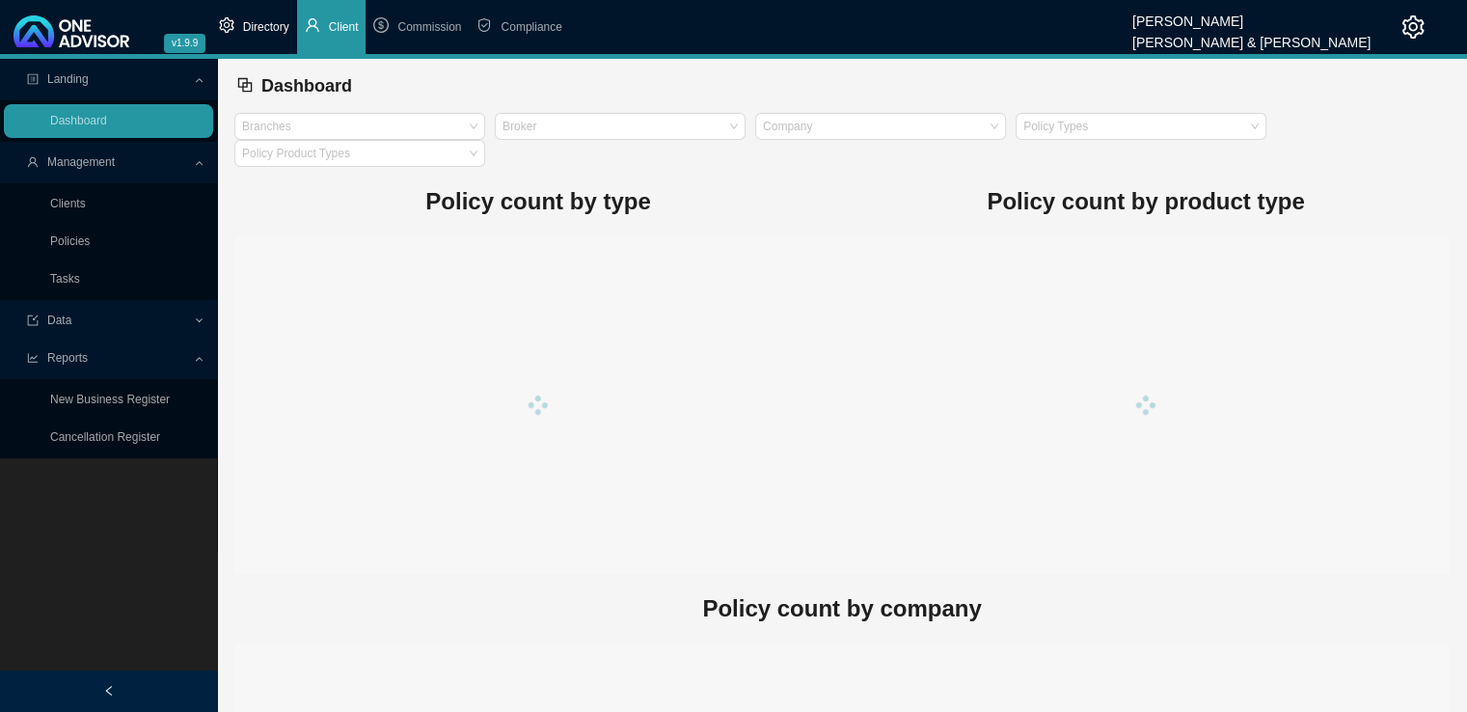
click at [286, 28] on span "Directory" at bounding box center [266, 27] width 46 height 14
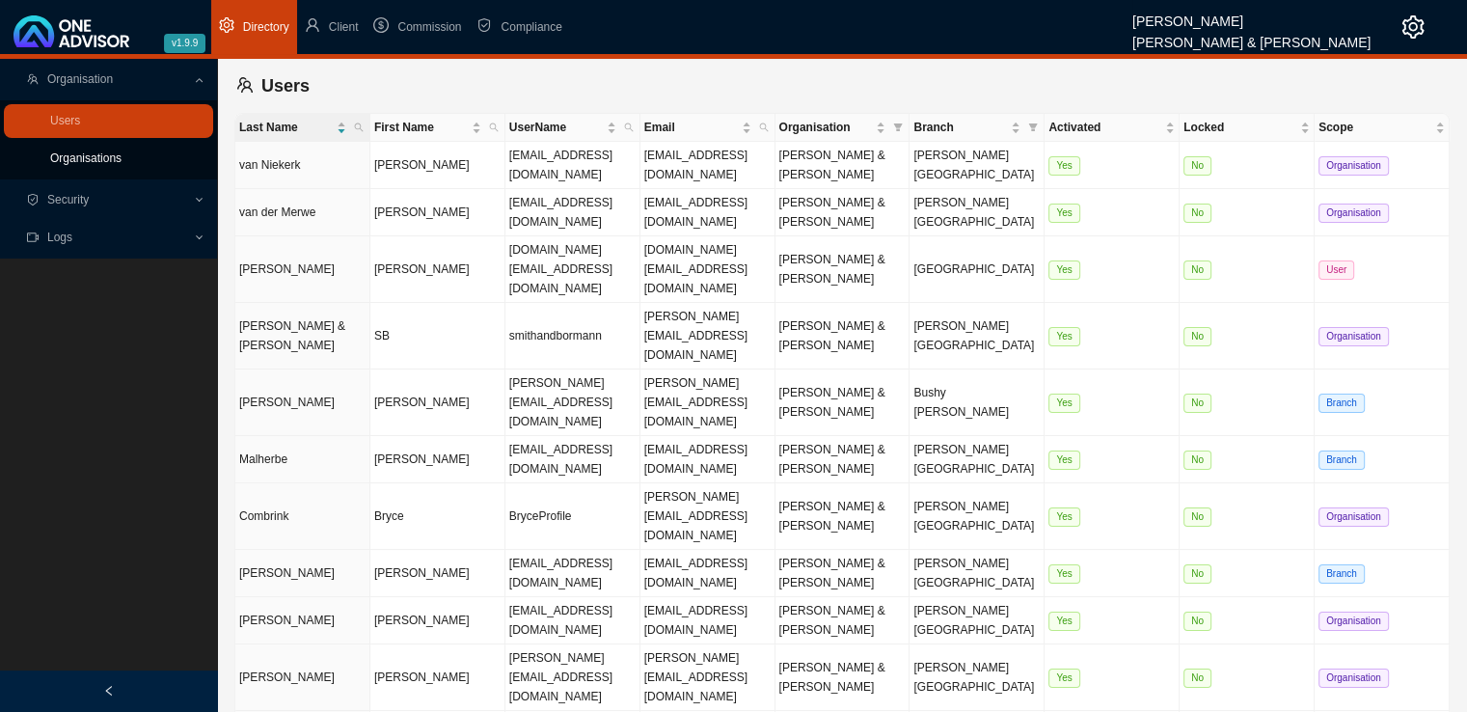
click at [80, 165] on link "Organisations" at bounding box center [85, 158] width 71 height 14
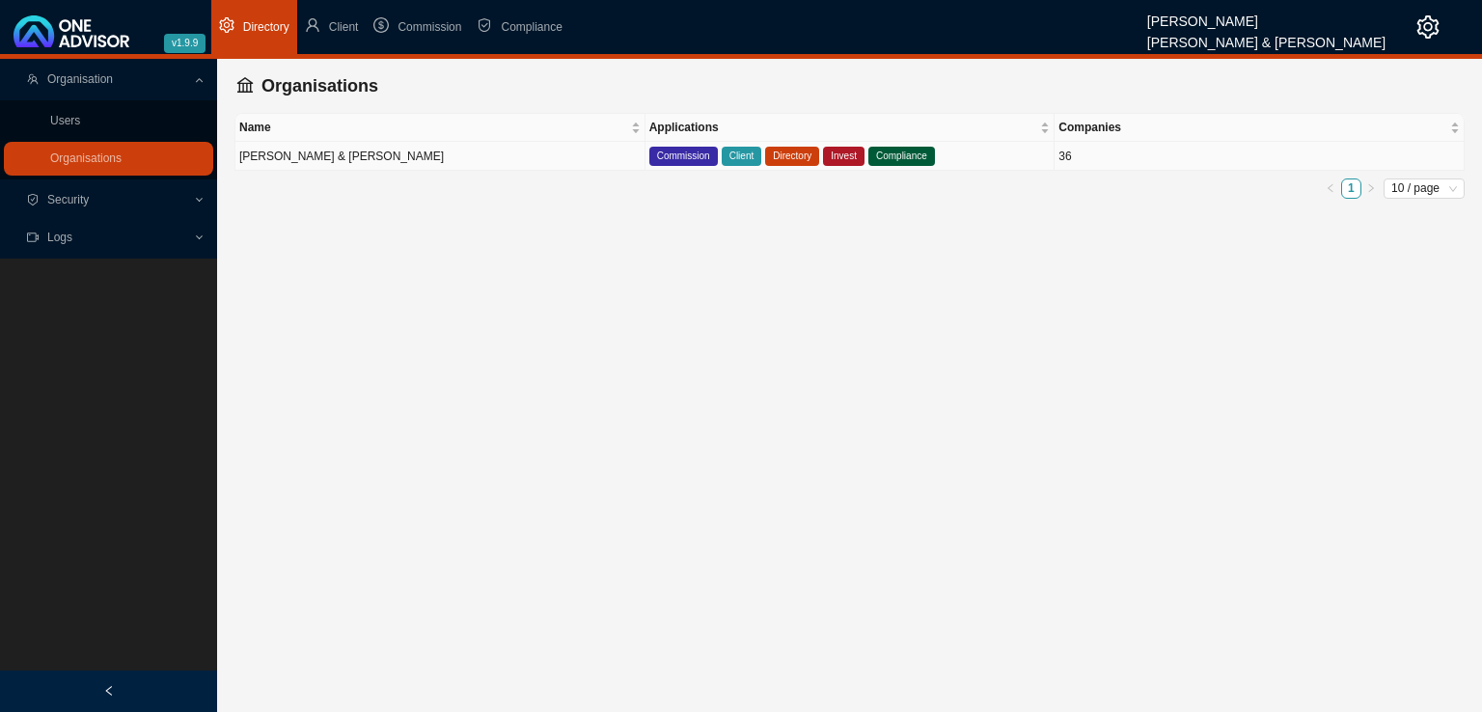
click at [395, 163] on td "[PERSON_NAME] & [PERSON_NAME]" at bounding box center [440, 156] width 410 height 29
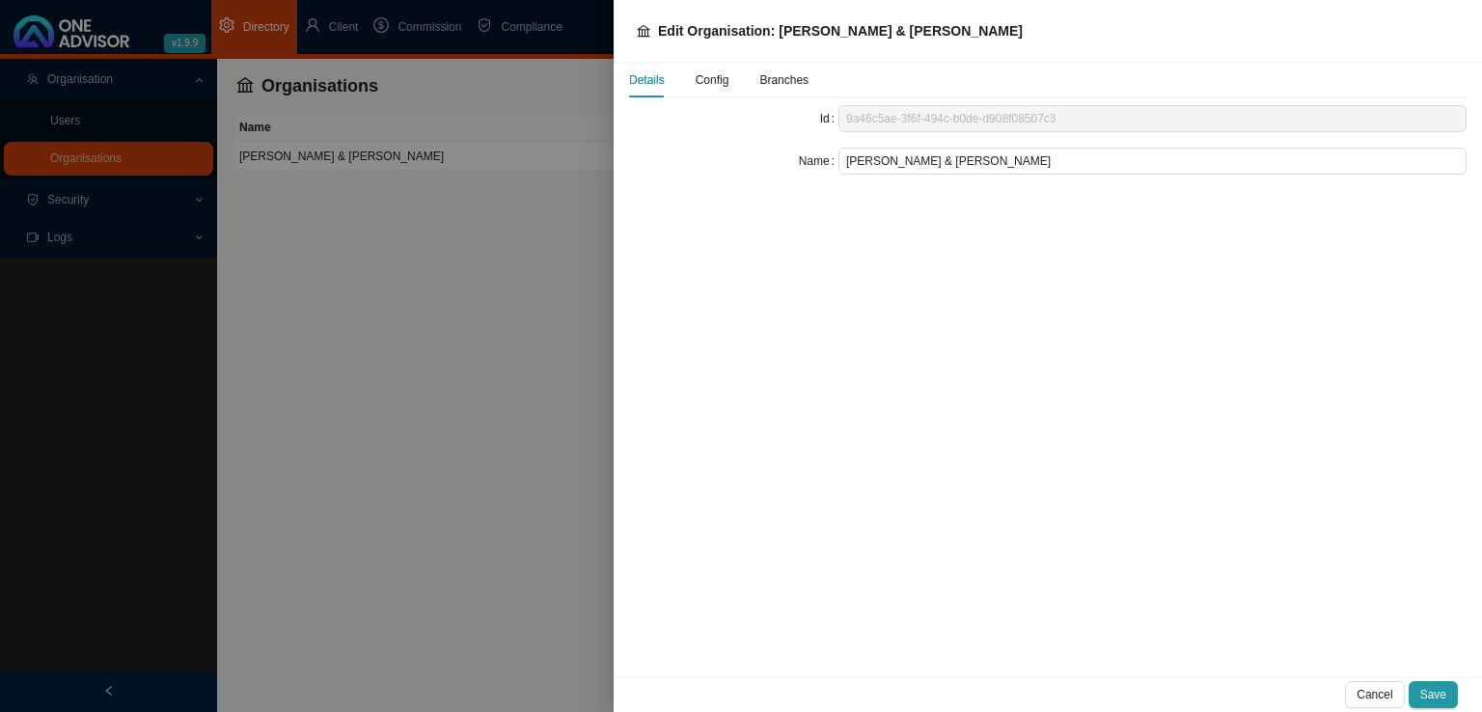
click at [704, 82] on span "Config" at bounding box center [712, 80] width 34 height 12
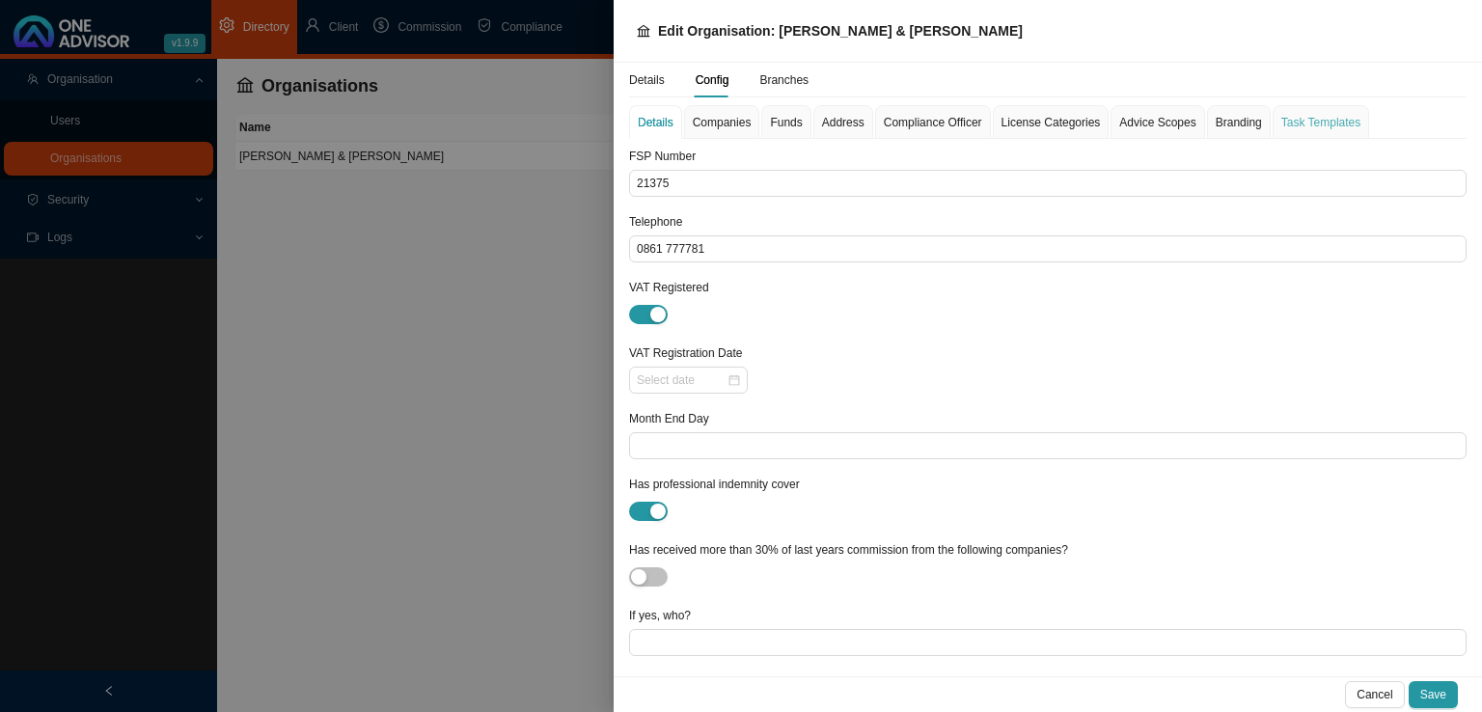
click at [1276, 132] on div "Task Templates" at bounding box center [1320, 122] width 96 height 34
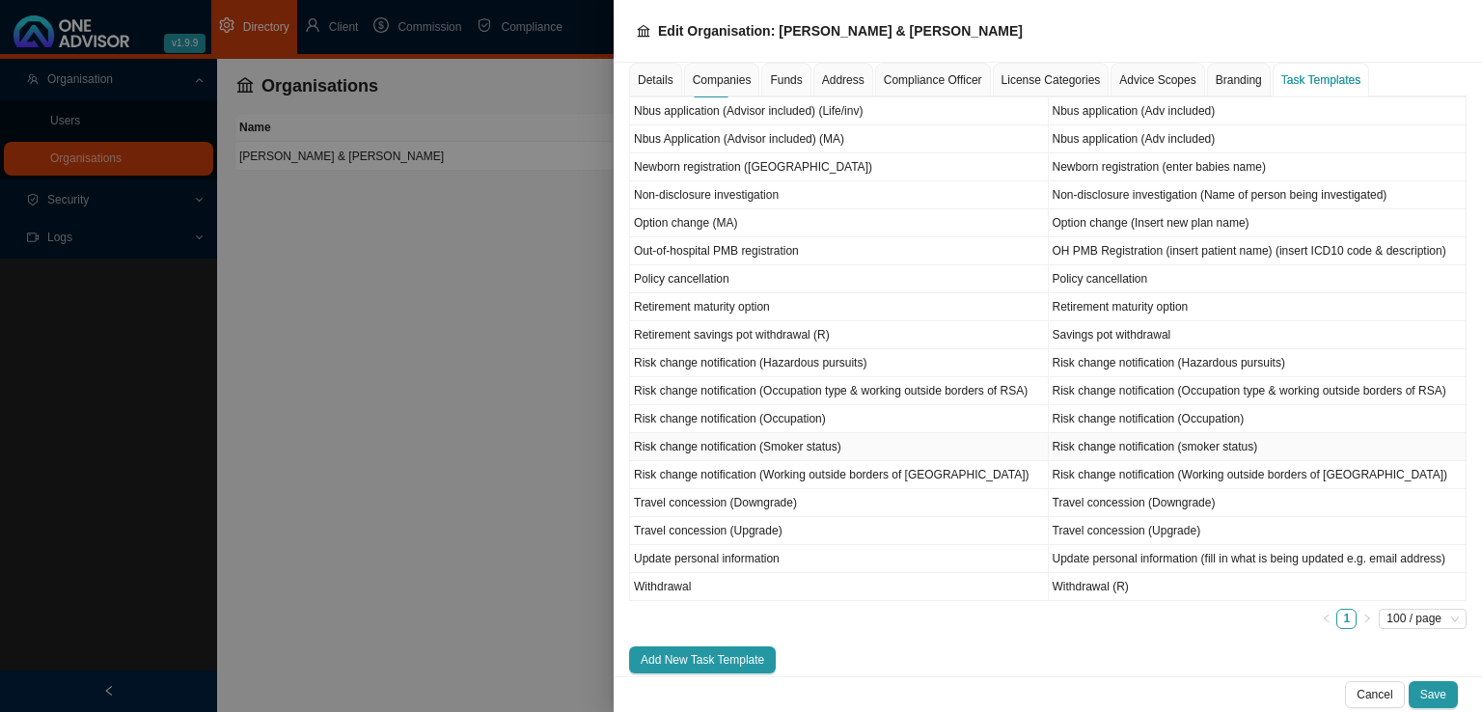
scroll to position [1063, 0]
click at [712, 648] on span "Add New Task Template" at bounding box center [701, 657] width 123 height 19
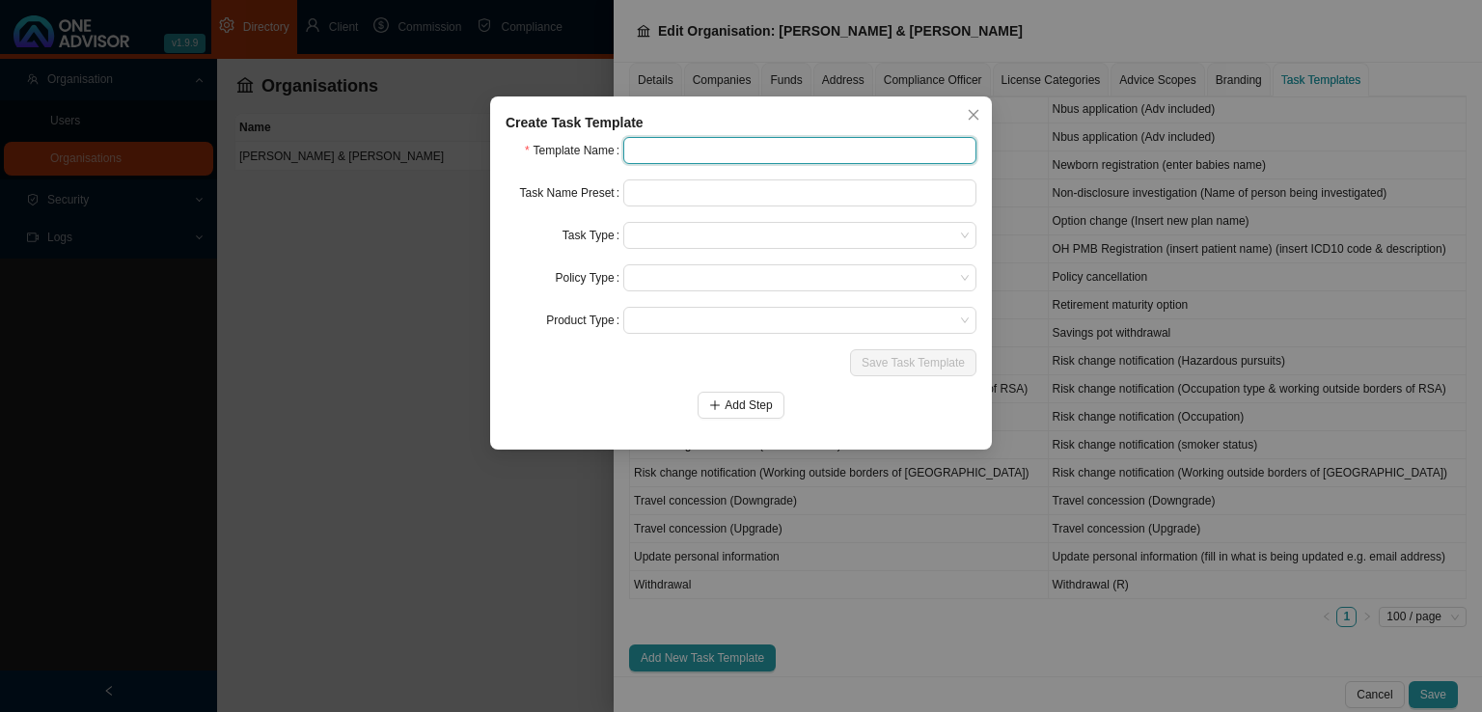
click at [645, 162] on input "text" at bounding box center [799, 150] width 353 height 27
type input "I"
type input "Lead"
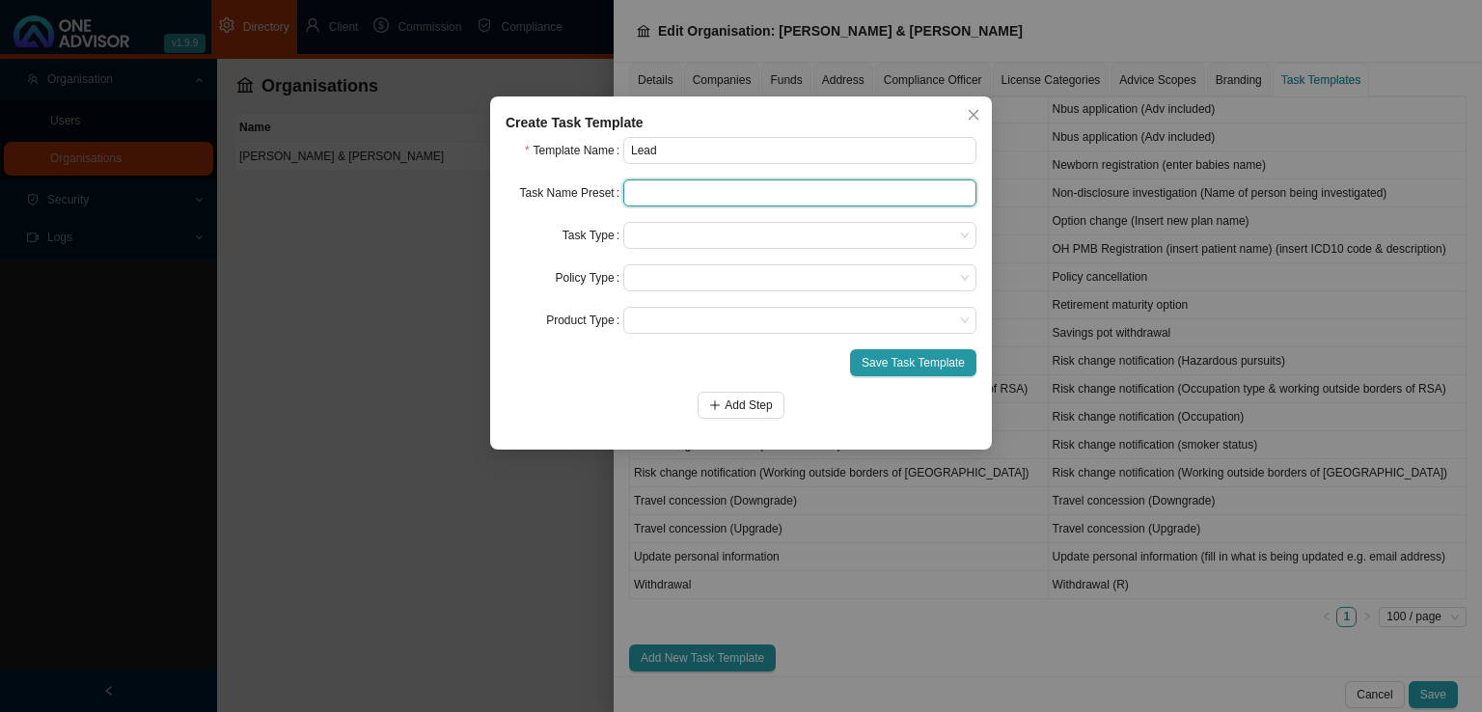
click at [705, 179] on input "text" at bounding box center [799, 192] width 353 height 27
type input "Lead"
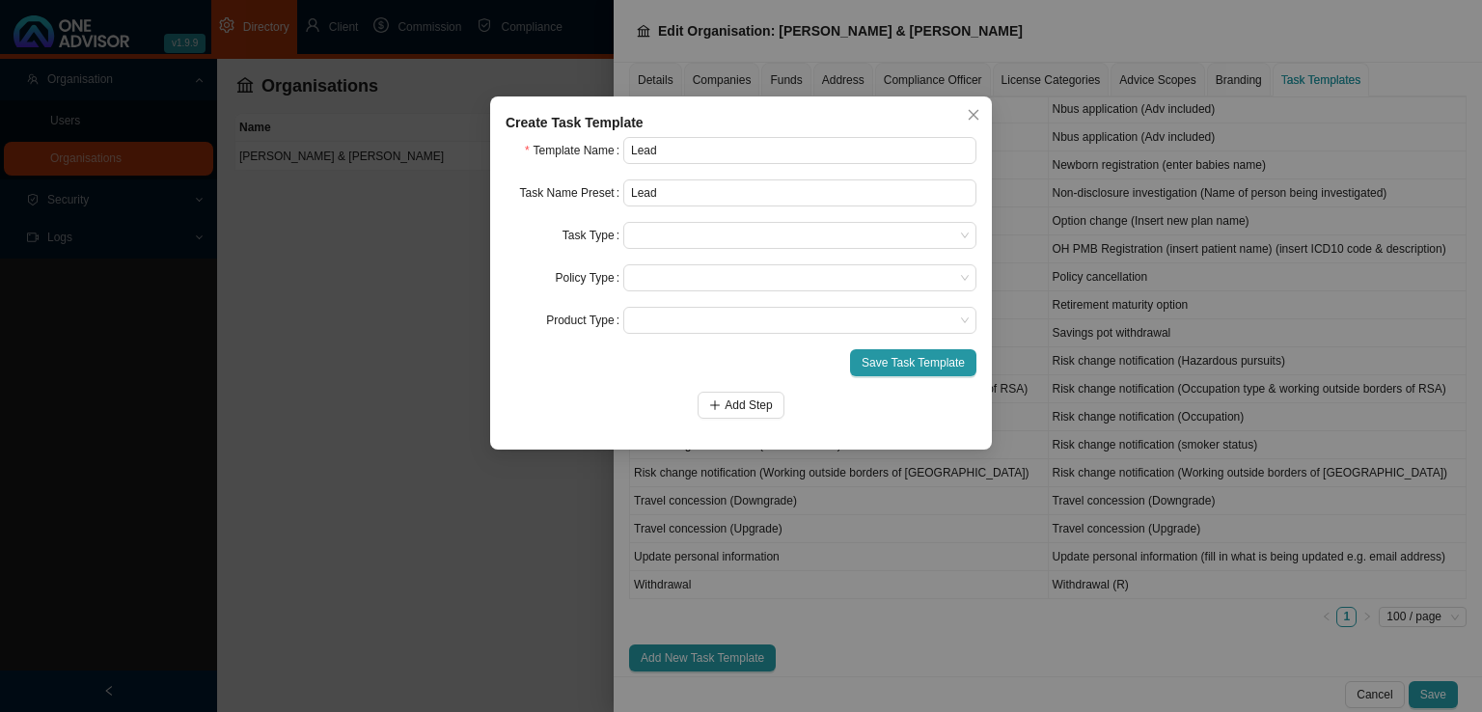
click at [601, 243] on label "Task Type" at bounding box center [592, 235] width 61 height 27
click at [658, 223] on span at bounding box center [800, 235] width 338 height 25
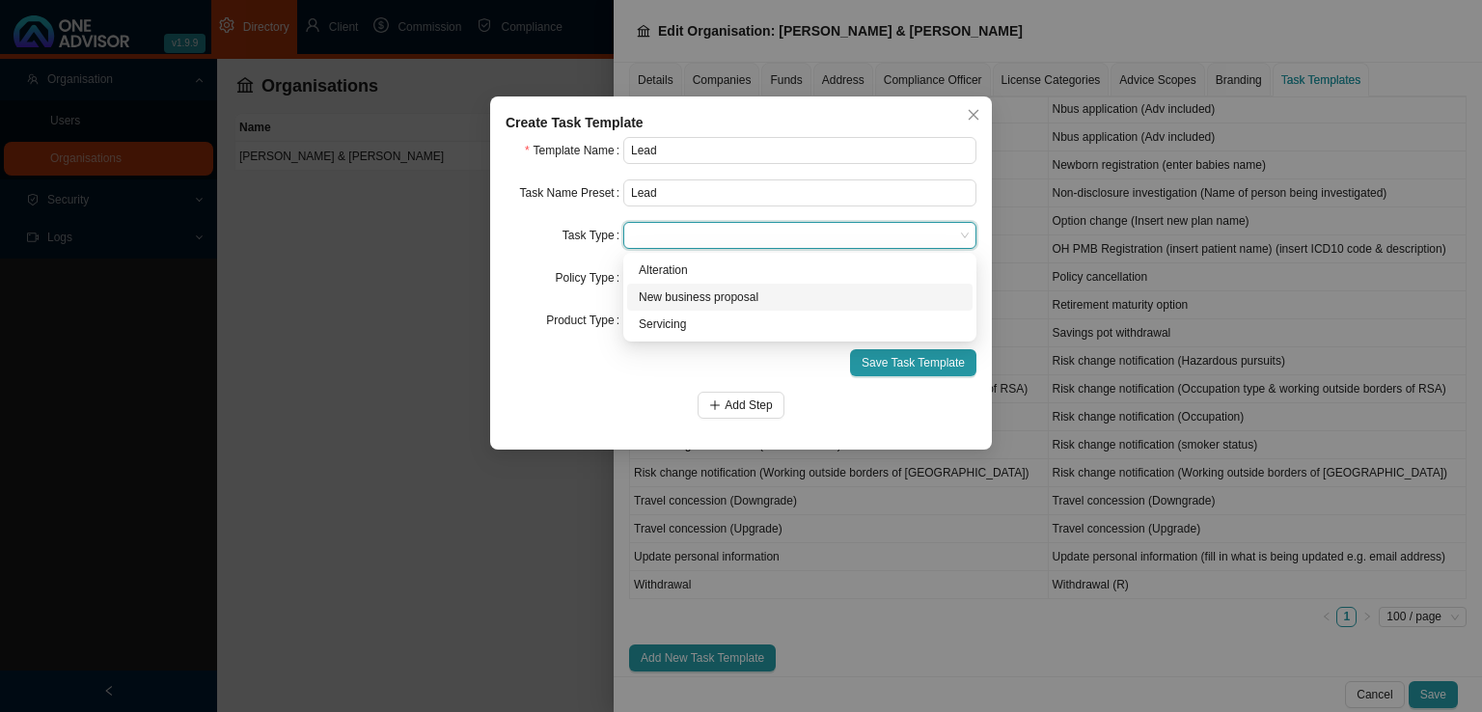
click at [676, 294] on div "New business proposal" at bounding box center [800, 296] width 322 height 19
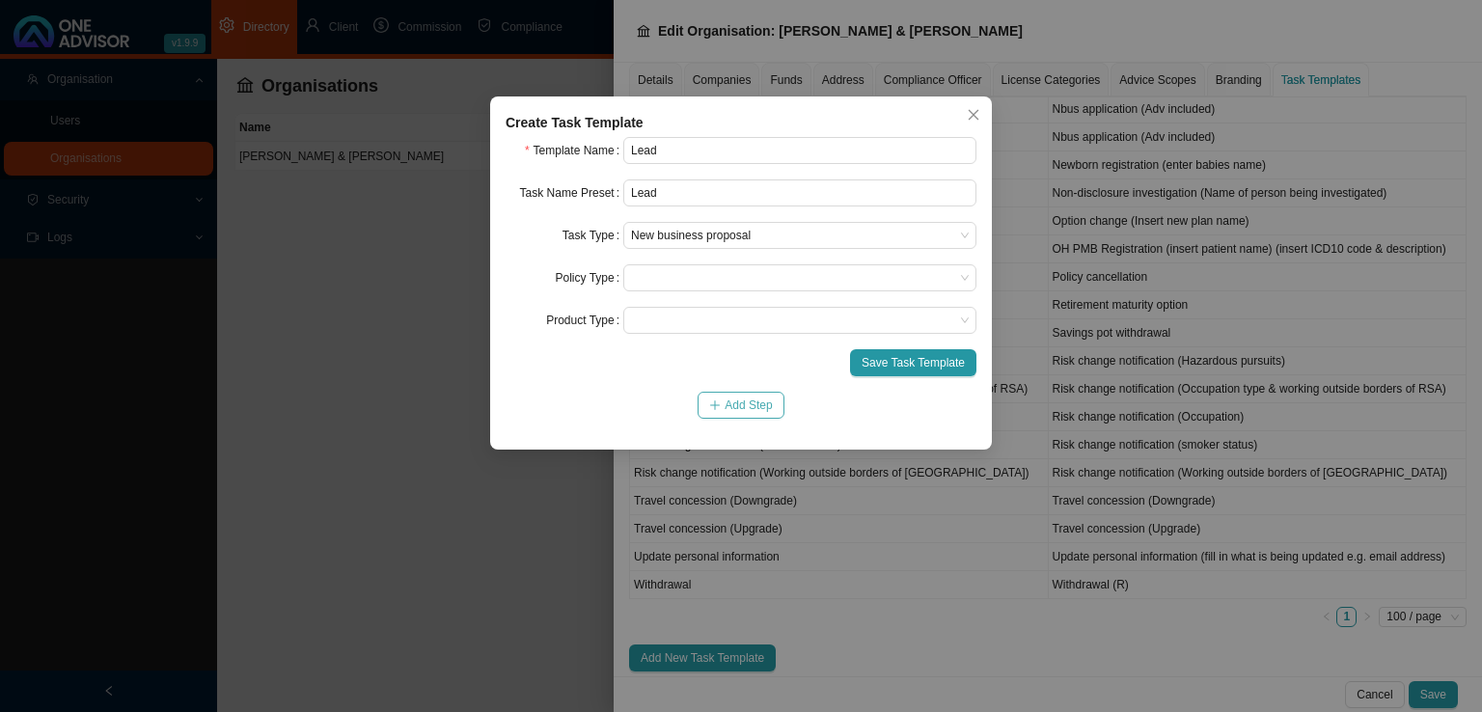
click at [749, 416] on button "Add Step" at bounding box center [740, 405] width 86 height 27
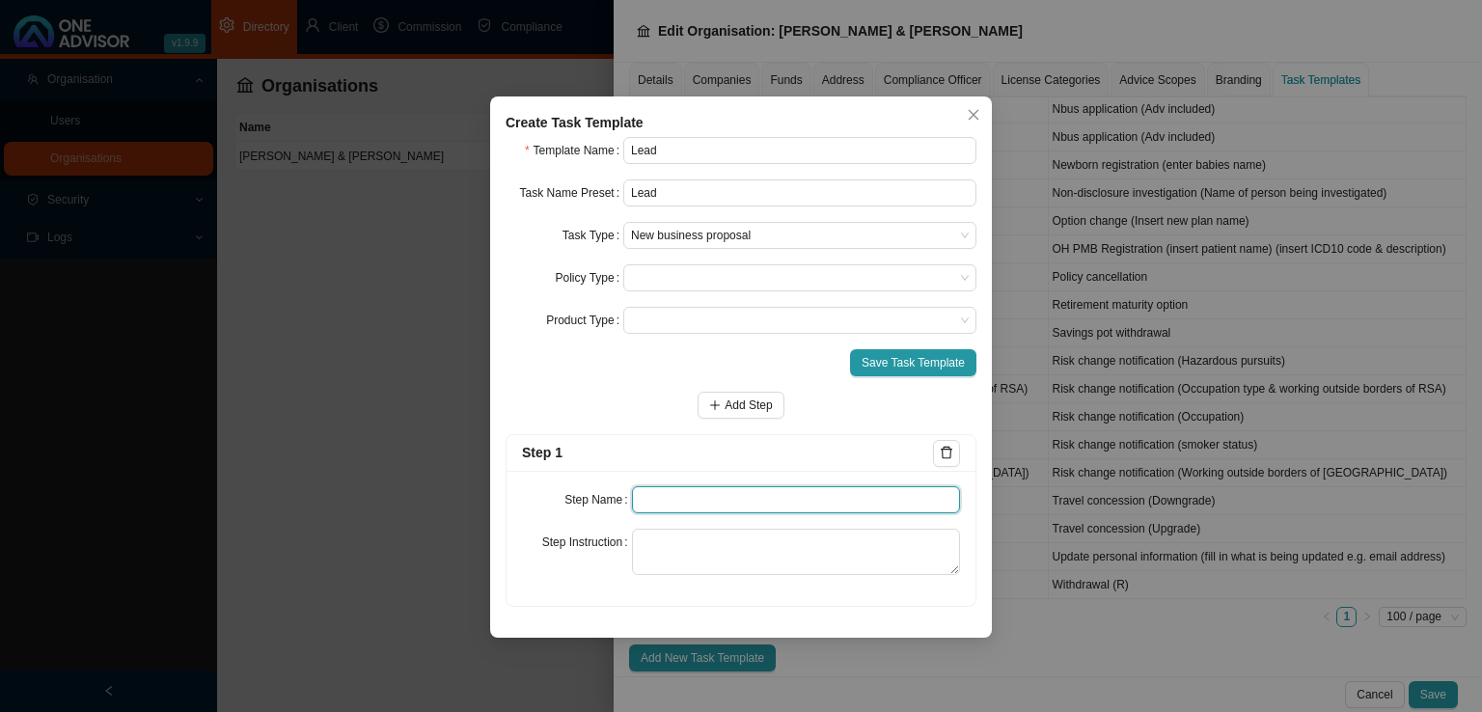
click at [674, 504] on input "text" at bounding box center [796, 499] width 329 height 27
type input "R"
type input "Lead details"
click at [737, 410] on span "Add Step" at bounding box center [747, 404] width 47 height 19
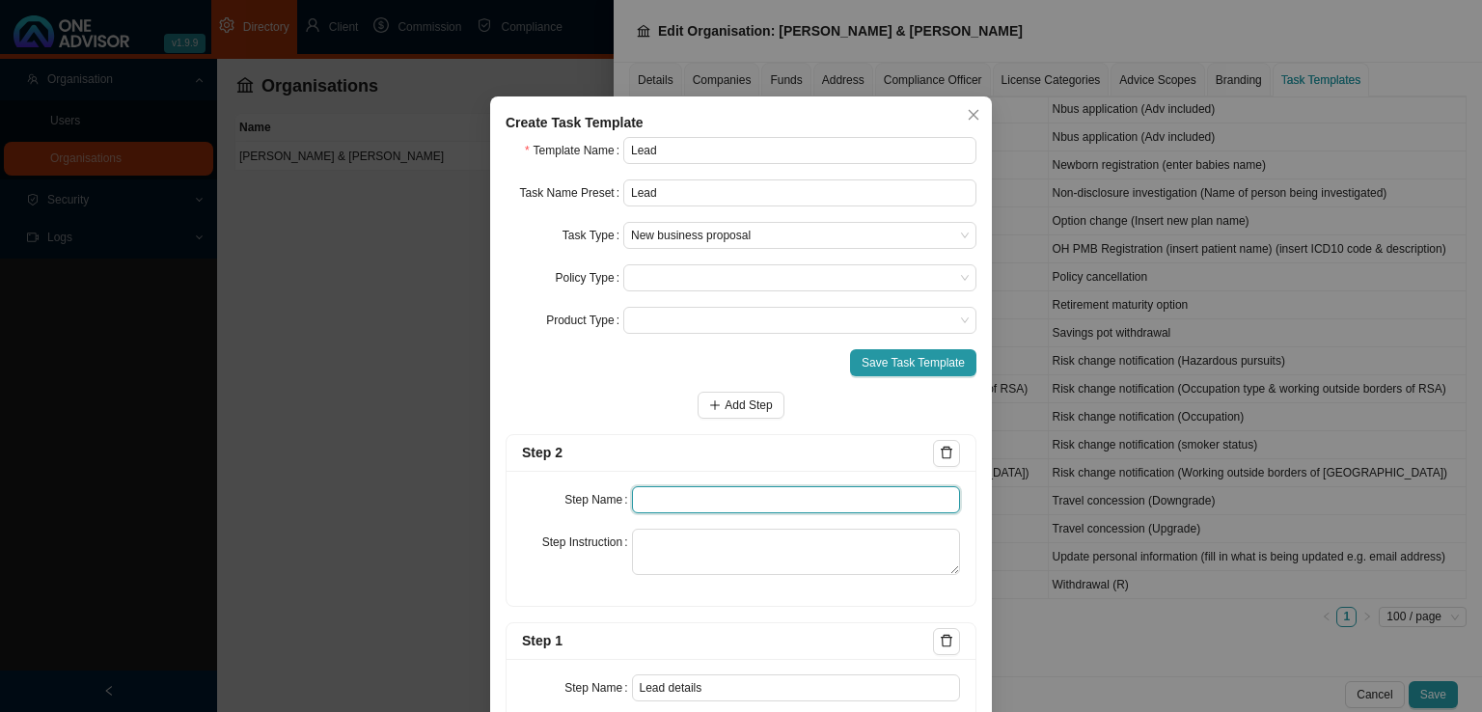
click at [658, 506] on input "text" at bounding box center [796, 499] width 329 height 27
type input "Contact"
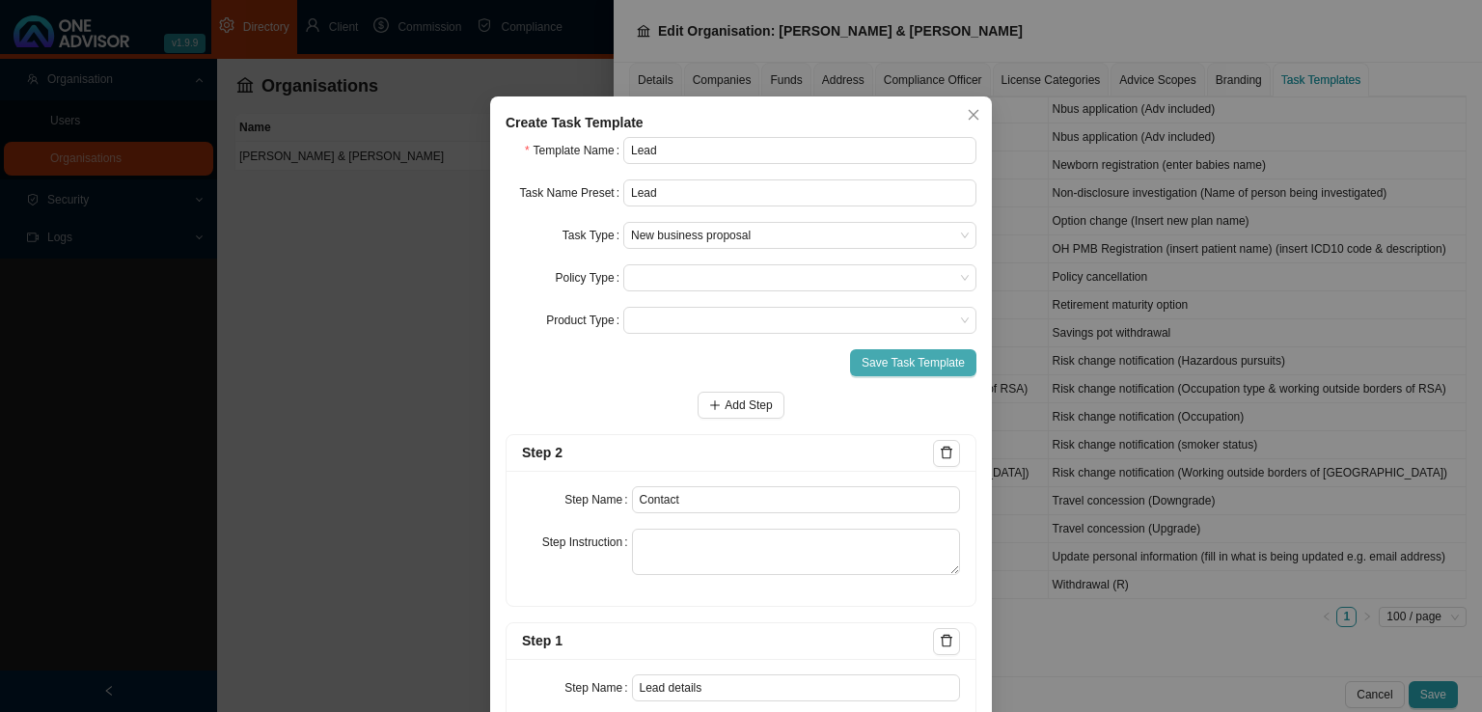
click at [880, 369] on span "Save Task Template" at bounding box center [912, 362] width 103 height 19
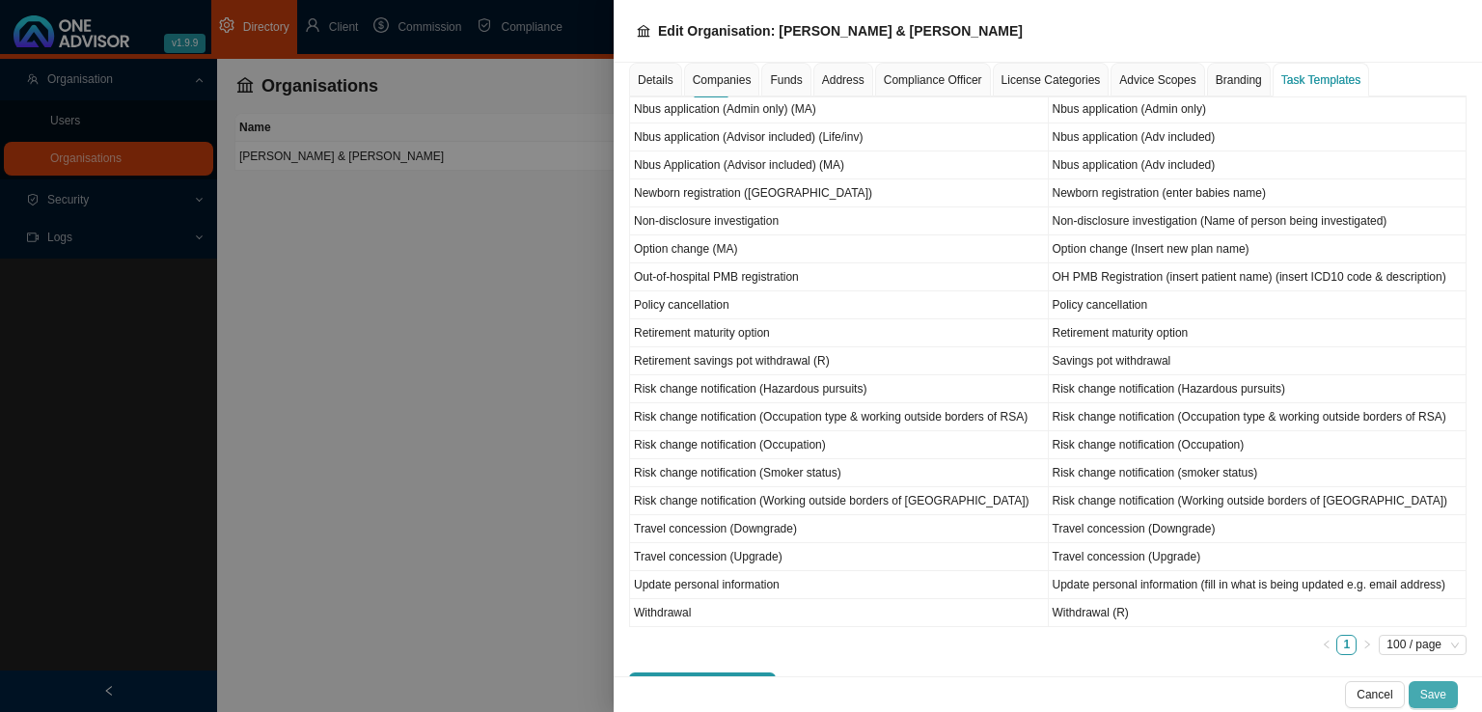
click at [1443, 699] on span "Save" at bounding box center [1433, 694] width 26 height 19
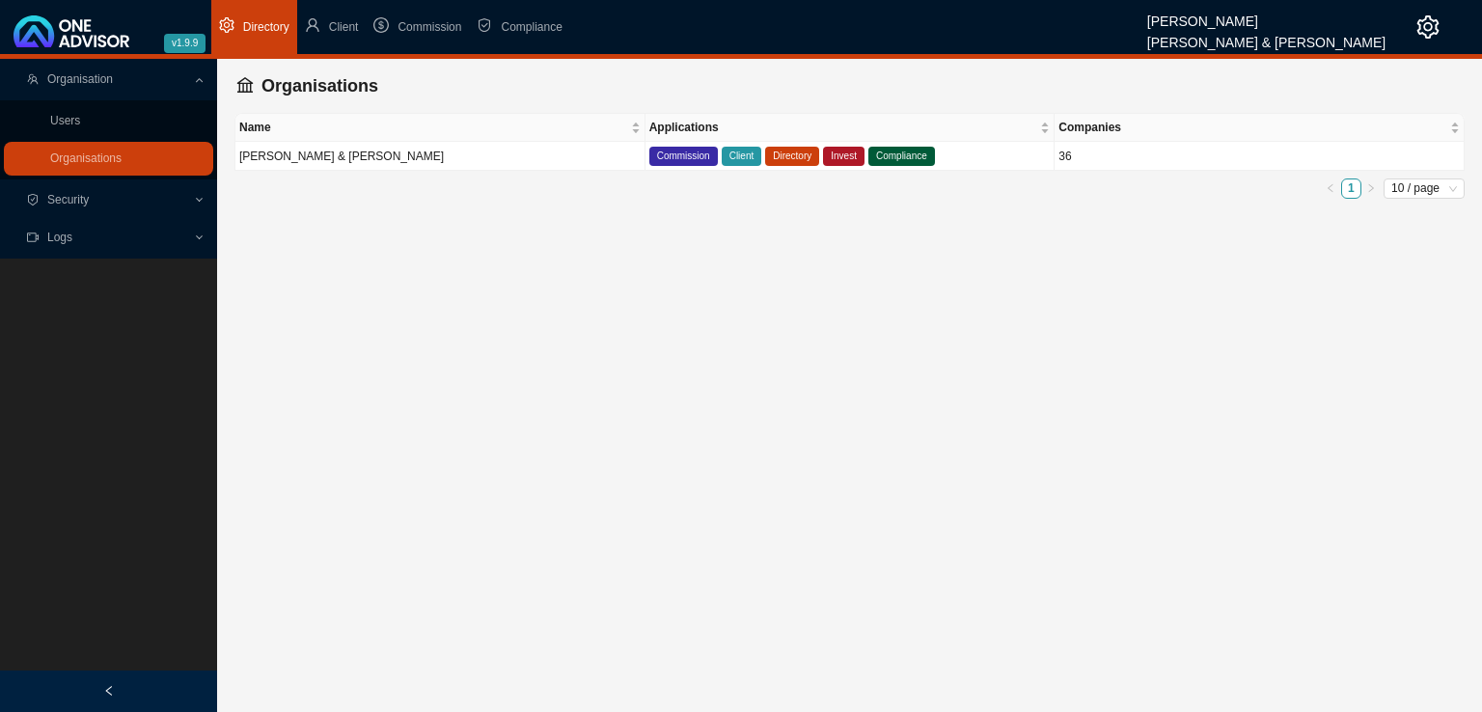
click at [465, 170] on div "Name Applications Companies [PERSON_NAME] & [PERSON_NAME] Commission Client Dir…" at bounding box center [849, 156] width 1230 height 86
click at [525, 167] on td "[PERSON_NAME] & [PERSON_NAME]" at bounding box center [440, 156] width 410 height 29
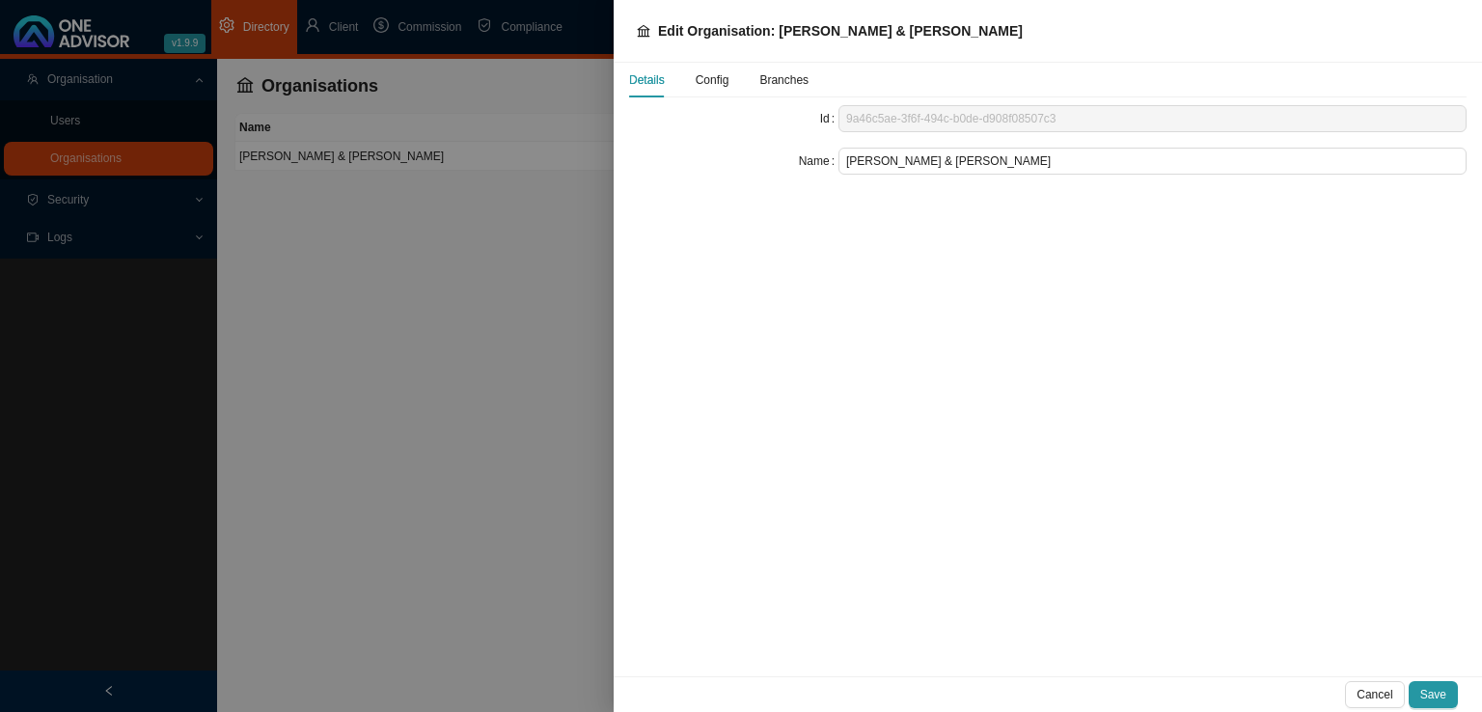
click at [710, 82] on span "Config" at bounding box center [712, 80] width 34 height 12
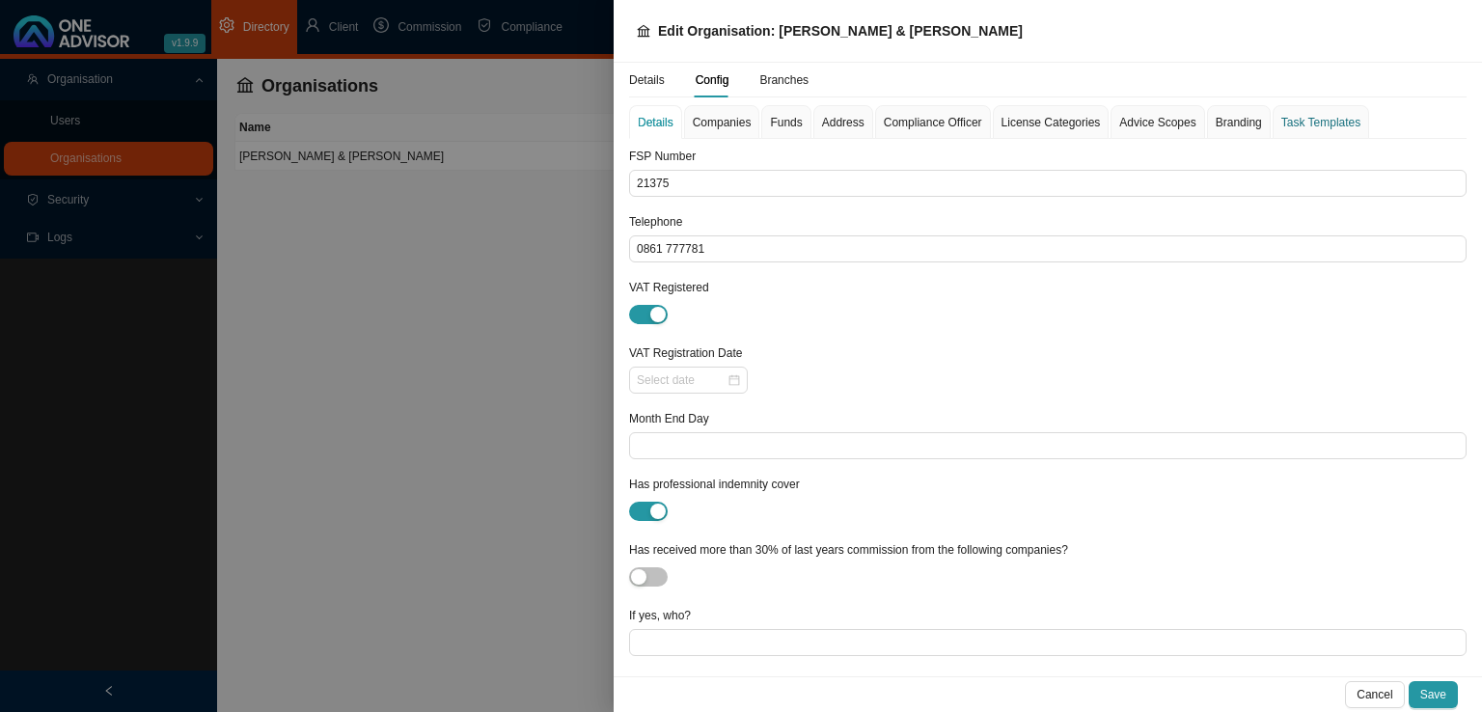
click at [1292, 119] on div "Task Templates" at bounding box center [1320, 122] width 79 height 19
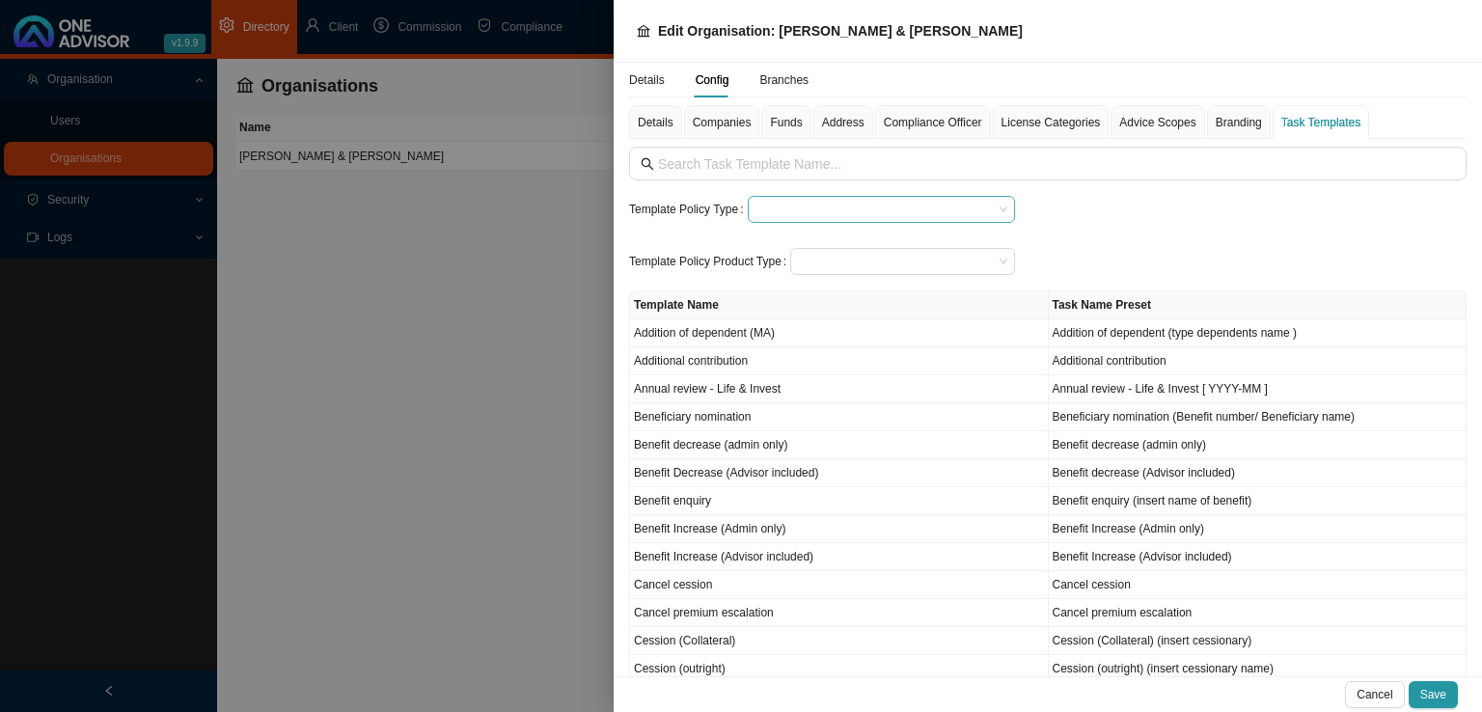
click at [826, 202] on input "search" at bounding box center [873, 209] width 237 height 25
drag, startPoint x: 1260, startPoint y: 225, endPoint x: 1146, endPoint y: 263, distance: 120.2
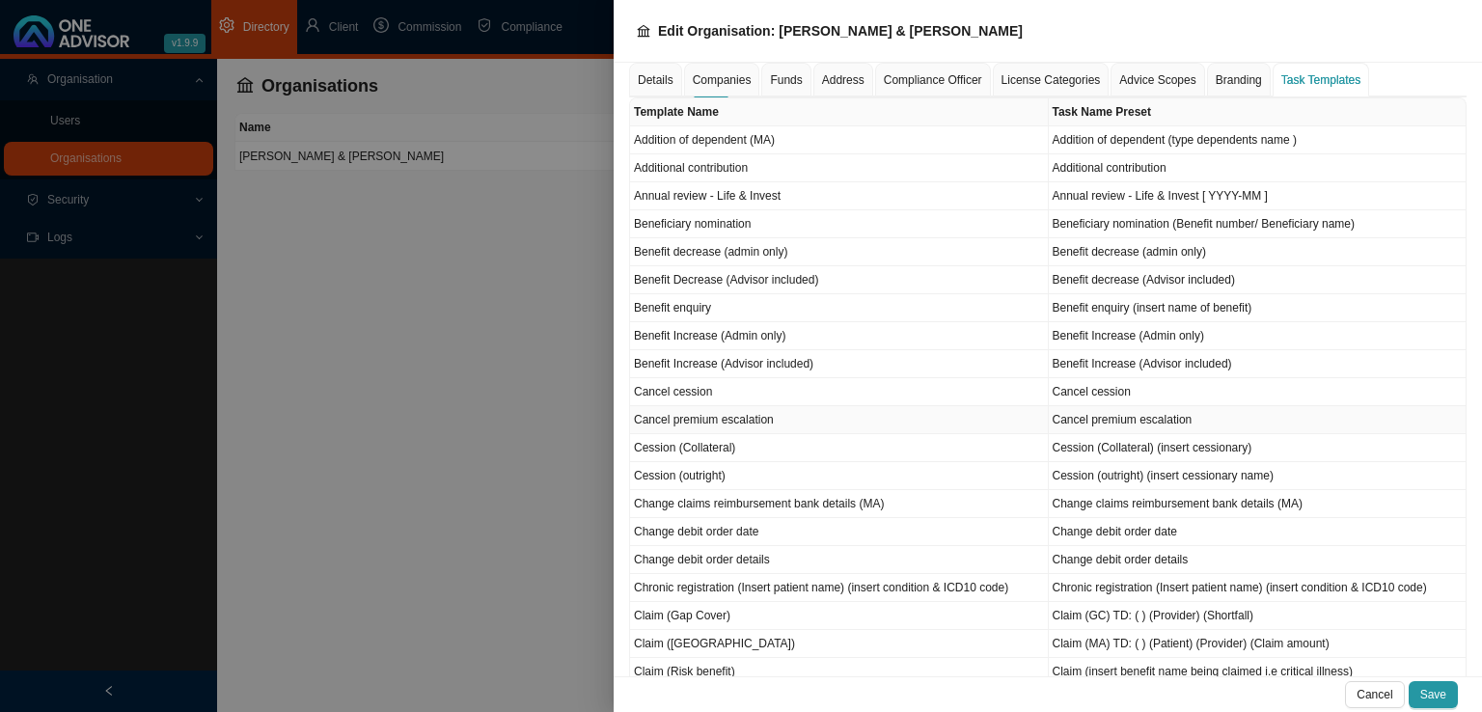
scroll to position [579, 0]
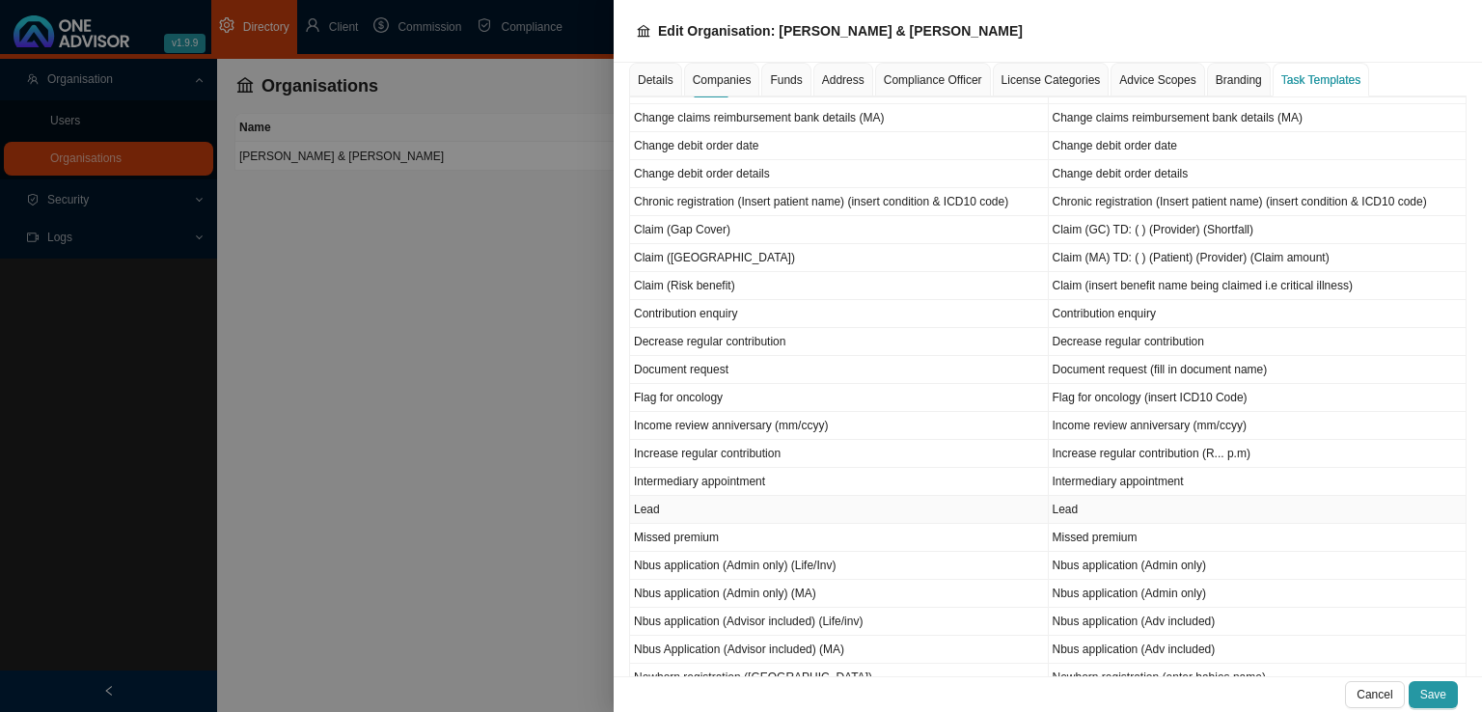
click at [675, 506] on td "Lead" at bounding box center [839, 510] width 419 height 28
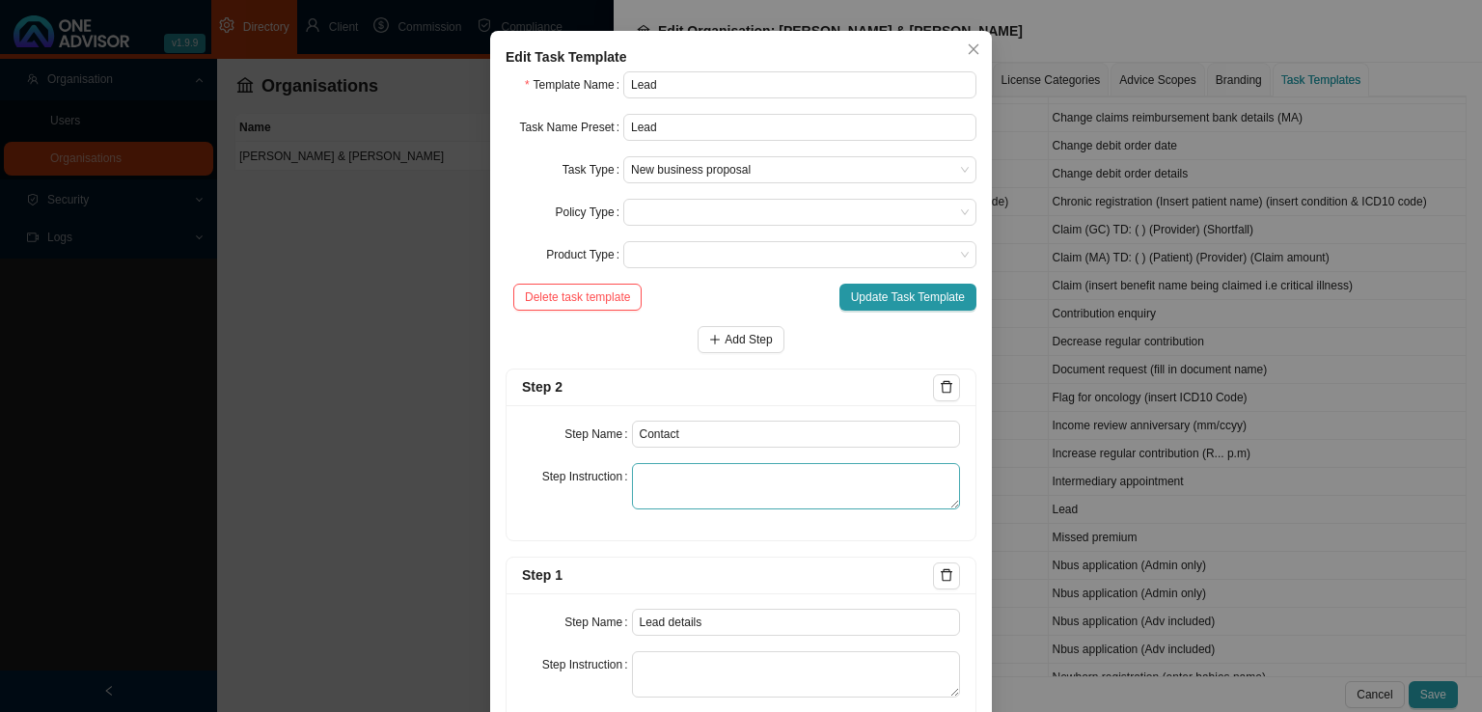
scroll to position [127, 0]
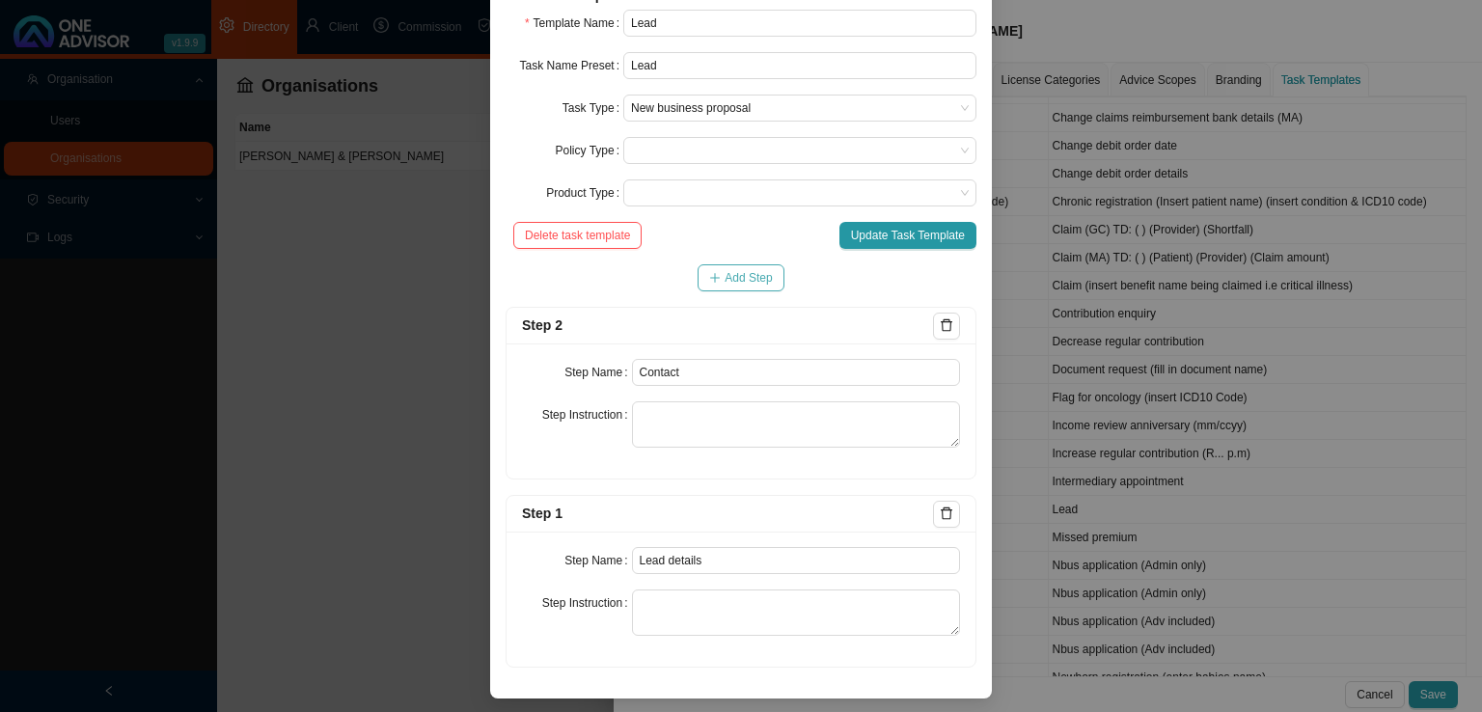
click at [745, 274] on span "Add Step" at bounding box center [747, 277] width 47 height 19
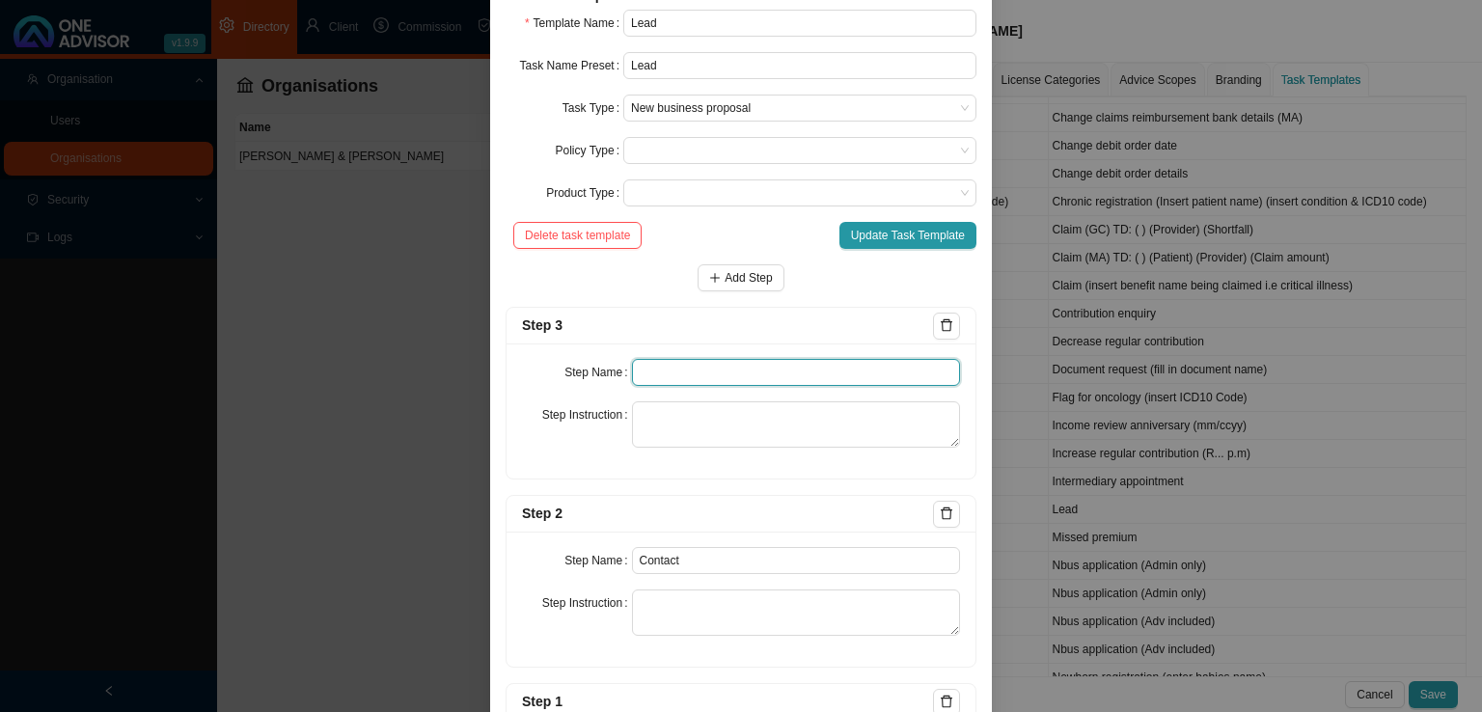
click at [657, 372] on input "text" at bounding box center [796, 372] width 329 height 27
type input "W"
type input "w"
click at [724, 142] on span at bounding box center [800, 150] width 338 height 25
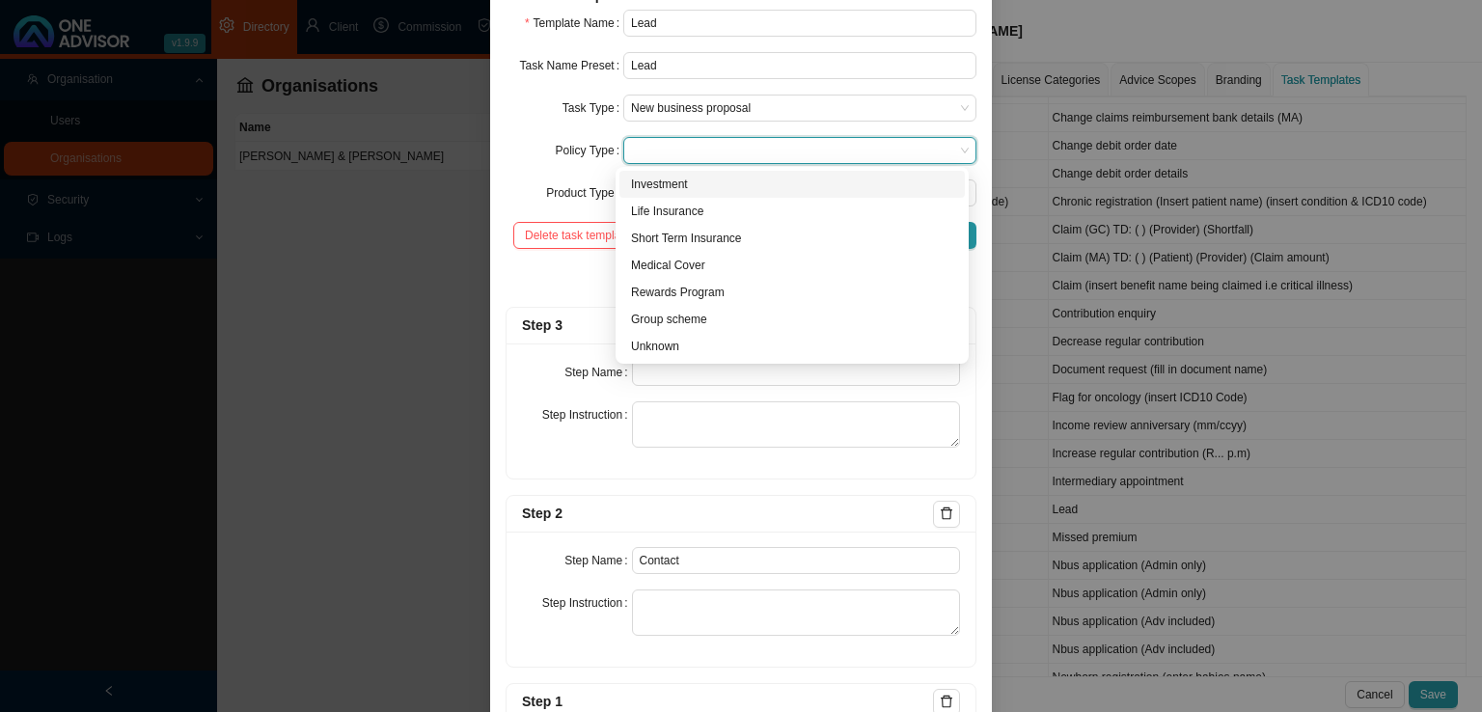
click at [724, 142] on span at bounding box center [800, 150] width 338 height 25
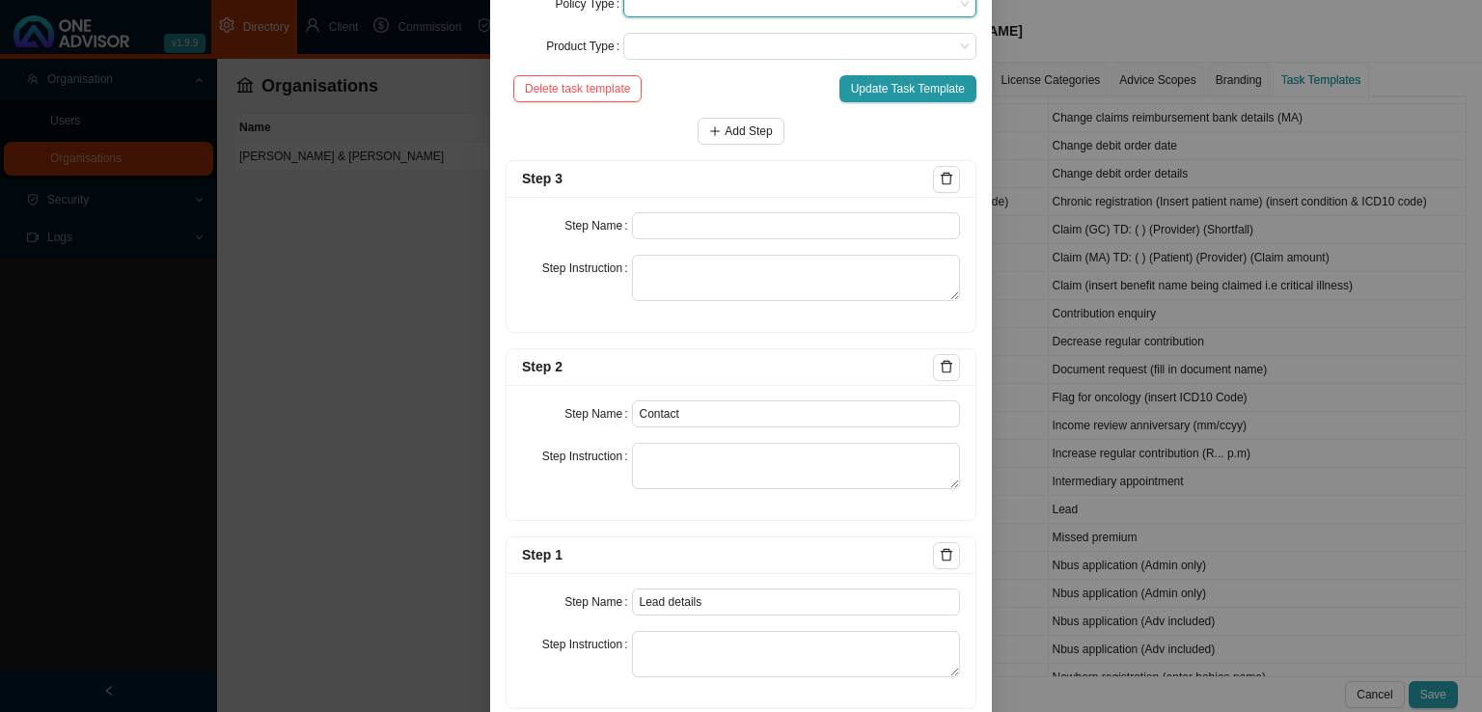
scroll to position [289, 0]
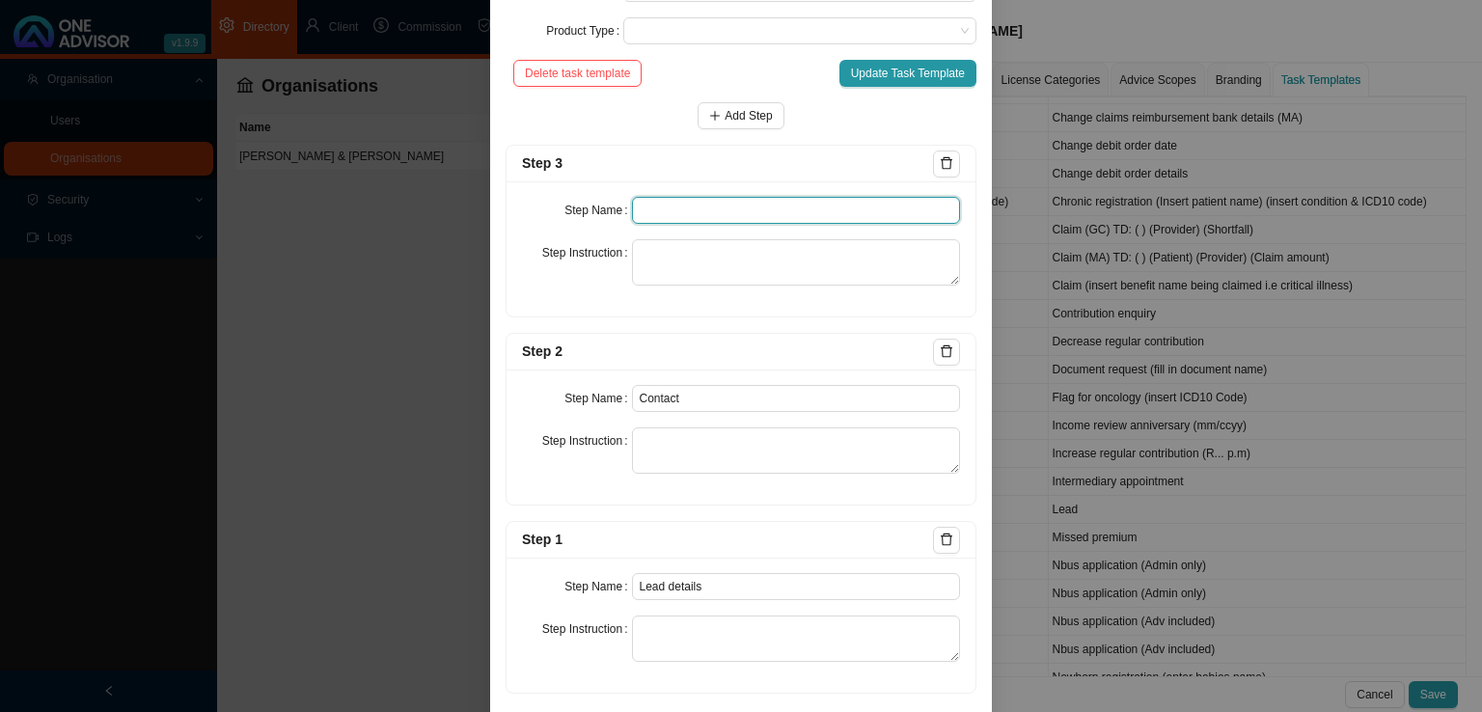
click at [683, 221] on input "text" at bounding box center [796, 210] width 329 height 27
type input "Way forward"
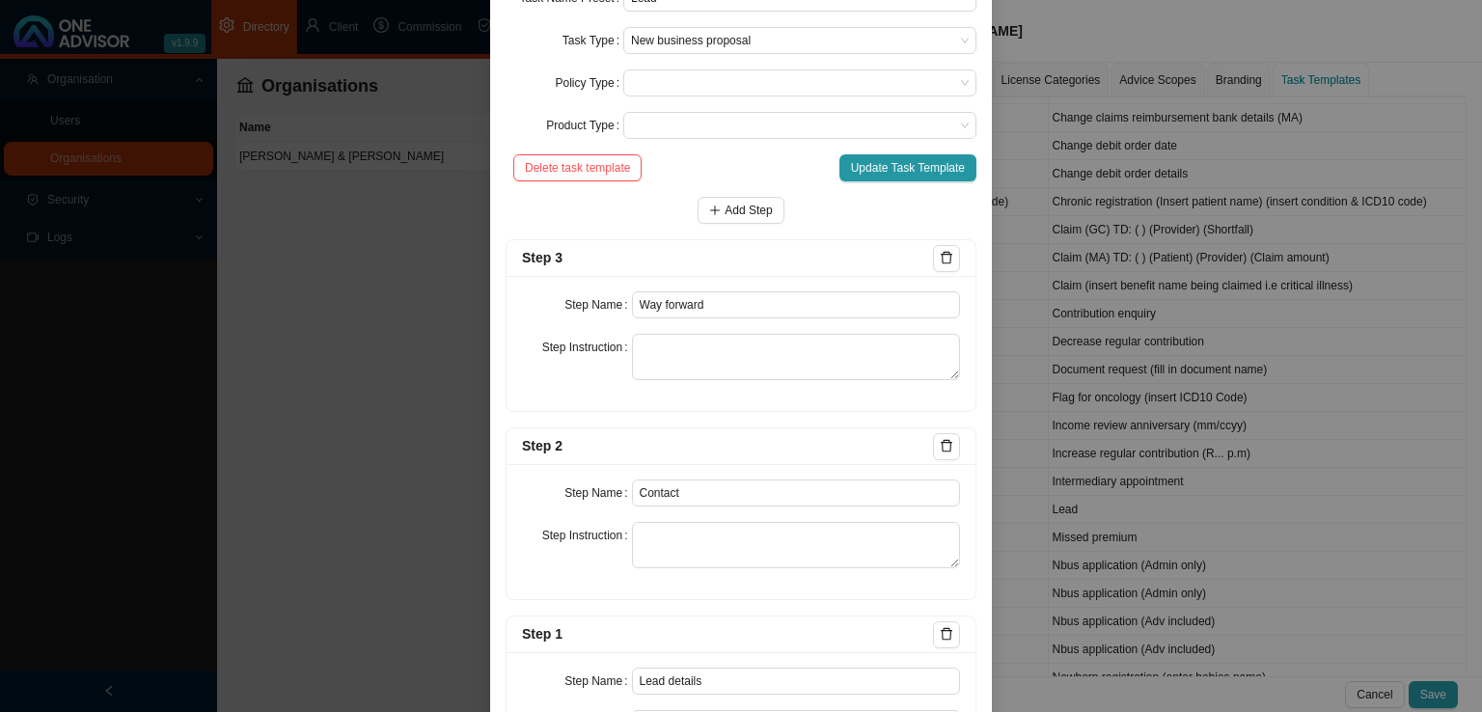
scroll to position [96, 0]
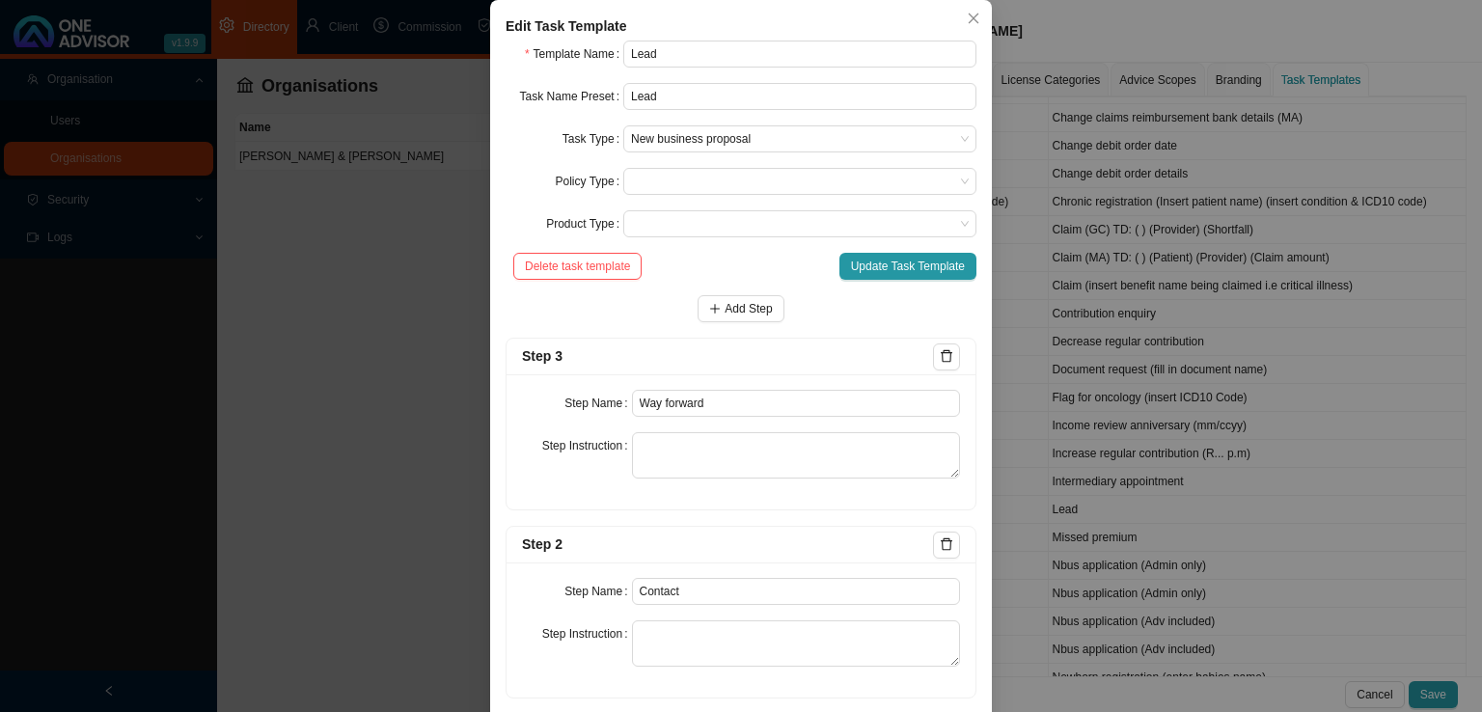
click at [909, 252] on form "Template Name Lead Task Name Preset Lead Task Type New business proposal Policy…" at bounding box center [740, 464] width 471 height 846
click at [912, 264] on span "Update Task Template" at bounding box center [908, 266] width 114 height 19
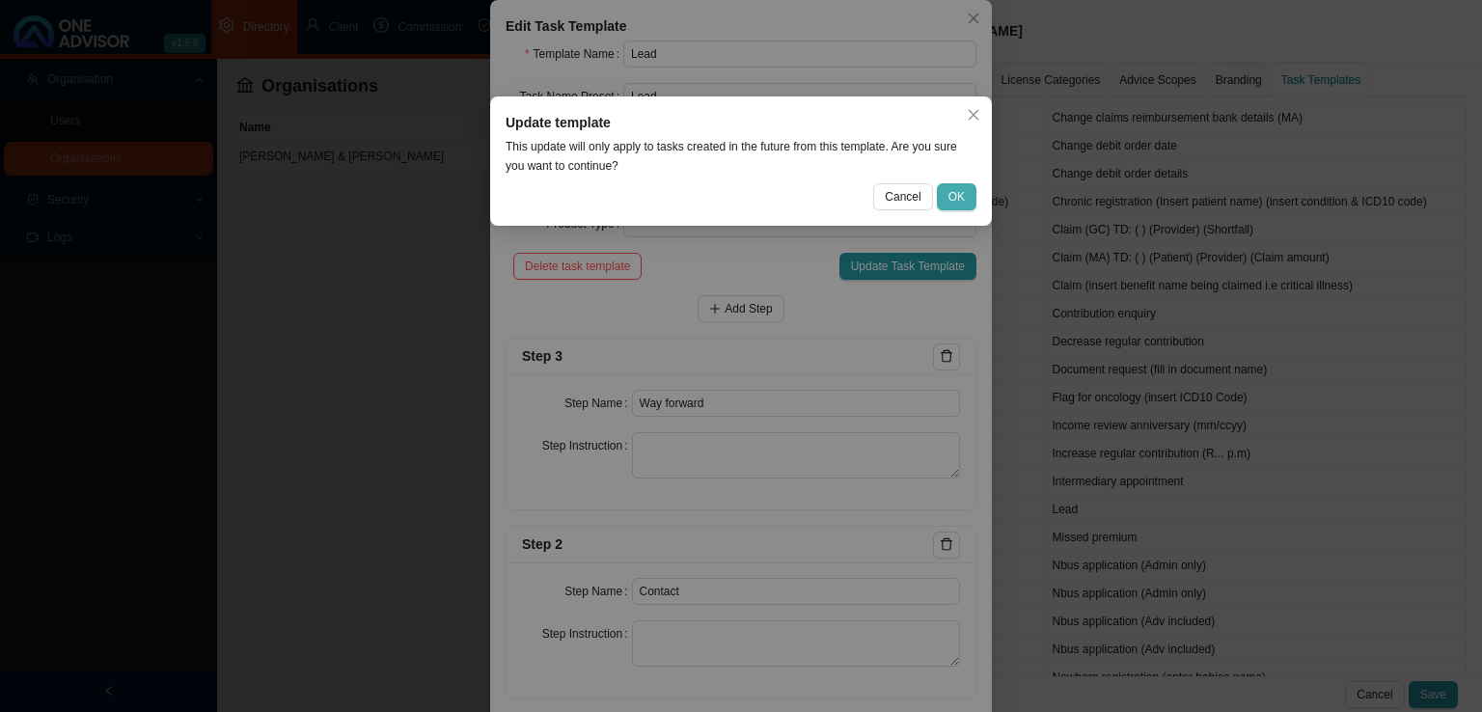
click at [972, 183] on div "Cancel OK" at bounding box center [740, 196] width 471 height 27
click at [962, 192] on span "OK" at bounding box center [956, 196] width 16 height 19
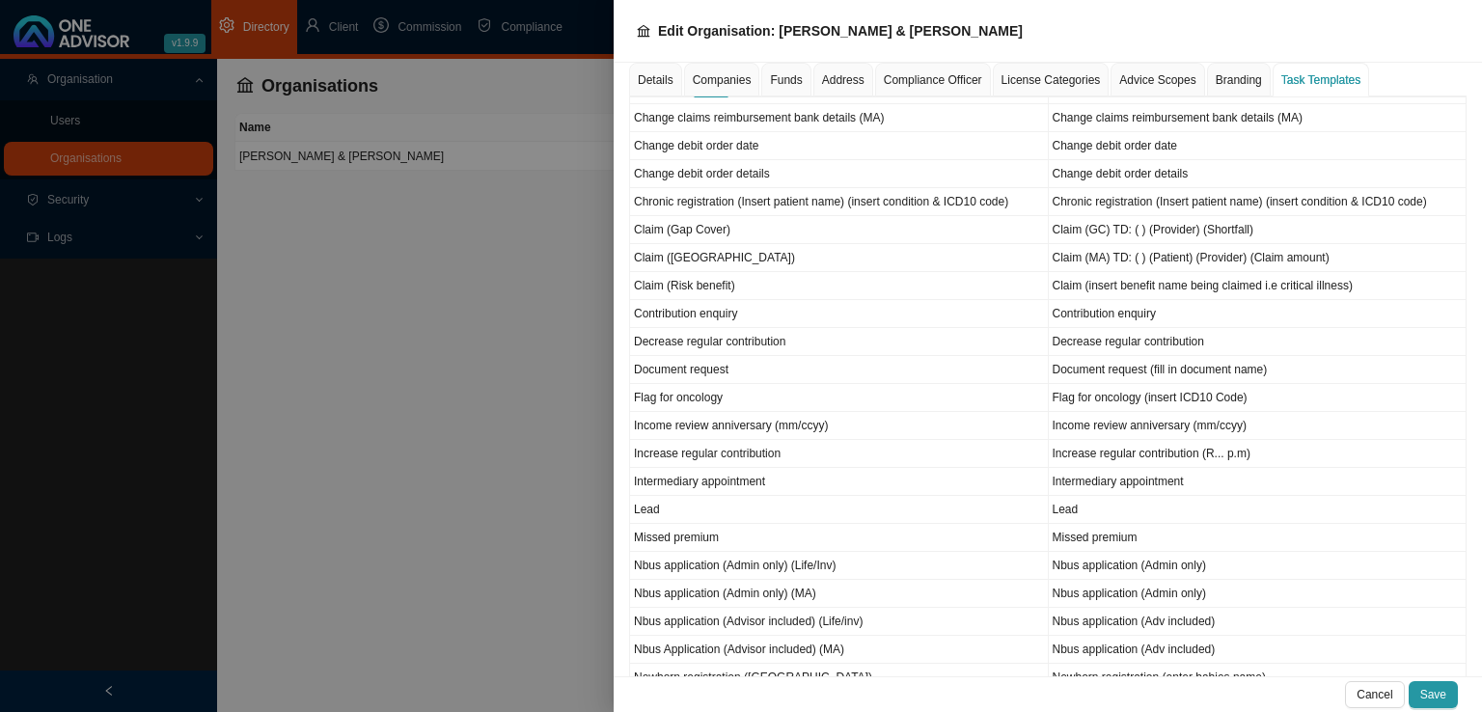
click at [475, 431] on div at bounding box center [741, 356] width 1482 height 712
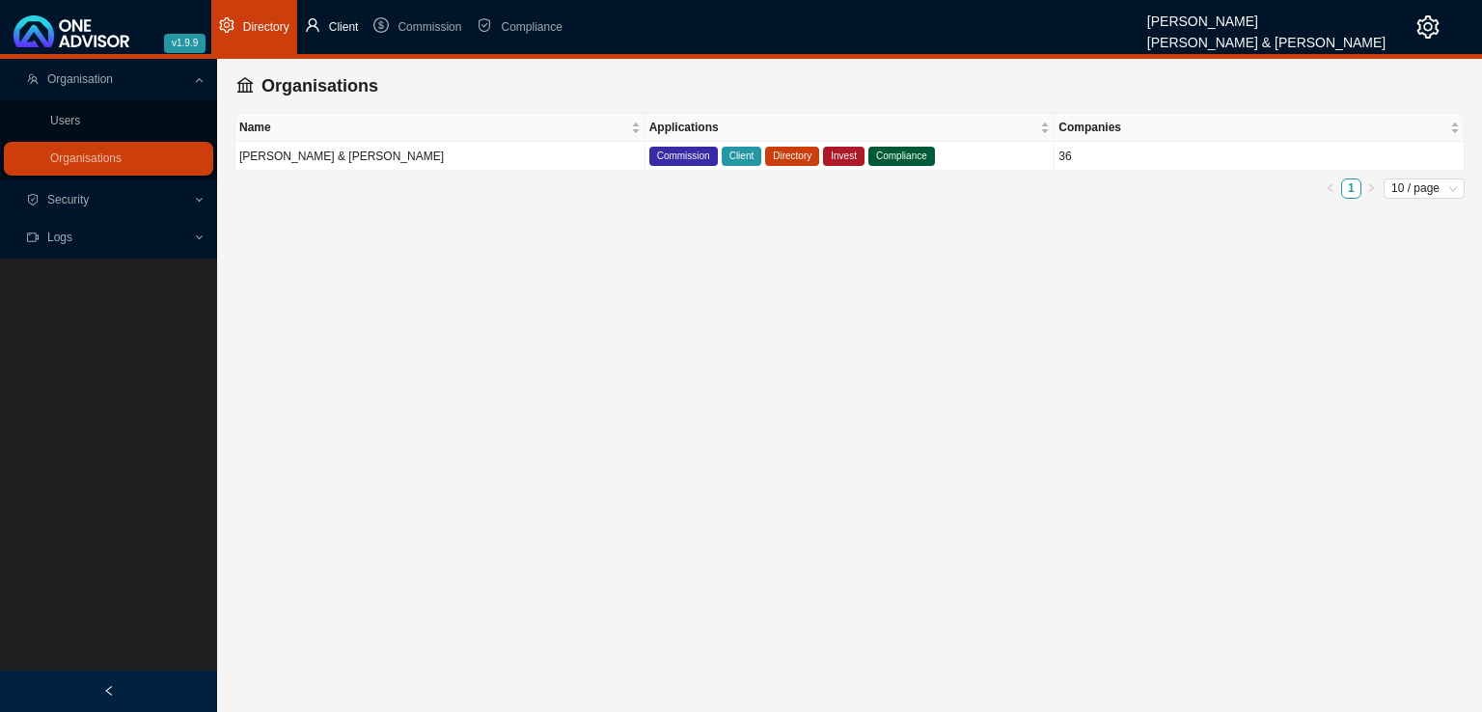
click at [365, 33] on li "Client" at bounding box center [331, 27] width 69 height 54
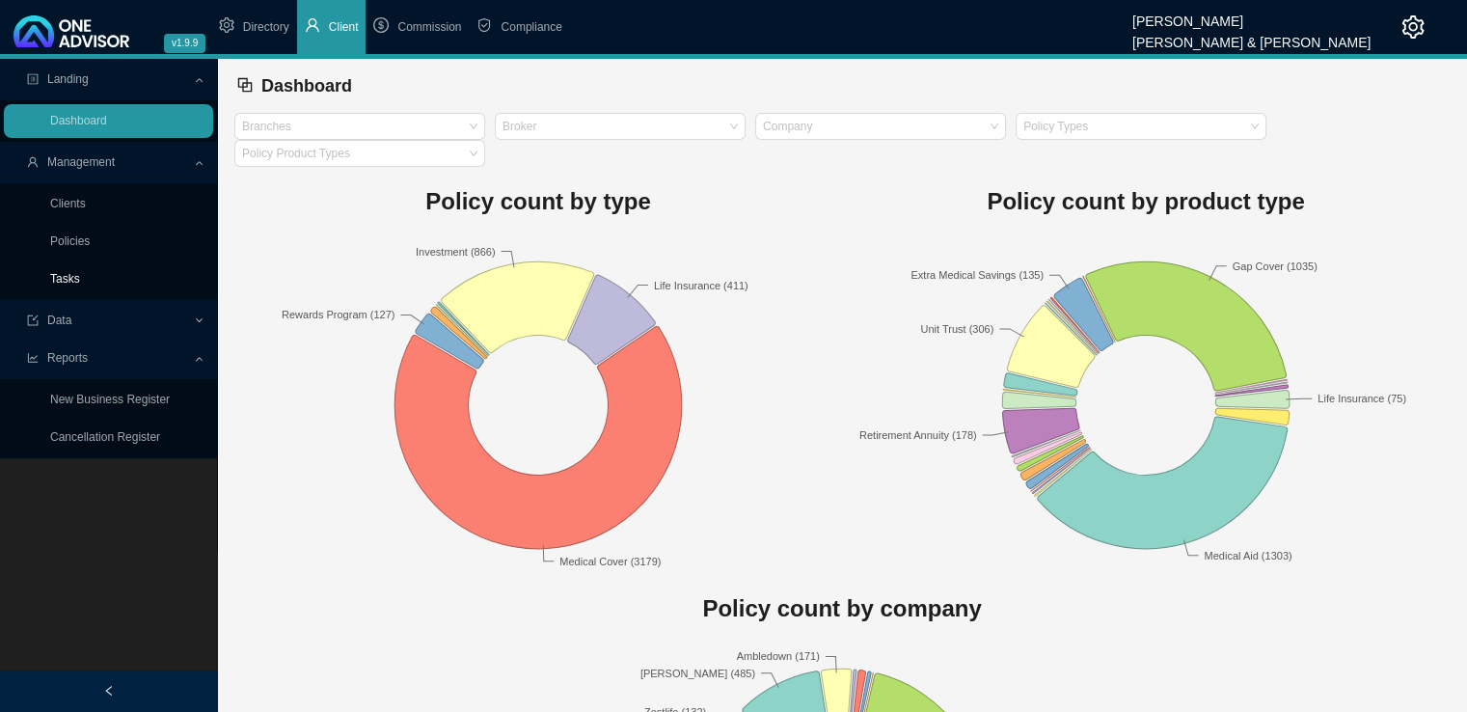
click at [76, 279] on link "Tasks" at bounding box center [65, 279] width 30 height 14
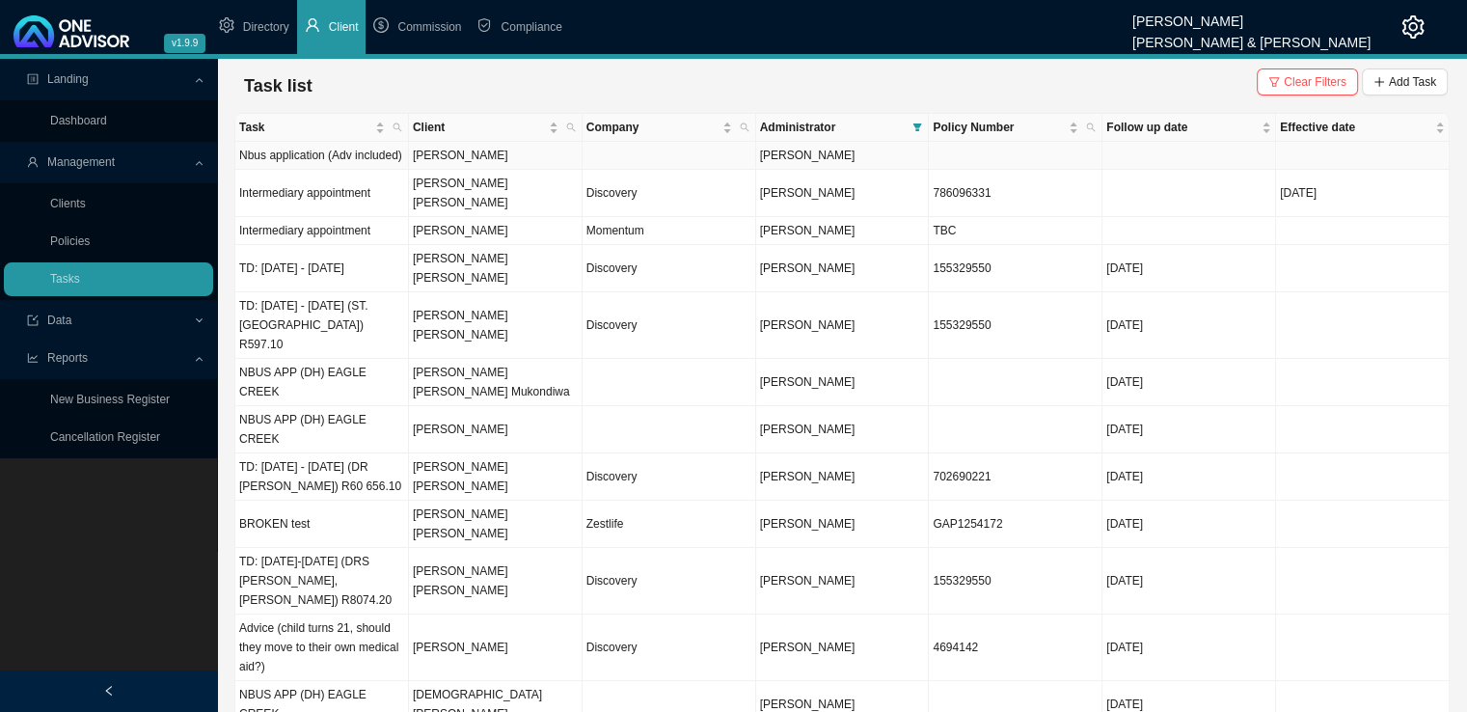
click at [453, 158] on td "[PERSON_NAME]" at bounding box center [496, 156] width 174 height 28
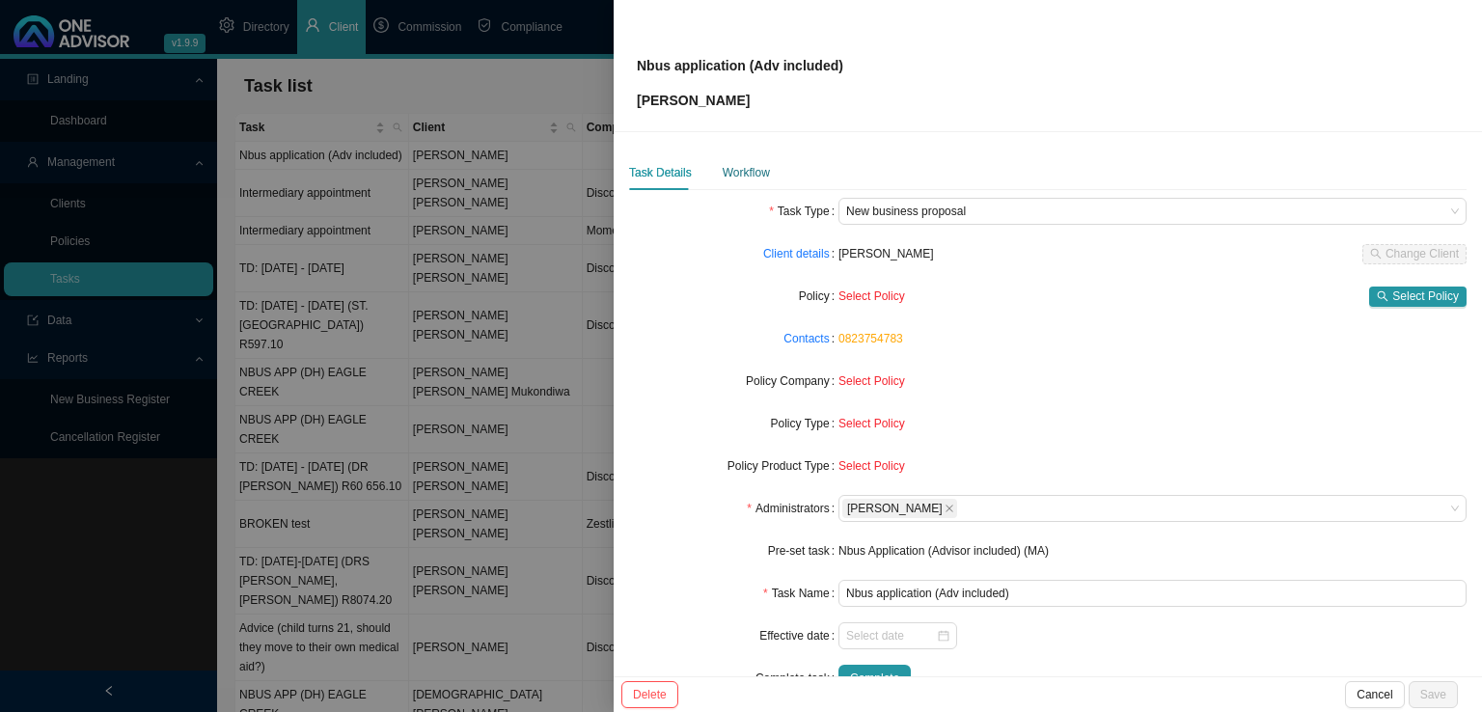
click at [746, 176] on div "Workflow" at bounding box center [745, 172] width 47 height 19
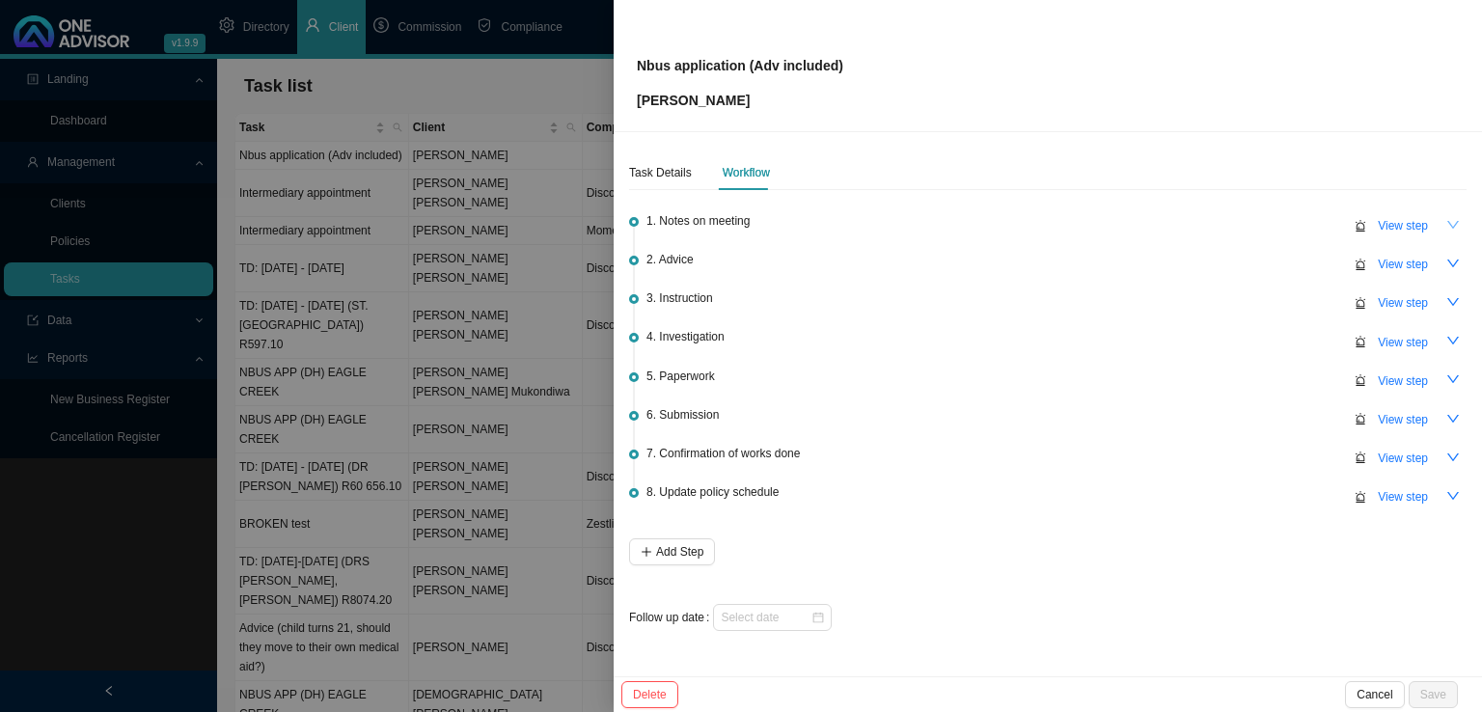
click at [1449, 221] on icon "down" at bounding box center [1453, 225] width 14 height 14
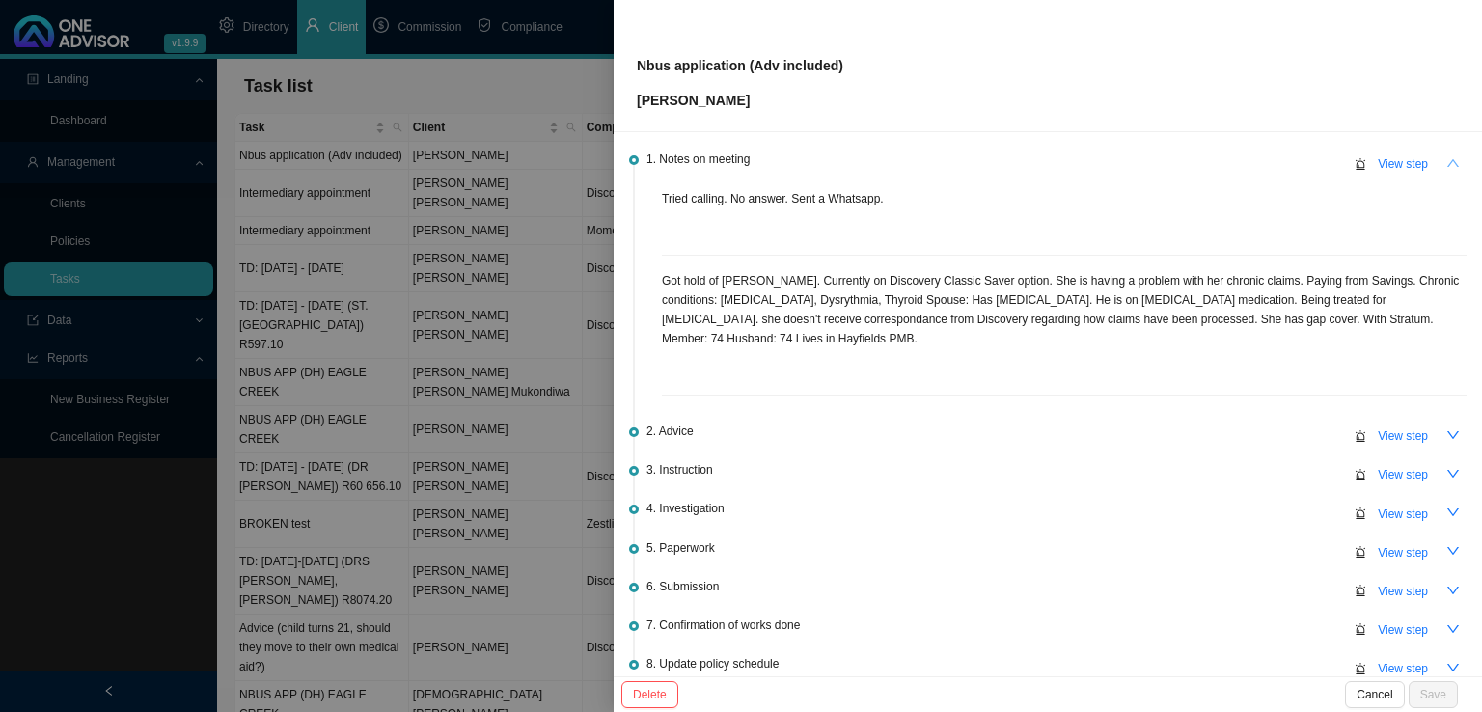
scroll to position [96, 0]
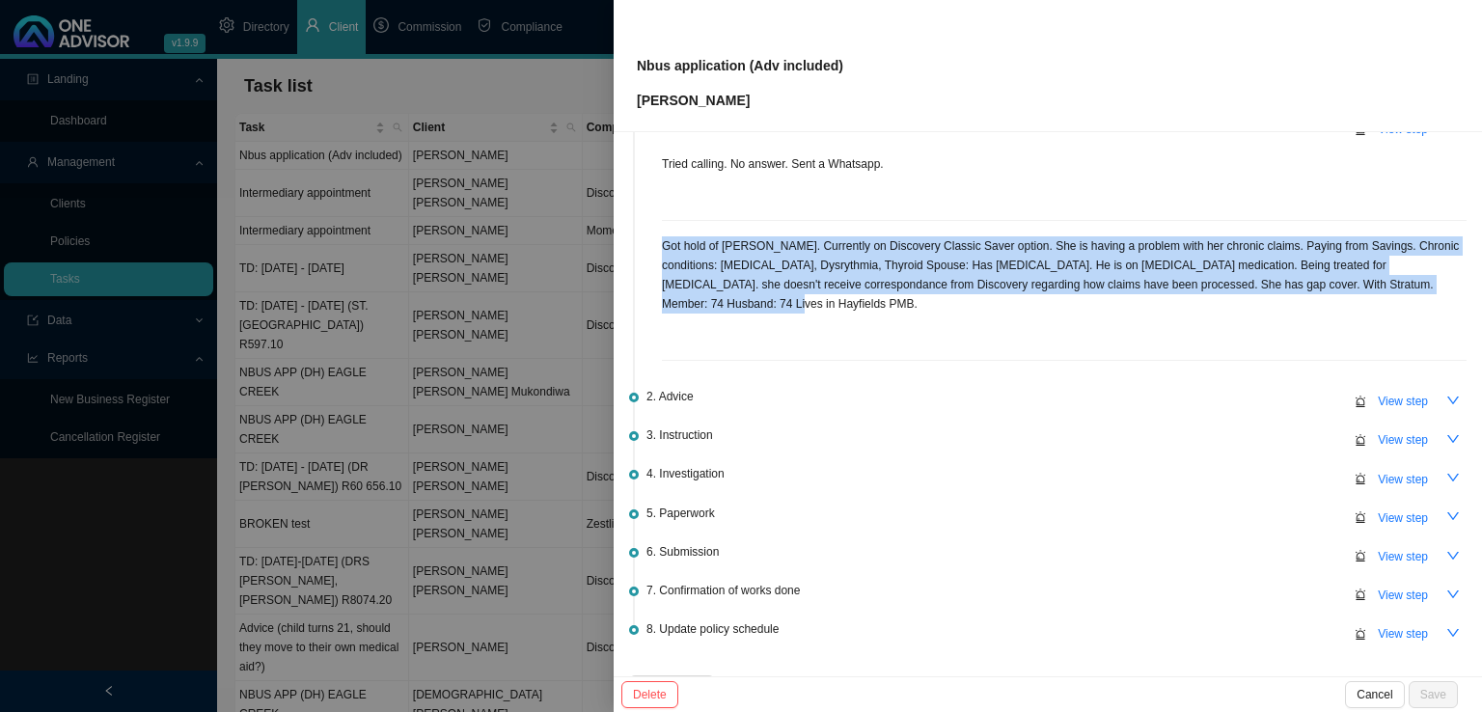
drag, startPoint x: 665, startPoint y: 243, endPoint x: 705, endPoint y: 302, distance: 71.4
click at [701, 302] on p "Got hold of [PERSON_NAME]. Currently on Discovery Classic Saver option. She is …" at bounding box center [1064, 274] width 804 height 77
copy p "Got hold of [PERSON_NAME]. Currently on Discovery Classic Saver option. She is …"
click at [1446, 402] on icon "down" at bounding box center [1453, 401] width 14 height 14
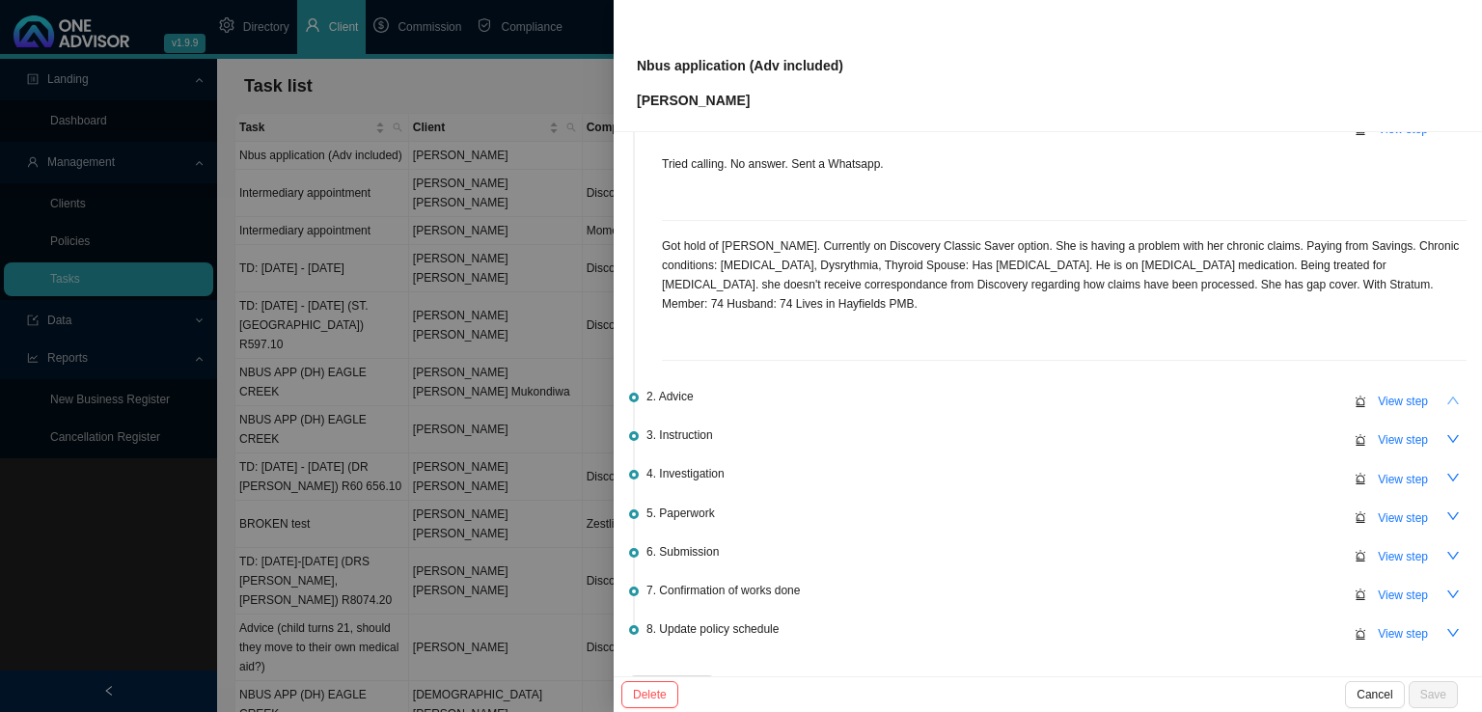
click at [324, 313] on div at bounding box center [741, 356] width 1482 height 712
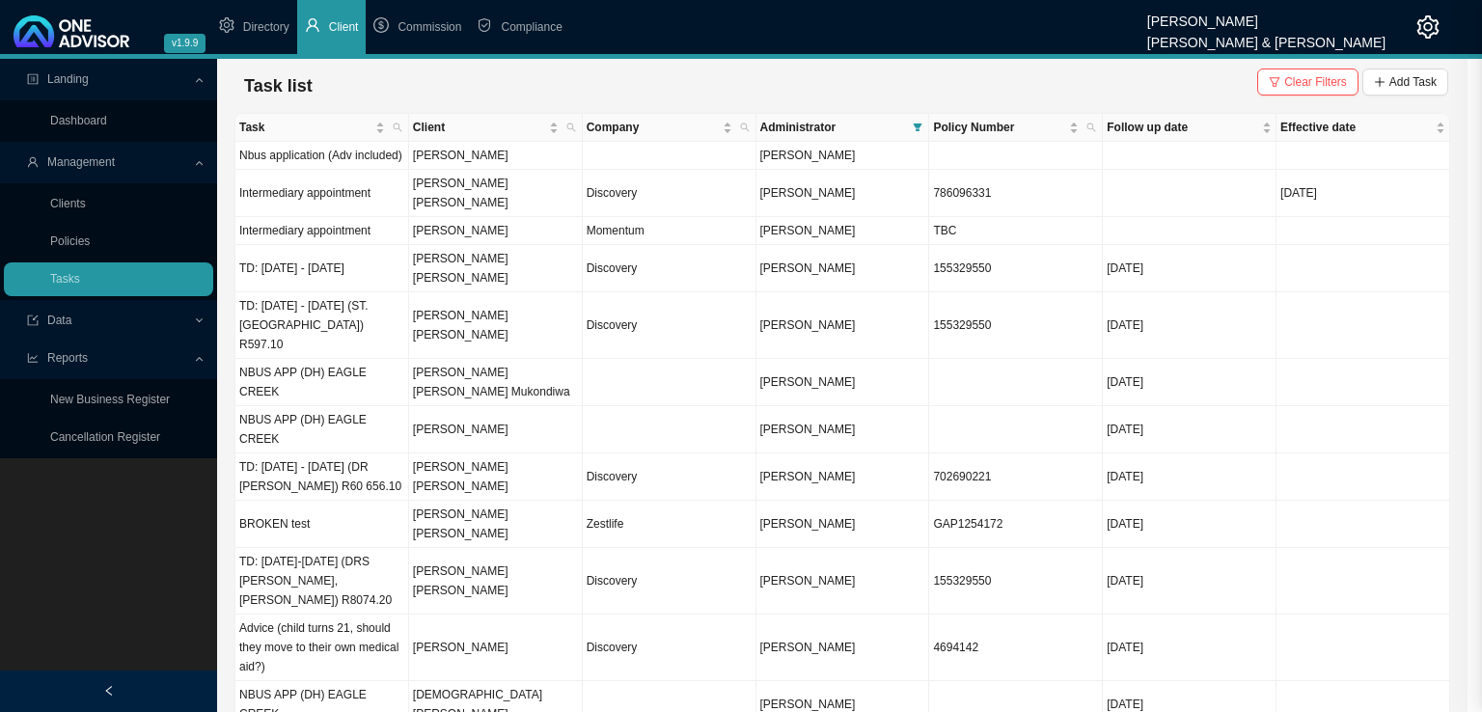
scroll to position [0, 0]
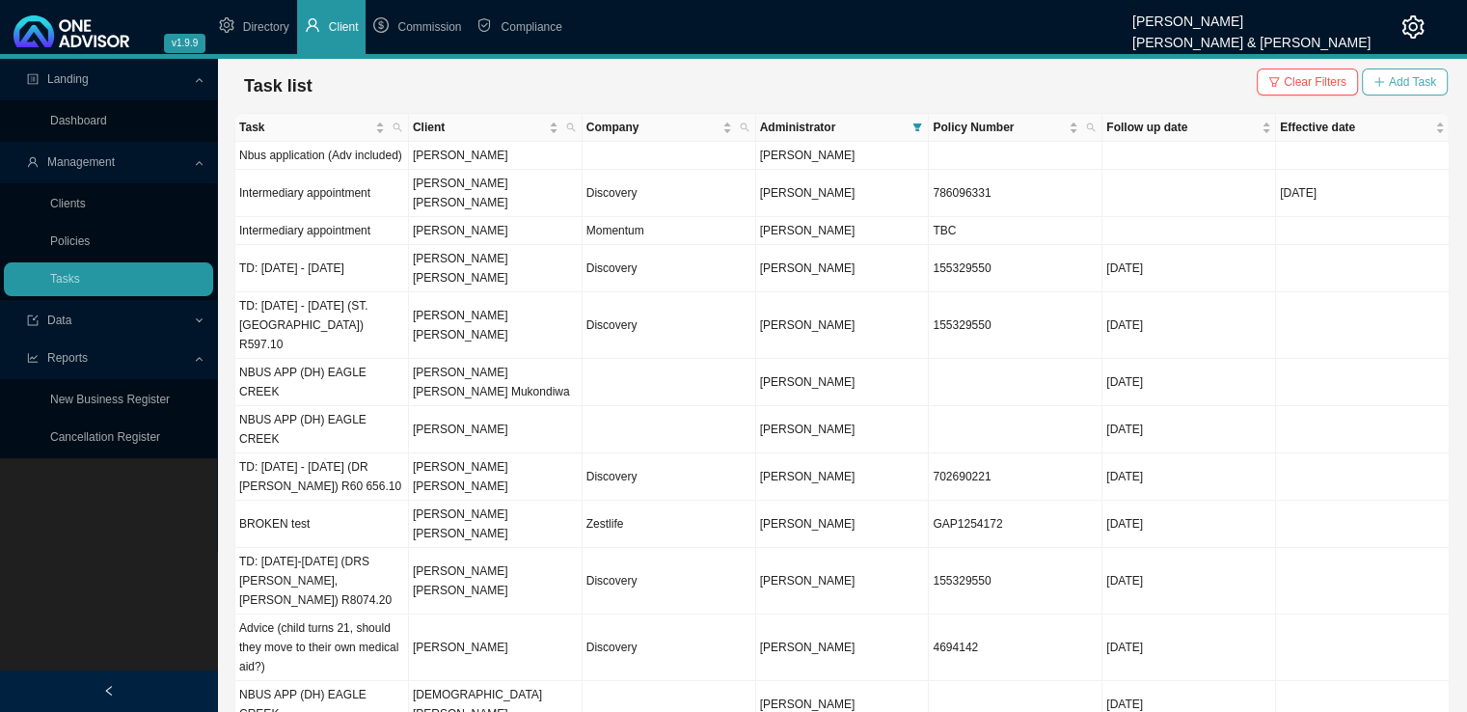
click at [1411, 84] on span "Add Task" at bounding box center [1412, 81] width 47 height 19
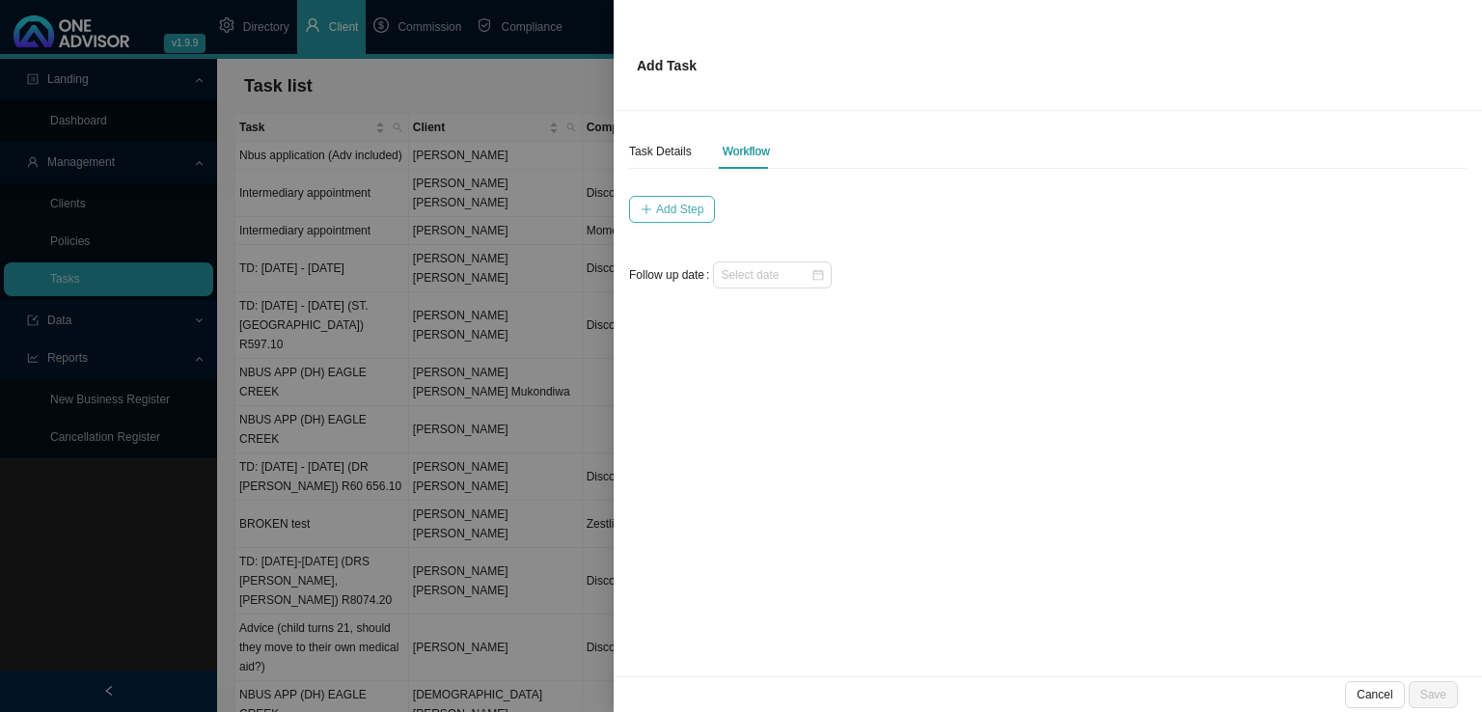
click at [688, 202] on span "Add Step" at bounding box center [679, 209] width 47 height 19
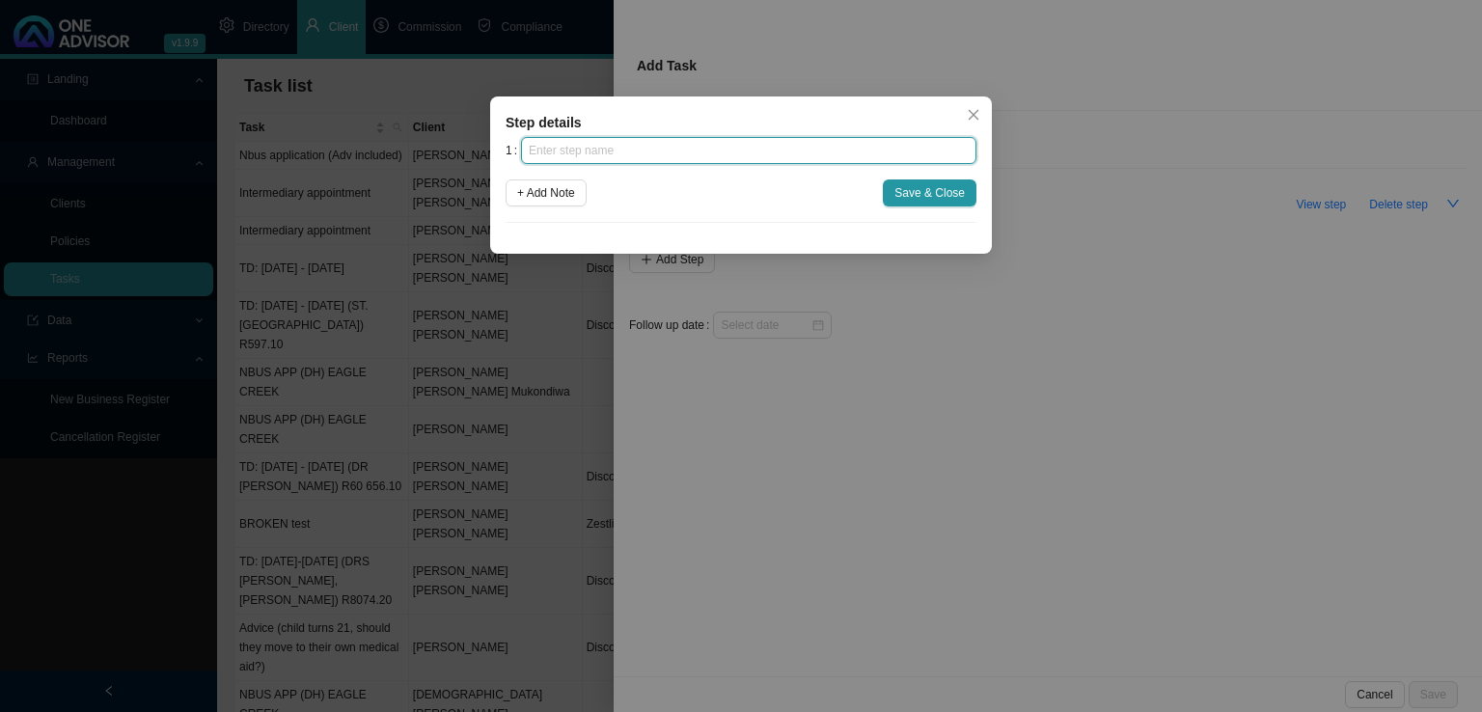
click at [640, 147] on input "text" at bounding box center [748, 150] width 455 height 27
click at [976, 116] on icon "close" at bounding box center [973, 115] width 14 height 14
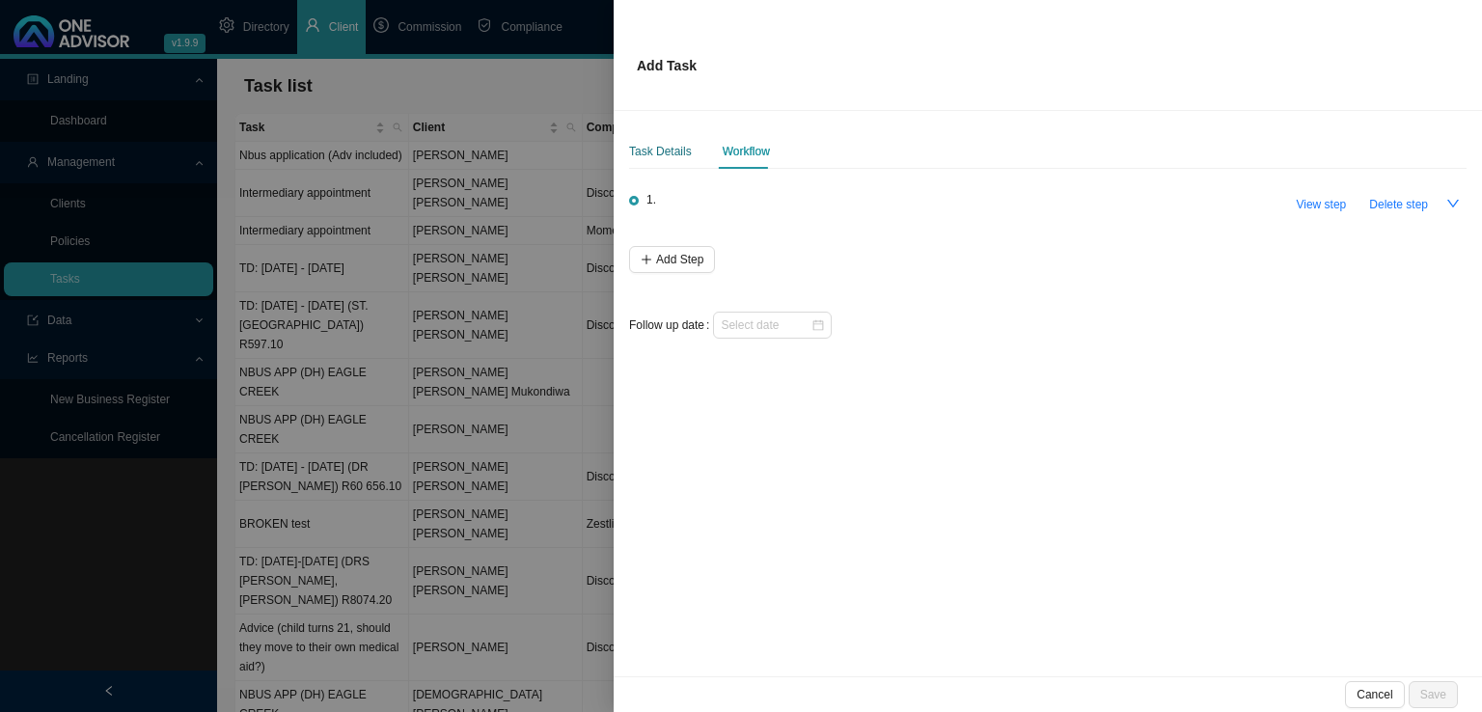
click at [687, 144] on div "Task Details" at bounding box center [660, 151] width 63 height 19
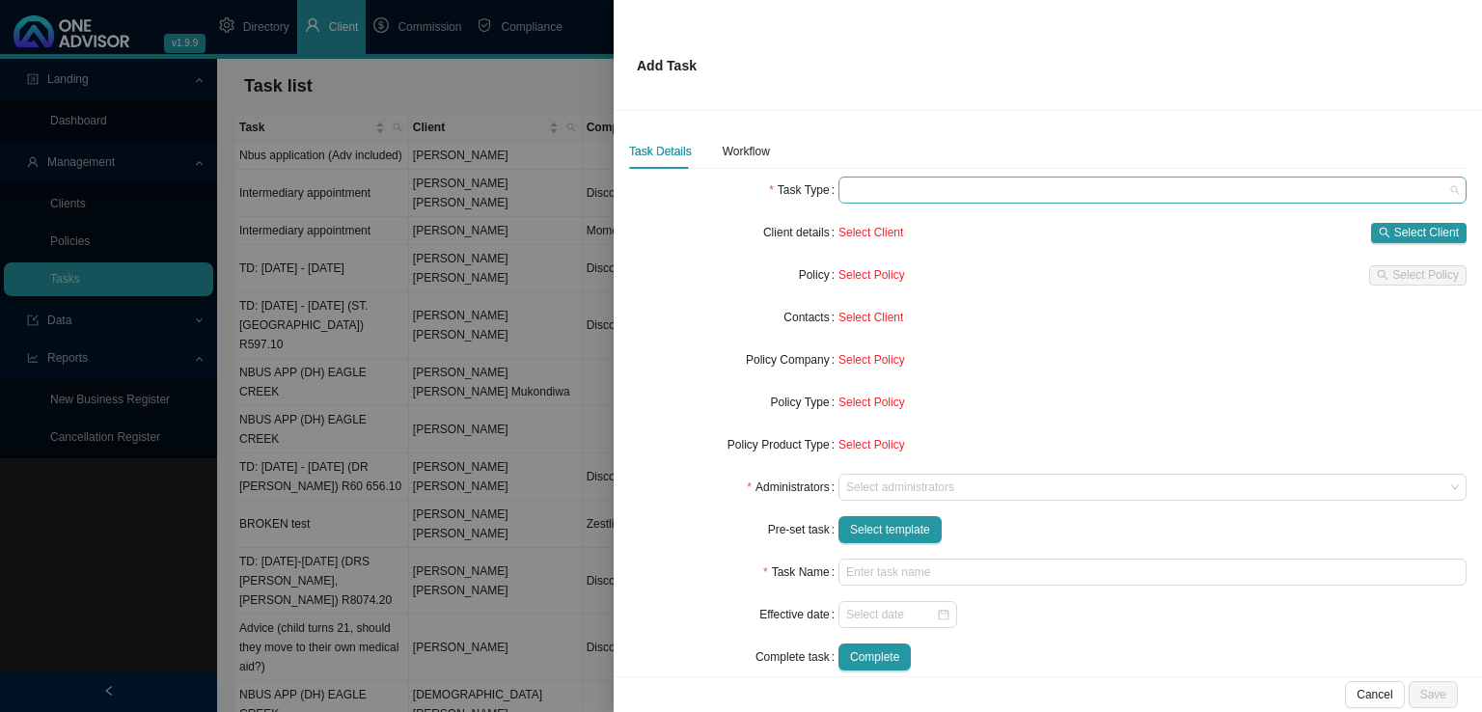
click at [885, 191] on span at bounding box center [1152, 189] width 613 height 25
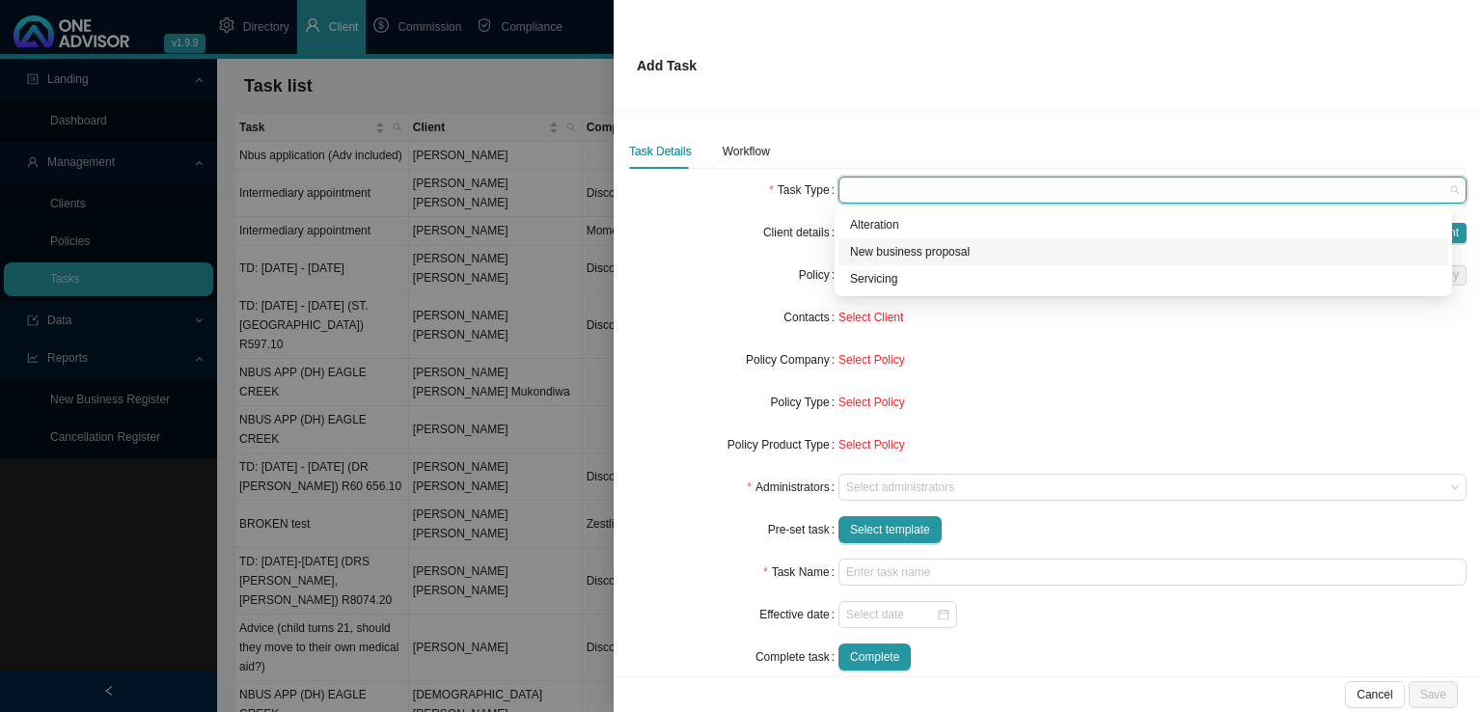
click at [924, 254] on div "New business proposal" at bounding box center [1143, 251] width 586 height 19
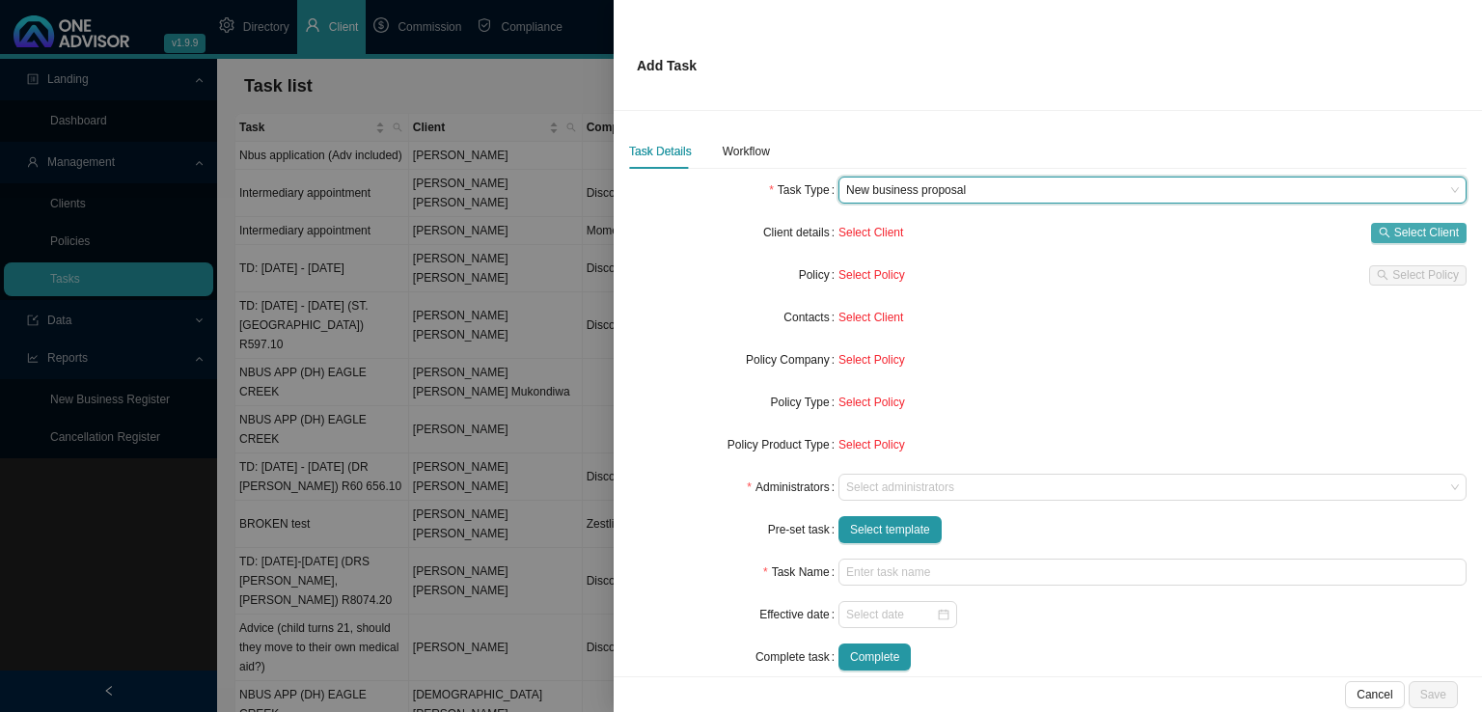
click at [1403, 230] on span "Select Client" at bounding box center [1426, 232] width 65 height 19
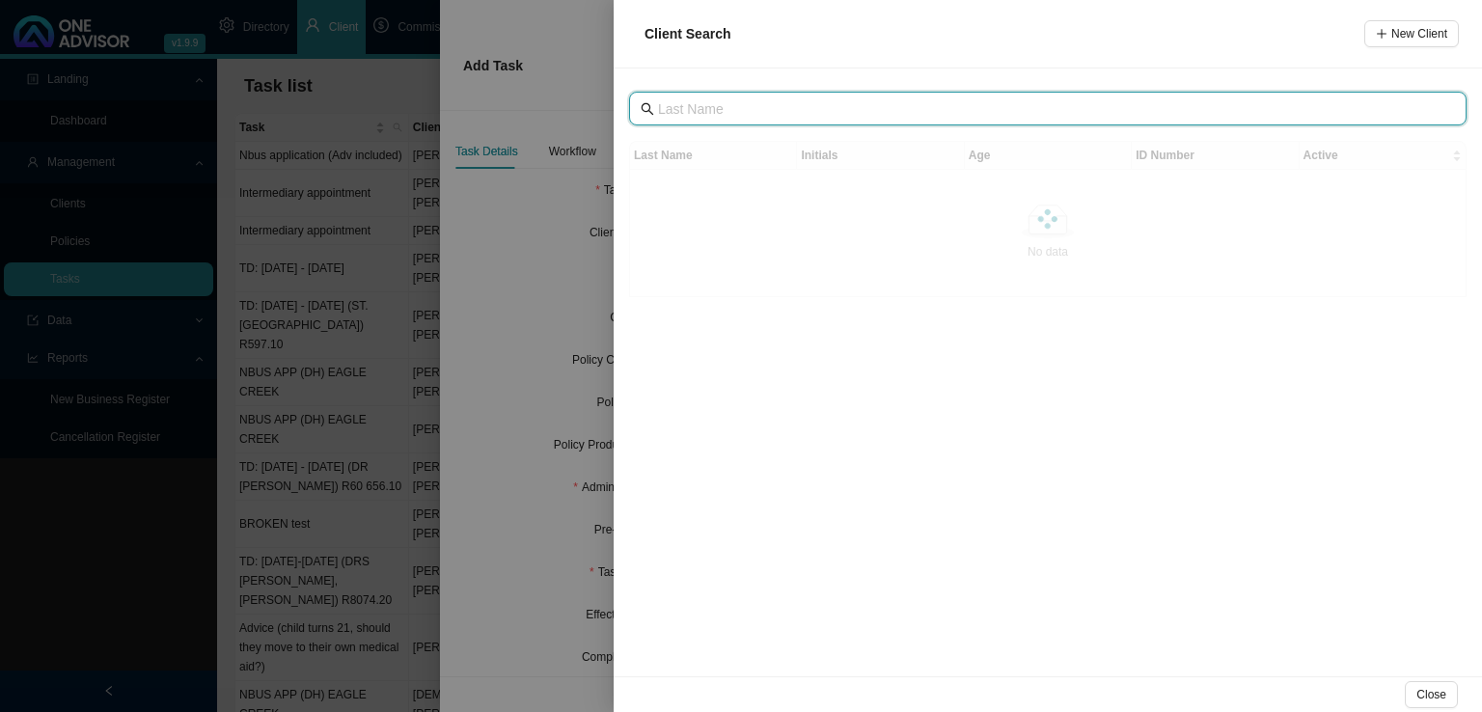
click at [758, 108] on input "text" at bounding box center [1049, 108] width 783 height 21
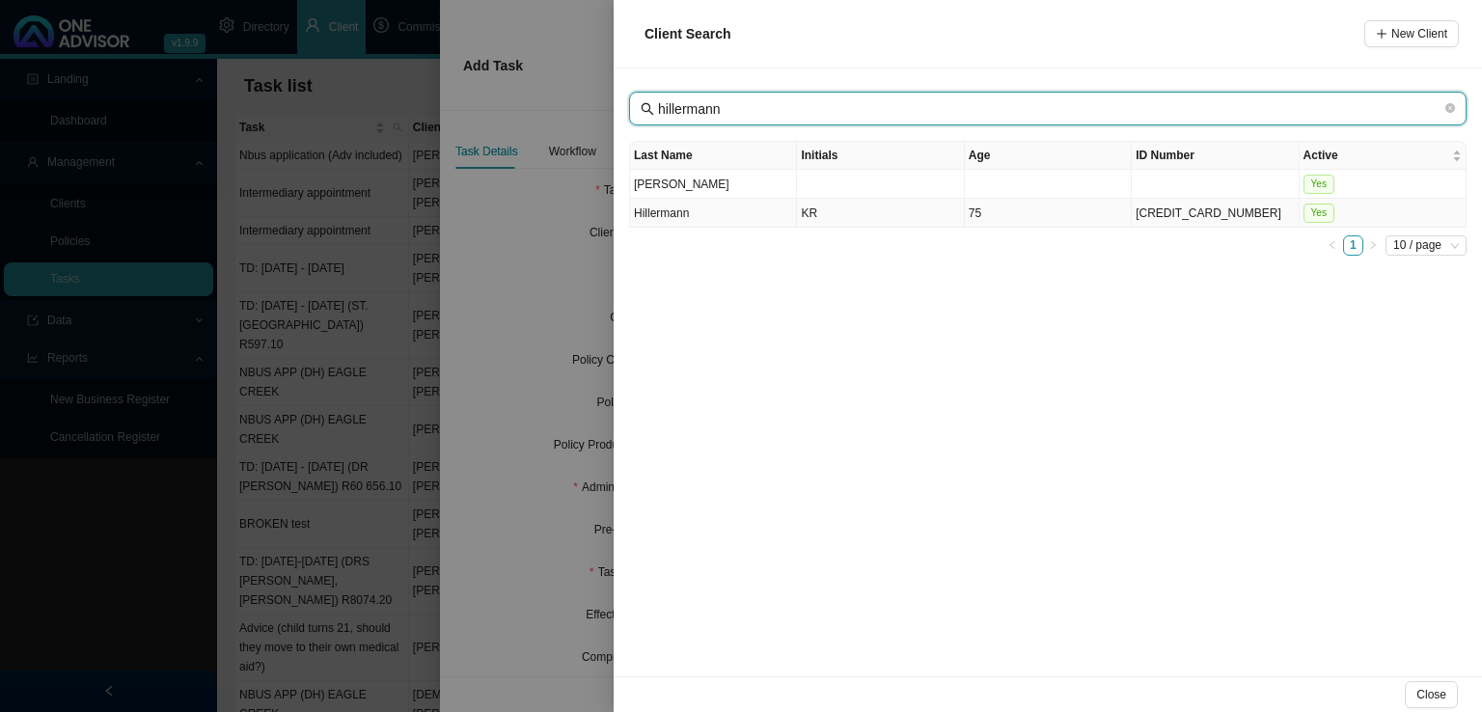
type input "hillermann"
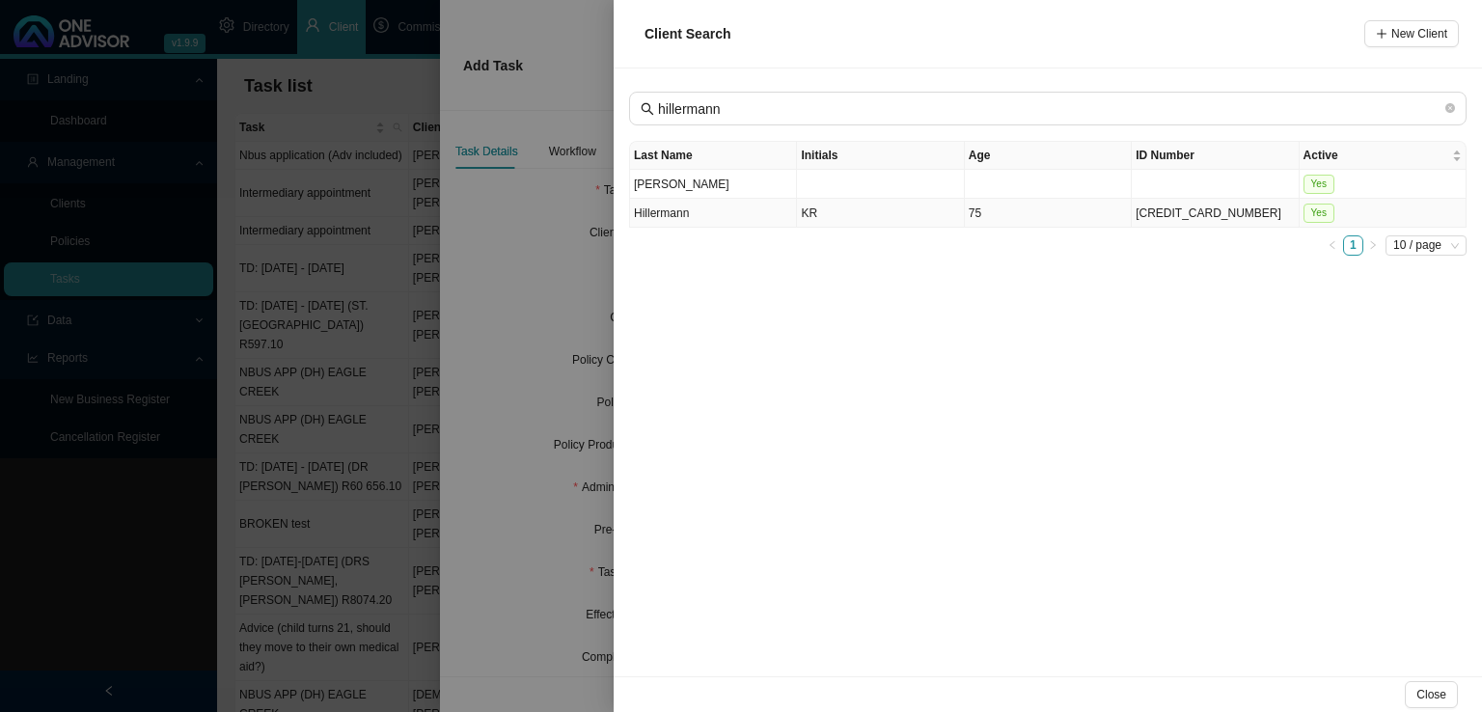
click at [752, 213] on td "Hillermann" at bounding box center [713, 213] width 167 height 29
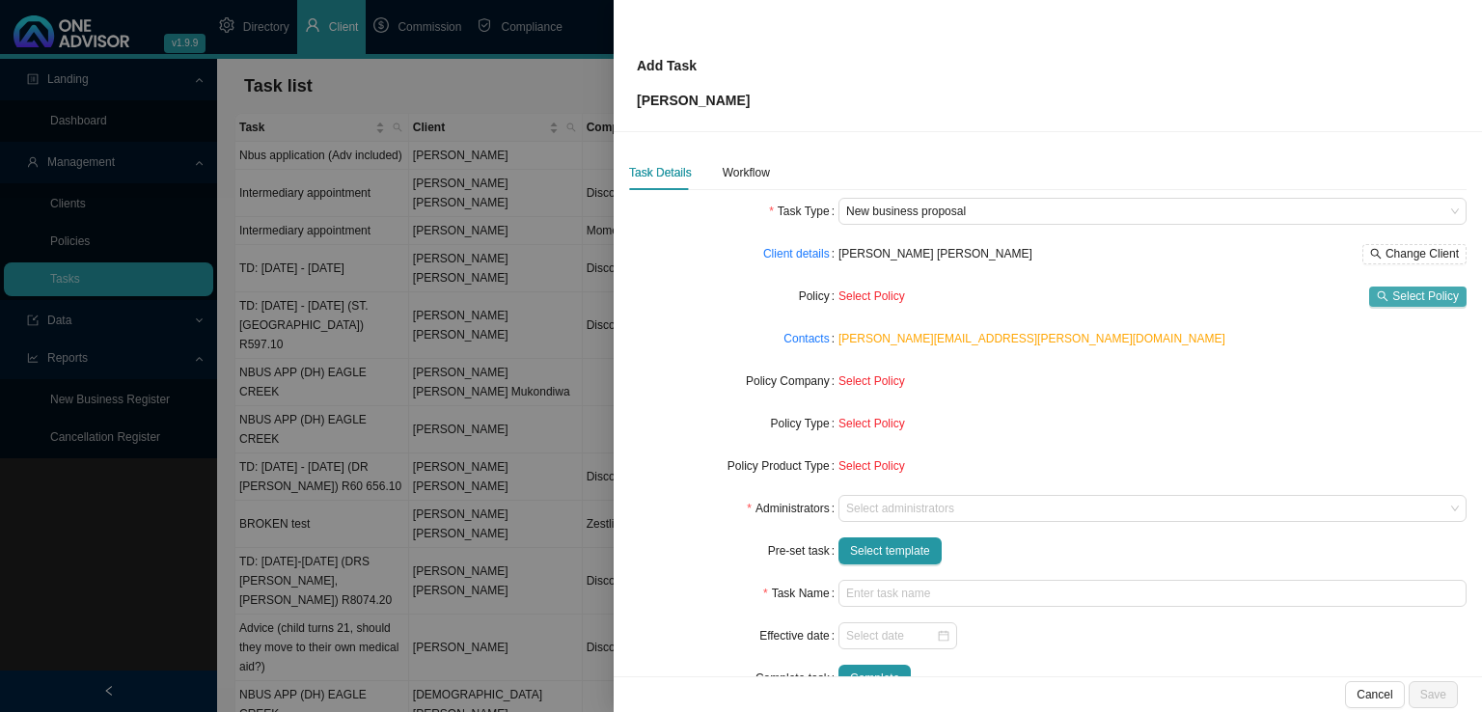
click at [1424, 294] on span "Select Policy" at bounding box center [1425, 295] width 67 height 19
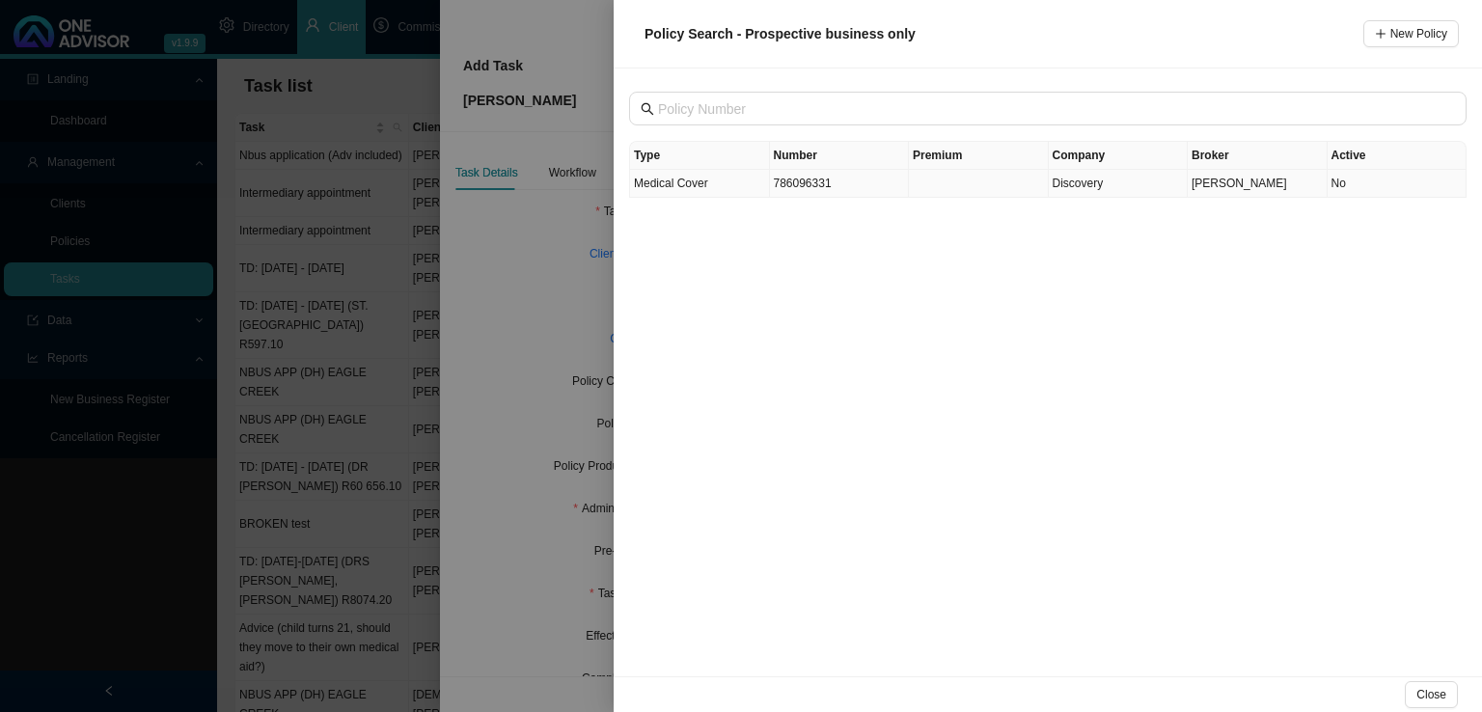
click at [671, 189] on span "Medical Cover" at bounding box center [671, 184] width 74 height 14
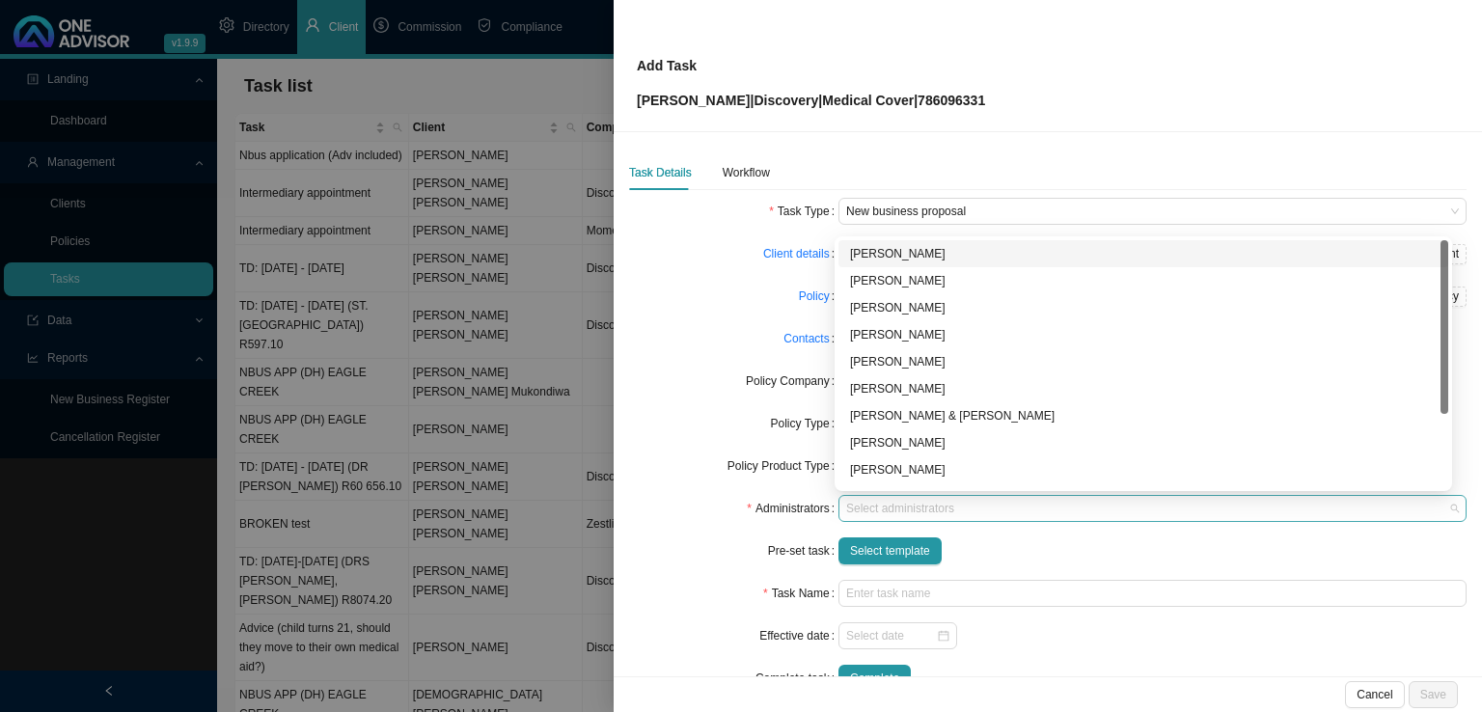
click at [863, 506] on div at bounding box center [1143, 509] width 602 height 14
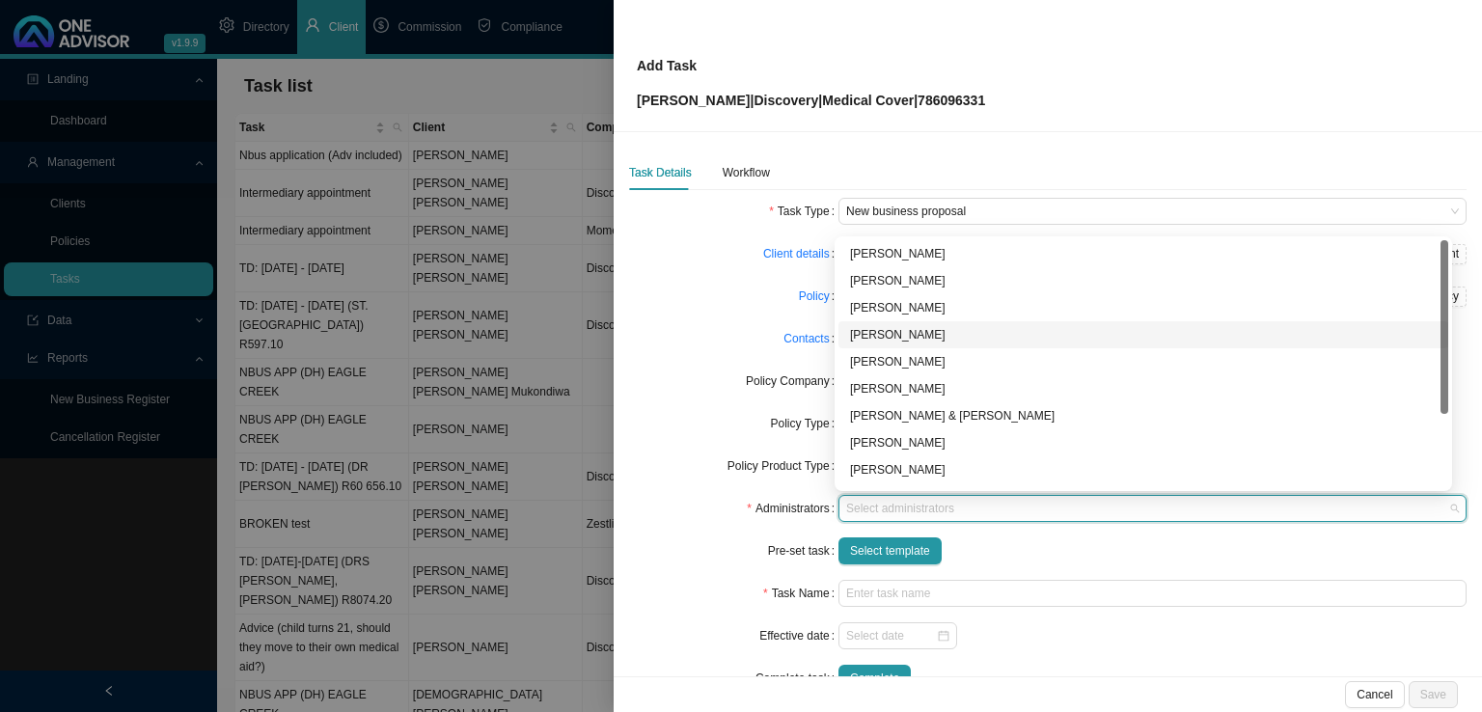
click at [887, 330] on div "[PERSON_NAME]" at bounding box center [1143, 334] width 586 height 19
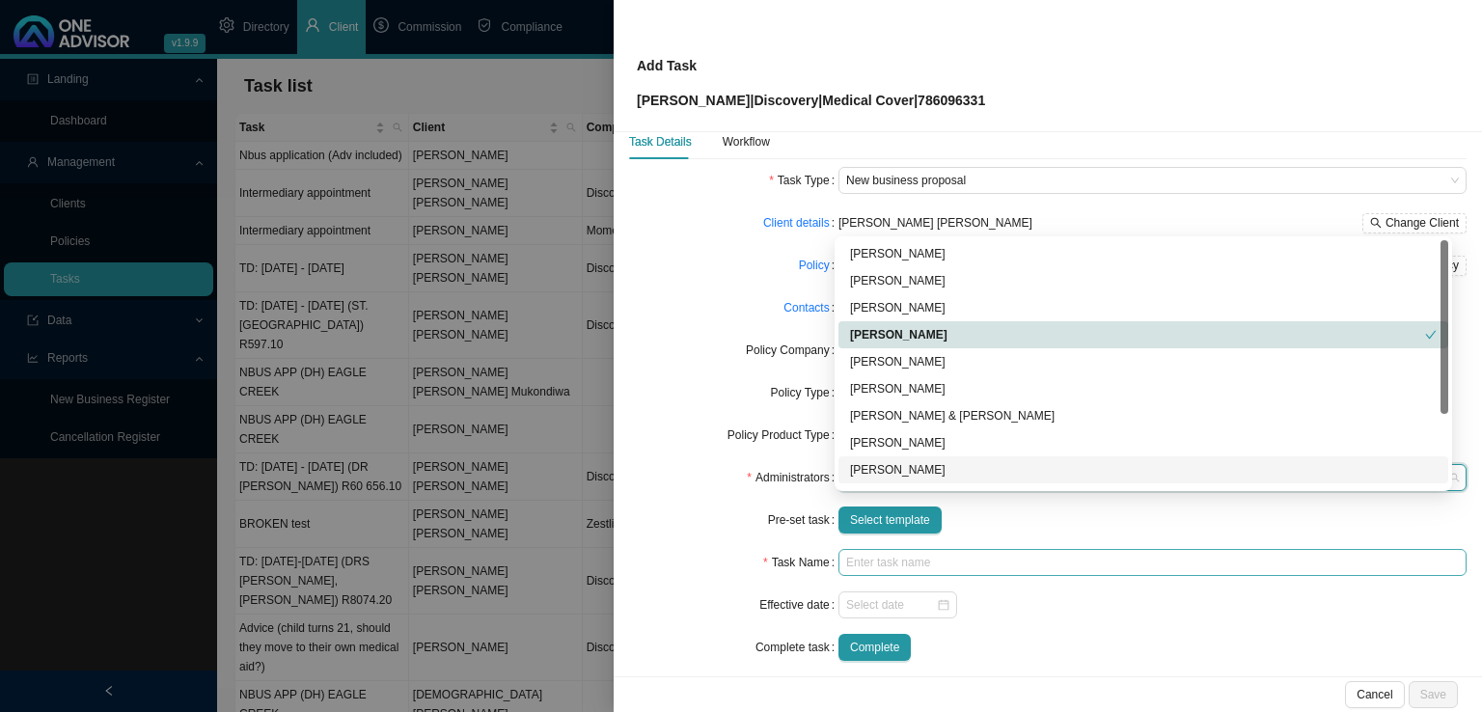
scroll to position [46, 0]
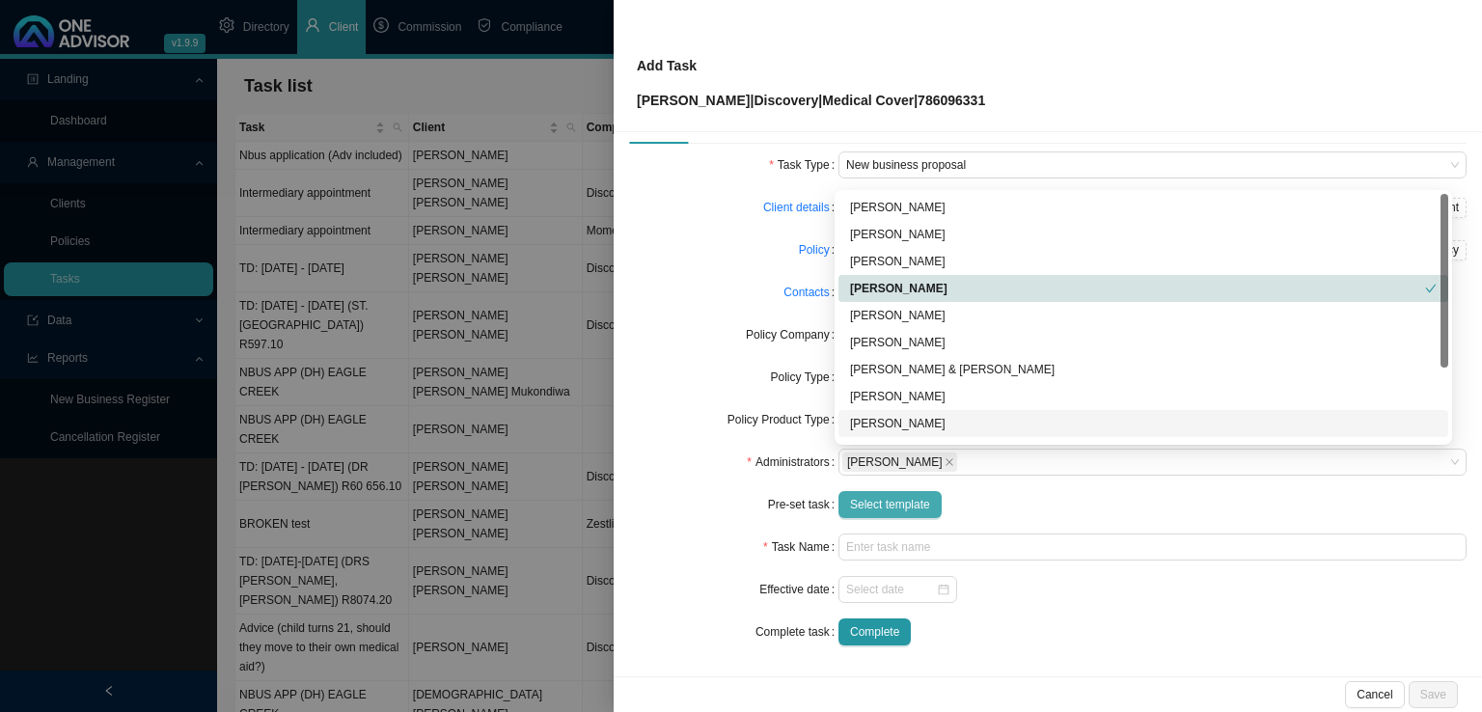
click at [881, 508] on span "Select template" at bounding box center [890, 504] width 80 height 19
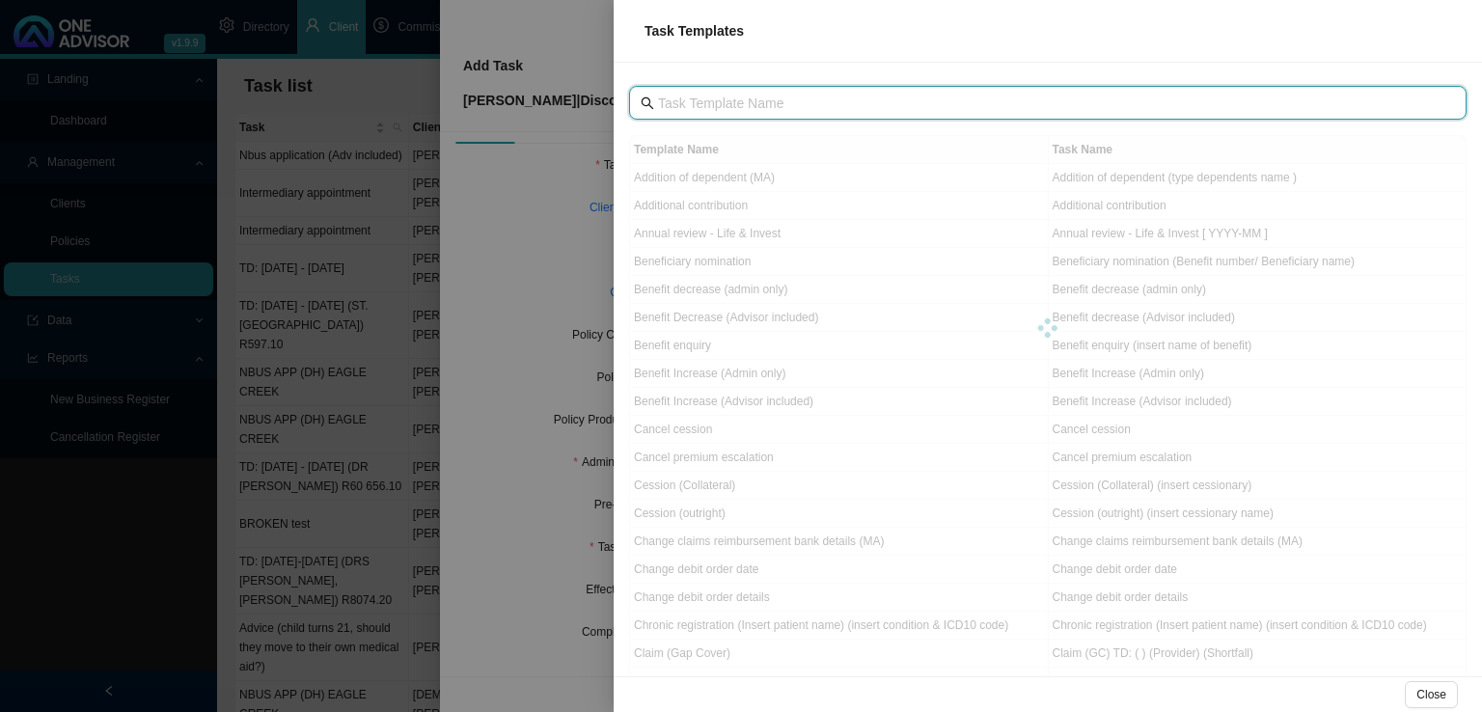
click at [752, 103] on input "text" at bounding box center [1049, 103] width 783 height 21
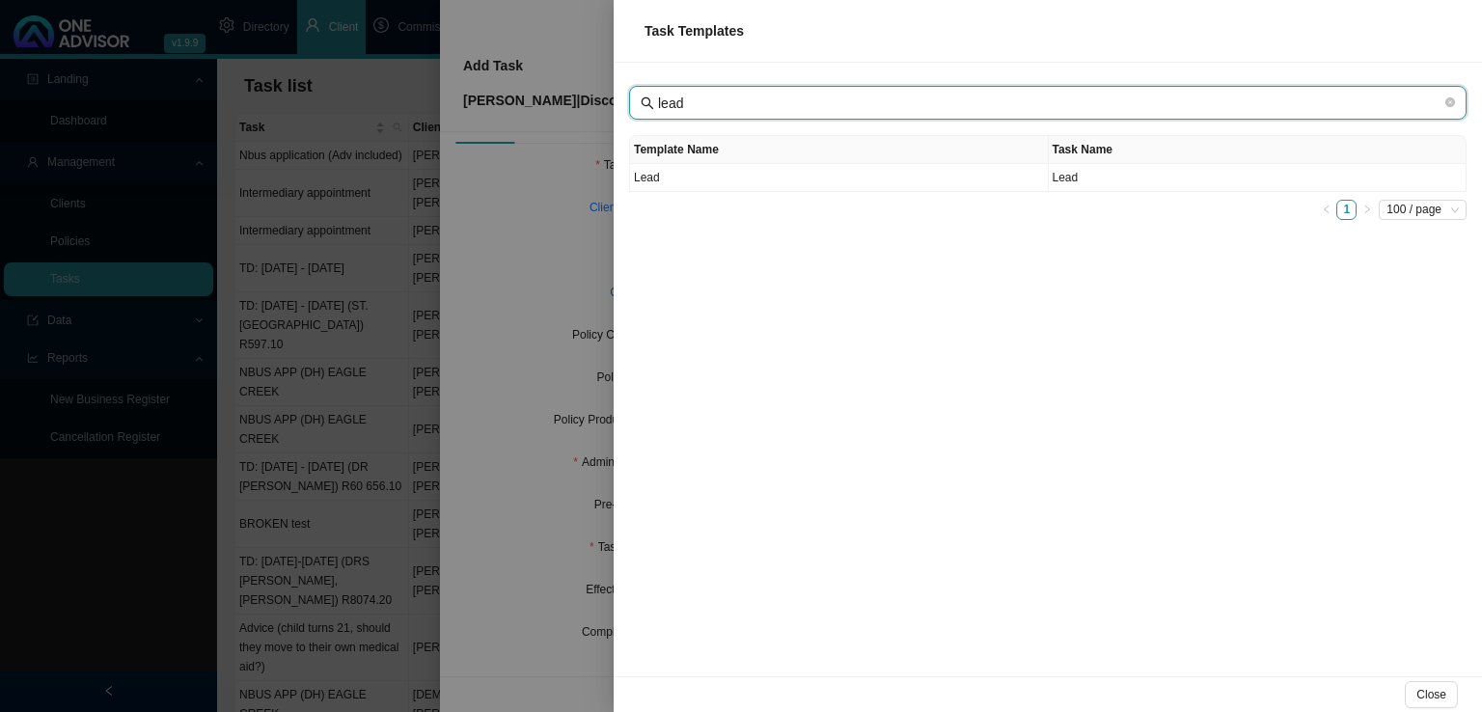
type input "lead"
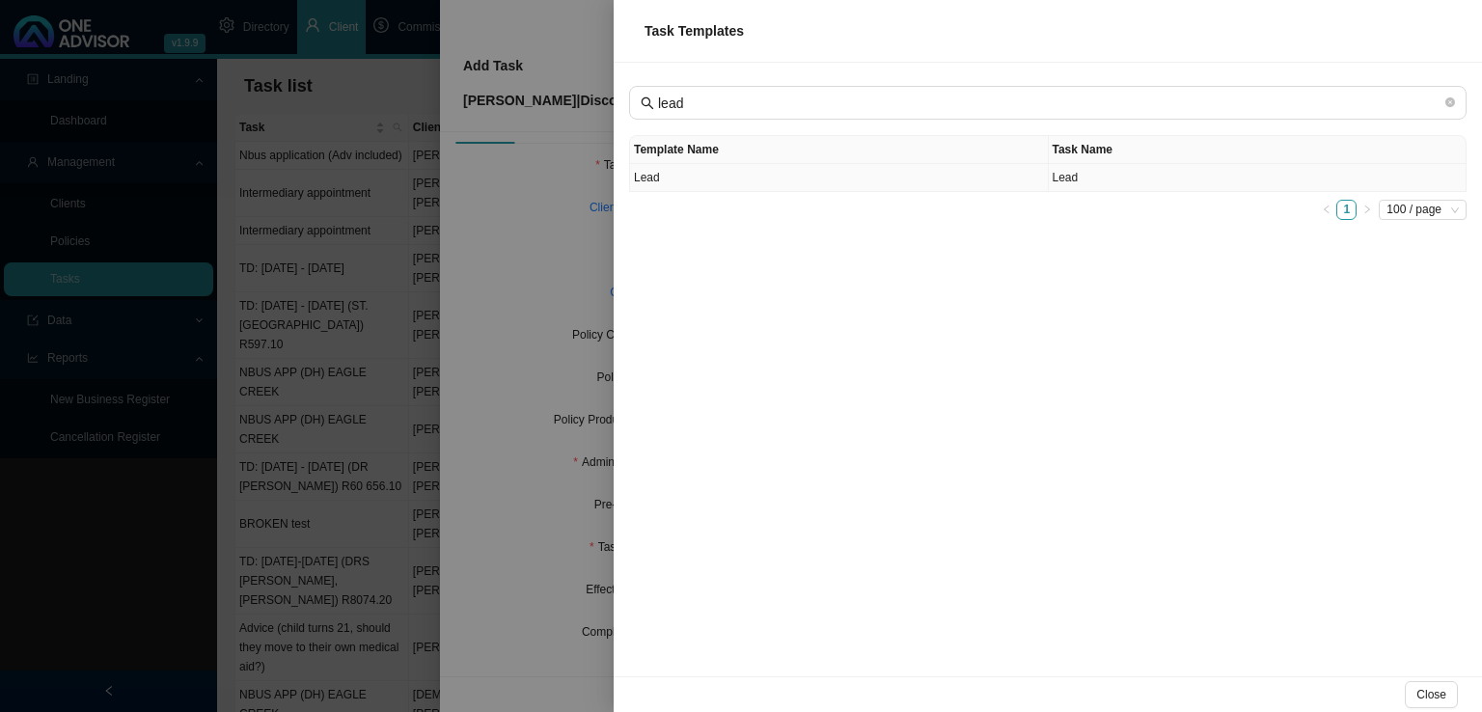
click at [690, 178] on td "Lead" at bounding box center [839, 178] width 419 height 28
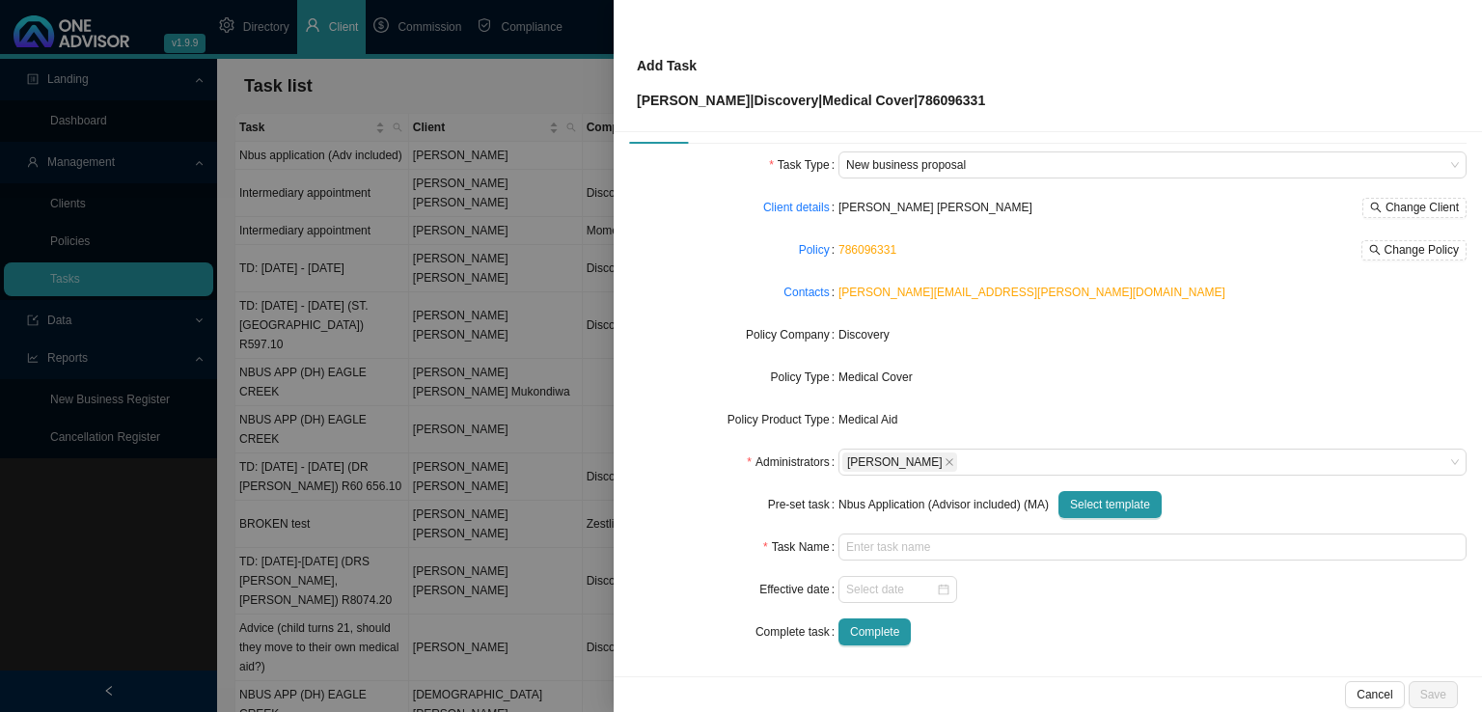
type input "Lead"
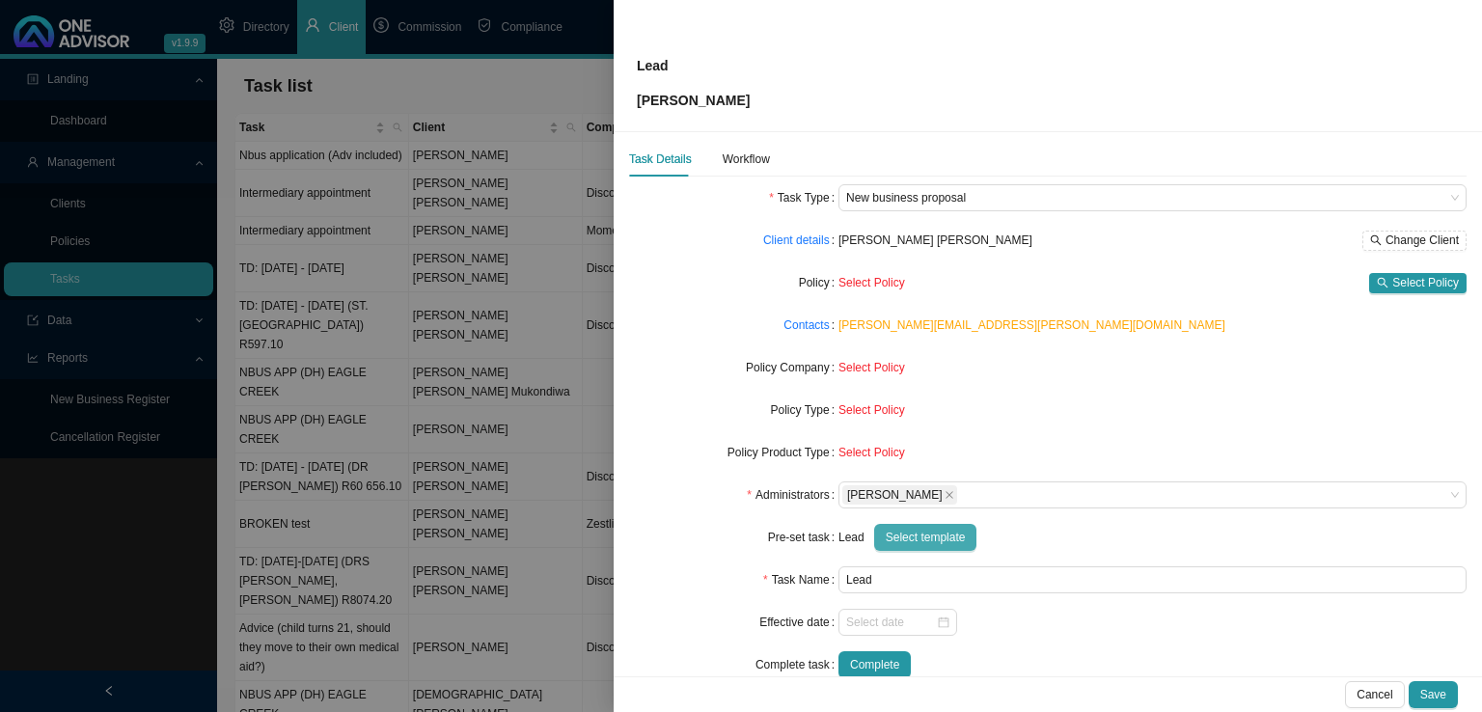
scroll to position [0, 0]
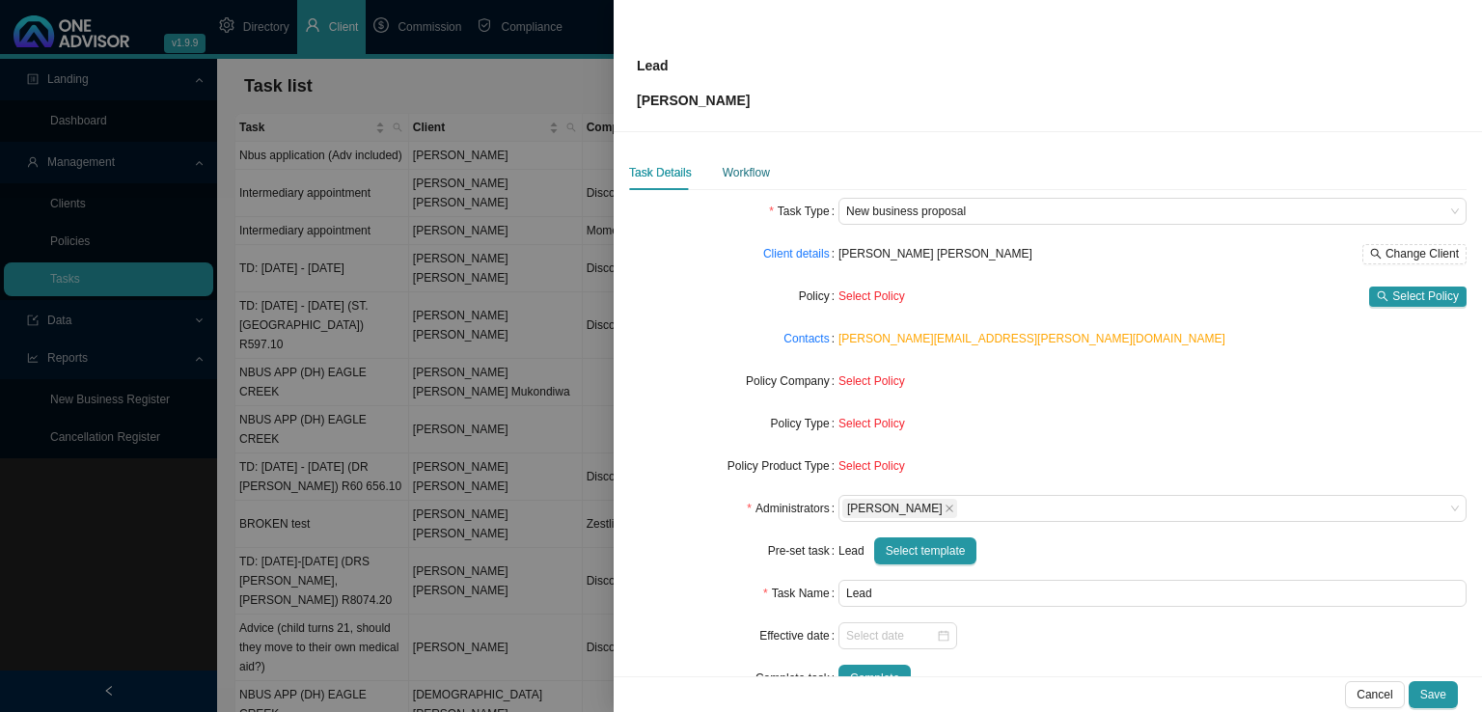
click at [729, 177] on div "Workflow" at bounding box center [745, 172] width 47 height 19
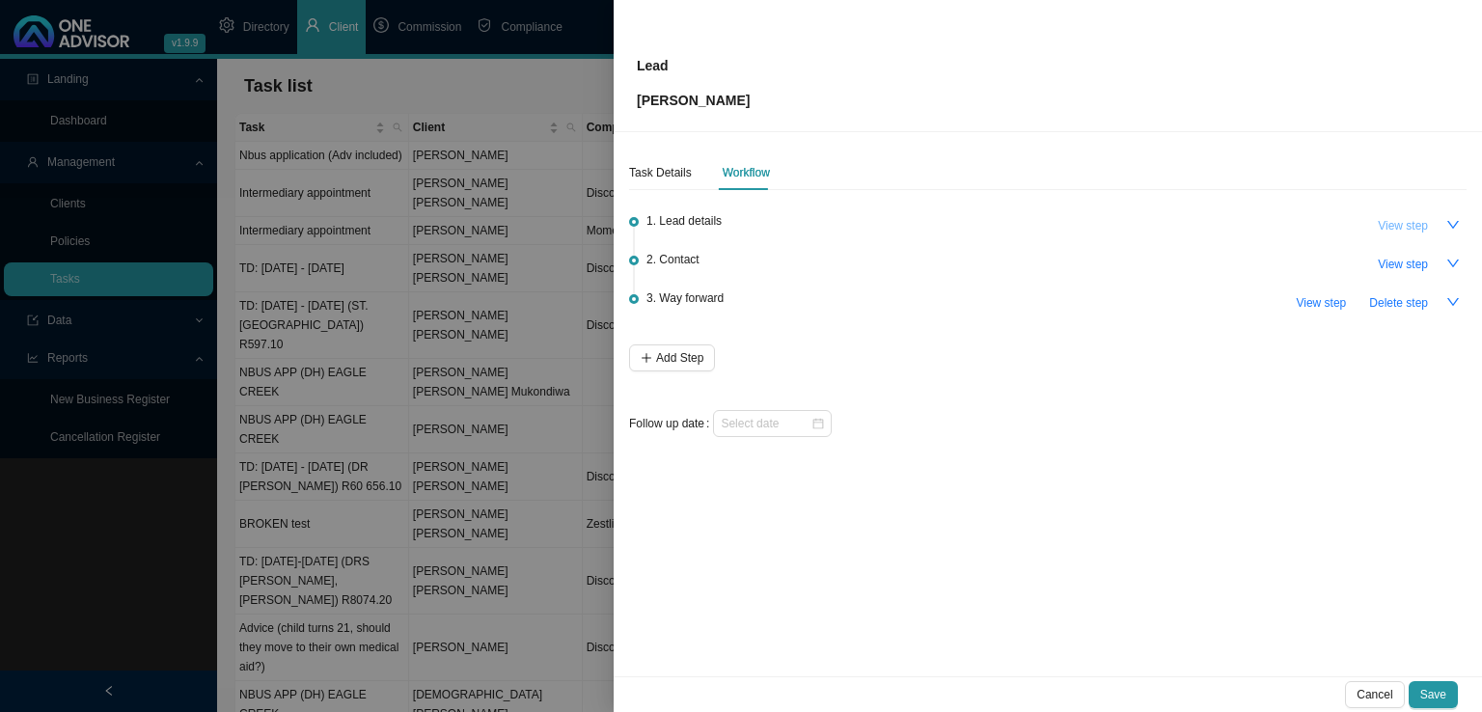
click at [1420, 223] on span "View step" at bounding box center [1402, 225] width 50 height 19
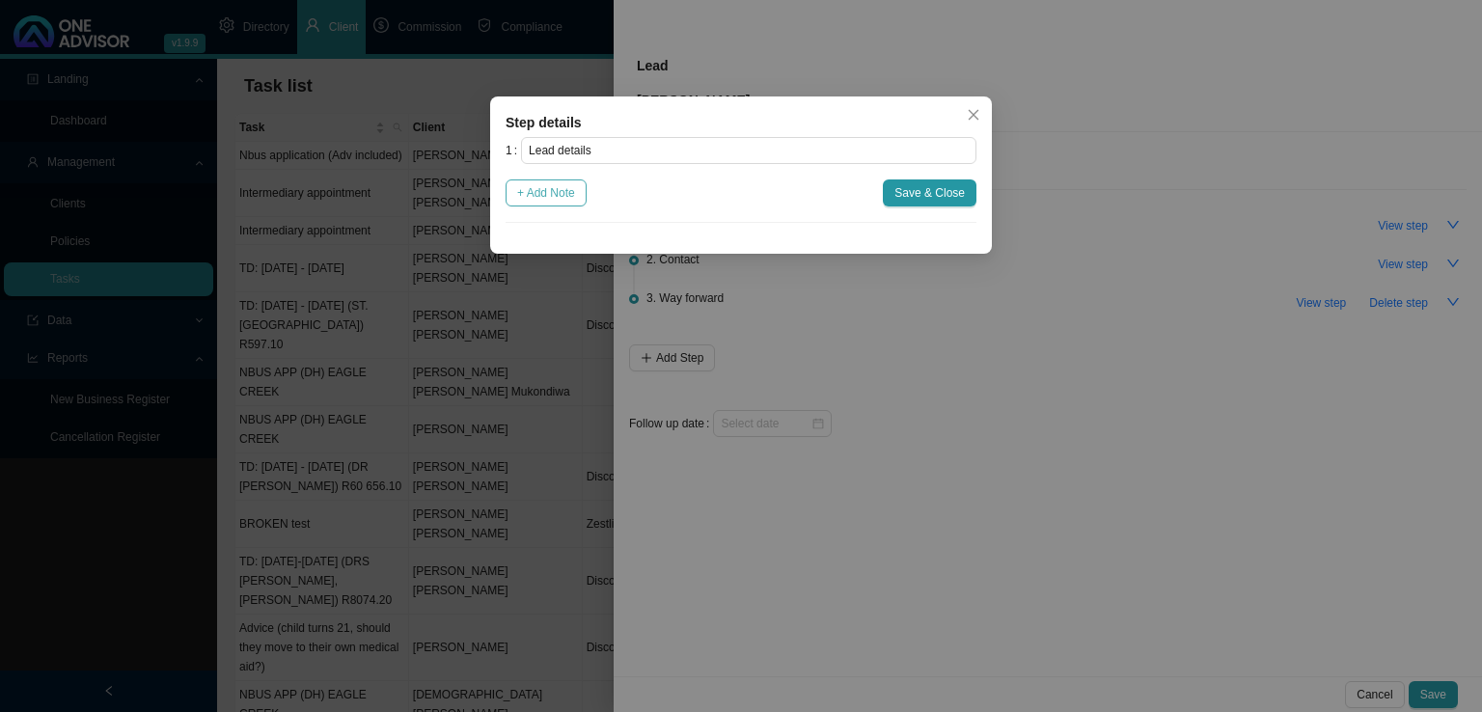
click at [525, 198] on span "+ Add Note" at bounding box center [546, 192] width 58 height 19
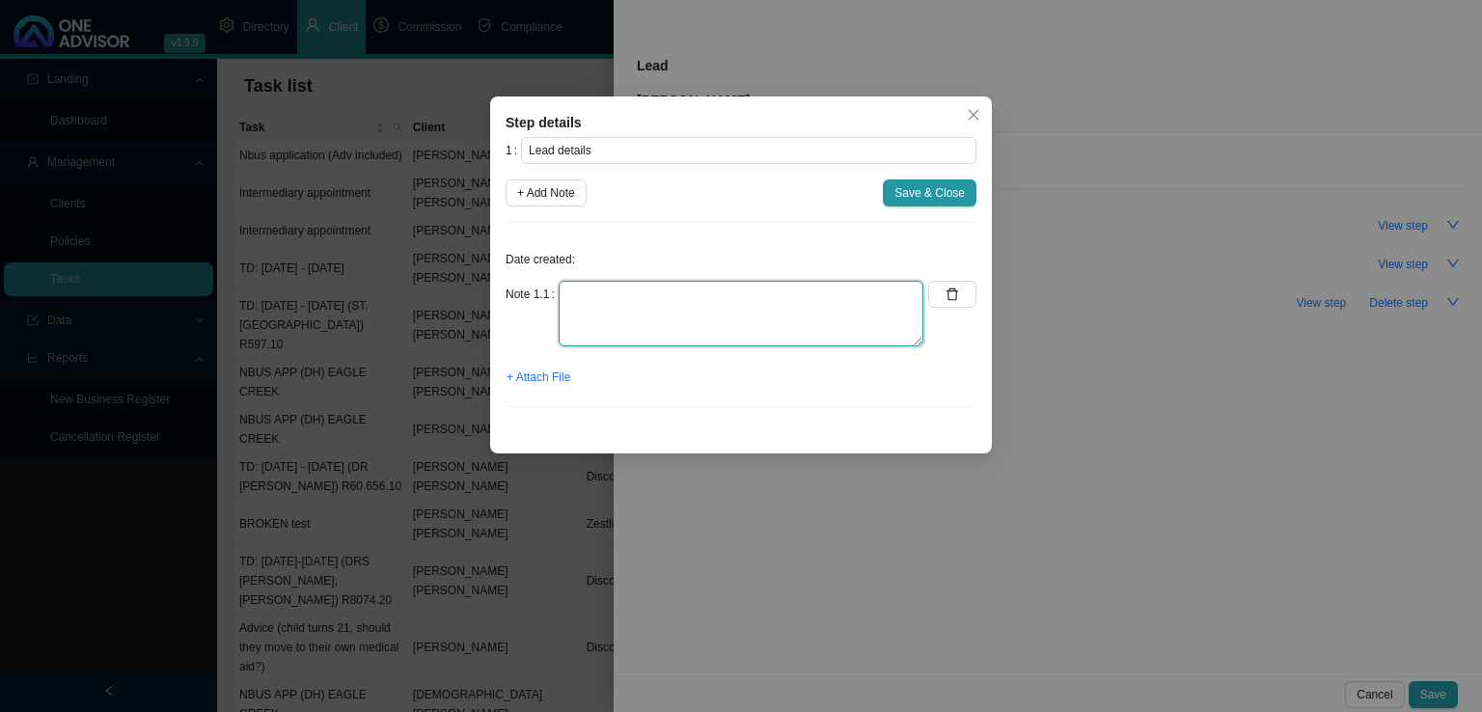
click at [587, 292] on textarea at bounding box center [740, 314] width 365 height 66
paste textarea "Got hold of [PERSON_NAME]. Currently on Discovery Classic Saver option. She is …"
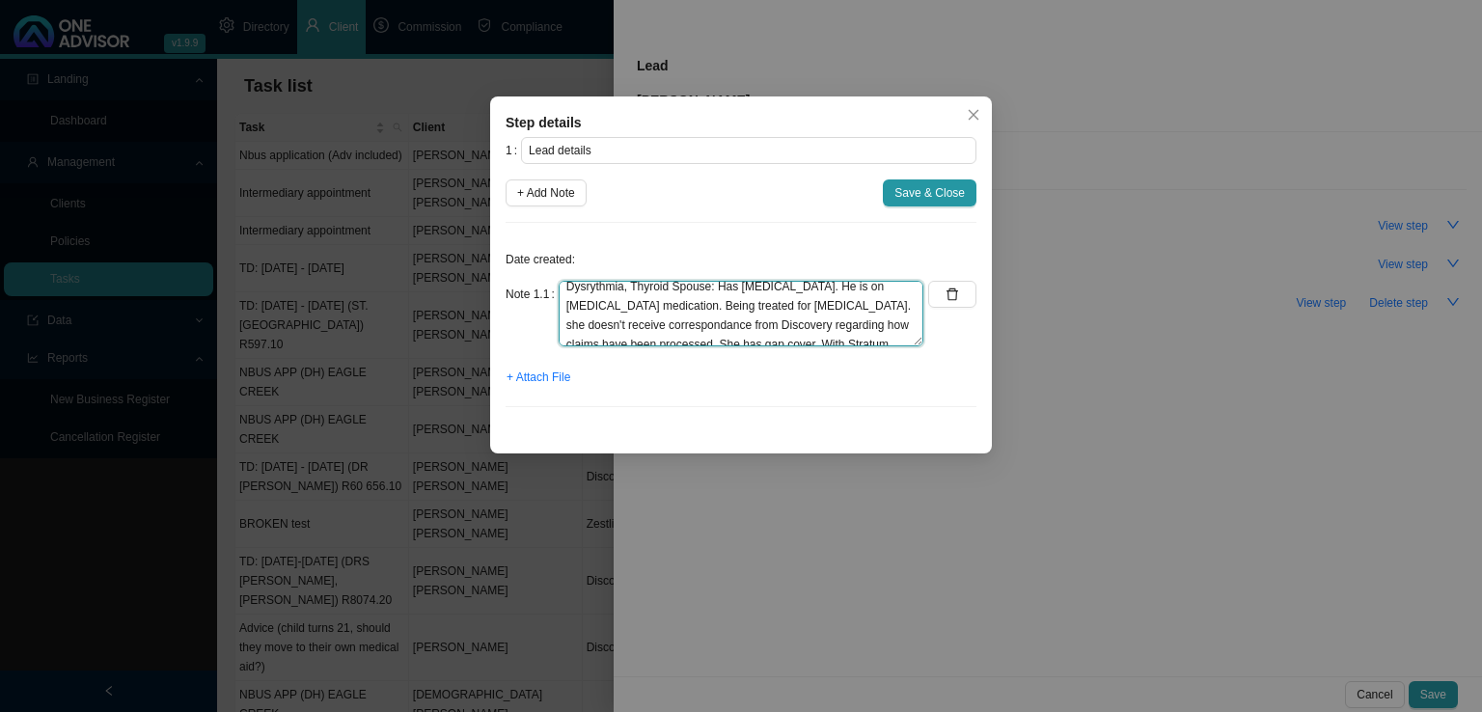
scroll to position [96, 0]
type textarea "Got hold of [PERSON_NAME]. Currently on Discovery Classic Saver option. She is …"
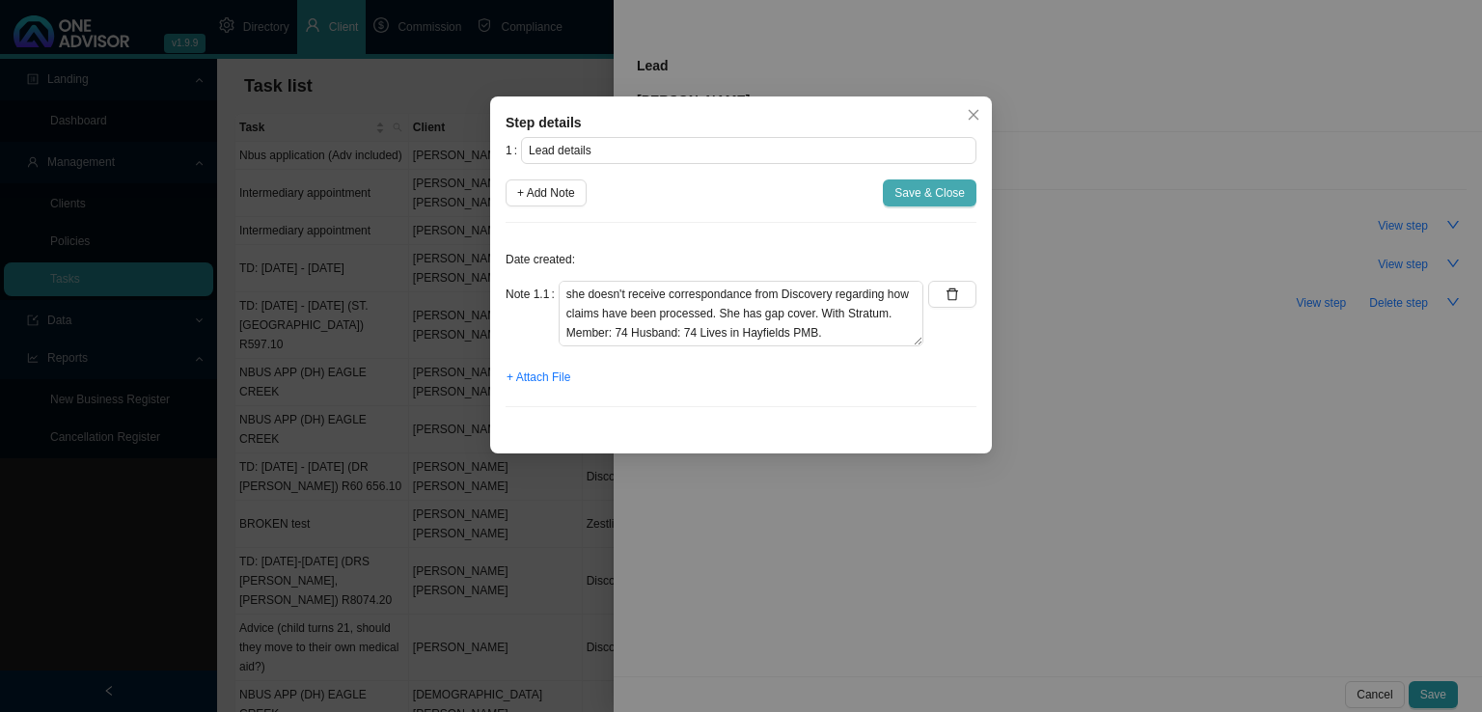
click at [917, 188] on span "Save & Close" at bounding box center [929, 192] width 70 height 19
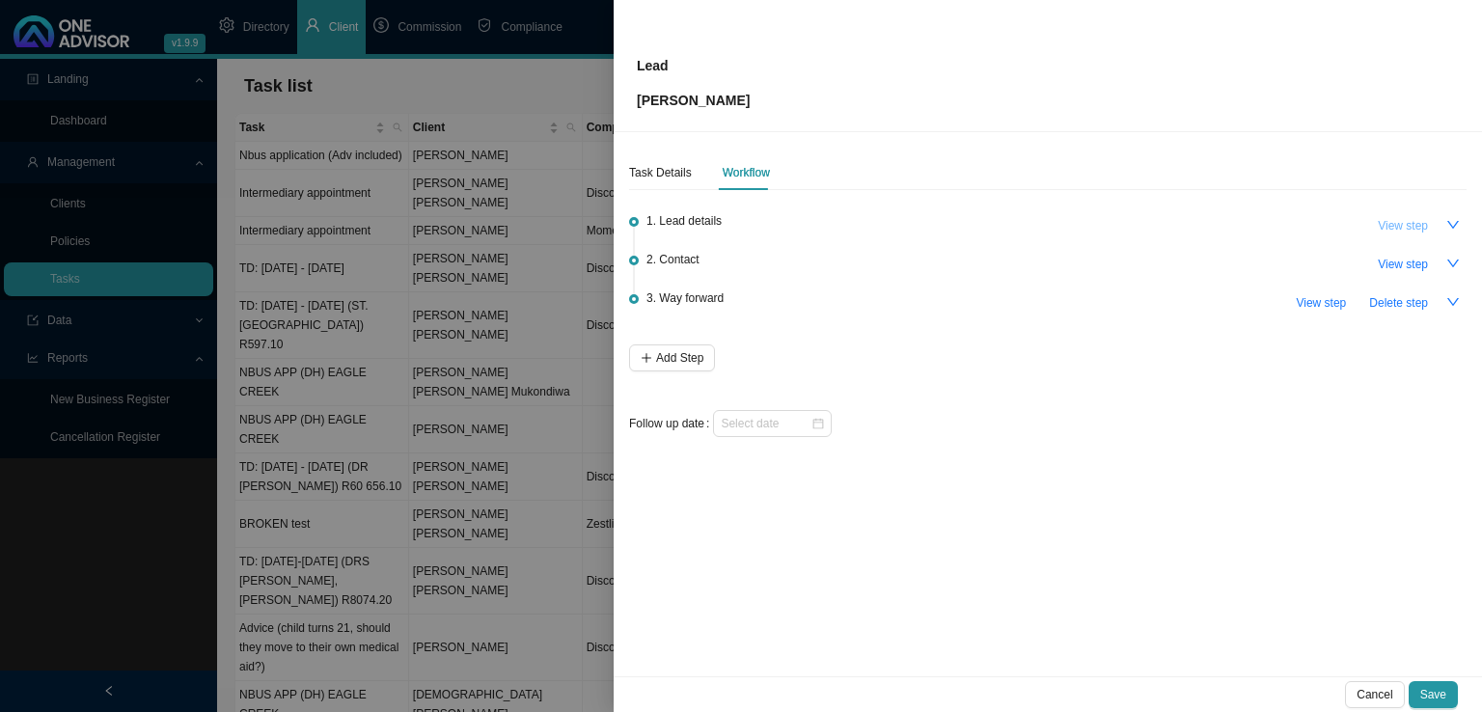
click at [1400, 218] on span "View step" at bounding box center [1402, 225] width 50 height 19
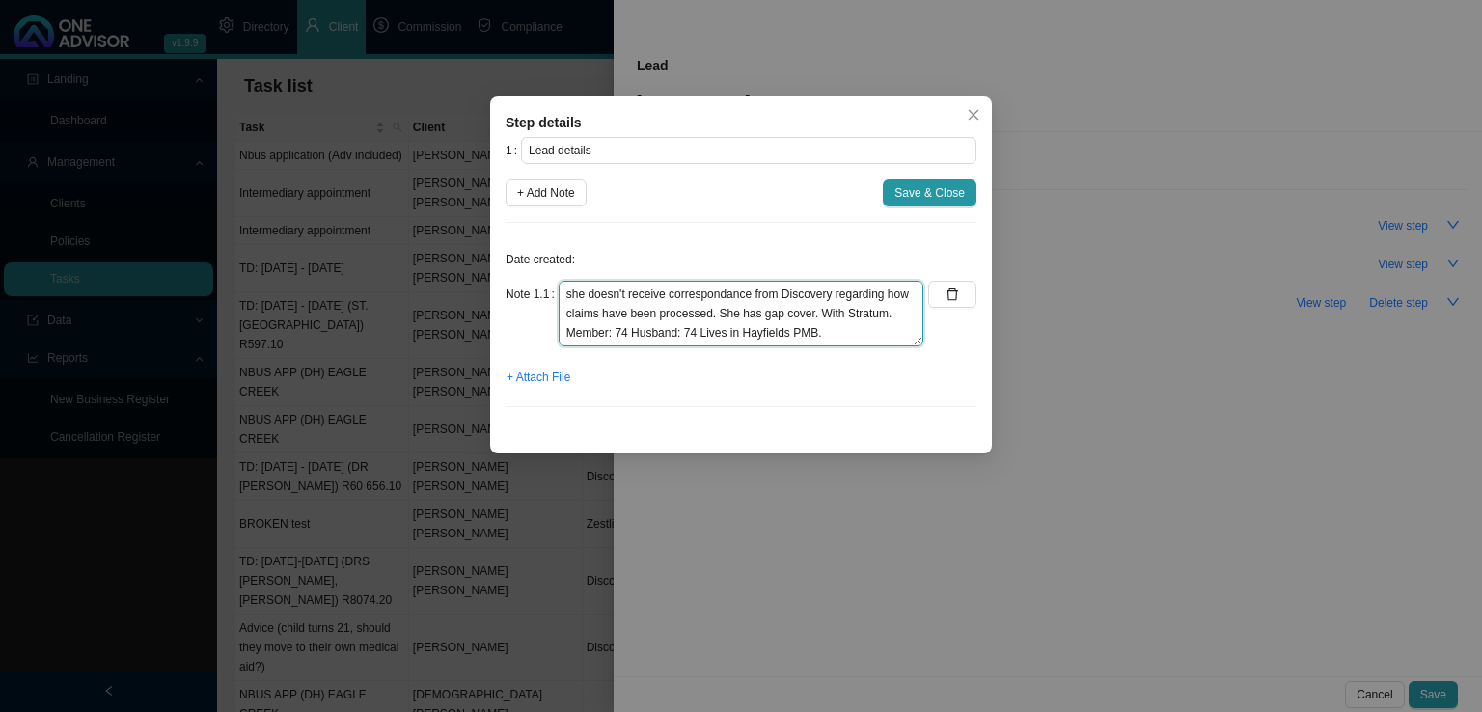
drag, startPoint x: 567, startPoint y: 290, endPoint x: 749, endPoint y: 427, distance: 227.3
click at [749, 427] on div "Step details 1 Lead details + Add Note Save & Close Date created: Note 1.1 Got …" at bounding box center [741, 274] width 502 height 357
click at [689, 326] on textarea "Got hold of [PERSON_NAME]. Currently on Discovery Classic Saver option. She is …" at bounding box center [740, 314] width 365 height 66
drag, startPoint x: 676, startPoint y: 333, endPoint x: 413, endPoint y: 215, distance: 288.4
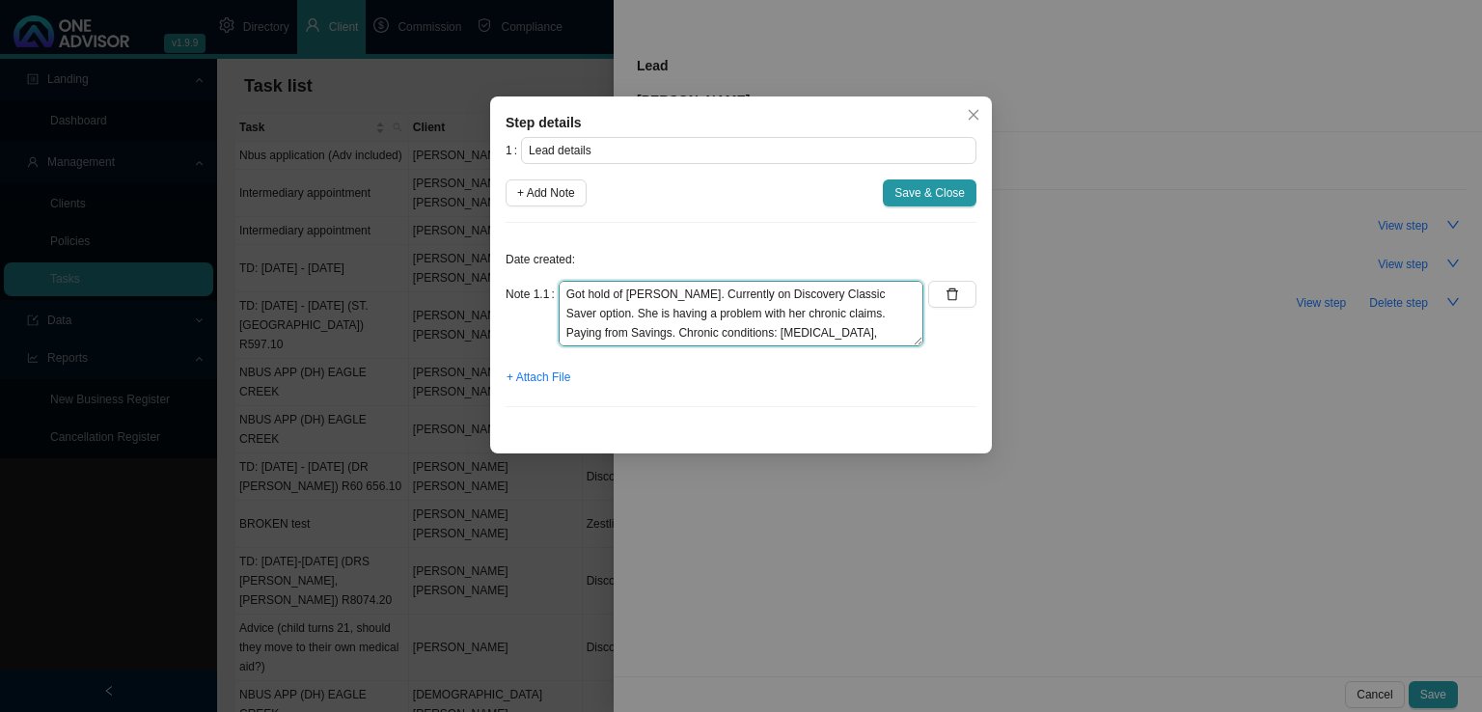
click at [413, 215] on div "Step details 1 Lead details + Add Note Save & Close Date created: Note 1.1 Got …" at bounding box center [741, 356] width 1482 height 712
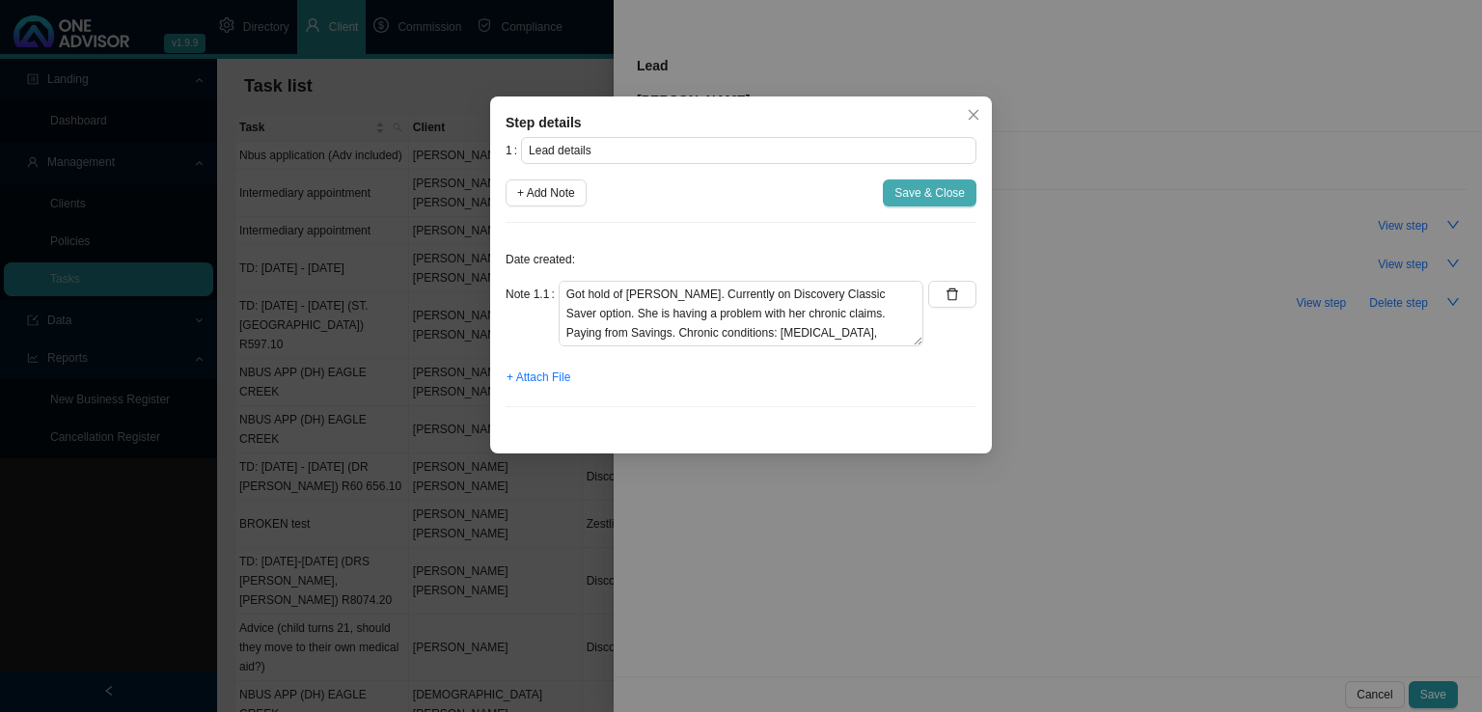
click at [961, 205] on button "Save & Close" at bounding box center [930, 192] width 94 height 27
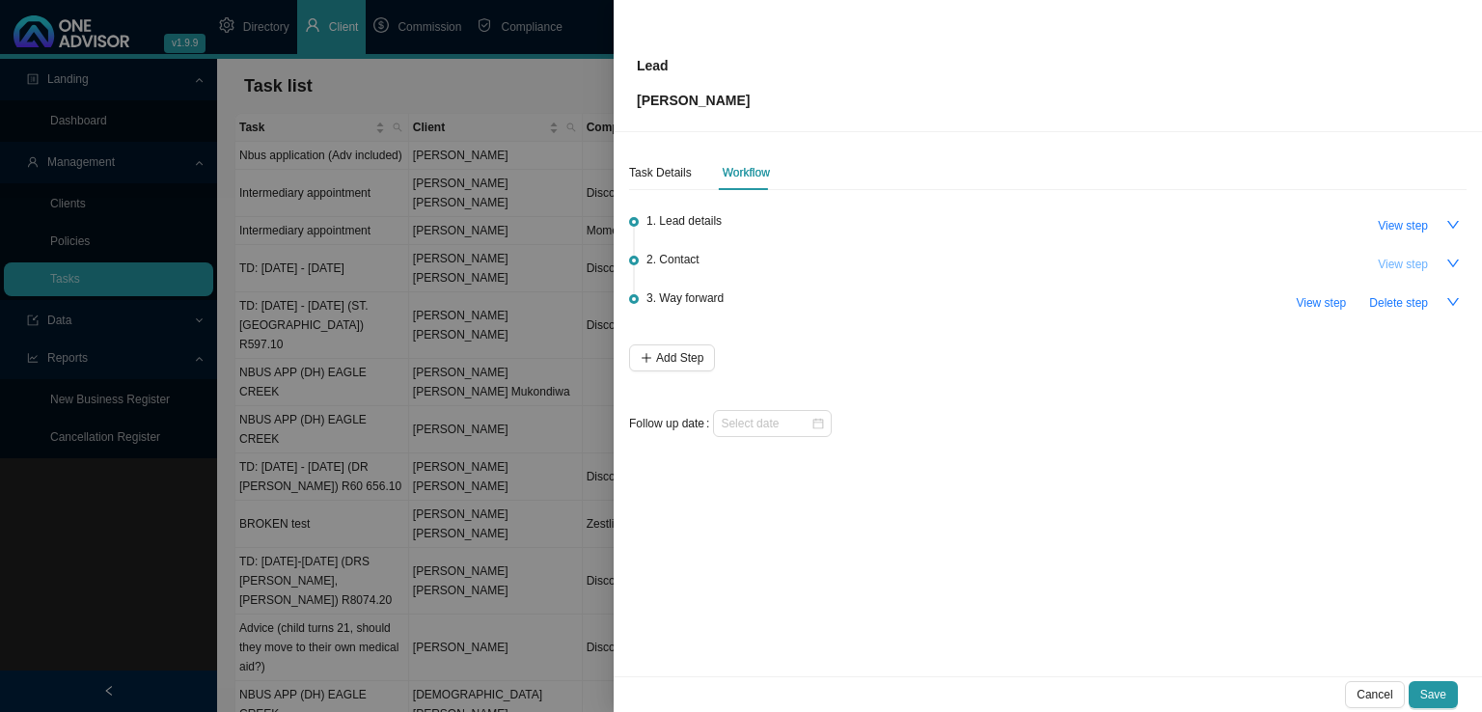
click at [1393, 256] on span "View step" at bounding box center [1402, 264] width 50 height 19
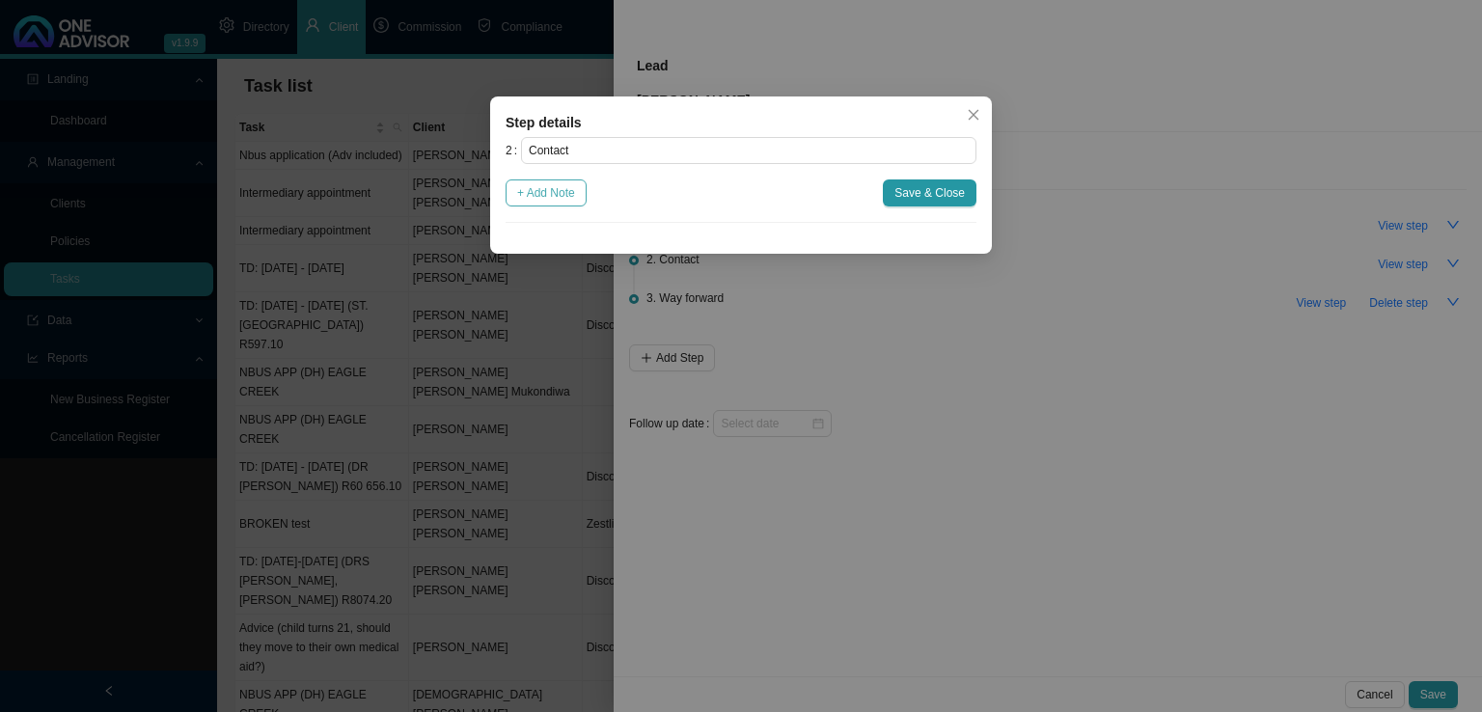
click at [574, 193] on span "+ Add Note" at bounding box center [546, 192] width 58 height 19
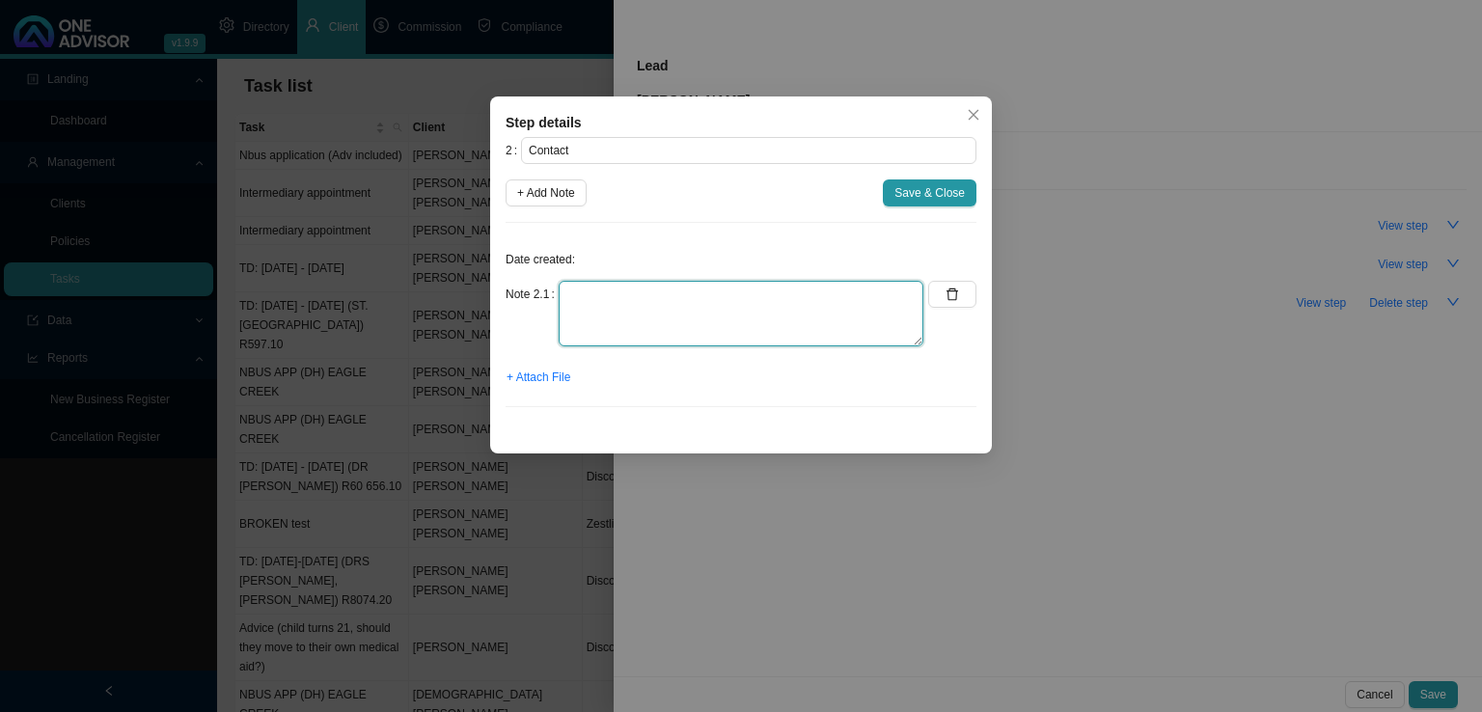
click at [591, 310] on textarea at bounding box center [740, 314] width 365 height 66
paste textarea "Got hold of [PERSON_NAME]. Currently on Discovery Classic Saver option. She is …"
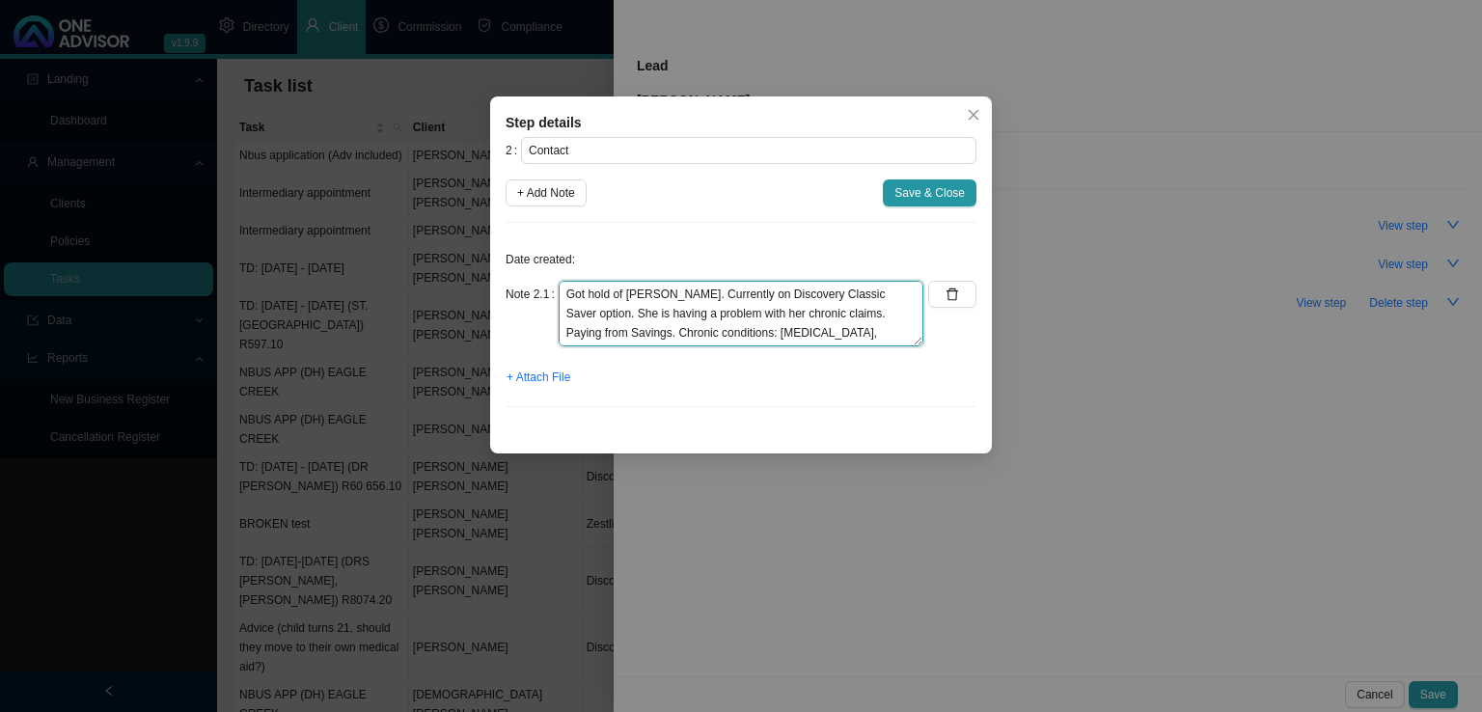
scroll to position [92, 0]
type textarea "Got hold of [PERSON_NAME]. Currently on Discovery Classic Saver option. She is …"
click at [899, 192] on span "Save & Close" at bounding box center [929, 192] width 70 height 19
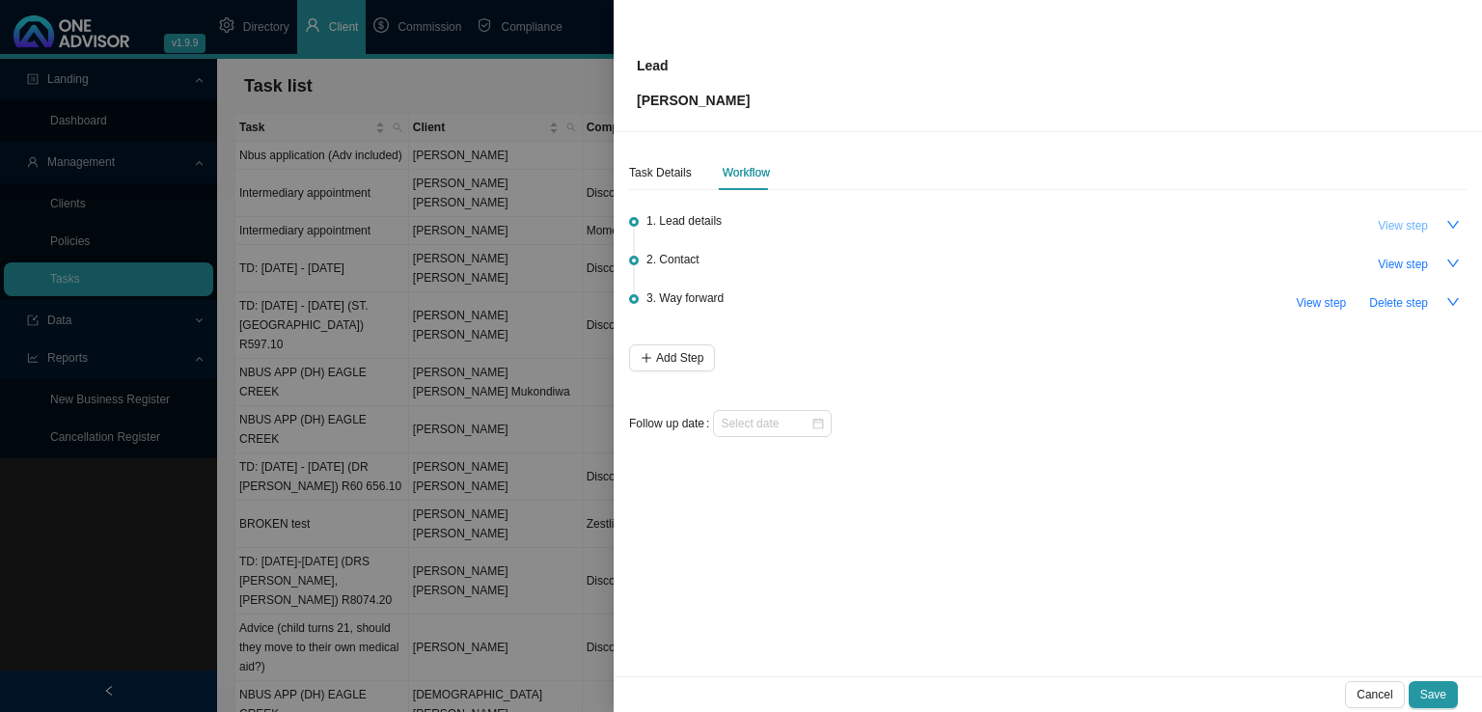
click at [1389, 225] on span "View step" at bounding box center [1402, 225] width 50 height 19
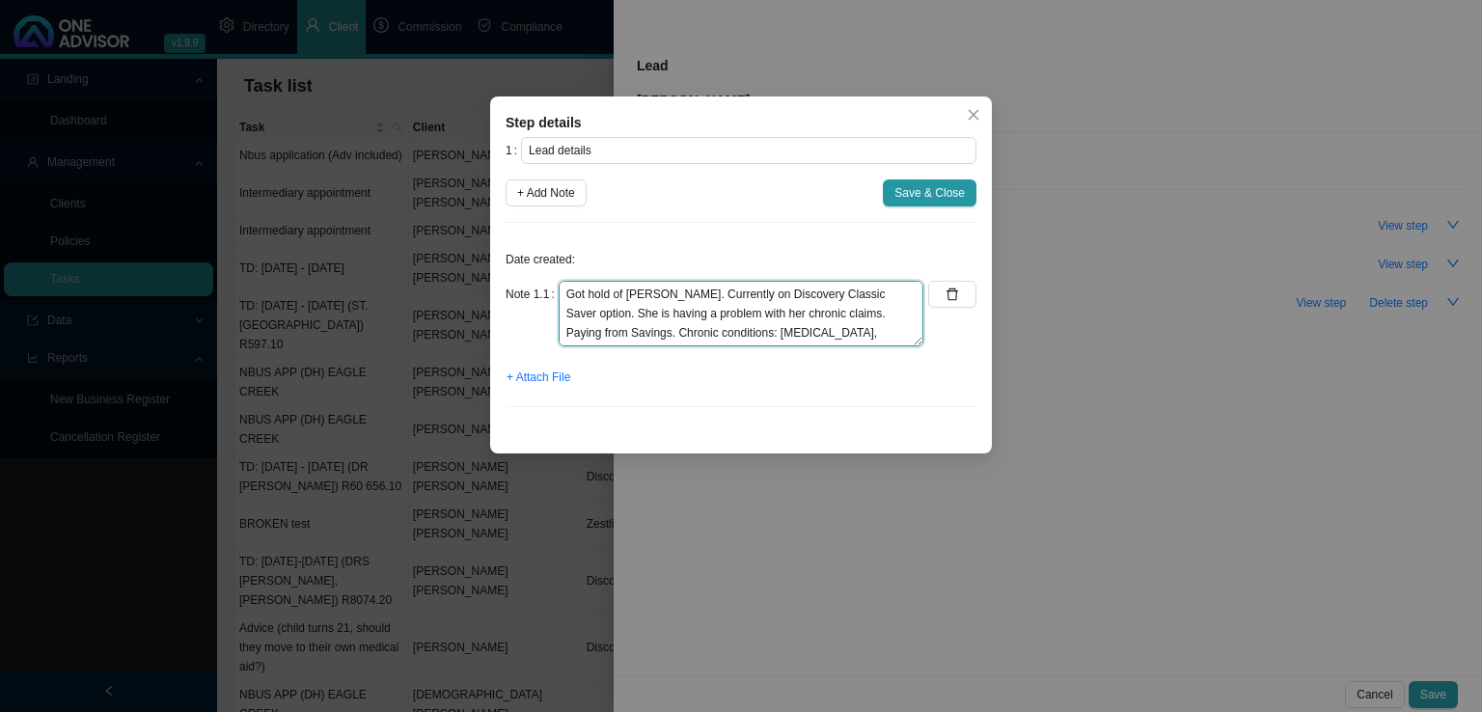
scroll to position [96, 0]
drag, startPoint x: 566, startPoint y: 295, endPoint x: 915, endPoint y: 387, distance: 361.0
click at [922, 387] on div "Date created: Note 1.1 Got hold of [PERSON_NAME]. Currently on Discovery Classi…" at bounding box center [740, 330] width 471 height 184
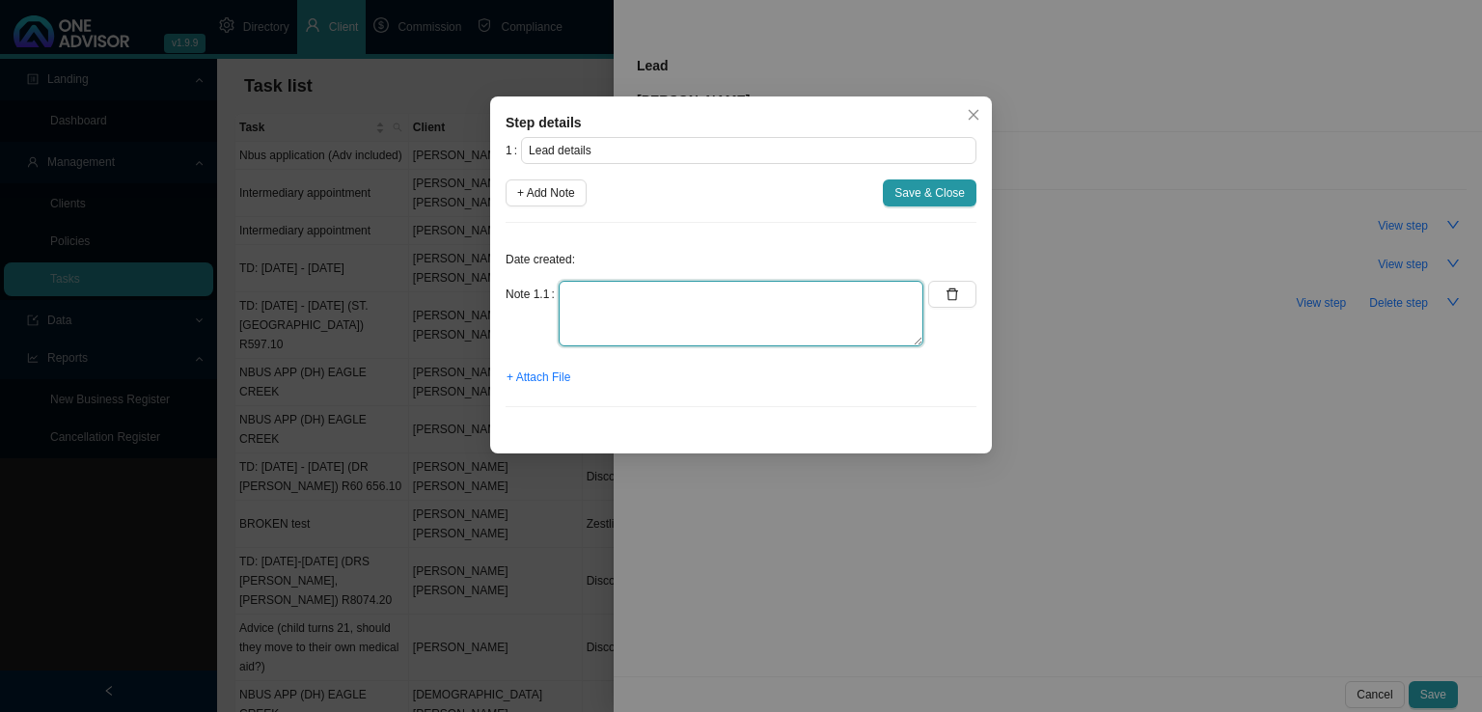
scroll to position [0, 0]
type textarea "[PERSON_NAME] from GCI sent me a lead [PERSON_NAME] 0823754783"
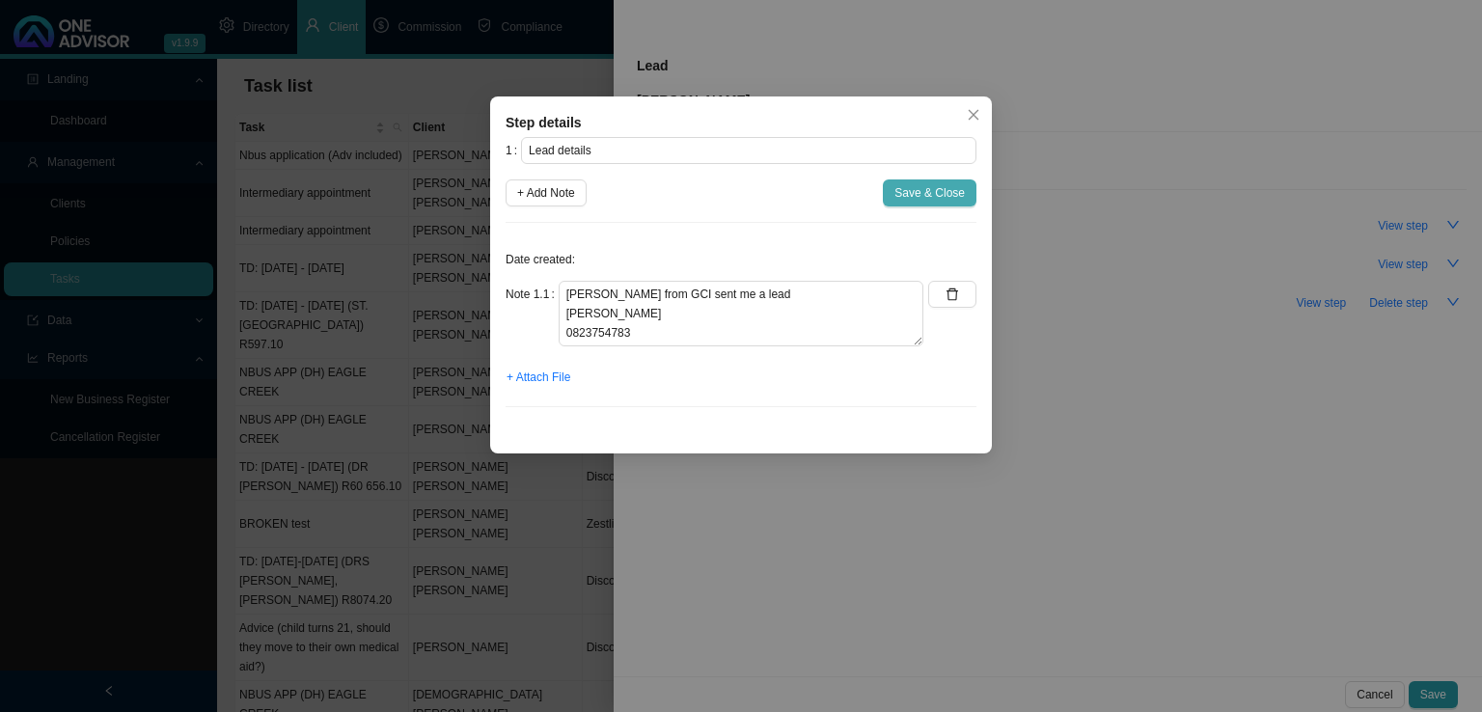
click at [934, 190] on span "Save & Close" at bounding box center [929, 192] width 70 height 19
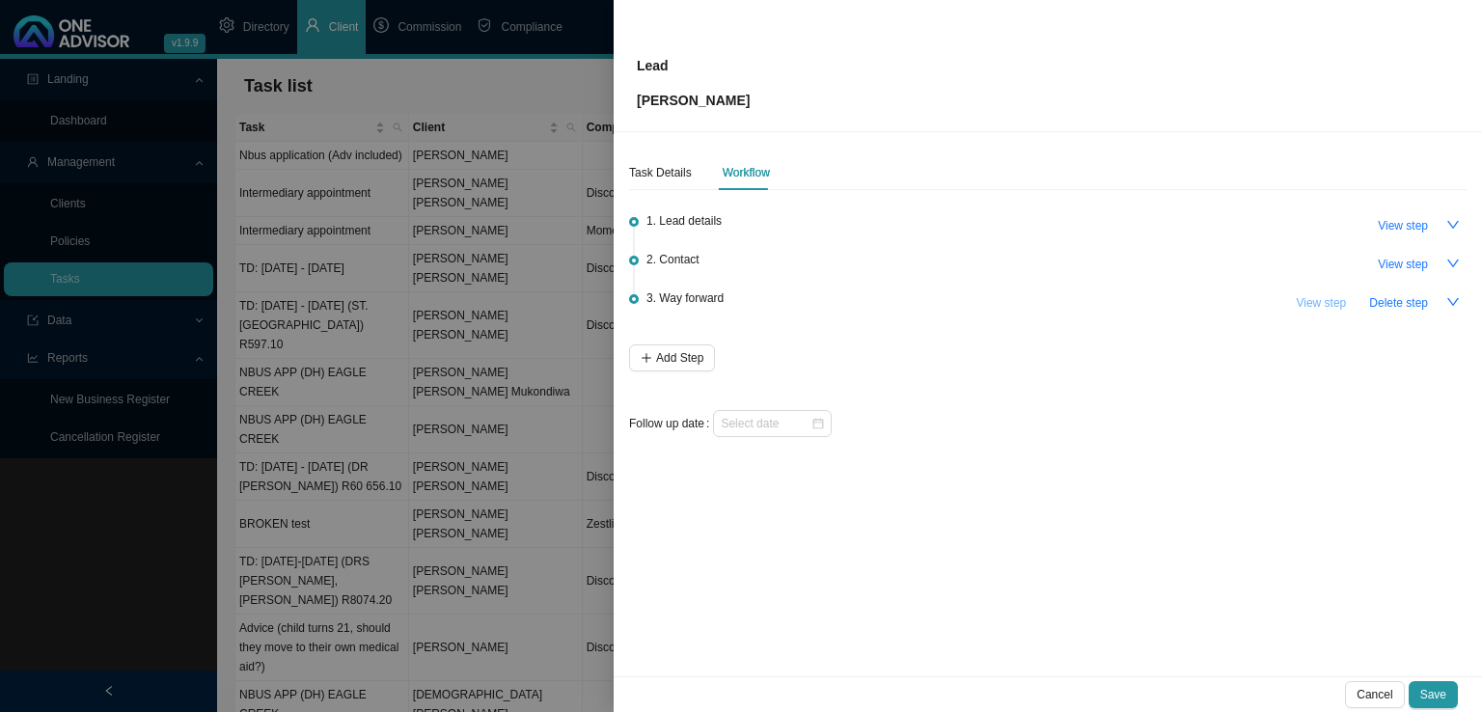
click at [1311, 303] on span "View step" at bounding box center [1320, 302] width 50 height 19
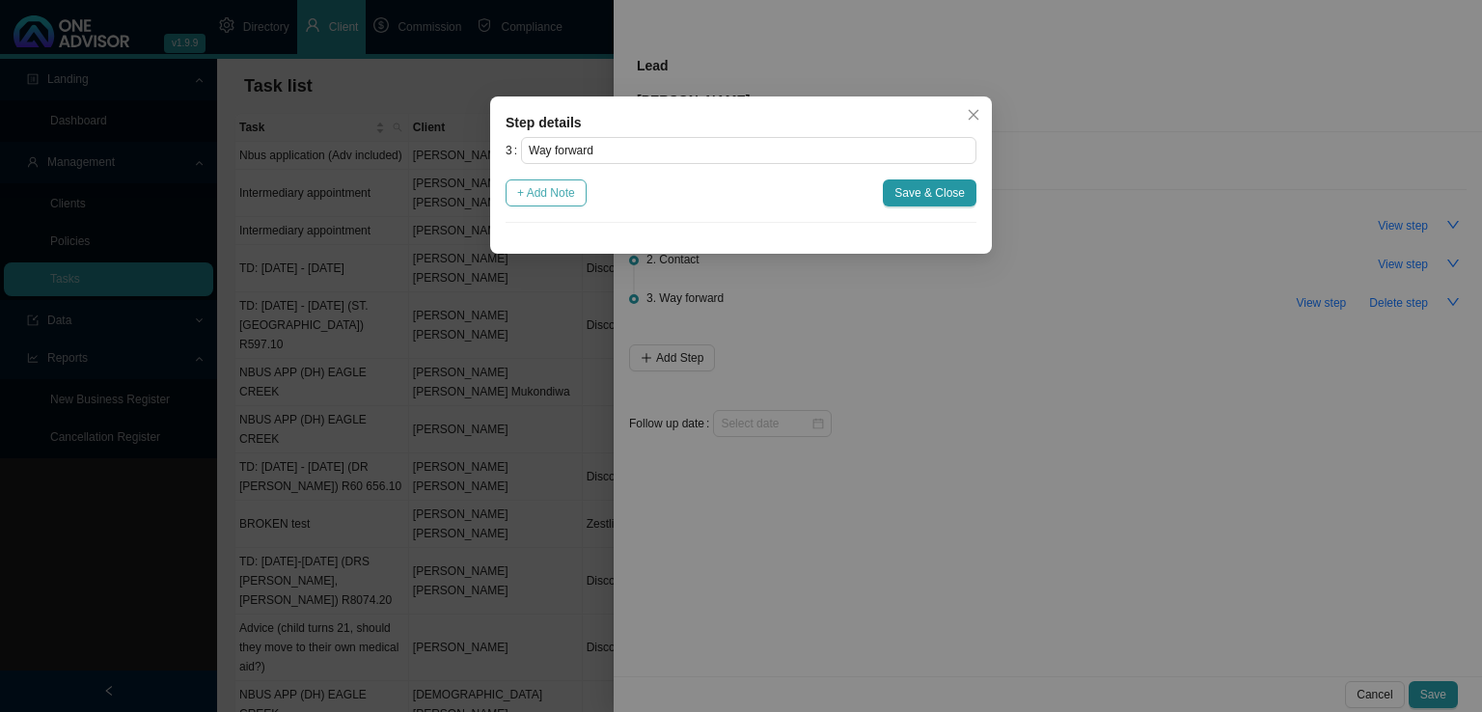
click at [543, 202] on span "+ Add Note" at bounding box center [546, 192] width 58 height 19
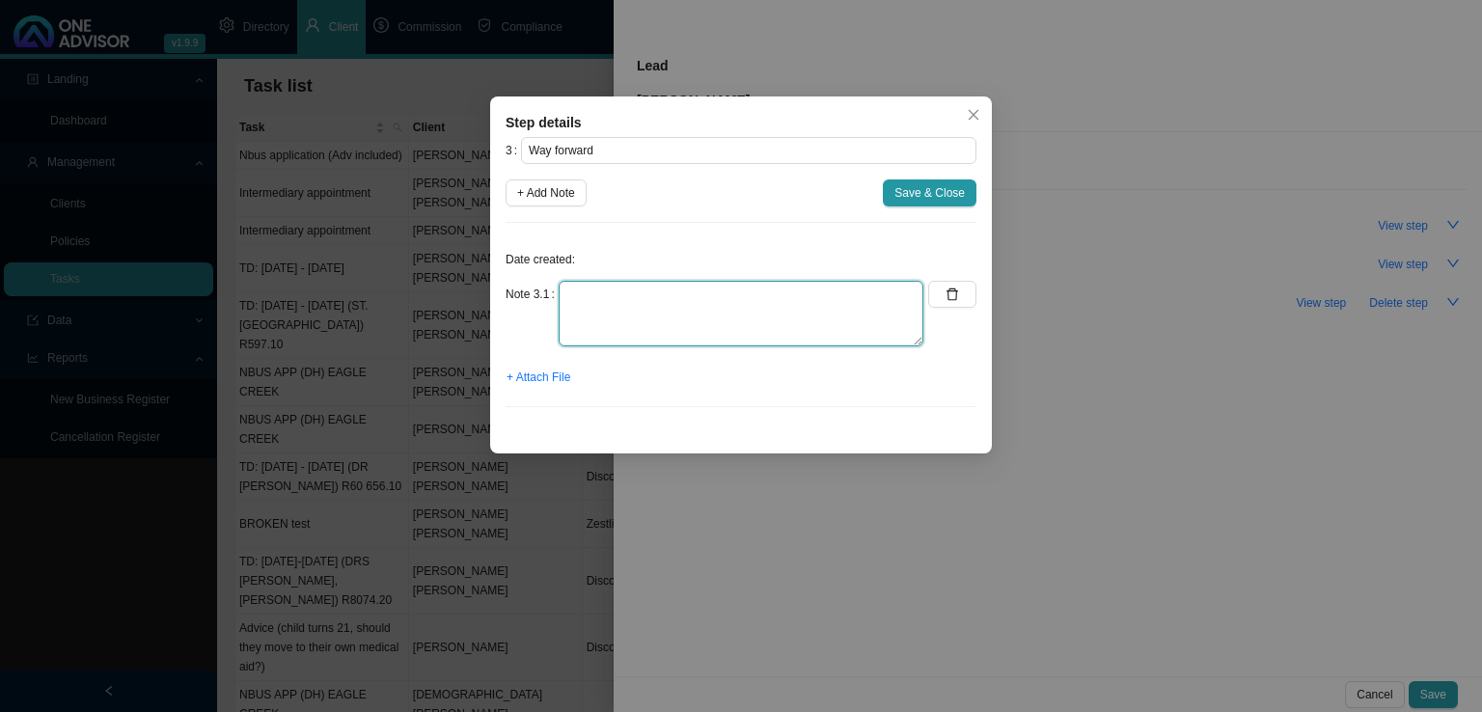
click at [624, 292] on textarea at bounding box center [740, 314] width 365 height 66
type textarea "G"
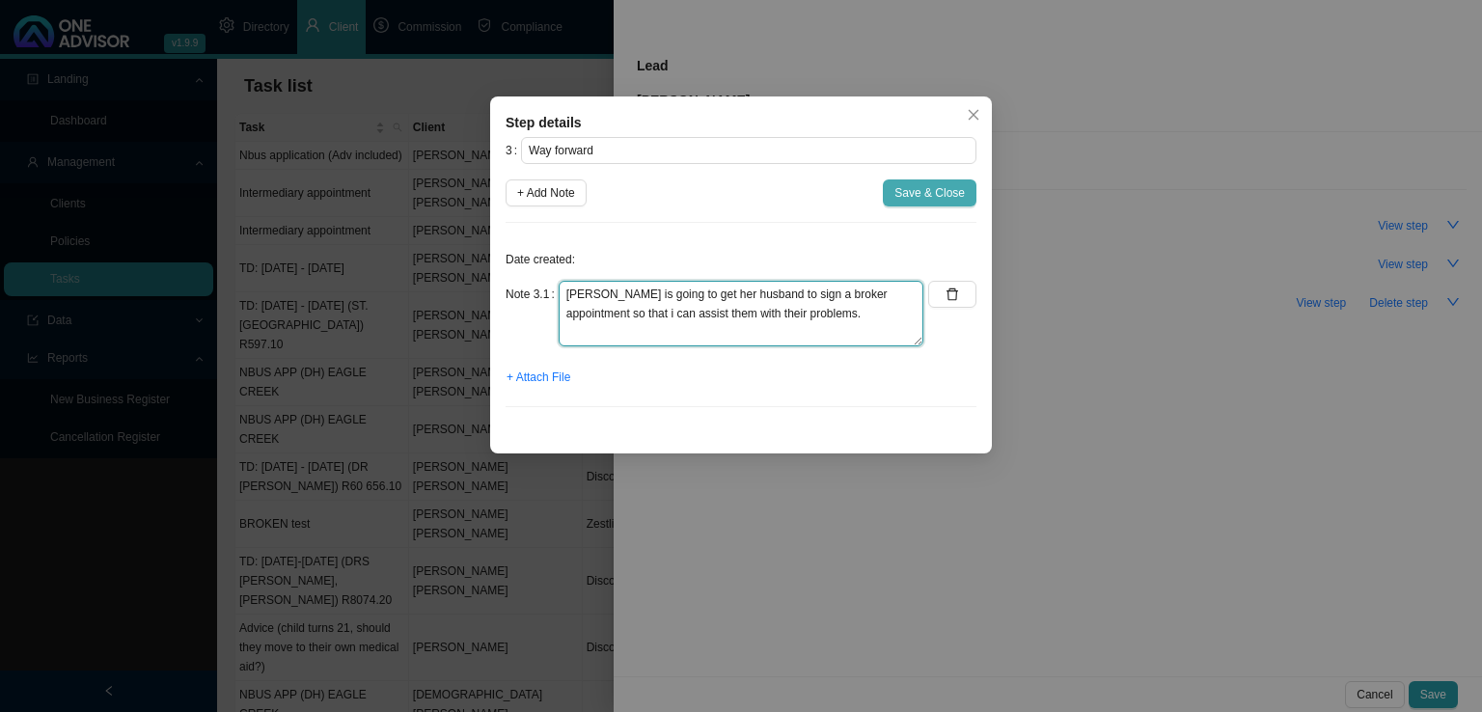
type textarea "[PERSON_NAME] is going to get her husband to sign a broker appointment so that …"
click at [938, 183] on span "Save & Close" at bounding box center [929, 192] width 70 height 19
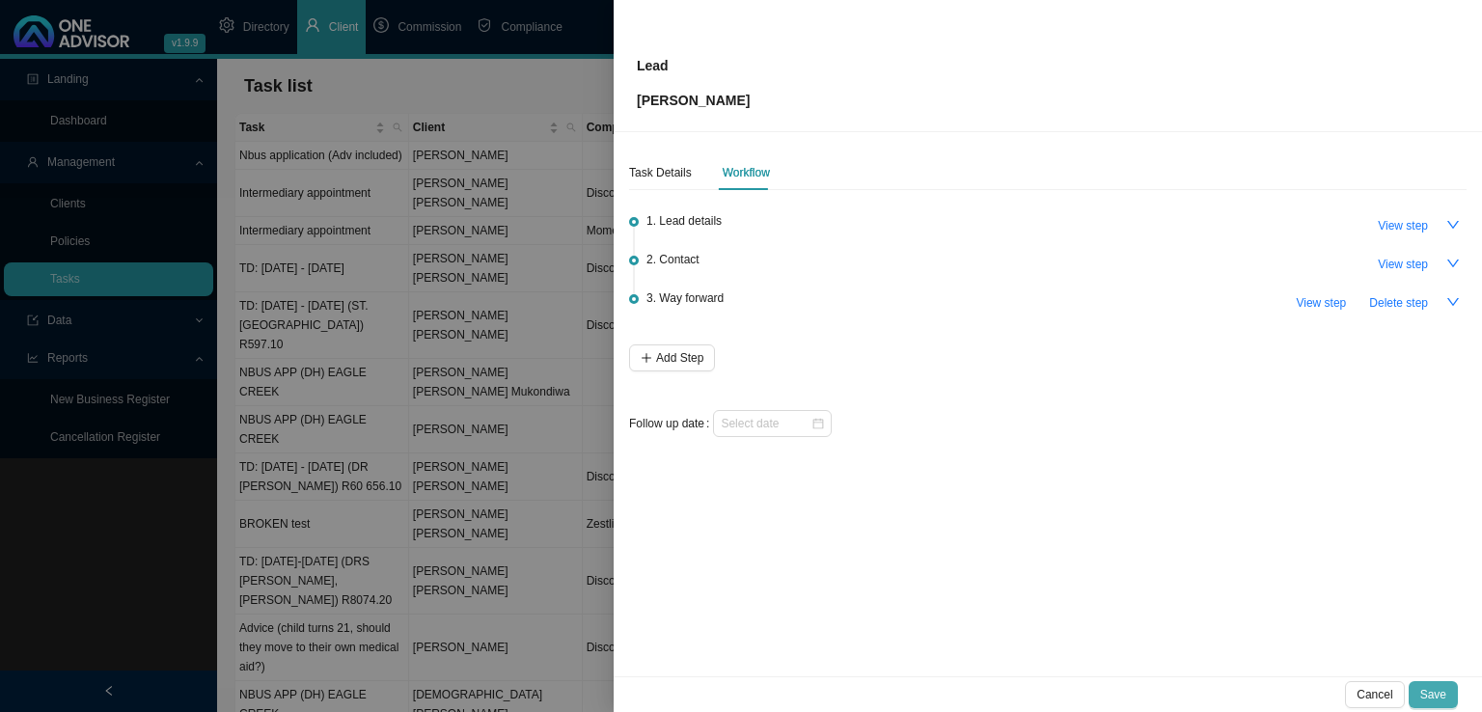
click at [1441, 696] on span "Save" at bounding box center [1433, 694] width 26 height 19
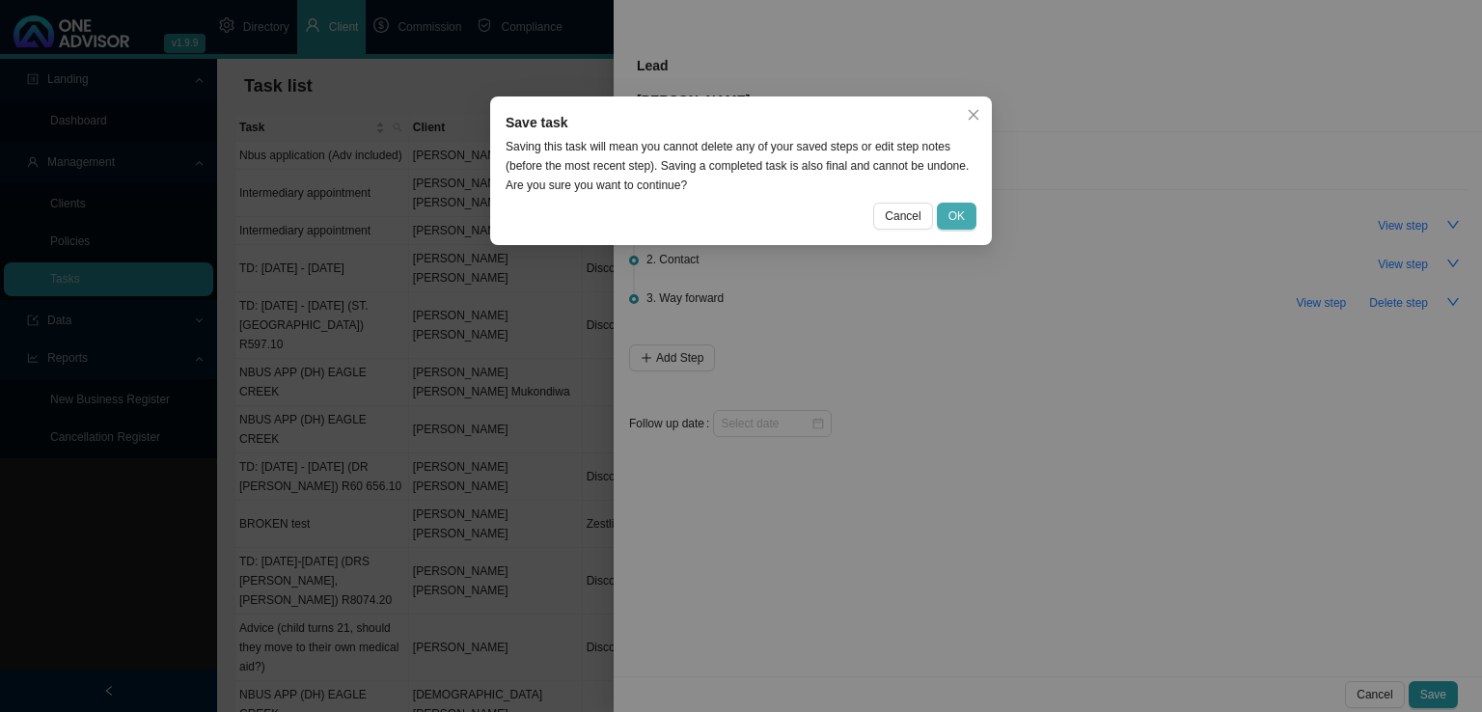
click at [966, 213] on button "OK" at bounding box center [957, 216] width 40 height 27
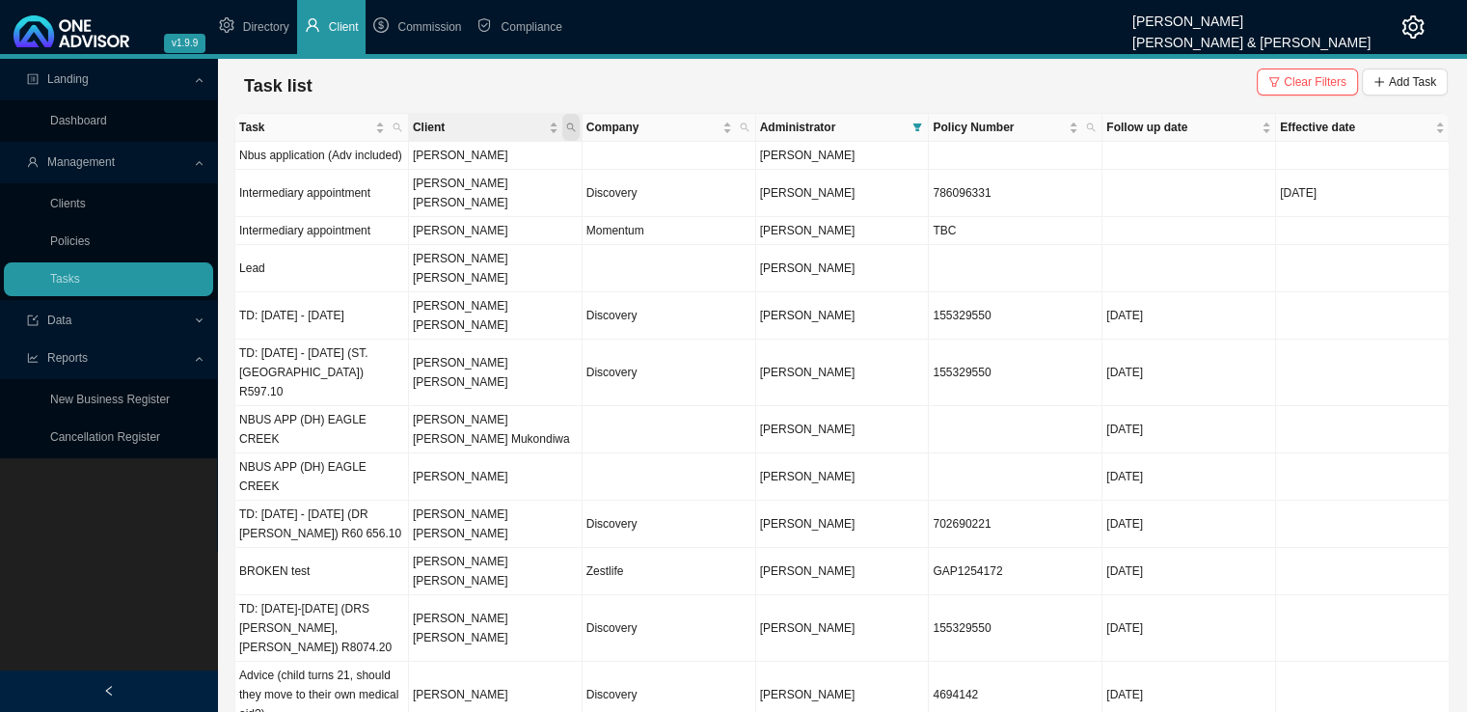
click at [568, 132] on span "Client" at bounding box center [570, 127] width 17 height 27
click at [460, 171] on input "text" at bounding box center [481, 165] width 181 height 27
type input "hillermann"
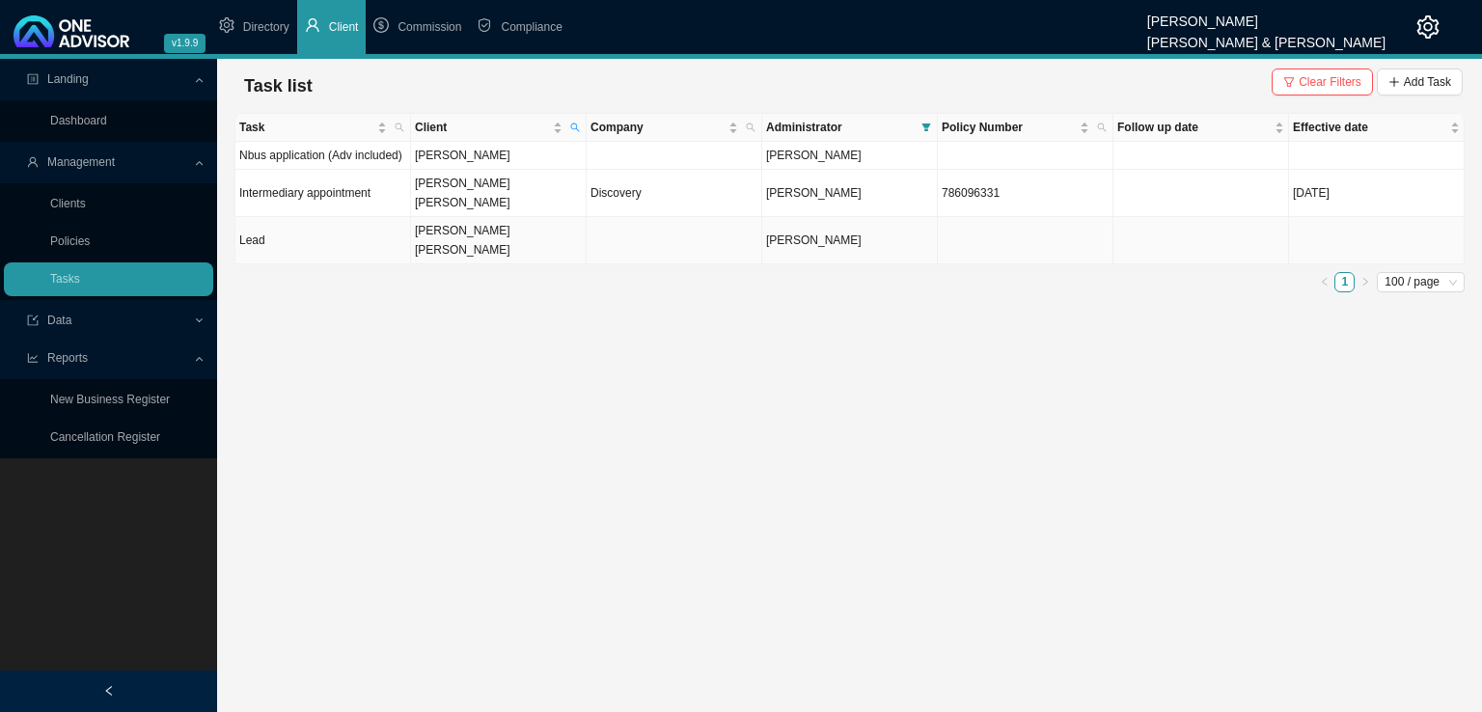
click at [345, 217] on td "Lead" at bounding box center [323, 240] width 176 height 47
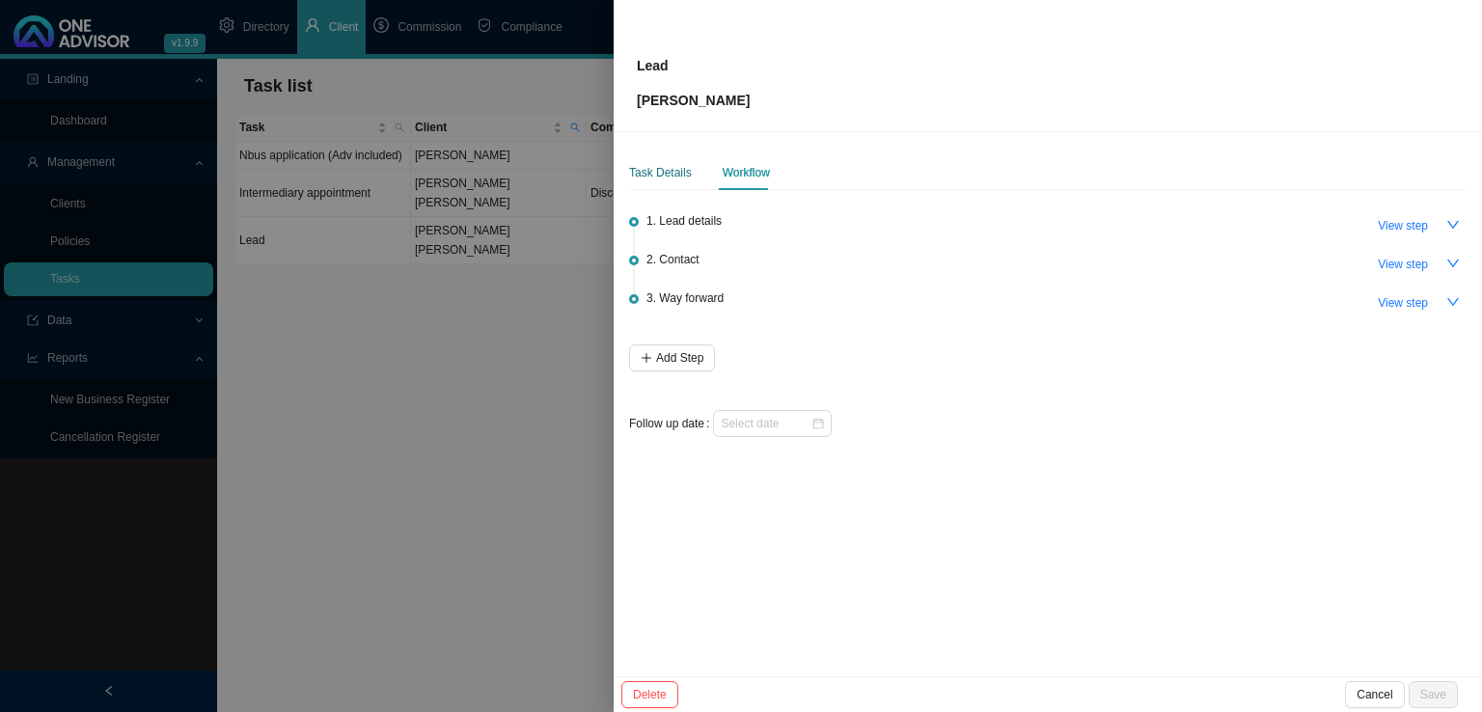
click at [655, 172] on div "Task Details" at bounding box center [660, 172] width 63 height 19
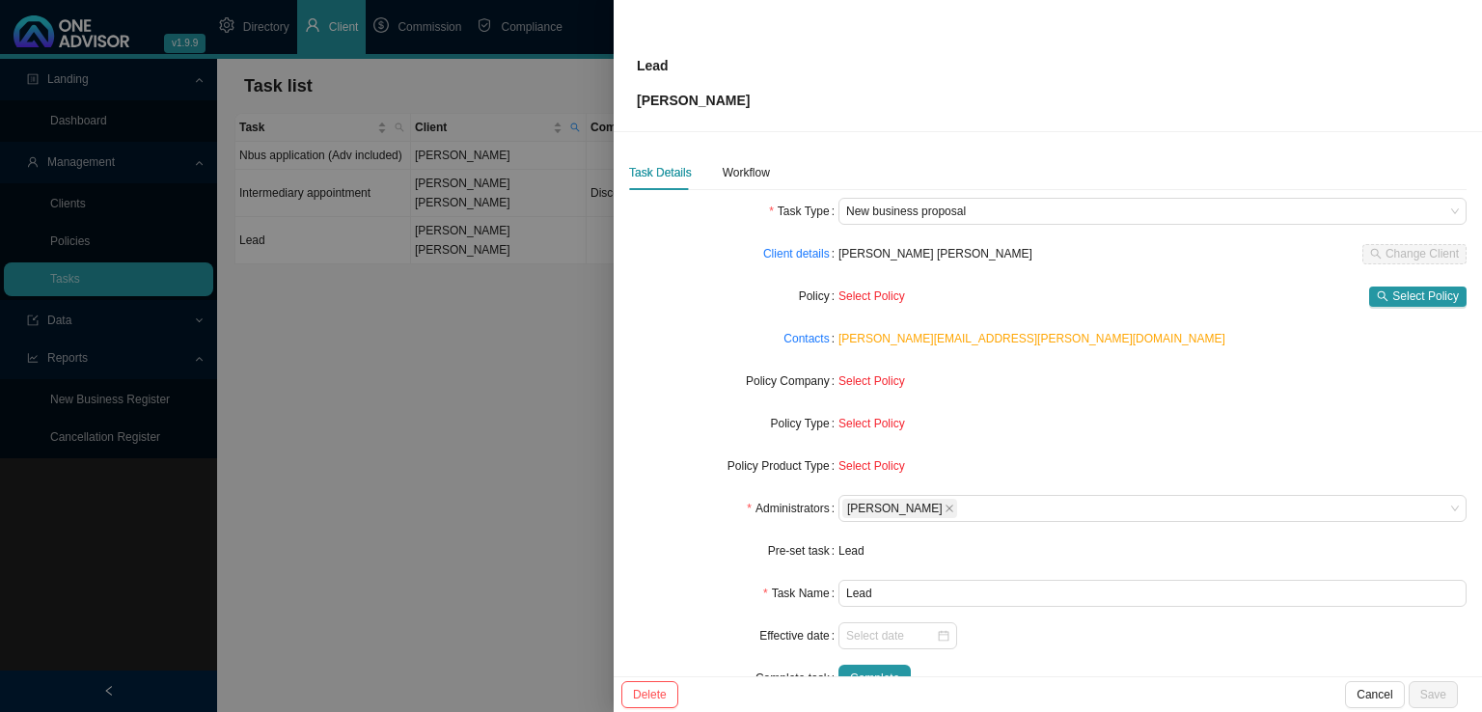
scroll to position [46, 0]
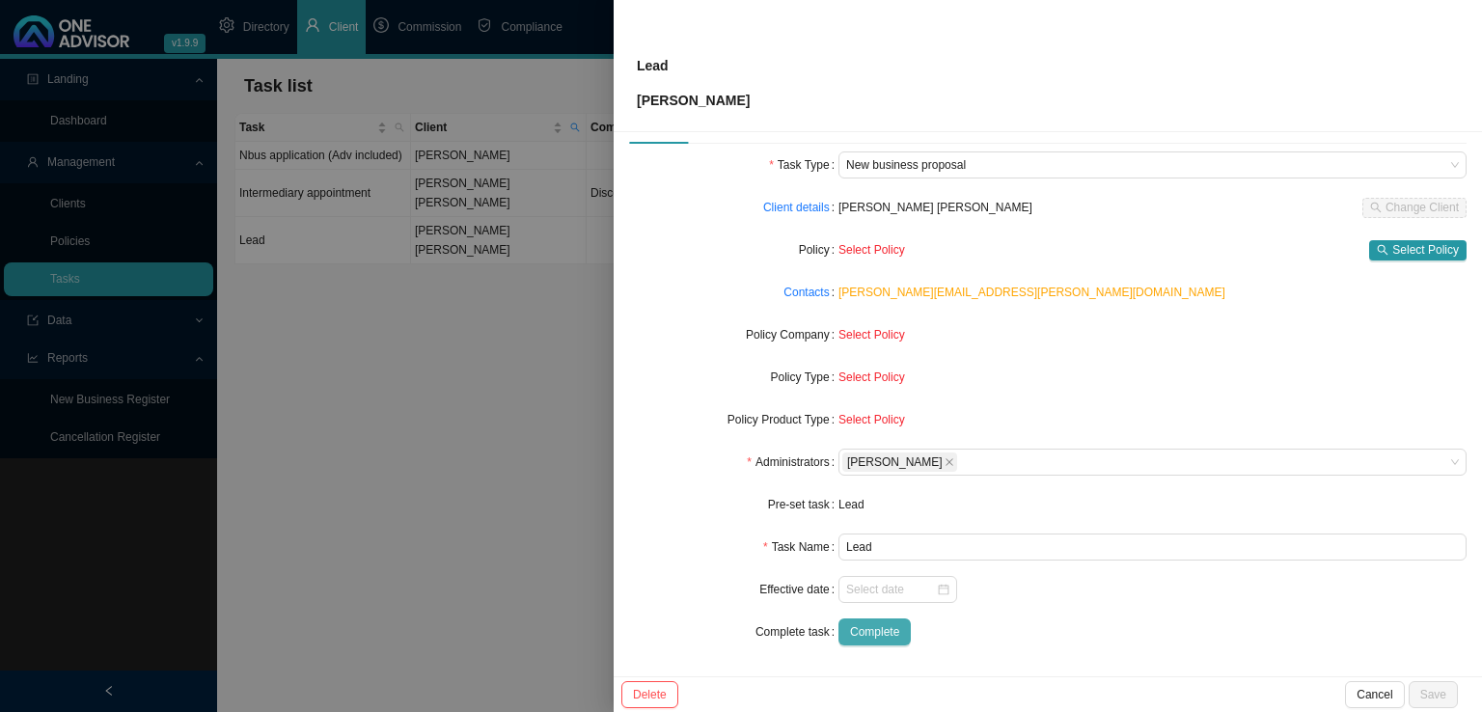
click at [879, 639] on span "Complete" at bounding box center [874, 631] width 49 height 19
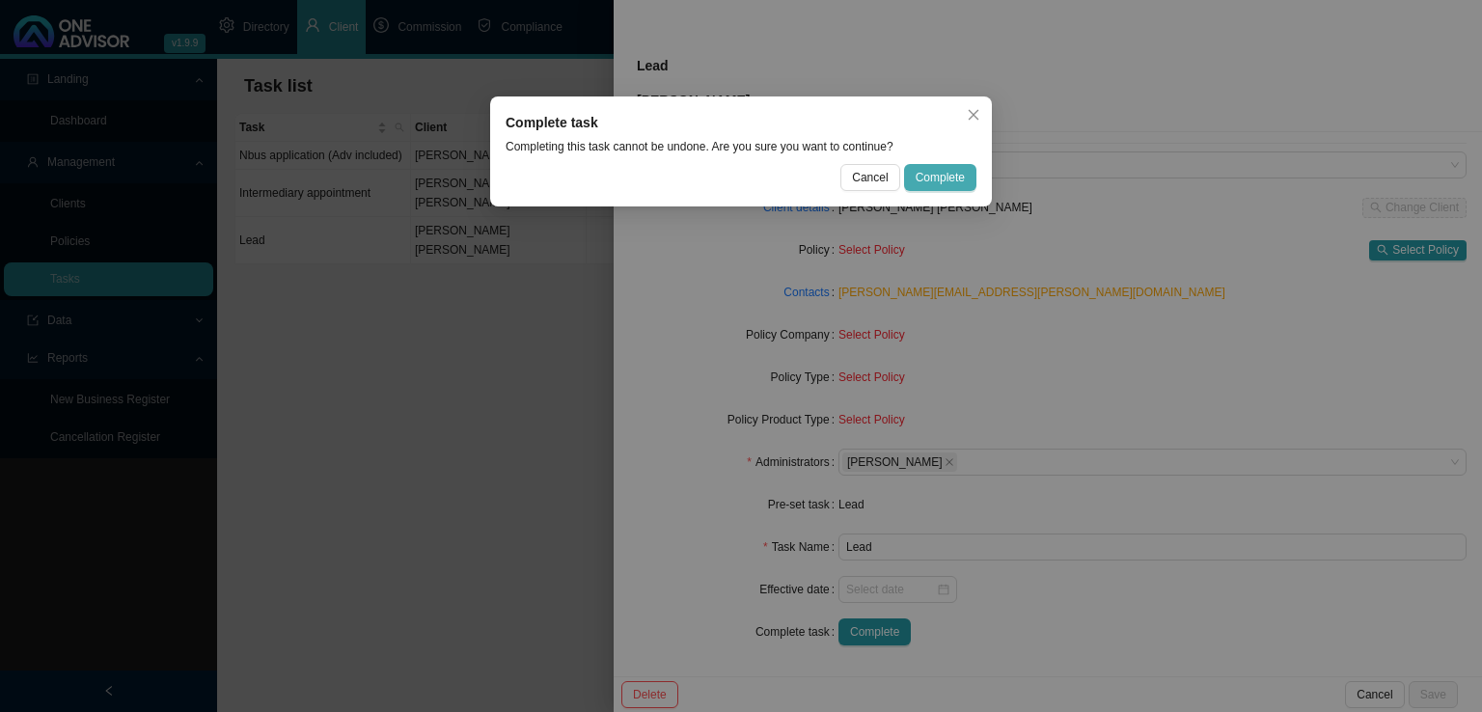
click at [936, 167] on button "Complete" at bounding box center [940, 177] width 72 height 27
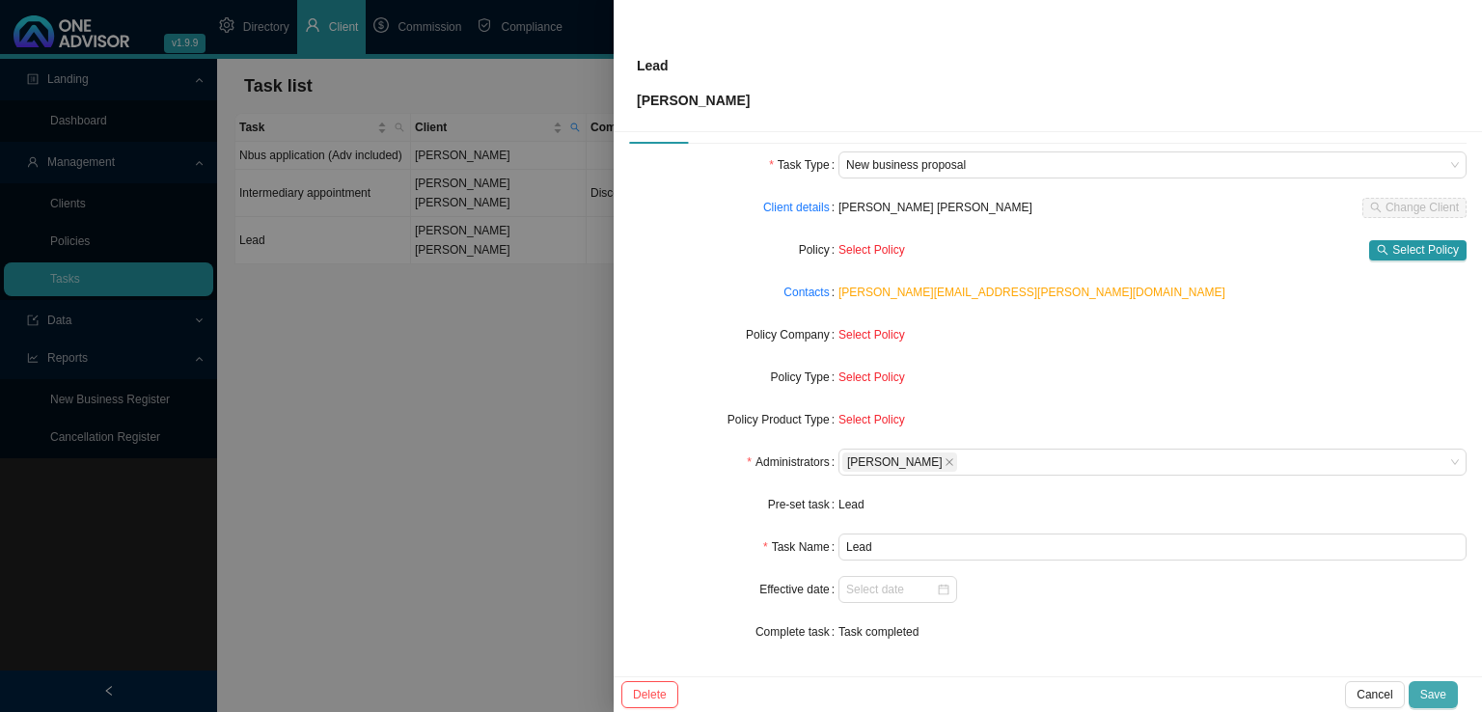
click at [1442, 701] on span "Save" at bounding box center [1433, 694] width 26 height 19
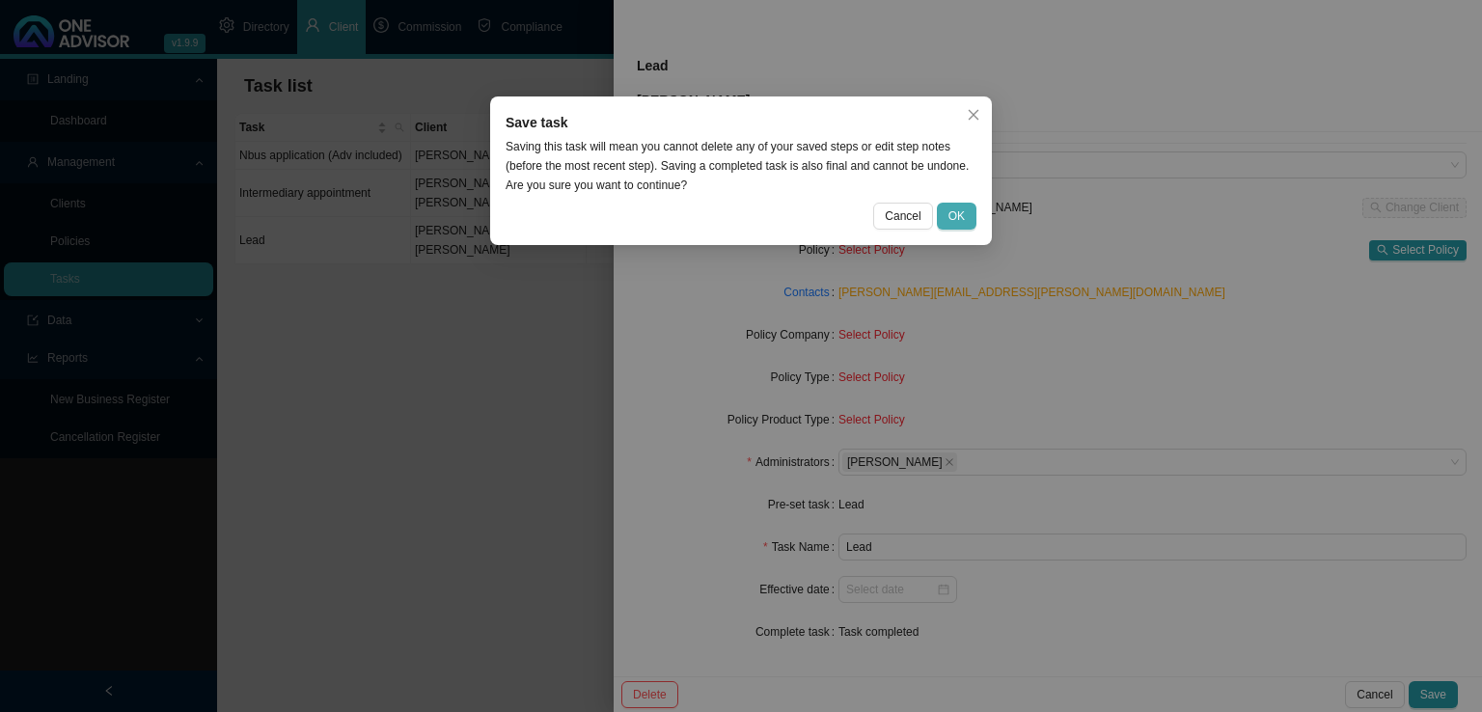
click at [968, 220] on button "OK" at bounding box center [957, 216] width 40 height 27
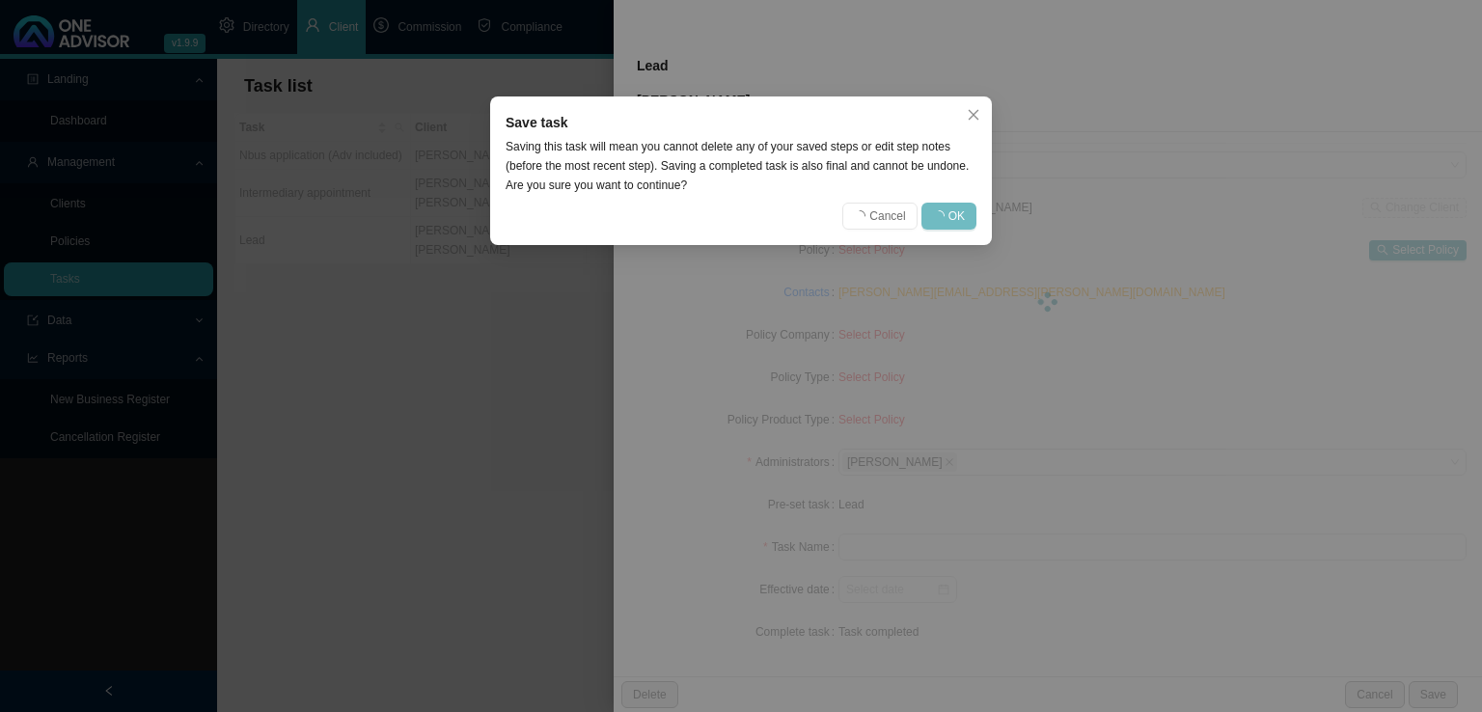
scroll to position [24, 0]
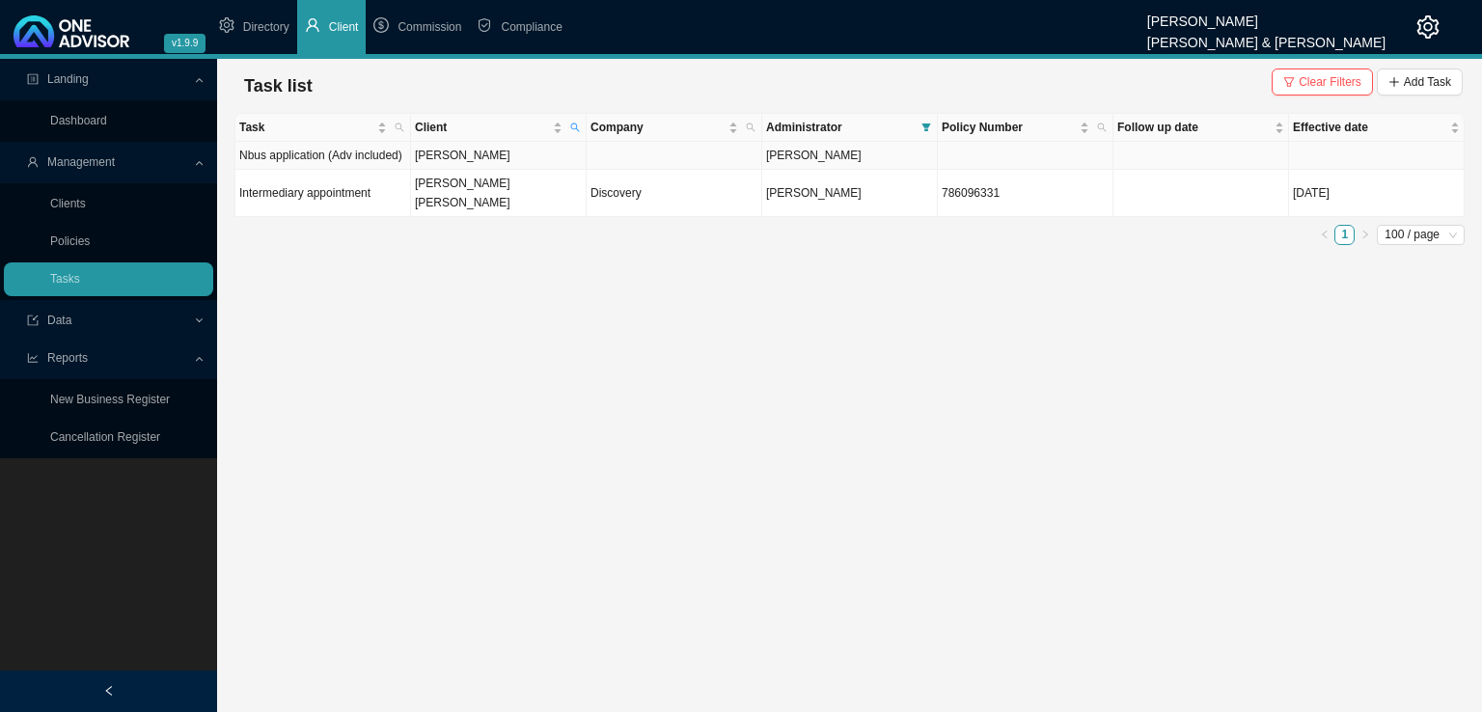
click at [663, 161] on td at bounding box center [674, 156] width 176 height 28
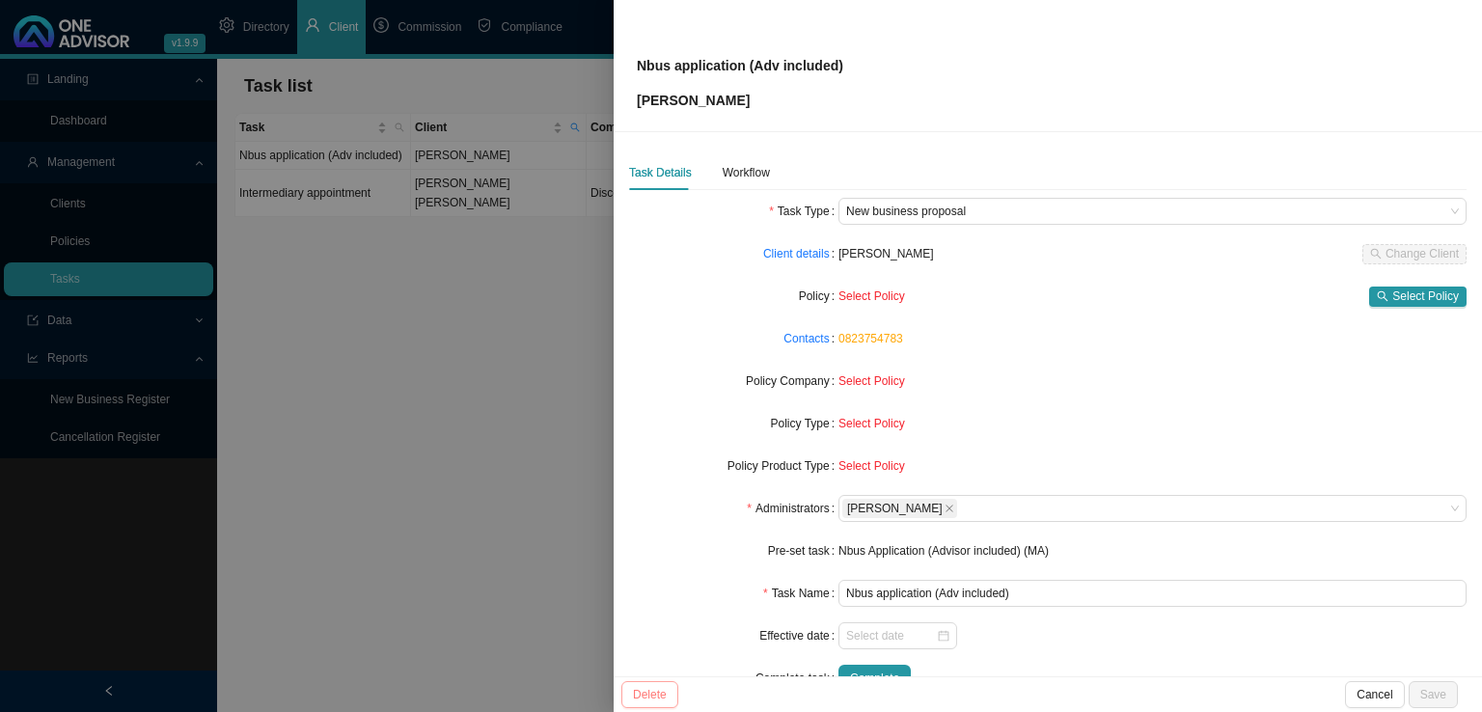
click at [637, 703] on button "Delete" at bounding box center [649, 694] width 57 height 27
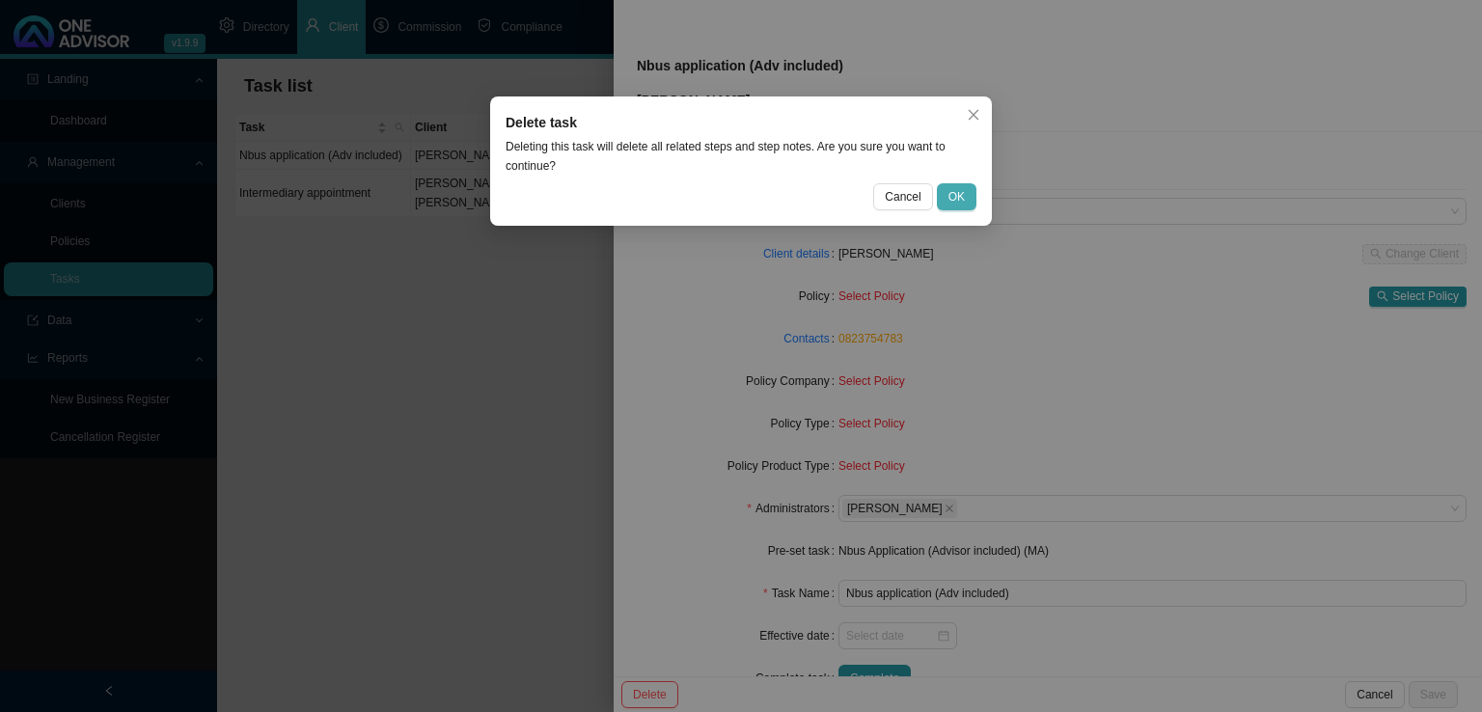
click at [961, 200] on span "OK" at bounding box center [956, 196] width 16 height 19
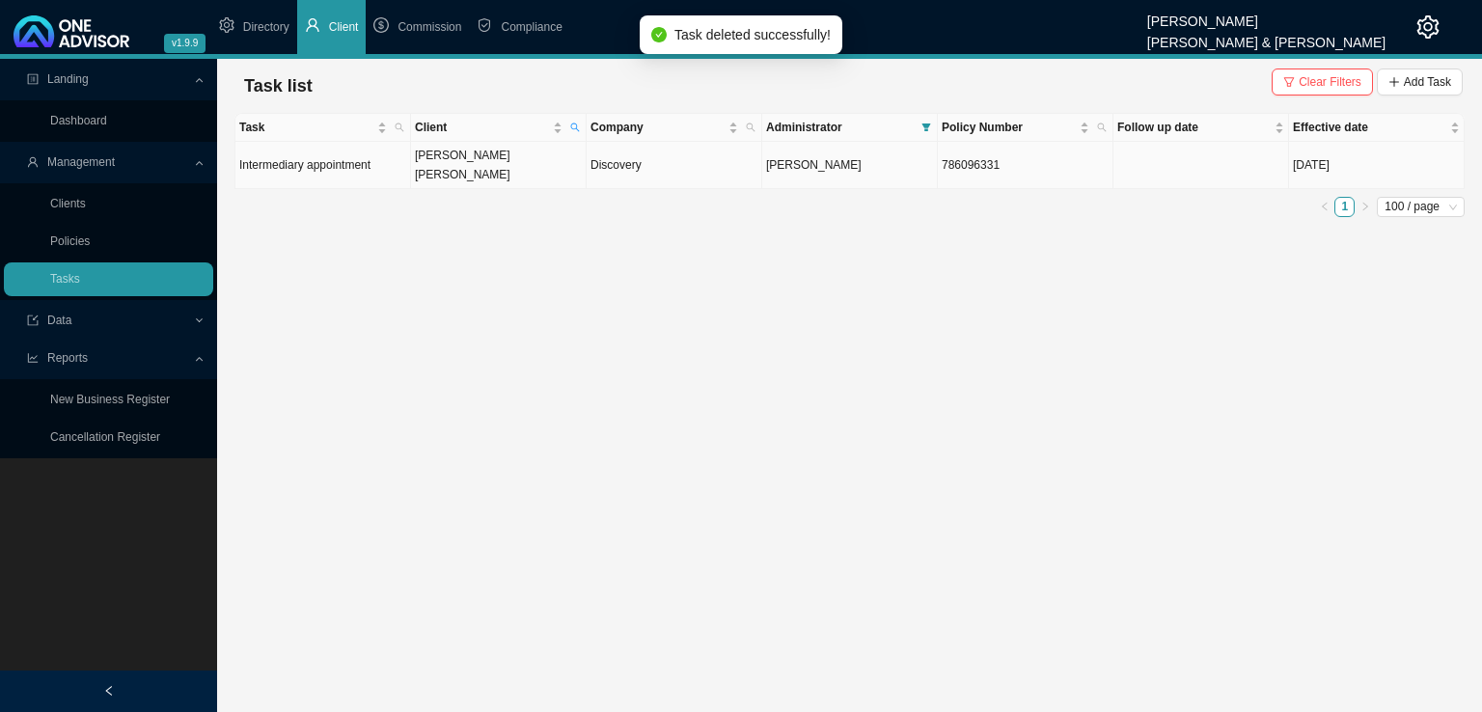
click at [525, 155] on td "[PERSON_NAME] [PERSON_NAME]" at bounding box center [499, 165] width 176 height 47
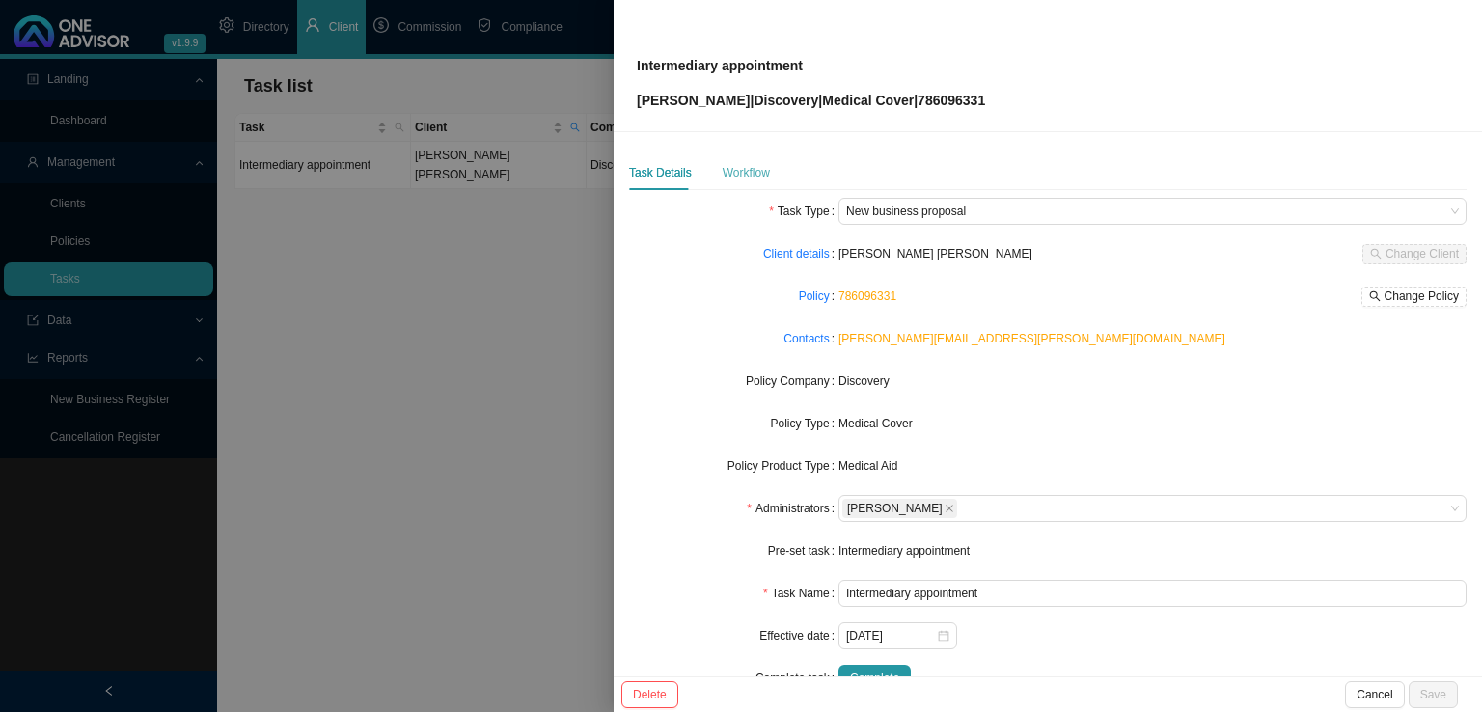
click at [755, 159] on div "Workflow" at bounding box center [745, 172] width 47 height 35
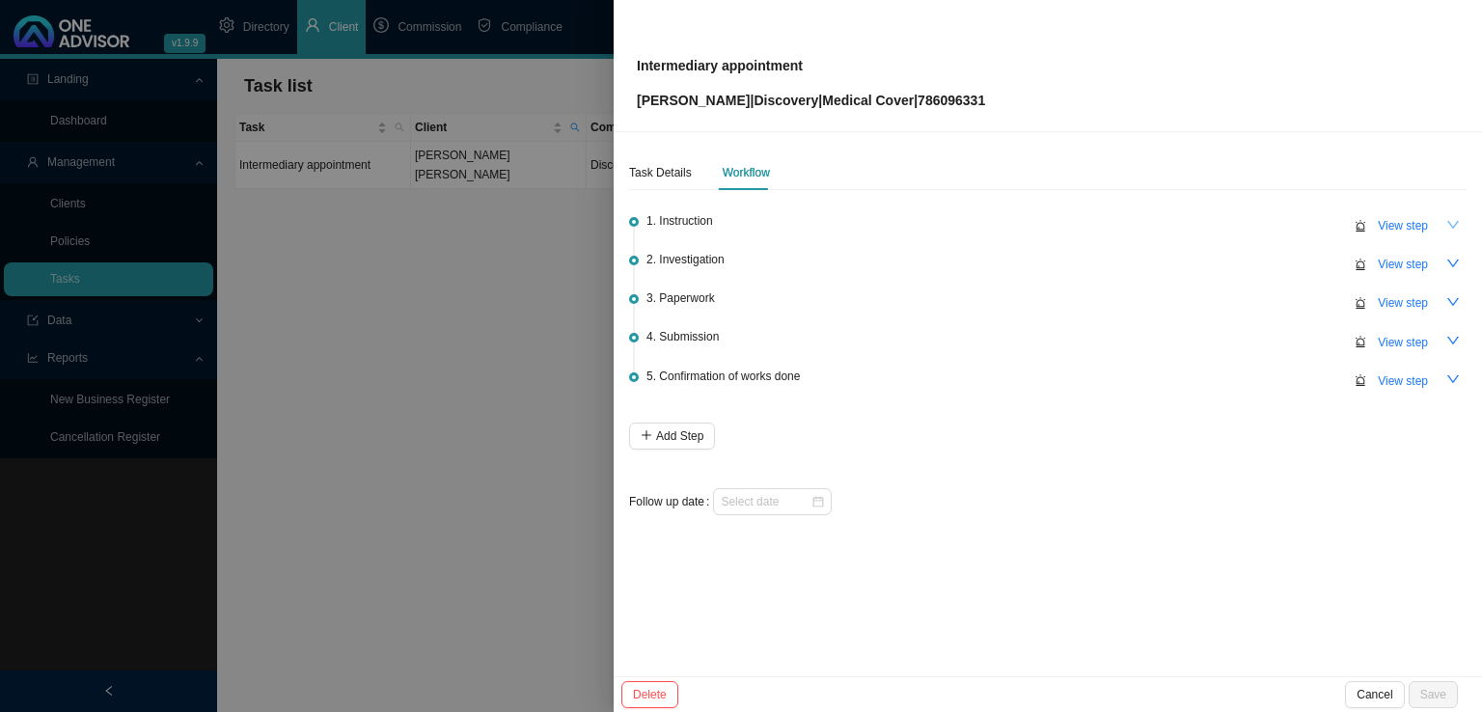
click at [1459, 221] on button "button" at bounding box center [1452, 224] width 27 height 27
click at [1449, 224] on icon "up" at bounding box center [1453, 225] width 14 height 14
click at [1383, 229] on span "View step" at bounding box center [1402, 225] width 50 height 19
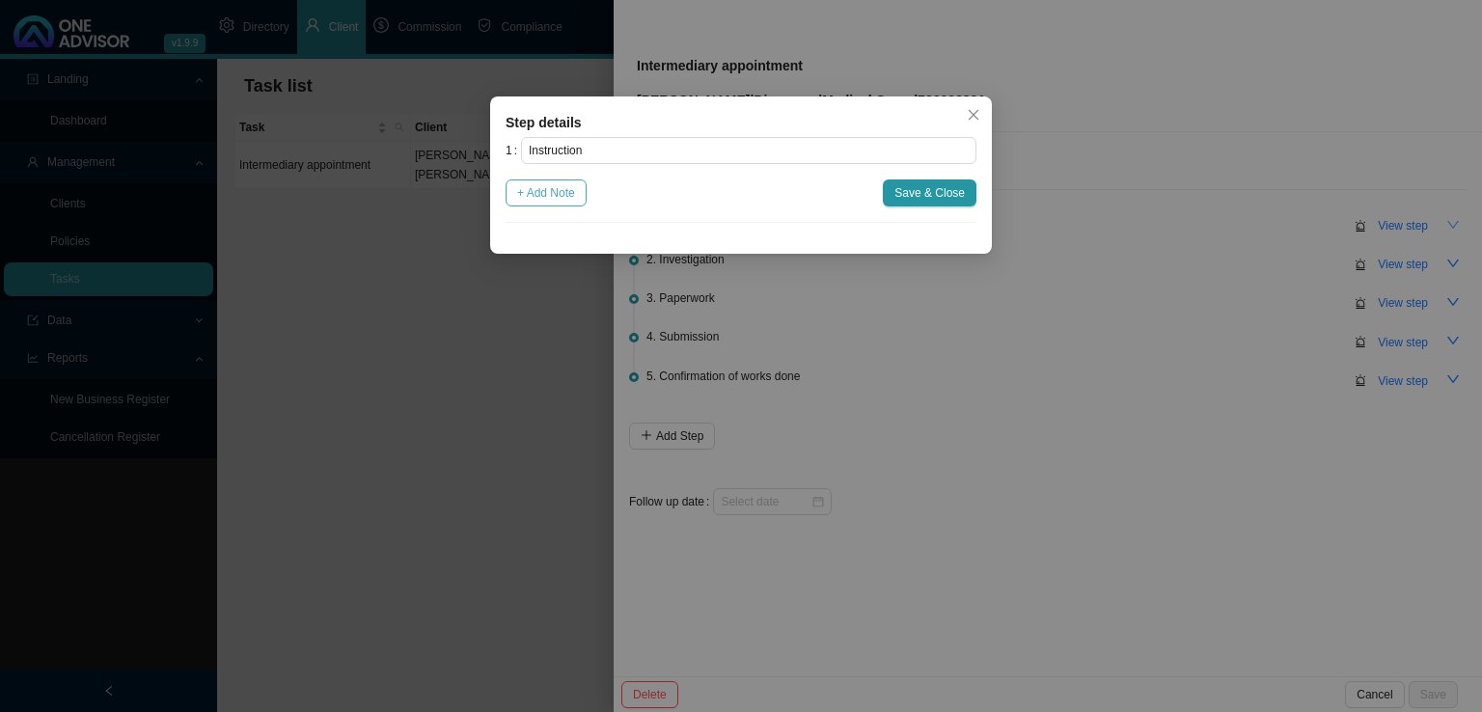
click at [555, 202] on span "+ Add Note" at bounding box center [546, 192] width 58 height 19
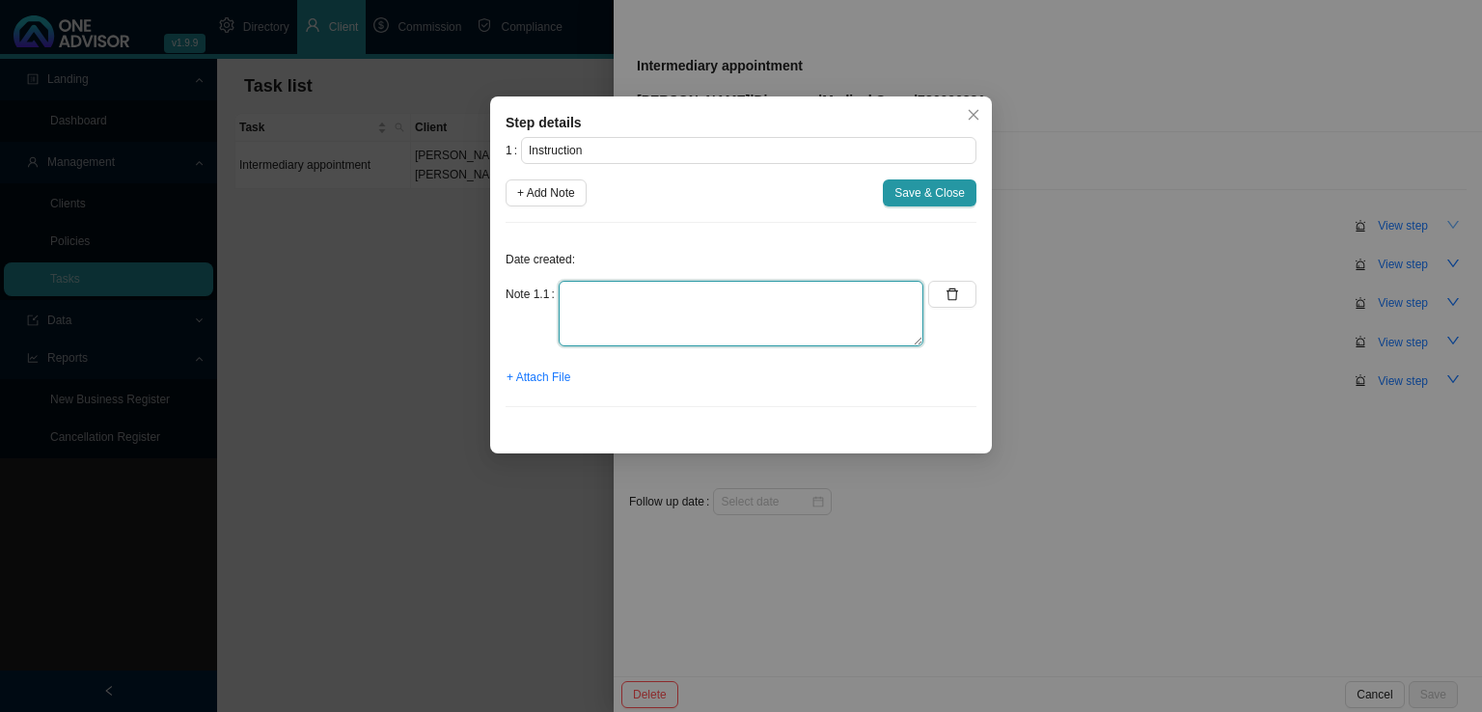
click at [605, 324] on textarea at bounding box center [740, 314] width 365 height 66
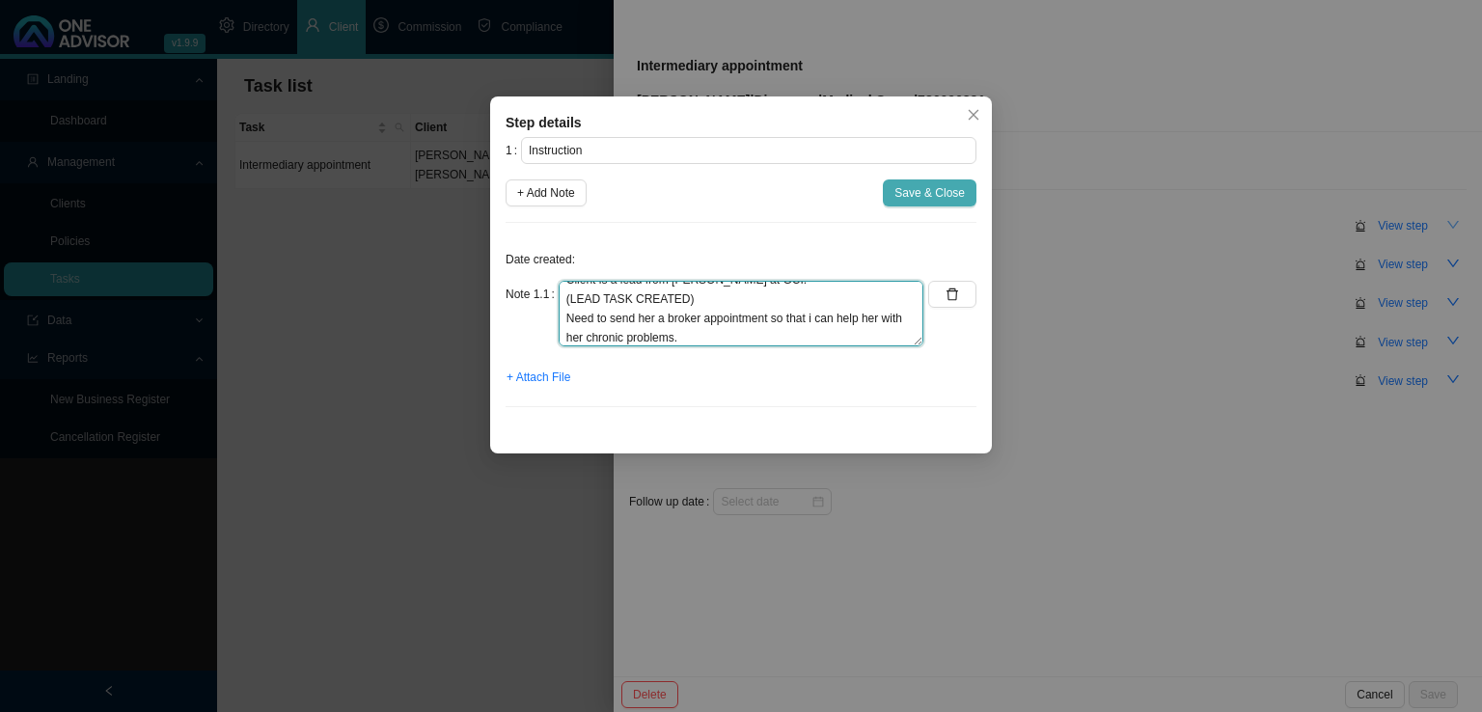
type textarea "Client is a lead from [PERSON_NAME] at GCI. (LEAD TASK CREATED) Need to send he…"
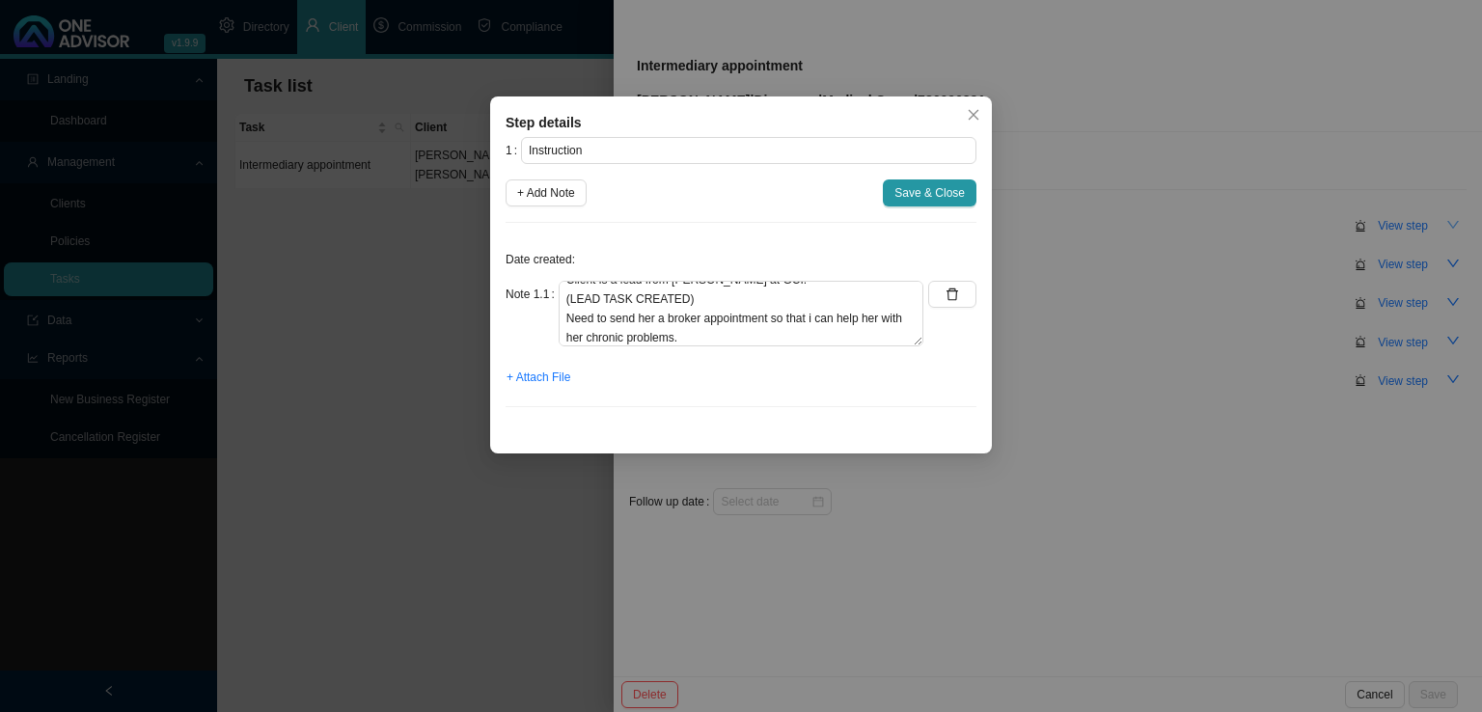
drag, startPoint x: 926, startPoint y: 198, endPoint x: 915, endPoint y: 205, distance: 13.1
click at [924, 198] on span "Save & Close" at bounding box center [929, 192] width 70 height 19
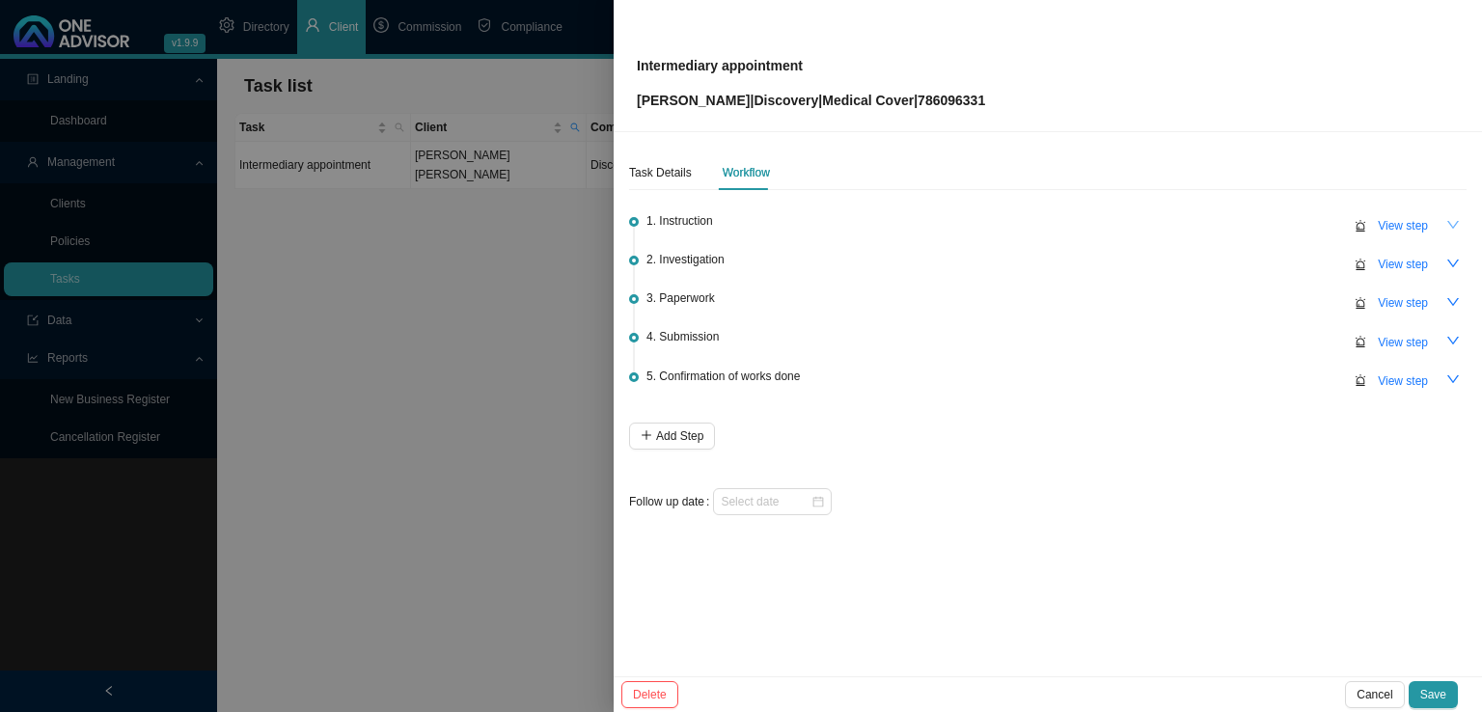
click at [1460, 226] on button "button" at bounding box center [1452, 224] width 27 height 27
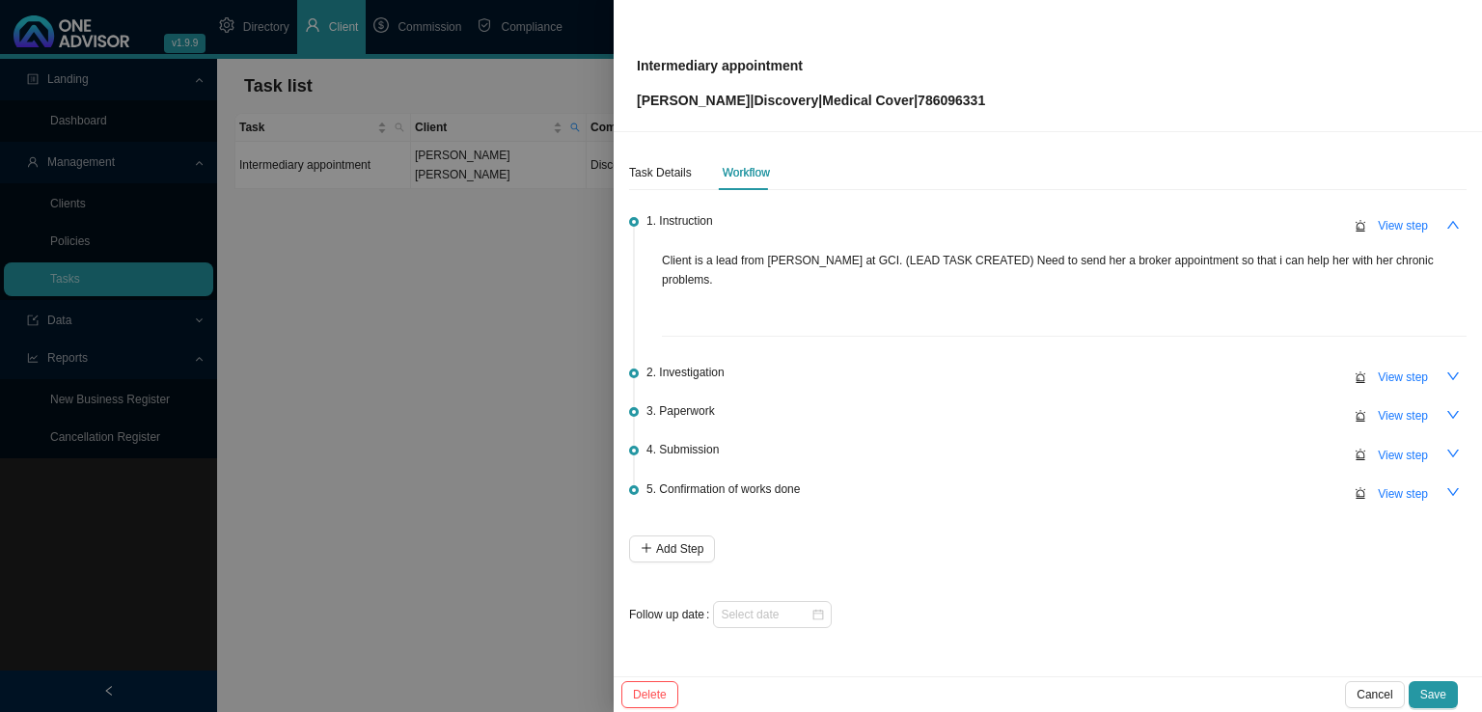
click at [1454, 227] on icon "up" at bounding box center [1453, 225] width 14 height 14
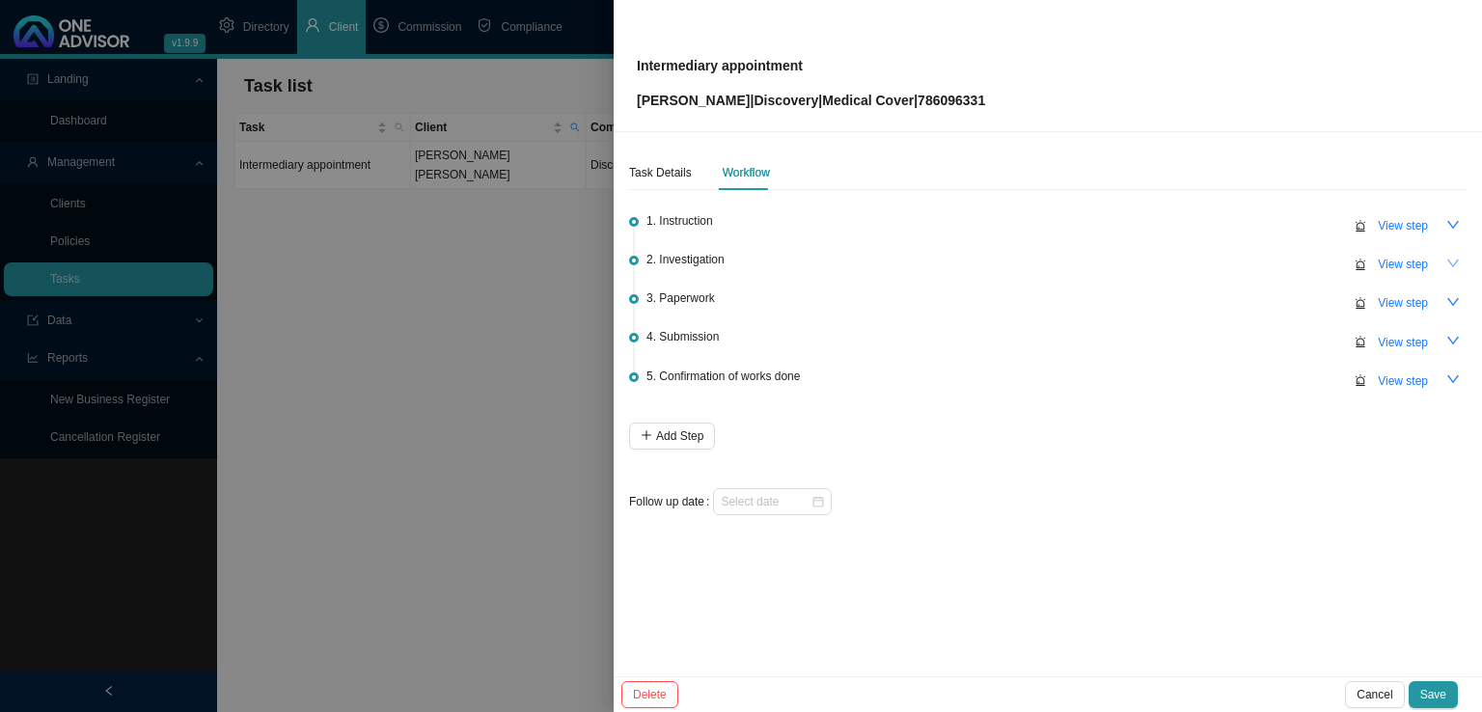
click at [1455, 262] on icon "down" at bounding box center [1453, 263] width 12 height 8
click at [1455, 262] on icon "up" at bounding box center [1453, 263] width 12 height 8
click at [1406, 298] on span "View step" at bounding box center [1402, 302] width 50 height 19
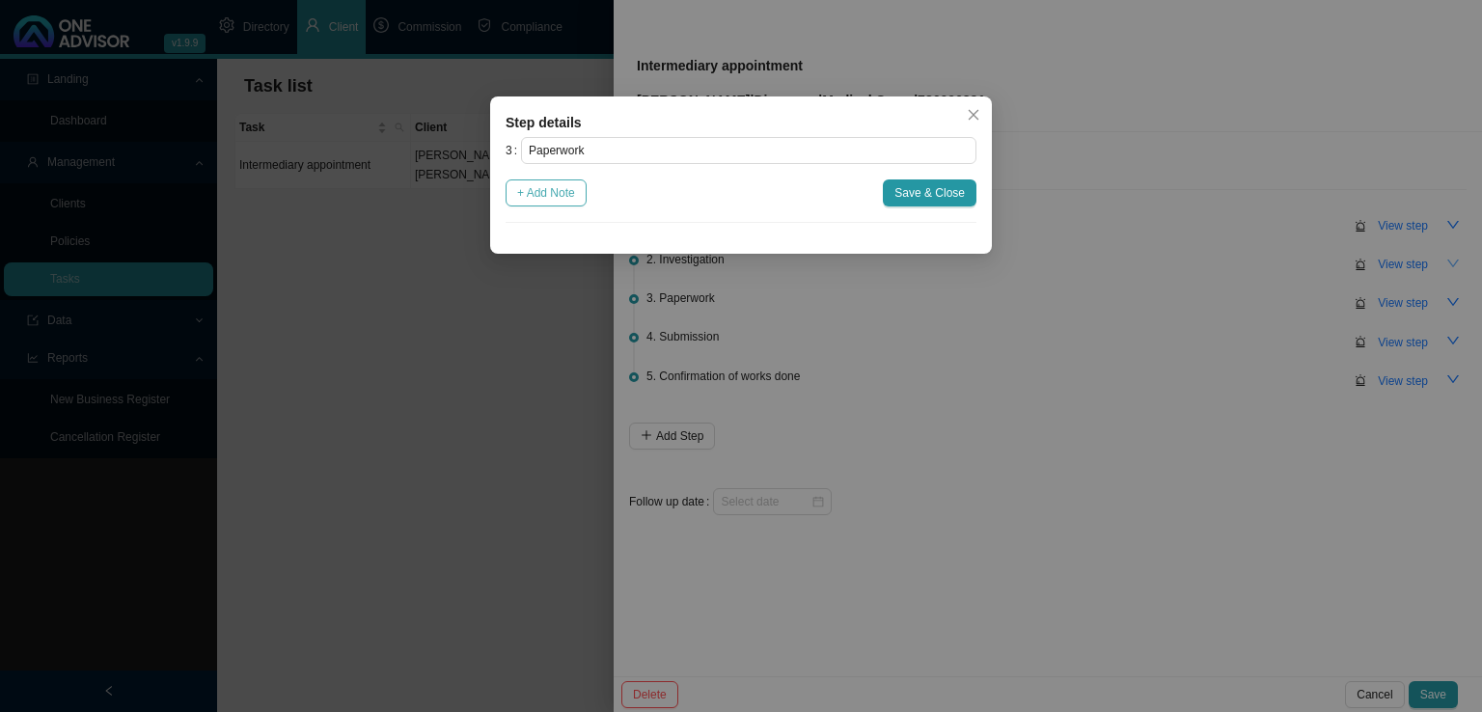
click at [581, 188] on button "+ Add Note" at bounding box center [545, 192] width 81 height 27
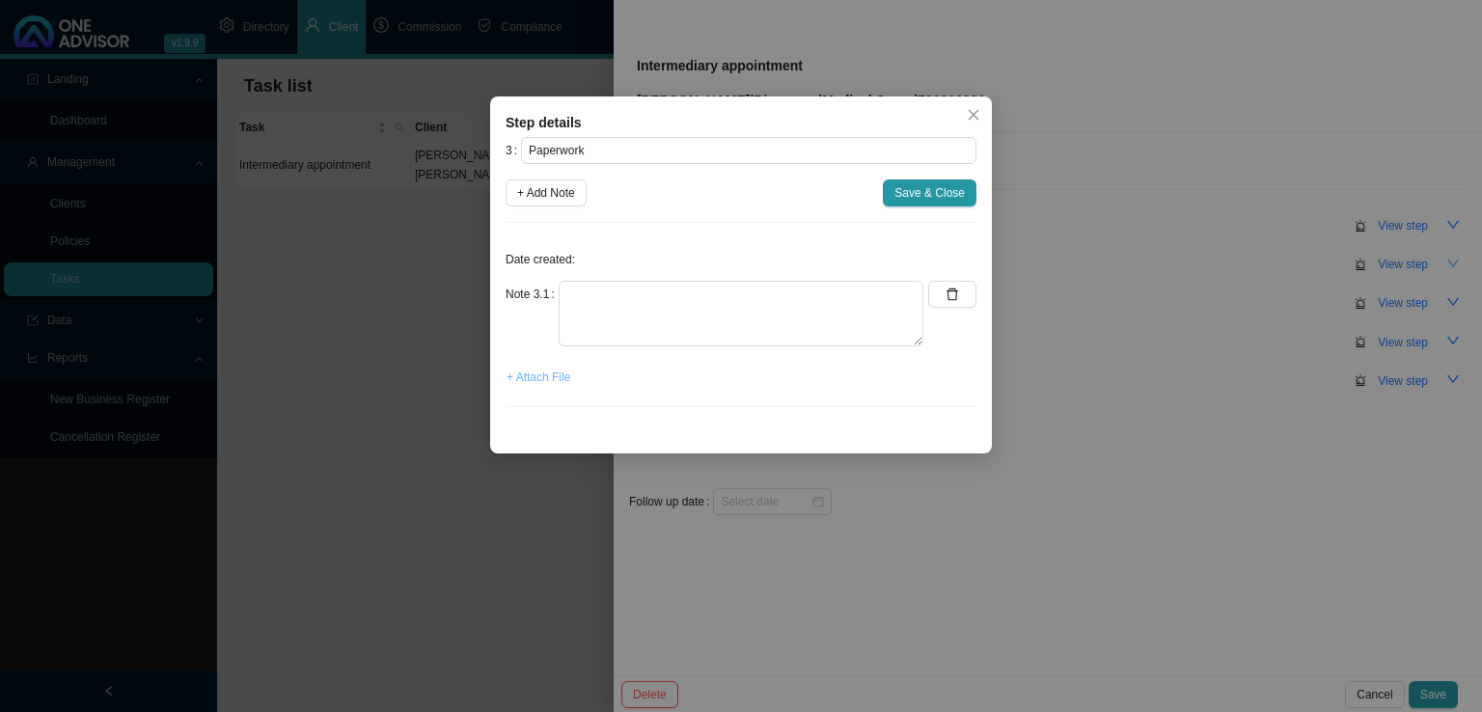
click at [531, 377] on span "+ Attach File" at bounding box center [538, 377] width 64 height 19
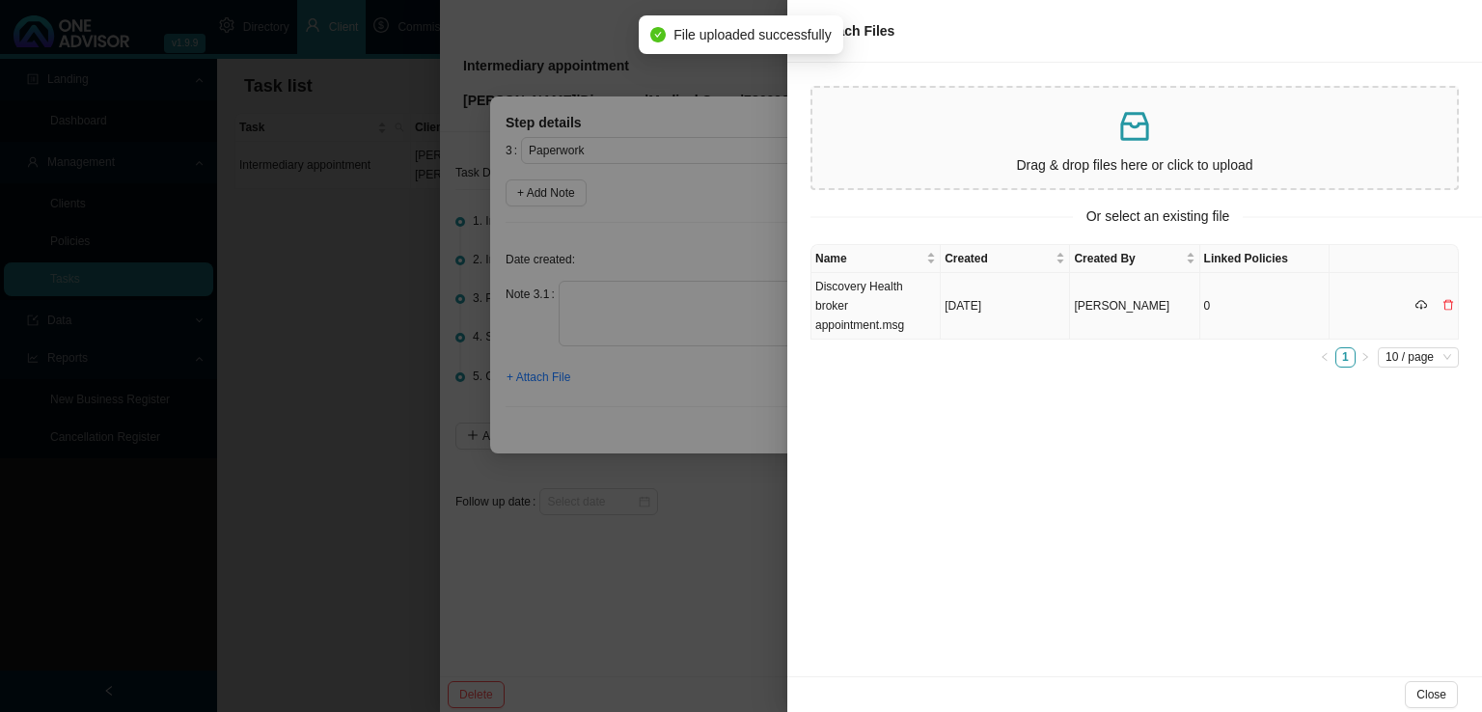
click at [868, 316] on td "Discovery Health broker appointment.msg" at bounding box center [875, 306] width 129 height 67
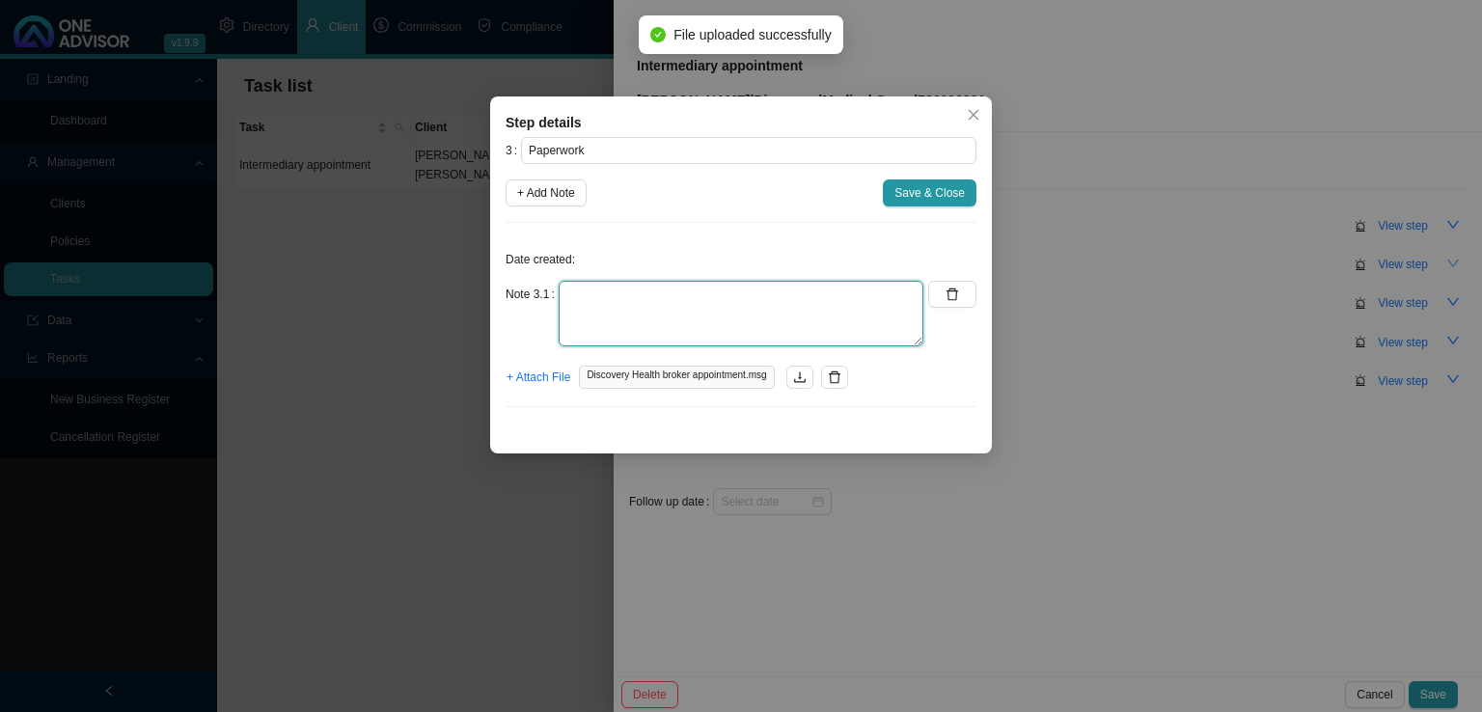
click at [583, 290] on textarea at bounding box center [740, 314] width 365 height 66
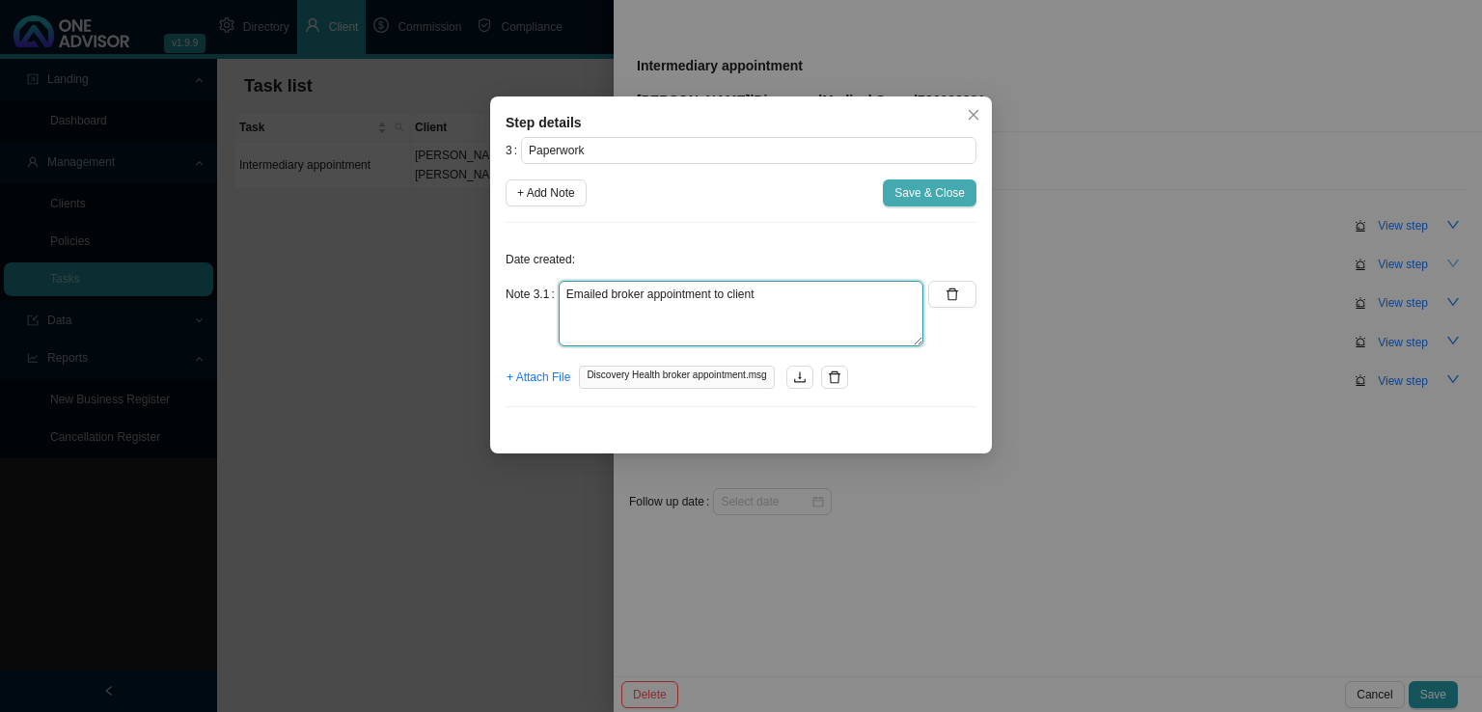
type textarea "Emailed broker appointment to client"
click at [887, 190] on button "Save & Close" at bounding box center [930, 192] width 94 height 27
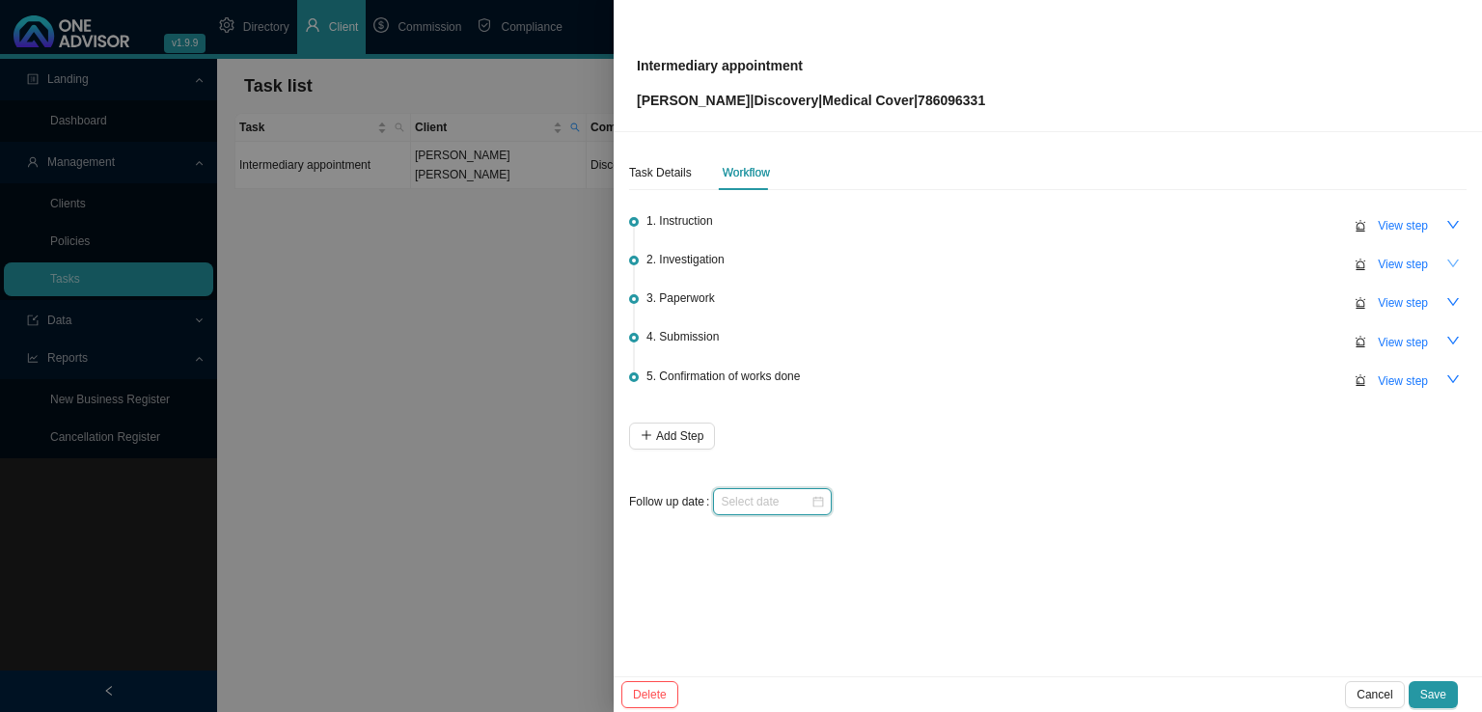
click at [761, 492] on input at bounding box center [766, 501] width 90 height 19
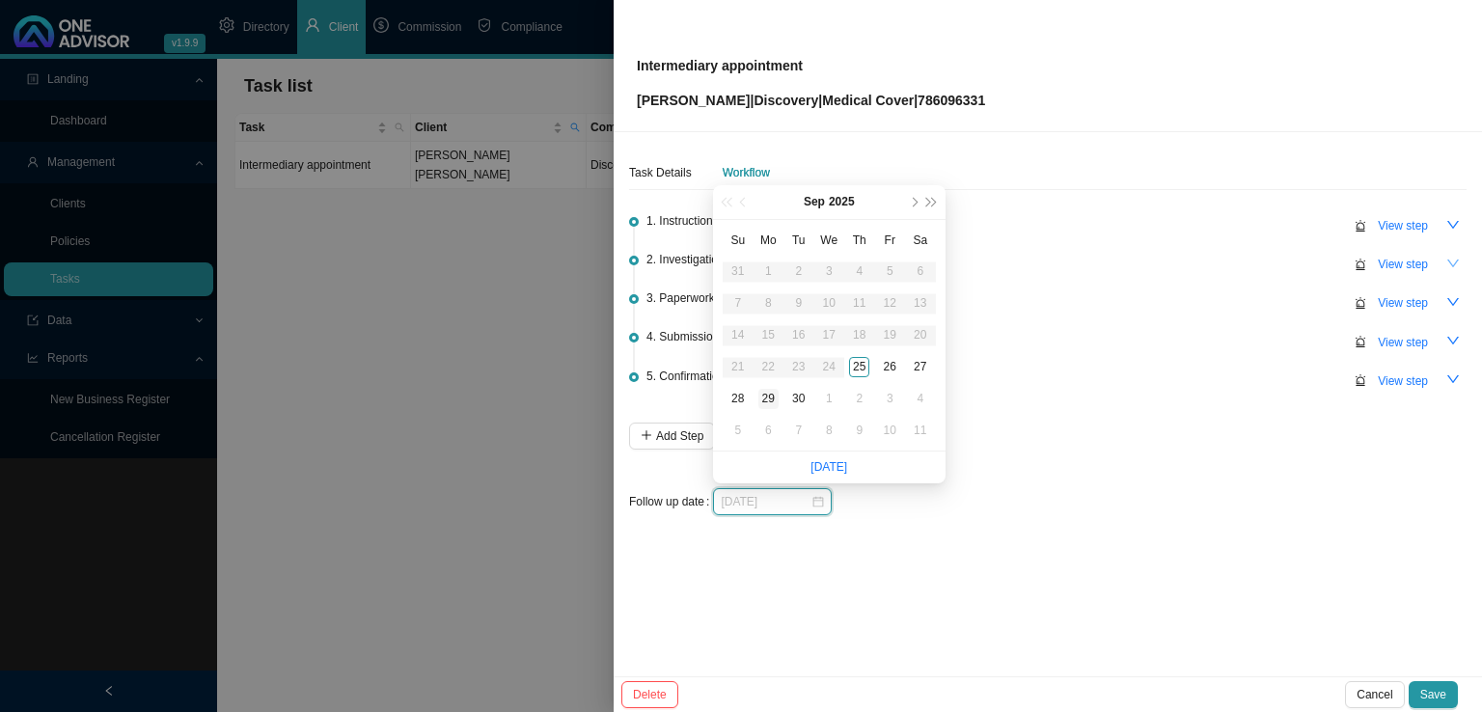
type input "[DATE]"
click at [770, 399] on div "29" at bounding box center [768, 399] width 20 height 20
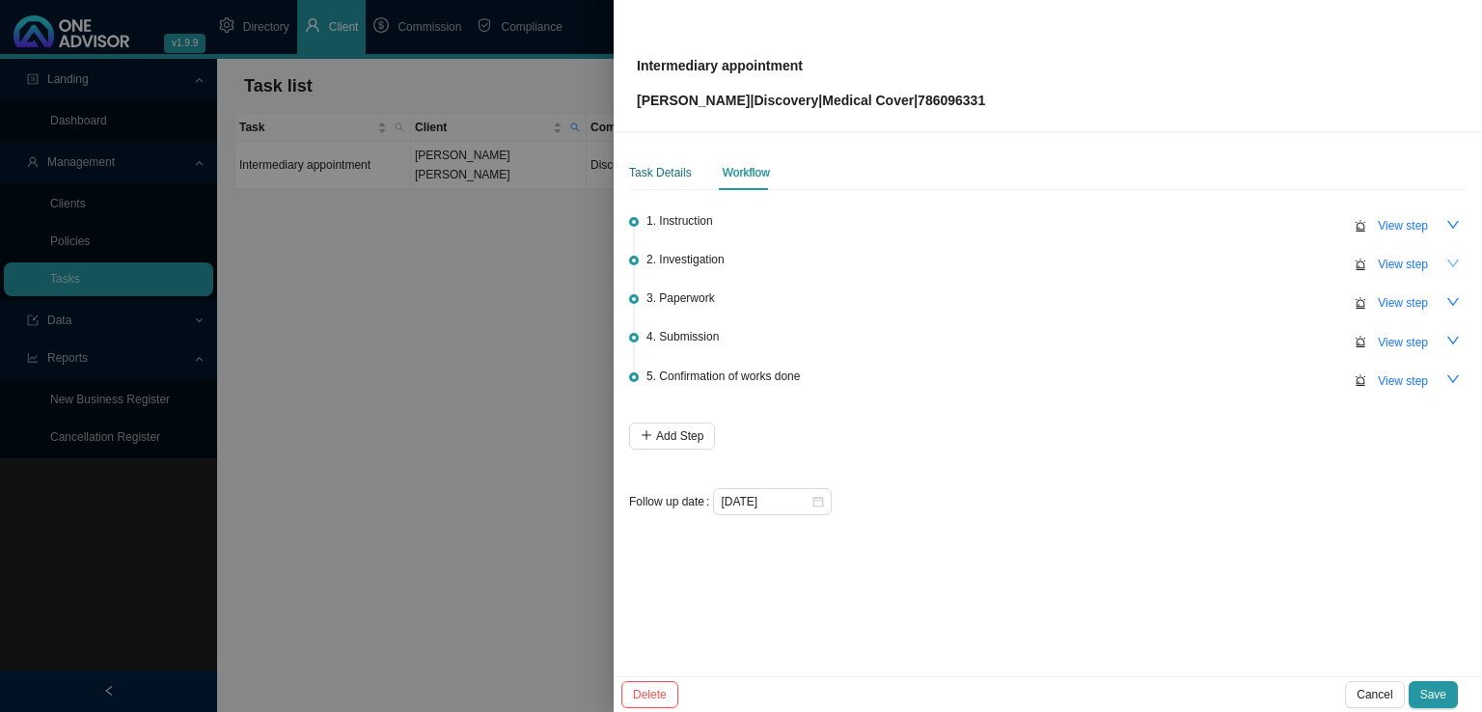
click at [681, 171] on div "Task Details" at bounding box center [660, 172] width 63 height 19
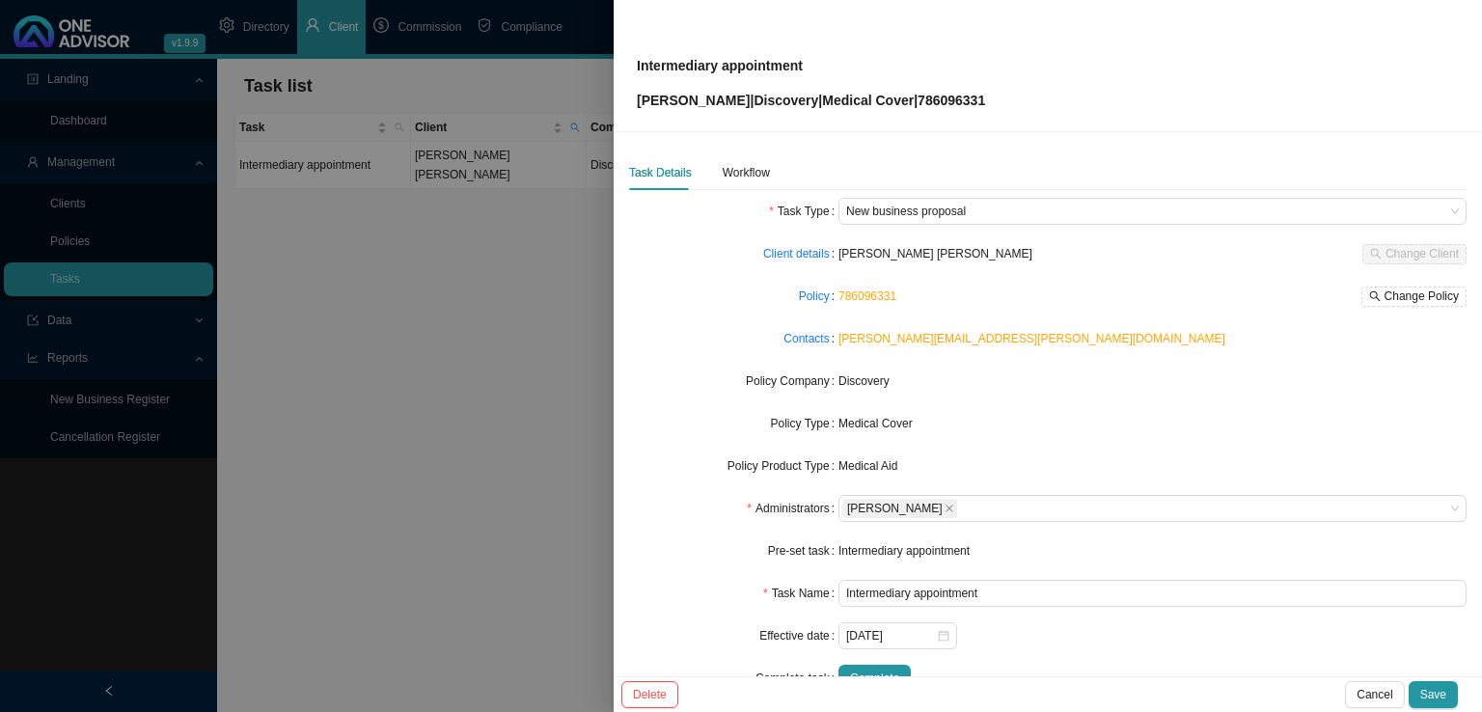
scroll to position [46, 0]
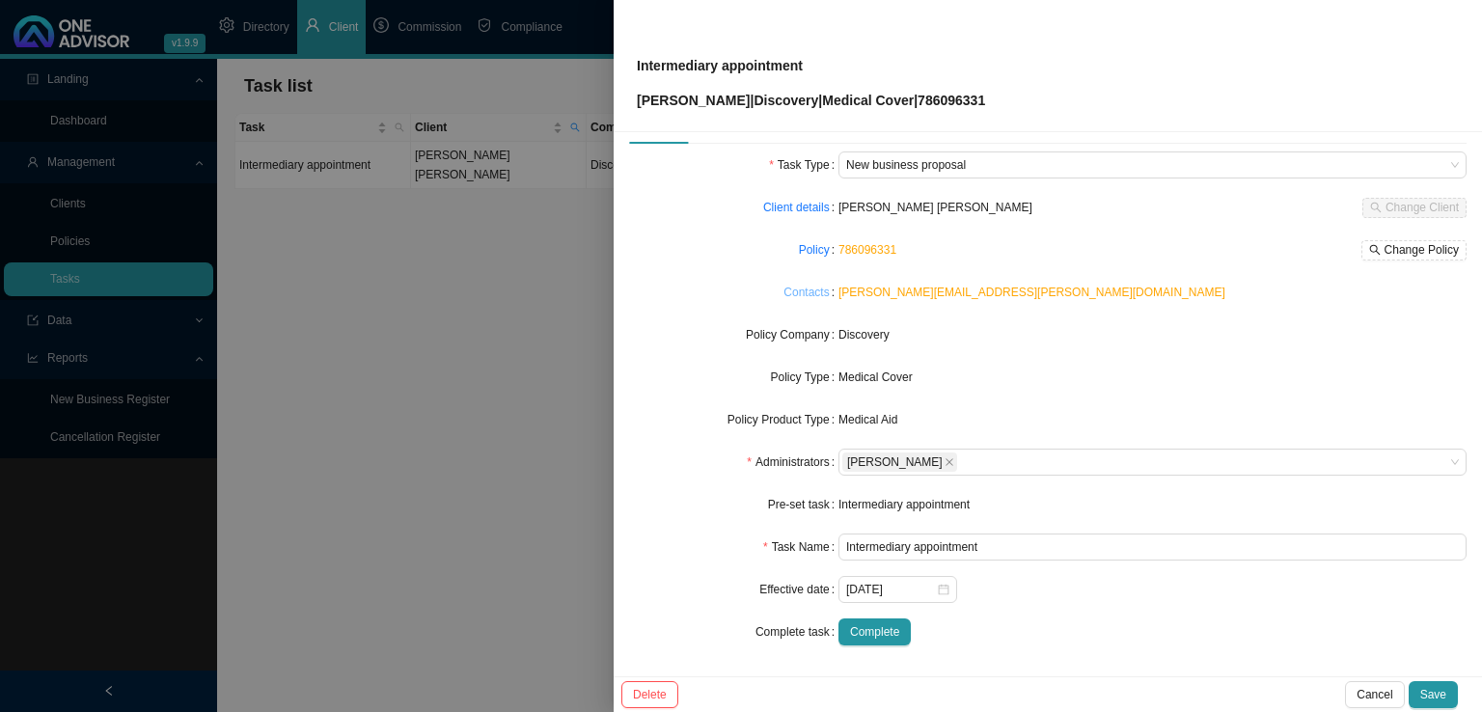
click at [795, 293] on link "Contacts" at bounding box center [805, 292] width 45 height 19
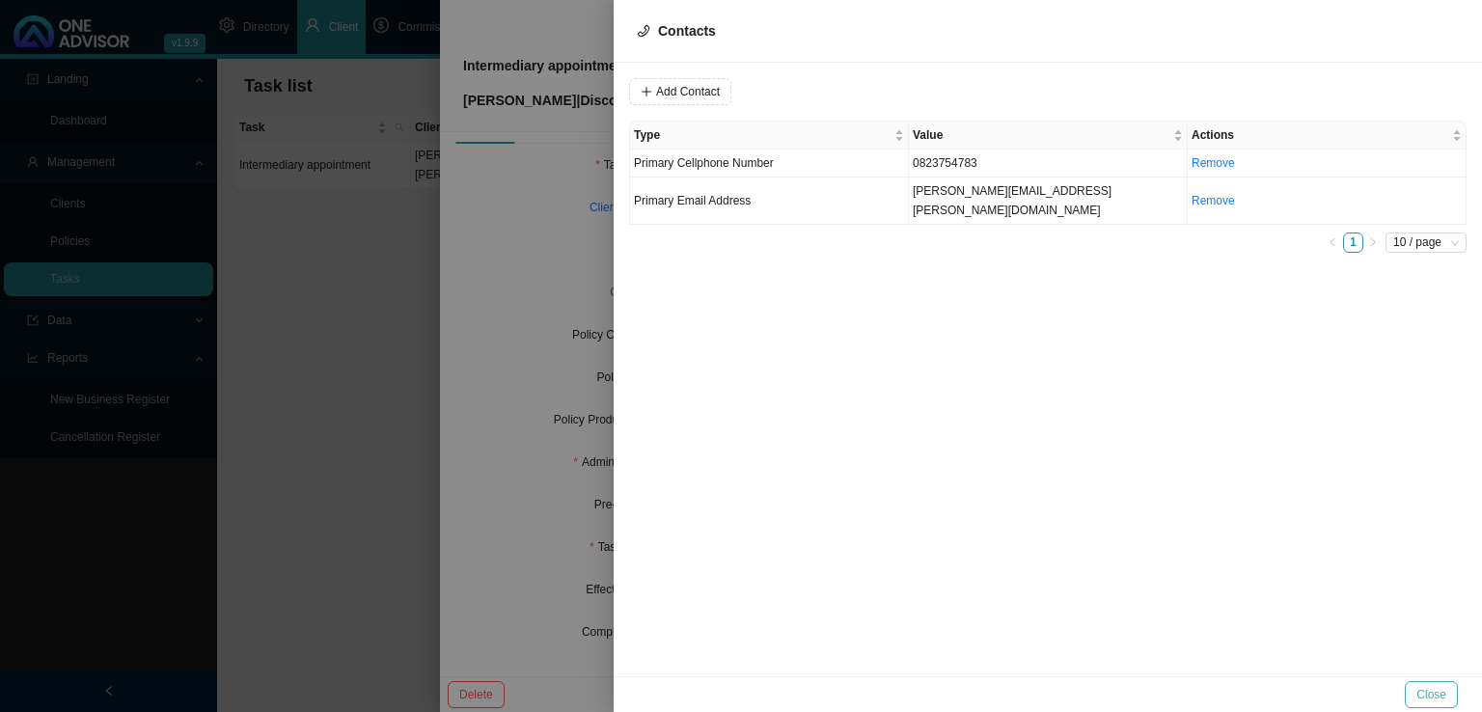
click at [1436, 690] on span "Close" at bounding box center [1431, 694] width 30 height 19
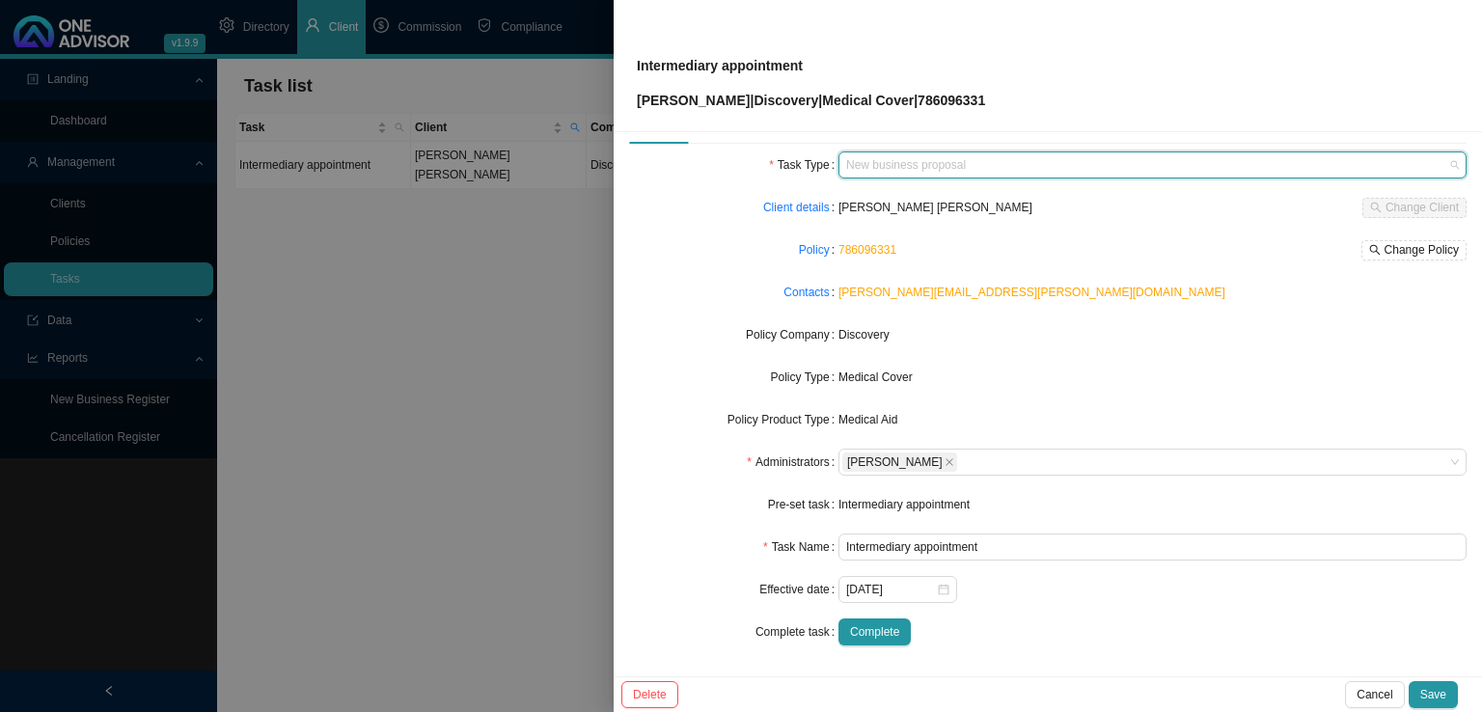
click at [1036, 152] on input "search" at bounding box center [1145, 164] width 598 height 25
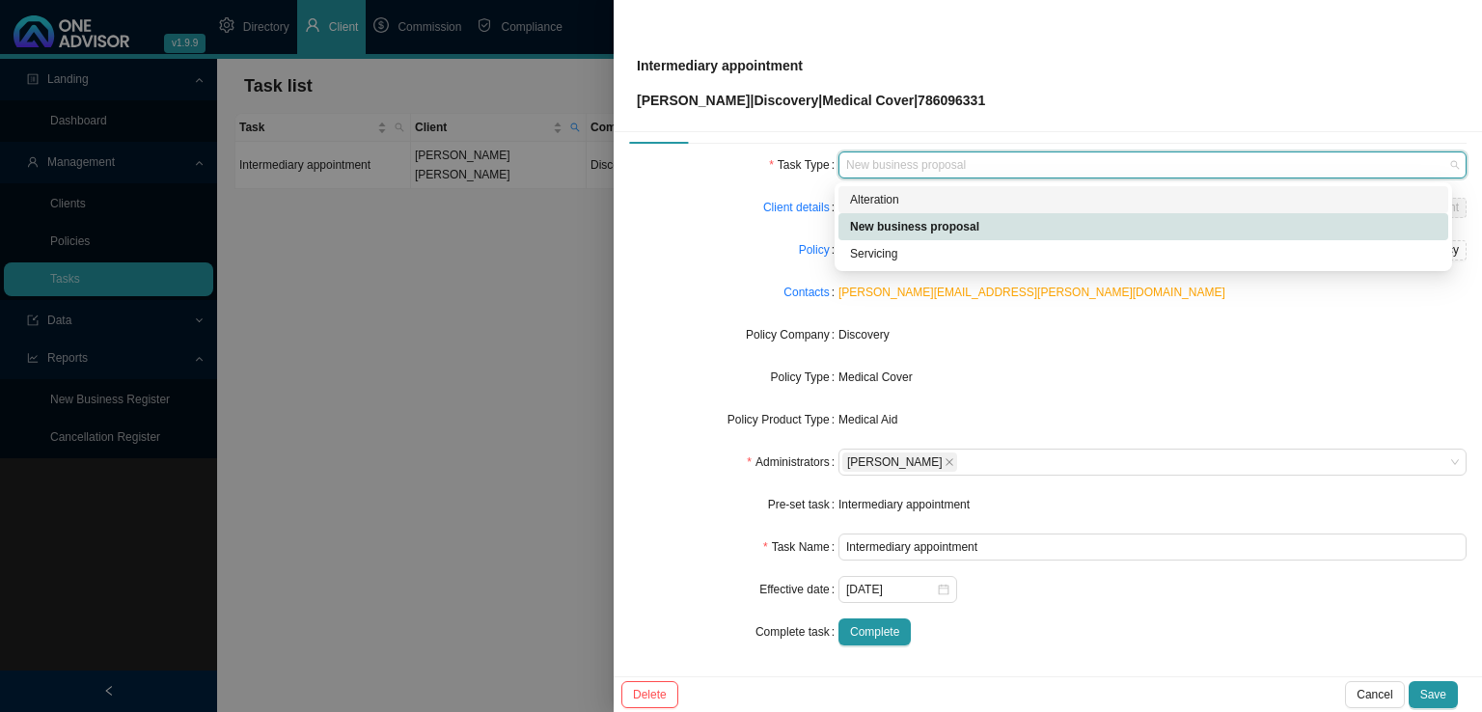
click at [902, 202] on div "Alteration" at bounding box center [1143, 199] width 586 height 19
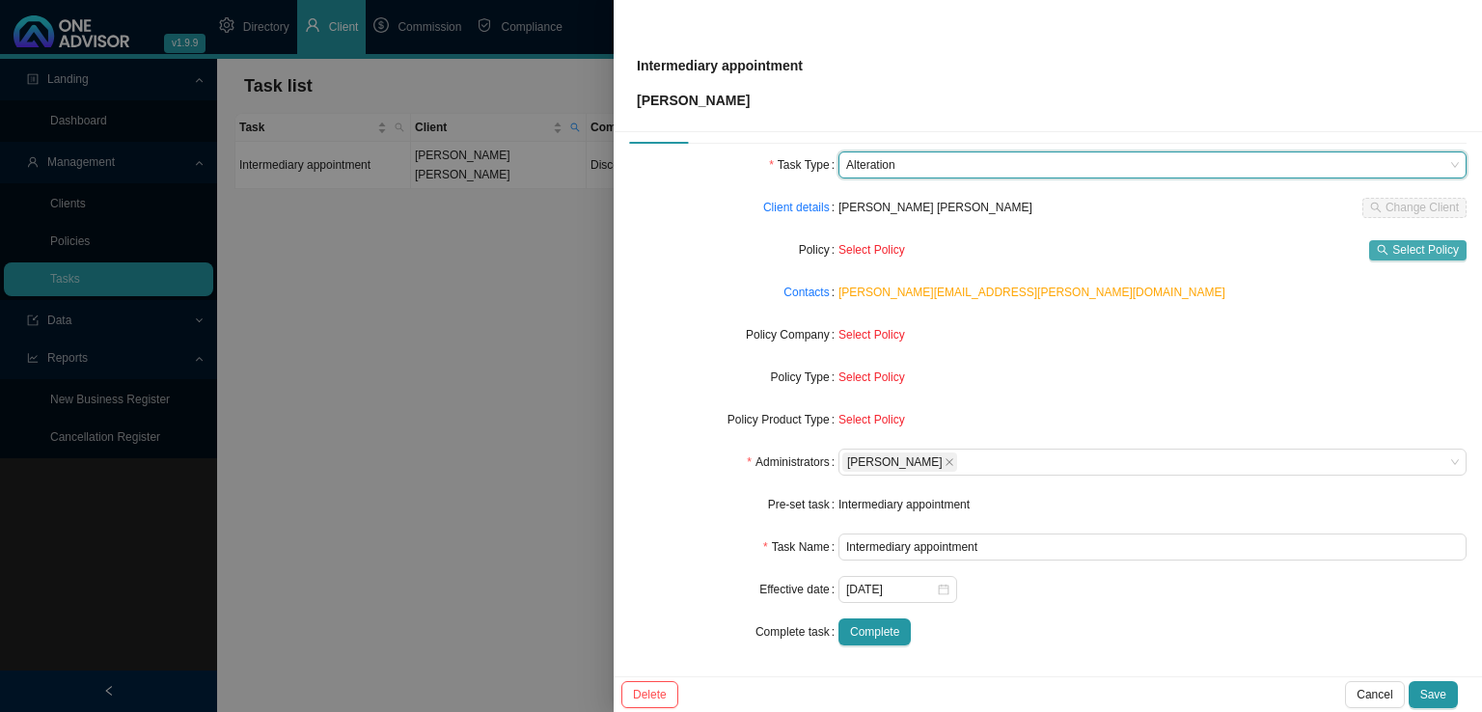
click at [1401, 253] on span "Select Policy" at bounding box center [1425, 249] width 67 height 19
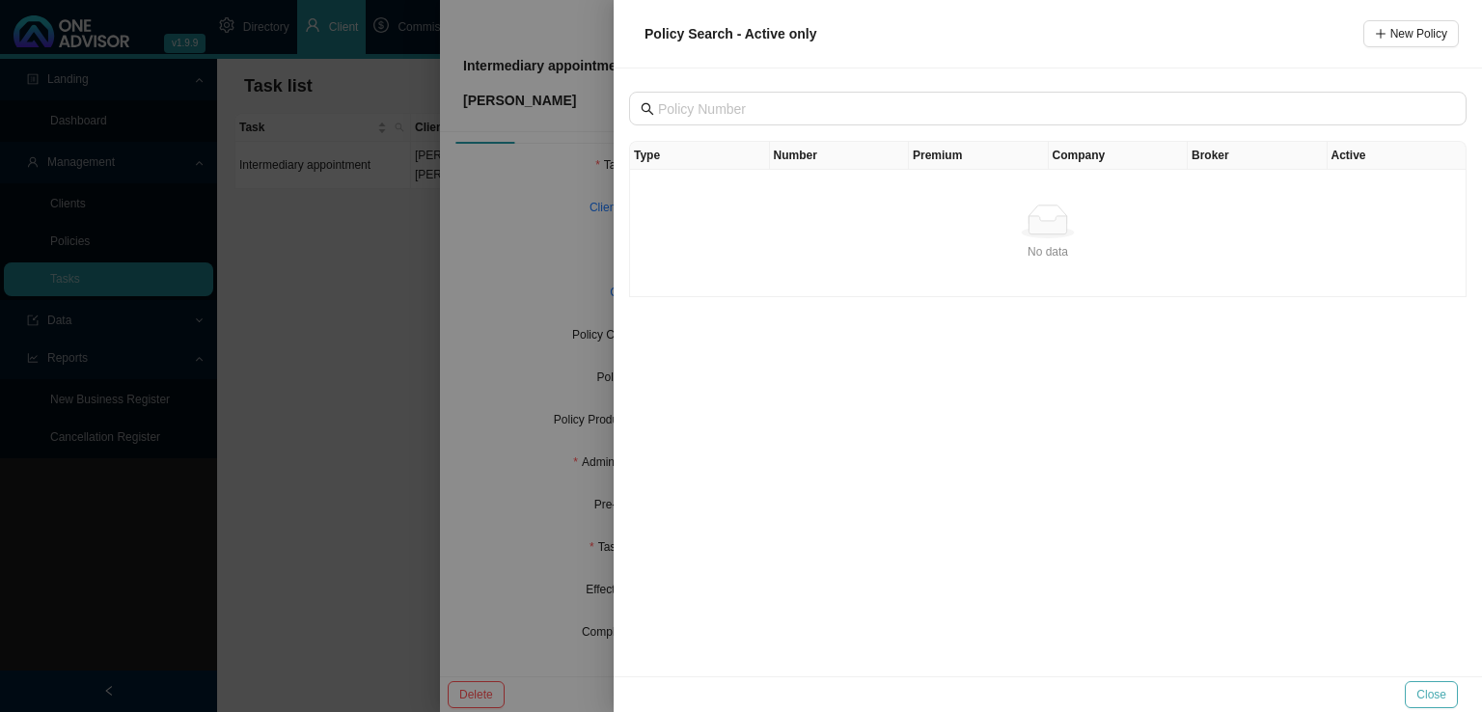
click at [1417, 690] on button "Close" at bounding box center [1430, 694] width 53 height 27
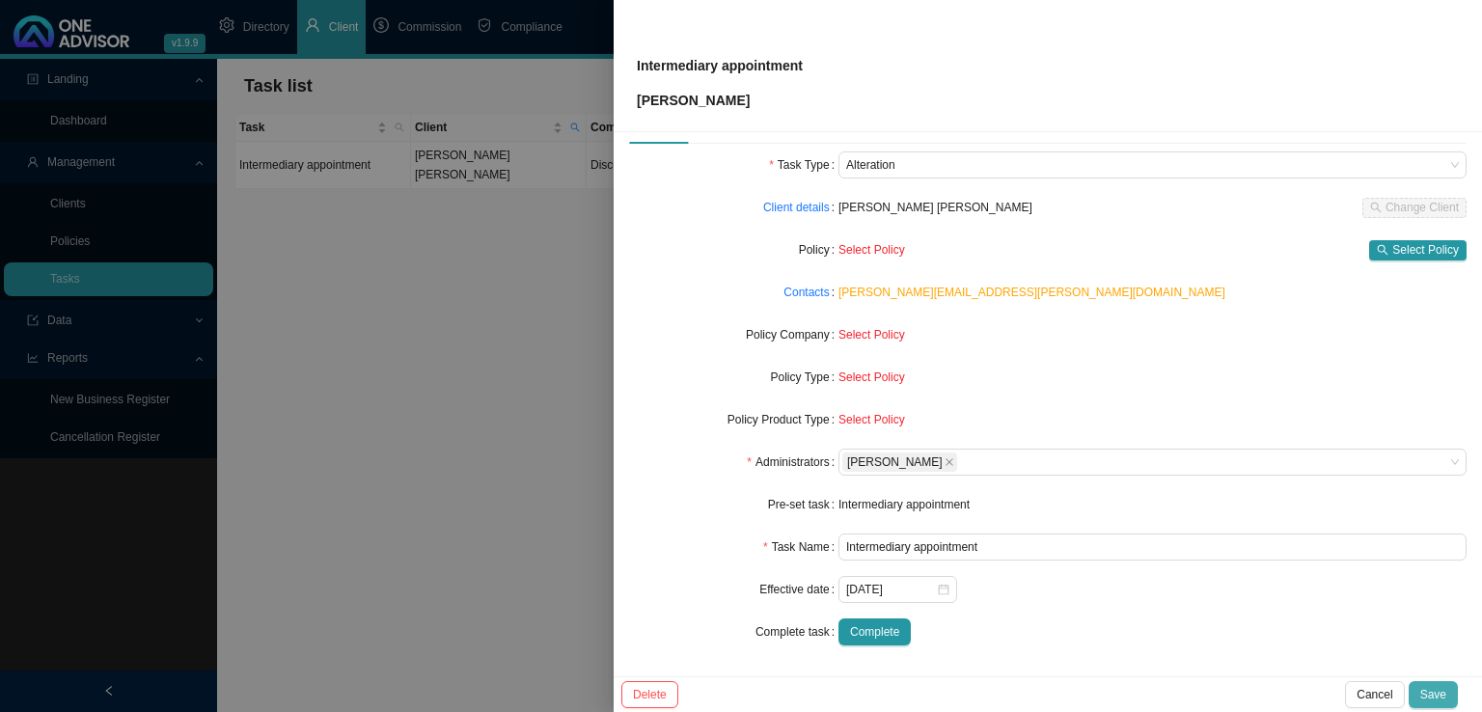
click at [1439, 691] on span "Save" at bounding box center [1433, 694] width 26 height 19
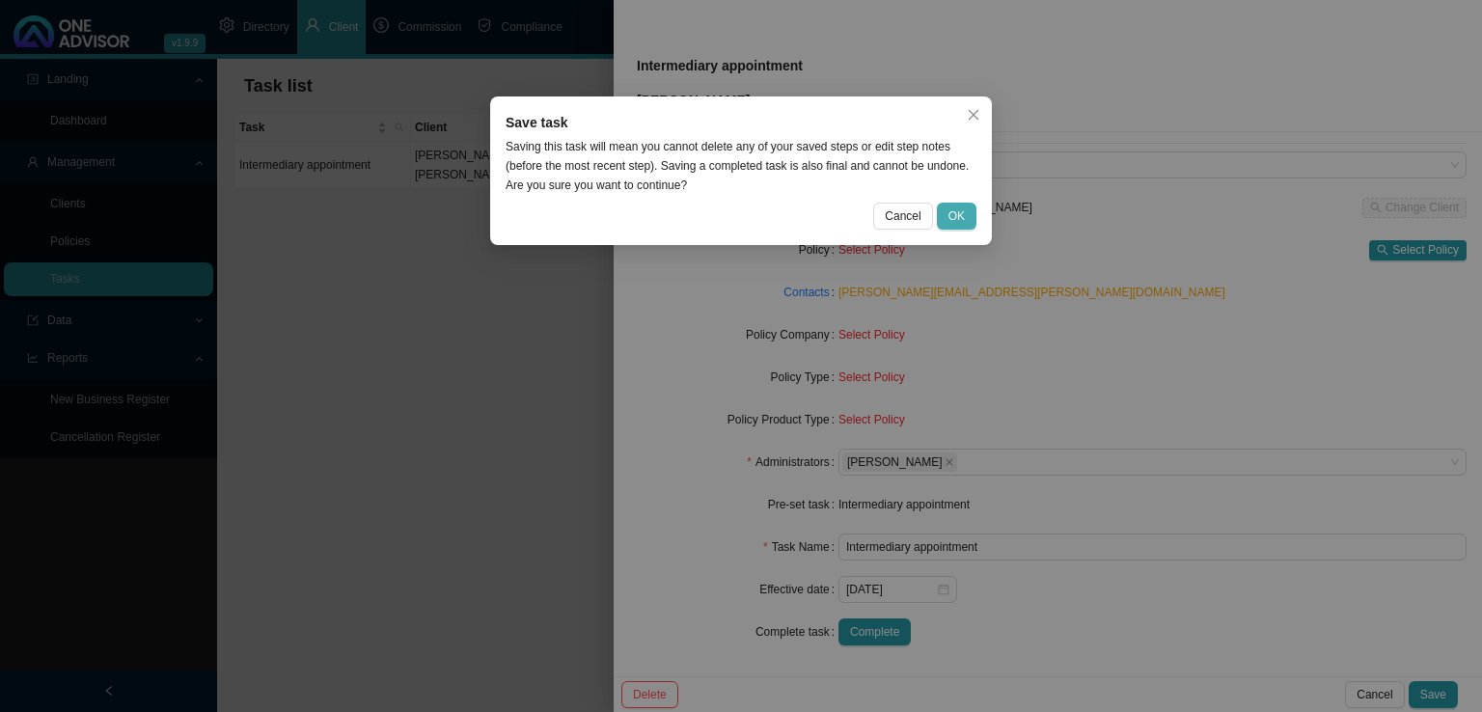
click at [966, 217] on button "OK" at bounding box center [957, 216] width 40 height 27
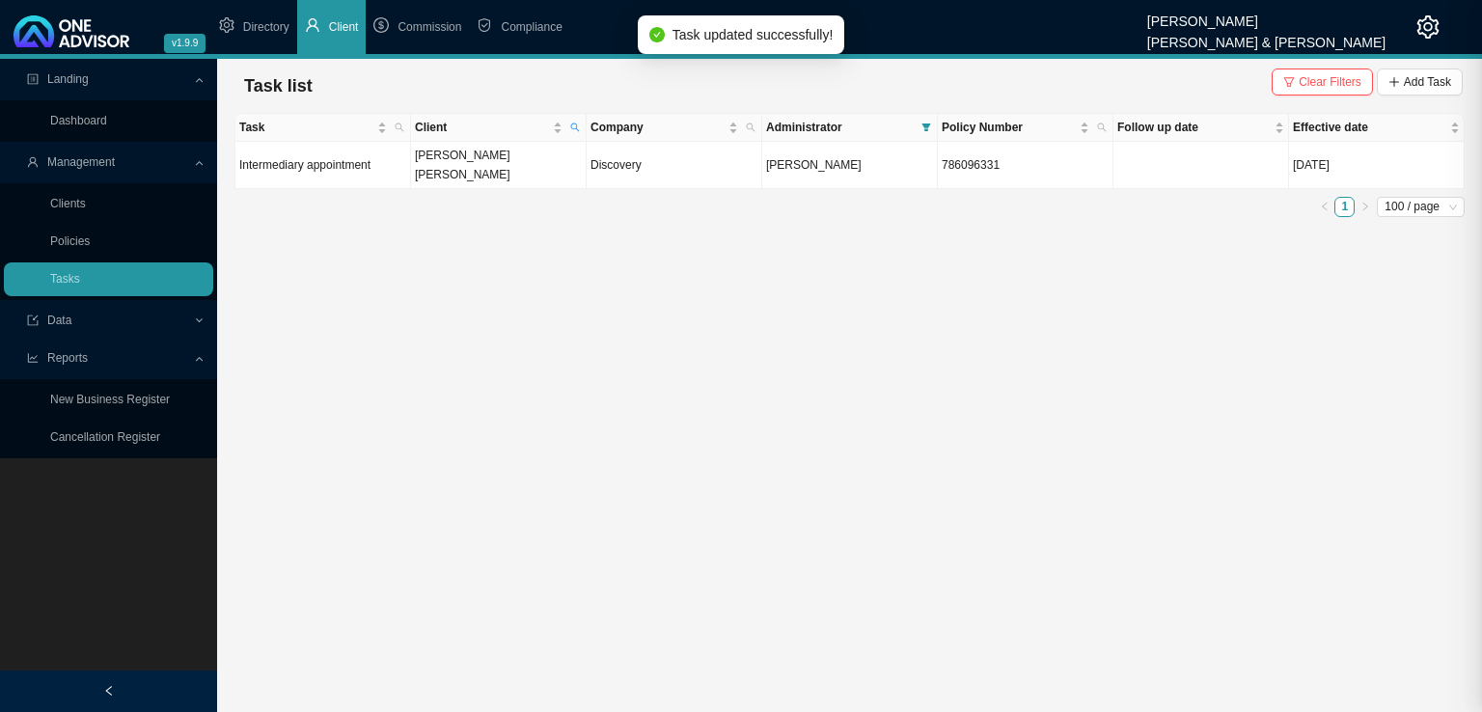
scroll to position [24, 0]
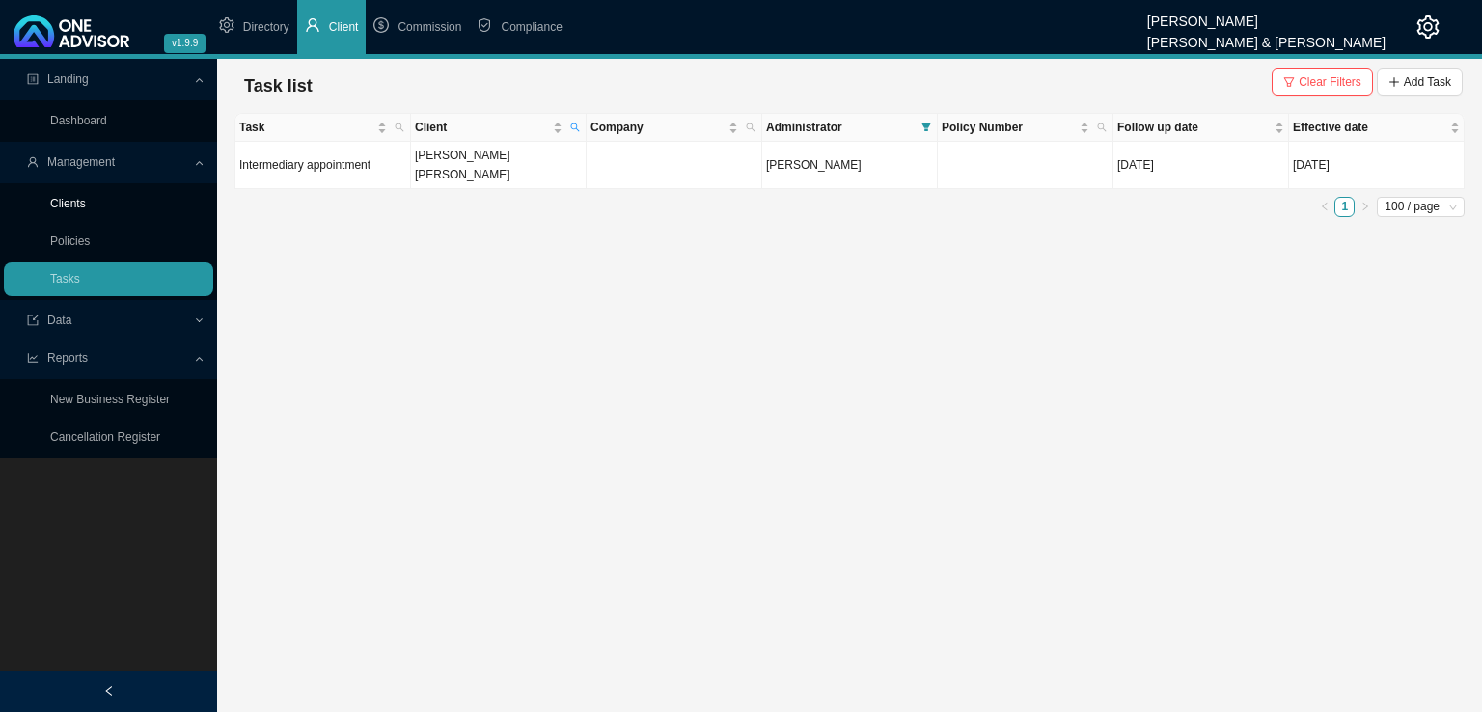
click at [62, 197] on link "Clients" at bounding box center [68, 204] width 36 height 14
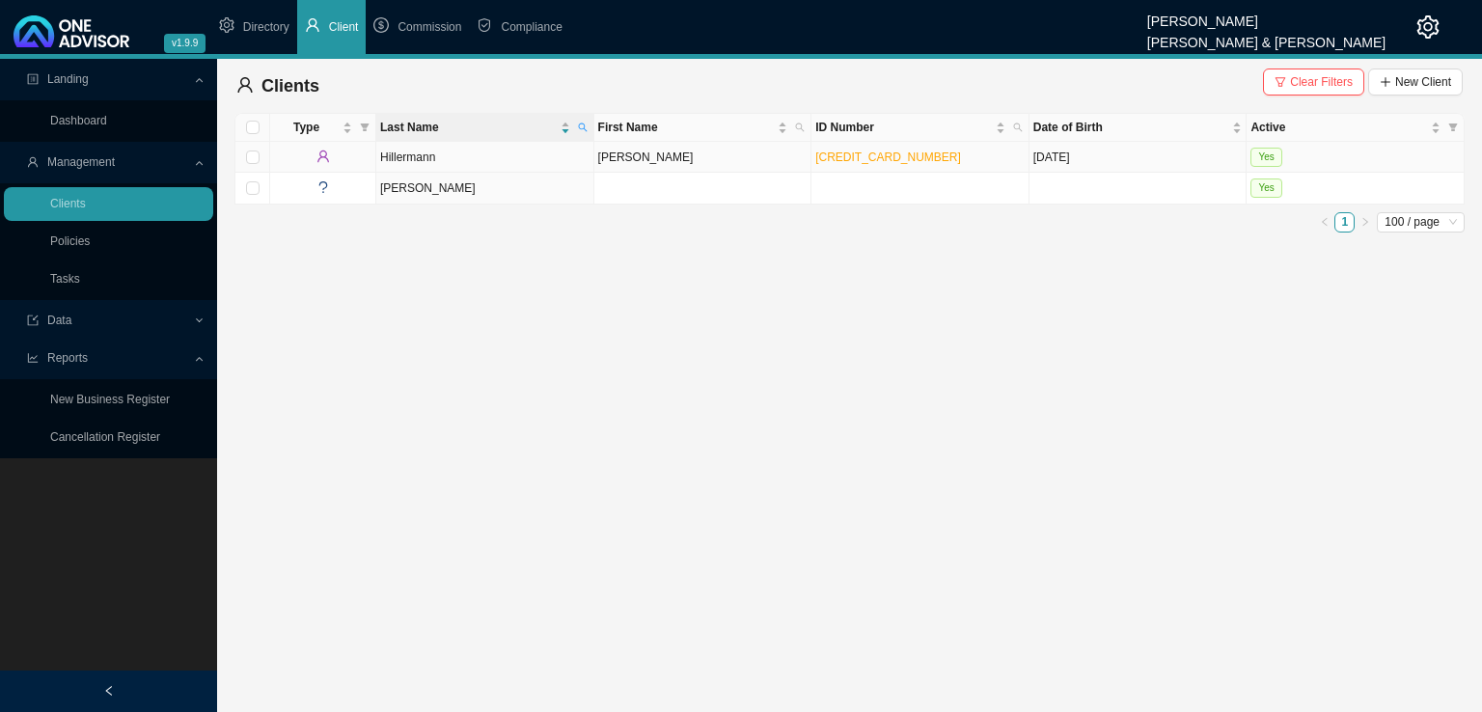
click at [683, 158] on td "[PERSON_NAME]" at bounding box center [703, 157] width 218 height 31
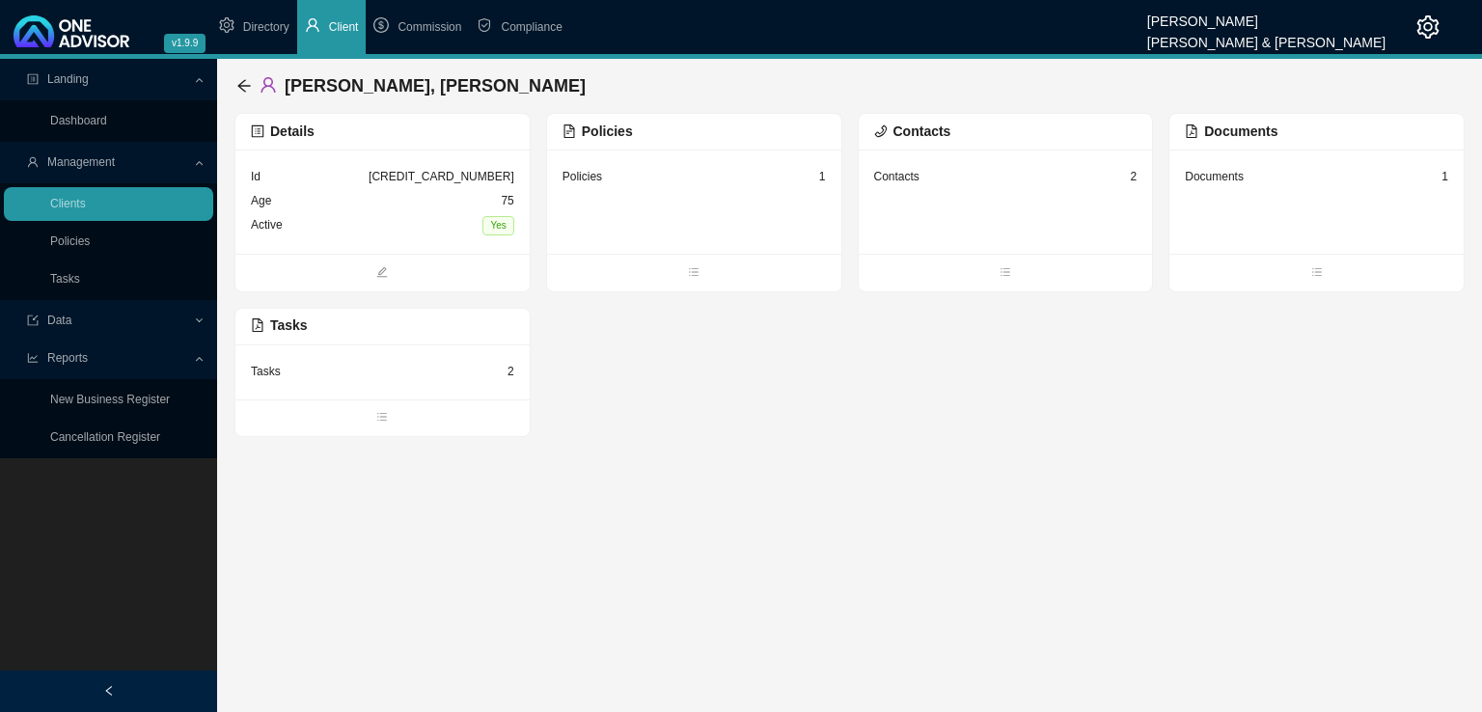
click at [720, 211] on div "Policies 1" at bounding box center [694, 202] width 294 height 104
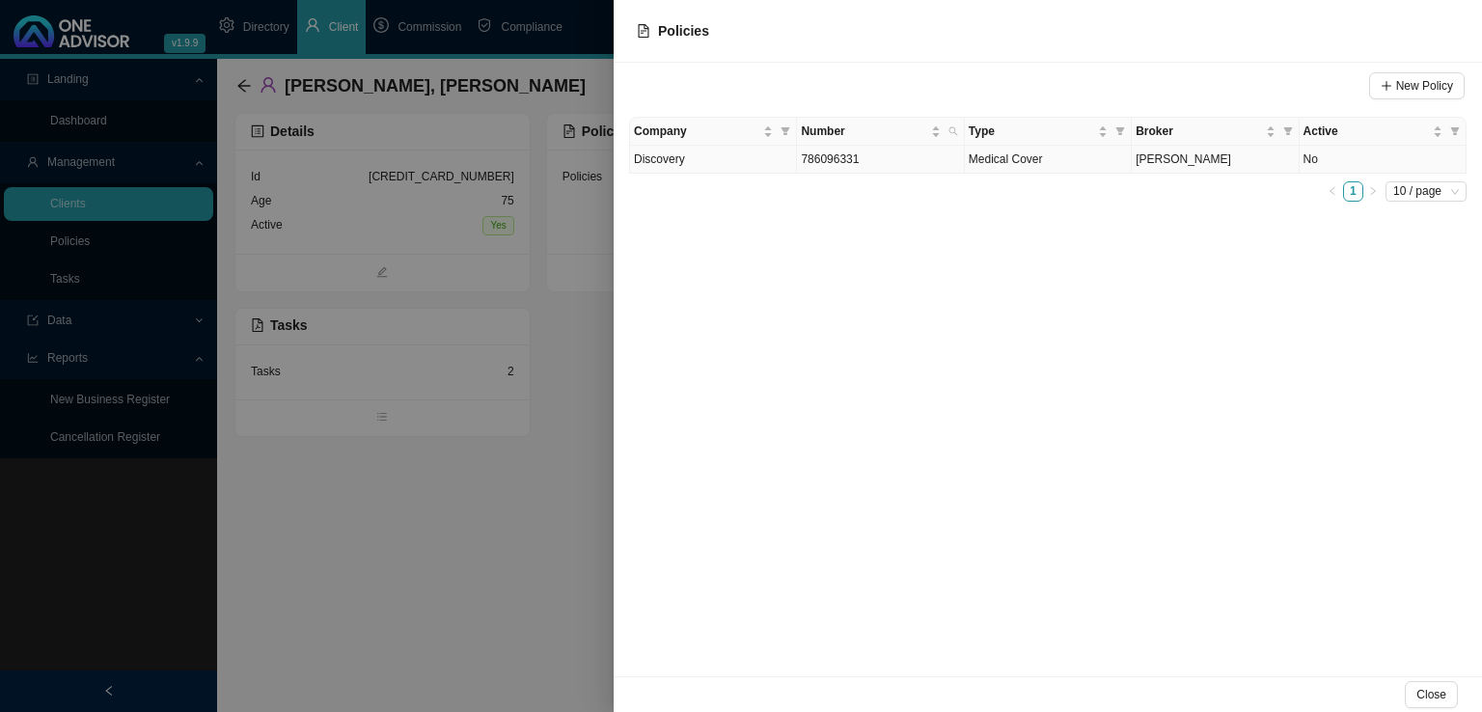
click at [903, 167] on td "786096331" at bounding box center [880, 160] width 167 height 28
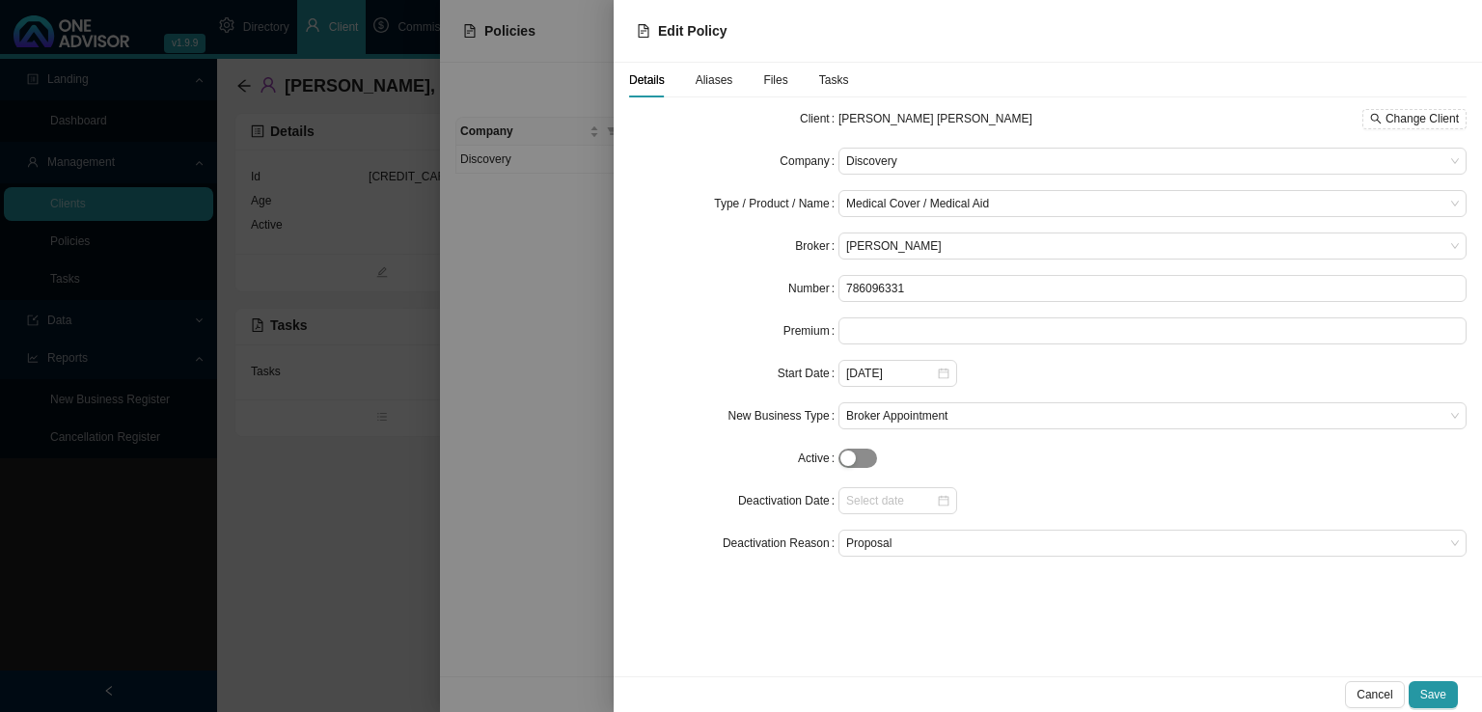
click at [865, 455] on span "button" at bounding box center [857, 458] width 39 height 19
click at [1450, 688] on button "Save" at bounding box center [1432, 694] width 49 height 27
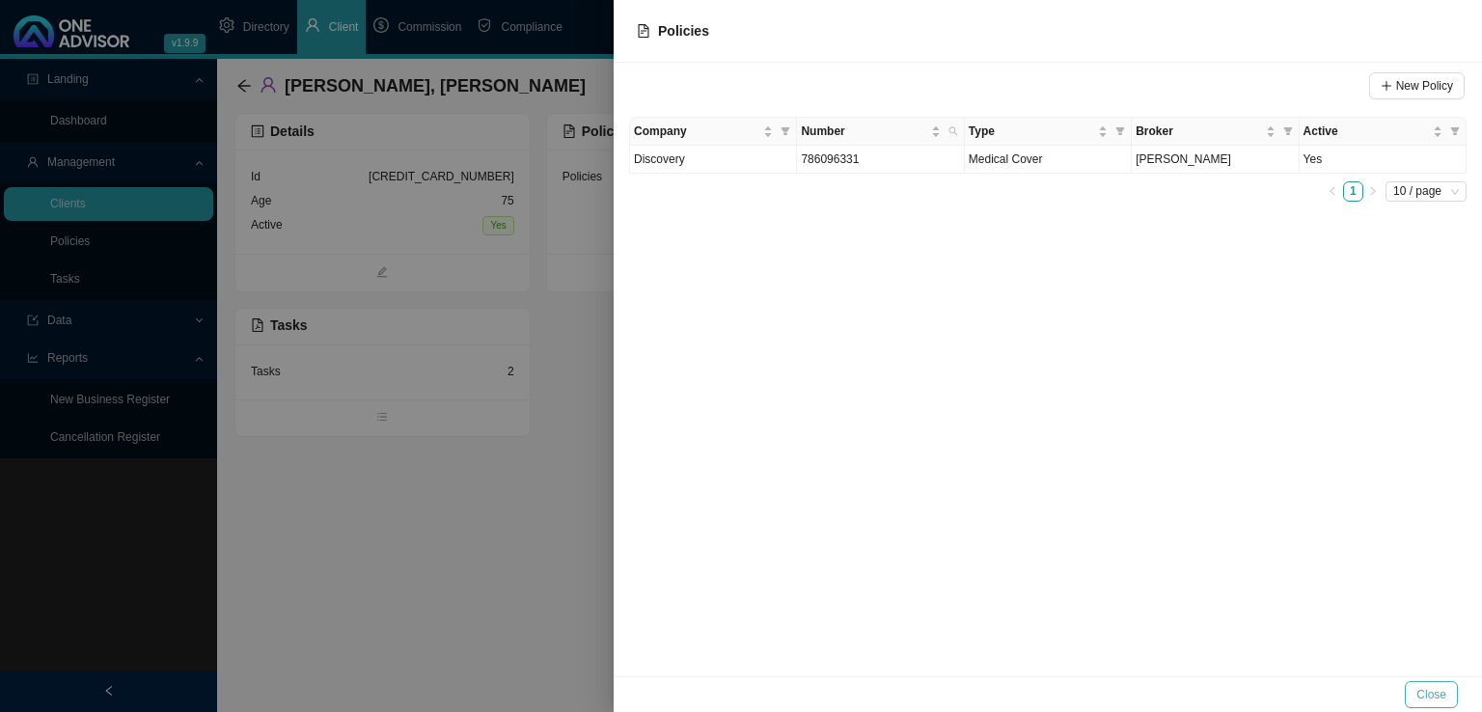
click at [1432, 699] on span "Close" at bounding box center [1431, 694] width 30 height 19
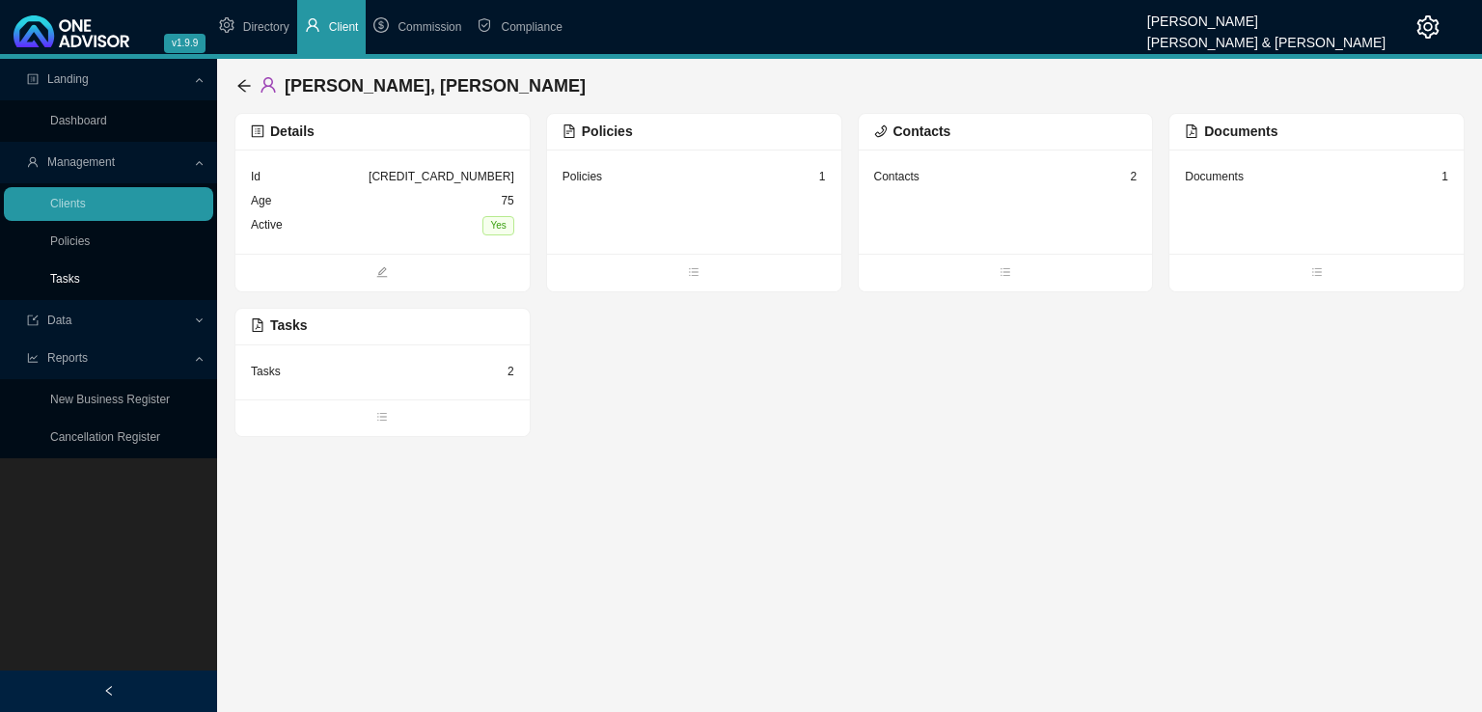
click at [73, 274] on link "Tasks" at bounding box center [65, 279] width 30 height 14
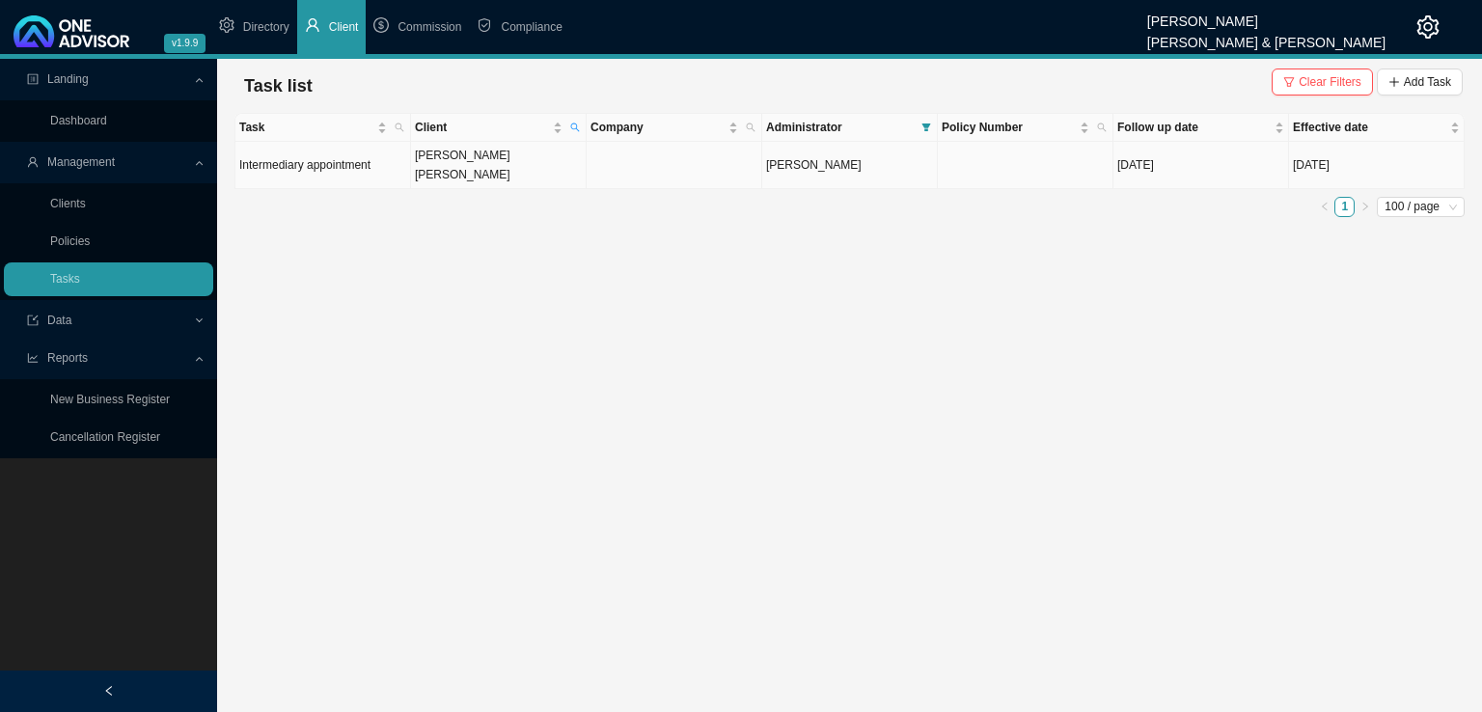
click at [536, 155] on td "[PERSON_NAME] [PERSON_NAME]" at bounding box center [499, 165] width 176 height 47
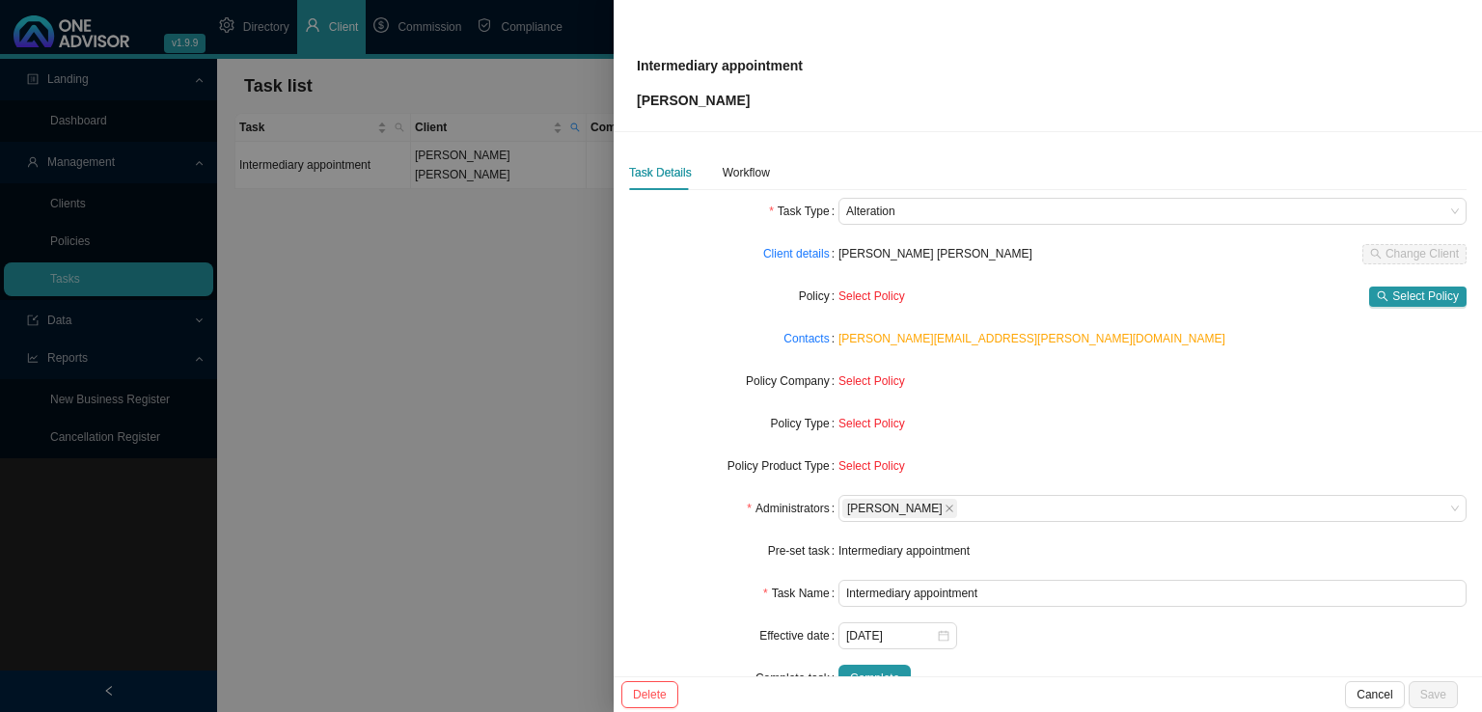
click at [1354, 288] on div "Select Policy Select Policy" at bounding box center [1152, 296] width 628 height 20
click at [1416, 286] on span "Select Policy" at bounding box center [1425, 295] width 67 height 19
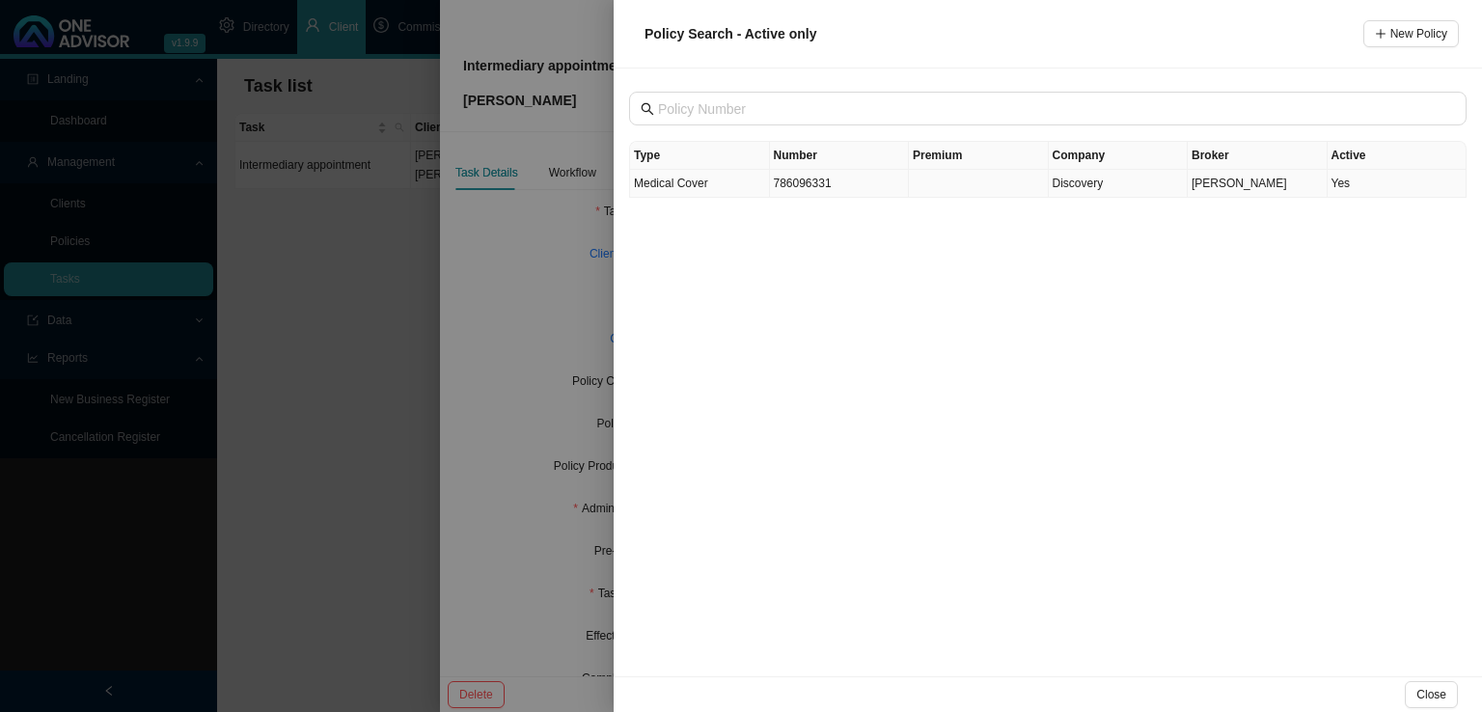
click at [818, 186] on td "786096331" at bounding box center [840, 184] width 140 height 28
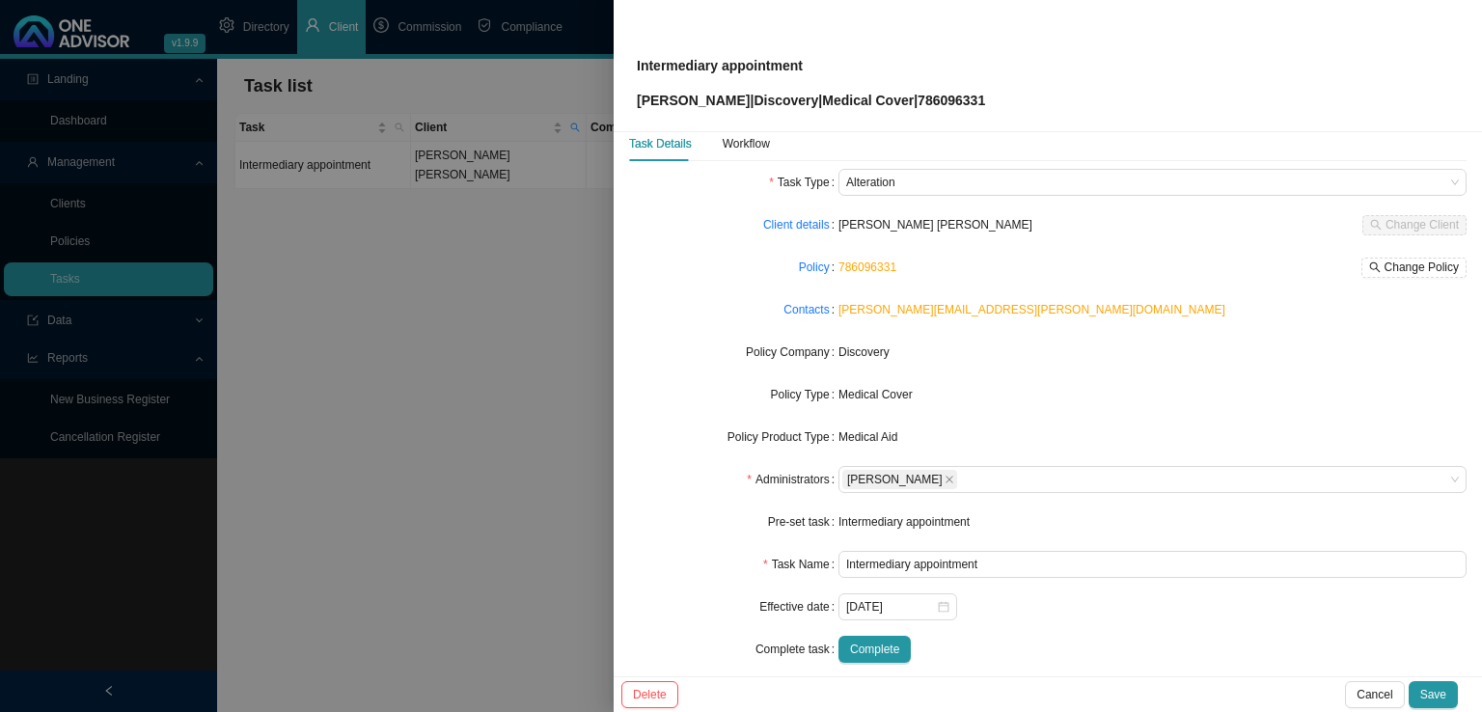
scroll to position [46, 0]
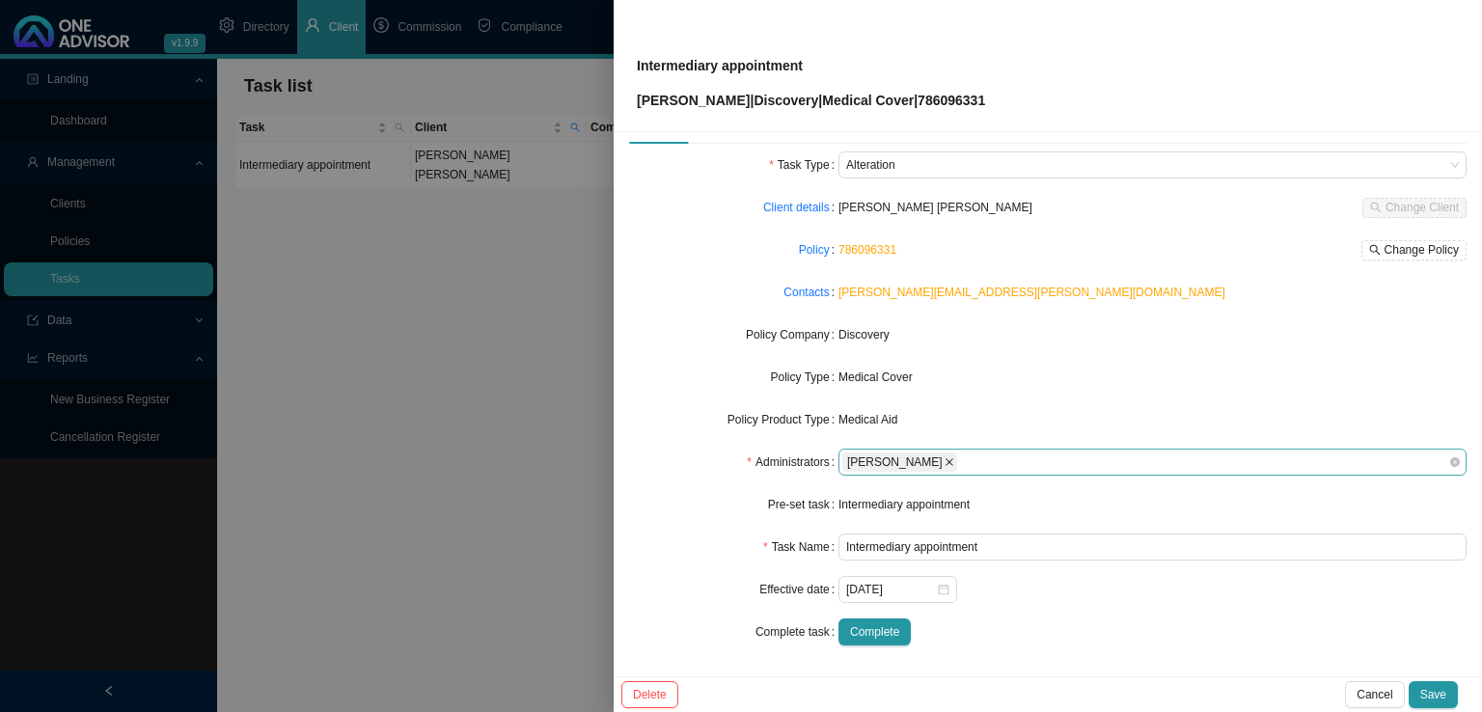
click at [944, 464] on icon "close" at bounding box center [949, 462] width 10 height 10
click at [860, 459] on div at bounding box center [1143, 462] width 602 height 14
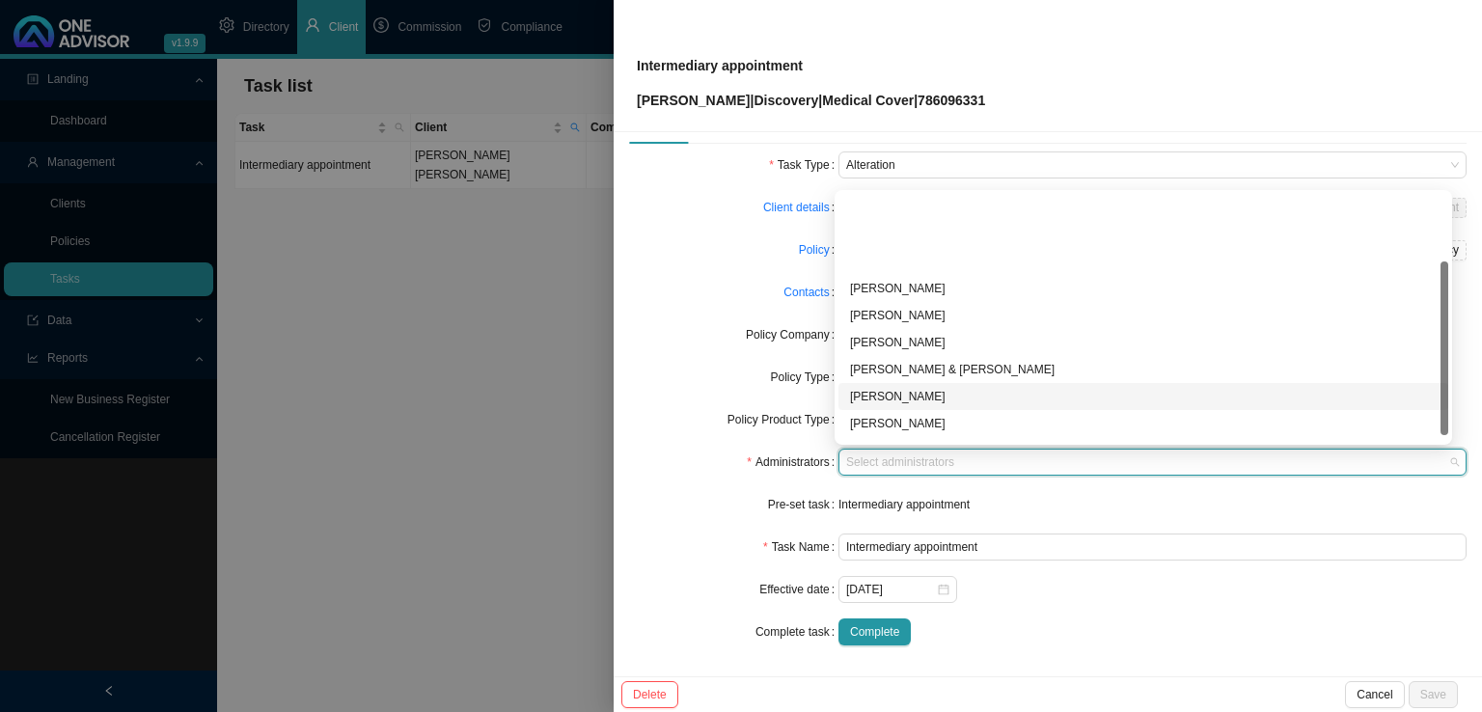
scroll to position [96, 0]
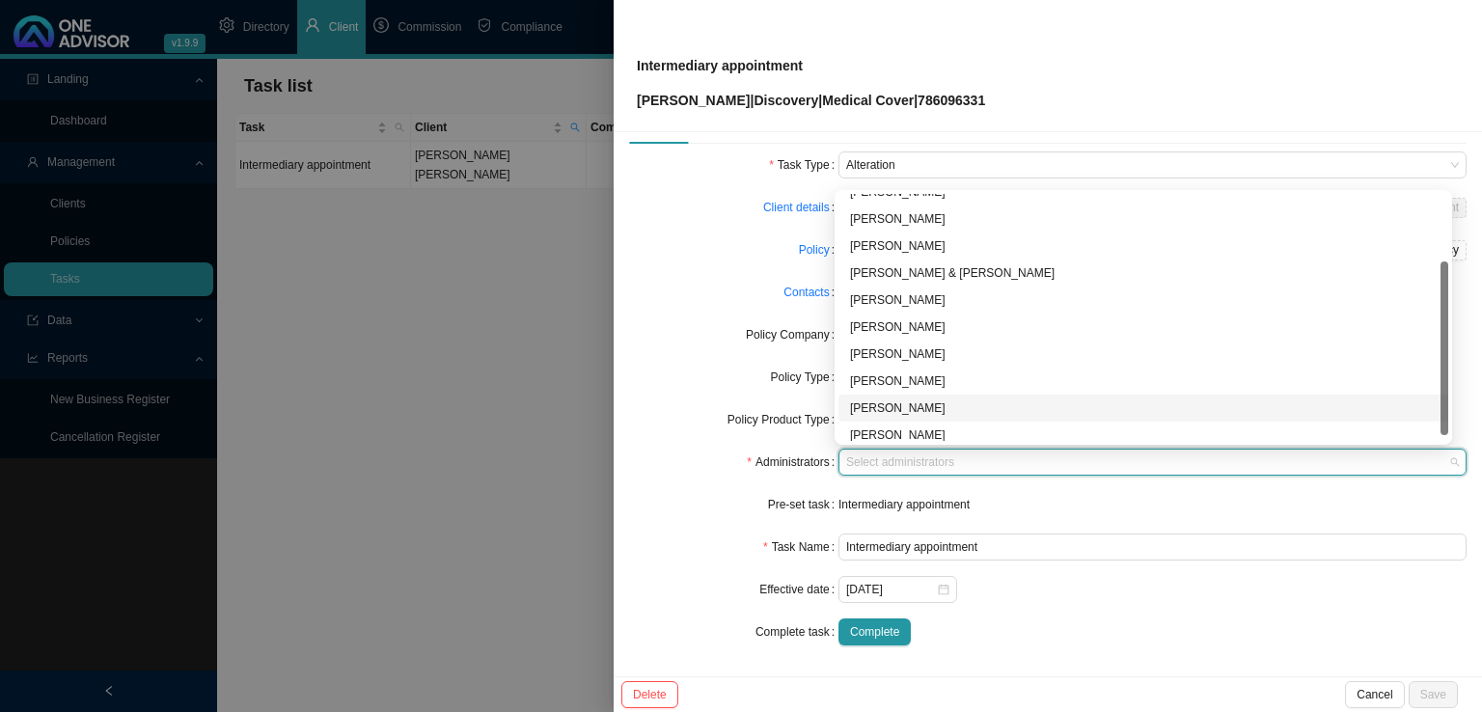
click at [887, 409] on div "[PERSON_NAME]" at bounding box center [1143, 407] width 586 height 19
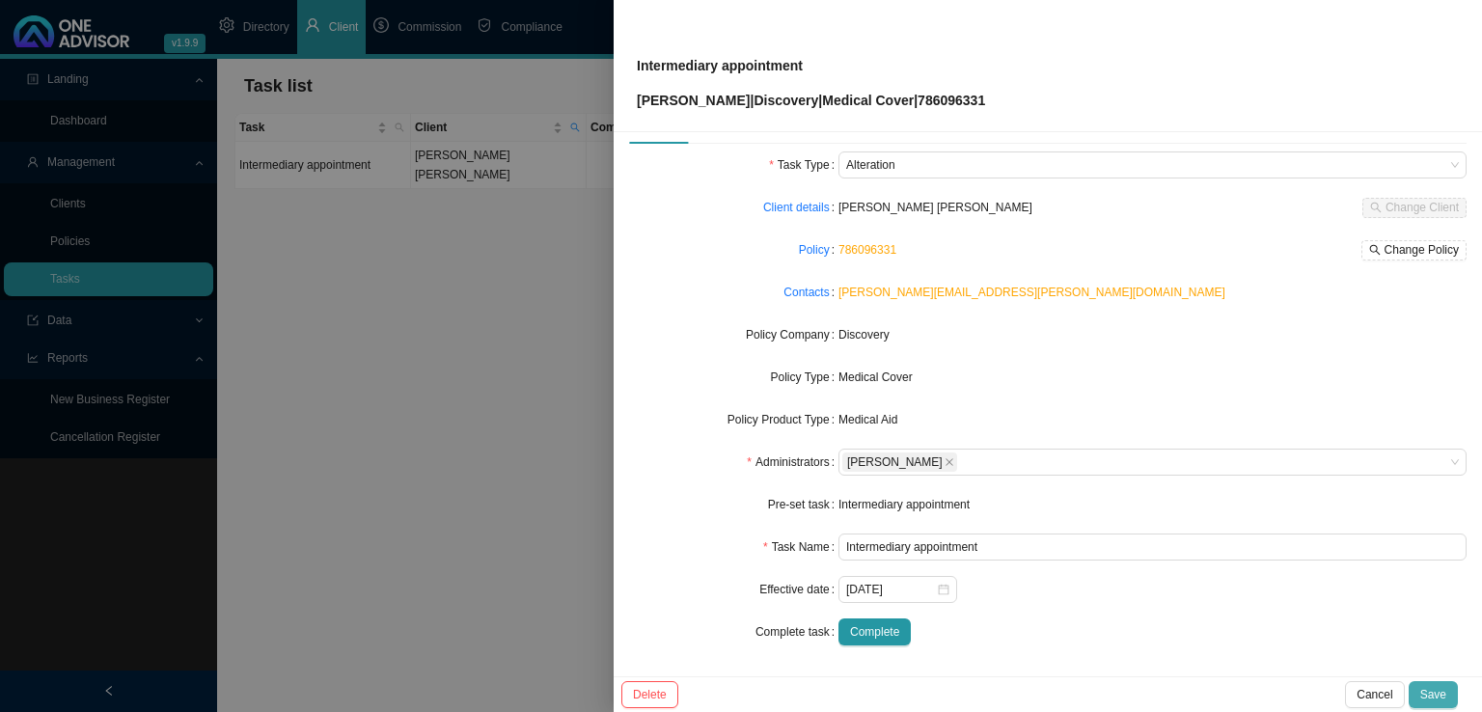
click at [1433, 695] on span "Save" at bounding box center [1433, 694] width 26 height 19
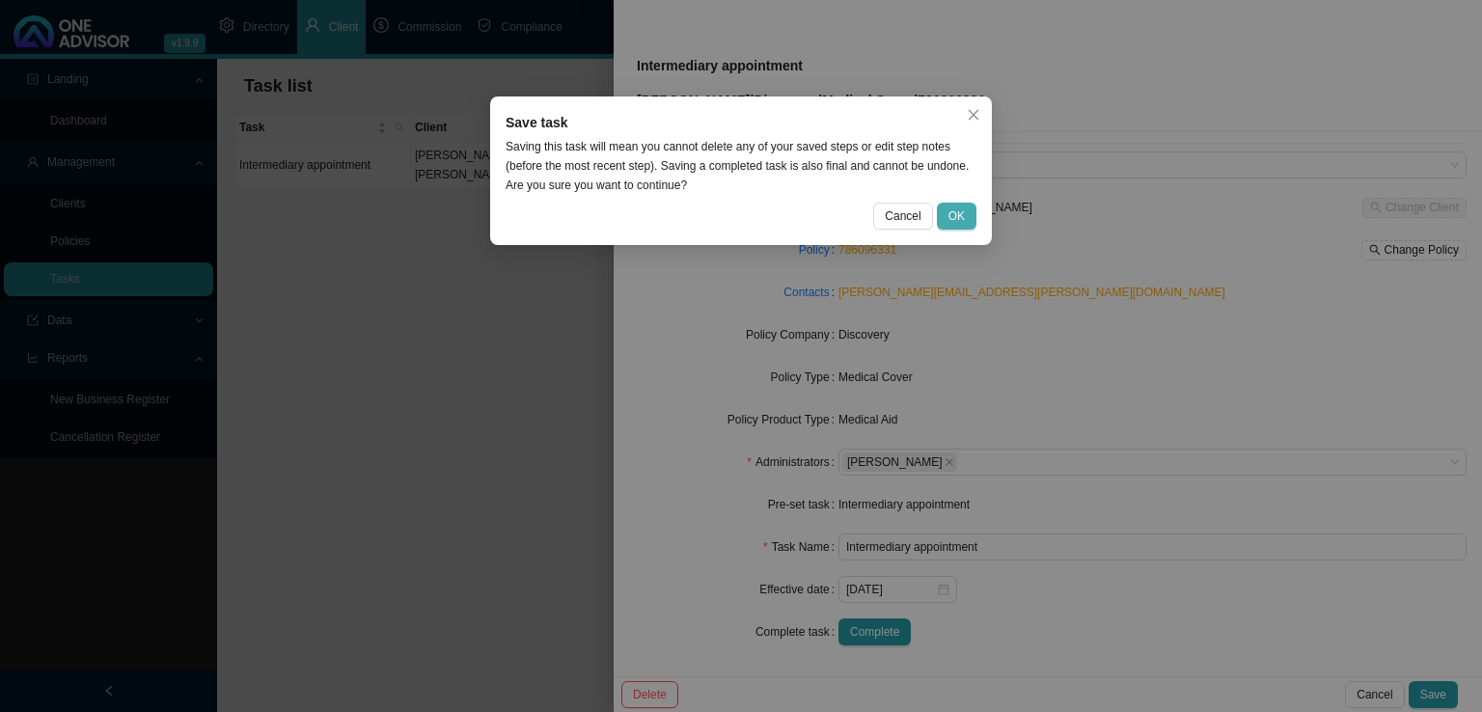
click at [959, 210] on span "OK" at bounding box center [956, 215] width 16 height 19
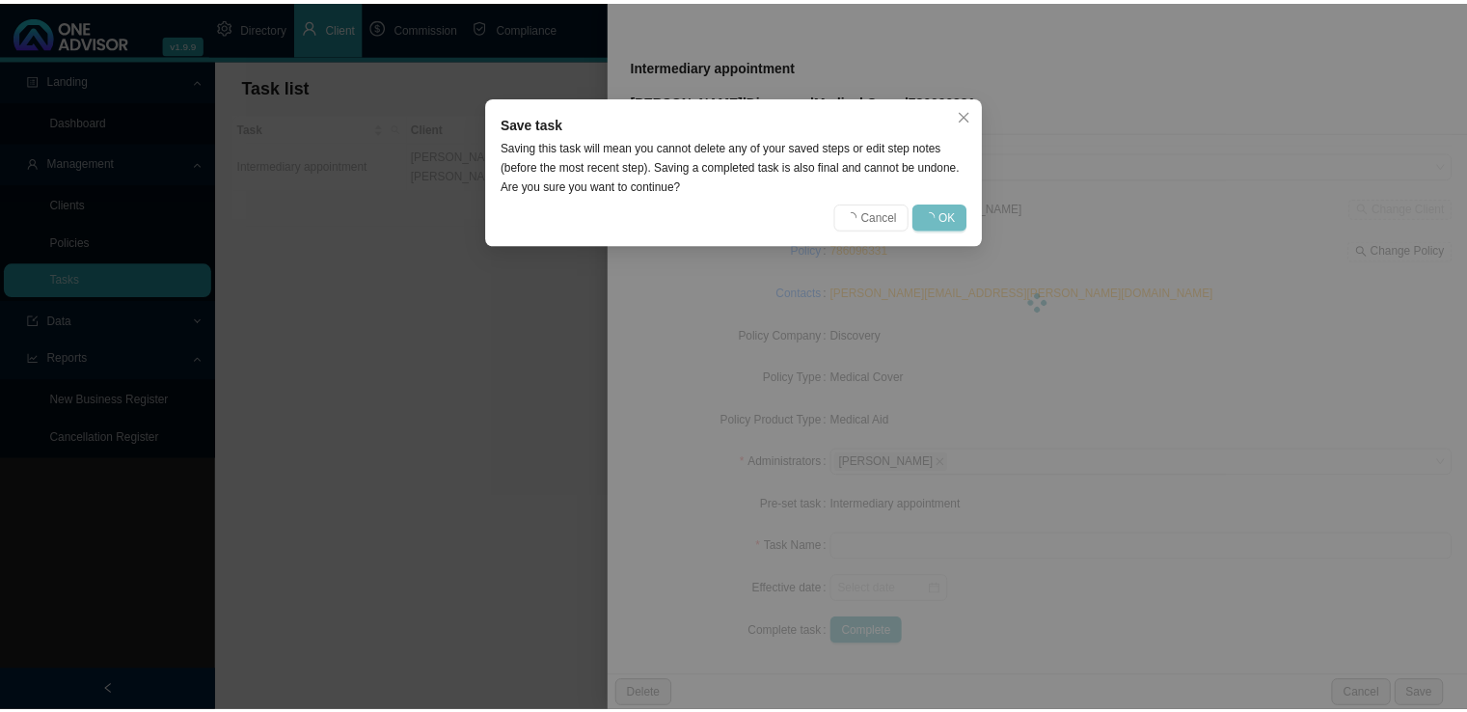
scroll to position [24, 0]
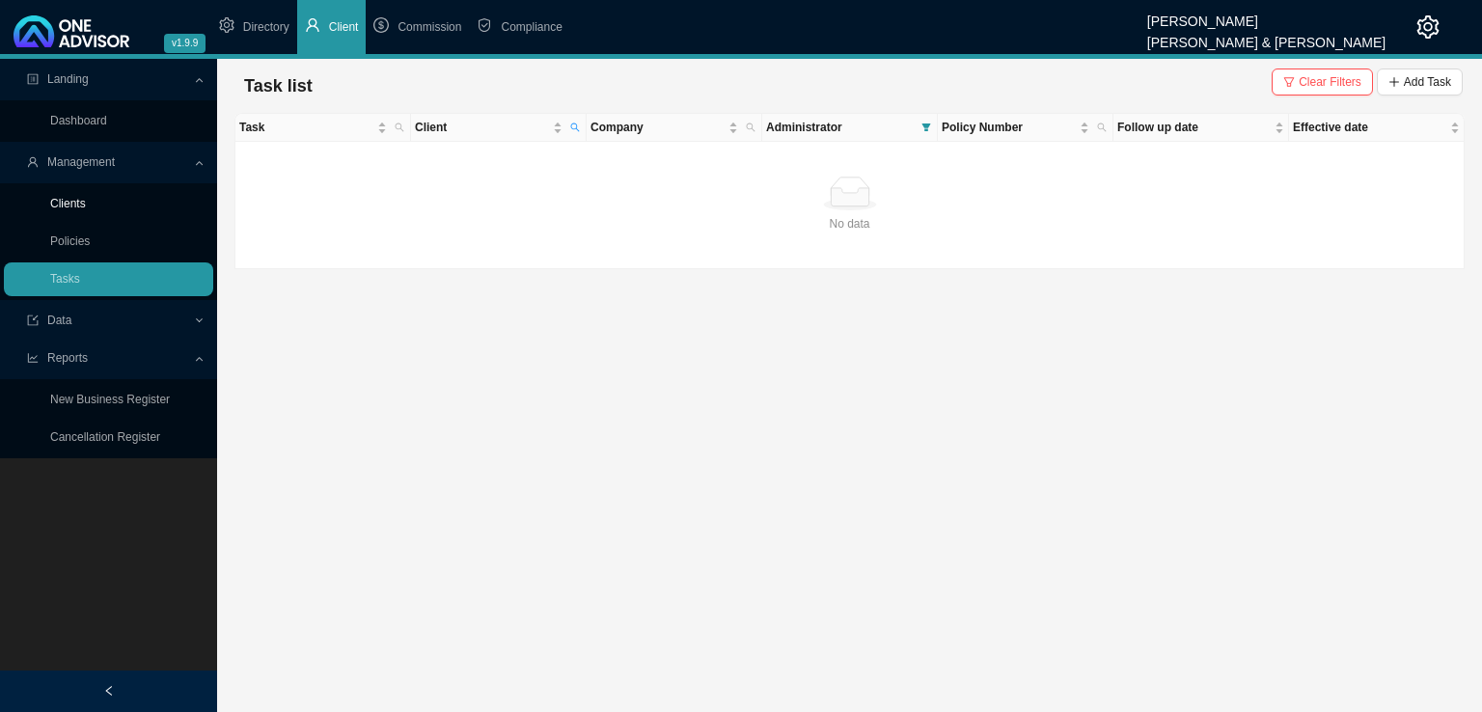
click at [77, 207] on link "Clients" at bounding box center [68, 204] width 36 height 14
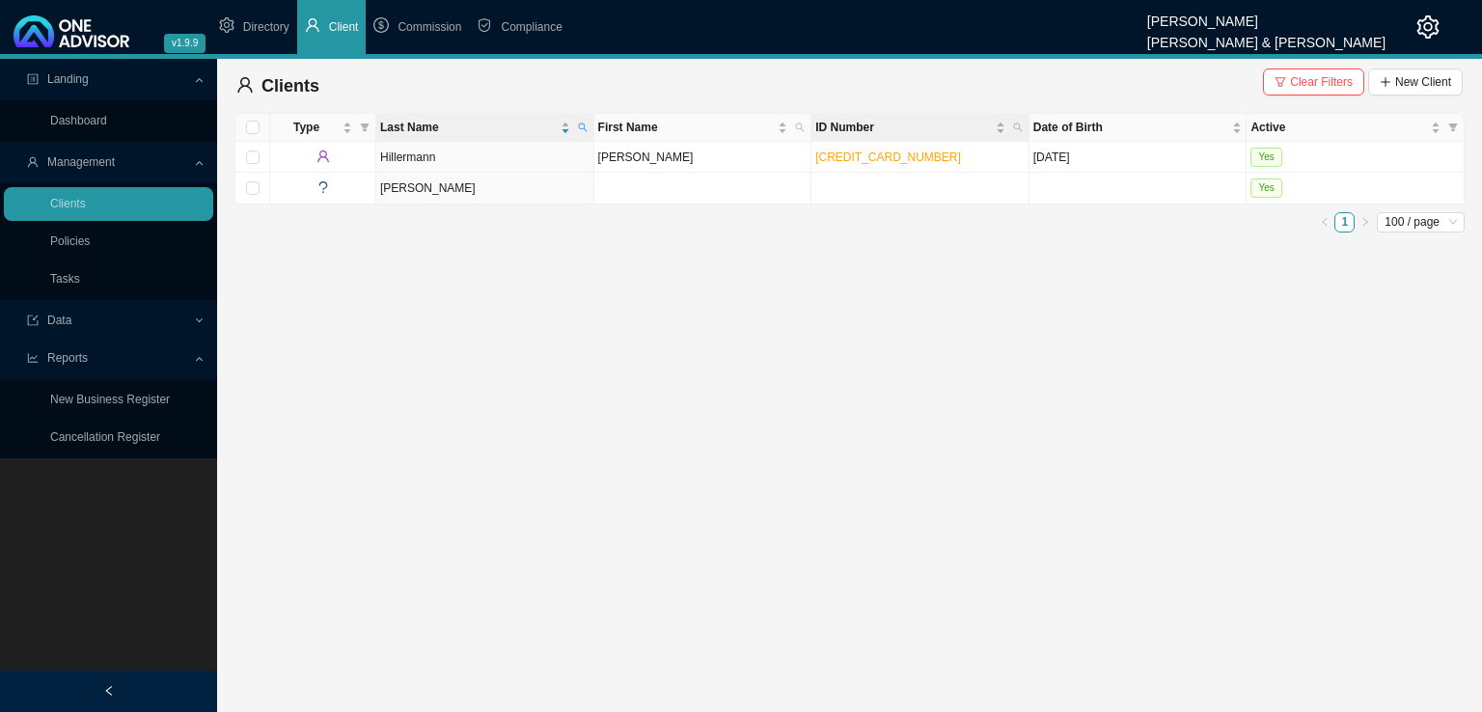
click at [813, 131] on th "ID Number" at bounding box center [920, 128] width 218 height 28
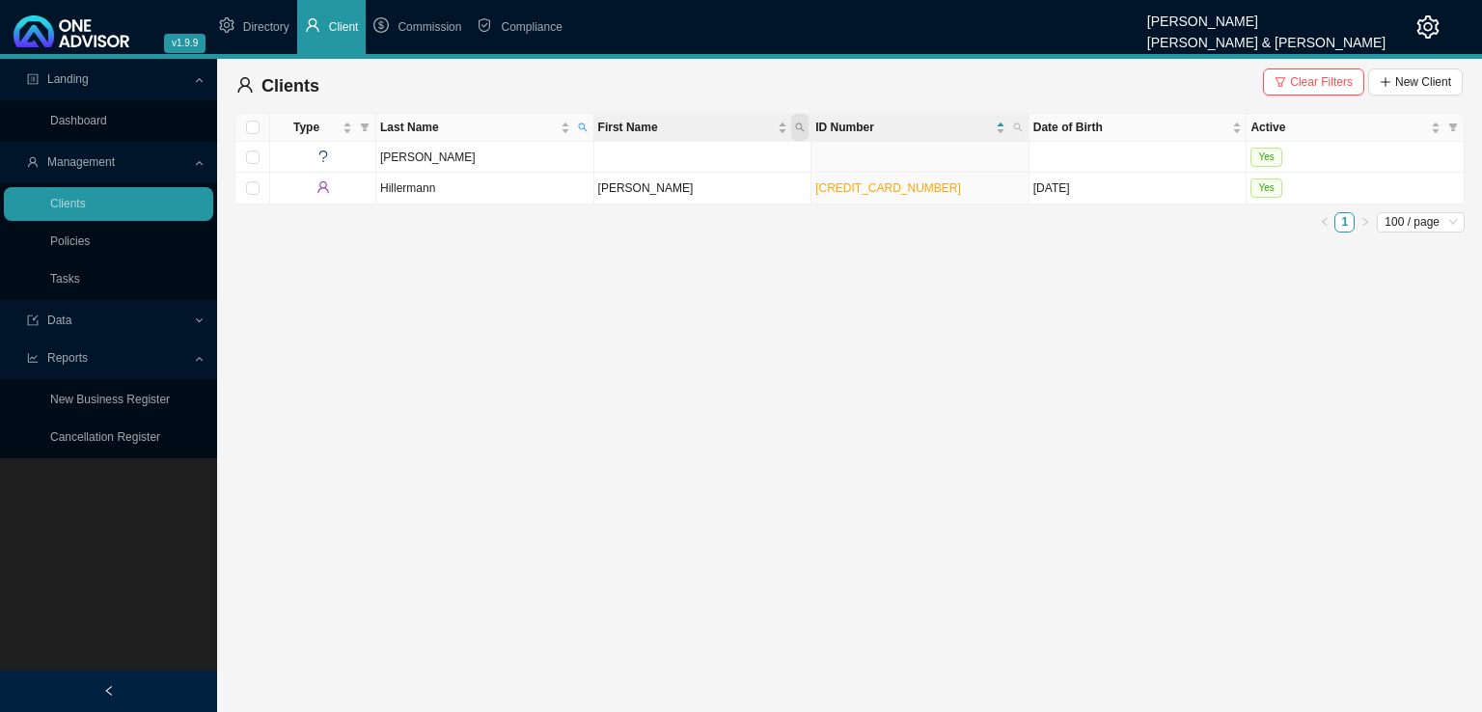
click at [804, 128] on span "First Name" at bounding box center [799, 127] width 17 height 27
click at [690, 163] on input "text" at bounding box center [709, 165] width 181 height 27
type input "[PERSON_NAME]"
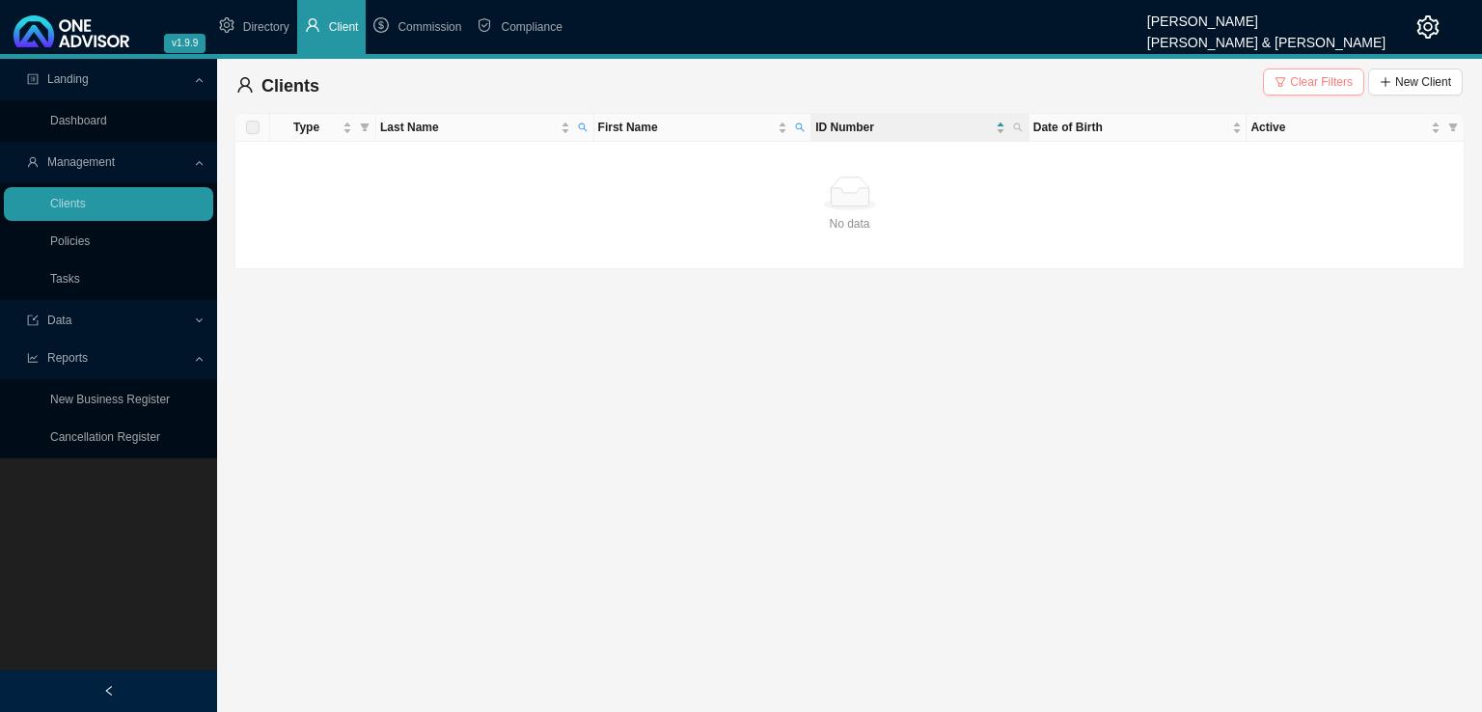
click at [1300, 78] on span "Clear Filters" at bounding box center [1321, 81] width 63 height 19
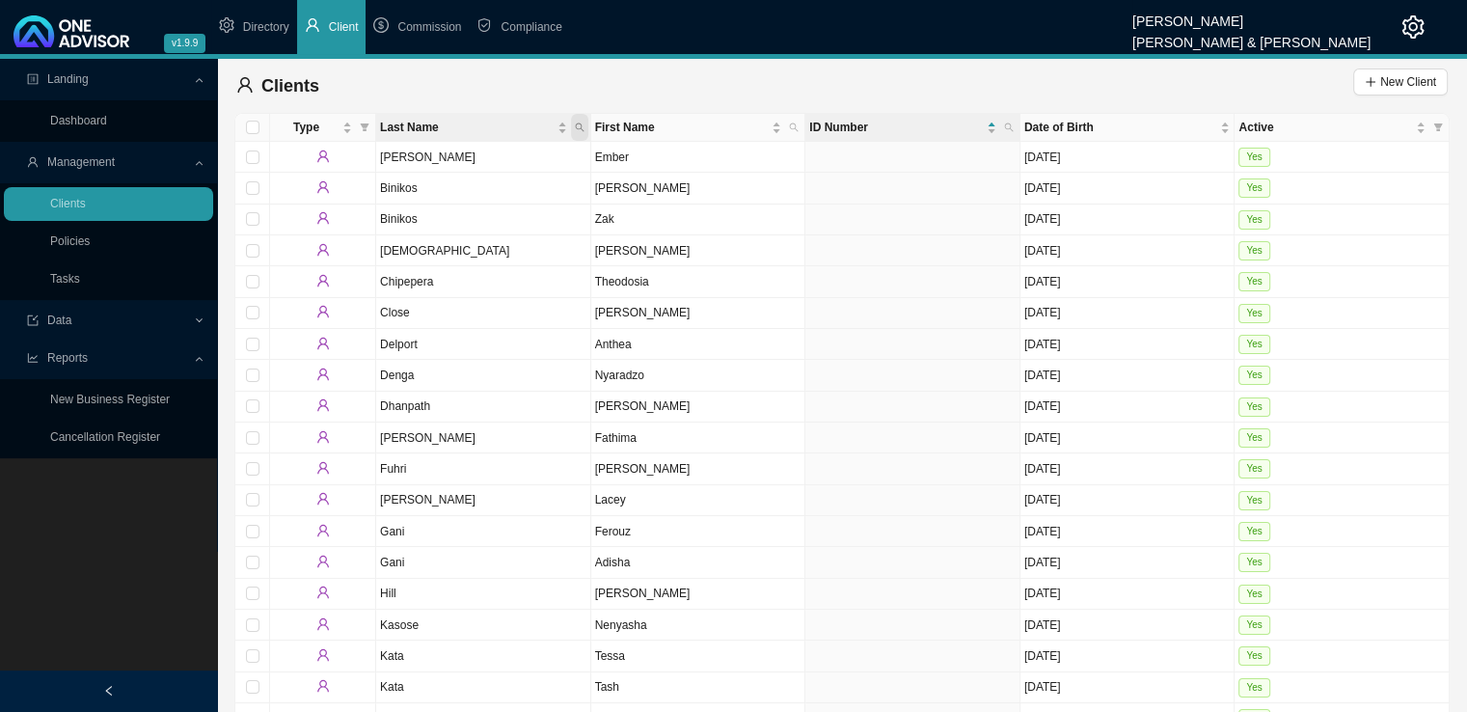
click at [583, 126] on icon "search" at bounding box center [580, 128] width 10 height 10
type input "[PERSON_NAME]"
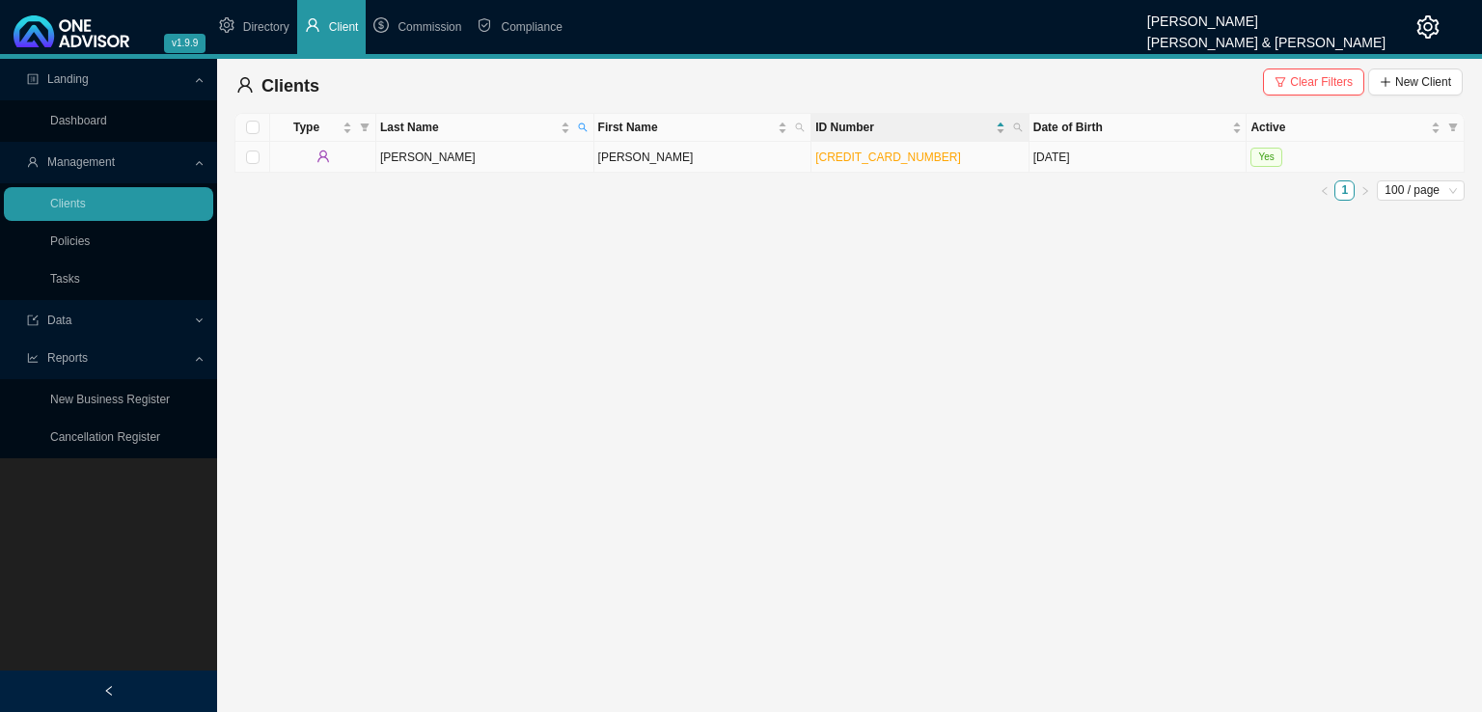
click at [454, 167] on td "[PERSON_NAME]" at bounding box center [485, 157] width 218 height 31
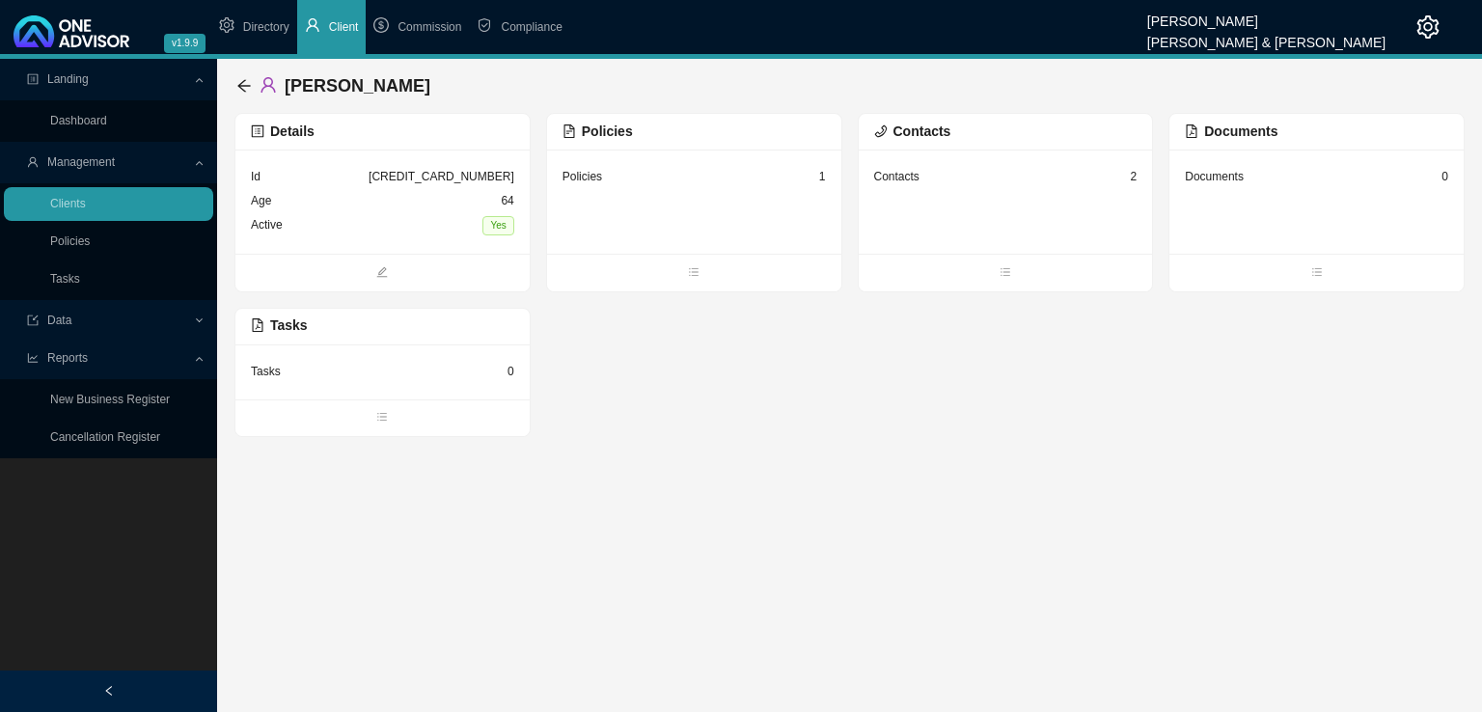
click at [945, 198] on div "Contacts 2" at bounding box center [1005, 202] width 294 height 104
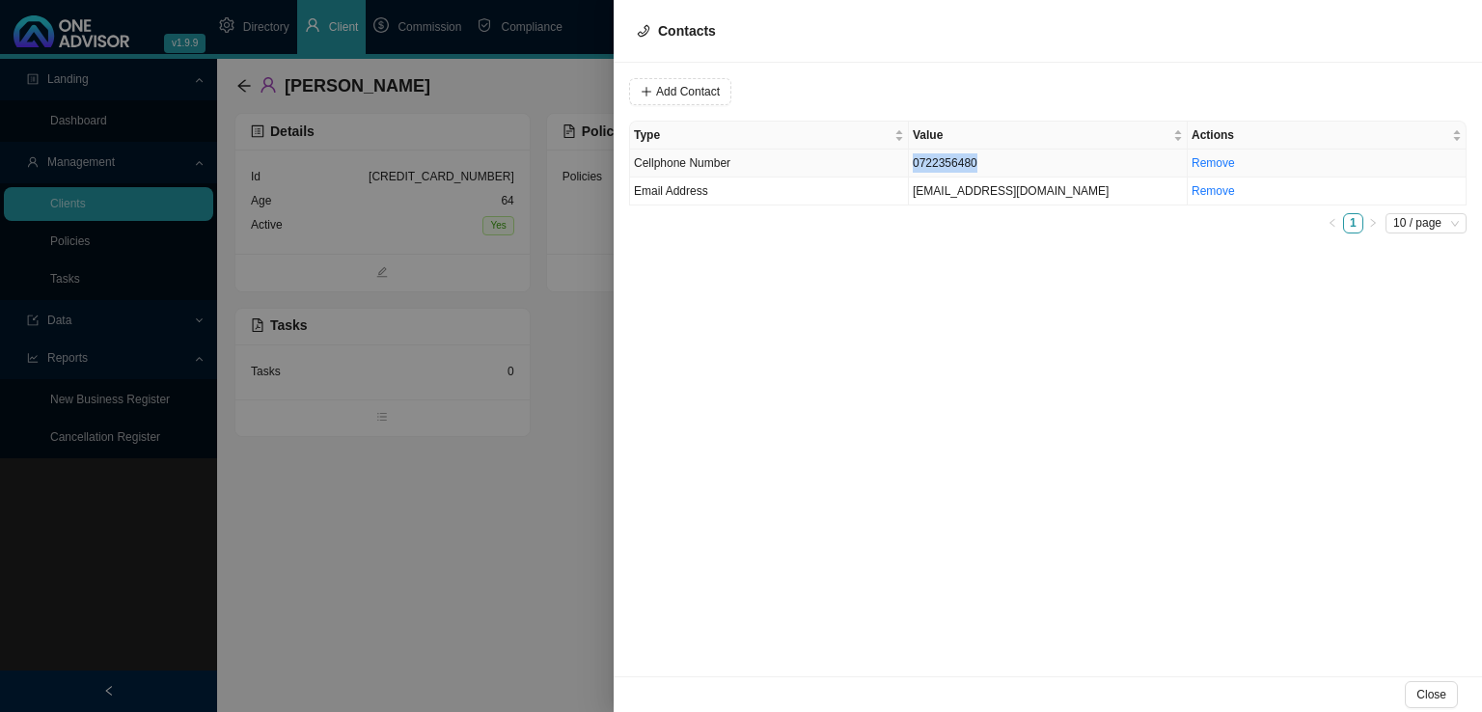
drag, startPoint x: 1006, startPoint y: 161, endPoint x: 880, endPoint y: 172, distance: 126.8
click at [880, 172] on tr "Cellphone Number [PHONE_NUMBER] Remove" at bounding box center [1048, 164] width 836 height 28
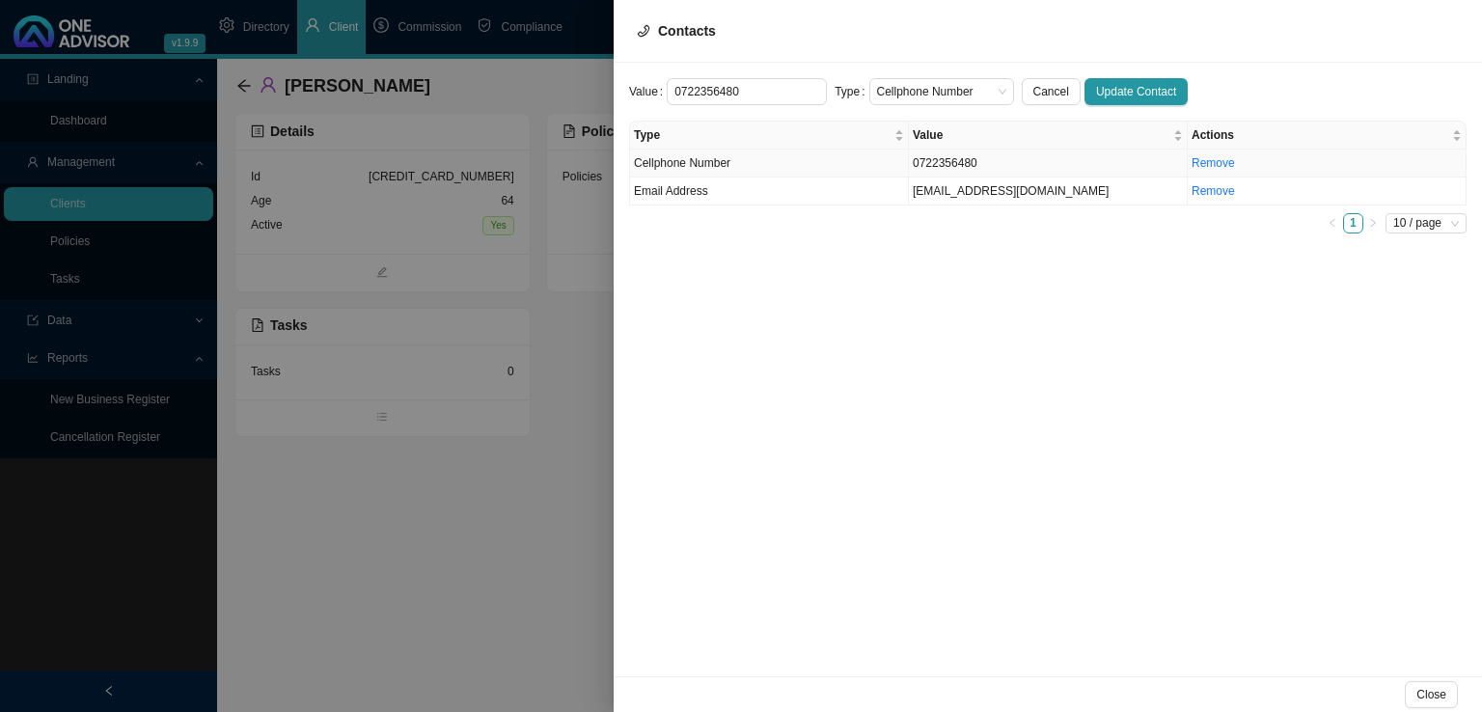
click at [1011, 163] on td "0722356480" at bounding box center [1048, 164] width 279 height 28
drag, startPoint x: 762, startPoint y: 90, endPoint x: 332, endPoint y: 117, distance: 431.0
click at [332, 117] on div "Contacts Value [PHONE_NUMBER] Type Cellphone Number Cancel Update Contact Type …" at bounding box center [741, 356] width 1482 height 712
click at [548, 568] on div at bounding box center [741, 356] width 1482 height 712
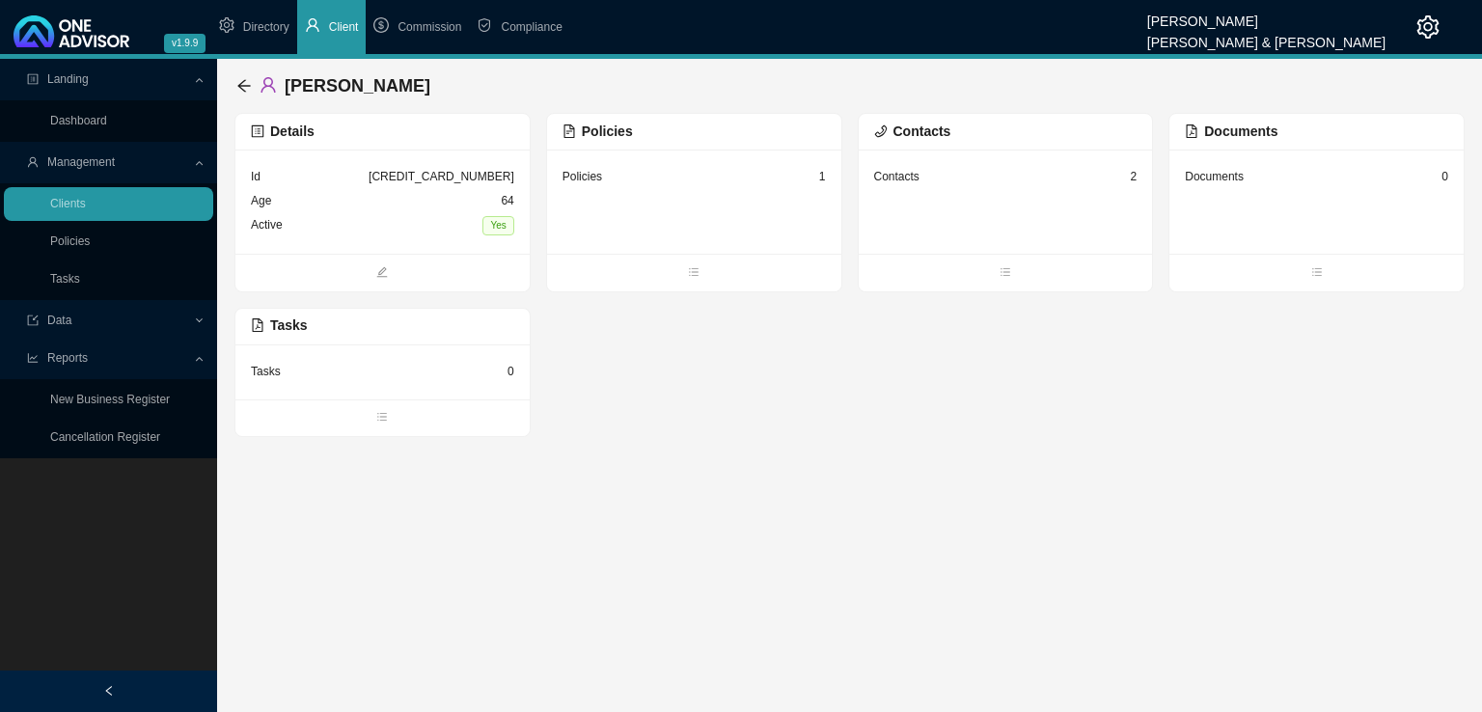
click at [62, 297] on ul "Clients Policies Tasks" at bounding box center [108, 241] width 217 height 117
click at [69, 286] on link "Tasks" at bounding box center [65, 279] width 30 height 14
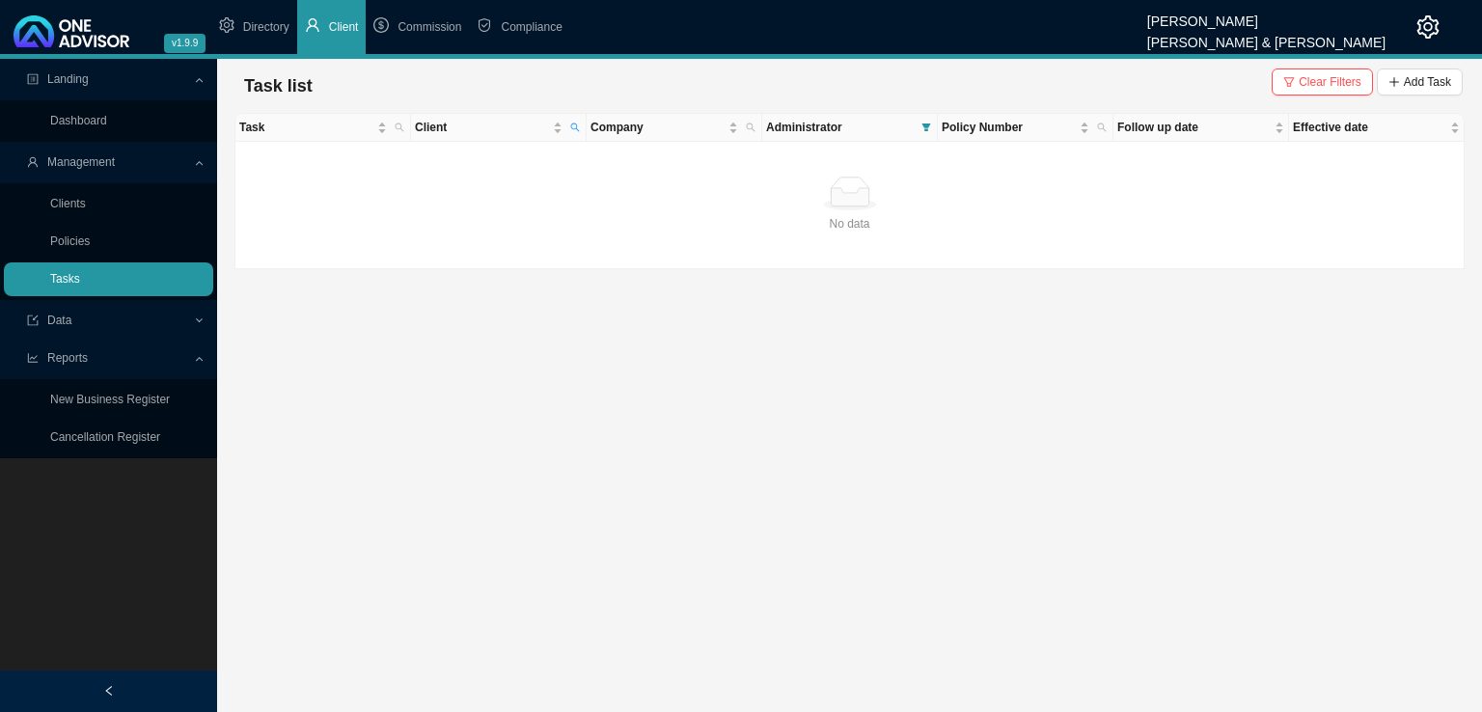
click at [80, 286] on link "Tasks" at bounding box center [65, 279] width 30 height 14
click at [1342, 84] on span "Clear Filters" at bounding box center [1329, 81] width 63 height 19
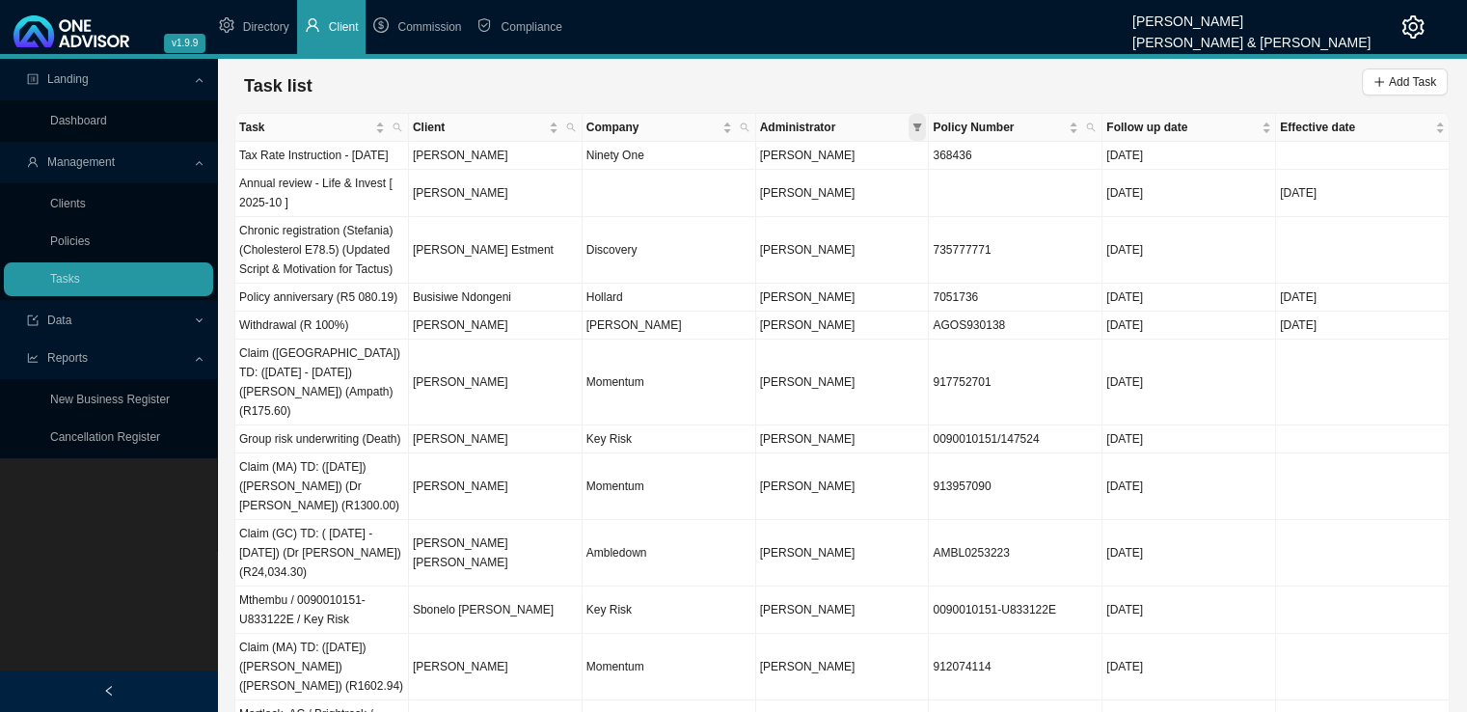
click at [915, 124] on icon "filter" at bounding box center [917, 127] width 9 height 8
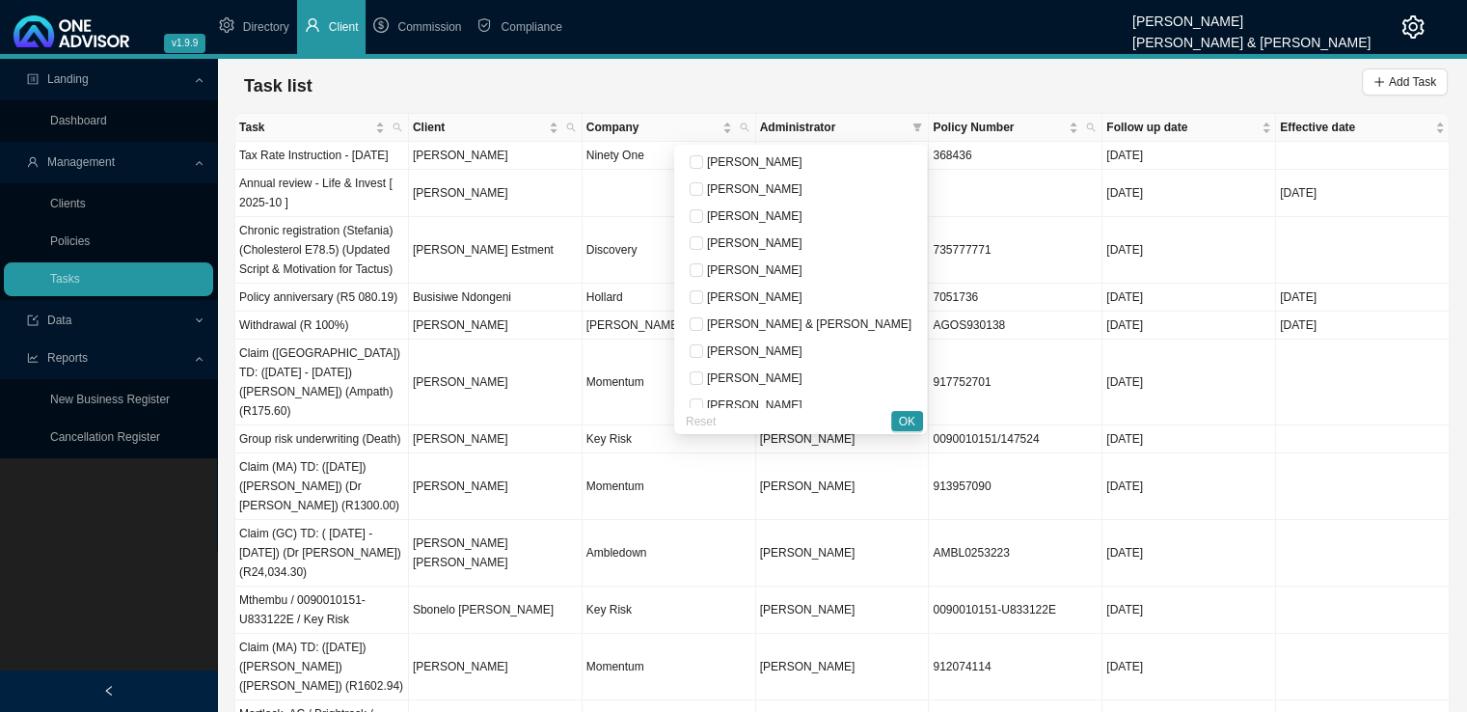
click at [902, 423] on span "OK" at bounding box center [907, 421] width 16 height 19
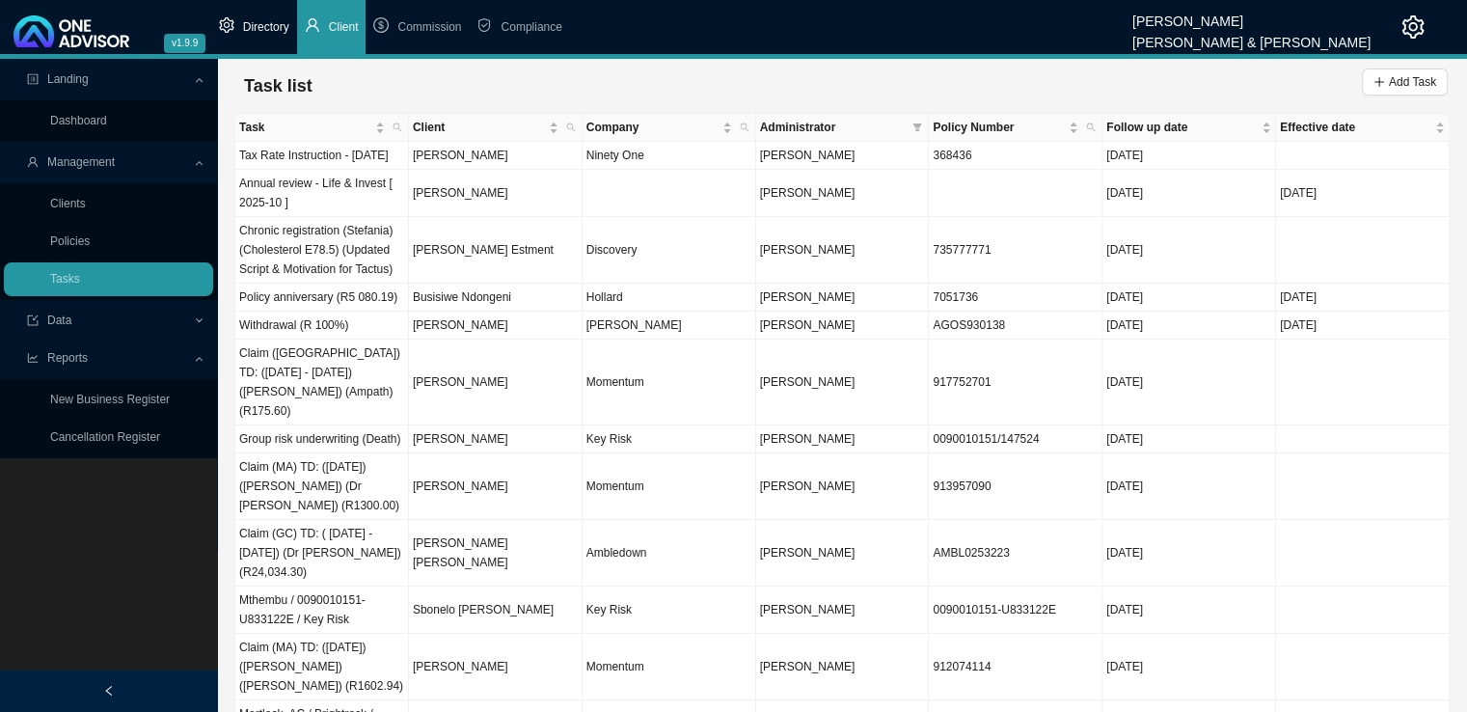
click at [266, 12] on li "Directory" at bounding box center [254, 27] width 86 height 54
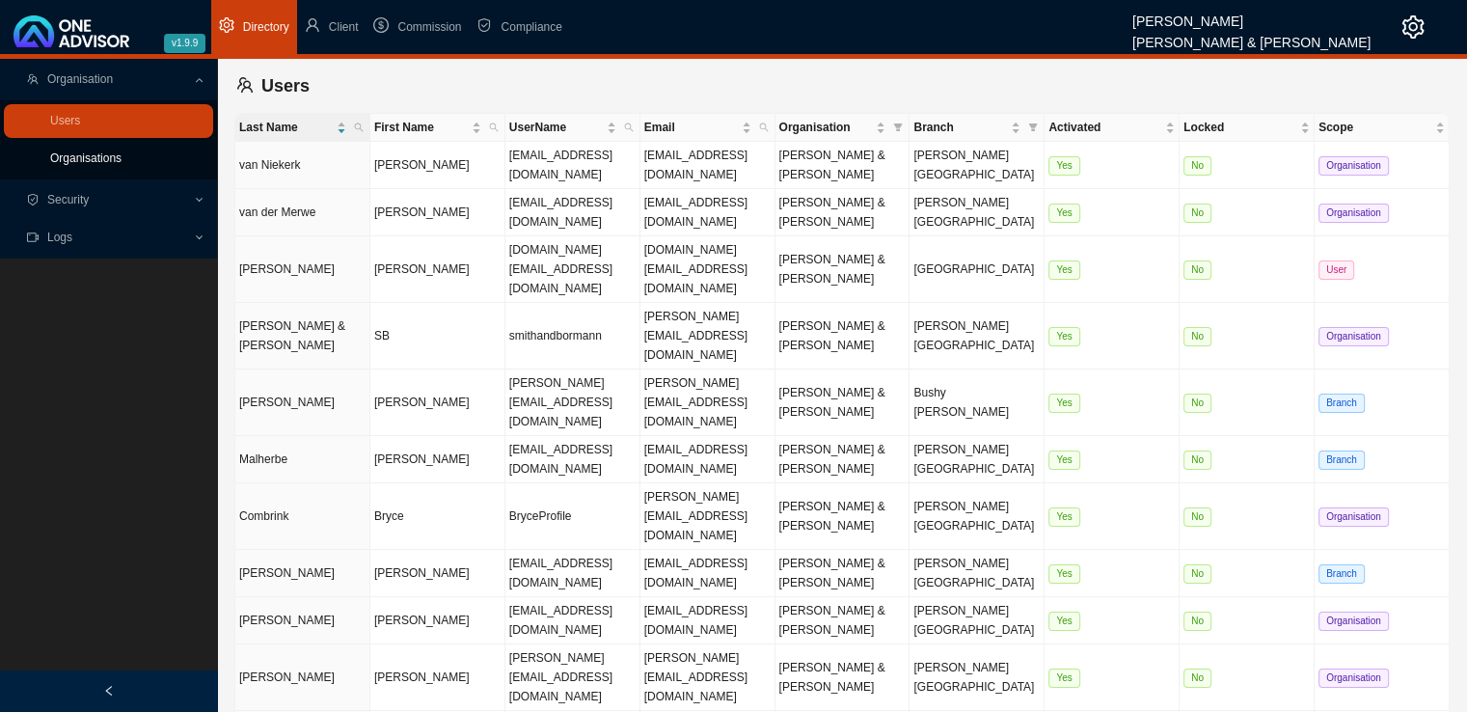
click at [92, 163] on link "Organisations" at bounding box center [85, 158] width 71 height 14
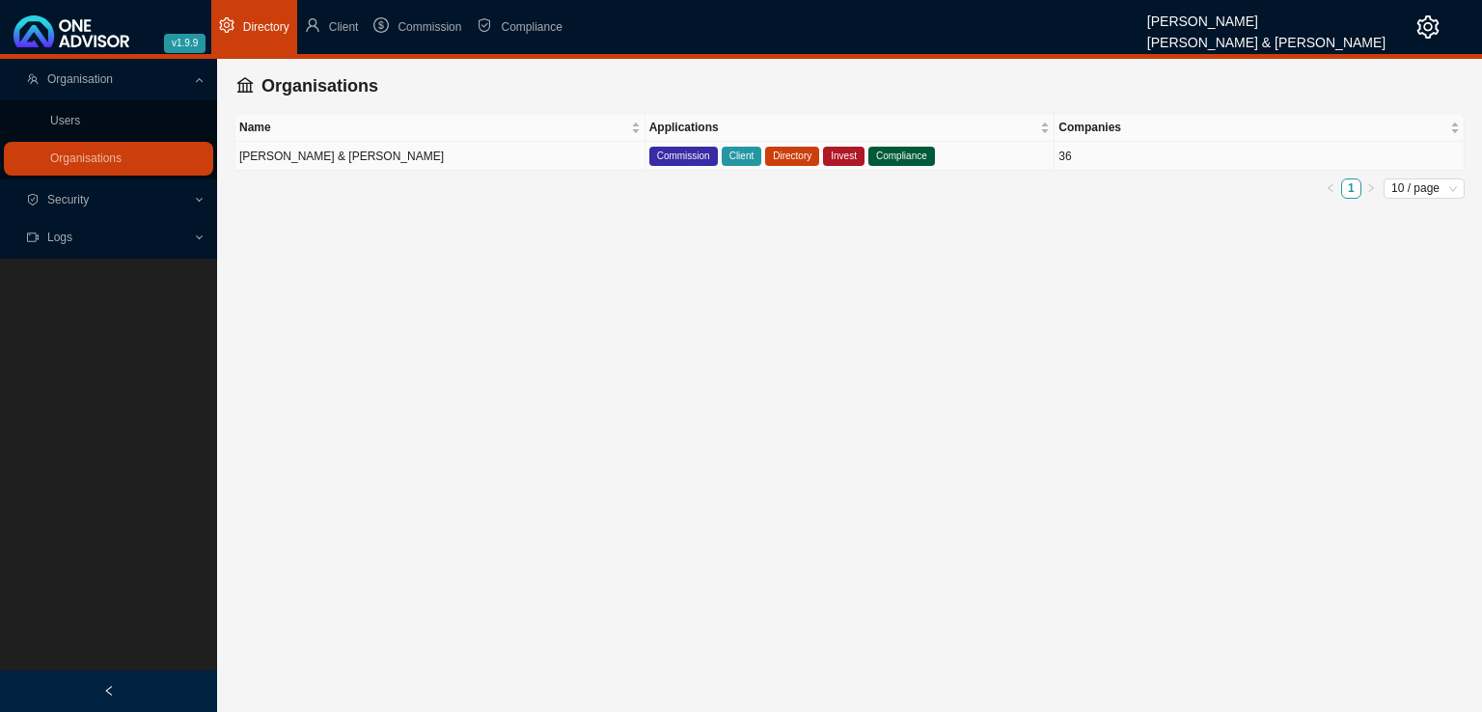
click at [376, 157] on td "[PERSON_NAME] & [PERSON_NAME]" at bounding box center [440, 156] width 410 height 29
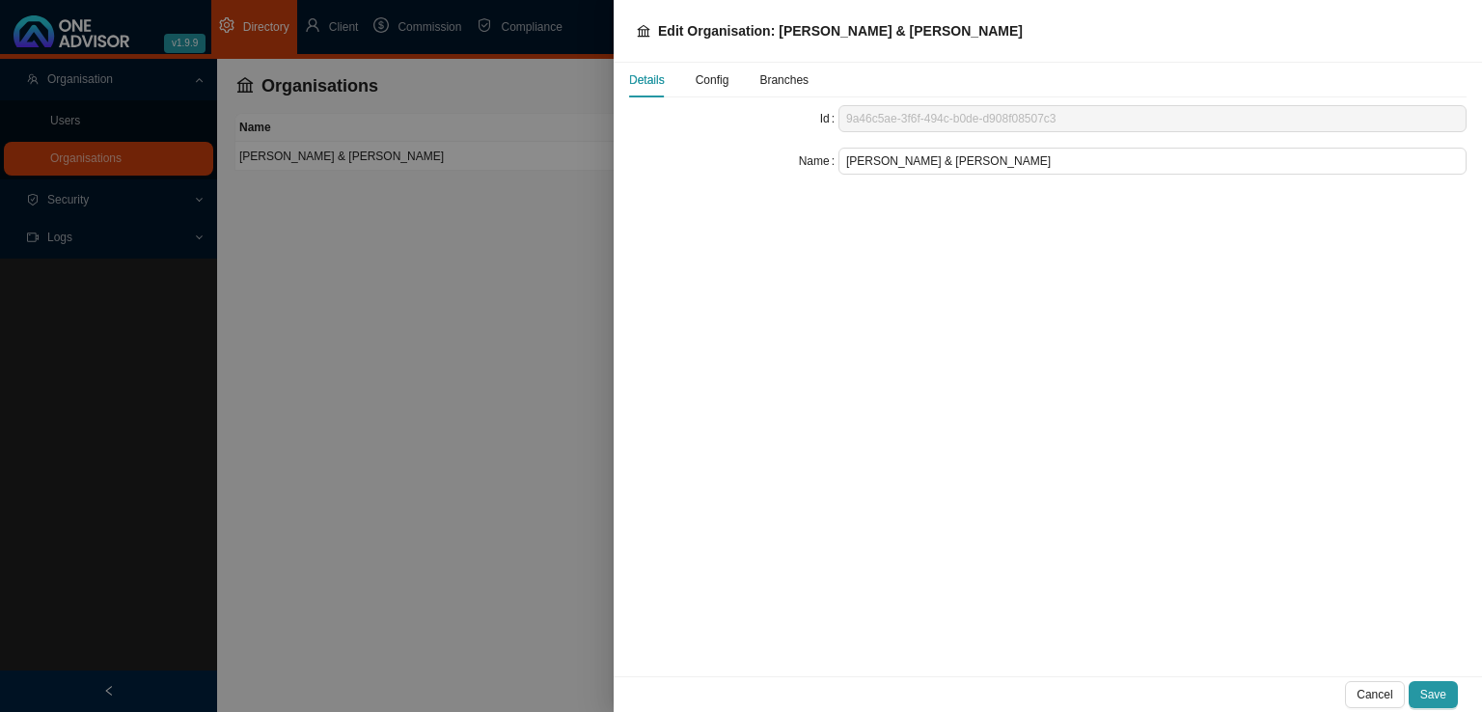
click at [702, 82] on span "Config" at bounding box center [712, 80] width 34 height 12
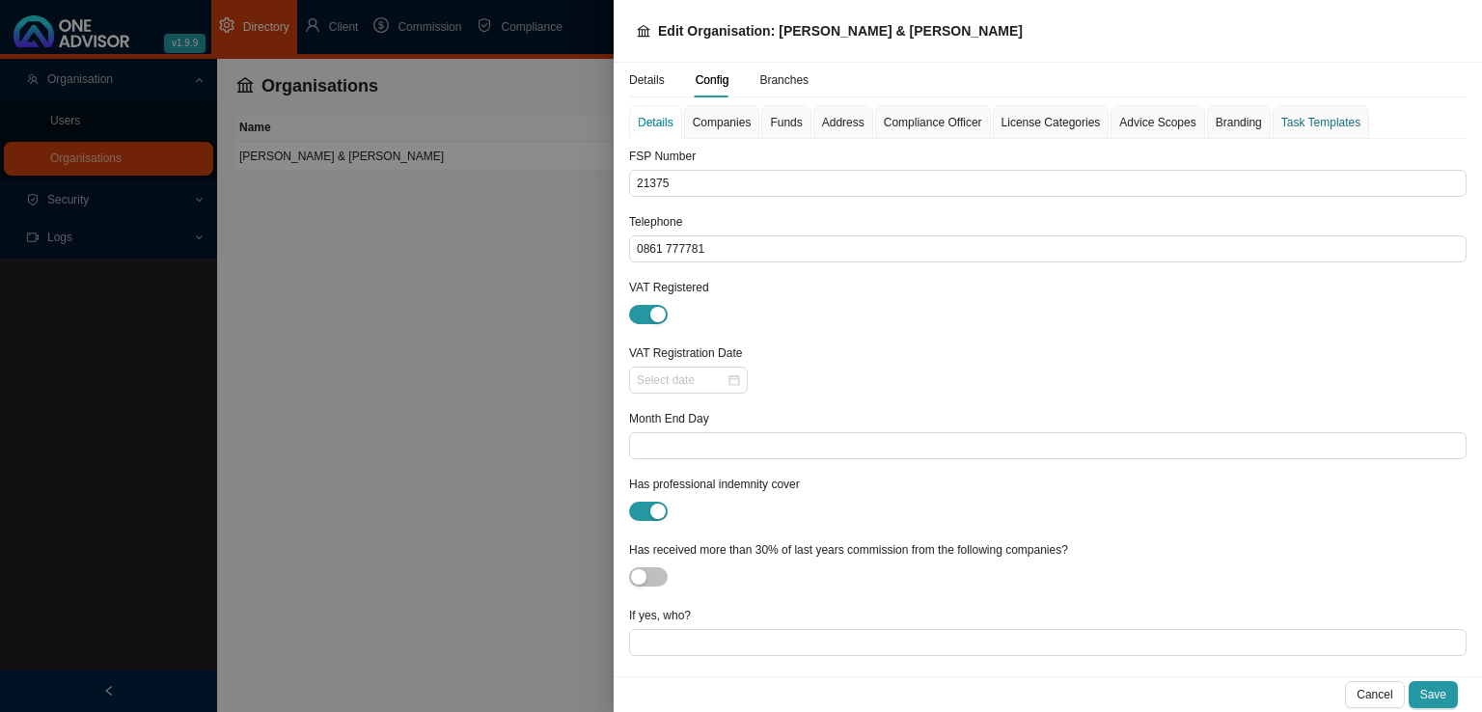
click at [1295, 115] on div "Task Templates" at bounding box center [1320, 122] width 79 height 19
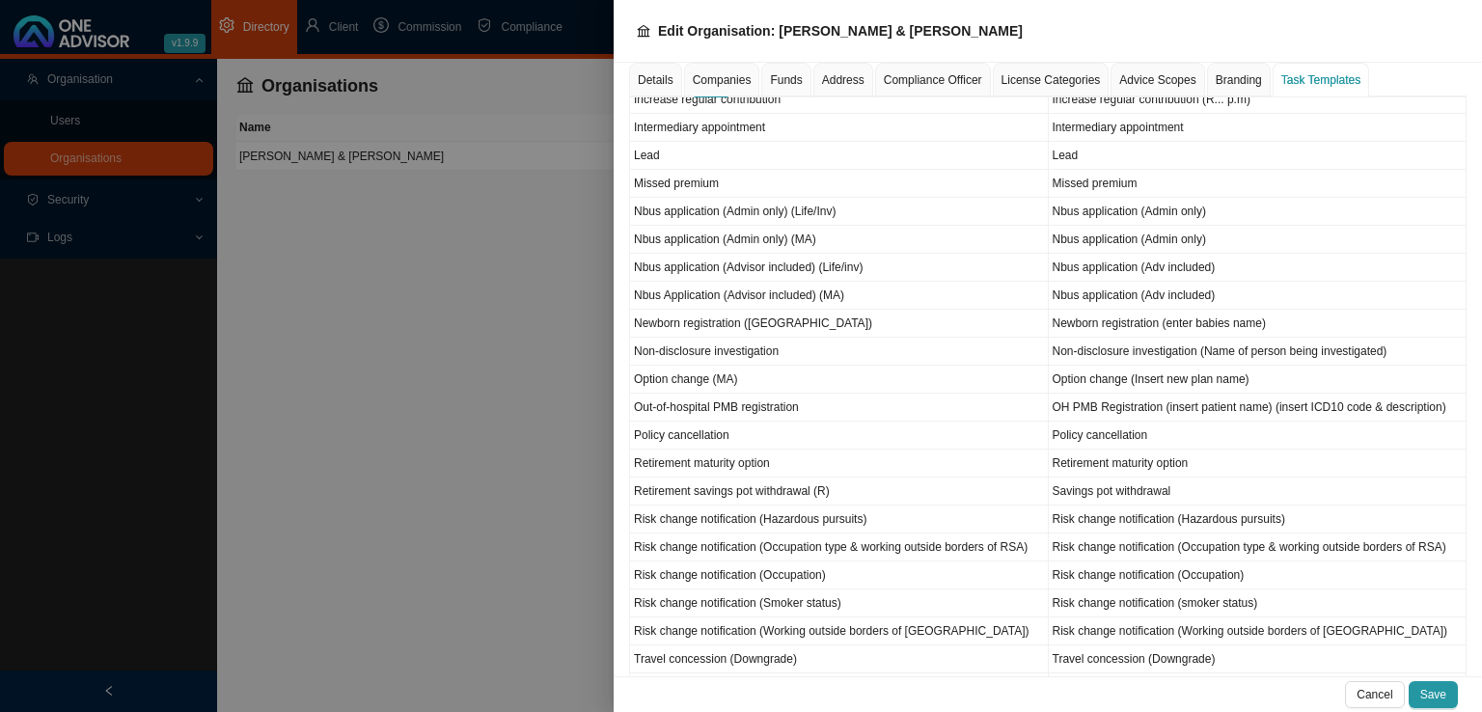
scroll to position [1091, 0]
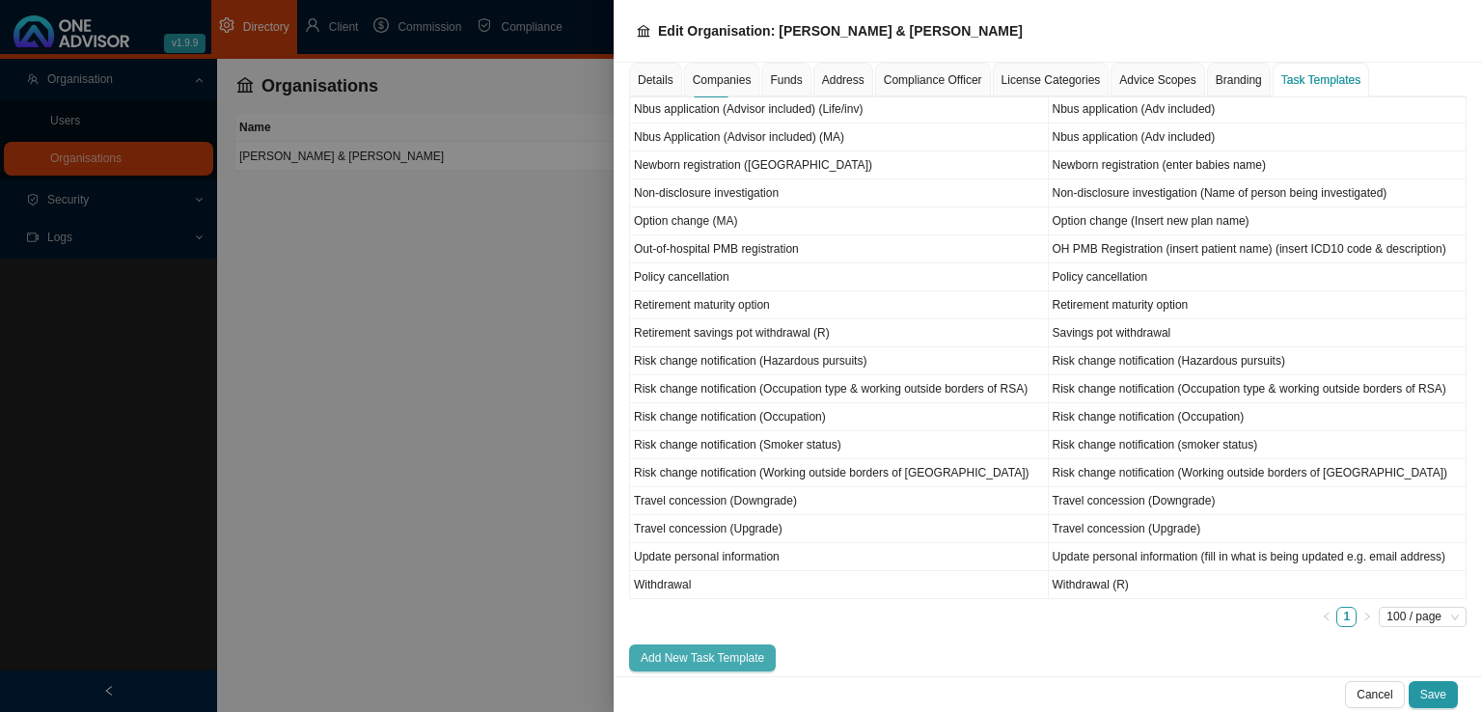
click at [691, 649] on span "Add New Task Template" at bounding box center [701, 657] width 123 height 19
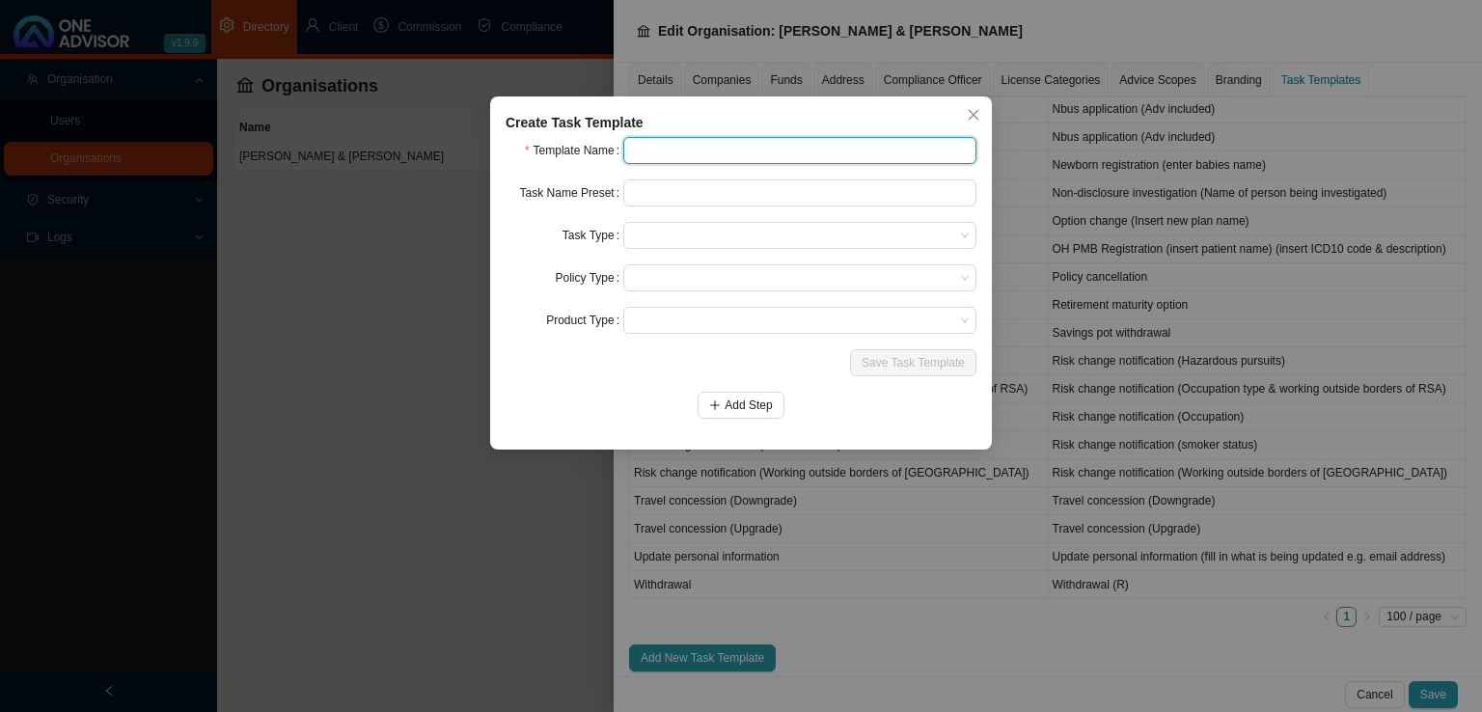
drag, startPoint x: 679, startPoint y: 160, endPoint x: 710, endPoint y: 151, distance: 32.1
click at [679, 159] on input "text" at bounding box center [799, 150] width 353 height 27
click at [678, 150] on input "Chronic enquiry" at bounding box center [799, 150] width 353 height 27
drag, startPoint x: 790, startPoint y: 149, endPoint x: 491, endPoint y: 150, distance: 299.0
click at [491, 150] on div "Create Task Template Template Name Chronic condition enquiry Task Name Preset T…" at bounding box center [741, 272] width 502 height 353
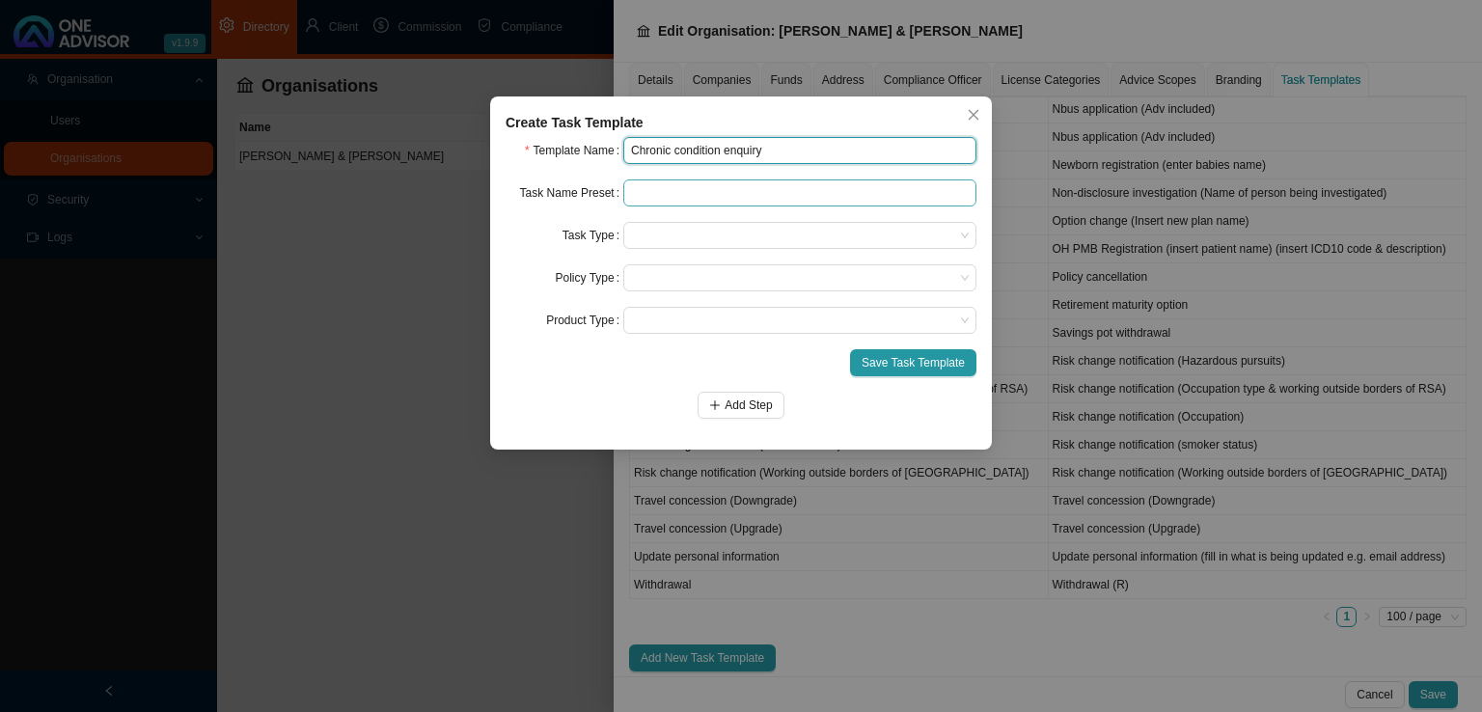
type input "Chronic condition enquiry"
click at [709, 188] on input "text" at bounding box center [799, 192] width 353 height 27
paste input "Chronic condition enquiry"
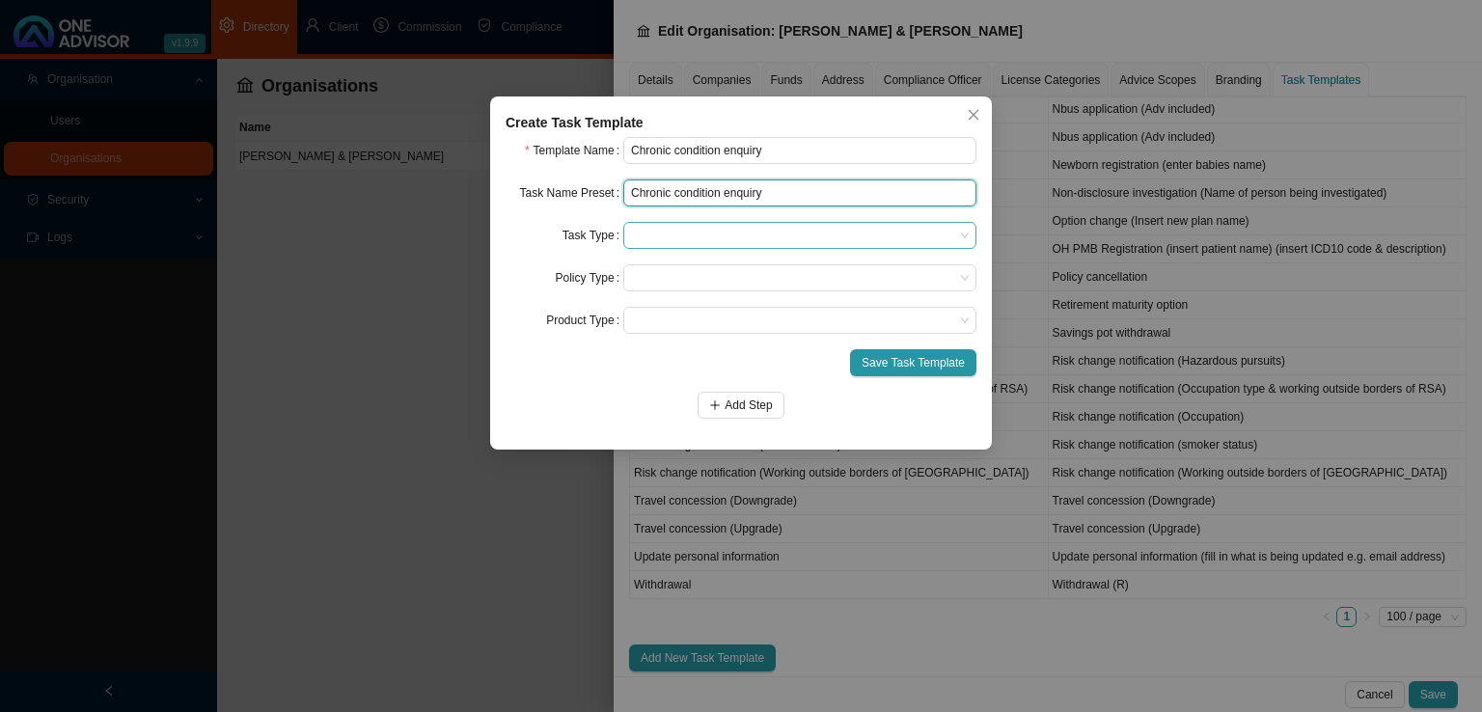
click at [641, 240] on span at bounding box center [800, 235] width 338 height 25
type input "Chronic condition enquiry"
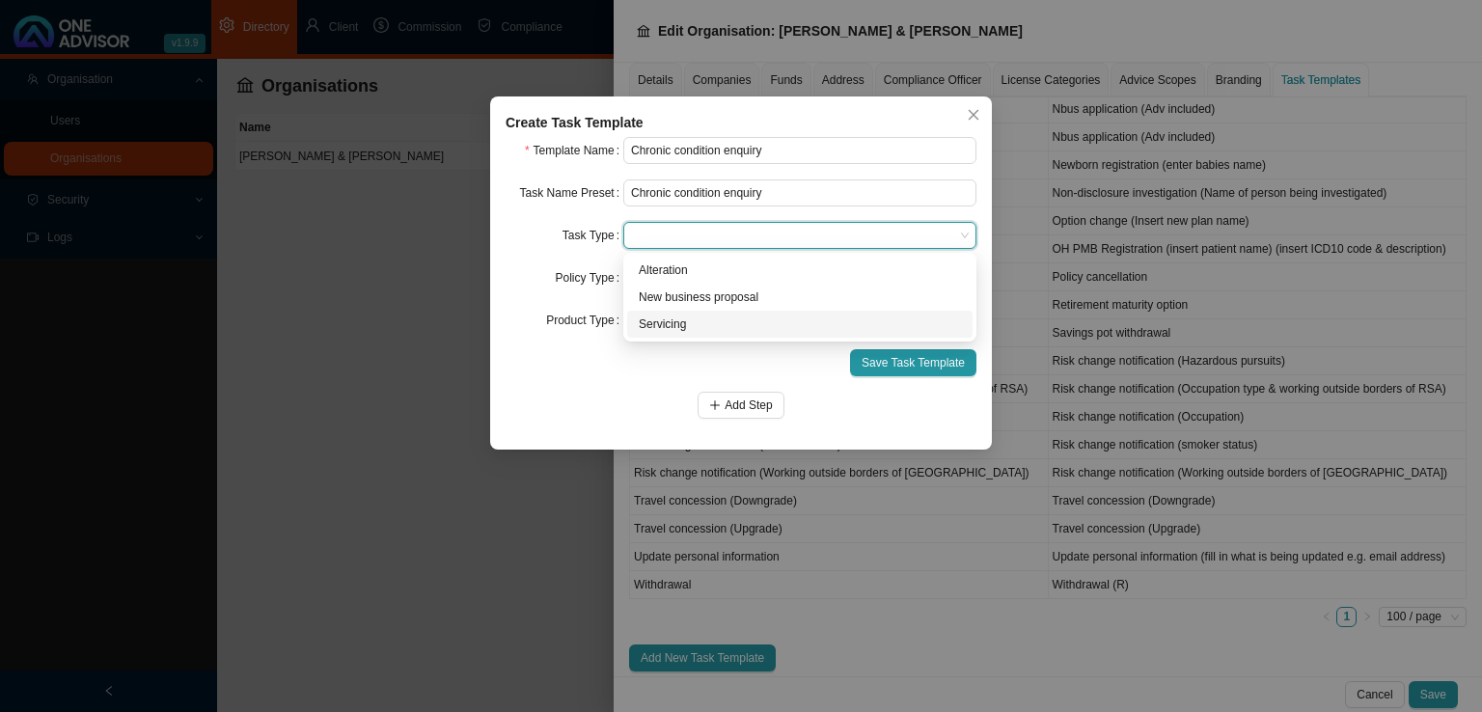
click at [669, 328] on div "Servicing" at bounding box center [800, 323] width 322 height 19
click at [704, 281] on span at bounding box center [800, 277] width 338 height 25
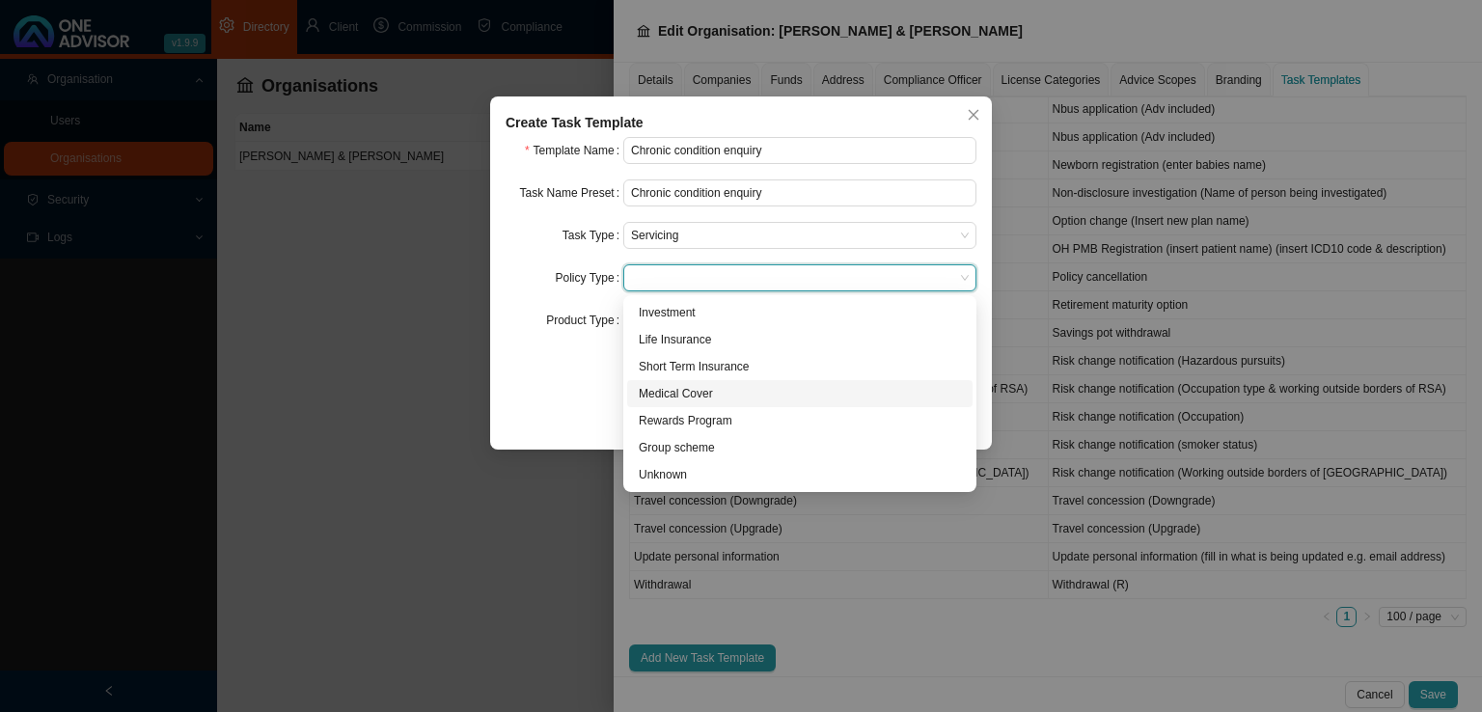
click at [676, 397] on div "Medical Cover" at bounding box center [800, 393] width 322 height 19
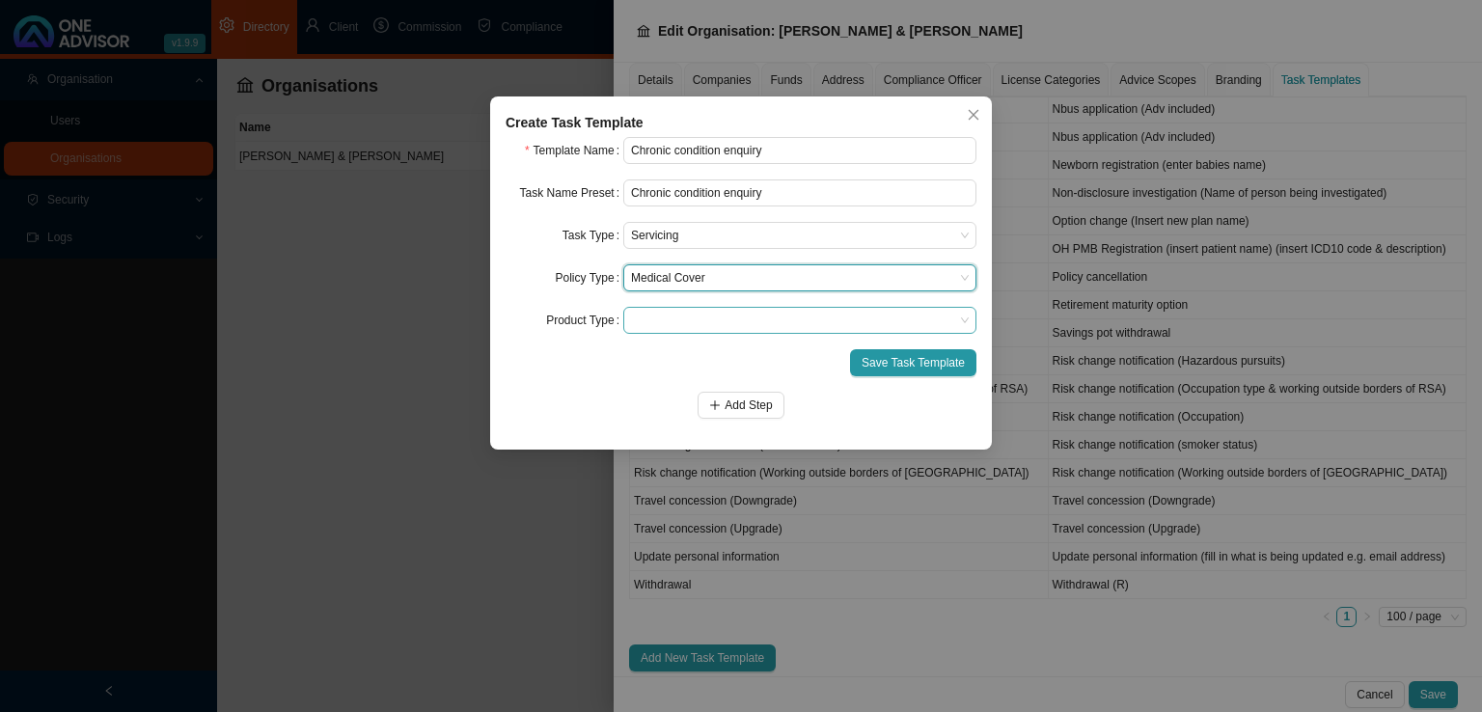
drag, startPoint x: 671, startPoint y: 314, endPoint x: 732, endPoint y: 333, distance: 63.5
click at [671, 314] on span at bounding box center [800, 320] width 338 height 25
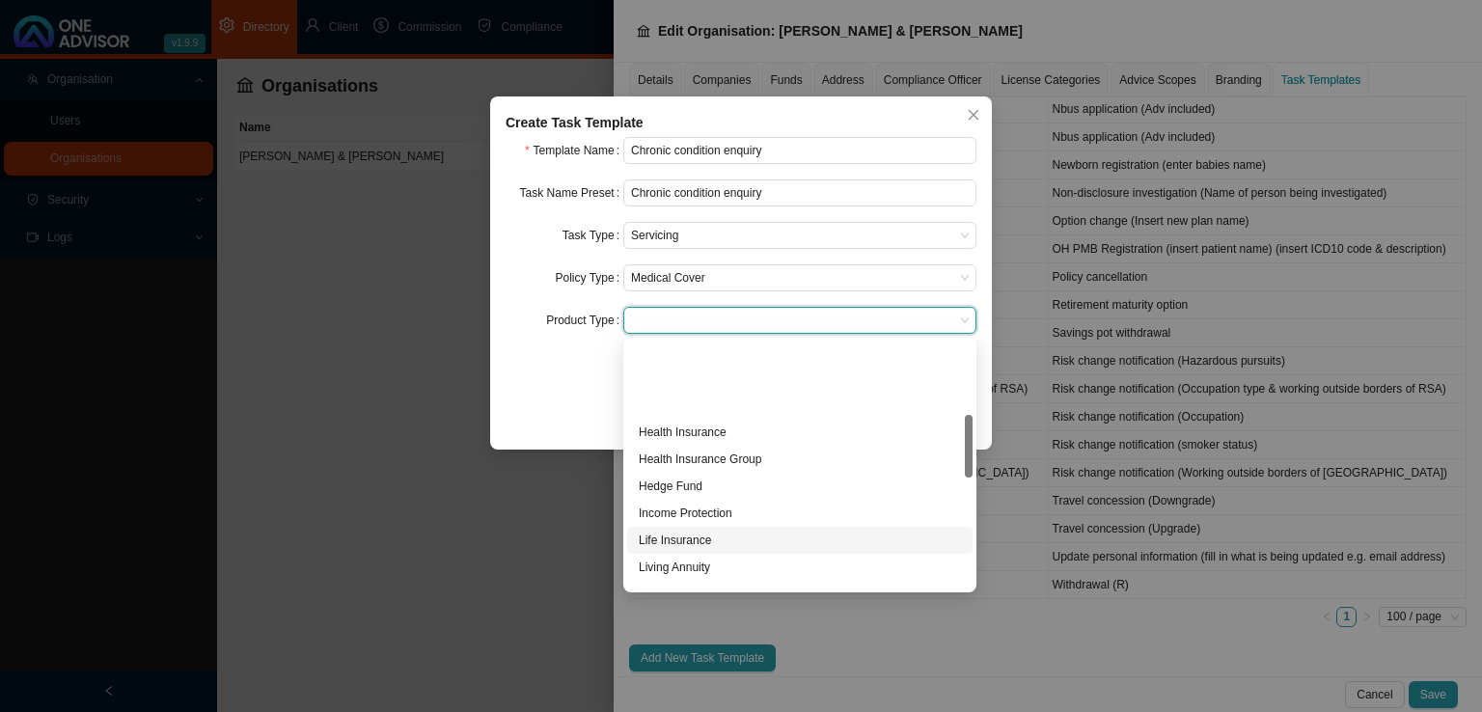
scroll to position [289, 0]
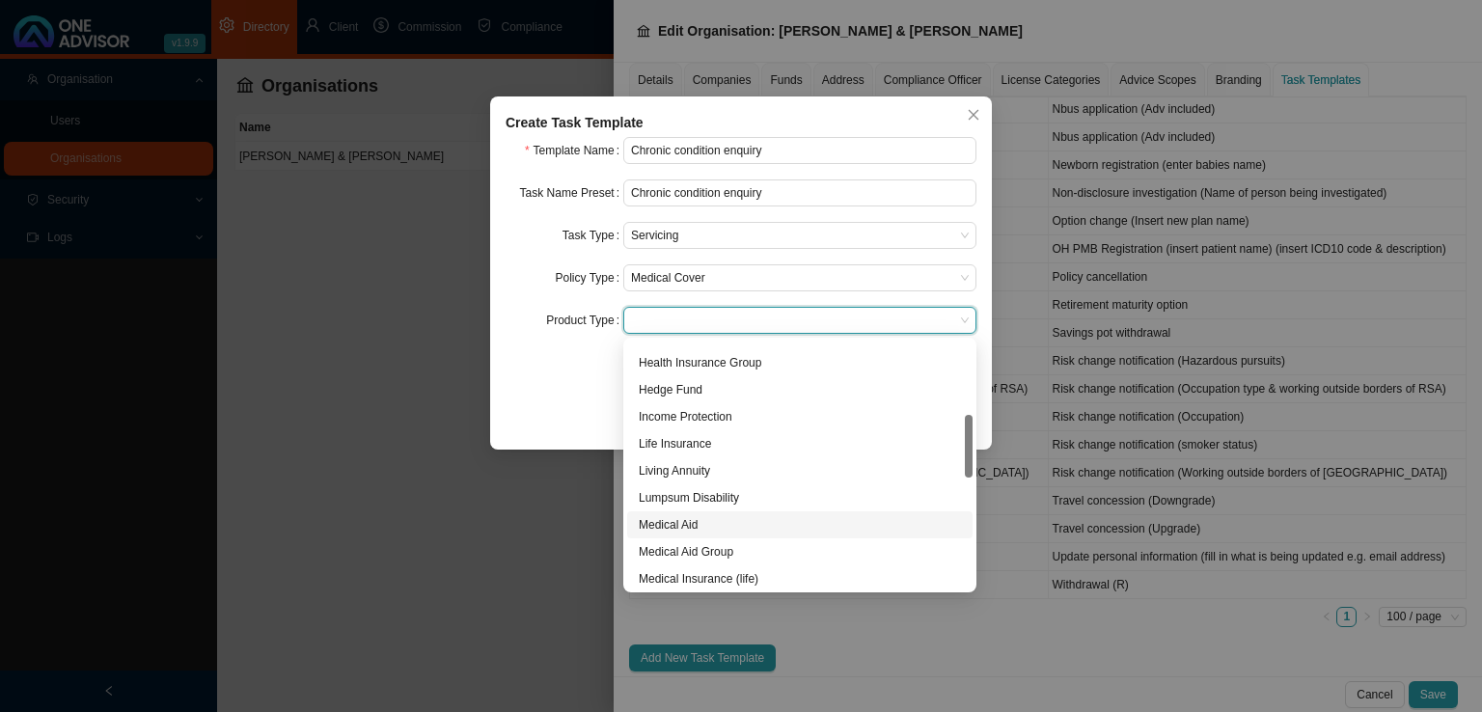
click at [691, 526] on div "Medical Aid" at bounding box center [800, 524] width 322 height 19
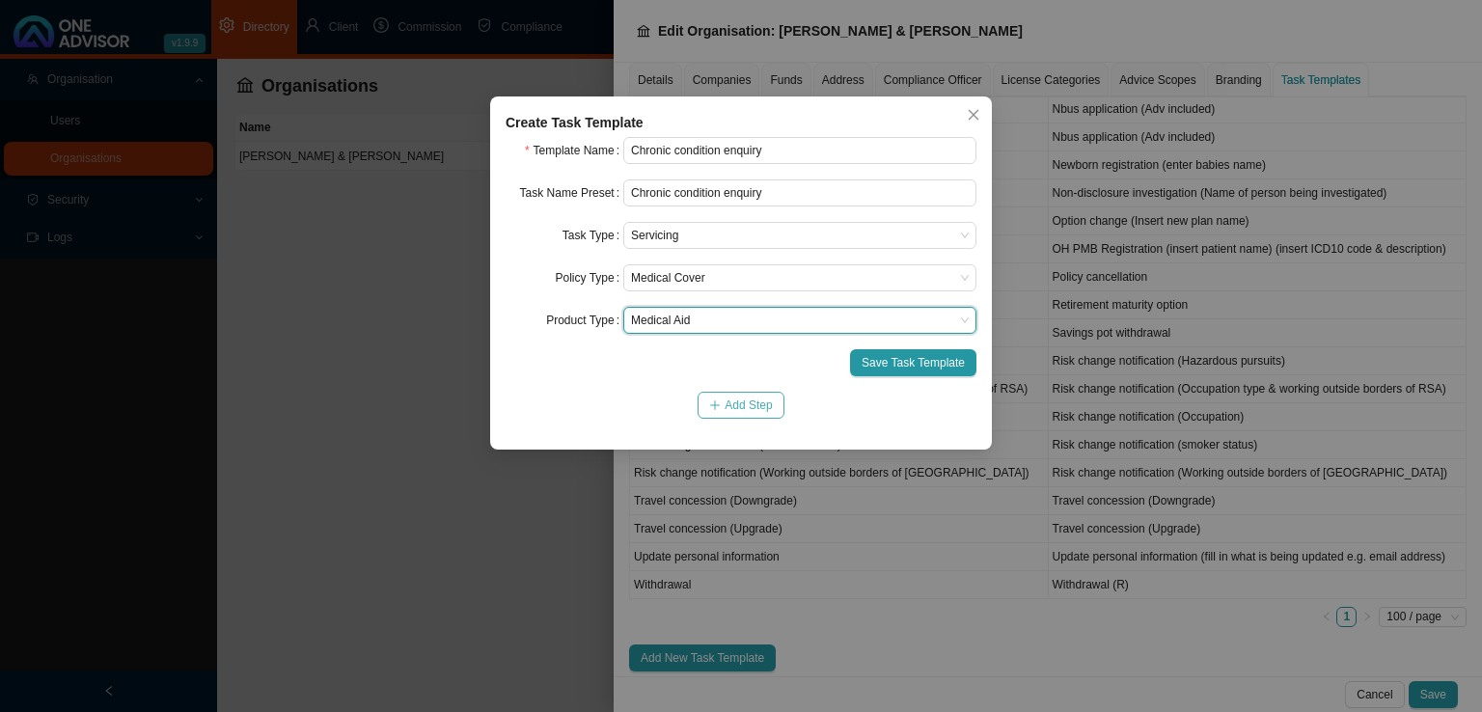
click at [725, 401] on span "Add Step" at bounding box center [747, 404] width 47 height 19
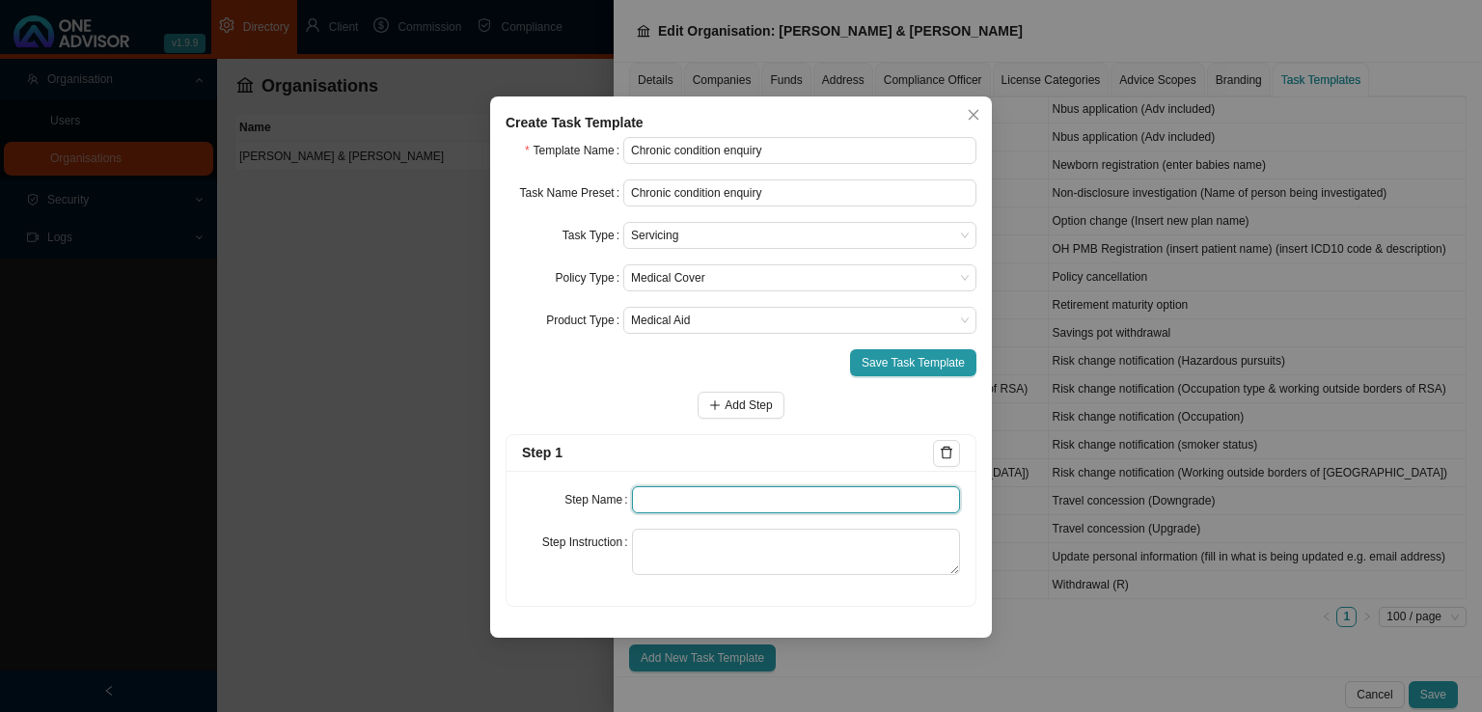
click at [647, 510] on input "text" at bounding box center [796, 499] width 329 height 27
type input "Enquiry"
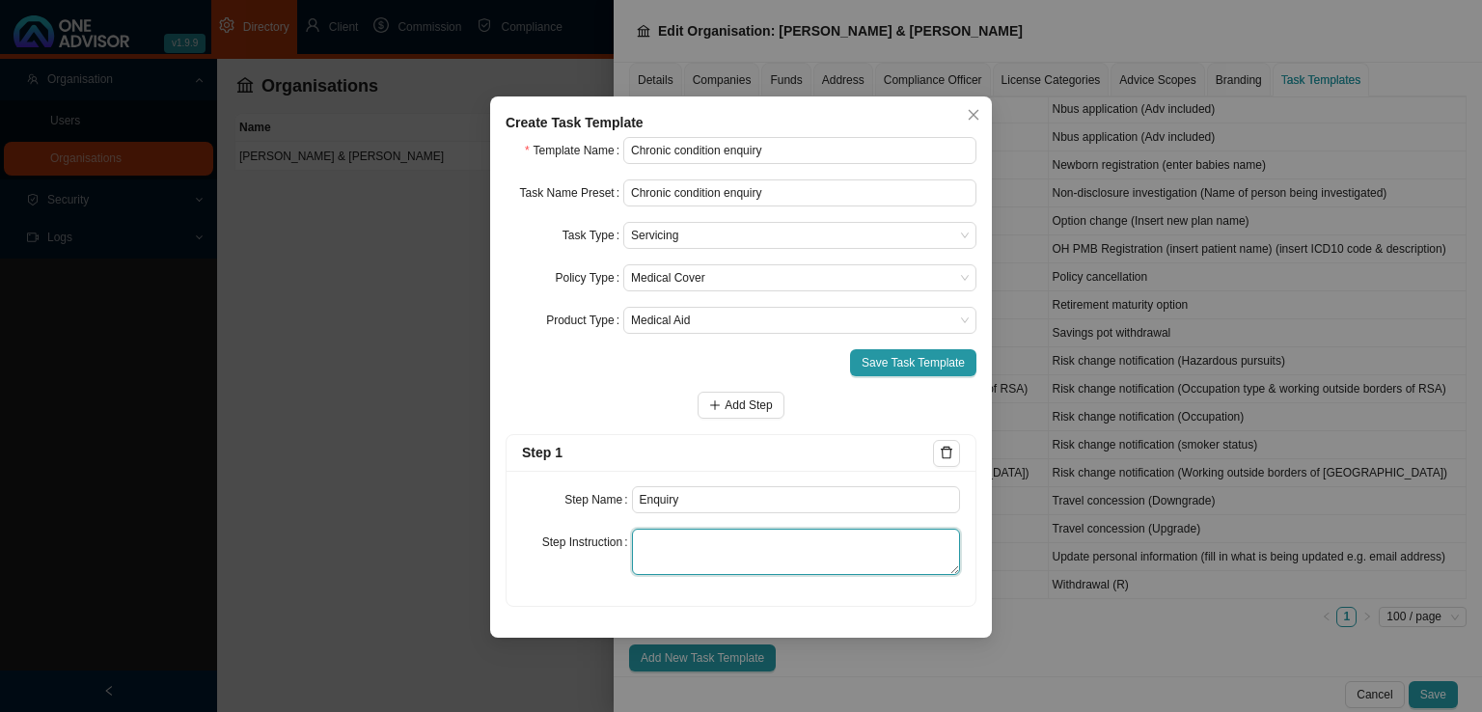
click at [671, 546] on textarea at bounding box center [796, 552] width 329 height 46
type textarea "Save the email/whatsapp or notes from the phone call that you received asking w…"
click at [724, 398] on span "Add Step" at bounding box center [747, 404] width 47 height 19
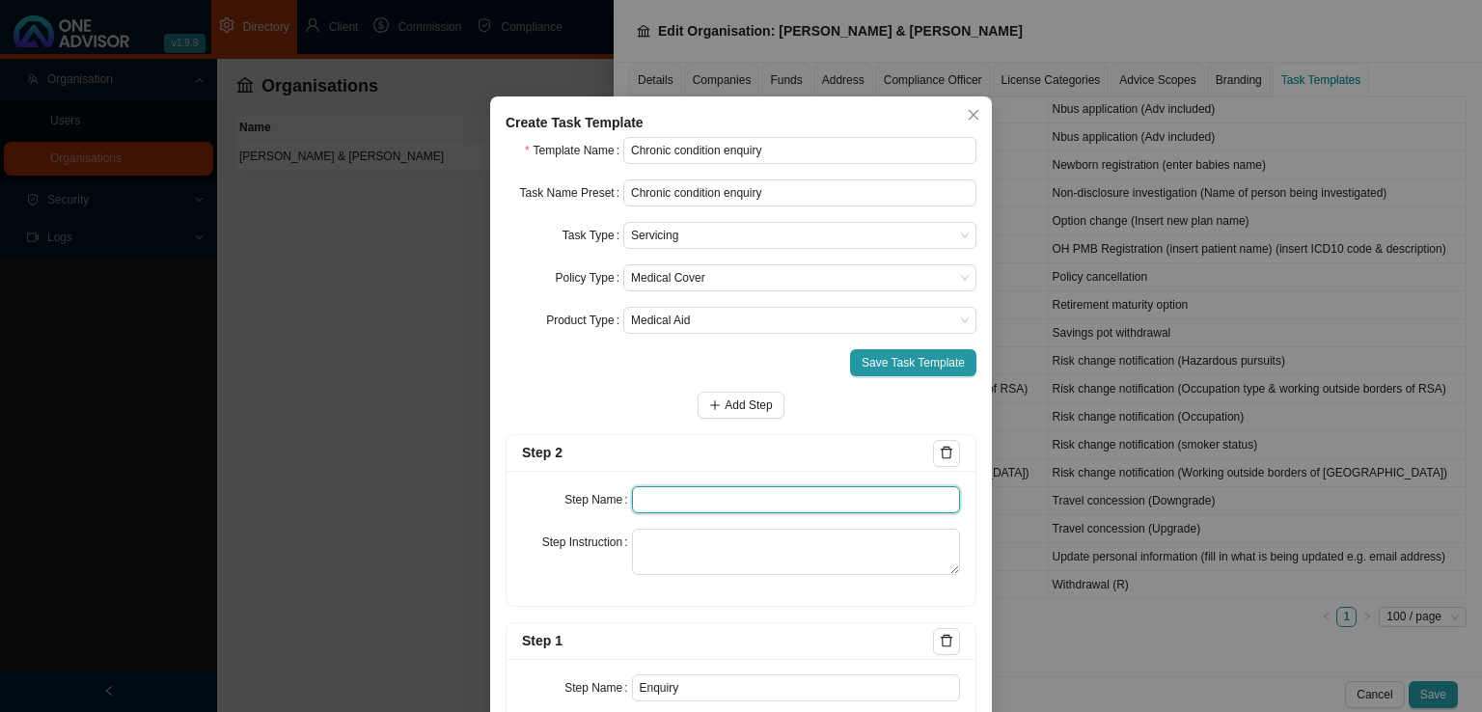
click at [640, 487] on input "text" at bounding box center [796, 499] width 329 height 27
type input "Investigation"
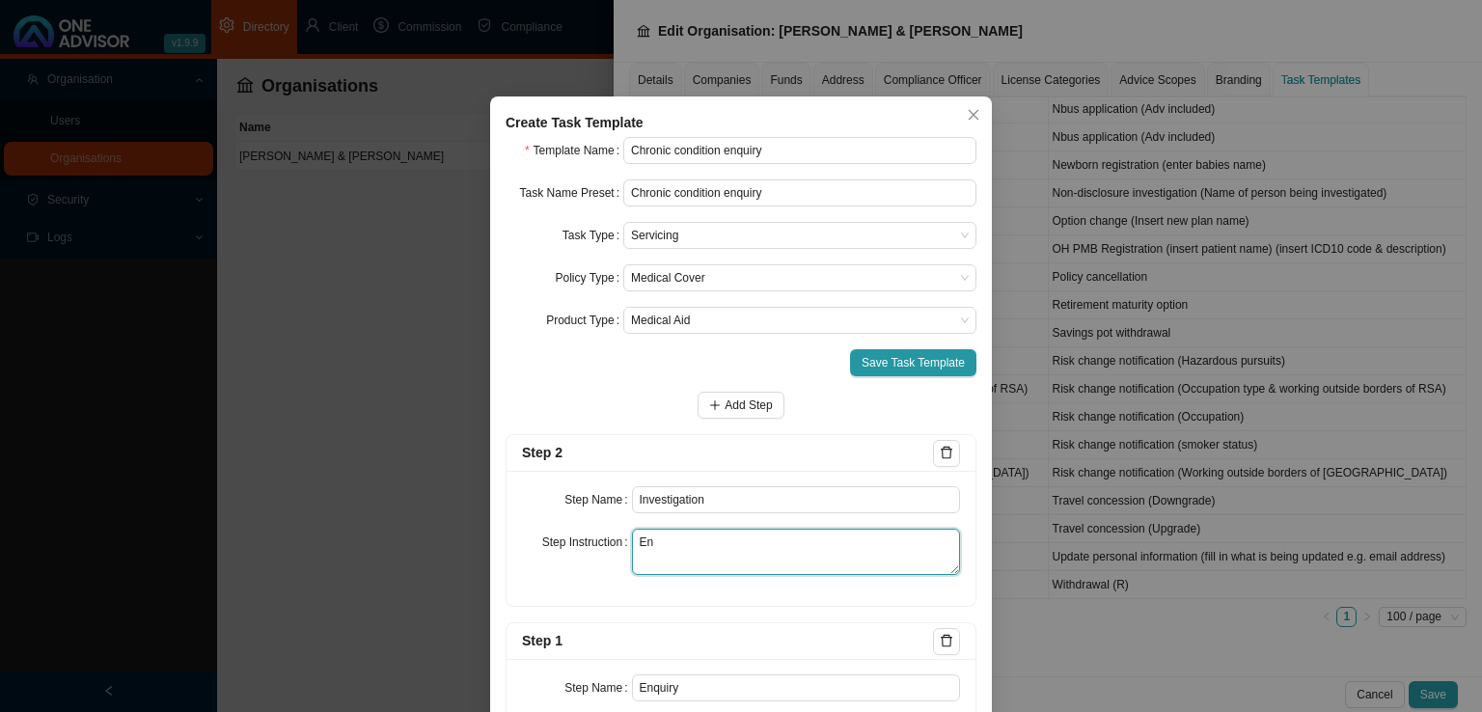
type textarea "E"
type textarea "What plan is the person on? Is the condition covered on their plan? Have we pro…"
click at [724, 407] on span "Add Step" at bounding box center [747, 404] width 47 height 19
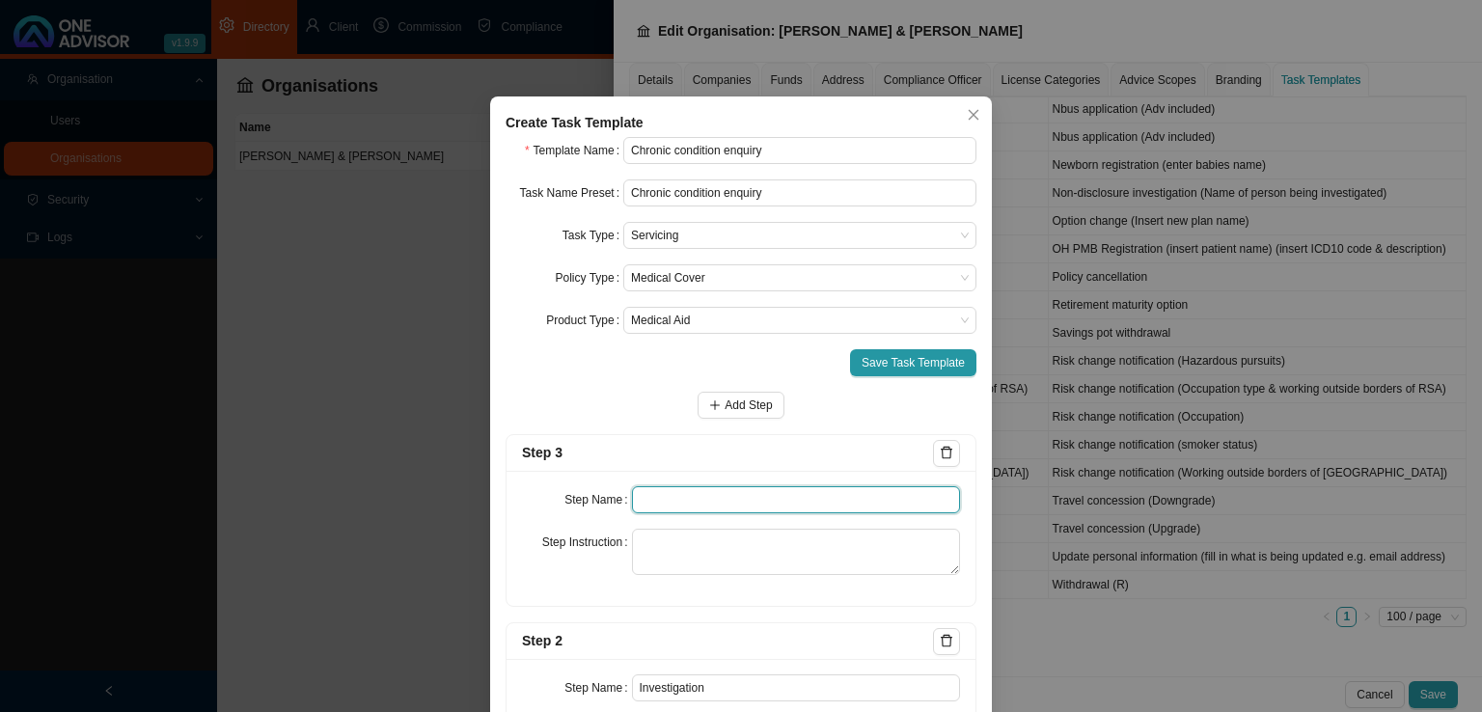
click at [668, 502] on input "text" at bounding box center [796, 499] width 329 height 27
type input "E"
type input "Medical Aid enquiry"
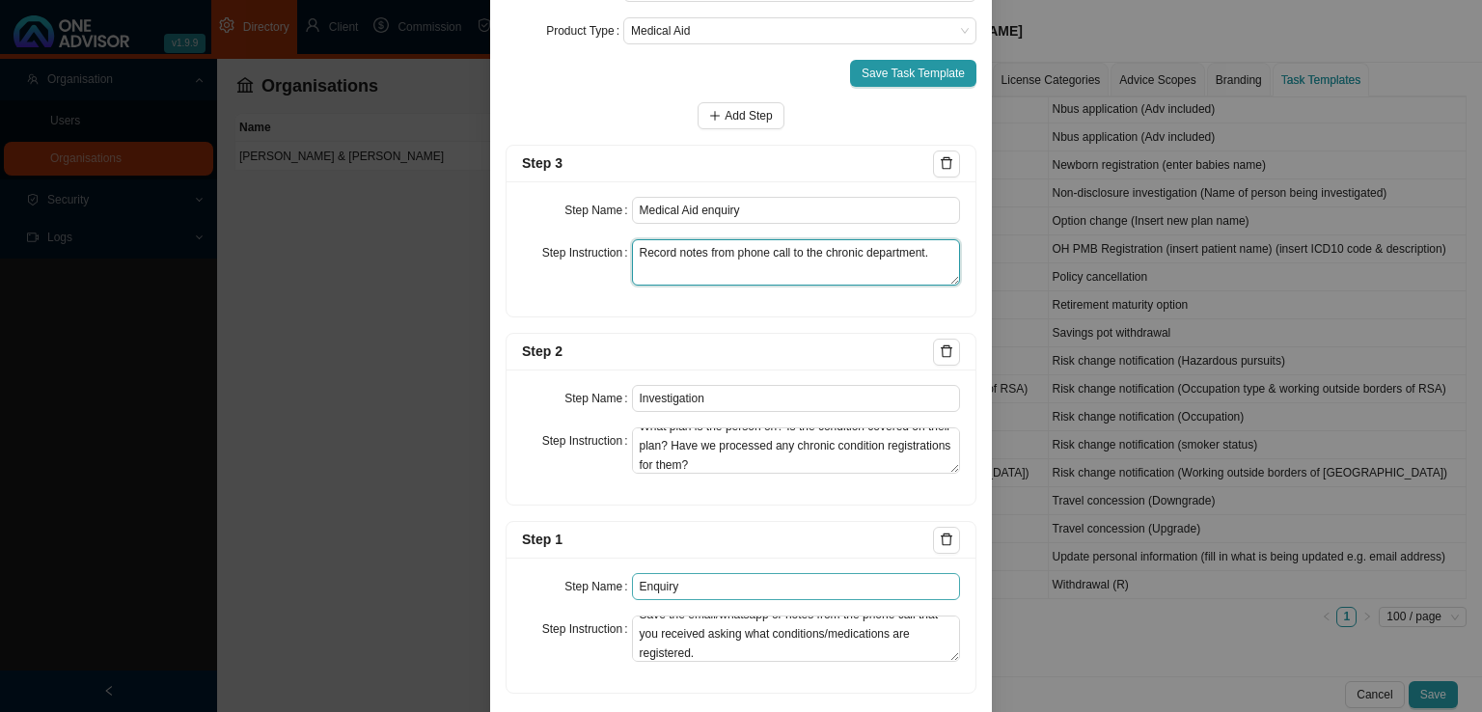
scroll to position [96, 0]
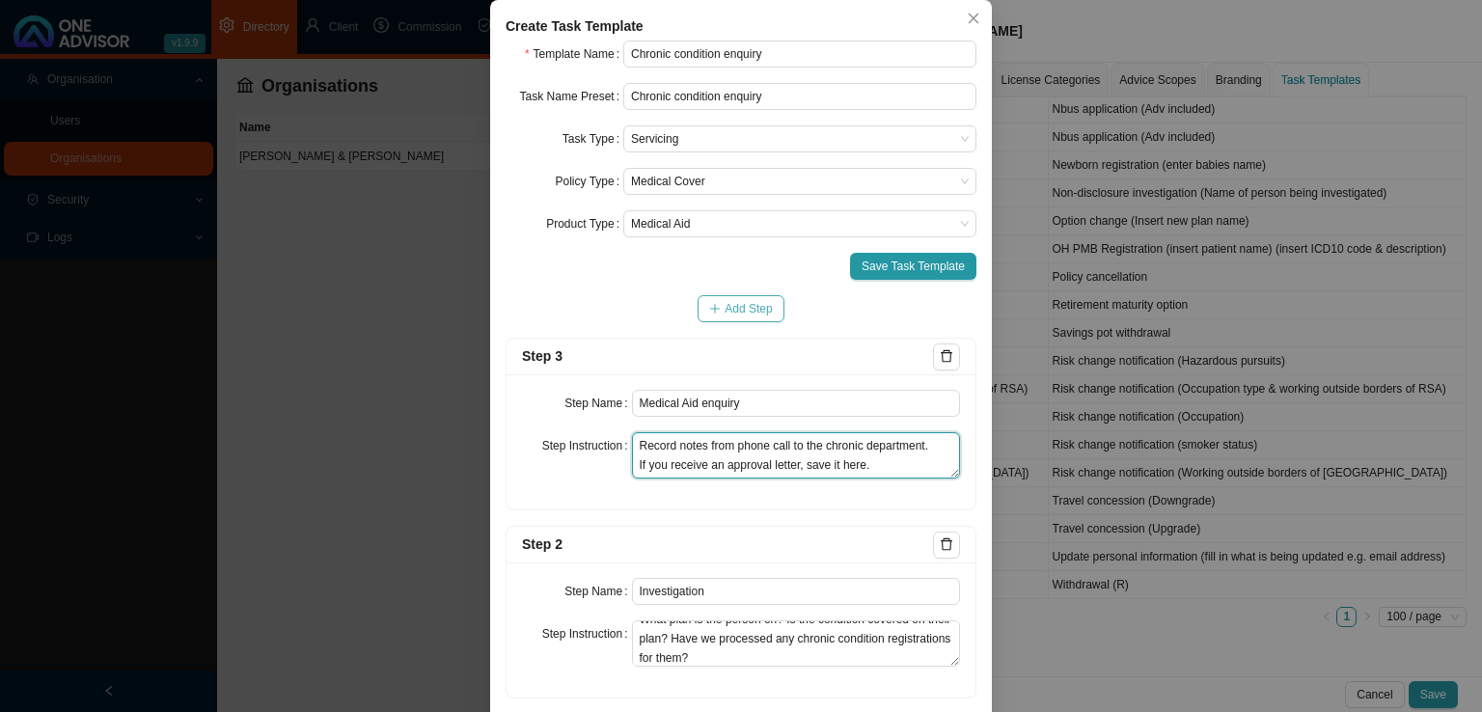
type textarea "Record notes from phone call to the chronic department. If you receive an appro…"
click at [727, 307] on span "Add Step" at bounding box center [747, 308] width 47 height 19
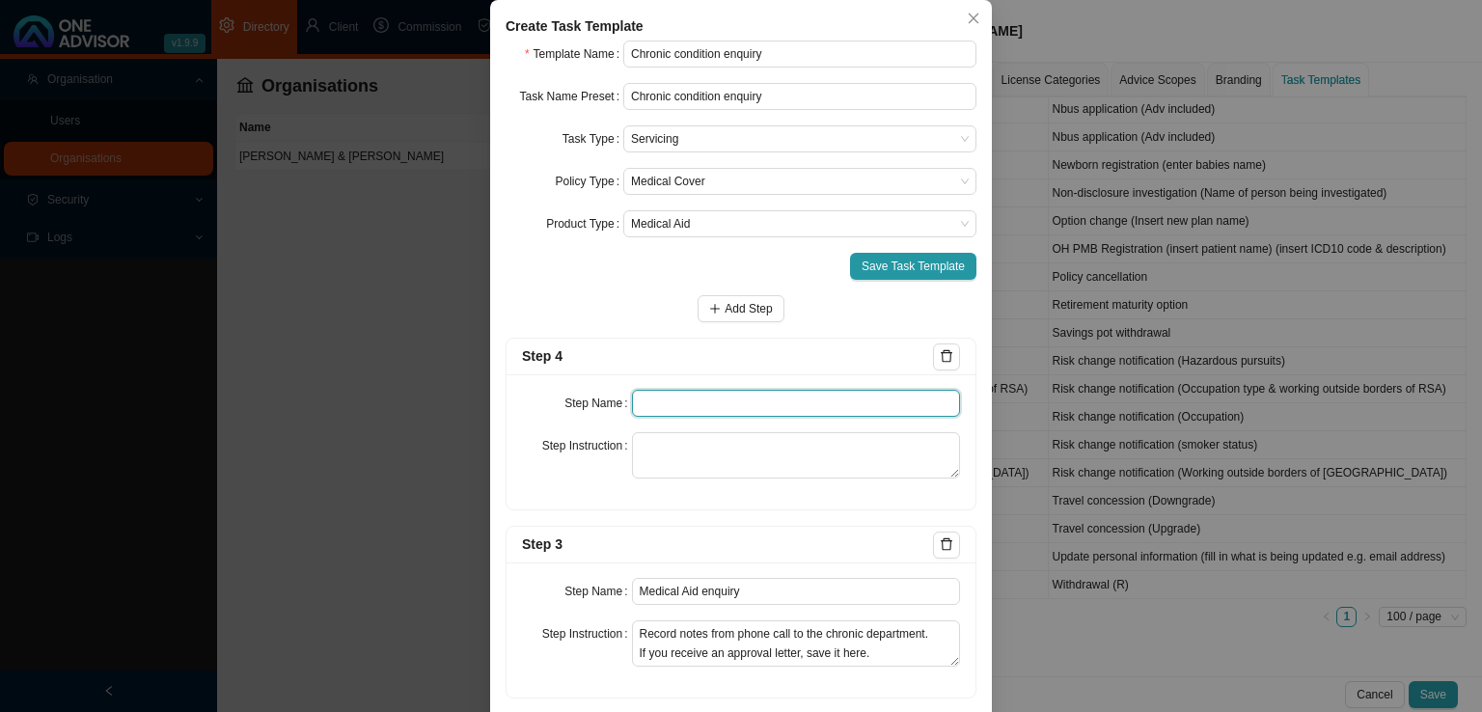
click at [653, 407] on input "text" at bounding box center [796, 403] width 329 height 27
type input "Confirmation of works done"
type textarea "R"
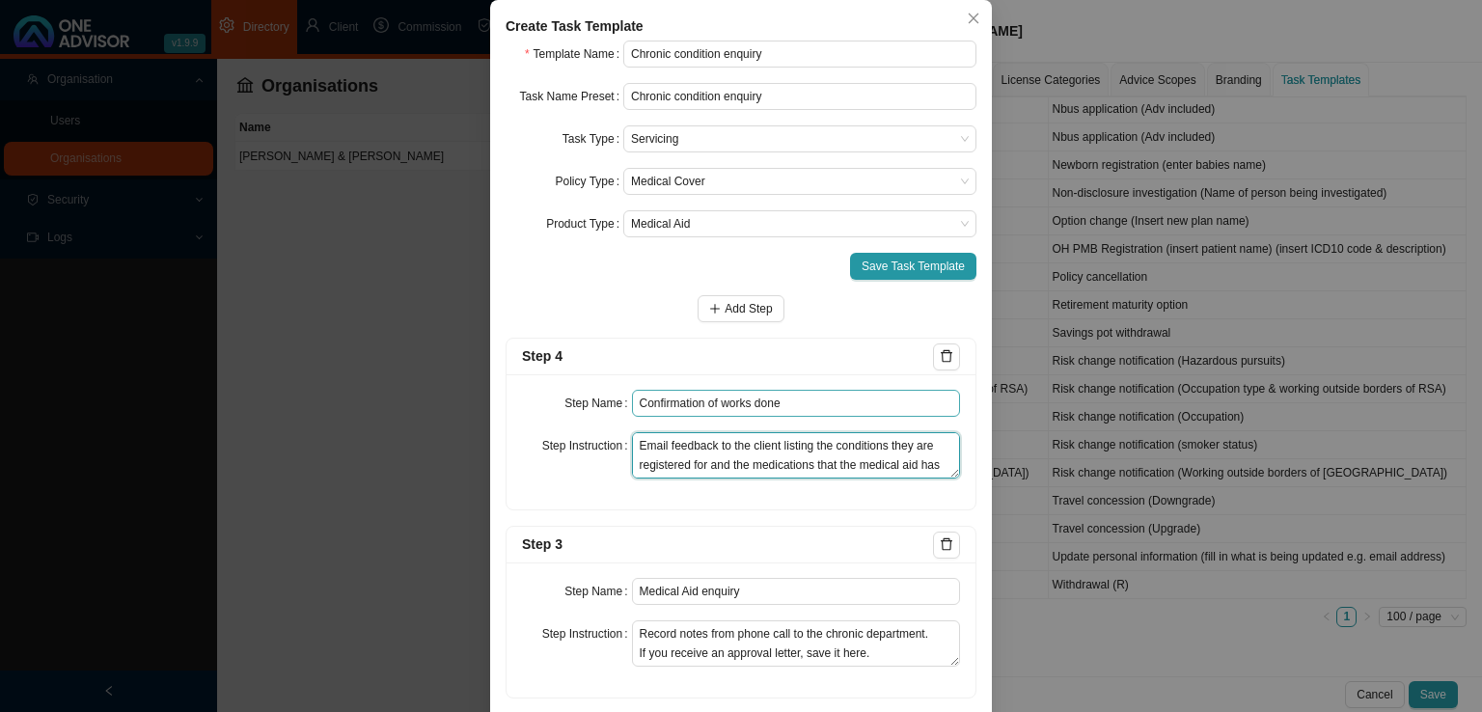
scroll to position [14, 0]
type textarea "Email feedback to the client listing the conditions they are registered for and…"
click at [889, 267] on span "Save Task Template" at bounding box center [912, 266] width 103 height 19
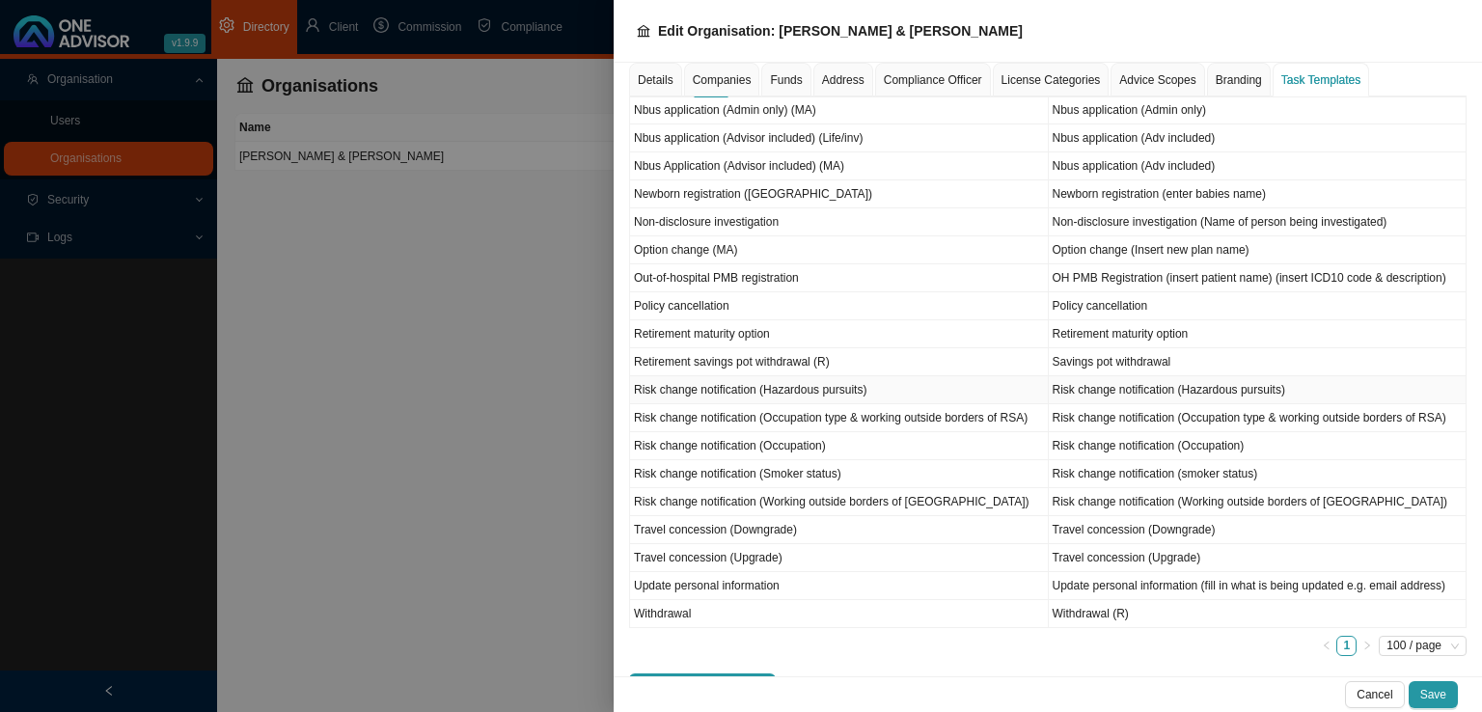
scroll to position [1119, 0]
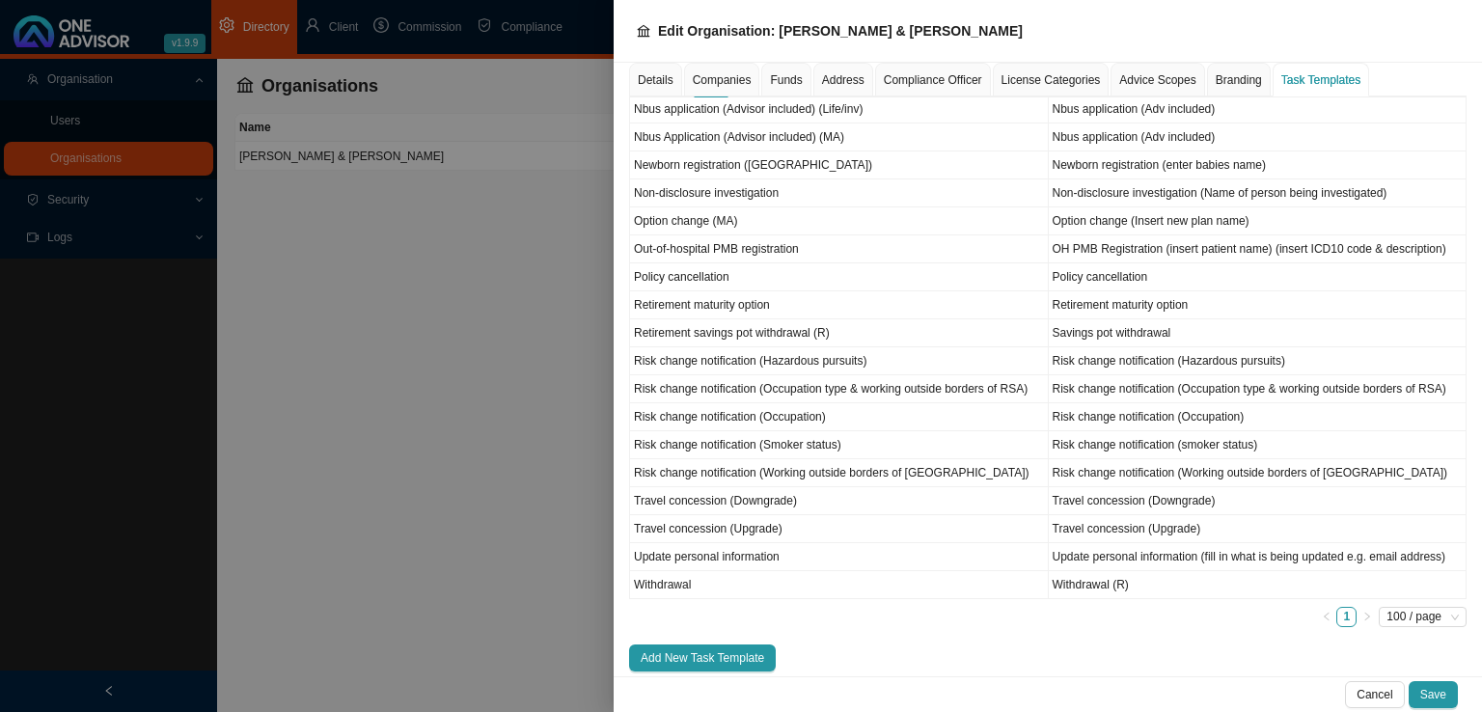
click at [372, 313] on div at bounding box center [741, 356] width 1482 height 712
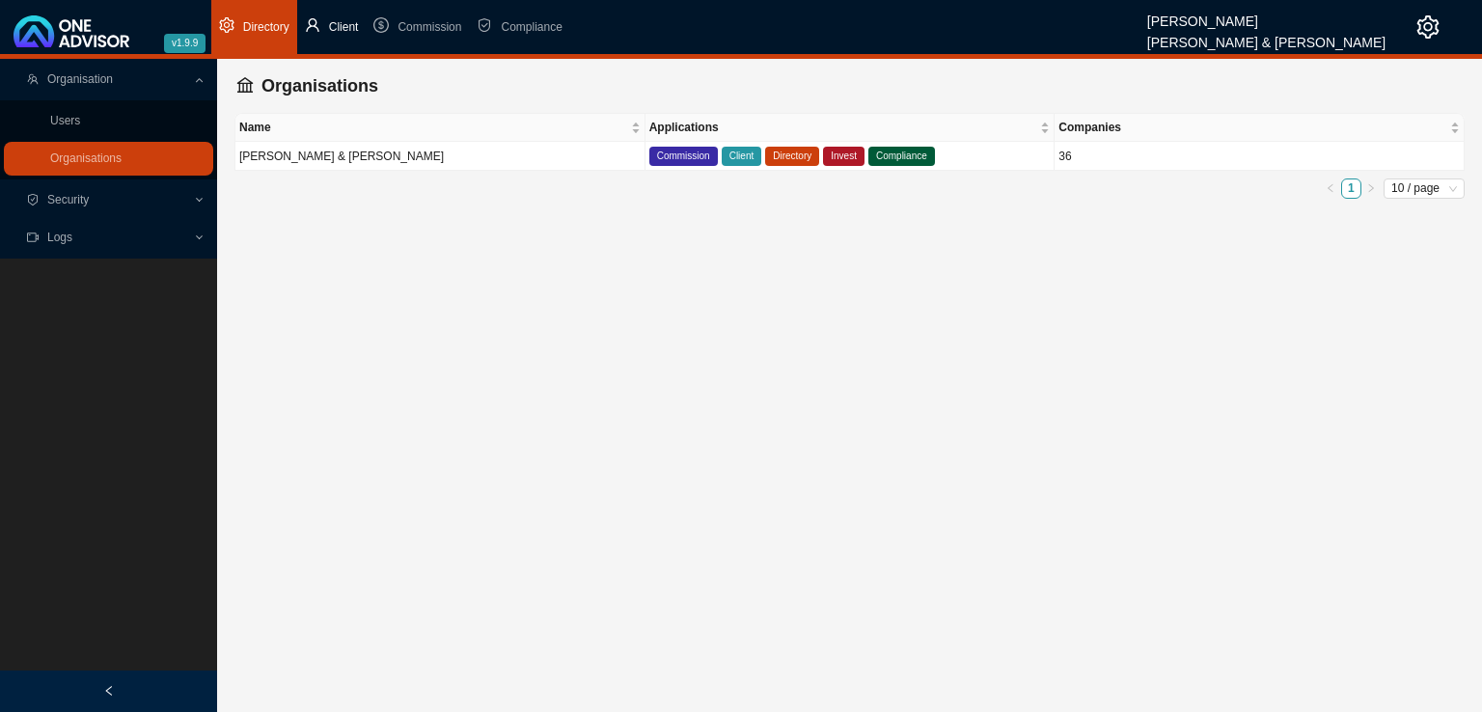
click at [350, 28] on span "Client" at bounding box center [344, 27] width 30 height 14
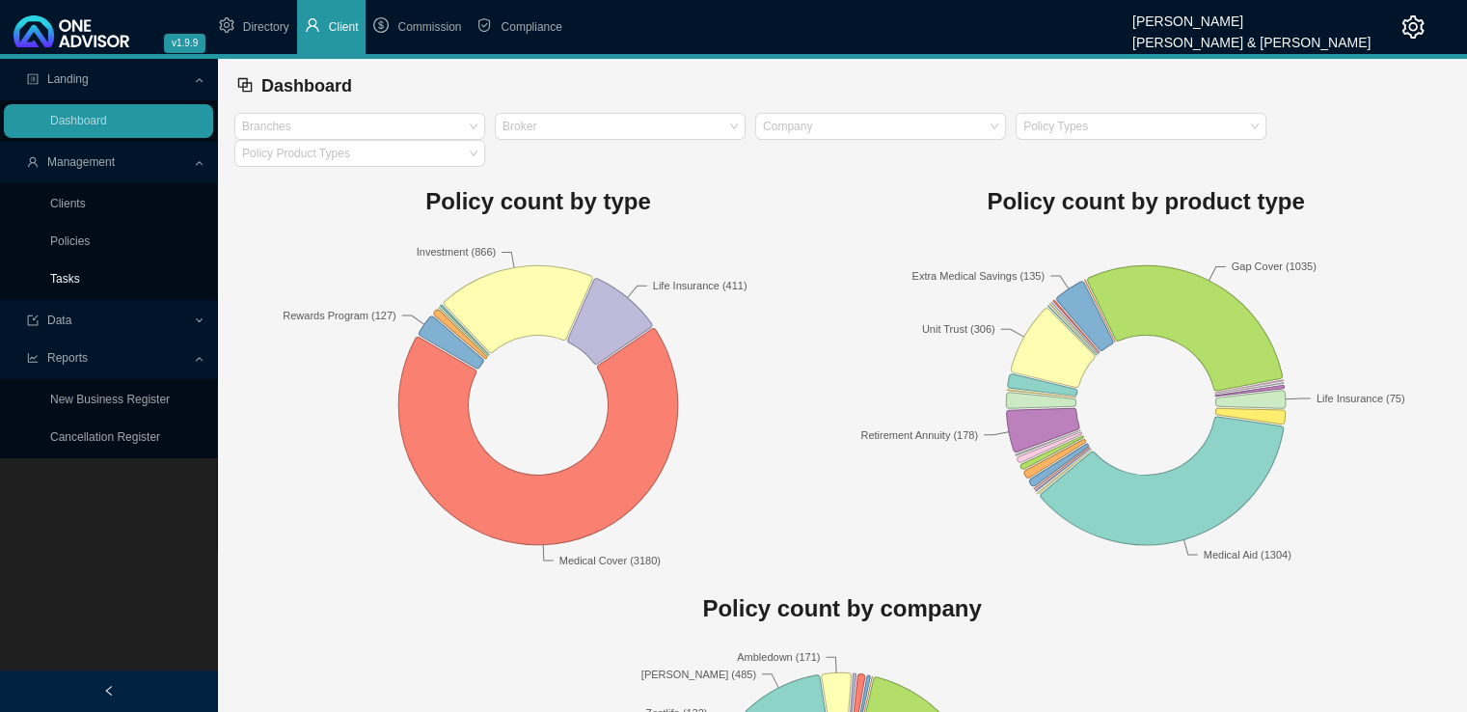
click at [80, 280] on link "Tasks" at bounding box center [65, 279] width 30 height 14
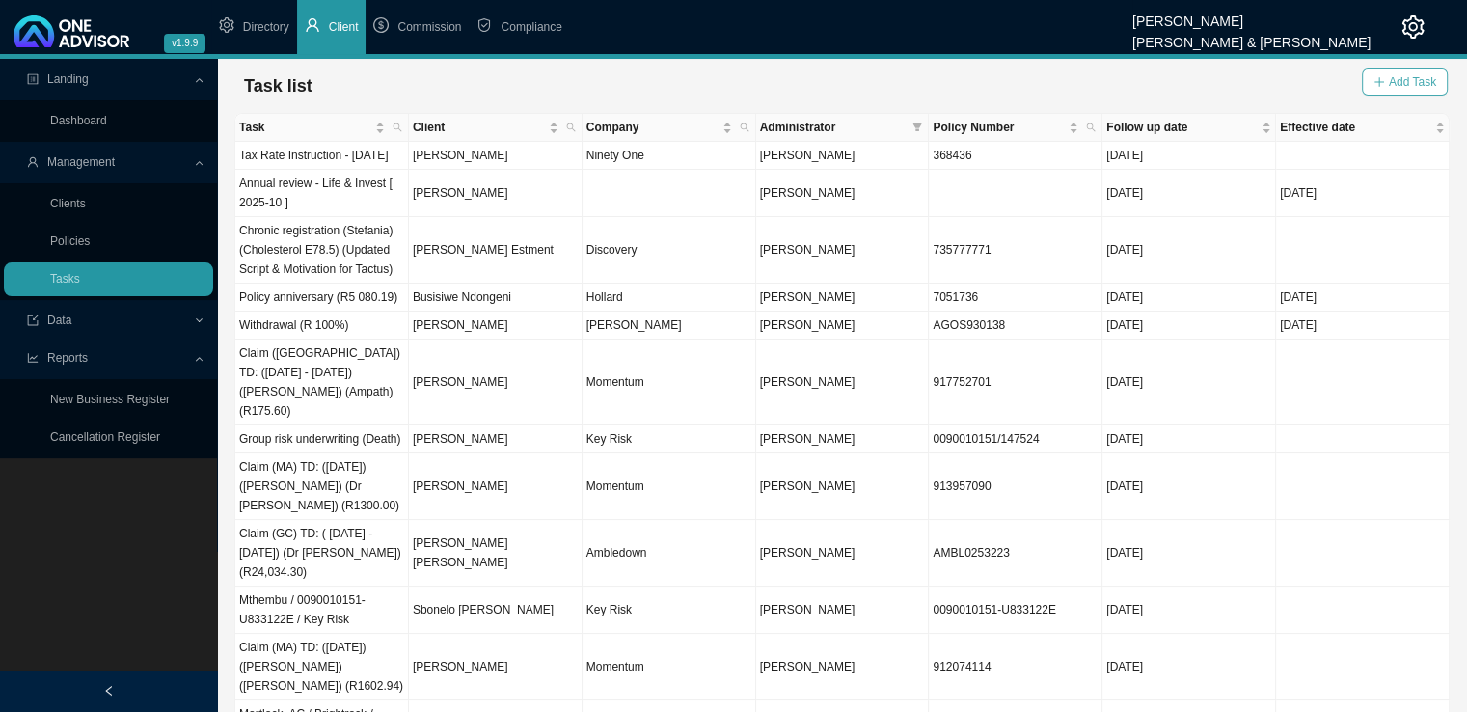
click at [1400, 86] on span "Add Task" at bounding box center [1412, 81] width 47 height 19
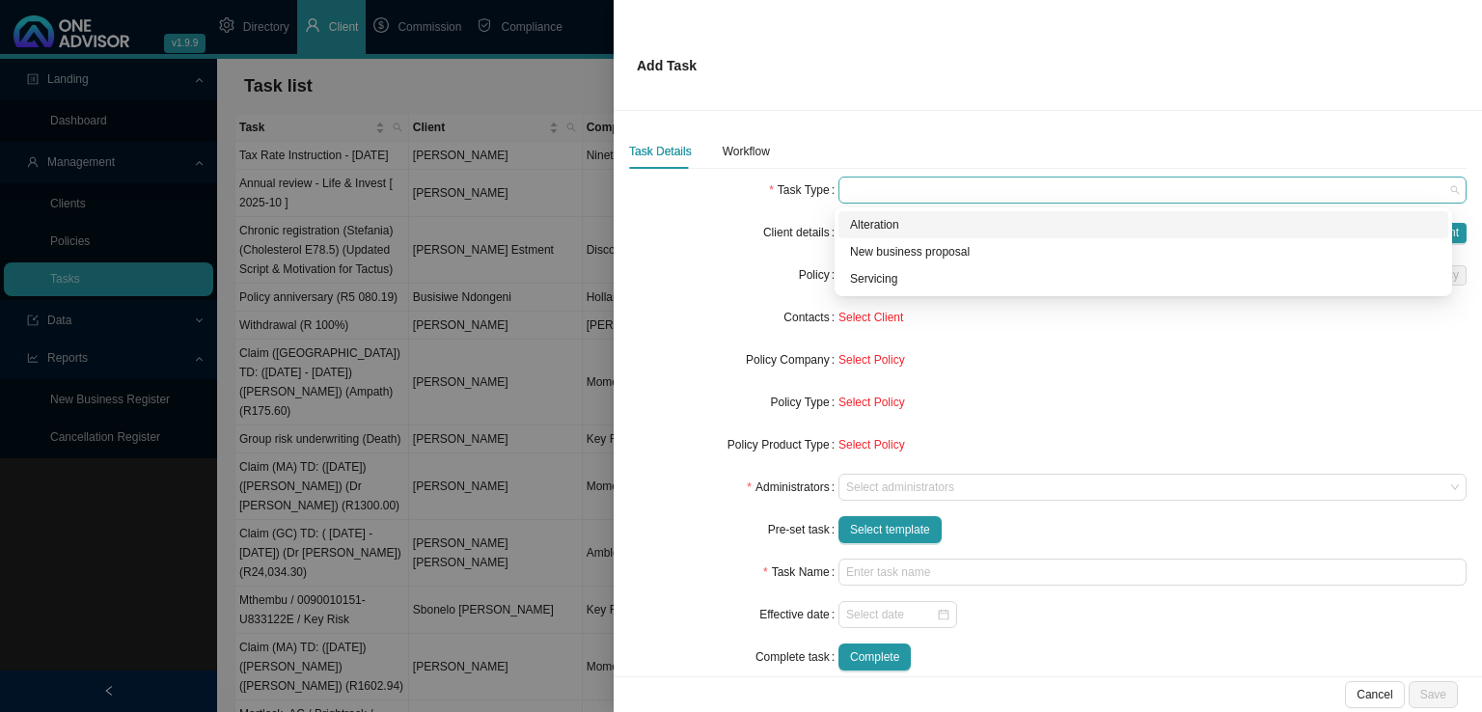
click at [891, 185] on span at bounding box center [1152, 189] width 613 height 25
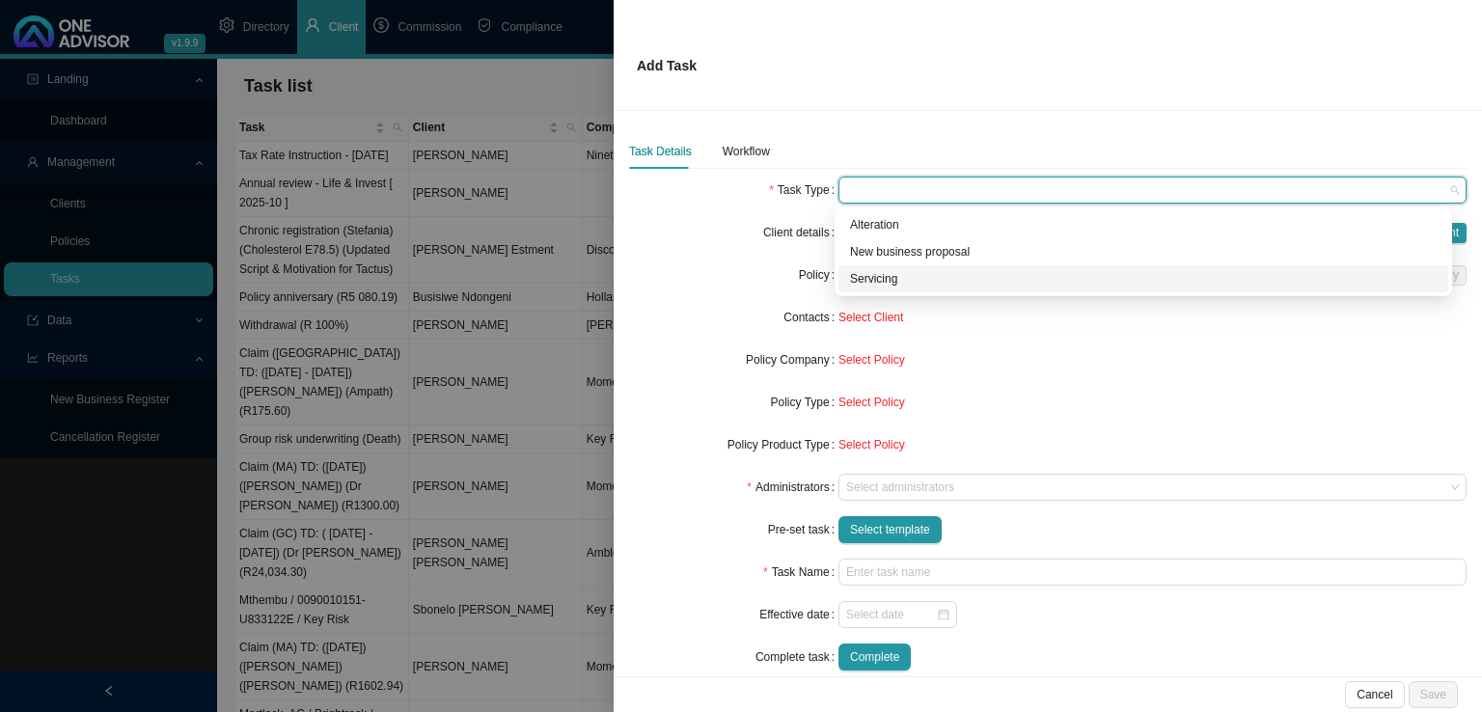
click at [876, 272] on div "Servicing" at bounding box center [1143, 278] width 586 height 19
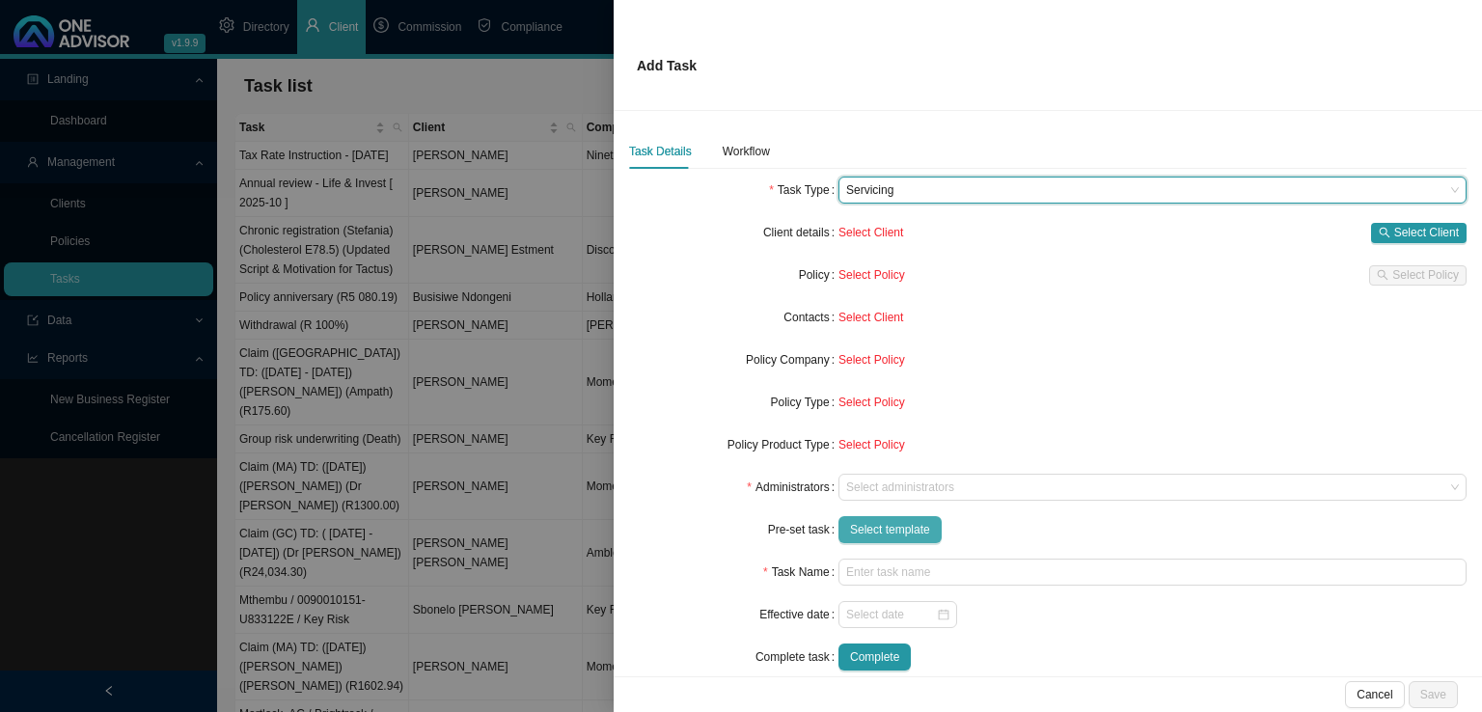
click at [877, 526] on span "Select template" at bounding box center [890, 529] width 80 height 19
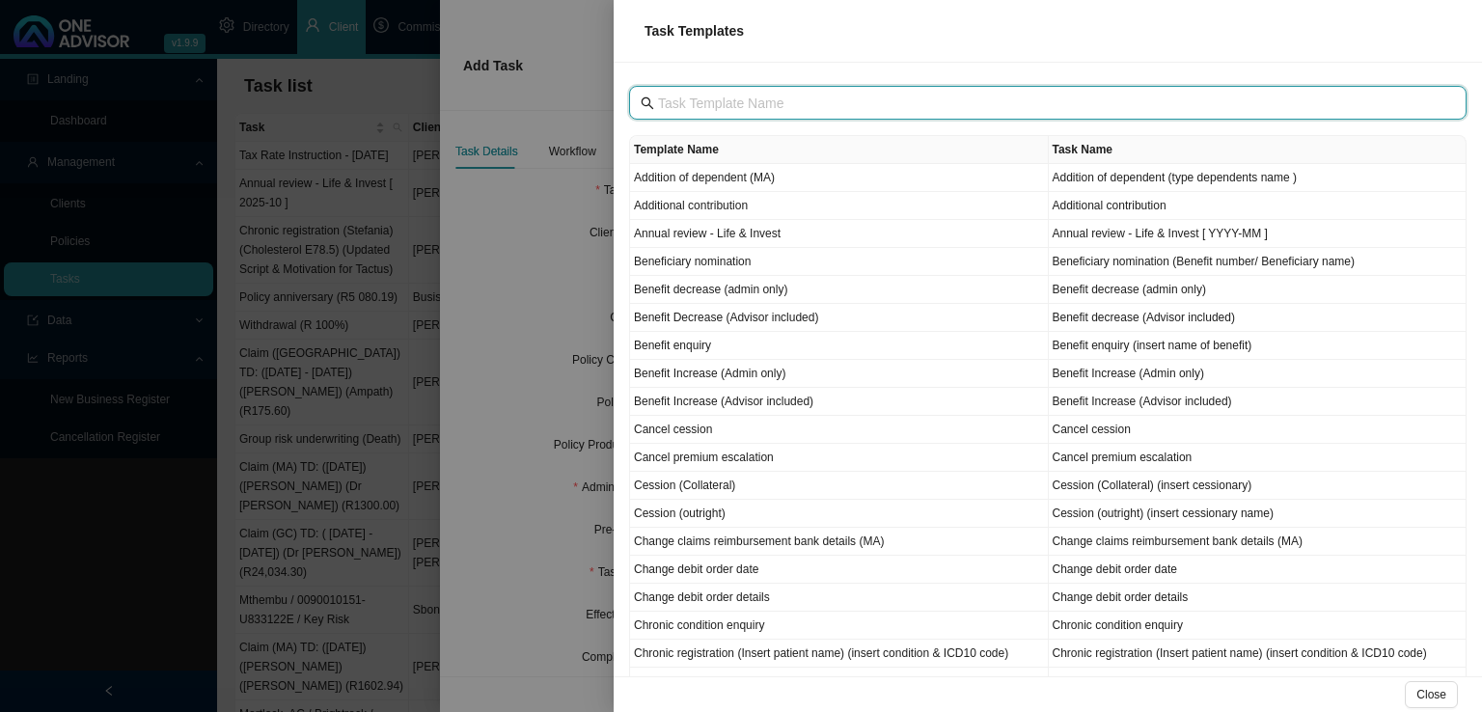
click at [706, 108] on input "text" at bounding box center [1049, 103] width 783 height 21
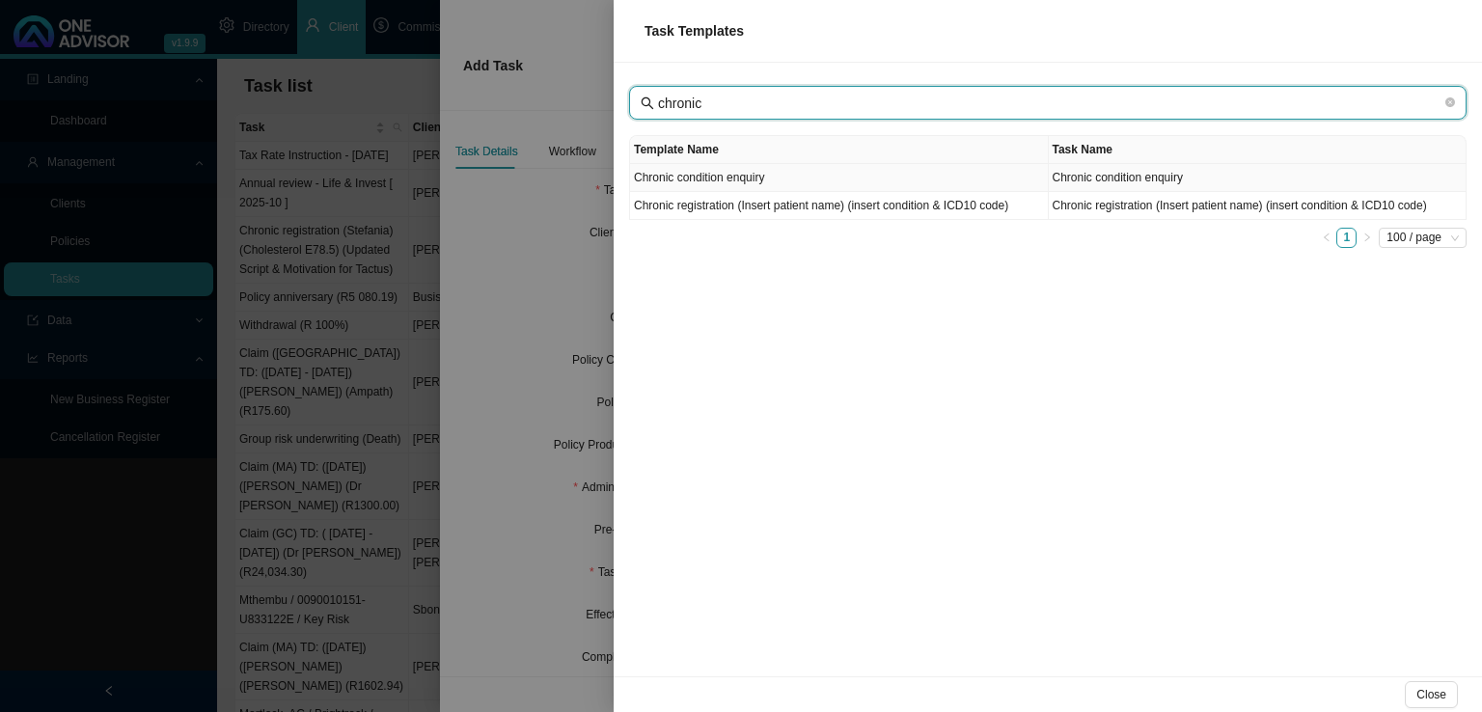
type input "chronic"
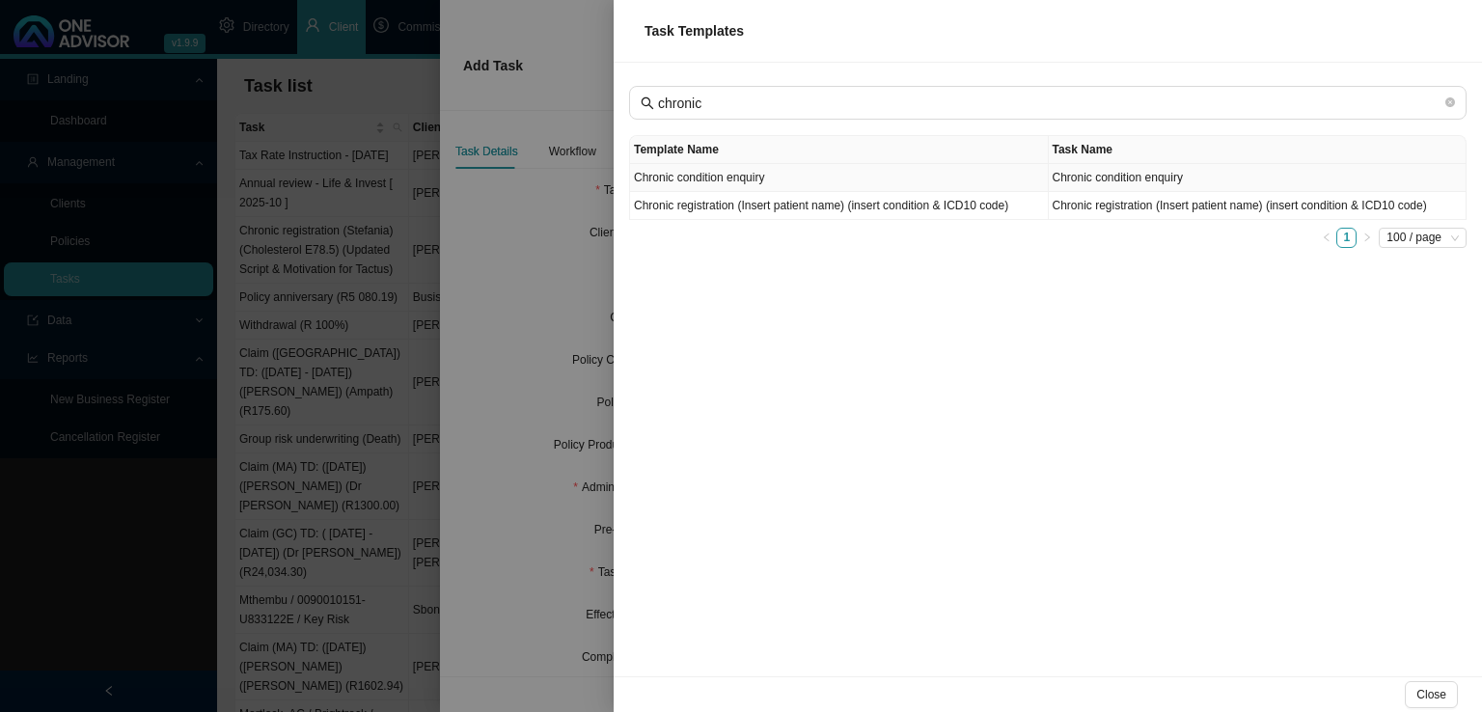
click at [760, 178] on td "Chronic condition enquiry" at bounding box center [839, 178] width 419 height 28
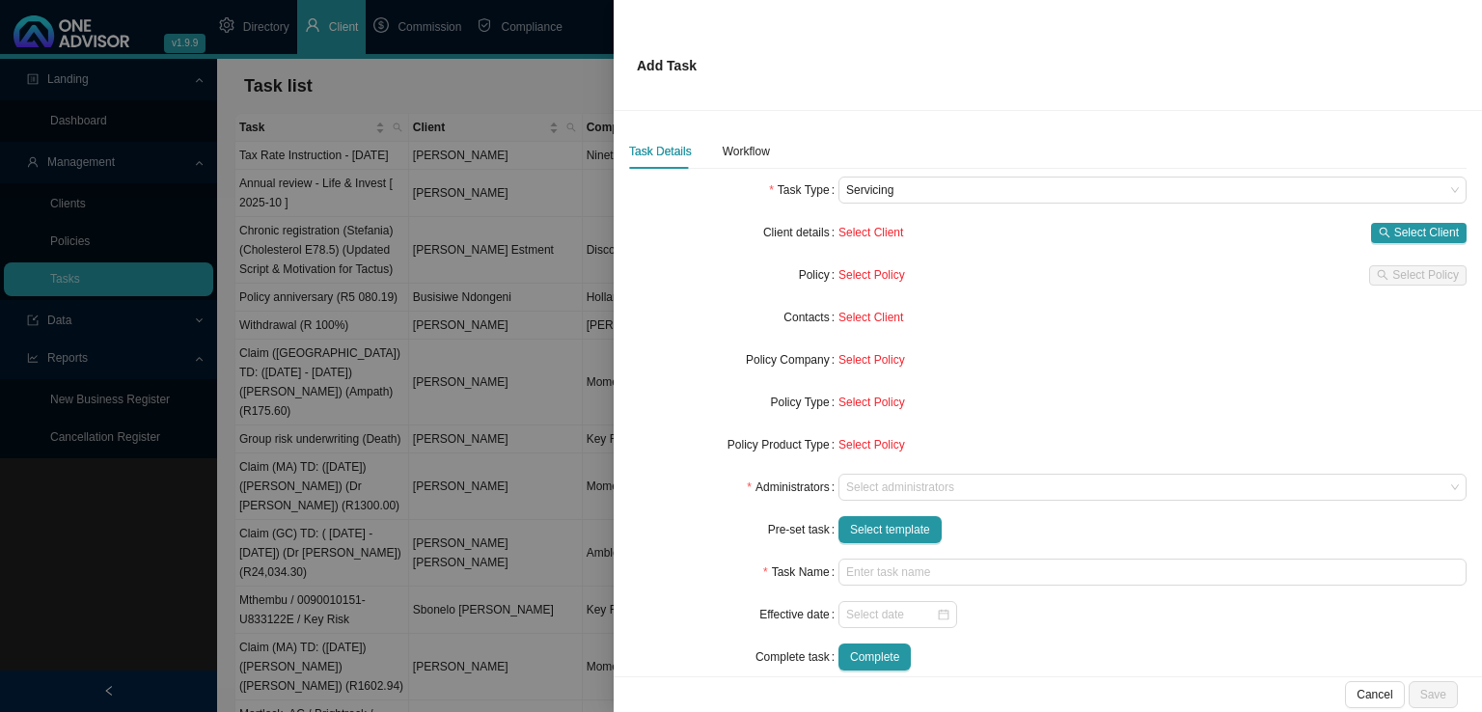
type input "Chronic condition enquiry"
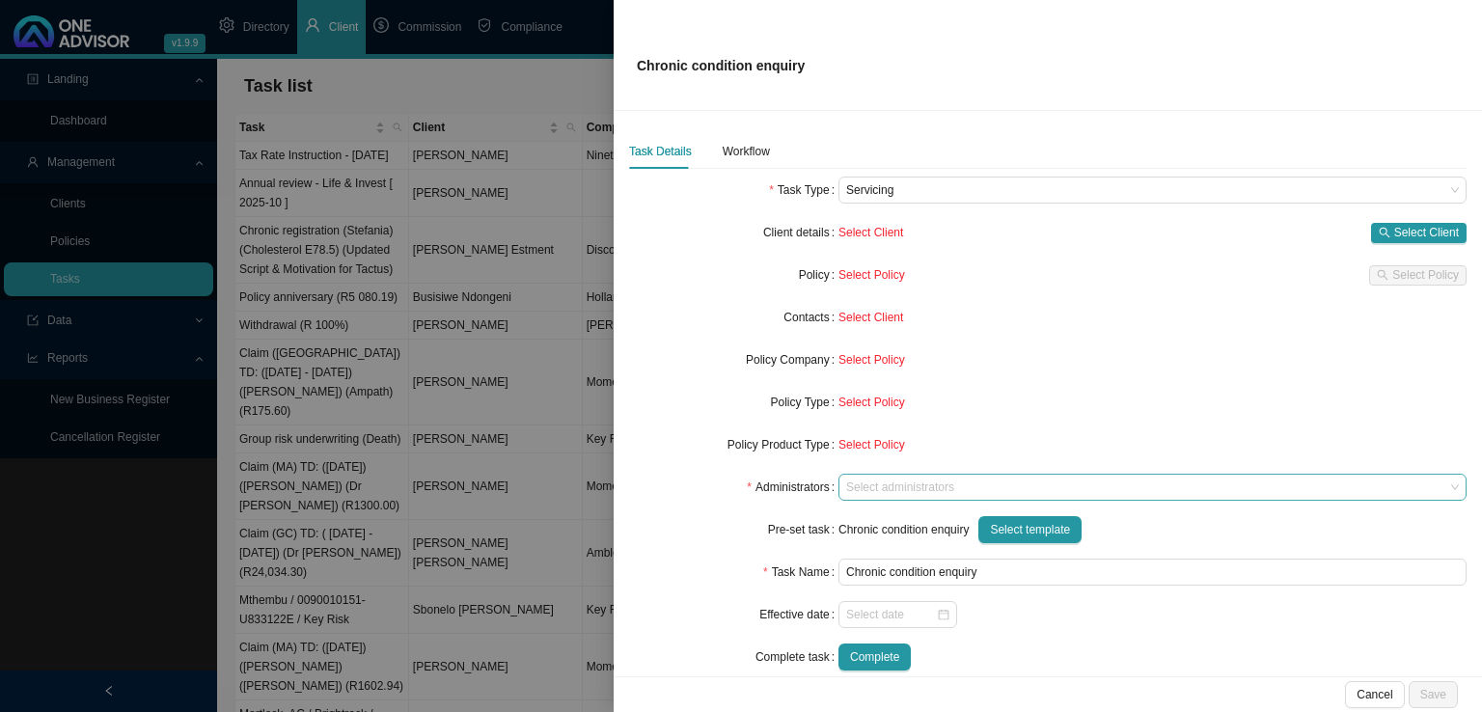
click at [875, 483] on div at bounding box center [1143, 487] width 602 height 14
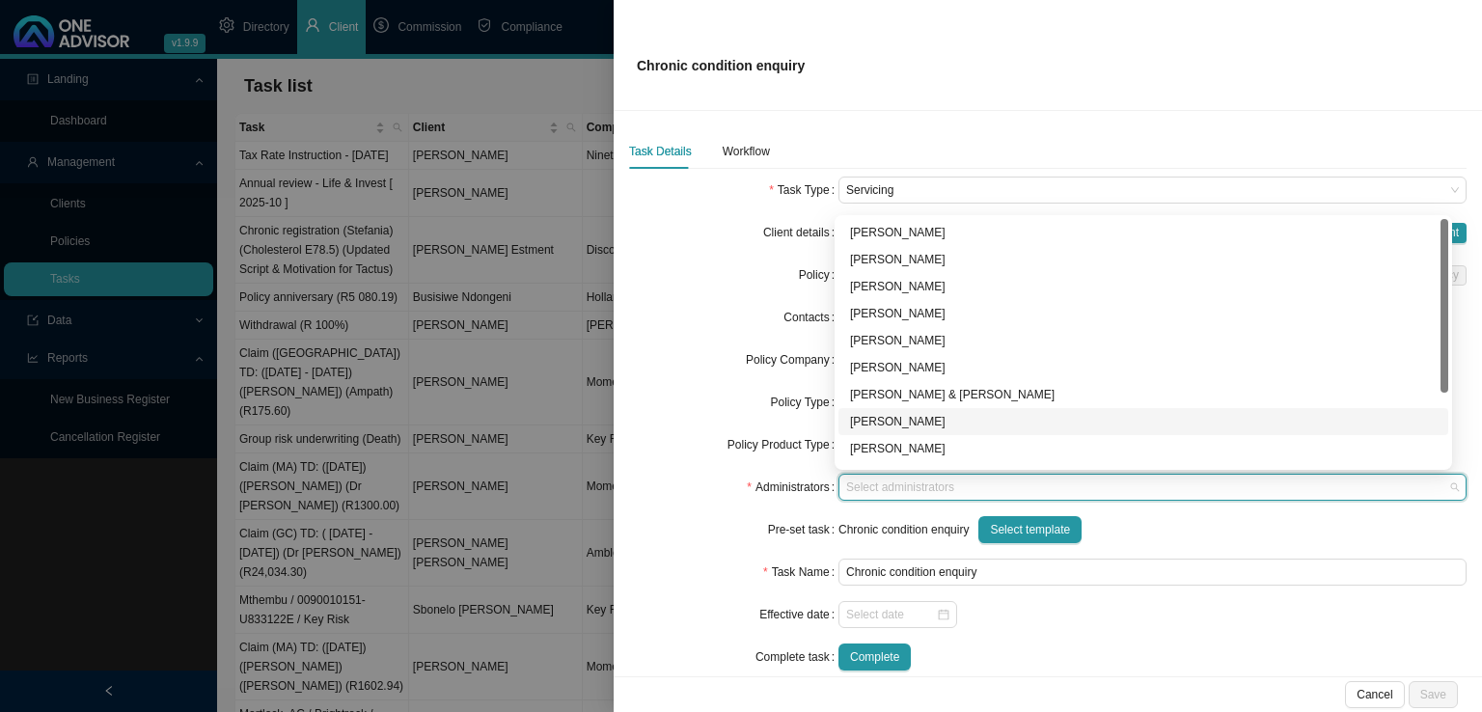
scroll to position [104, 0]
click at [919, 418] on div "[PERSON_NAME]" at bounding box center [1143, 425] width 586 height 19
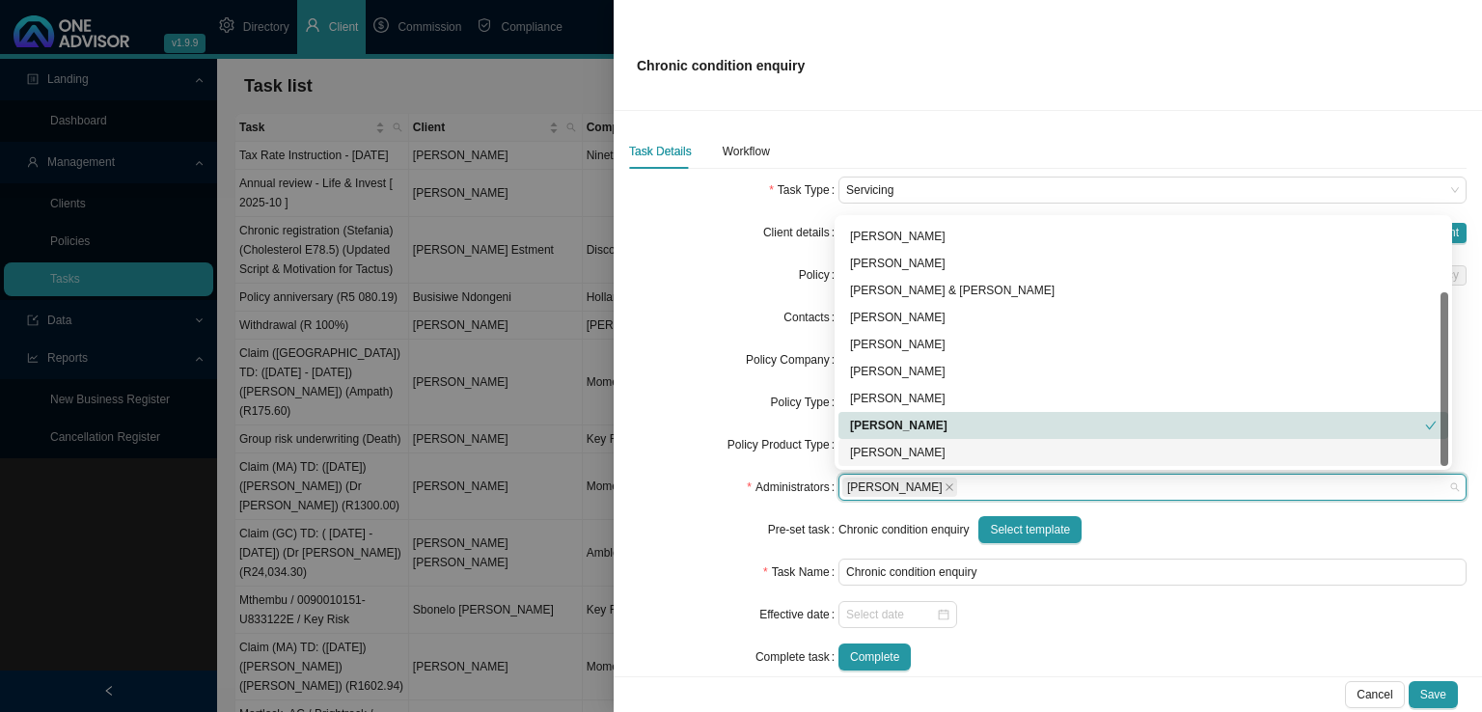
click at [1108, 606] on div at bounding box center [1152, 614] width 628 height 27
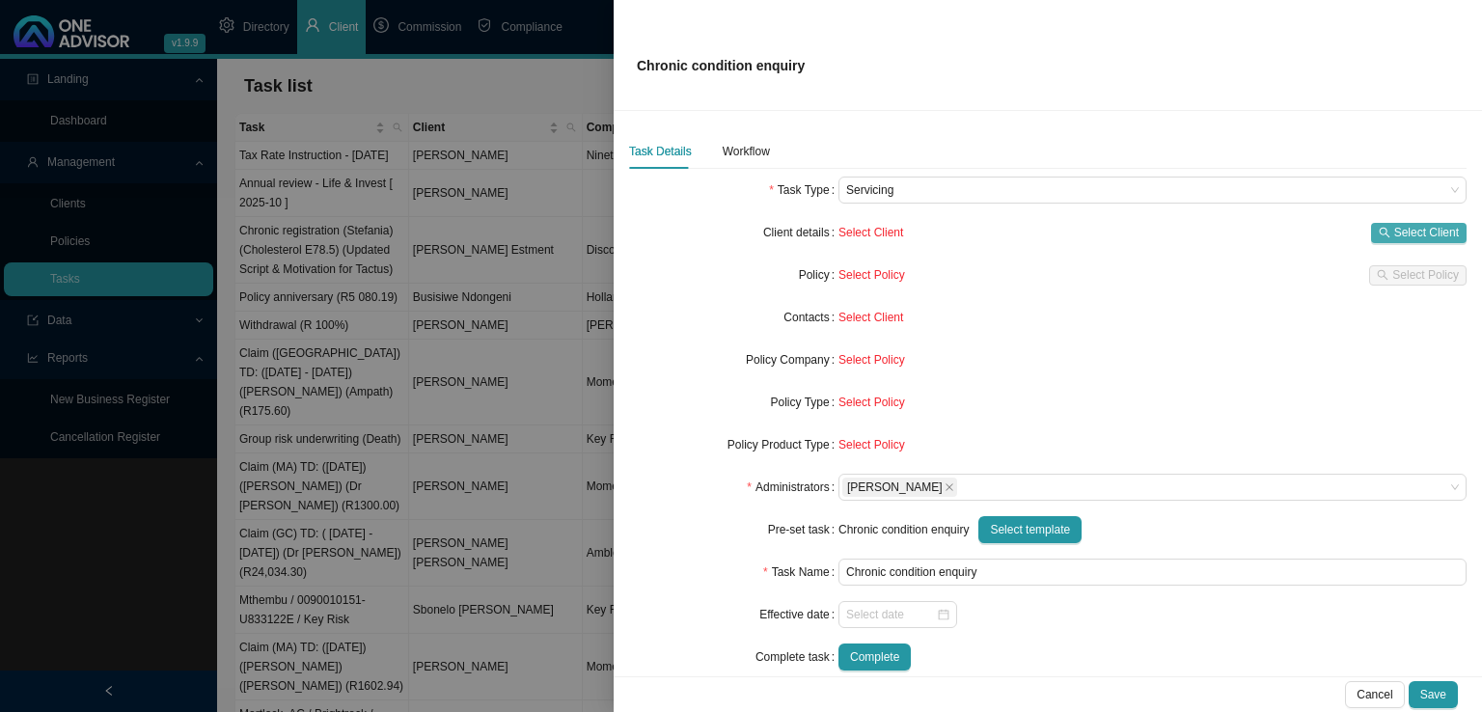
click at [1395, 231] on span "Select Client" at bounding box center [1426, 232] width 65 height 19
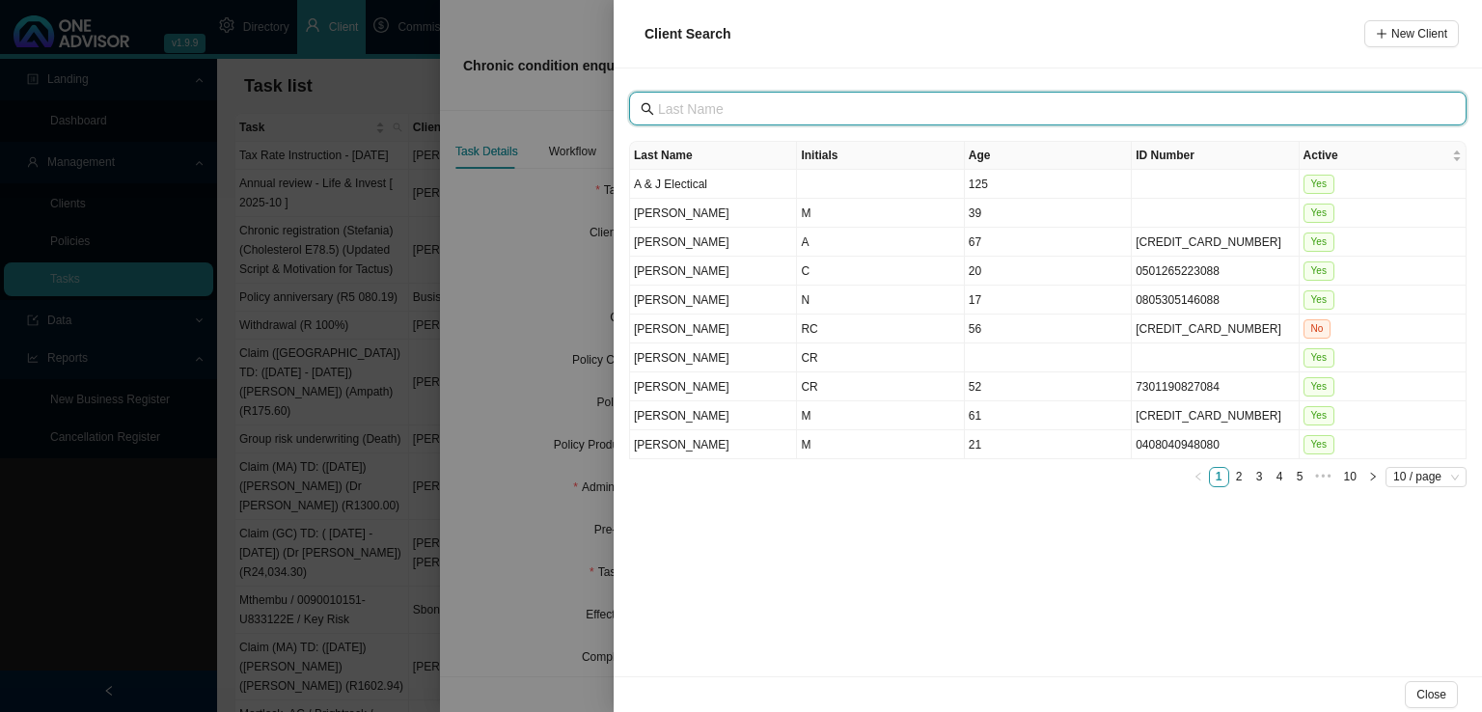
click at [719, 106] on input "text" at bounding box center [1049, 108] width 783 height 21
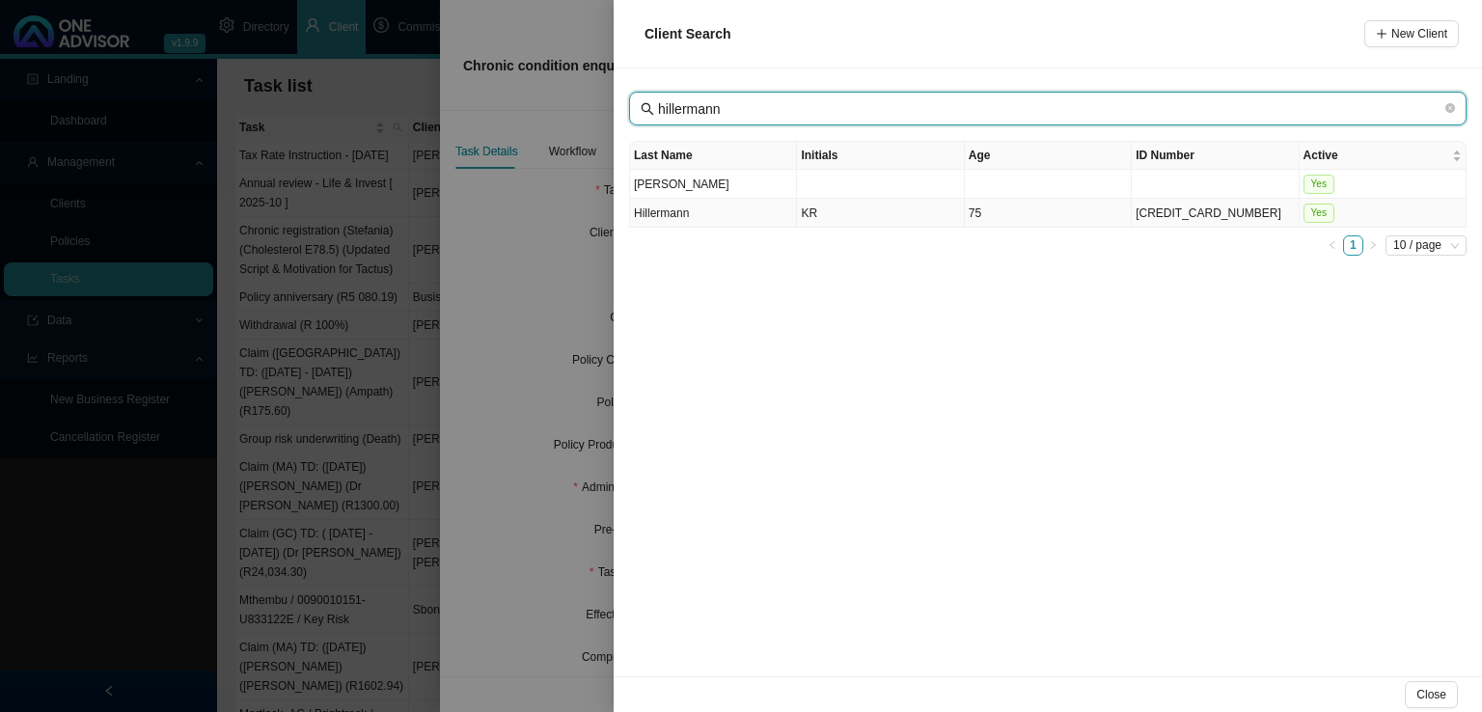
type input "hillermann"
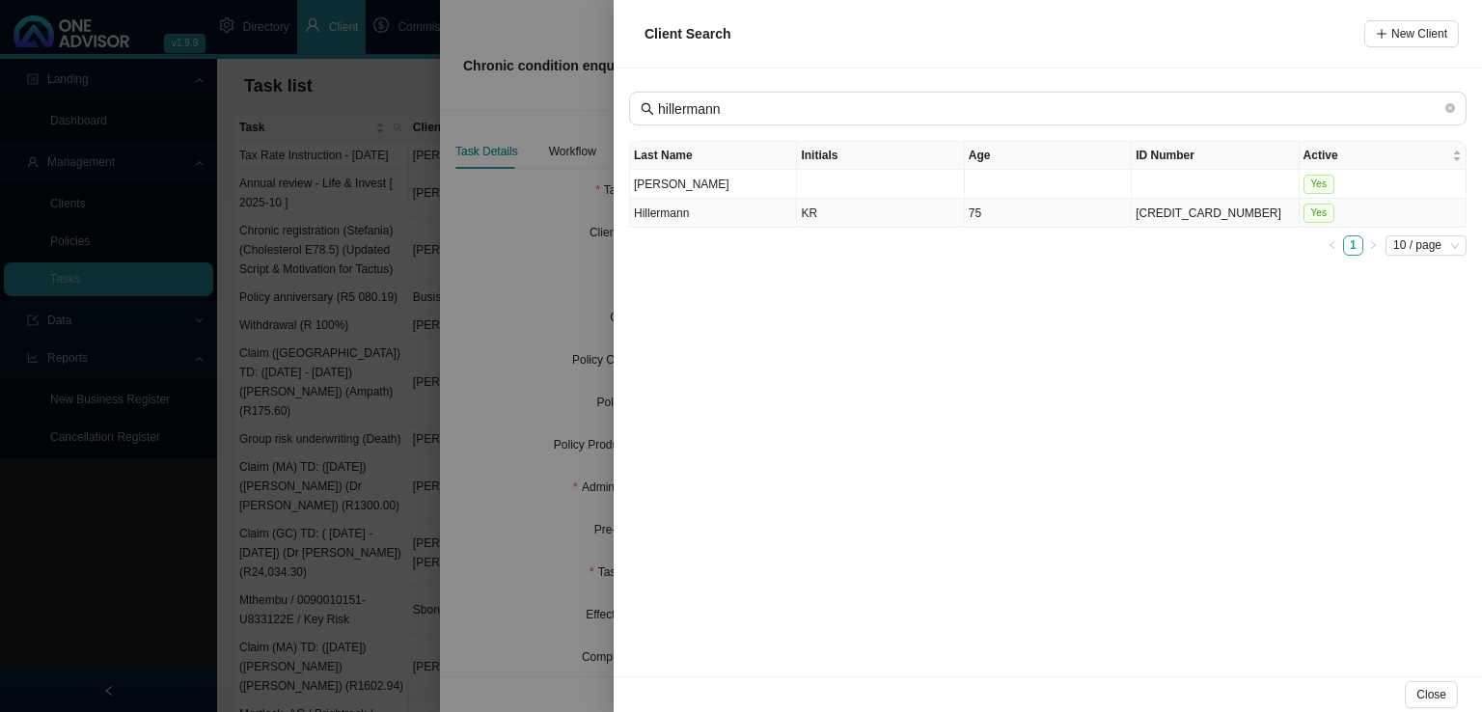
click at [714, 210] on td "Hillermann" at bounding box center [713, 213] width 167 height 29
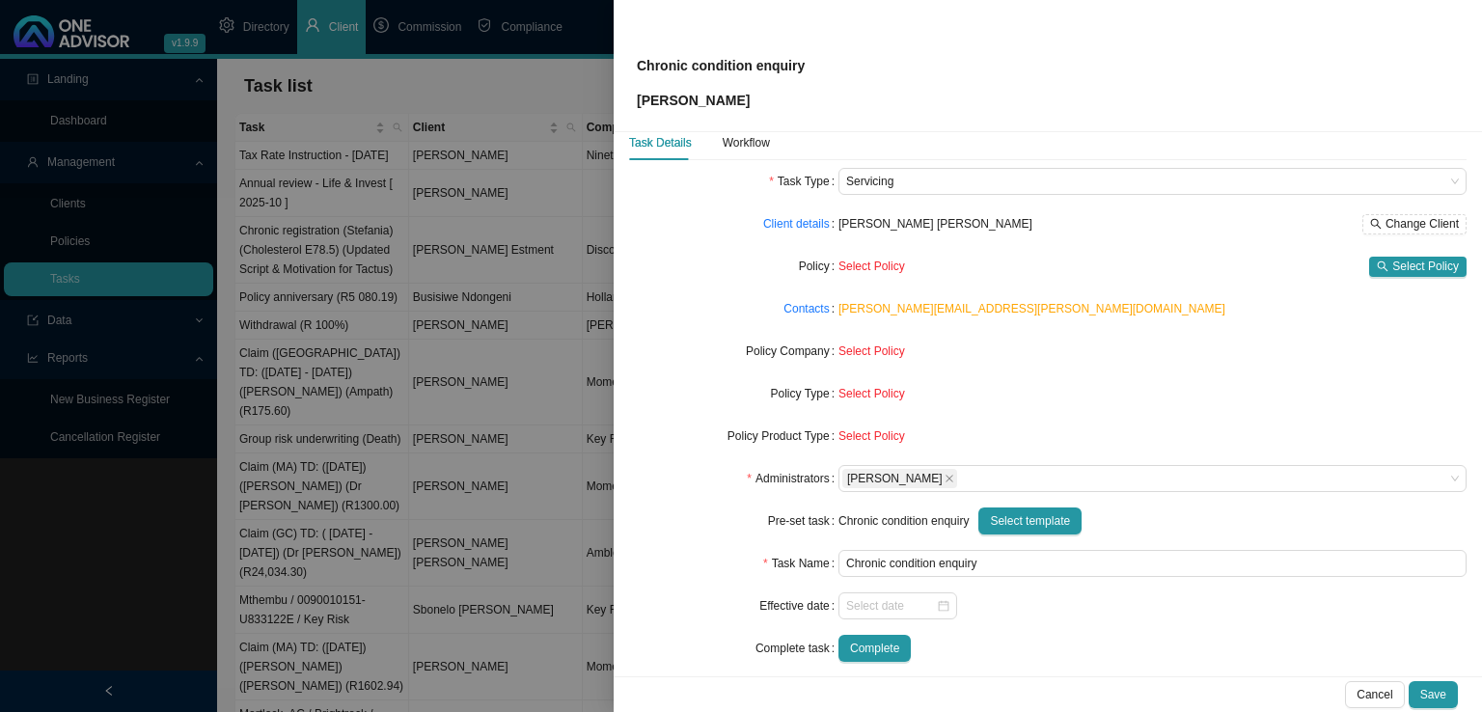
scroll to position [46, 0]
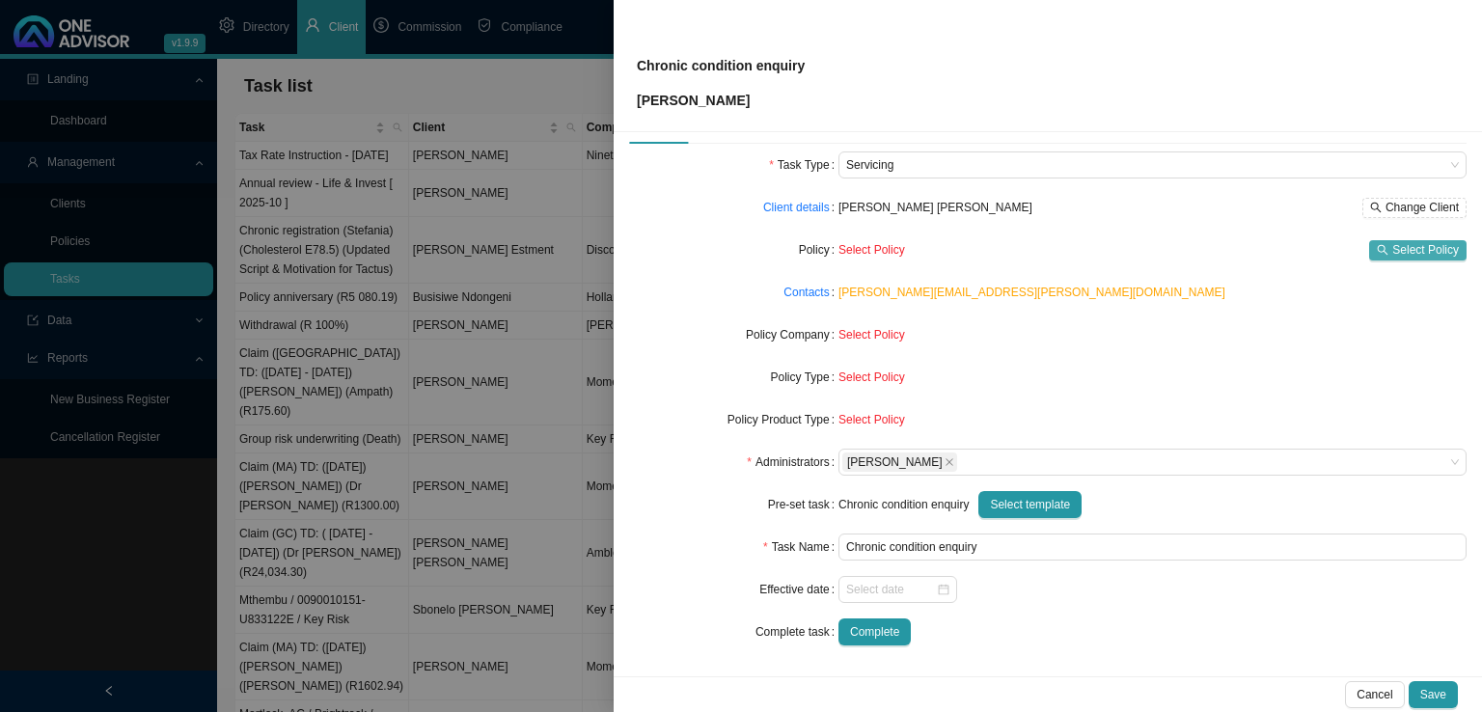
click at [1412, 242] on span "Select Policy" at bounding box center [1425, 249] width 67 height 19
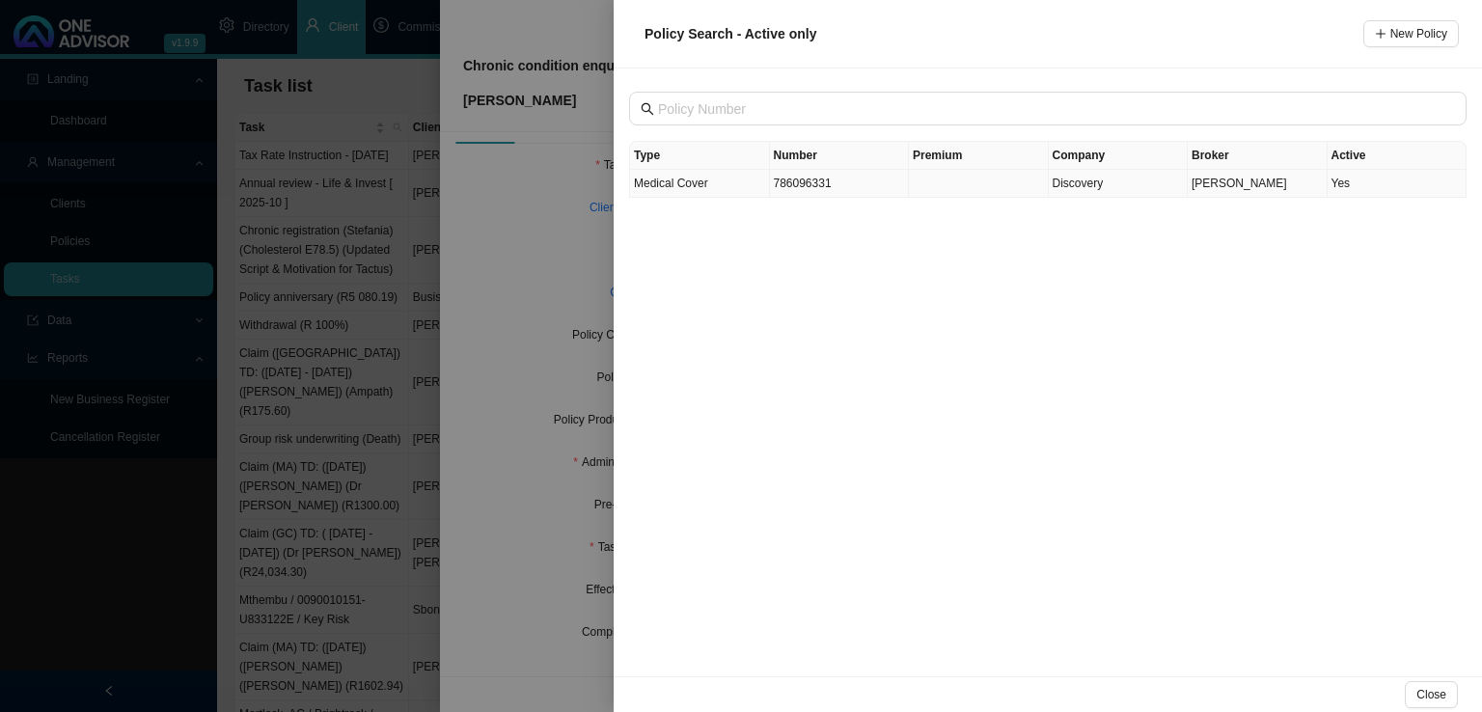
click at [721, 194] on td "Medical Cover" at bounding box center [700, 184] width 140 height 28
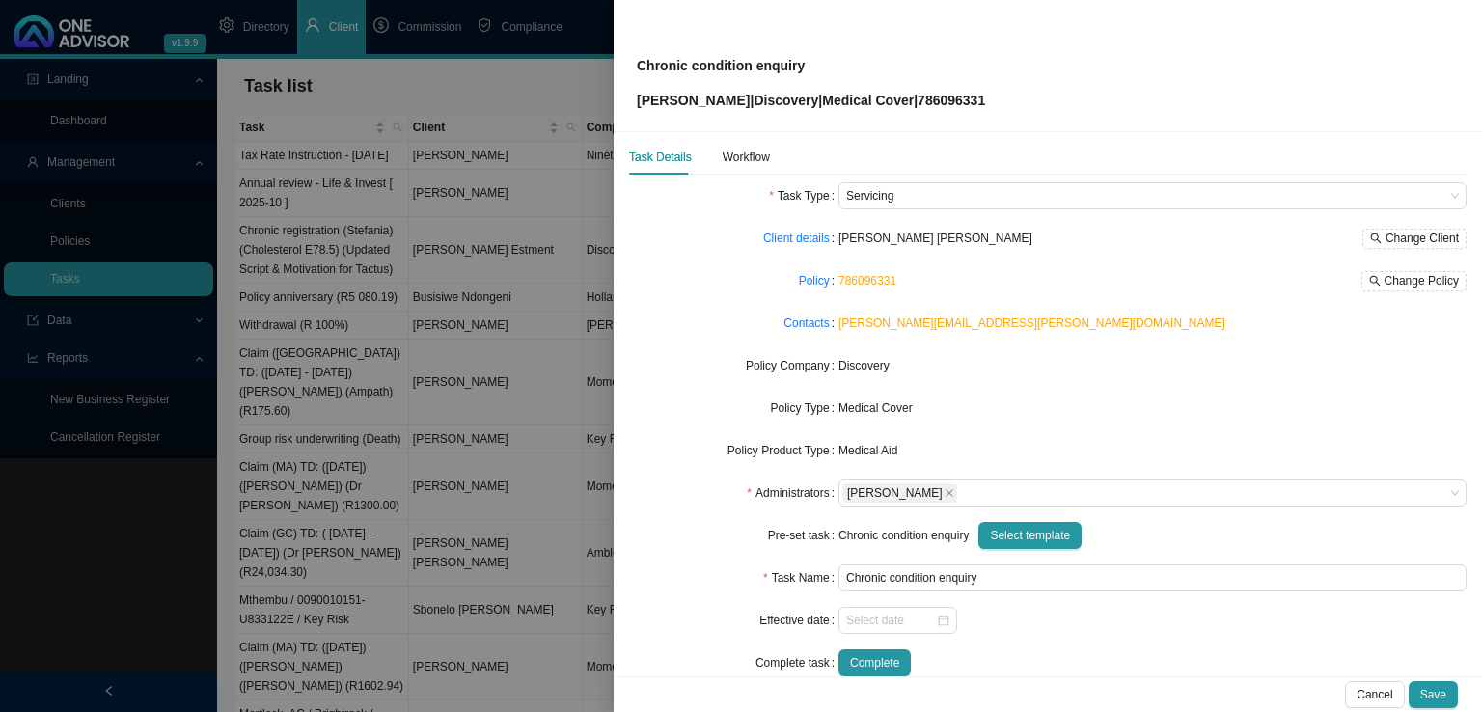
scroll to position [0, 0]
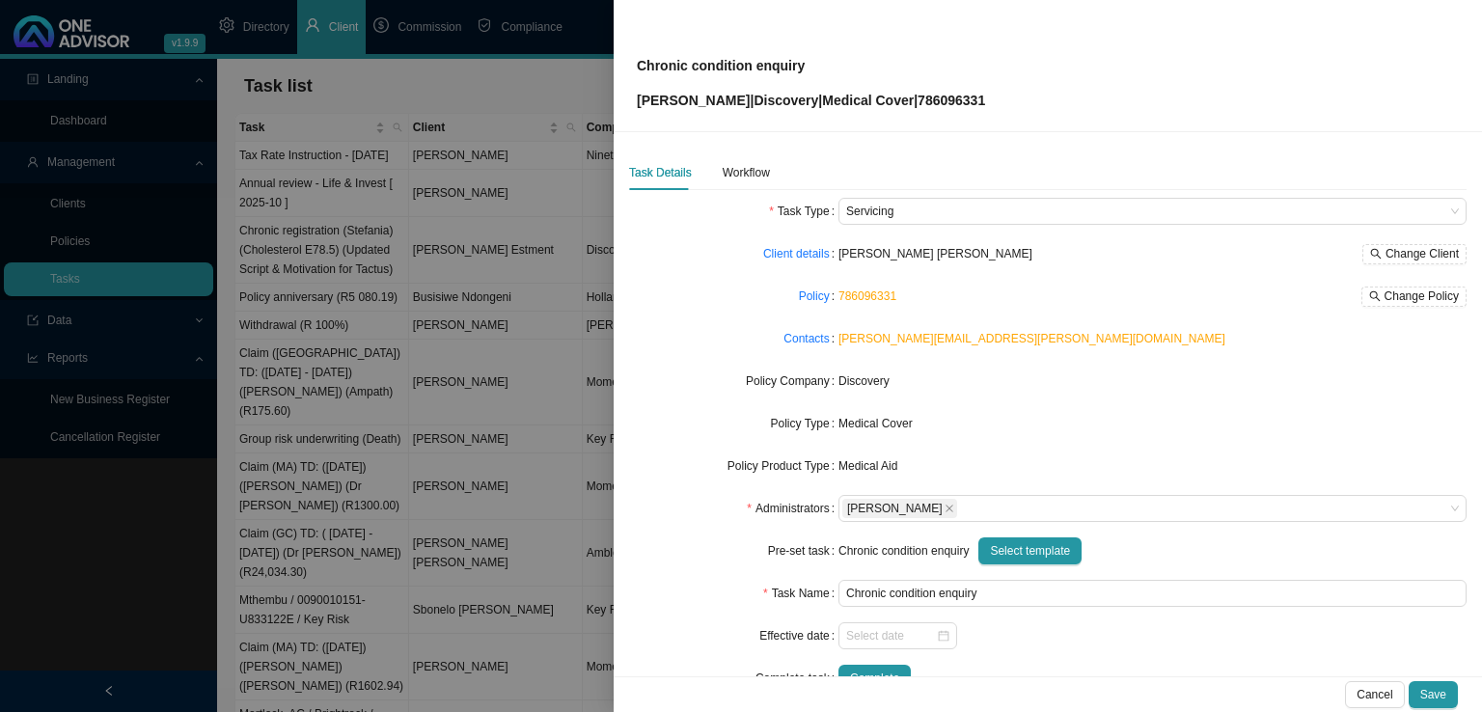
click at [768, 172] on div "Task Details Workflow" at bounding box center [1047, 172] width 837 height 35
click at [725, 175] on div "Workflow" at bounding box center [745, 172] width 47 height 19
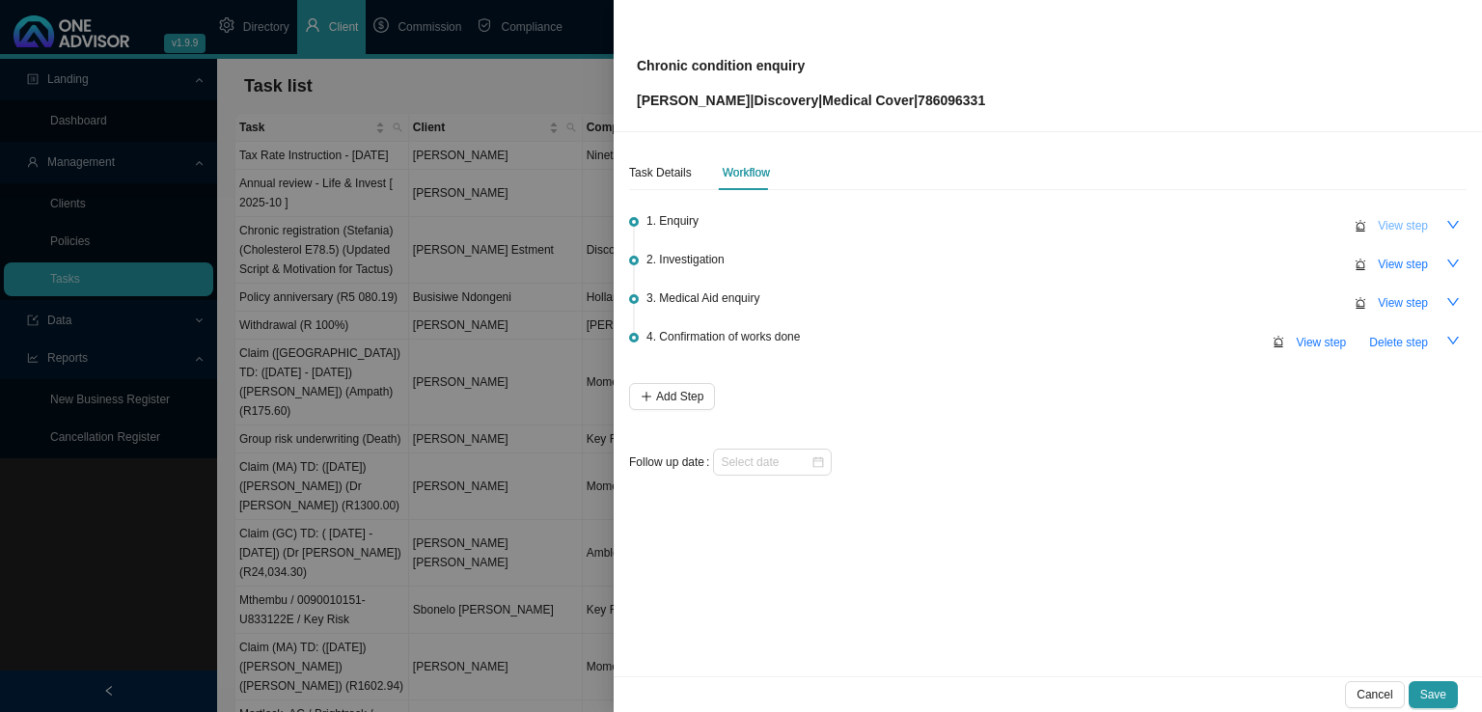
click at [1402, 219] on span "View step" at bounding box center [1402, 225] width 50 height 19
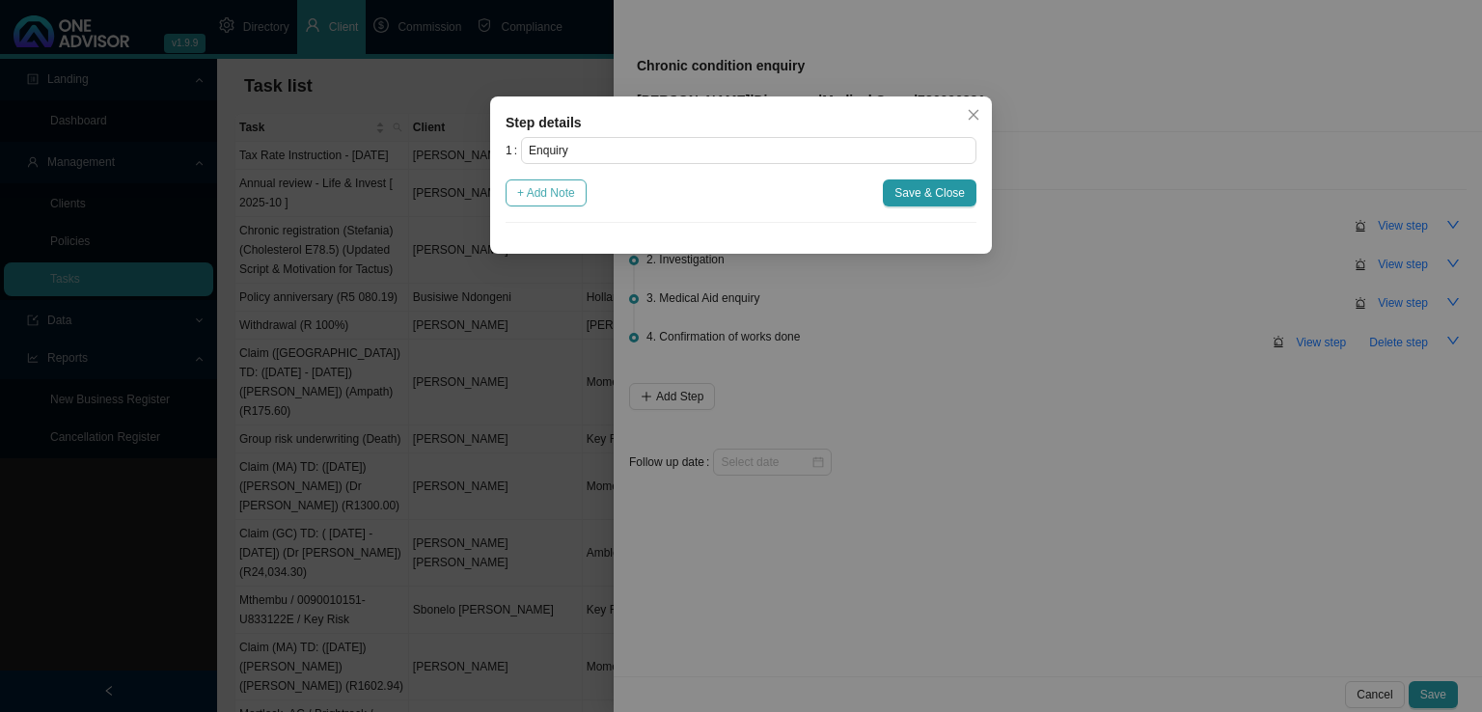
click at [554, 194] on span "+ Add Note" at bounding box center [546, 192] width 58 height 19
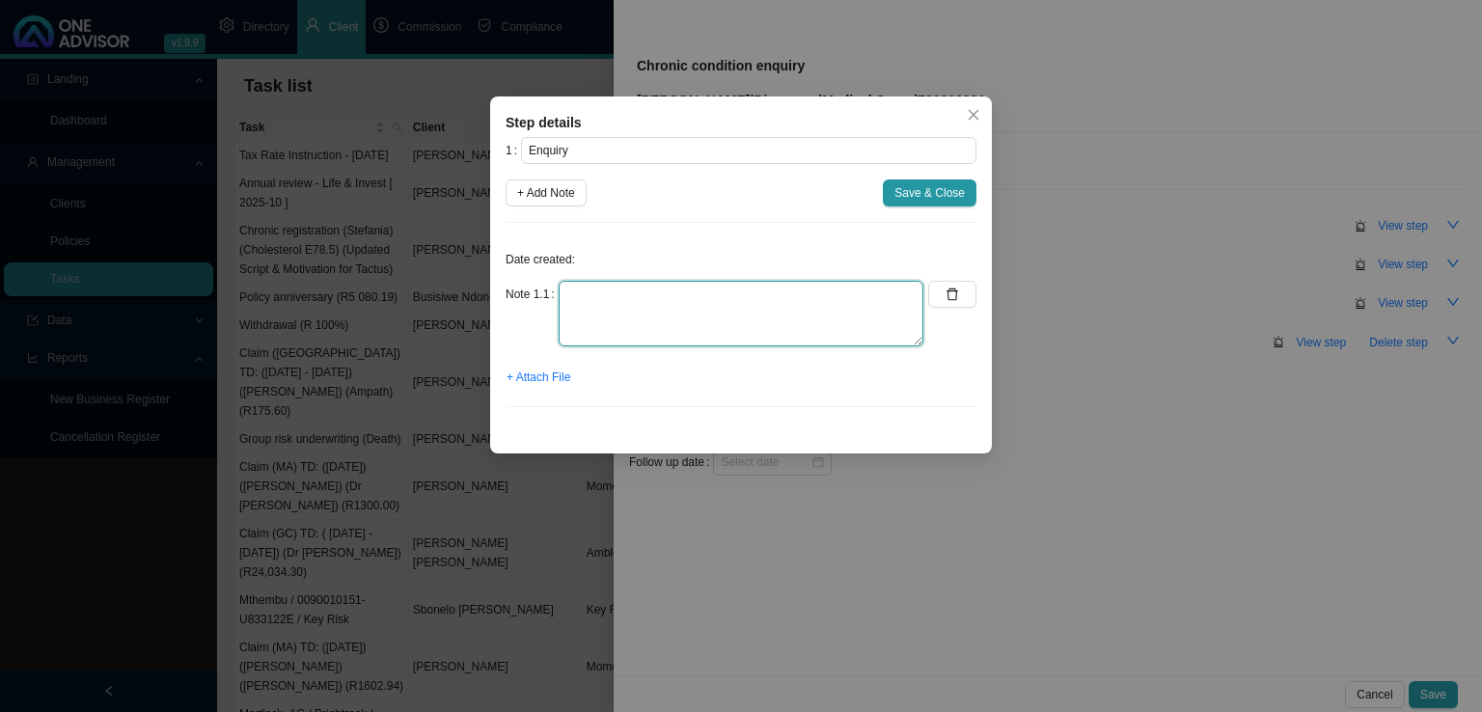
click at [583, 313] on textarea at bounding box center [740, 314] width 365 height 66
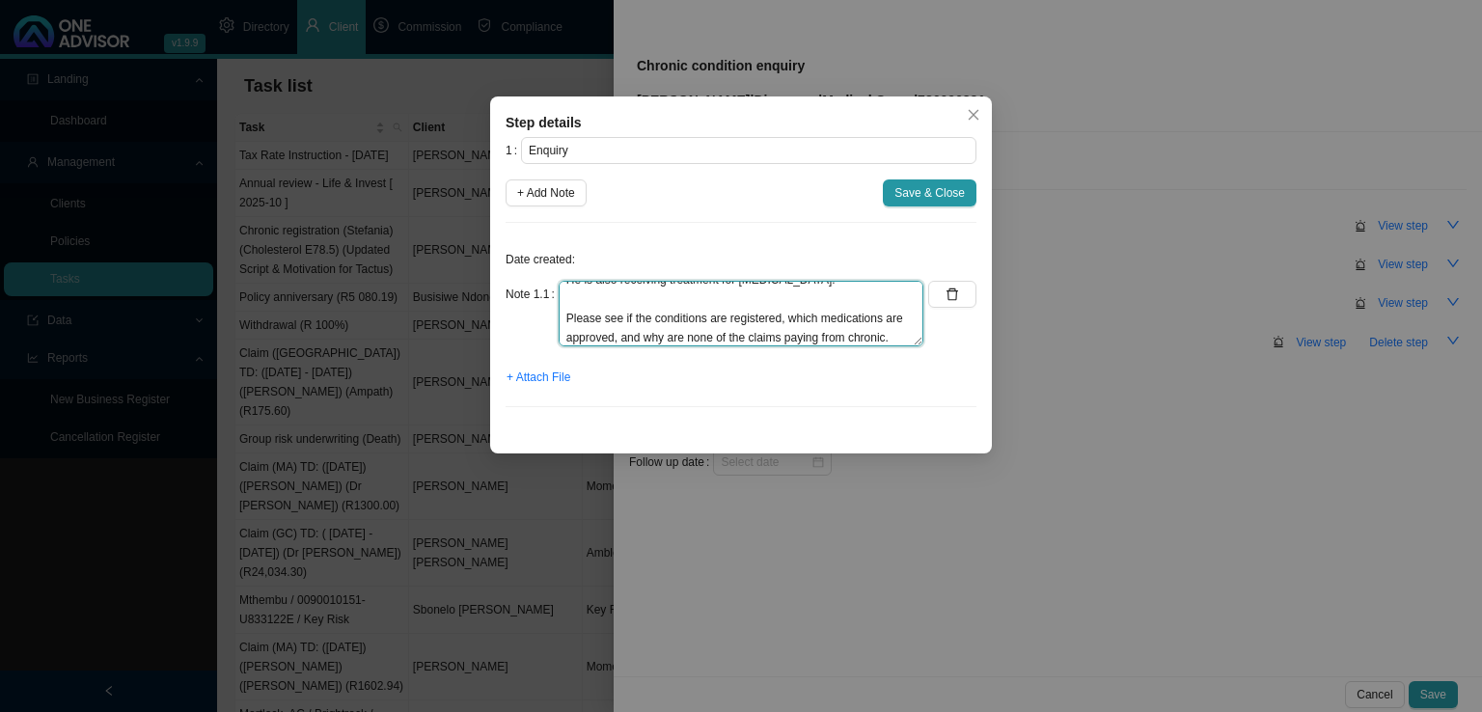
scroll to position [96, 0]
type textarea "[PERSON_NAME] spoke to the client over the phone. Hers and her husbands chronic…"
drag, startPoint x: 926, startPoint y: 194, endPoint x: 729, endPoint y: 364, distance: 259.9
click at [912, 248] on div "1 Enquiry + Add Note Save & Close Date created: Note 1.1 [PERSON_NAME] spoke to…" at bounding box center [740, 280] width 471 height 286
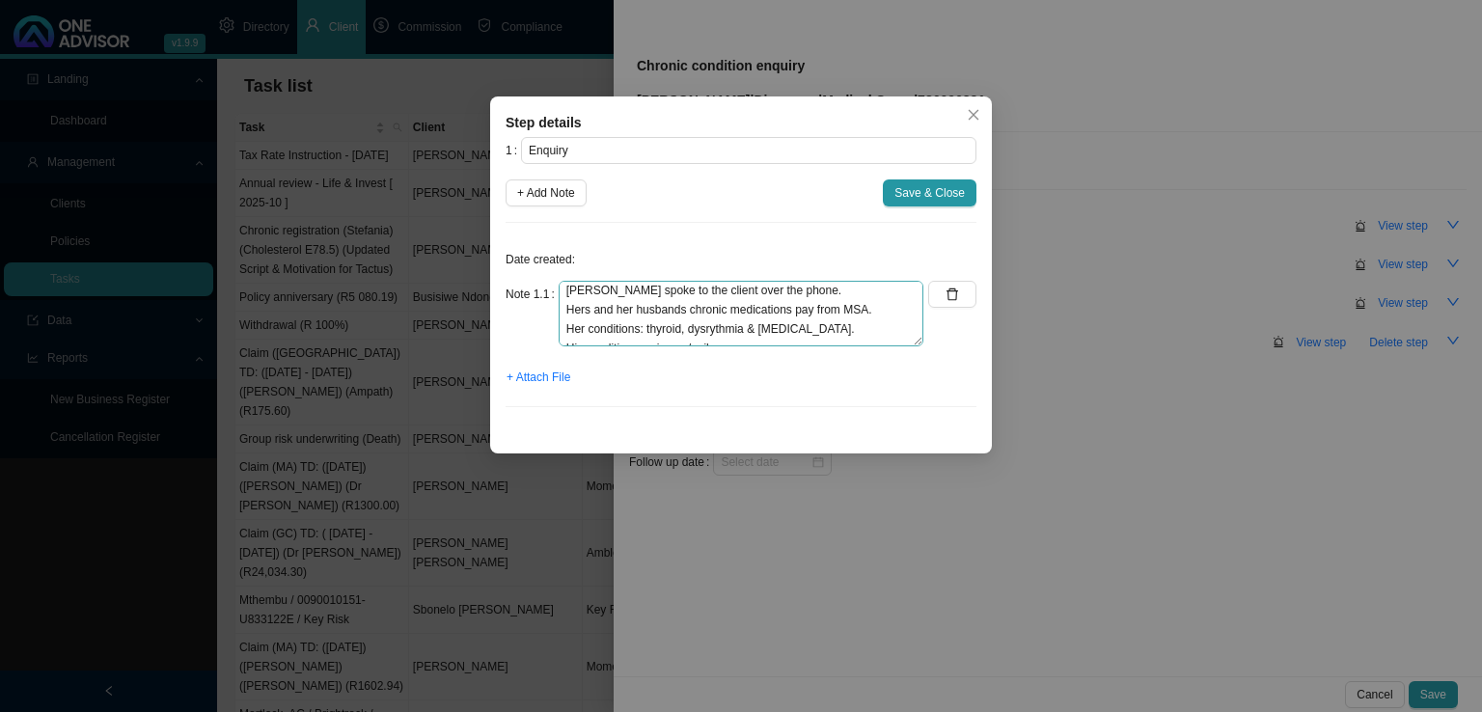
scroll to position [0, 0]
click at [939, 183] on span "Save & Close" at bounding box center [929, 192] width 70 height 19
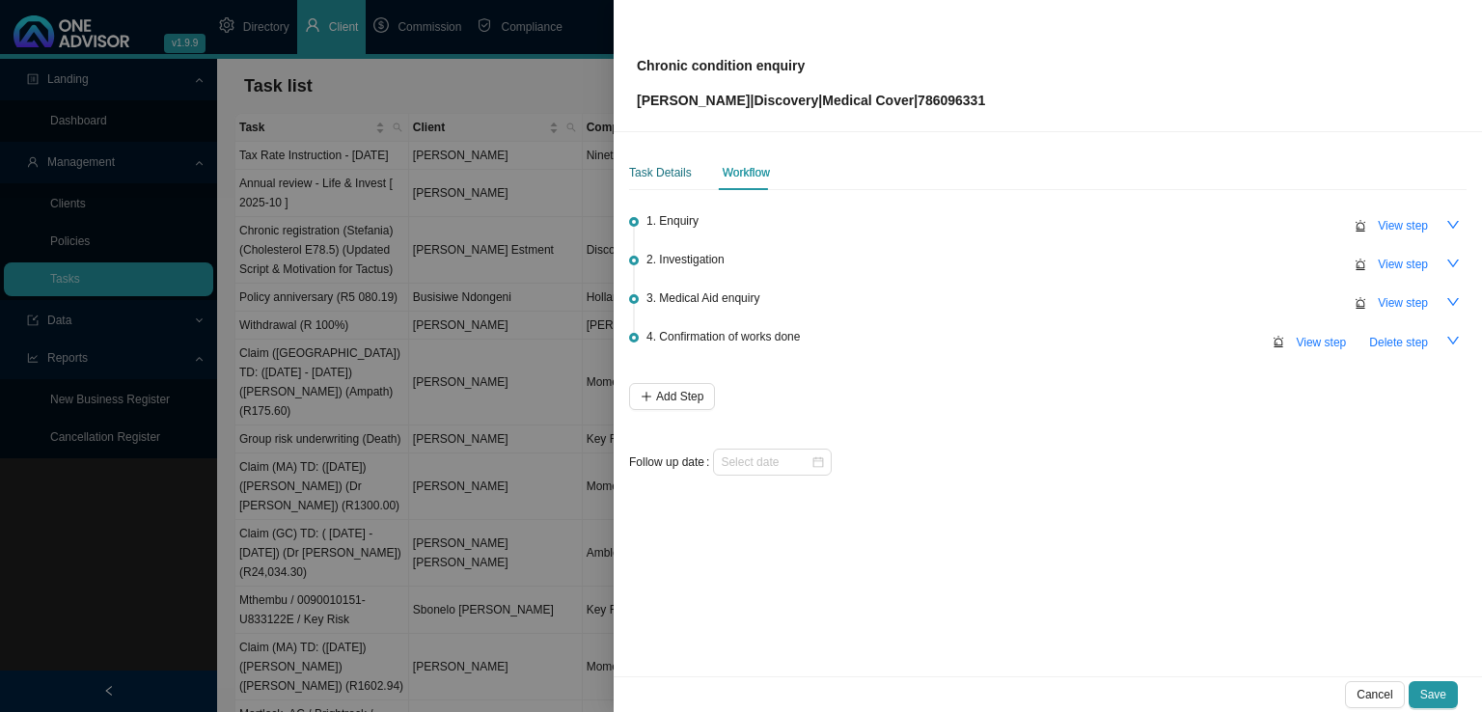
click at [677, 164] on div "Task Details" at bounding box center [660, 172] width 63 height 19
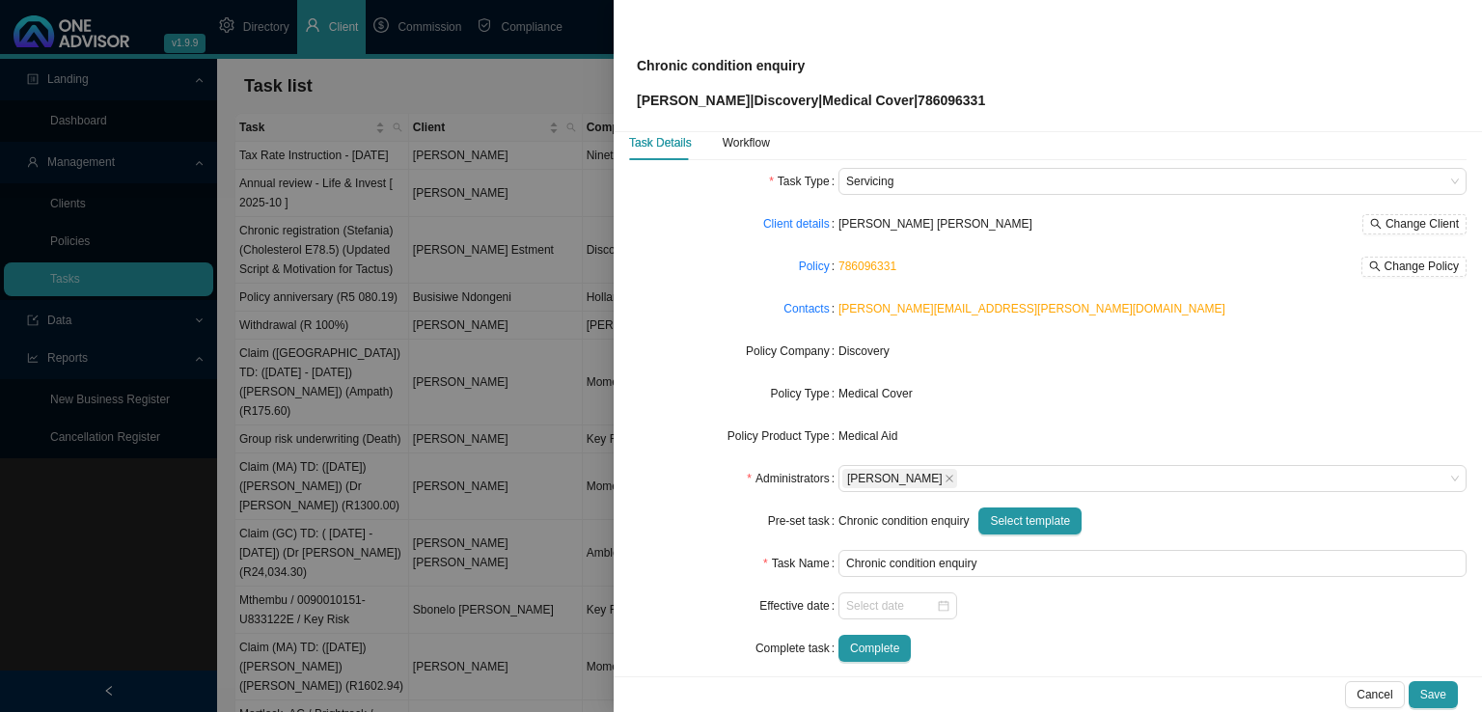
scroll to position [46, 0]
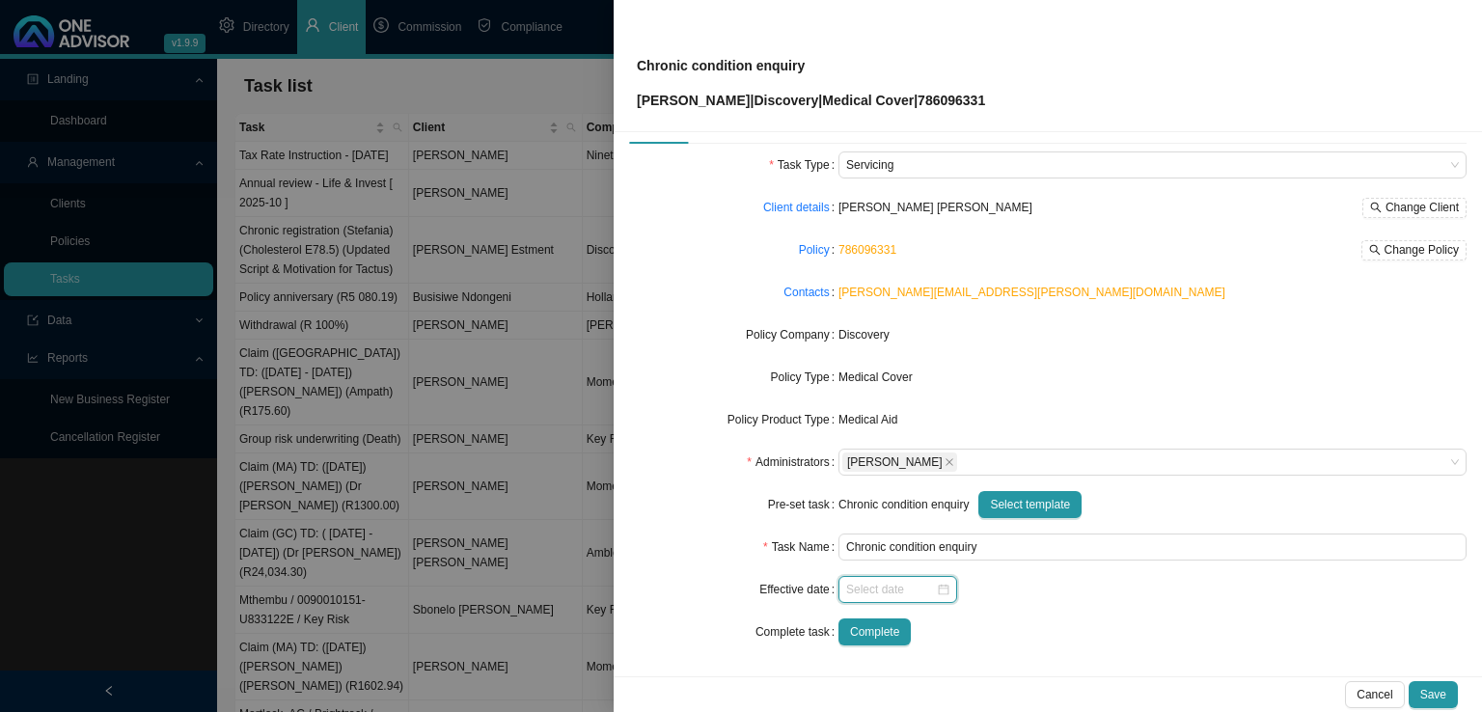
click at [866, 584] on input at bounding box center [891, 589] width 90 height 19
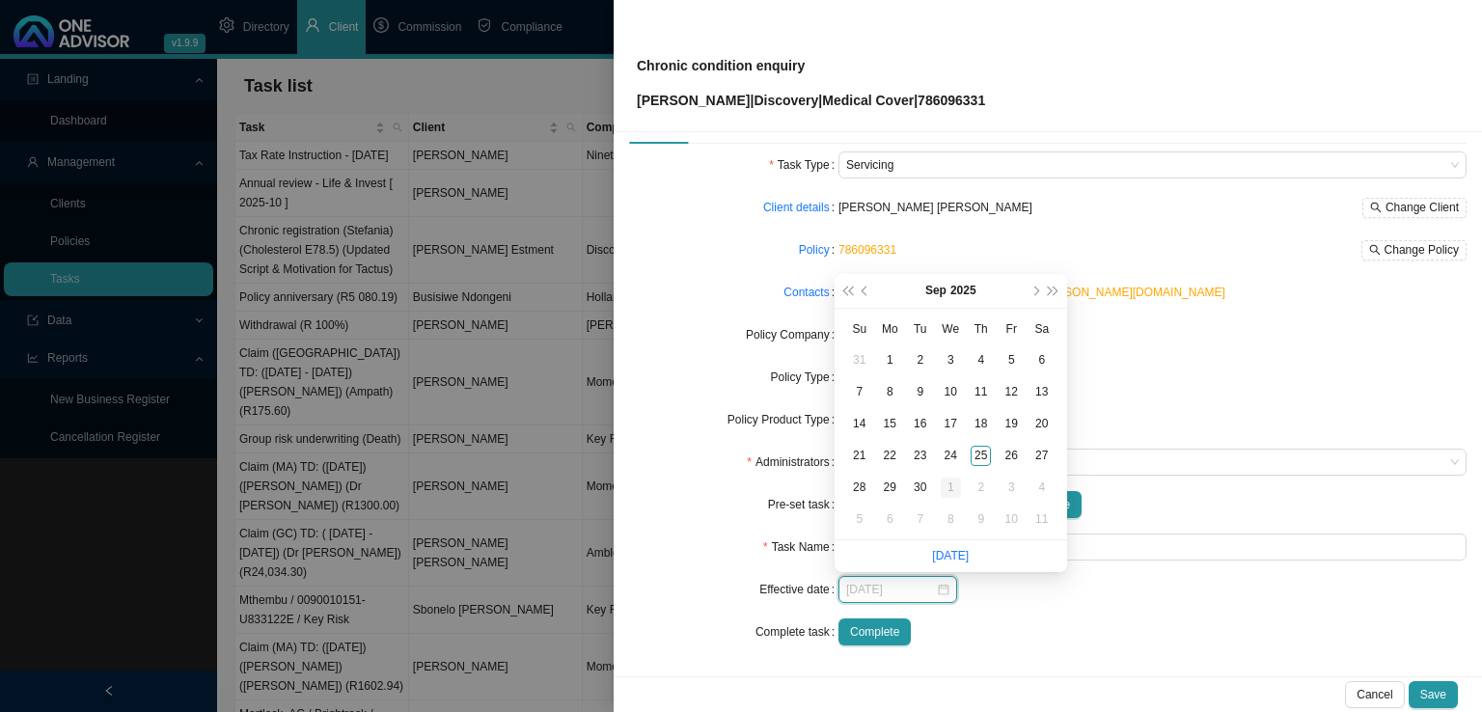
type input "[DATE]"
click at [947, 487] on div "1" at bounding box center [950, 487] width 20 height 20
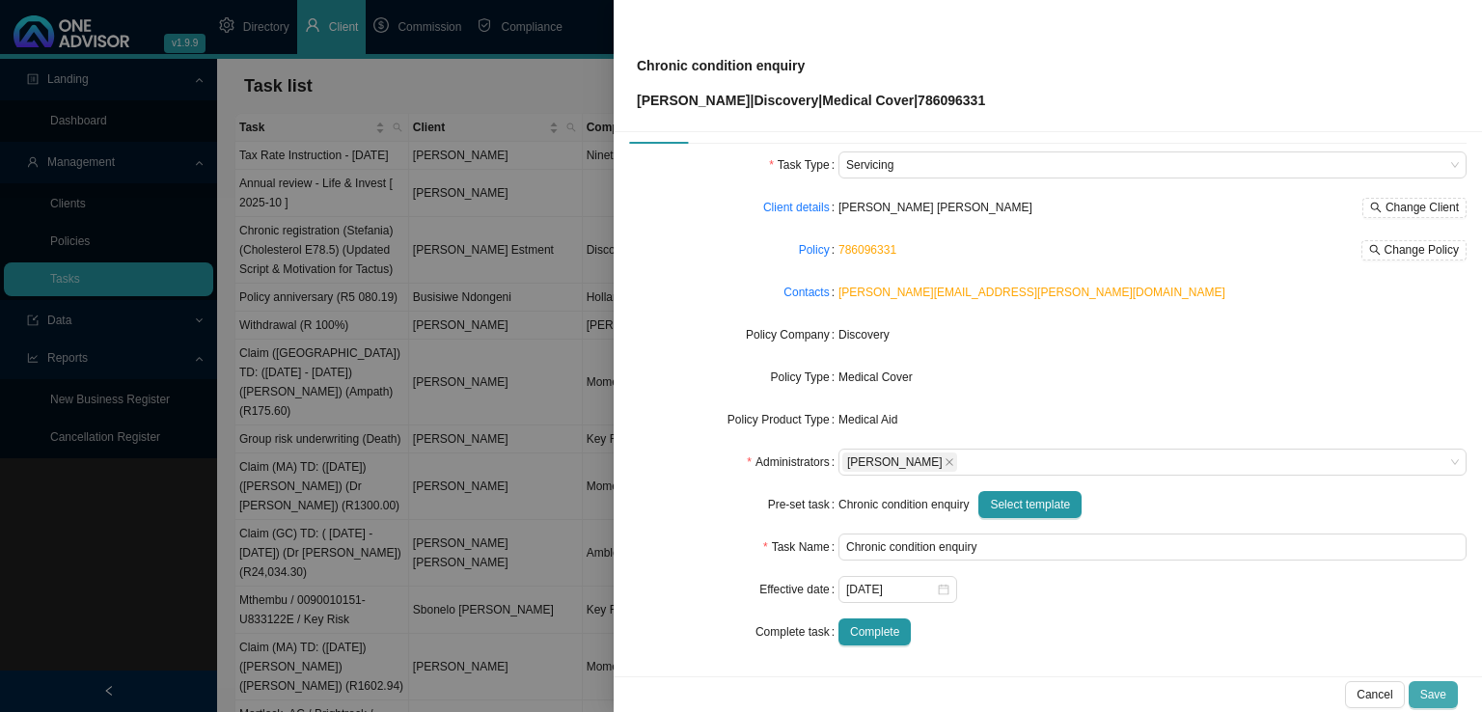
click at [1439, 689] on span "Save" at bounding box center [1433, 694] width 26 height 19
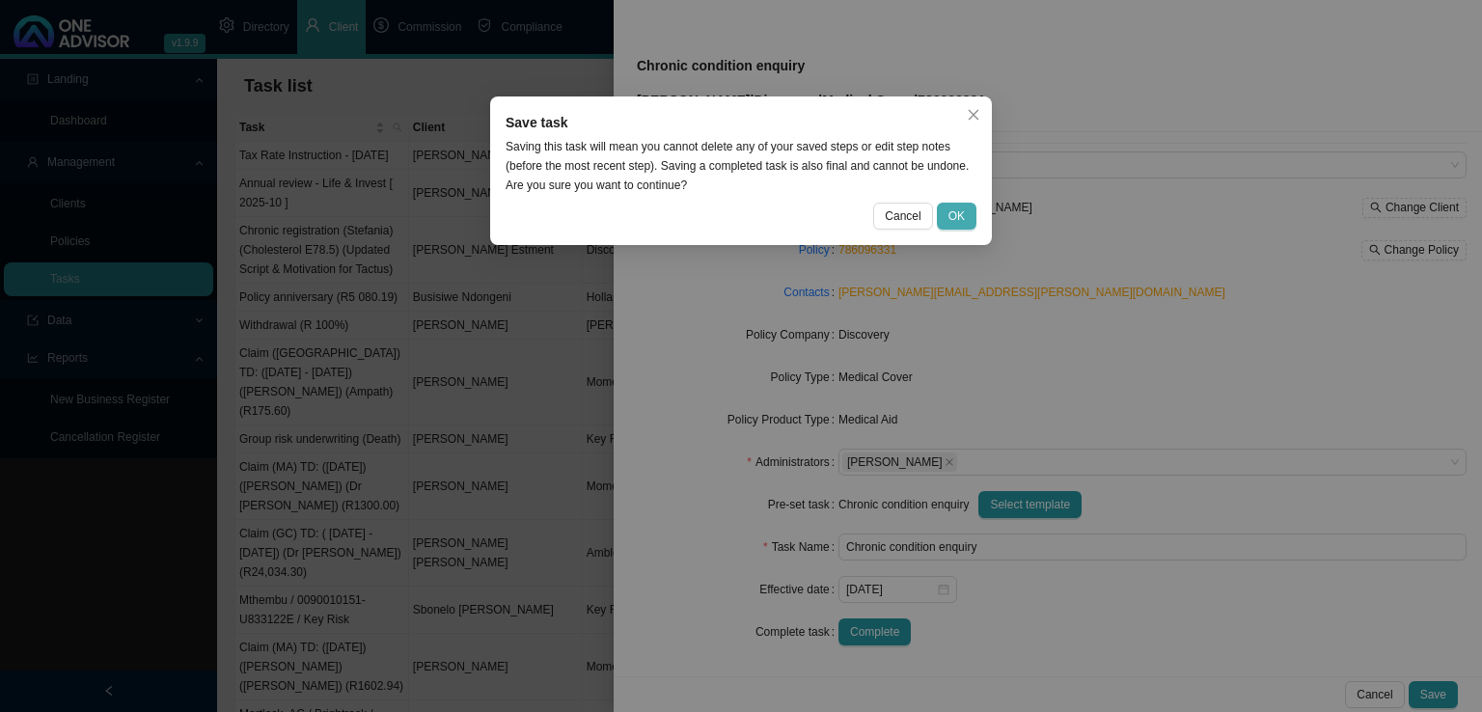
click at [954, 214] on span "OK" at bounding box center [956, 215] width 16 height 19
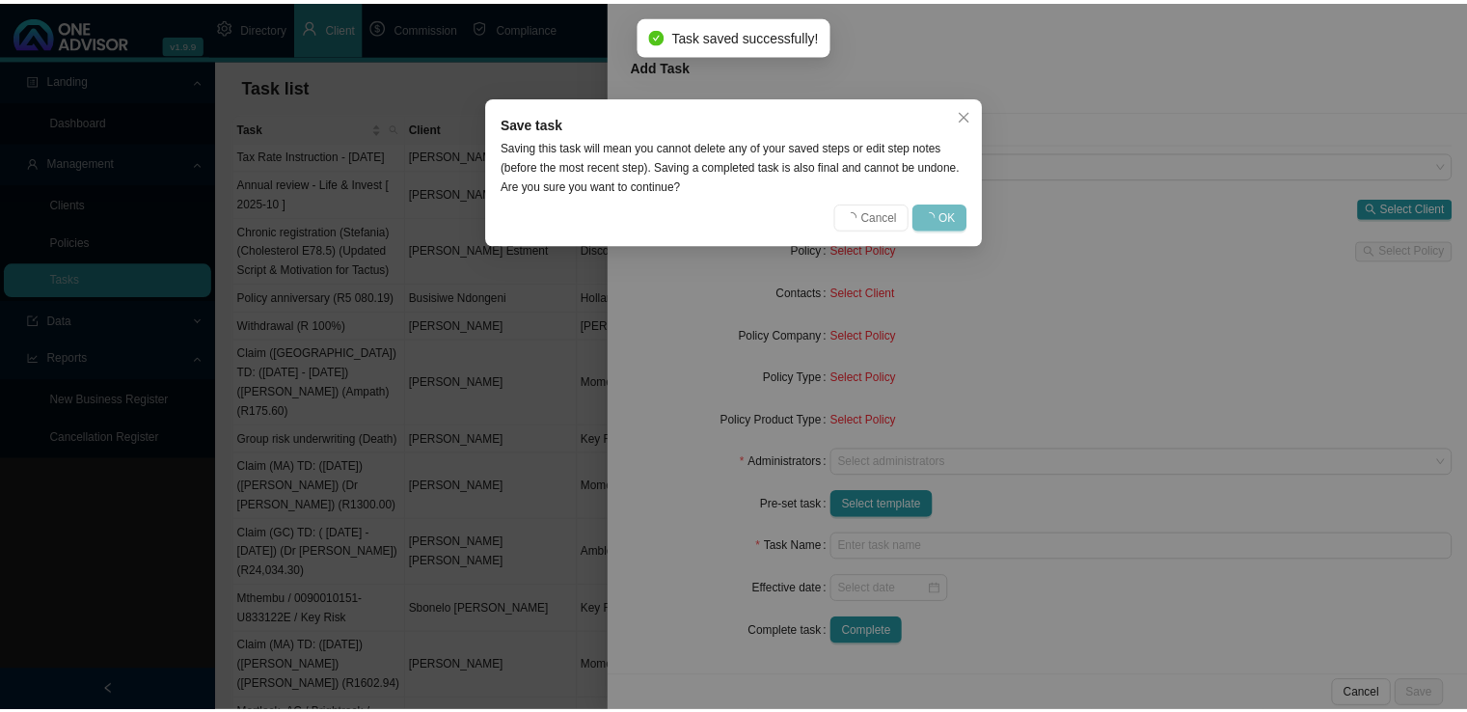
scroll to position [24, 0]
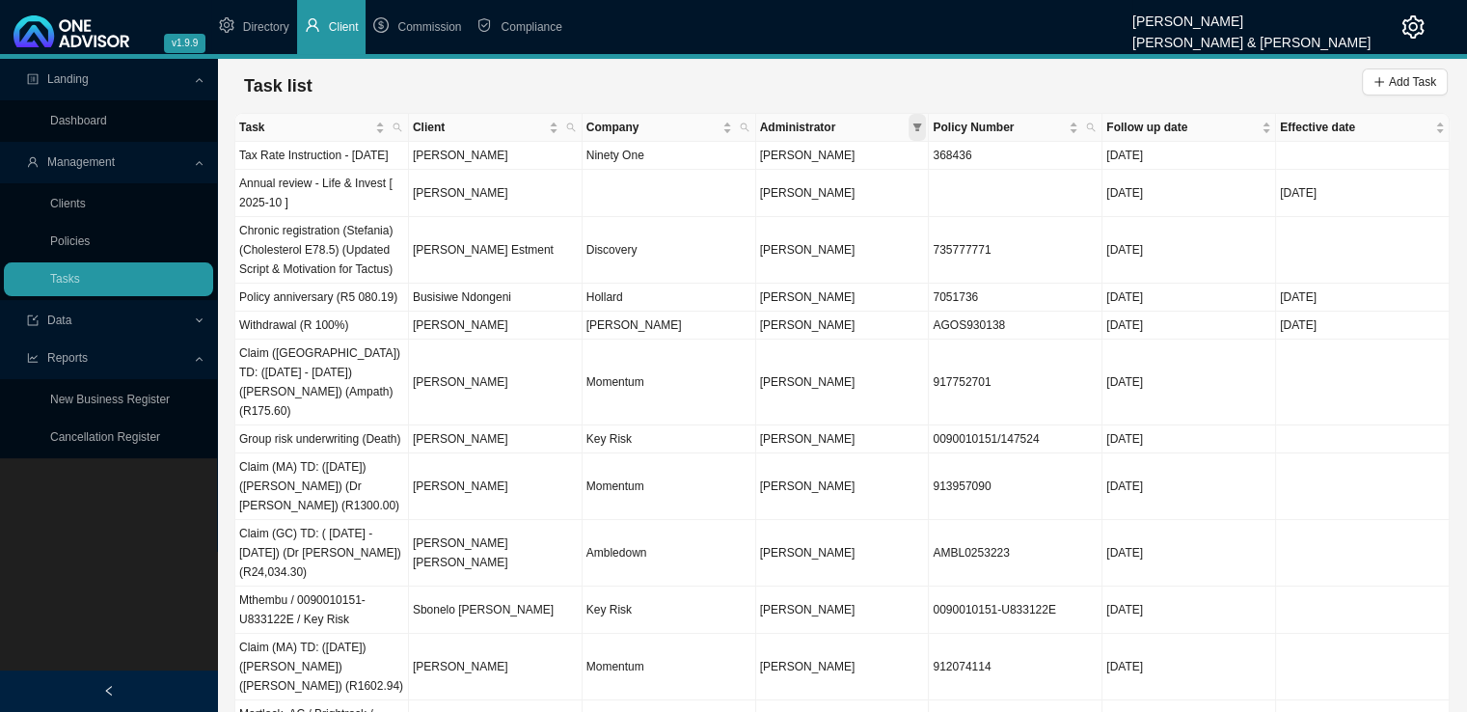
click at [922, 124] on span at bounding box center [917, 127] width 17 height 27
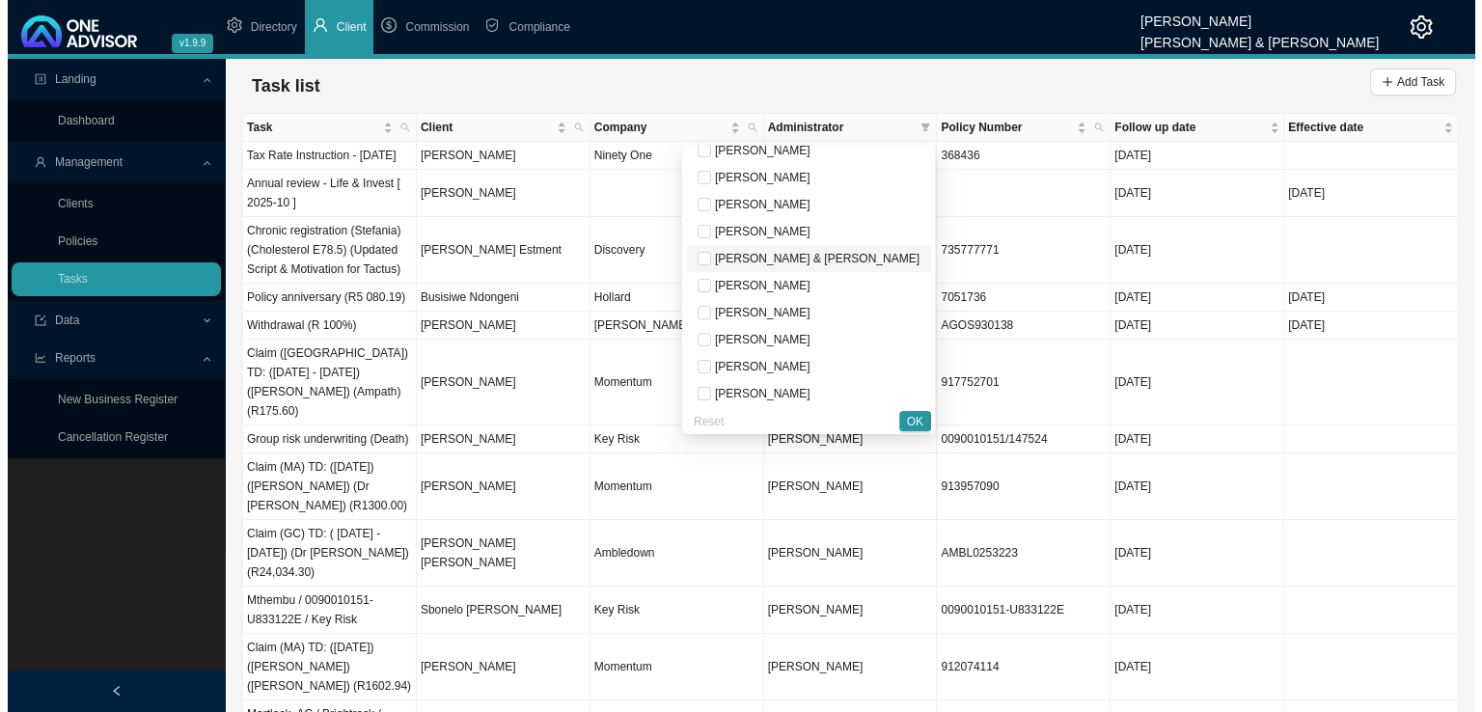
scroll to position [96, 0]
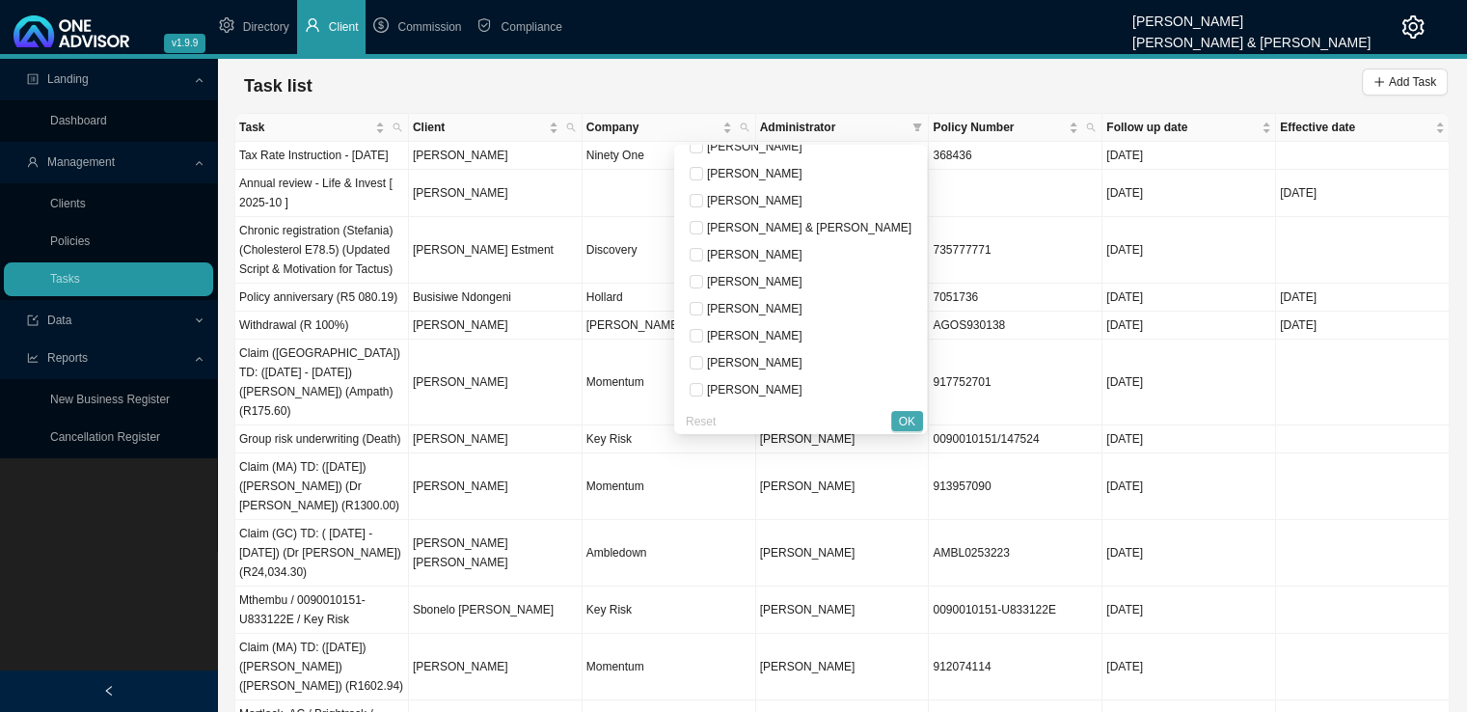
click at [909, 415] on span "OK" at bounding box center [907, 421] width 16 height 19
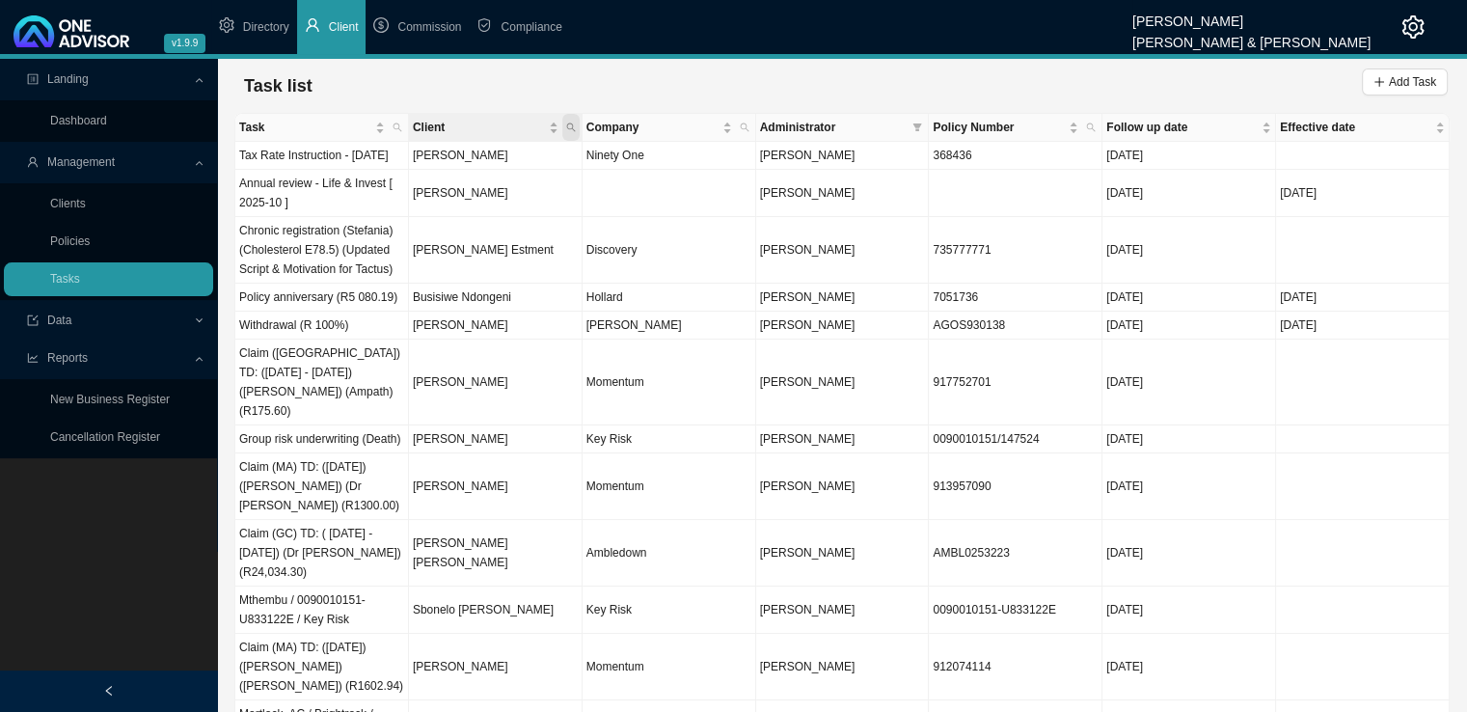
click at [576, 124] on span "Client" at bounding box center [570, 127] width 17 height 27
click at [473, 164] on input "text" at bounding box center [481, 165] width 181 height 27
type input "hillermann"
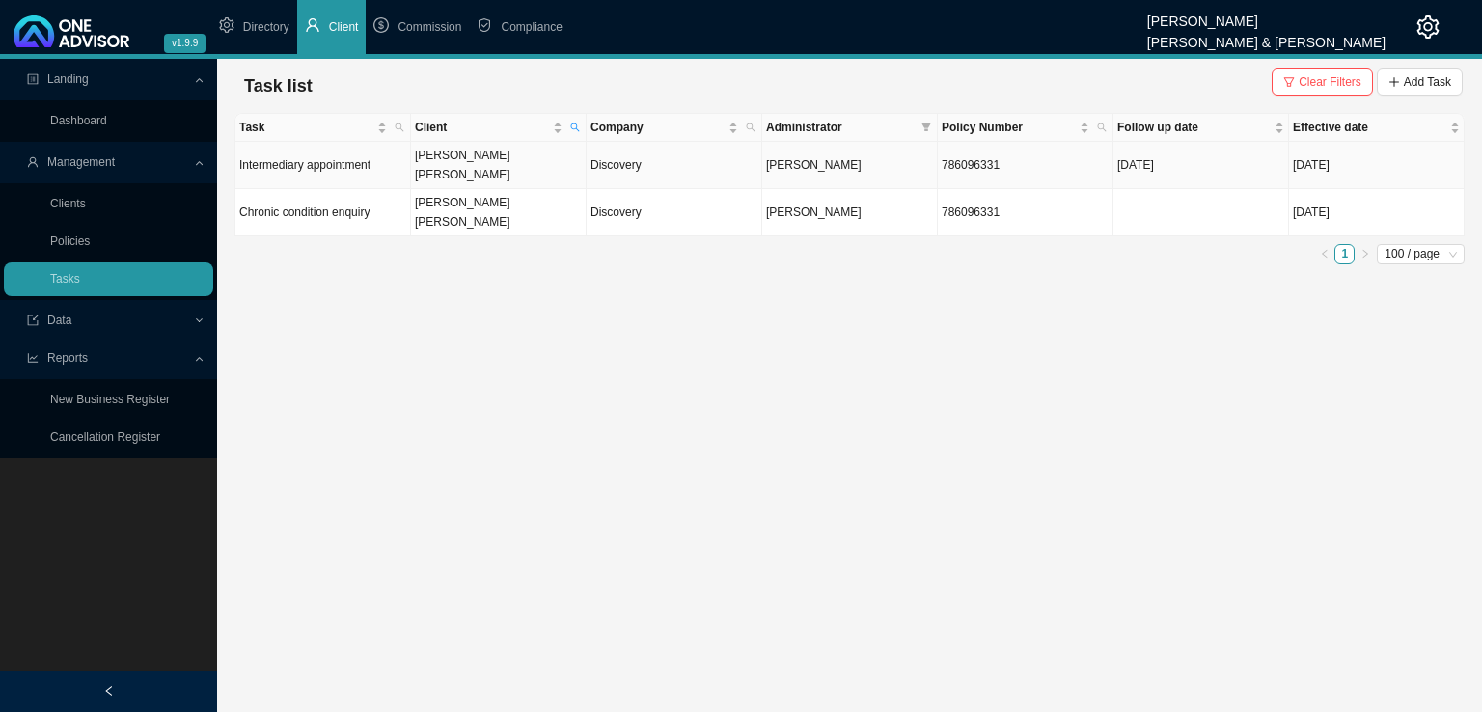
click at [342, 159] on td "Intermediary appointment" at bounding box center [323, 165] width 176 height 47
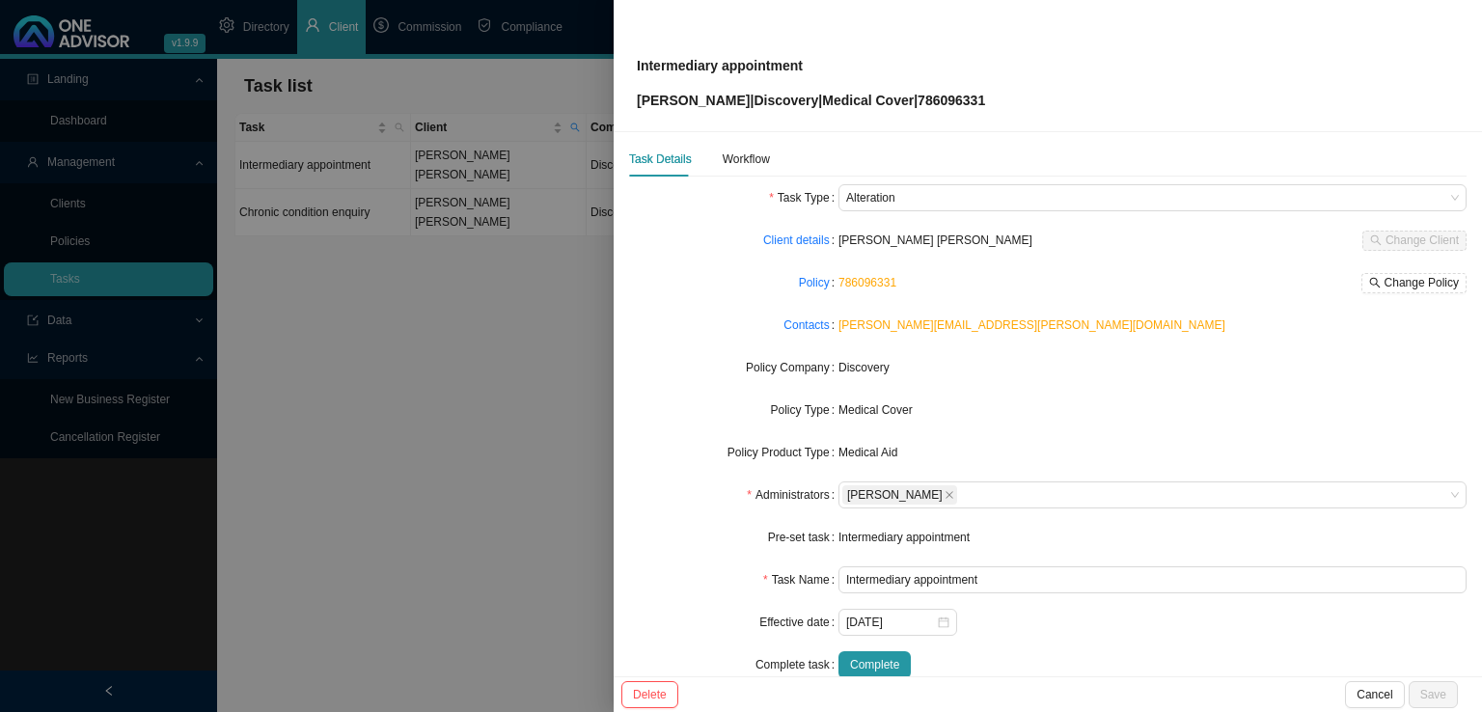
scroll to position [0, 0]
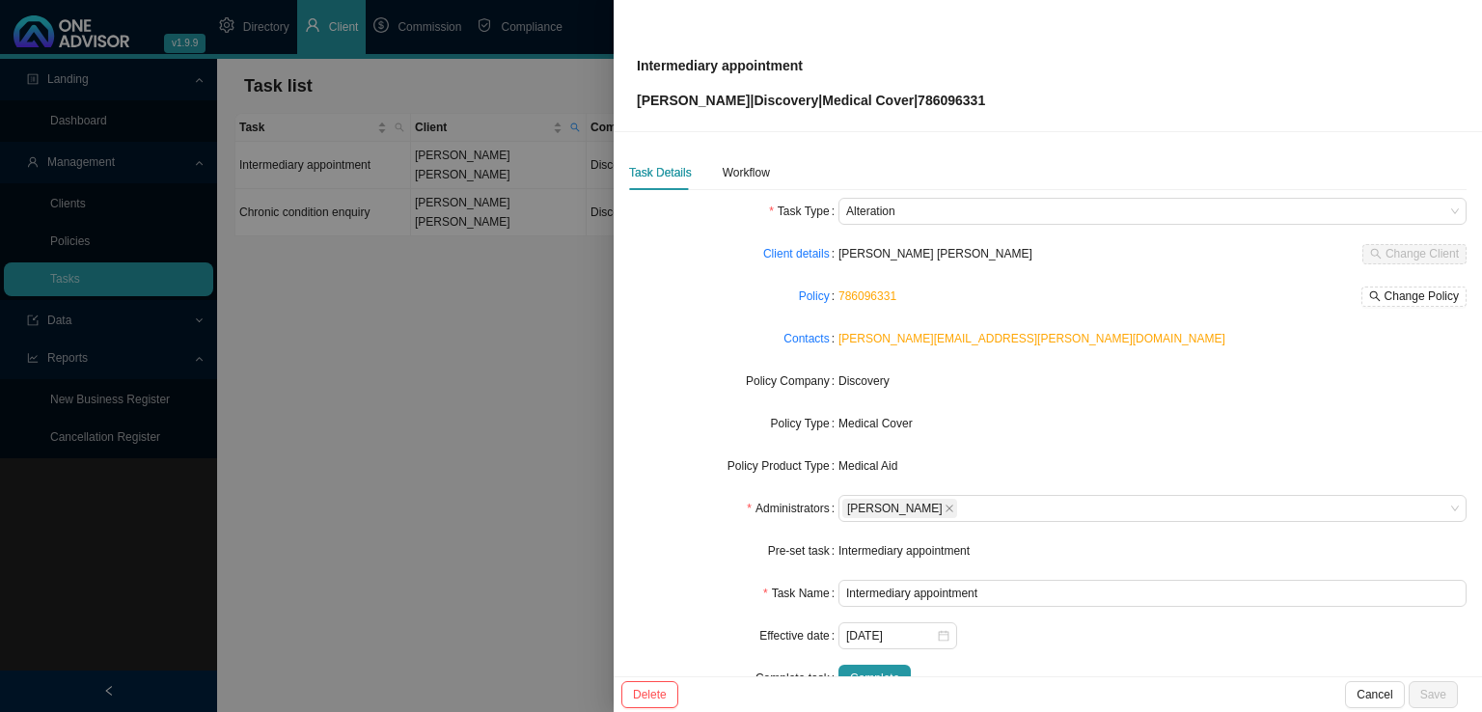
click at [713, 168] on div "Task Details Workflow" at bounding box center [699, 172] width 141 height 35
click at [750, 172] on div "Workflow" at bounding box center [745, 172] width 47 height 19
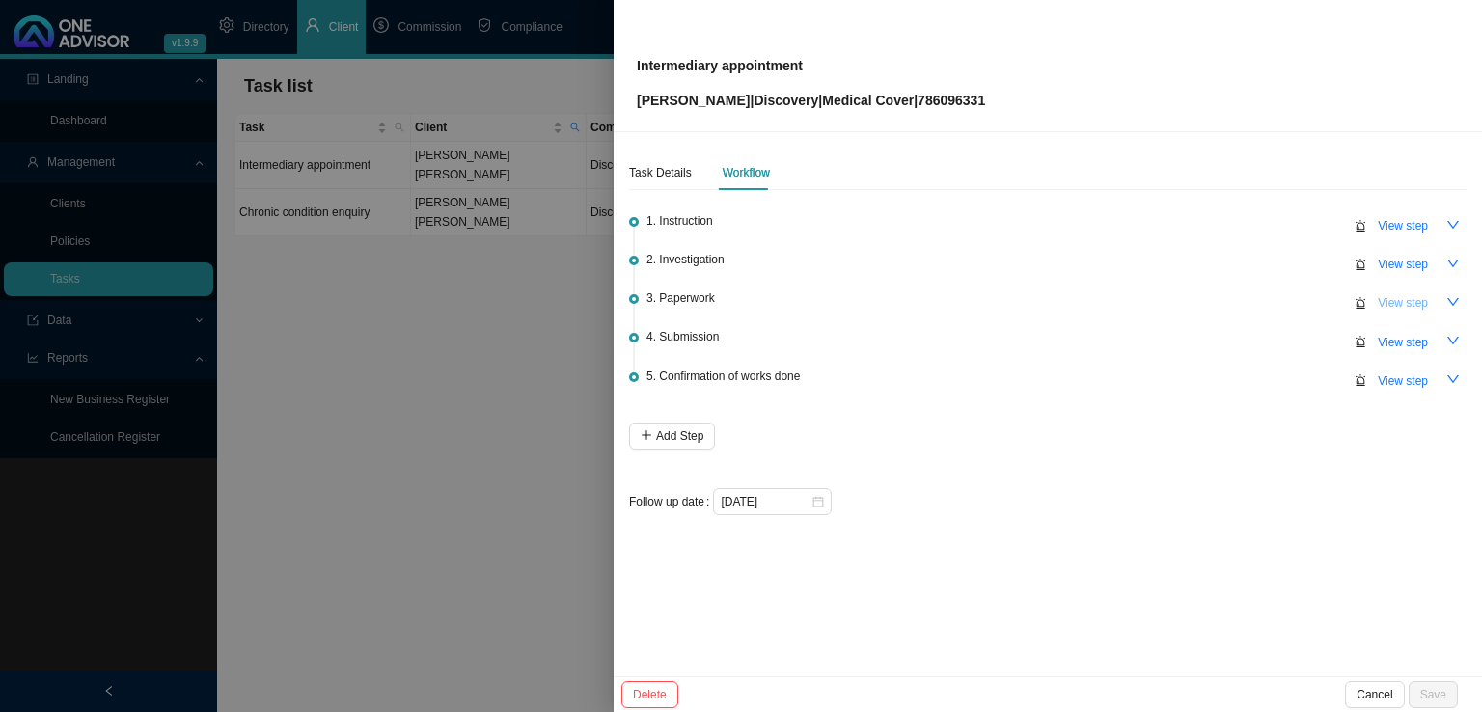
click at [1407, 302] on span "View step" at bounding box center [1402, 302] width 50 height 19
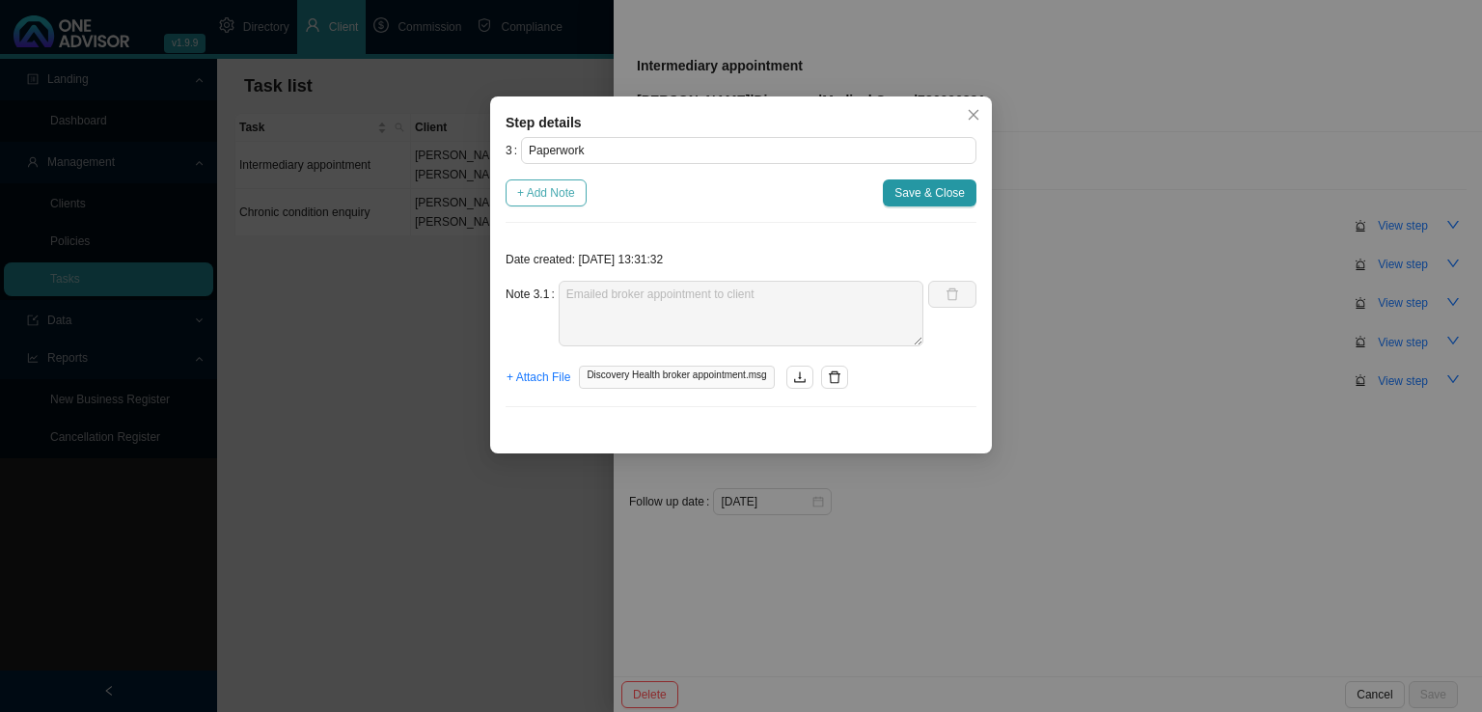
click at [569, 194] on span "+ Add Note" at bounding box center [546, 192] width 58 height 19
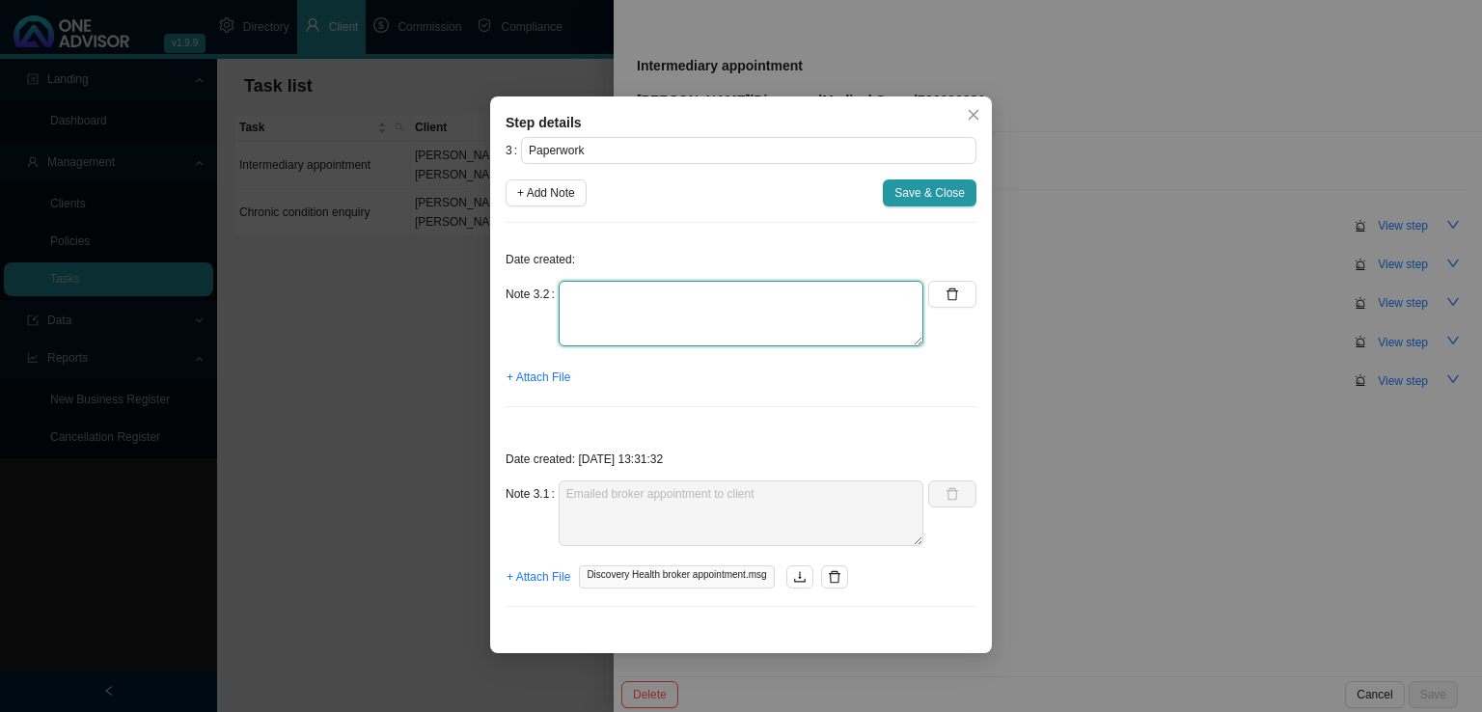
click at [643, 299] on textarea at bounding box center [740, 314] width 365 height 66
click at [541, 383] on span "+ Attach File" at bounding box center [538, 377] width 64 height 19
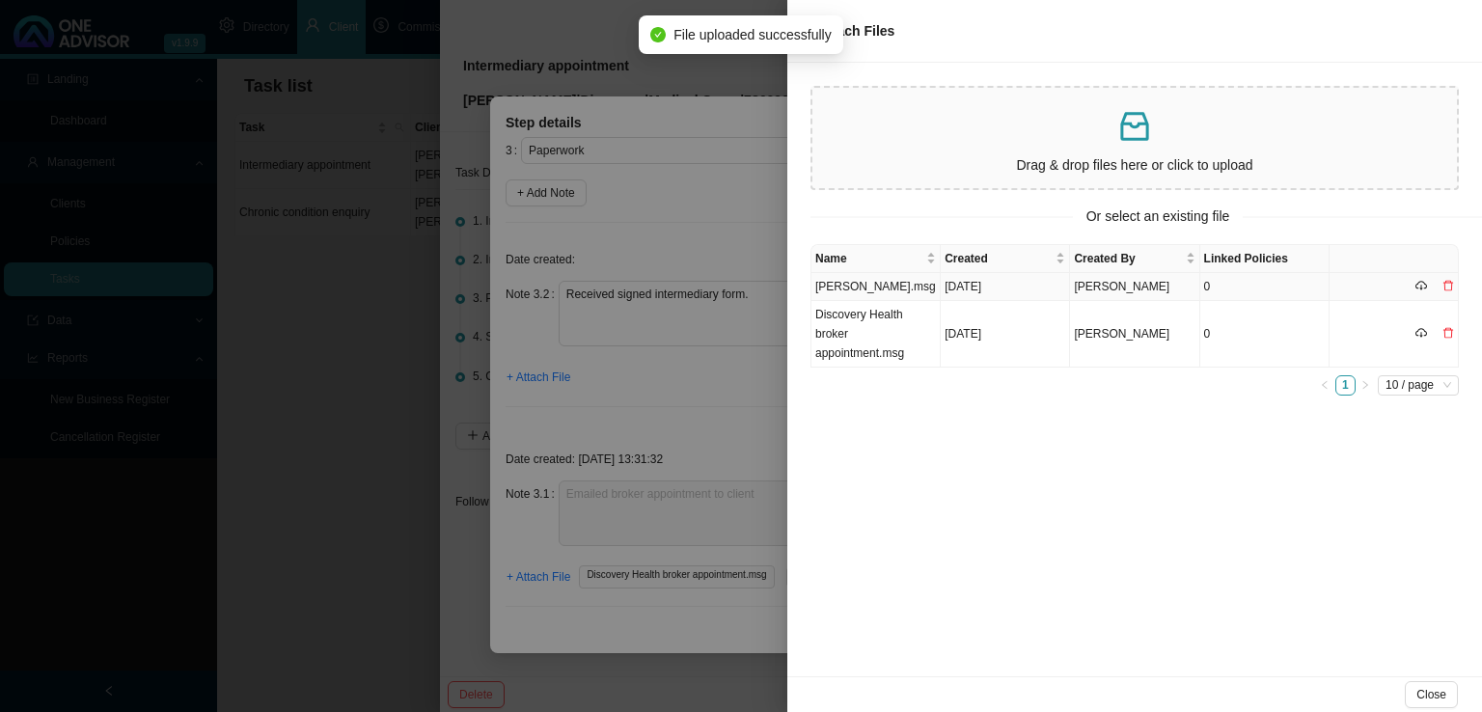
click at [860, 286] on td "[PERSON_NAME].msg" at bounding box center [875, 287] width 129 height 28
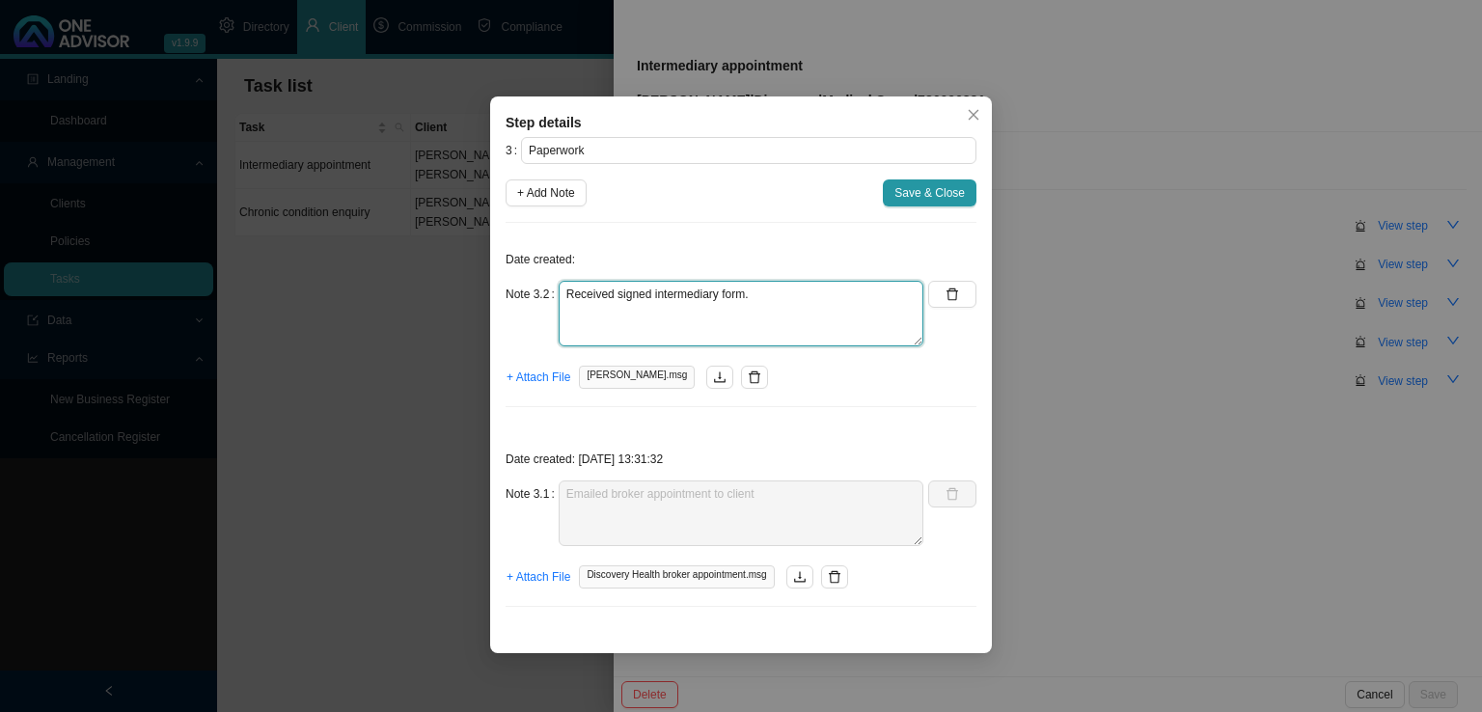
click at [758, 300] on textarea "Received signed intermediary form." at bounding box center [740, 314] width 365 height 66
type textarea "Received signed intermediary form. Need to submit to DH"
click at [903, 190] on span "Save & Close" at bounding box center [929, 192] width 70 height 19
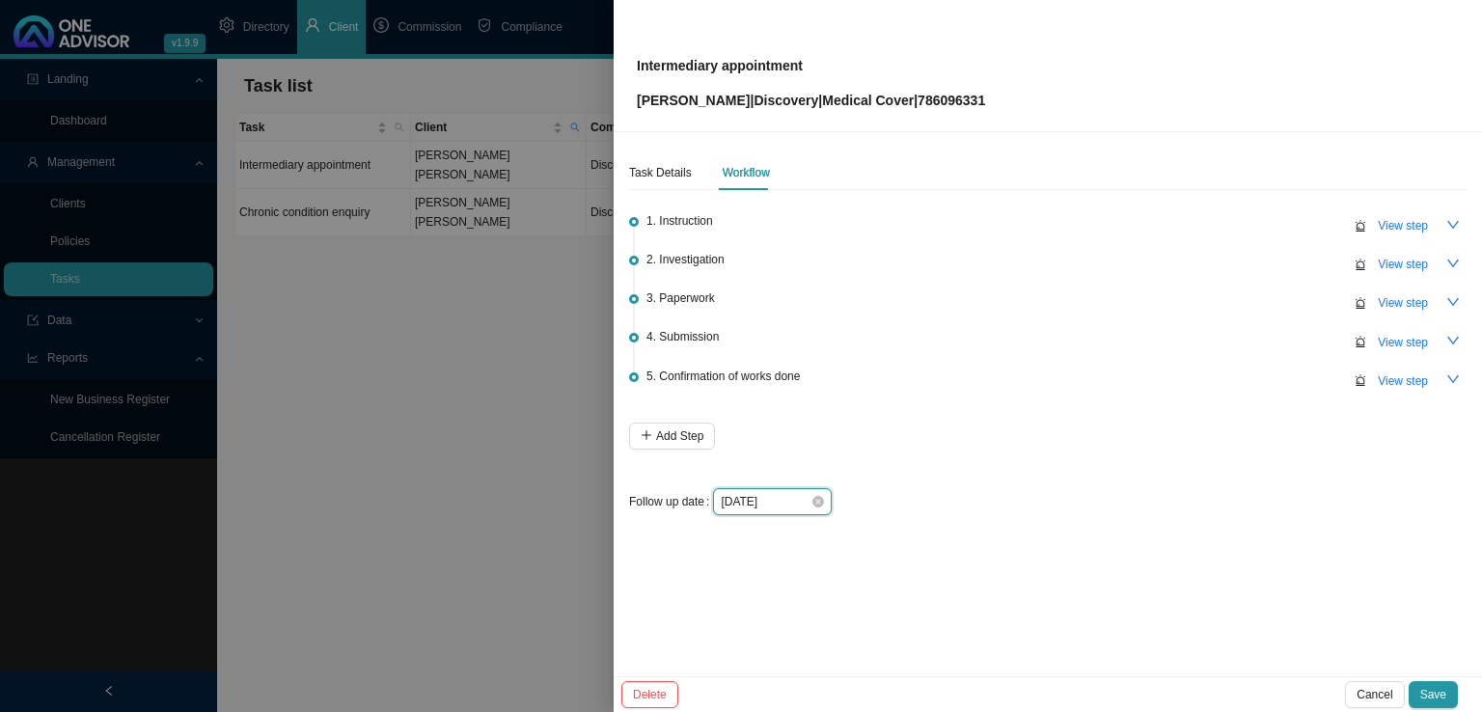
click at [772, 498] on input "[DATE]" at bounding box center [766, 501] width 90 height 19
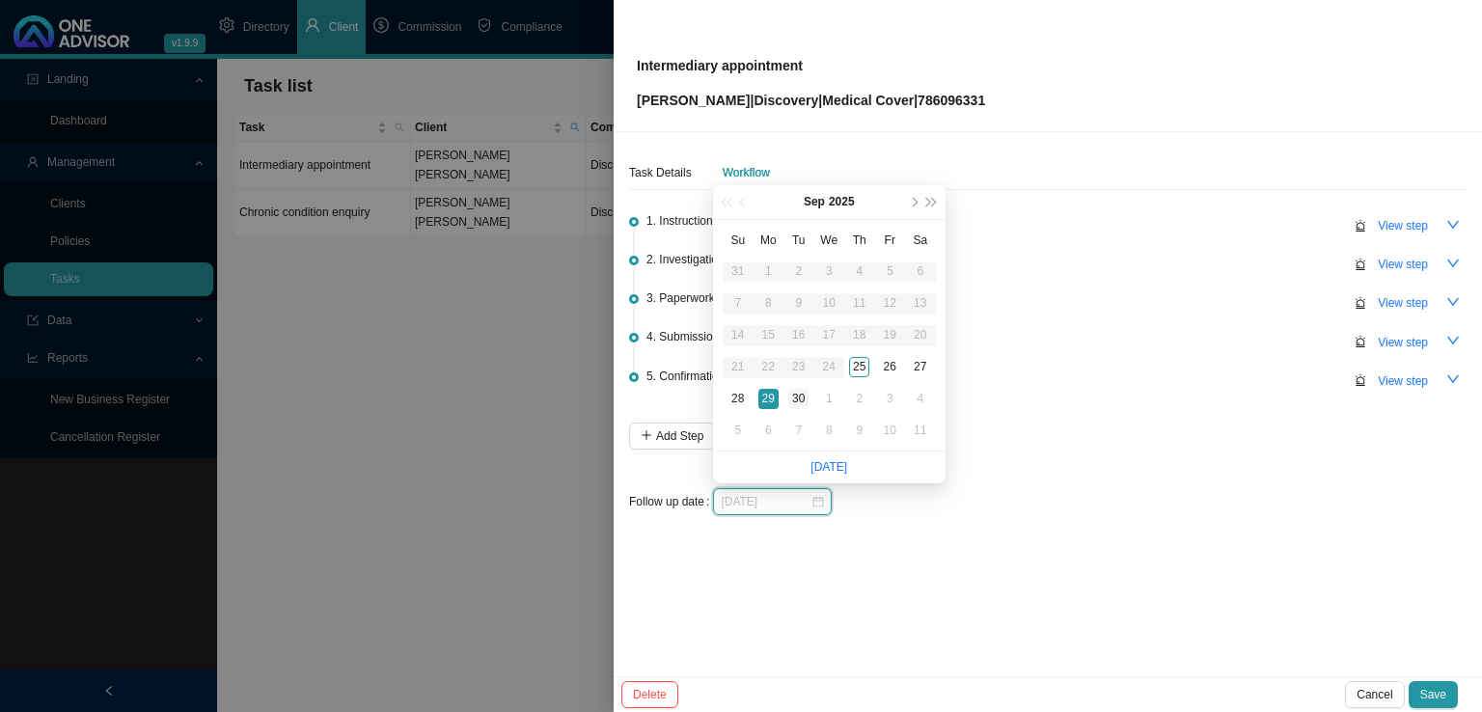
type input "[DATE]"
click at [802, 398] on div "30" at bounding box center [798, 399] width 20 height 20
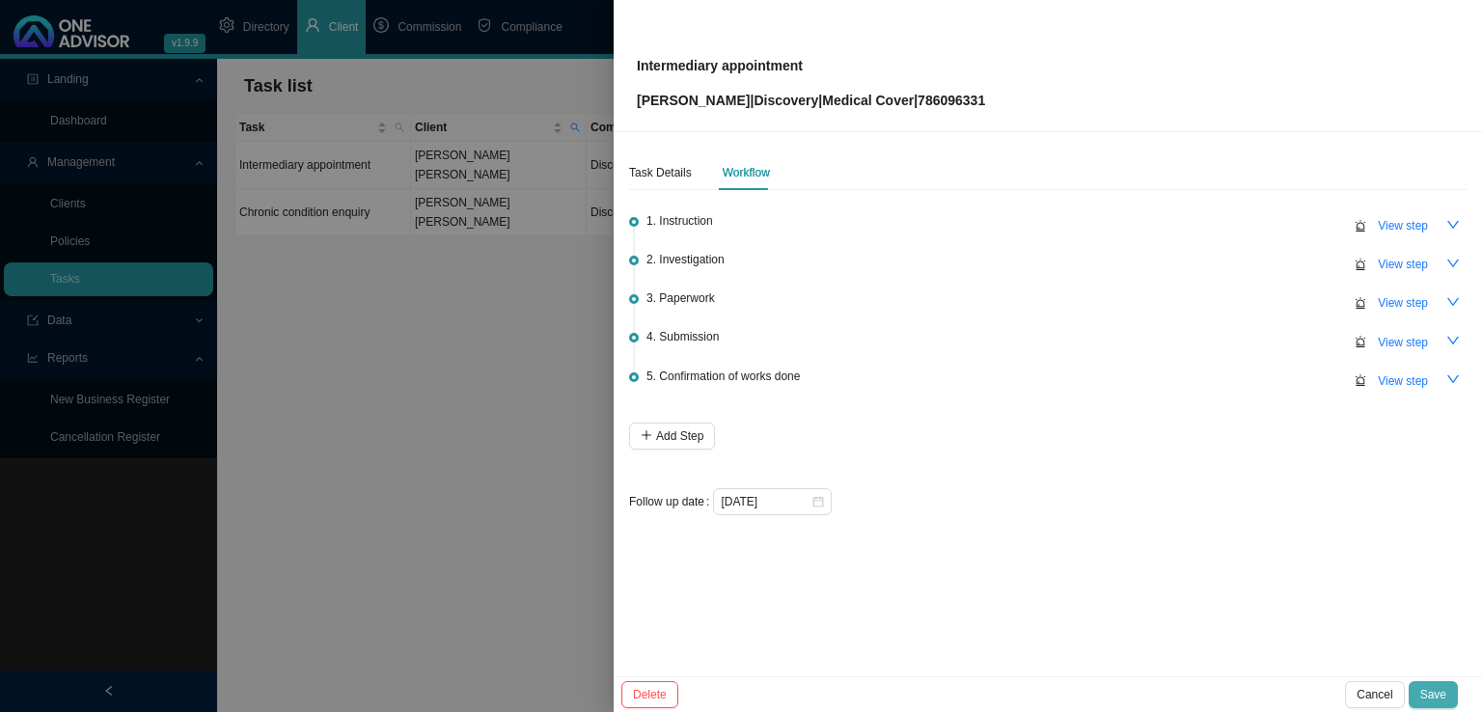
click at [1433, 696] on span "Save" at bounding box center [1433, 694] width 26 height 19
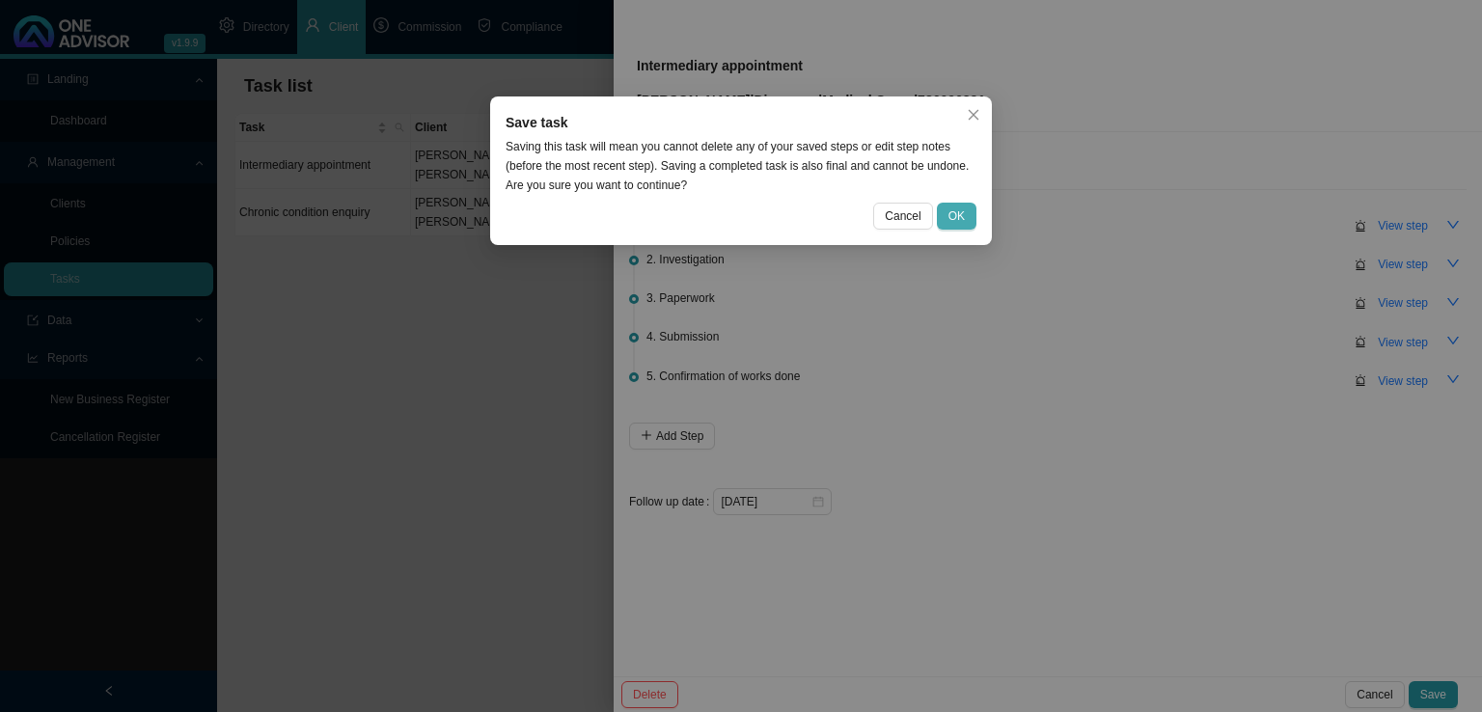
click at [957, 217] on span "OK" at bounding box center [956, 215] width 16 height 19
